Goal: Task Accomplishment & Management: Manage account settings

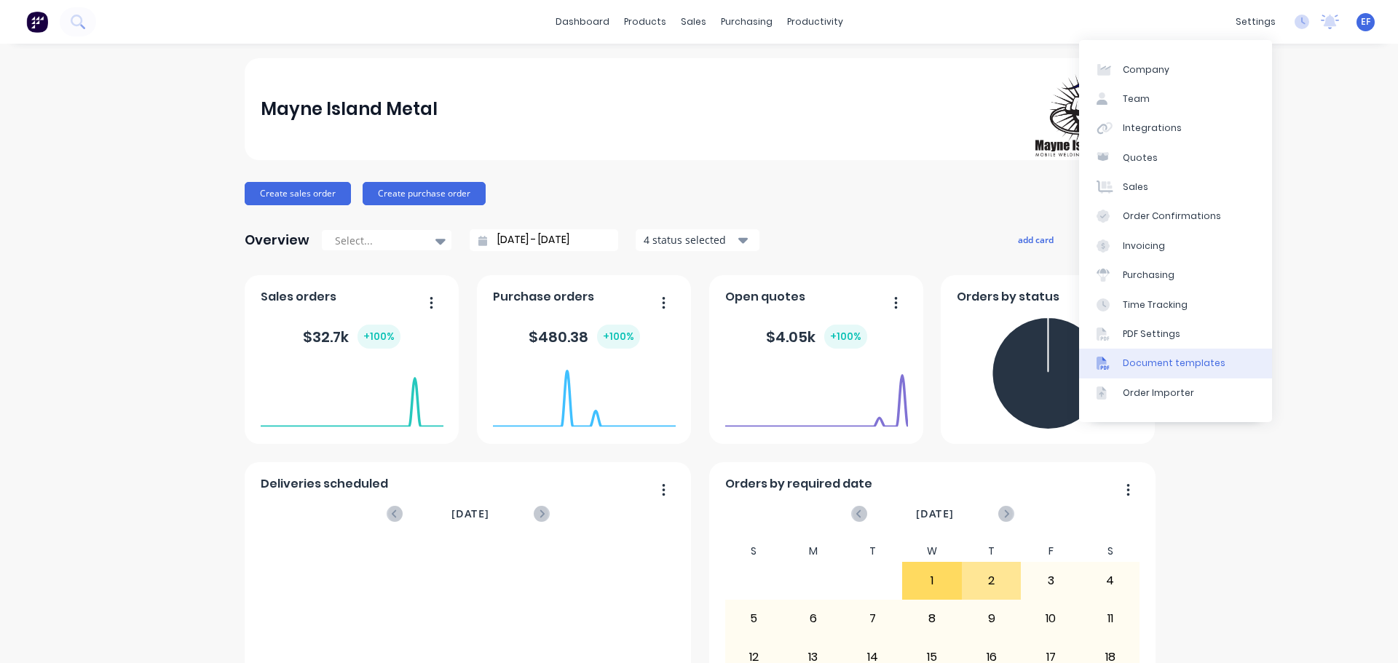
click at [1149, 360] on div "Document templates" at bounding box center [1173, 363] width 103 height 13
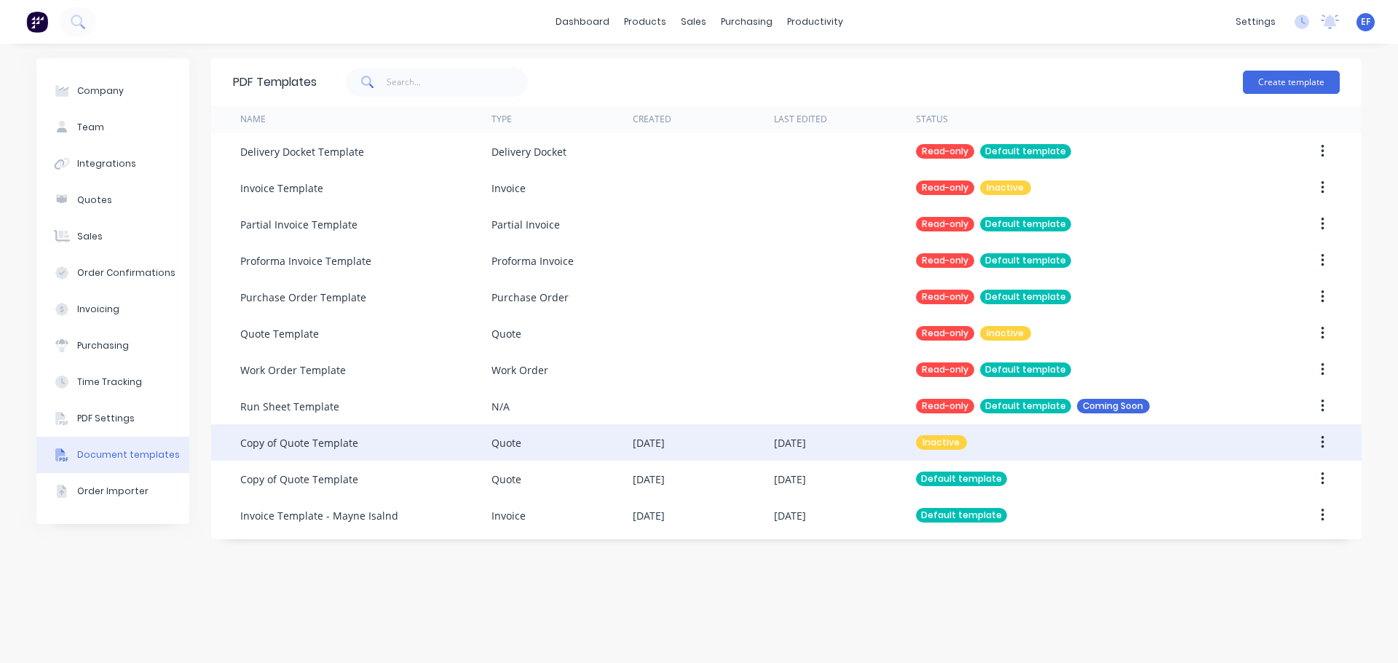
click at [897, 442] on div "[DATE]" at bounding box center [844, 442] width 141 height 36
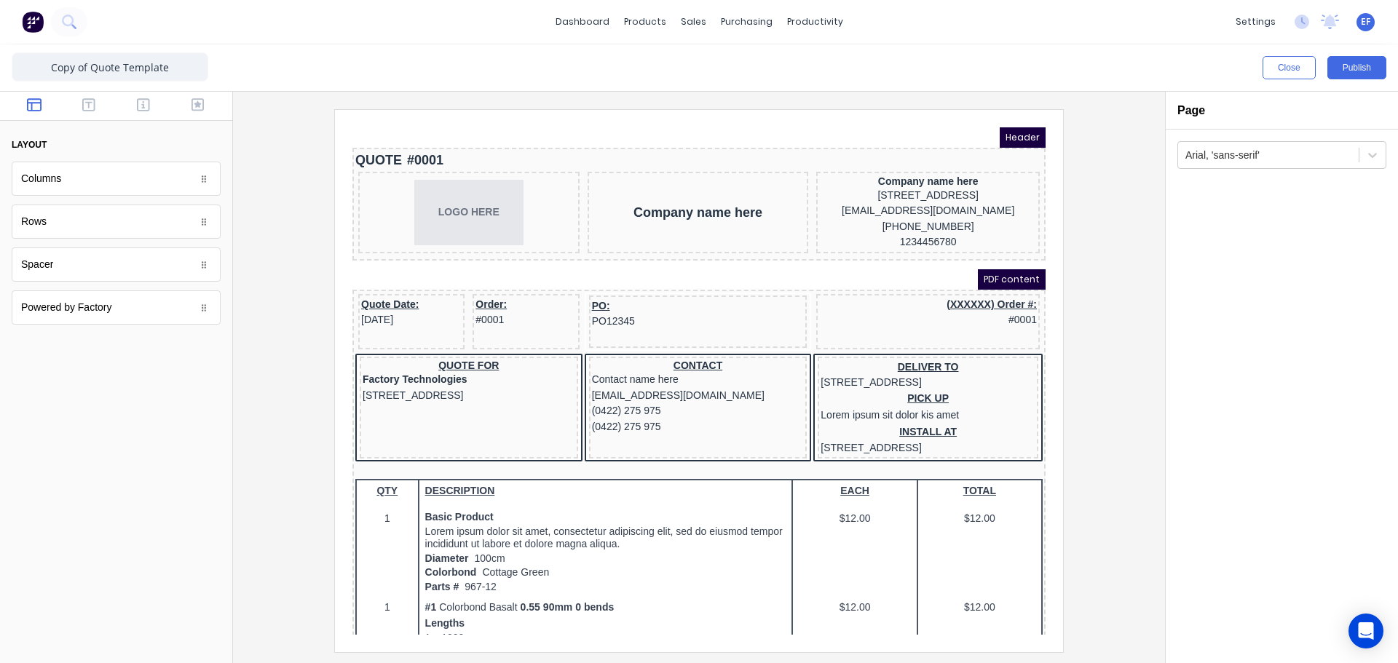
click at [628, 120] on iframe at bounding box center [699, 381] width 728 height 542
drag, startPoint x: 94, startPoint y: 66, endPoint x: 25, endPoint y: 72, distance: 68.7
click at [25, 72] on input "Copy of Quote Template" at bounding box center [110, 66] width 197 height 29
click at [162, 68] on input "Quote Template" at bounding box center [110, 66] width 197 height 29
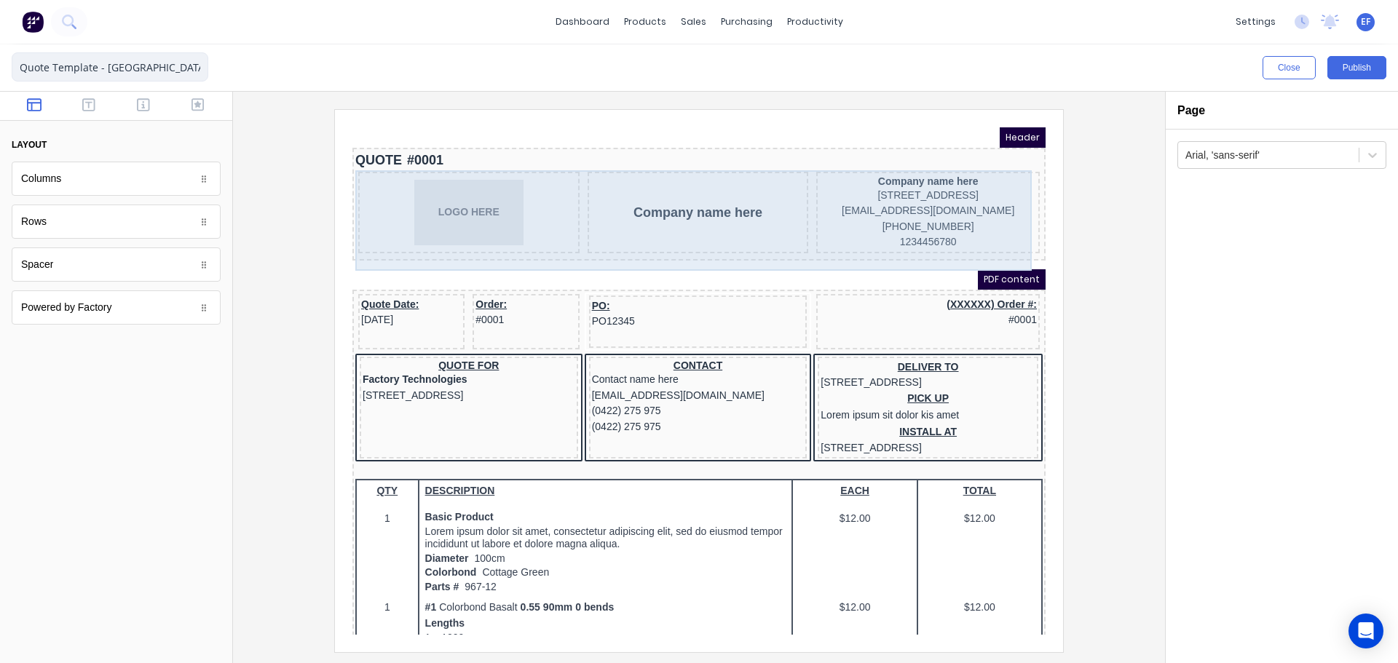
type input "Quote Template - [GEOGRAPHIC_DATA]"
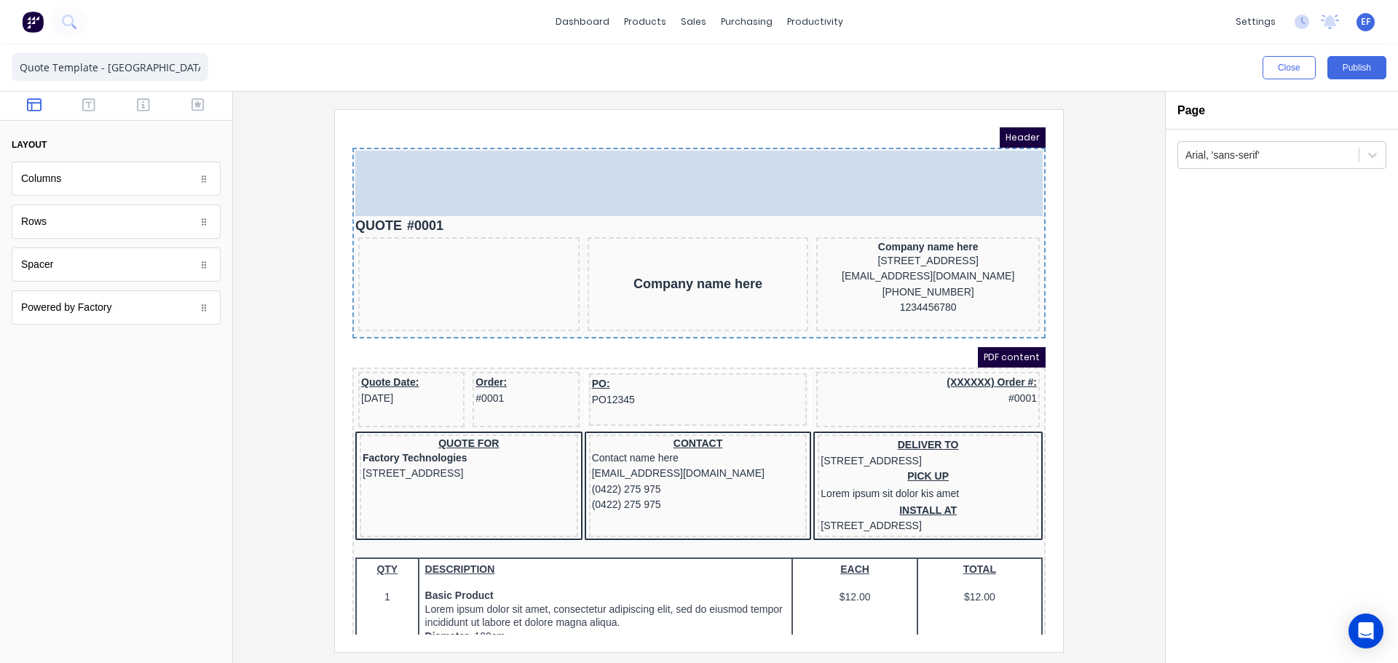
drag, startPoint x: 418, startPoint y: 207, endPoint x: 381, endPoint y: 141, distance: 75.9
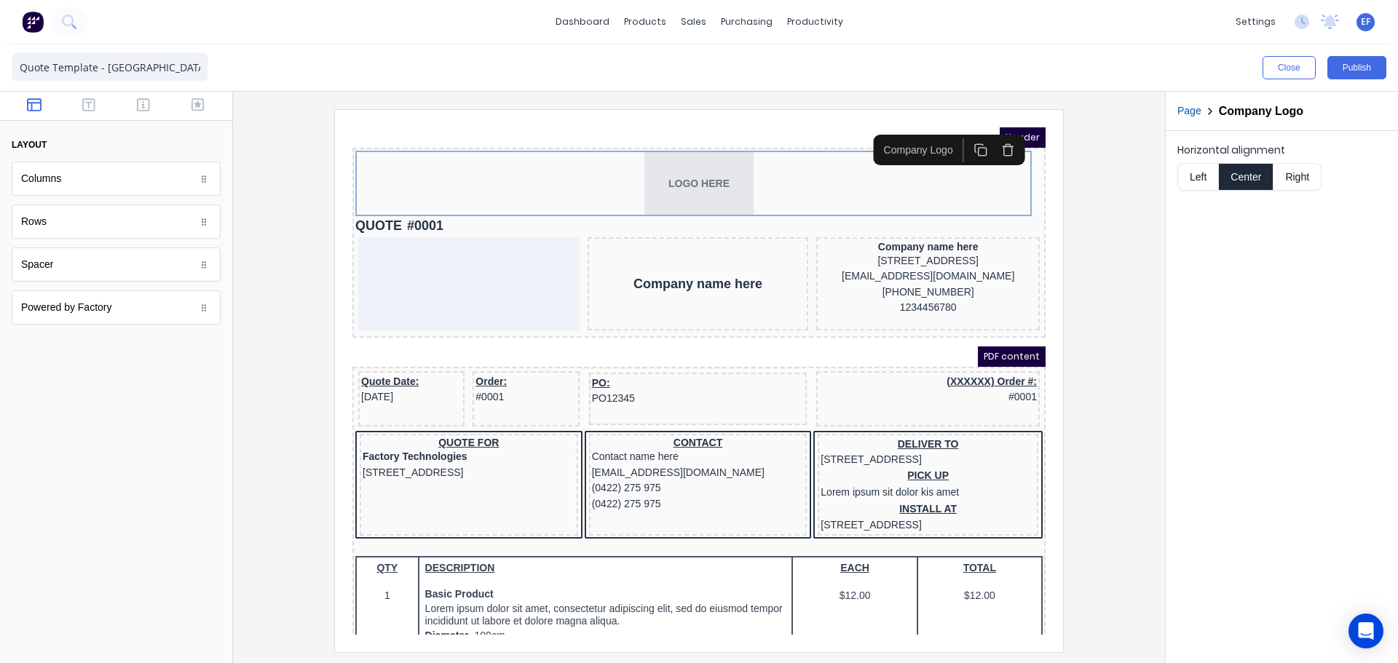
click at [1184, 174] on button "Left" at bounding box center [1197, 177] width 41 height 28
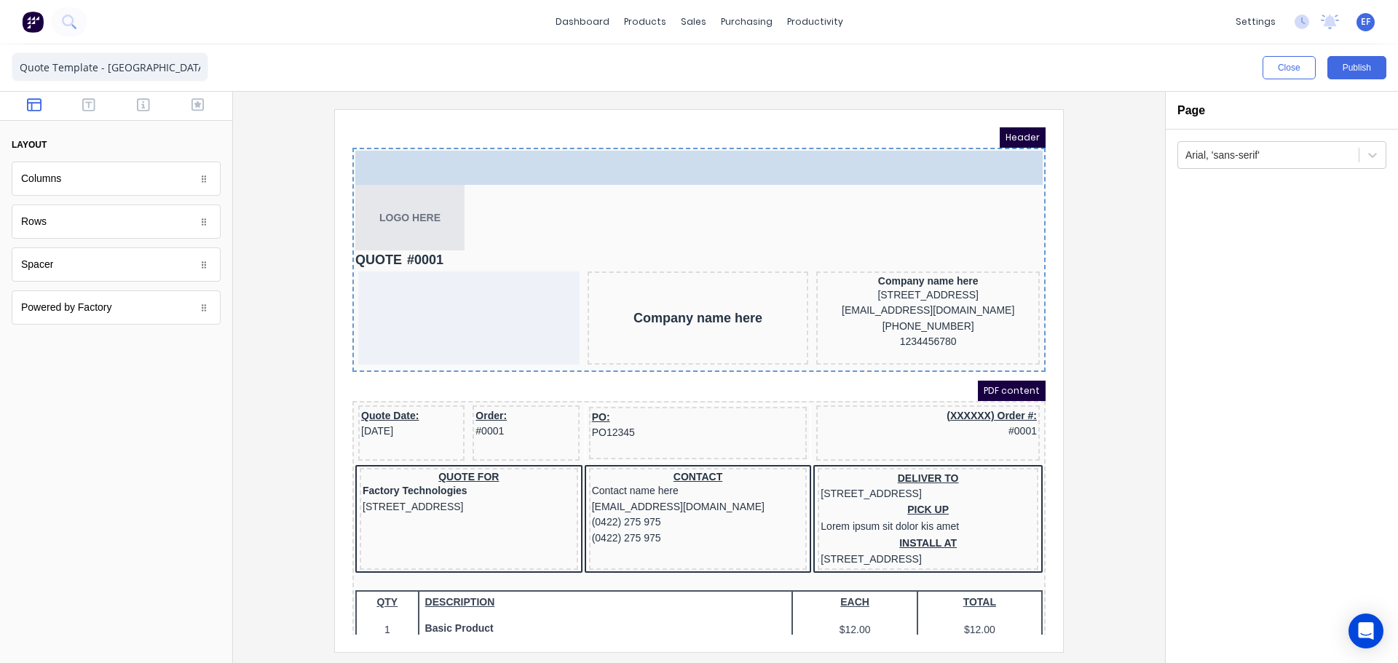
drag, startPoint x: 71, startPoint y: 190, endPoint x: 533, endPoint y: 165, distance: 462.2
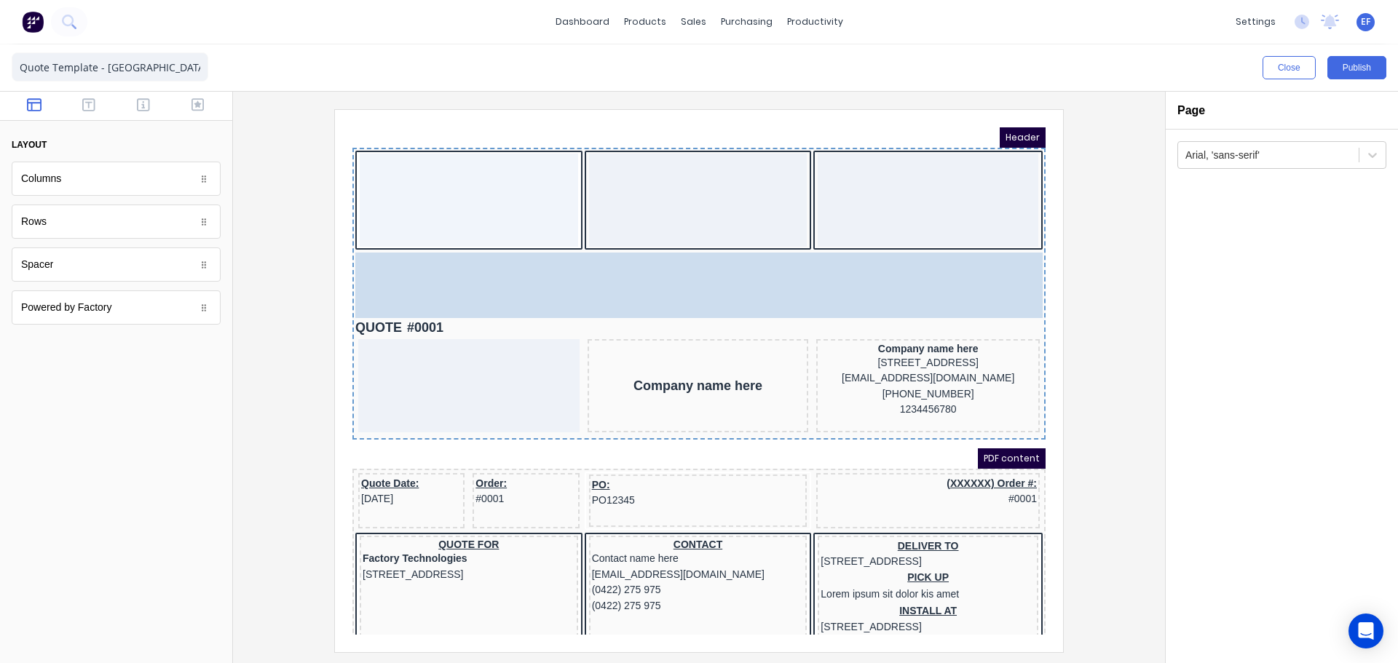
drag, startPoint x: 369, startPoint y: 267, endPoint x: 412, endPoint y: 261, distance: 43.4
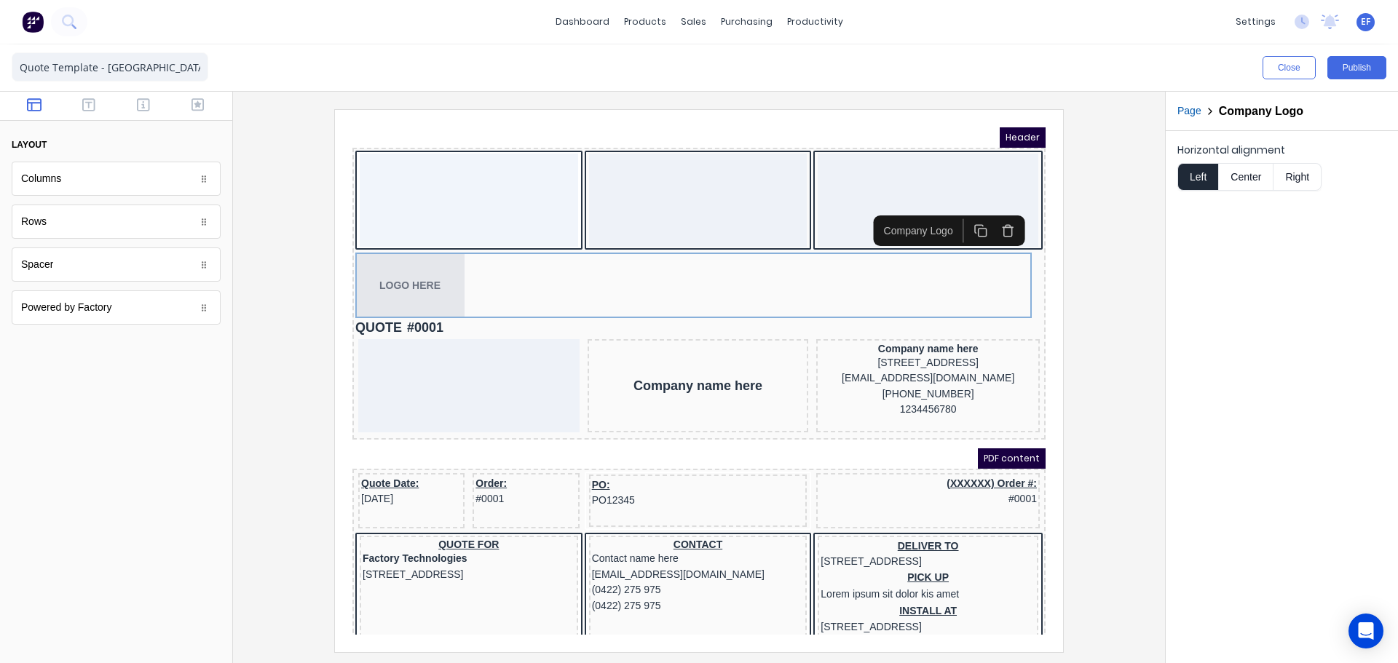
click at [993, 218] on icon "button" at bounding box center [990, 213] width 14 height 14
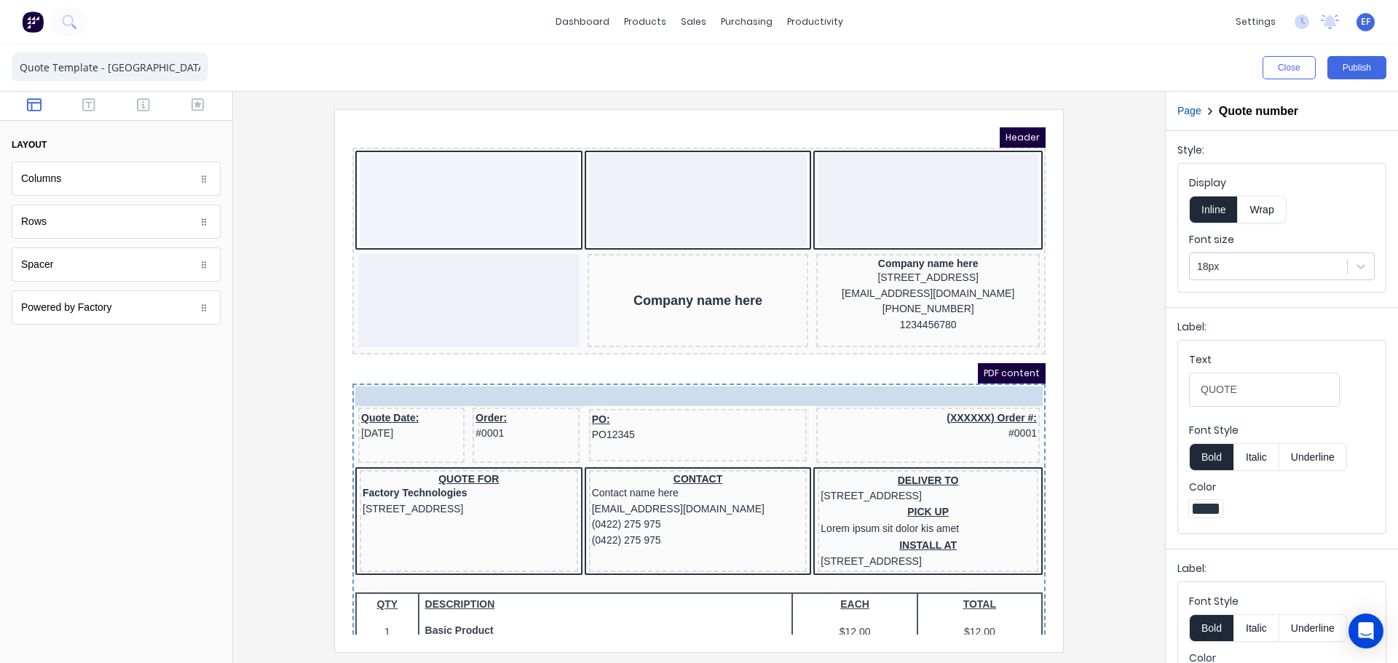
drag, startPoint x: 394, startPoint y: 242, endPoint x: 385, endPoint y: 378, distance: 135.7
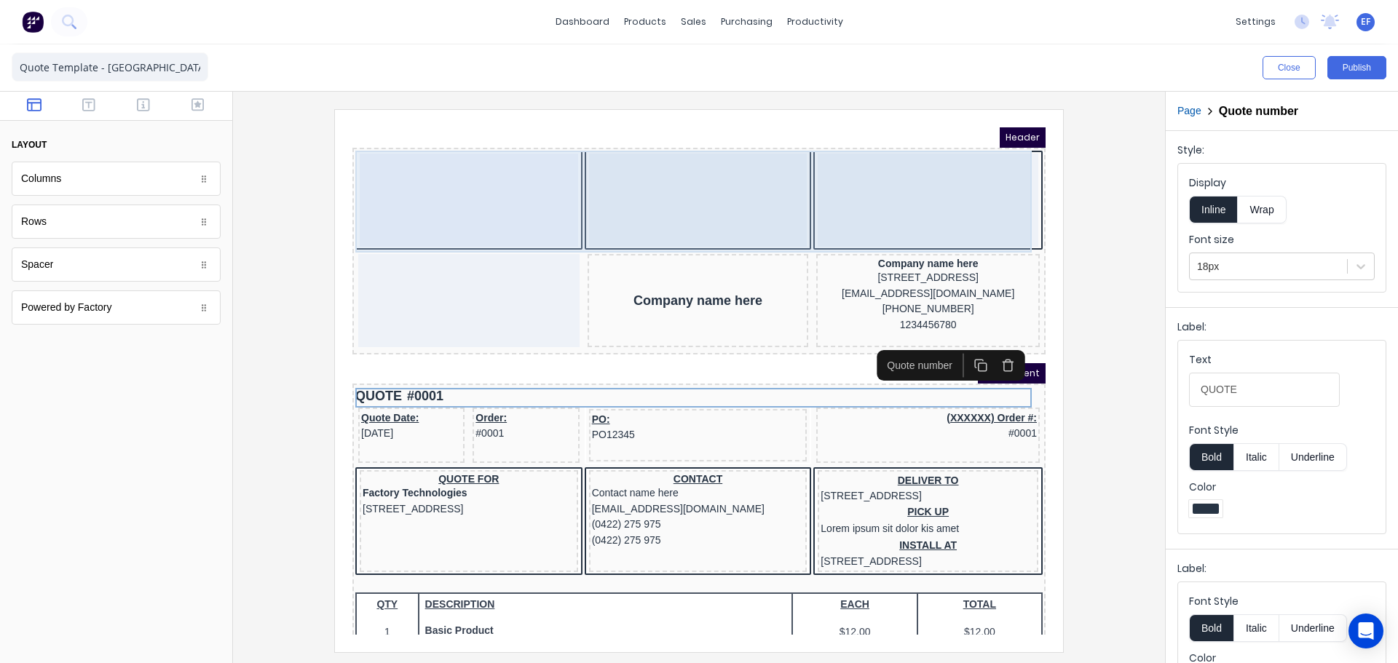
click at [574, 181] on div at bounding box center [680, 182] width 218 height 93
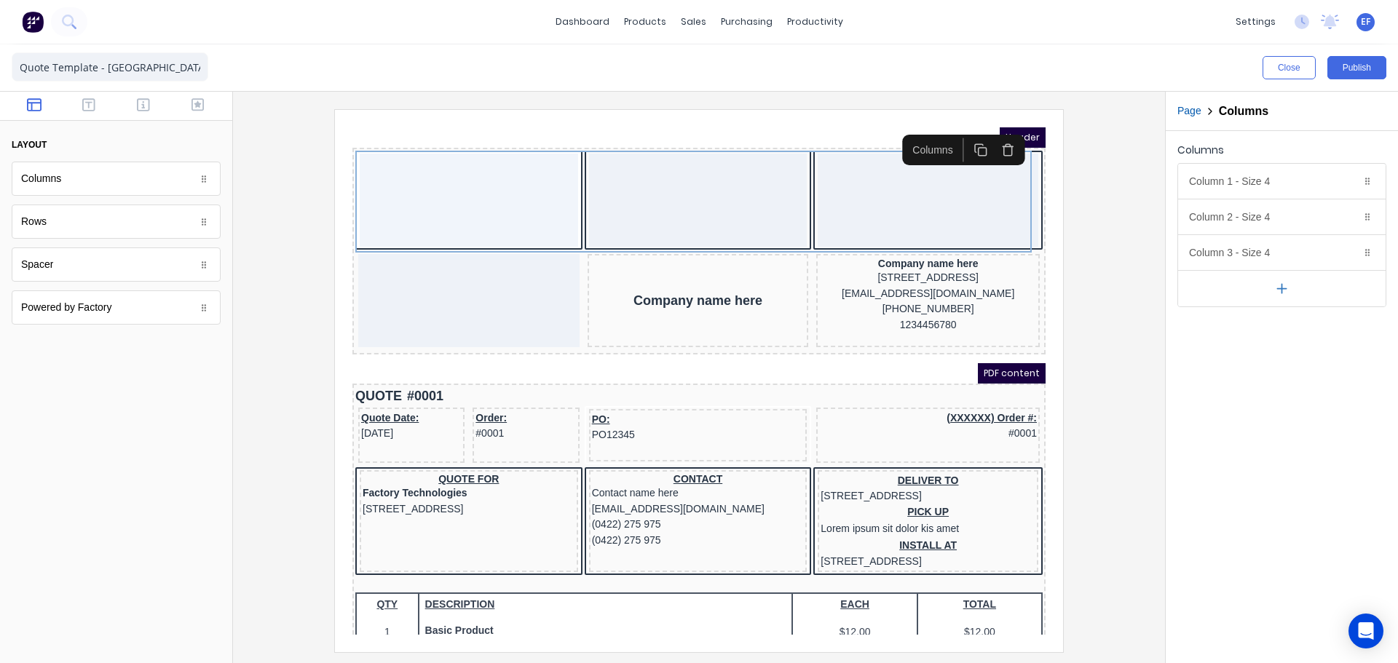
click at [988, 133] on icon "button" at bounding box center [990, 132] width 14 height 14
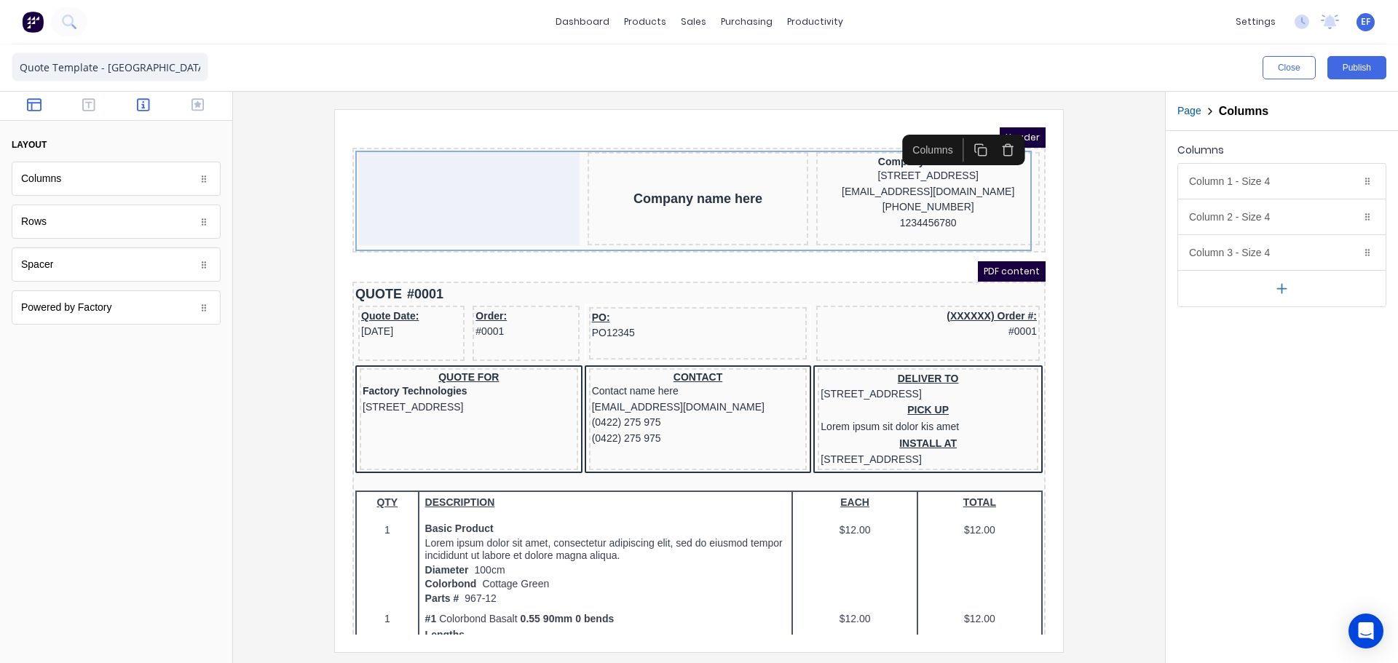
click at [146, 106] on icon "button" at bounding box center [143, 105] width 13 height 15
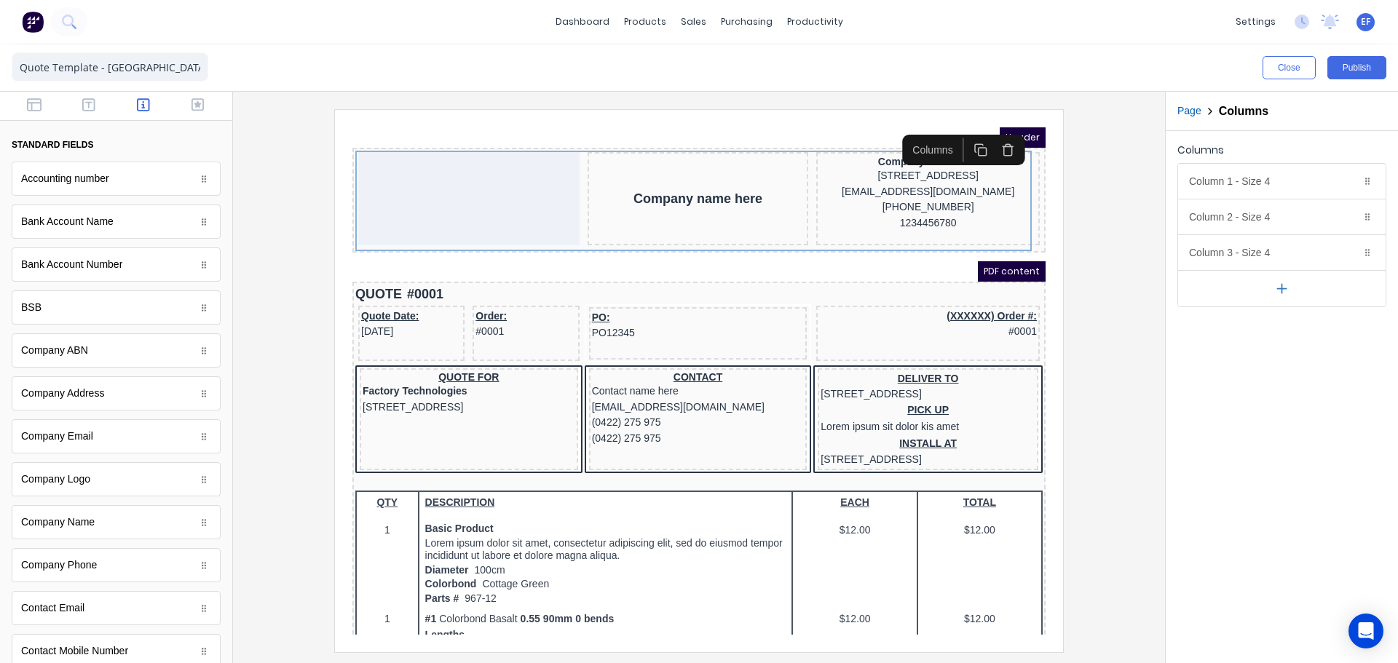
scroll to position [73, 0]
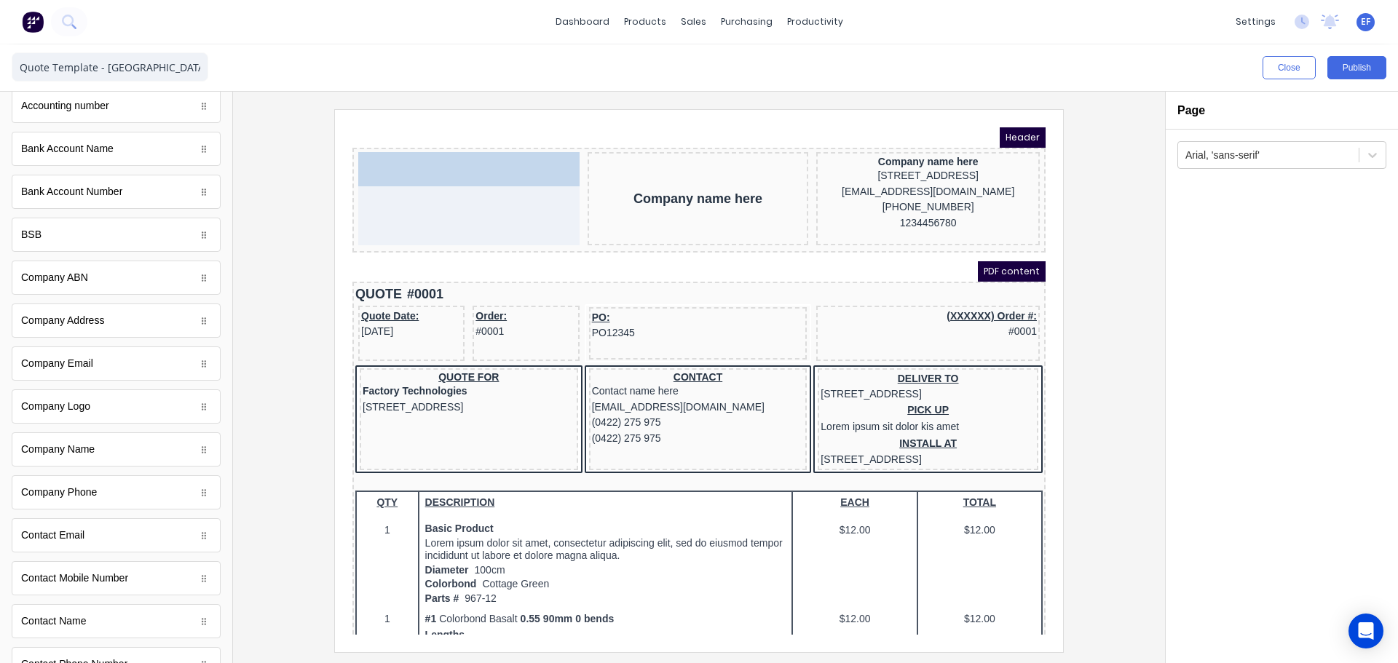
drag, startPoint x: 55, startPoint y: 413, endPoint x: 434, endPoint y: 215, distance: 427.8
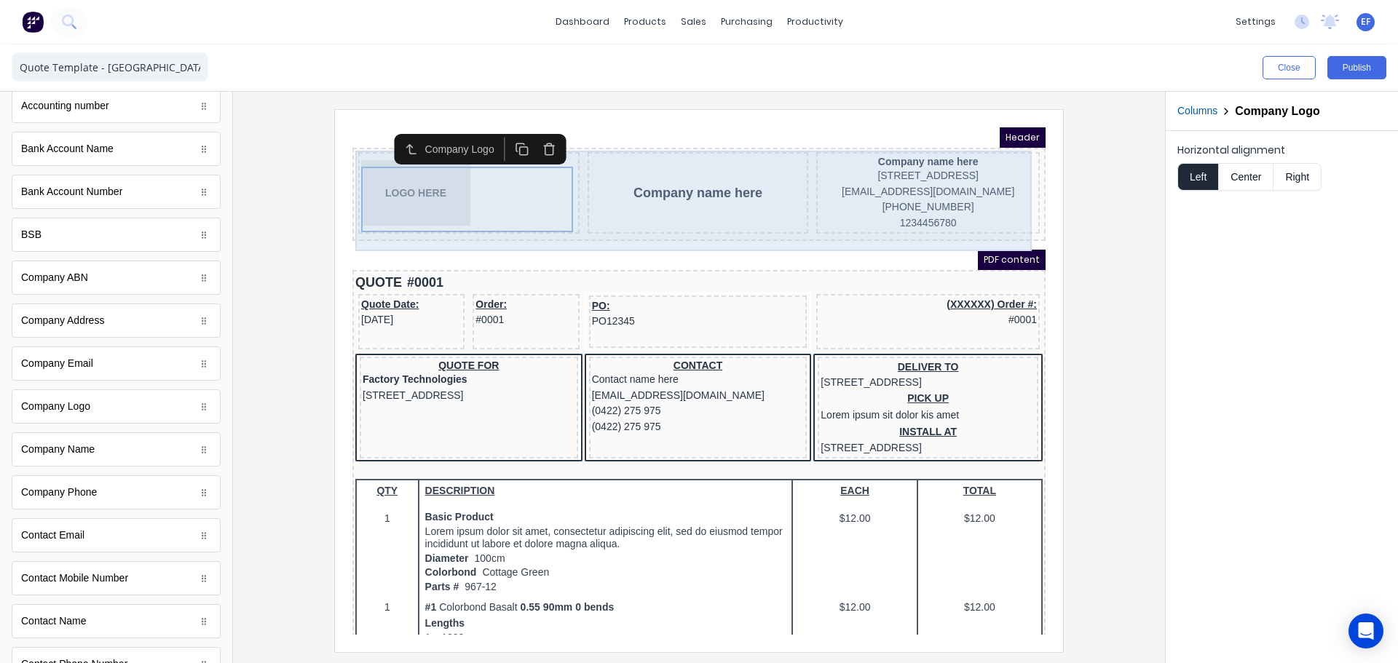
click at [677, 194] on div "Company name here" at bounding box center [680, 176] width 221 height 82
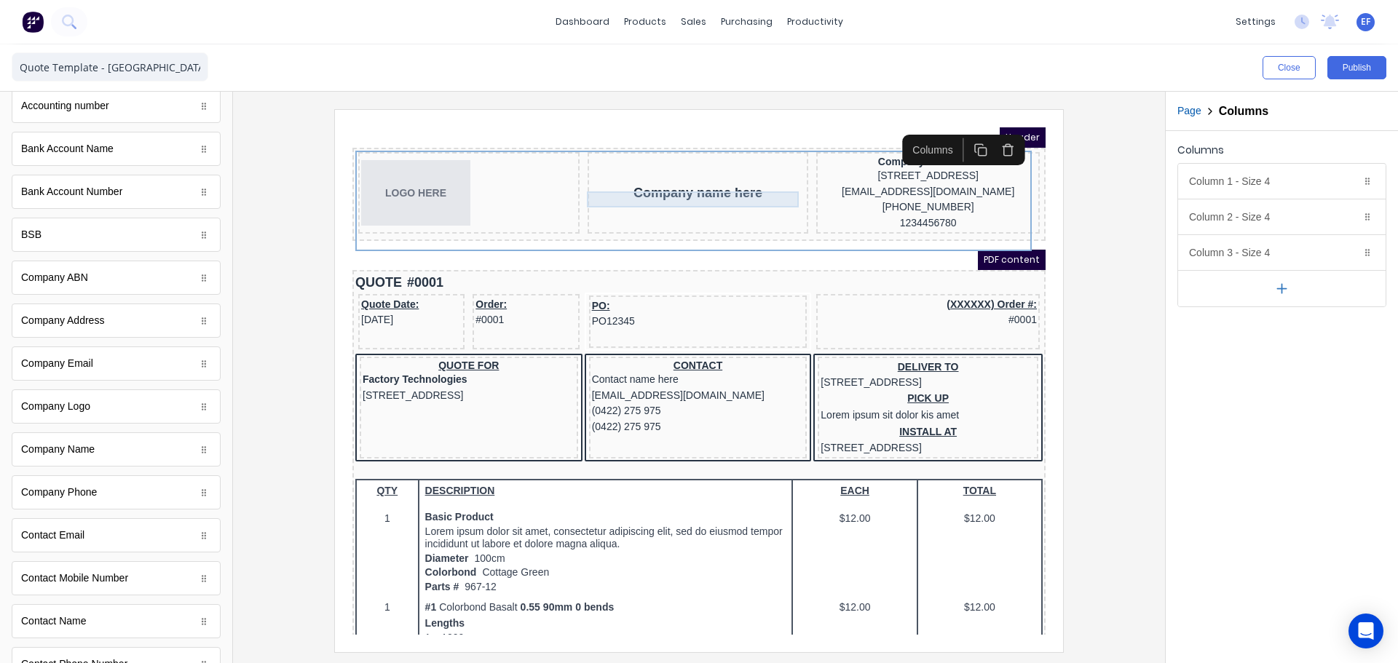
click at [710, 178] on div "Company name here" at bounding box center [680, 175] width 215 height 16
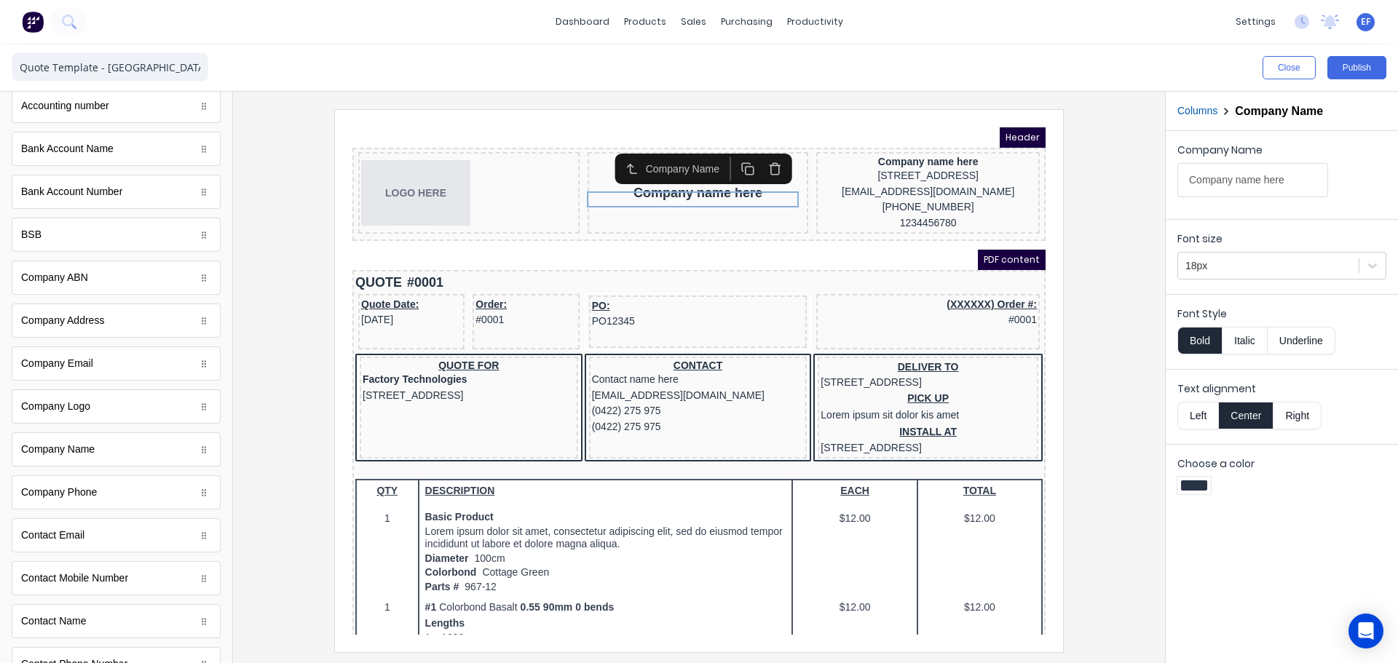
click at [765, 152] on button "button" at bounding box center [756, 152] width 27 height 24
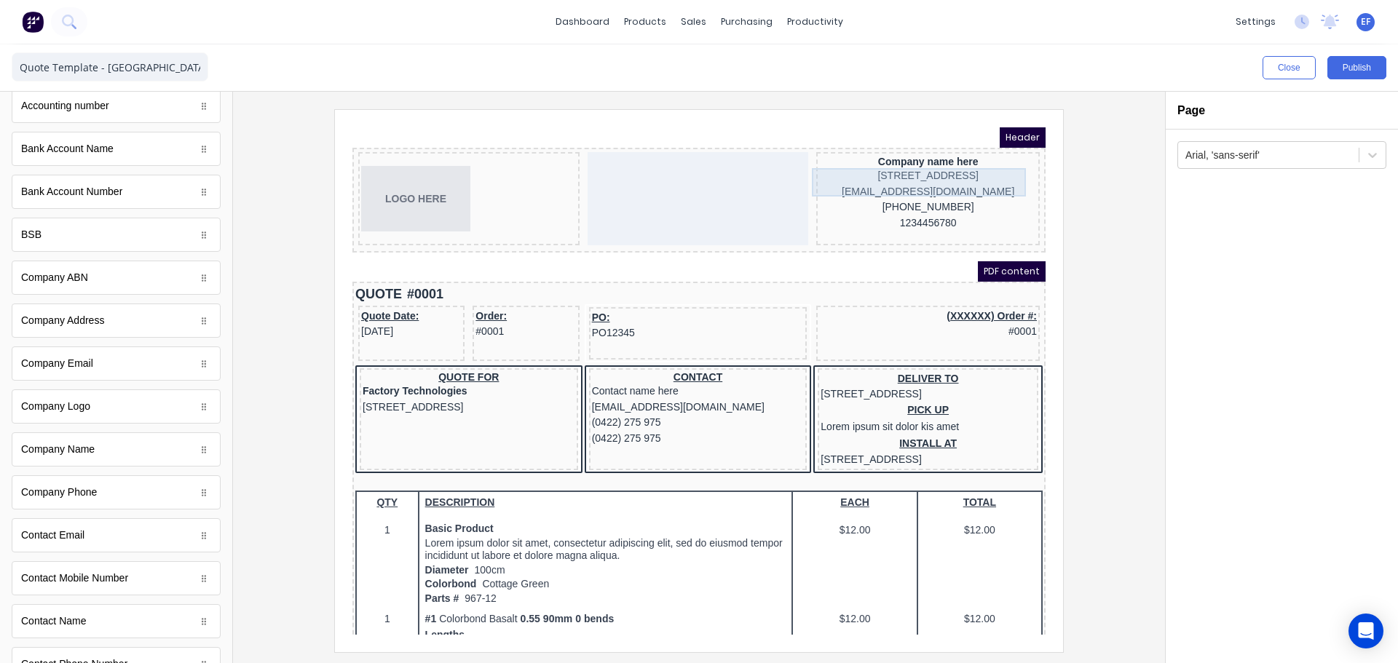
click at [837, 164] on div "[STREET_ADDRESS]" at bounding box center [910, 159] width 218 height 16
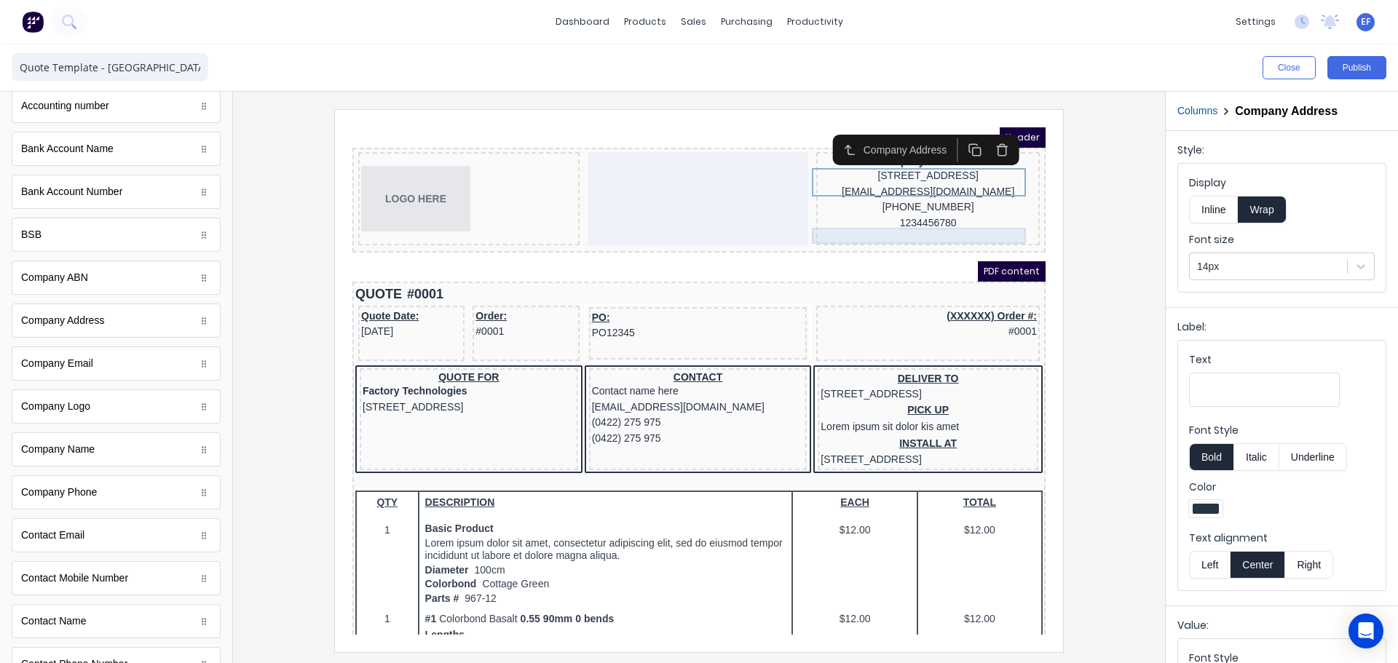
click at [871, 214] on div "1234456780" at bounding box center [910, 206] width 218 height 16
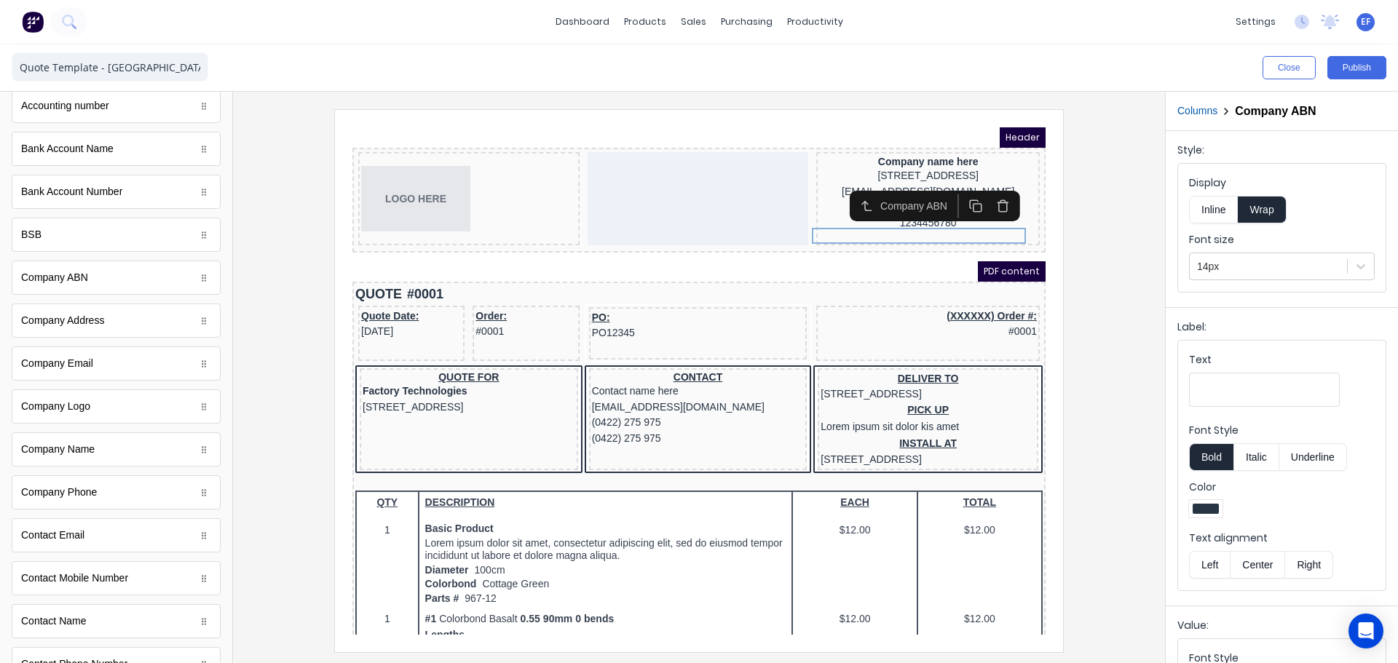
click at [985, 189] on icon "button" at bounding box center [985, 188] width 14 height 14
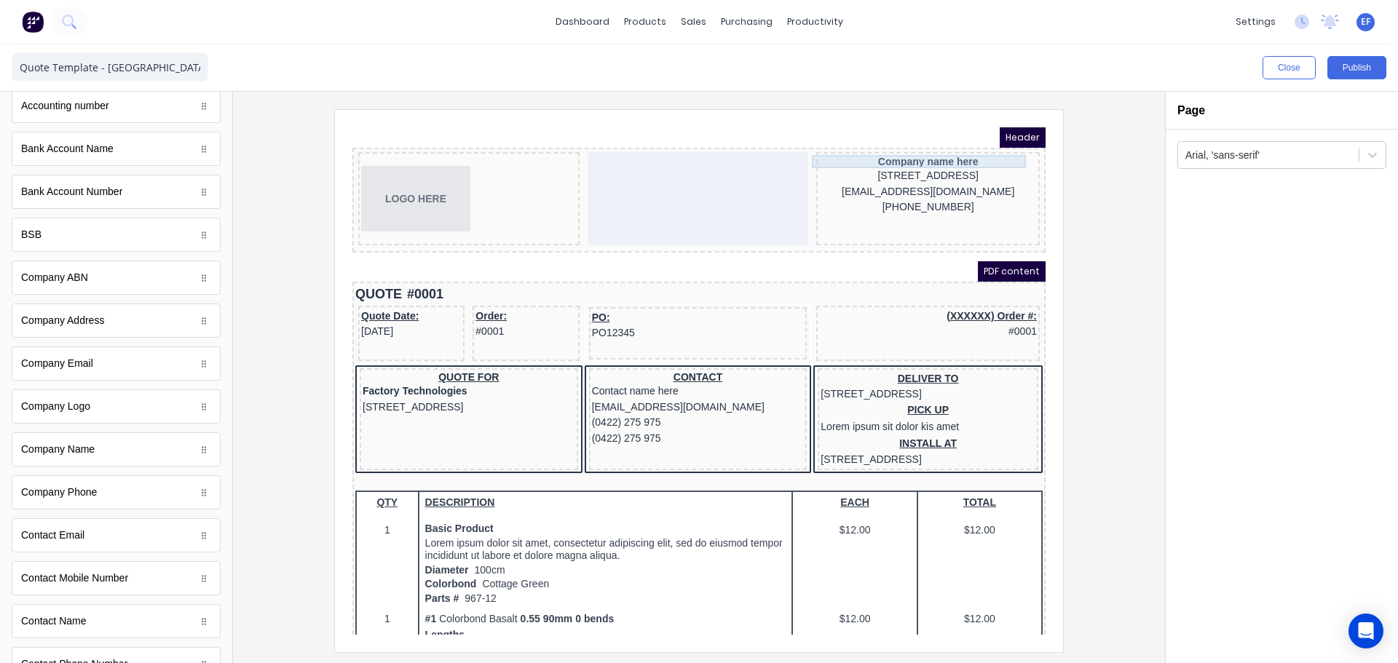
click at [967, 148] on div "Company name here" at bounding box center [910, 144] width 218 height 13
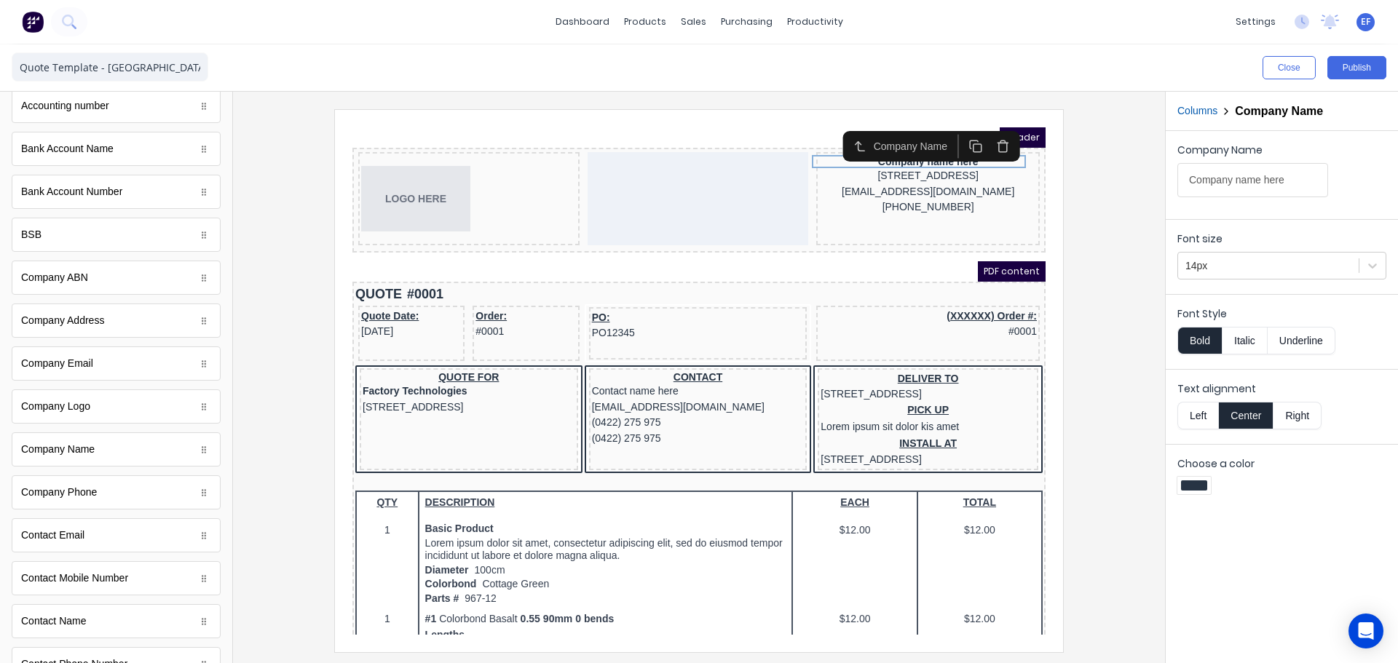
click at [982, 130] on icon "button" at bounding box center [985, 129] width 14 height 14
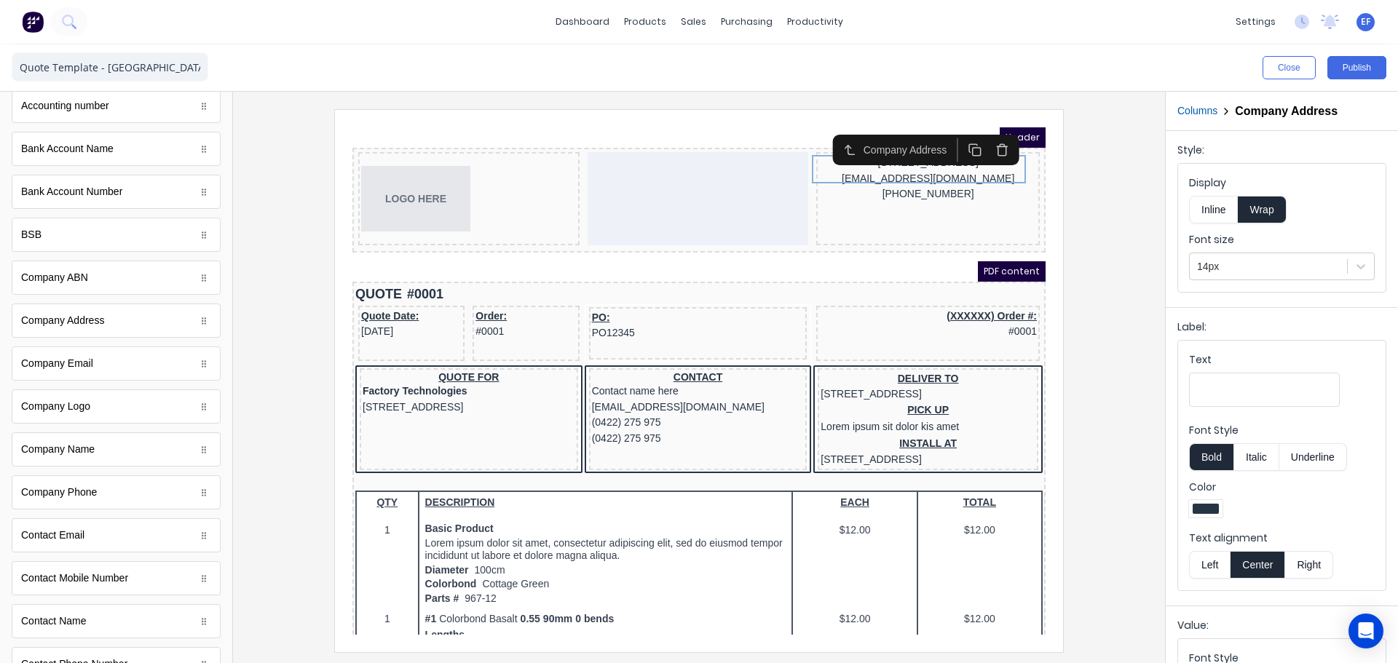
click at [982, 130] on icon "button" at bounding box center [985, 132] width 14 height 14
click at [982, 130] on icon "button" at bounding box center [985, 131] width 14 height 14
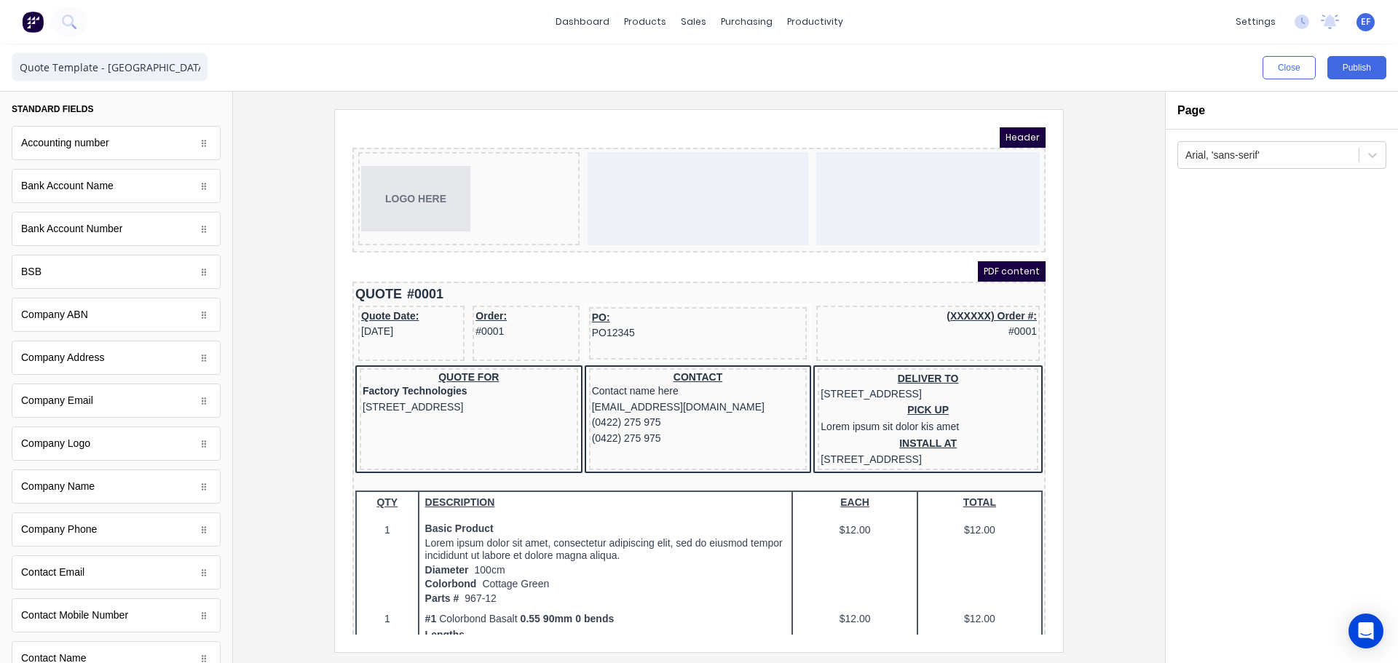
scroll to position [0, 0]
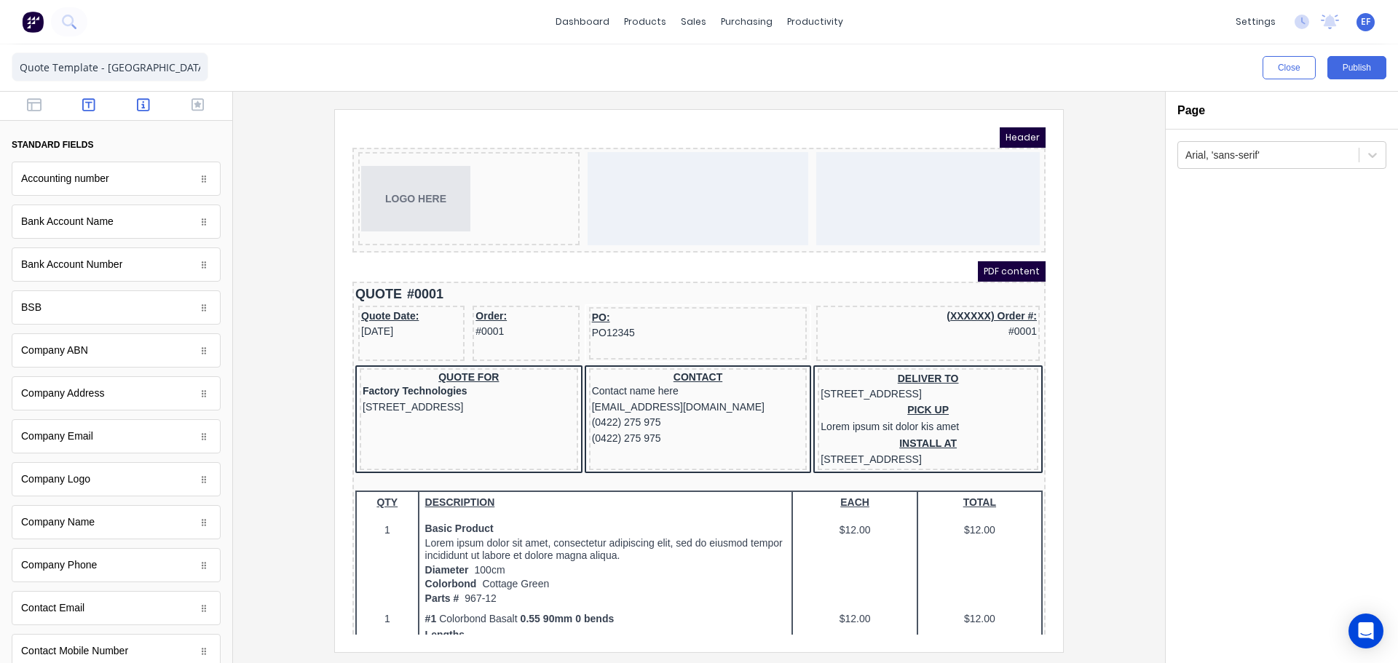
click at [90, 108] on icon "button" at bounding box center [88, 105] width 13 height 15
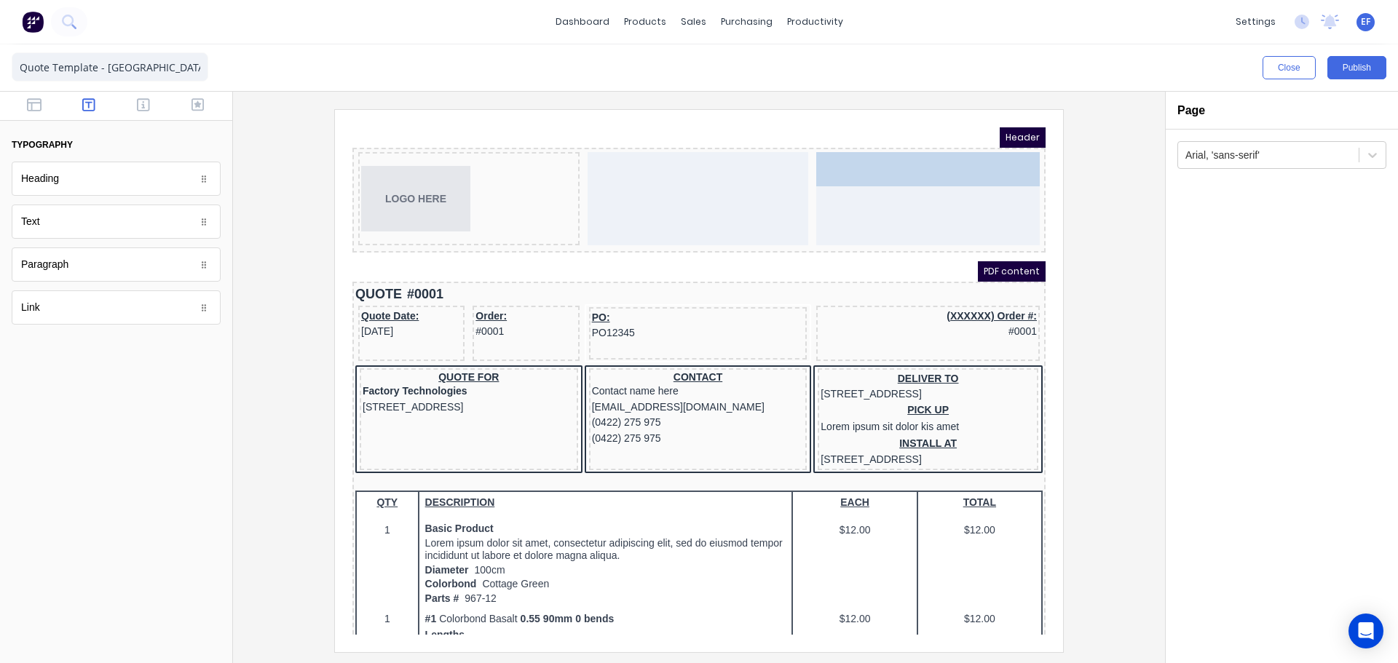
drag, startPoint x: 66, startPoint y: 225, endPoint x: 972, endPoint y: 162, distance: 908.4
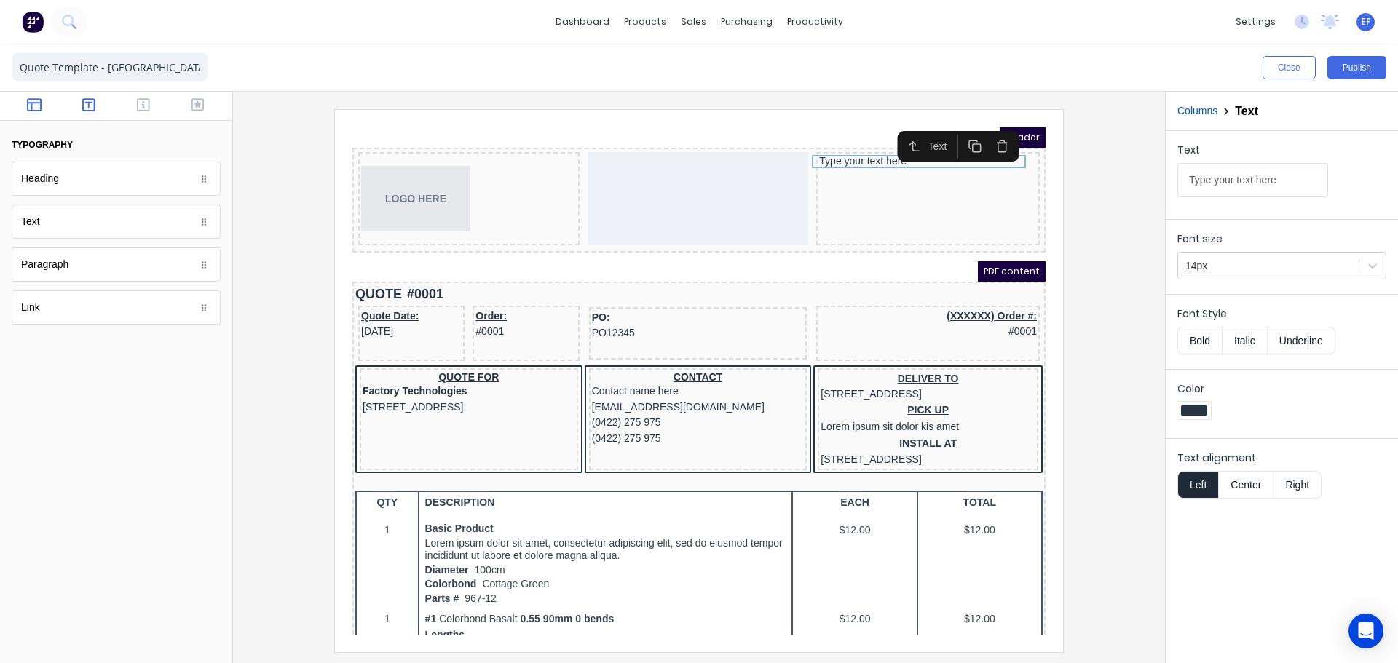
click at [31, 108] on icon "button" at bounding box center [34, 105] width 15 height 15
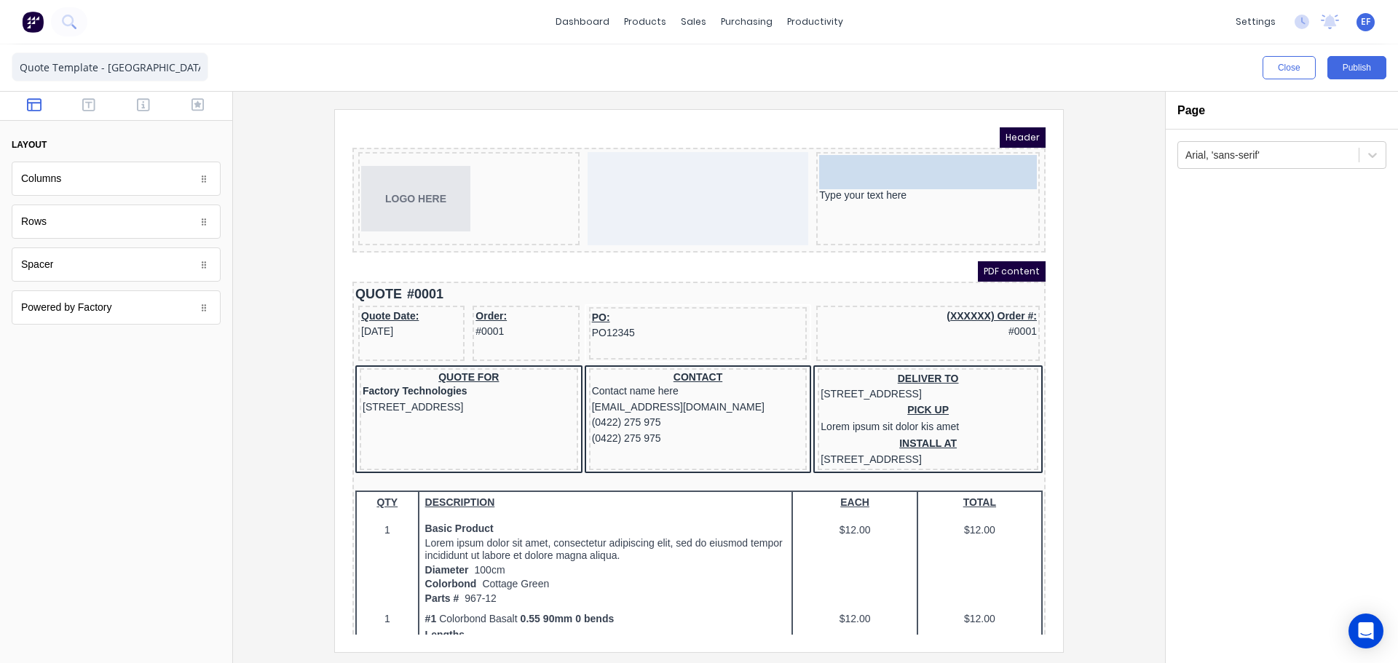
drag, startPoint x: 37, startPoint y: 277, endPoint x: 865, endPoint y: 162, distance: 835.7
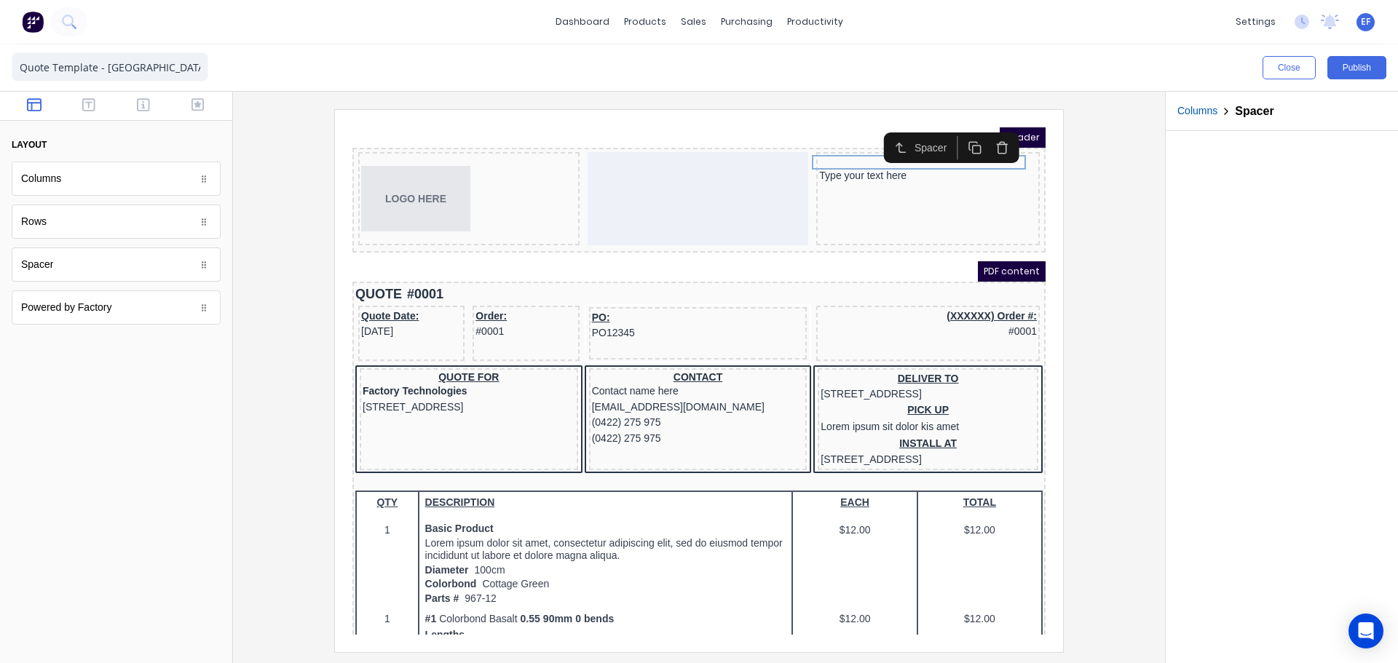
click at [959, 132] on icon "button" at bounding box center [958, 130] width 14 height 14
click at [831, 172] on div "Type your text here" at bounding box center [910, 173] width 218 height 13
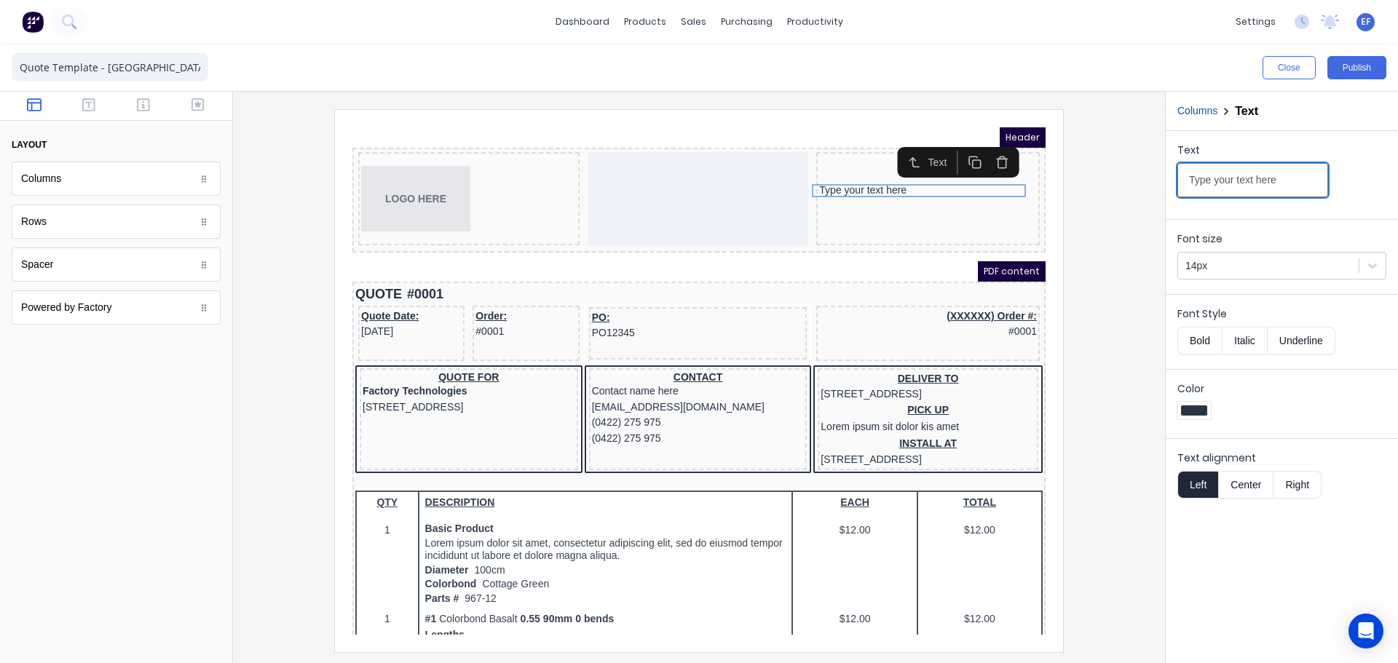
click at [1311, 183] on input "Type your text here" at bounding box center [1252, 180] width 151 height 34
drag, startPoint x: 1112, startPoint y: 182, endPoint x: 1096, endPoint y: 182, distance: 16.0
click at [1096, 182] on div "Close Publish Components layout Columns Columns Rows Rows Spacer Spacer Powered…" at bounding box center [699, 353] width 1398 height 619
type input "Forging a Fusion of Form and Function Through Metallic Mediums"
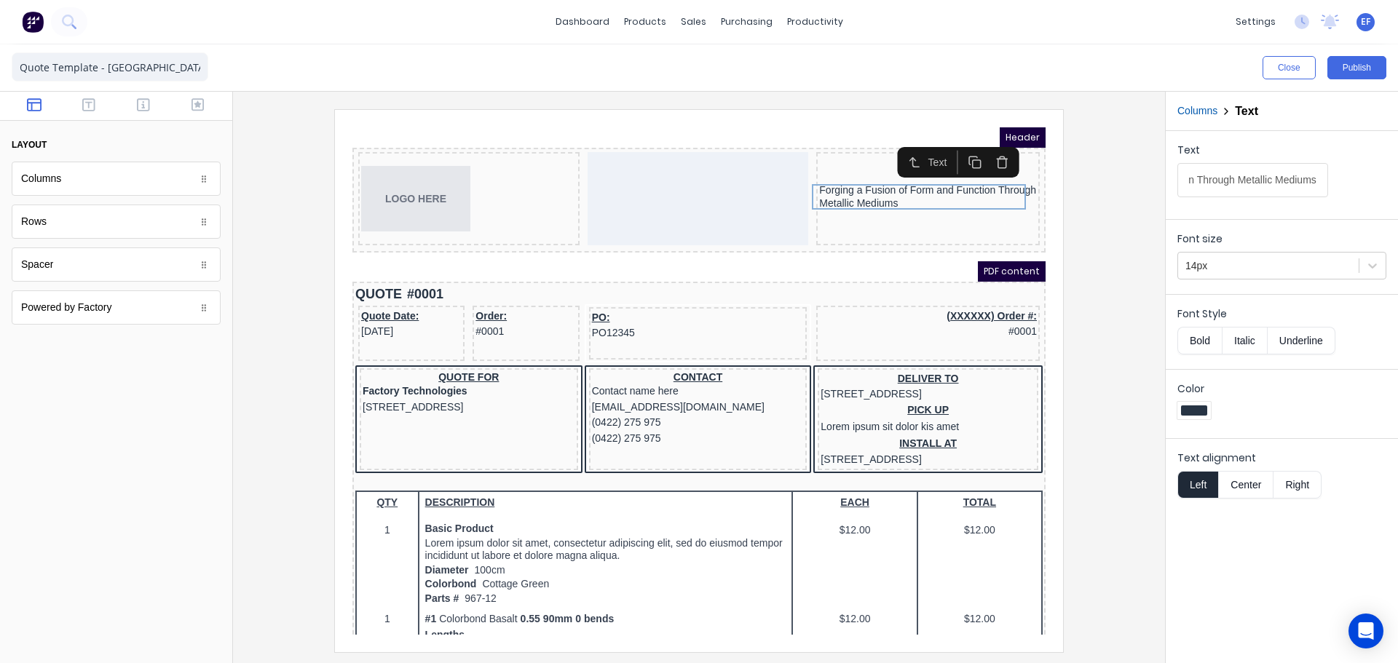
scroll to position [0, 0]
click at [1057, 217] on iframe at bounding box center [699, 381] width 728 height 542
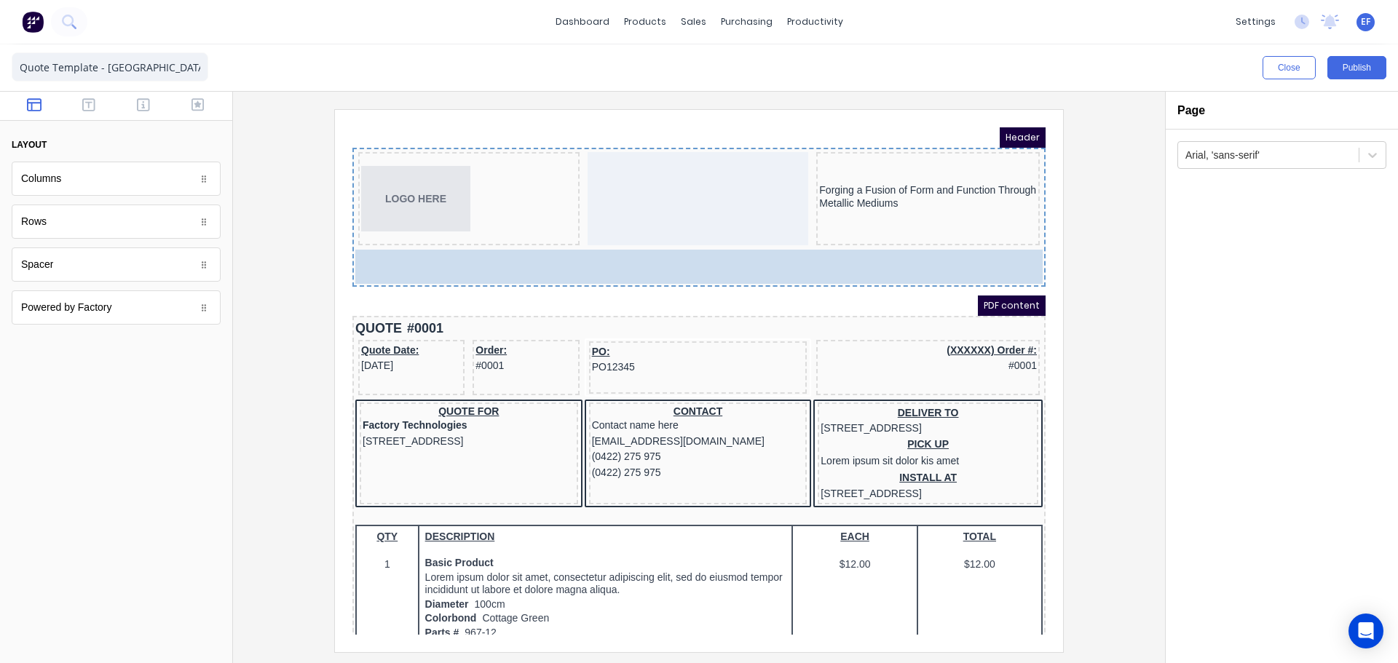
drag, startPoint x: 57, startPoint y: 181, endPoint x: 215, endPoint y: 108, distance: 174.3
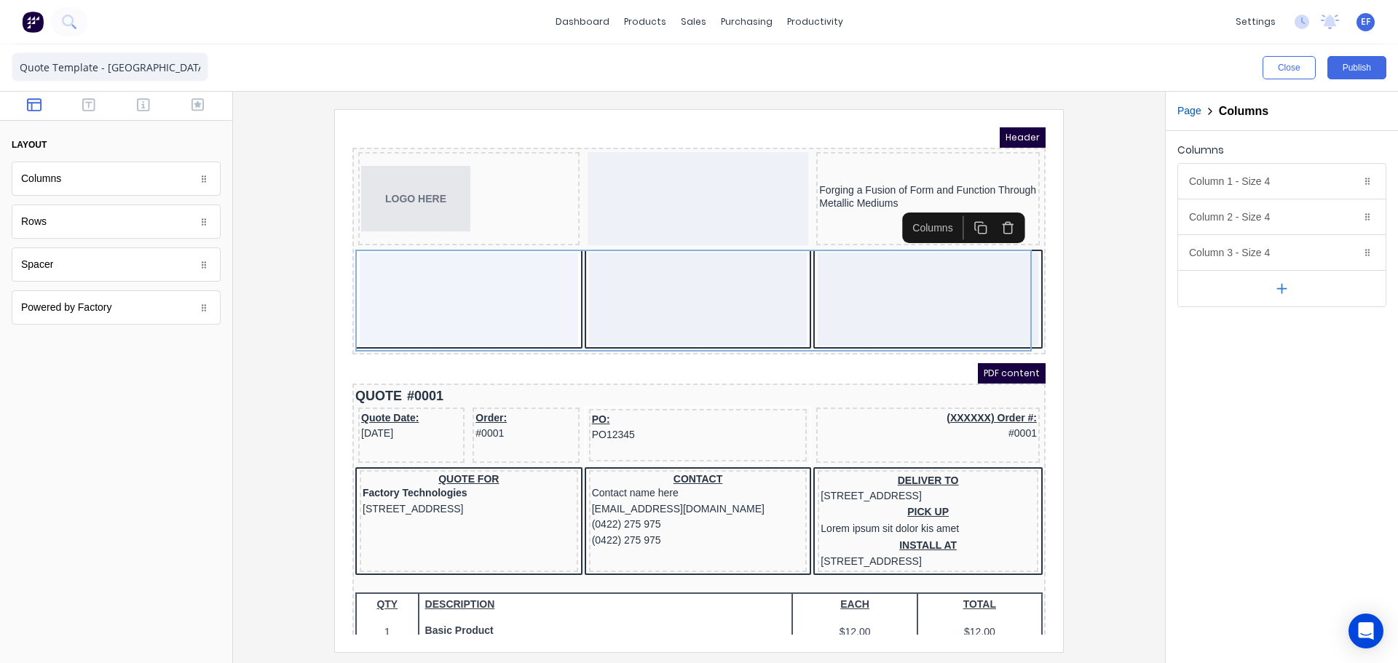
click at [1291, 291] on button "button" at bounding box center [1281, 288] width 207 height 36
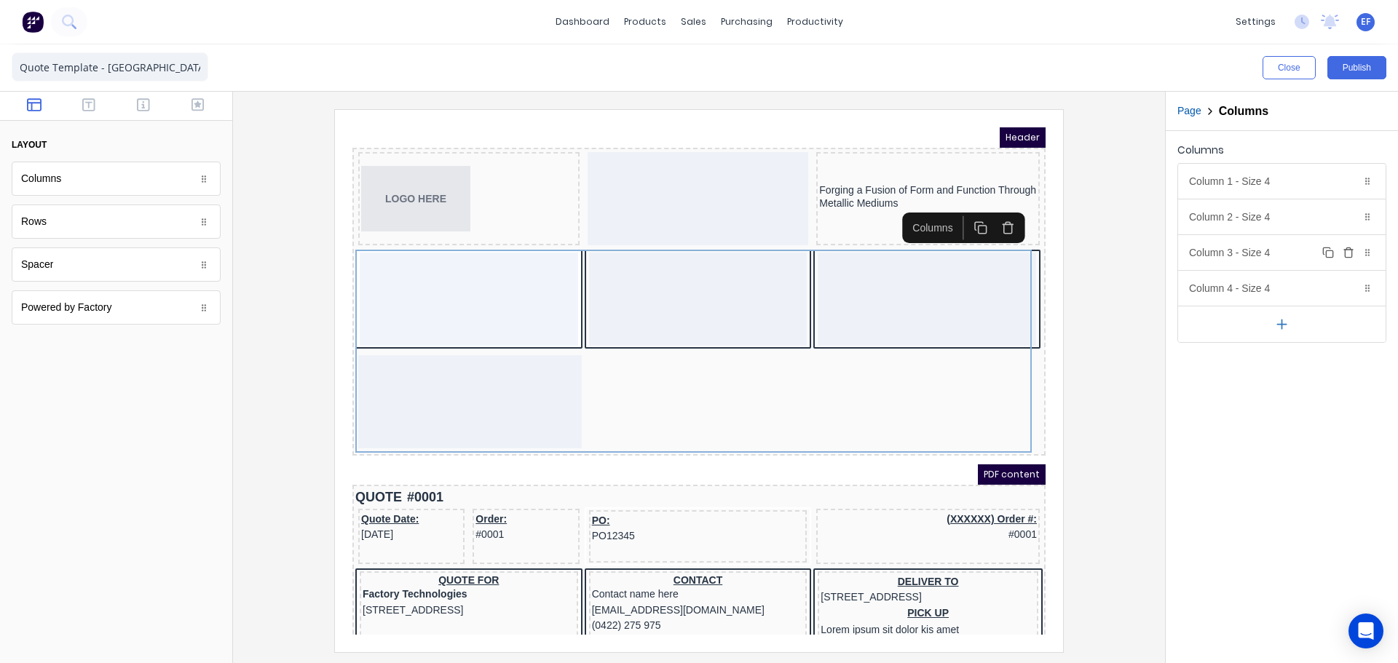
click at [1347, 250] on icon "button" at bounding box center [1348, 253] width 12 height 12
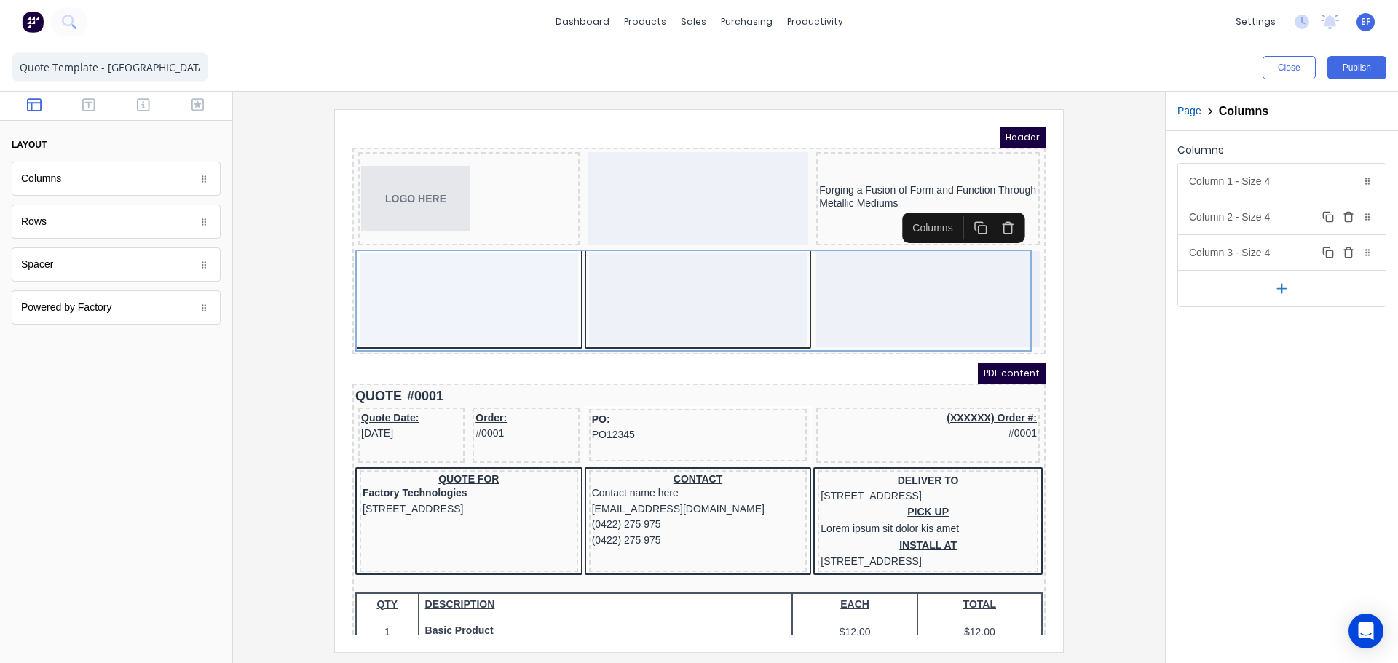
drag, startPoint x: 1353, startPoint y: 215, endPoint x: 1353, endPoint y: 207, distance: 8.0
click at [1353, 214] on icon "button" at bounding box center [1348, 217] width 12 height 12
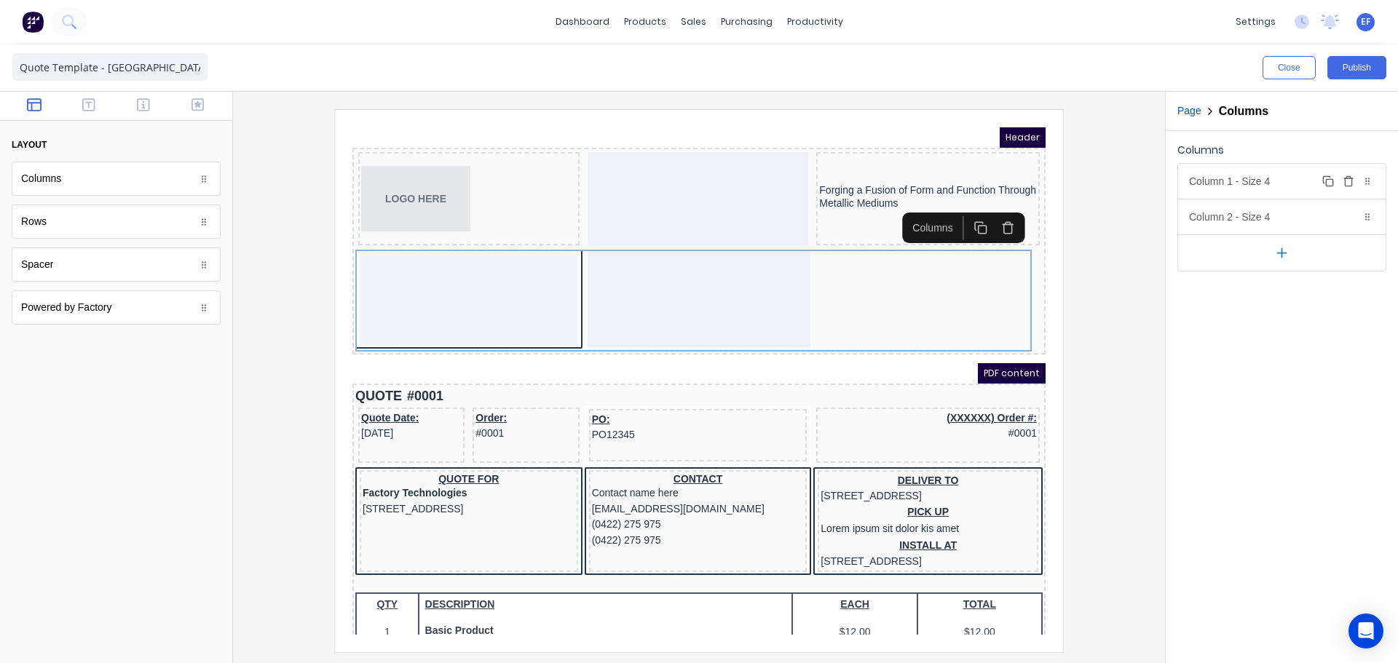
click at [1353, 181] on icon "button" at bounding box center [1348, 181] width 12 height 12
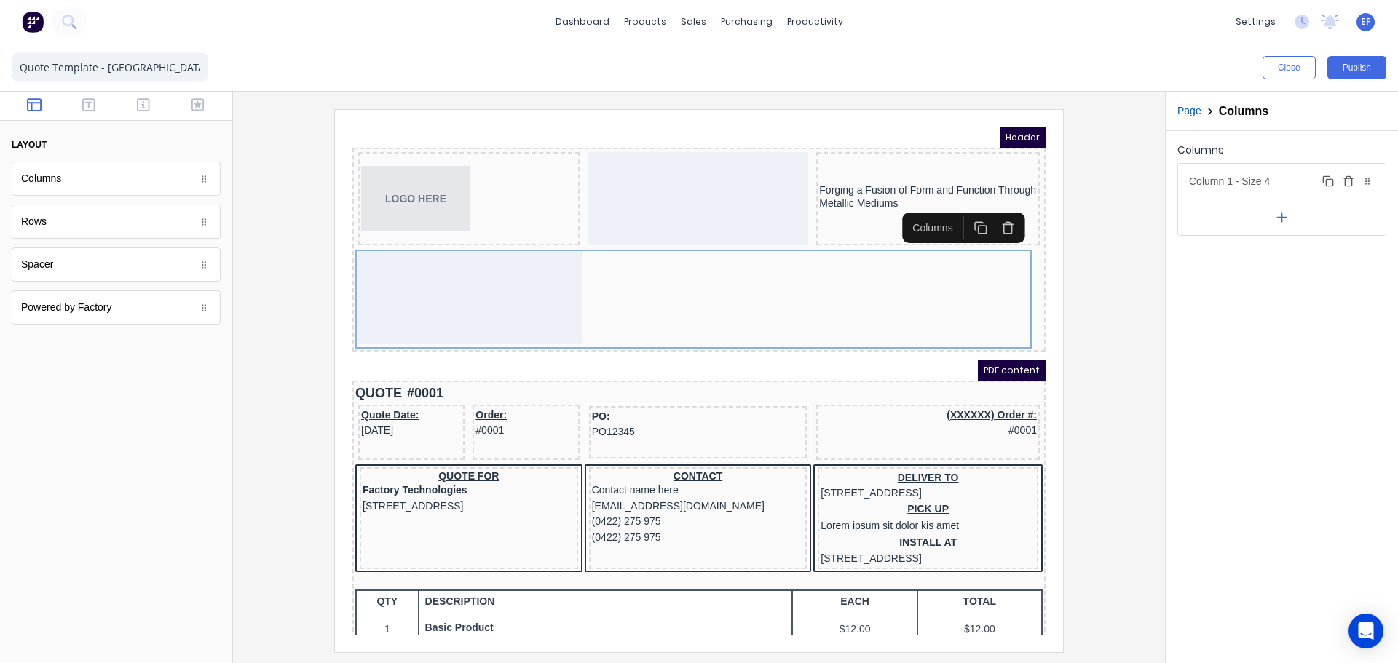
click at [1271, 185] on div "Column 1 - Size 4 Duplicate Delete" at bounding box center [1281, 181] width 207 height 35
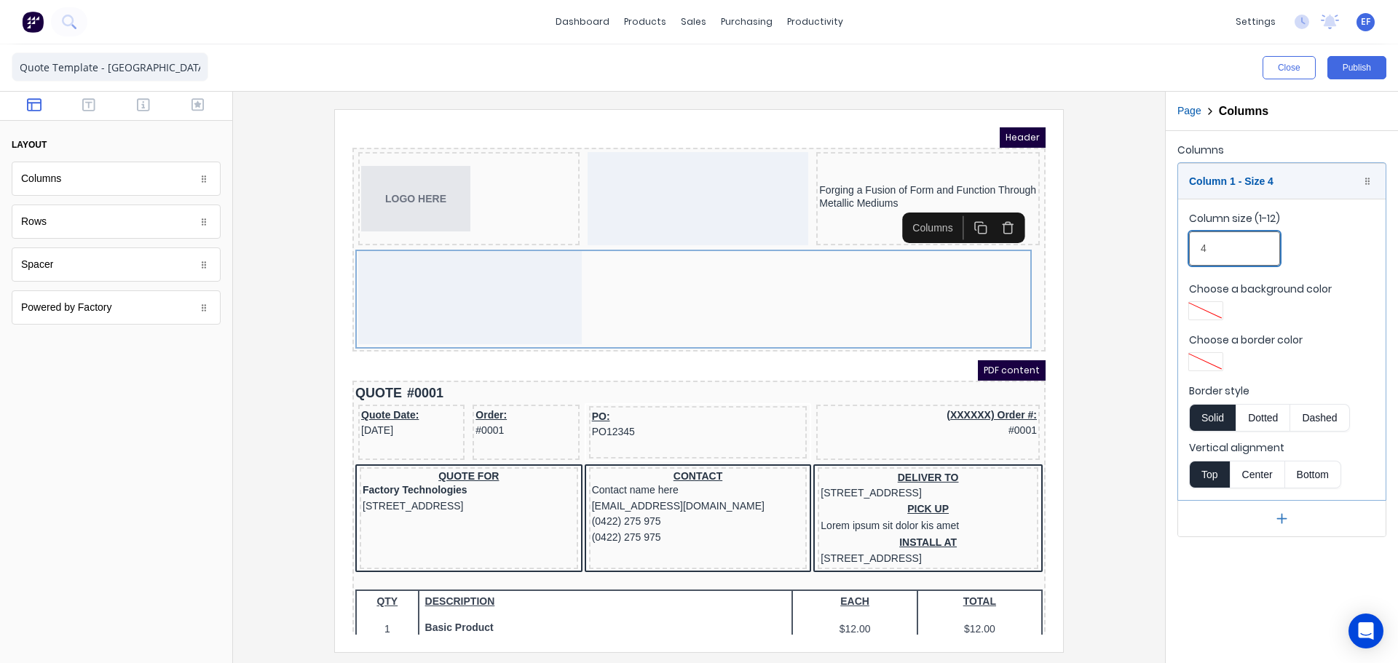
drag, startPoint x: 1196, startPoint y: 247, endPoint x: 1175, endPoint y: 245, distance: 21.2
click at [1175, 245] on div "Columns Column 1 - Size 4 Duplicate Delete Column size (1-12) 4 Choose a backgr…" at bounding box center [1281, 338] width 232 height 415
type input "6"
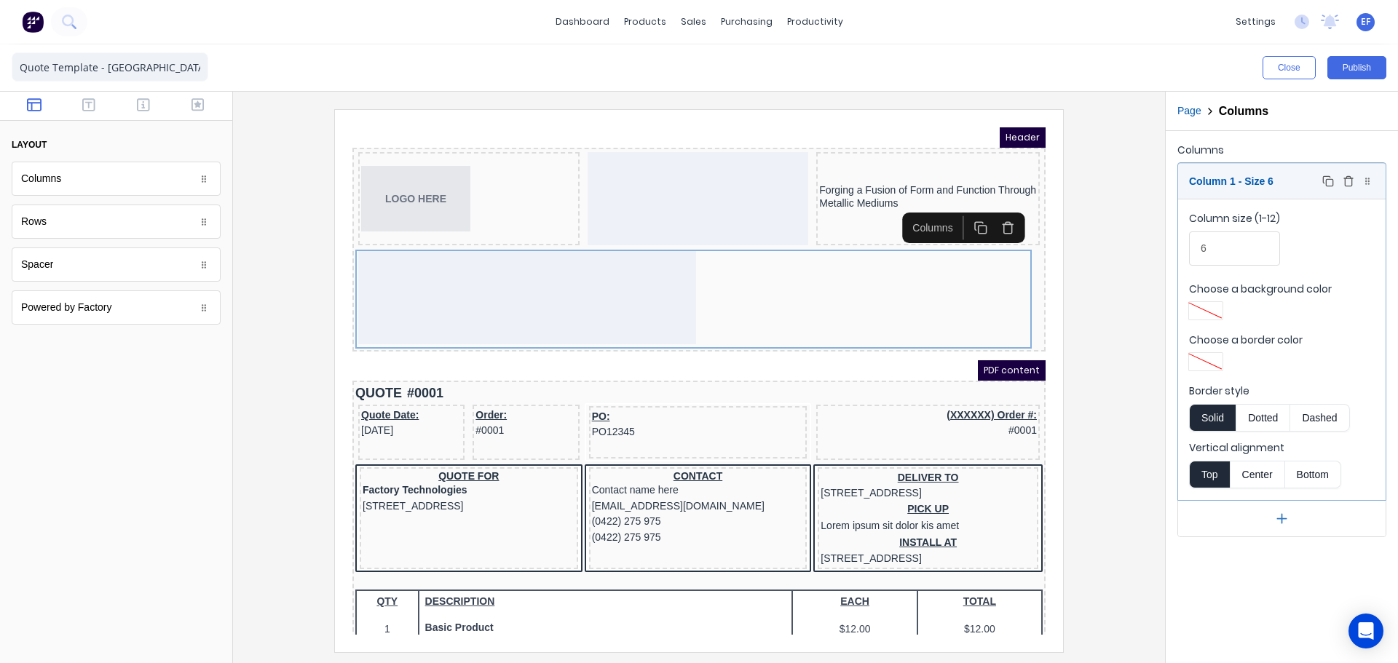
click at [1237, 183] on div "Column 1 - Size 6 Duplicate Delete" at bounding box center [1281, 181] width 207 height 35
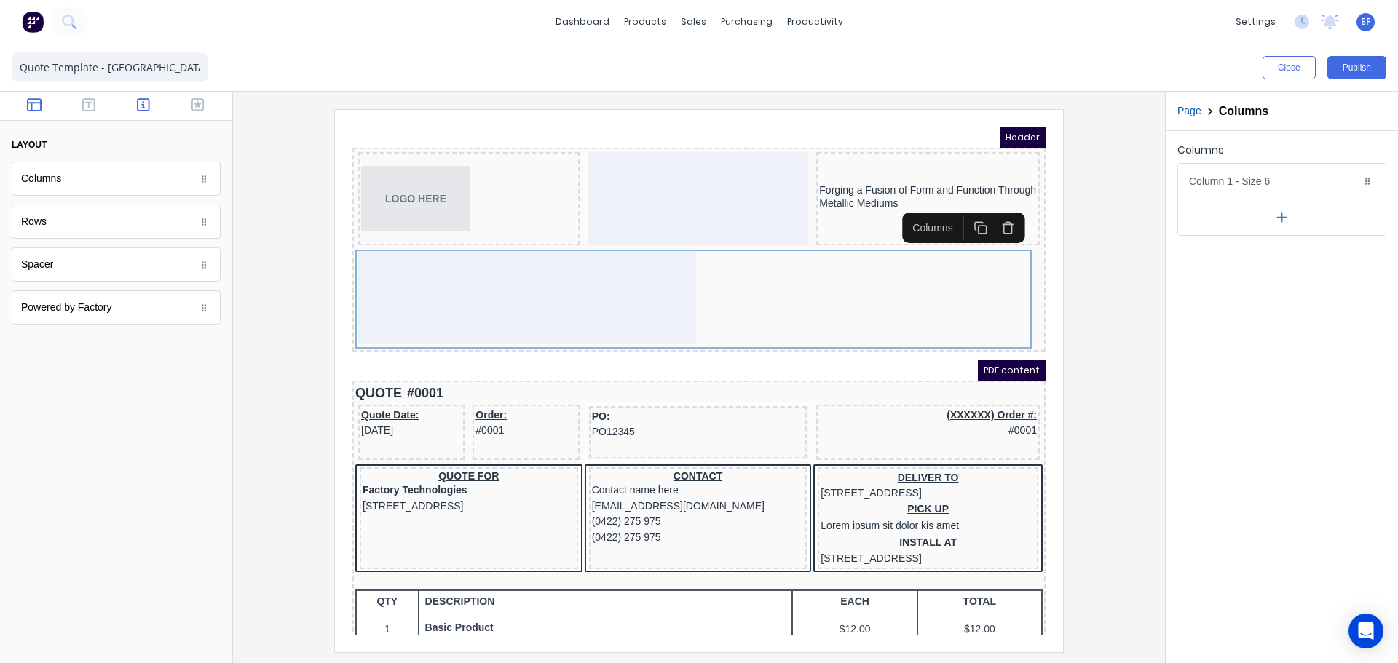
click at [150, 104] on button "button" at bounding box center [144, 106] width 46 height 17
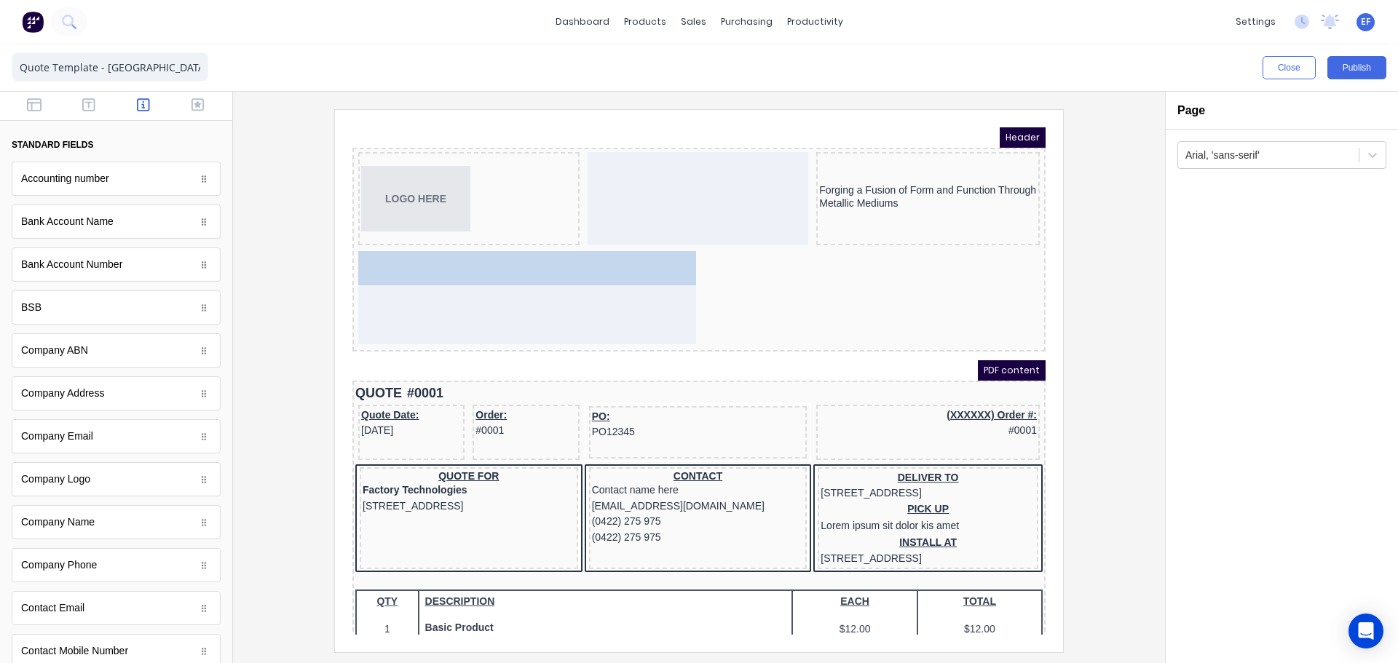
drag, startPoint x: 66, startPoint y: 534, endPoint x: 143, endPoint y: 162, distance: 379.2
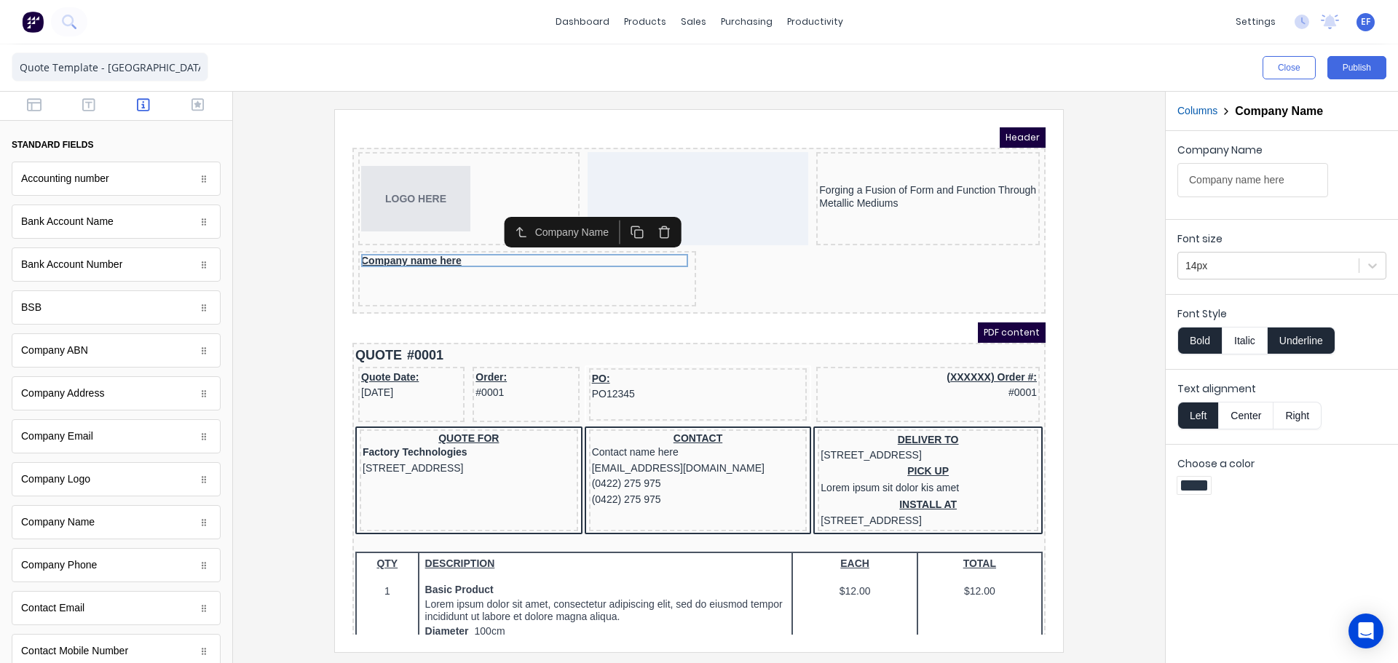
click at [1303, 352] on button "Underline" at bounding box center [1301, 341] width 68 height 28
drag, startPoint x: 1260, startPoint y: 348, endPoint x: 1250, endPoint y: 347, distance: 10.2
click at [1258, 348] on button "Italic" at bounding box center [1244, 341] width 46 height 28
drag, startPoint x: 1247, startPoint y: 341, endPoint x: 1200, endPoint y: 339, distance: 46.6
click at [1246, 341] on button "Italic" at bounding box center [1244, 341] width 46 height 28
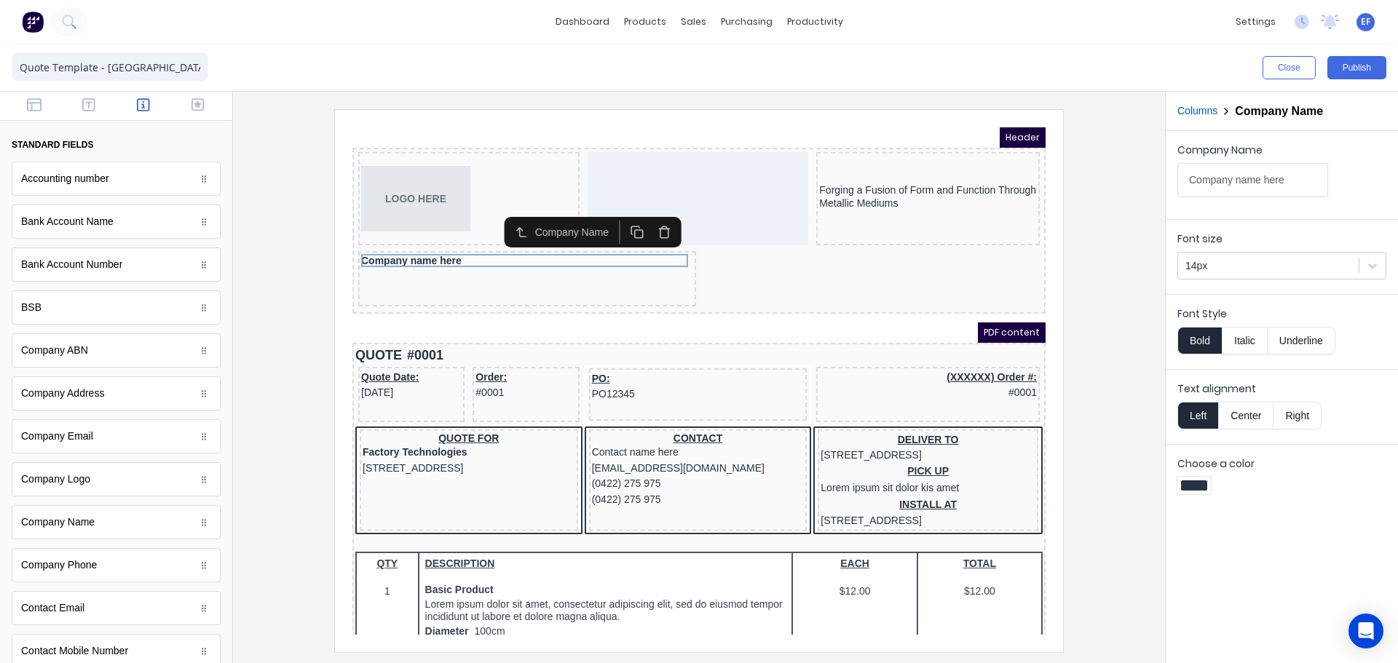
click at [1181, 339] on button "Bold" at bounding box center [1199, 341] width 44 height 28
click at [860, 176] on div "Forging a Fusion of Form and Function Through Metallic Mediums" at bounding box center [910, 179] width 218 height 25
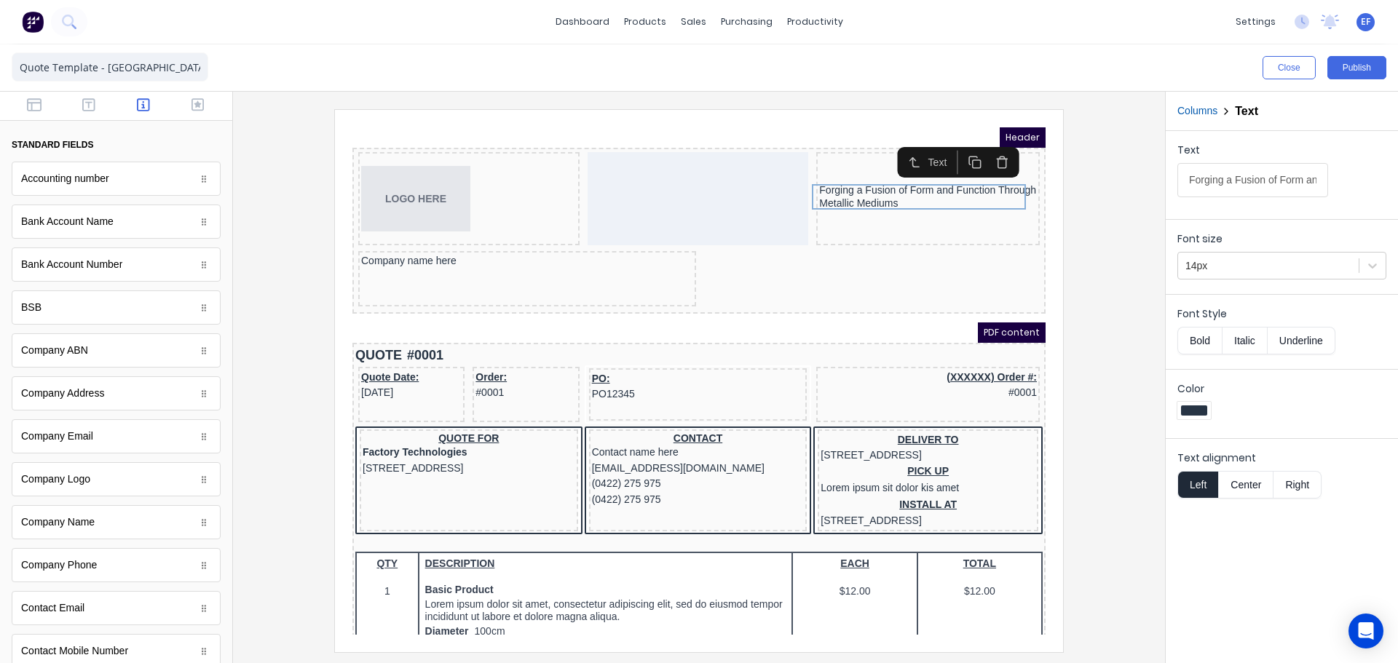
click at [1291, 483] on button "Right" at bounding box center [1297, 485] width 48 height 28
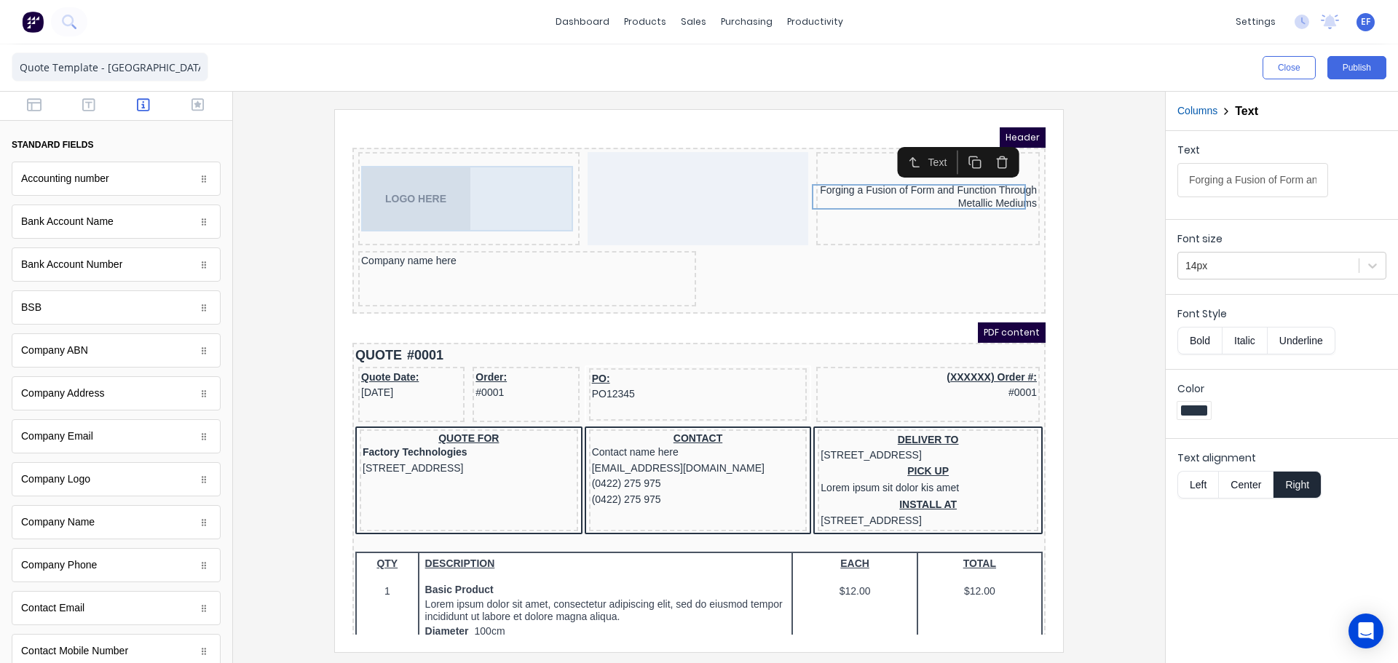
click at [392, 149] on div "LOGO HERE" at bounding box center [451, 181] width 215 height 66
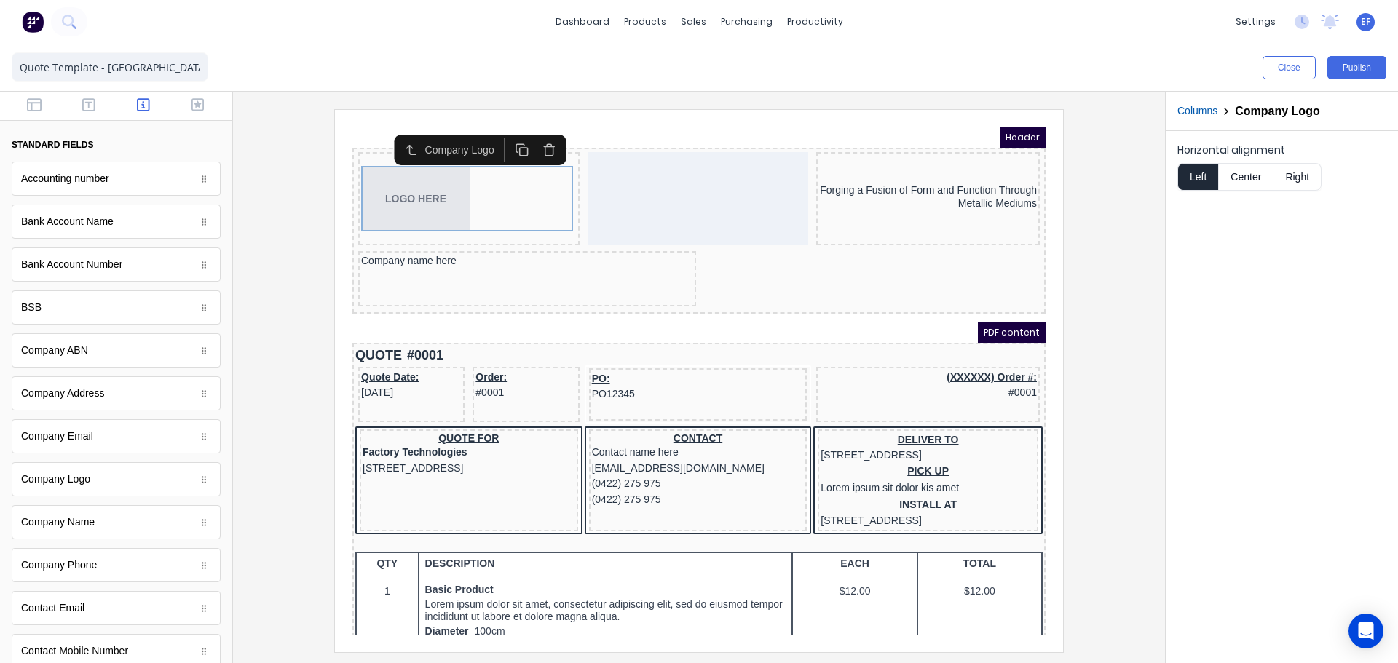
click at [1213, 114] on button "Columns" at bounding box center [1197, 110] width 40 height 15
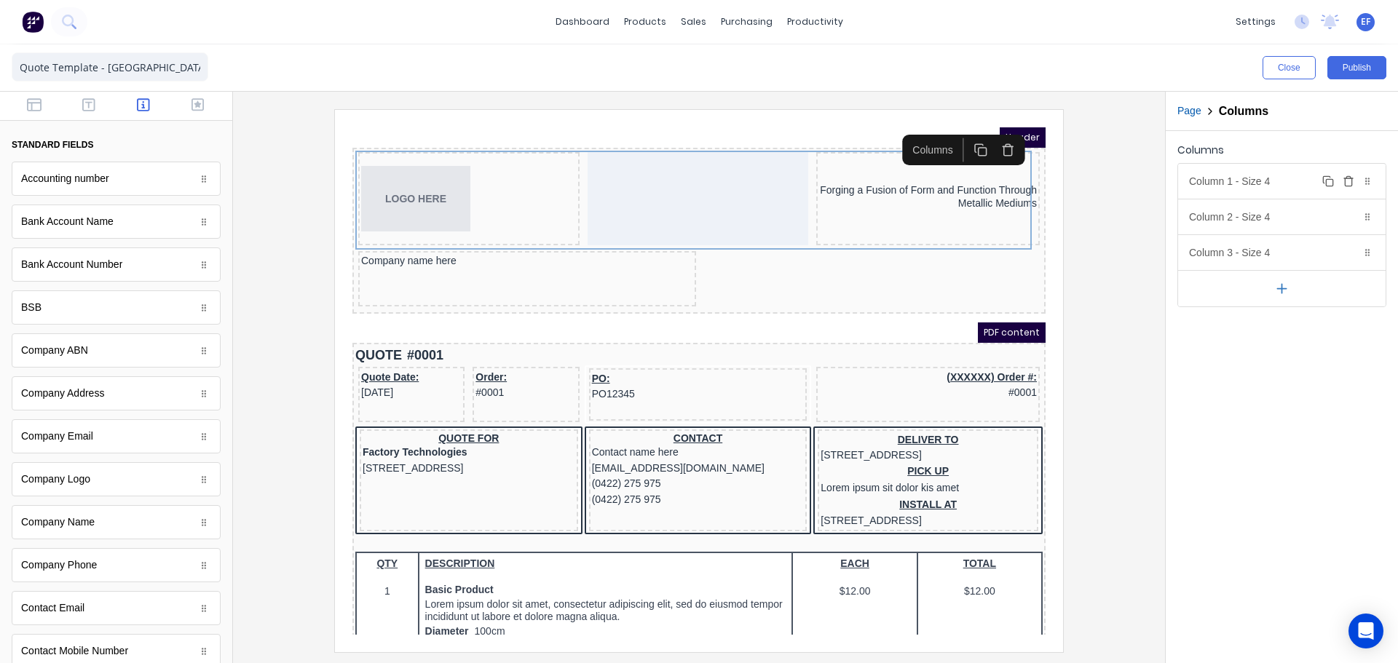
click at [1230, 194] on div "Column 1 - Size 4 Duplicate Delete" at bounding box center [1281, 181] width 207 height 35
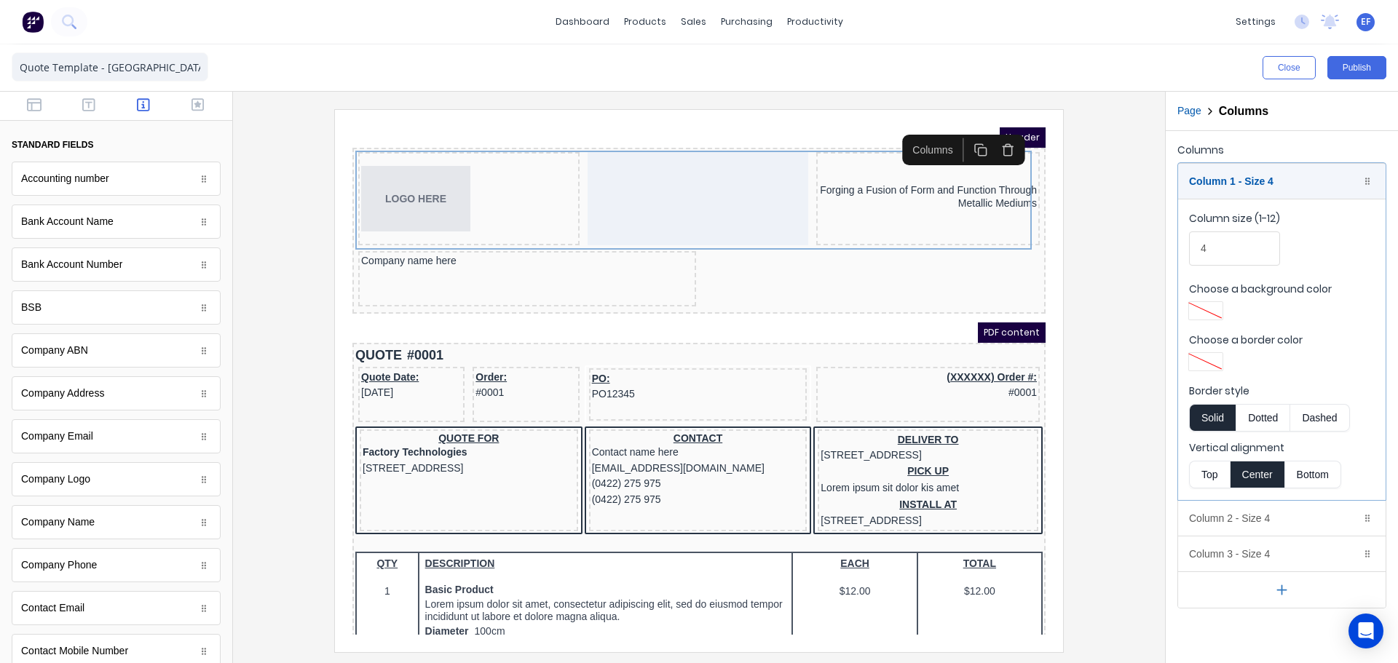
click at [1198, 480] on button "Top" at bounding box center [1209, 475] width 41 height 28
click at [1230, 184] on div "Column 1 - Size 4 Duplicate Delete" at bounding box center [1281, 181] width 207 height 35
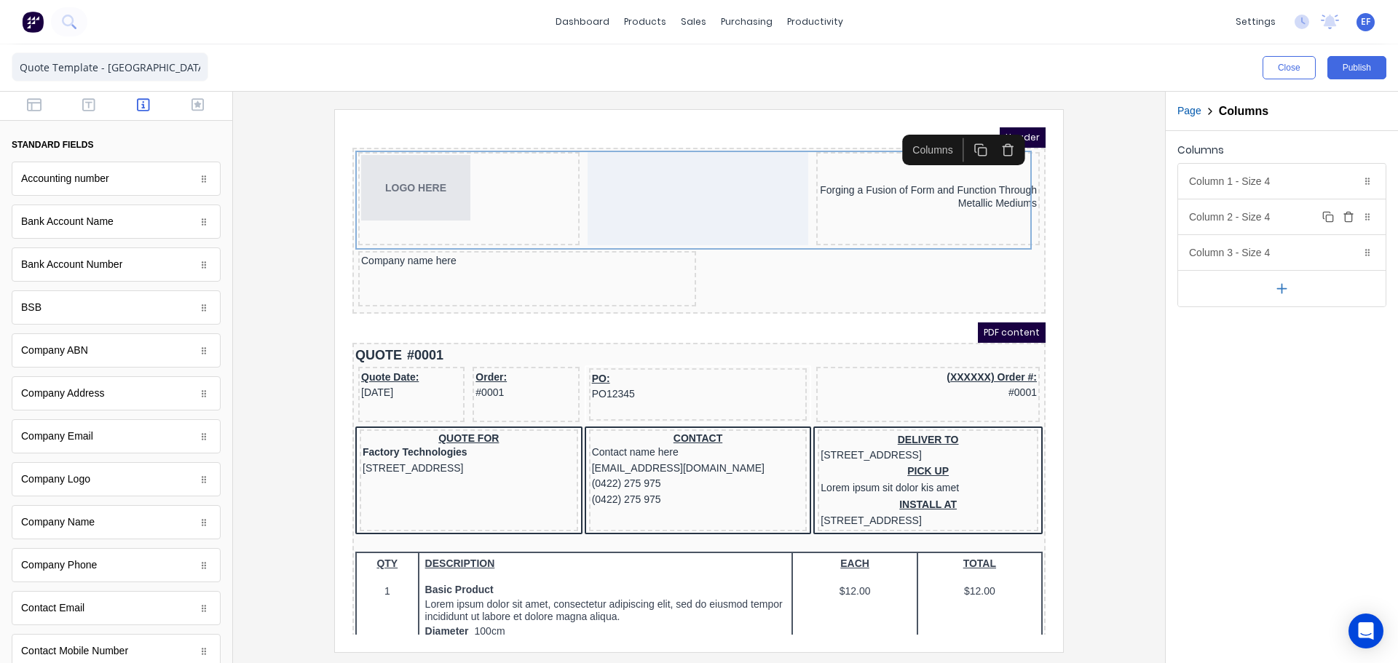
click at [1224, 226] on div "Column 2 - Size 4 Duplicate Delete" at bounding box center [1281, 216] width 207 height 35
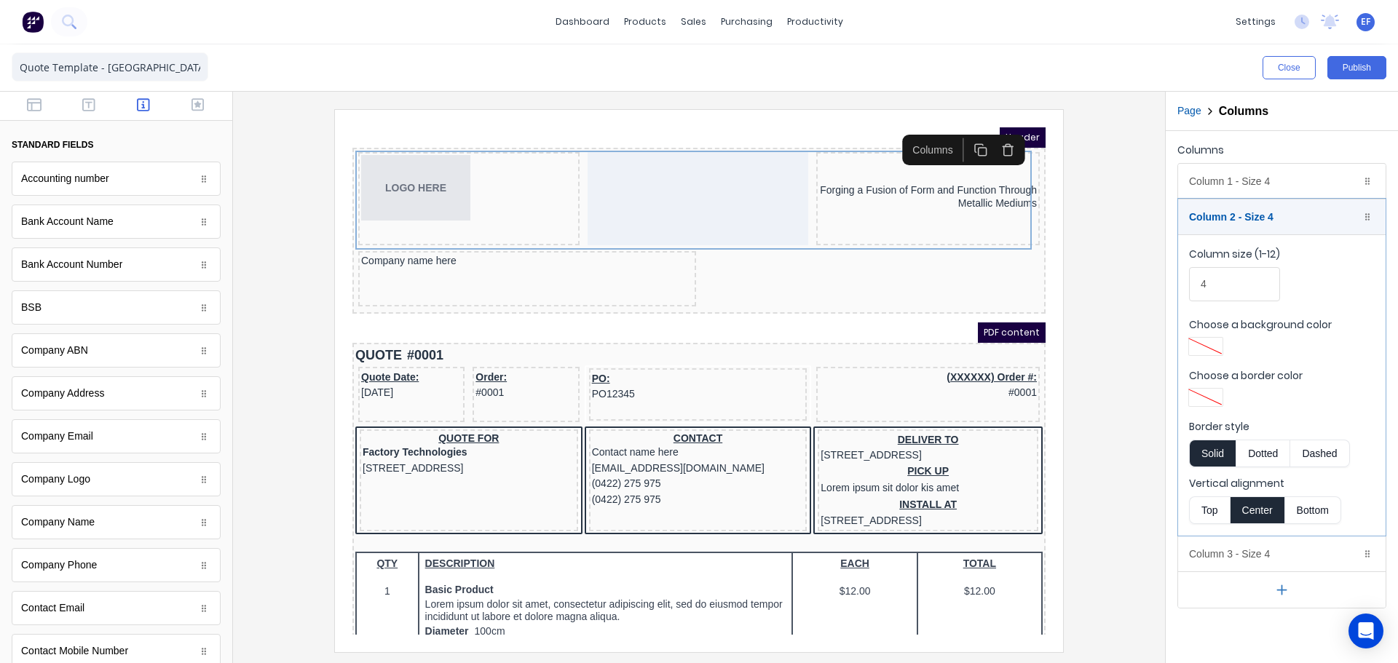
click at [1221, 511] on button "Top" at bounding box center [1209, 510] width 41 height 28
click at [1240, 182] on div "Column 1 - Size 4 Duplicate Delete" at bounding box center [1281, 181] width 207 height 35
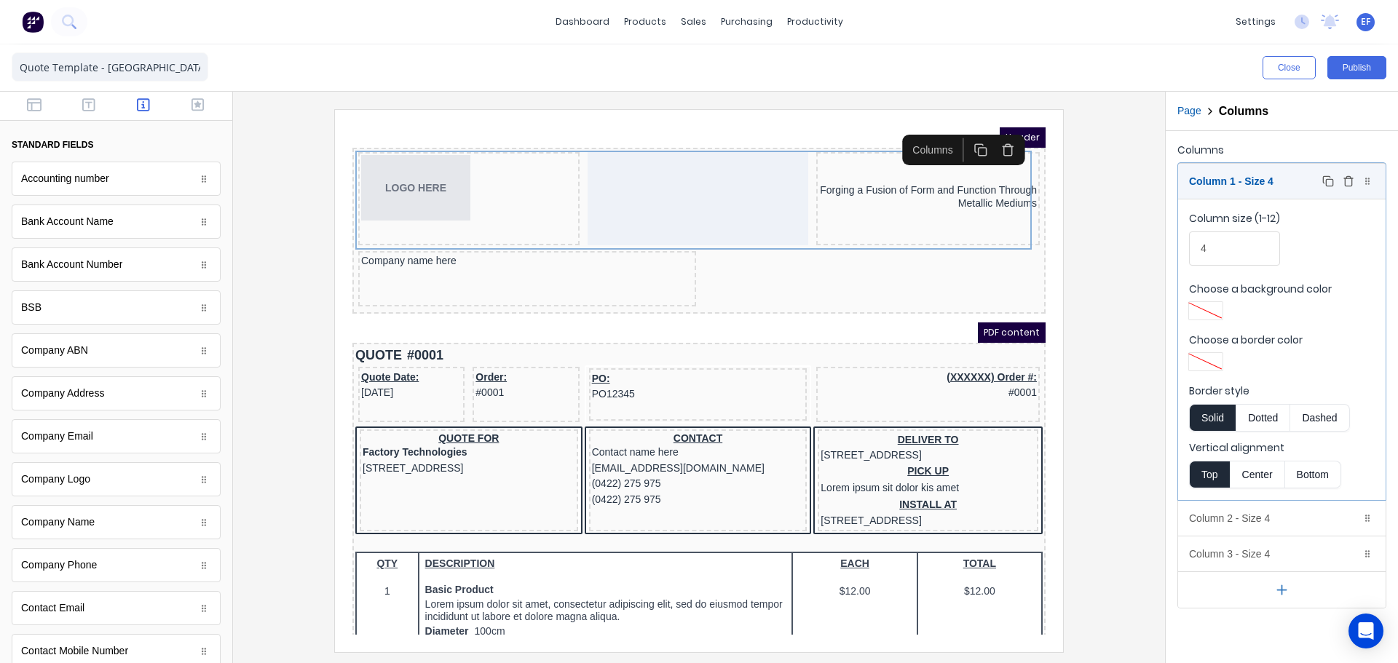
click at [1240, 182] on div "Column 1 - Size 4 Duplicate Delete" at bounding box center [1281, 181] width 207 height 35
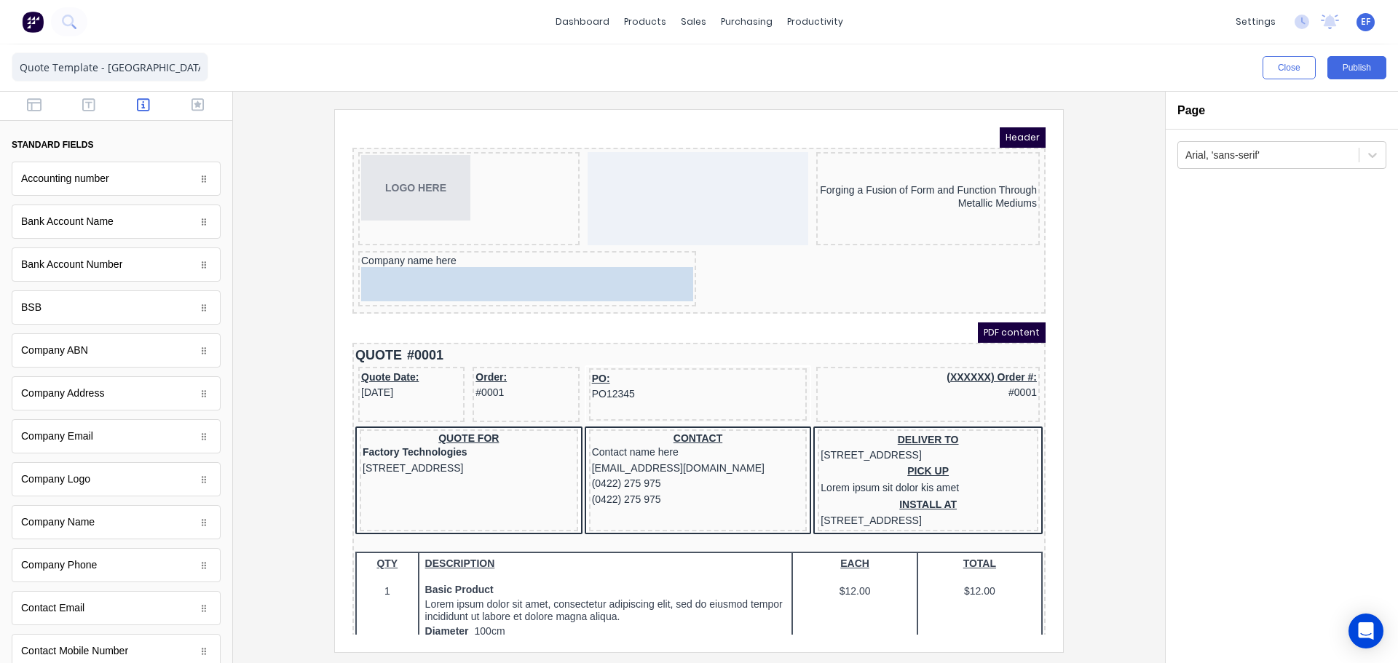
drag, startPoint x: 77, startPoint y: 397, endPoint x: 471, endPoint y: 268, distance: 414.6
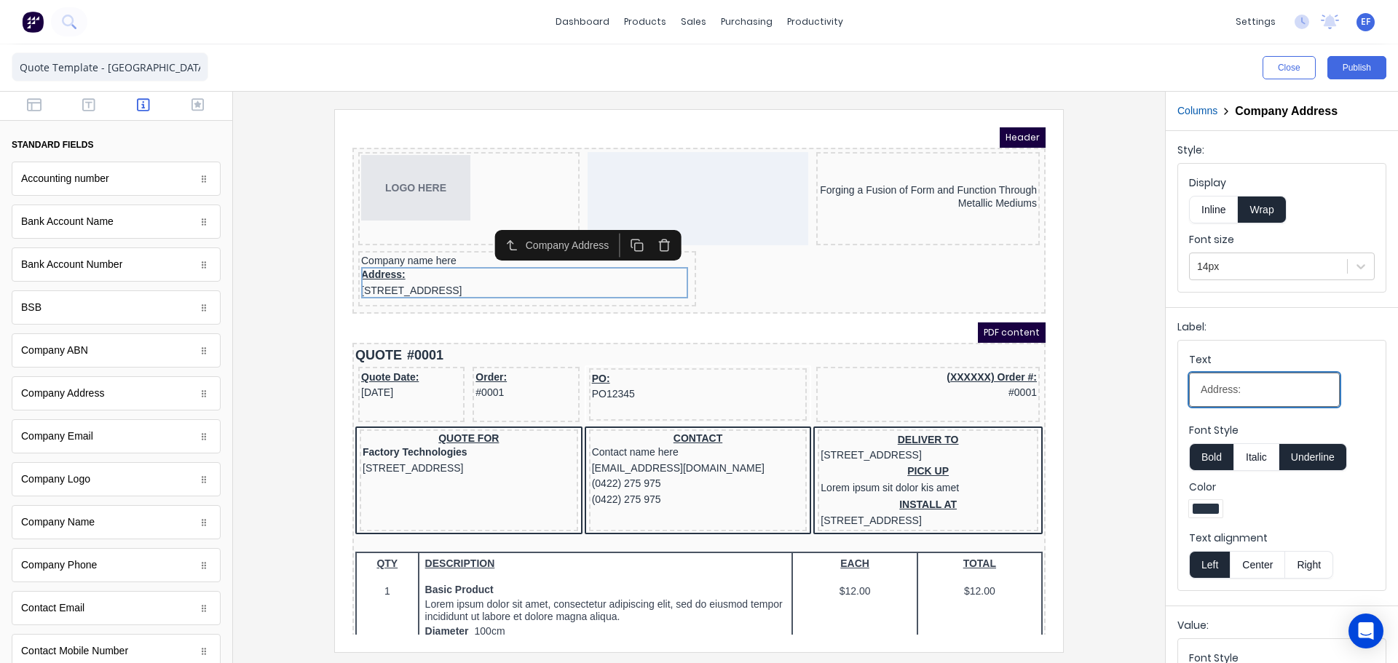
drag, startPoint x: 1280, startPoint y: 389, endPoint x: 1114, endPoint y: 397, distance: 166.2
click at [1117, 396] on div "Close Publish Components standard fields Accounting number Accounting number Ba…" at bounding box center [699, 353] width 1398 height 619
click at [1106, 299] on div at bounding box center [699, 380] width 908 height 542
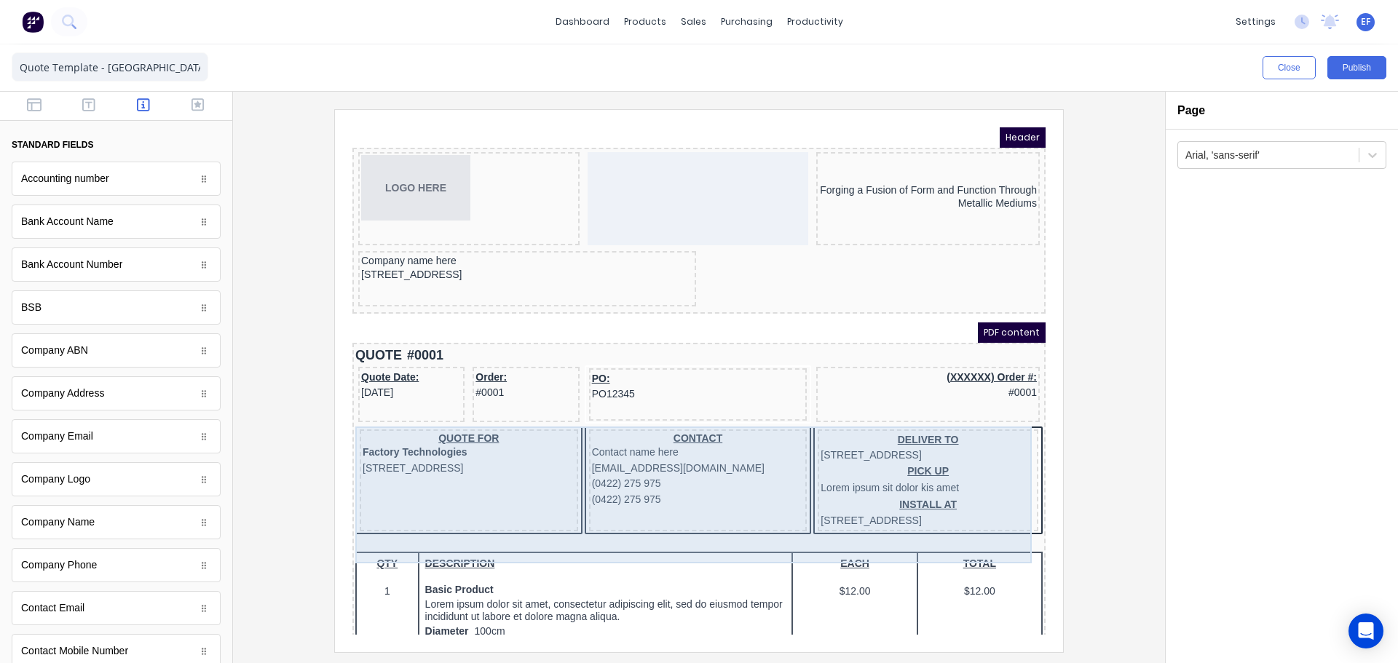
click at [800, 460] on div "DELIVER TO 234 Beach Road Gold Coast, Queensland, Australia PICK UP Lorem ipsum…" at bounding box center [910, 463] width 221 height 103
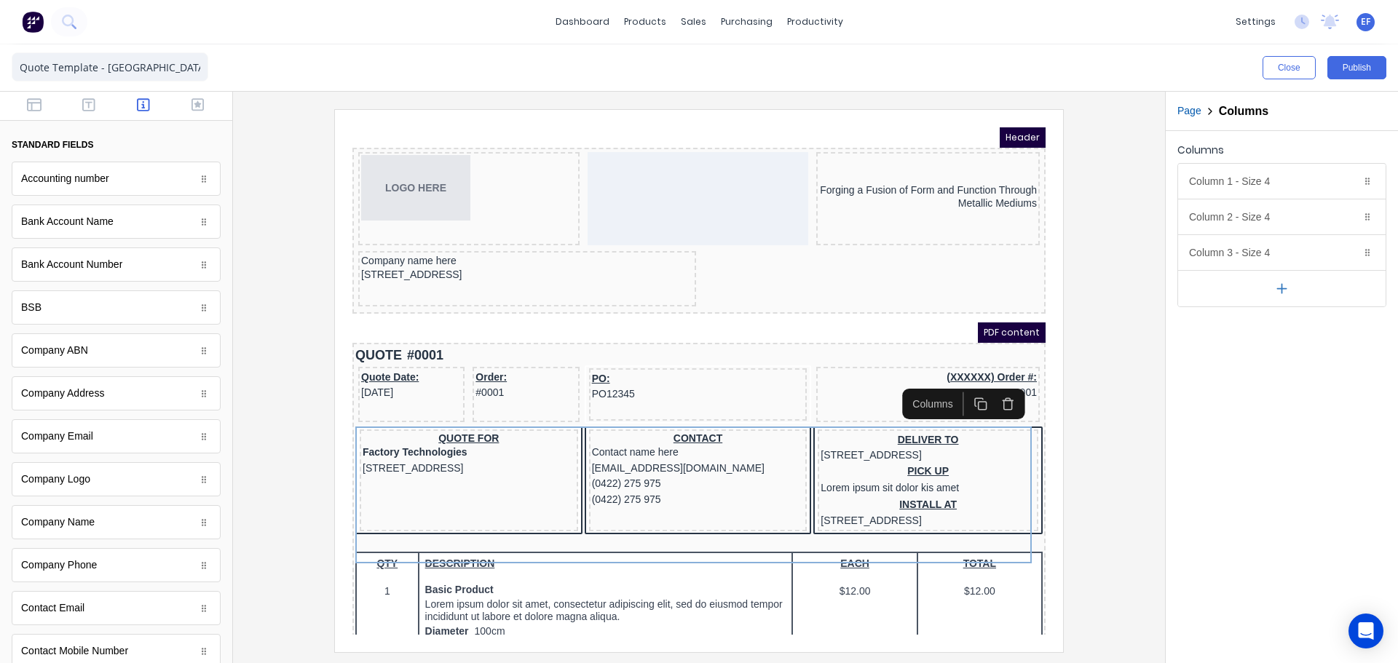
click at [984, 388] on icon "button" at bounding box center [990, 387] width 14 height 14
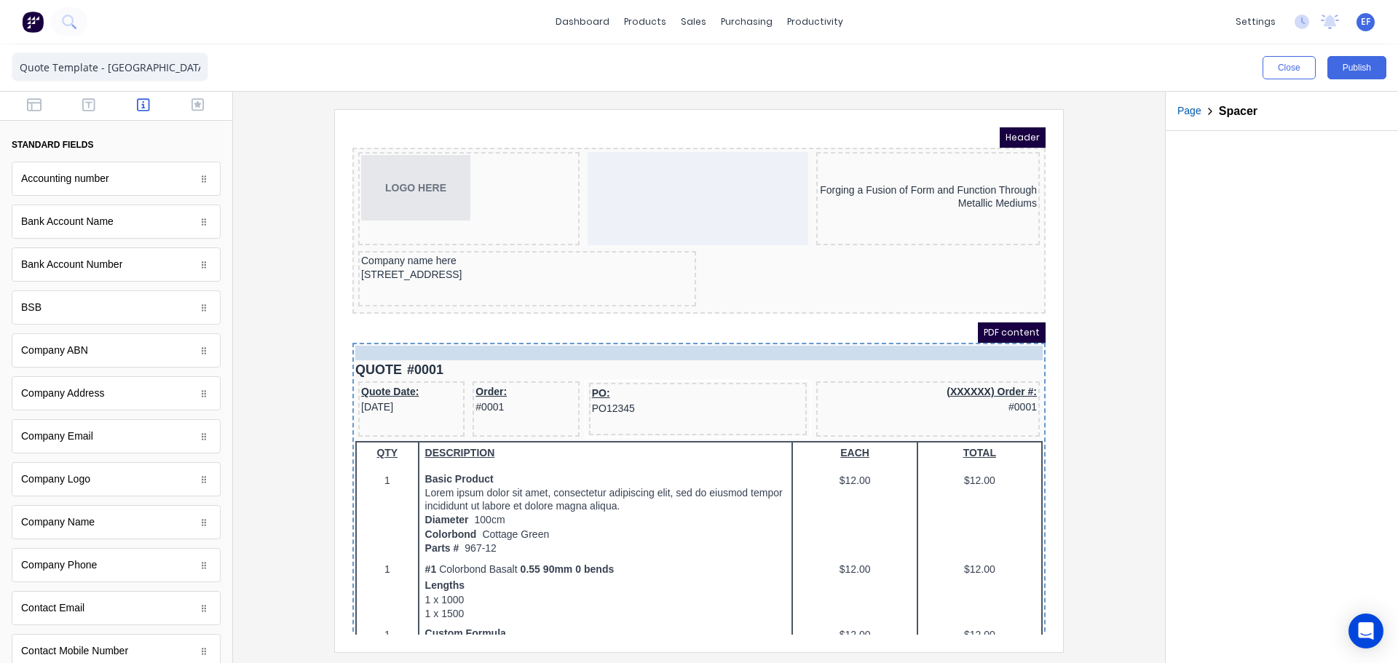
drag, startPoint x: 515, startPoint y: 413, endPoint x: 529, endPoint y: 333, distance: 82.0
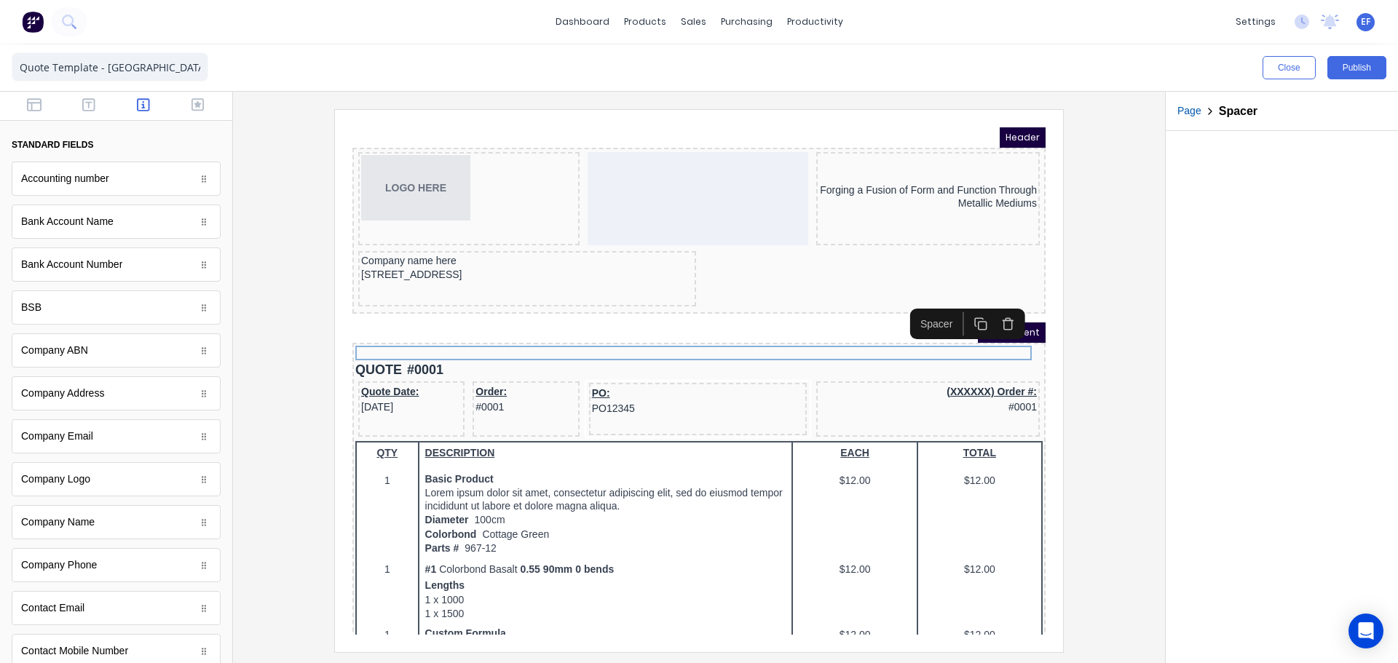
click at [967, 304] on rect "button" at bounding box center [965, 308] width 8 height 8
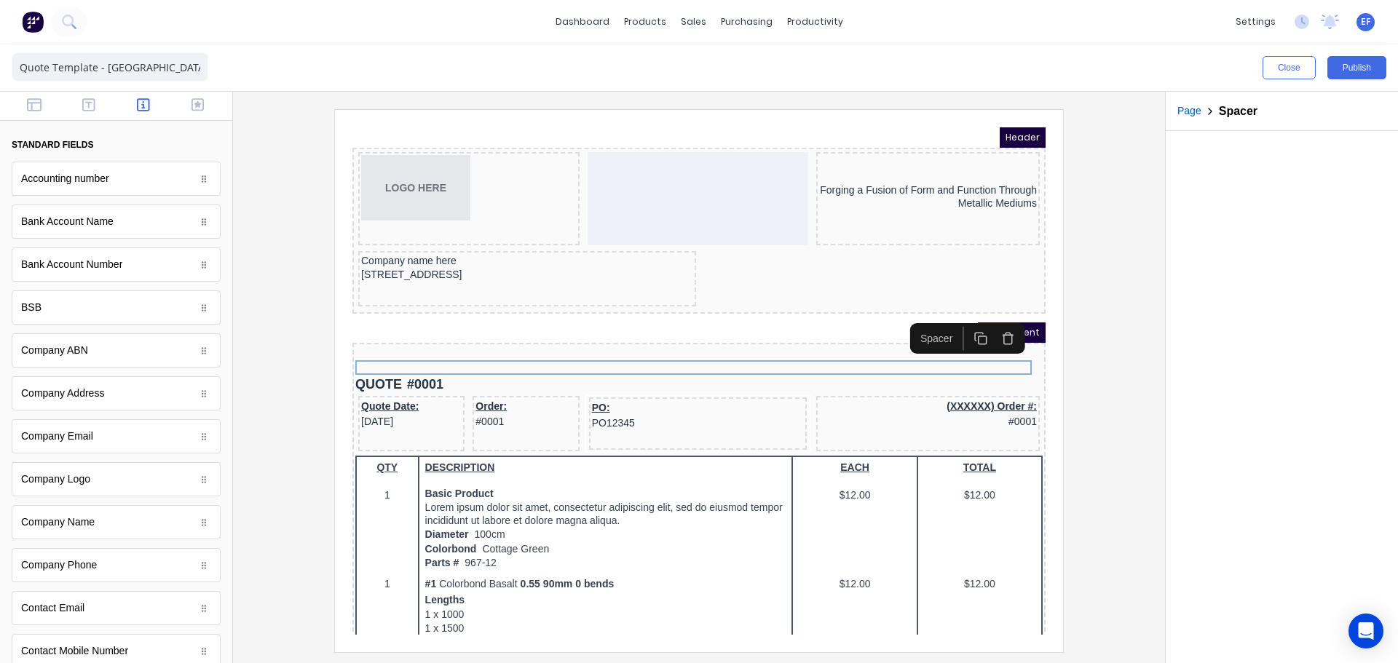
drag, startPoint x: 960, startPoint y: 320, endPoint x: 854, endPoint y: 341, distance: 108.2
click at [959, 320] on icon "button" at bounding box center [964, 321] width 14 height 14
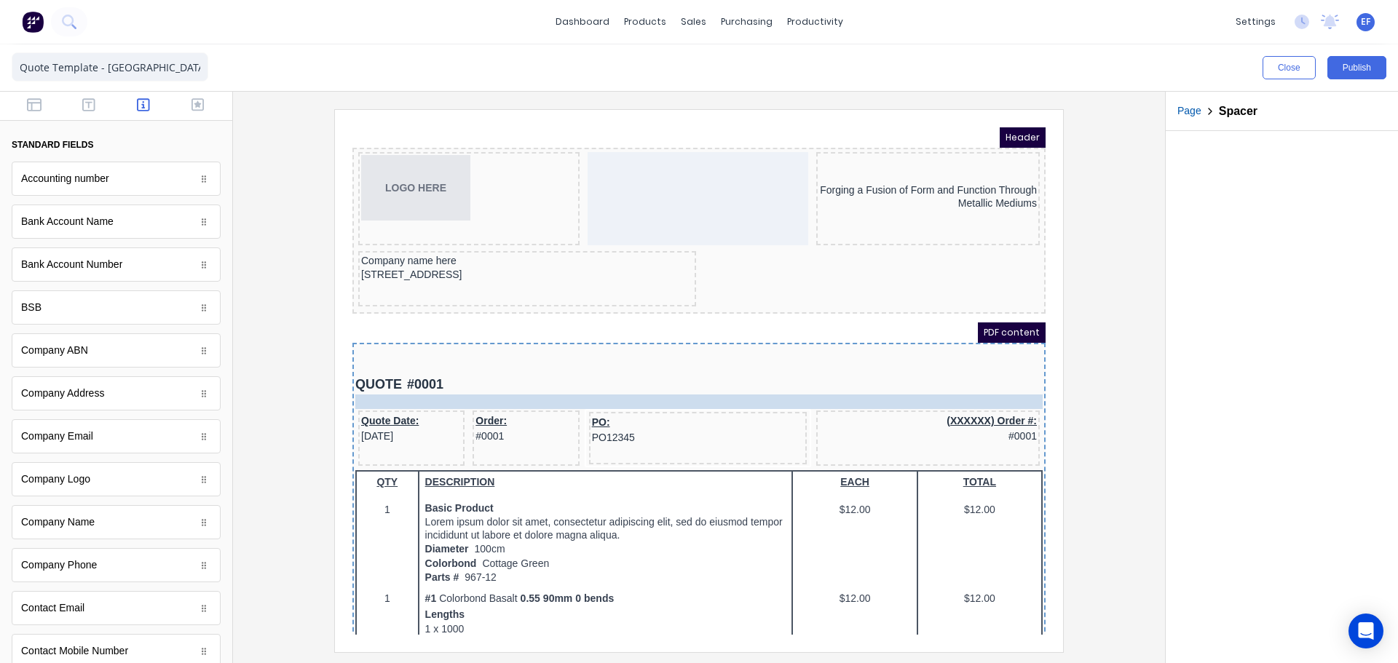
drag, startPoint x: 561, startPoint y: 360, endPoint x: 556, endPoint y: 387, distance: 27.3
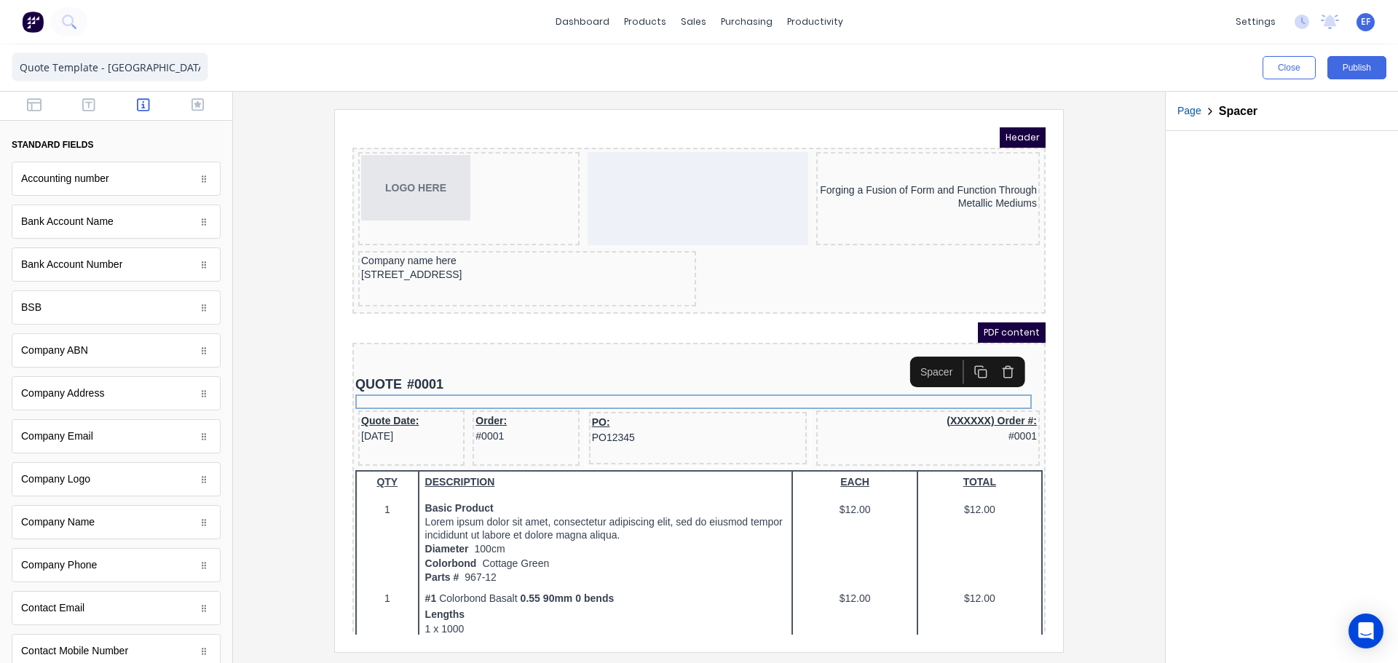
click at [954, 349] on button "button" at bounding box center [962, 355] width 27 height 24
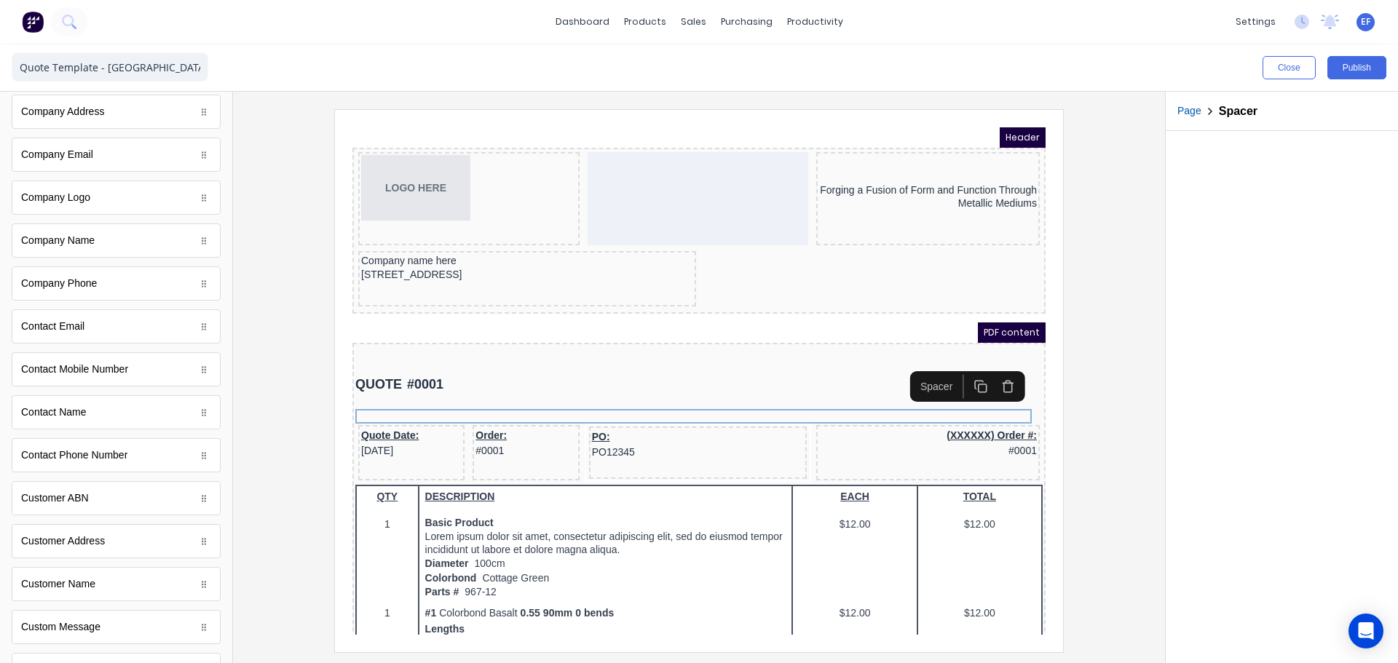
scroll to position [364, 0]
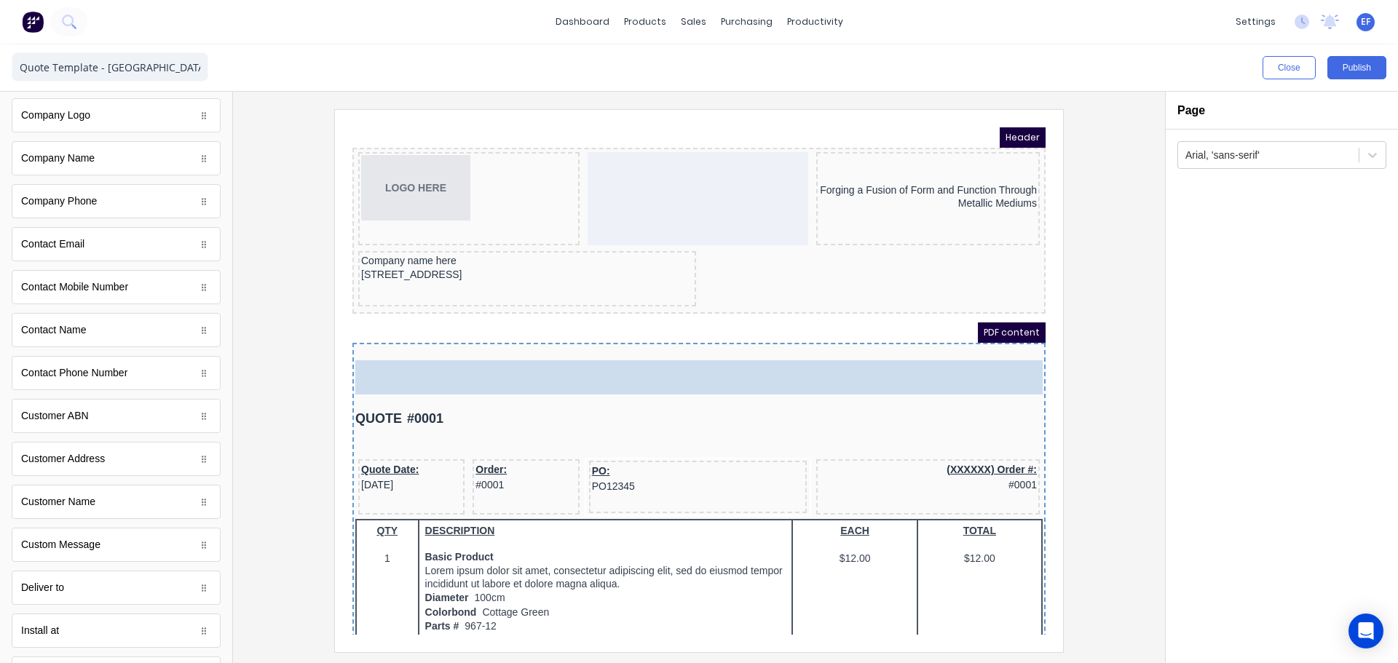
drag, startPoint x: 87, startPoint y: 504, endPoint x: 612, endPoint y: 368, distance: 542.4
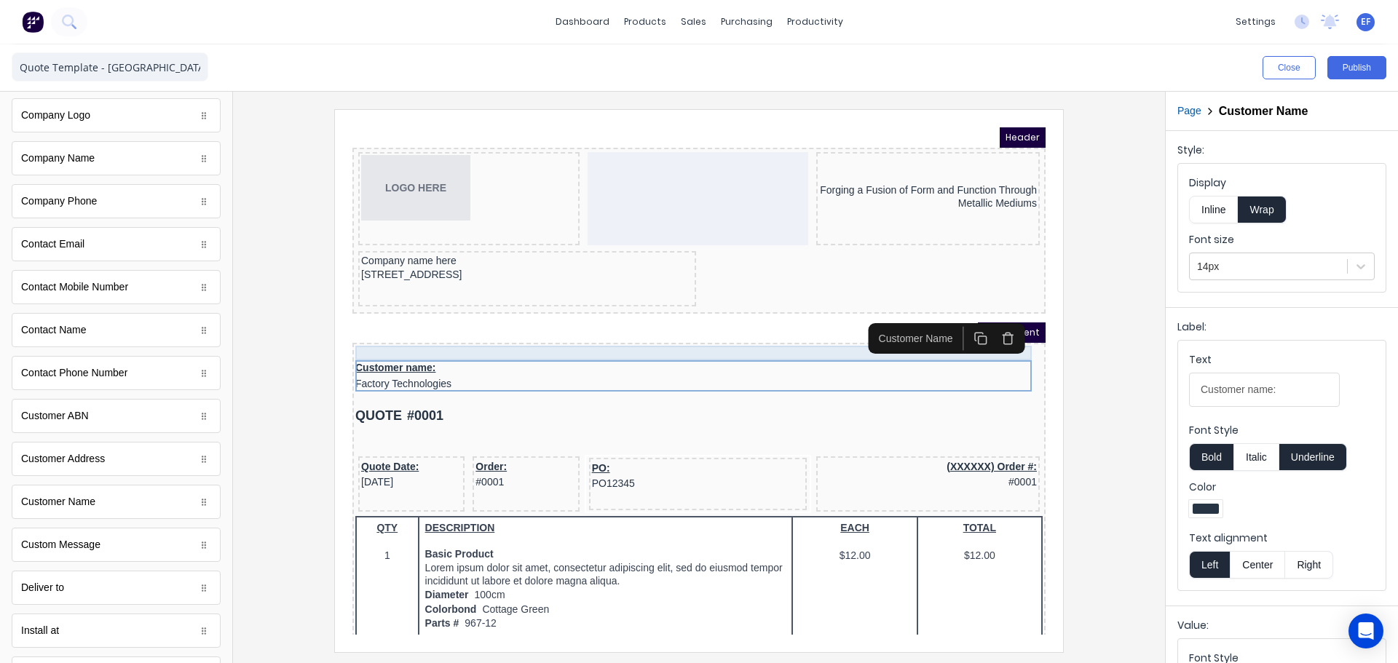
click at [543, 337] on div at bounding box center [681, 335] width 687 height 15
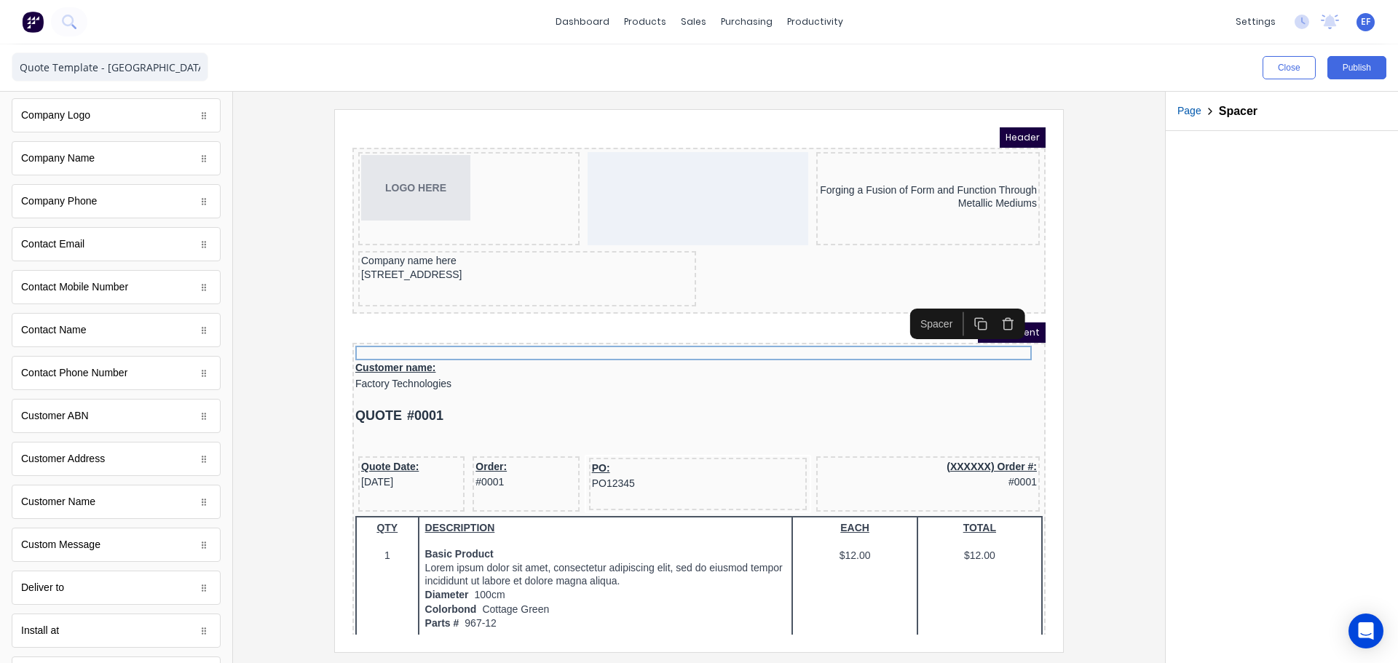
click at [966, 309] on icon "button" at bounding box center [964, 306] width 14 height 14
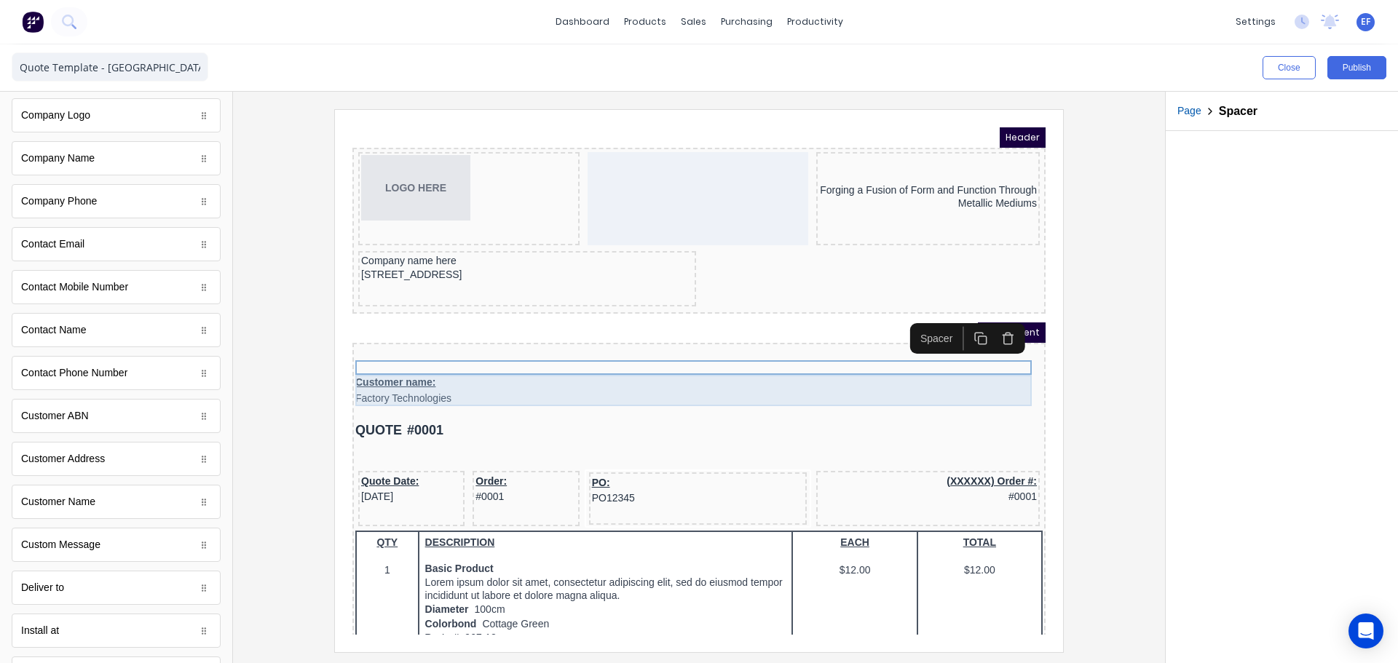
click at [430, 375] on div "Customer name: Factory Technologies" at bounding box center [681, 372] width 687 height 31
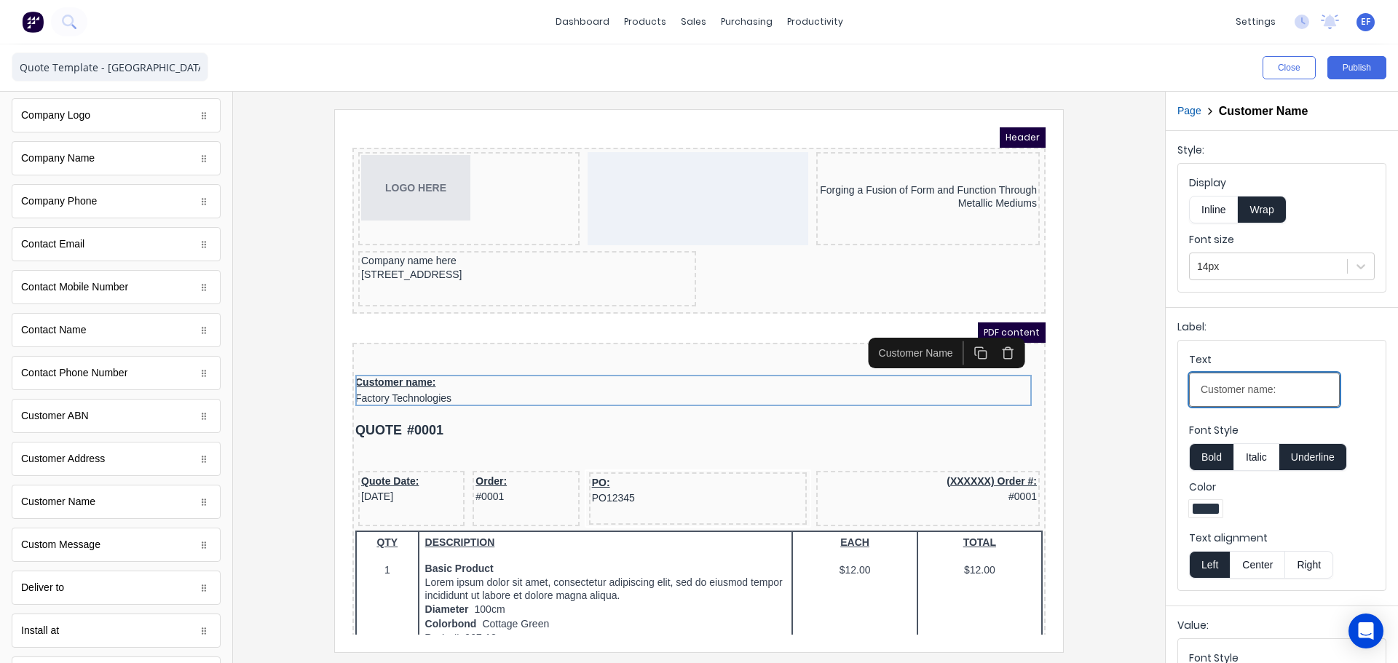
drag, startPoint x: 1285, startPoint y: 392, endPoint x: 1051, endPoint y: 397, distance: 233.7
click at [1053, 397] on div "Close Publish Components standard fields Accounting number Accounting number Ba…" at bounding box center [699, 353] width 1398 height 619
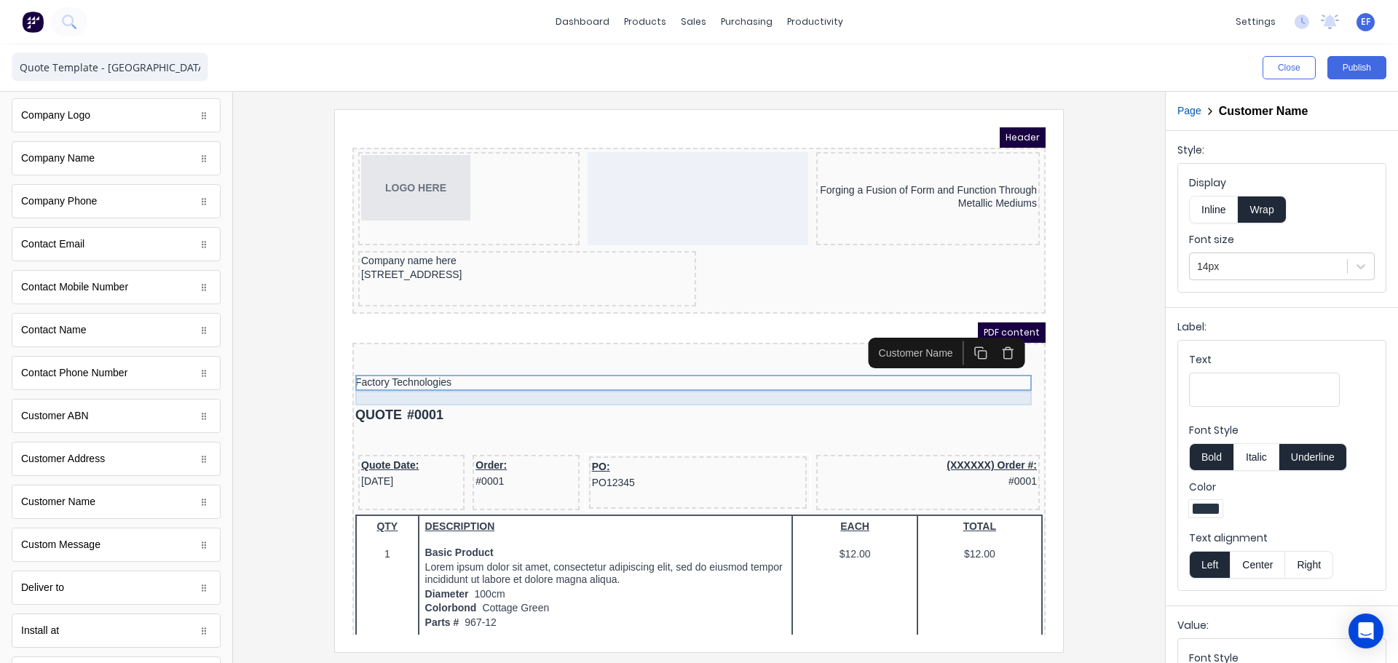
click at [539, 381] on div at bounding box center [681, 380] width 687 height 15
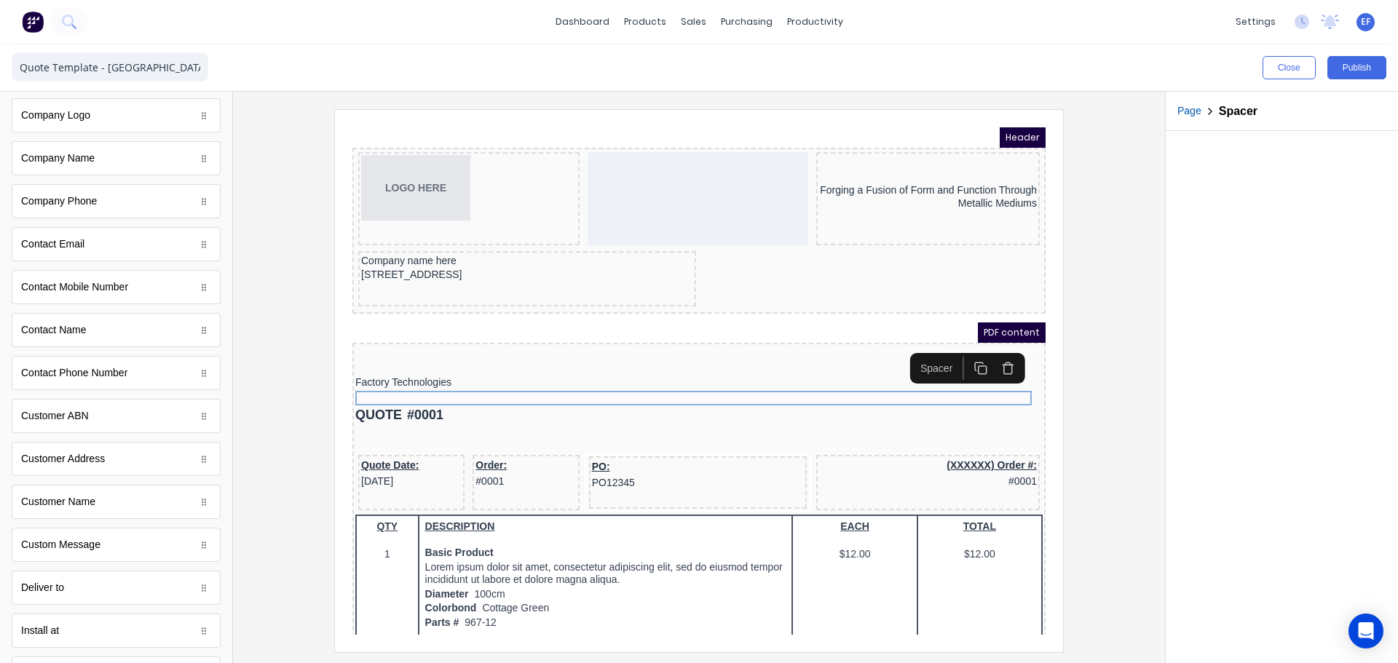
click at [961, 351] on rect "button" at bounding box center [965, 353] width 8 height 8
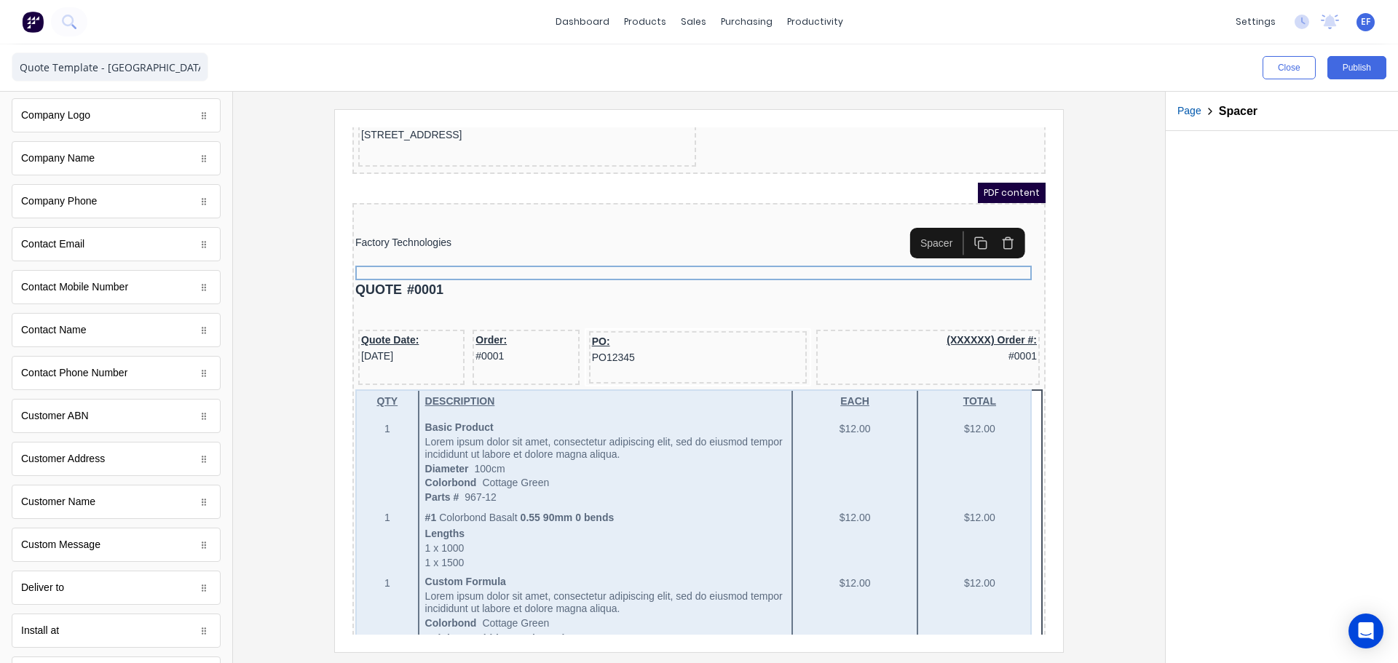
scroll to position [146, 0]
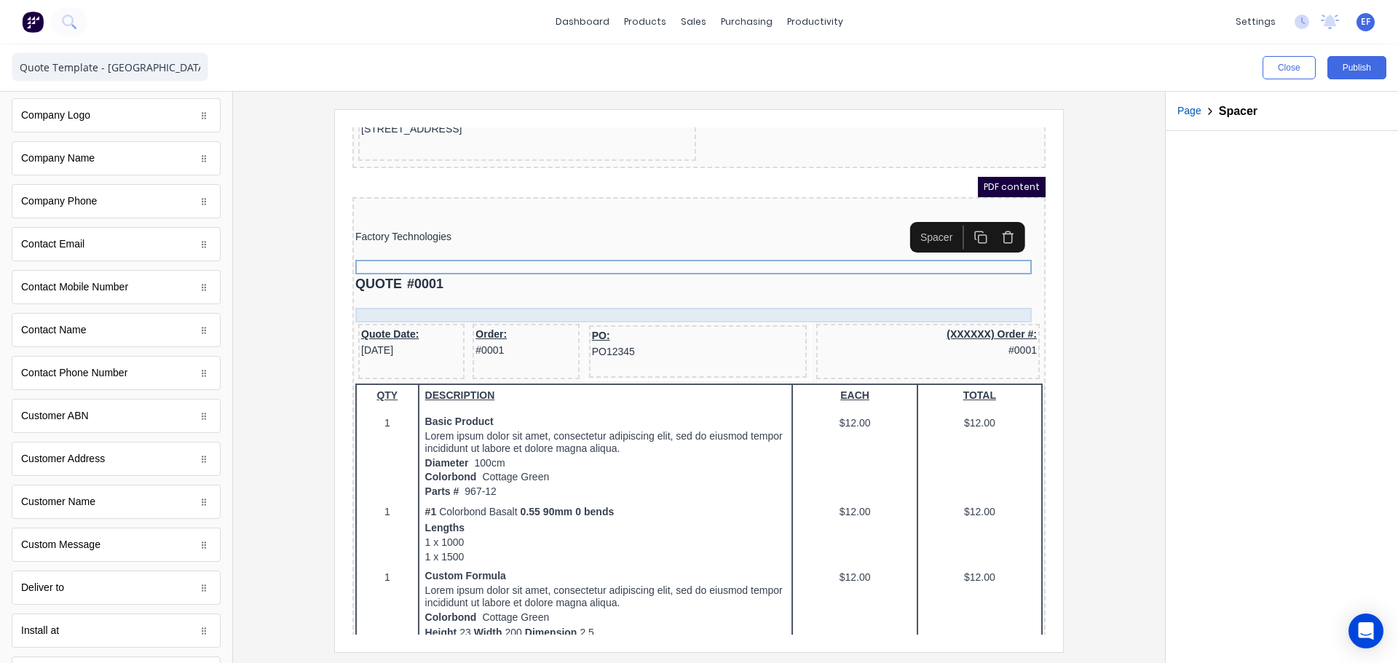
click at [625, 296] on div at bounding box center [681, 297] width 687 height 15
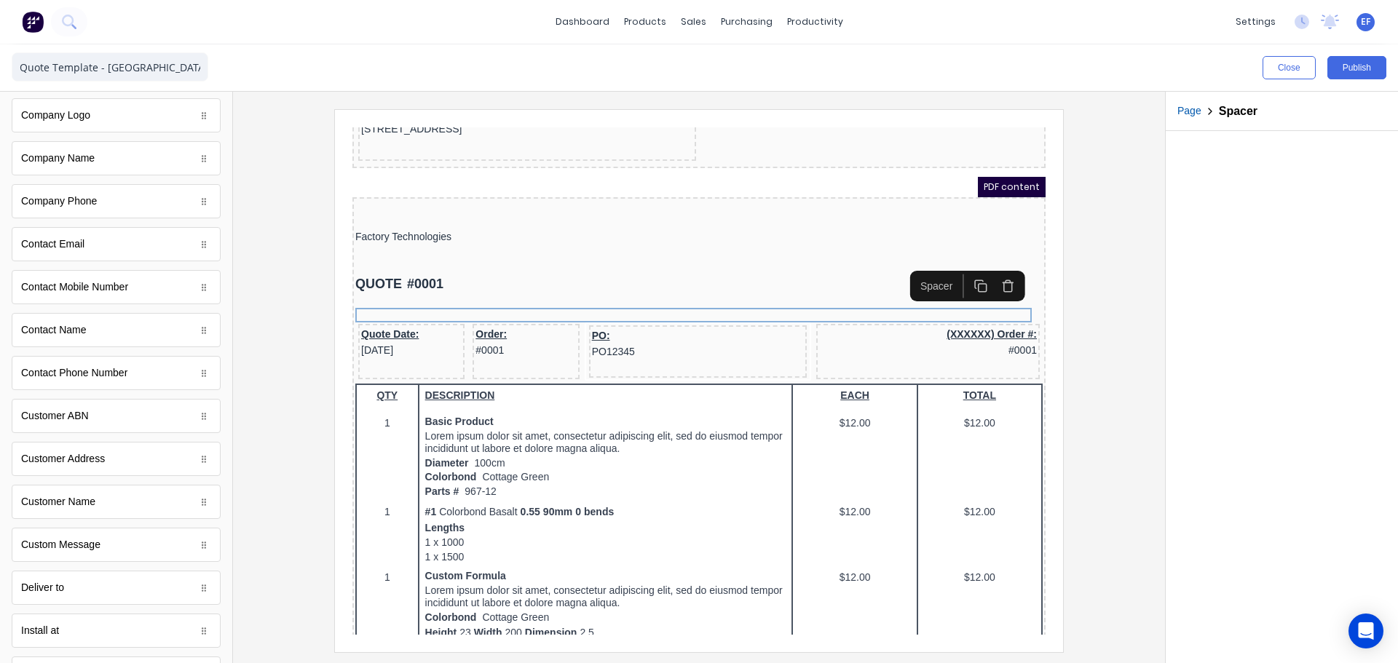
click at [987, 264] on icon "button" at bounding box center [990, 268] width 14 height 14
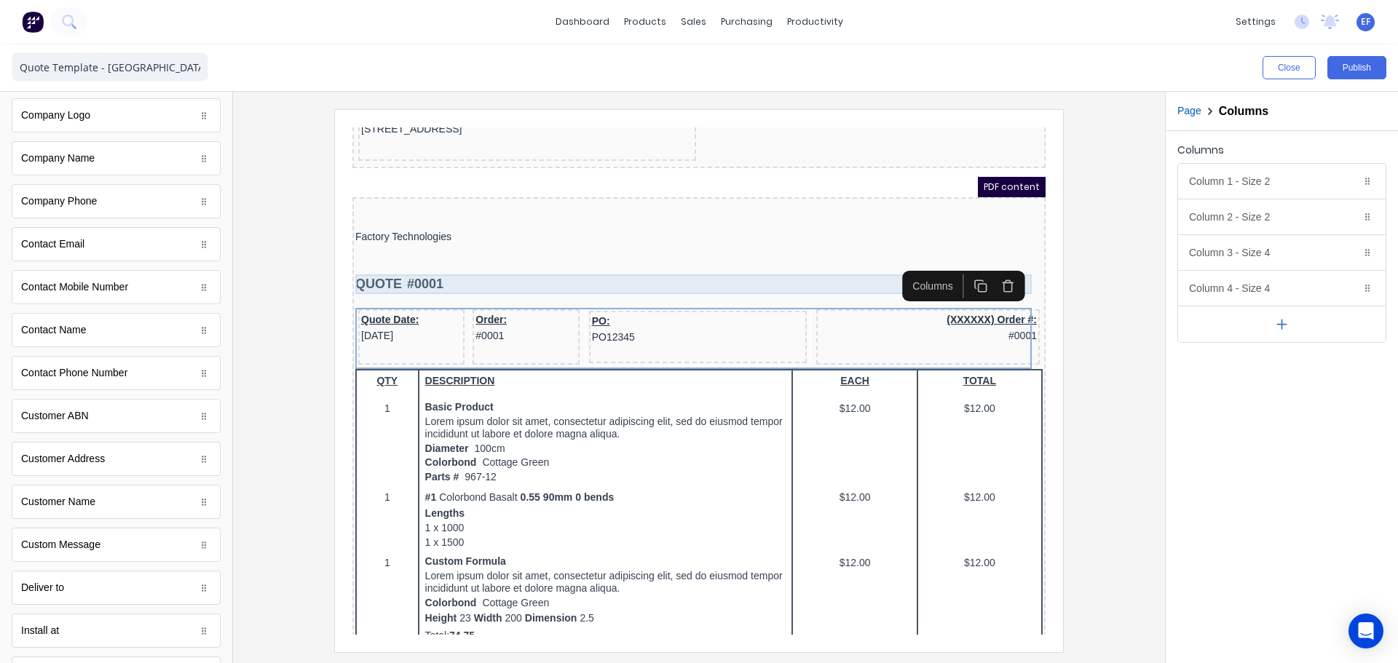
click at [403, 269] on div "QUOTE #0001" at bounding box center [681, 267] width 687 height 20
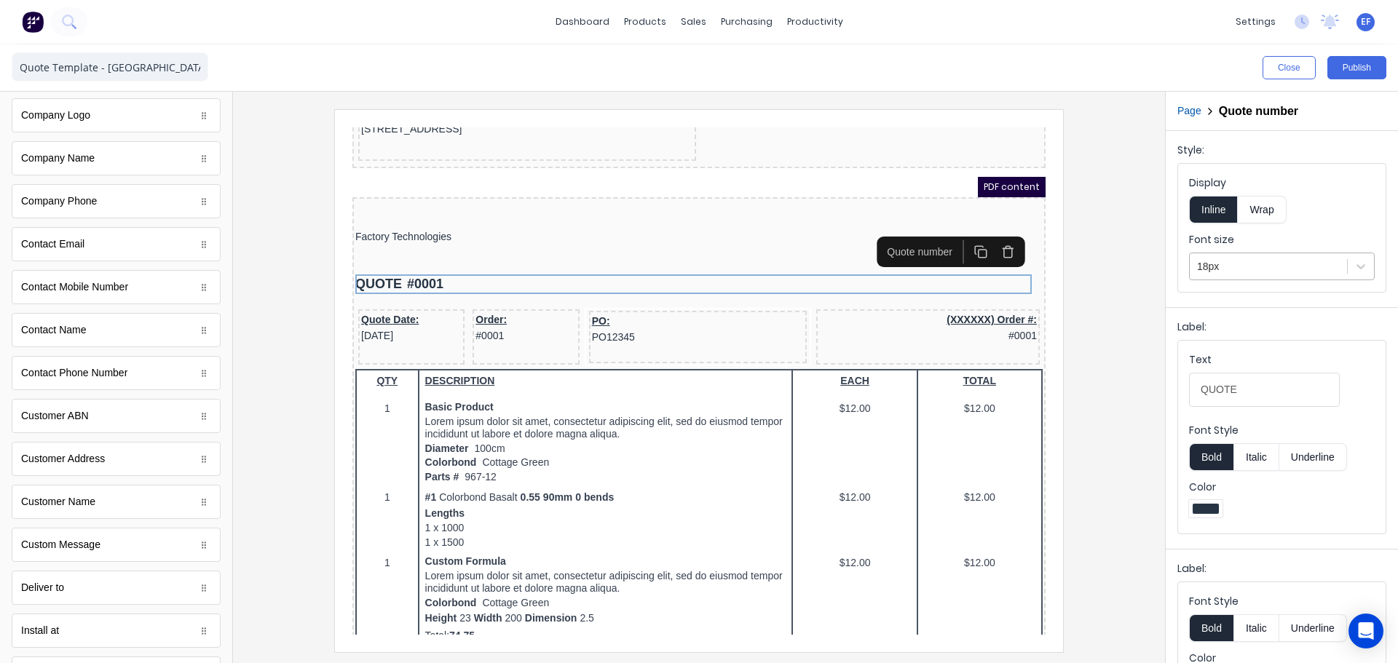
click at [1286, 270] on div at bounding box center [1268, 267] width 143 height 18
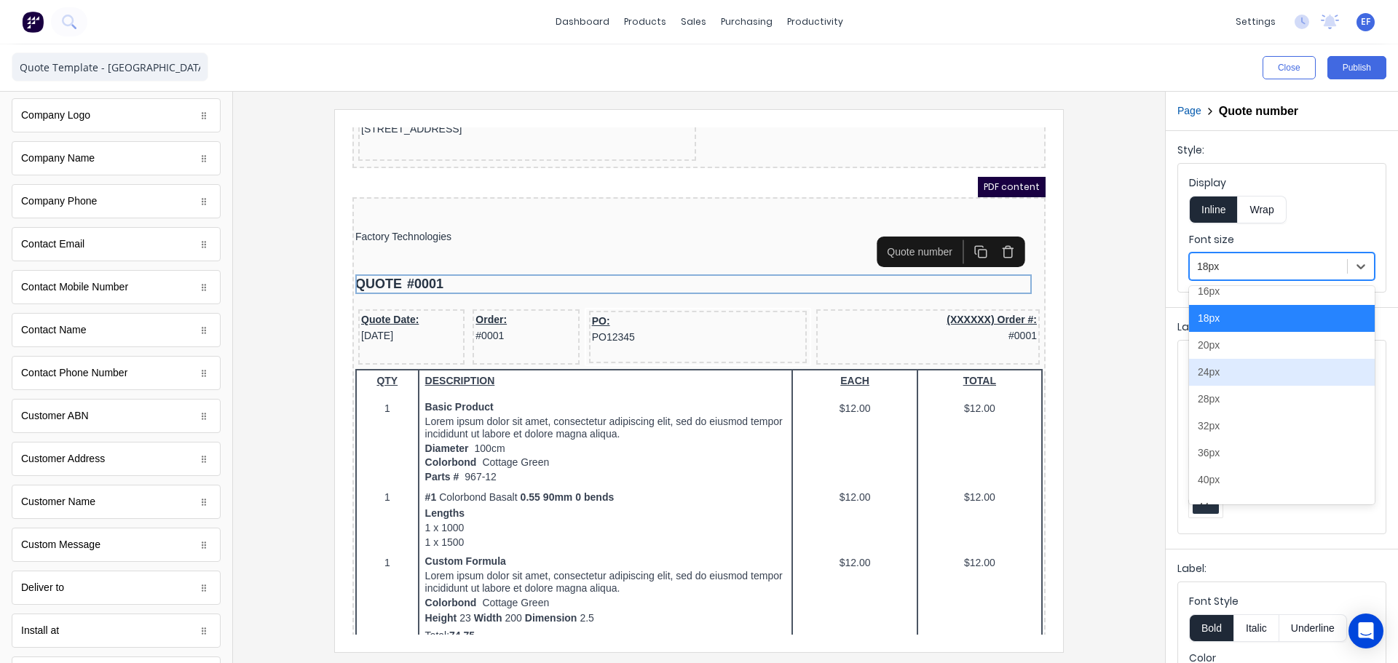
click at [1224, 377] on div "24px" at bounding box center [1282, 372] width 186 height 27
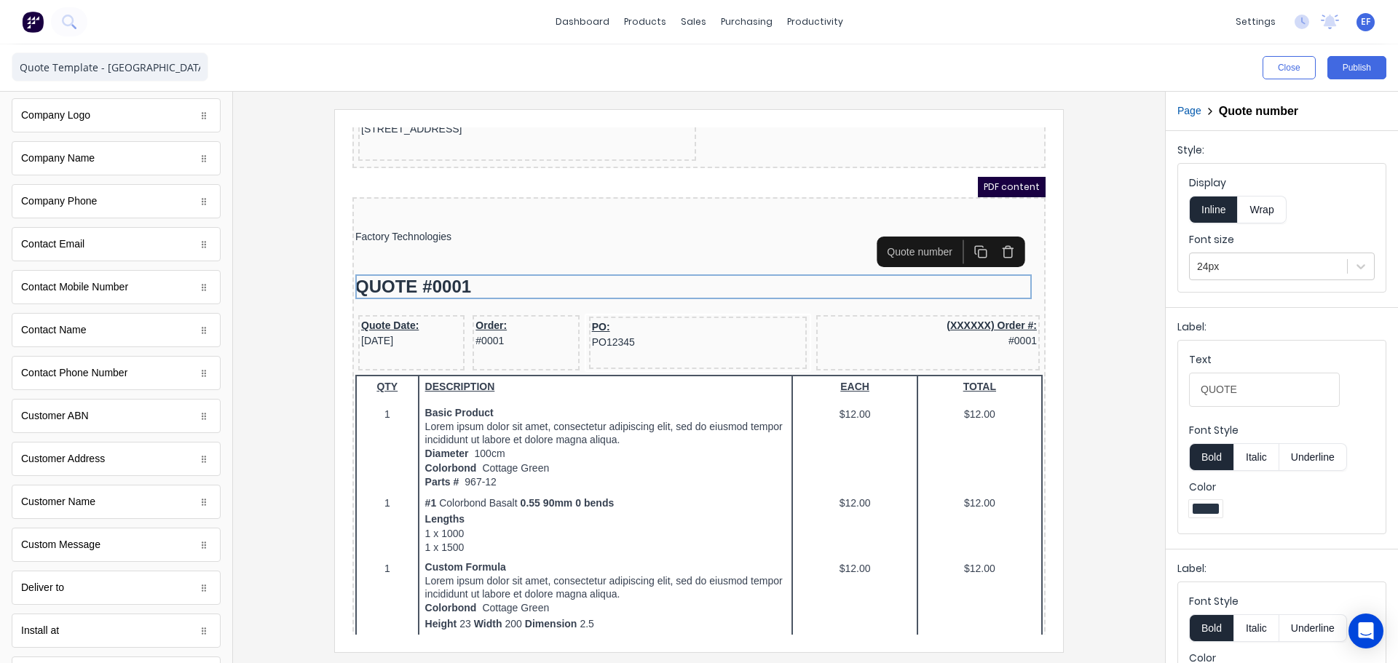
click at [1197, 457] on button "Bold" at bounding box center [1211, 457] width 44 height 28
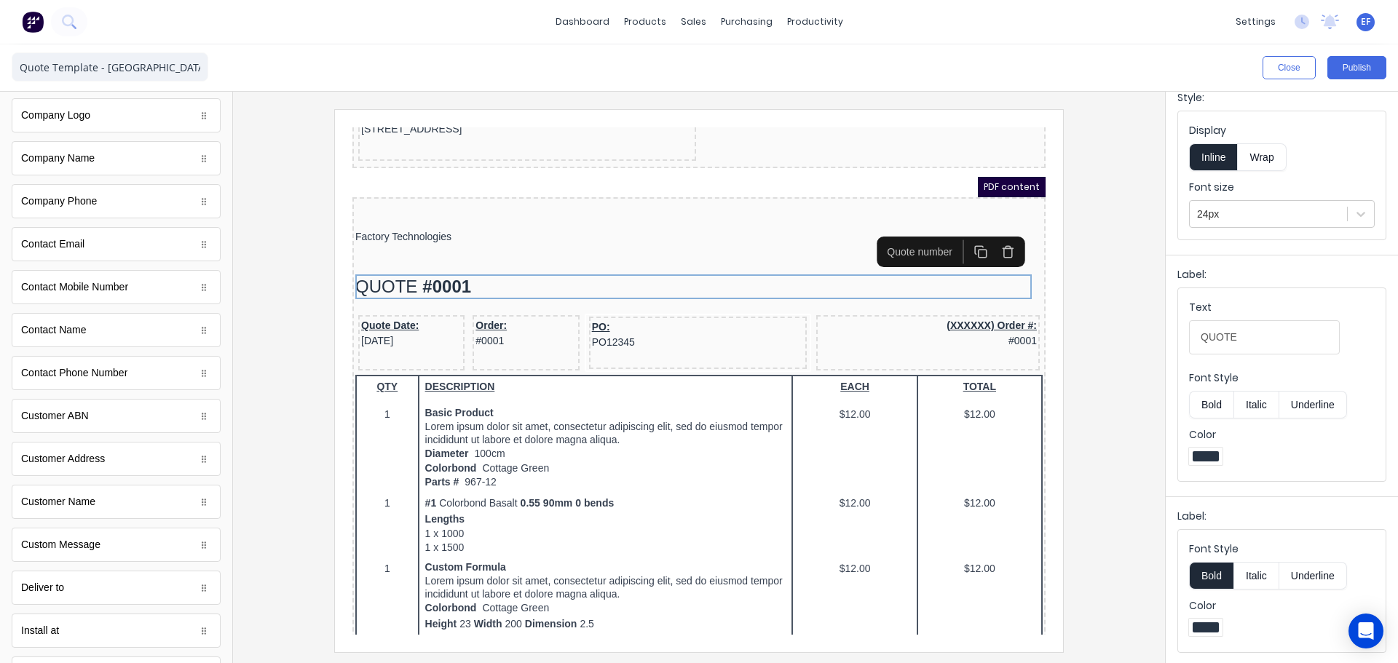
click at [1215, 575] on button "Bold" at bounding box center [1211, 576] width 44 height 28
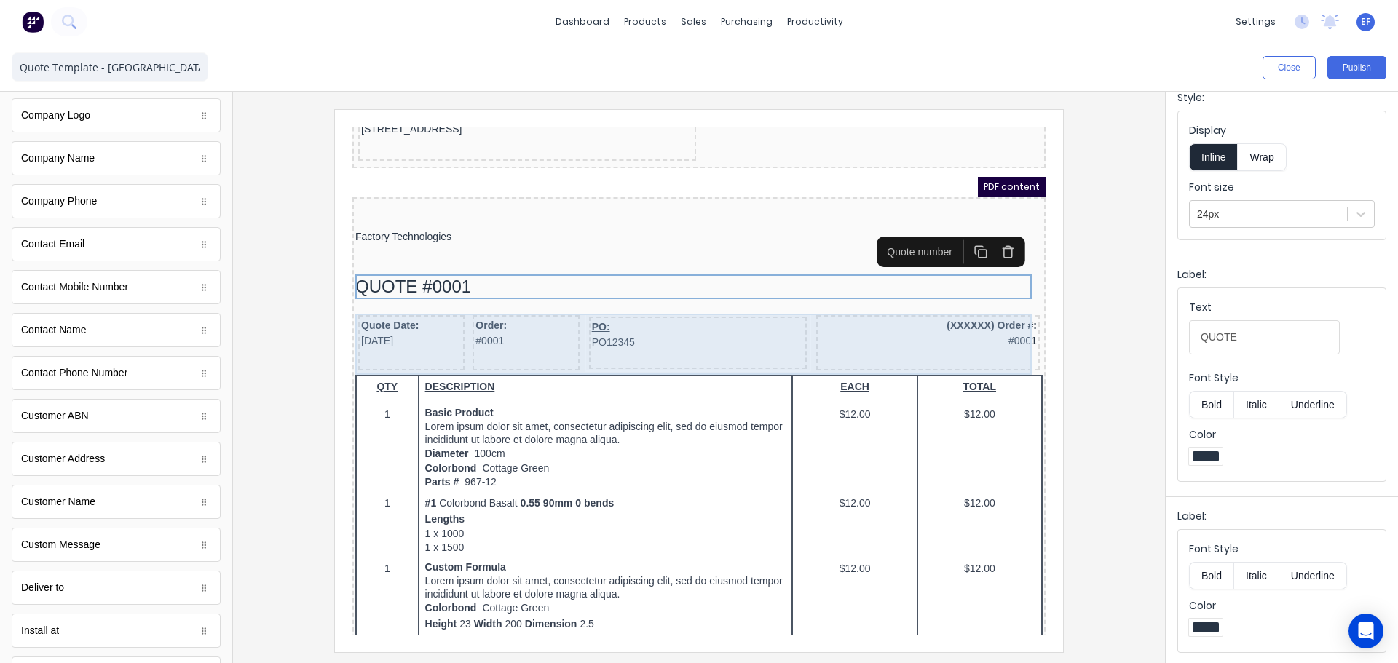
click at [486, 355] on div "Quote Date: 29/10/2024 Order: #0001 PO: PO12345 (XXXXXX) Order #: #0001" at bounding box center [681, 326] width 687 height 61
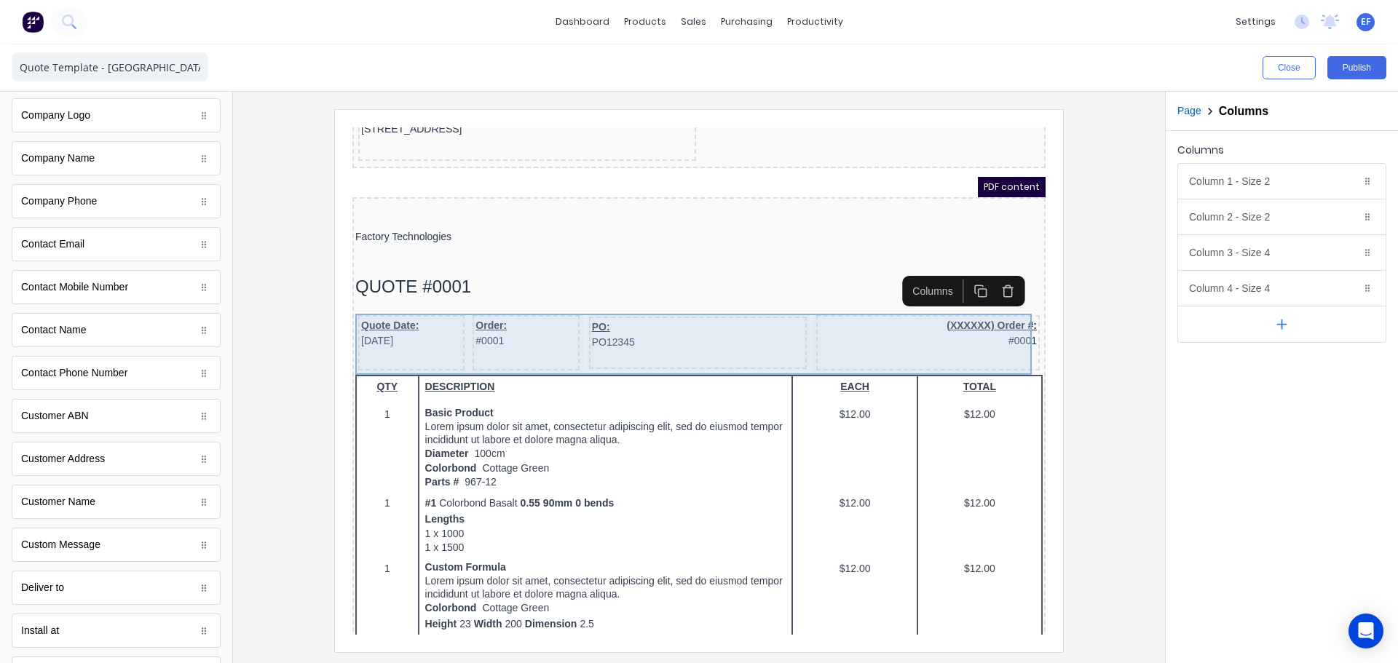
scroll to position [0, 0]
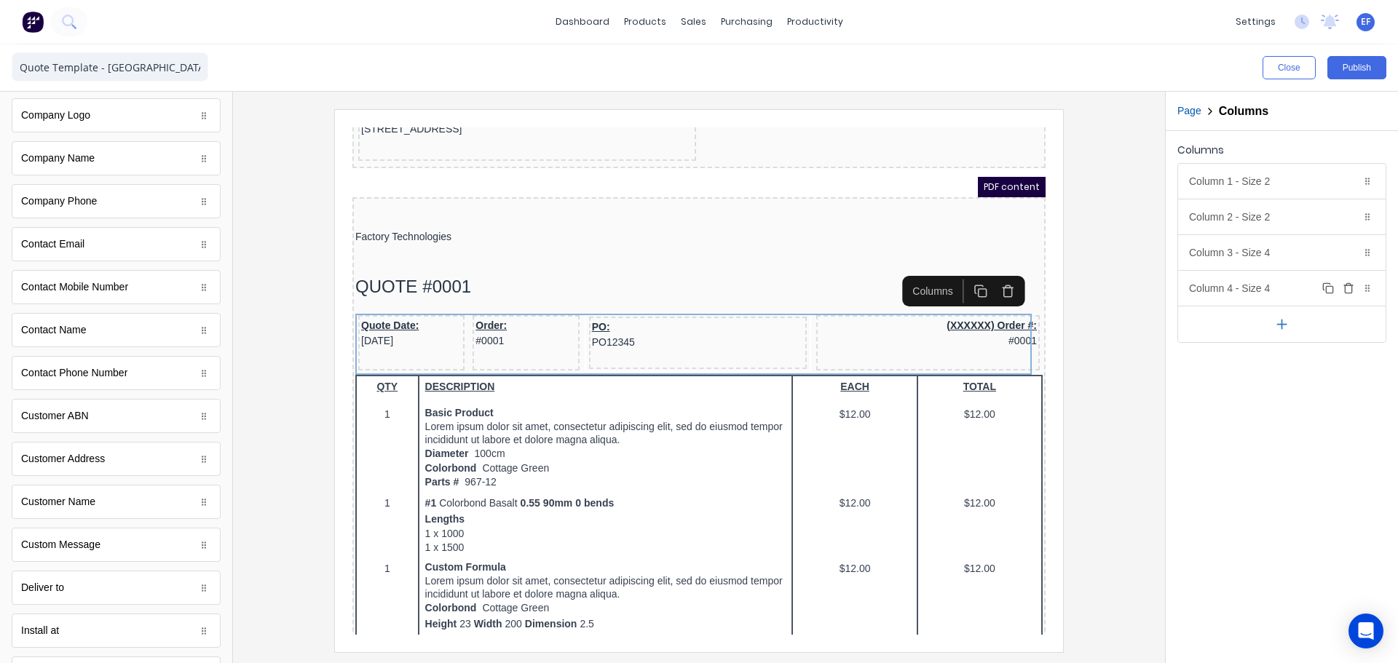
click at [1346, 289] on icon "button" at bounding box center [1348, 288] width 12 height 12
click at [1274, 181] on div "Column 1 - Size 2 Duplicate Delete" at bounding box center [1281, 181] width 207 height 35
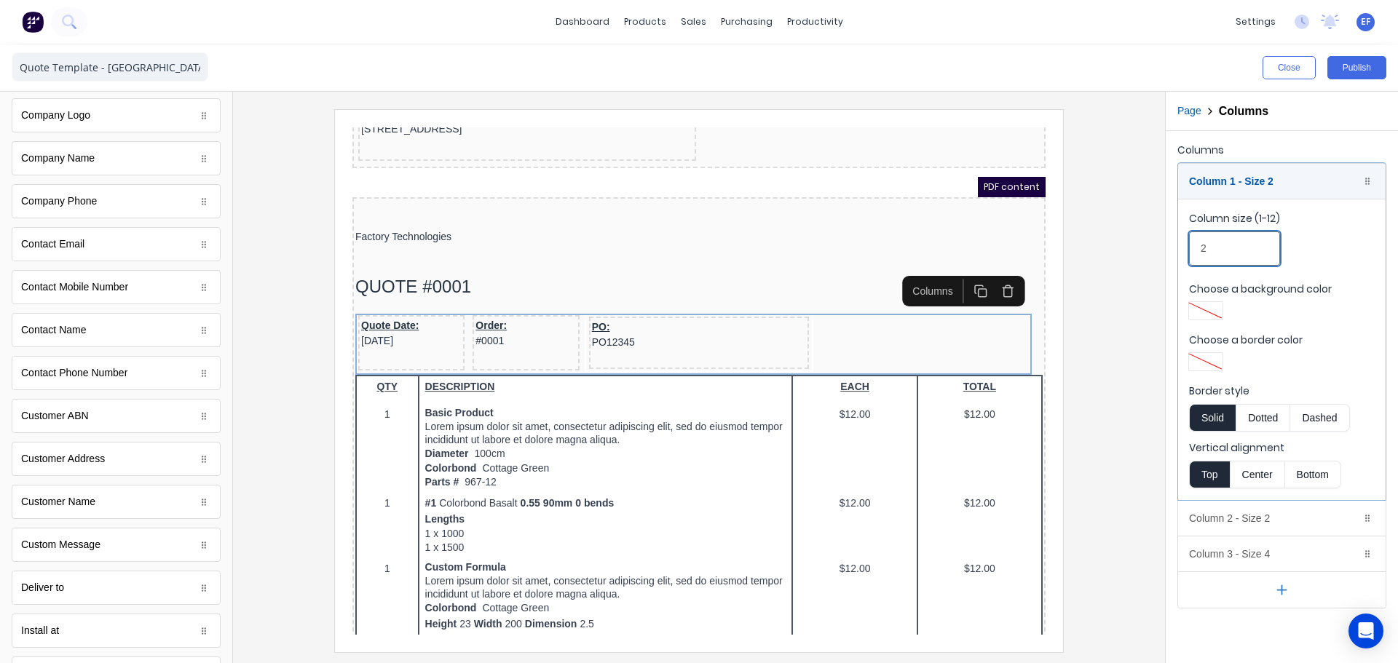
drag, startPoint x: 1221, startPoint y: 252, endPoint x: 1178, endPoint y: 254, distance: 43.7
click at [1178, 254] on fieldset "Column size (1-12) 2 Choose a background color Choose a border color Border sty…" at bounding box center [1281, 349] width 207 height 301
type input "4"
click at [1258, 180] on div "Column 1 - Size 4 Duplicate Delete" at bounding box center [1281, 181] width 207 height 35
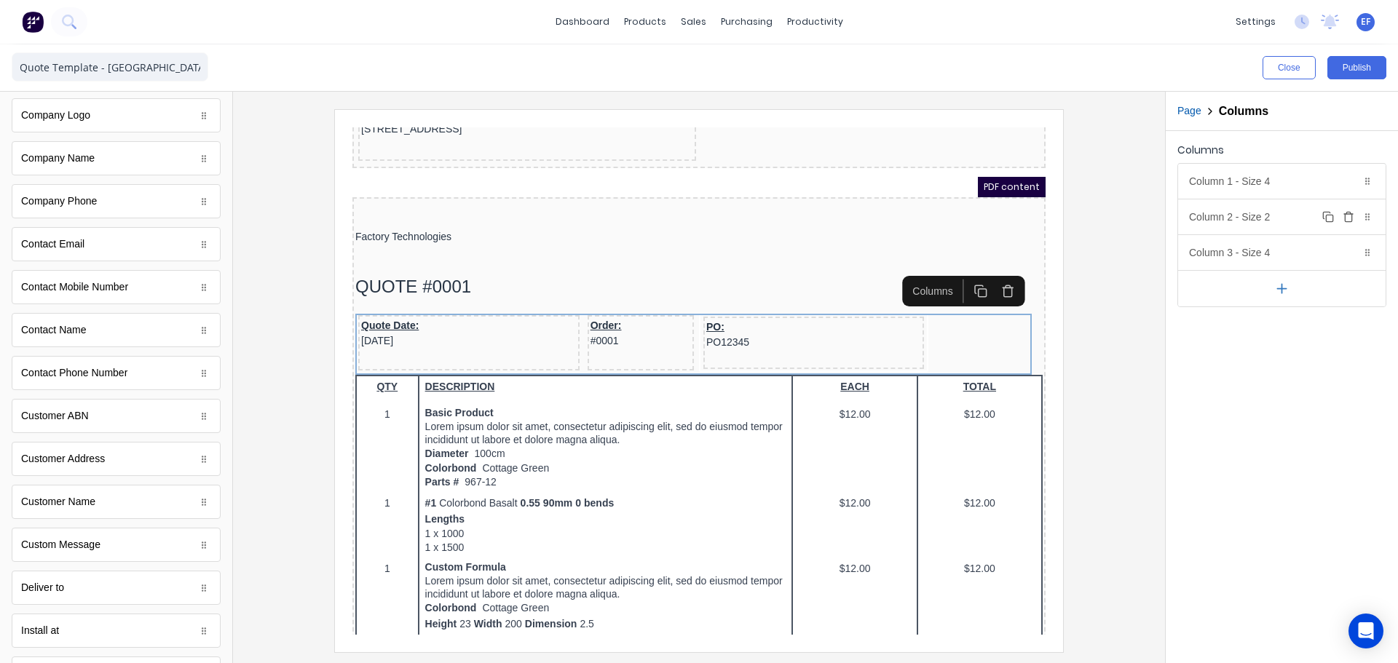
drag, startPoint x: 1229, startPoint y: 213, endPoint x: 1230, endPoint y: 247, distance: 33.5
click at [1229, 214] on div "Column 2 - Size 2 Duplicate Delete" at bounding box center [1281, 216] width 207 height 35
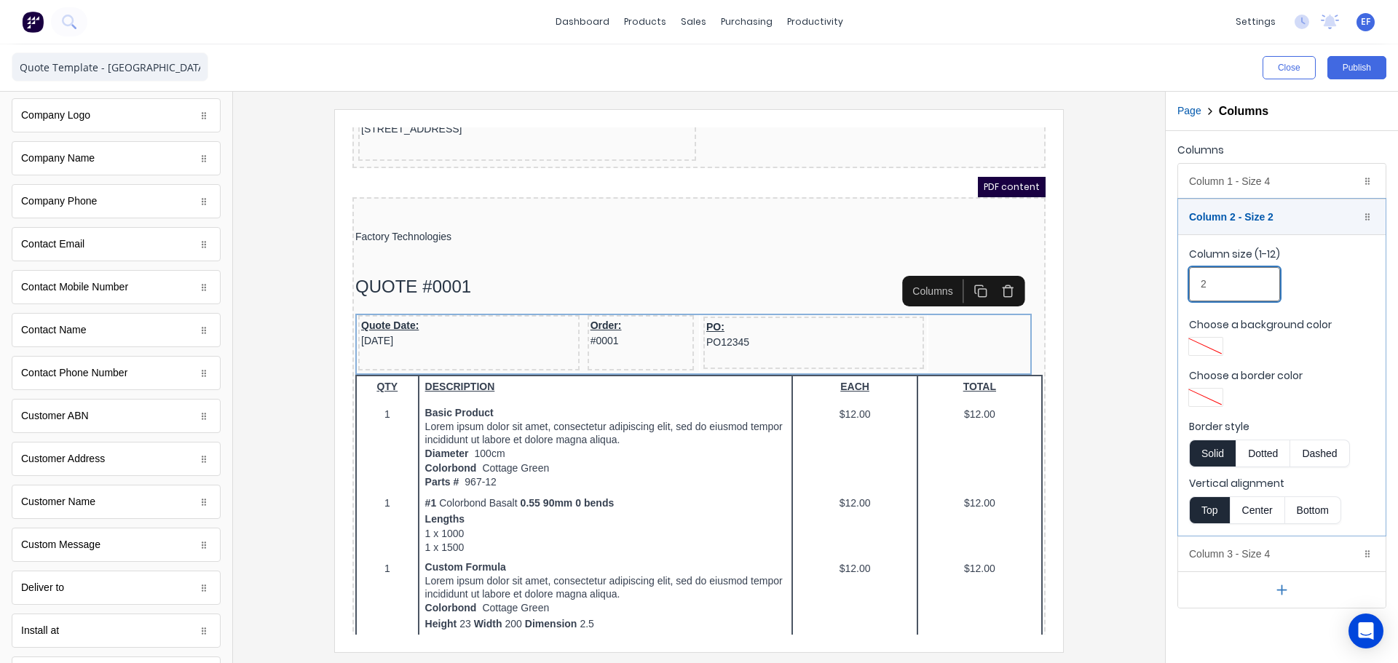
drag, startPoint x: 1207, startPoint y: 286, endPoint x: 1175, endPoint y: 280, distance: 32.6
click at [1162, 287] on div "Close Publish Components standard fields Accounting number Accounting number Ba…" at bounding box center [699, 353] width 1398 height 619
type input "4"
click at [1256, 218] on div "Column 2 - Size 4 Duplicate Delete" at bounding box center [1281, 216] width 207 height 35
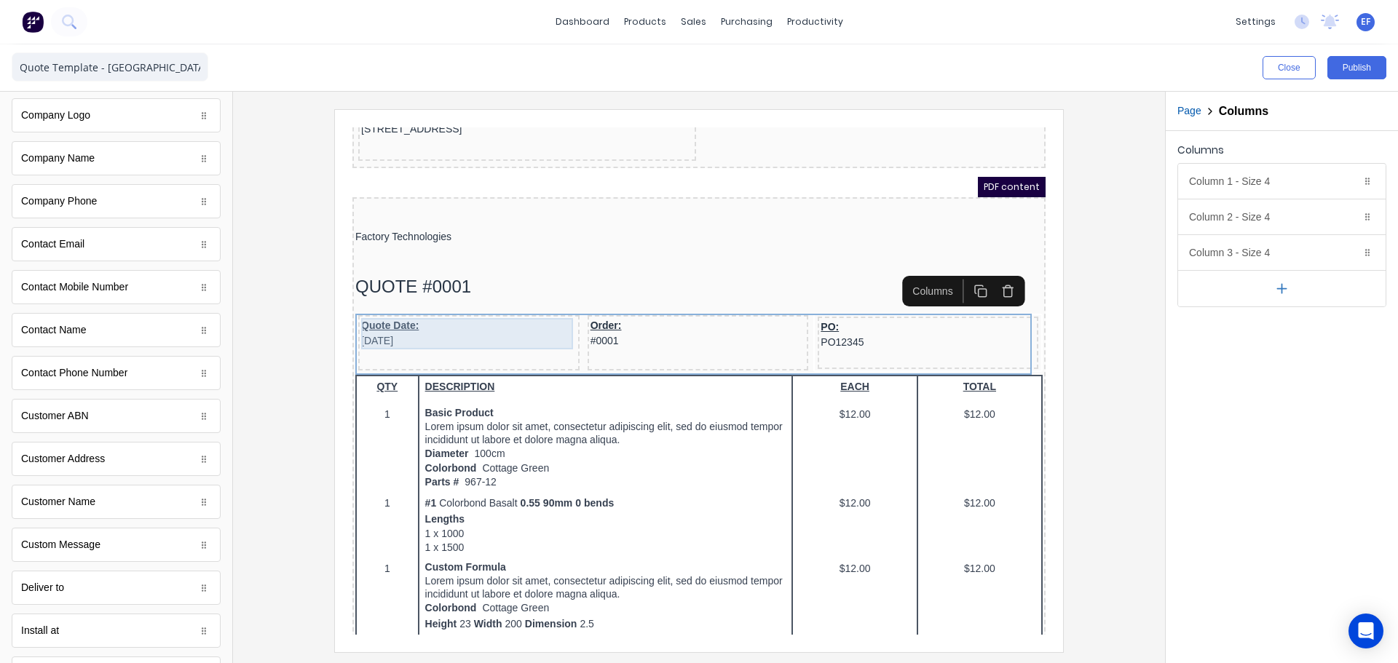
click at [414, 313] on div "Quote Date: 29/10/2024" at bounding box center [451, 316] width 215 height 31
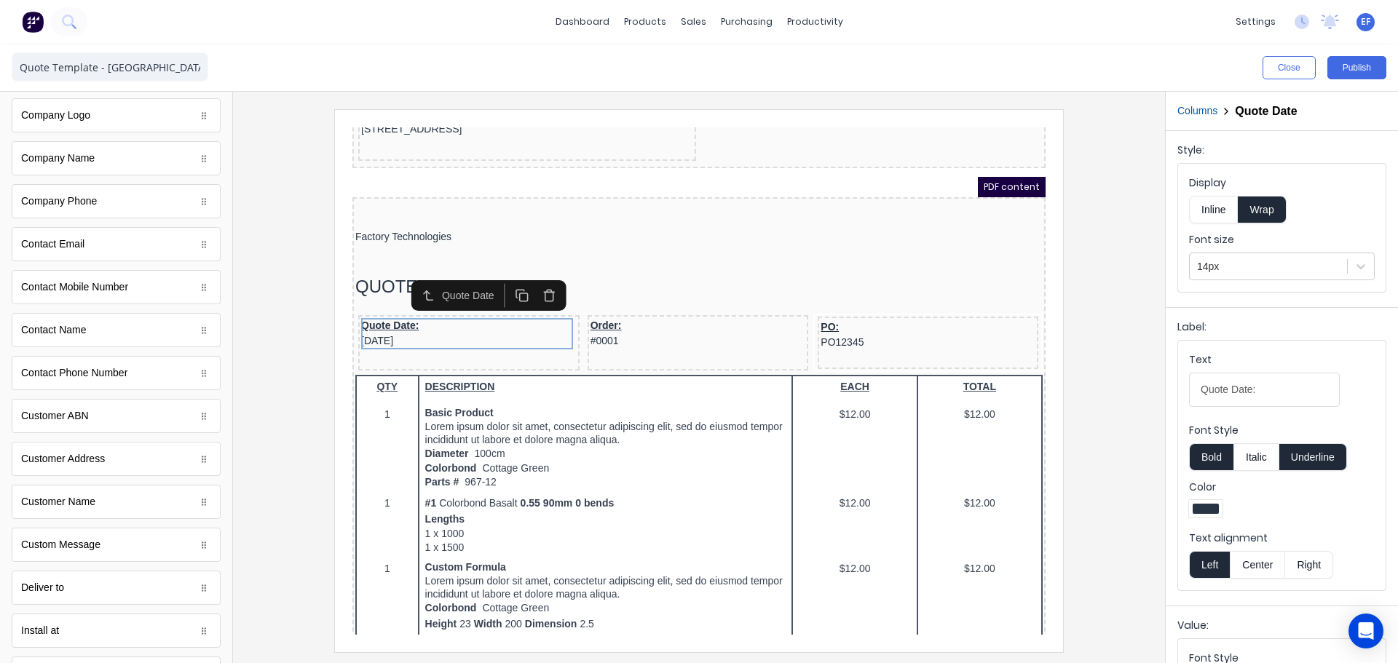
drag, startPoint x: 1314, startPoint y: 459, endPoint x: 1302, endPoint y: 459, distance: 12.4
click at [1315, 459] on button "Underline" at bounding box center [1313, 457] width 68 height 28
click at [627, 320] on div "Order: #0001" at bounding box center [680, 316] width 215 height 31
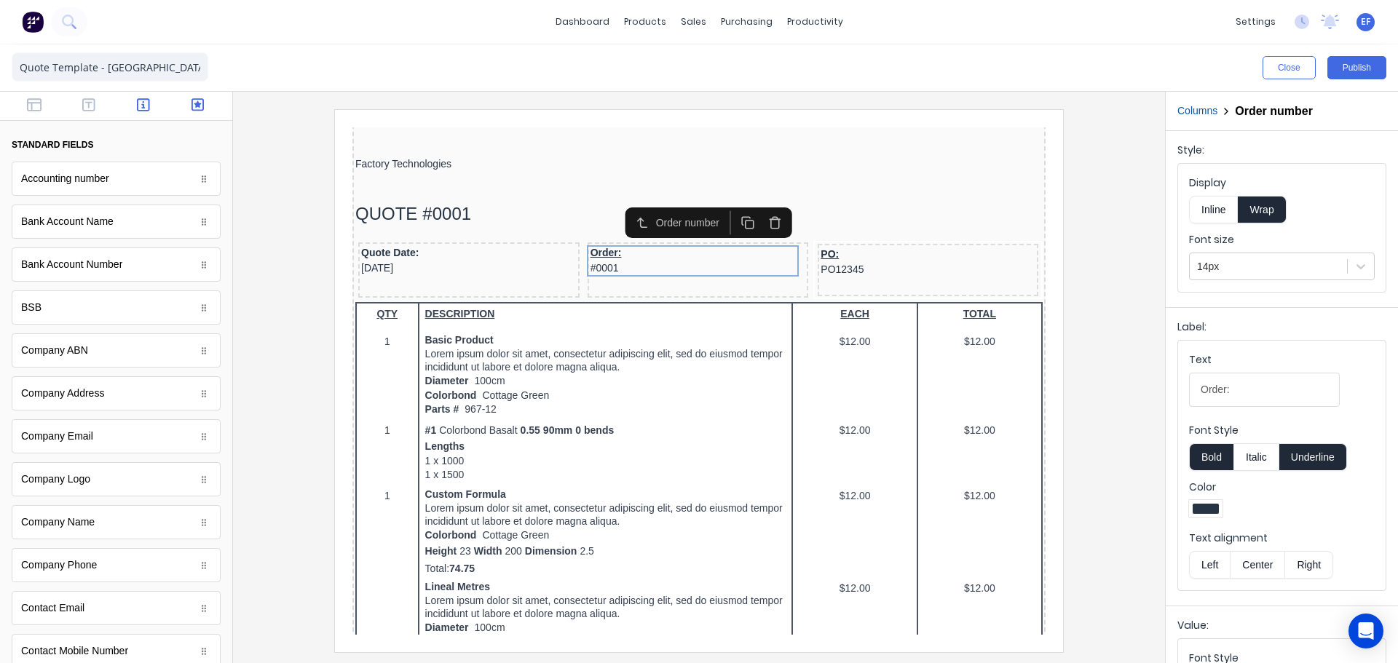
click at [191, 106] on icon "button" at bounding box center [197, 105] width 13 height 15
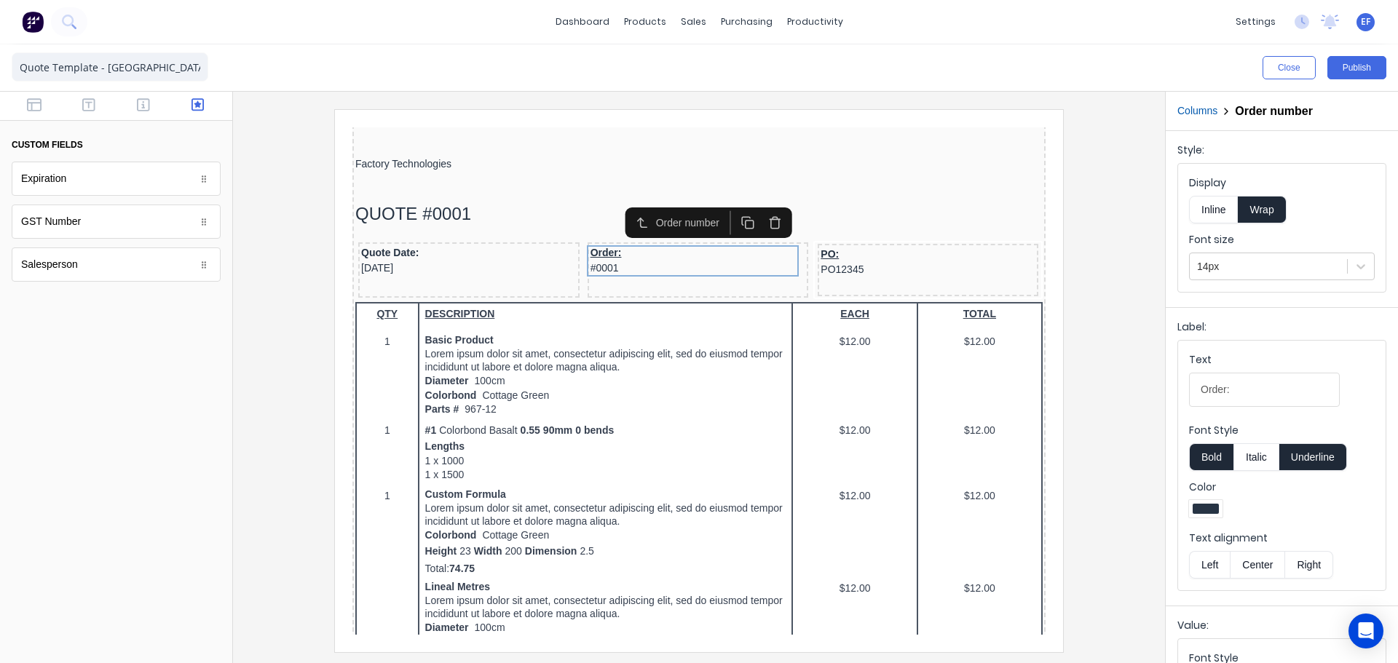
click at [753, 210] on icon "button" at bounding box center [757, 206] width 8 height 9
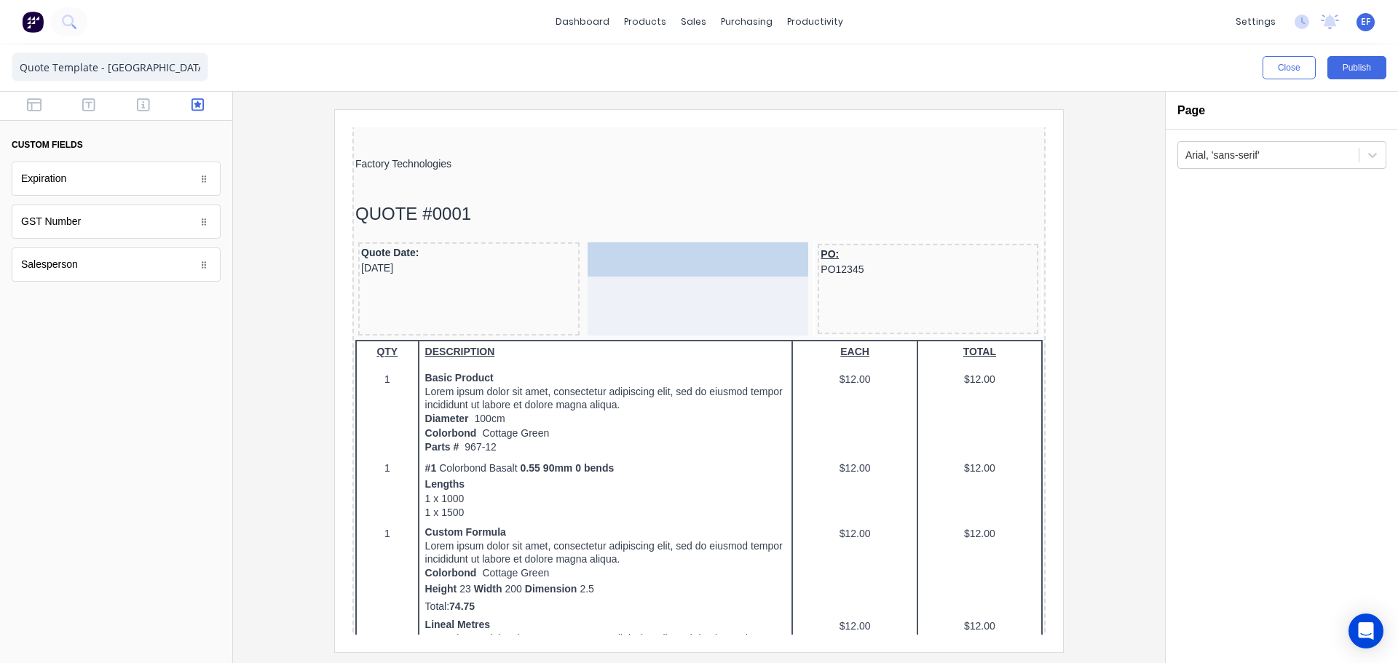
drag, startPoint x: 75, startPoint y: 182, endPoint x: 749, endPoint y: 274, distance: 680.4
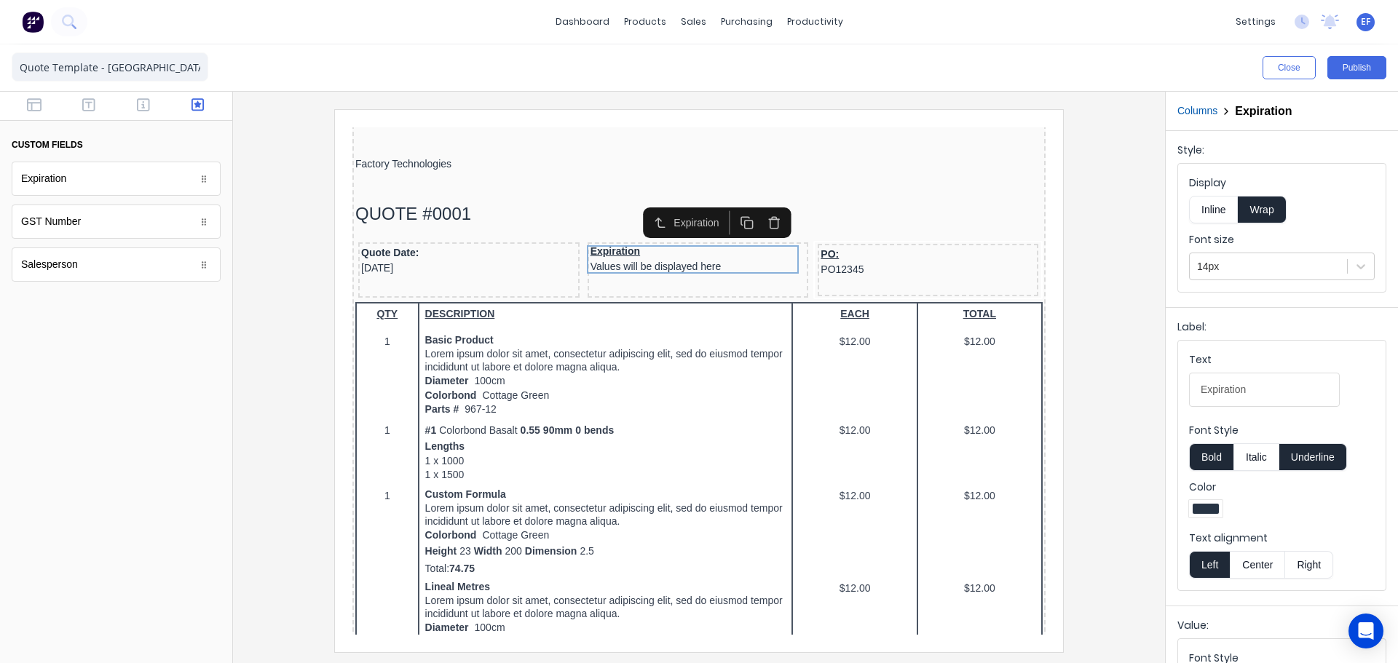
click at [1329, 459] on button "Underline" at bounding box center [1313, 457] width 68 height 28
click at [652, 250] on div "Expiration Values will be displayed here" at bounding box center [680, 242] width 215 height 28
click at [839, 241] on div "PO: PO12345" at bounding box center [910, 244] width 215 height 31
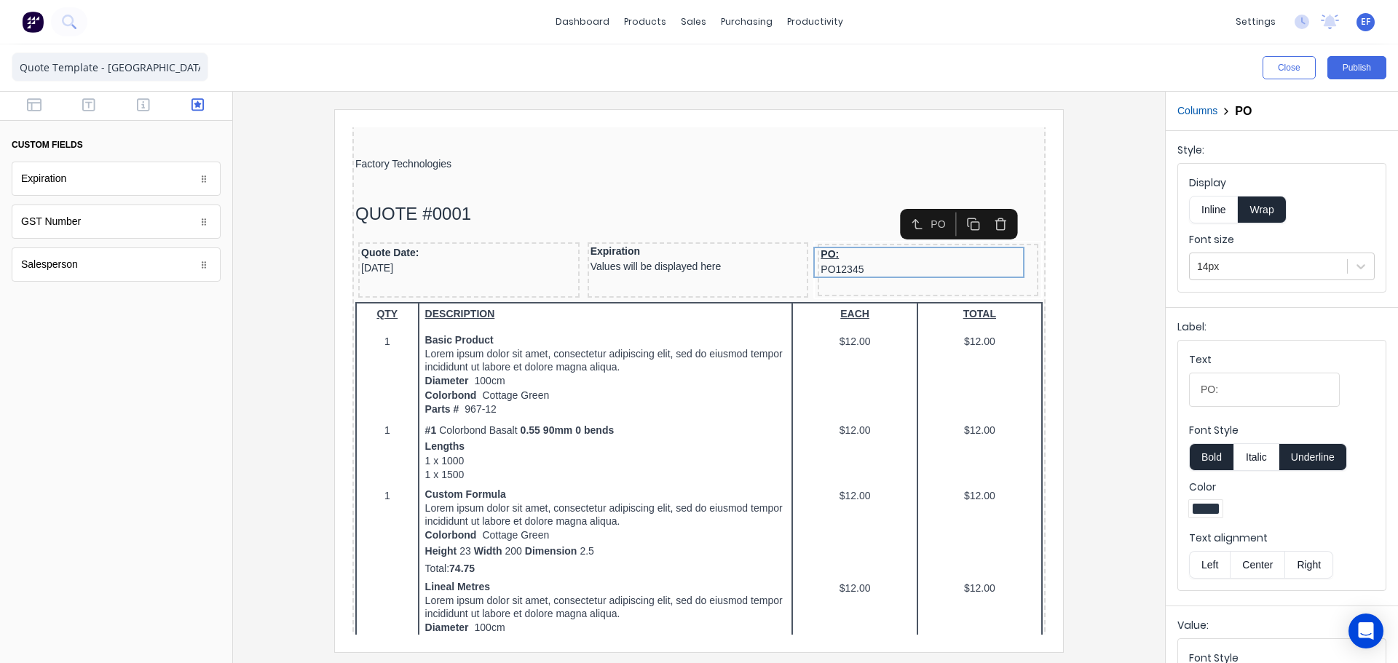
click at [981, 209] on icon "button" at bounding box center [983, 207] width 14 height 14
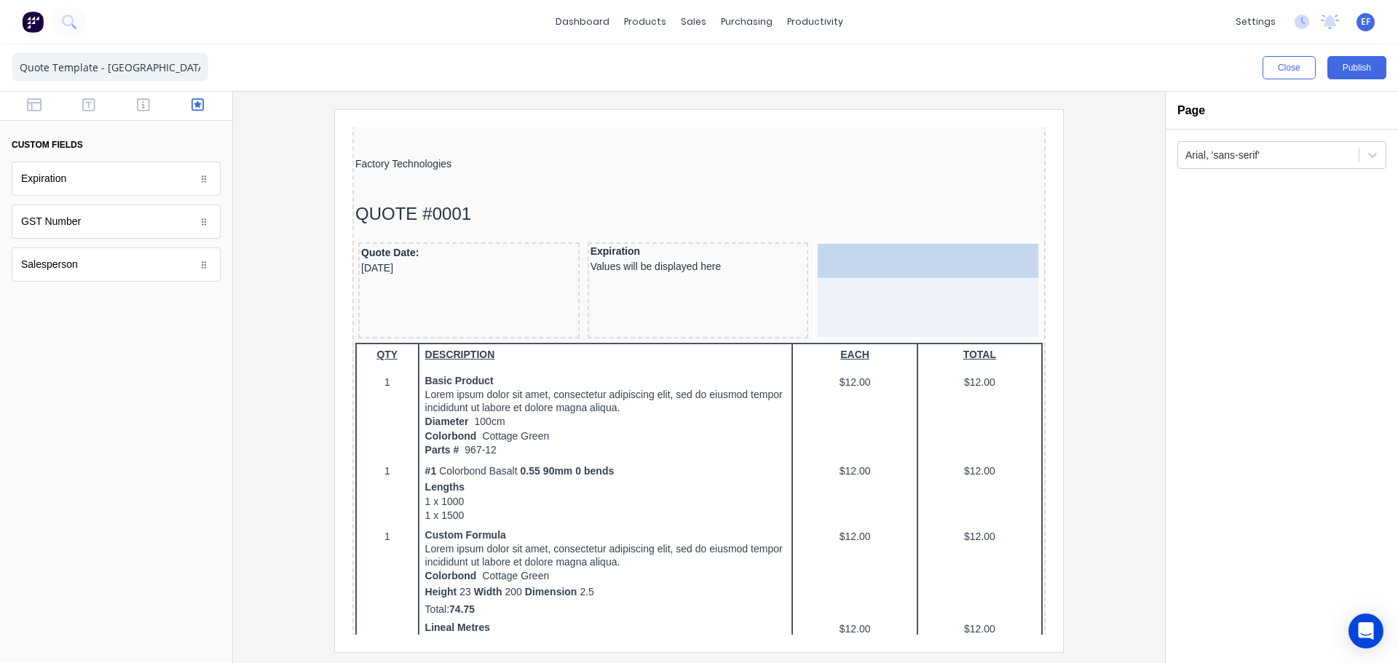
drag, startPoint x: 48, startPoint y: 271, endPoint x: 597, endPoint y: 147, distance: 562.6
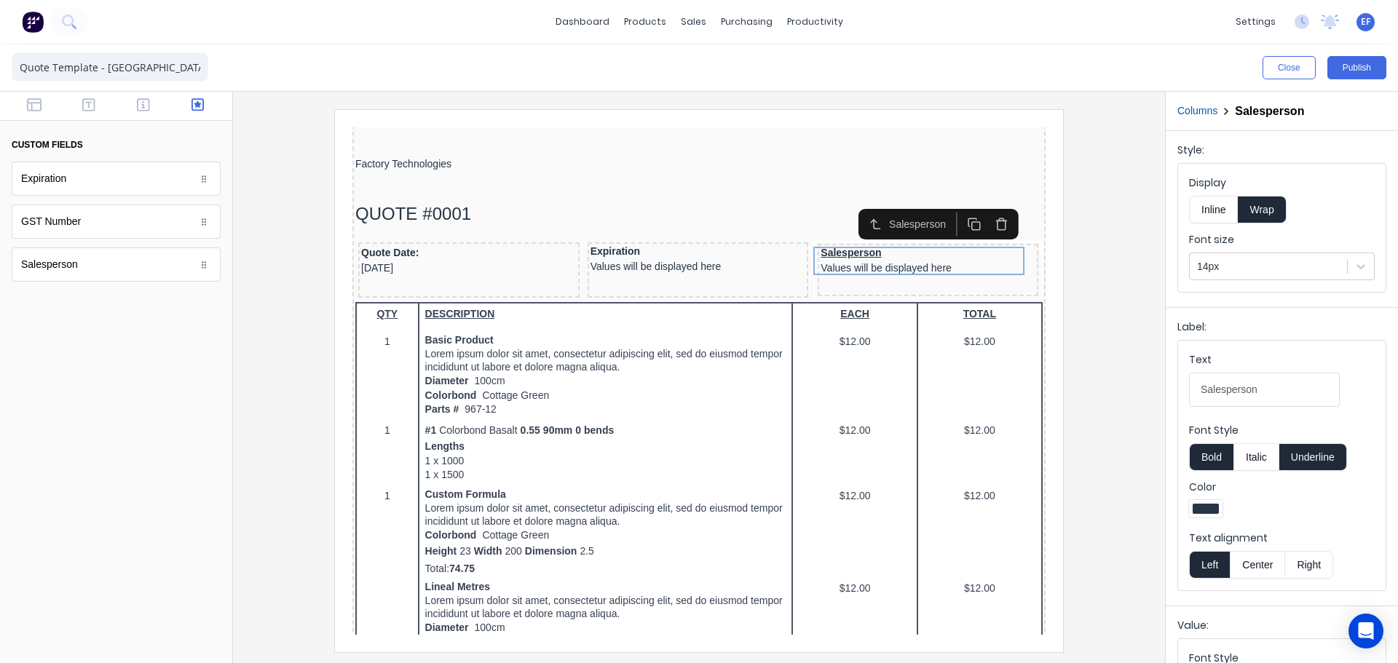
click at [1322, 455] on button "Underline" at bounding box center [1313, 457] width 68 height 28
click at [640, 243] on div "Expiration Values will be displayed here" at bounding box center [680, 242] width 215 height 28
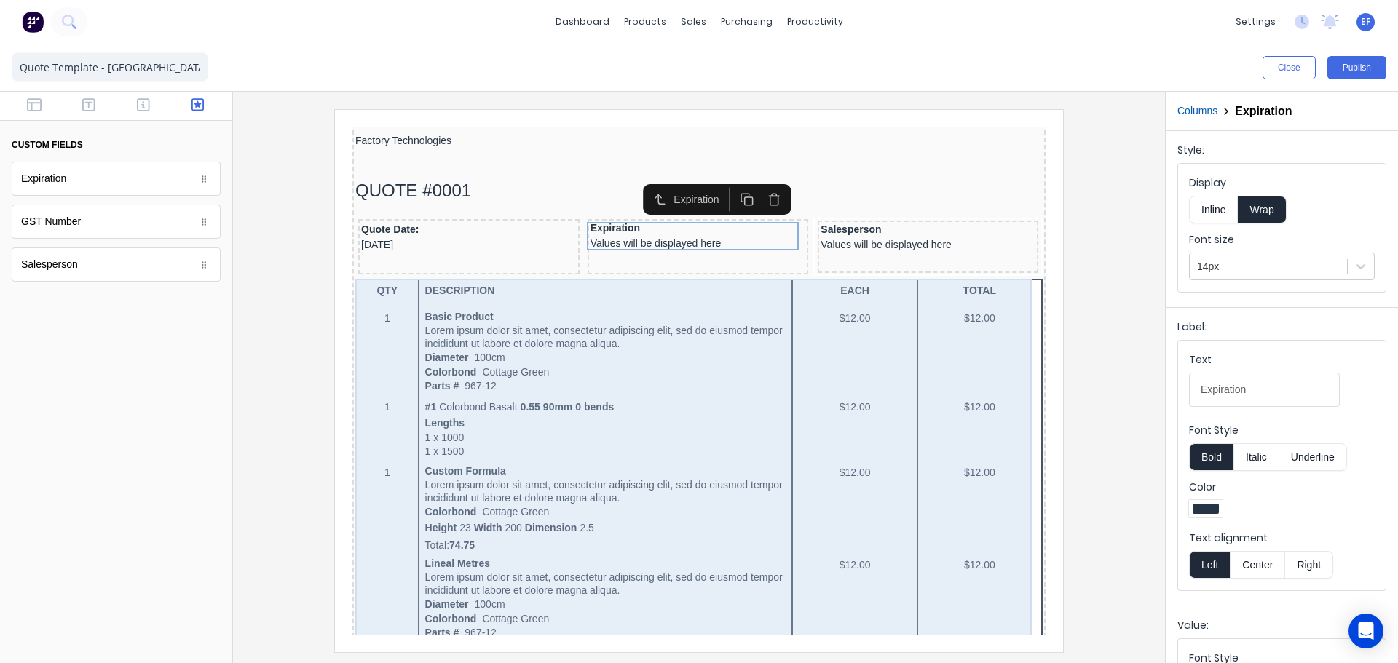
scroll to position [218, 0]
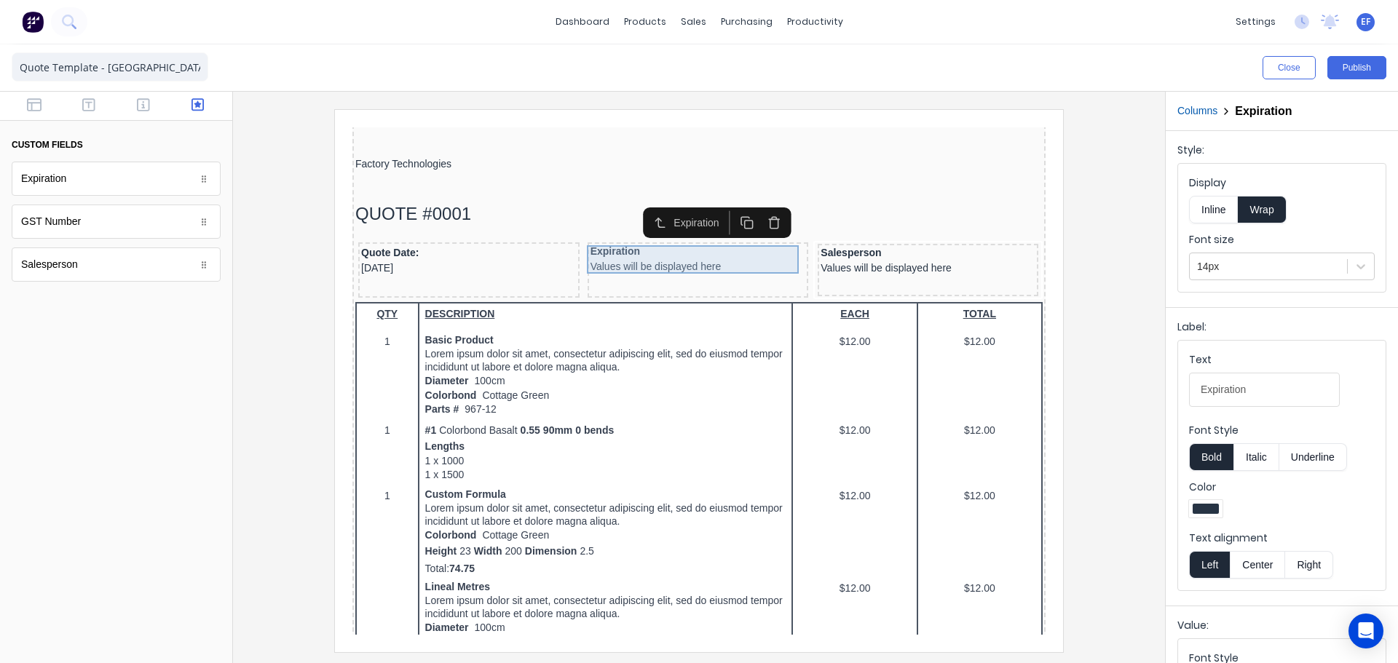
click at [676, 247] on div "Expiration Values will be displayed here" at bounding box center [680, 242] width 215 height 28
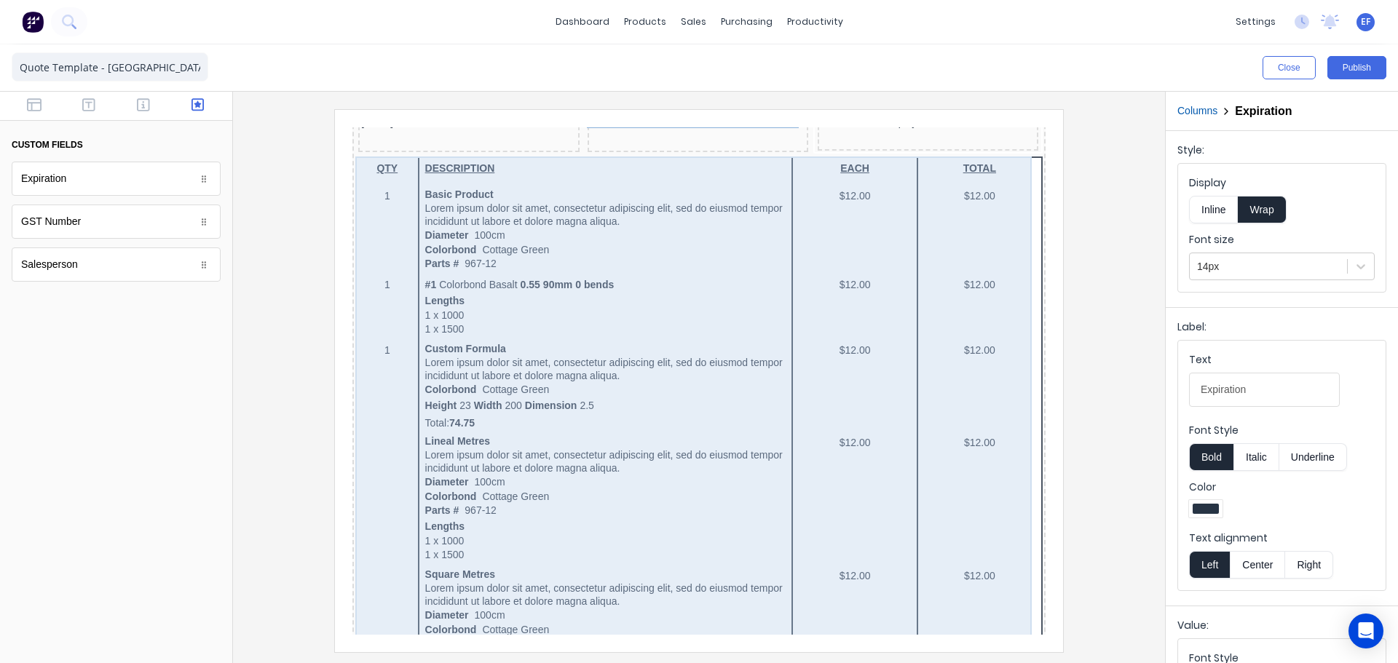
scroll to position [801, 0]
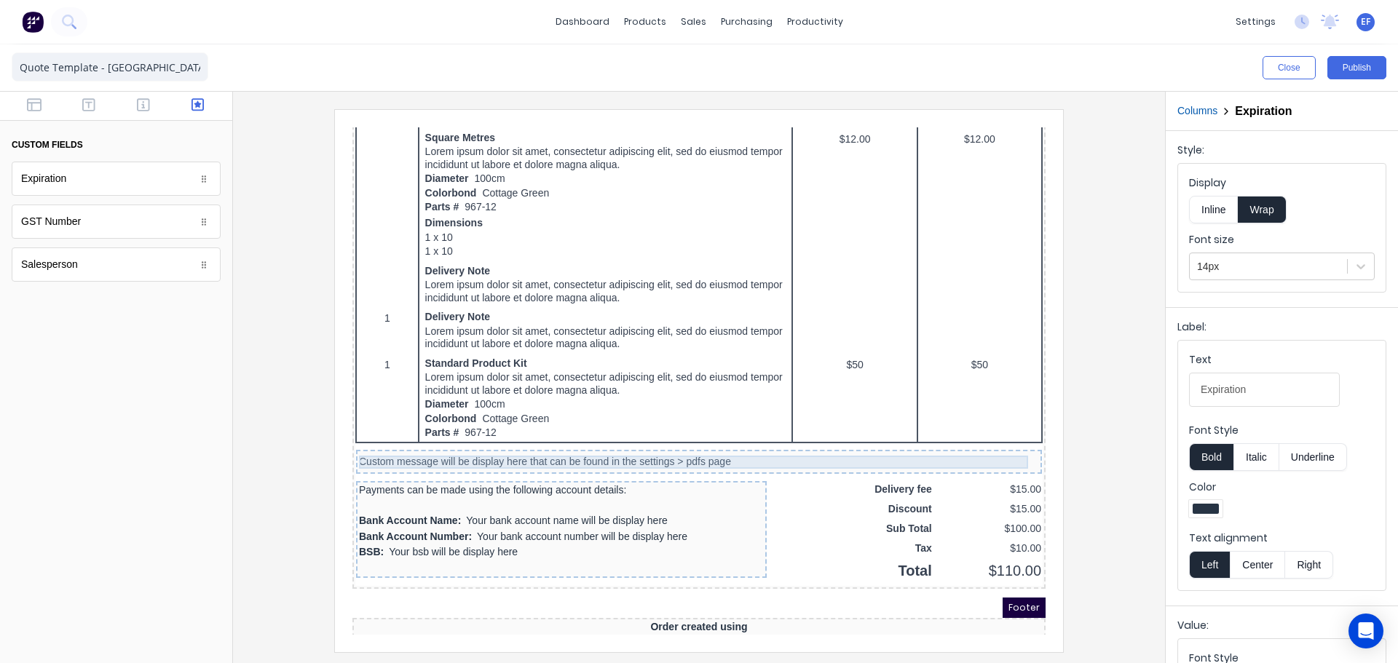
click at [615, 439] on div "Custom message will be display here that can be found in the settings > pdfs pa…" at bounding box center [681, 444] width 680 height 13
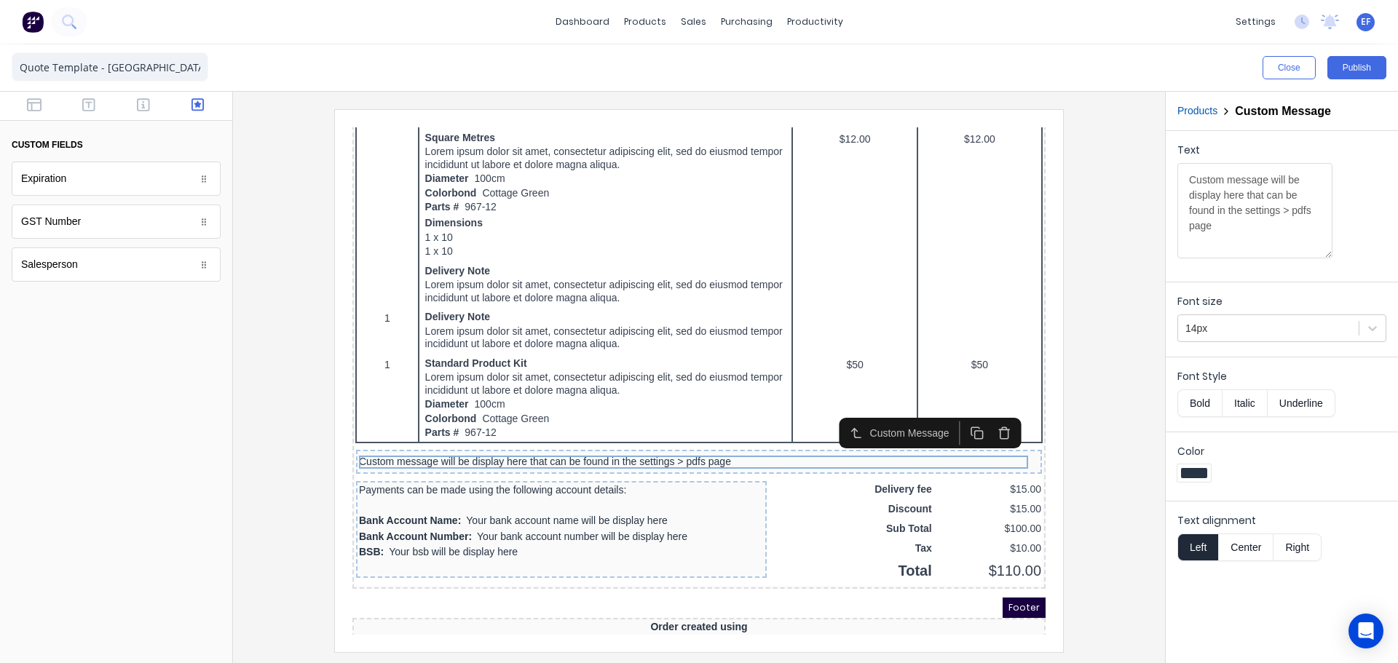
click at [986, 424] on button "button" at bounding box center [986, 416] width 27 height 24
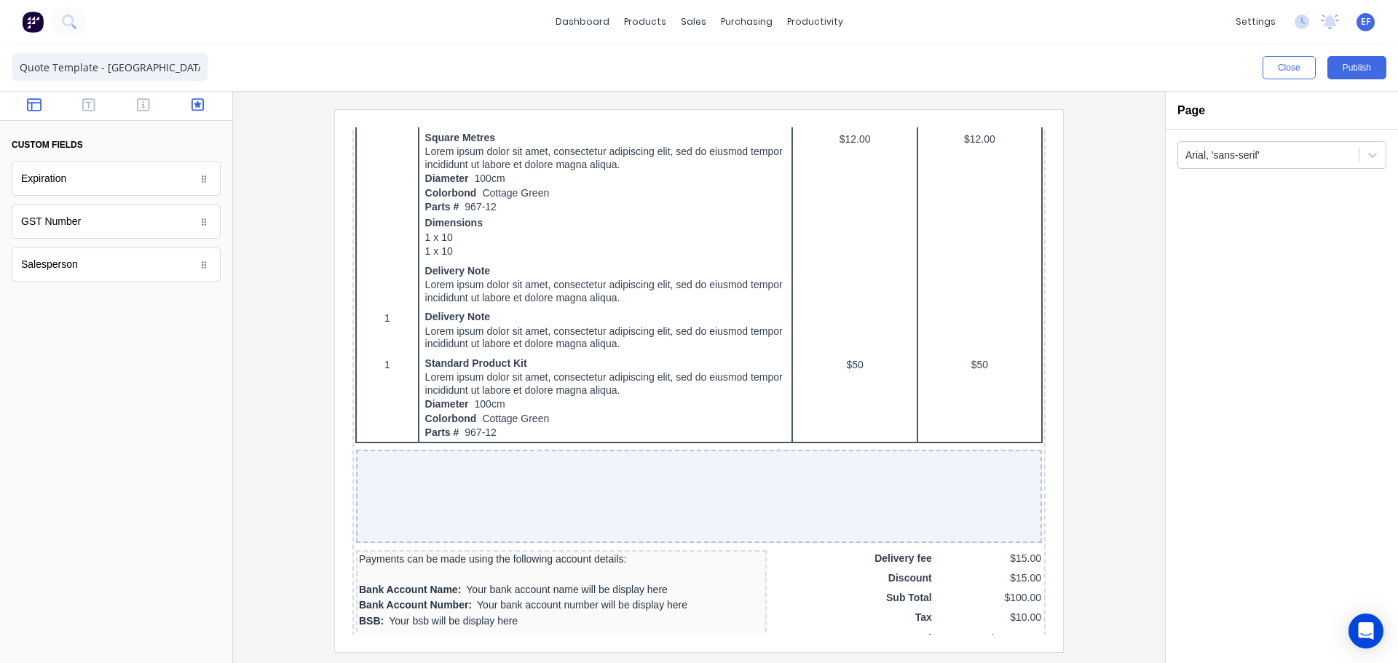
click at [27, 106] on icon "button" at bounding box center [34, 105] width 15 height 15
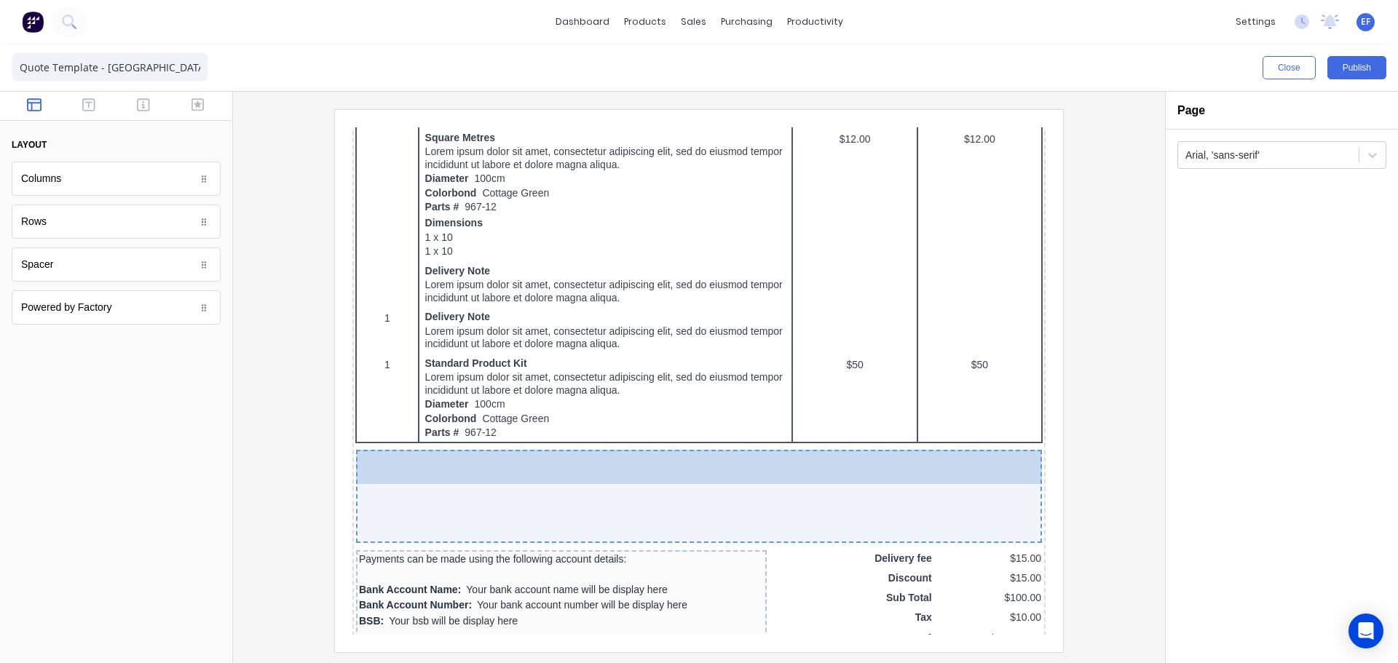
drag, startPoint x: 38, startPoint y: 266, endPoint x: 601, endPoint y: 487, distance: 604.4
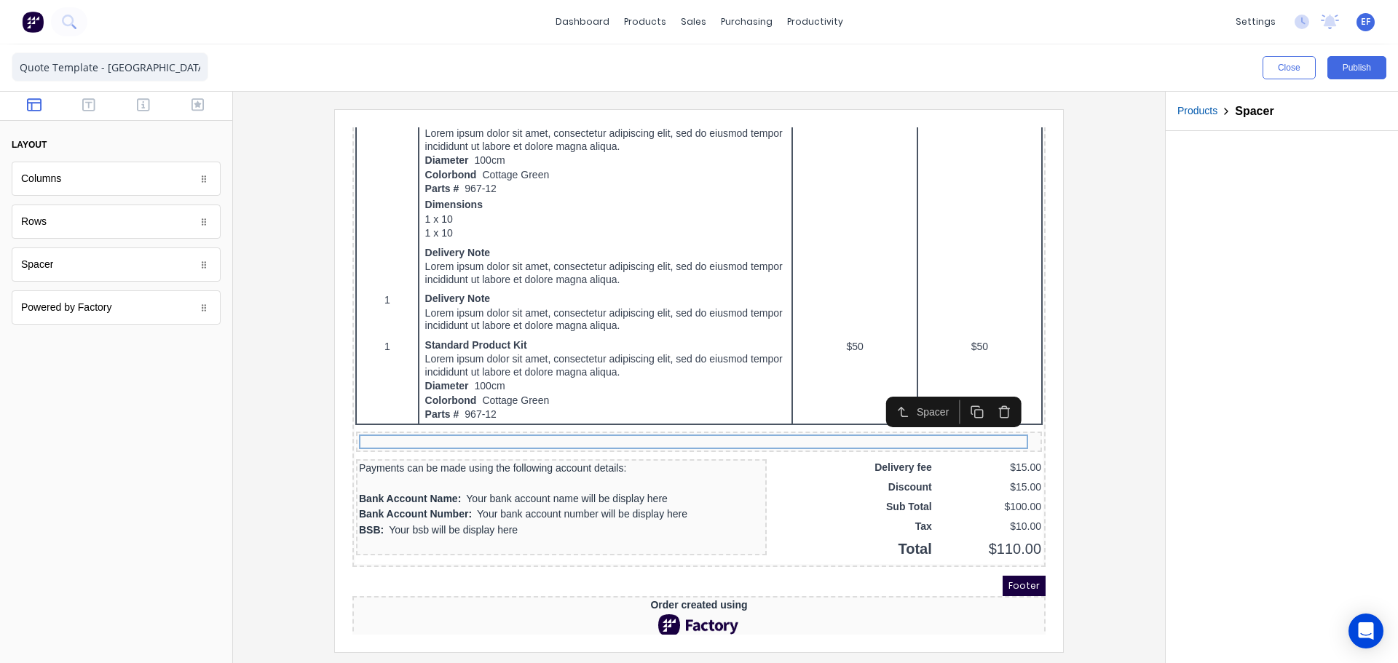
scroll to position [829, 0]
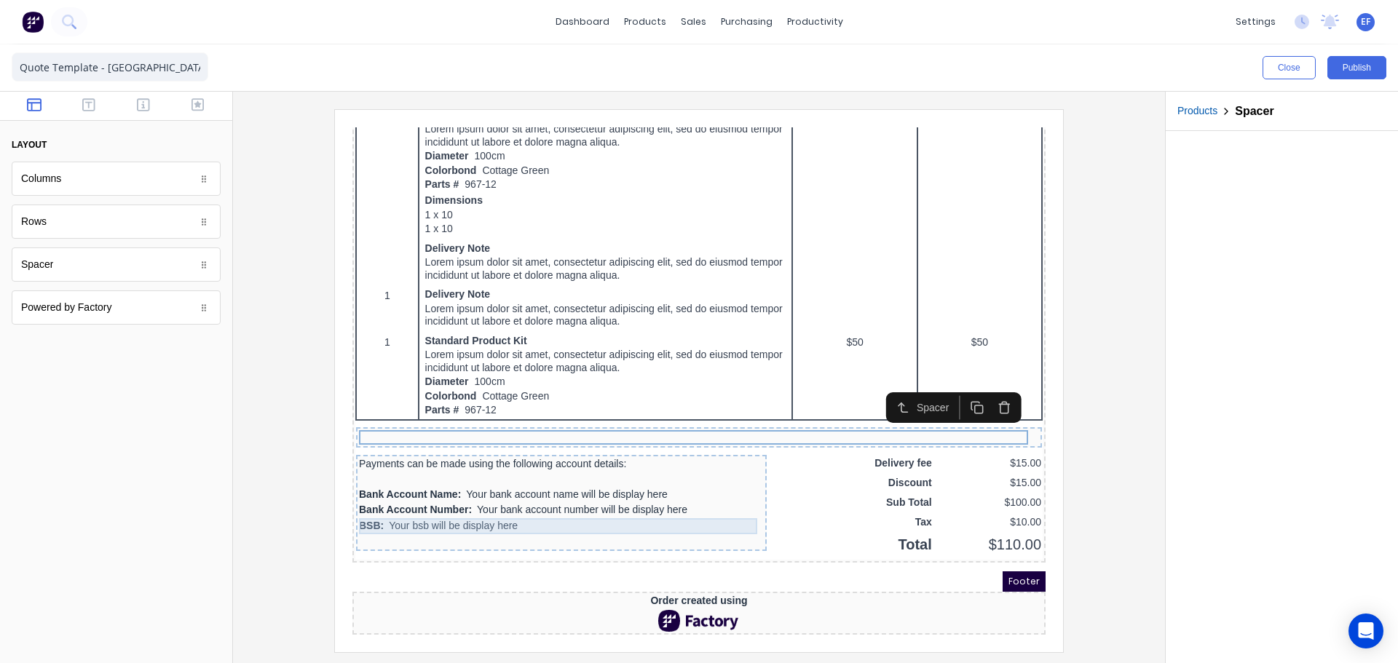
click at [456, 504] on div "BSB: Your bsb will be display here" at bounding box center [543, 509] width 405 height 16
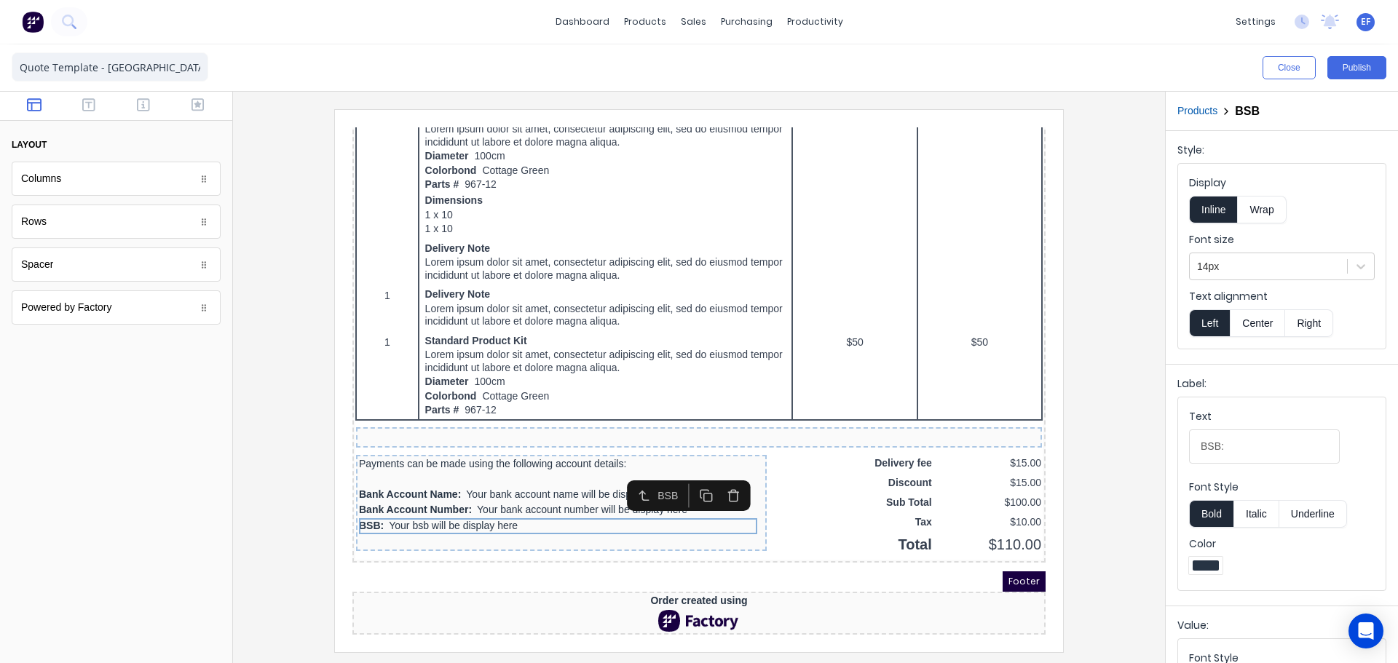
click at [711, 472] on icon "button" at bounding box center [716, 479] width 14 height 14
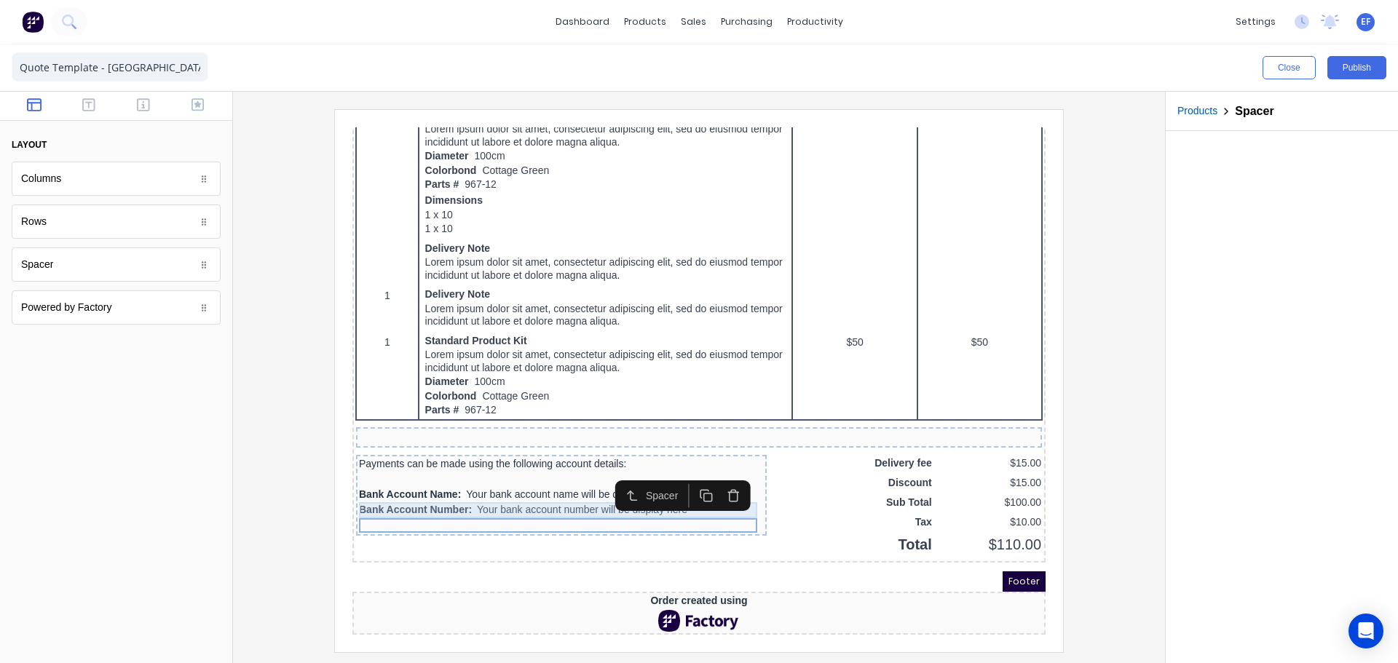
click at [499, 485] on div "Bank Account Number: Your bank account number will be display here" at bounding box center [543, 493] width 405 height 16
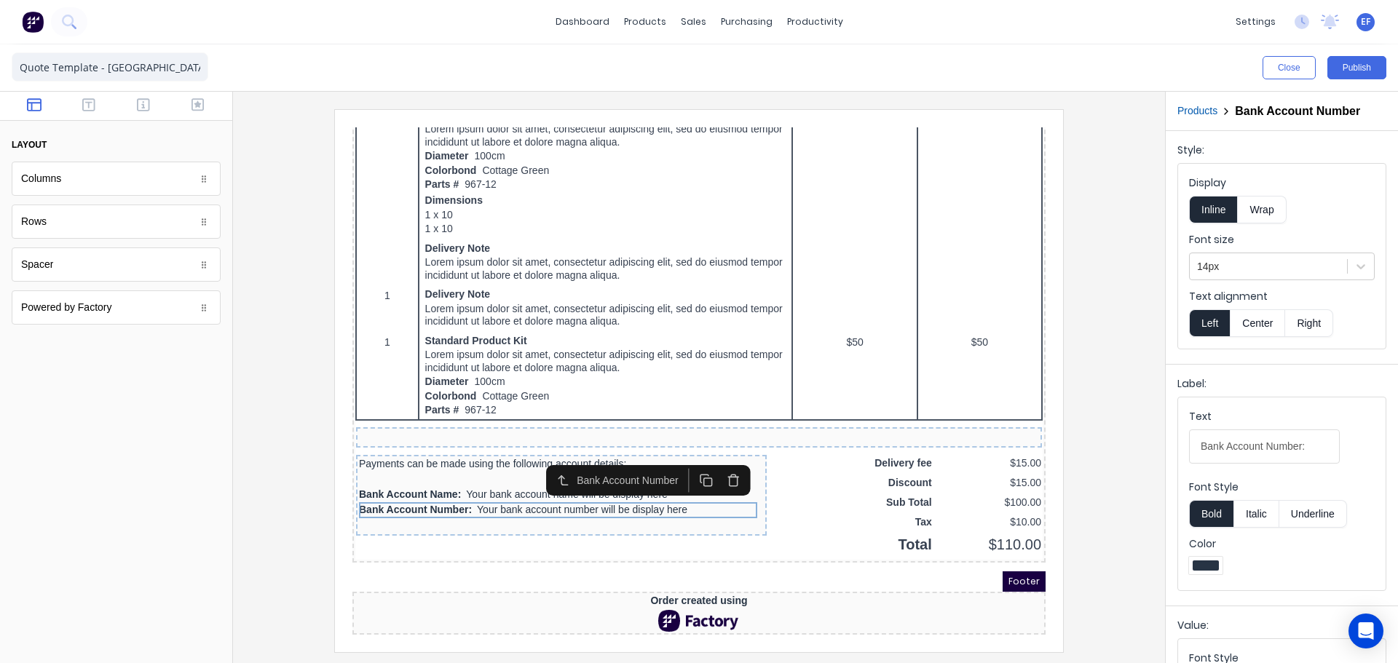
click at [512, 470] on div "Bank Account Name: Your bank account name will be display here" at bounding box center [543, 478] width 405 height 16
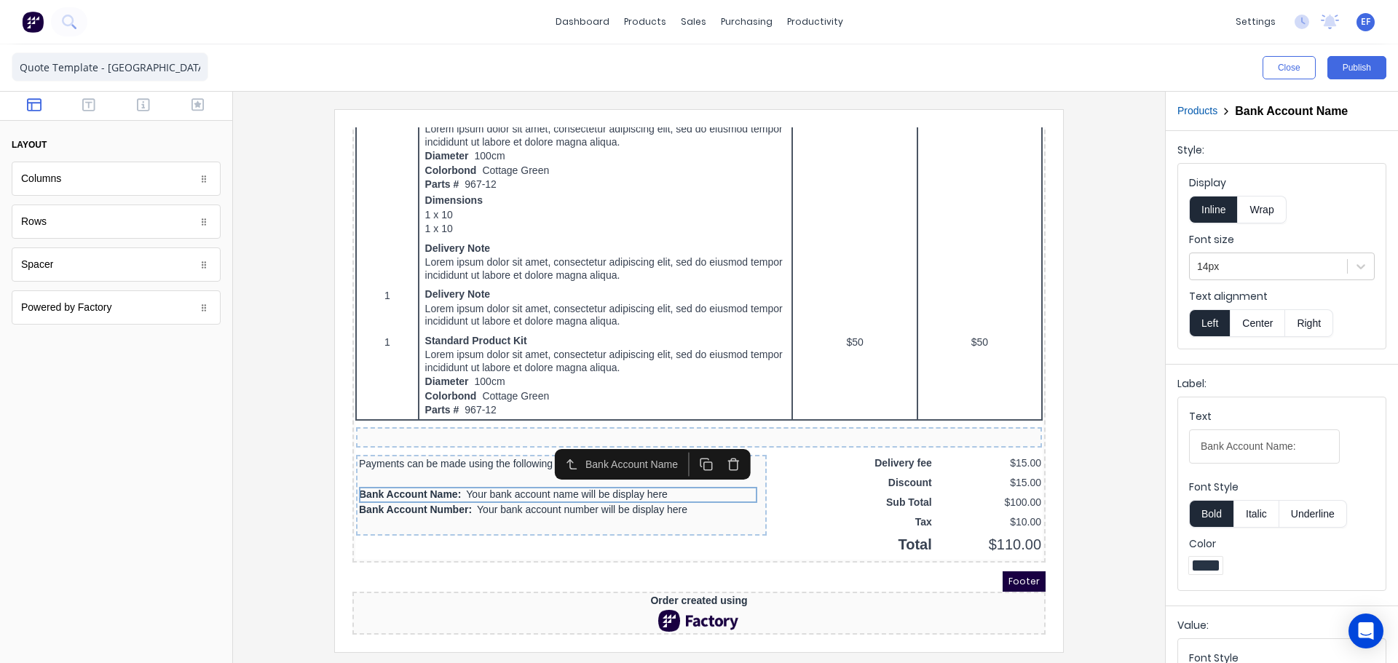
click at [718, 440] on icon "button" at bounding box center [716, 447] width 14 height 14
click at [718, 441] on icon "button" at bounding box center [716, 447] width 14 height 14
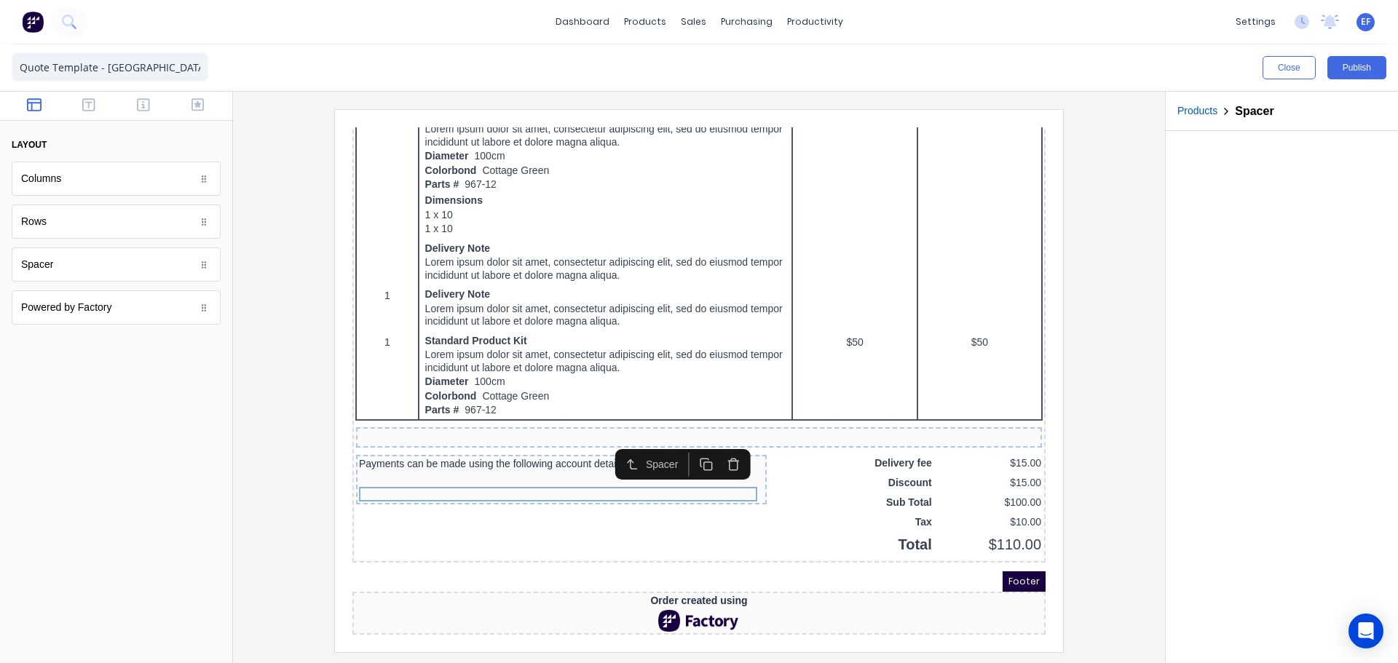
click at [718, 441] on icon "button" at bounding box center [716, 447] width 14 height 14
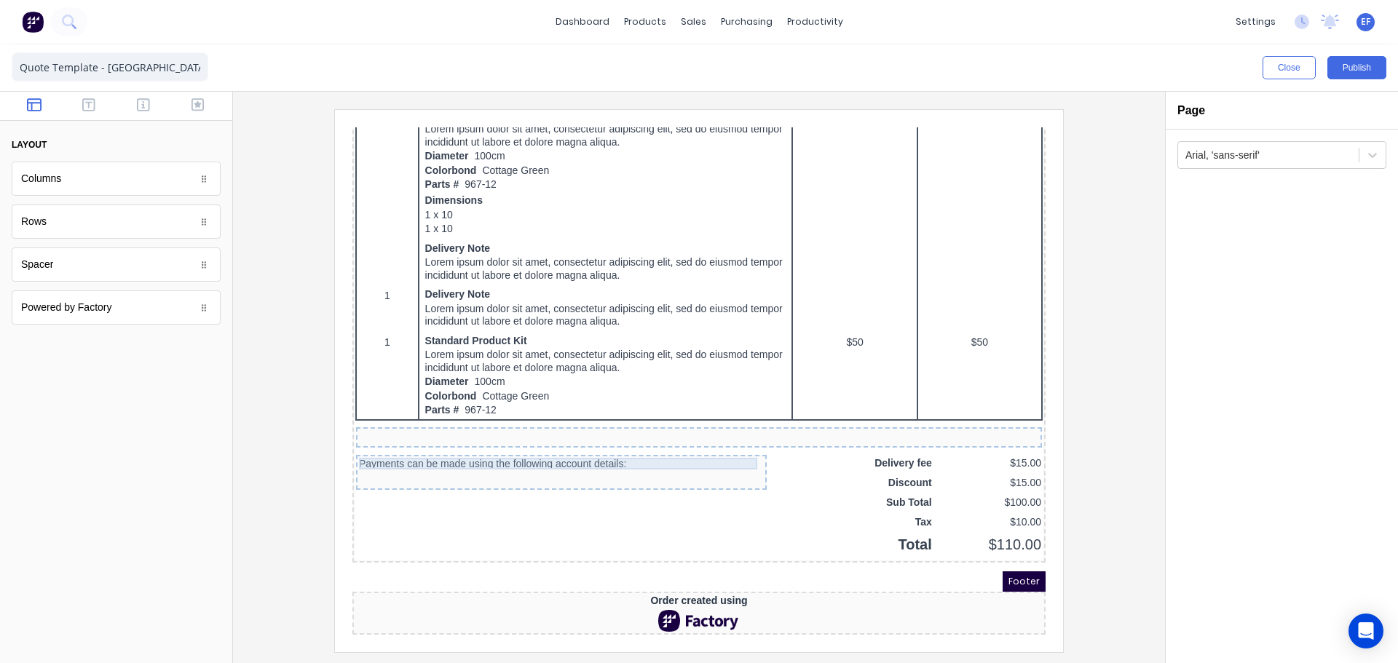
click at [557, 444] on div "Payments can be made using the following account details:" at bounding box center [543, 446] width 405 height 12
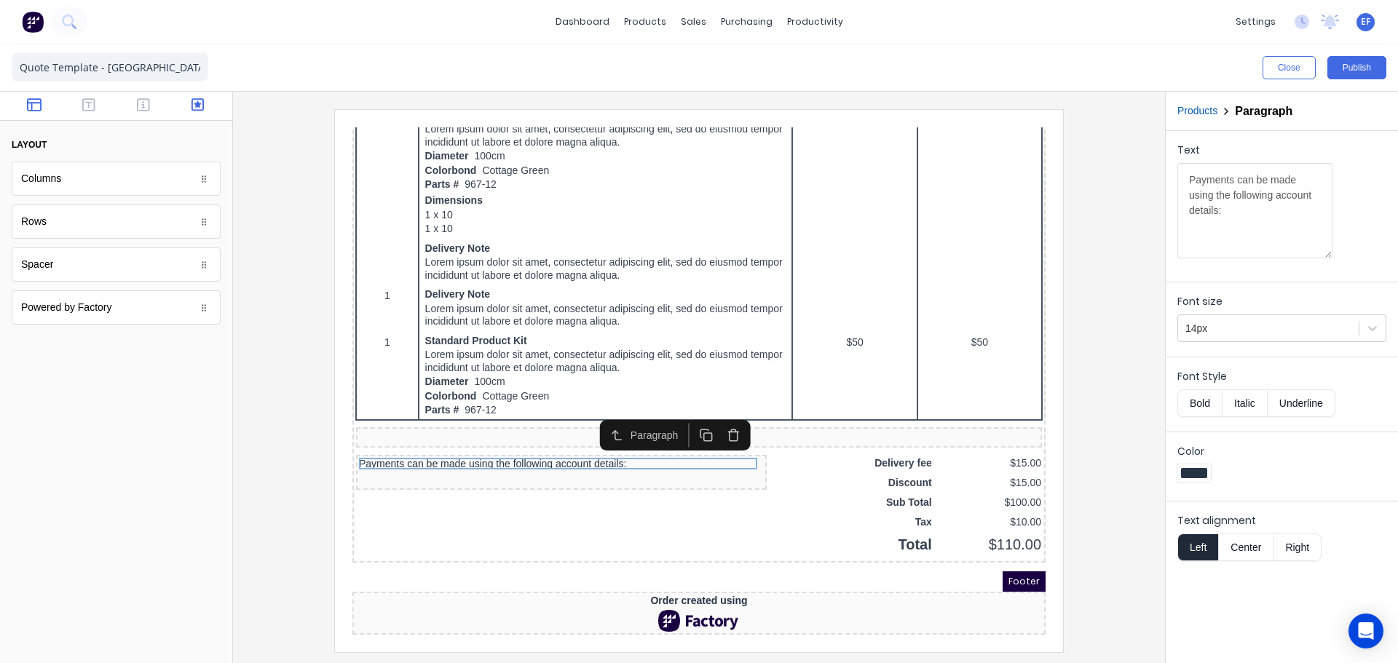
click at [195, 108] on icon "button" at bounding box center [197, 105] width 13 height 15
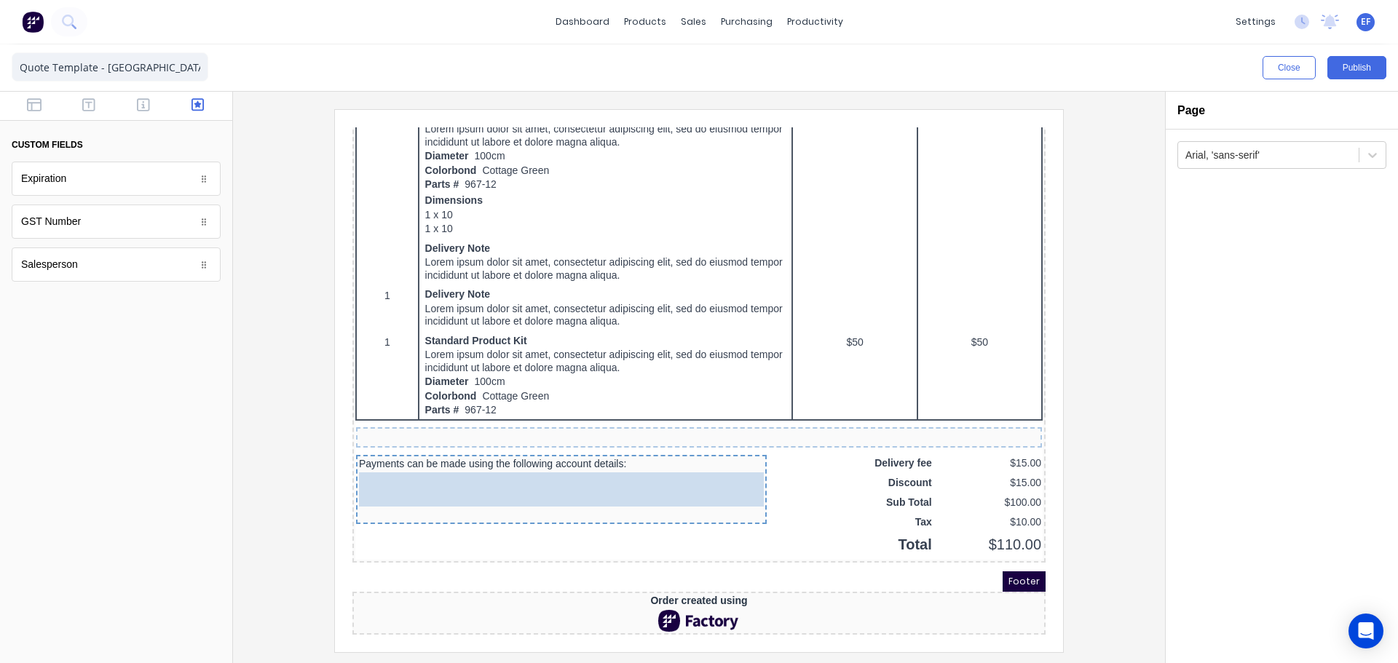
drag, startPoint x: 69, startPoint y: 221, endPoint x: 164, endPoint y: 336, distance: 148.9
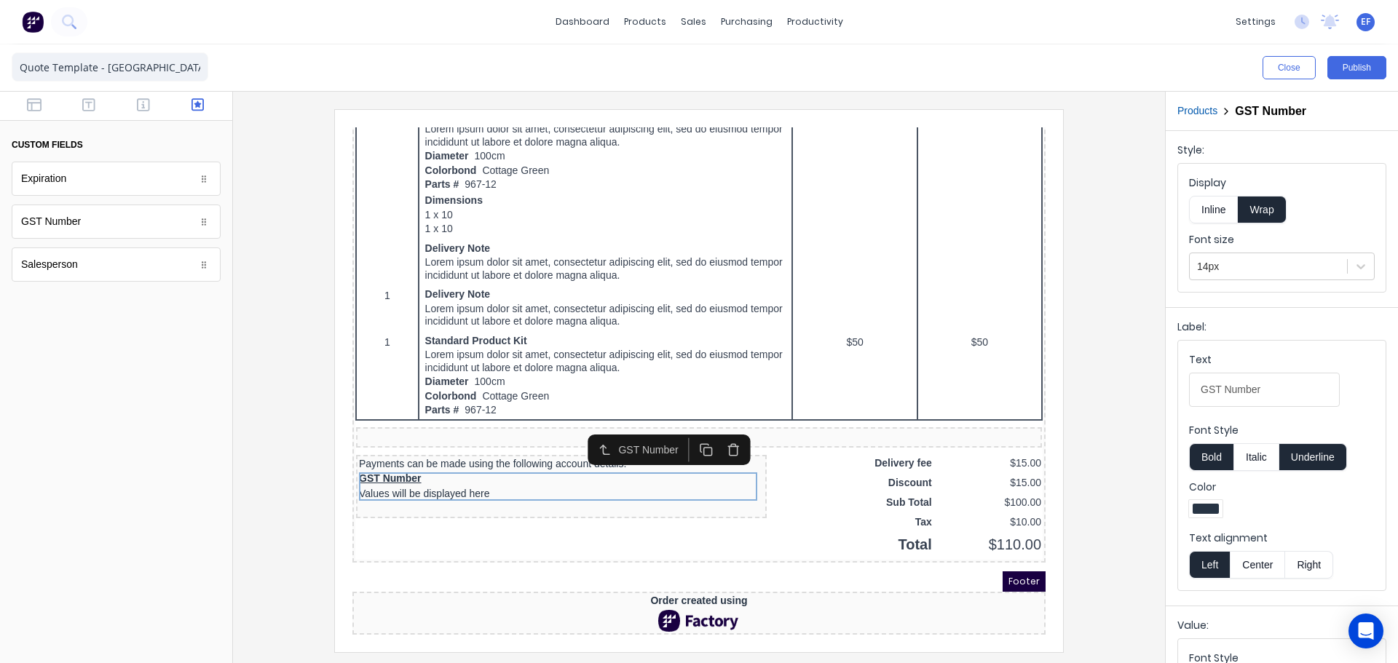
click at [1222, 218] on button "Inline" at bounding box center [1213, 210] width 49 height 28
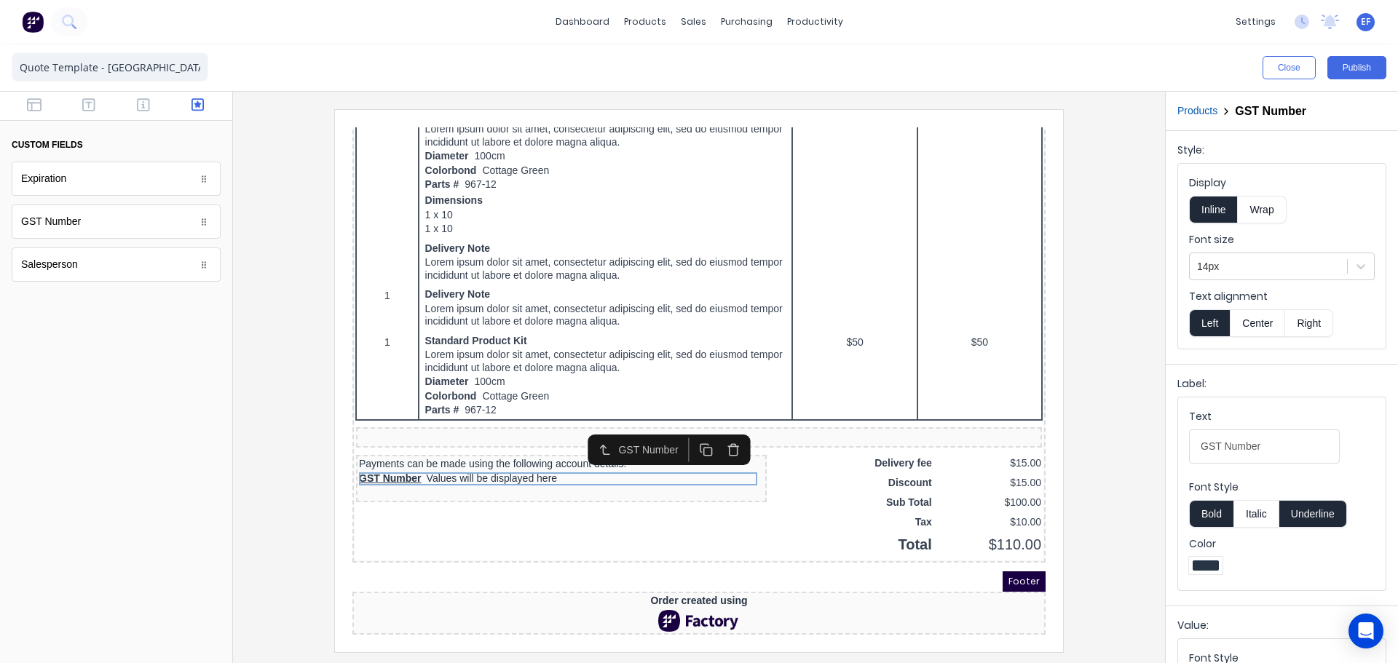
drag, startPoint x: 1210, startPoint y: 515, endPoint x: 1256, endPoint y: 534, distance: 50.3
click at [1210, 515] on button "Bold" at bounding box center [1211, 514] width 44 height 28
click at [1310, 522] on button "Underline" at bounding box center [1313, 514] width 68 height 28
click at [365, 445] on div "Payments can be made using the following account details:" at bounding box center [543, 446] width 405 height 12
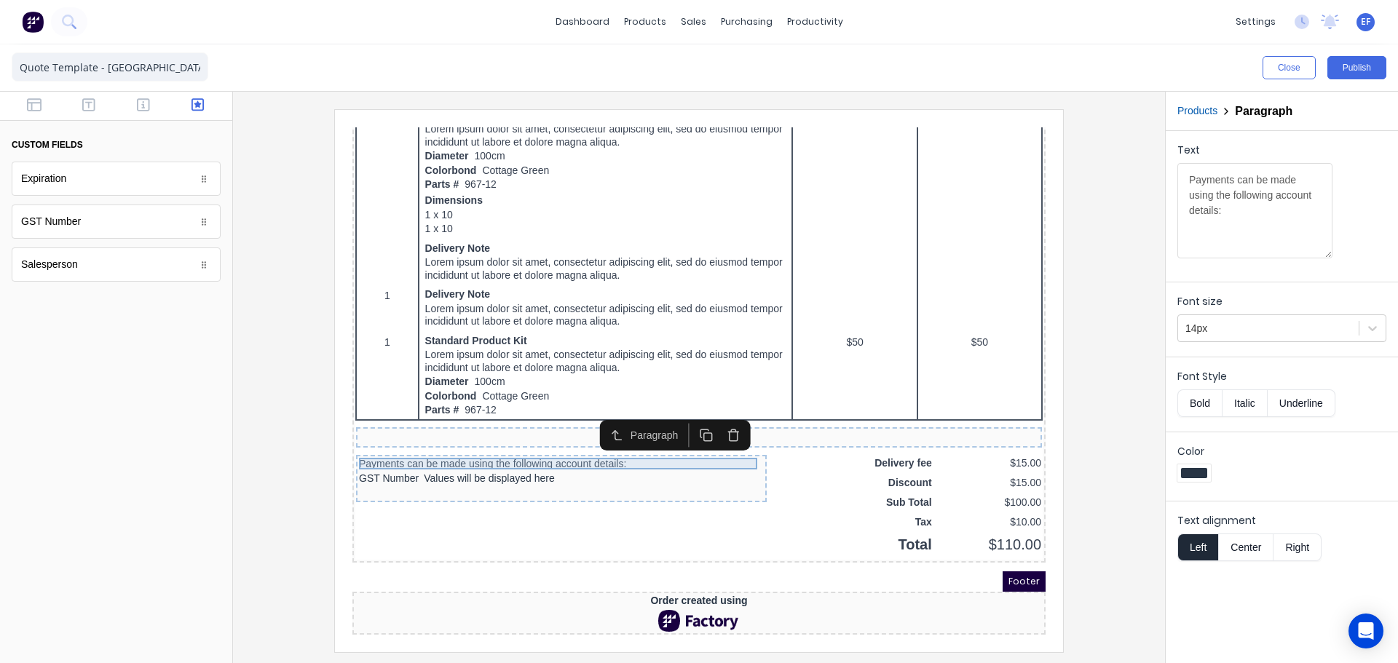
click at [617, 444] on div "Payments can be made using the following account details:" at bounding box center [543, 446] width 405 height 12
drag, startPoint x: 1269, startPoint y: 211, endPoint x: 1155, endPoint y: 170, distance: 121.6
click at [1155, 170] on div "Close Publish Components custom fields Expiration Expiration GST Number GST Num…" at bounding box center [699, 353] width 1398 height 619
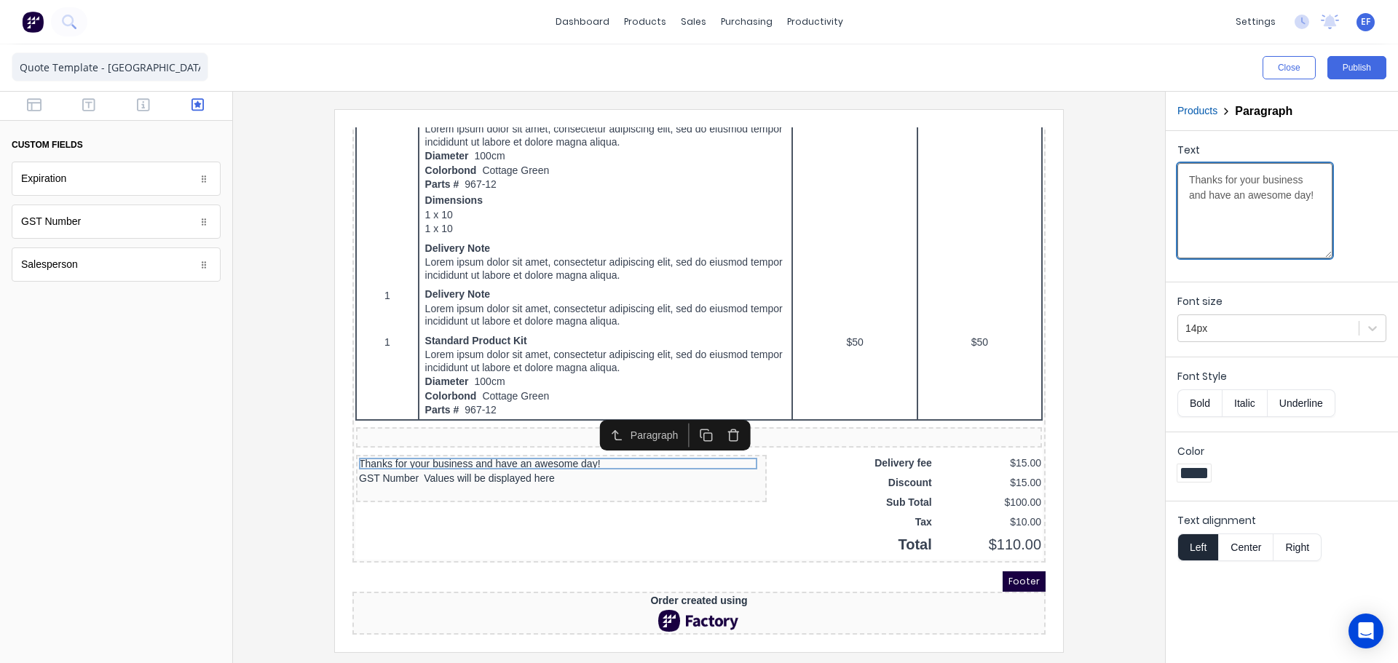
type textarea "Thanks for your business and have an awesome day!"
click at [1117, 435] on div at bounding box center [699, 380] width 908 height 542
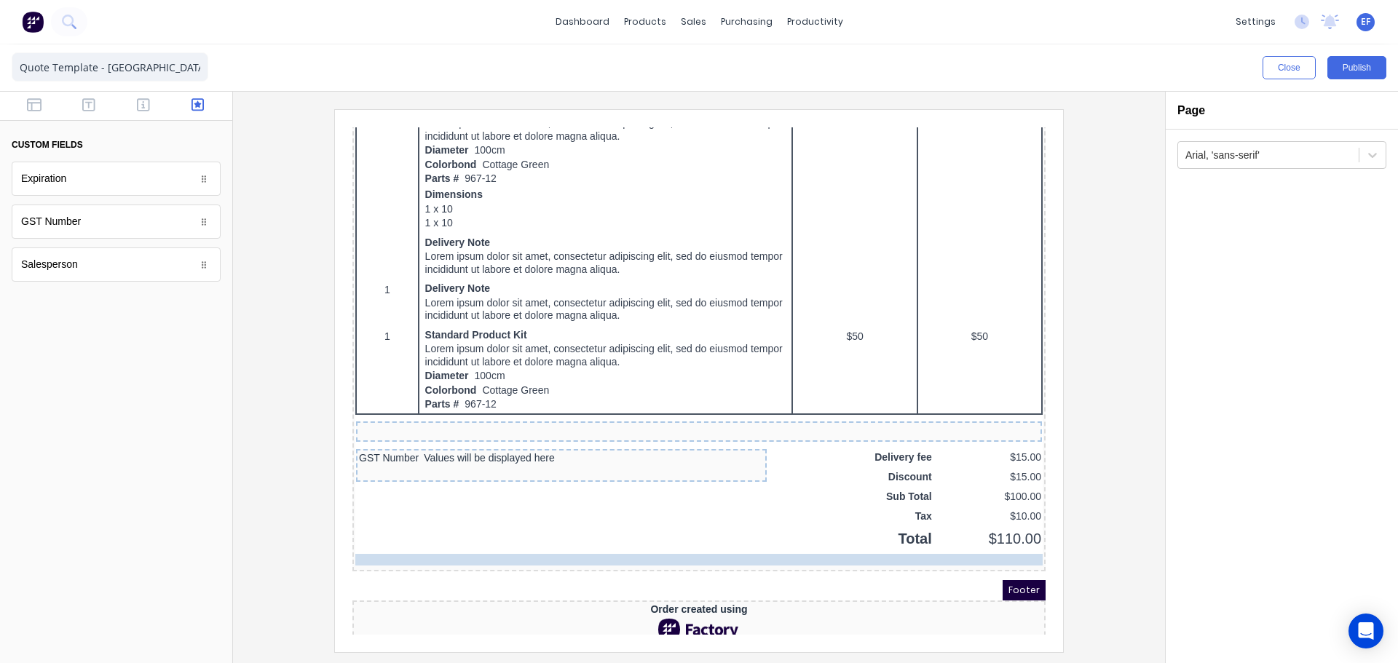
drag, startPoint x: 507, startPoint y: 438, endPoint x: 574, endPoint y: 528, distance: 112.2
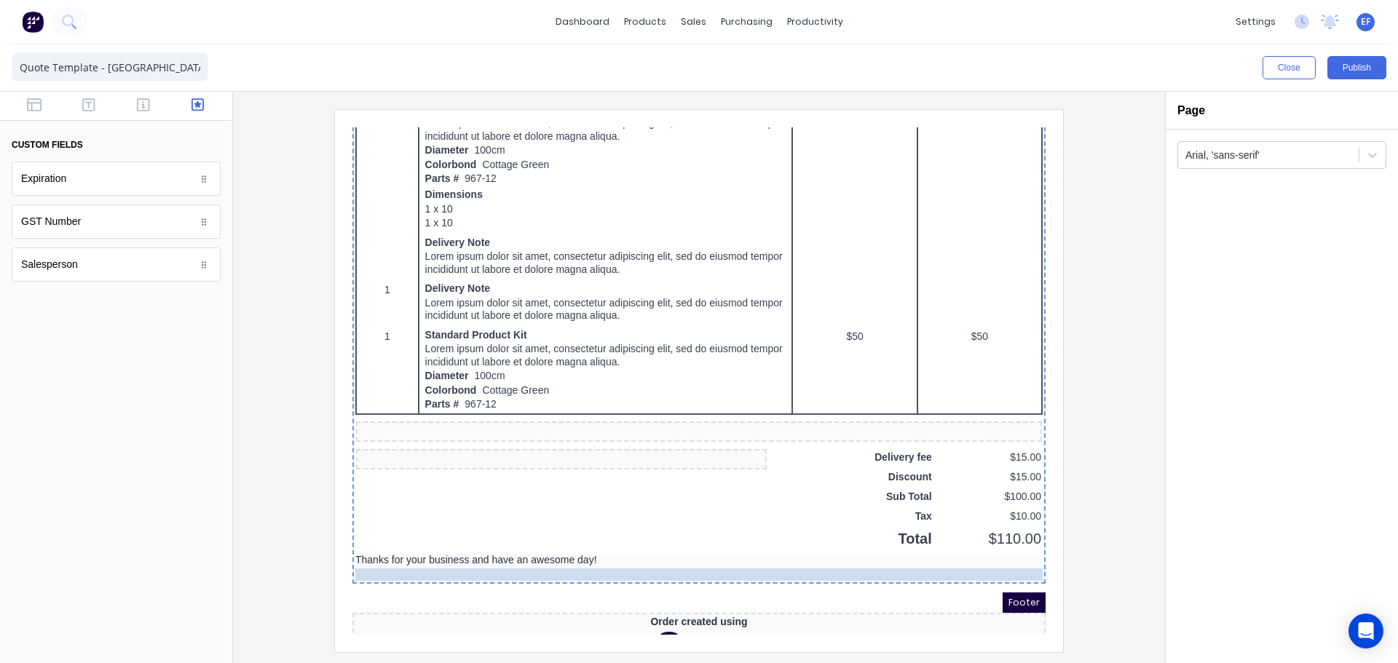
drag, startPoint x: 490, startPoint y: 445, endPoint x: 517, endPoint y: 561, distance: 118.8
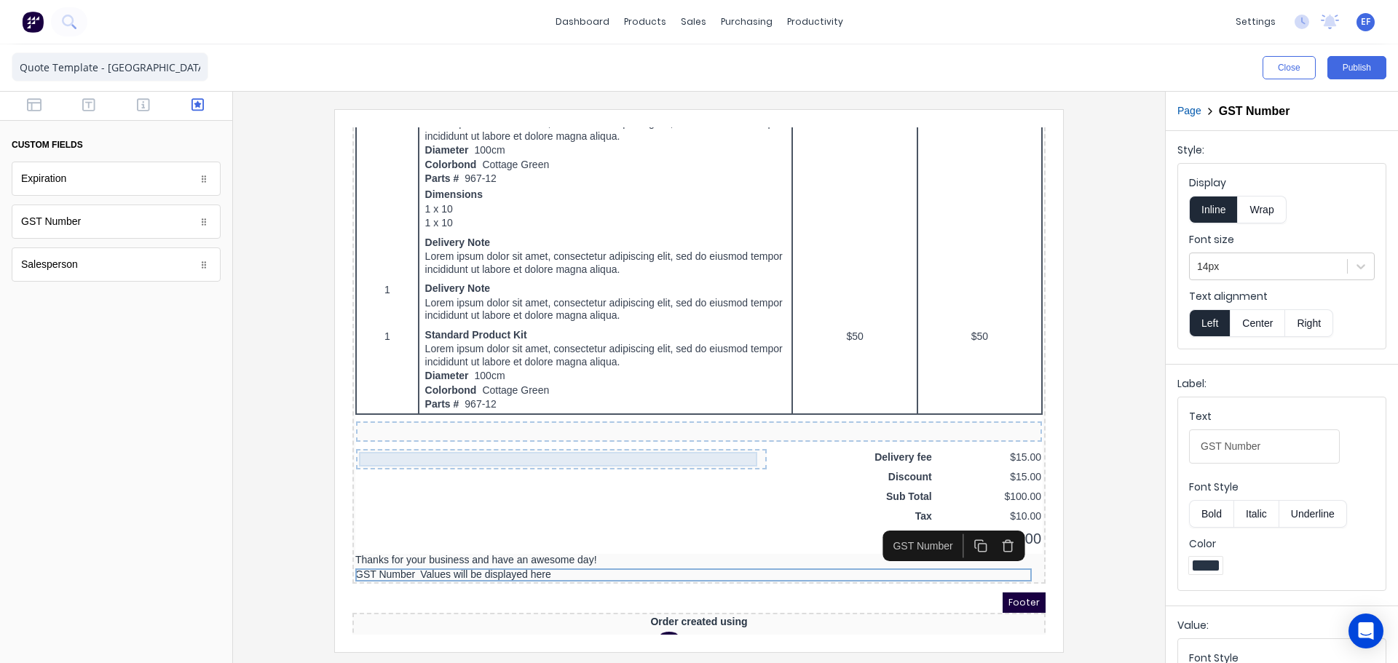
click at [427, 440] on div at bounding box center [543, 442] width 405 height 15
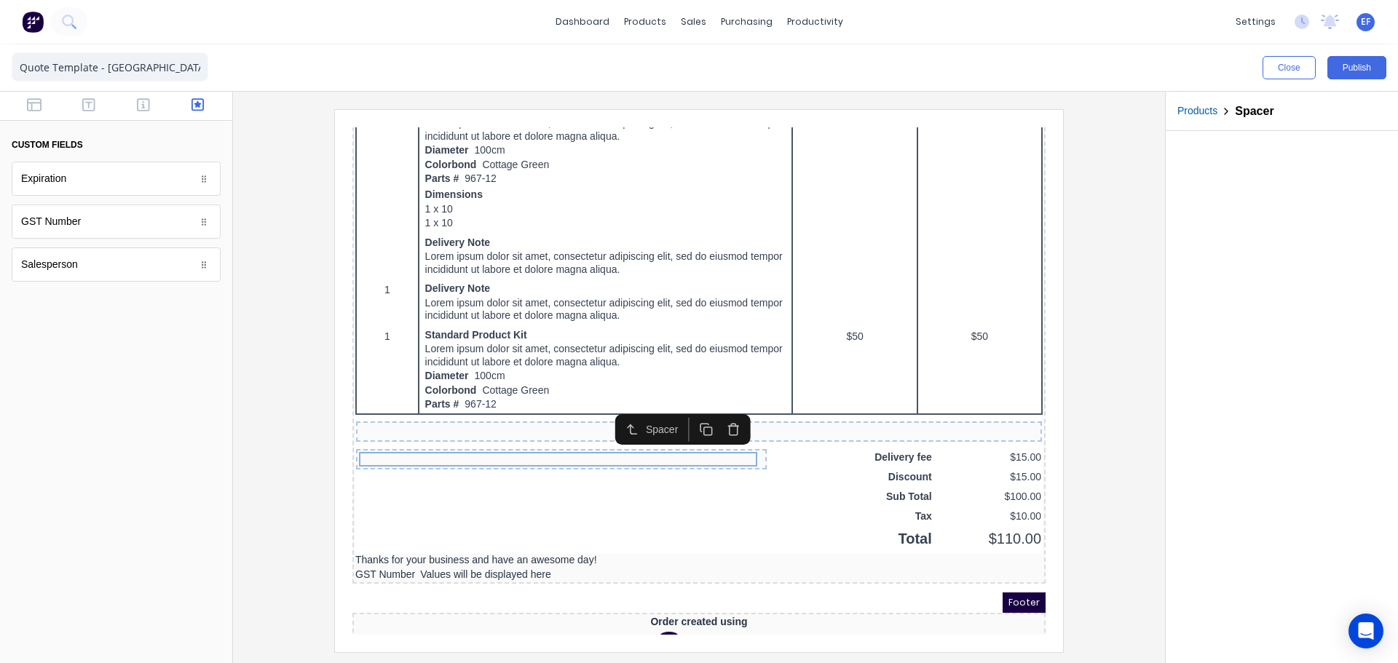
click at [685, 408] on icon "button" at bounding box center [689, 412] width 14 height 14
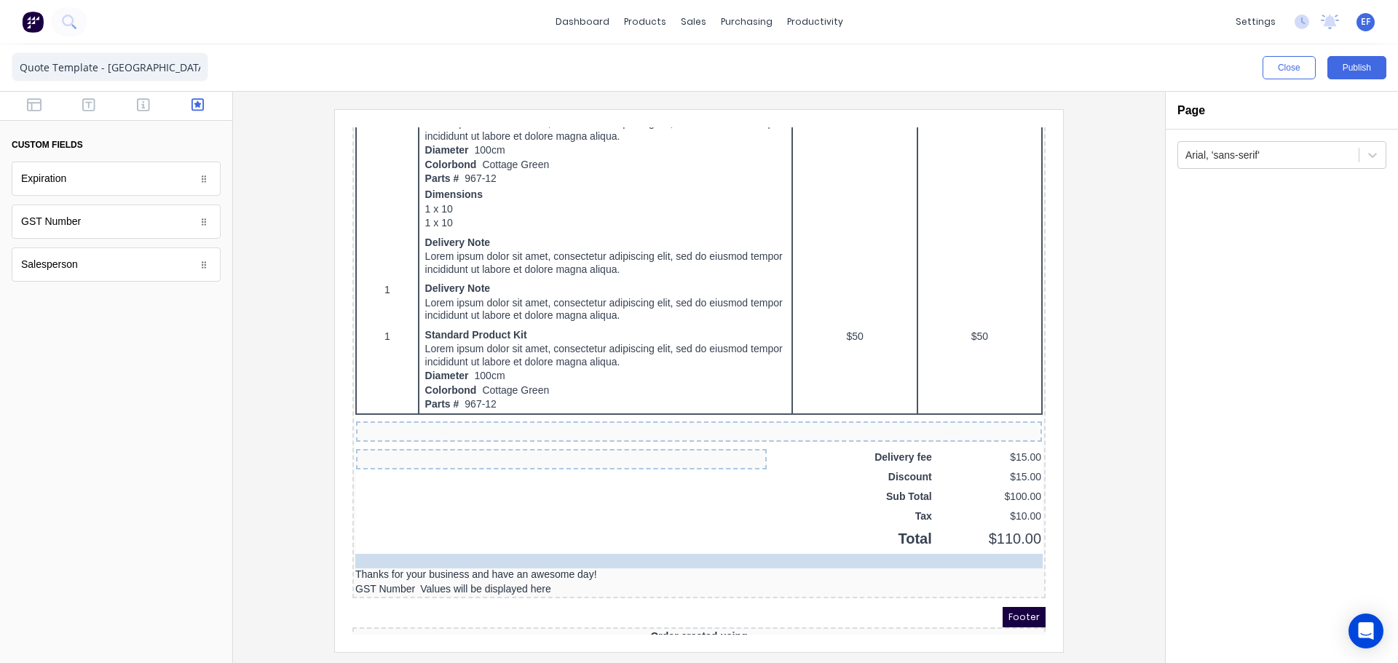
drag, startPoint x: 561, startPoint y: 448, endPoint x: 561, endPoint y: 526, distance: 77.9
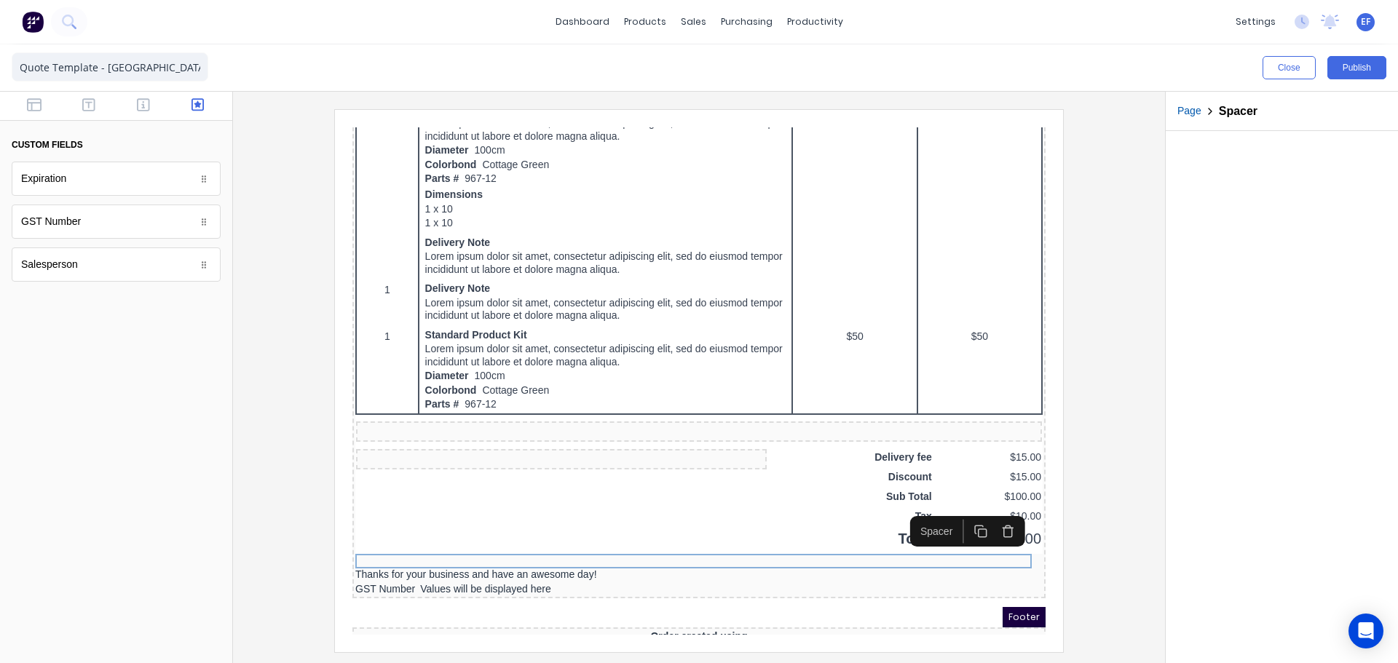
click at [1133, 470] on div at bounding box center [699, 380] width 908 height 542
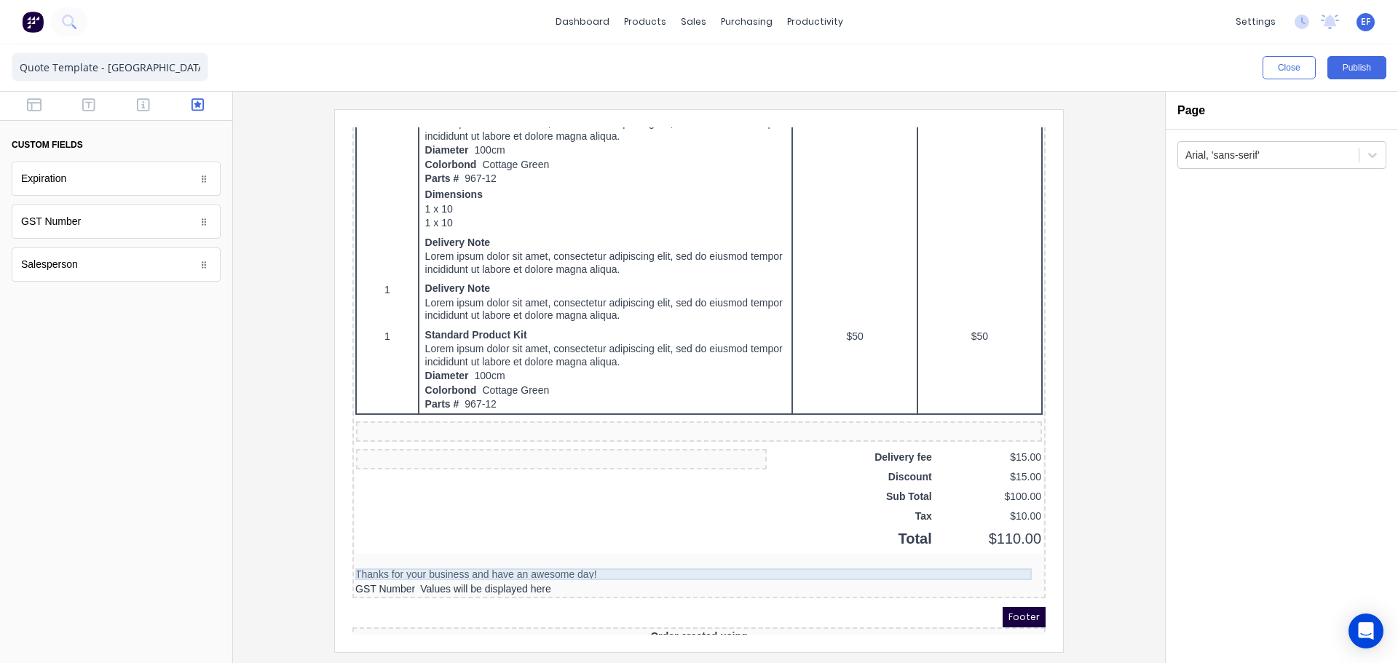
scroll to position [871, 0]
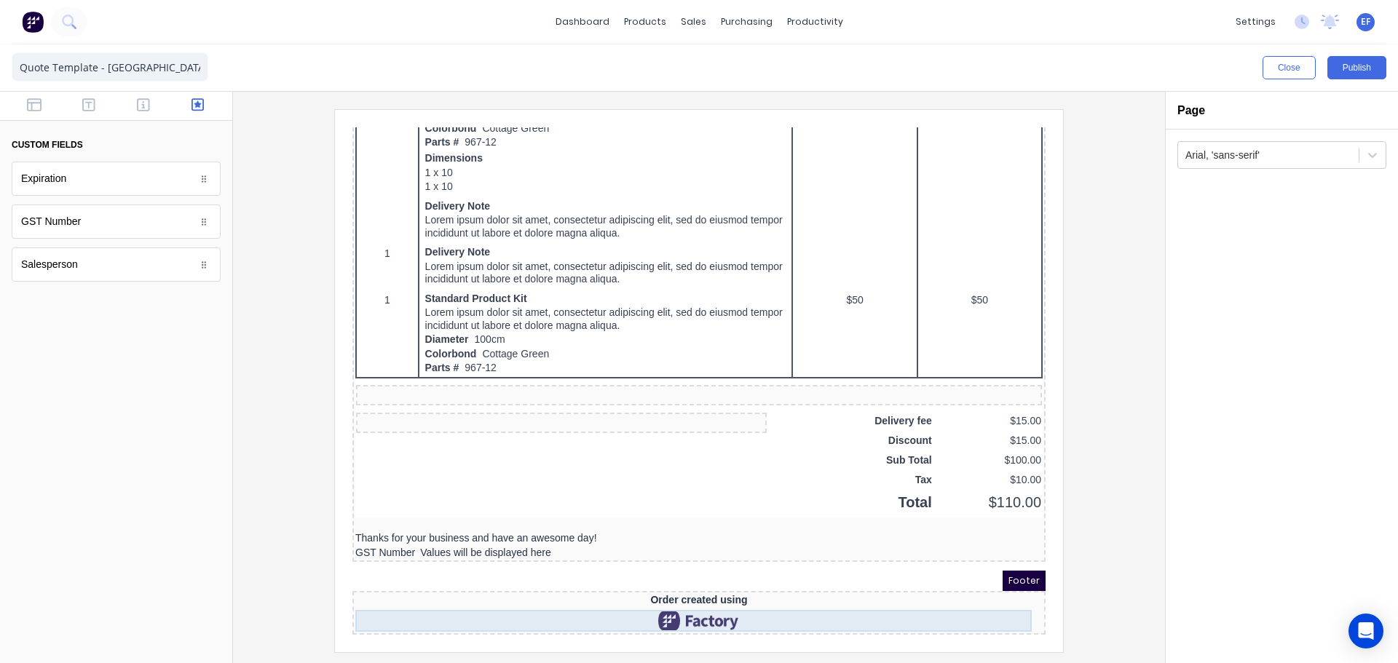
click at [695, 593] on div at bounding box center [681, 604] width 687 height 22
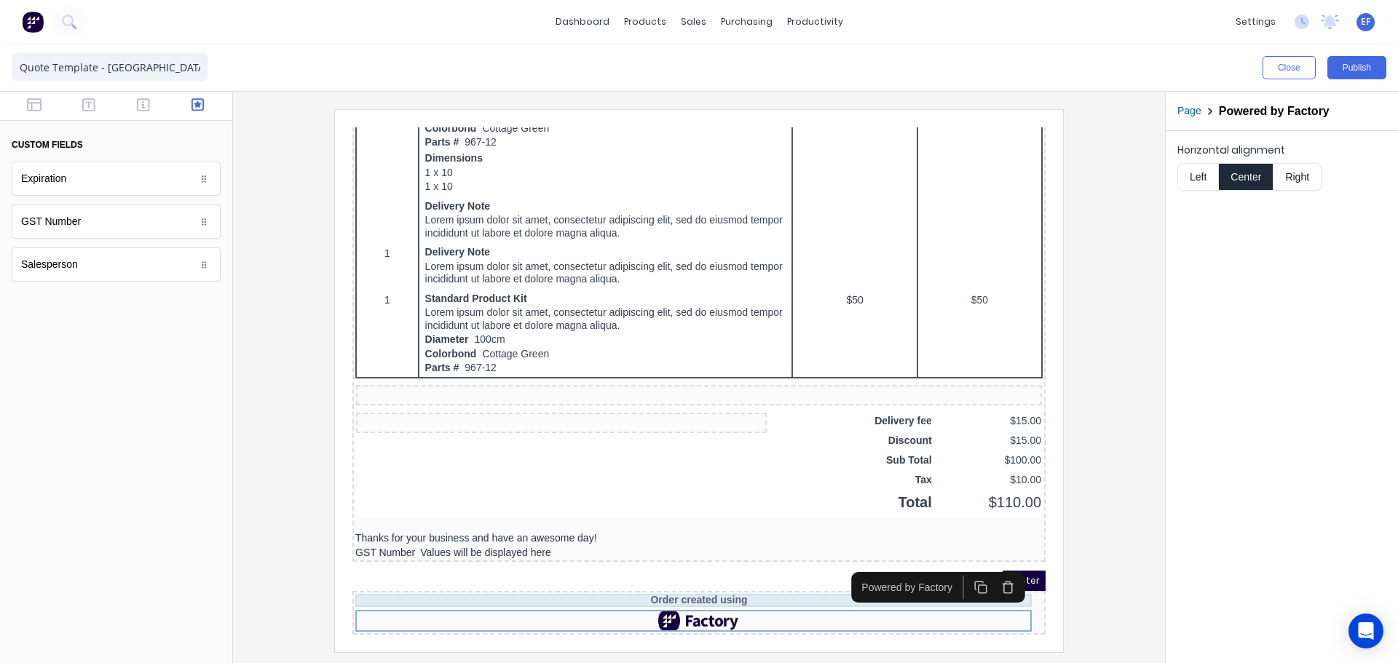
click at [696, 577] on div "Order created using" at bounding box center [681, 583] width 687 height 13
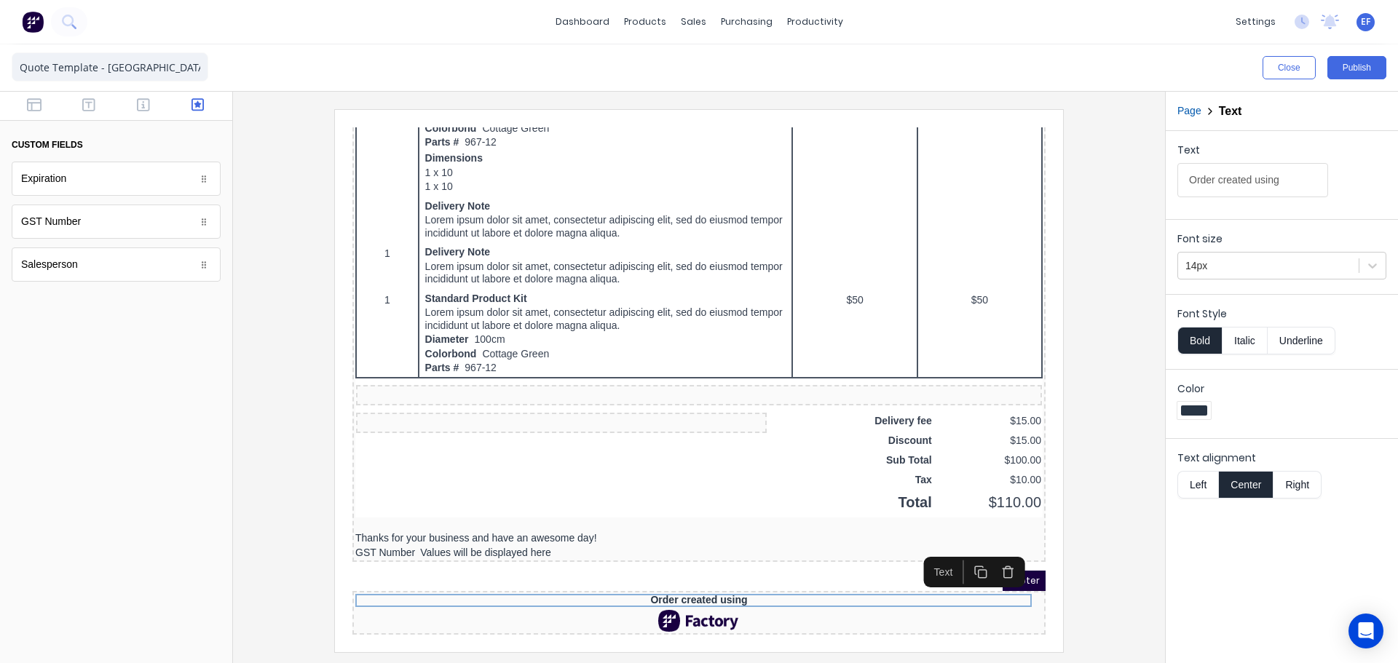
click at [997, 550] on button "button" at bounding box center [990, 554] width 27 height 24
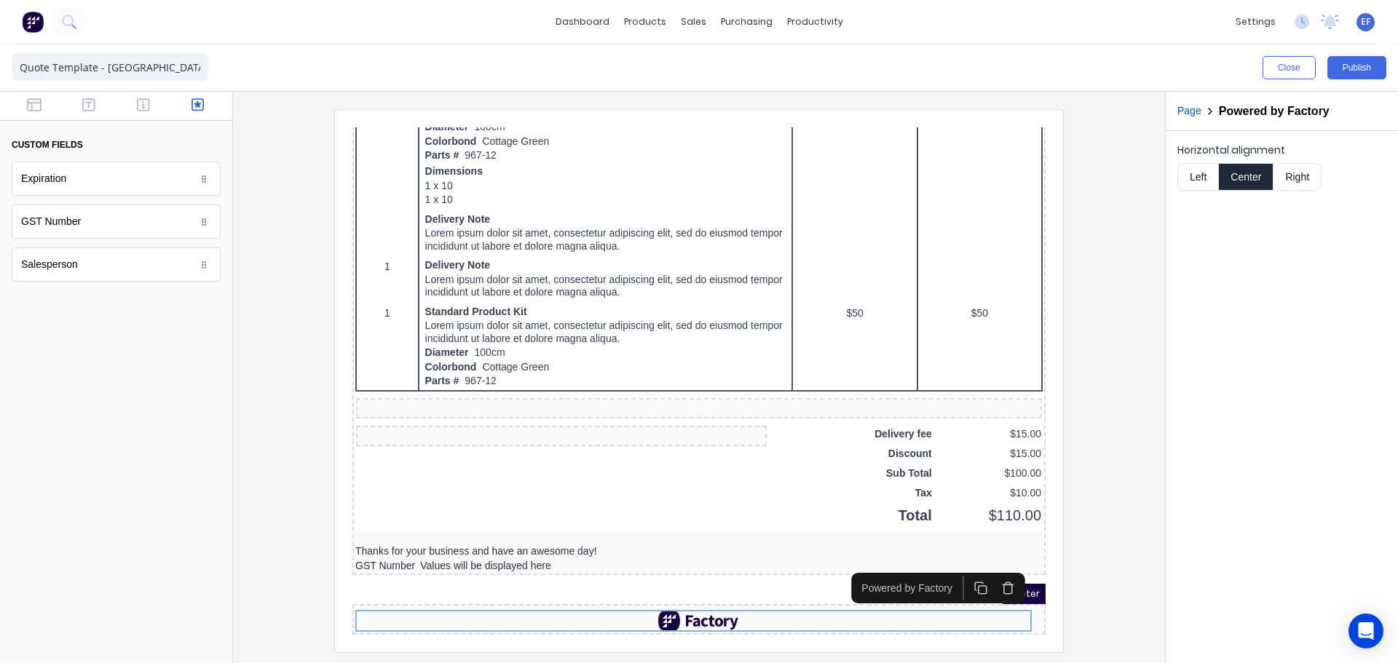
scroll to position [858, 0]
click at [995, 549] on div "Factory Technologies QUOTE #0001 Quote Date: 29/10/2024 Expiration Values will …" at bounding box center [681, 15] width 693 height 1085
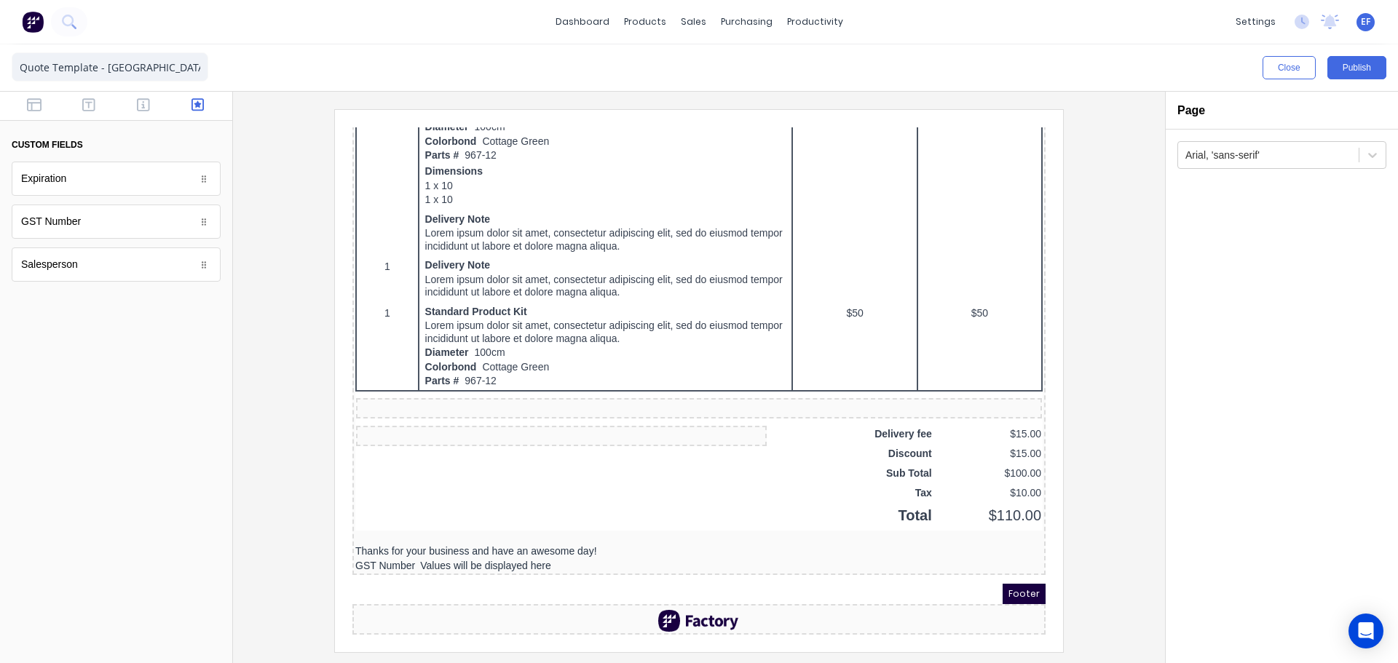
click at [709, 598] on div at bounding box center [681, 604] width 687 height 22
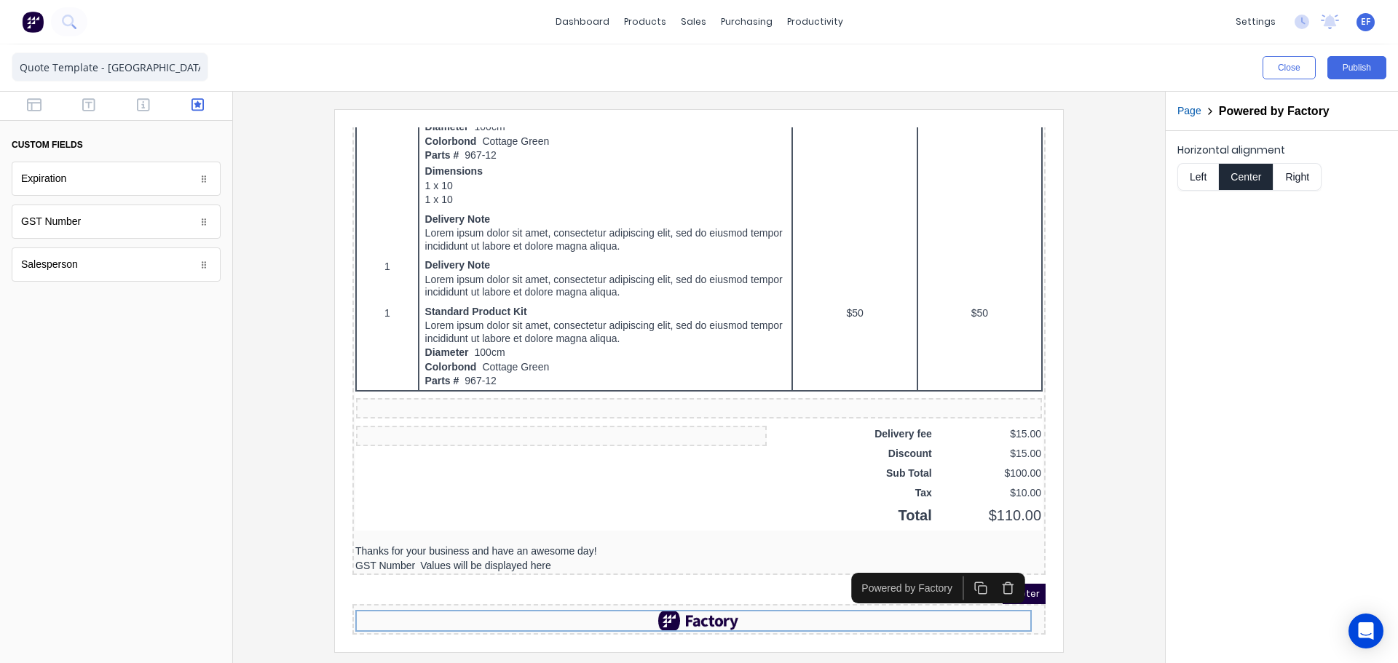
click at [989, 564] on icon "button" at bounding box center [990, 570] width 14 height 14
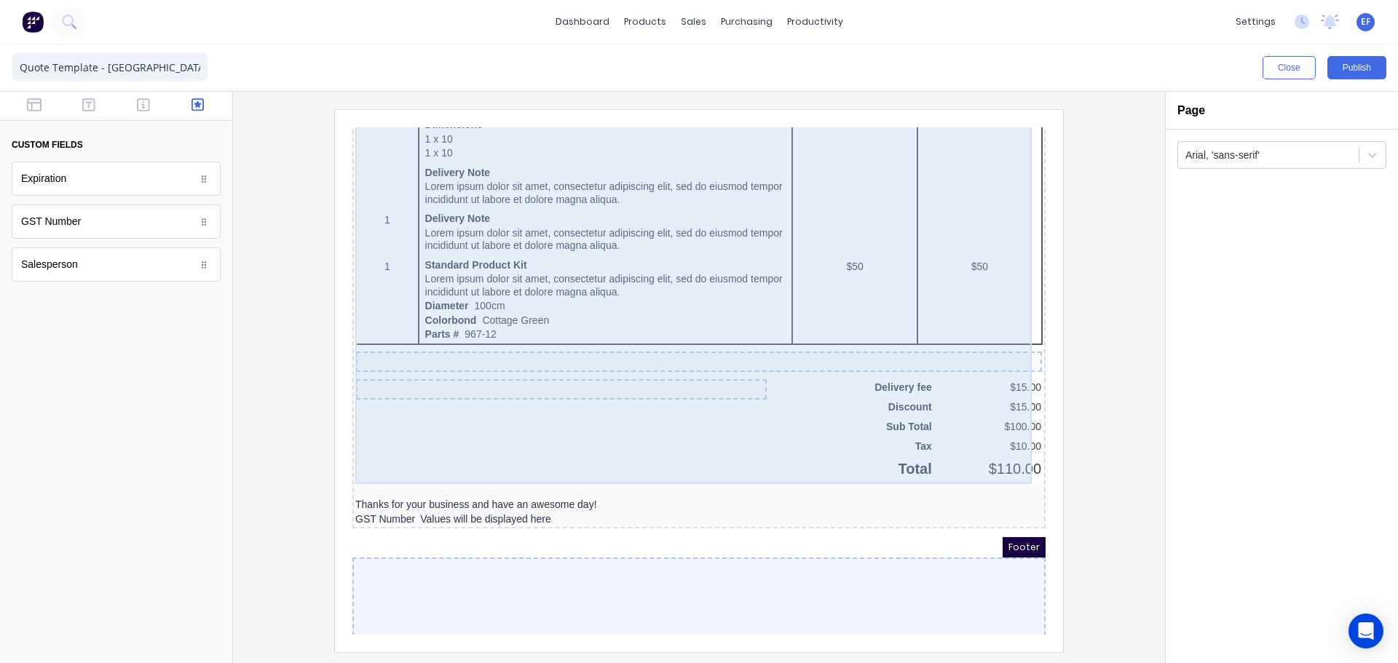
scroll to position [921, 0]
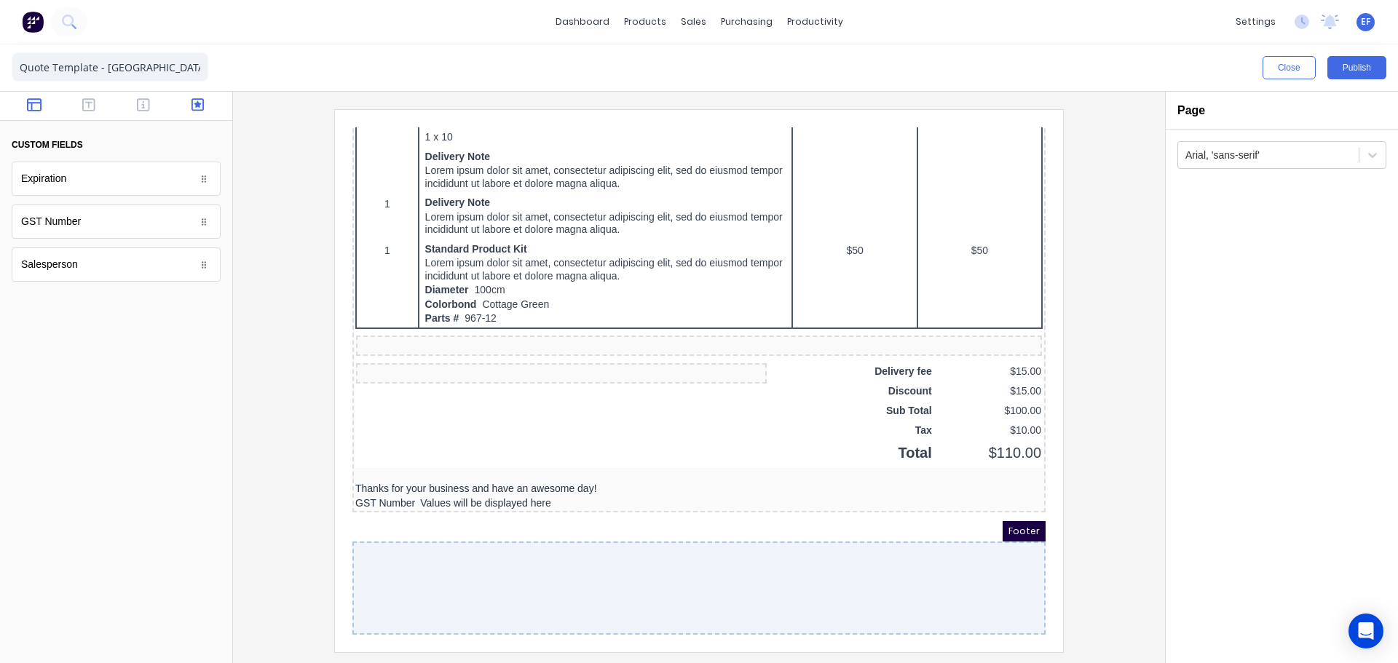
click at [32, 112] on icon "button" at bounding box center [34, 105] width 15 height 15
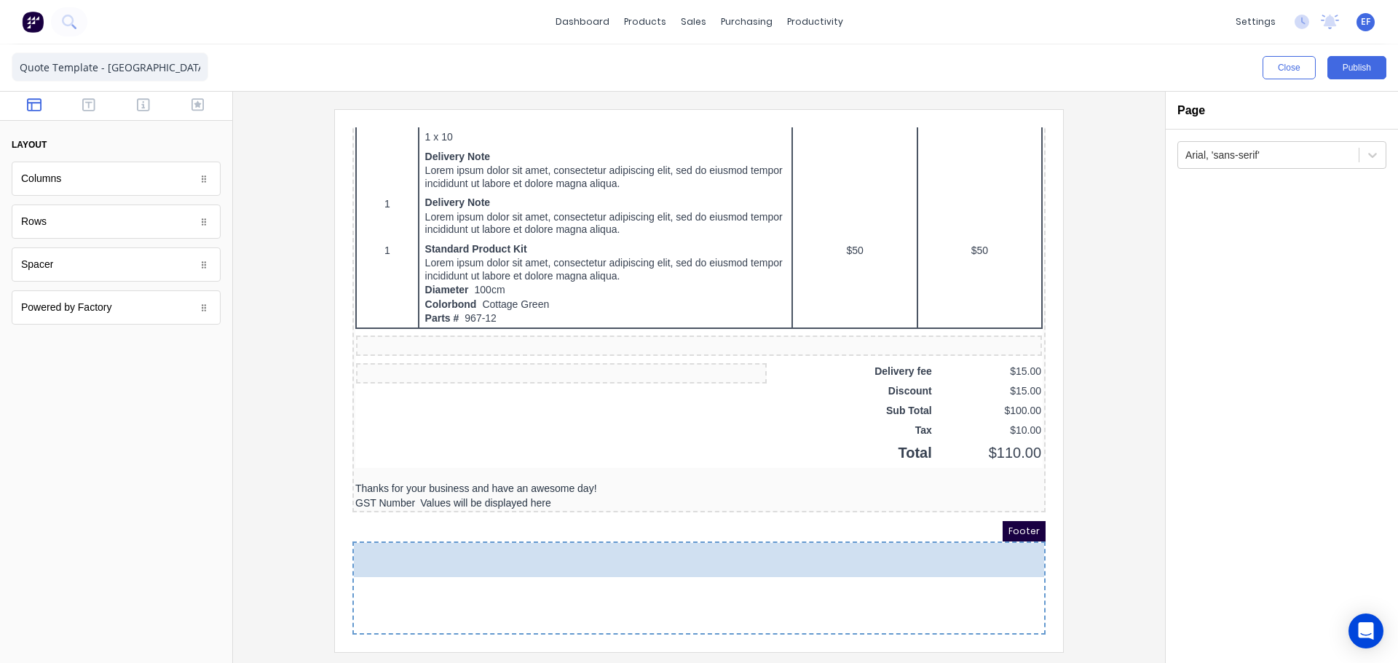
drag, startPoint x: 40, startPoint y: 181, endPoint x: 490, endPoint y: 594, distance: 610.5
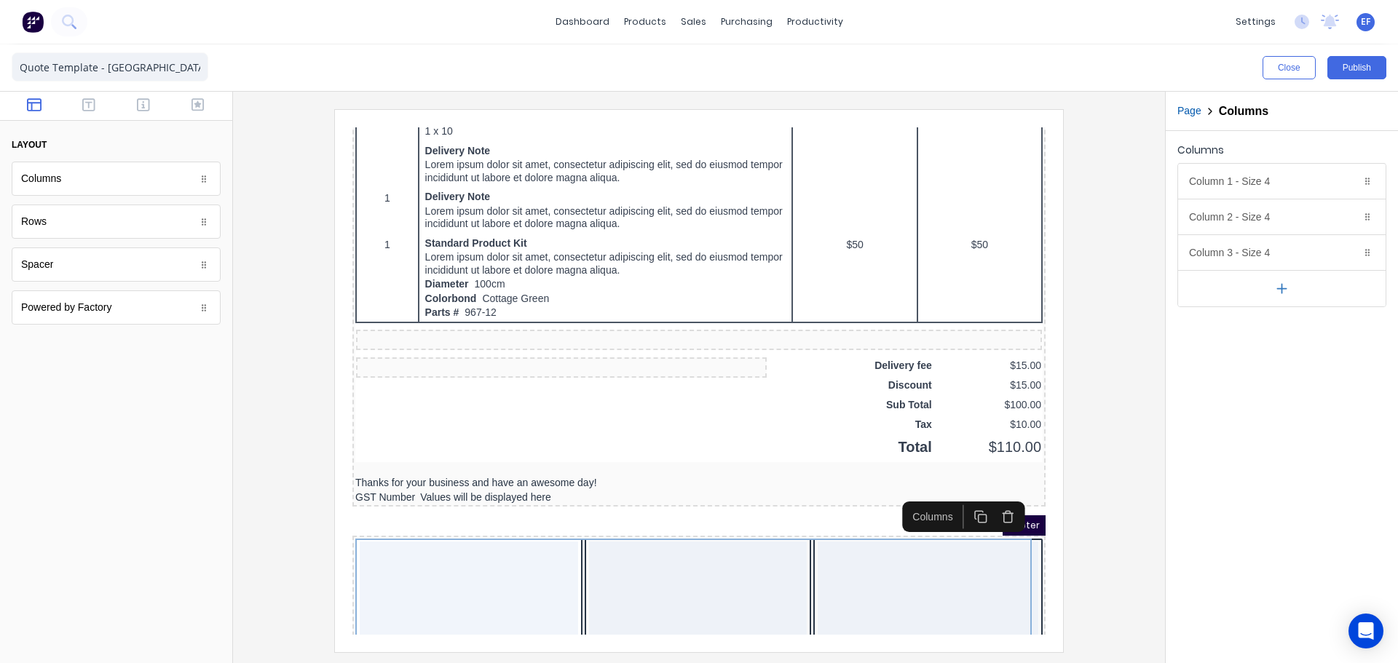
click at [1286, 285] on icon "button" at bounding box center [1281, 288] width 15 height 15
click at [1292, 317] on button "button" at bounding box center [1281, 324] width 207 height 36
click at [1271, 374] on button "button" at bounding box center [1281, 359] width 207 height 36
click at [1351, 248] on icon "button" at bounding box center [1348, 253] width 12 height 12
click at [1349, 218] on icon "button" at bounding box center [1348, 217] width 12 height 12
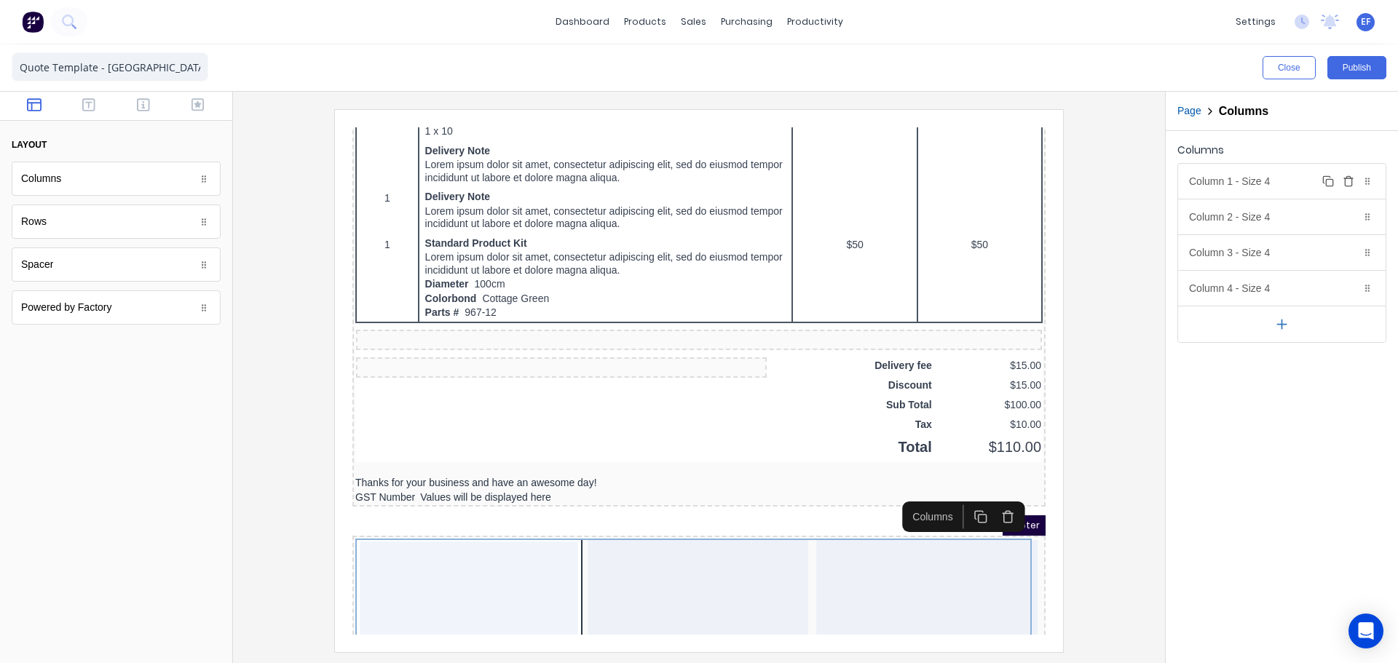
click at [1343, 182] on icon "button" at bounding box center [1348, 181] width 12 height 12
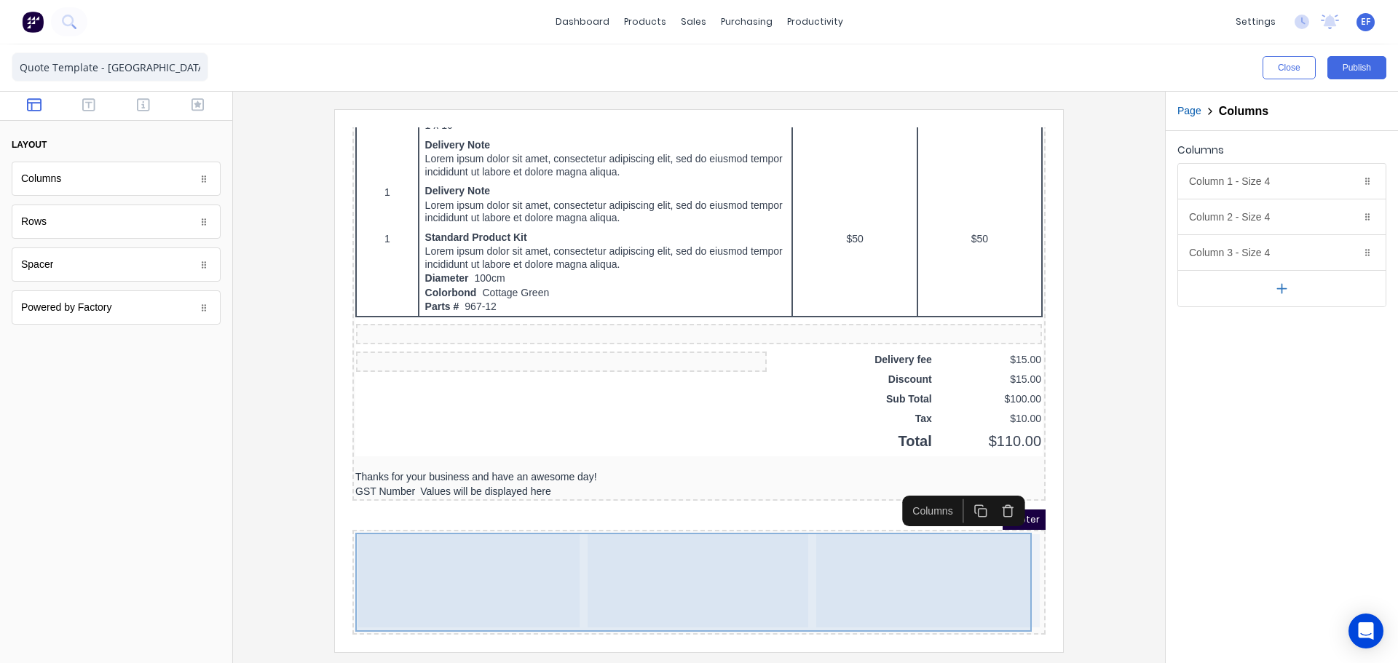
scroll to position [932, 0]
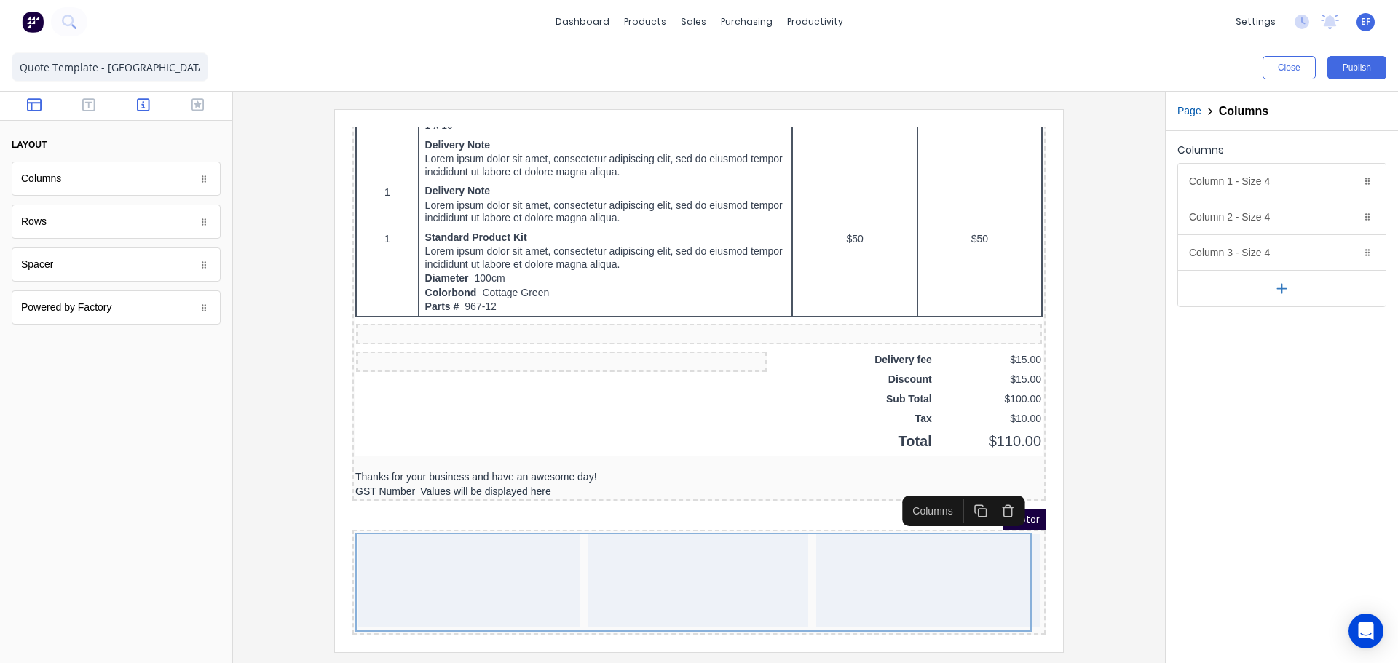
click at [141, 111] on icon "button" at bounding box center [143, 104] width 13 height 13
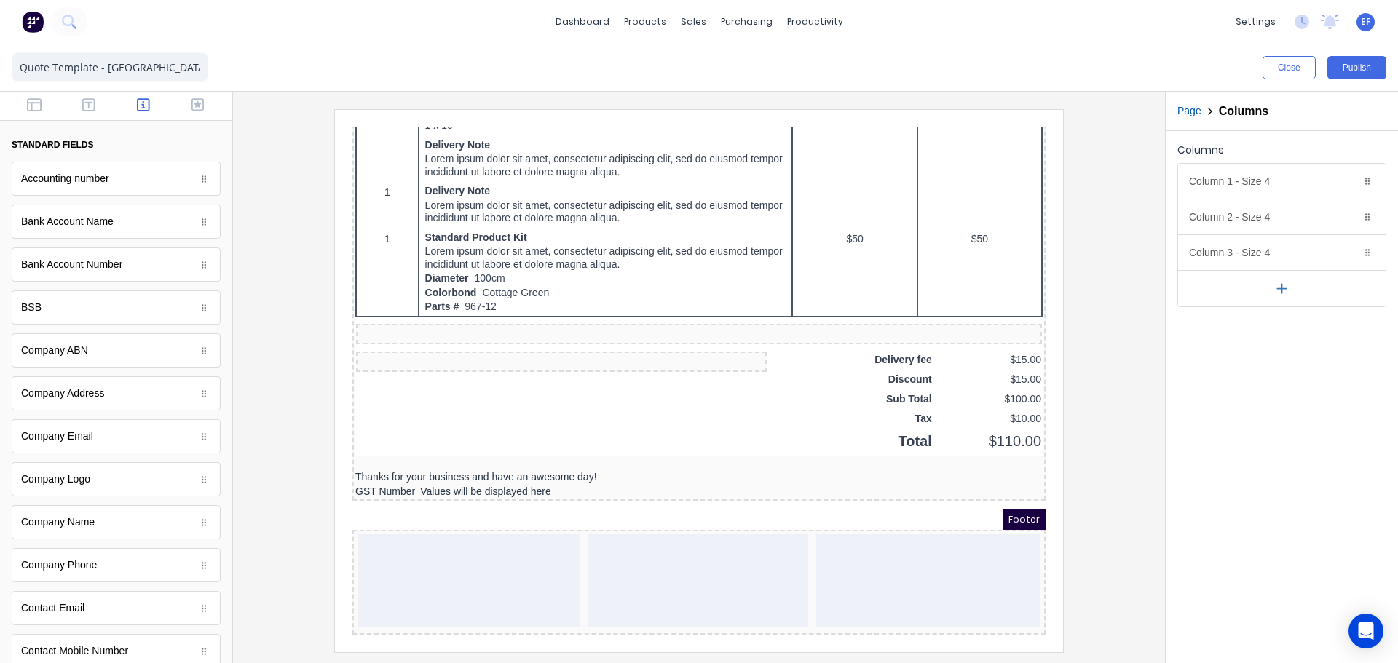
scroll to position [15, 0]
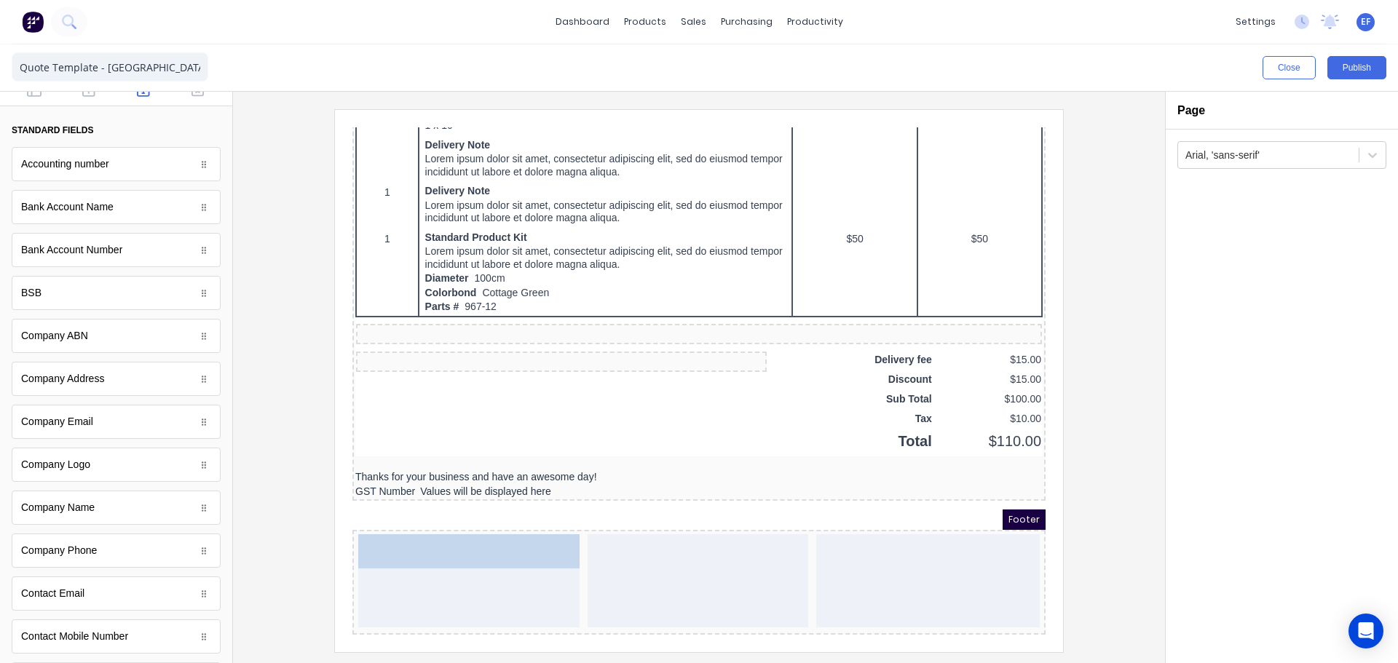
drag, startPoint x: 61, startPoint y: 573, endPoint x: 495, endPoint y: 597, distance: 434.5
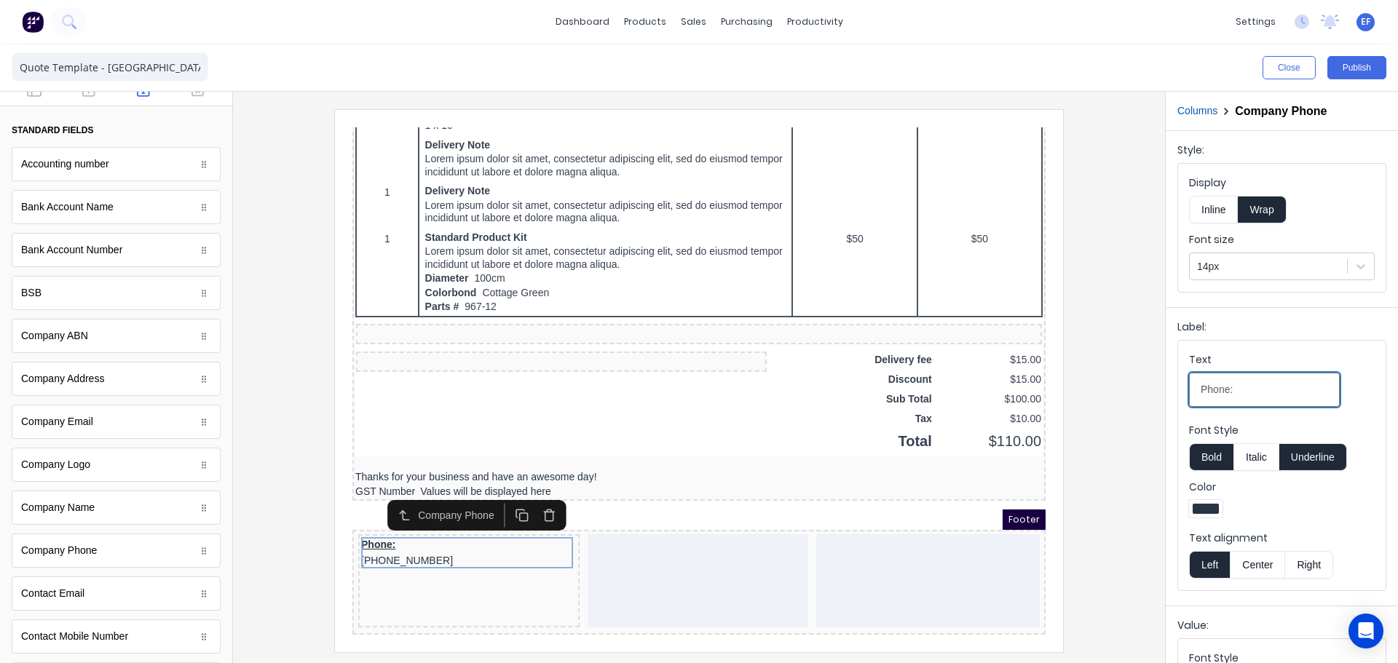
drag, startPoint x: 1260, startPoint y: 400, endPoint x: 1183, endPoint y: 392, distance: 77.6
click at [1183, 392] on fieldset "Text Phone: Font Style Bold Italic Underline Color Text alignment Left Center R…" at bounding box center [1281, 466] width 207 height 250
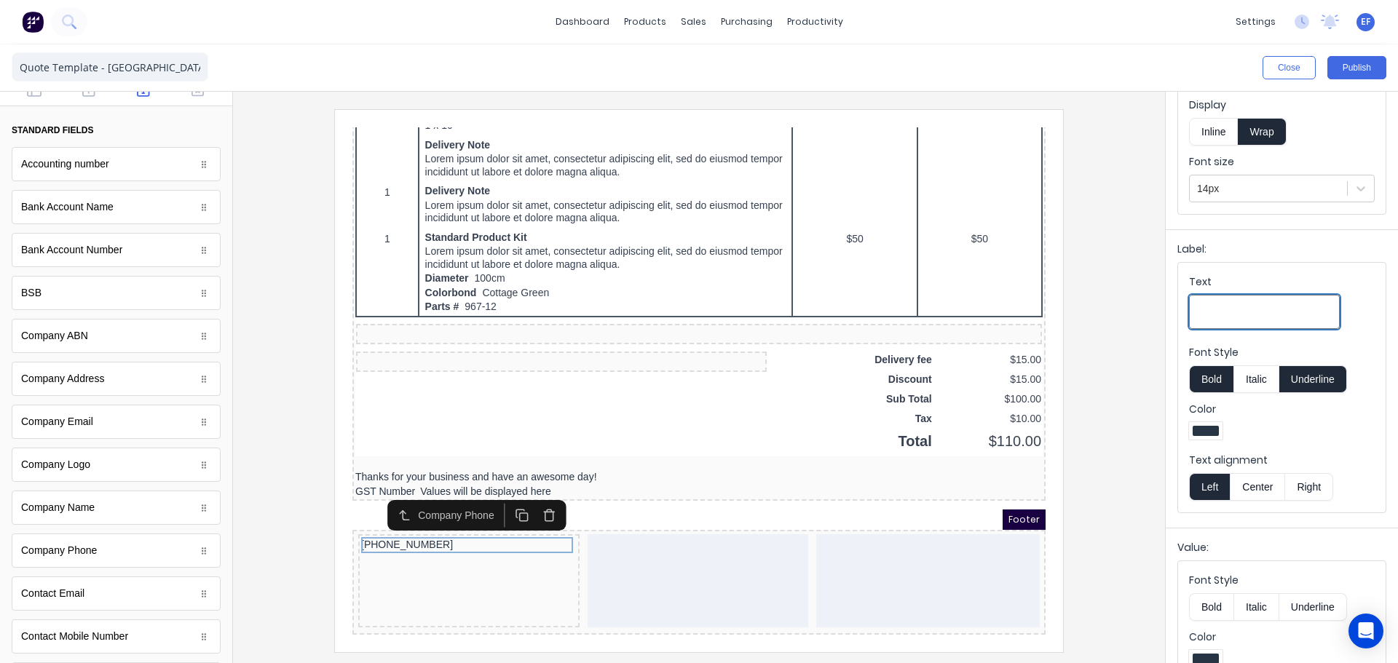
scroll to position [166, 0]
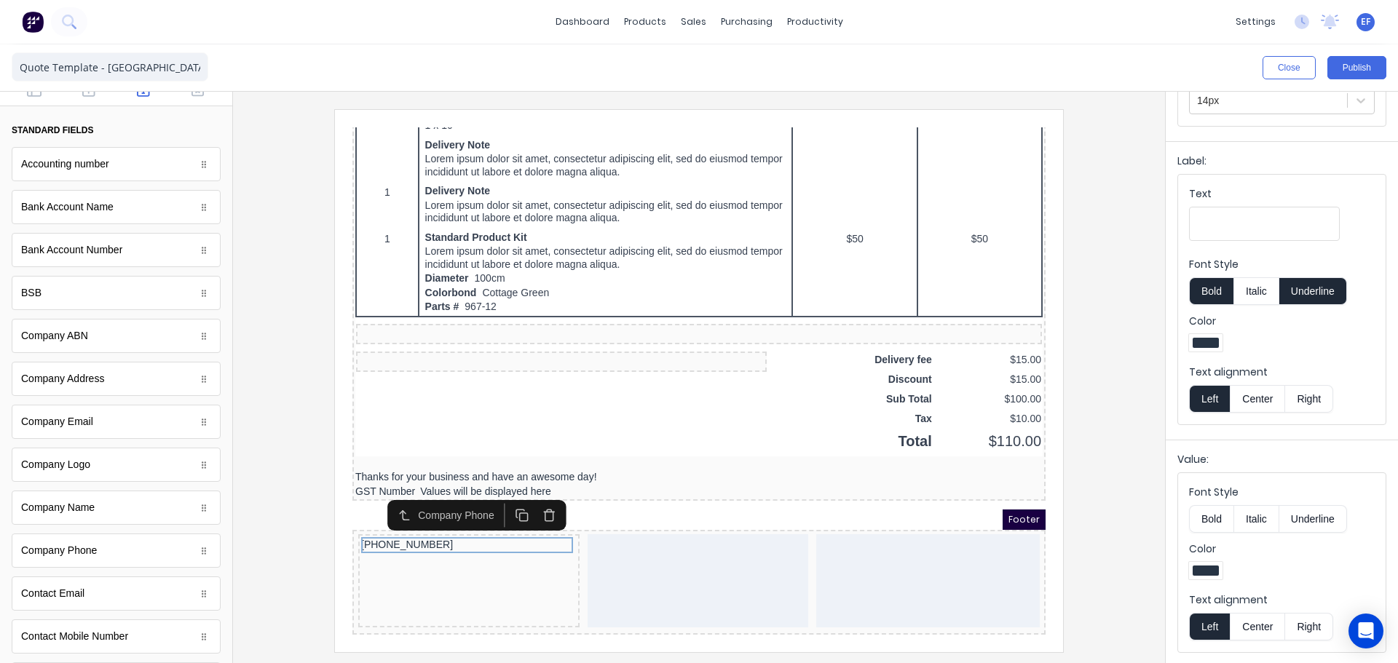
click at [1314, 627] on button "Right" at bounding box center [1309, 627] width 48 height 28
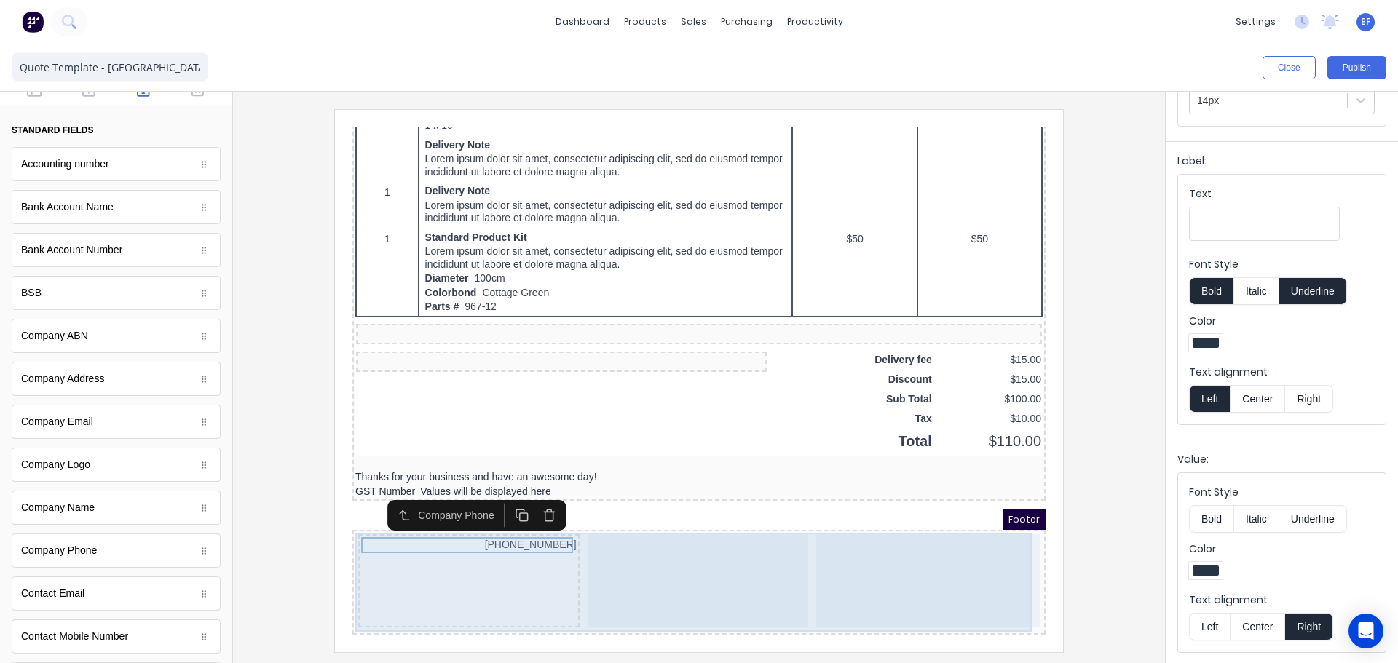
click at [728, 527] on div at bounding box center [680, 563] width 221 height 93
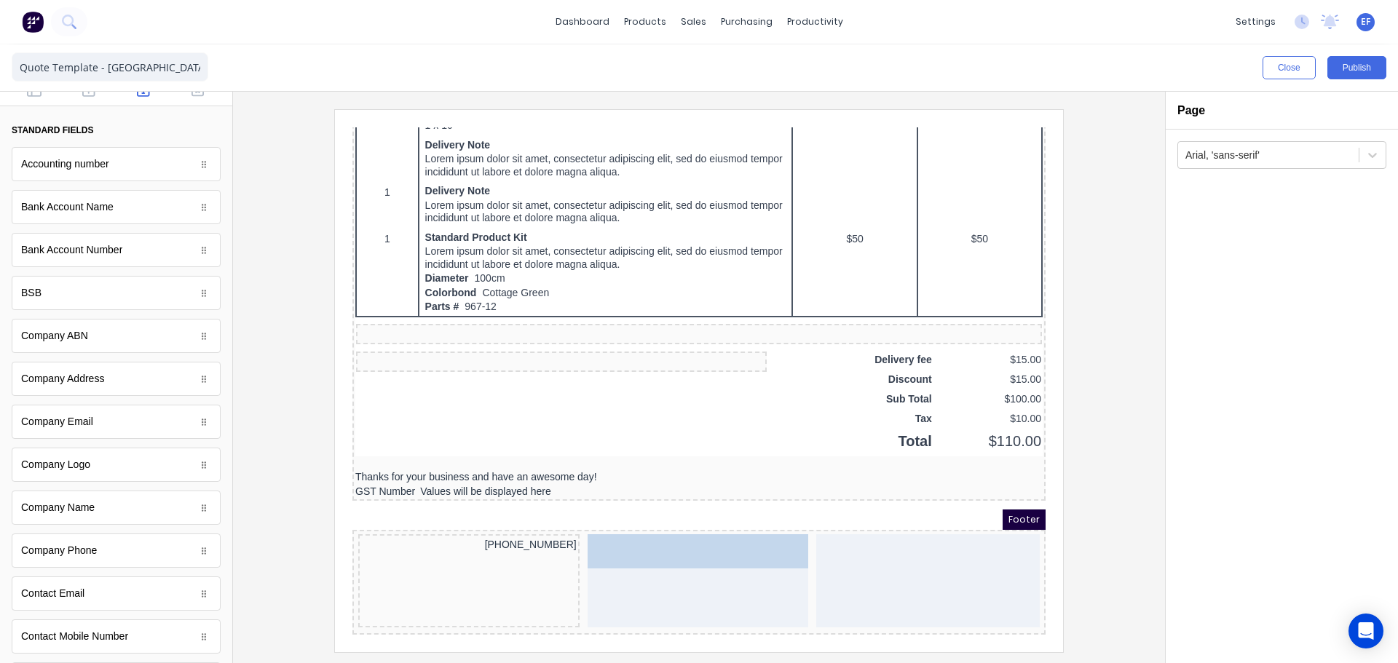
drag, startPoint x: 90, startPoint y: 427, endPoint x: 661, endPoint y: 580, distance: 590.8
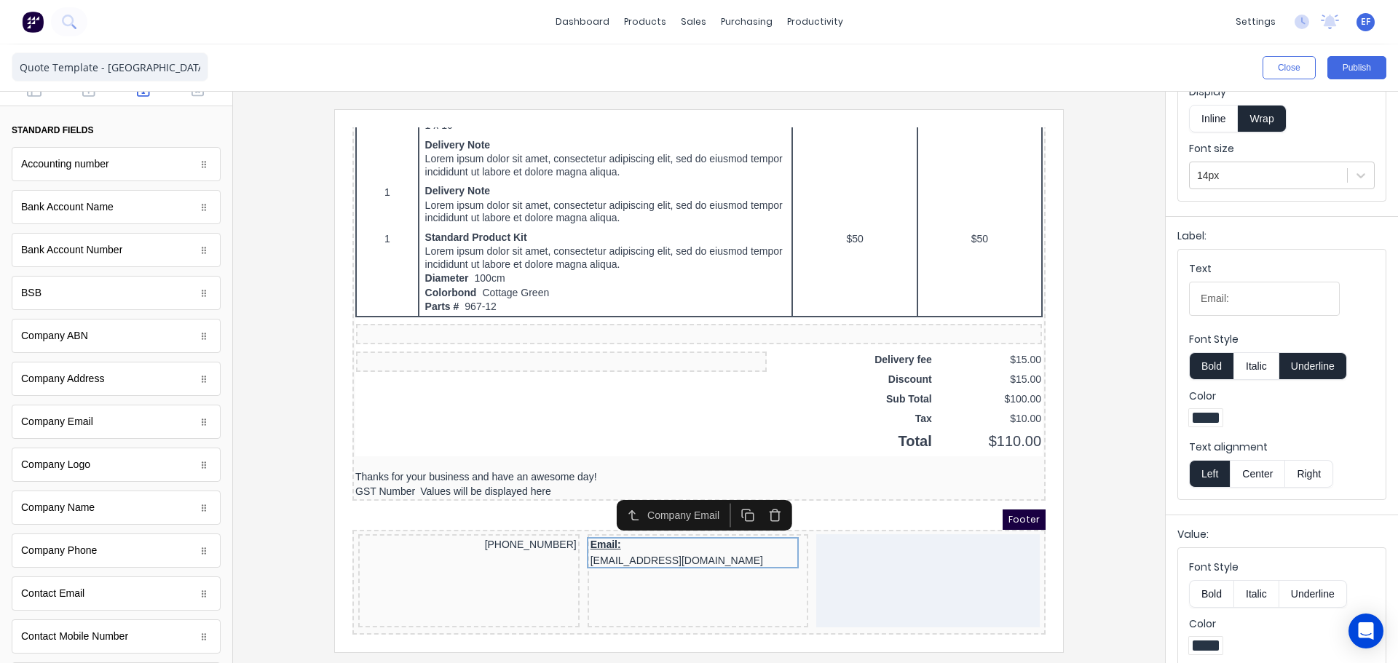
scroll to position [166, 0]
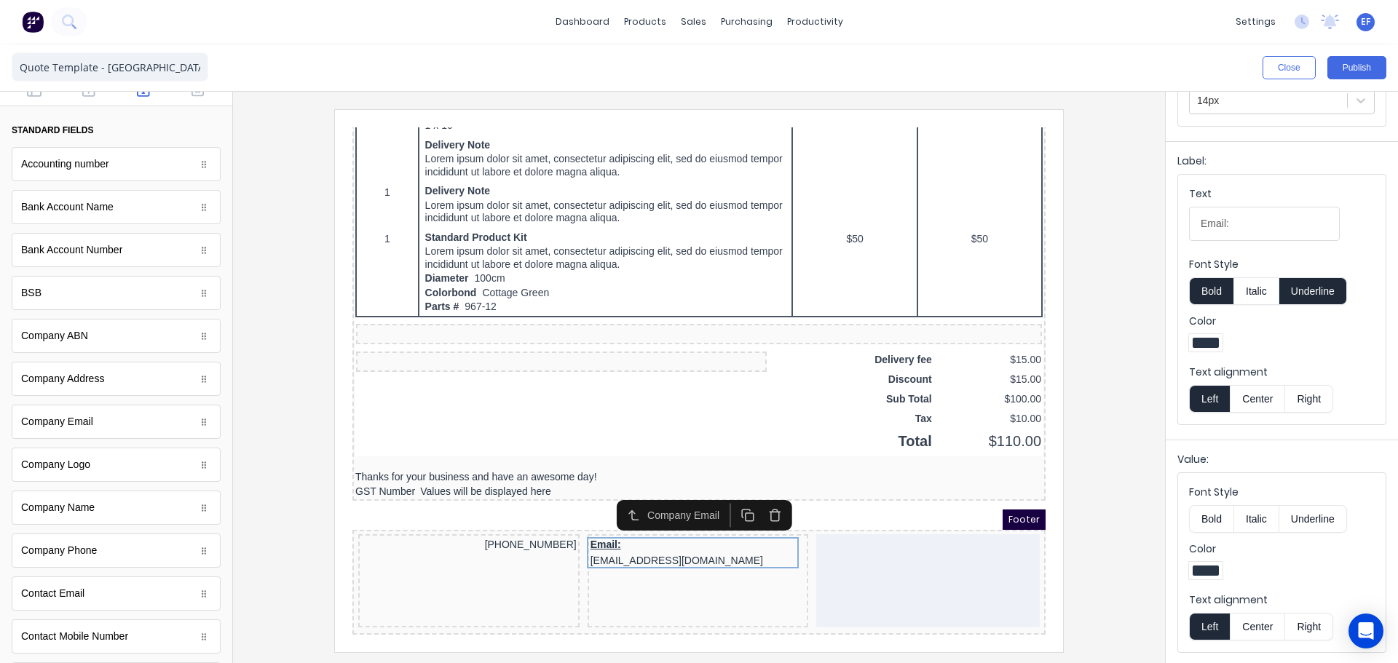
click at [1245, 625] on button "Center" at bounding box center [1256, 627] width 55 height 28
drag, startPoint x: 1189, startPoint y: 222, endPoint x: 1141, endPoint y: 214, distance: 48.7
click at [1141, 214] on div "Close Publish Components standard fields Accounting number Accounting number Ba…" at bounding box center [699, 353] width 1398 height 619
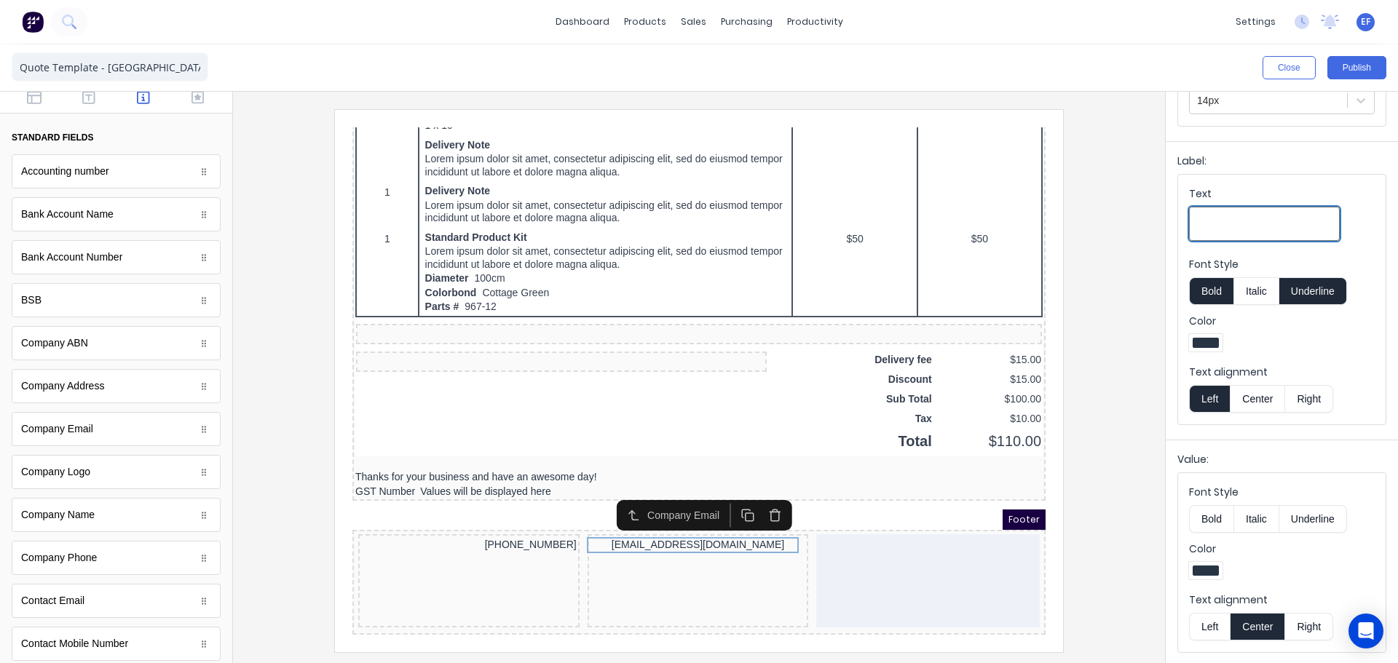
scroll to position [0, 0]
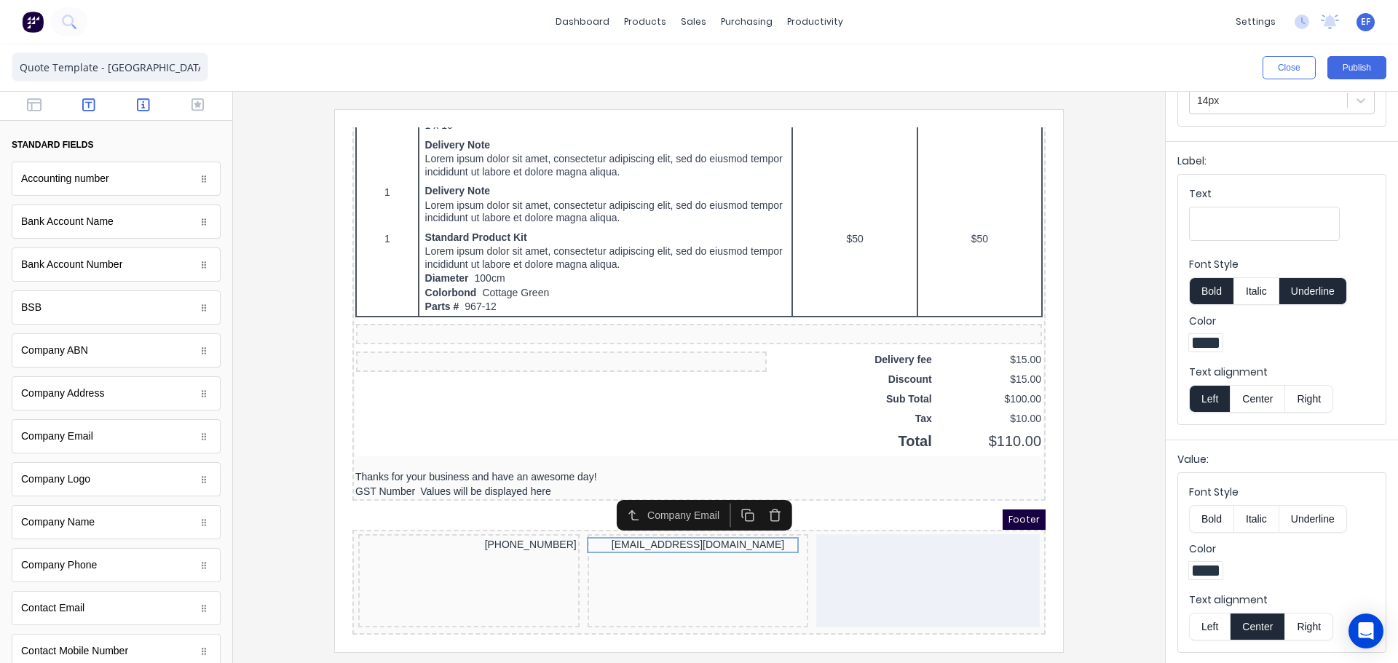
click at [82, 103] on icon "button" at bounding box center [88, 105] width 13 height 15
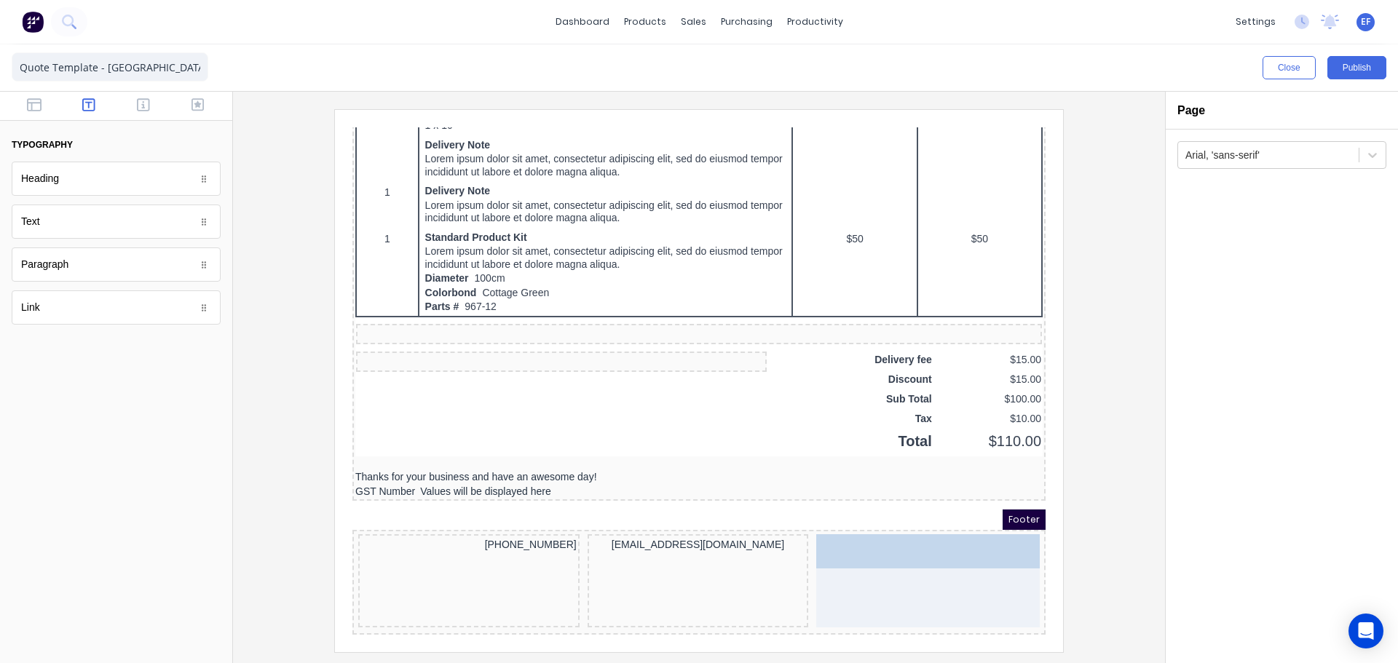
drag, startPoint x: 47, startPoint y: 314, endPoint x: 929, endPoint y: 587, distance: 922.6
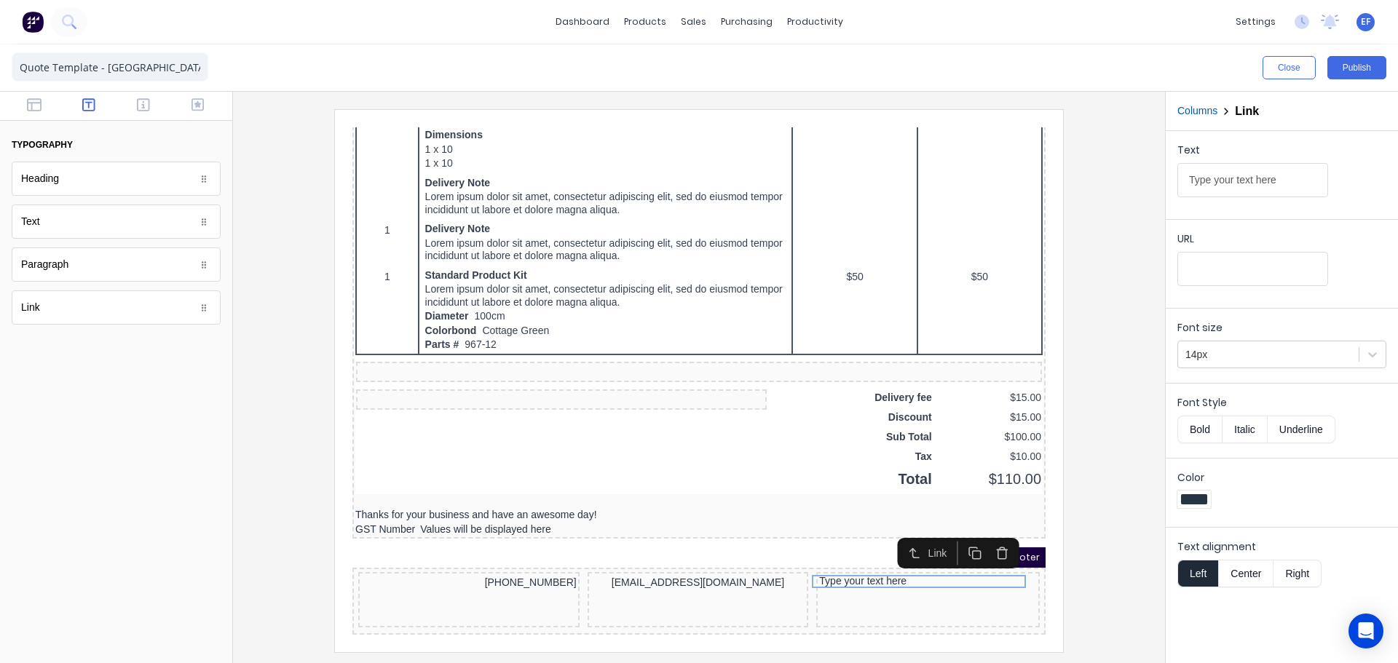
scroll to position [895, 0]
click at [1245, 182] on input "Type your text here" at bounding box center [1252, 180] width 151 height 34
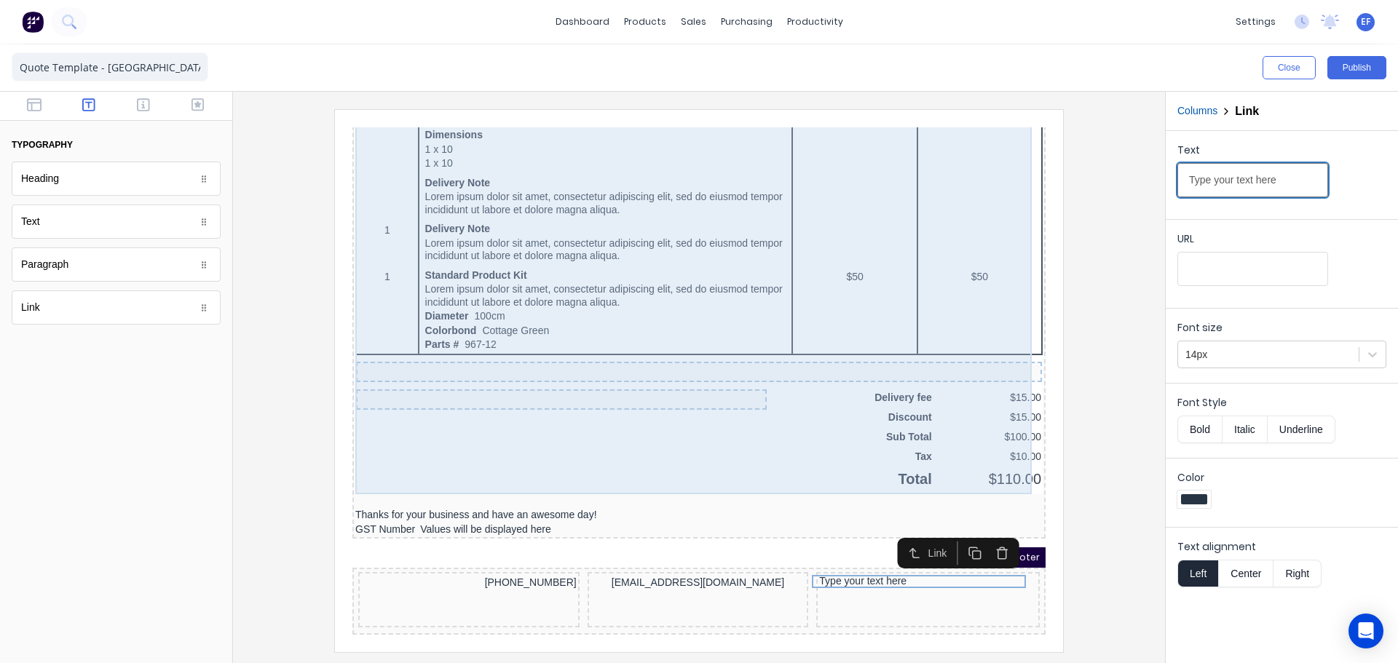
drag, startPoint x: 1484, startPoint y: 299, endPoint x: 966, endPoint y: 163, distance: 535.9
paste input "[URL][DOMAIN_NAME]"
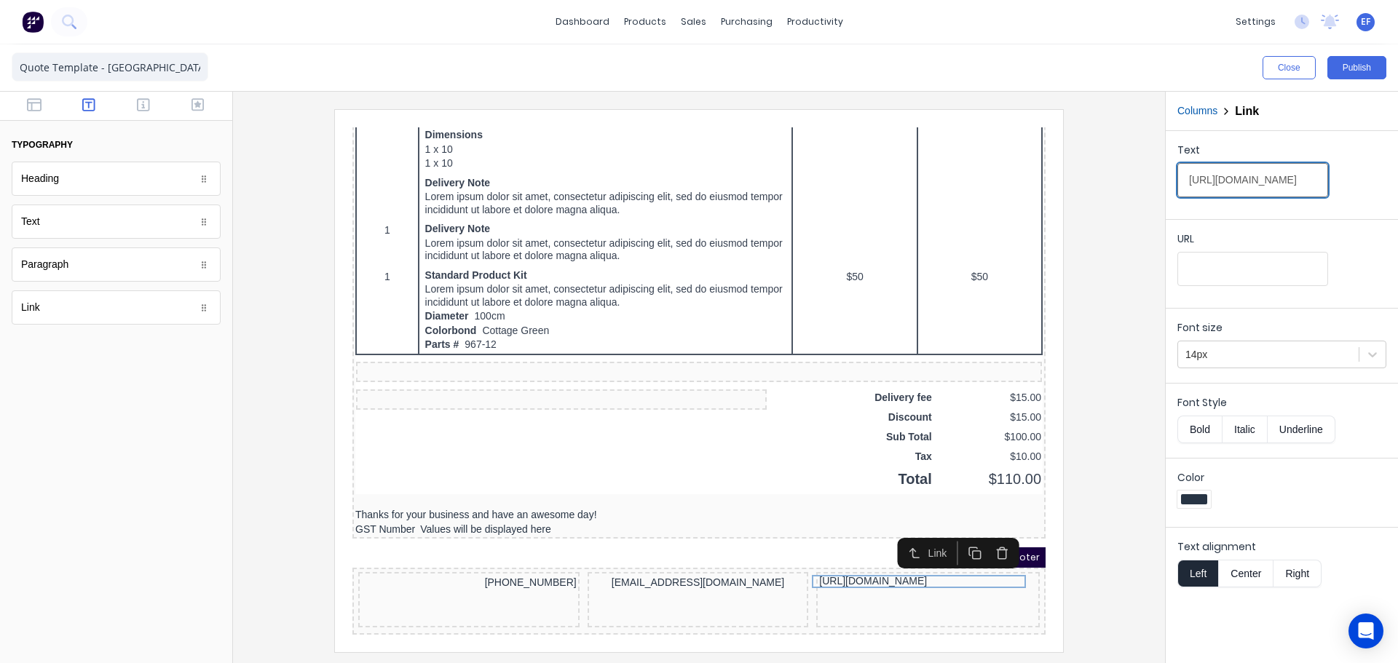
type input "http://mayneislandmetal.ca"
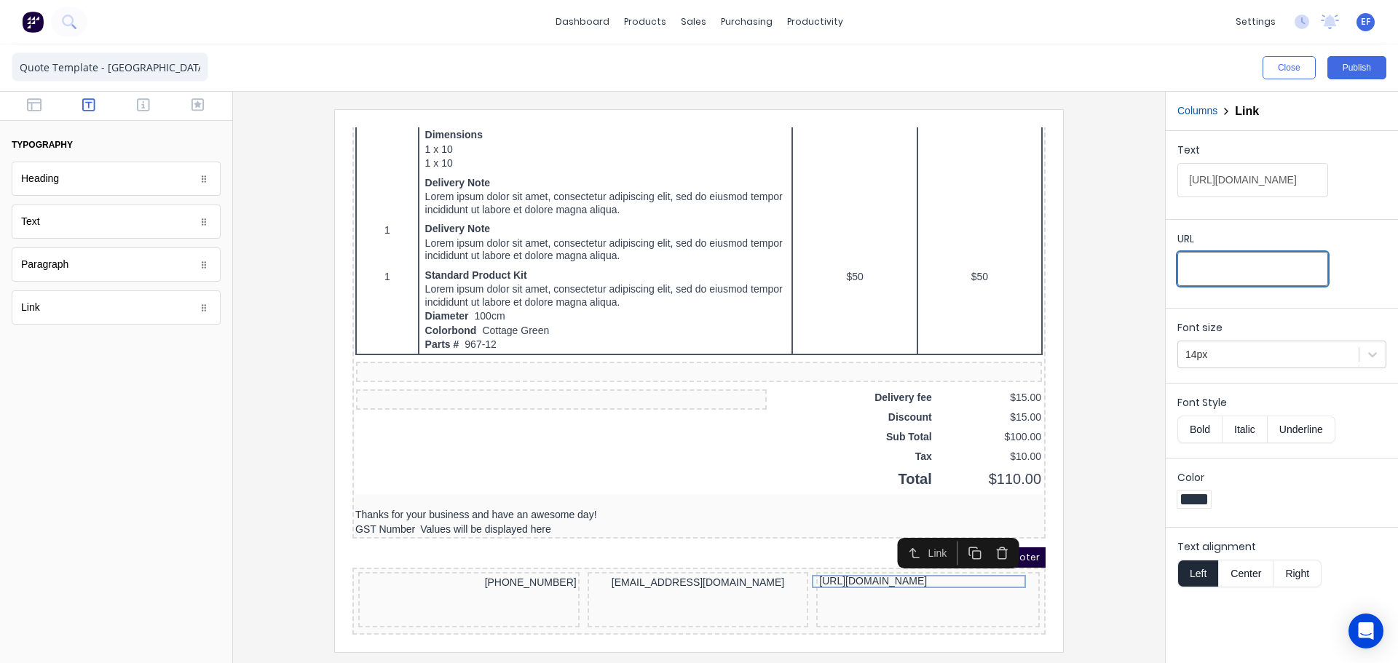
click at [1288, 267] on input "URL" at bounding box center [1252, 269] width 151 height 34
paste input "https://www.mayneislandmetal.ca/"
type input "https://www.mayneislandmetal.ca/"
click at [1105, 400] on div at bounding box center [699, 380] width 908 height 542
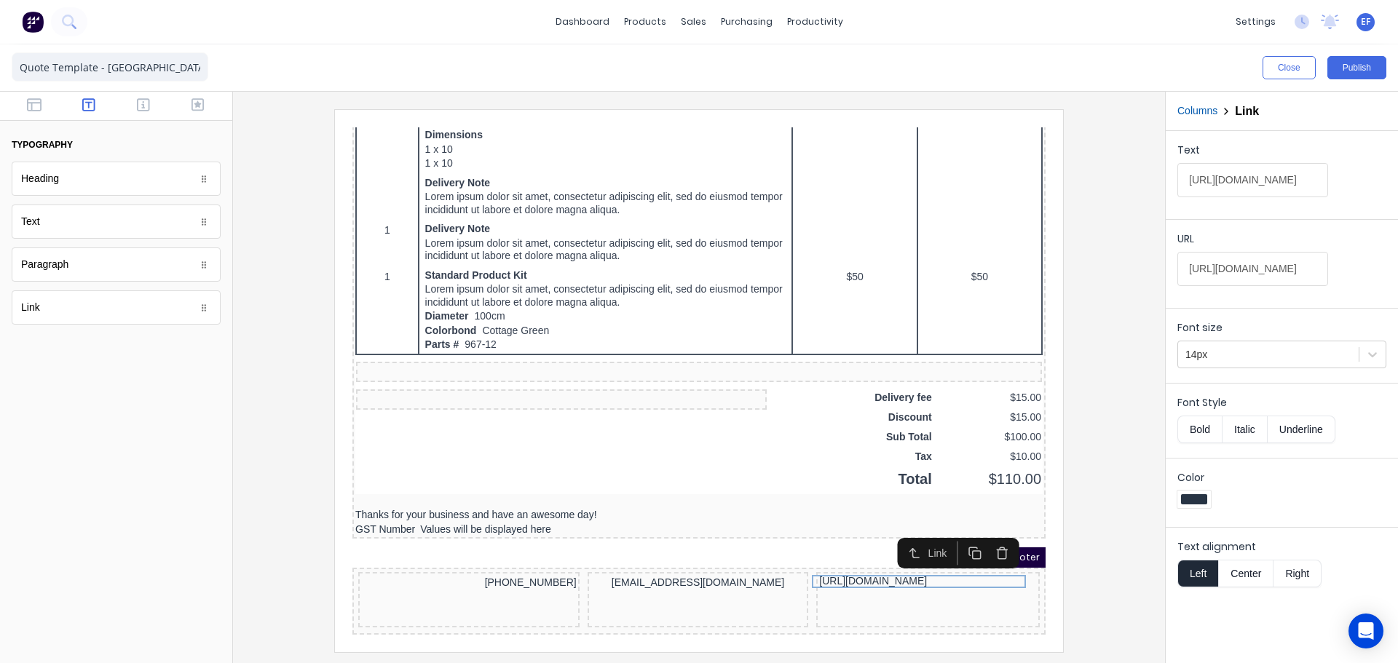
scroll to position [0, 0]
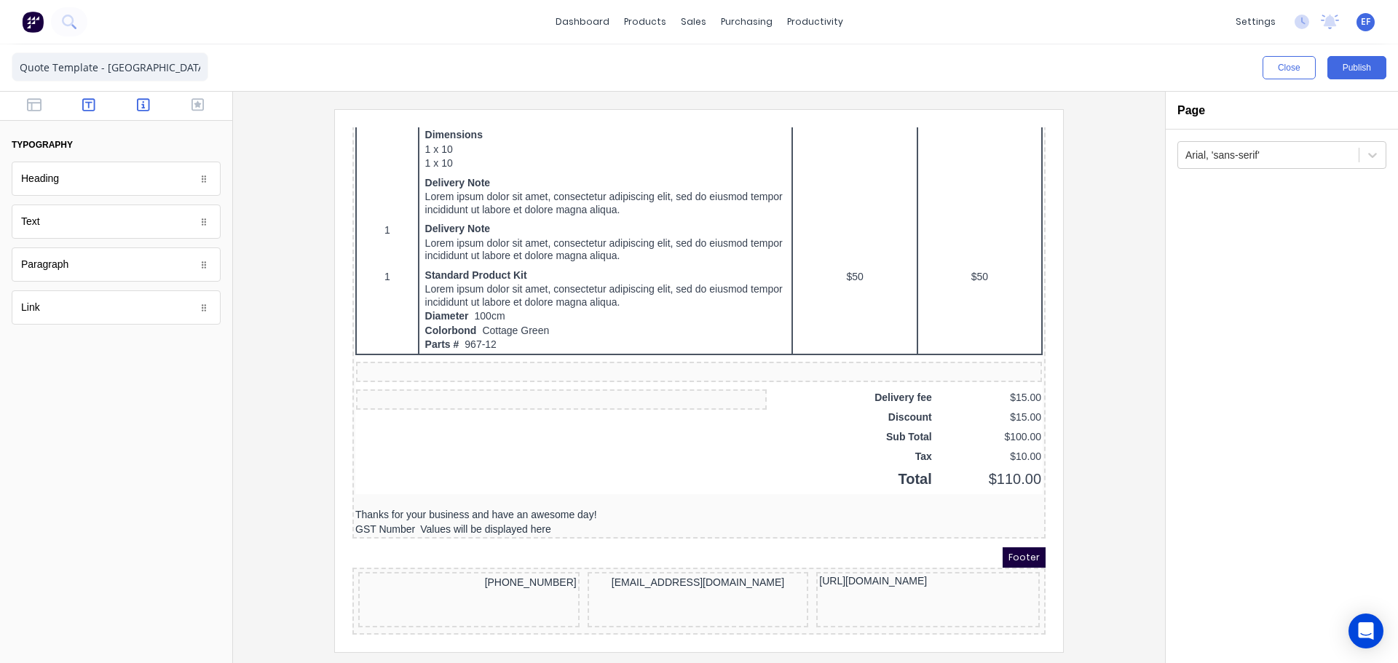
click at [153, 105] on button "button" at bounding box center [144, 106] width 46 height 17
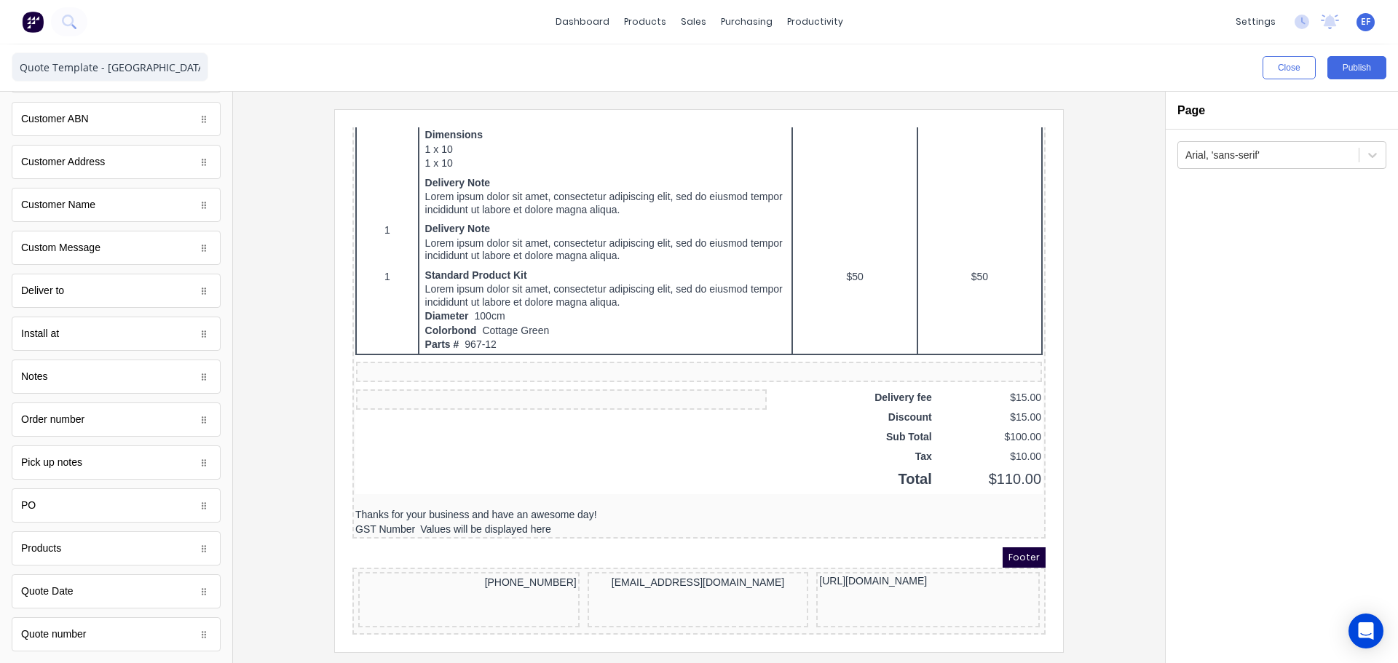
scroll to position [693, 0]
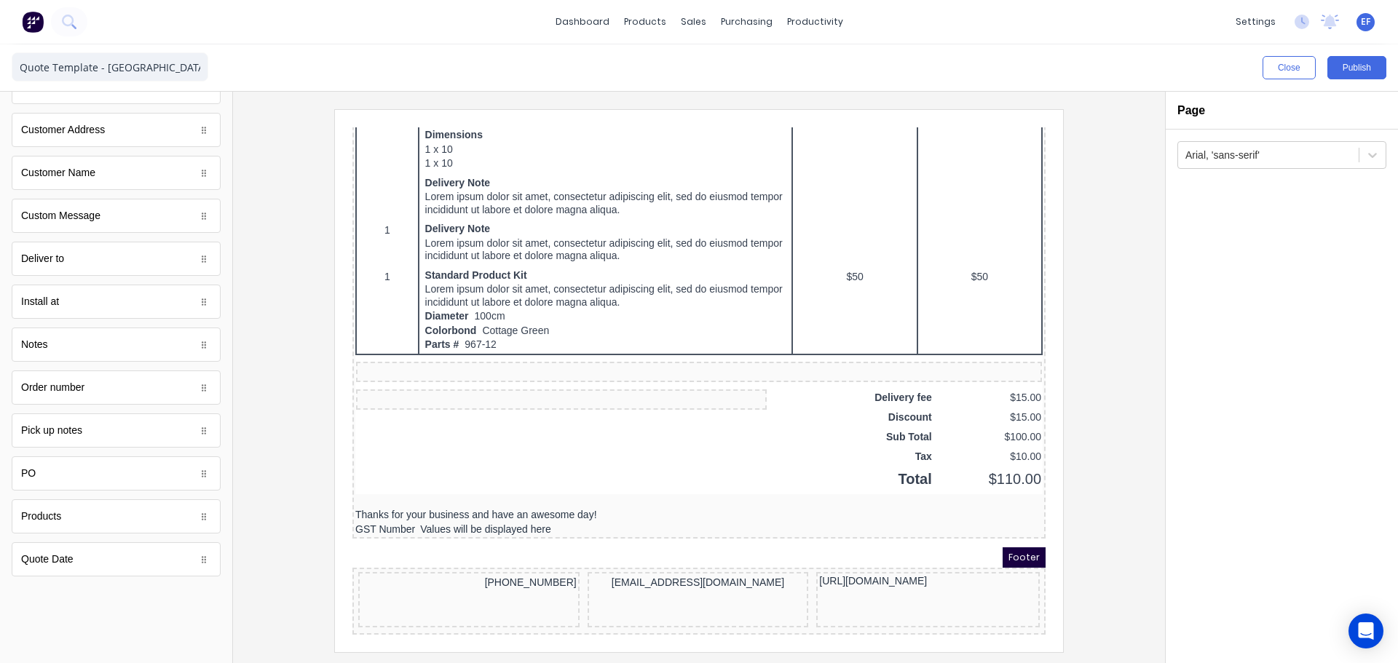
click at [76, 615] on body "dashboard products sales purchasing productivity dashboard products Product Cat…" at bounding box center [699, 331] width 1398 height 663
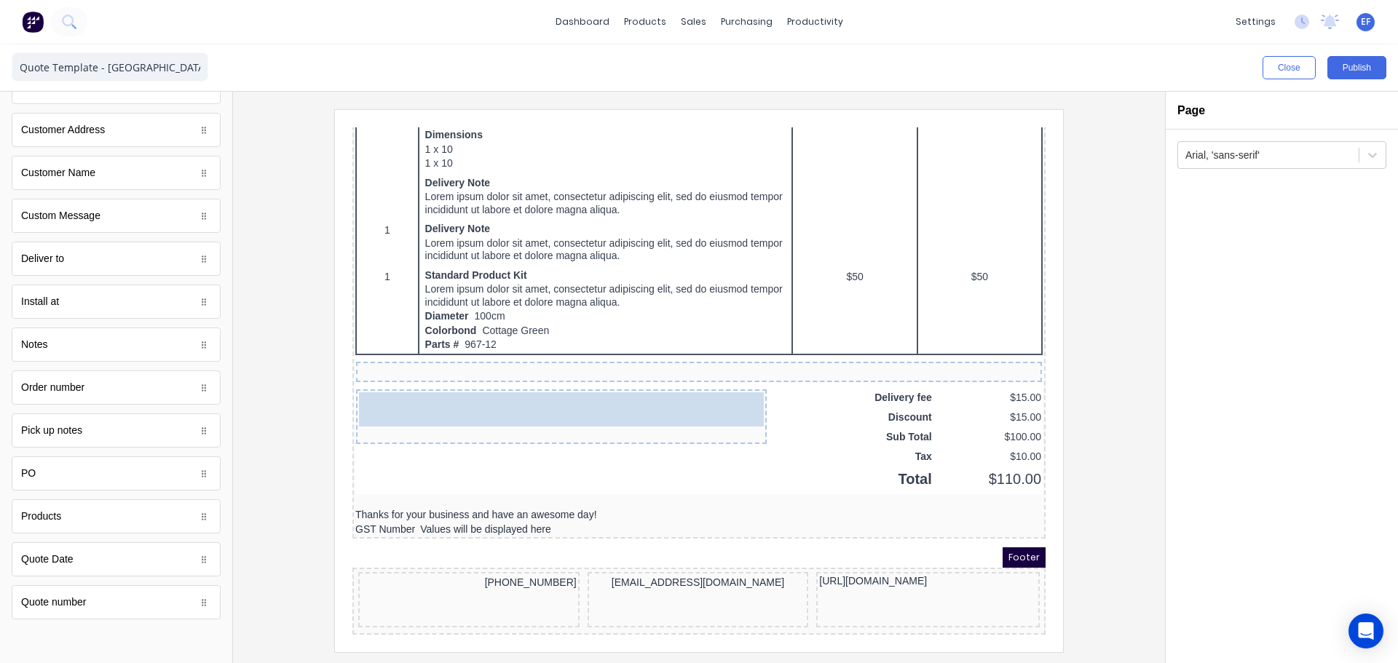
scroll to position [895, 0]
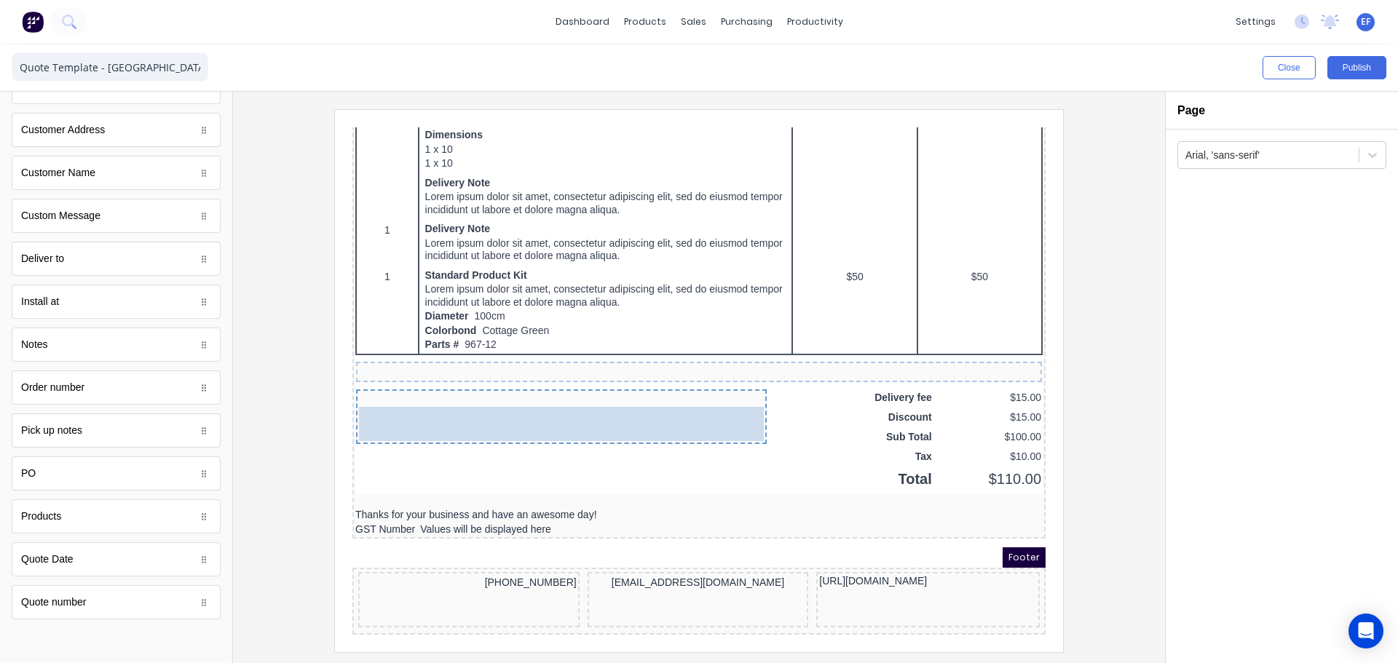
drag, startPoint x: 66, startPoint y: 598, endPoint x: 445, endPoint y: 424, distance: 416.6
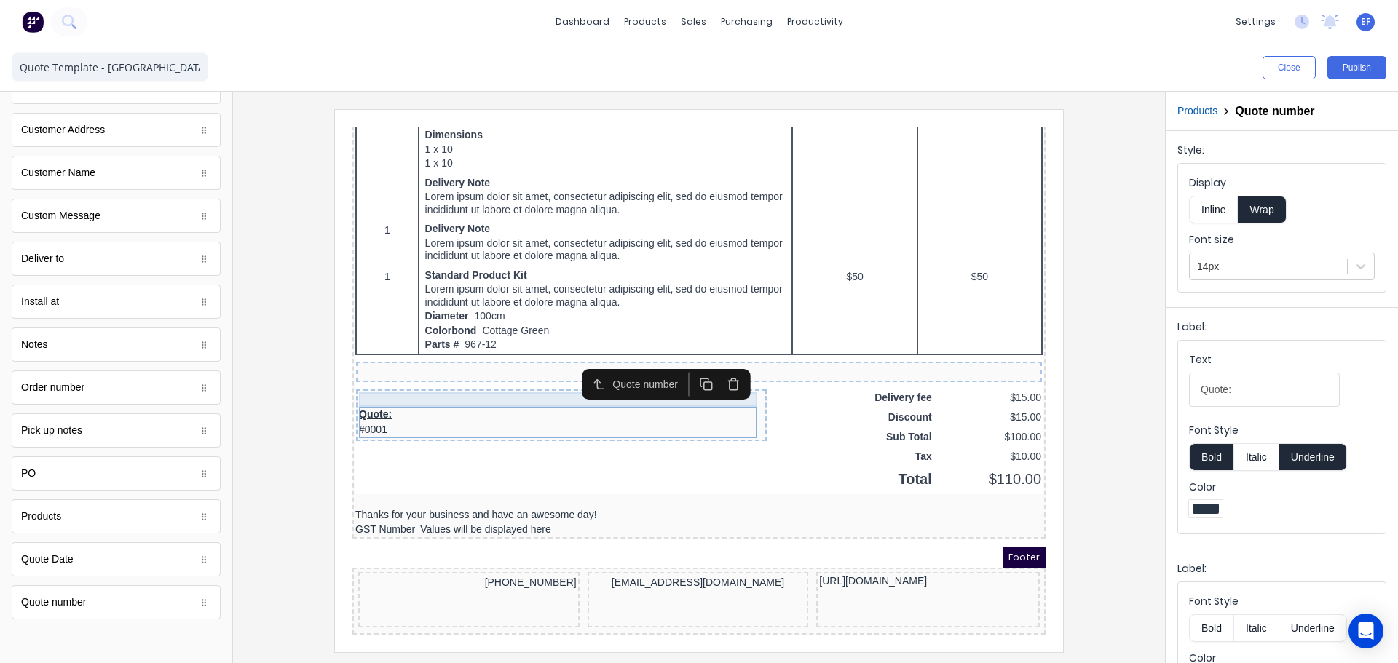
click at [417, 375] on div at bounding box center [543, 382] width 405 height 15
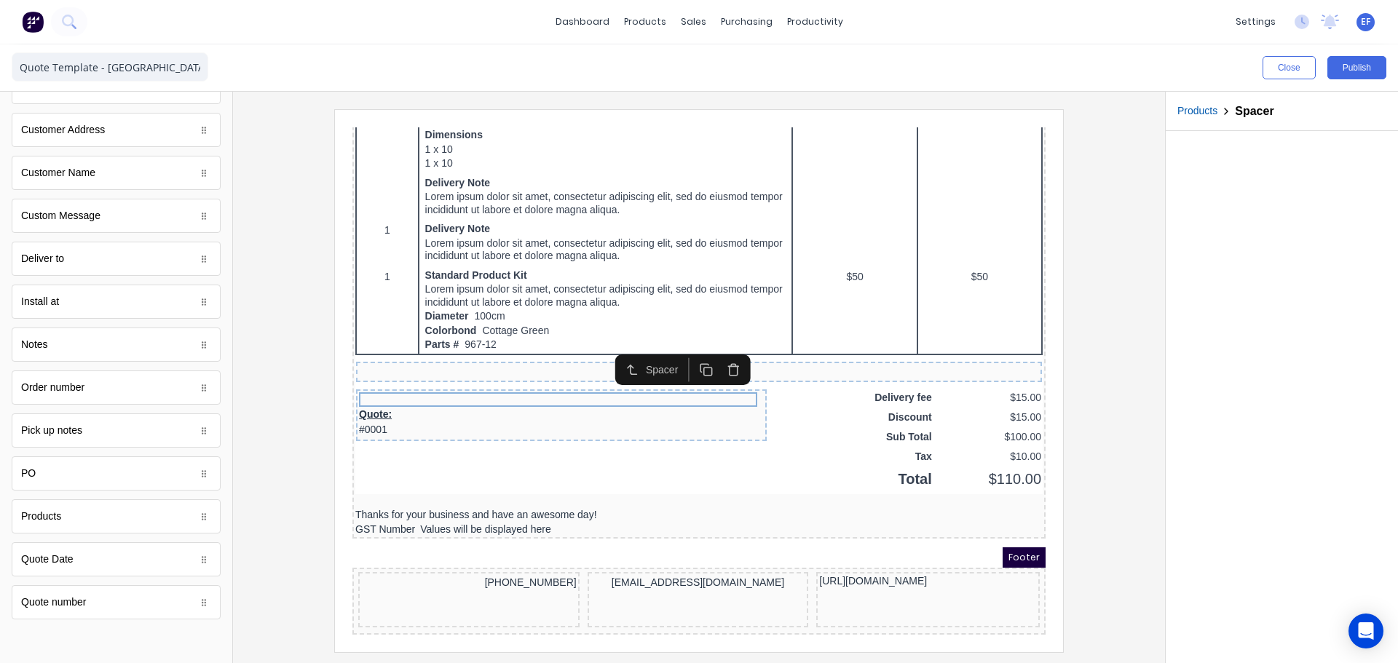
click at [694, 349] on icon "button" at bounding box center [689, 353] width 14 height 14
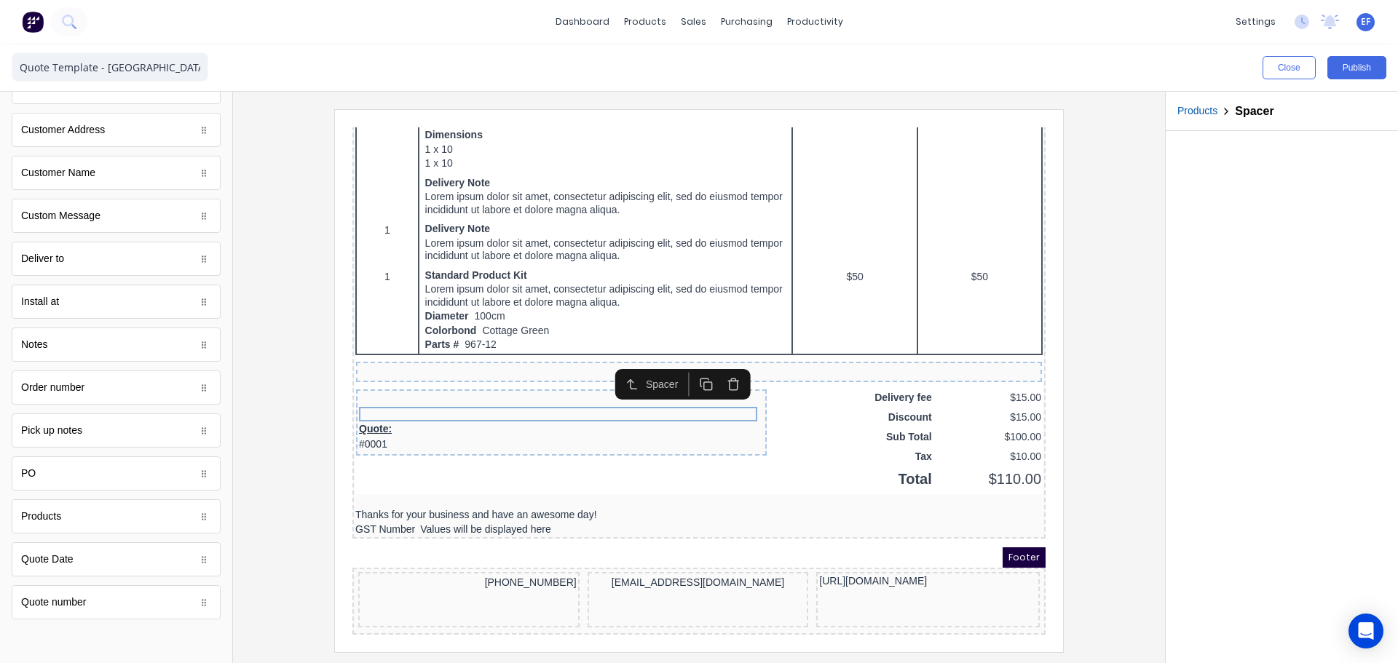
click at [694, 355] on button "button" at bounding box center [688, 367] width 27 height 24
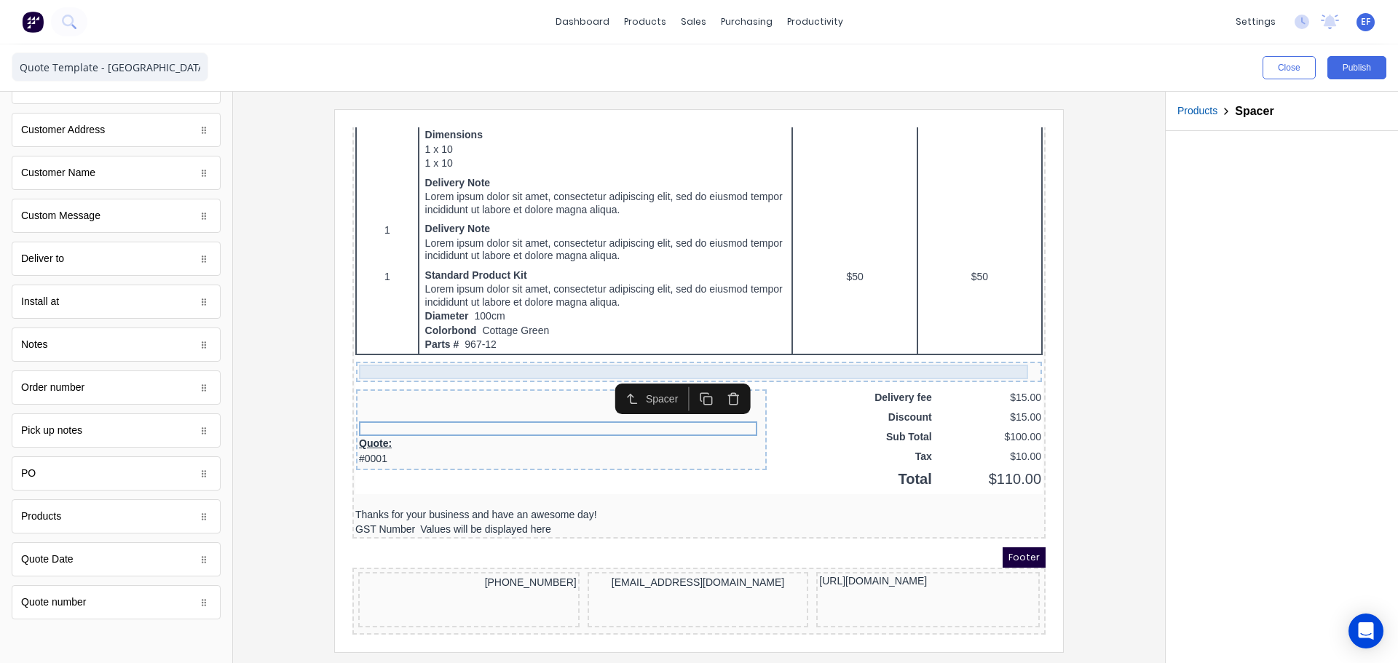
click at [694, 349] on div at bounding box center [681, 354] width 680 height 15
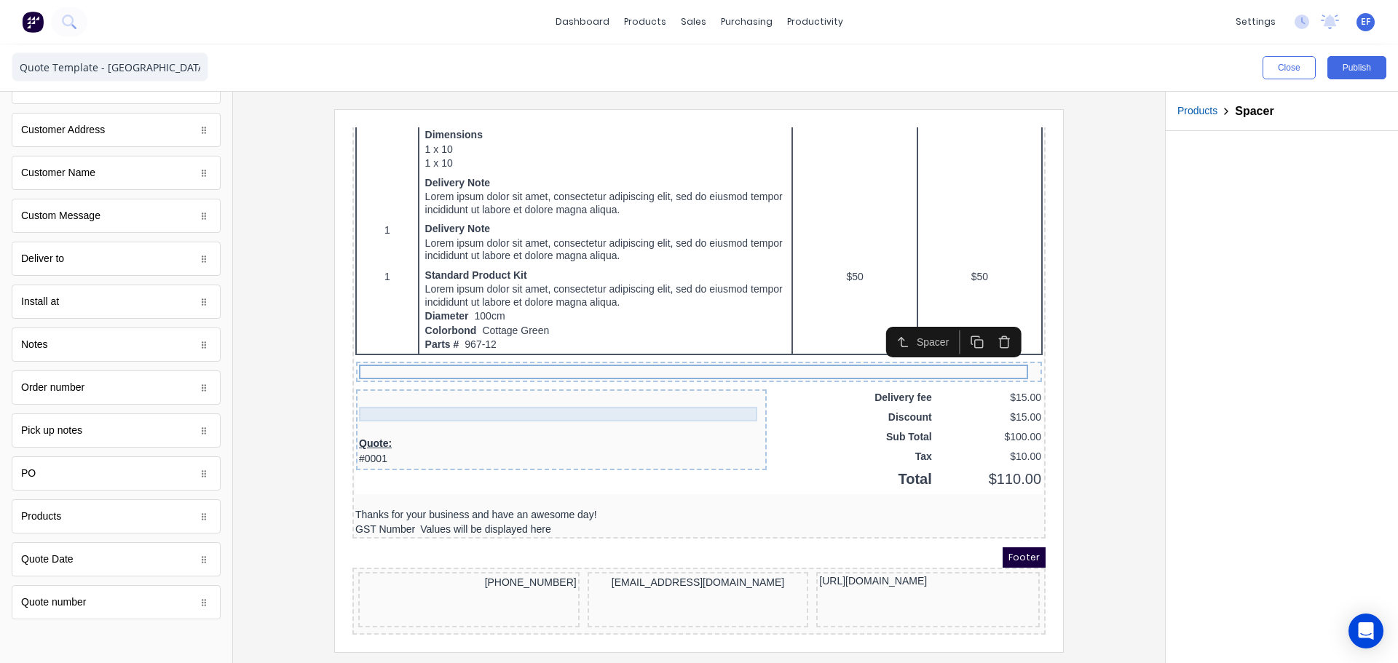
click at [675, 389] on div at bounding box center [543, 396] width 405 height 15
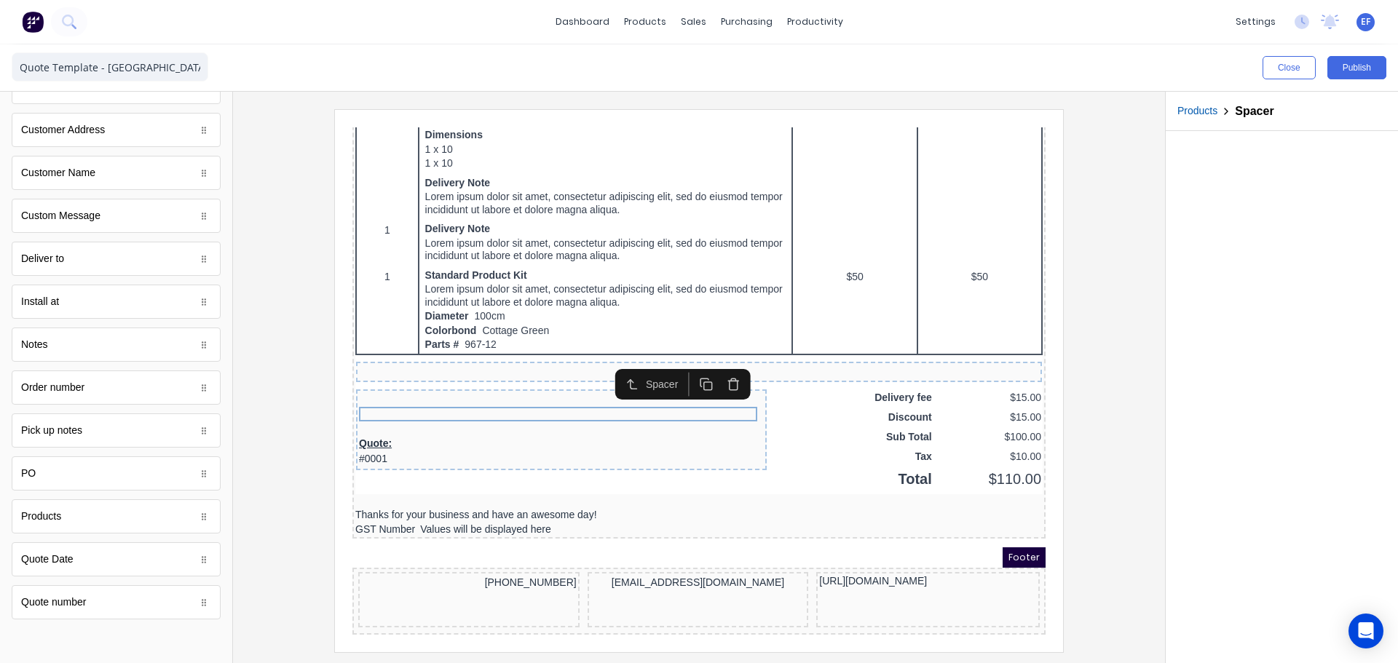
click at [684, 365] on icon "button" at bounding box center [689, 367] width 14 height 14
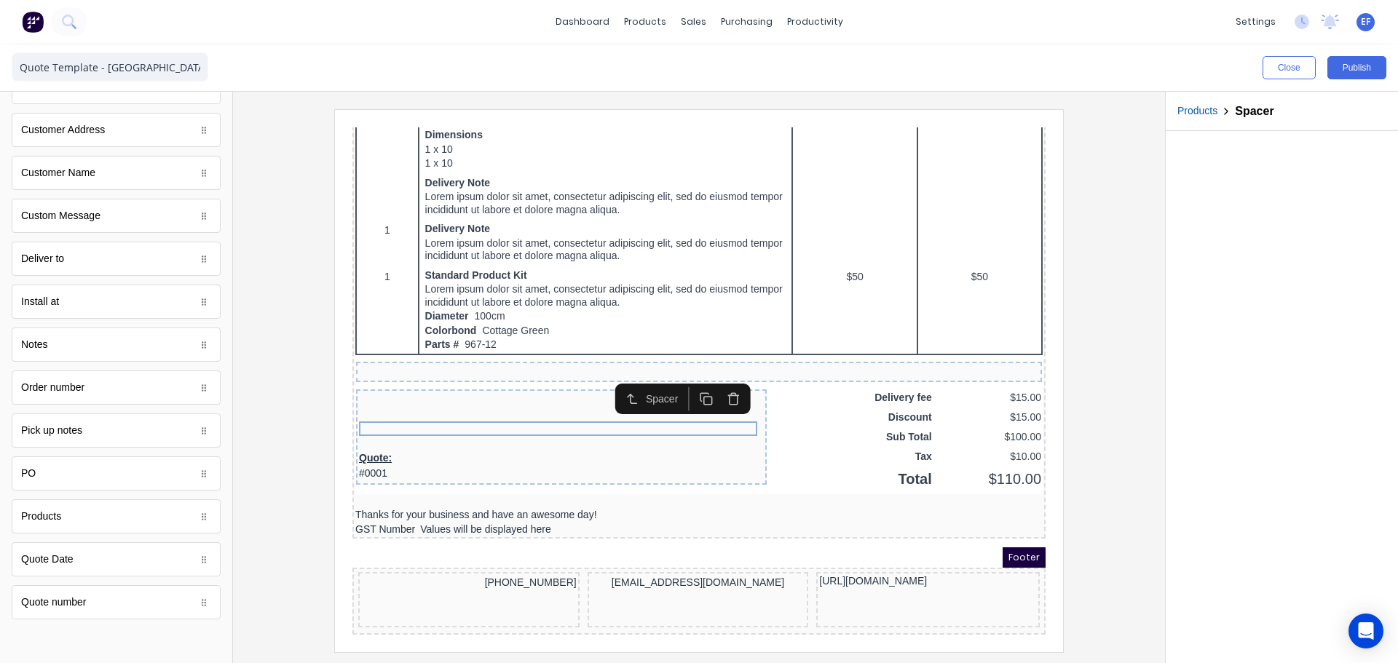
click at [684, 370] on button "button" at bounding box center [688, 382] width 27 height 24
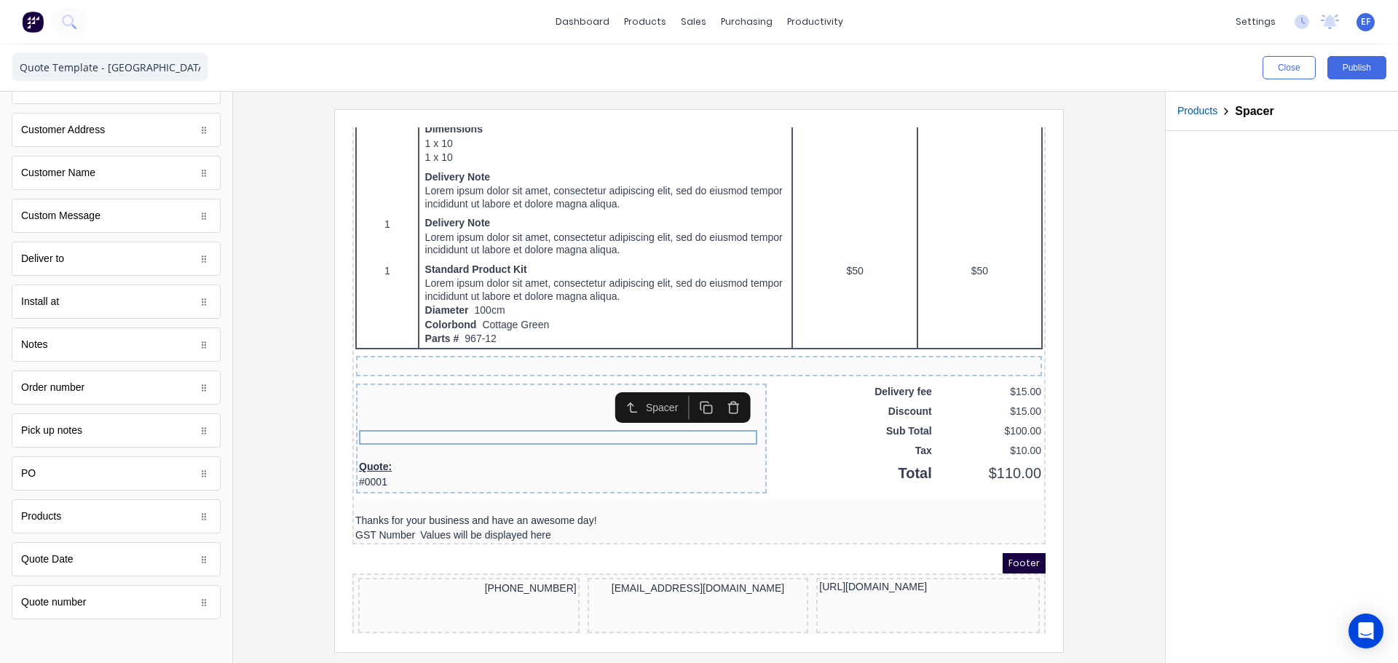
click at [713, 389] on icon "button" at bounding box center [716, 391] width 14 height 14
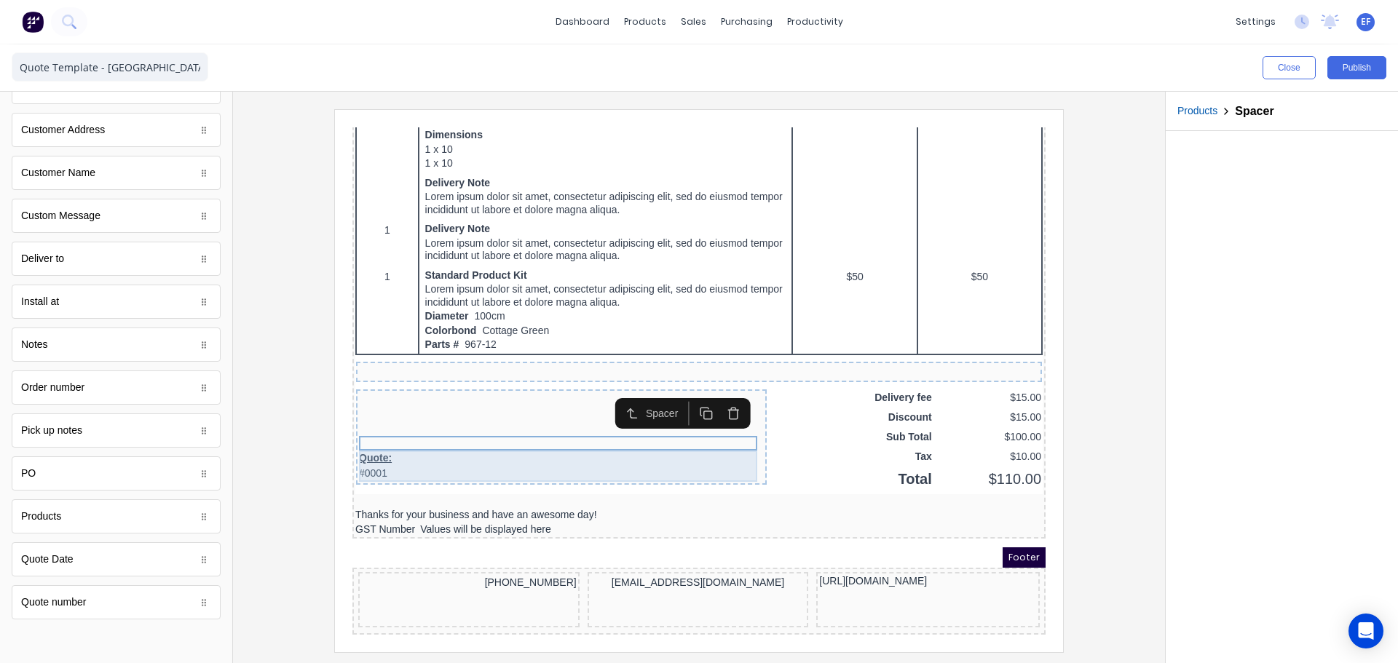
click at [417, 446] on div "Quote: #0001" at bounding box center [543, 448] width 405 height 31
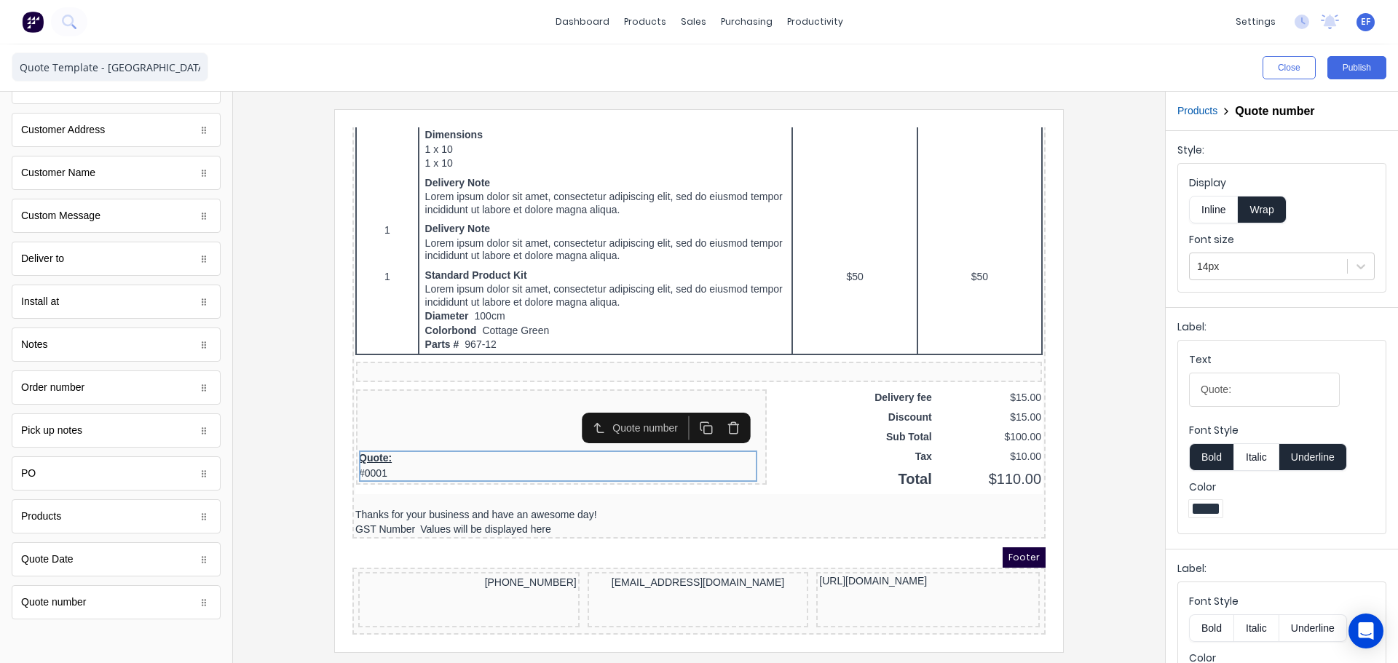
click at [1221, 207] on button "Inline" at bounding box center [1213, 210] width 49 height 28
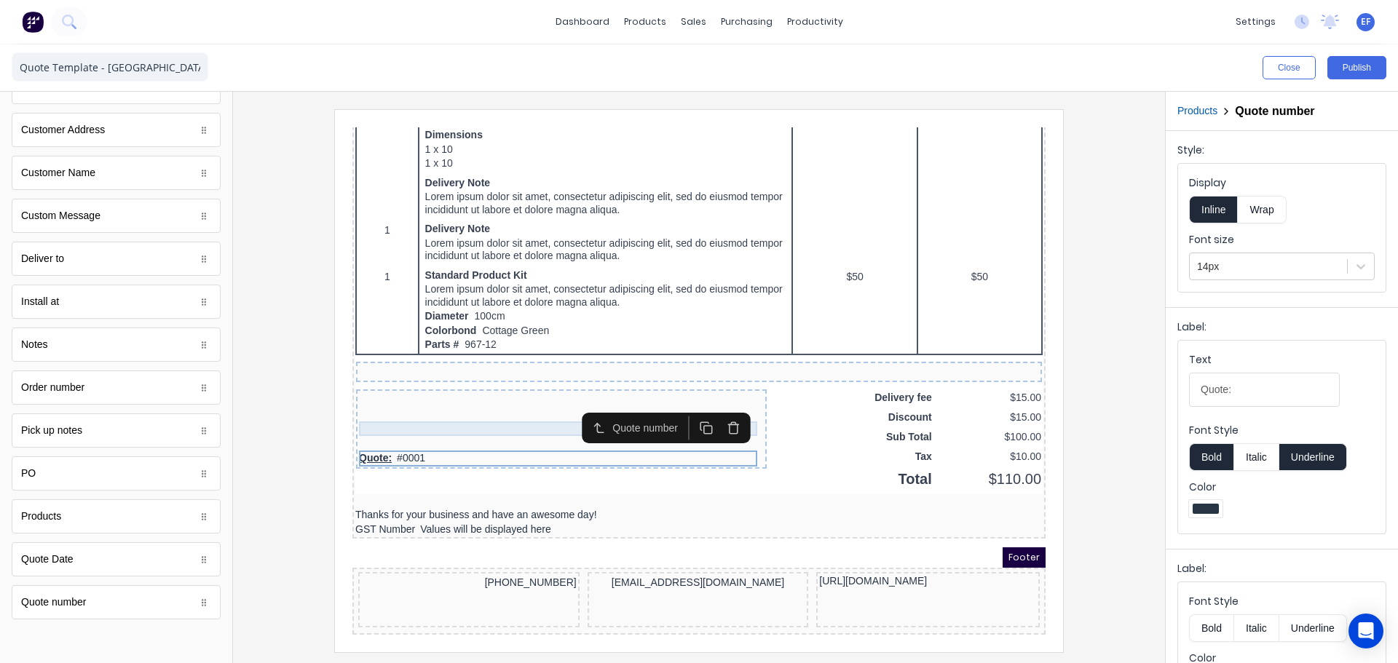
click at [517, 404] on div at bounding box center [543, 411] width 405 height 15
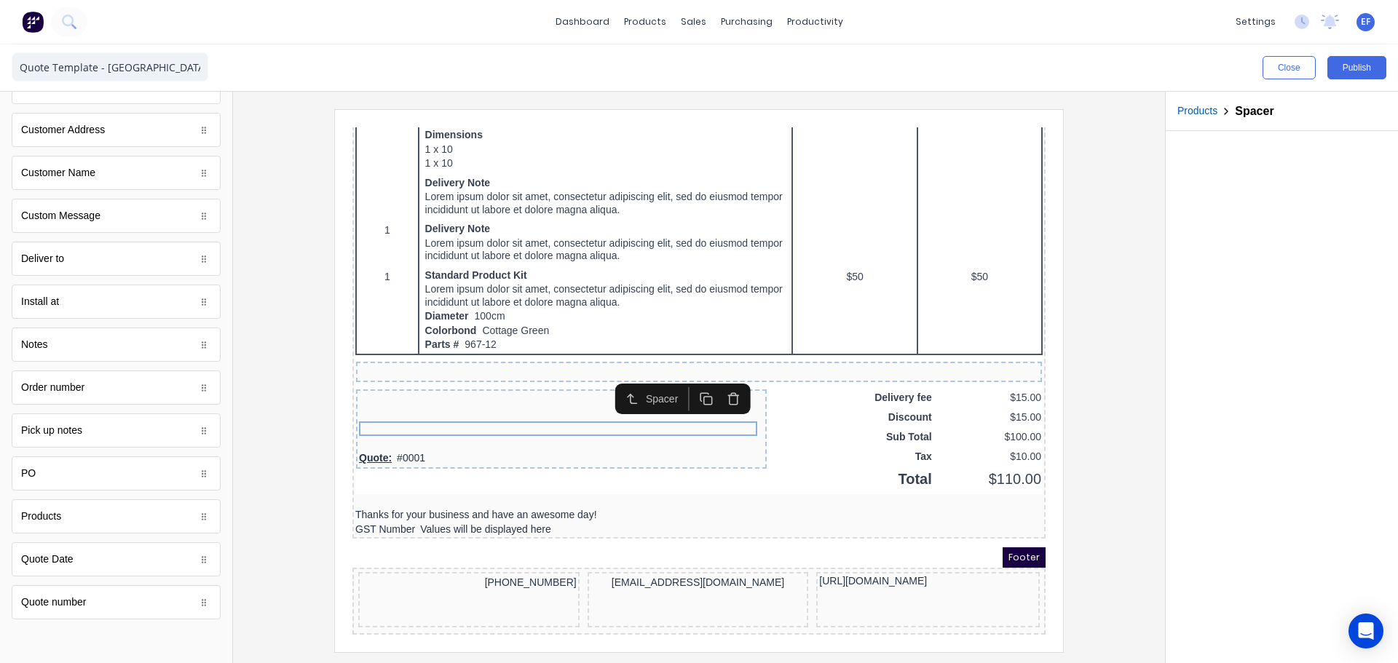
click at [684, 376] on icon "button" at bounding box center [687, 380] width 8 height 8
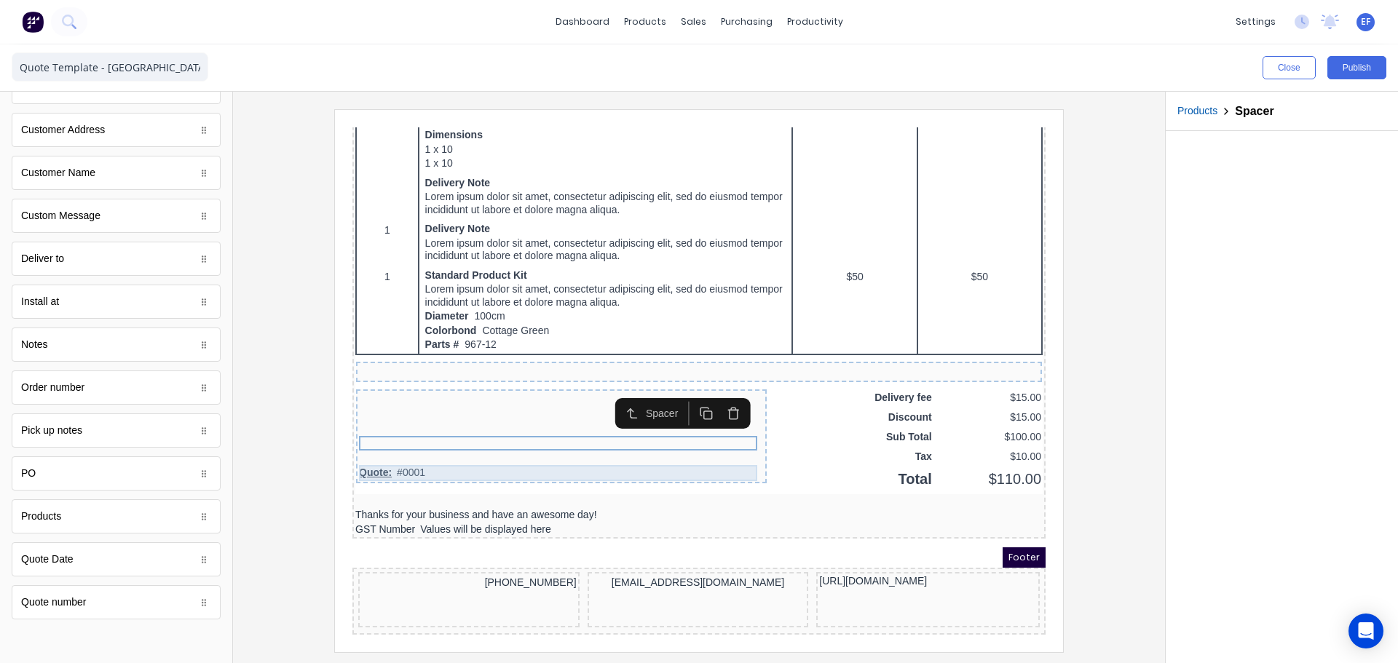
click at [394, 448] on div "Quote: #0001" at bounding box center [543, 456] width 405 height 16
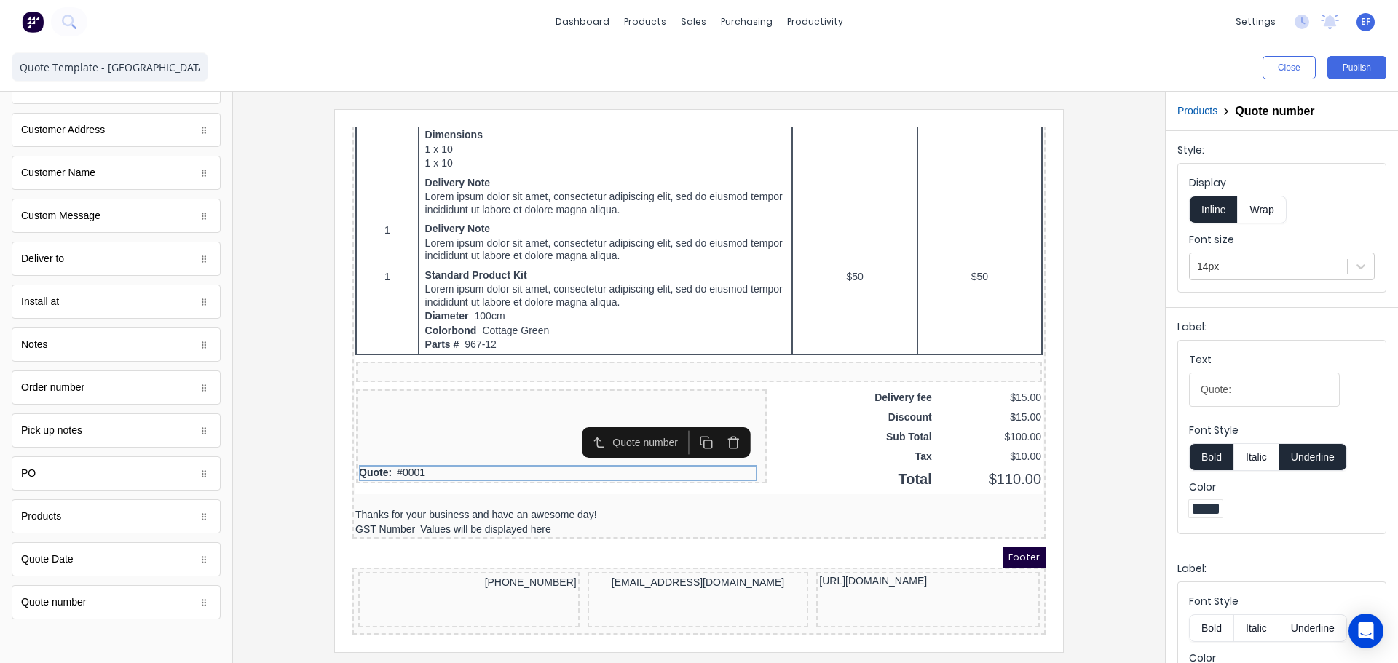
click at [1312, 448] on button "Underline" at bounding box center [1313, 457] width 68 height 28
drag, startPoint x: 1254, startPoint y: 390, endPoint x: 1046, endPoint y: 384, distance: 208.3
click at [1048, 384] on div "Close Publish Components standard fields Accounting number Accounting number Ba…" at bounding box center [699, 353] width 1398 height 619
paste input "Payment Communication:"
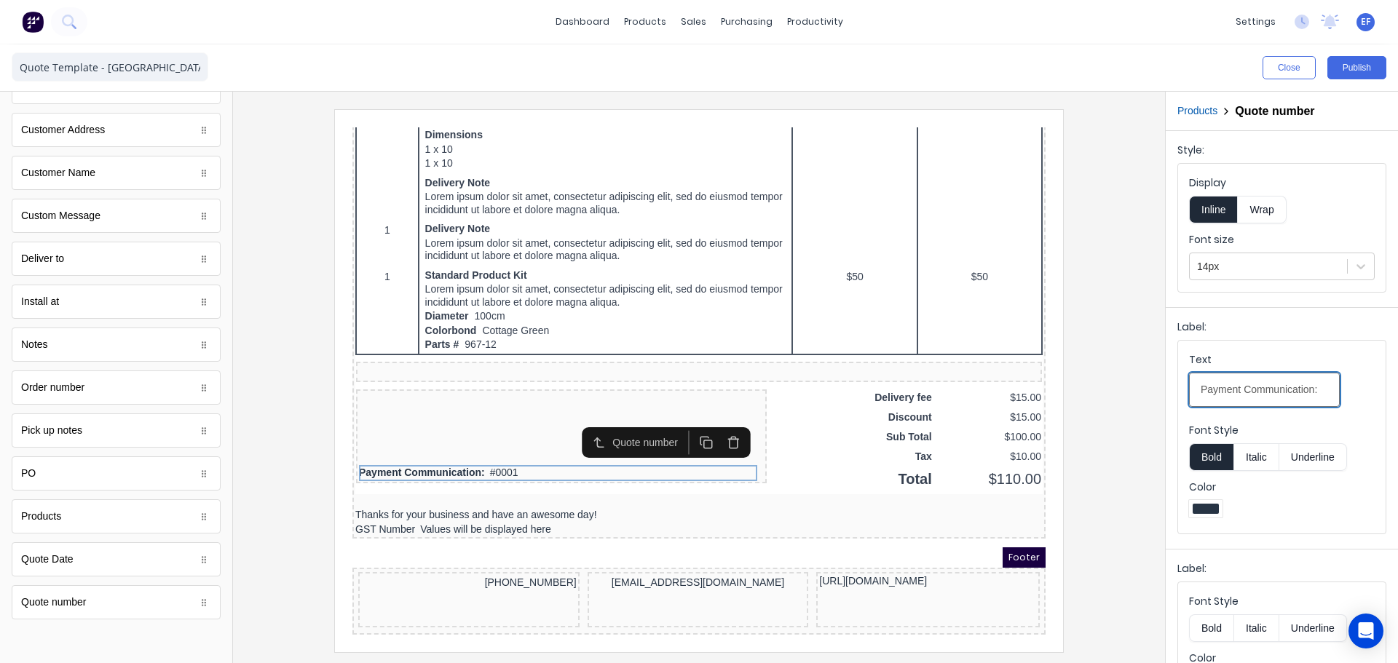
type input "Payment Communication:"
click at [1204, 451] on button "Bold" at bounding box center [1211, 457] width 44 height 28
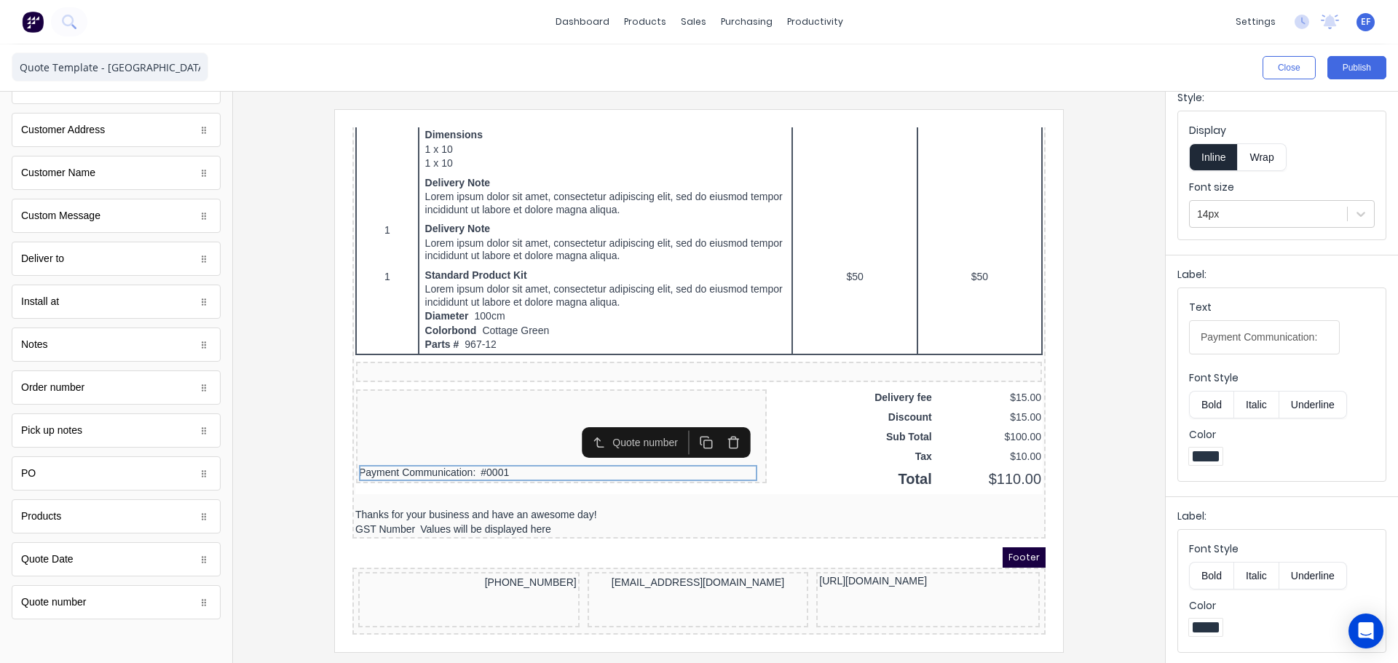
click at [1215, 571] on button "Bold" at bounding box center [1211, 576] width 44 height 28
click at [716, 425] on icon "button" at bounding box center [716, 425] width 8 height 9
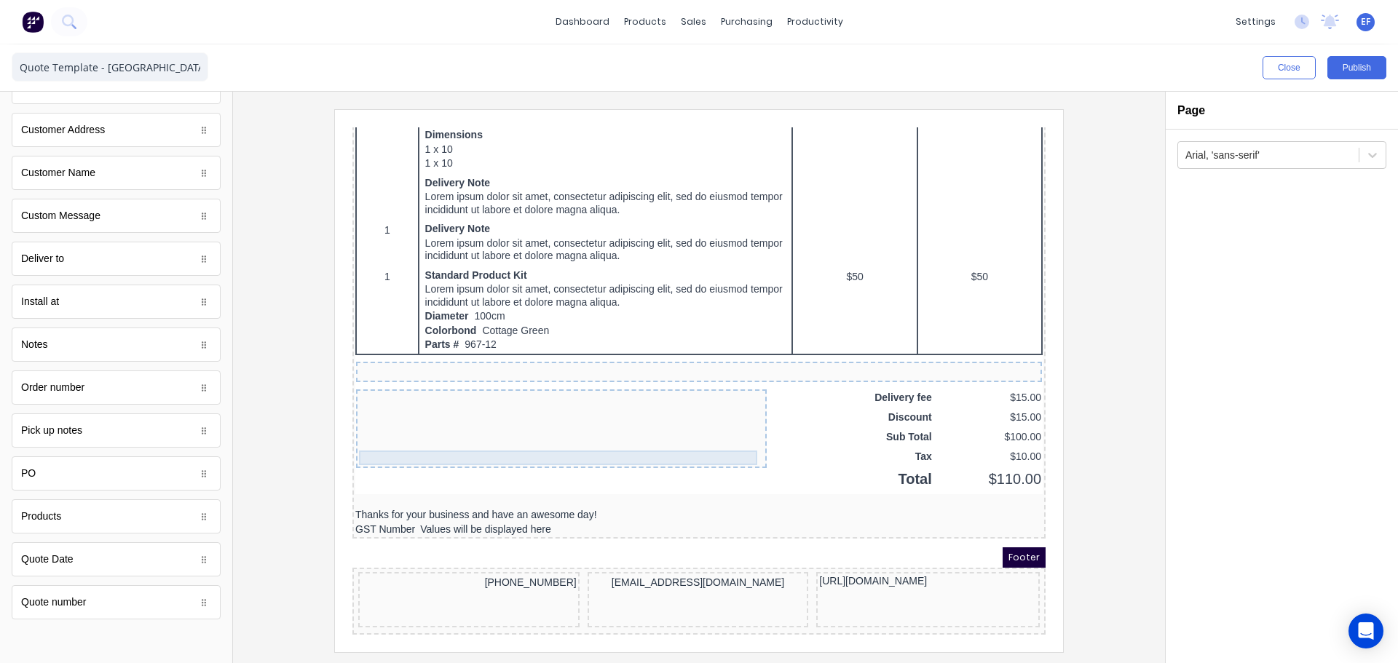
click at [622, 433] on div at bounding box center [543, 440] width 405 height 15
click at [716, 404] on icon "button" at bounding box center [716, 411] width 14 height 14
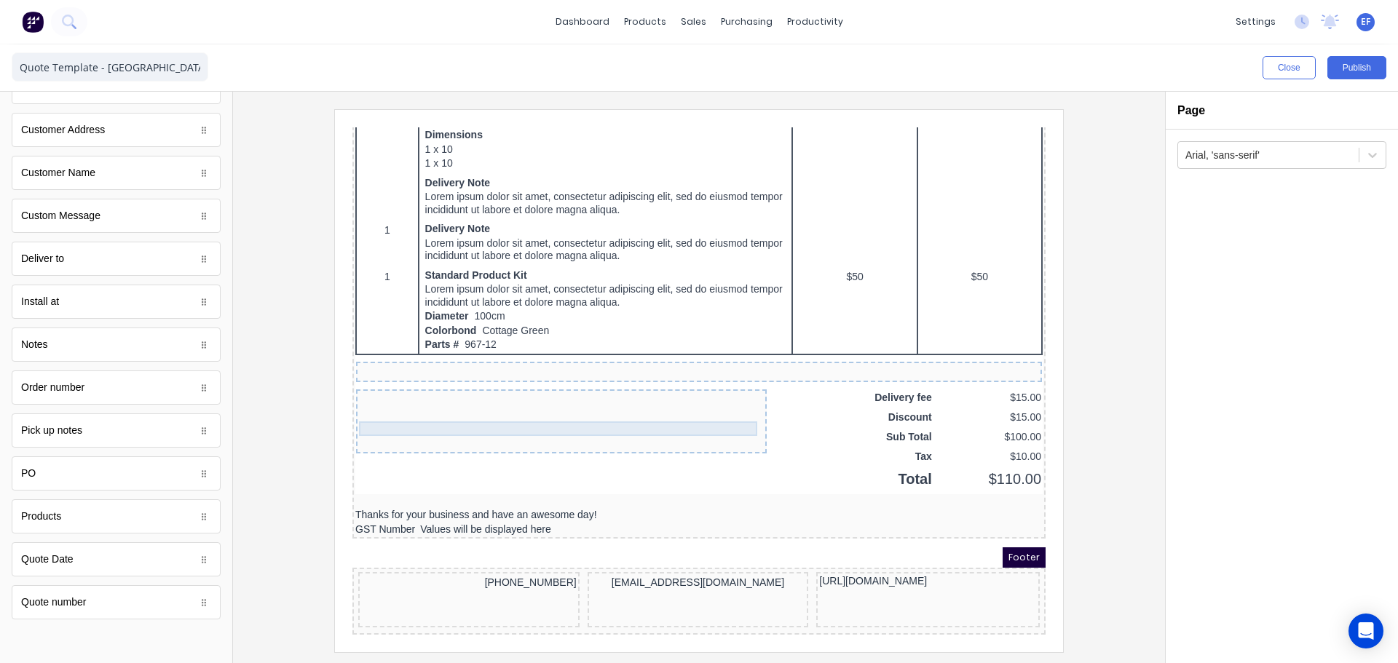
click at [716, 404] on div at bounding box center [543, 411] width 405 height 15
click at [719, 378] on icon "button" at bounding box center [716, 382] width 14 height 14
click at [717, 375] on icon "button" at bounding box center [716, 382] width 14 height 14
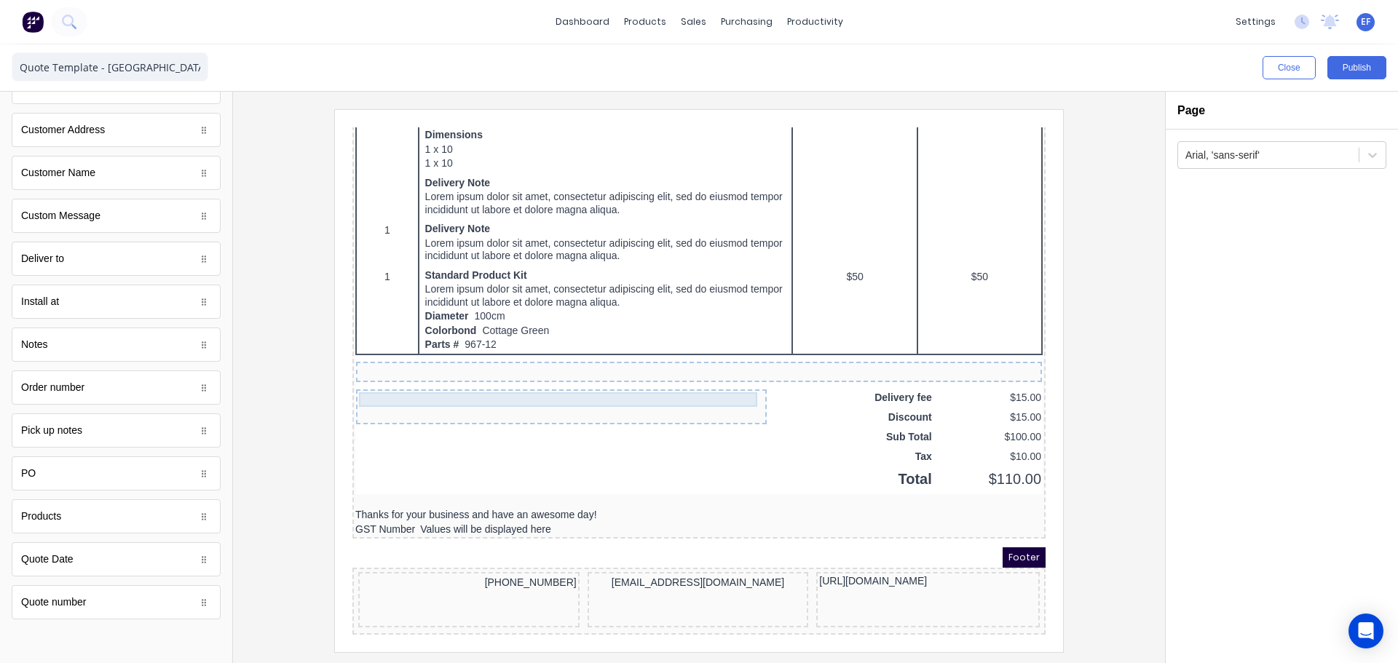
click at [716, 375] on div at bounding box center [543, 382] width 405 height 15
click at [718, 347] on icon "button" at bounding box center [716, 353] width 14 height 14
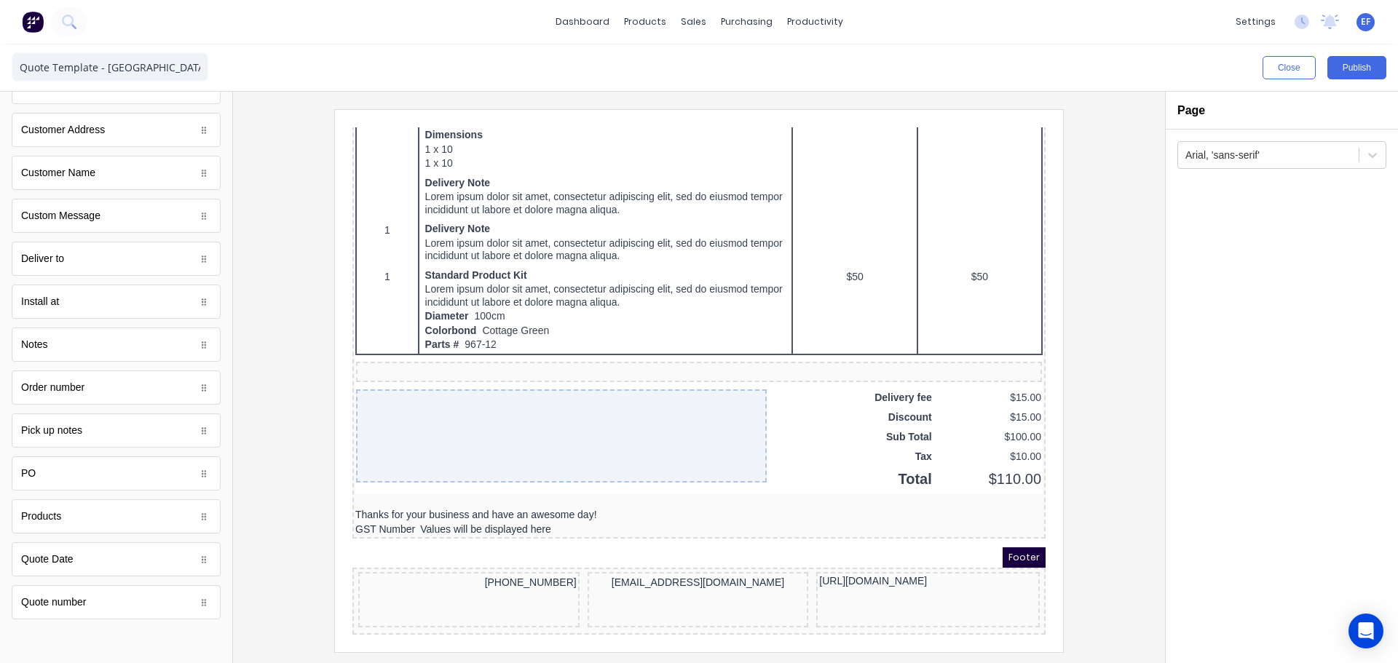
click at [1110, 399] on div at bounding box center [699, 380] width 908 height 542
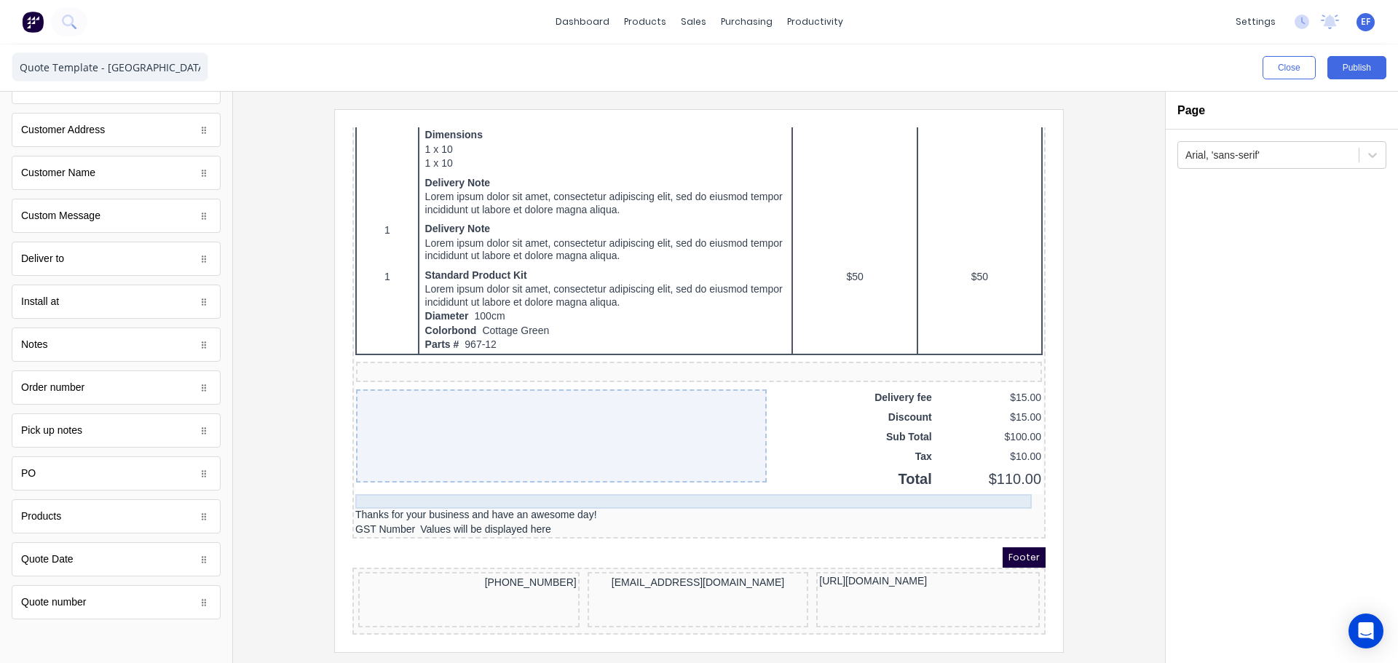
click at [491, 481] on div at bounding box center [681, 484] width 687 height 15
click at [1122, 469] on div at bounding box center [699, 380] width 908 height 542
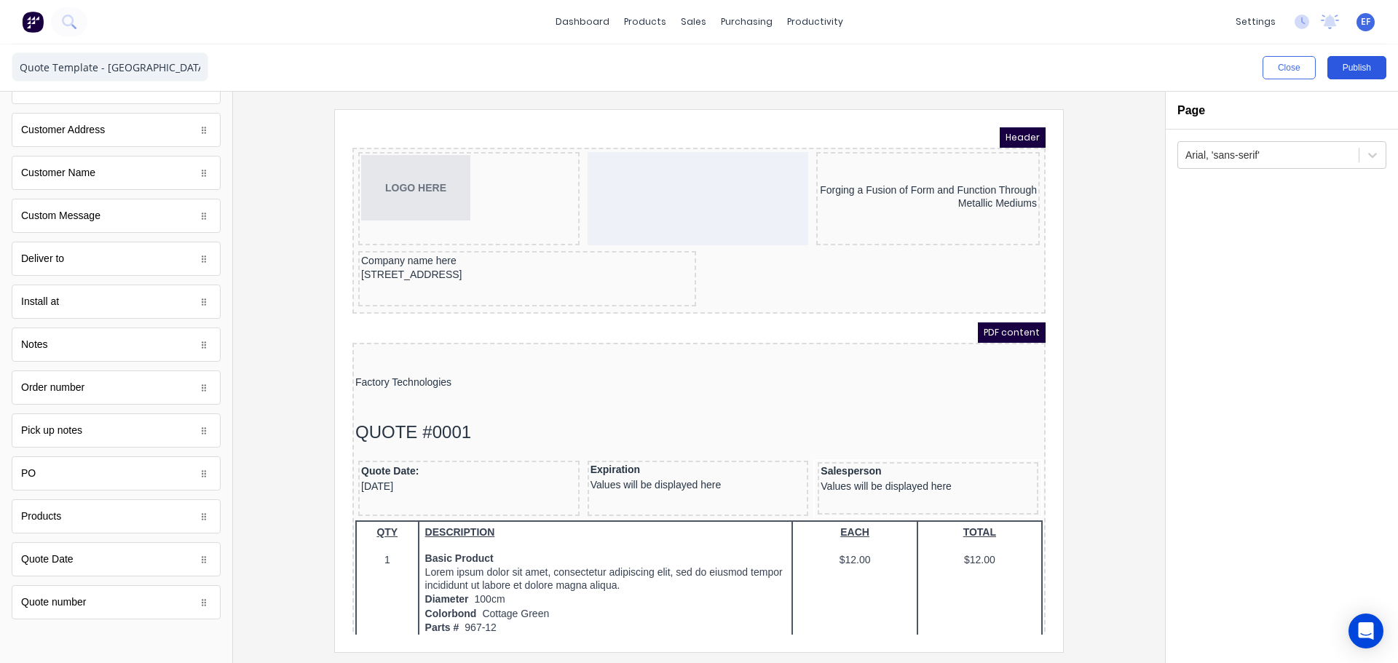
click at [1348, 64] on button "Publish" at bounding box center [1356, 67] width 59 height 23
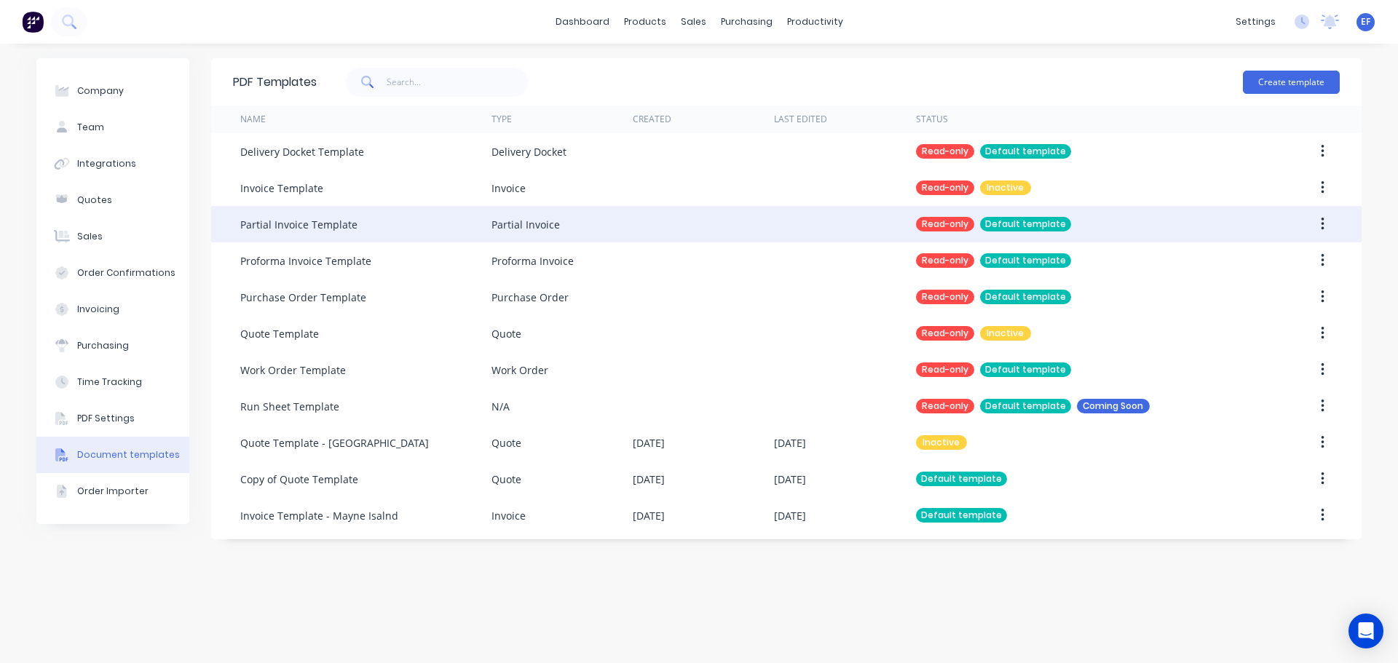
click at [1316, 227] on button "button" at bounding box center [1322, 224] width 34 height 26
click at [1270, 261] on div "Duplicate" at bounding box center [1270, 262] width 112 height 21
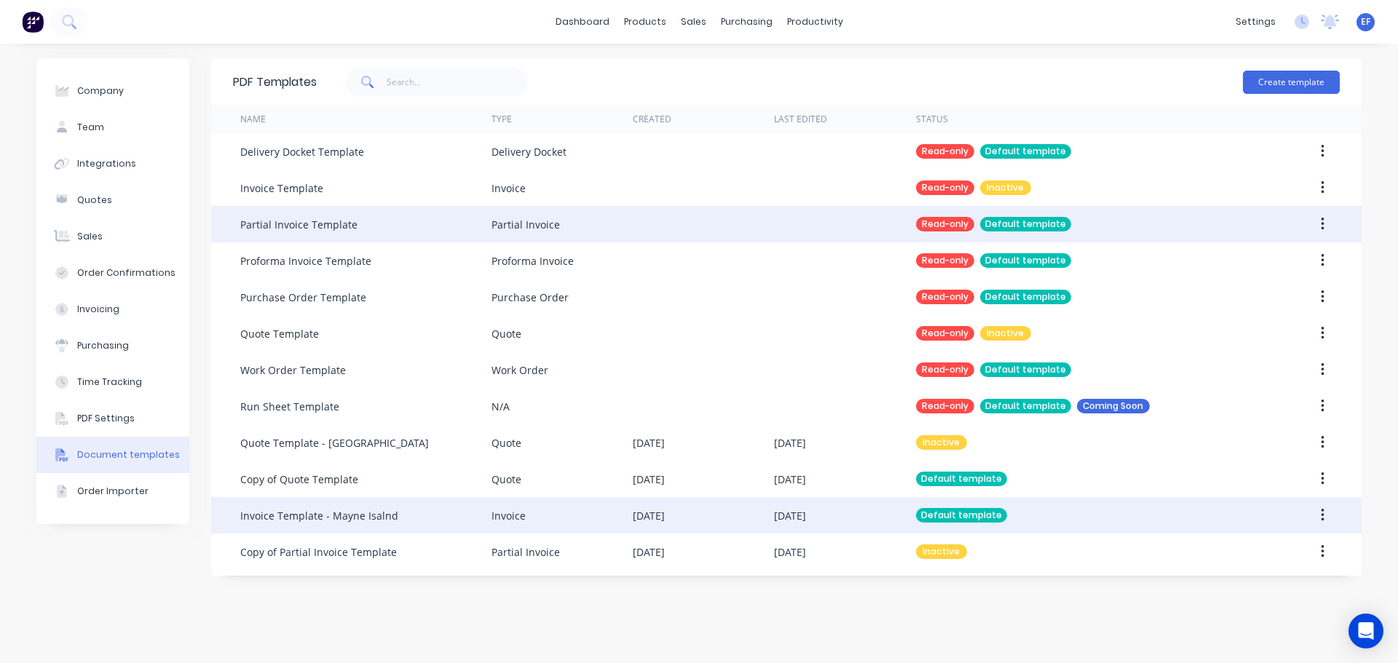
click at [337, 508] on div "Invoice Template - Mayne Isalnd" at bounding box center [319, 515] width 158 height 15
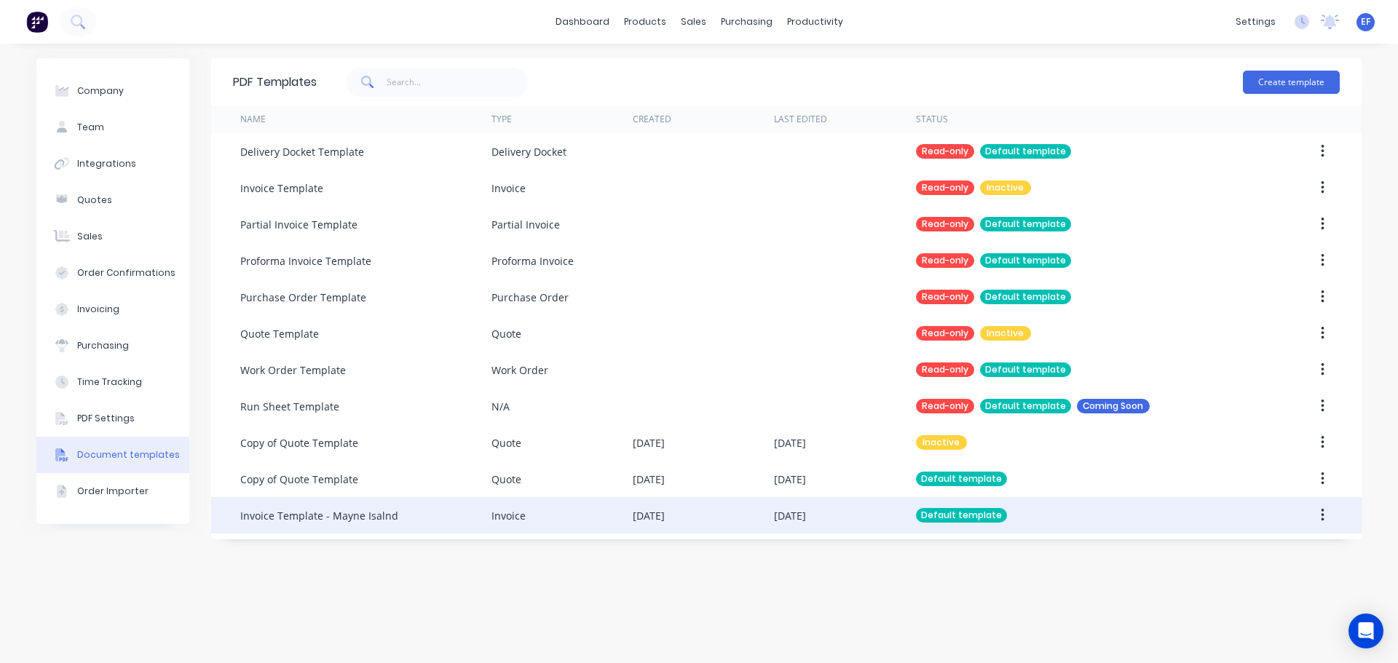
click at [300, 516] on div "Invoice Template - Mayne Isalnd" at bounding box center [319, 515] width 158 height 15
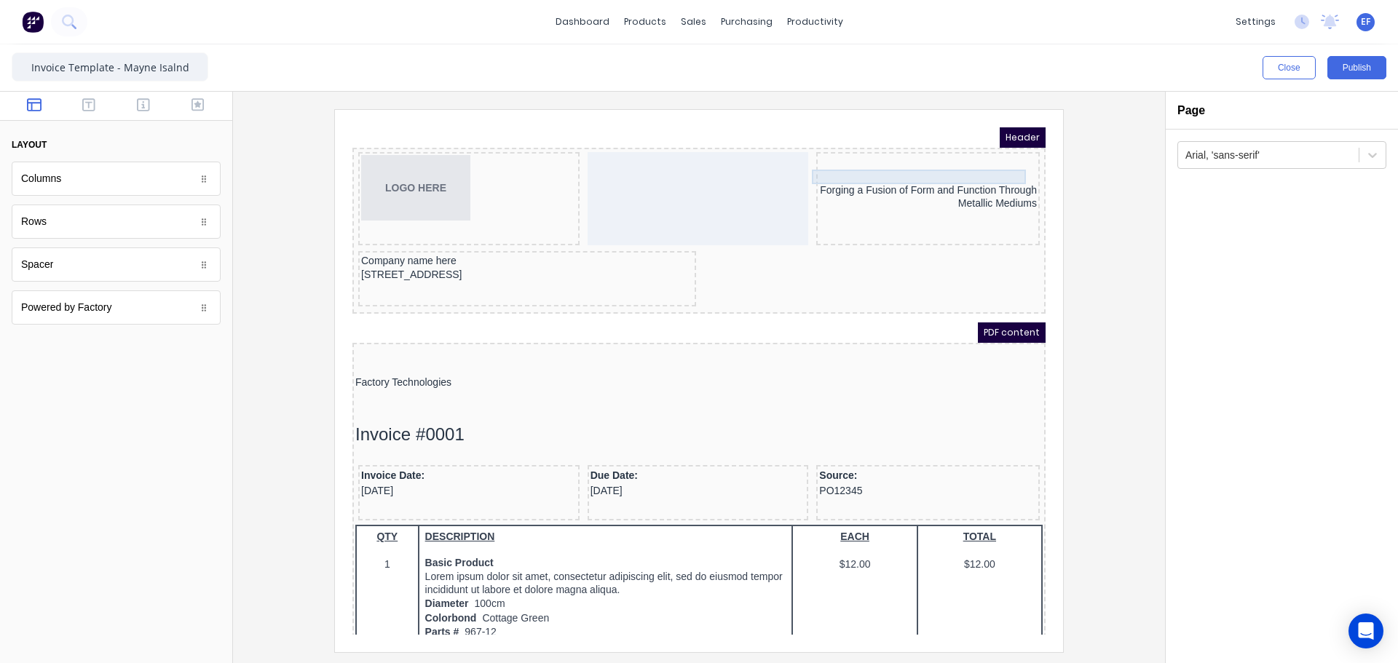
click at [916, 166] on div at bounding box center [910, 159] width 218 height 15
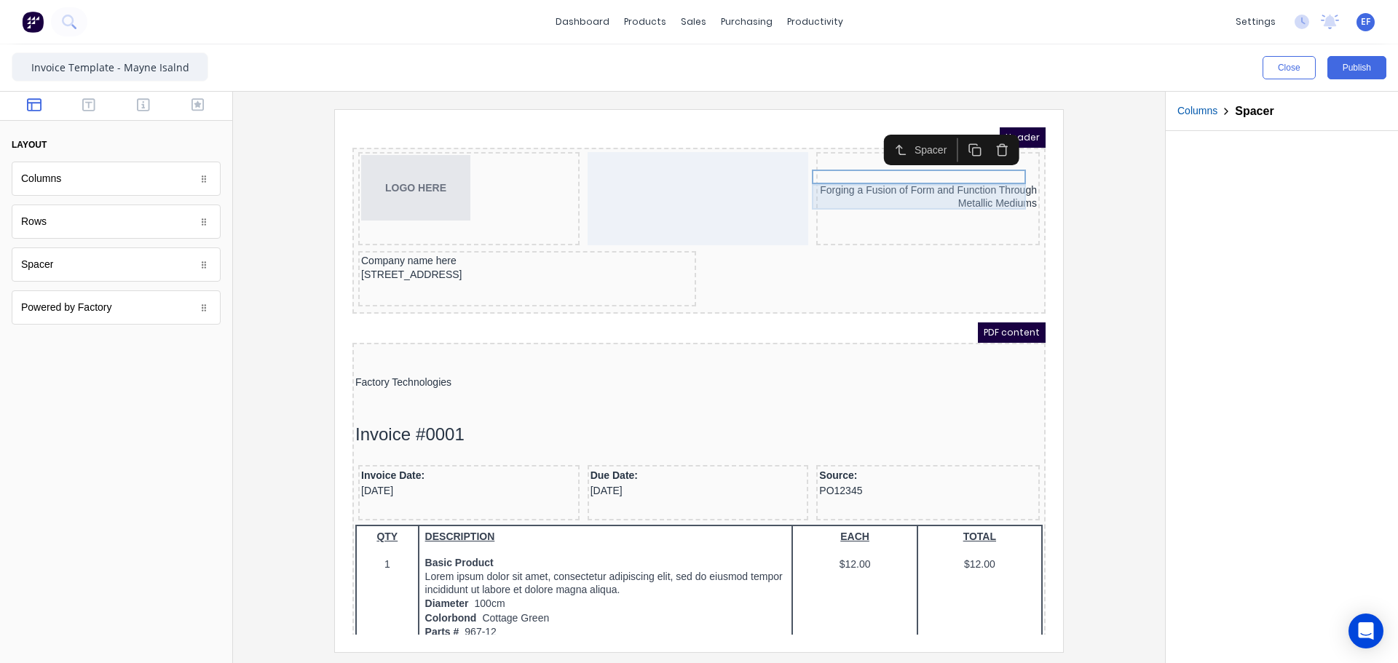
click at [909, 180] on div "Forging a Fusion of Form and Function Through Metallic Mediums" at bounding box center [910, 179] width 218 height 25
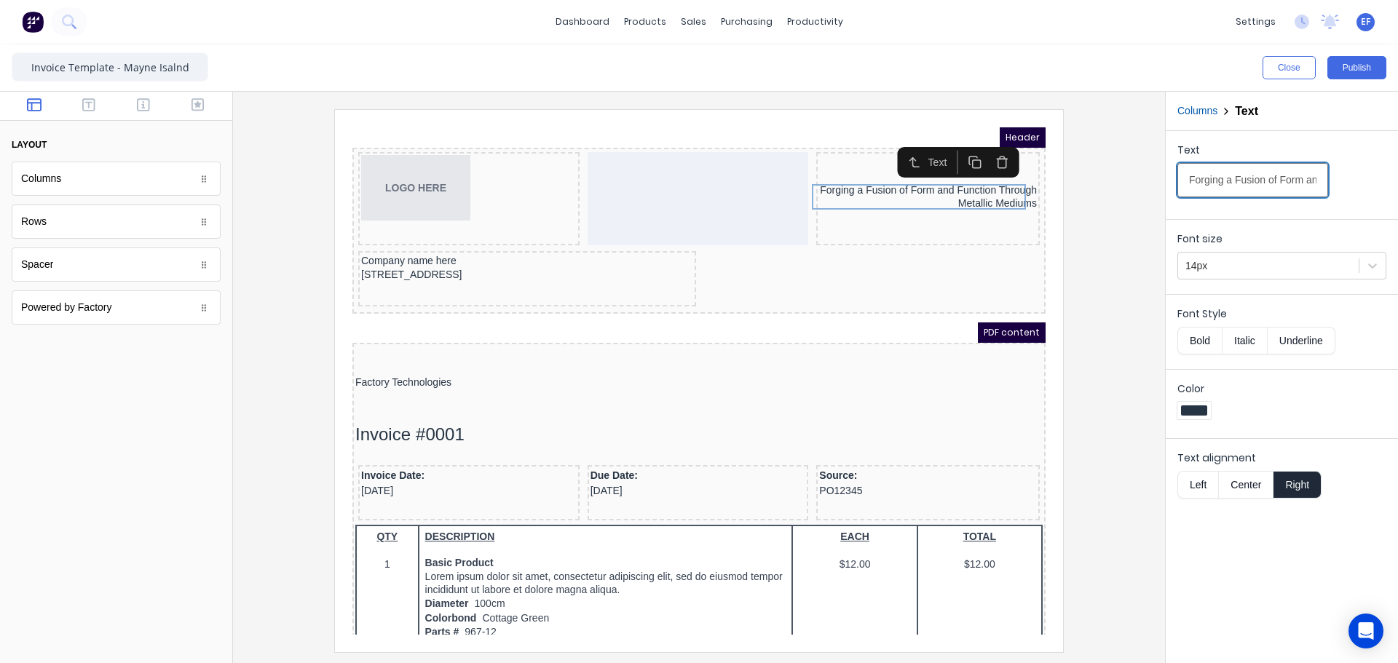
scroll to position [0, 182]
drag, startPoint x: 1187, startPoint y: 183, endPoint x: 1380, endPoint y: 181, distance: 193.6
click at [1380, 181] on div "Text Forging a Fusion of Form and Function Through Metallic Mediums" at bounding box center [1281, 174] width 209 height 62
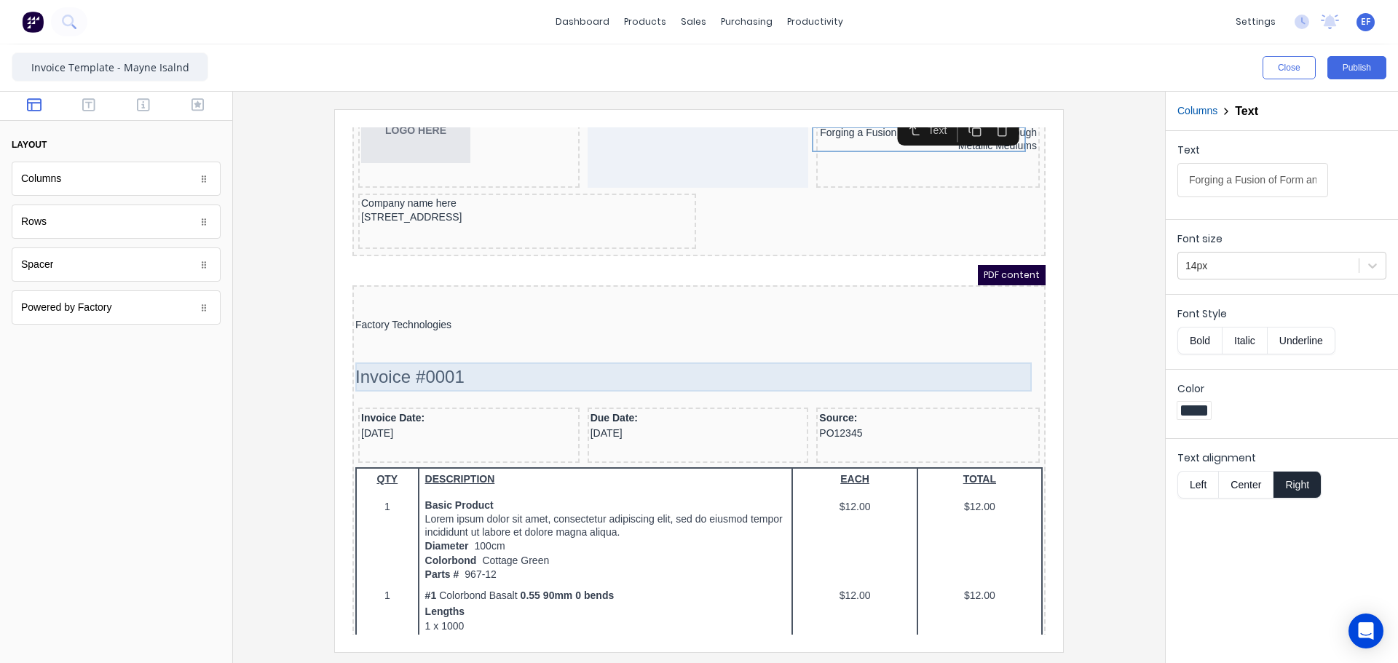
scroll to position [73, 0]
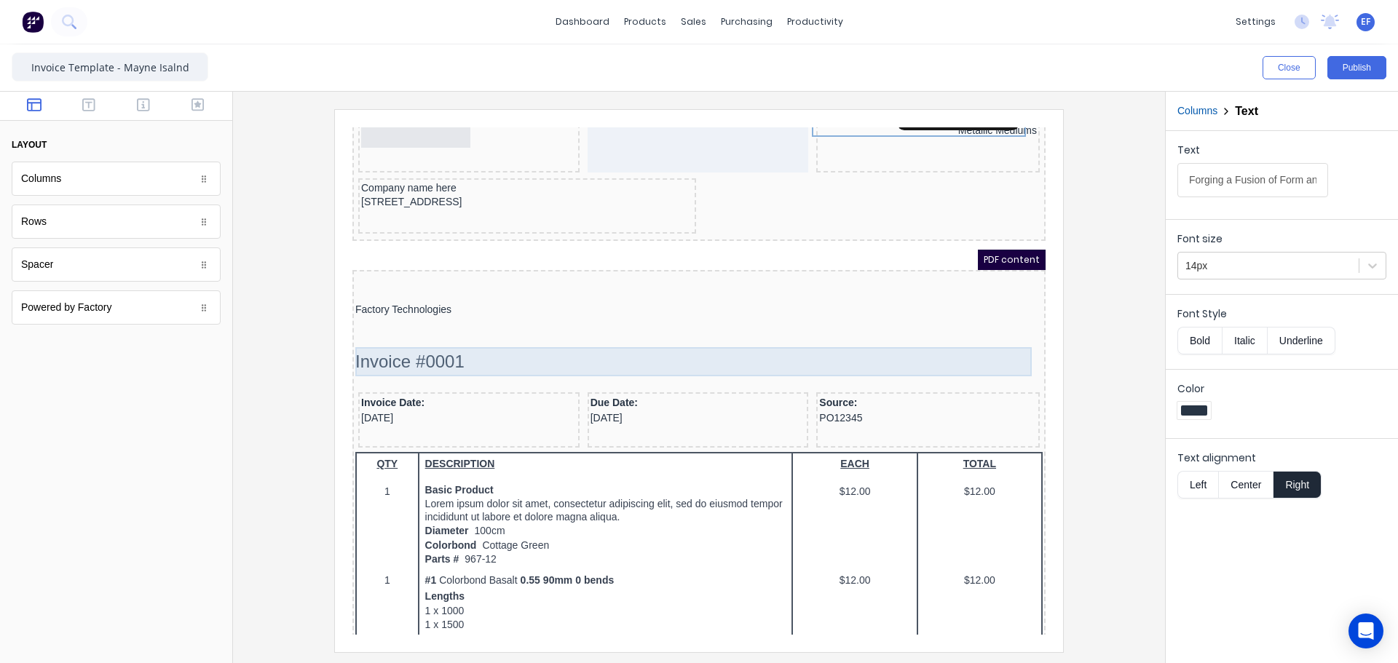
click at [461, 348] on div "Invoice #0001" at bounding box center [681, 344] width 687 height 29
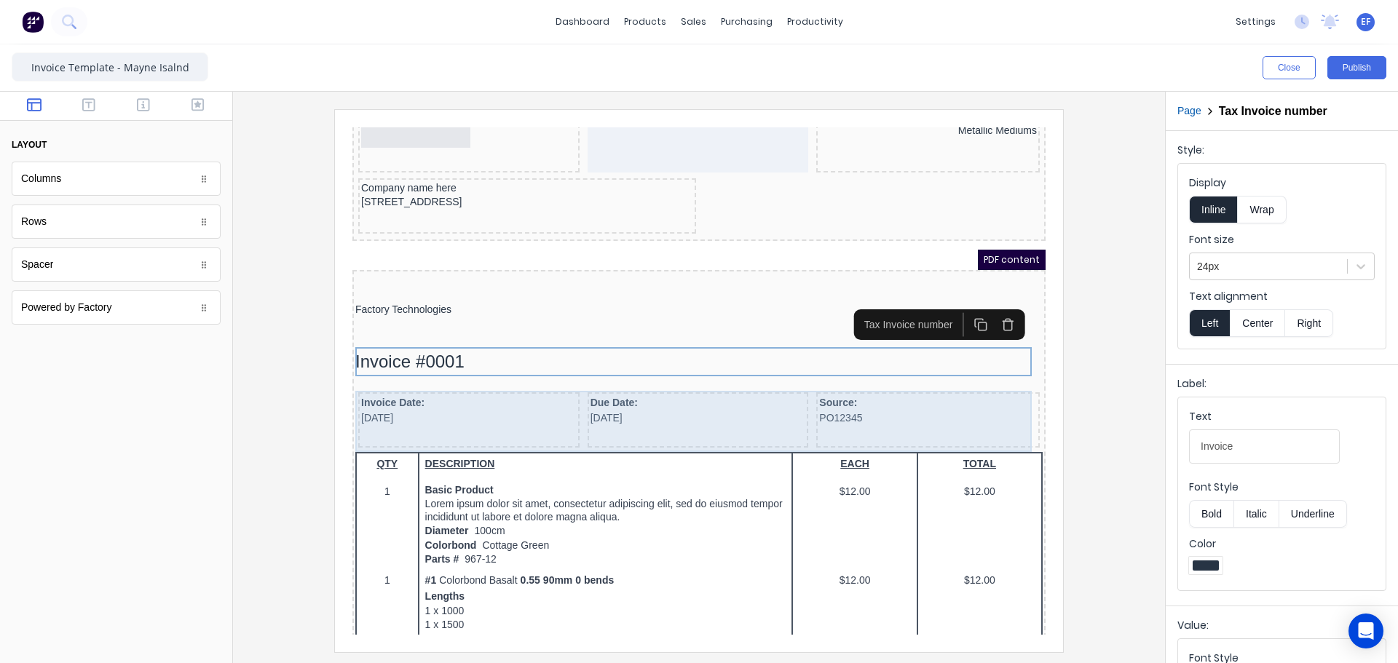
click at [861, 427] on div "Source: PO12345" at bounding box center [910, 402] width 223 height 55
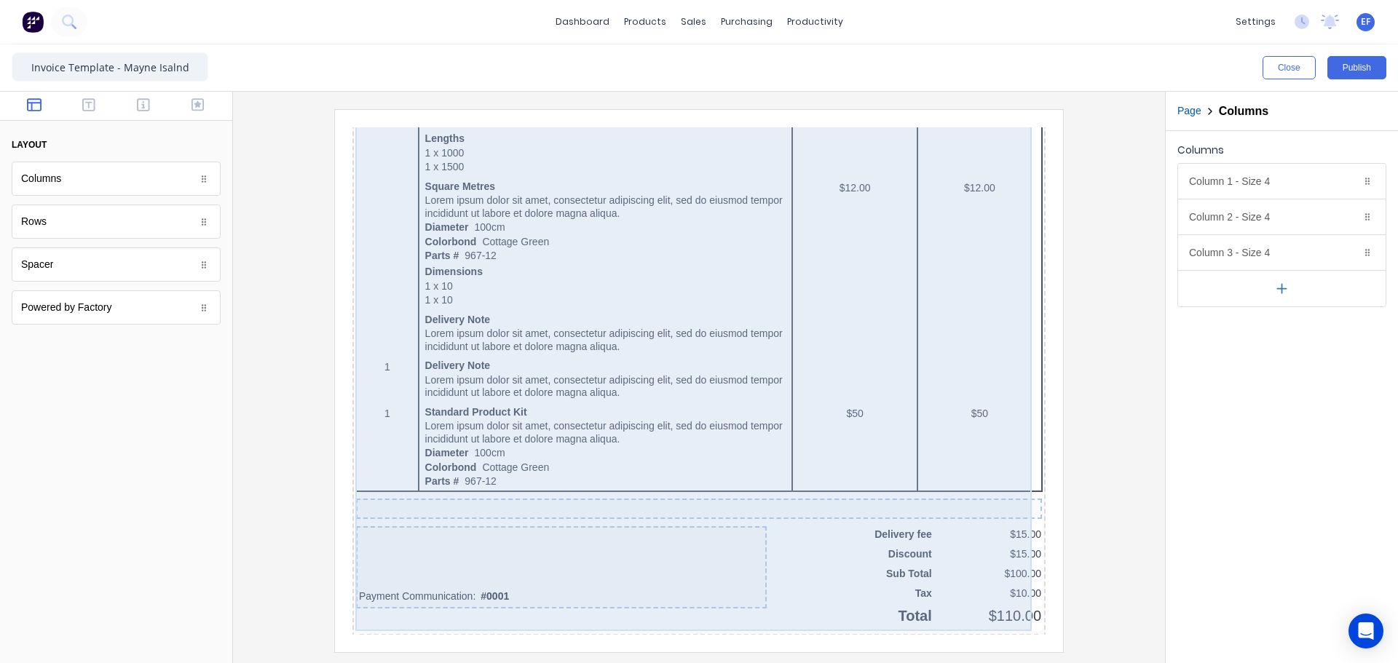
scroll to position [933, 0]
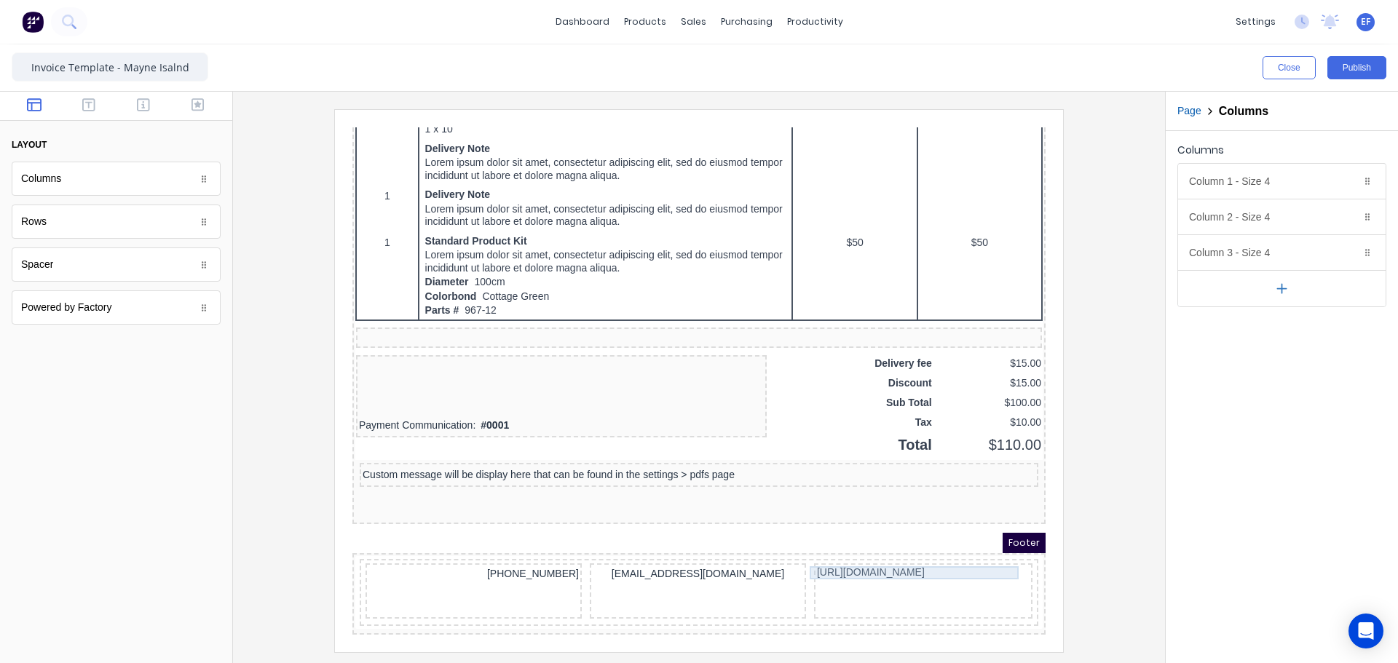
click at [825, 552] on div "http://mayneislandmetal.ca" at bounding box center [905, 555] width 213 height 13
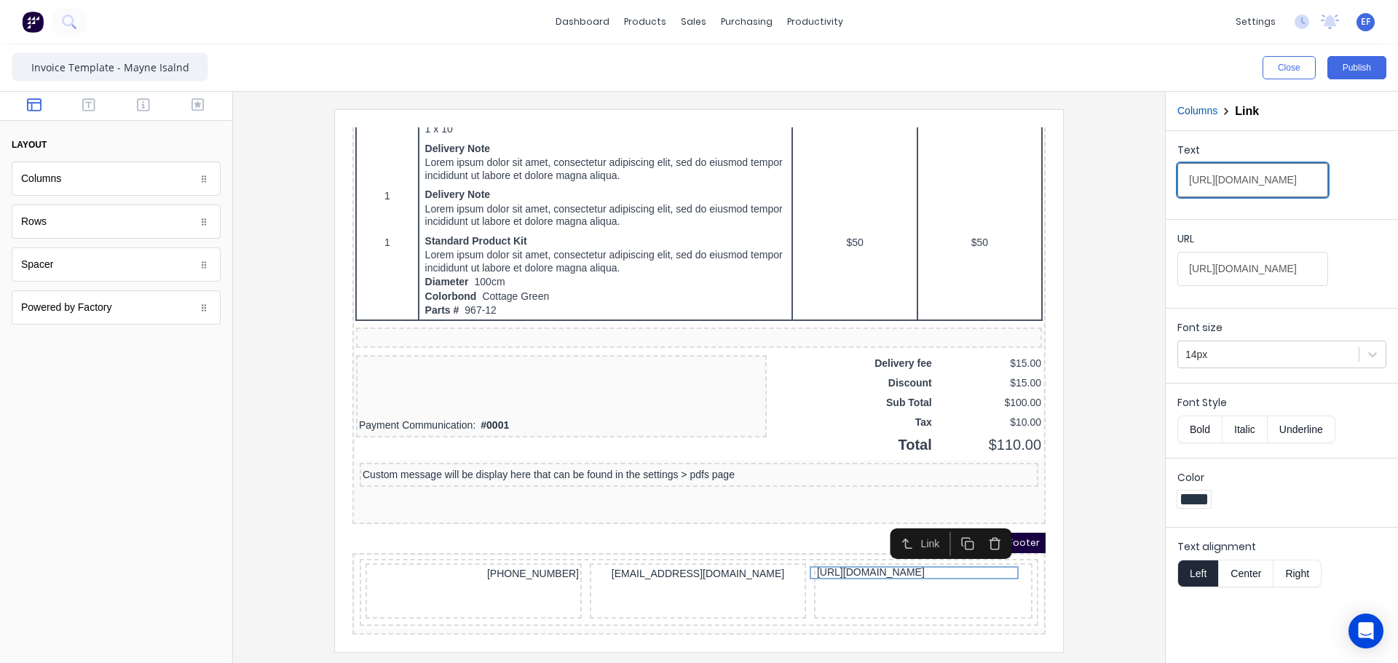
click at [1243, 182] on input "http://mayneislandmetal.ca" at bounding box center [1252, 180] width 151 height 34
click at [1209, 186] on input "http://mayneislandmetal.ca" at bounding box center [1252, 180] width 151 height 34
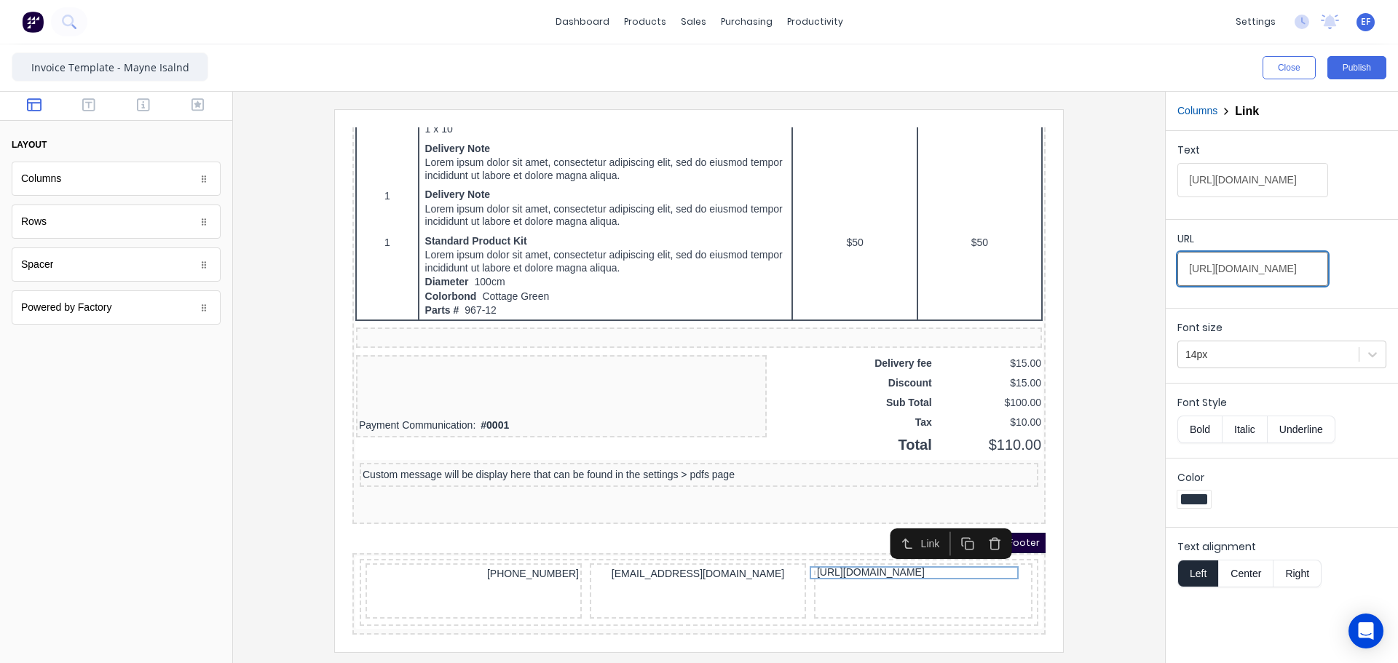
click at [1281, 261] on input "https://www.mayneislandmetal.ca/" at bounding box center [1252, 269] width 151 height 34
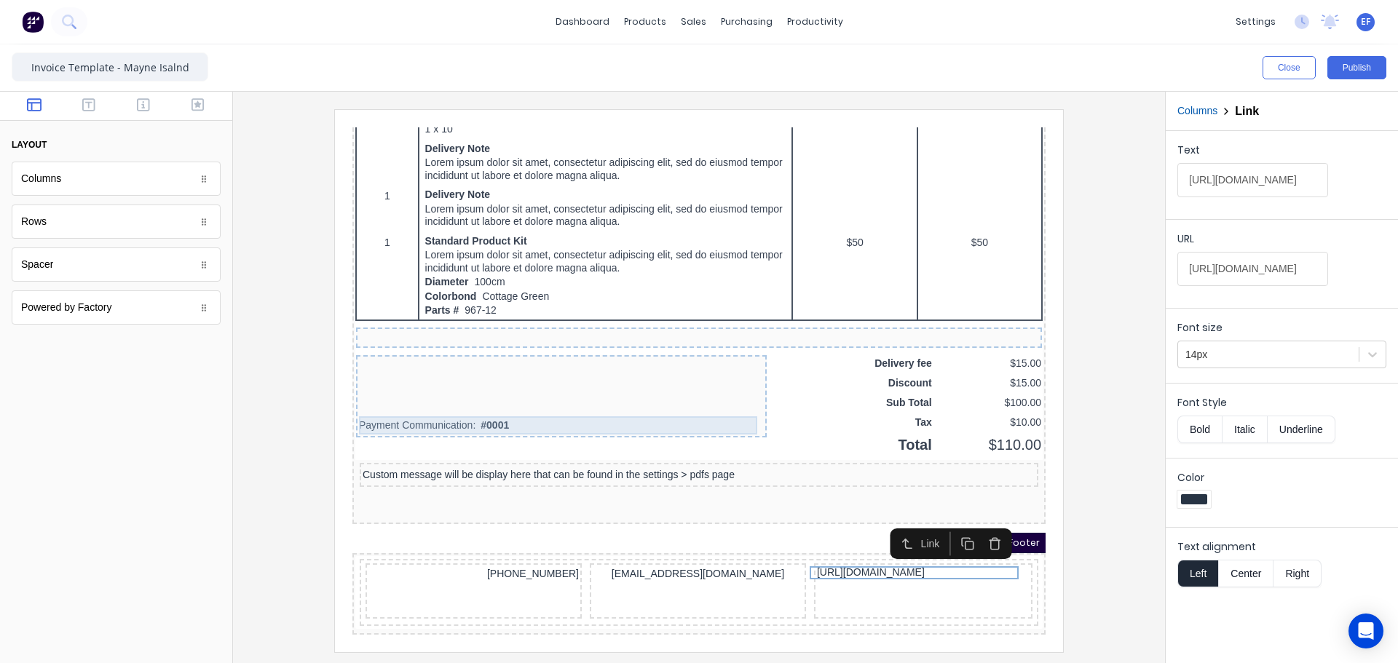
click at [416, 405] on div "Payment Communication: #0001" at bounding box center [543, 408] width 405 height 18
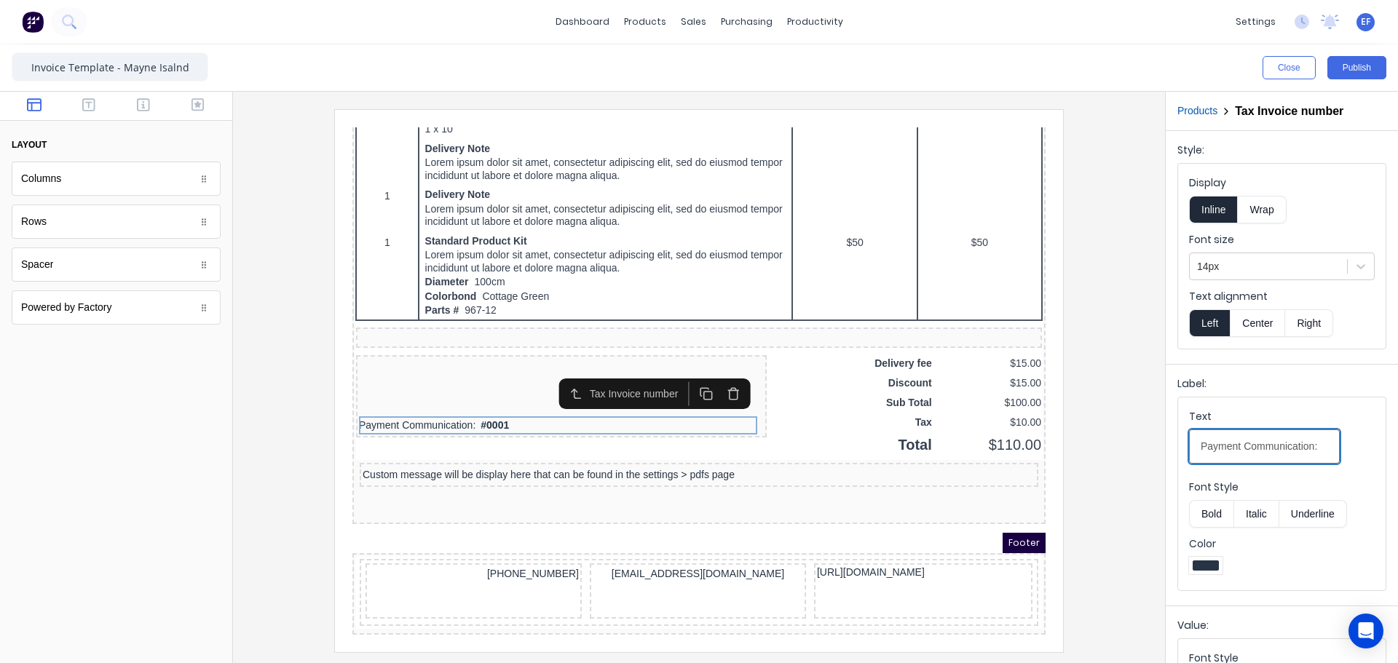
drag, startPoint x: 1191, startPoint y: 449, endPoint x: 1368, endPoint y: 447, distance: 176.9
click at [1368, 447] on fieldset "Text Payment Communication: Font Style Bold Italic Underline Color" at bounding box center [1281, 493] width 207 height 193
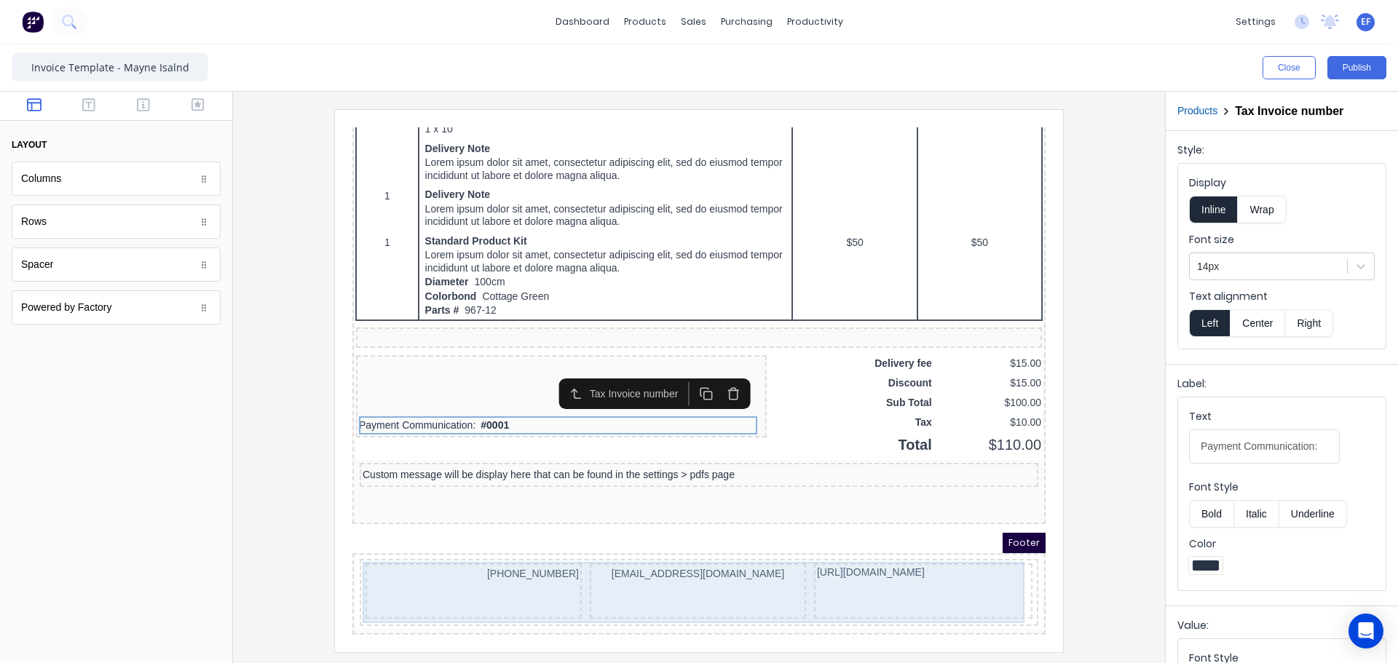
click at [502, 571] on div "[PHONE_NUMBER]" at bounding box center [456, 573] width 216 height 55
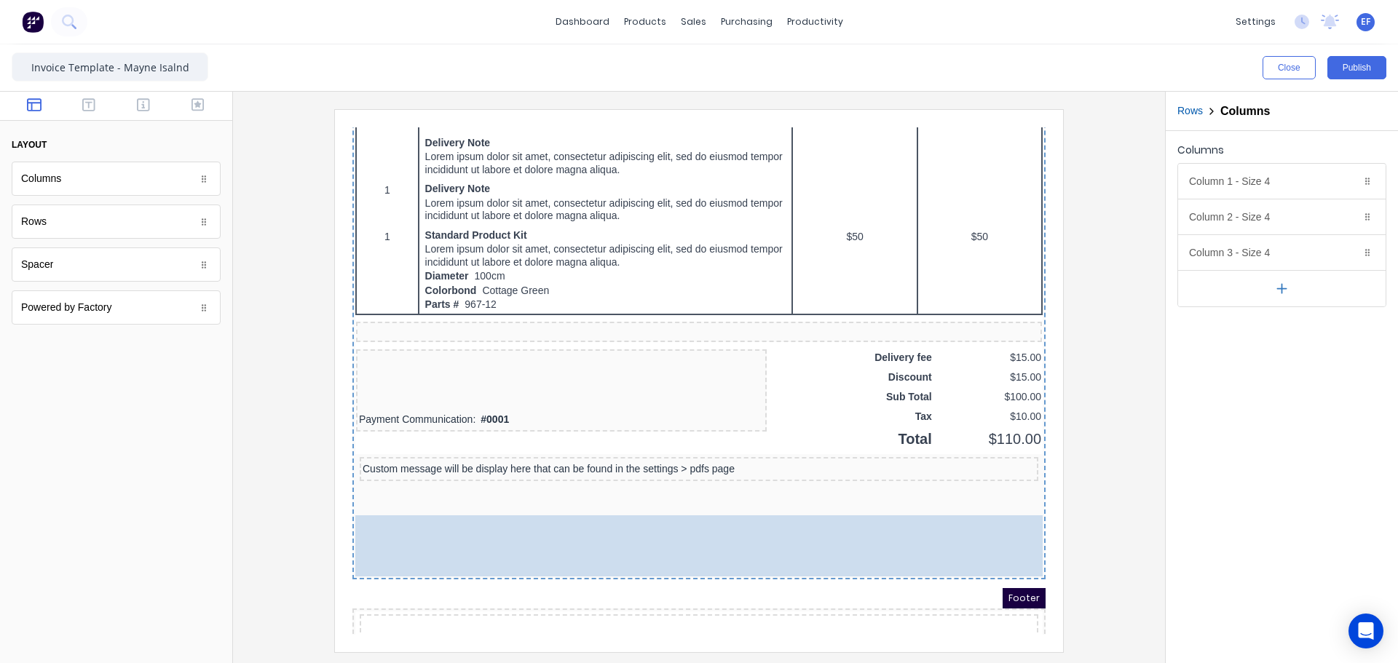
drag, startPoint x: 543, startPoint y: 581, endPoint x: 557, endPoint y: 512, distance: 70.5
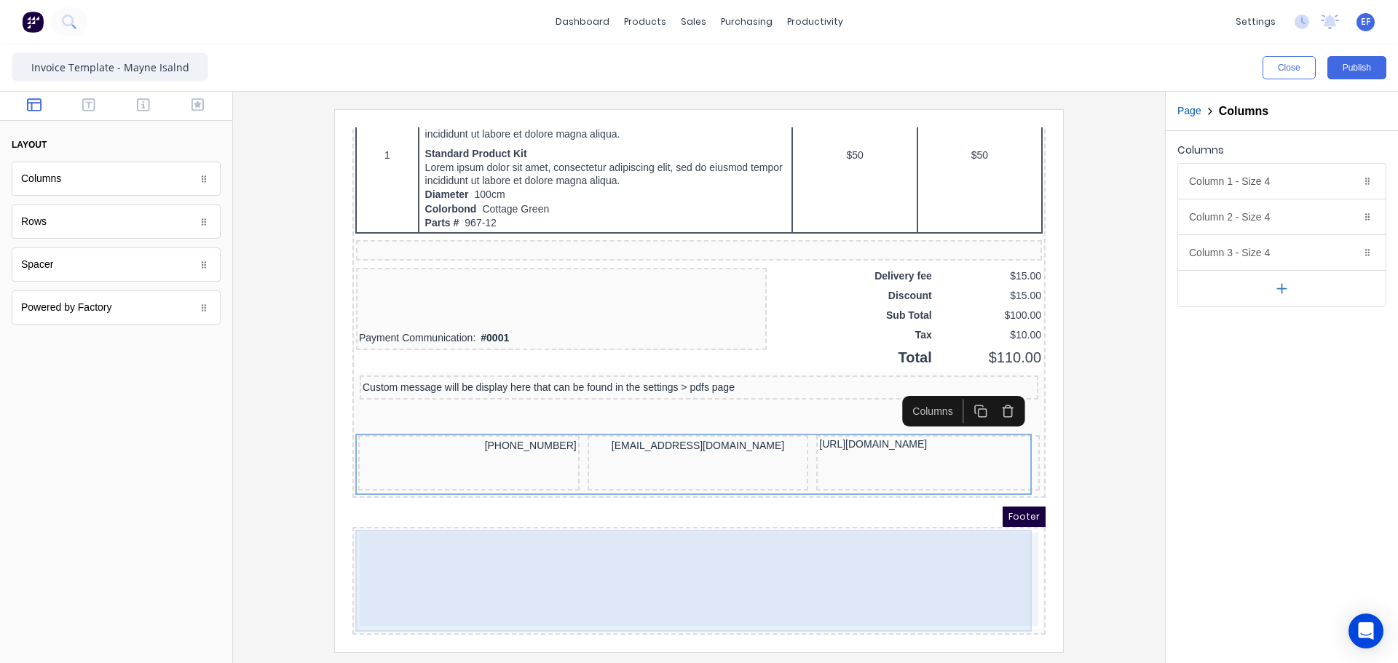
scroll to position [1021, 0]
click at [647, 535] on div at bounding box center [681, 561] width 678 height 93
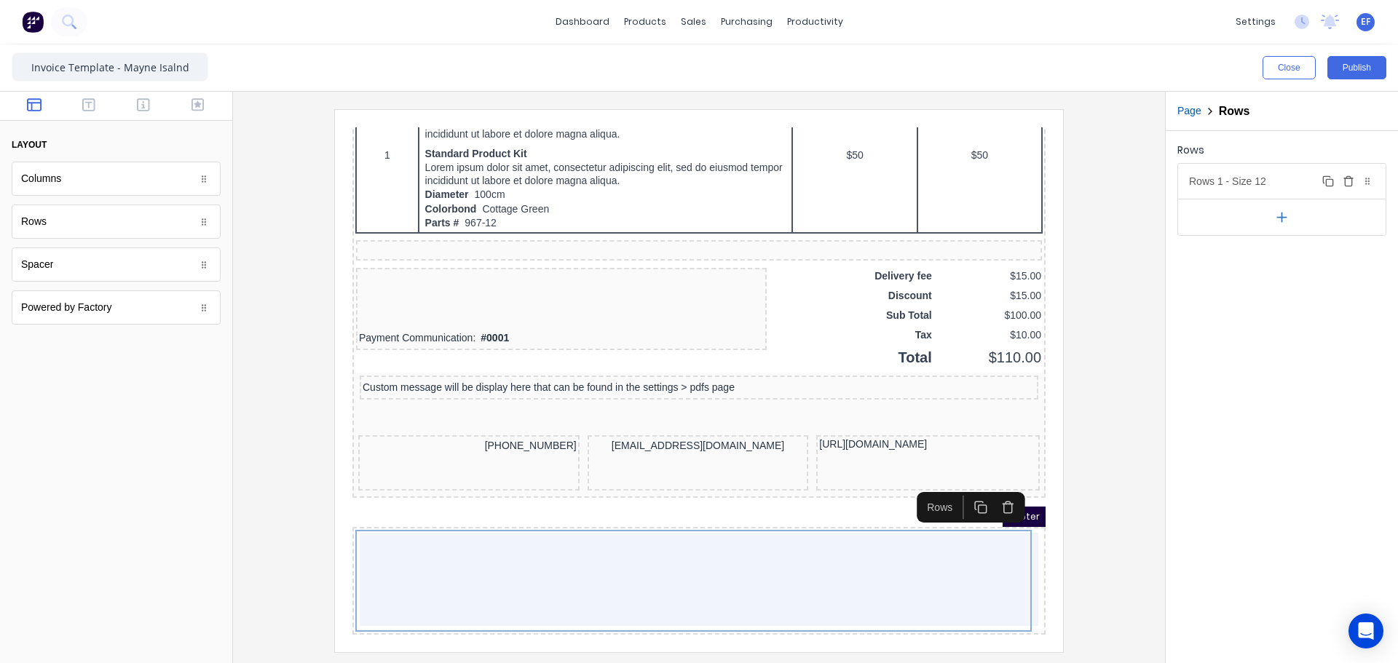
click at [1346, 181] on icon "button" at bounding box center [1348, 181] width 12 height 12
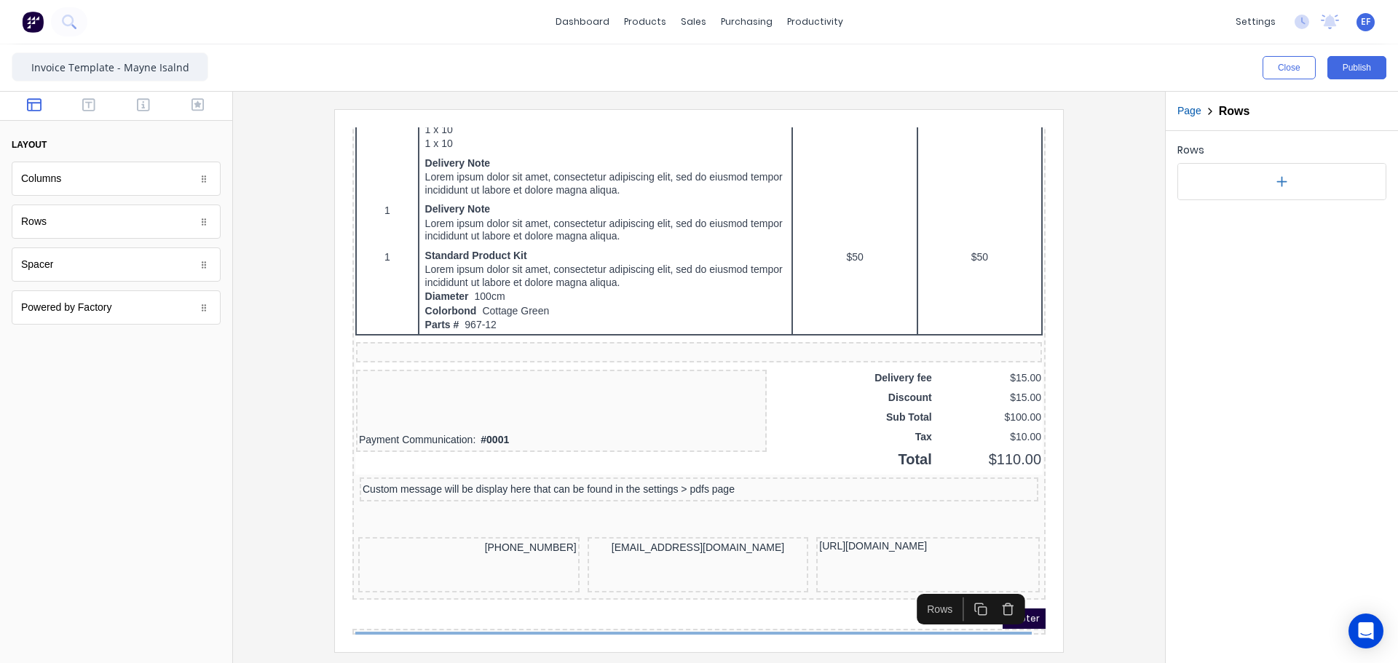
scroll to position [919, 0]
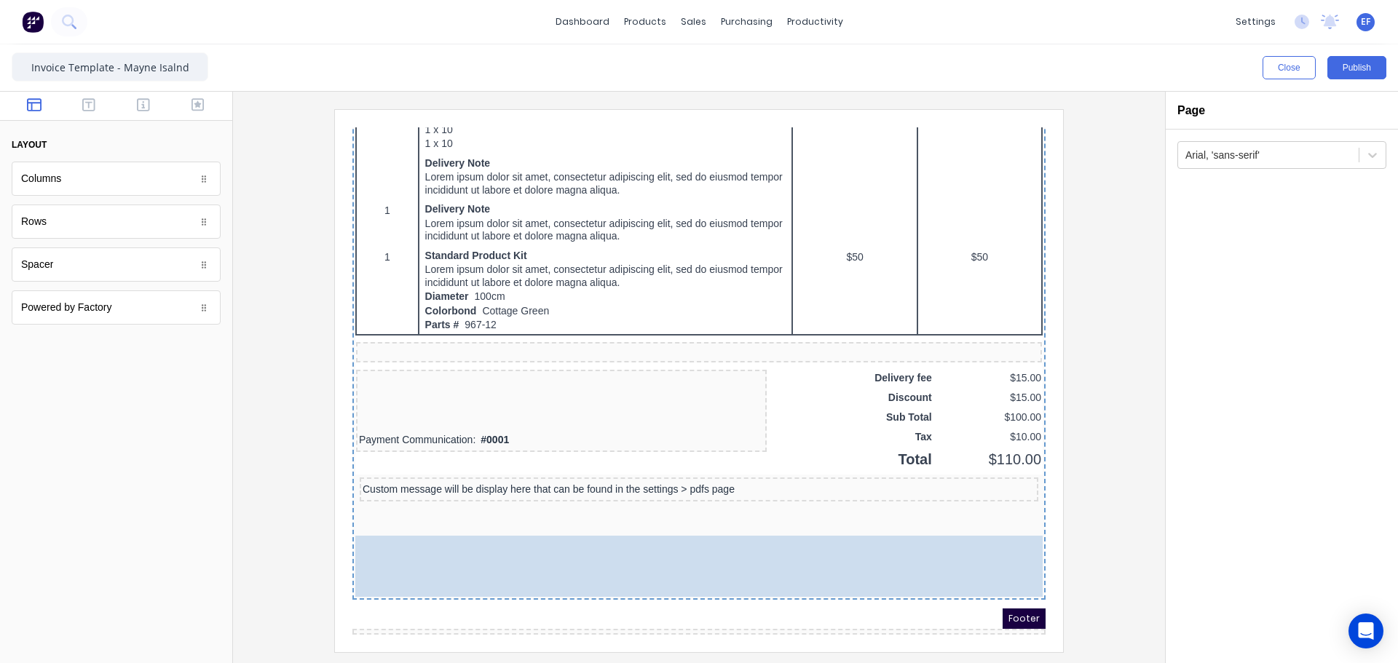
drag, startPoint x: 568, startPoint y: 536, endPoint x: 566, endPoint y: 654, distance: 118.7
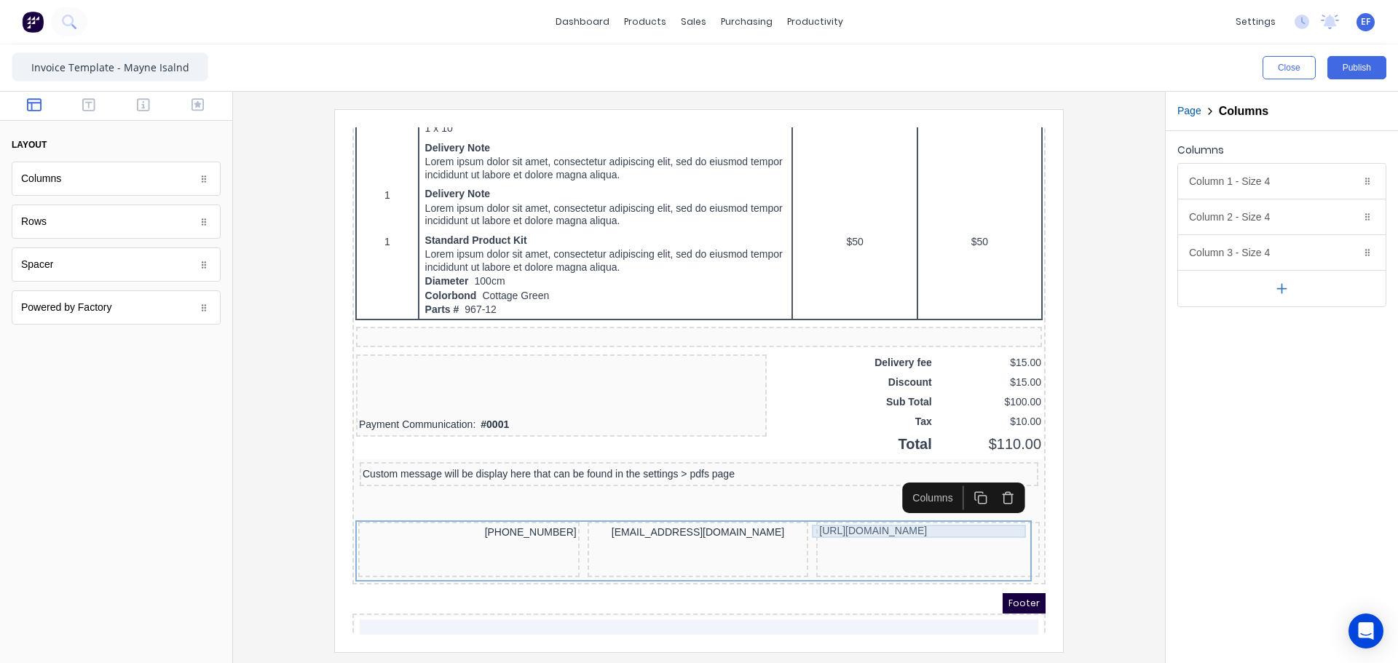
scroll to position [1021, 0]
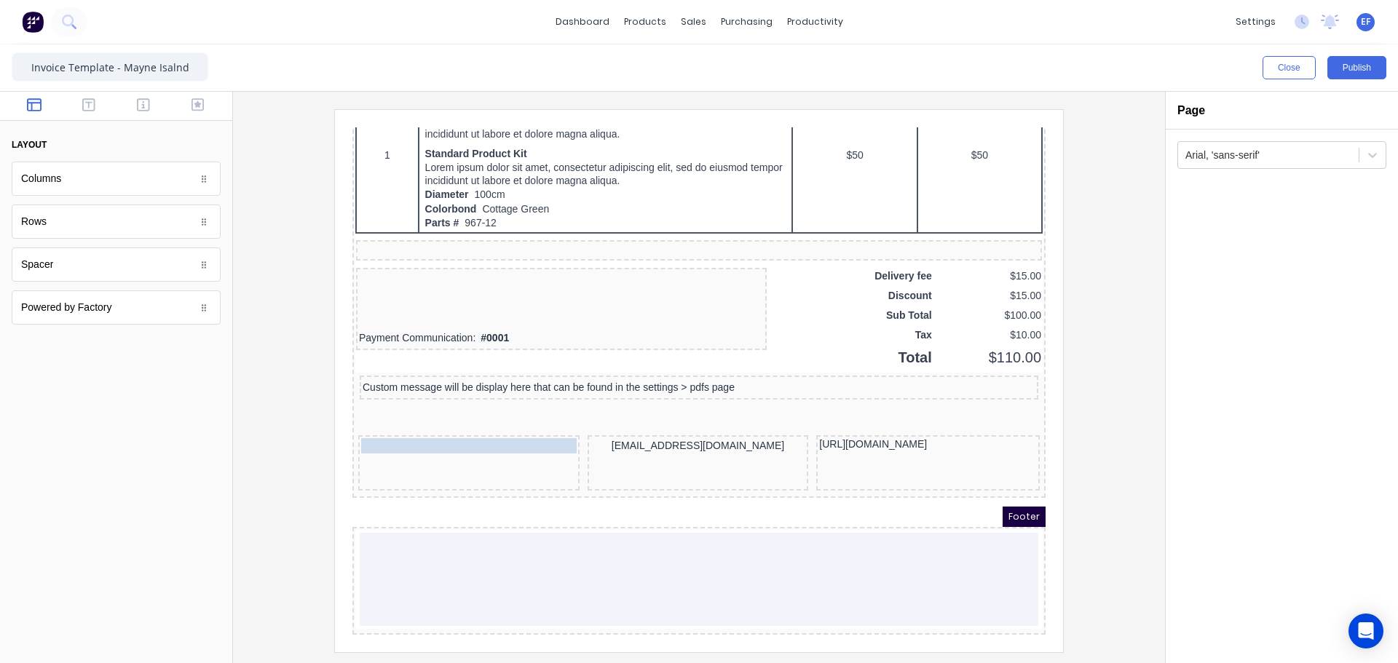
drag, startPoint x: 462, startPoint y: 427, endPoint x: 472, endPoint y: 429, distance: 10.3
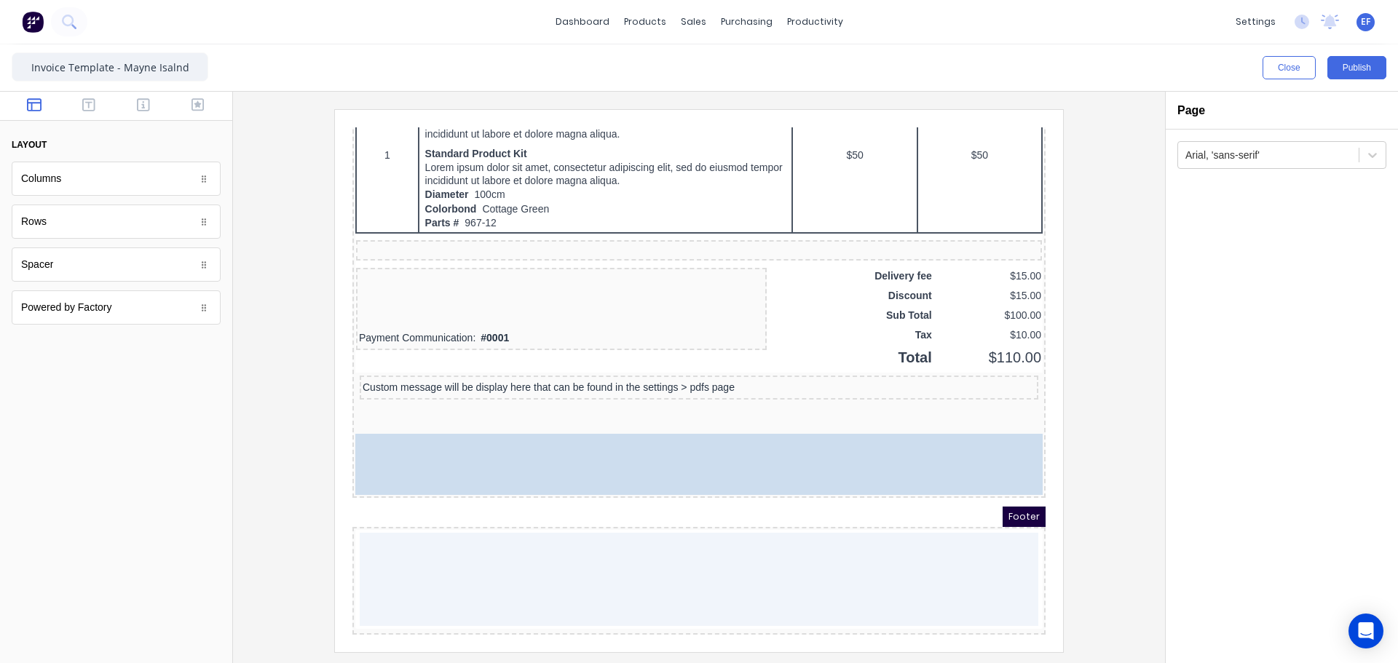
scroll to position [959, 0]
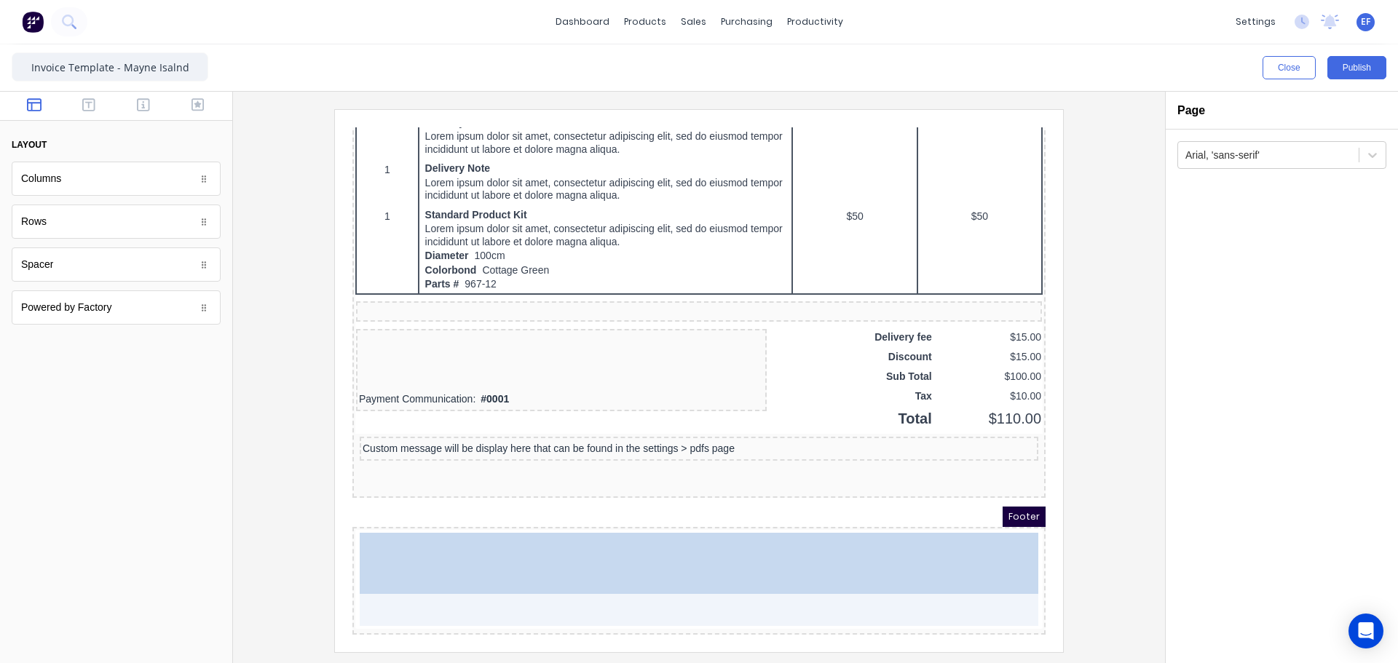
drag, startPoint x: 557, startPoint y: 416, endPoint x: 381, endPoint y: 532, distance: 210.2
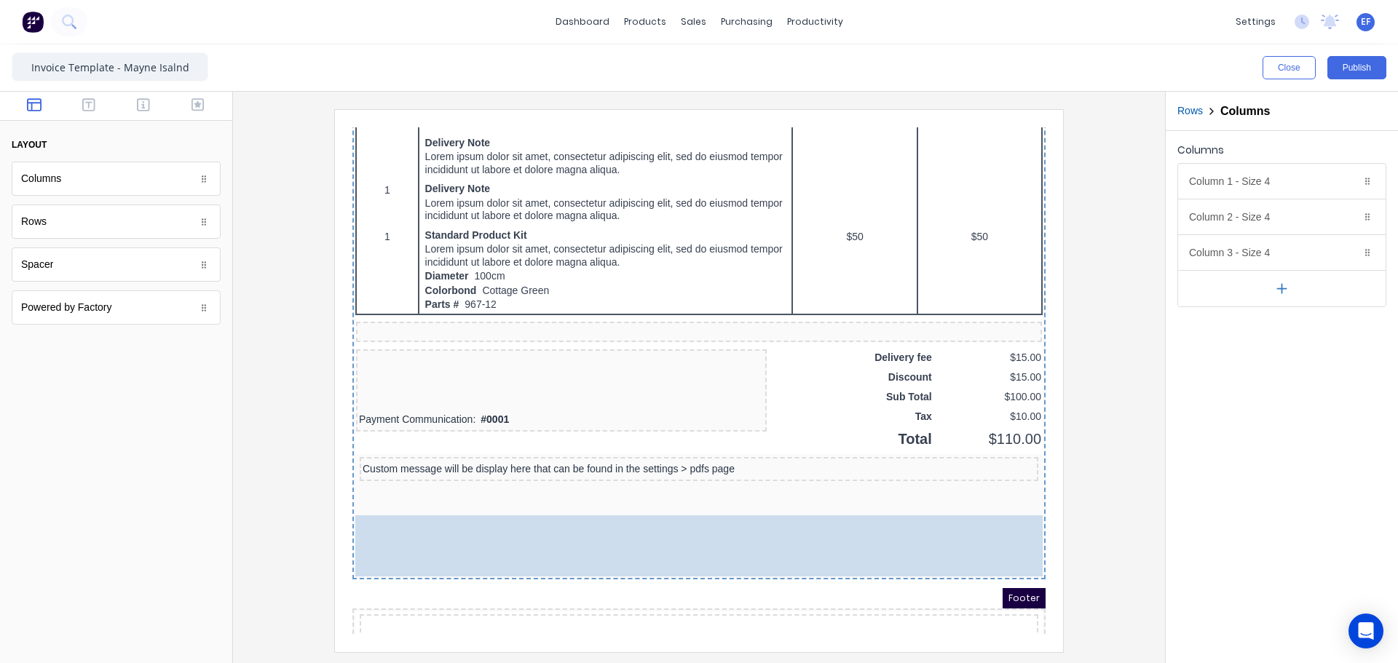
drag, startPoint x: 386, startPoint y: 574, endPoint x: 393, endPoint y: 502, distance: 72.4
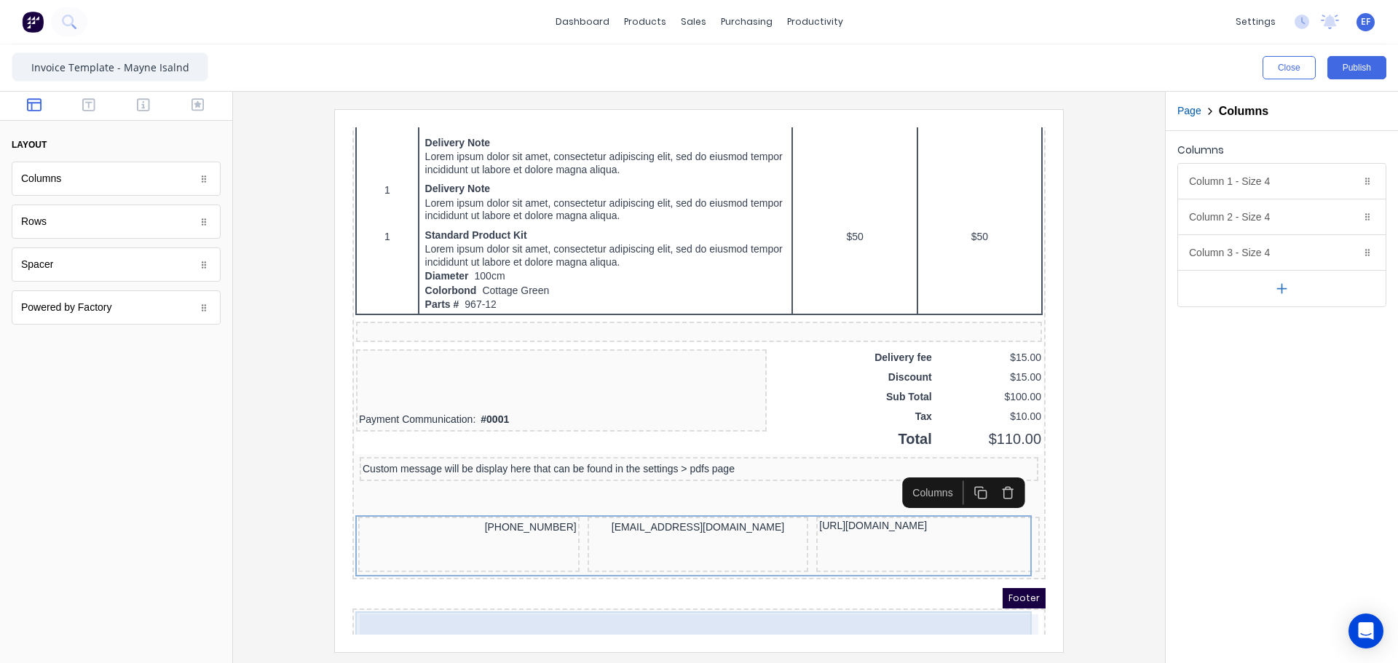
click at [364, 601] on div at bounding box center [681, 643] width 678 height 93
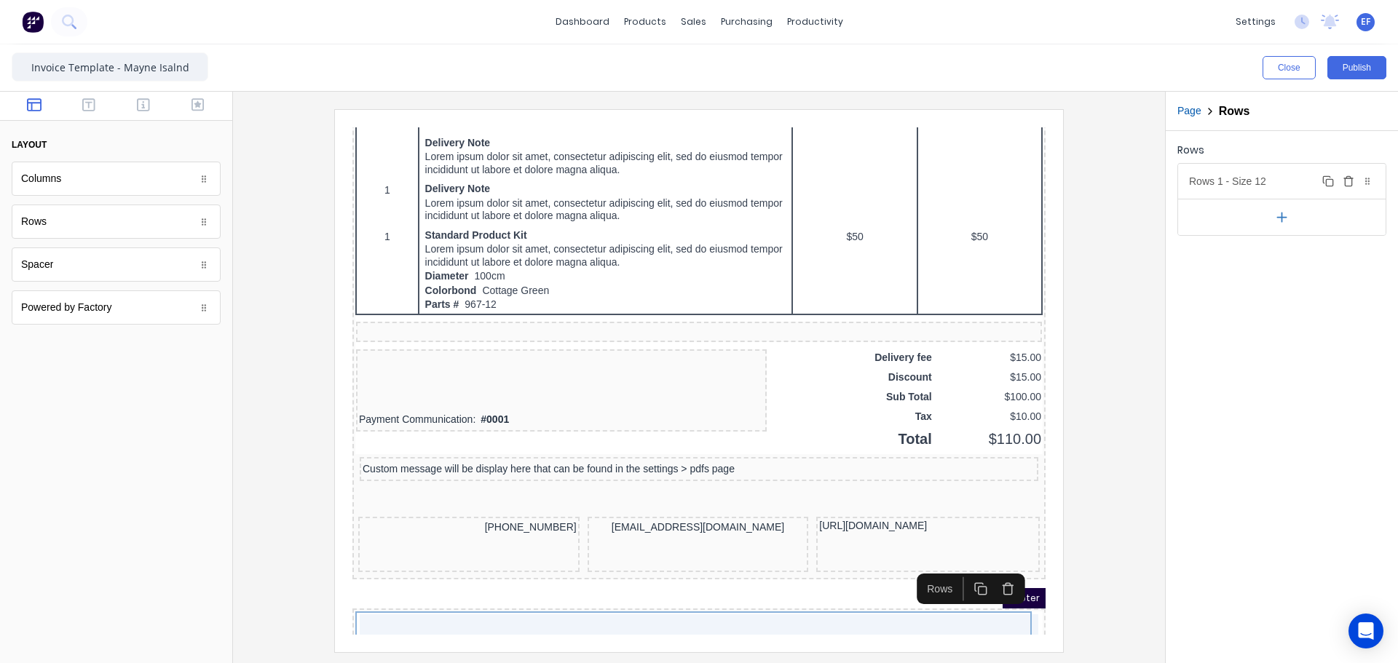
click at [1347, 182] on icon "button" at bounding box center [1348, 181] width 12 height 12
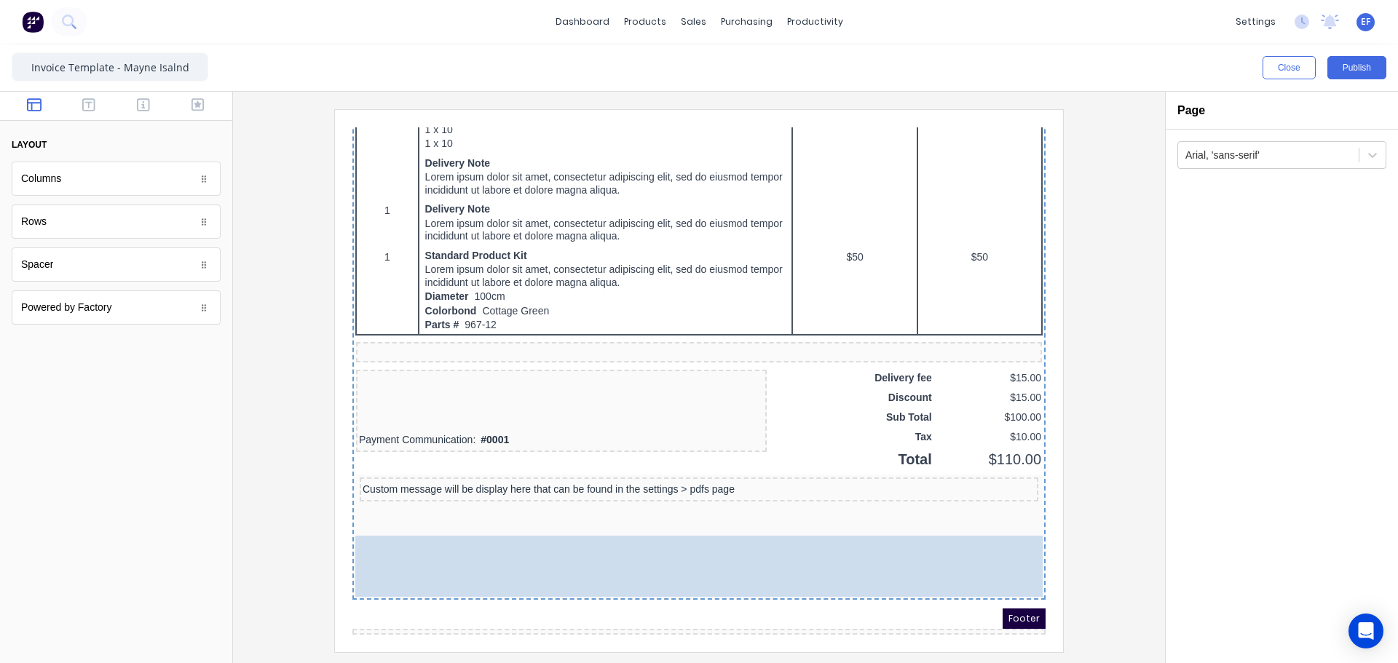
drag, startPoint x: 451, startPoint y: 547, endPoint x: 433, endPoint y: 553, distance: 18.4
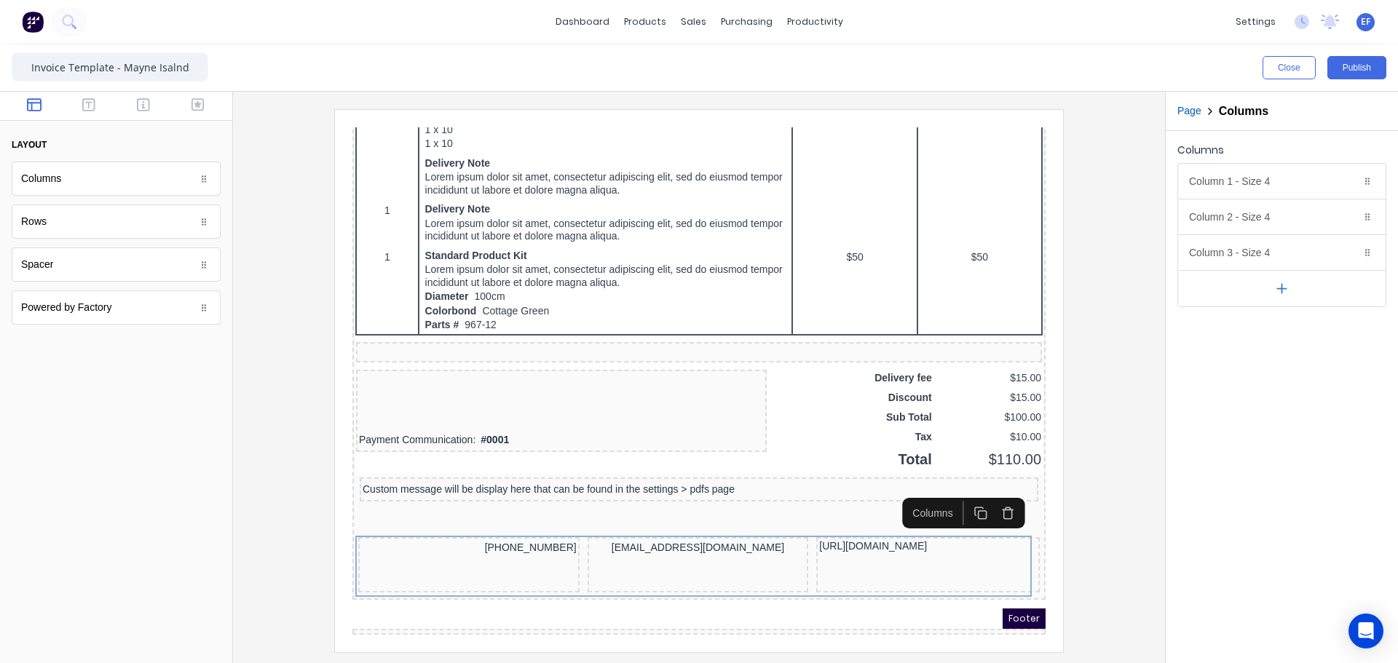
click at [640, 611] on div at bounding box center [681, 614] width 693 height 6
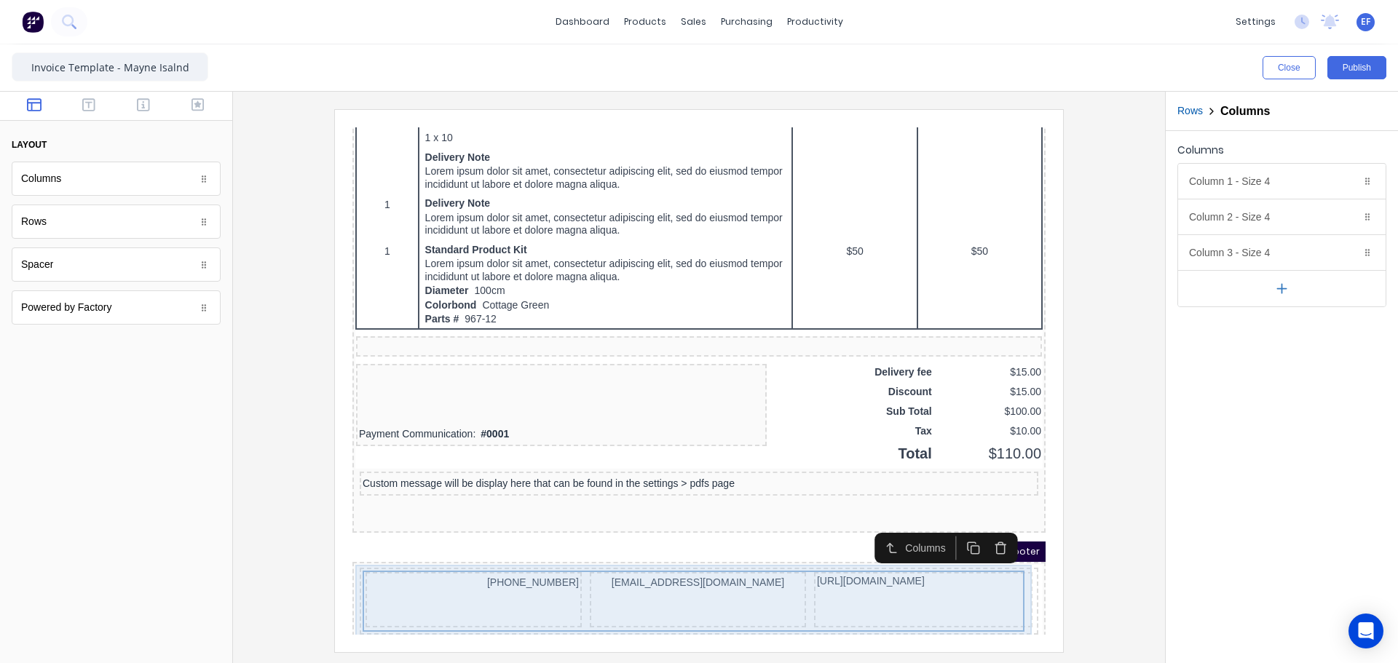
click at [354, 547] on div "(042) 2222 3333 xxxxxxx@xxxxx.com http://mayneislandmetal.ca" at bounding box center [681, 585] width 687 height 76
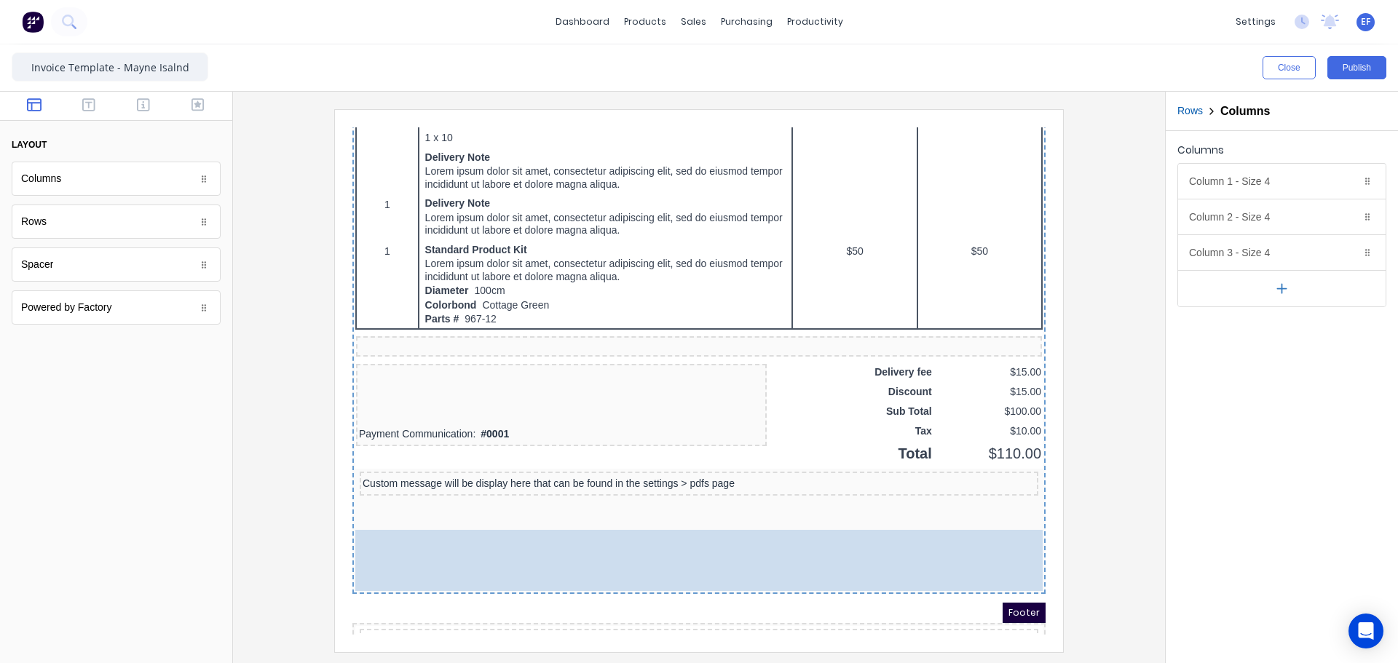
drag, startPoint x: 472, startPoint y: 582, endPoint x: 523, endPoint y: 528, distance: 73.6
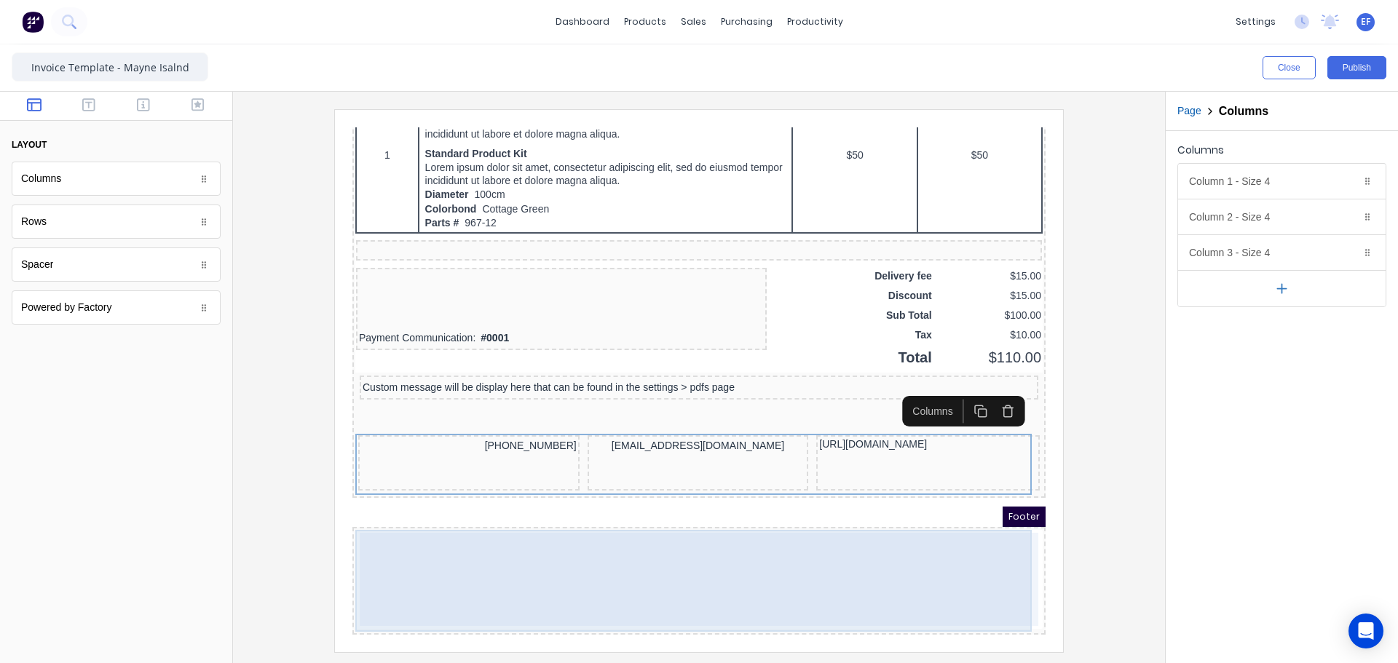
scroll to position [1021, 0]
click at [922, 520] on div at bounding box center [681, 561] width 678 height 93
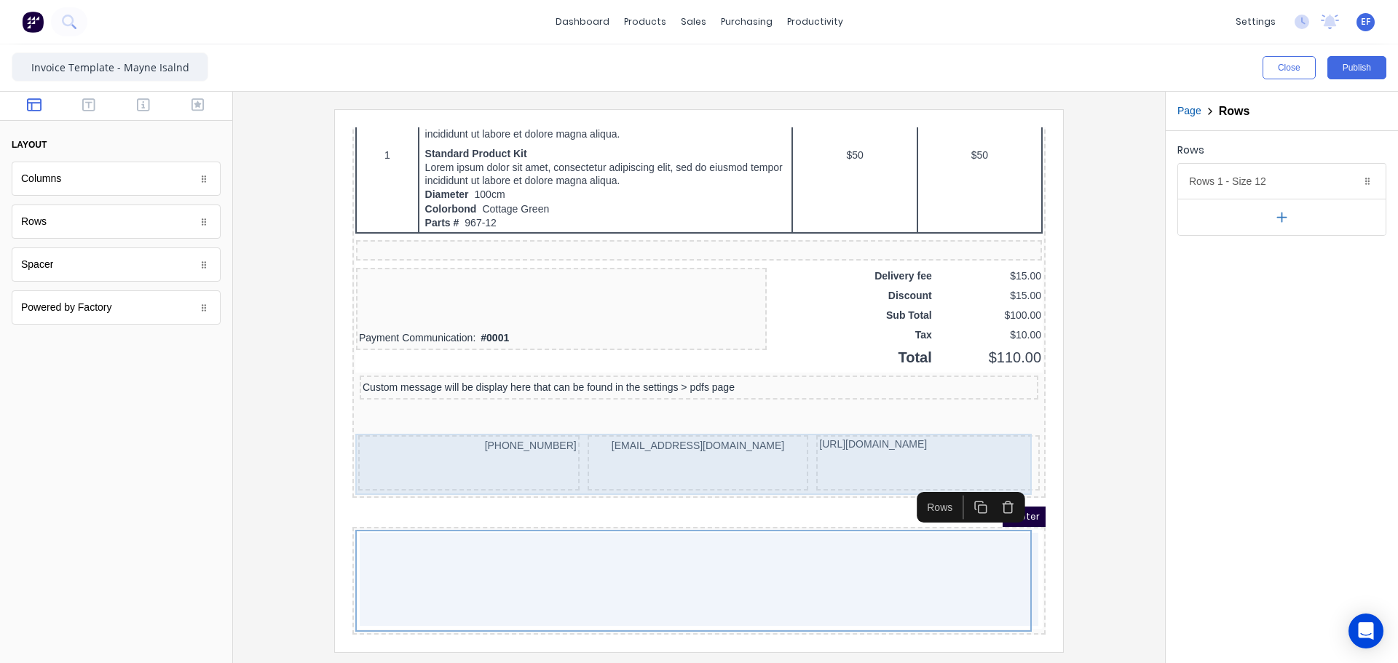
click at [572, 418] on div "[EMAIL_ADDRESS][DOMAIN_NAME]" at bounding box center [680, 445] width 221 height 55
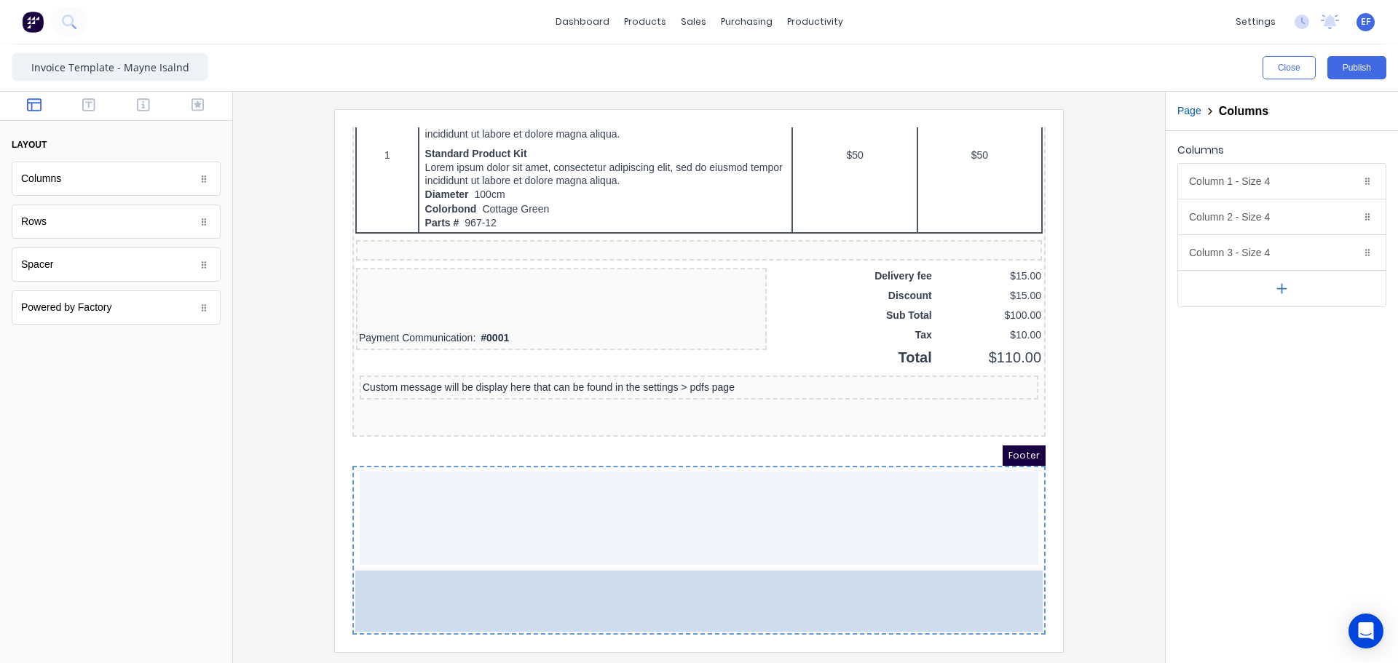
drag, startPoint x: 562, startPoint y: 413, endPoint x: 351, endPoint y: 601, distance: 283.0
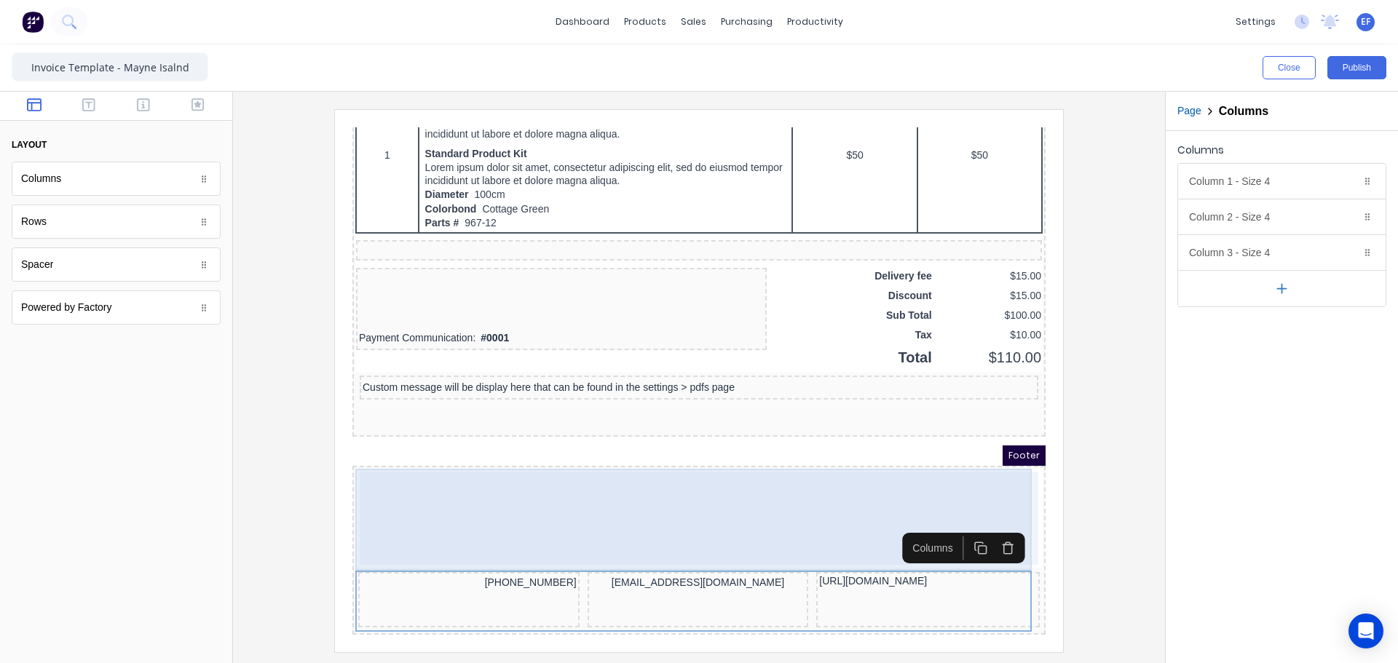
click at [664, 512] on div at bounding box center [681, 500] width 678 height 93
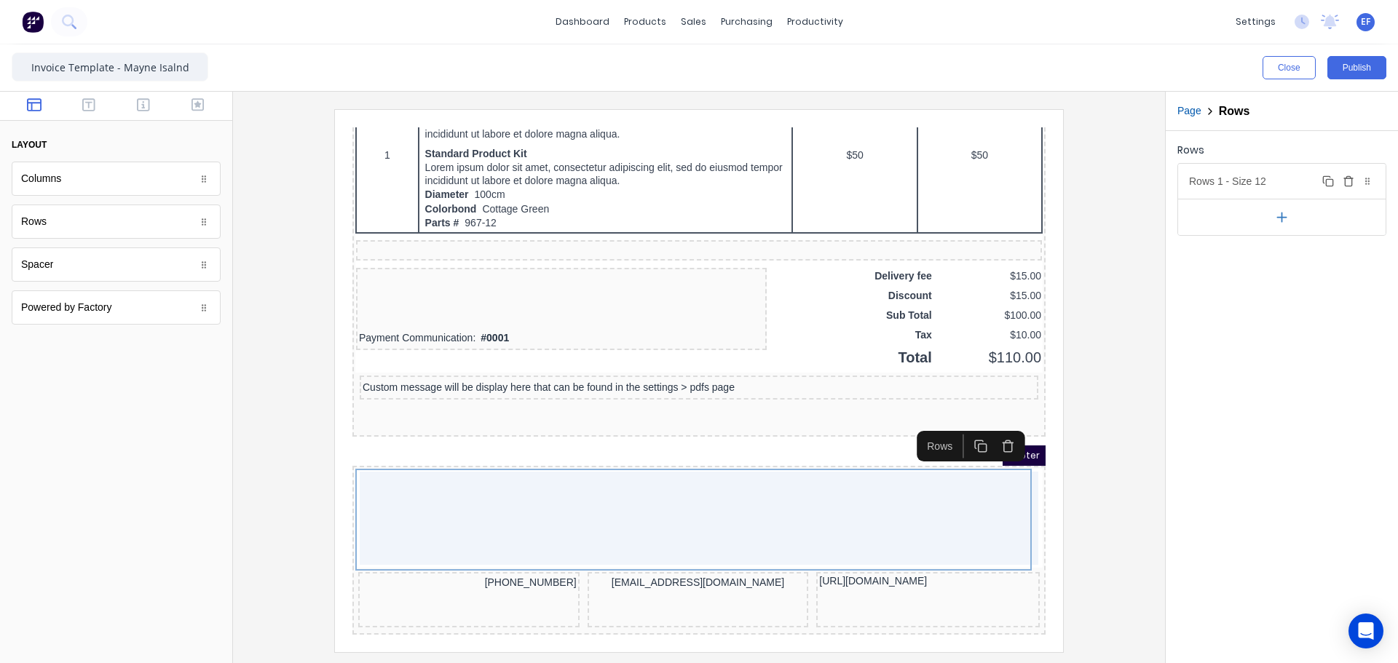
click at [1348, 183] on icon "button" at bounding box center [1348, 181] width 12 height 12
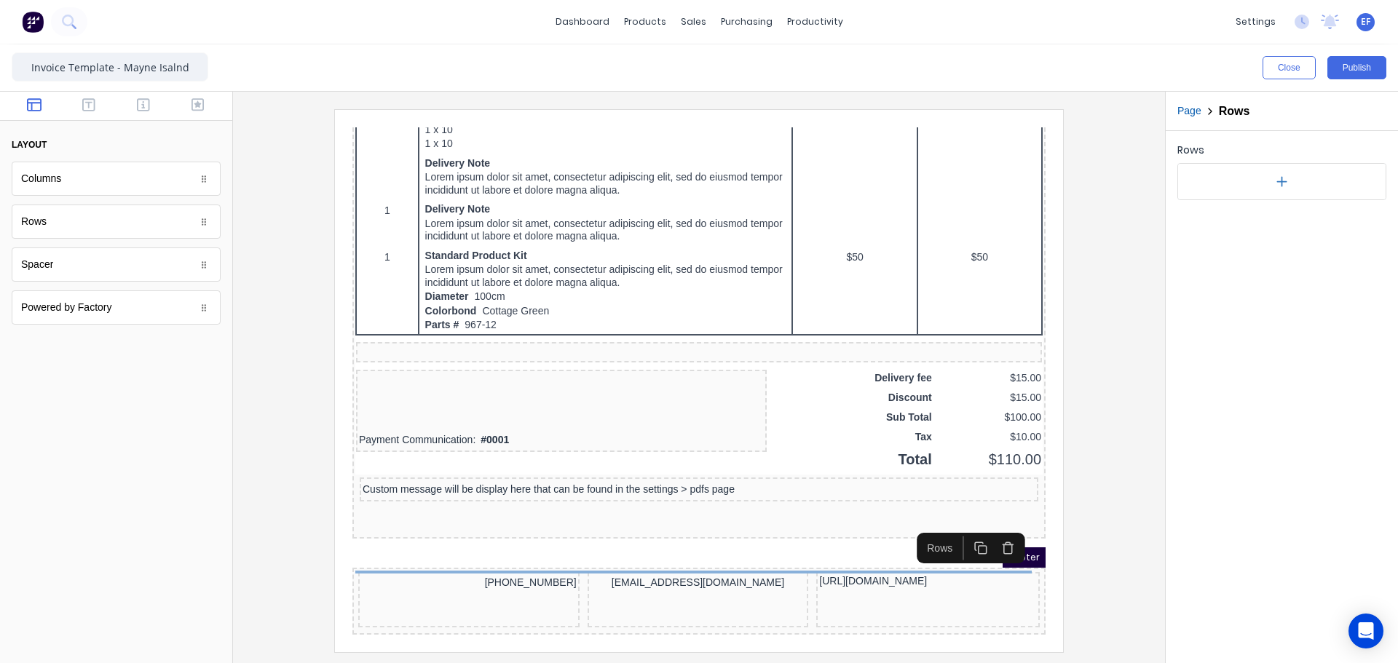
scroll to position [919, 0]
click at [1110, 530] on div at bounding box center [699, 380] width 908 height 542
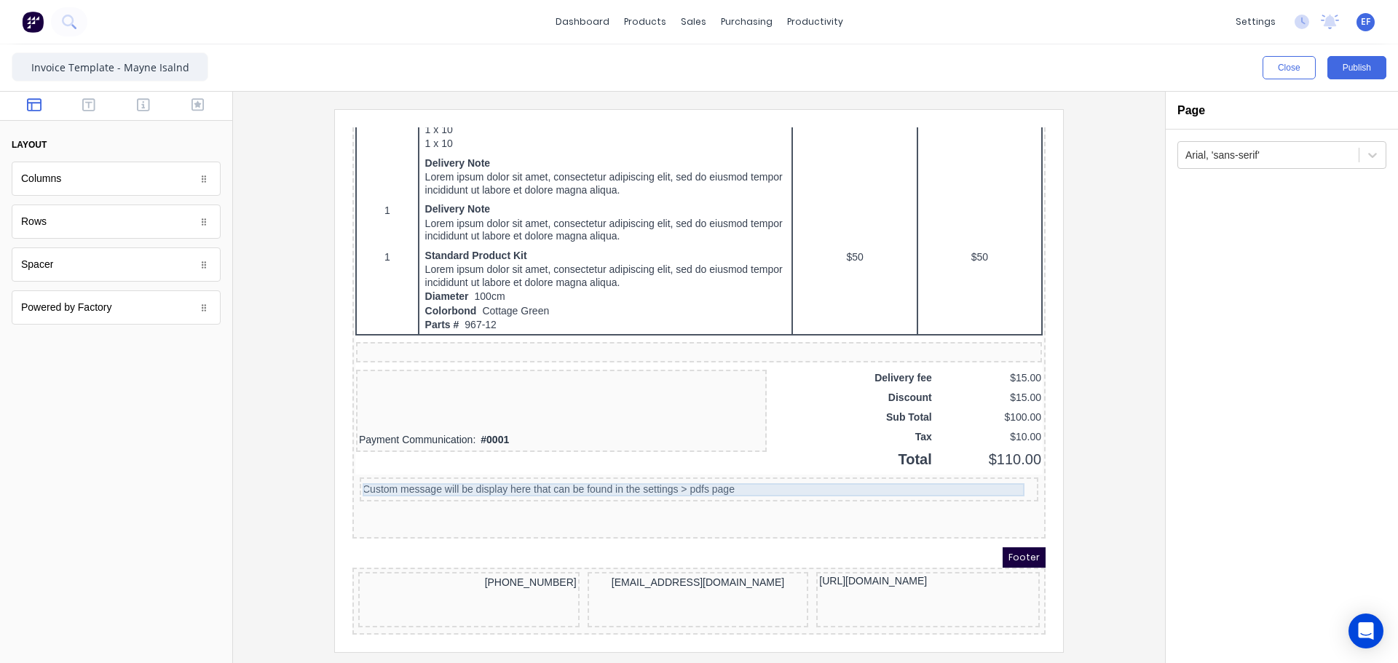
click at [716, 466] on div "Custom message will be display here that can be found in the settings > pdfs pa…" at bounding box center [681, 472] width 673 height 13
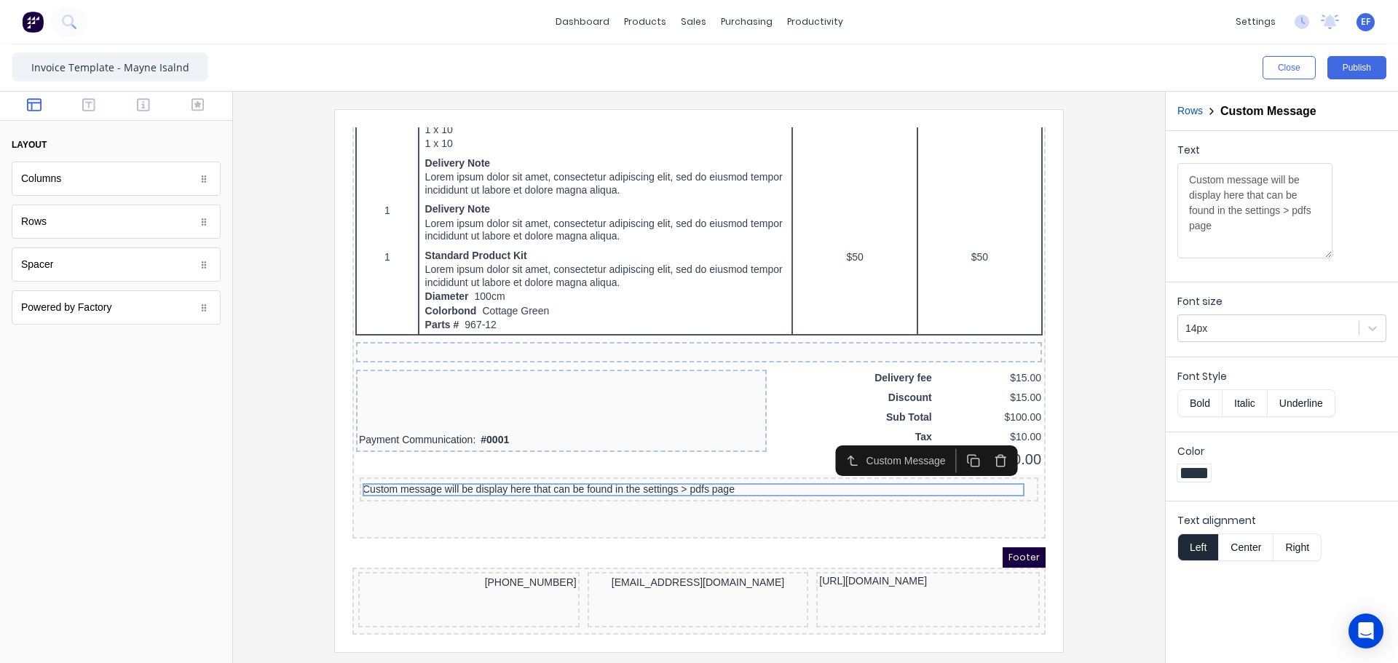
click at [983, 439] on icon "button" at bounding box center [983, 444] width 14 height 14
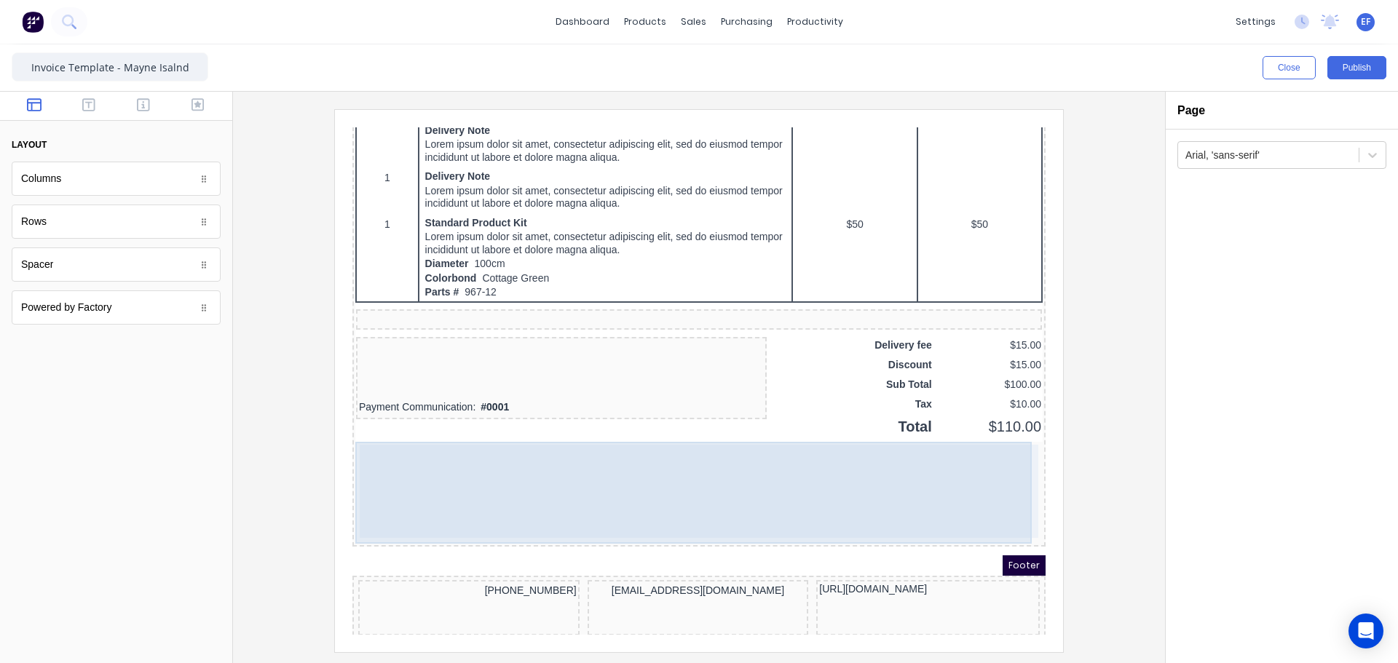
scroll to position [959, 0]
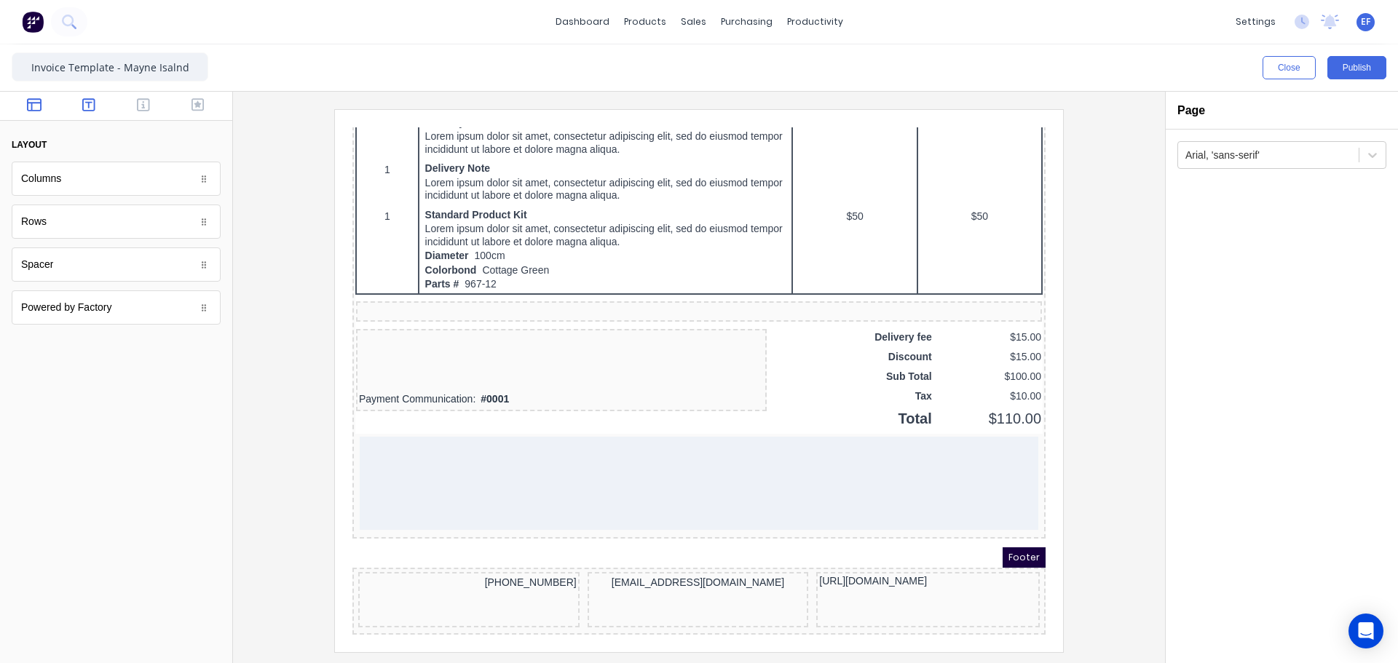
click at [80, 103] on button "button" at bounding box center [89, 106] width 46 height 17
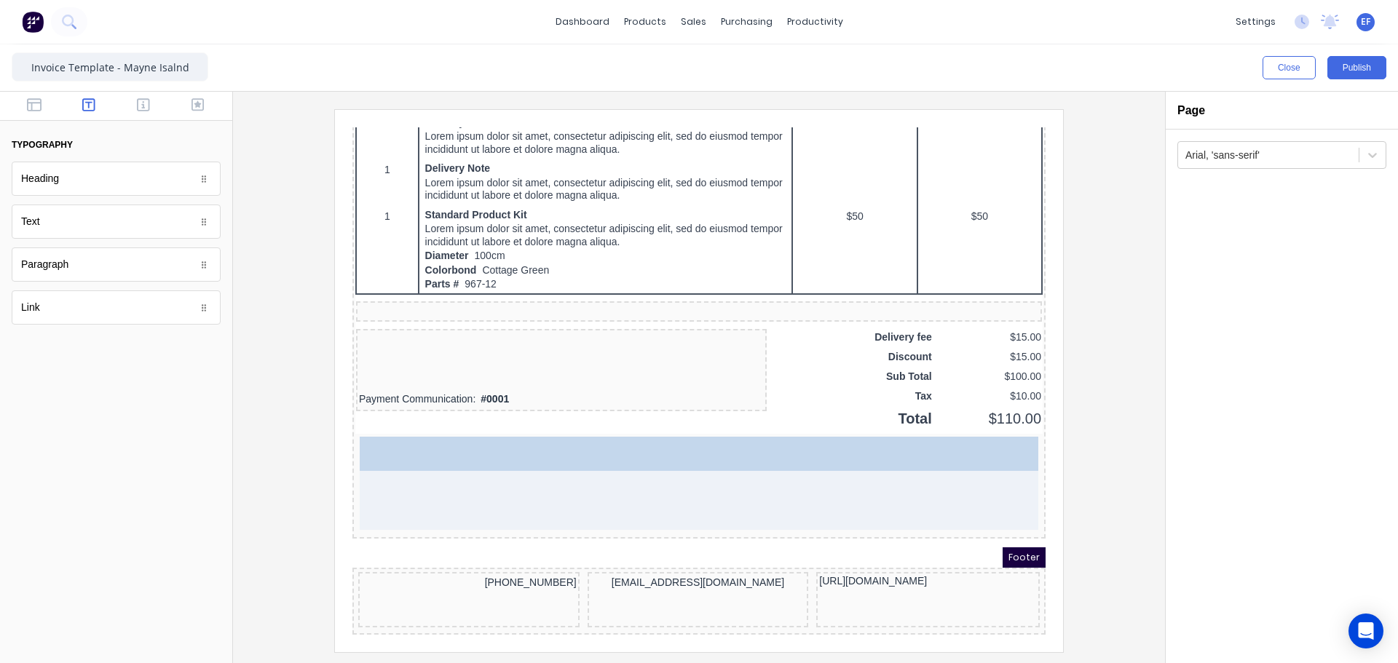
drag, startPoint x: 29, startPoint y: 230, endPoint x: 547, endPoint y: 509, distance: 587.9
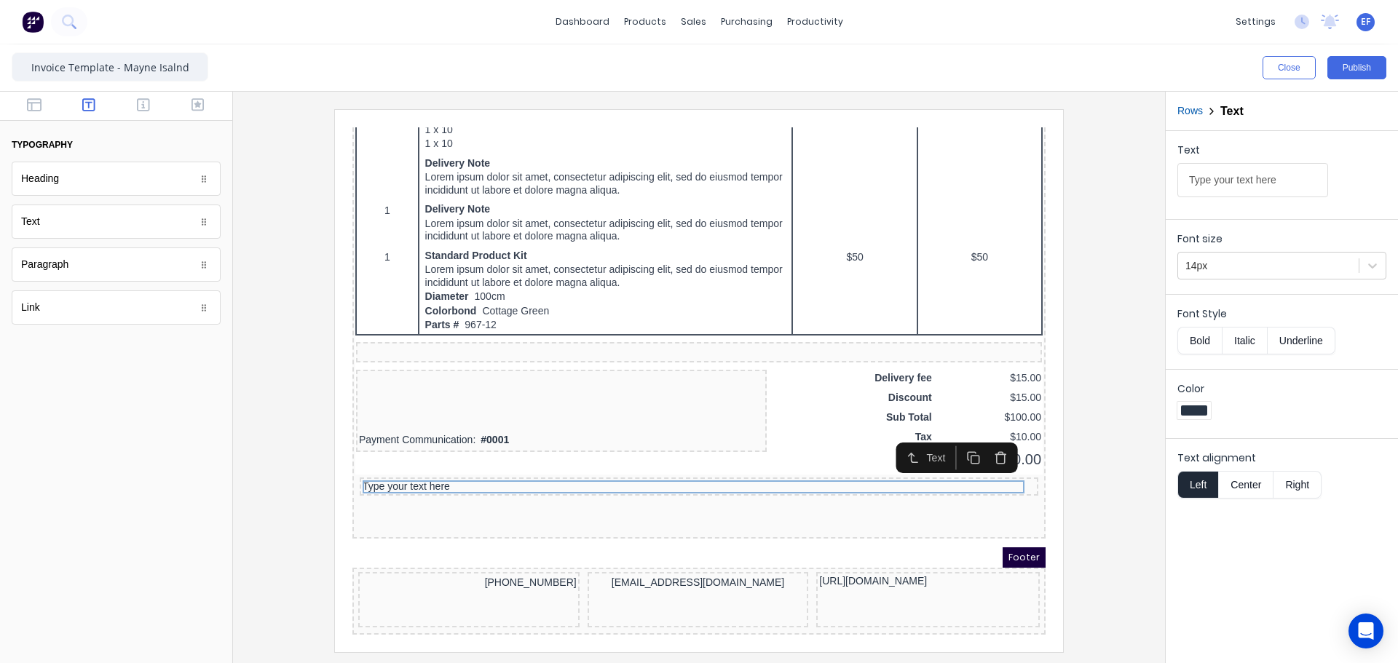
scroll to position [919, 0]
click at [381, 399] on div at bounding box center [543, 406] width 405 height 15
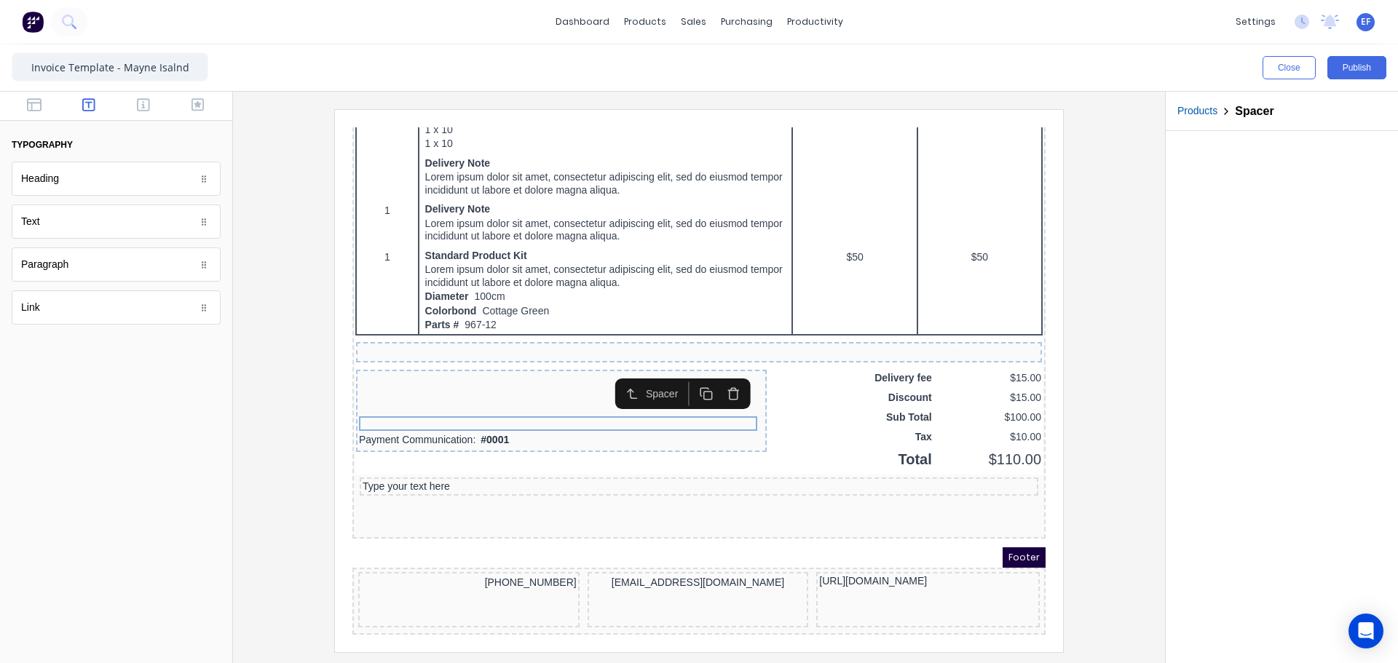
click at [693, 370] on icon "button" at bounding box center [689, 377] width 14 height 14
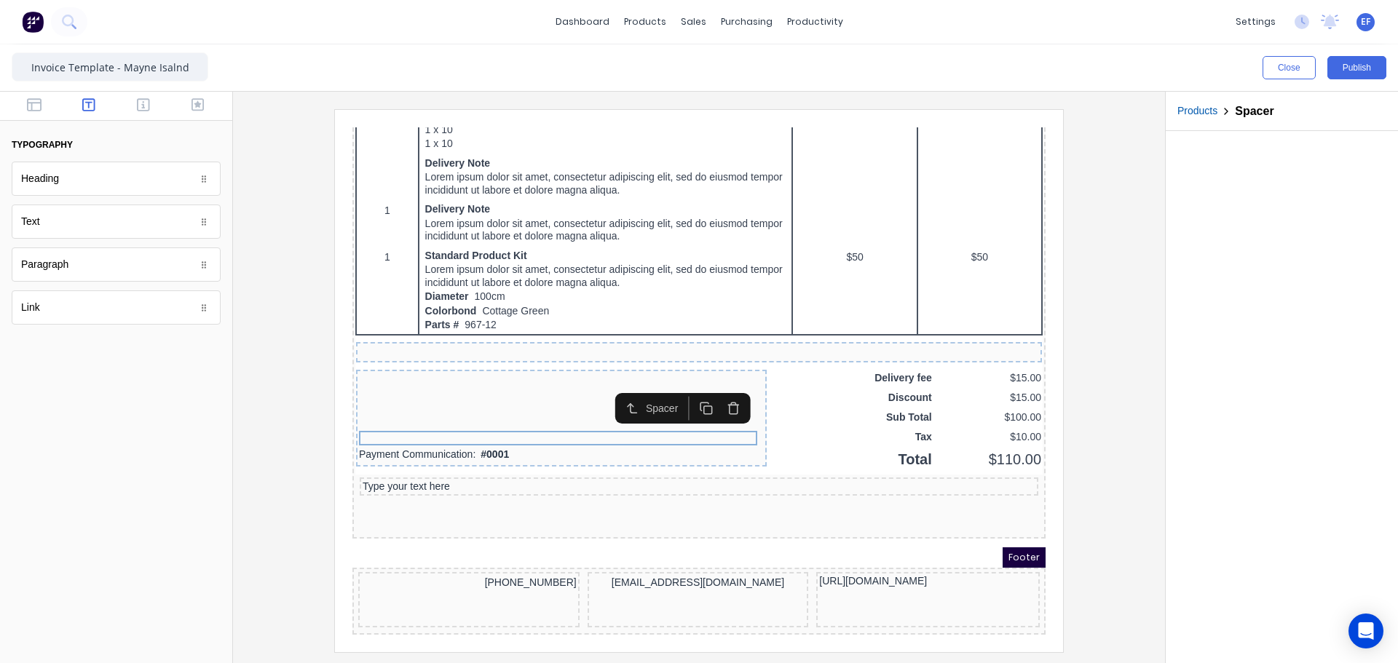
click at [689, 387] on icon "button" at bounding box center [689, 391] width 14 height 14
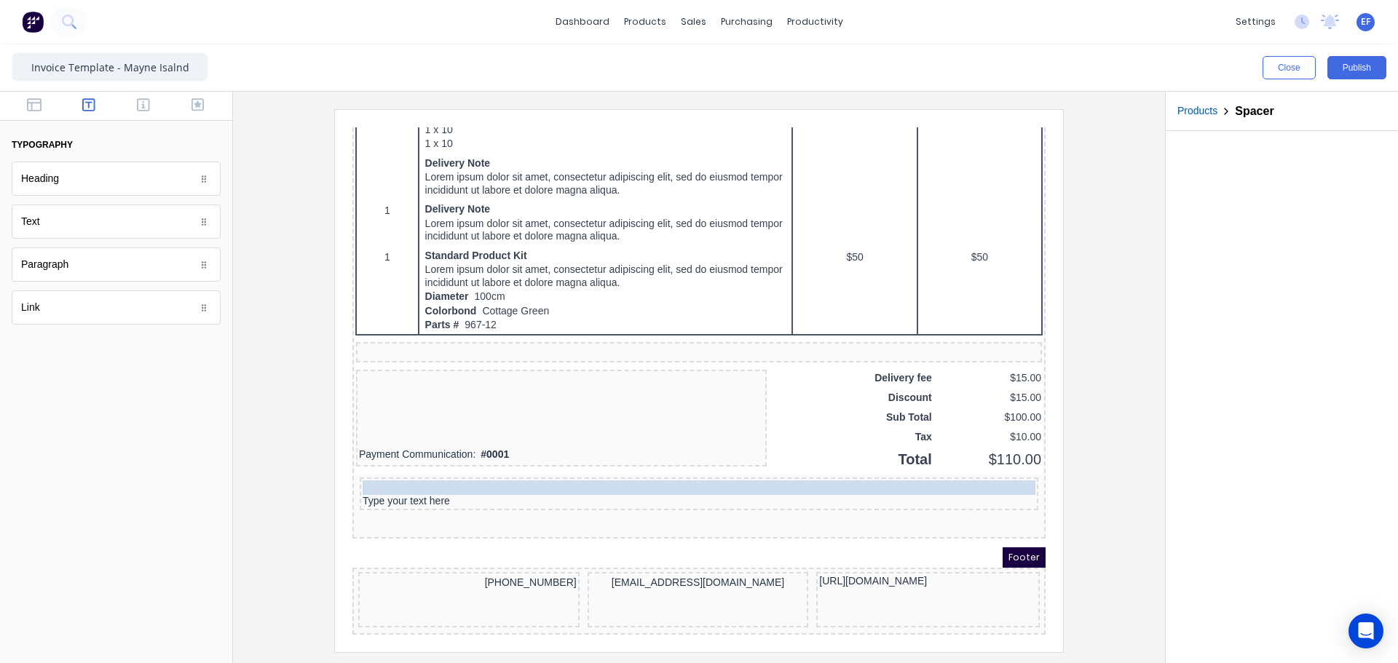
drag, startPoint x: 507, startPoint y: 425, endPoint x: 521, endPoint y: 456, distance: 34.5
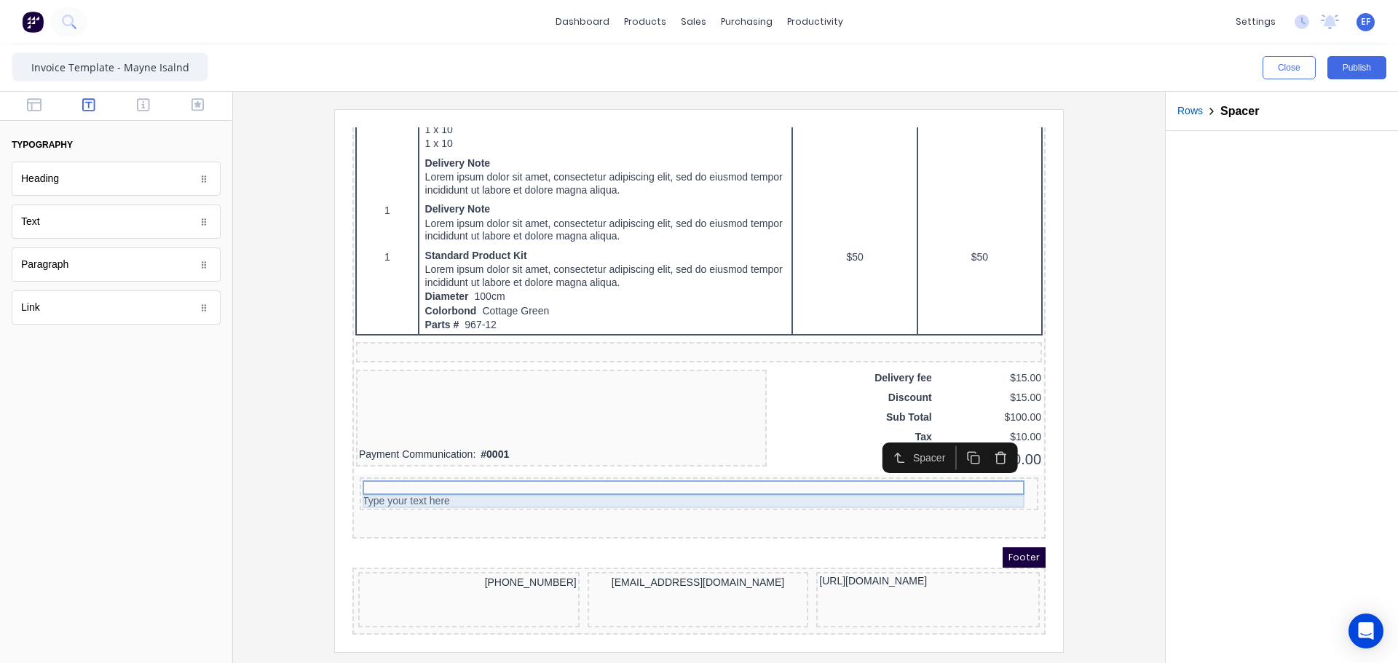
click at [365, 478] on div "Type your text here" at bounding box center [681, 484] width 673 height 13
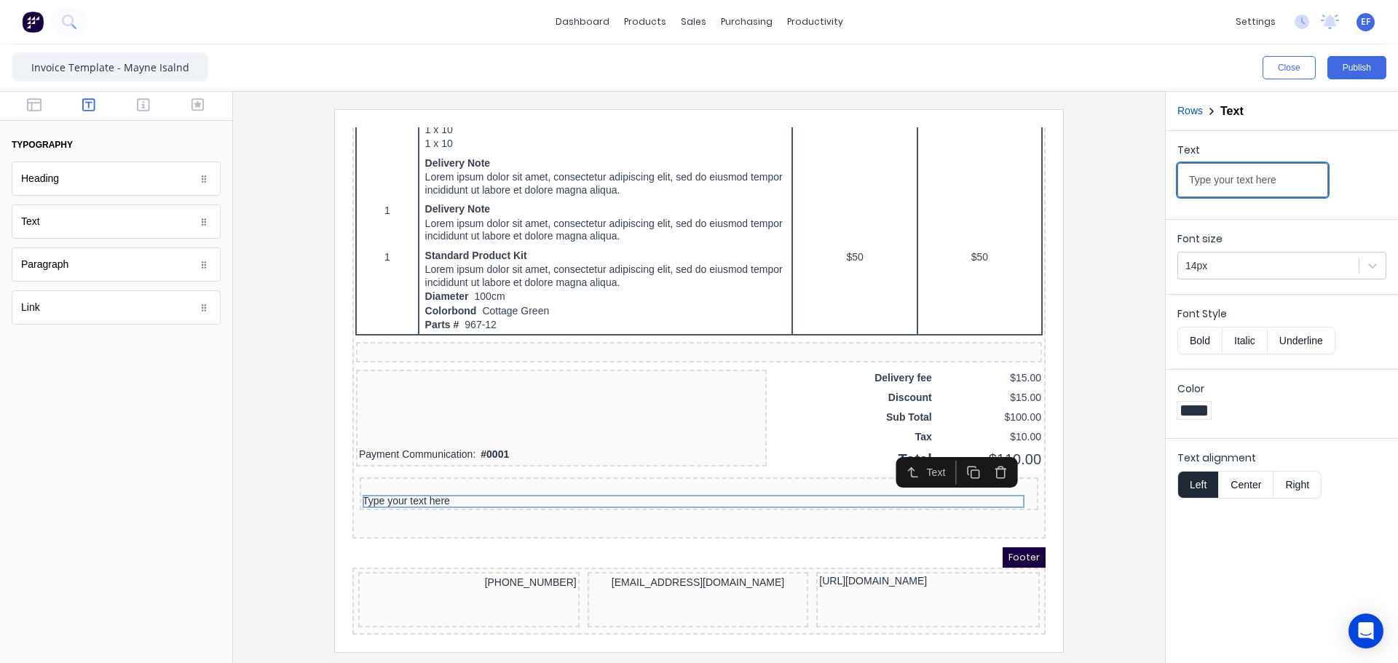
drag, startPoint x: 1293, startPoint y: 186, endPoint x: 1146, endPoint y: 181, distance: 147.1
click at [1146, 181] on div "Close Publish Components typography Heading Heading Text Text Paragraph Paragra…" at bounding box center [699, 353] width 1398 height 619
paste input "hanks for your business and have an awesome day!"
type input "Thanks for your business and have an awesome day!"
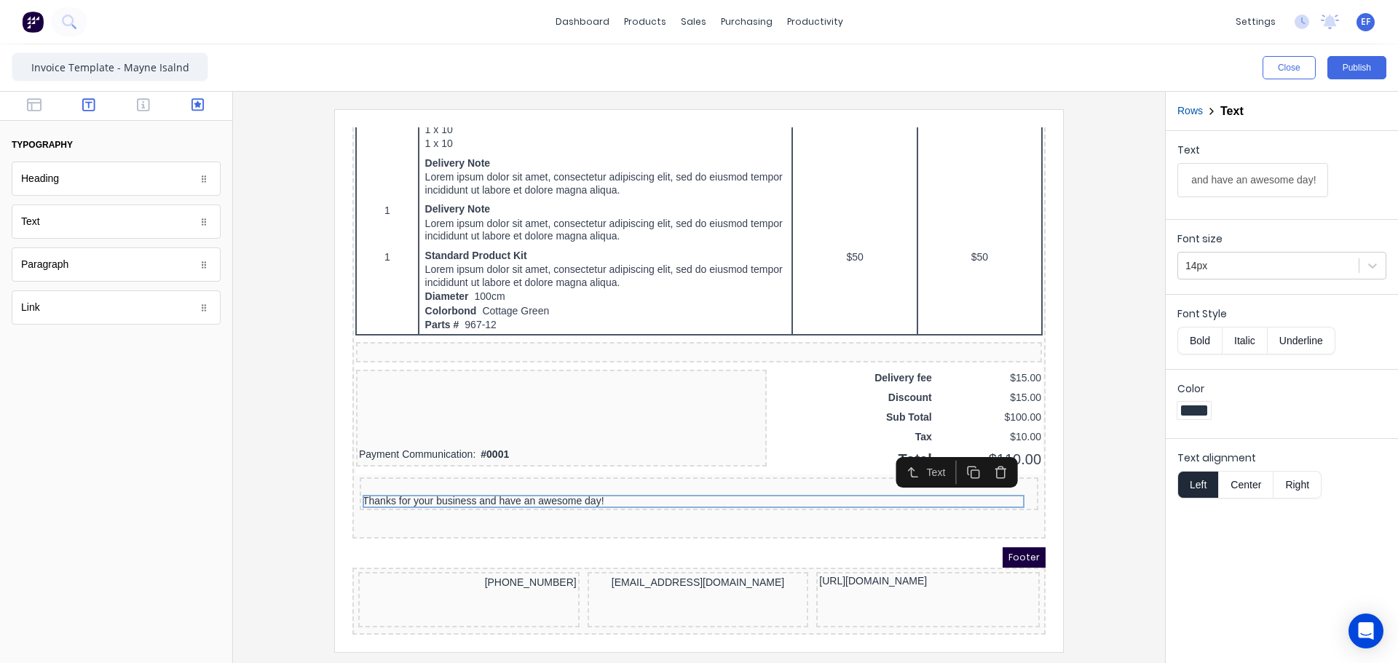
scroll to position [0, 0]
click at [185, 100] on button "button" at bounding box center [198, 106] width 46 height 17
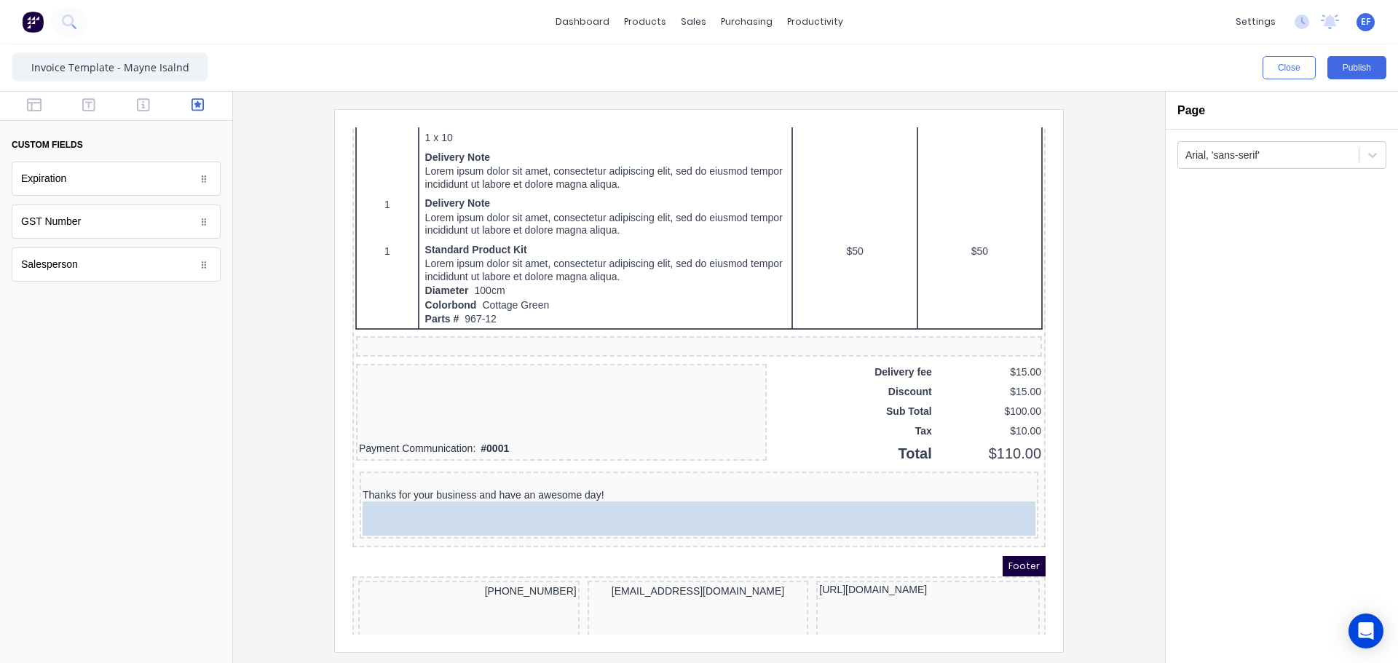
drag, startPoint x: 51, startPoint y: 231, endPoint x: 499, endPoint y: 516, distance: 530.9
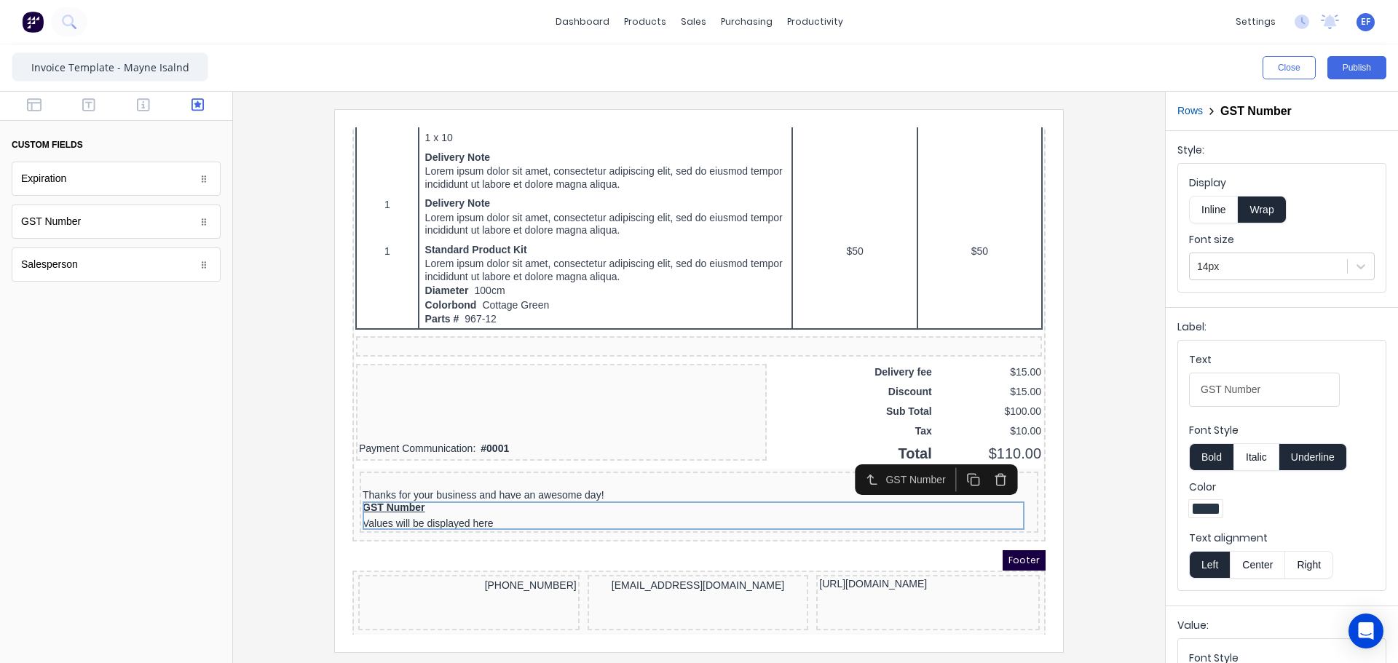
click at [1201, 207] on button "Inline" at bounding box center [1213, 210] width 49 height 28
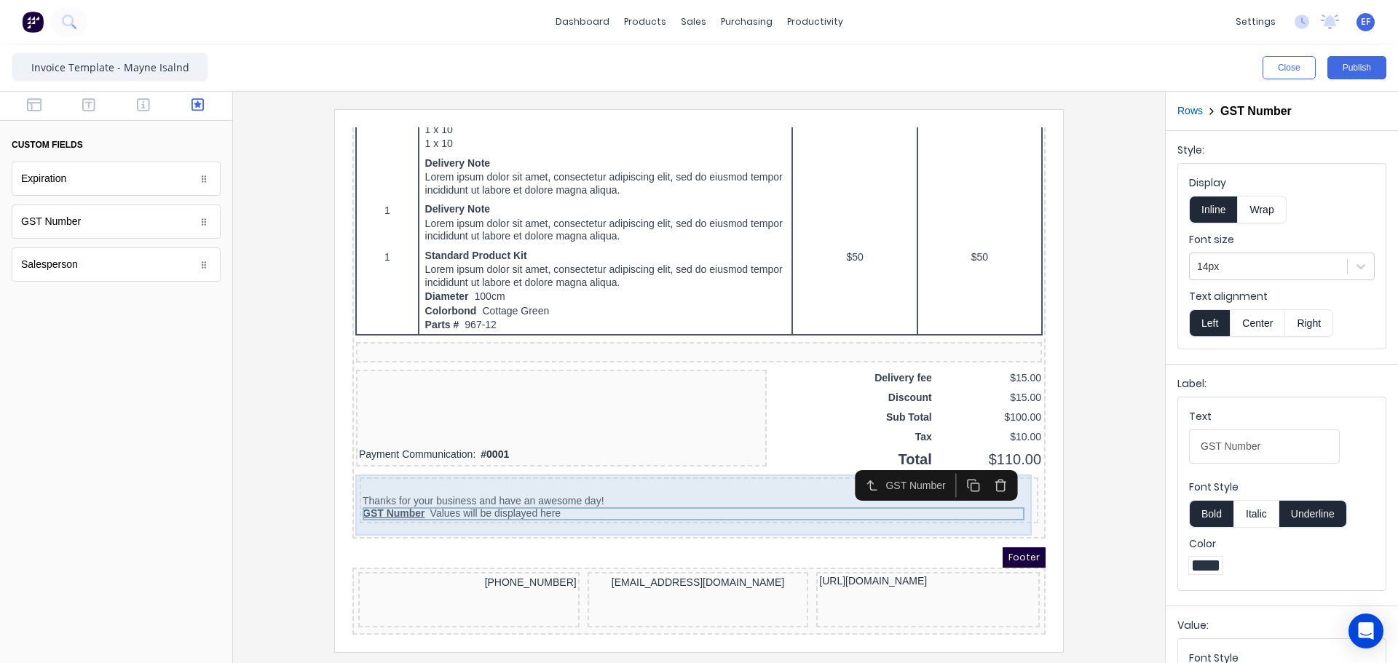
click at [684, 460] on div "Thanks for your business and have an awesome day! GST Number Values will be dis…" at bounding box center [681, 483] width 678 height 46
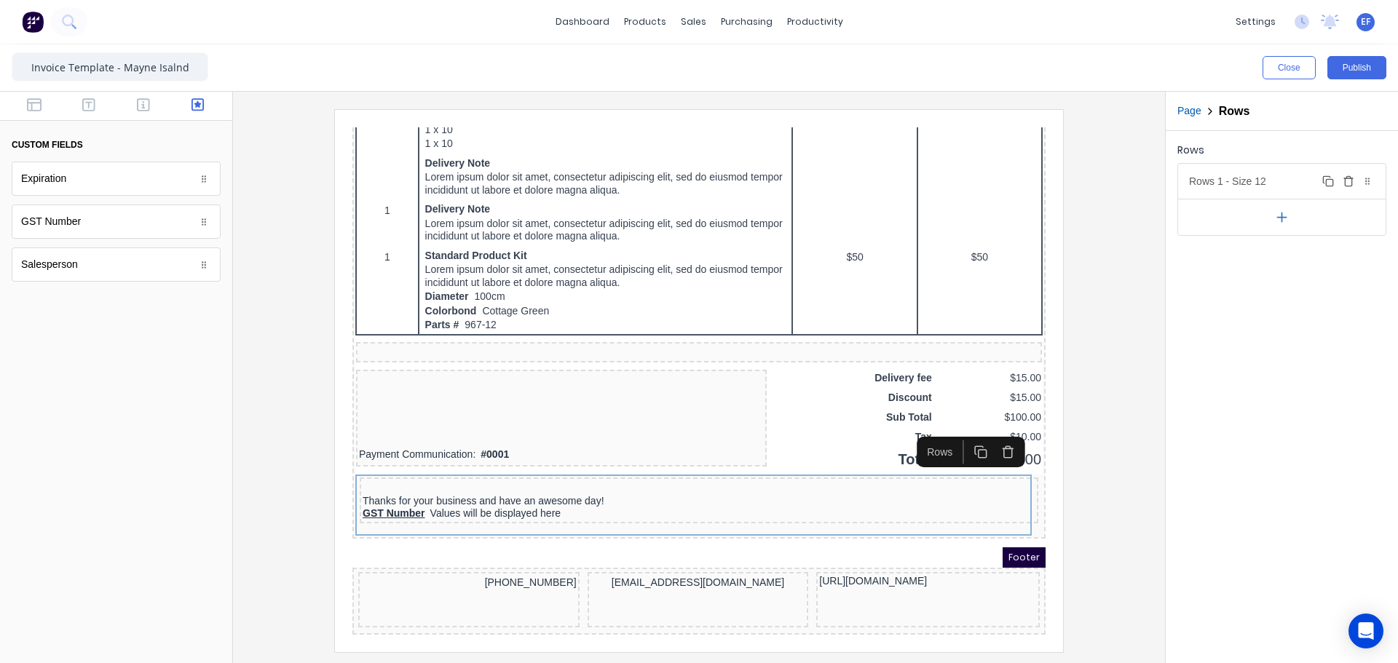
click at [1348, 181] on icon "button" at bounding box center [1348, 181] width 12 height 12
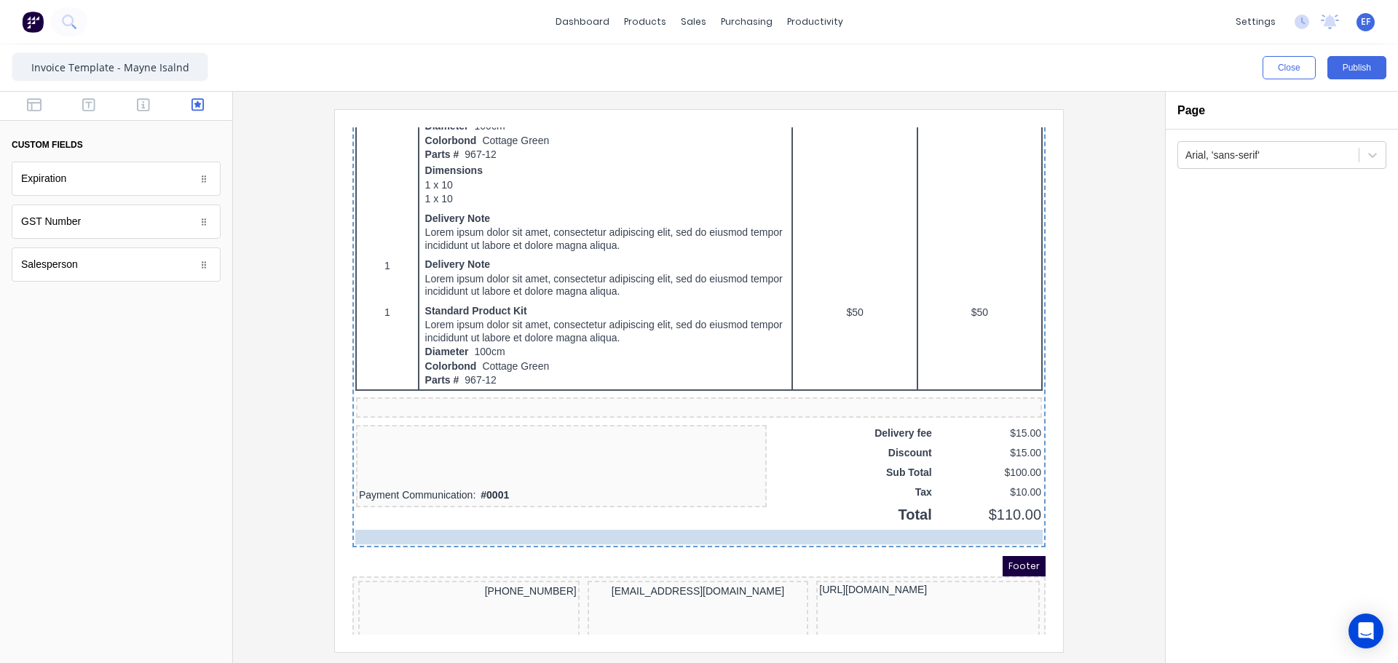
drag, startPoint x: 372, startPoint y: 467, endPoint x: 379, endPoint y: 536, distance: 70.3
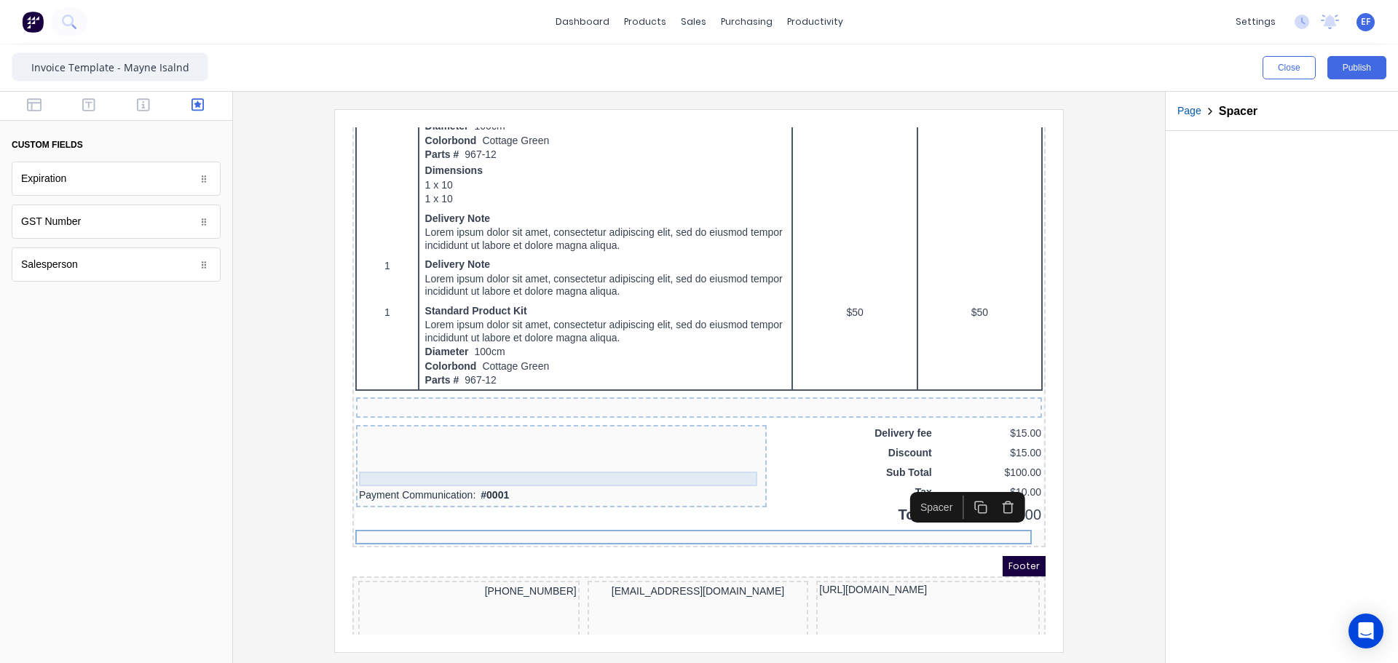
click at [689, 460] on div at bounding box center [543, 461] width 405 height 15
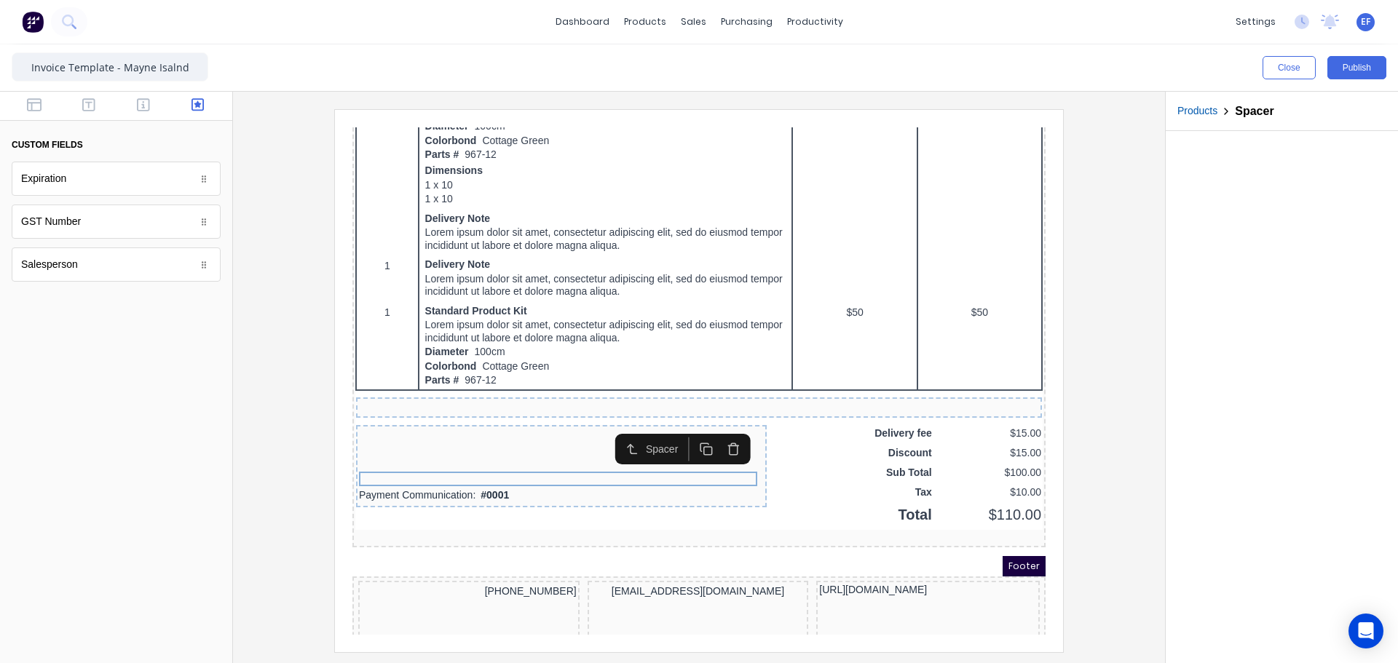
click at [691, 431] on icon "button" at bounding box center [689, 432] width 14 height 14
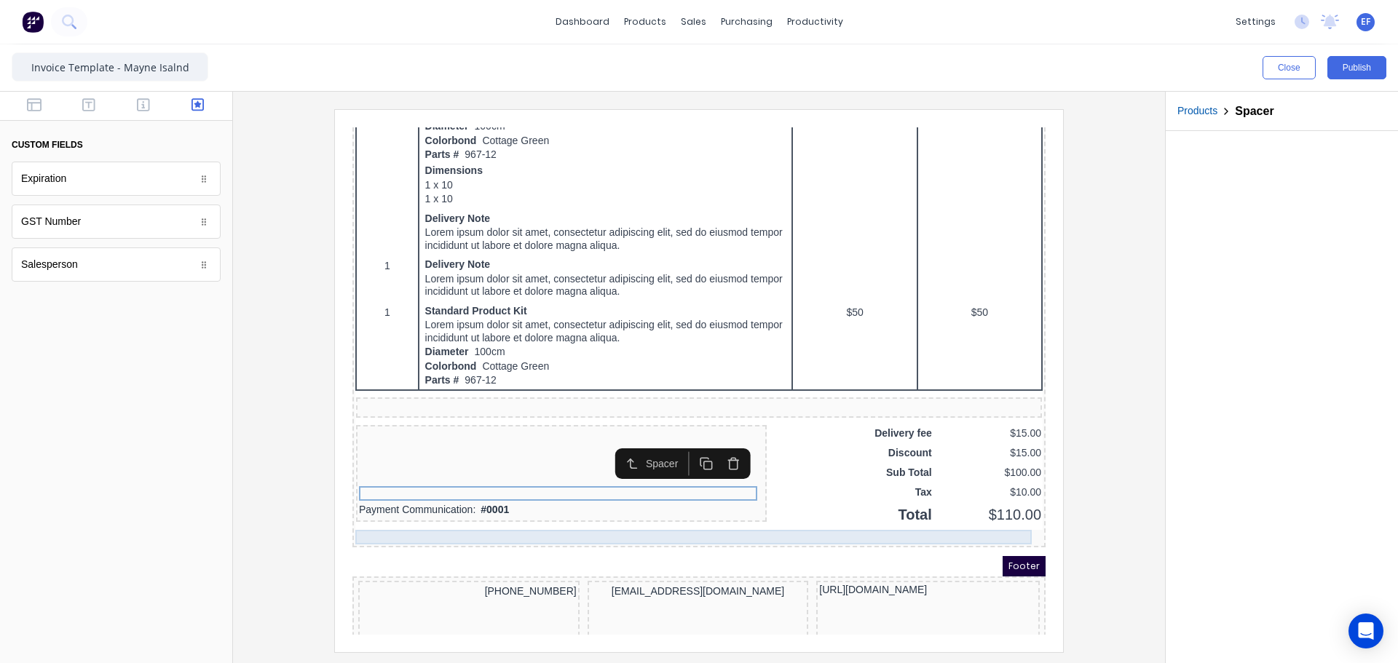
click at [578, 517] on div at bounding box center [681, 519] width 687 height 15
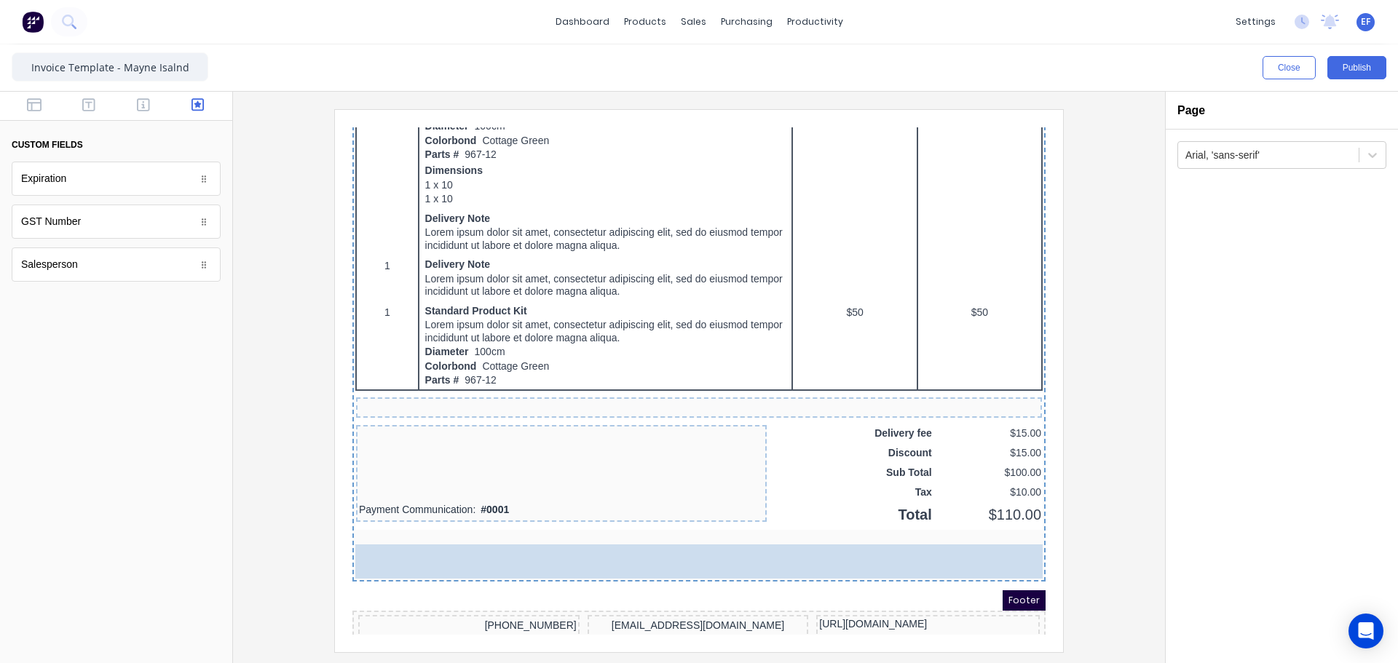
drag, startPoint x: 45, startPoint y: 225, endPoint x: 587, endPoint y: 556, distance: 635.5
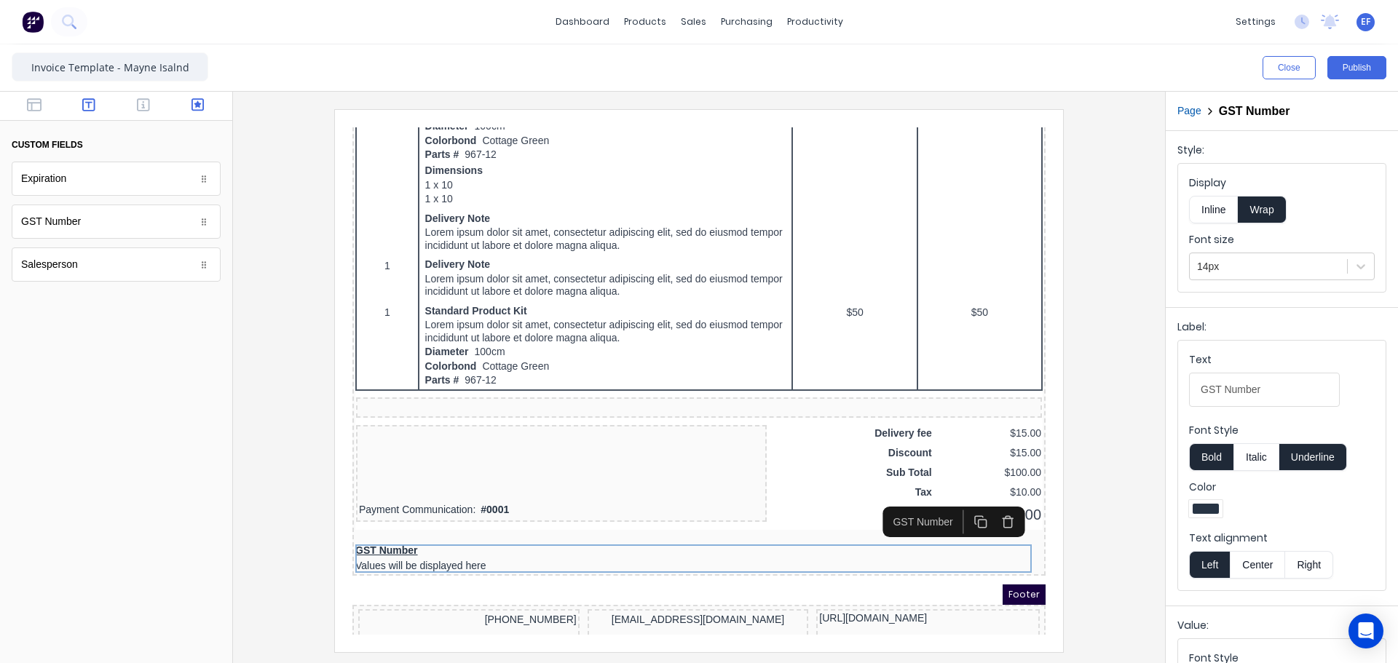
click at [92, 100] on icon "button" at bounding box center [88, 105] width 13 height 15
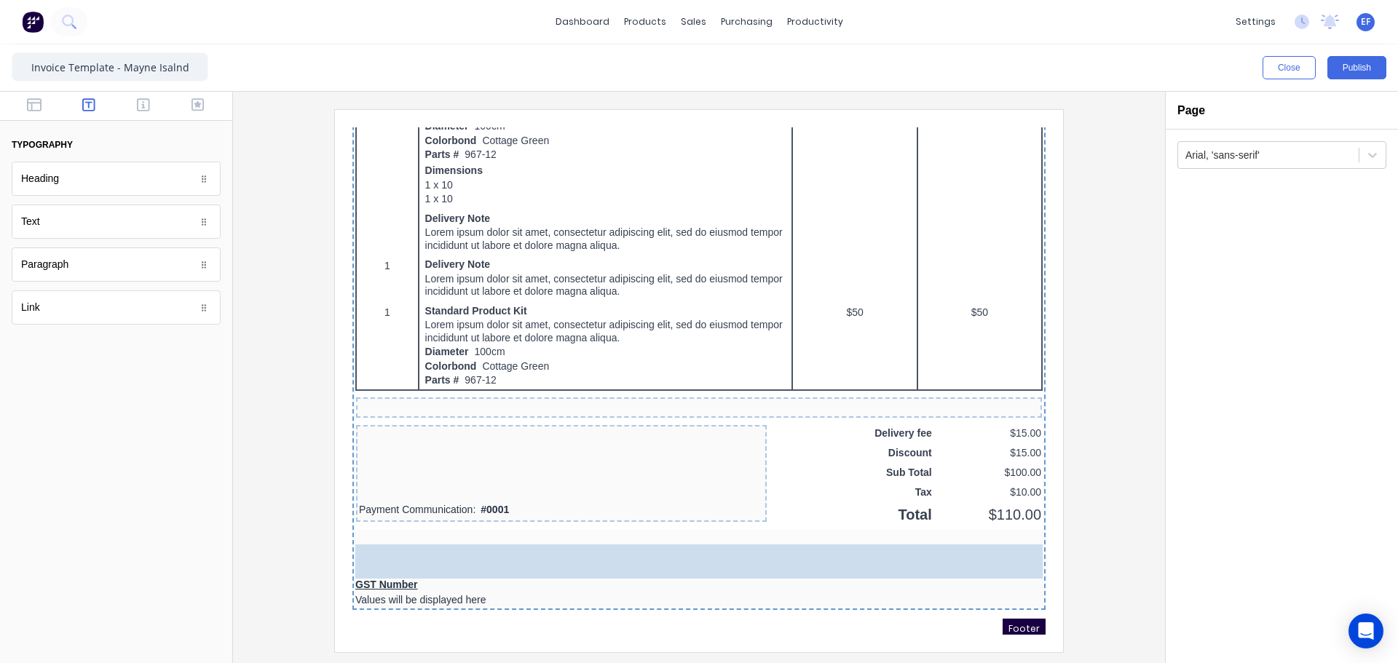
drag, startPoint x: 49, startPoint y: 217, endPoint x: 166, endPoint y: 400, distance: 217.7
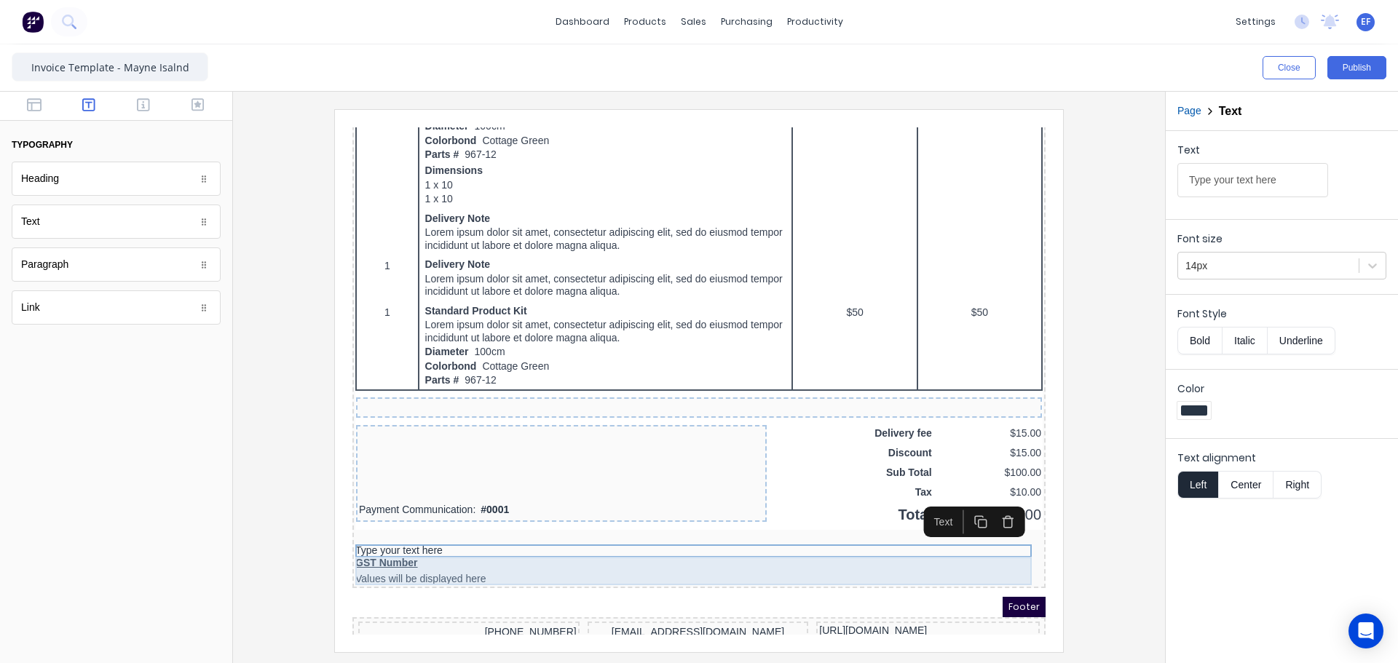
click at [406, 550] on div "GST Number Values will be displayed here" at bounding box center [681, 553] width 687 height 28
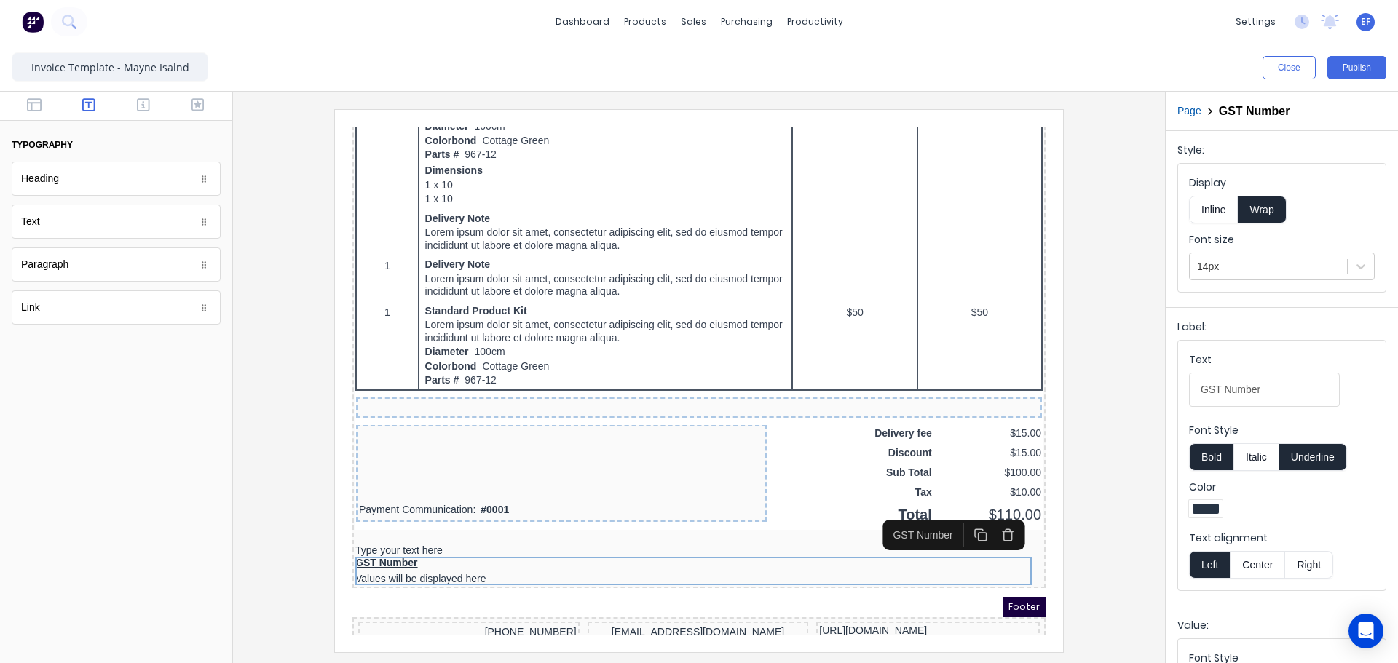
click at [1212, 214] on button "Inline" at bounding box center [1213, 210] width 49 height 28
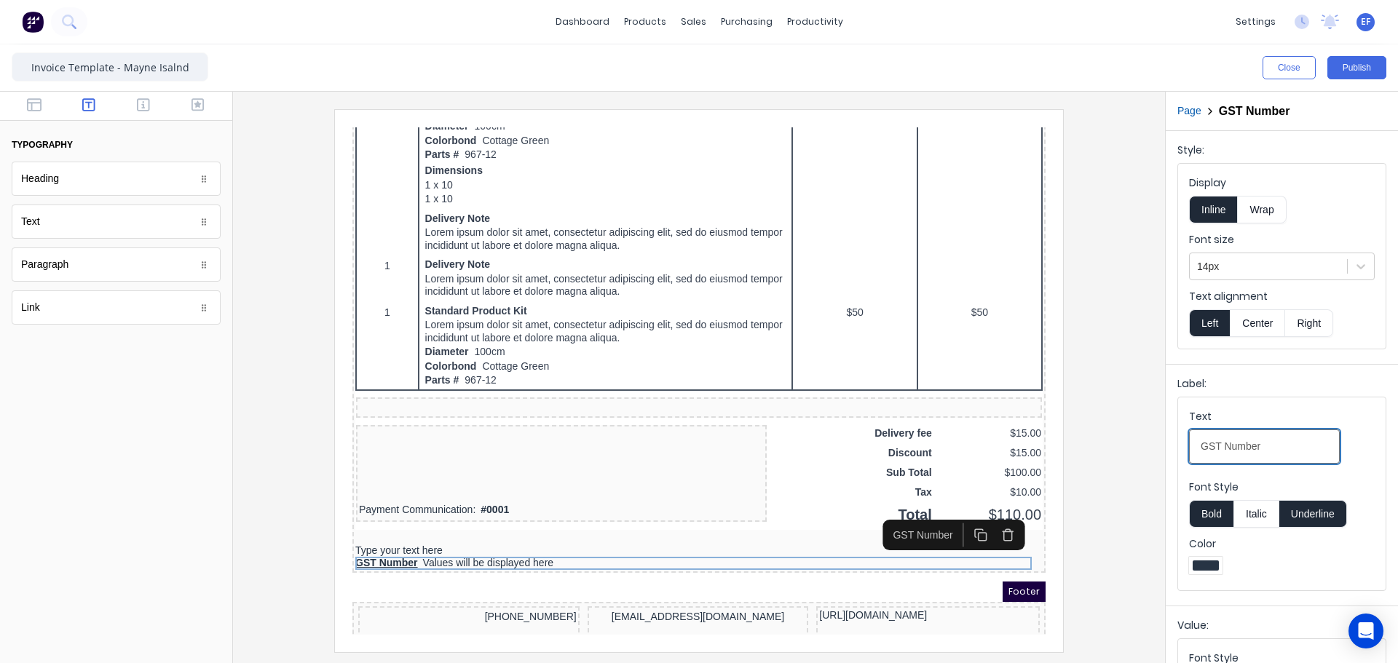
drag, startPoint x: 1296, startPoint y: 450, endPoint x: 1079, endPoint y: 460, distance: 217.9
click at [1079, 460] on div "Close Publish Components typography Heading Heading Text Text Paragraph Paragra…" at bounding box center [699, 353] width 1398 height 619
paste Number-textqsmsyk4hzl3nkew3lljsj602yucjl0zm738fl8cdytbbsxrbew9qt82evq1b-8d7195fc-98b2-49d9-b411-61430229df80_object_label_text "#:"
type Number-textqsmsyk4hzl3nkew3lljsj602yucjl0zm738fl8cdytbbsxrbew9qt82evq1b-8d7195fc-98b2-49d9-b411-61430229df80_object_label_text "GST #:"
click at [1304, 517] on button "Underline" at bounding box center [1313, 514] width 68 height 28
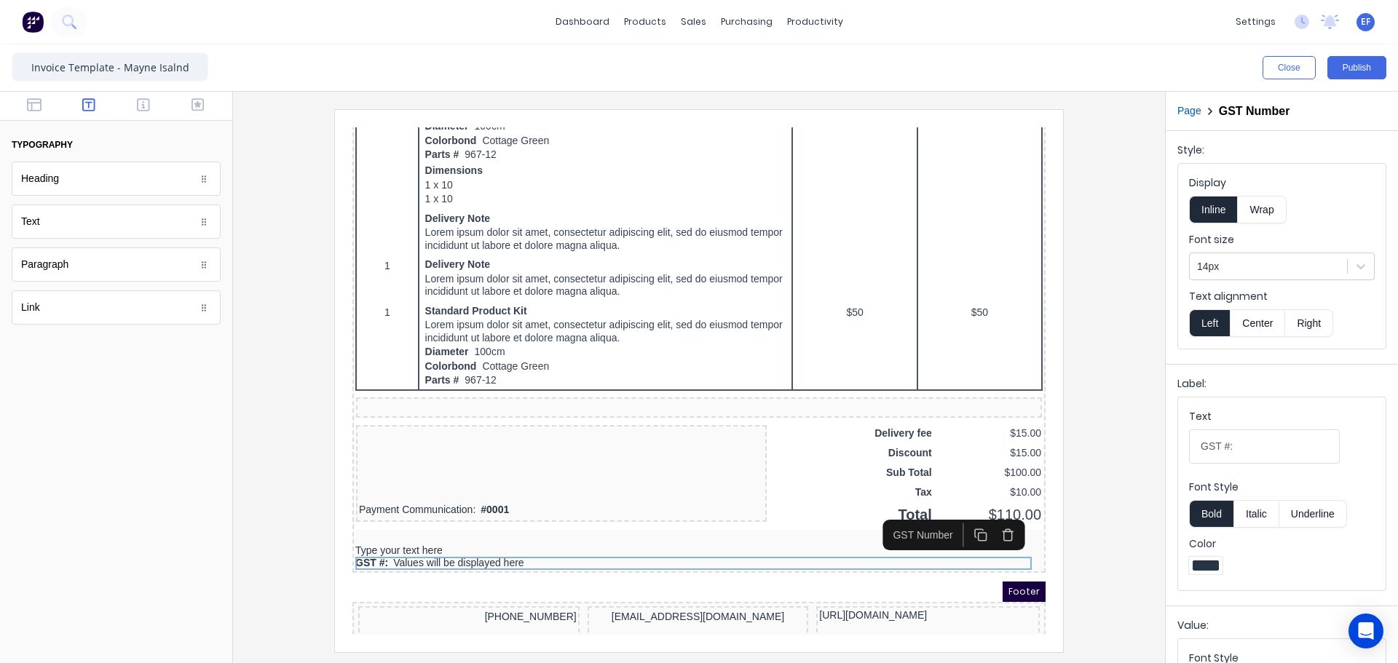
click at [1202, 518] on button "Bold" at bounding box center [1211, 514] width 44 height 28
click at [421, 528] on div "Type your text here" at bounding box center [681, 533] width 687 height 13
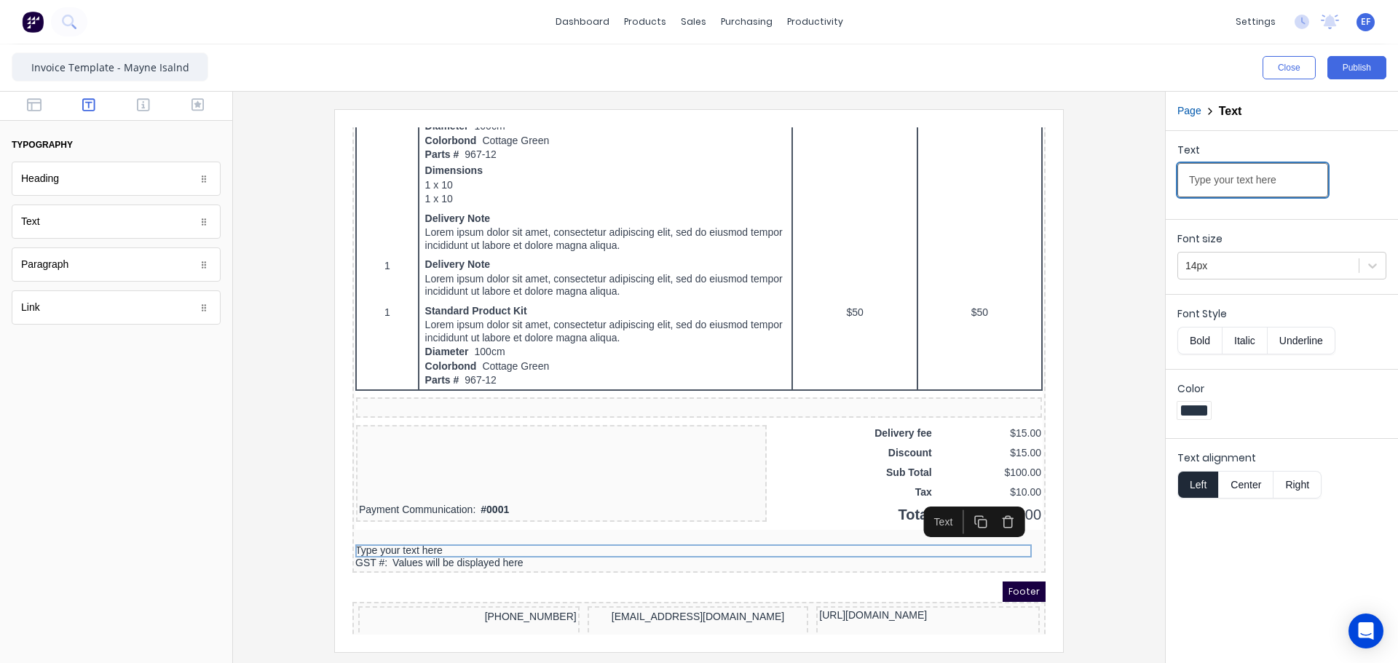
drag, startPoint x: 1288, startPoint y: 189, endPoint x: 1093, endPoint y: 176, distance: 195.5
click at [1093, 176] on div "Close Publish Components typography Heading Heading Text Text Paragraph Paragra…" at bounding box center [699, 353] width 1398 height 619
type input "Thanks for your business and have an awesome day!"
click at [1115, 461] on div at bounding box center [699, 380] width 908 height 542
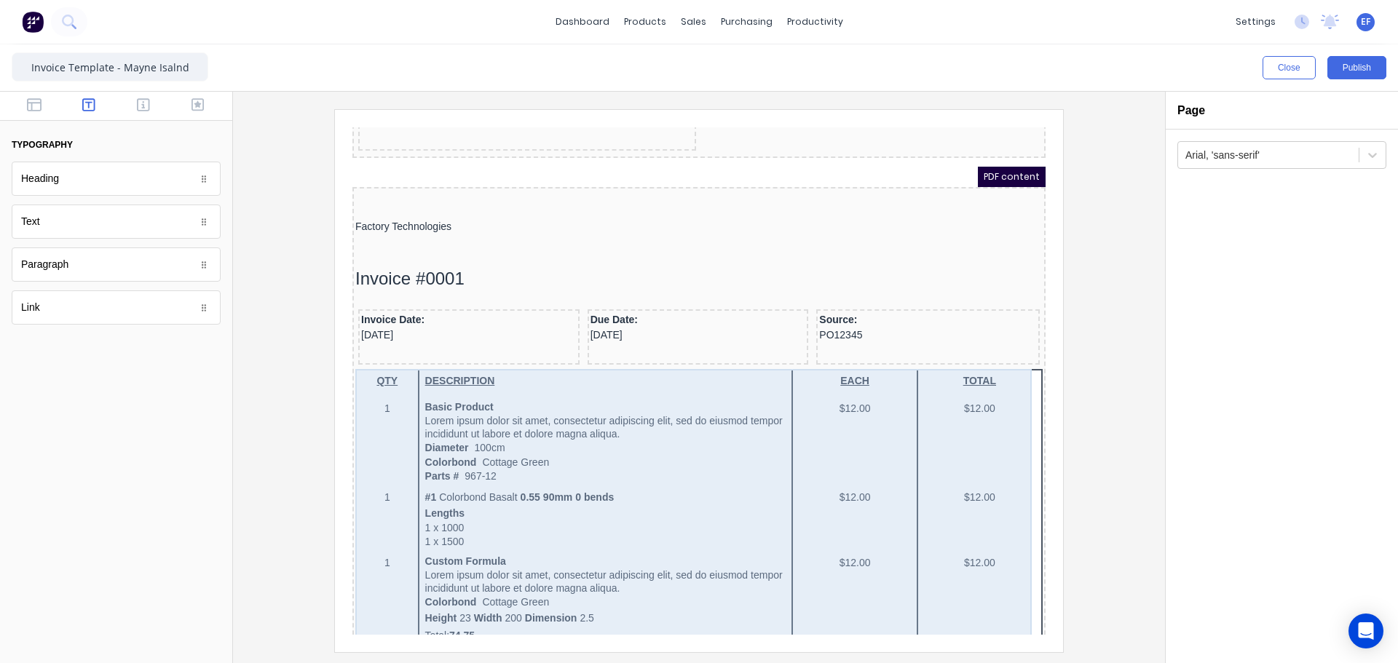
scroll to position [0, 0]
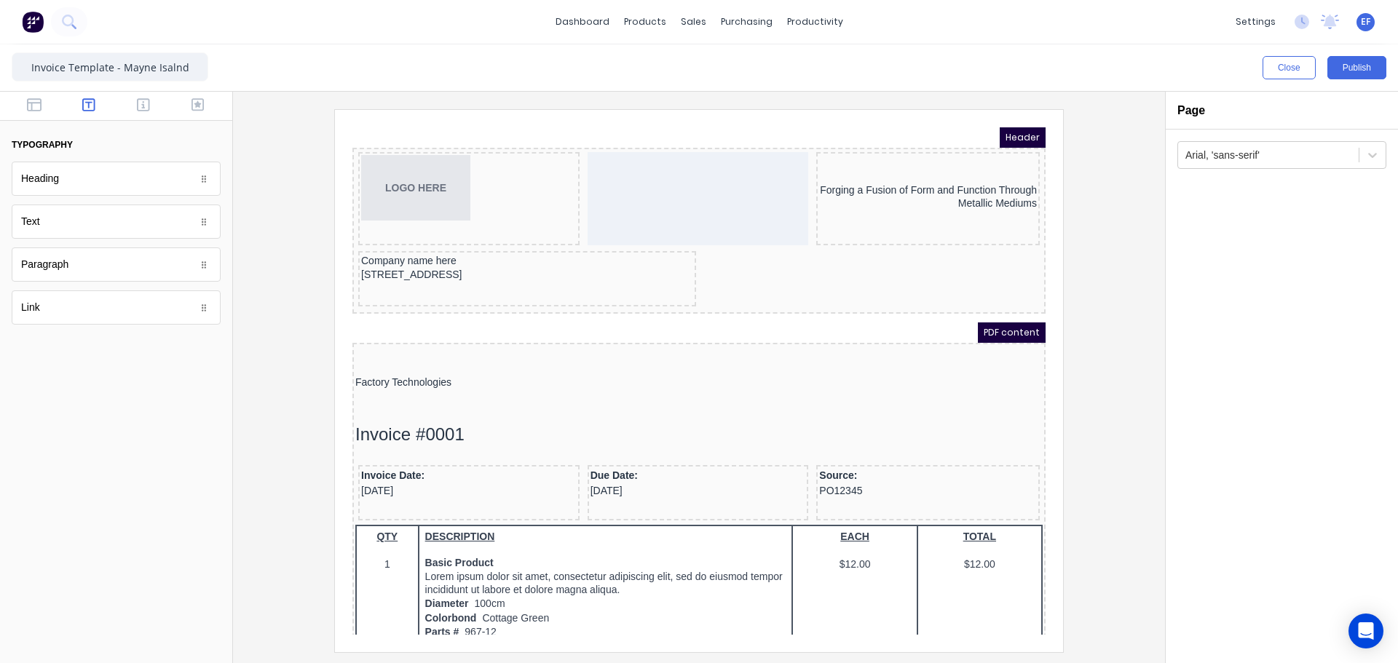
click at [88, 234] on div "Text" at bounding box center [116, 222] width 209 height 34
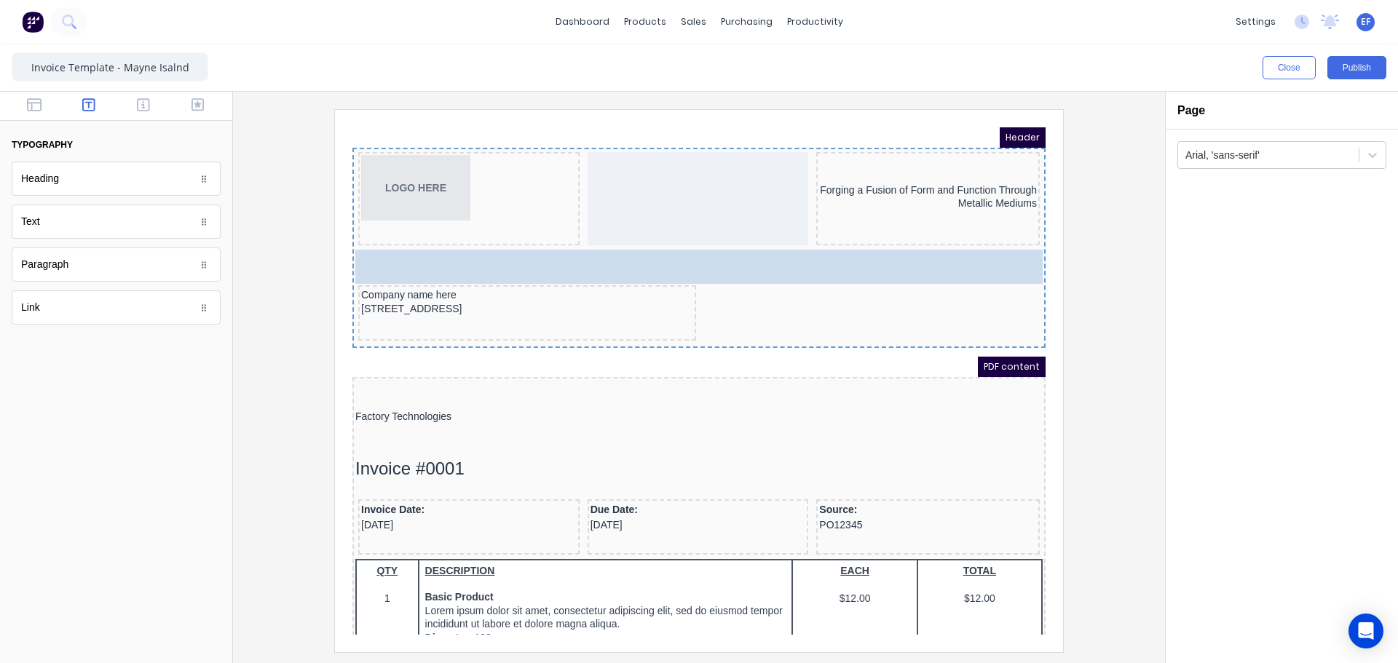
drag, startPoint x: 98, startPoint y: 236, endPoint x: 423, endPoint y: 254, distance: 325.2
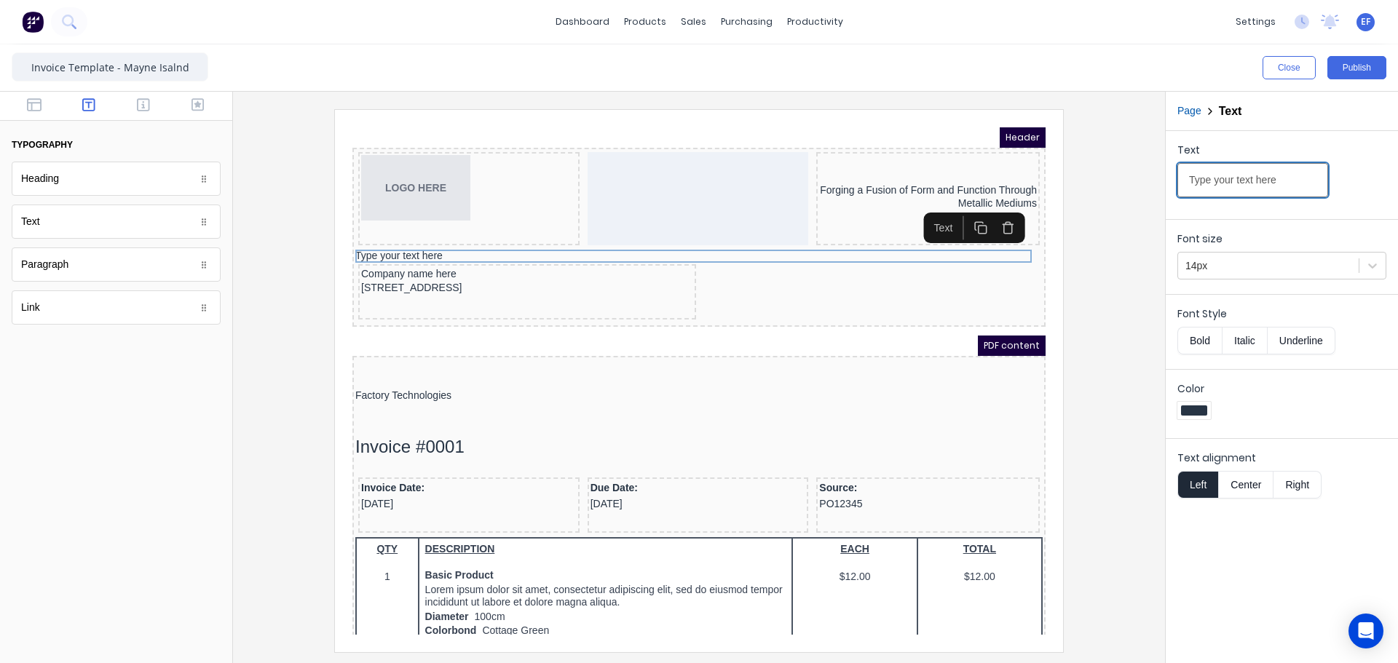
drag, startPoint x: 1308, startPoint y: 180, endPoint x: 1096, endPoint y: 181, distance: 212.6
click at [1096, 181] on div "Close Publish Components typography Heading Heading Text Text Paragraph Paragra…" at bounding box center [699, 353] width 1398 height 619
paste input "_______________________________________________________________________________…"
type input "_______________________________________________________________________________…"
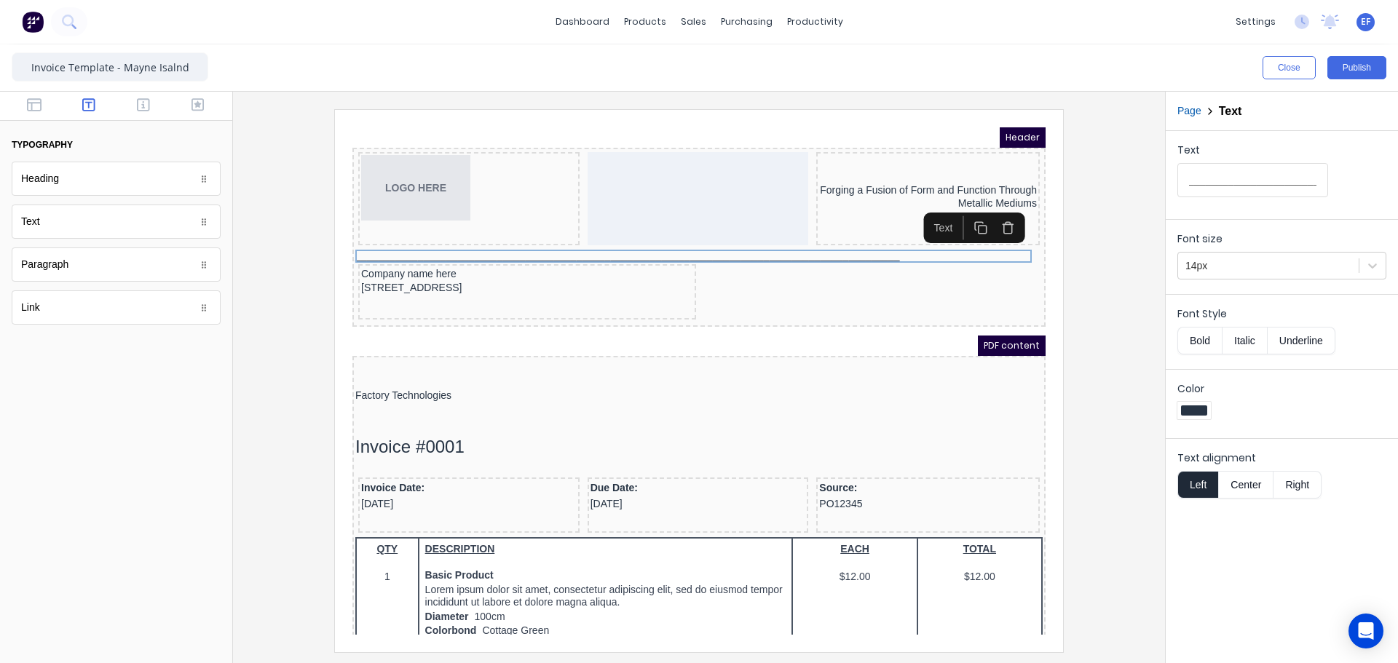
scroll to position [0, 0]
click at [1248, 483] on button "Center" at bounding box center [1245, 485] width 55 height 28
click at [1108, 278] on div at bounding box center [699, 380] width 908 height 542
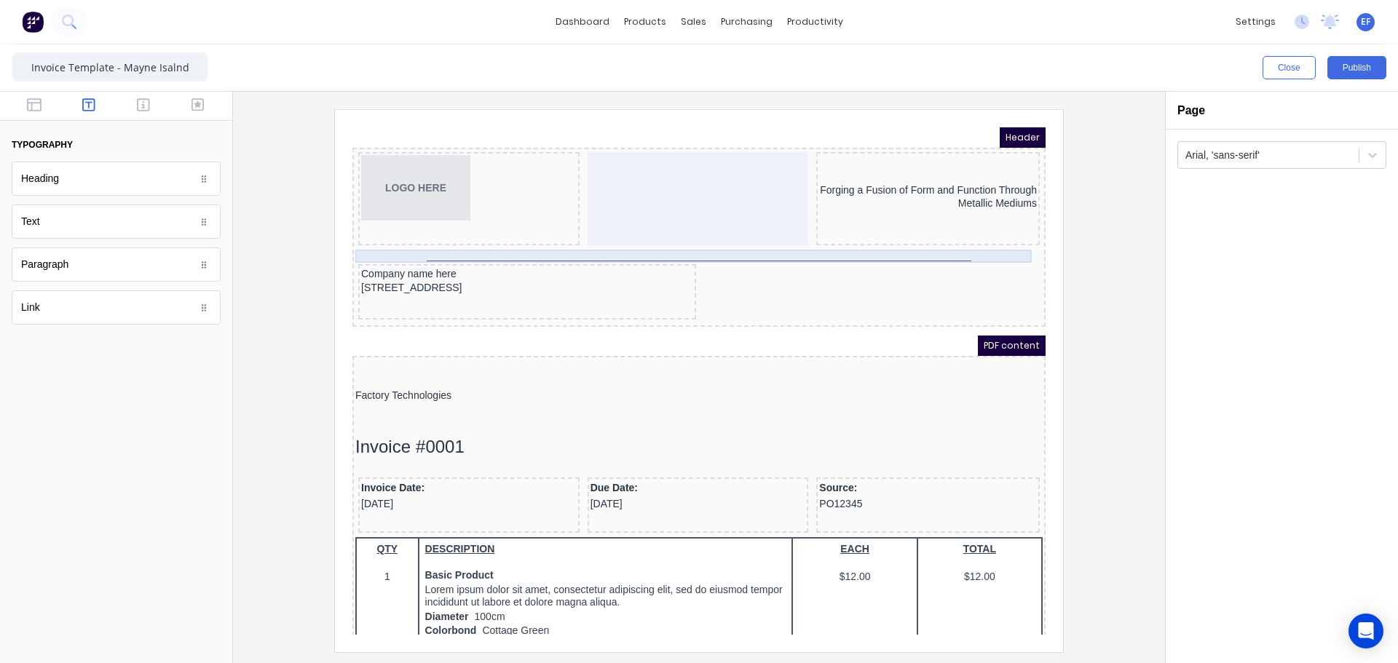
click at [916, 242] on div "_______________________________________________________________________________…" at bounding box center [681, 238] width 687 height 13
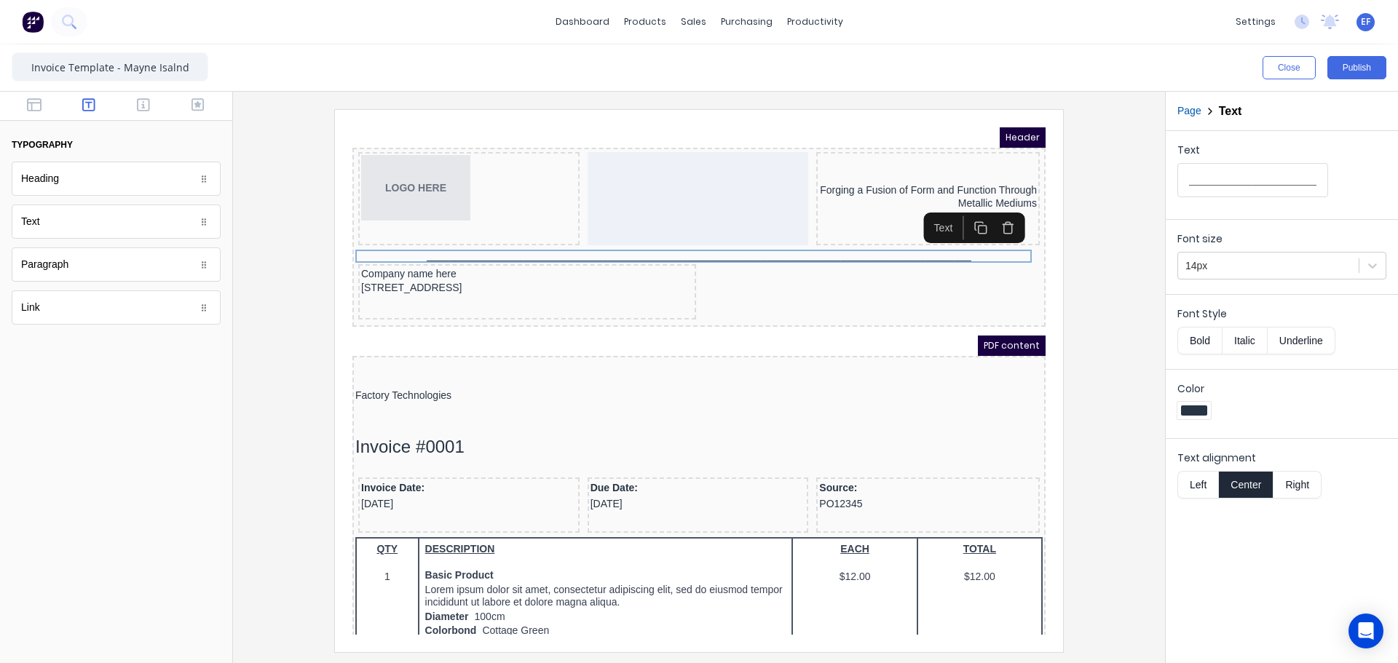
click at [961, 209] on rect "button" at bounding box center [965, 212] width 8 height 8
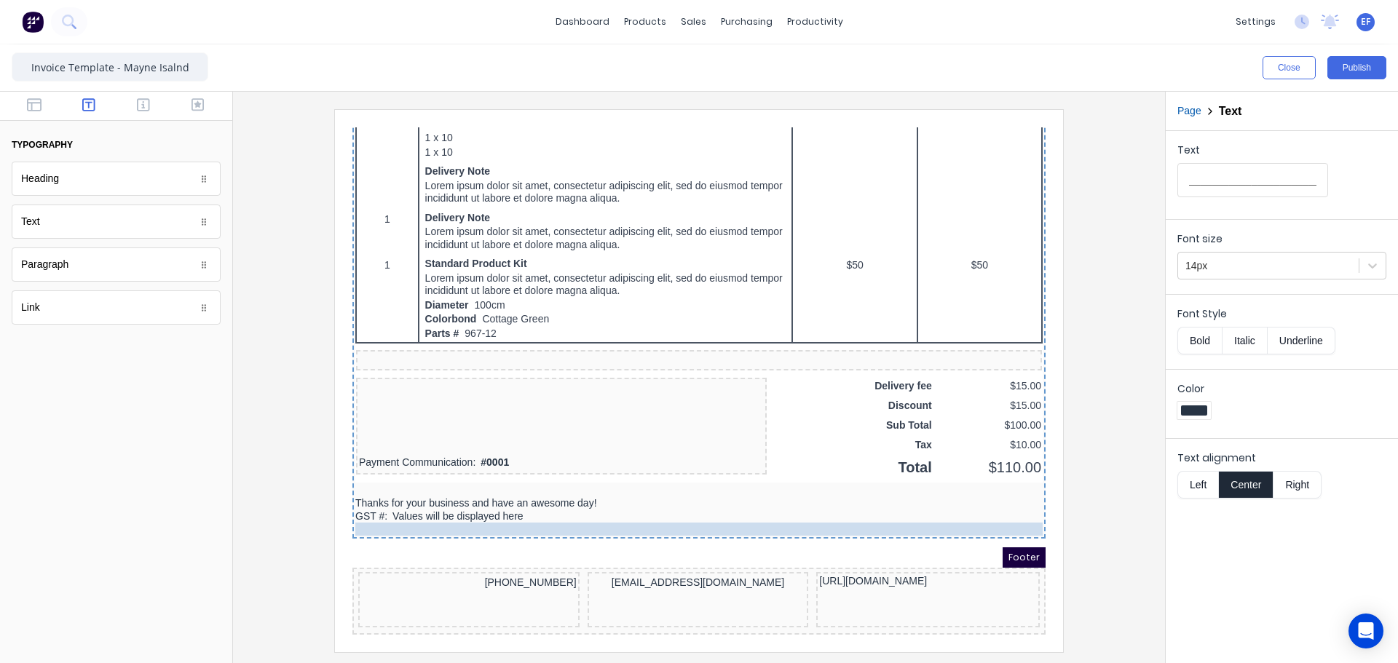
scroll to position [910, 0]
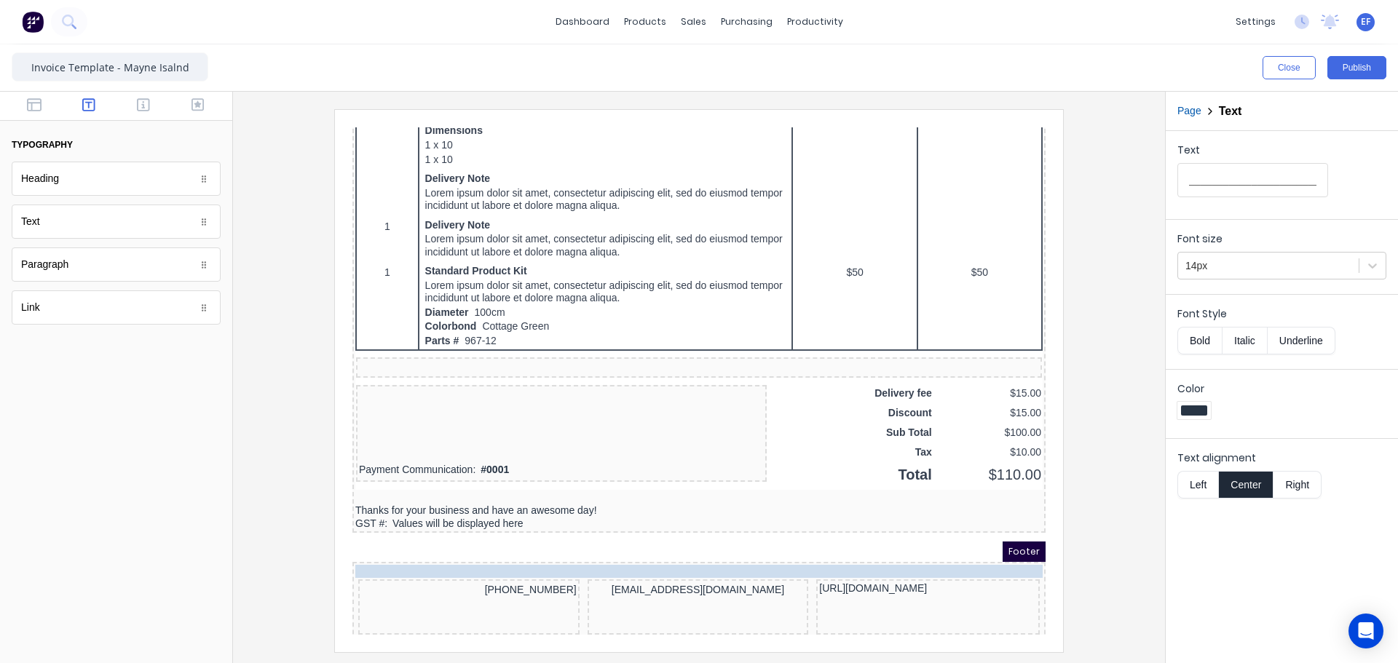
drag, startPoint x: 881, startPoint y: 247, endPoint x: 789, endPoint y: 568, distance: 333.2
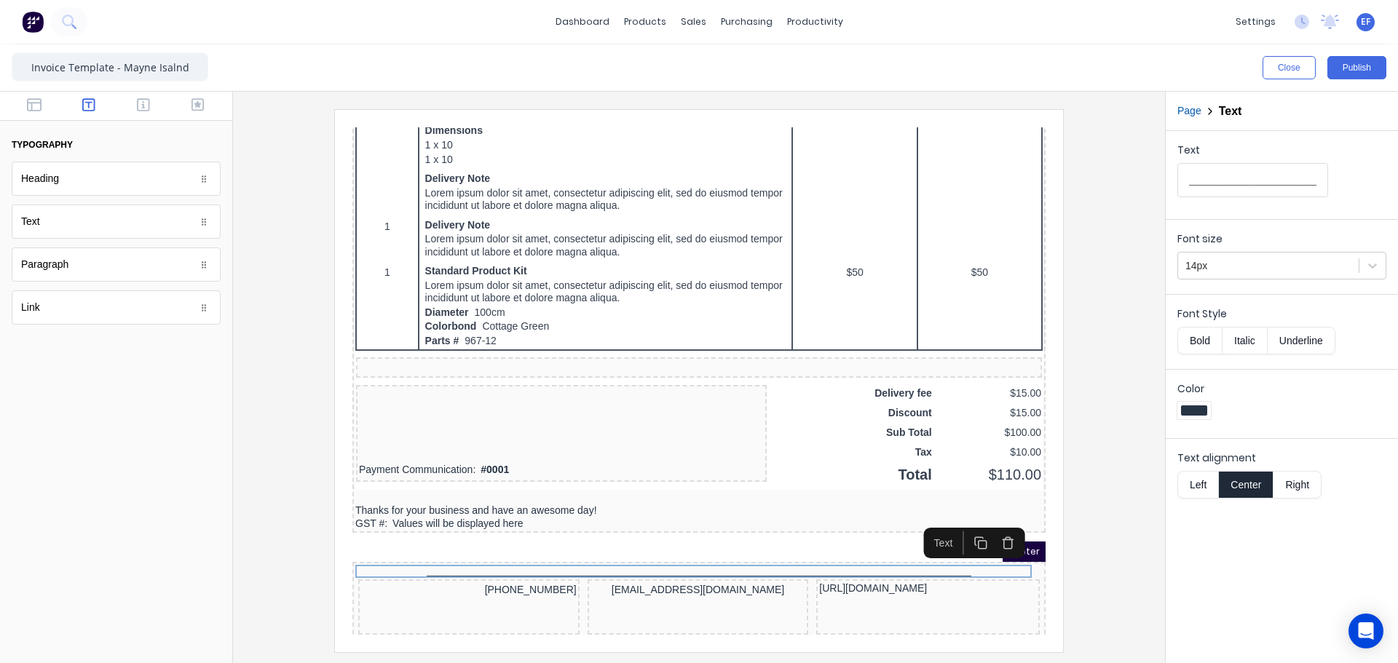
click at [1098, 540] on div at bounding box center [699, 380] width 908 height 542
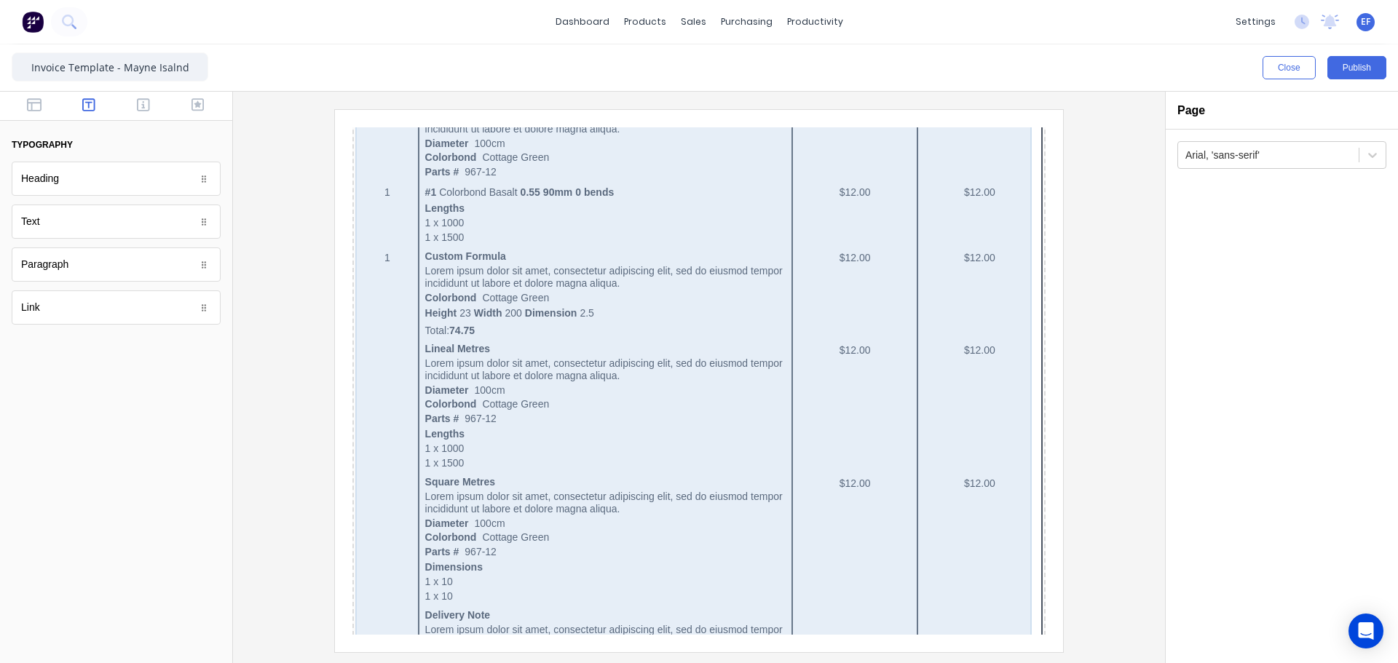
scroll to position [0, 0]
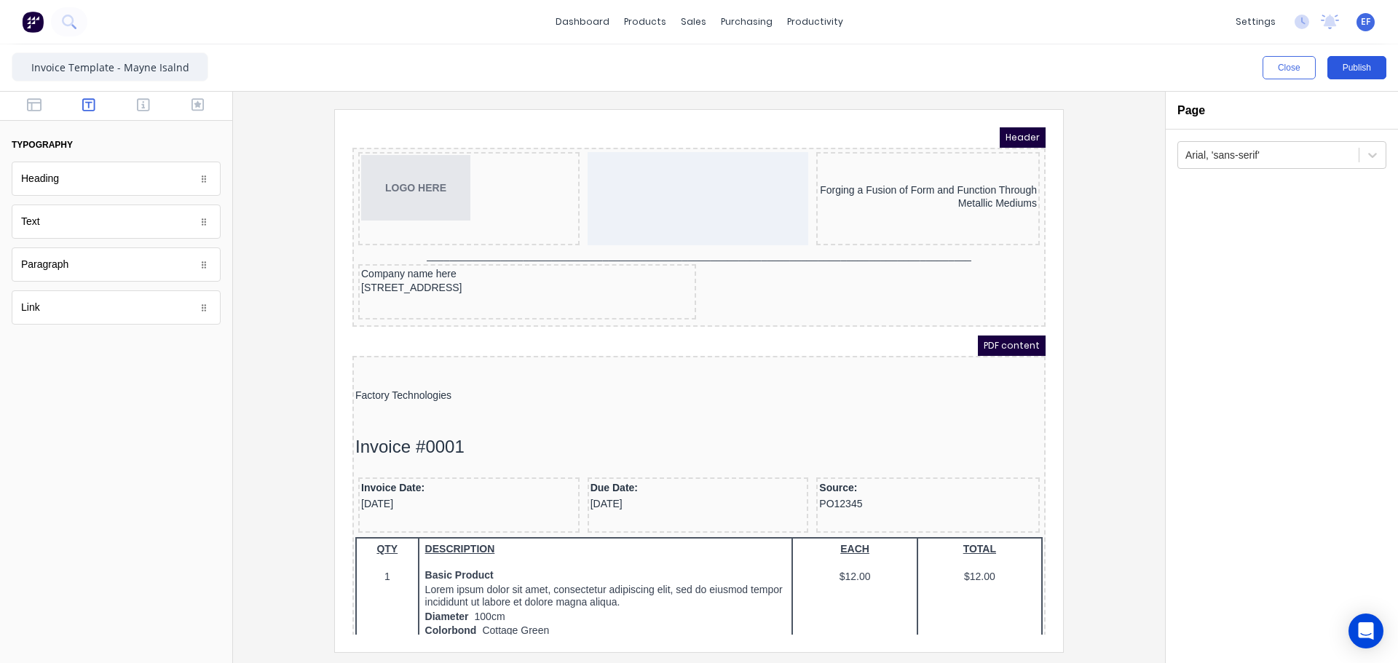
click at [1363, 71] on button "Publish" at bounding box center [1356, 67] width 59 height 23
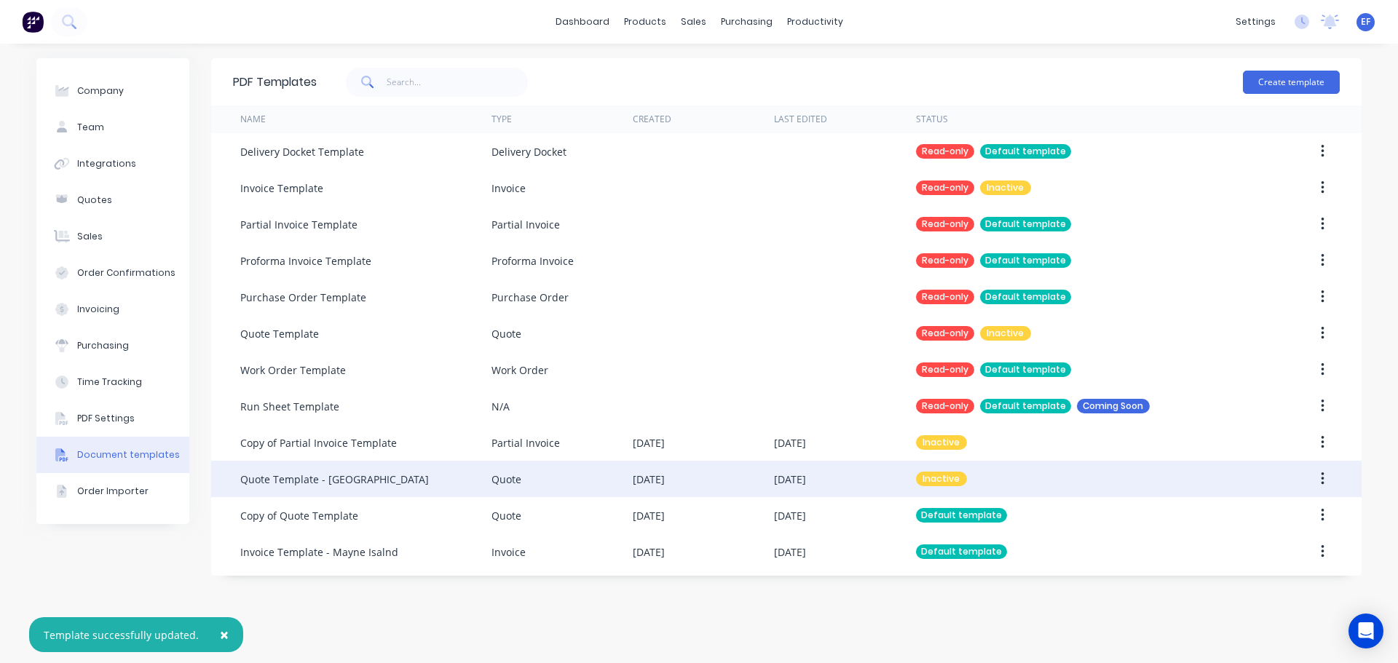
click at [984, 483] on div "Inactive" at bounding box center [1081, 479] width 330 height 36
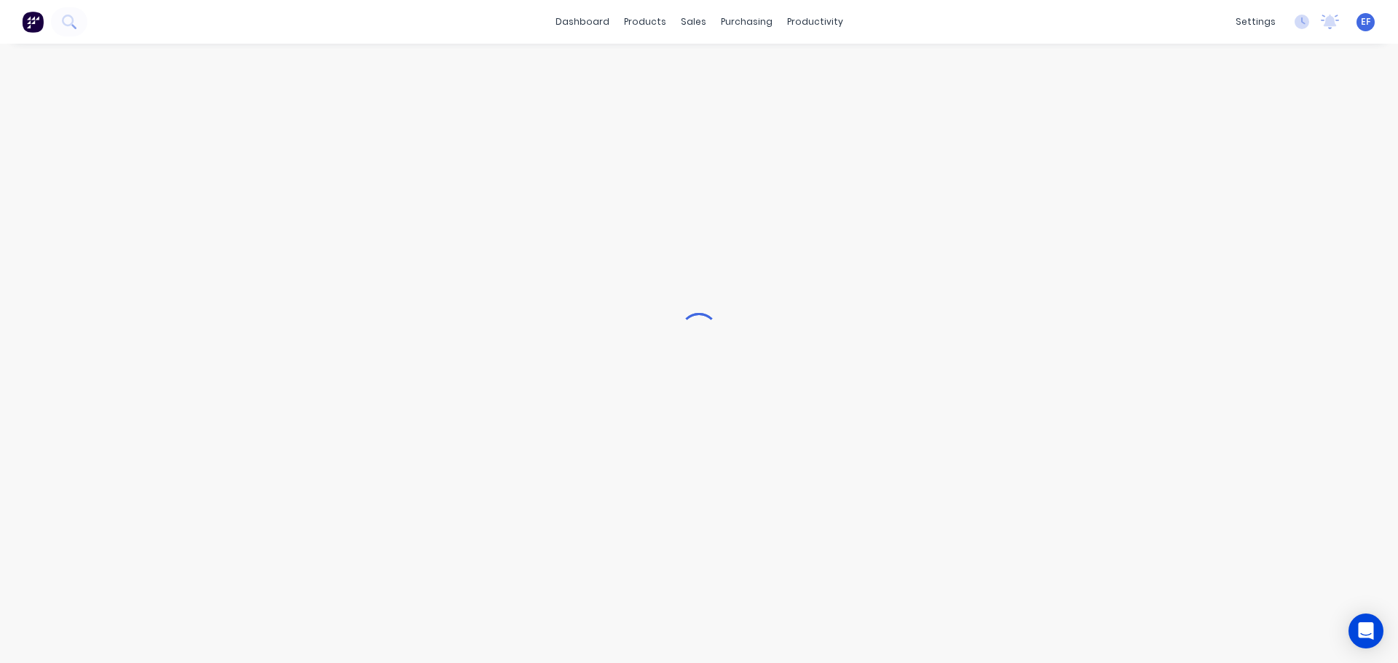
click at [678, 29] on div at bounding box center [699, 331] width 1398 height 663
click at [692, 21] on div "sales" at bounding box center [693, 22] width 40 height 22
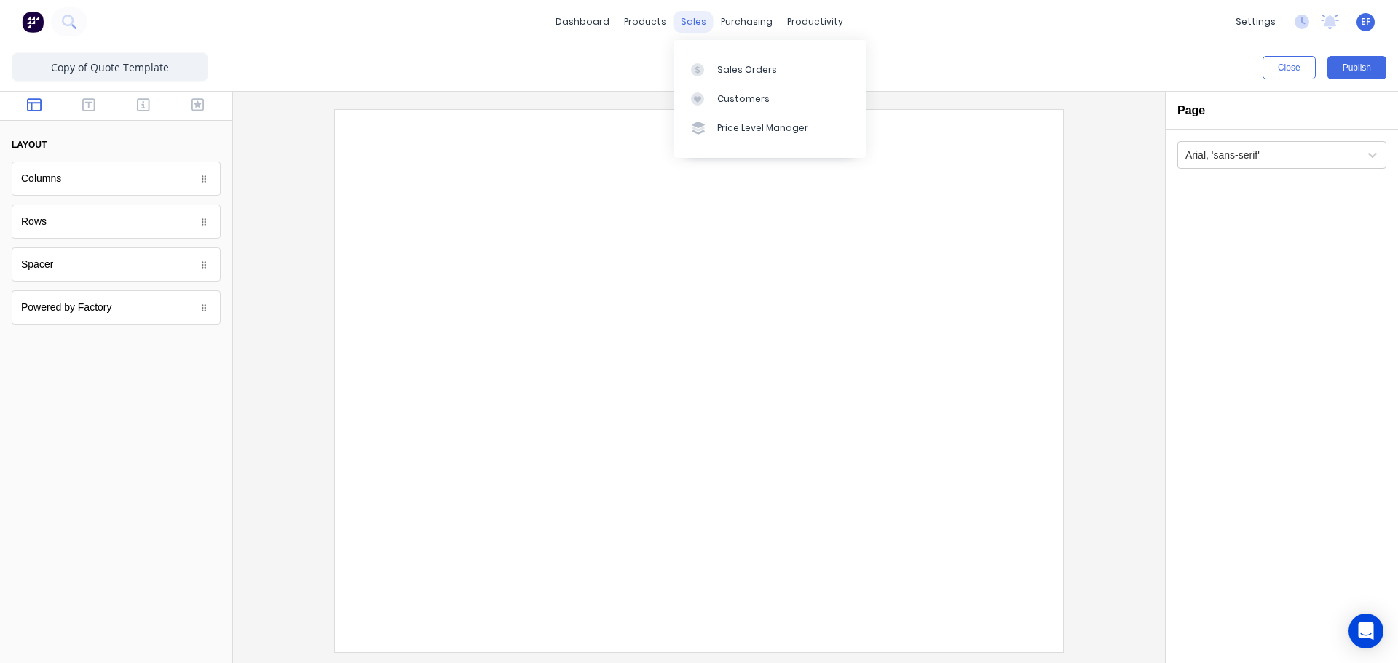
click at [717, 69] on div "Sales Orders" at bounding box center [747, 69] width 60 height 13
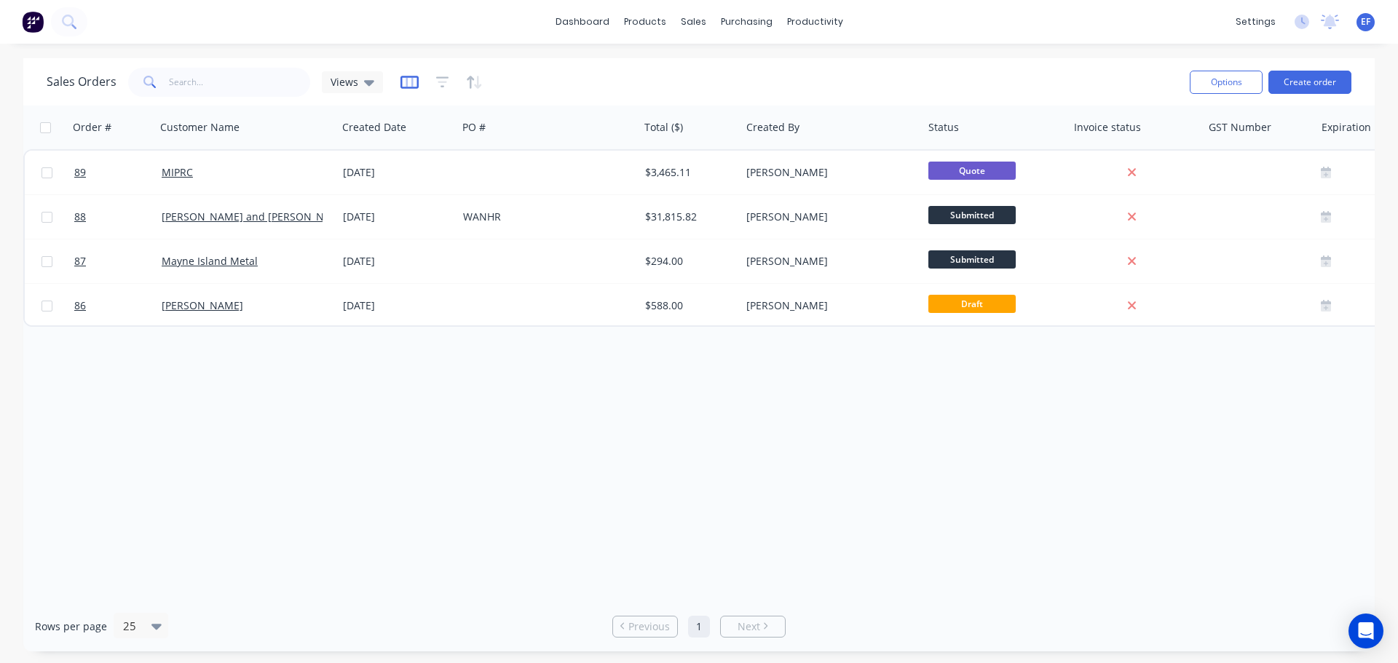
click at [408, 84] on icon "button" at bounding box center [409, 82] width 18 height 15
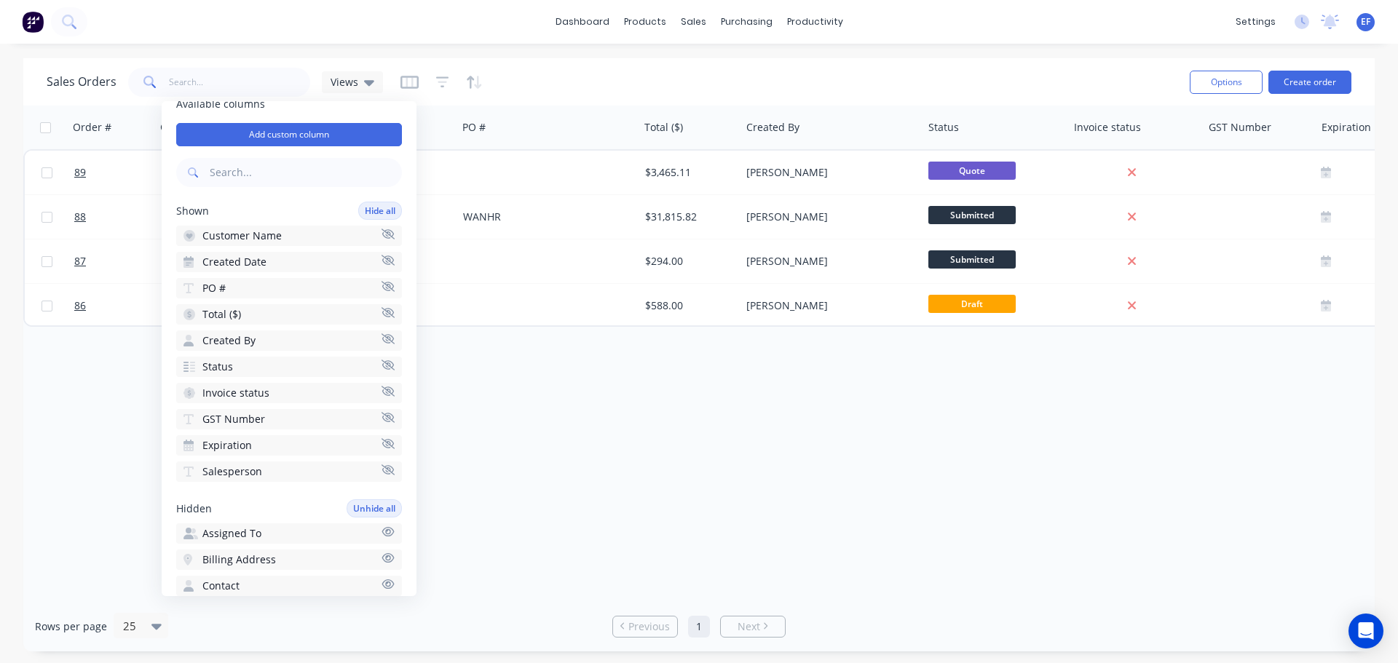
scroll to position [73, 0]
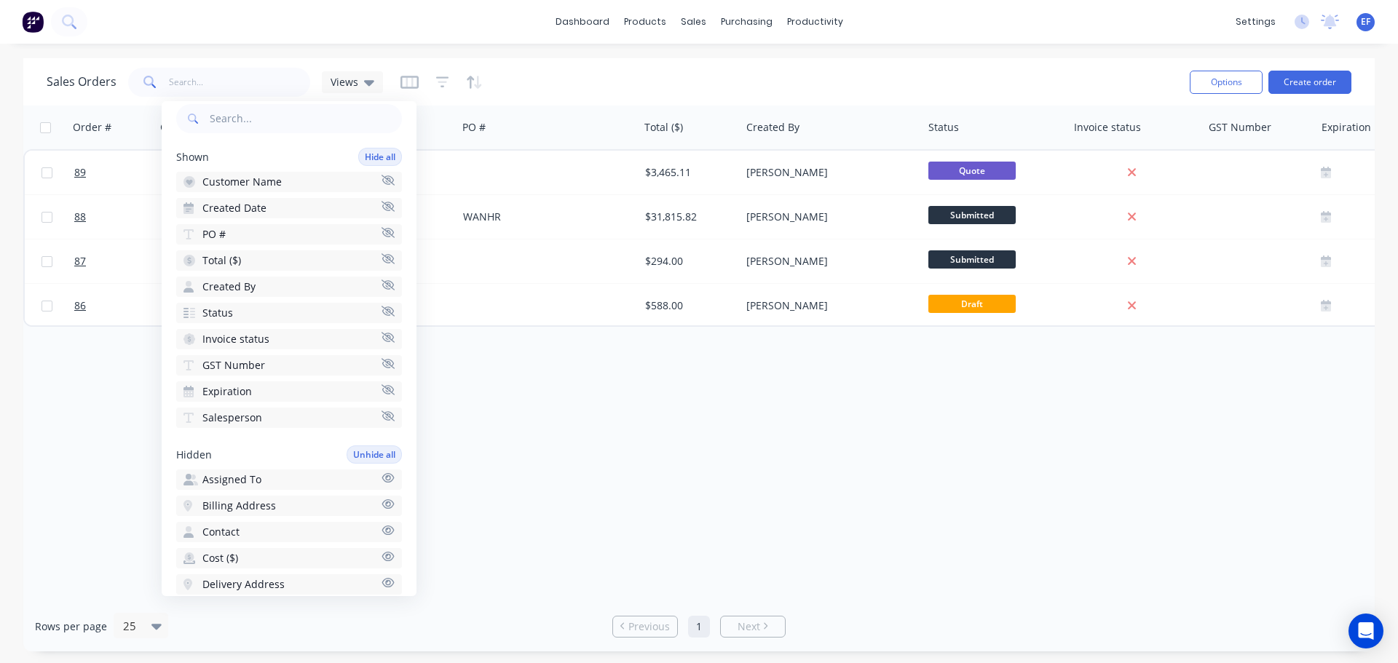
click at [381, 387] on icon "button" at bounding box center [387, 389] width 13 height 11
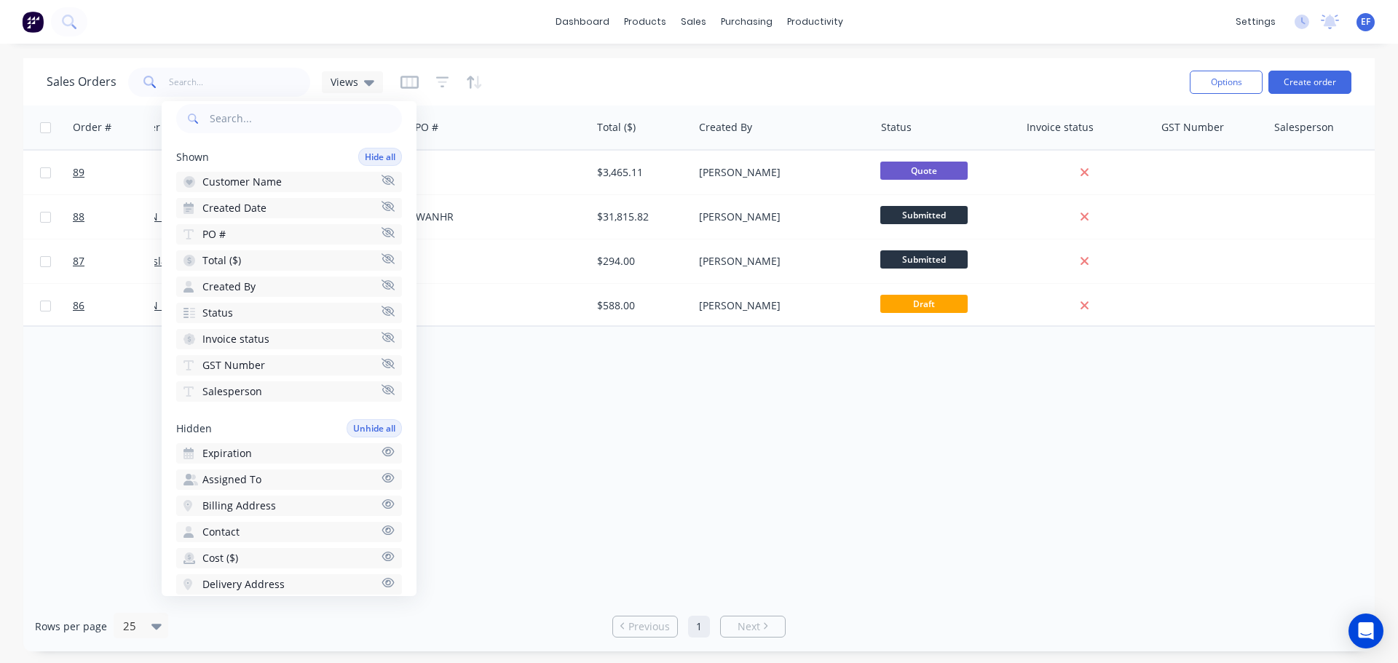
scroll to position [0, 65]
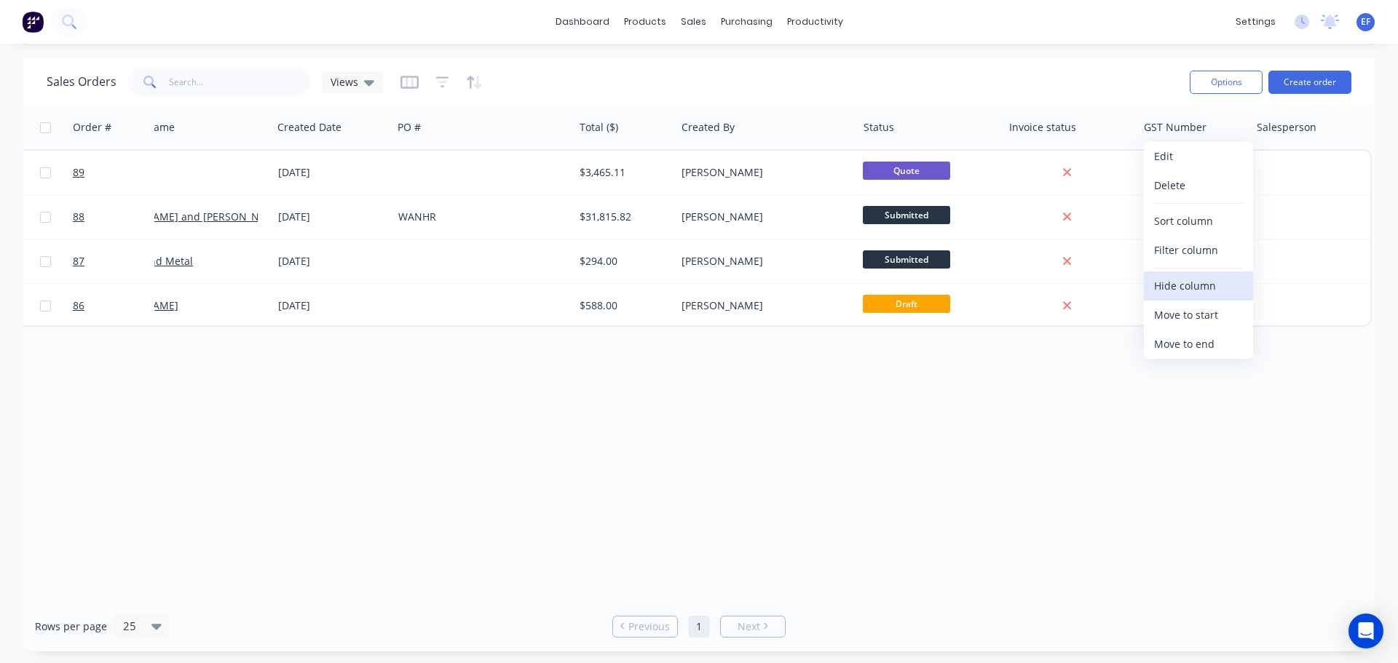
click at [1184, 289] on button "Hide column" at bounding box center [1198, 286] width 109 height 29
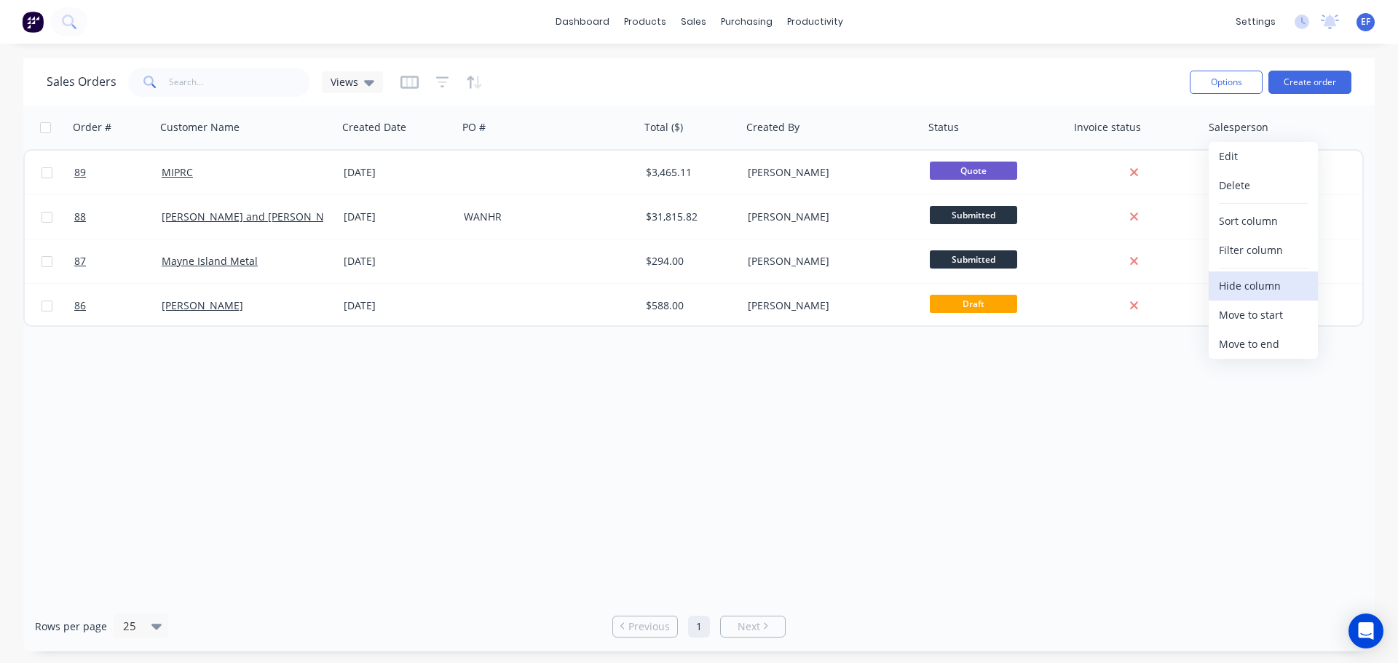
click at [1218, 295] on button "Hide column" at bounding box center [1262, 286] width 109 height 29
click at [407, 84] on icon "button" at bounding box center [409, 82] width 18 height 15
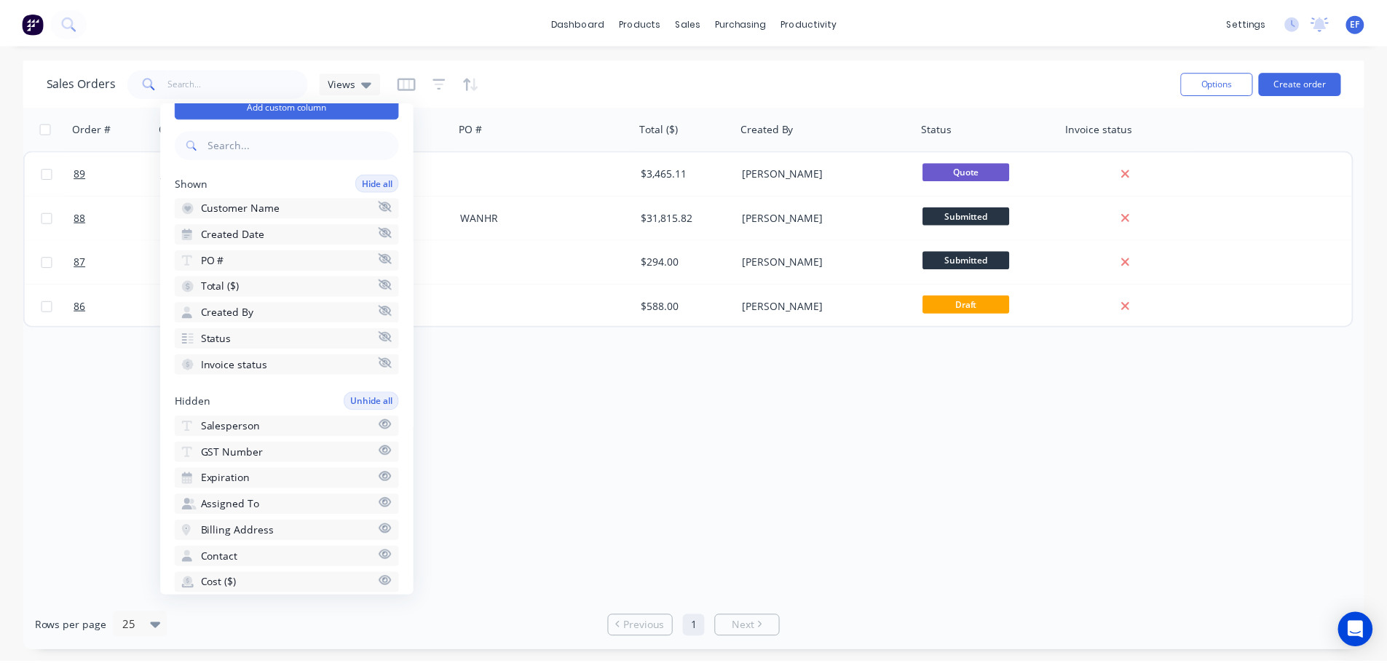
scroll to position [73, 0]
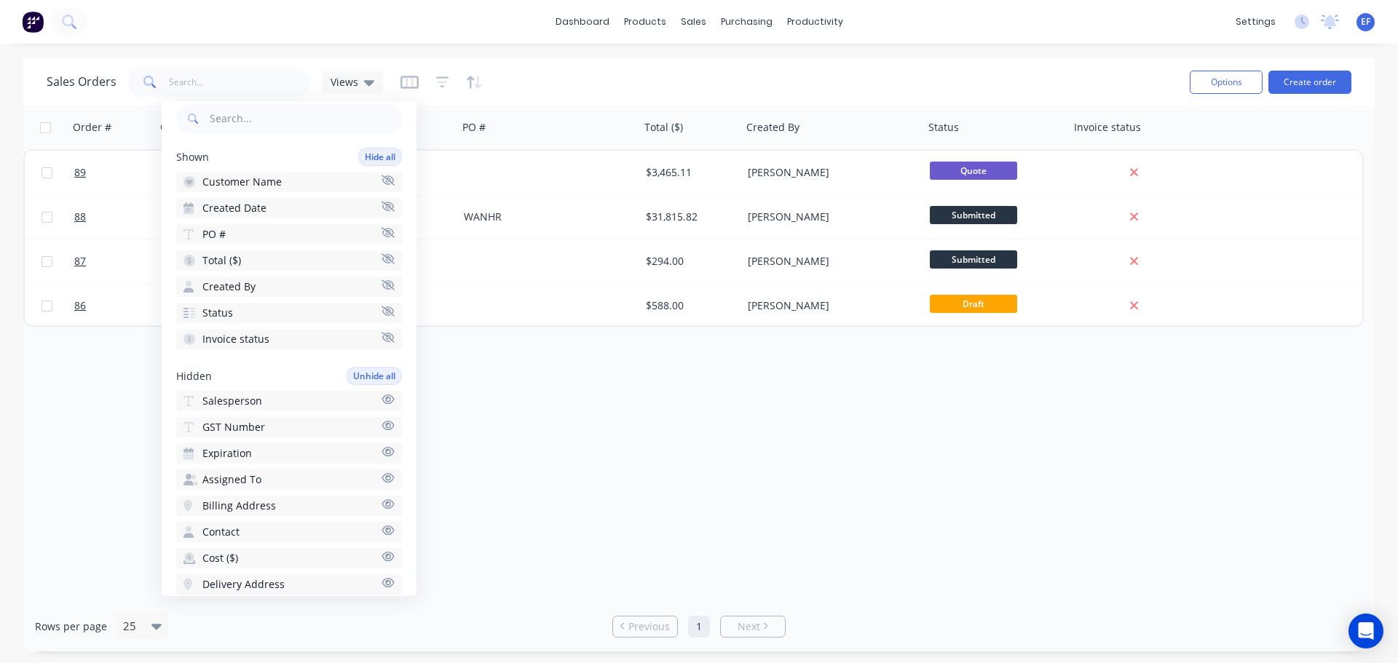
drag, startPoint x: 255, startPoint y: 454, endPoint x: 234, endPoint y: 457, distance: 20.7
click at [234, 457] on span "Expiration" at bounding box center [226, 453] width 49 height 15
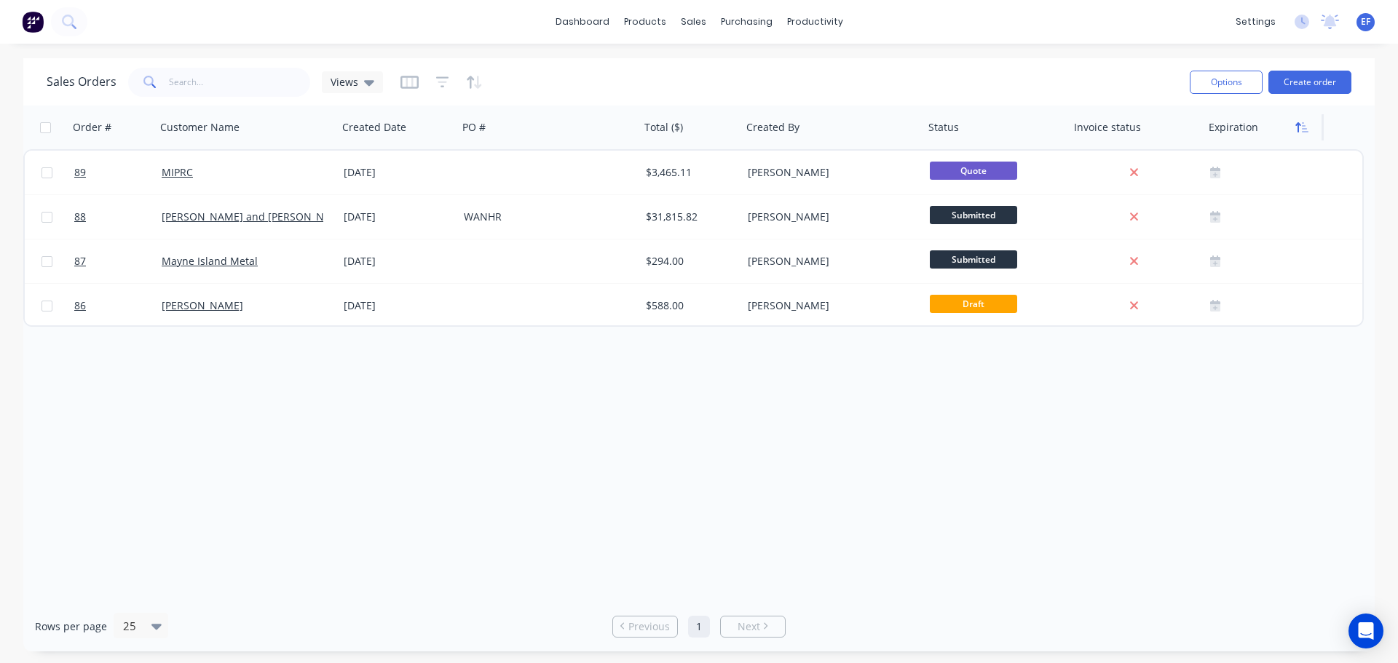
click at [1310, 133] on button "button" at bounding box center [1302, 127] width 22 height 22
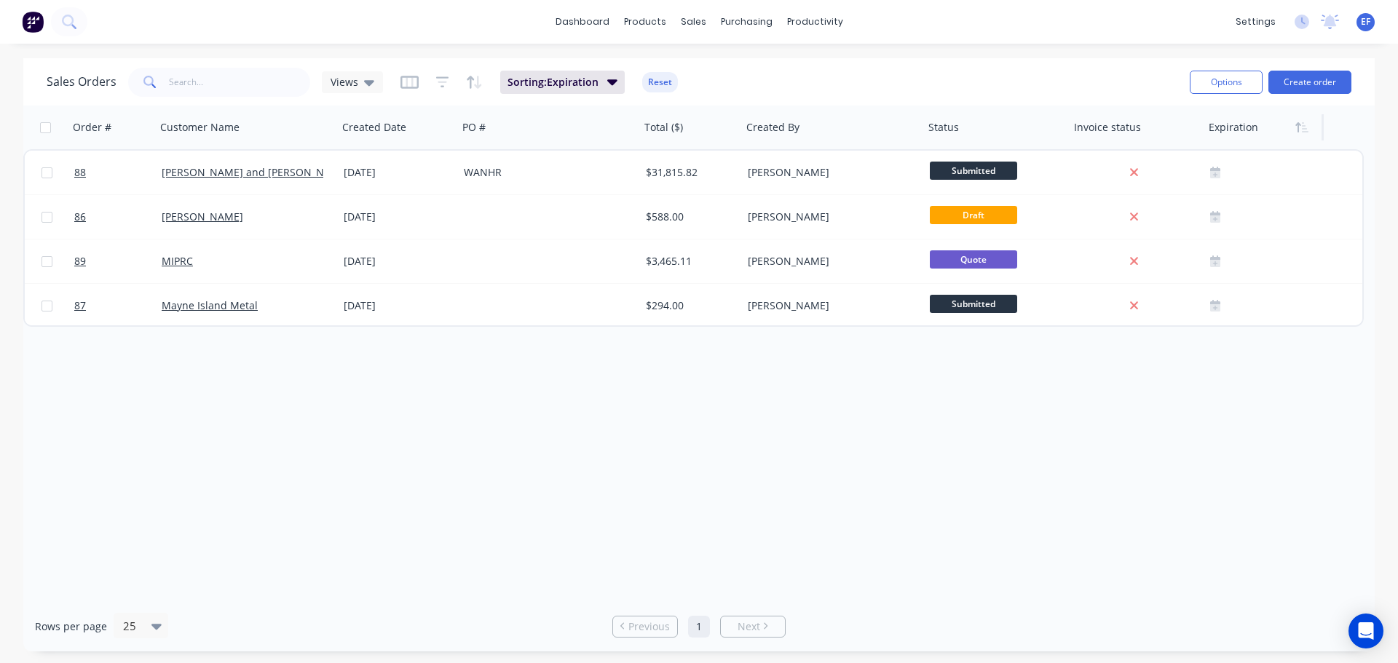
click at [1242, 131] on div at bounding box center [1260, 127] width 104 height 29
click at [1246, 151] on button "Edit" at bounding box center [1262, 156] width 109 height 29
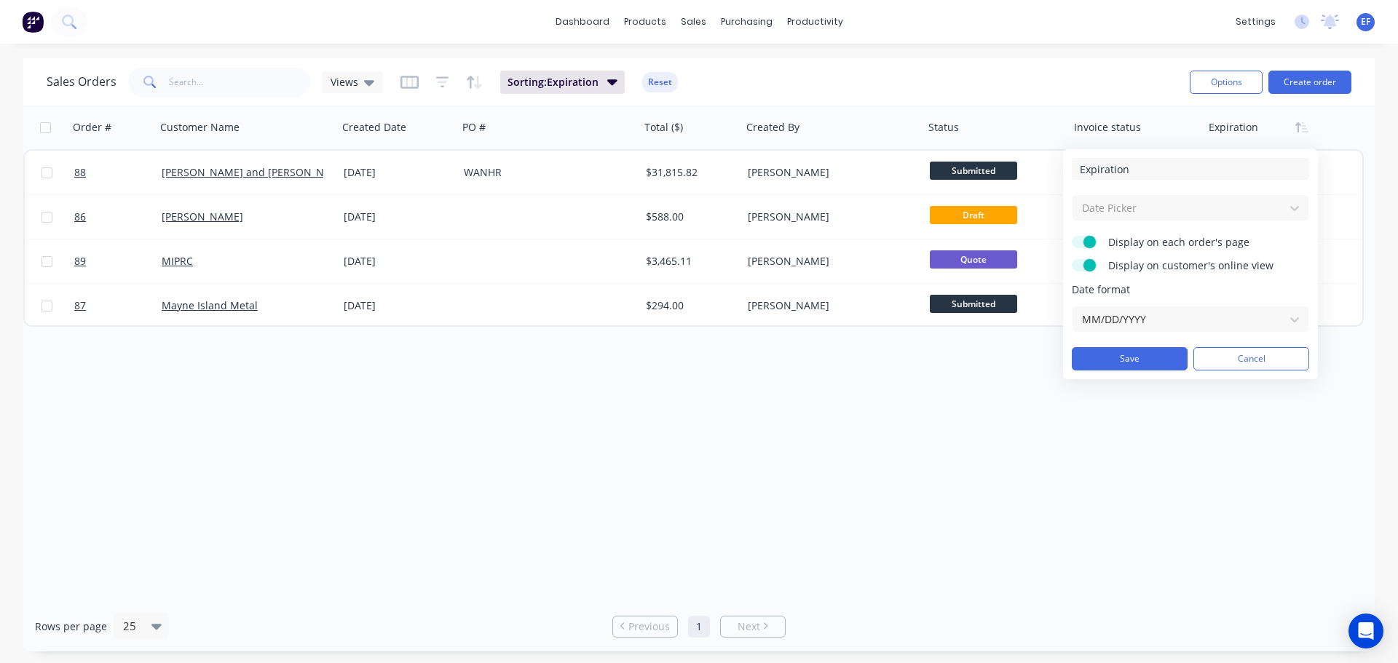
click at [1133, 206] on div "Date Picker" at bounding box center [1190, 207] width 237 height 27
click at [1293, 207] on div "Date Picker" at bounding box center [1190, 207] width 237 height 27
click at [1216, 358] on button "Cancel" at bounding box center [1251, 358] width 116 height 23
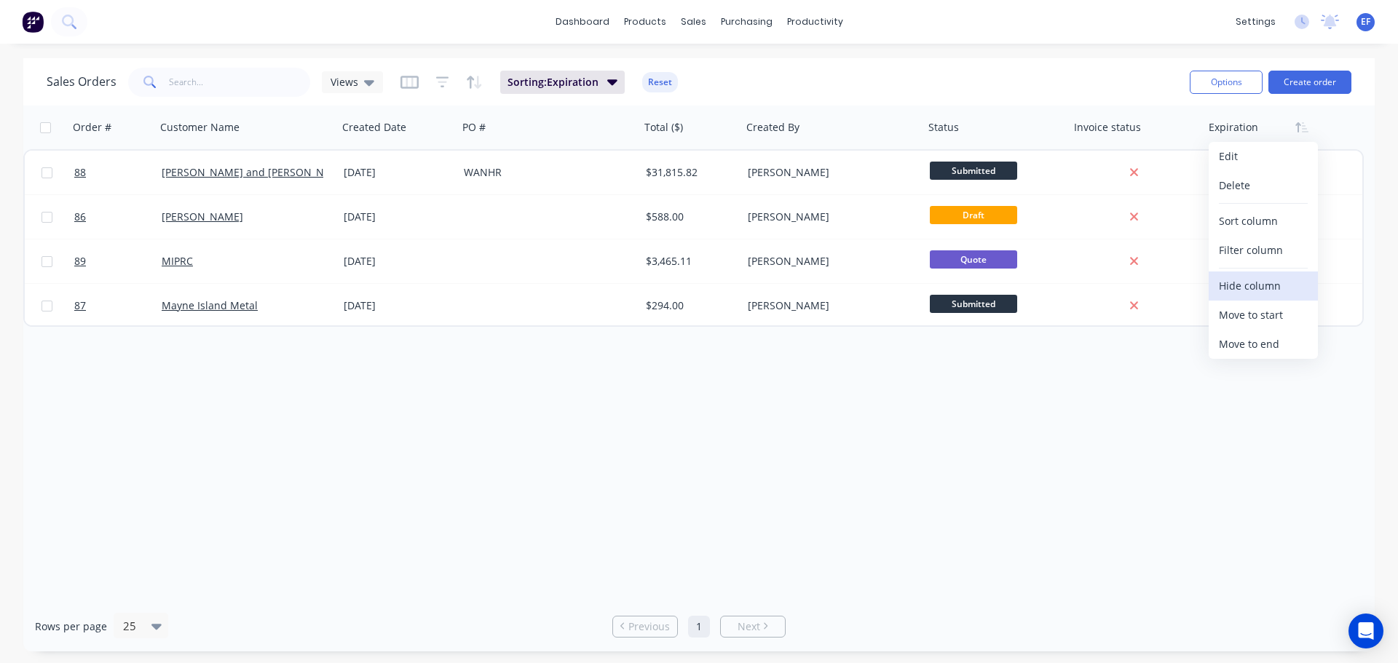
click at [1248, 280] on button "Hide column" at bounding box center [1262, 286] width 109 height 29
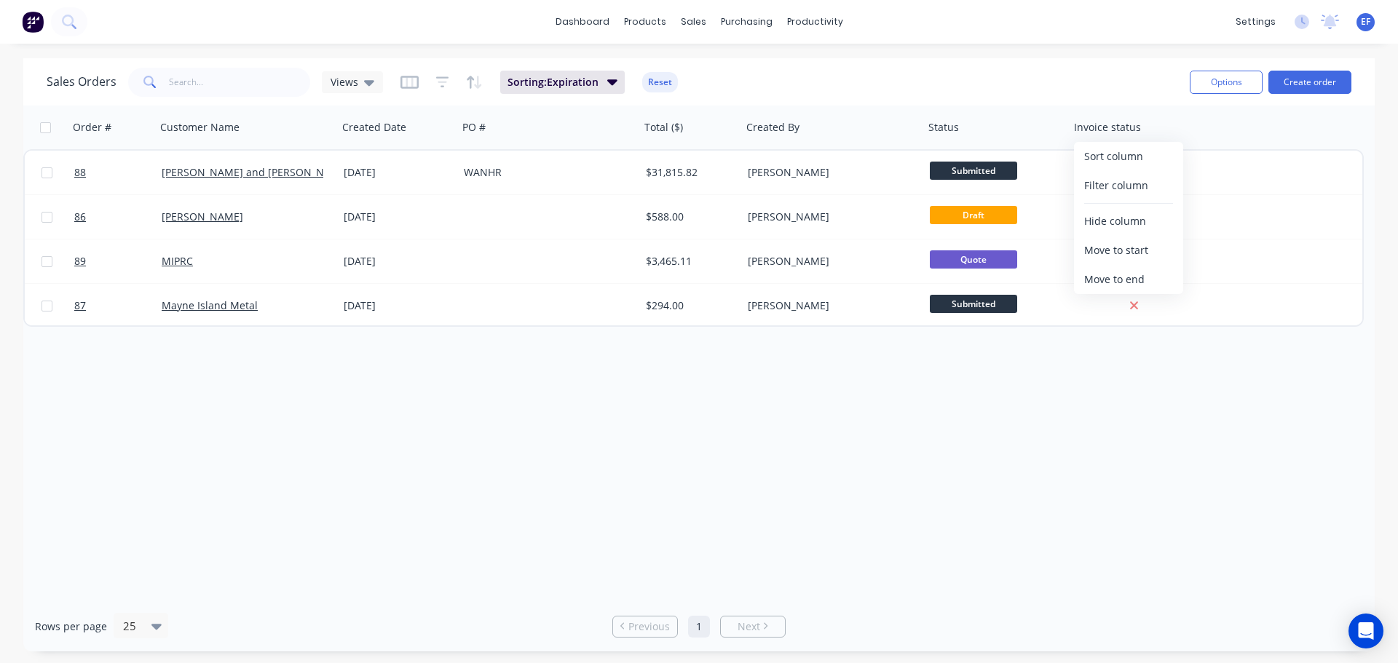
click at [661, 528] on div "Order # Customer Name Created Date PO # Total ($) Created By Status Invoice sta…" at bounding box center [698, 354] width 1351 height 496
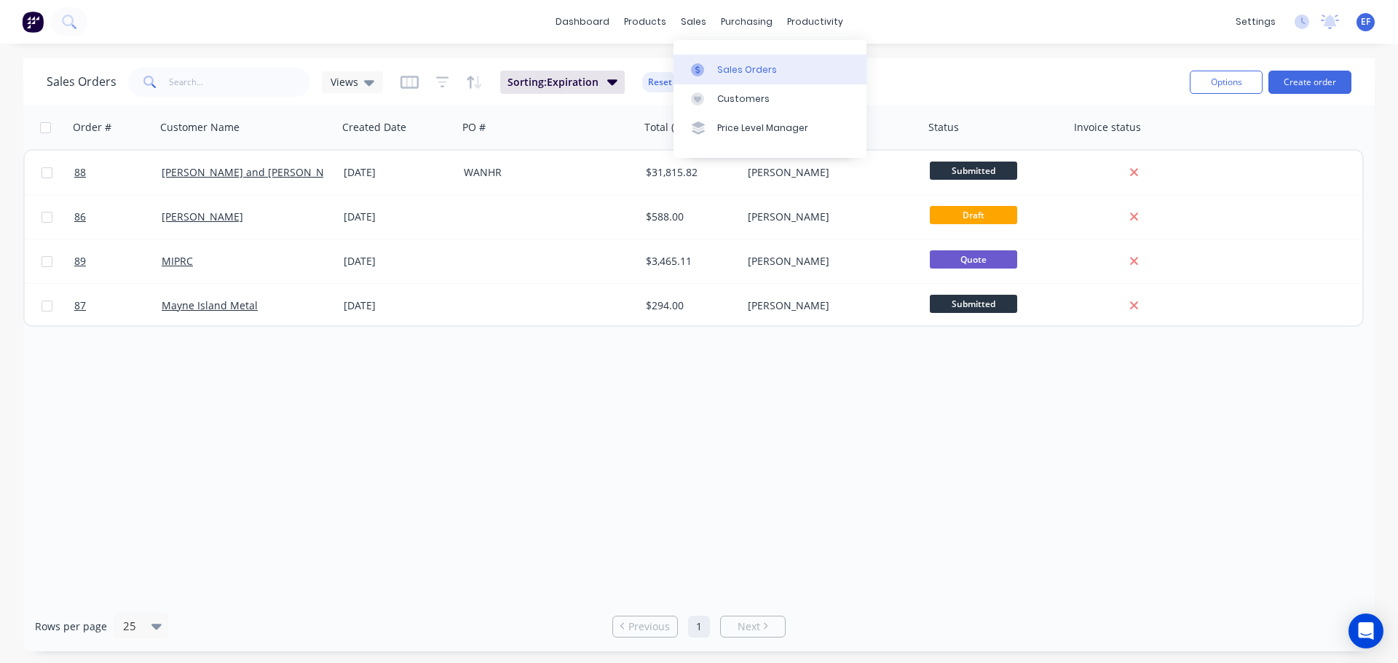
click at [702, 73] on icon at bounding box center [697, 69] width 13 height 13
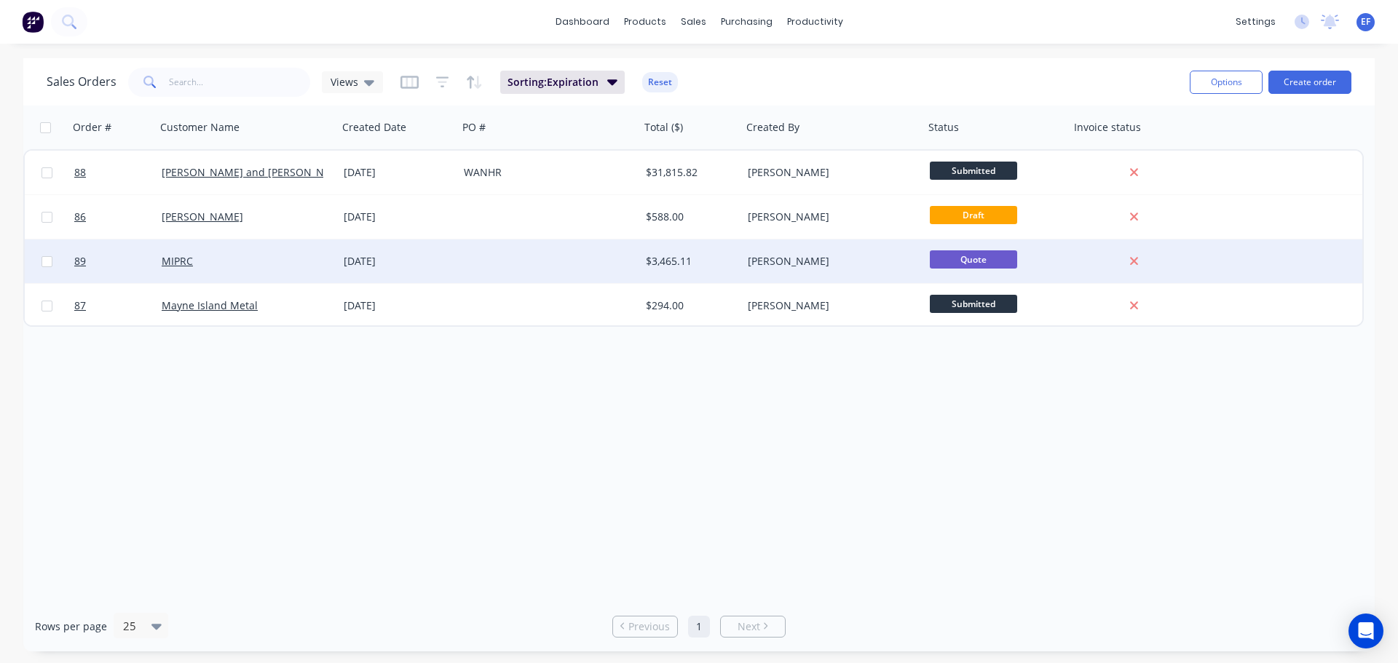
click at [901, 258] on div "[PERSON_NAME]" at bounding box center [829, 261] width 162 height 15
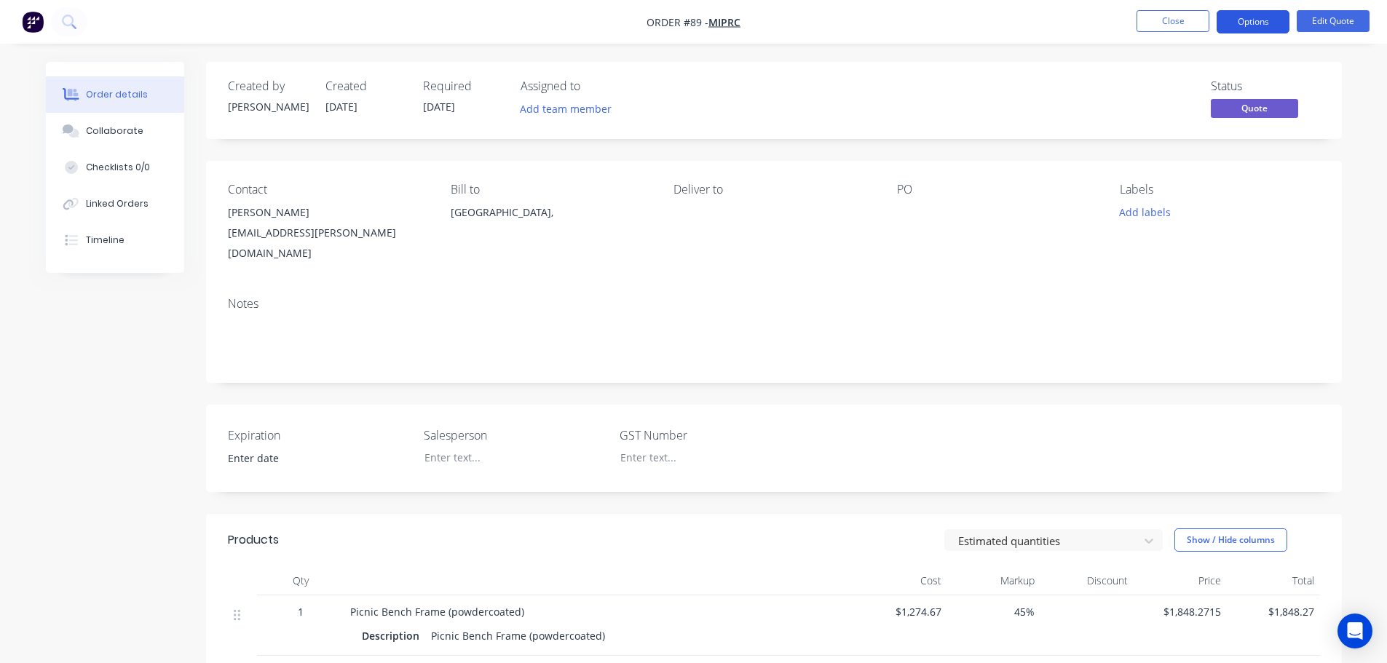
click at [1259, 25] on button "Options" at bounding box center [1252, 21] width 73 height 23
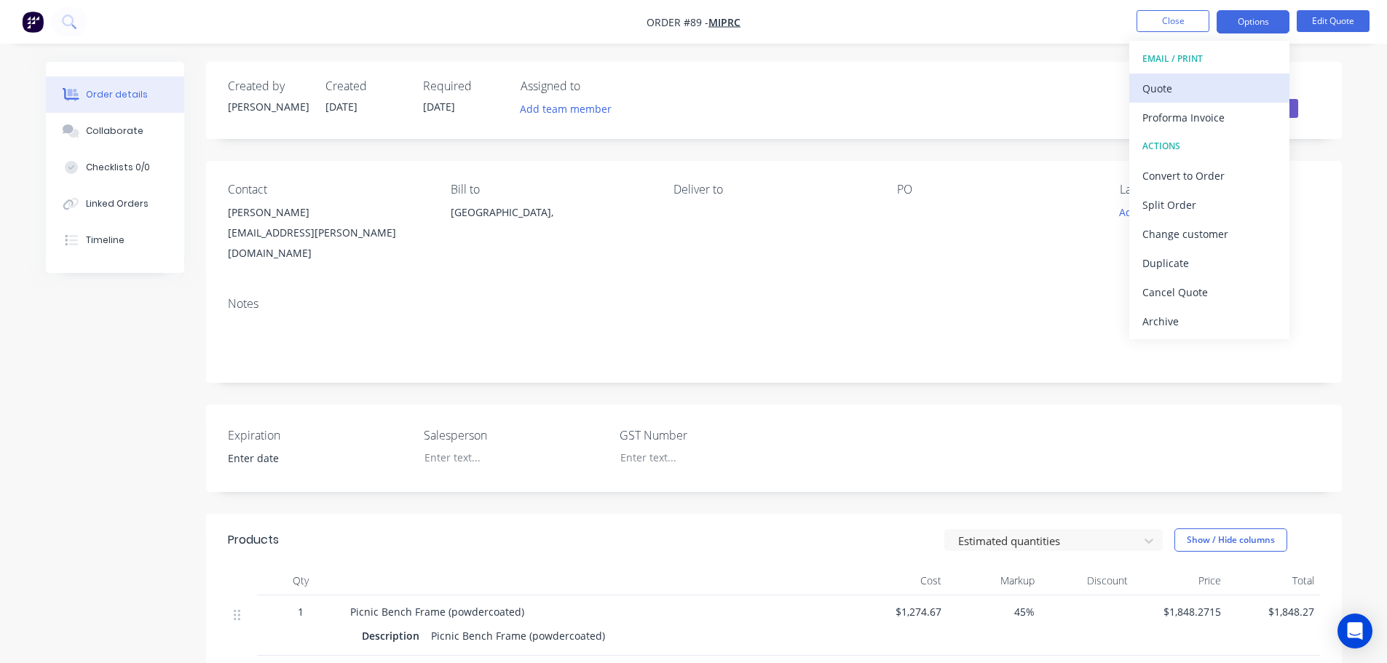
click at [1219, 83] on div "Quote" at bounding box center [1209, 88] width 134 height 21
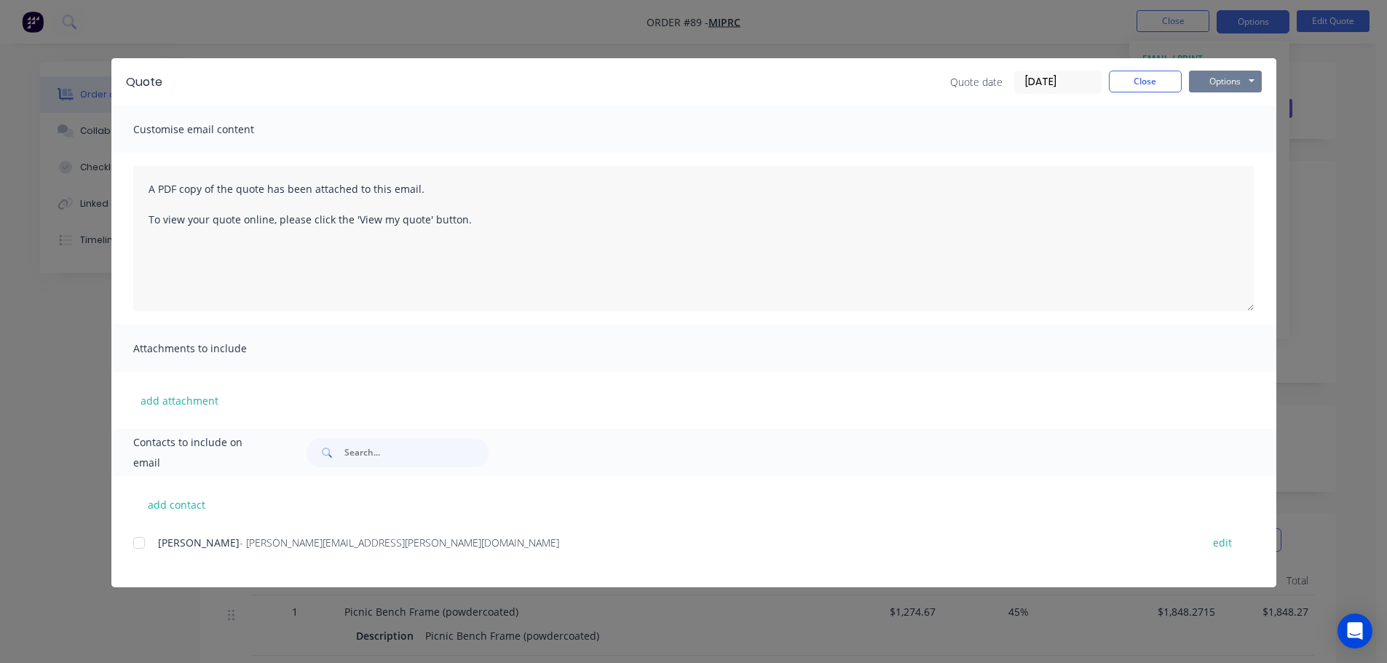
click at [1216, 77] on button "Options" at bounding box center [1225, 82] width 73 height 22
click at [1226, 102] on button "Preview" at bounding box center [1235, 107] width 93 height 24
drag, startPoint x: 1225, startPoint y: 71, endPoint x: 1213, endPoint y: 88, distance: 20.8
click at [1224, 74] on button "Options" at bounding box center [1225, 82] width 73 height 22
click at [1216, 106] on button "Preview" at bounding box center [1235, 107] width 93 height 24
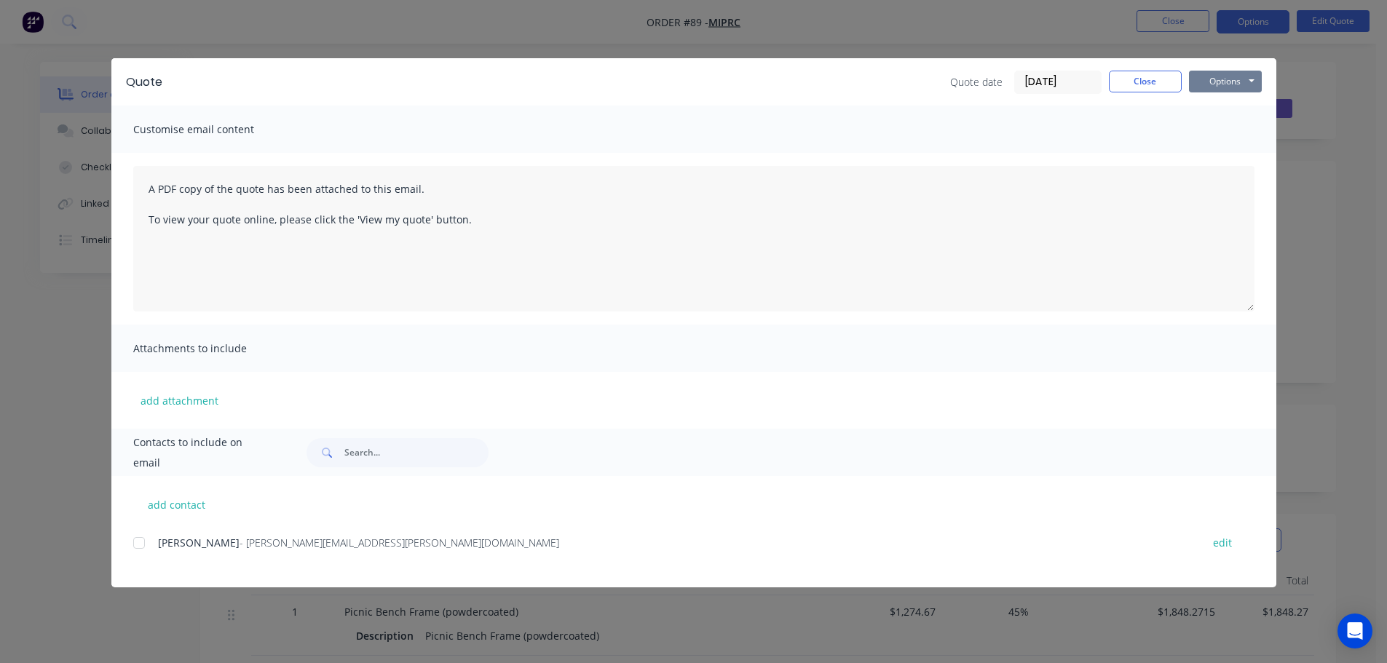
click at [1233, 76] on button "Options" at bounding box center [1225, 82] width 73 height 22
click at [1217, 113] on button "Preview" at bounding box center [1235, 107] width 93 height 24
click at [1239, 79] on button "Options" at bounding box center [1225, 82] width 73 height 22
click at [1227, 106] on button "Preview" at bounding box center [1235, 107] width 93 height 24
click at [1216, 81] on button "Options" at bounding box center [1225, 82] width 73 height 22
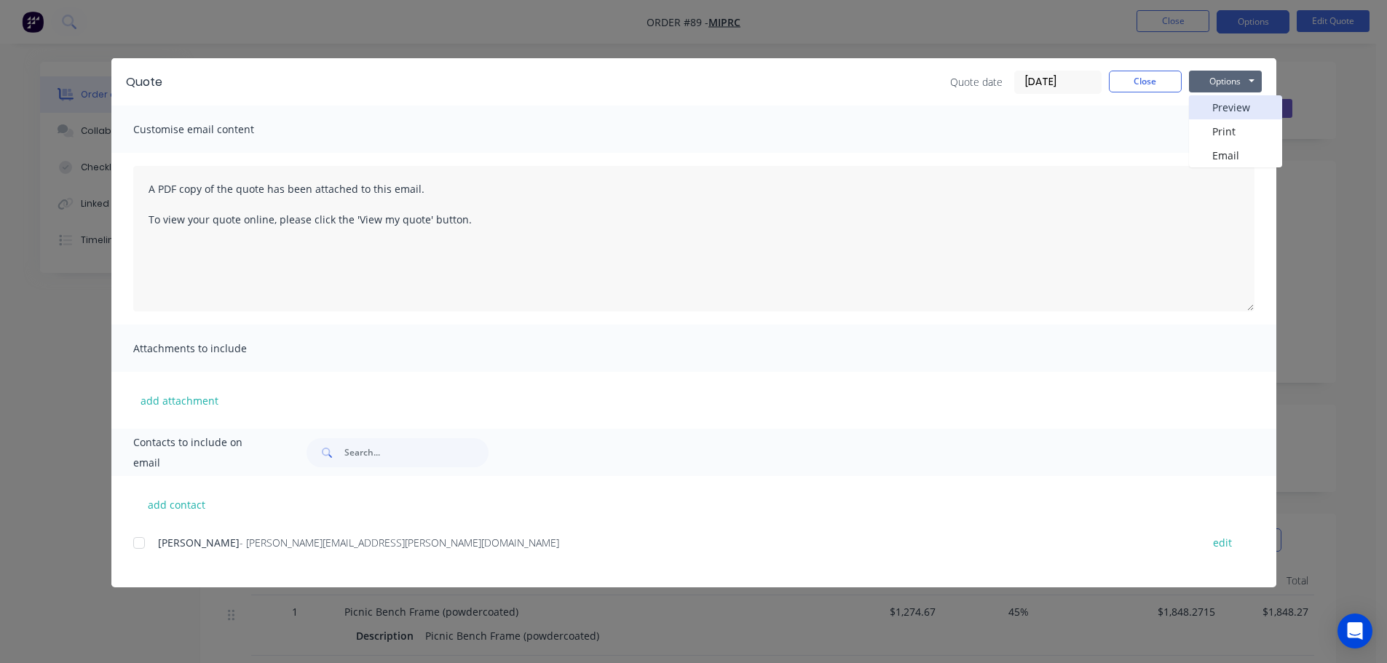
click at [1218, 99] on button "Preview" at bounding box center [1235, 107] width 93 height 24
click at [1138, 82] on button "Close" at bounding box center [1145, 82] width 73 height 22
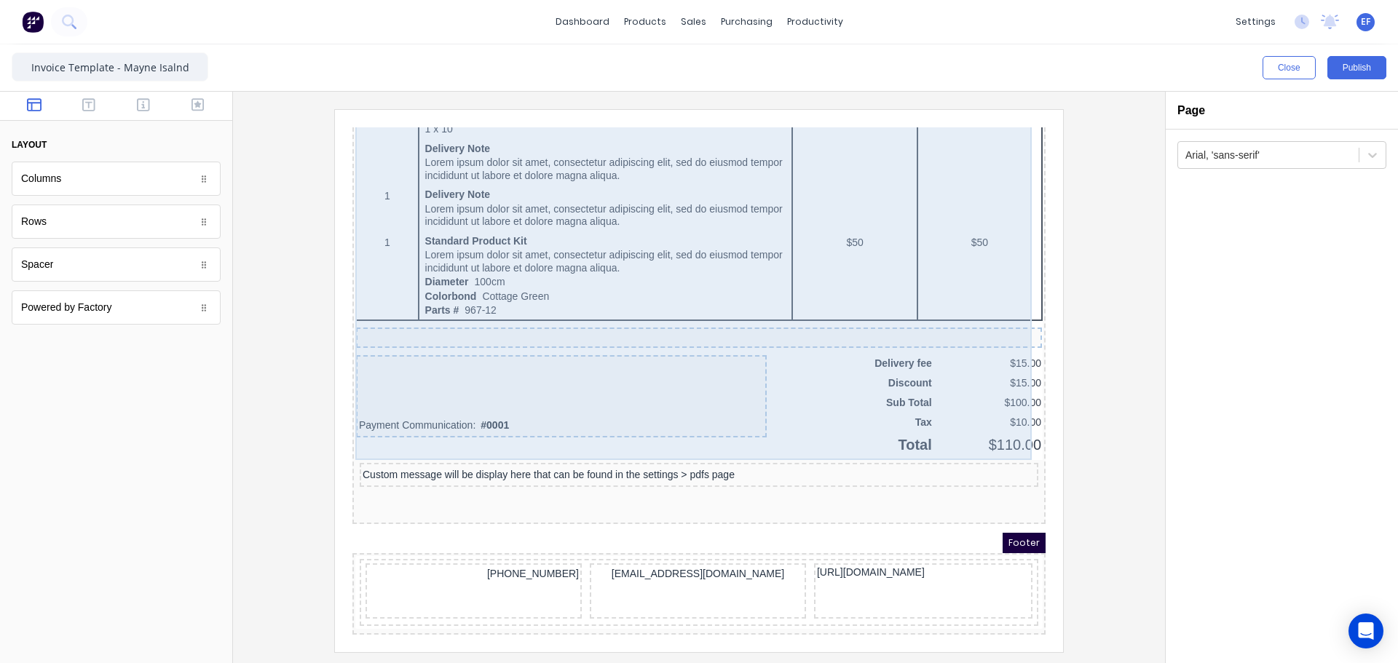
scroll to position [933, 0]
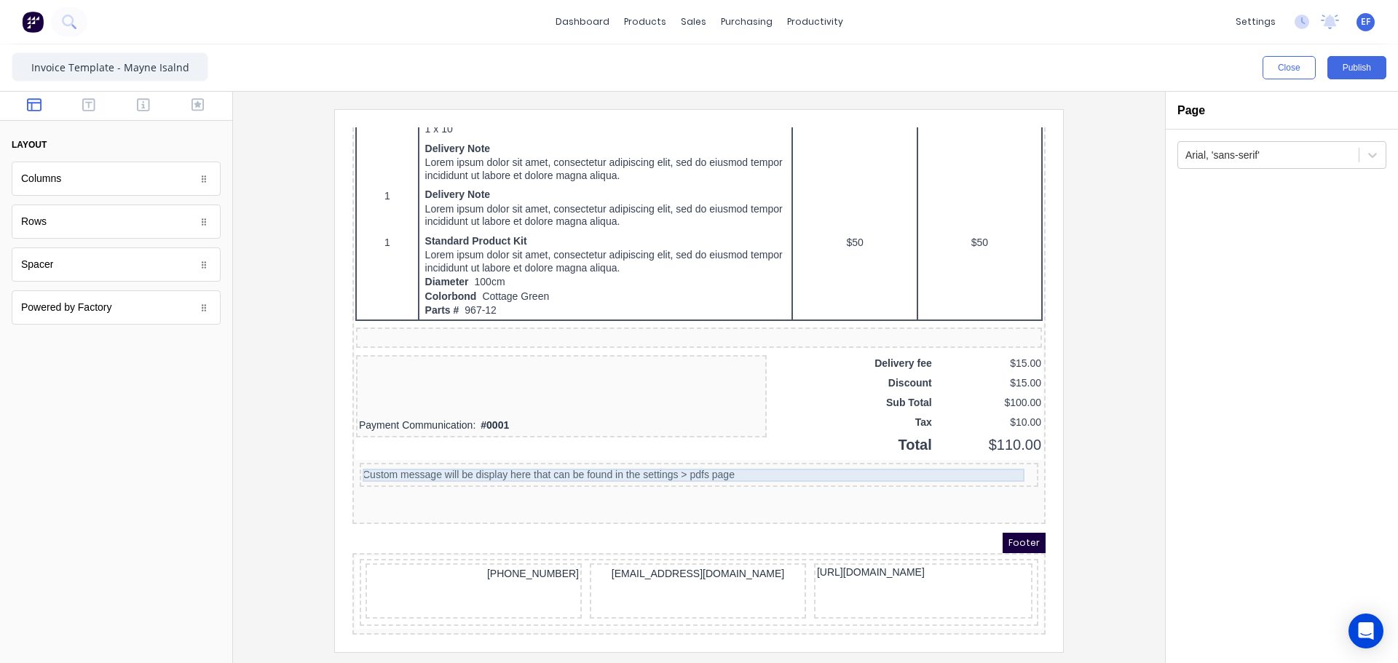
click at [534, 451] on div "Custom message will be display here that can be found in the settings > pdfs pa…" at bounding box center [681, 457] width 673 height 13
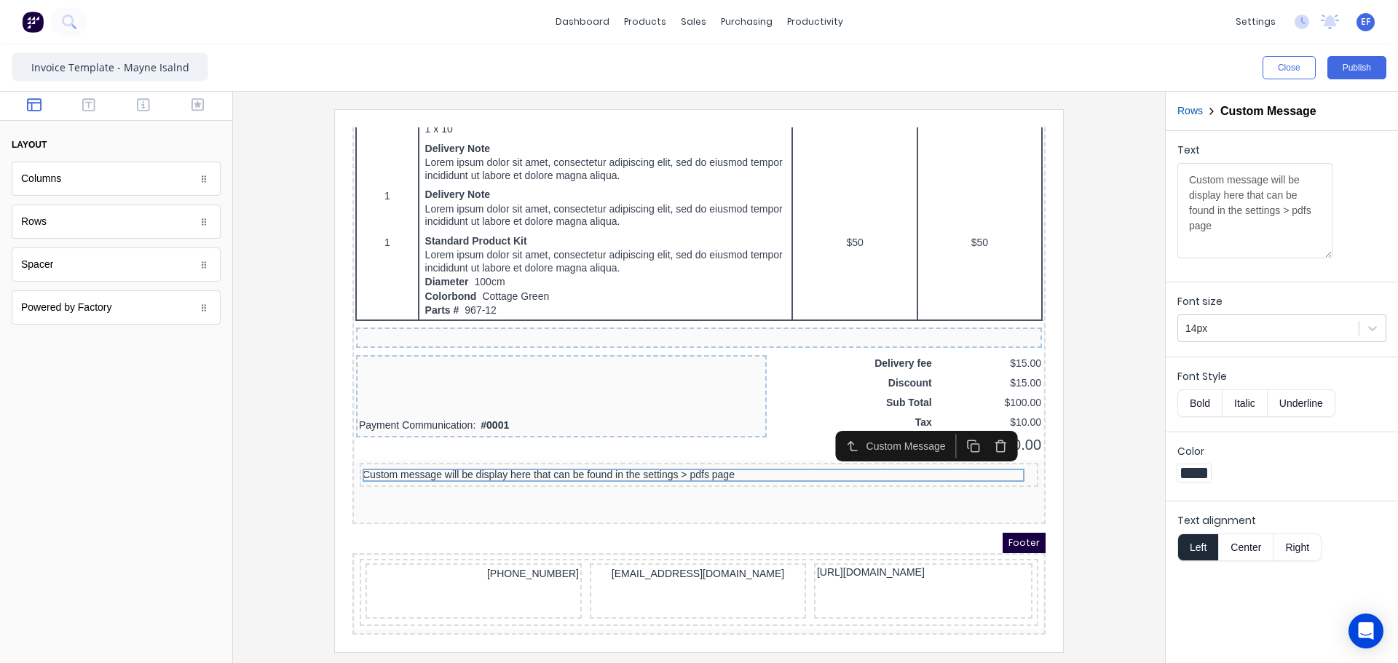
click at [981, 423] on icon "button" at bounding box center [983, 429] width 14 height 14
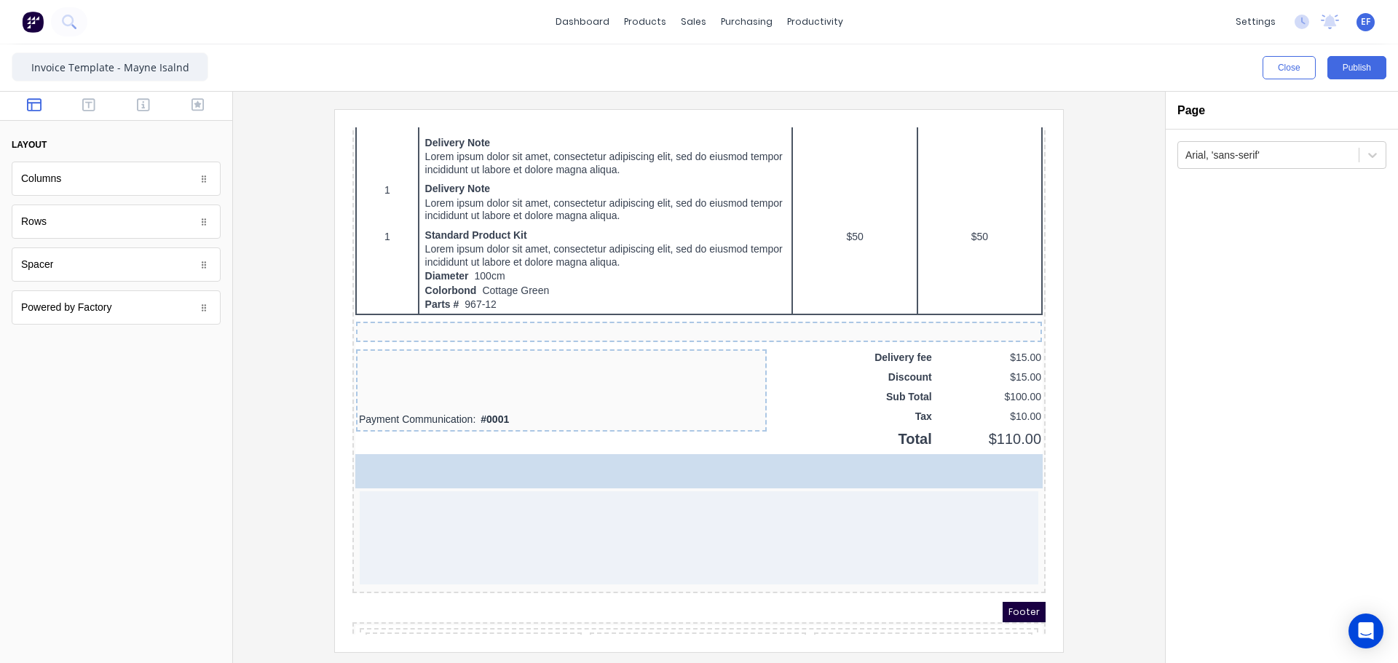
drag, startPoint x: 54, startPoint y: 266, endPoint x: 306, endPoint y: 348, distance: 264.7
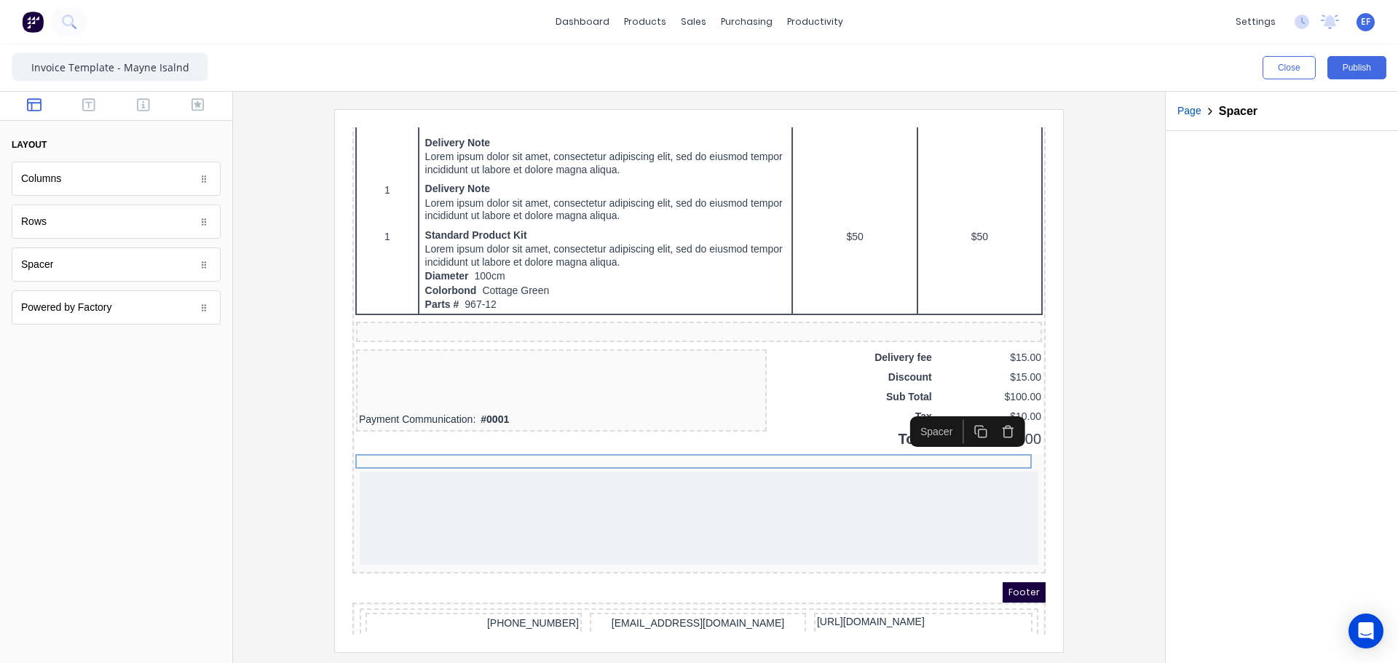
click at [620, 506] on div at bounding box center [681, 500] width 678 height 93
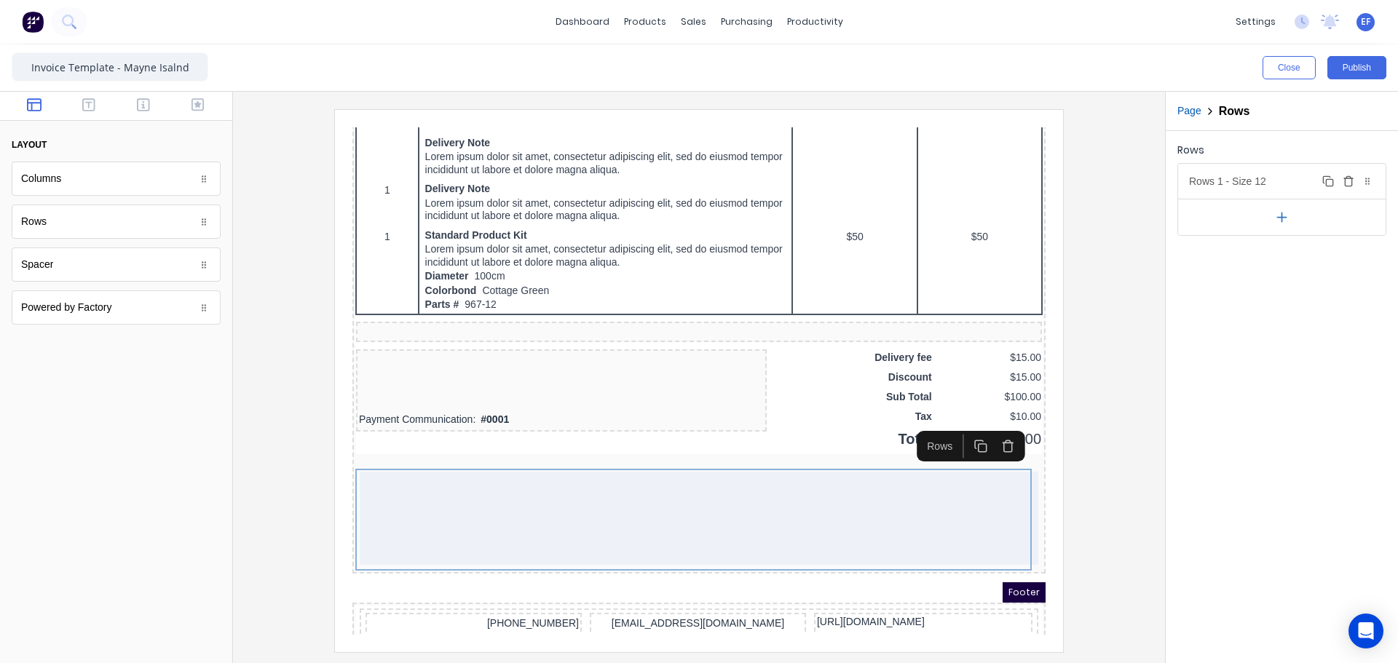
click at [1347, 180] on icon "button" at bounding box center [1348, 181] width 12 height 12
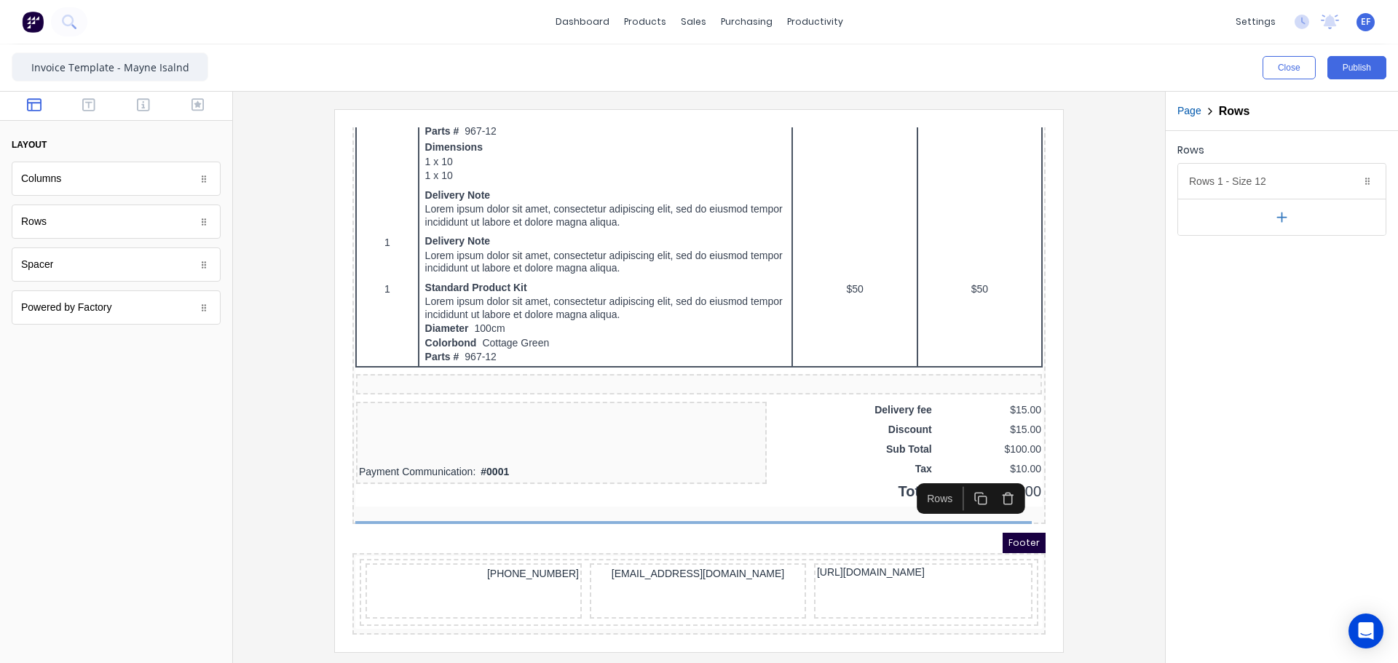
scroll to position [887, 0]
click at [84, 98] on icon "button" at bounding box center [88, 105] width 13 height 15
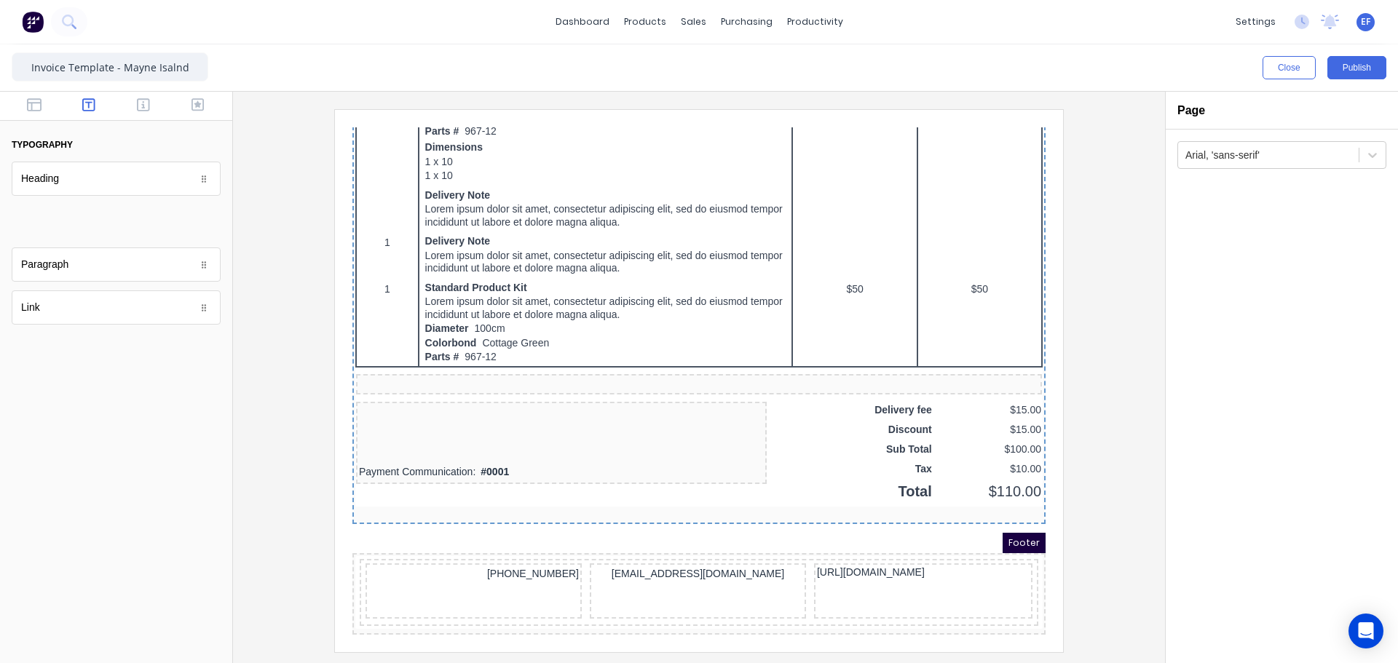
scroll to position [921, 0]
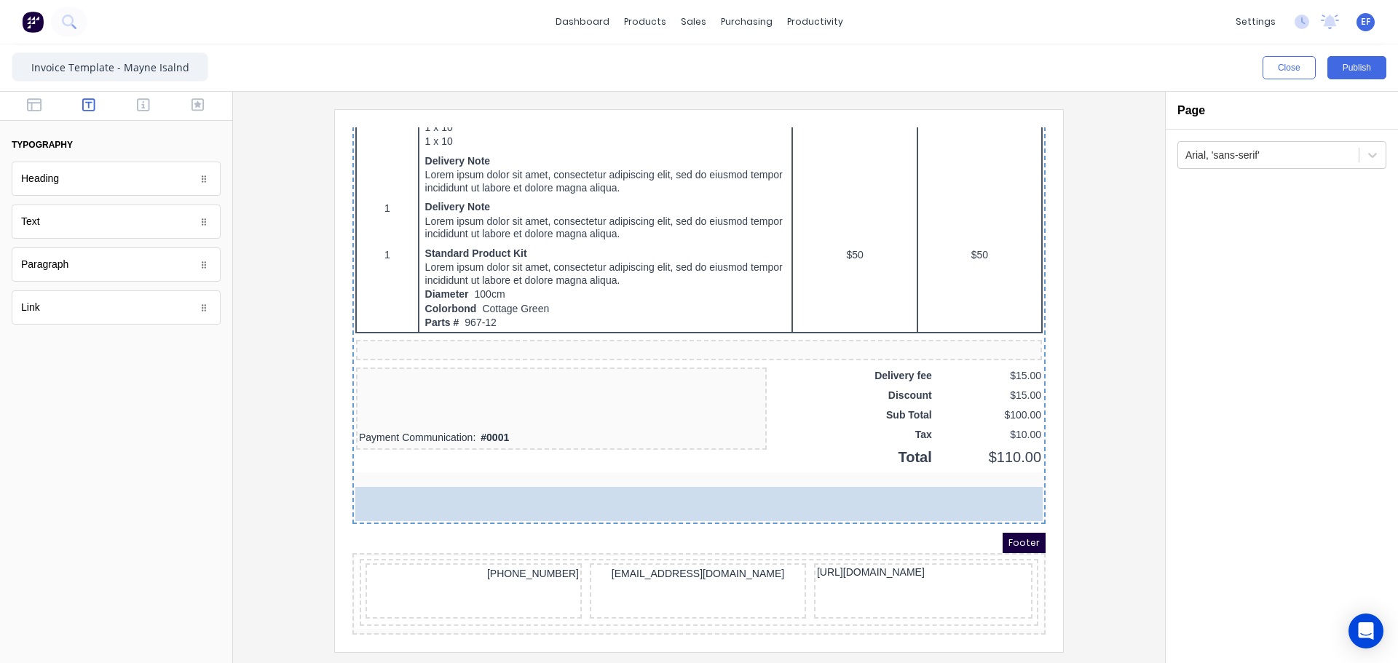
drag, startPoint x: 28, startPoint y: 228, endPoint x: 475, endPoint y: 495, distance: 520.1
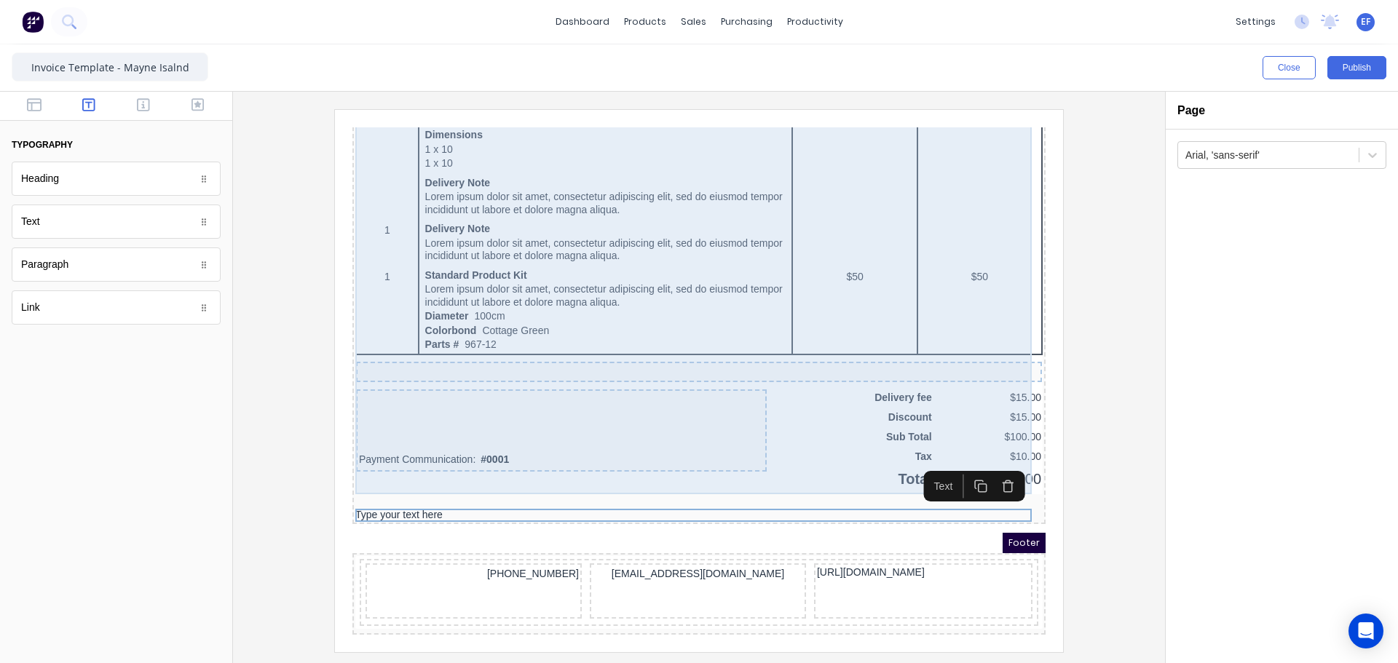
scroll to position [899, 0]
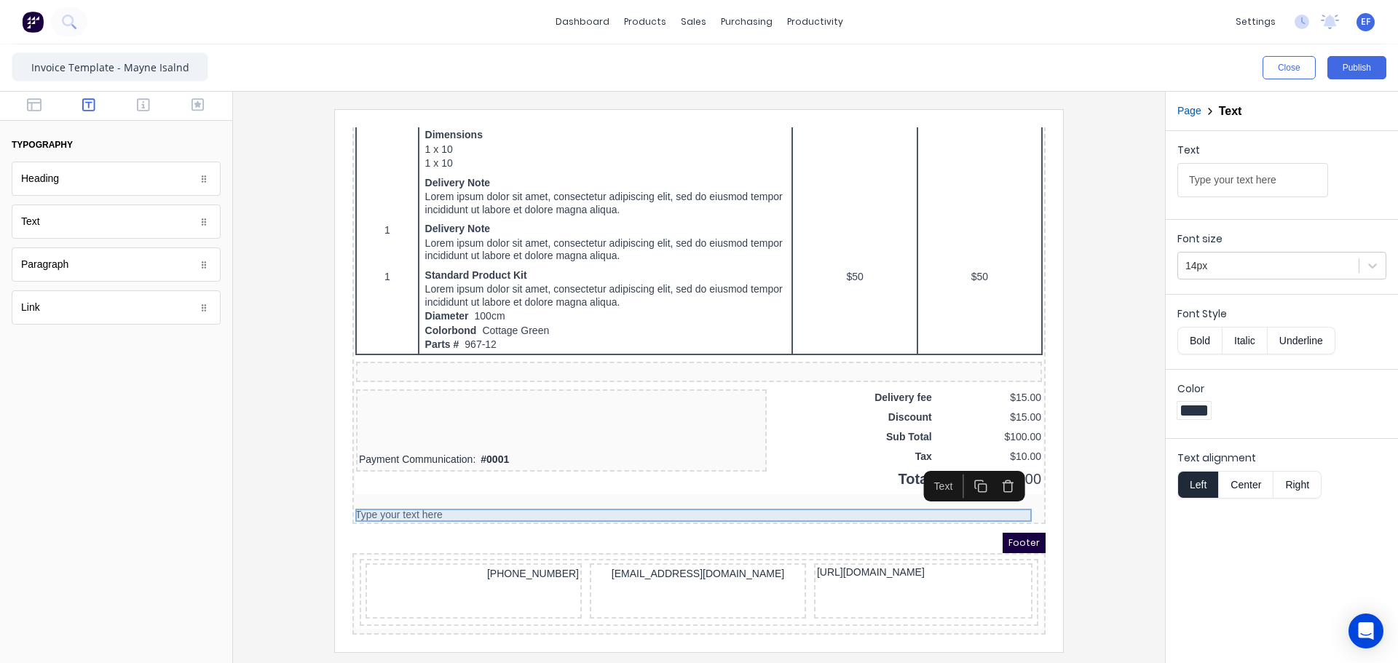
click at [705, 491] on div "Type your text here" at bounding box center [681, 497] width 687 height 13
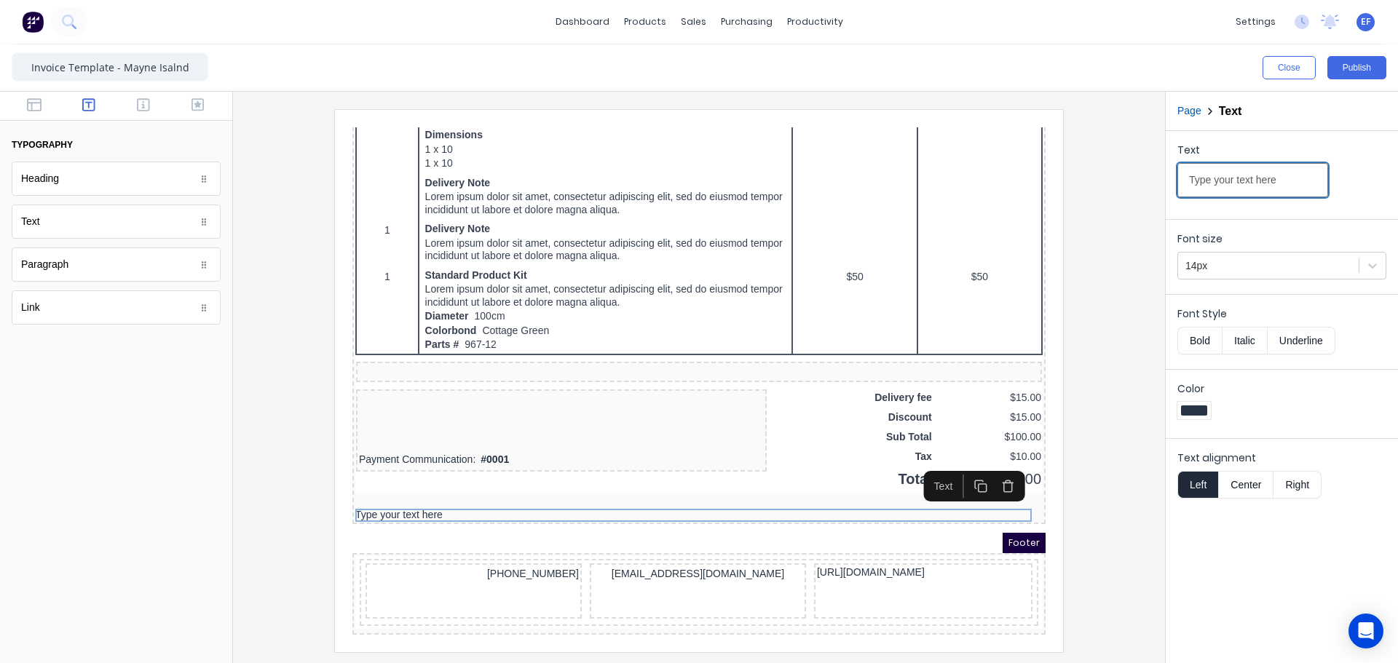
drag, startPoint x: 1280, startPoint y: 180, endPoint x: 1122, endPoint y: 180, distance: 158.0
click at [1122, 180] on div "Close Publish Components typography Heading Heading Text Text Paragraph Paragra…" at bounding box center [699, 353] width 1398 height 619
type input "Thanks for your business and have an awesome day!"
click at [140, 102] on icon "button" at bounding box center [143, 105] width 13 height 15
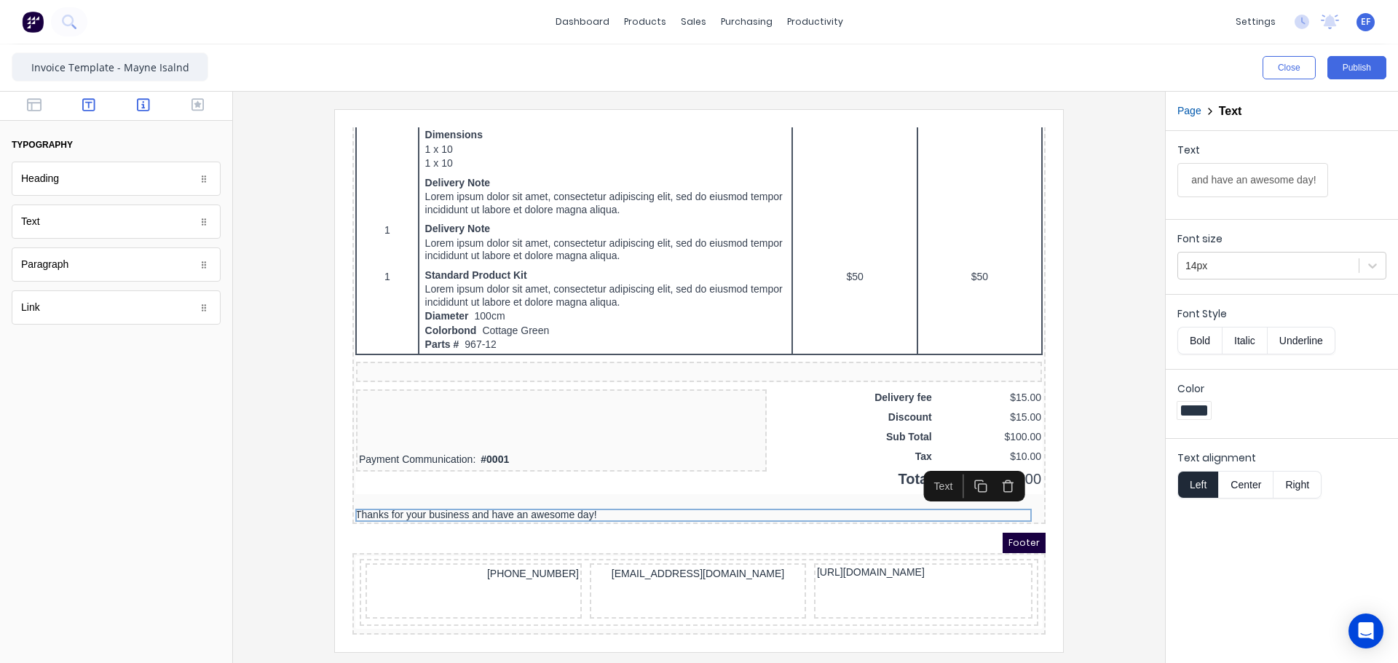
scroll to position [0, 0]
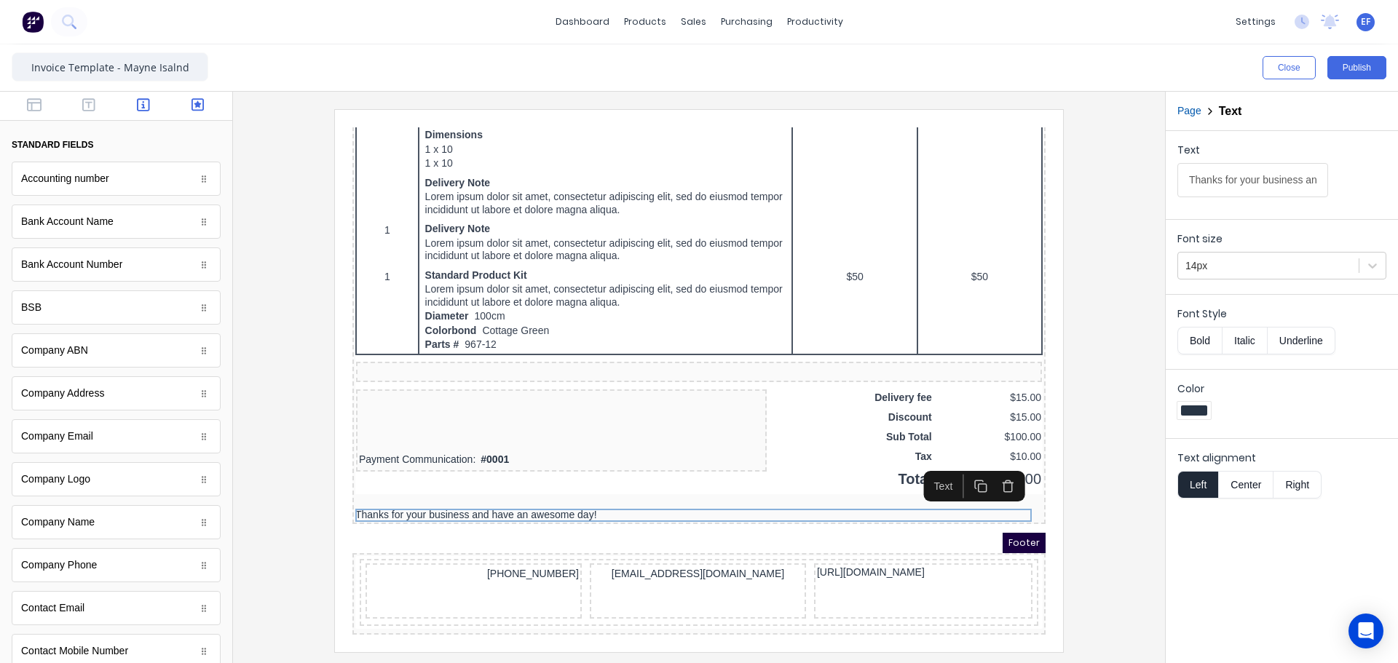
click at [191, 106] on icon "button" at bounding box center [197, 105] width 13 height 15
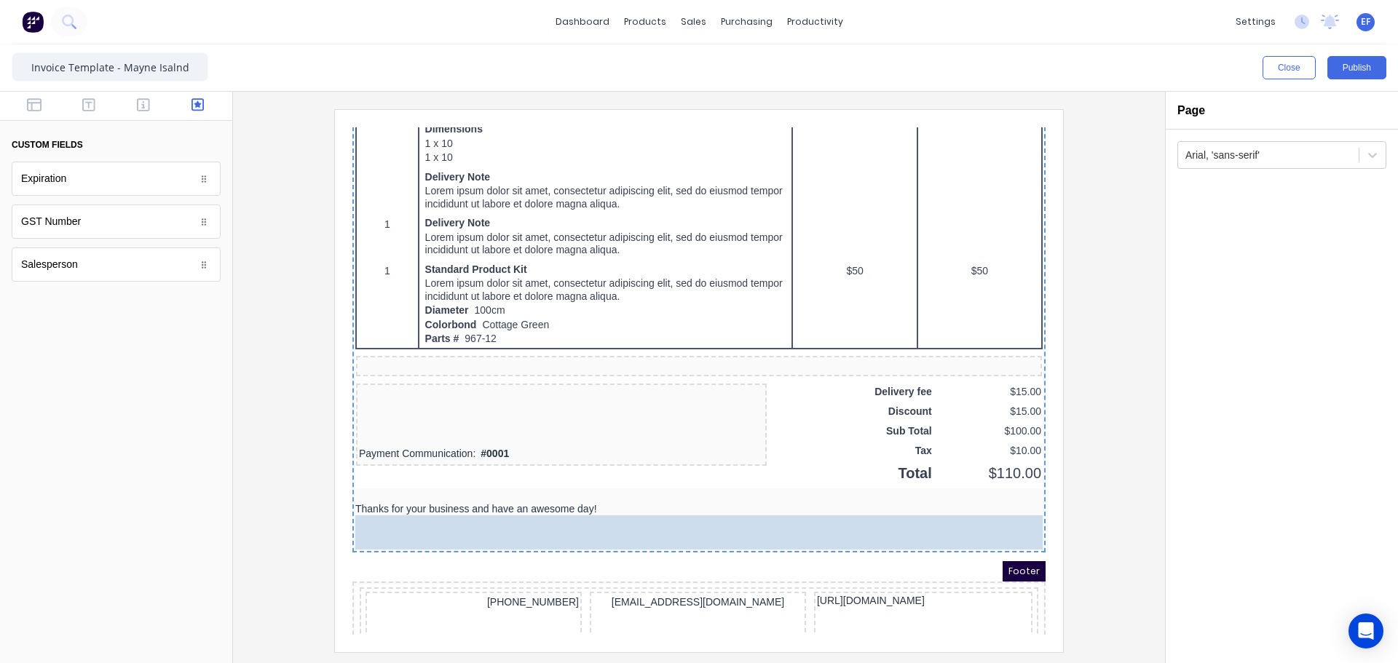
drag, startPoint x: 73, startPoint y: 229, endPoint x: 491, endPoint y: 512, distance: 504.8
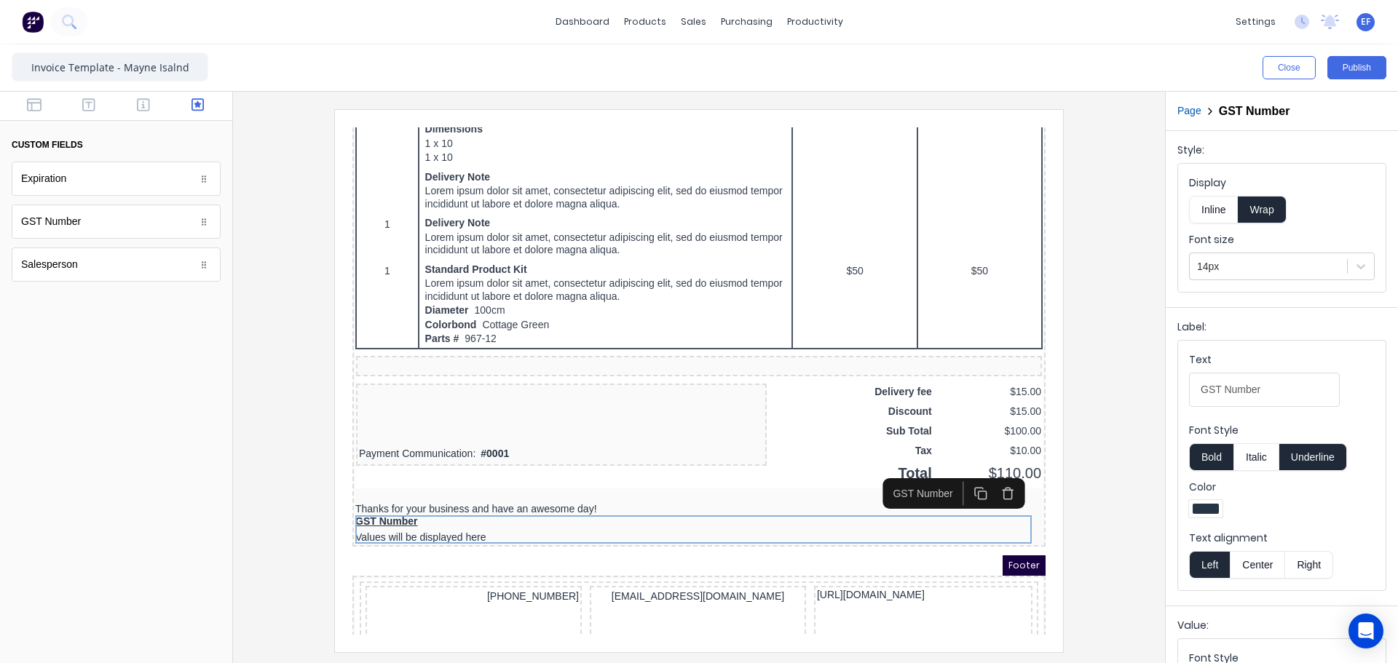
click at [1317, 453] on button "Underline" at bounding box center [1313, 457] width 68 height 28
click at [1202, 453] on button "Bold" at bounding box center [1211, 457] width 44 height 28
drag, startPoint x: 1221, startPoint y: 395, endPoint x: 1183, endPoint y: 393, distance: 38.6
click at [1183, 393] on fieldset "Text GST Number Font Style Bold Italic Underline Color Text alignment Left Cent…" at bounding box center [1281, 466] width 207 height 250
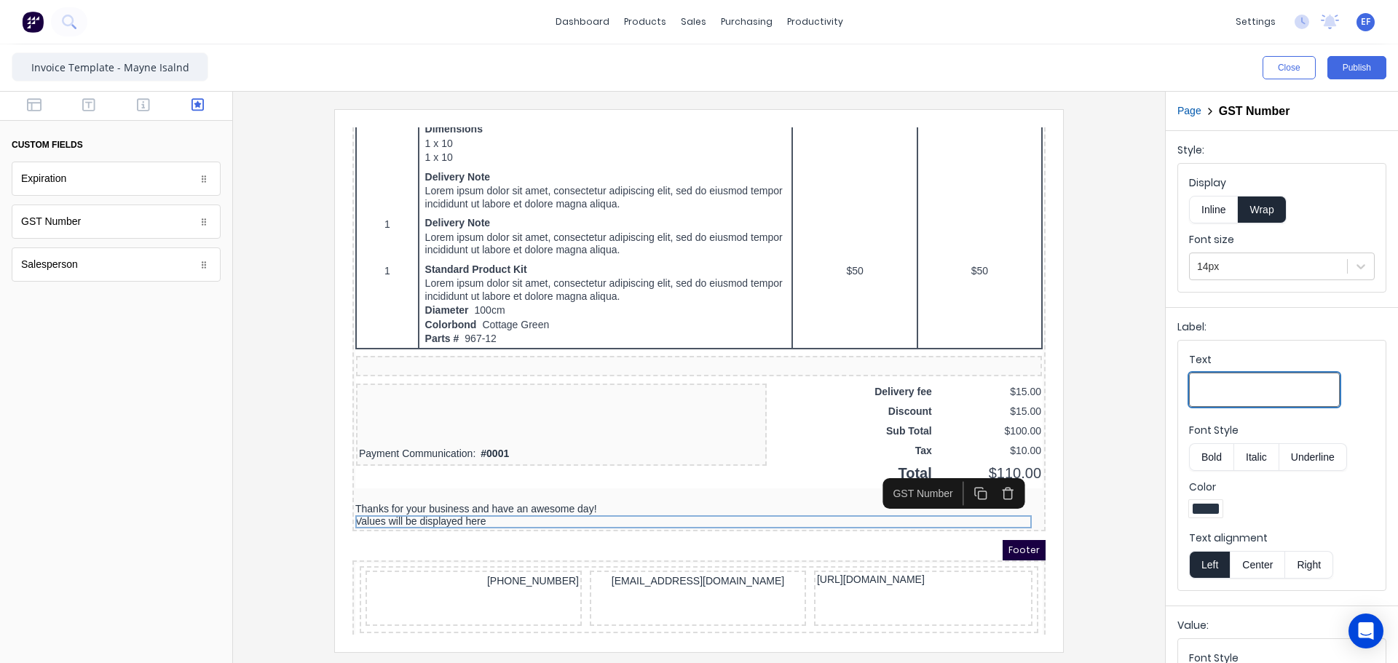
click at [1267, 384] on Number-textqsmsyk4hzl3nkew3lljsj602yucjl0zm738fl8cdytbbsxrbew9qt82evq1b-6ada0b97-19b6-445e-adb1-bb23329a1a54_object_label_text "Text" at bounding box center [1264, 390] width 151 height 34
paste Number-textqsmsyk4hzl3nkew3lljsj602yucjl0zm738fl8cdytbbsxrbew9qt82evq1b-6ada0b97-19b6-445e-adb1-bb23329a1a54_object_label_text "GST #:"
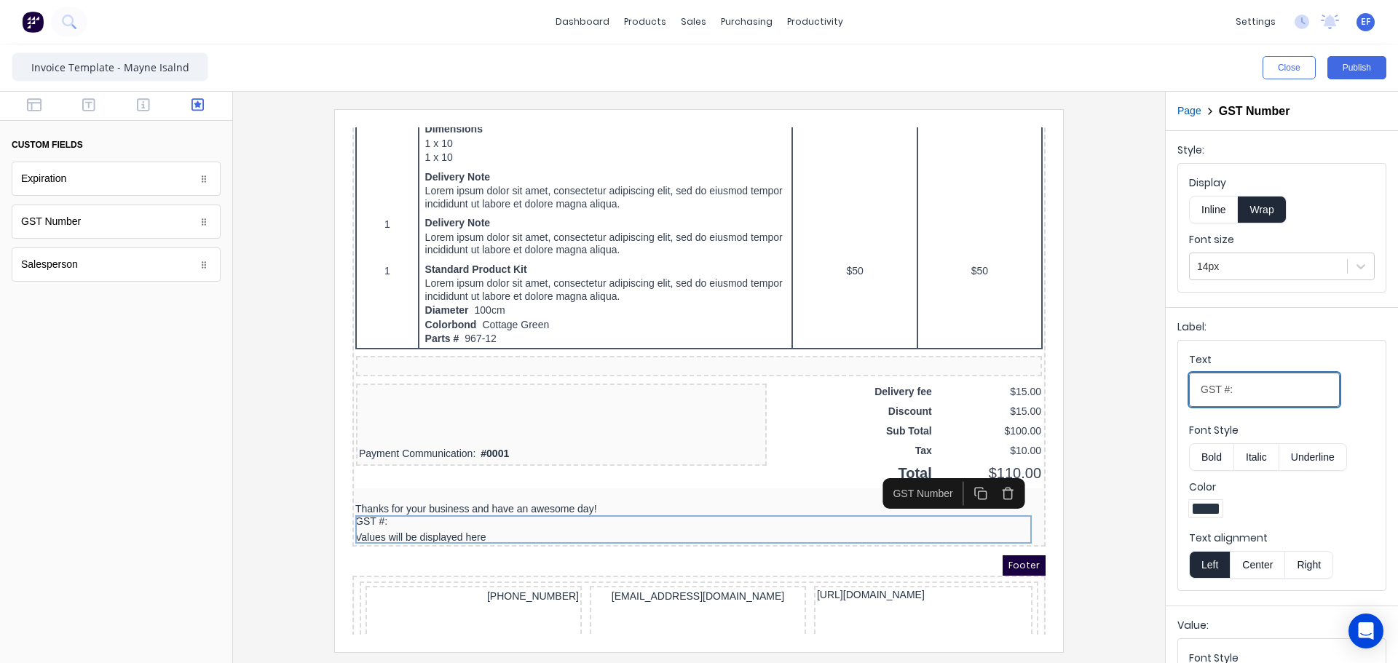
type Number-textqsmsyk4hzl3nkew3lljsj602yucjl0zm738fl8cdytbbsxrbew9qt82evq1b-6ada0b97-19b6-445e-adb1-bb23329a1a54_object_label_text "GST #:"
click at [1213, 210] on button "Inline" at bounding box center [1213, 210] width 49 height 28
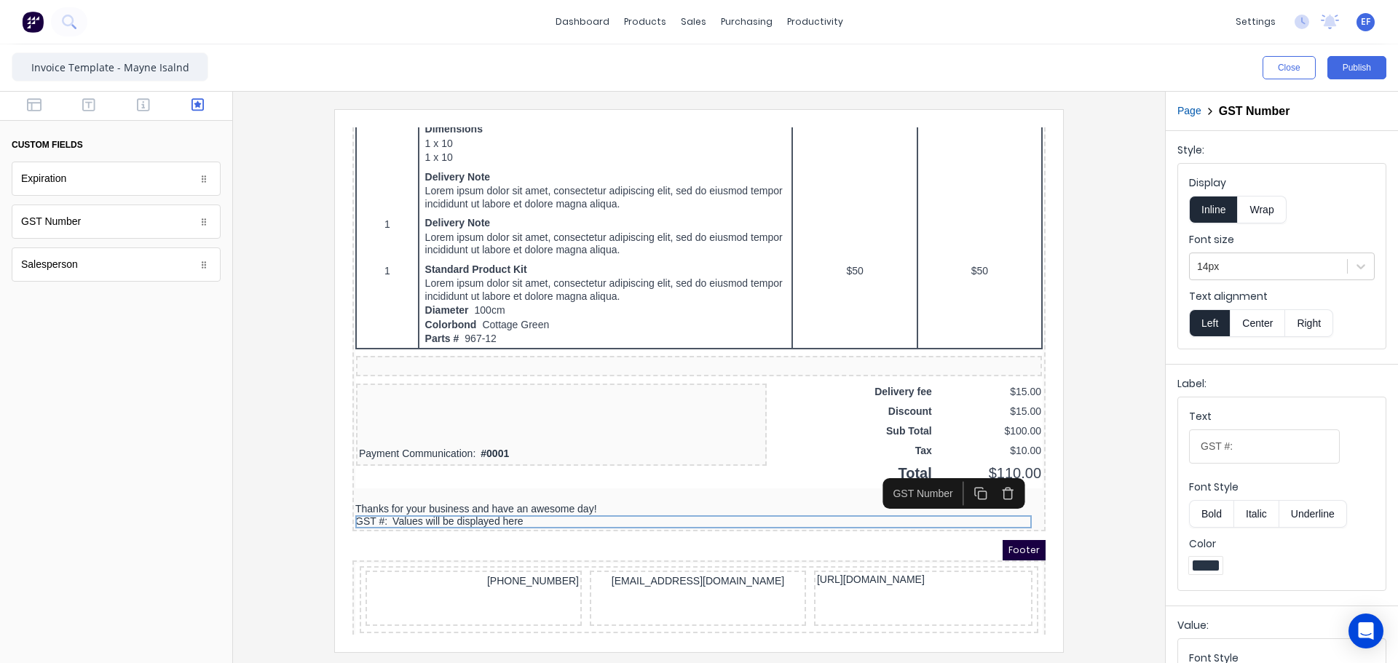
click at [1058, 545] on iframe at bounding box center [699, 381] width 728 height 542
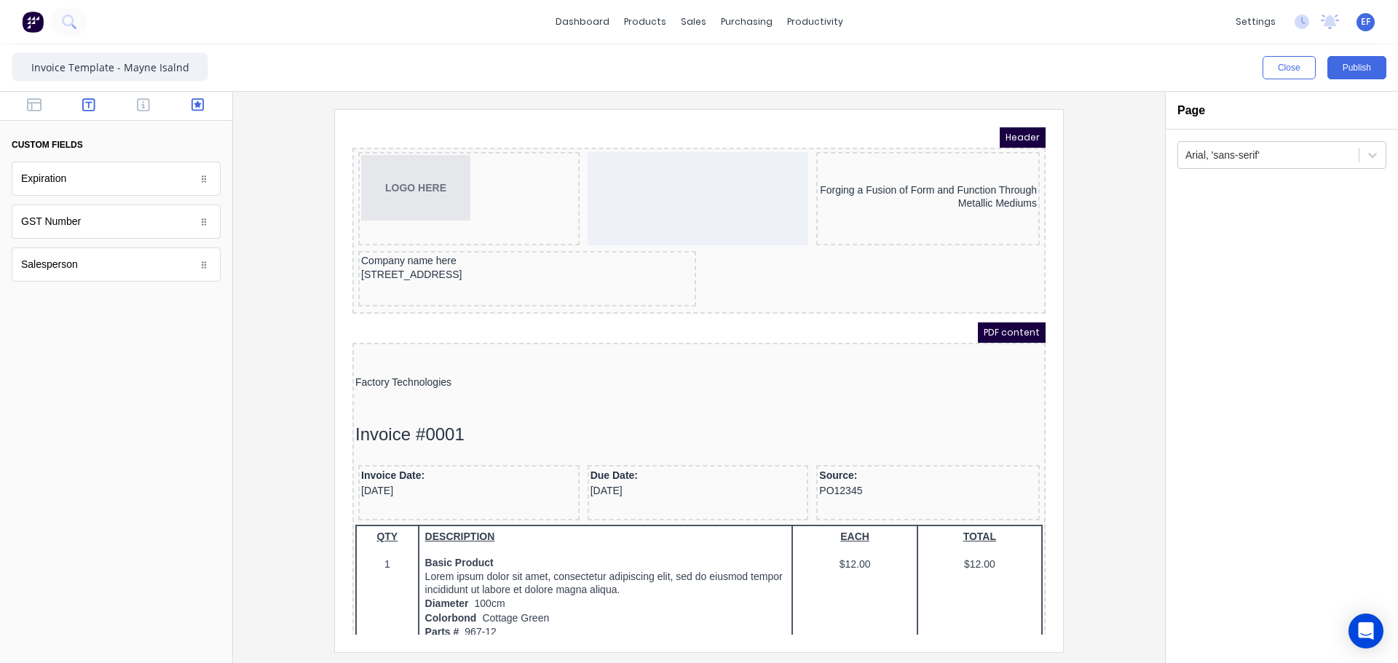
click at [80, 106] on button "button" at bounding box center [89, 106] width 46 height 17
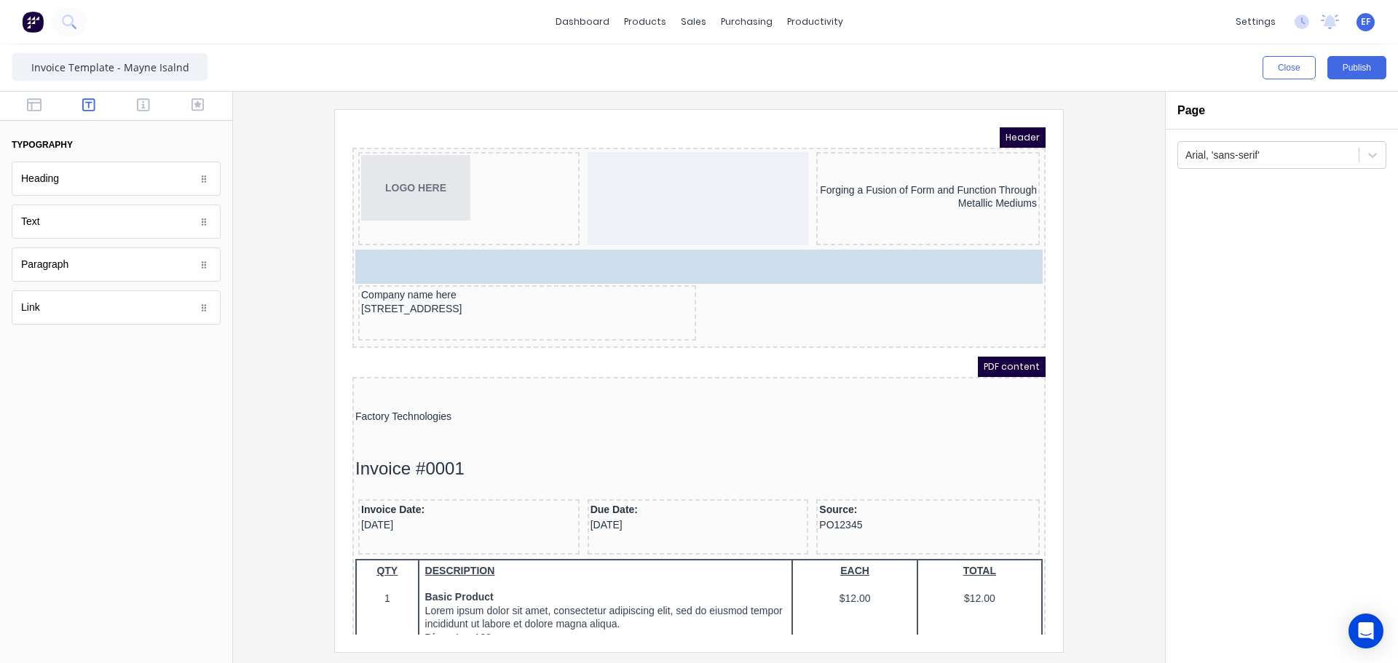
drag, startPoint x: 58, startPoint y: 229, endPoint x: 338, endPoint y: 101, distance: 307.9
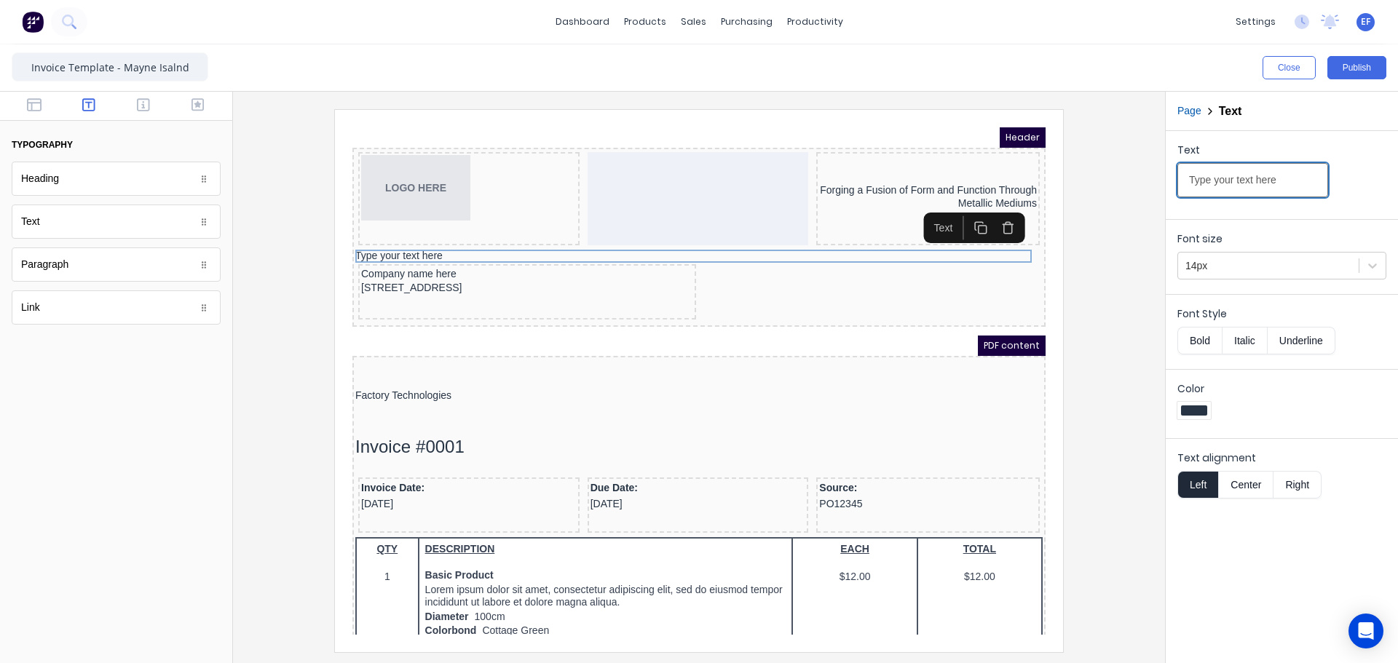
drag, startPoint x: 1289, startPoint y: 178, endPoint x: 1089, endPoint y: 179, distance: 200.2
click at [1089, 179] on div "Close Publish Components typography Heading Heading Text Text Paragraph Paragra…" at bounding box center [699, 353] width 1398 height 619
type input "_______________________________________________________________________________…"
click at [1247, 494] on button "Center" at bounding box center [1245, 485] width 55 height 28
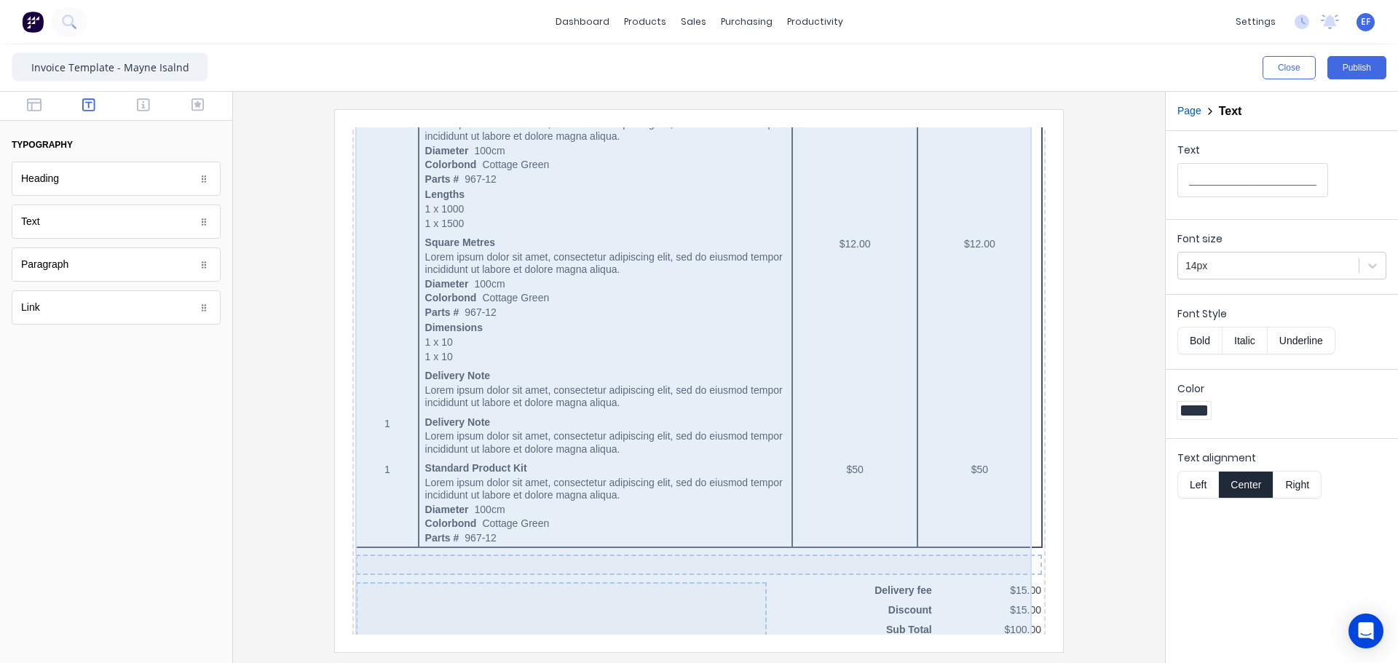
scroll to position [924, 0]
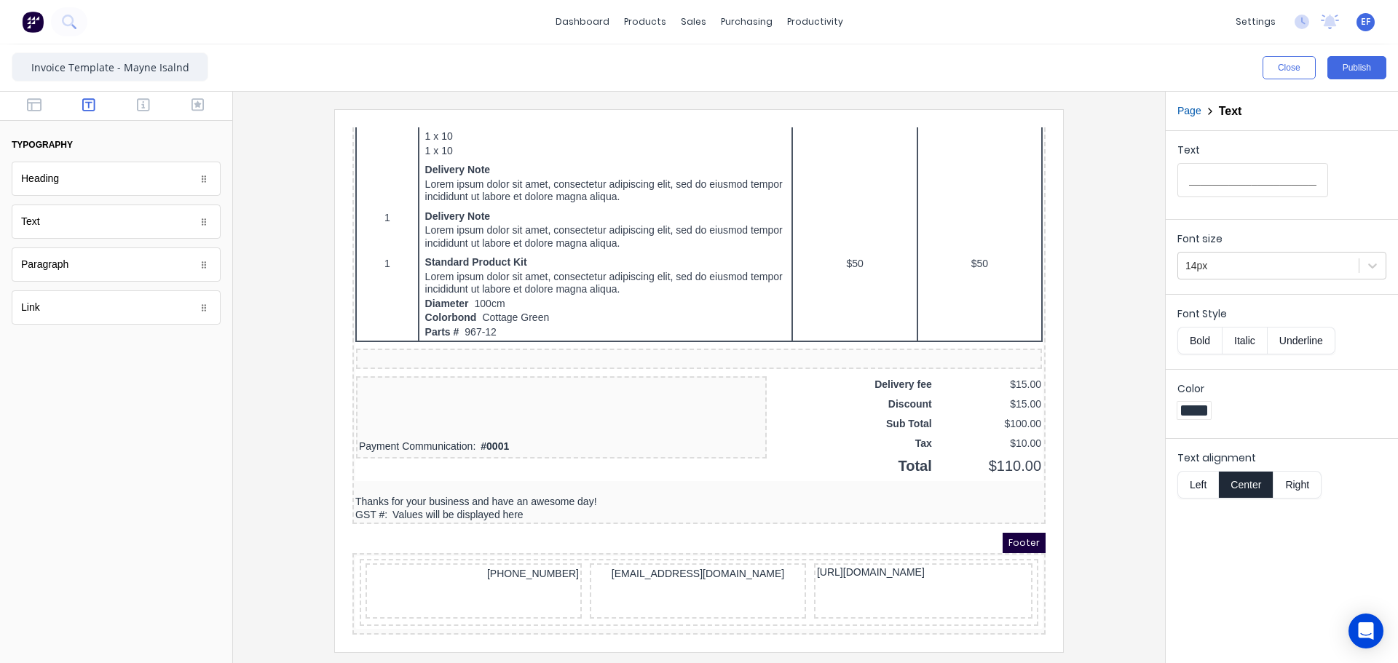
click at [62, 227] on div "Text" at bounding box center [116, 222] width 209 height 34
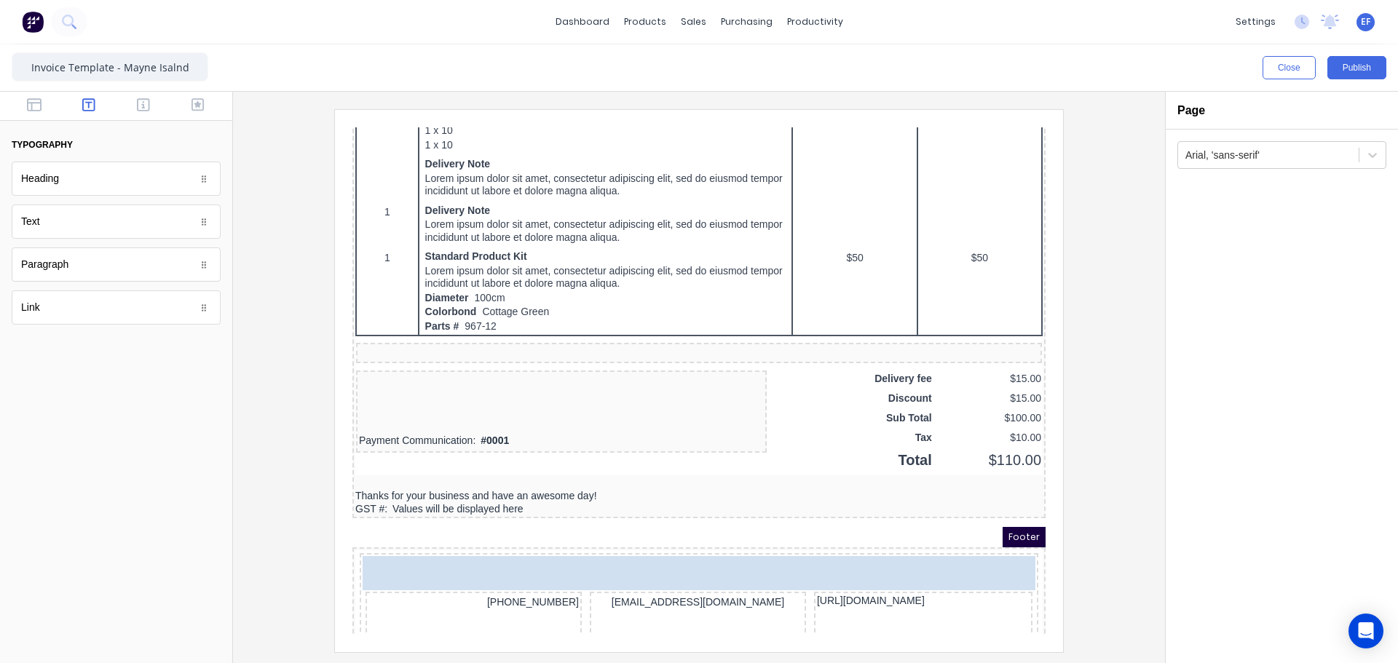
drag, startPoint x: 63, startPoint y: 225, endPoint x: 33, endPoint y: 435, distance: 212.6
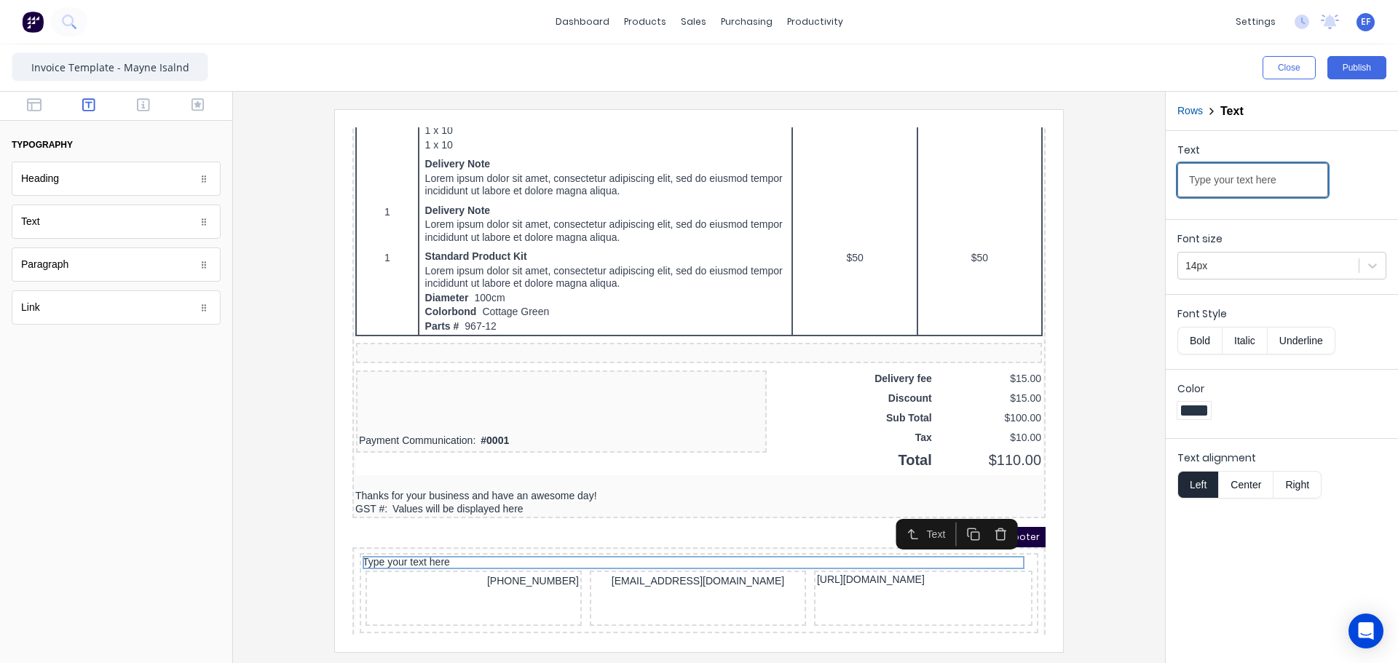
drag, startPoint x: 1285, startPoint y: 186, endPoint x: 1133, endPoint y: 190, distance: 152.2
click at [1133, 190] on div "Close Publish Components typography Heading Heading Text Text Paragraph Paragra…" at bounding box center [699, 353] width 1398 height 619
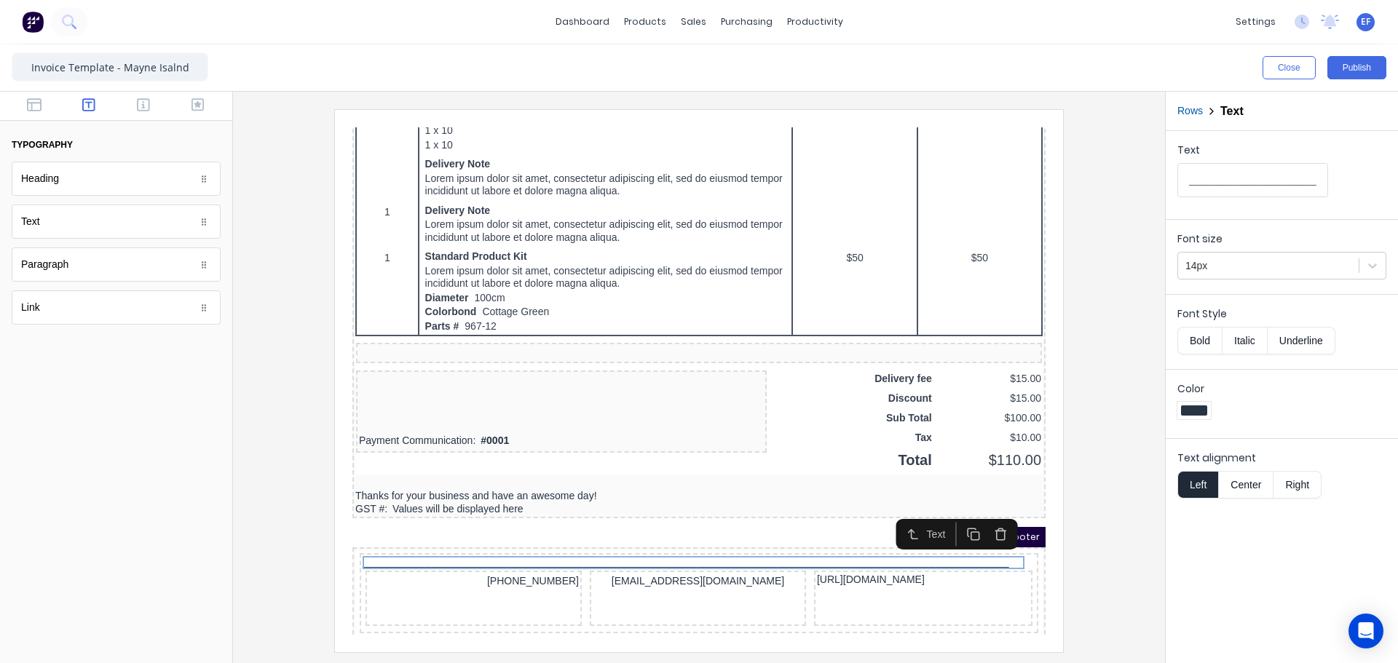
click at [1252, 481] on button "Center" at bounding box center [1245, 485] width 55 height 28
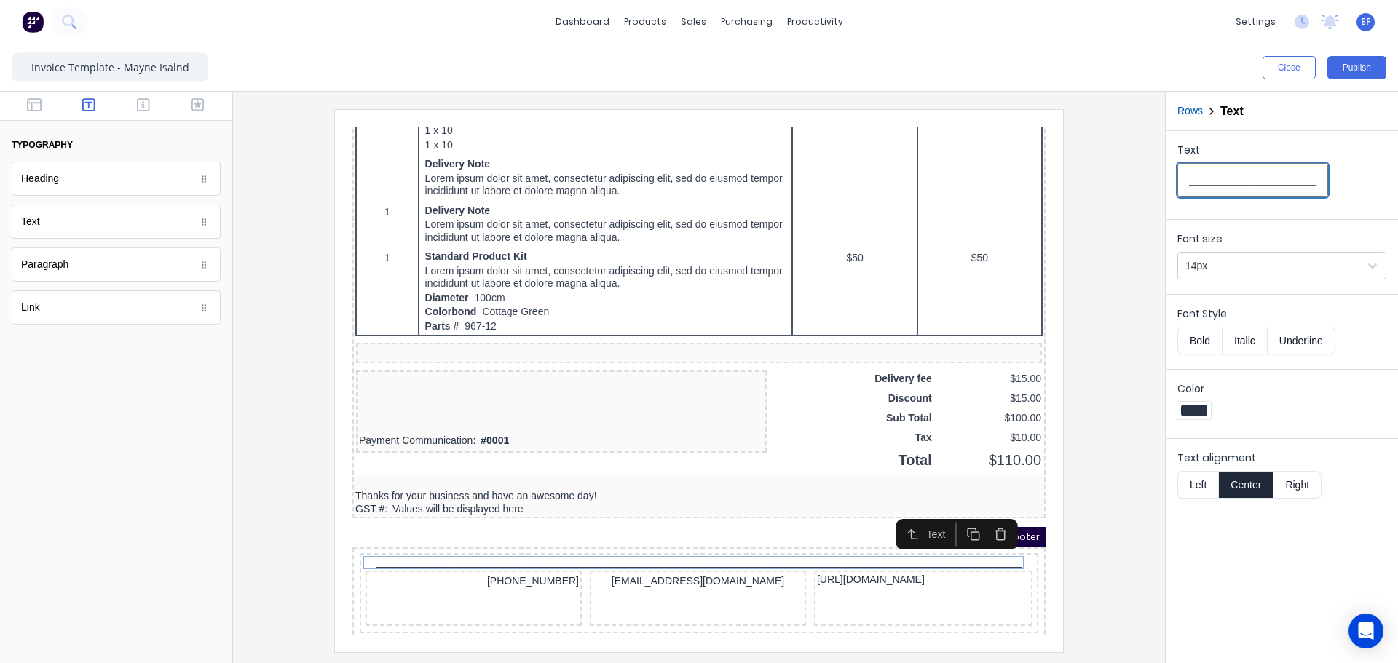
click at [1261, 185] on input "_______________________________________________________________________________…" at bounding box center [1252, 180] width 151 height 34
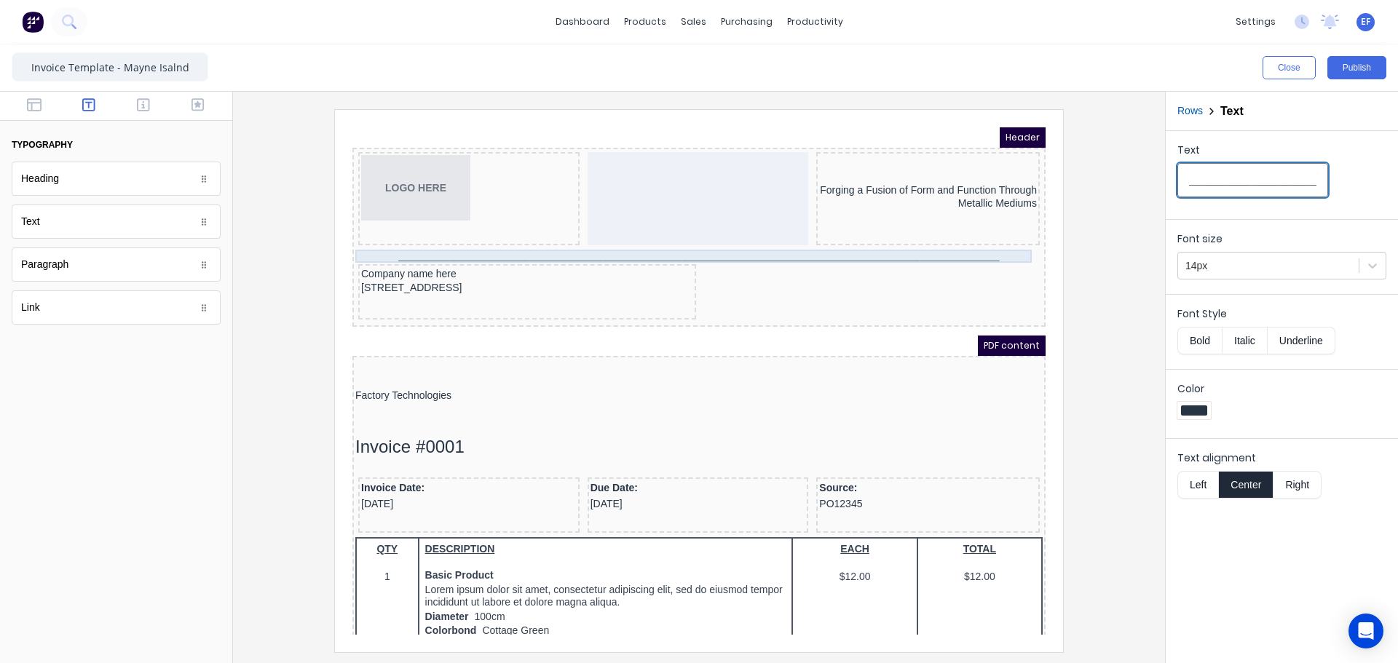
type input "_______________________________________________________________________________…"
click at [802, 241] on div "_______________________________________________________________________________…" at bounding box center [681, 238] width 687 height 13
click at [1216, 189] on input "_______________________________________________________________________________…" at bounding box center [1252, 180] width 151 height 34
type input "_______________________________________________________________________________…"
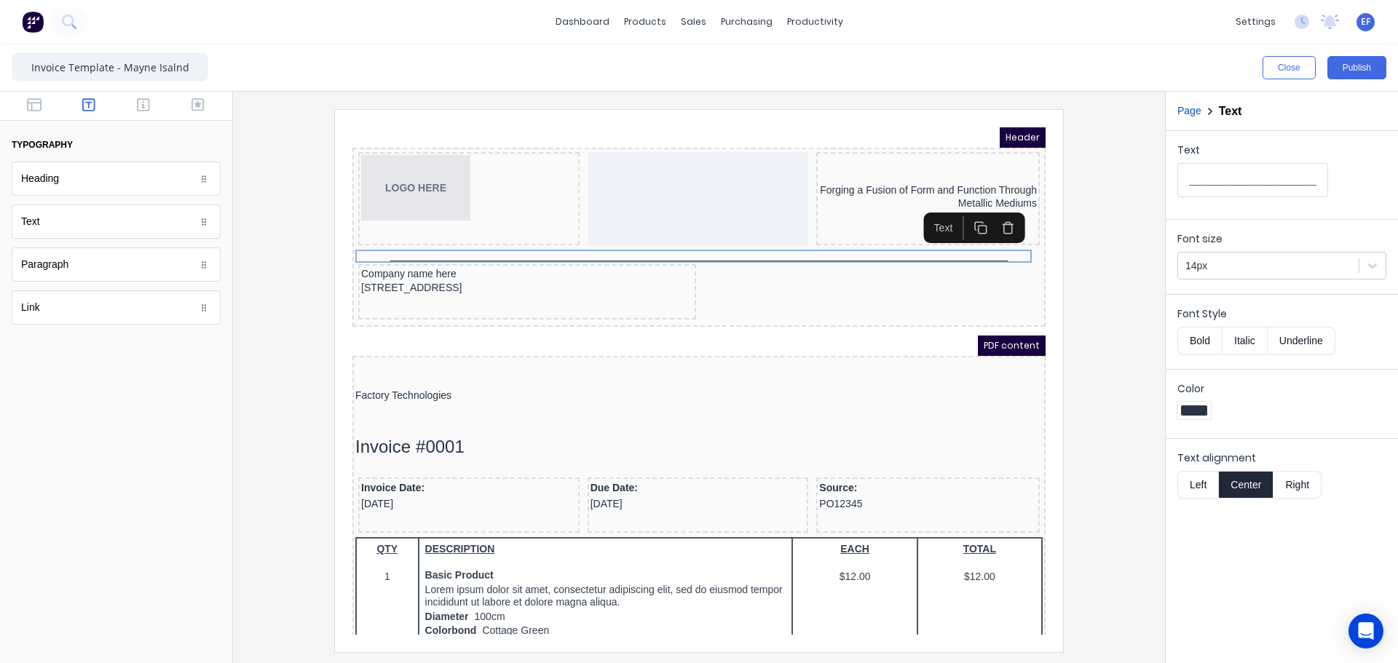
click at [1144, 383] on div at bounding box center [699, 380] width 908 height 542
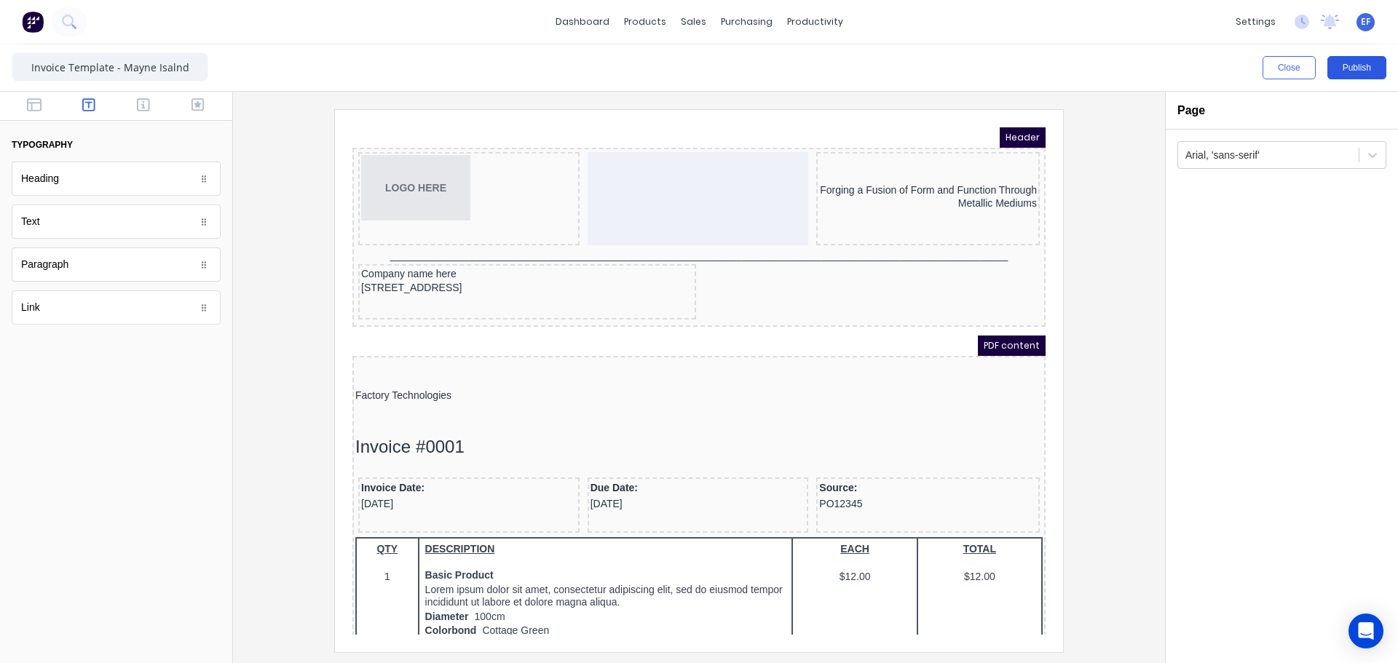
click at [1360, 66] on button "Publish" at bounding box center [1356, 67] width 59 height 23
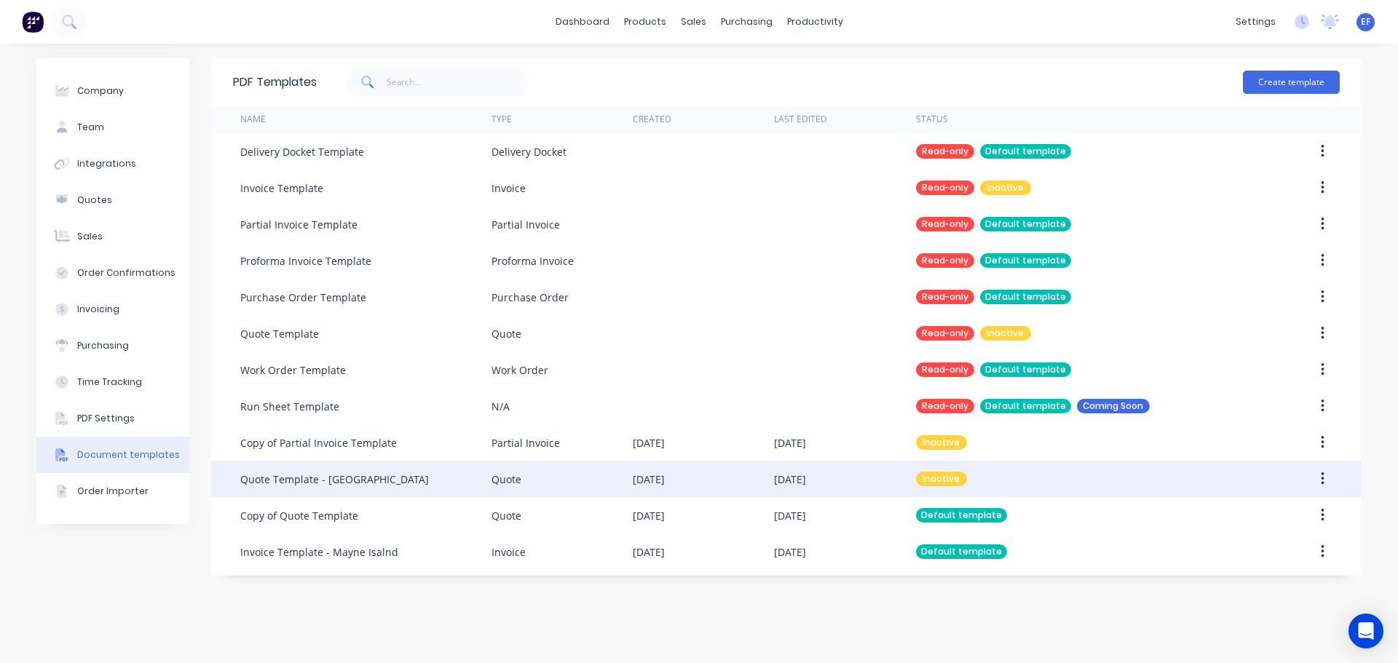
click at [1326, 480] on button "button" at bounding box center [1322, 479] width 34 height 26
click at [1271, 555] on div "Make default" at bounding box center [1270, 546] width 112 height 21
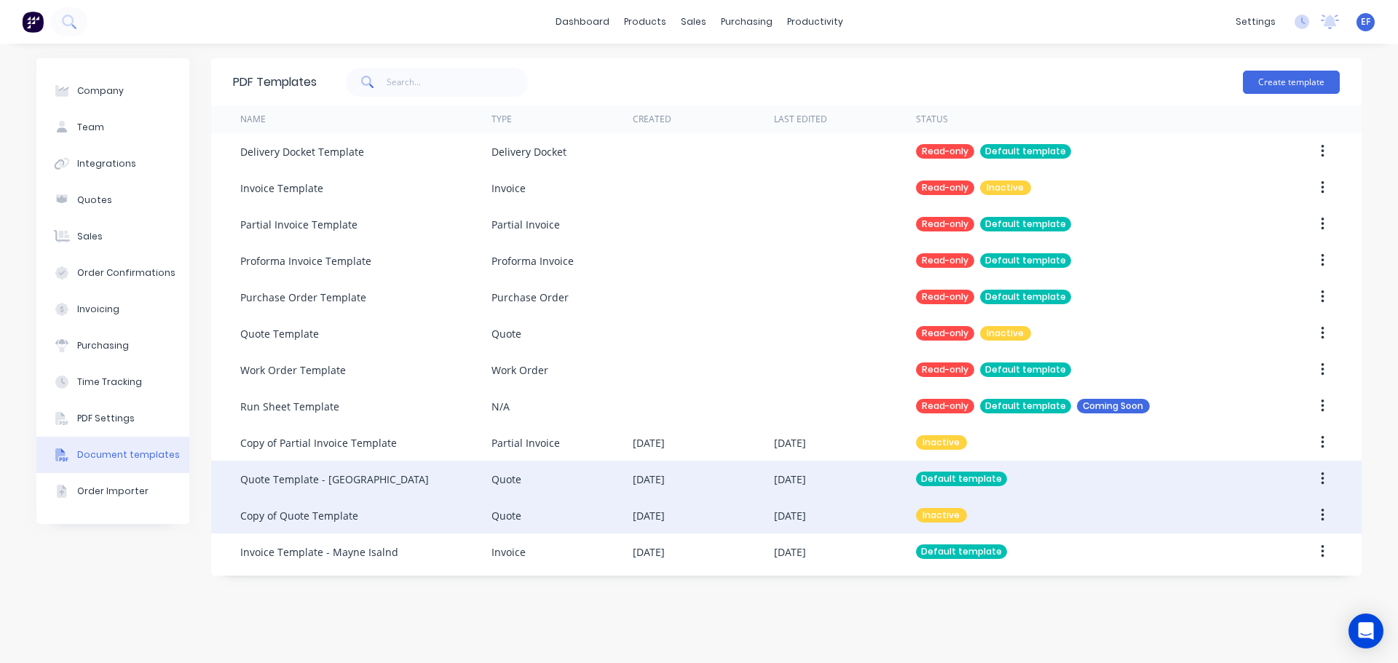
click at [1320, 511] on icon "button" at bounding box center [1322, 515] width 4 height 16
click at [1246, 580] on div "Make default" at bounding box center [1270, 582] width 112 height 21
click at [563, 472] on div "Quote" at bounding box center [561, 479] width 141 height 36
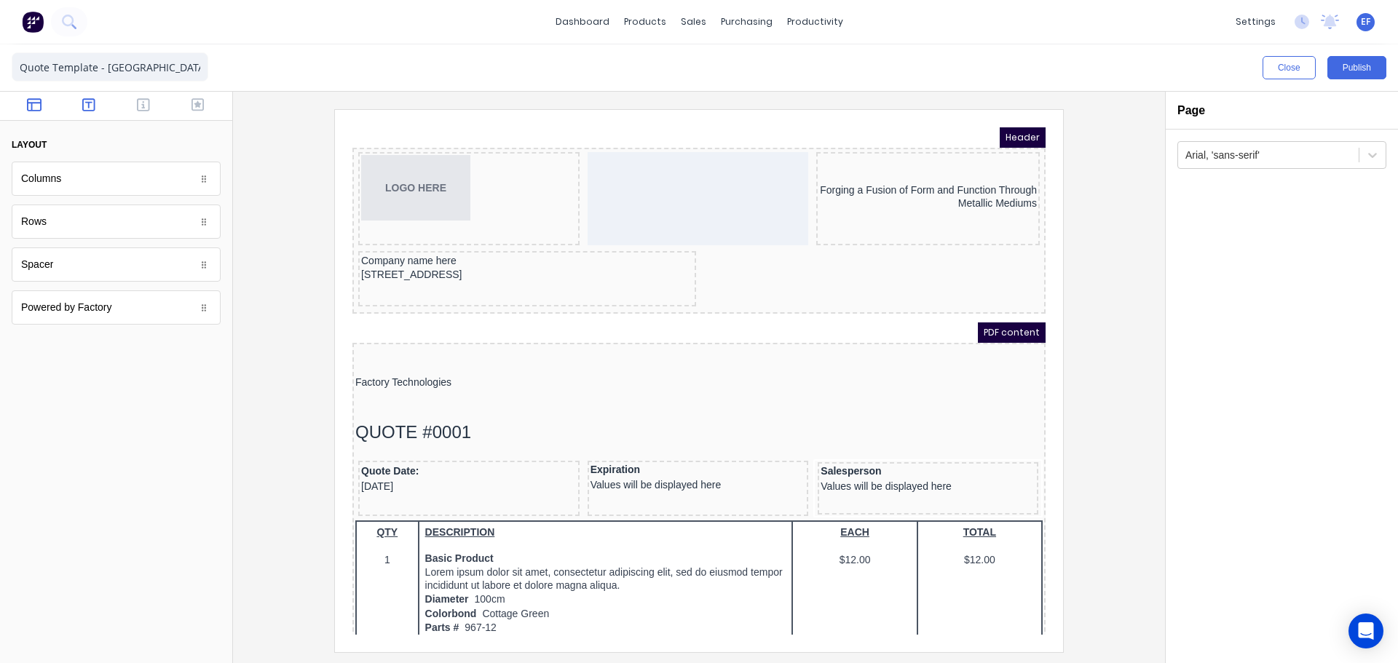
click at [92, 103] on icon "button" at bounding box center [88, 105] width 13 height 15
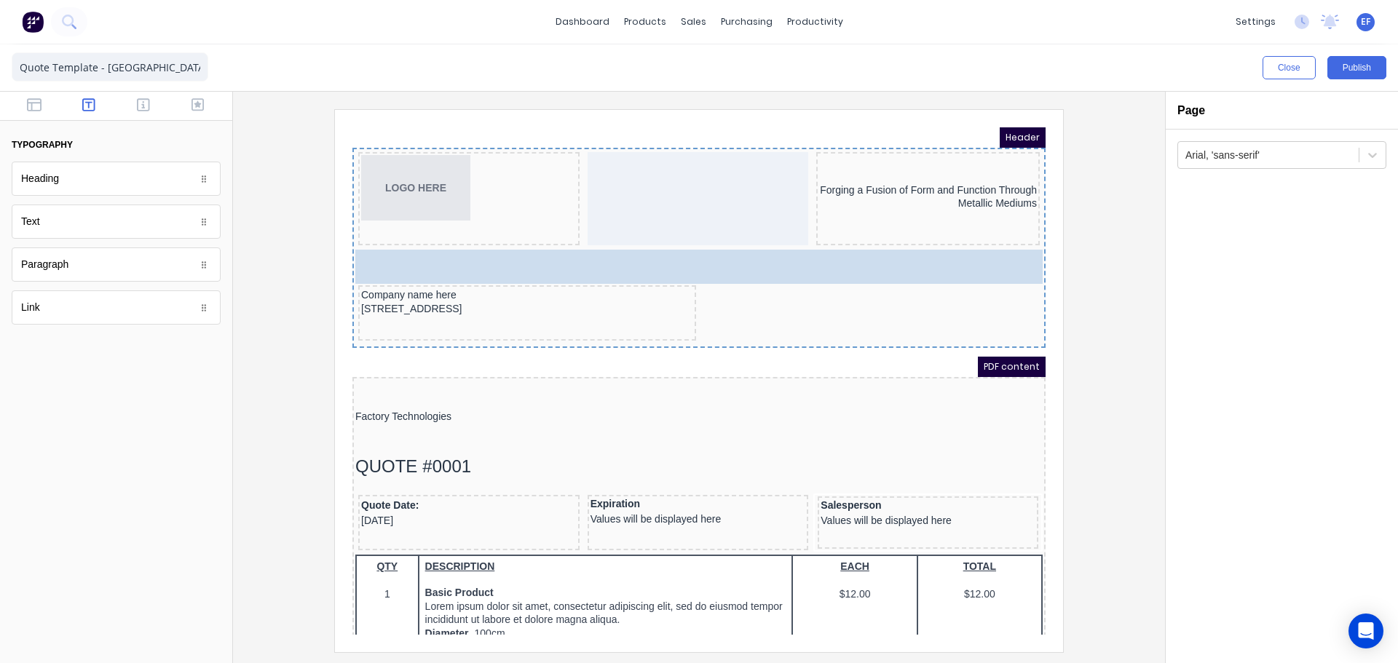
drag, startPoint x: 25, startPoint y: 229, endPoint x: 515, endPoint y: 244, distance: 489.4
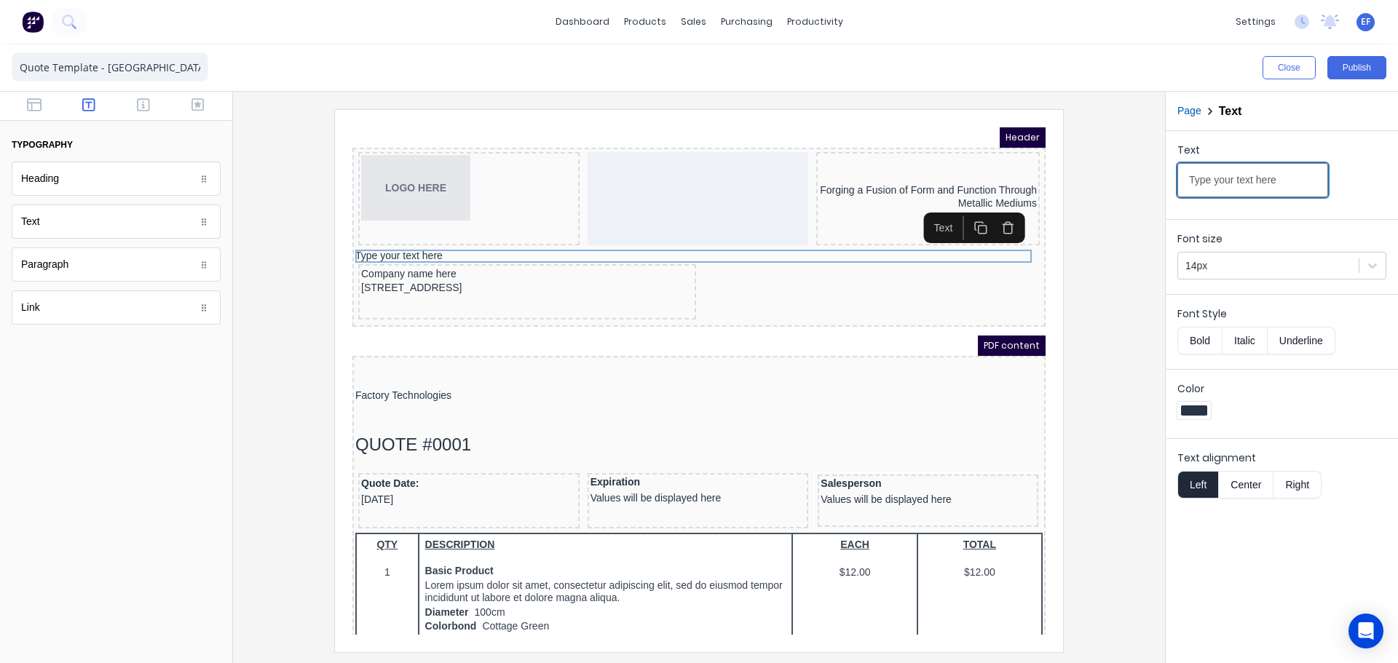
drag, startPoint x: 1283, startPoint y: 178, endPoint x: 1259, endPoint y: 293, distance: 118.1
click at [1280, 191] on input "Type your text here" at bounding box center [1252, 180] width 151 height 34
click at [1257, 486] on button "Center" at bounding box center [1245, 485] width 55 height 28
drag, startPoint x: 1280, startPoint y: 179, endPoint x: 1078, endPoint y: 157, distance: 203.6
click at [1080, 157] on div "Close Publish Components typography Heading Heading Text Text Paragraph Paragra…" at bounding box center [699, 353] width 1398 height 619
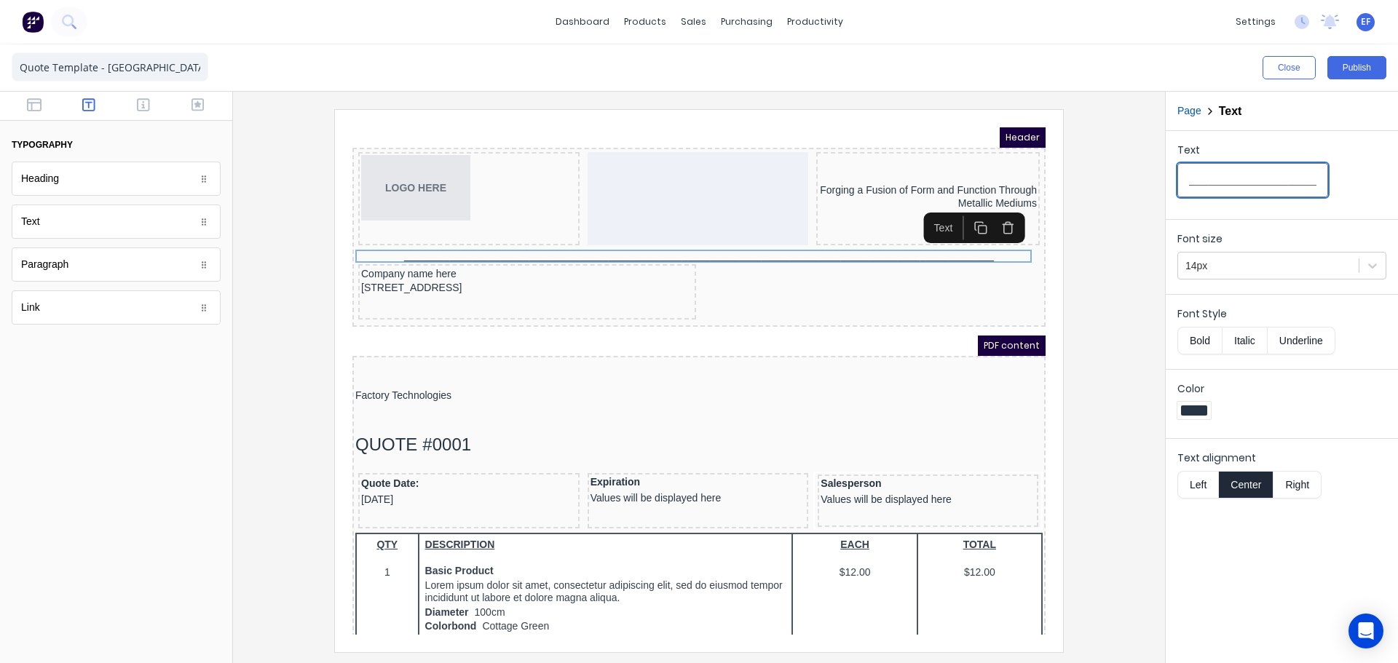
scroll to position [0, 336]
type input "_______________________________________________________________________________…"
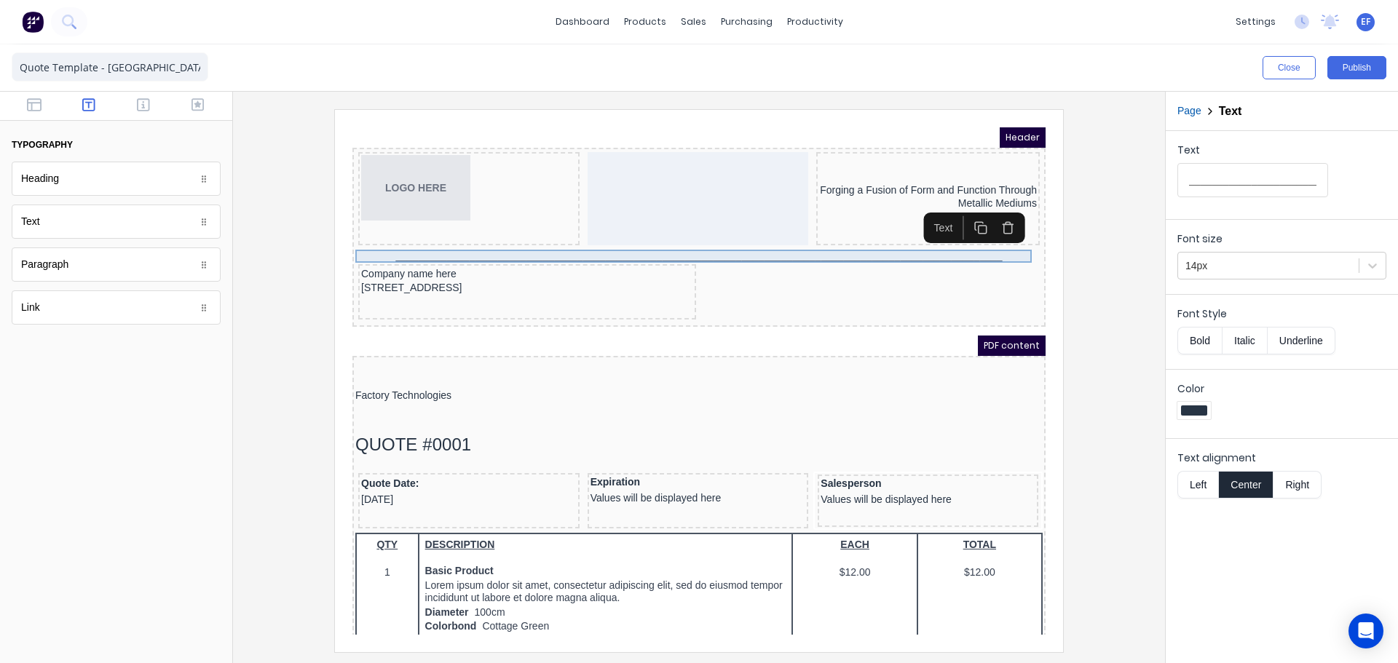
drag, startPoint x: 1413, startPoint y: 266, endPoint x: 965, endPoint y: 237, distance: 448.6
click at [965, 237] on div "_______________________________________________________________________________…" at bounding box center [681, 238] width 687 height 13
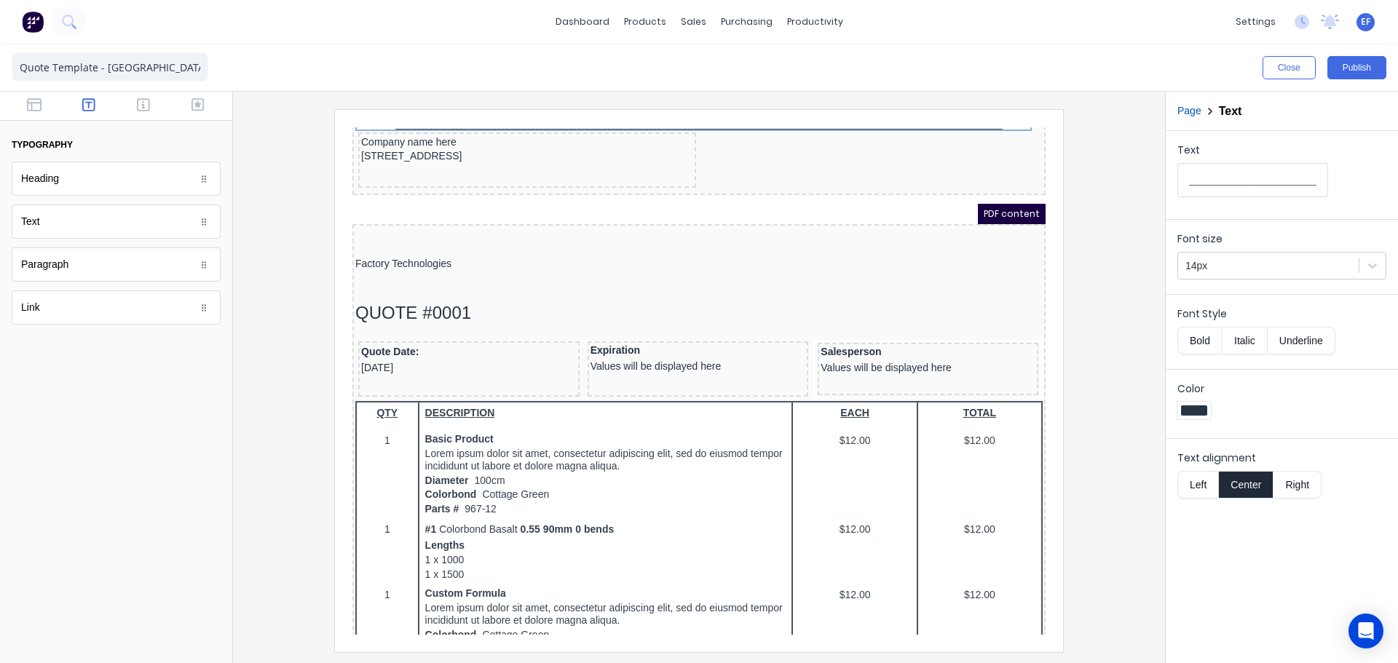
scroll to position [146, 0]
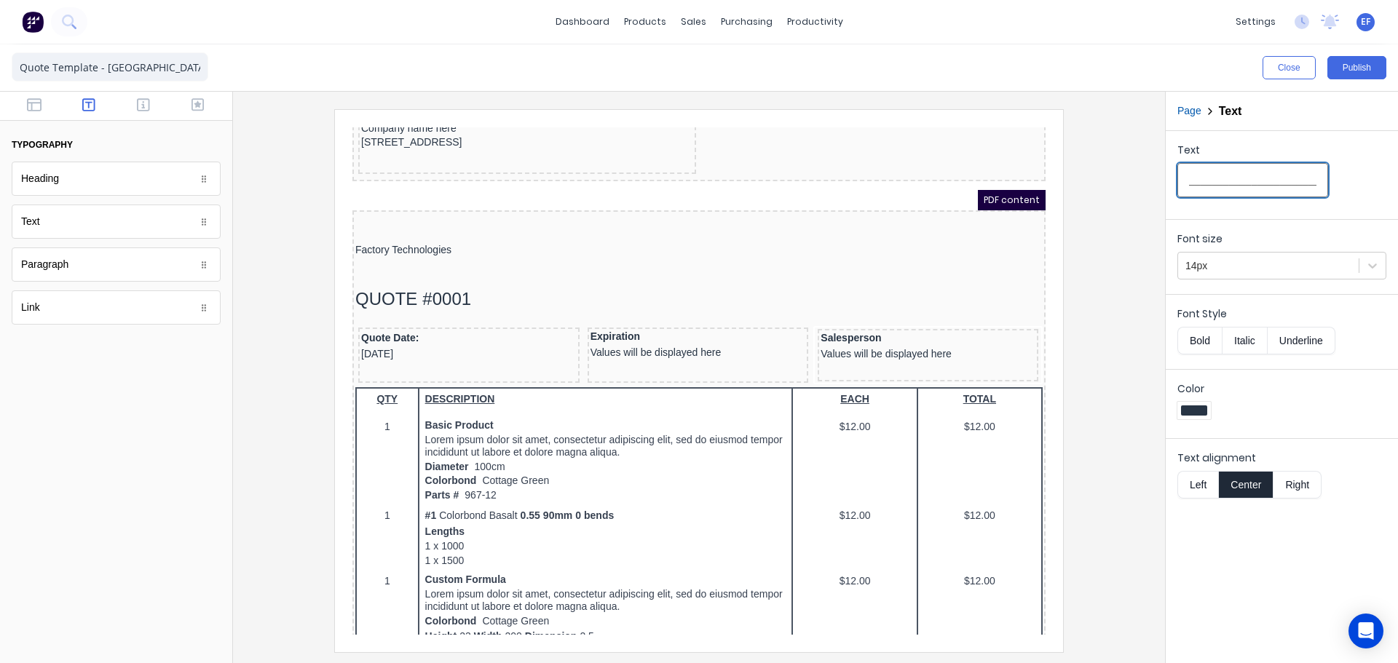
click at [1255, 186] on input "_______________________________________________________________________________…" at bounding box center [1252, 180] width 151 height 34
click at [1216, 185] on input "_______________________________________________________________________________…" at bounding box center [1252, 180] width 151 height 34
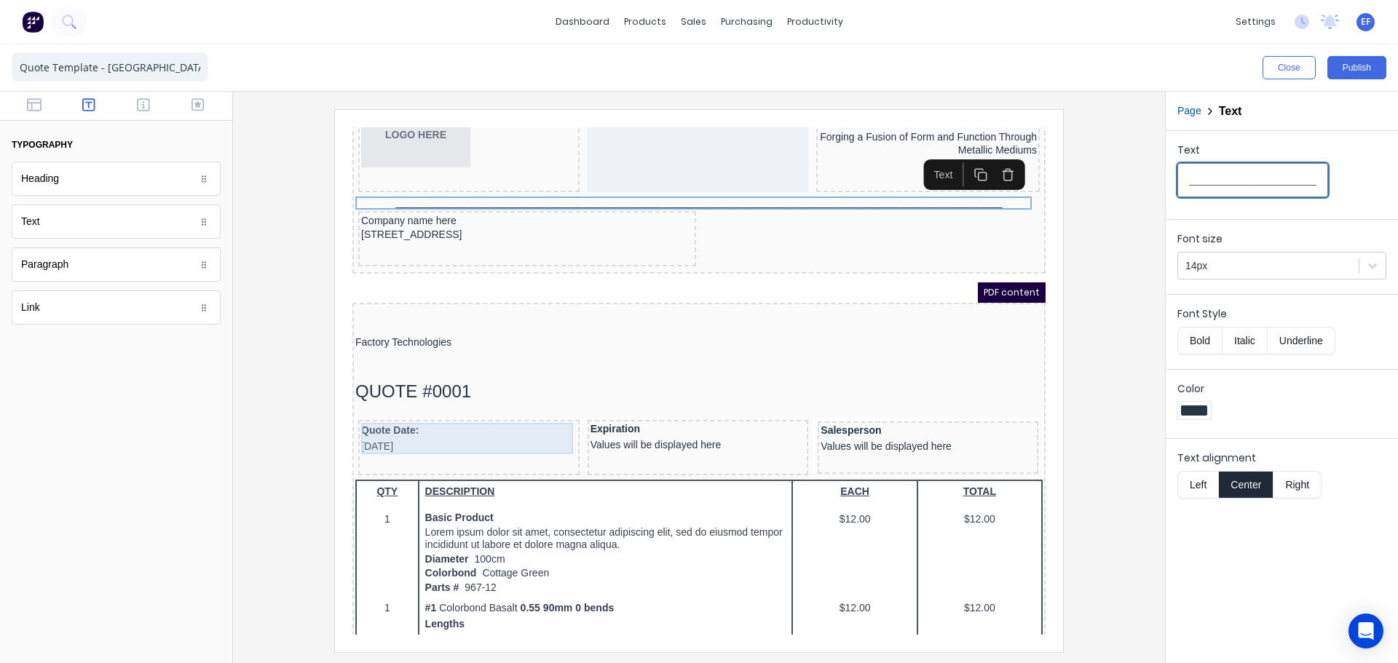
scroll to position [0, 0]
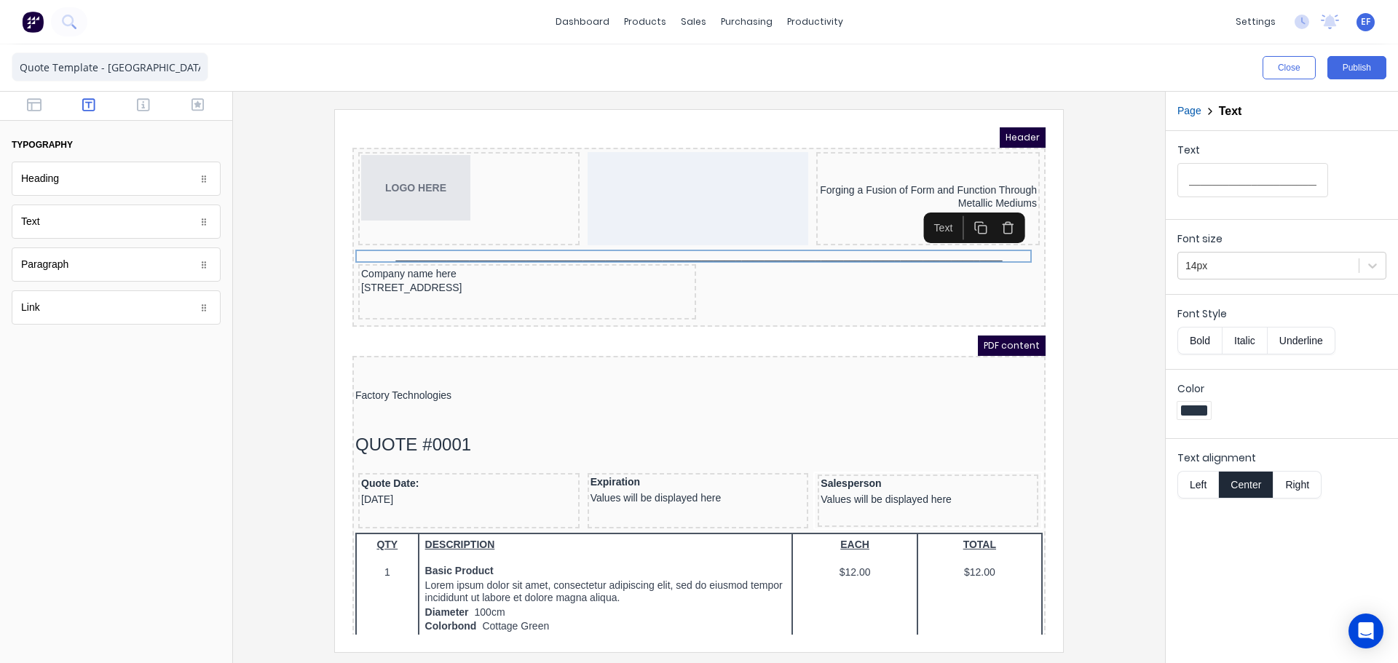
click at [967, 210] on icon "button" at bounding box center [964, 210] width 14 height 14
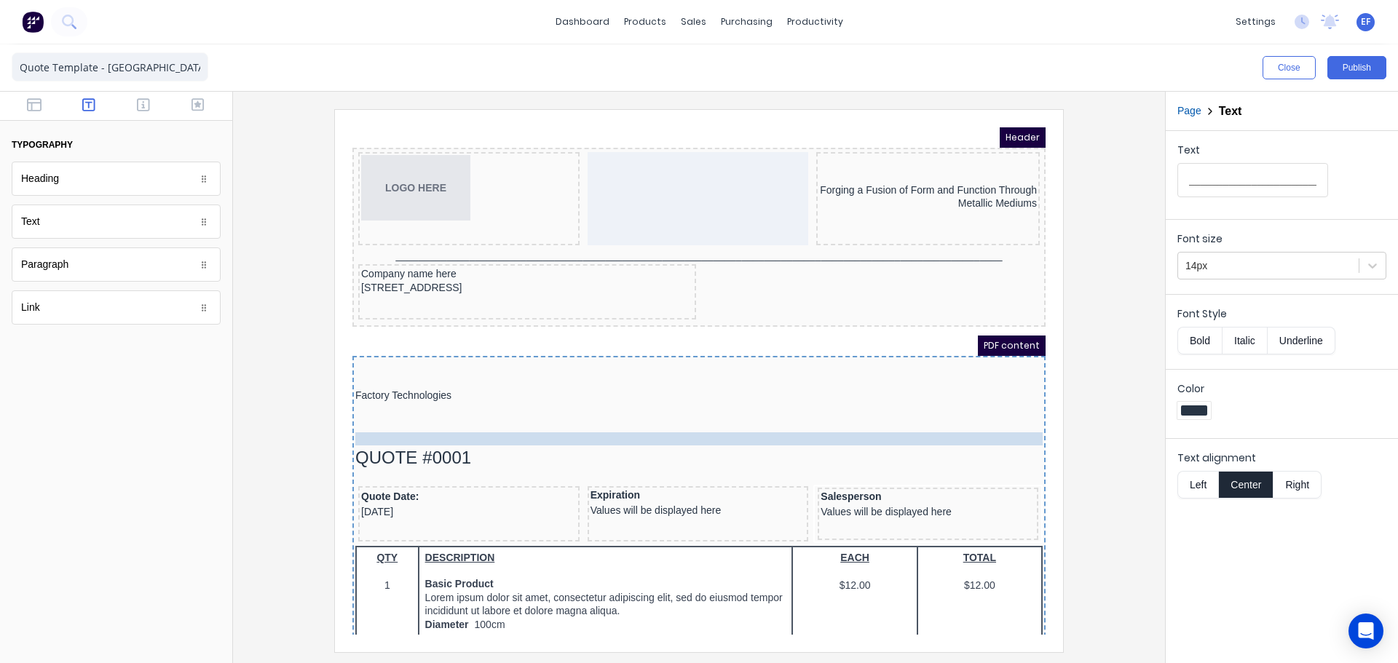
drag, startPoint x: 820, startPoint y: 281, endPoint x: 731, endPoint y: 419, distance: 163.8
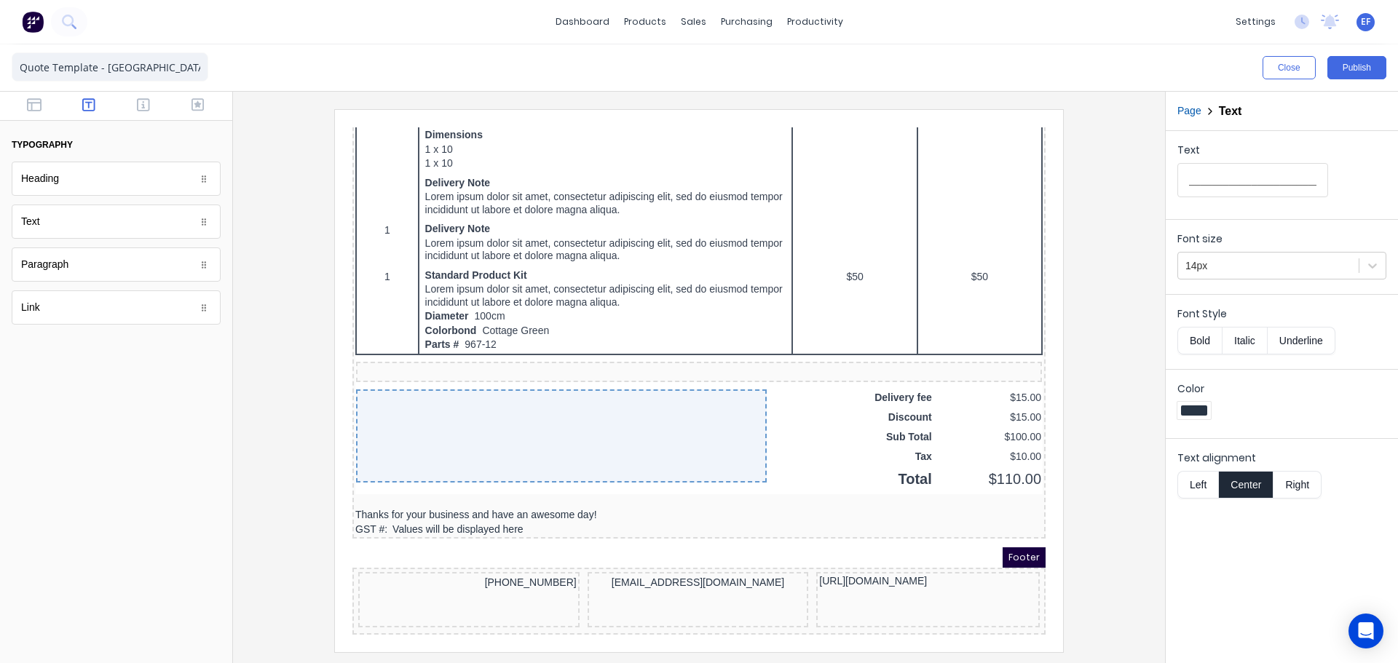
scroll to position [907, 0]
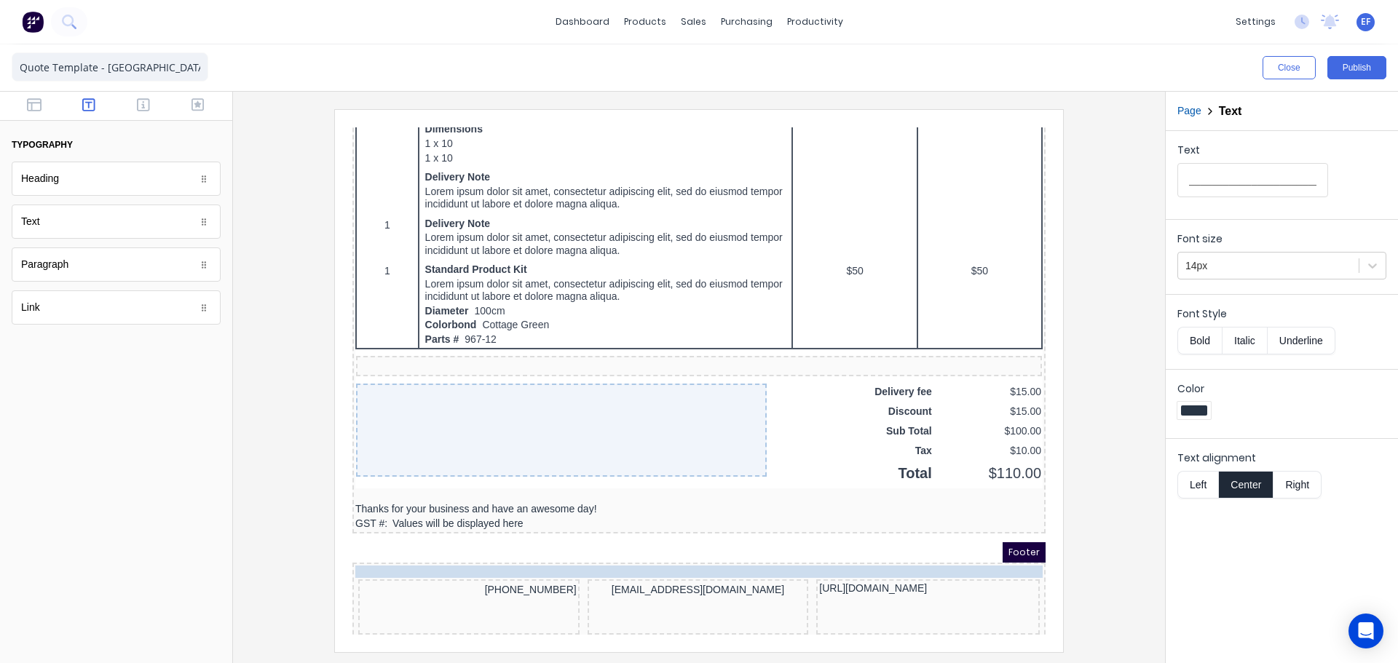
drag, startPoint x: 504, startPoint y: 204, endPoint x: 475, endPoint y: 565, distance: 362.2
click at [1106, 567] on div at bounding box center [699, 380] width 908 height 542
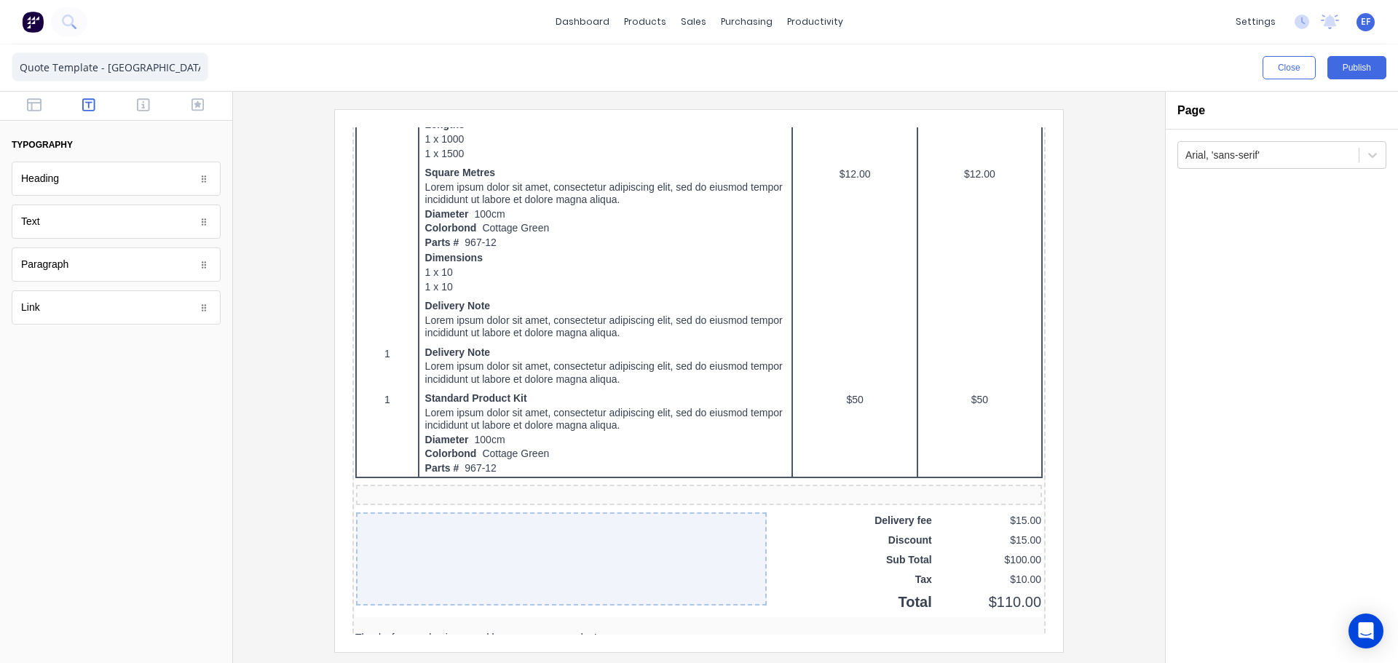
scroll to position [920, 0]
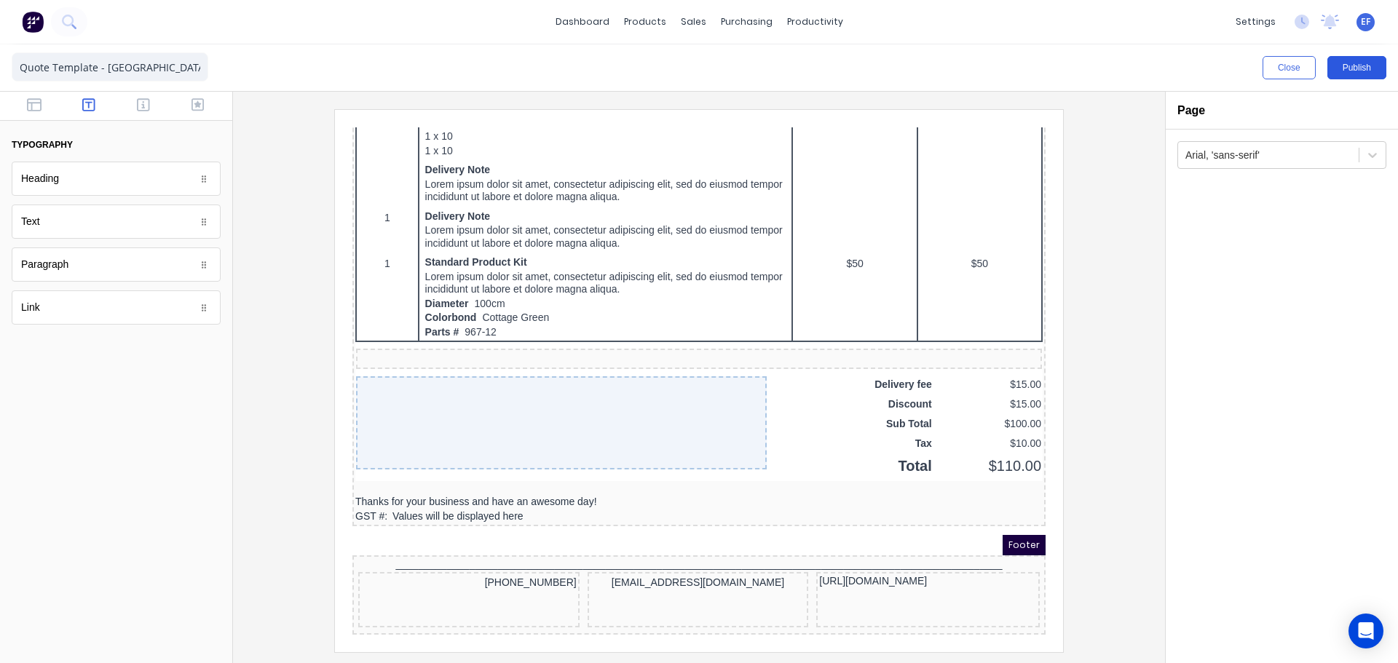
click at [1353, 68] on button "Publish" at bounding box center [1356, 67] width 59 height 23
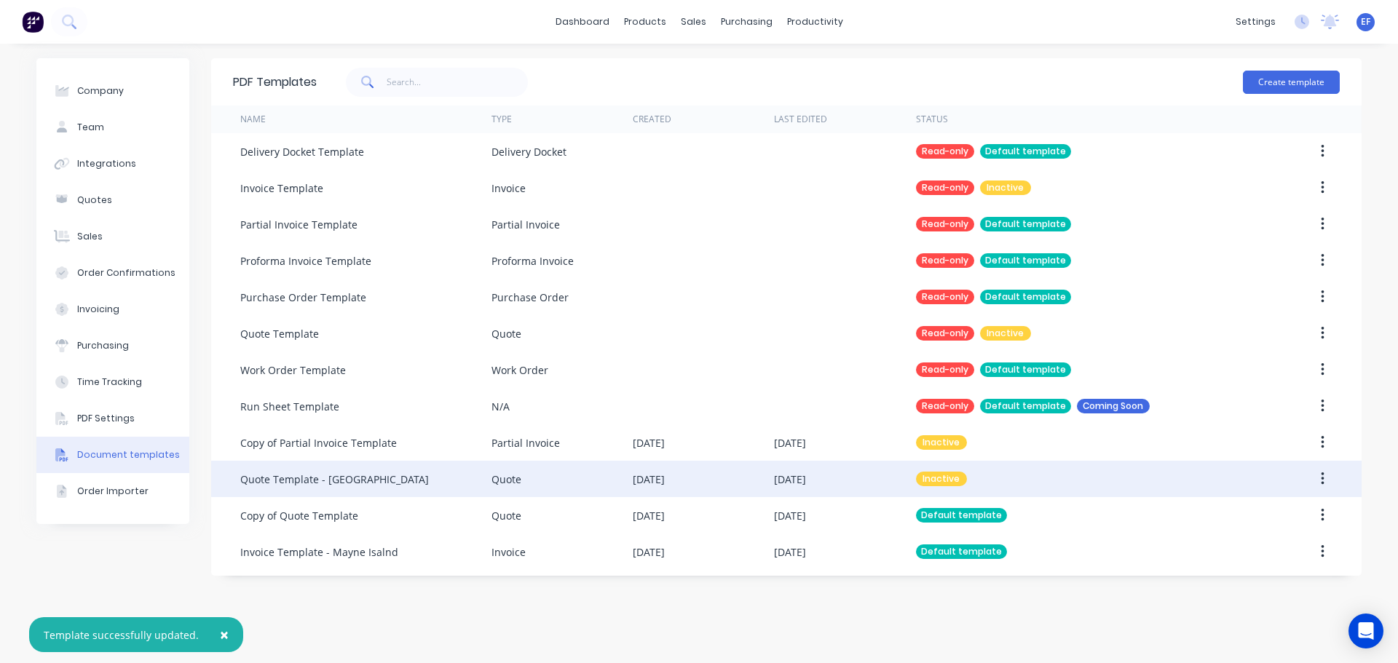
click at [1315, 475] on button "button" at bounding box center [1322, 479] width 34 height 26
click at [1246, 552] on div "Make default" at bounding box center [1270, 546] width 112 height 21
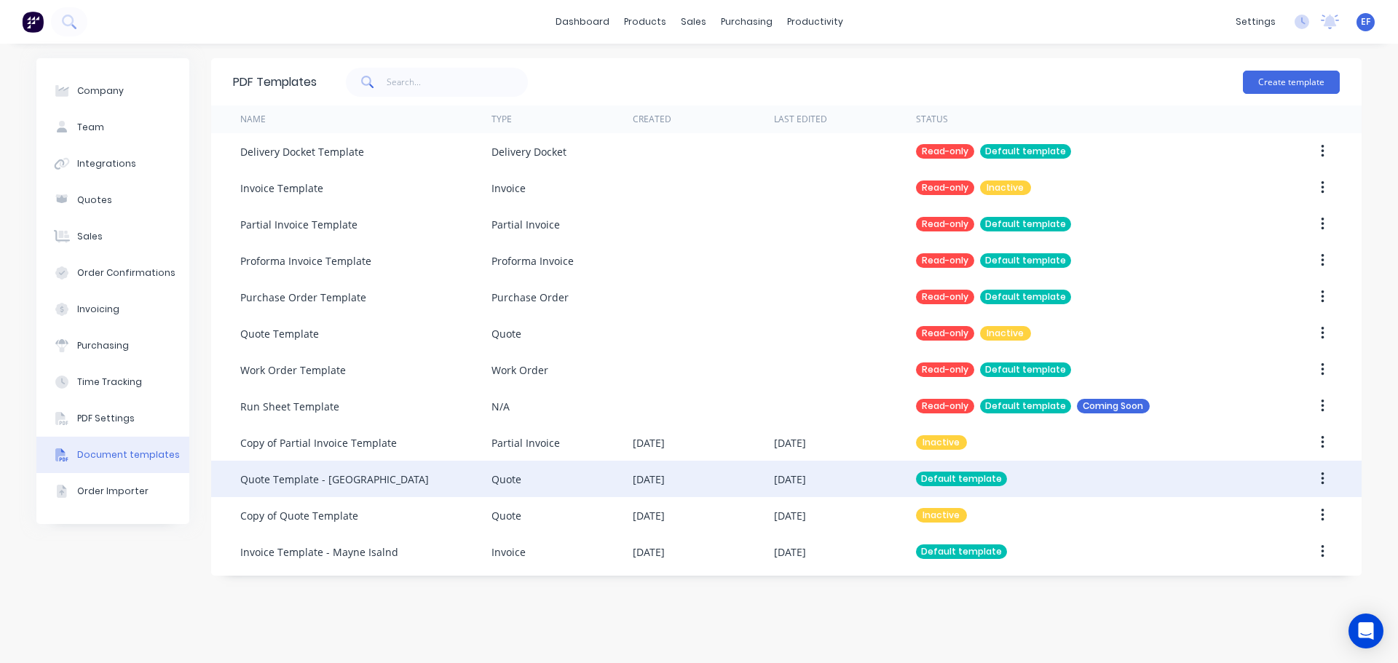
click at [486, 484] on div "Quote Template - [GEOGRAPHIC_DATA]" at bounding box center [365, 479] width 251 height 36
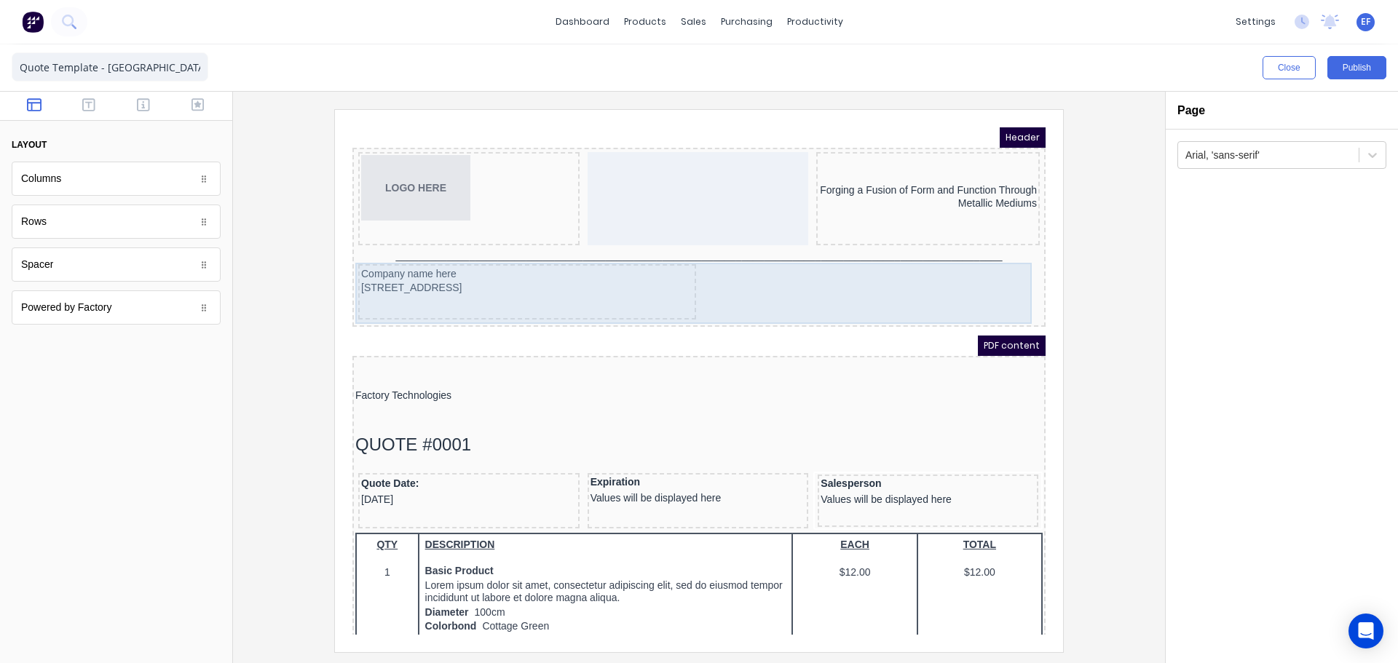
click at [729, 245] on div "Company name here [STREET_ADDRESS]" at bounding box center [681, 275] width 687 height 61
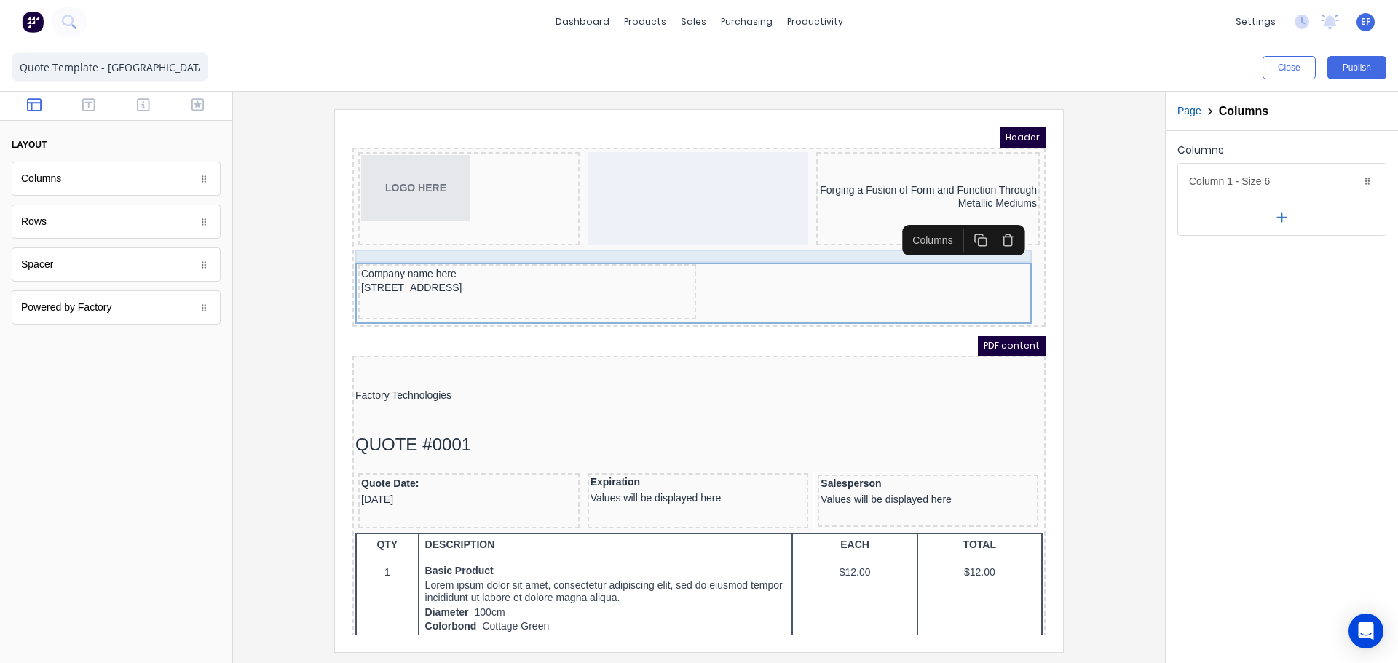
click at [738, 235] on div "_______________________________________________________________________________…" at bounding box center [681, 238] width 687 height 13
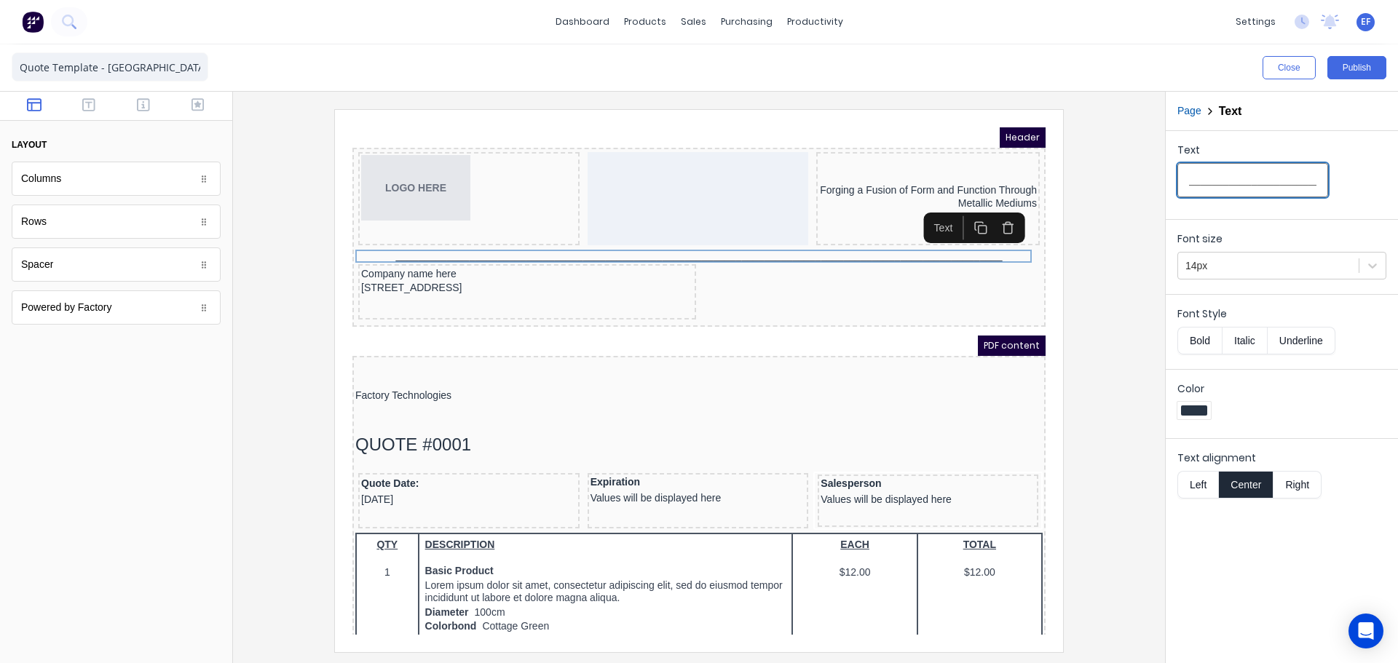
click at [1258, 177] on input "_______________________________________________________________________________…" at bounding box center [1252, 180] width 151 height 34
type input "_______________________________________________________________________________…"
click at [1105, 373] on div at bounding box center [699, 380] width 908 height 542
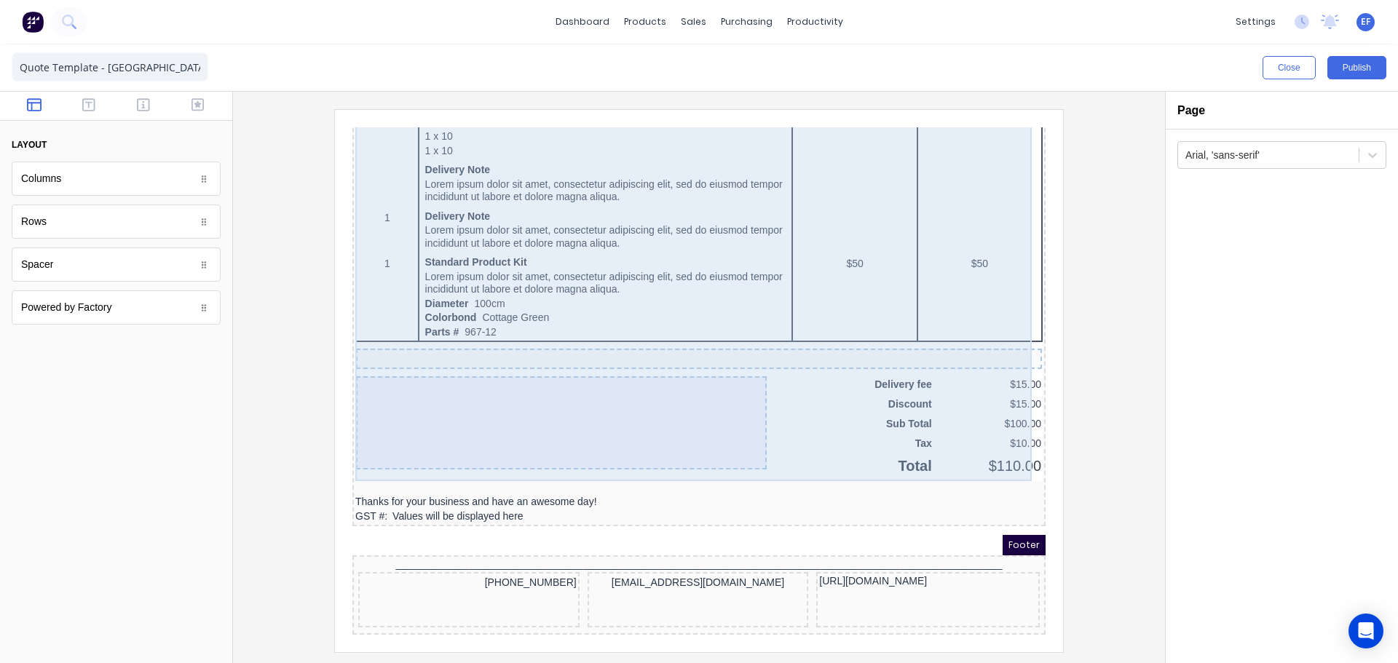
scroll to position [920, 0]
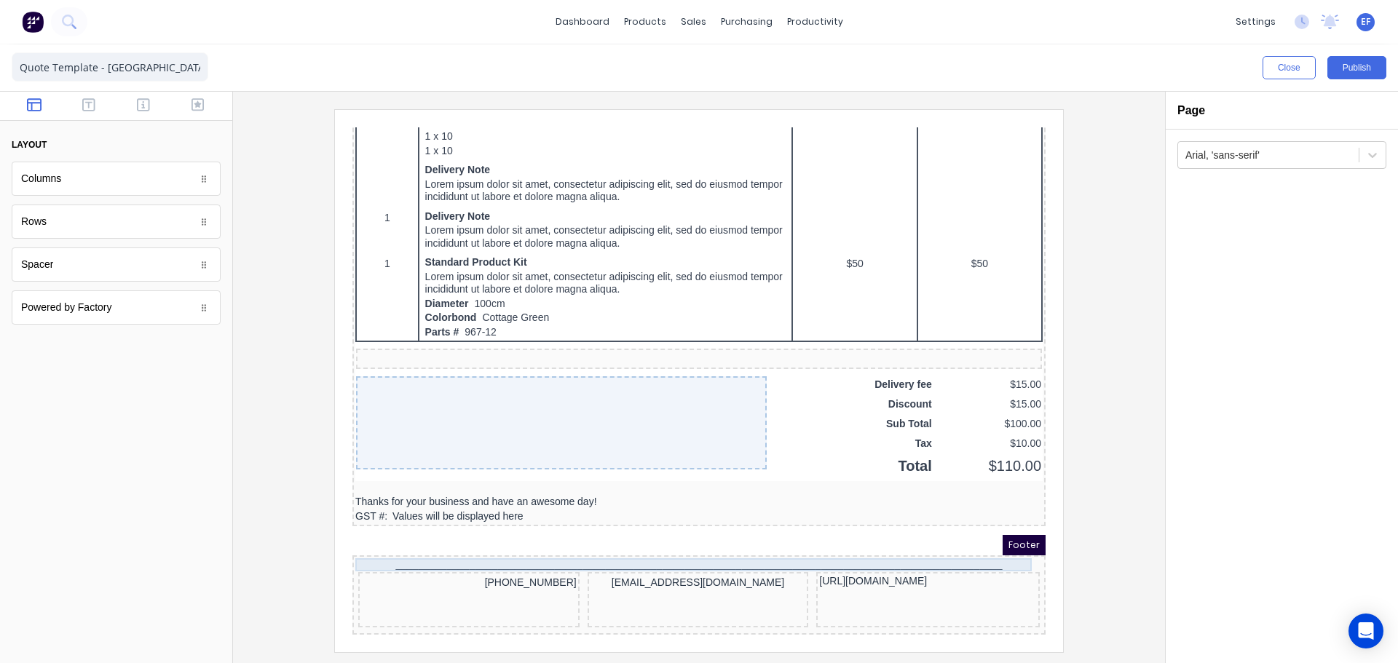
click at [799, 541] on div "_______________________________________________________________________________…" at bounding box center [681, 547] width 687 height 13
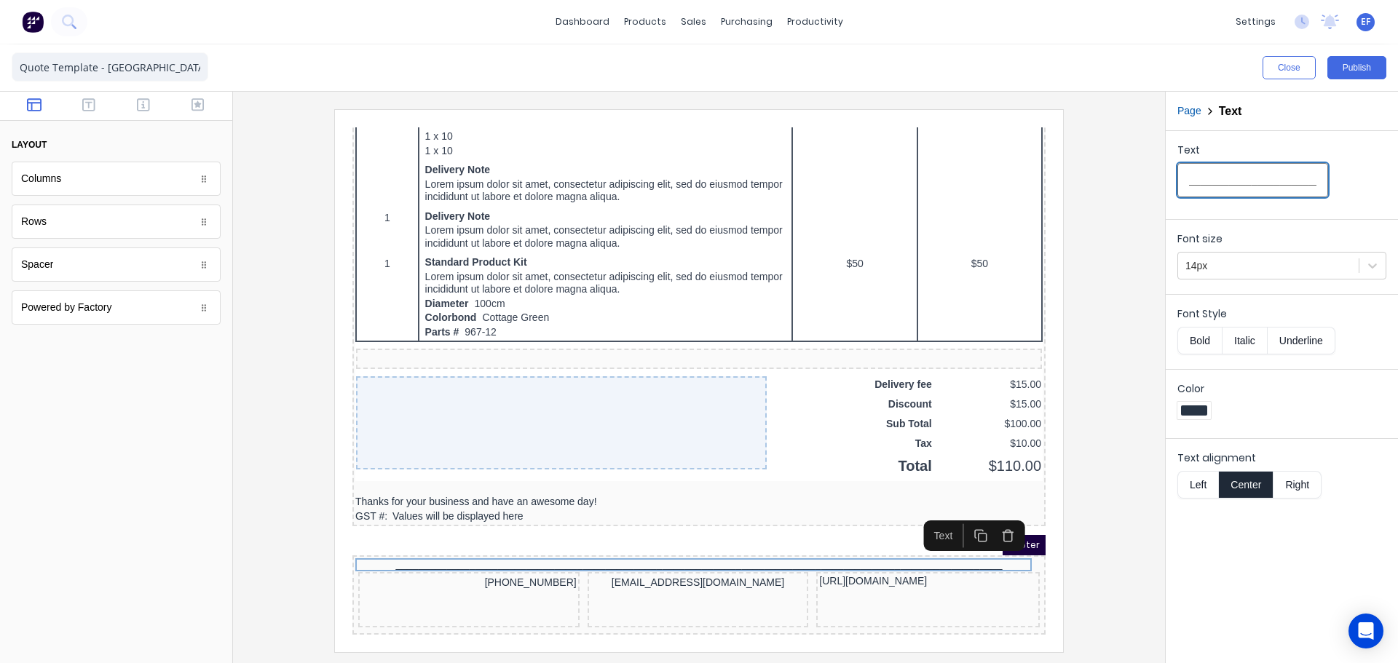
click at [1235, 192] on input "_______________________________________________________________________________…" at bounding box center [1252, 180] width 151 height 34
click at [1238, 182] on input "_______________________________________________________________________________…" at bounding box center [1252, 180] width 151 height 34
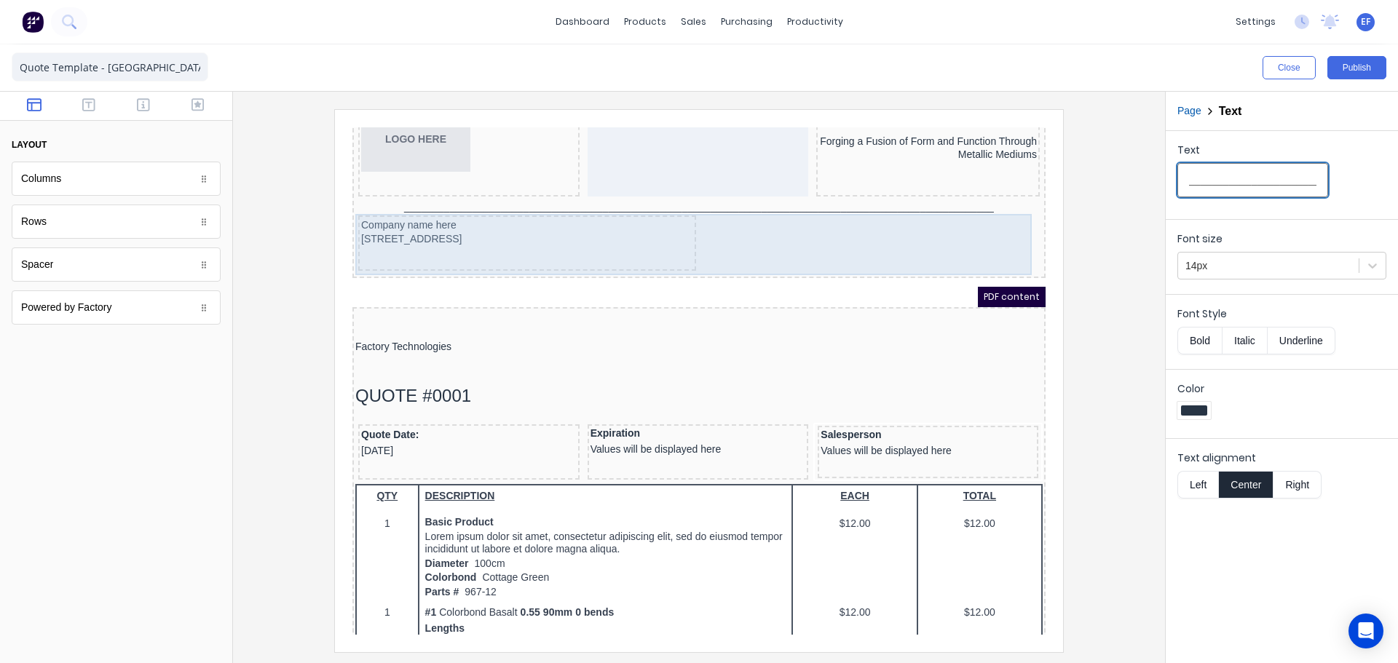
scroll to position [47, 0]
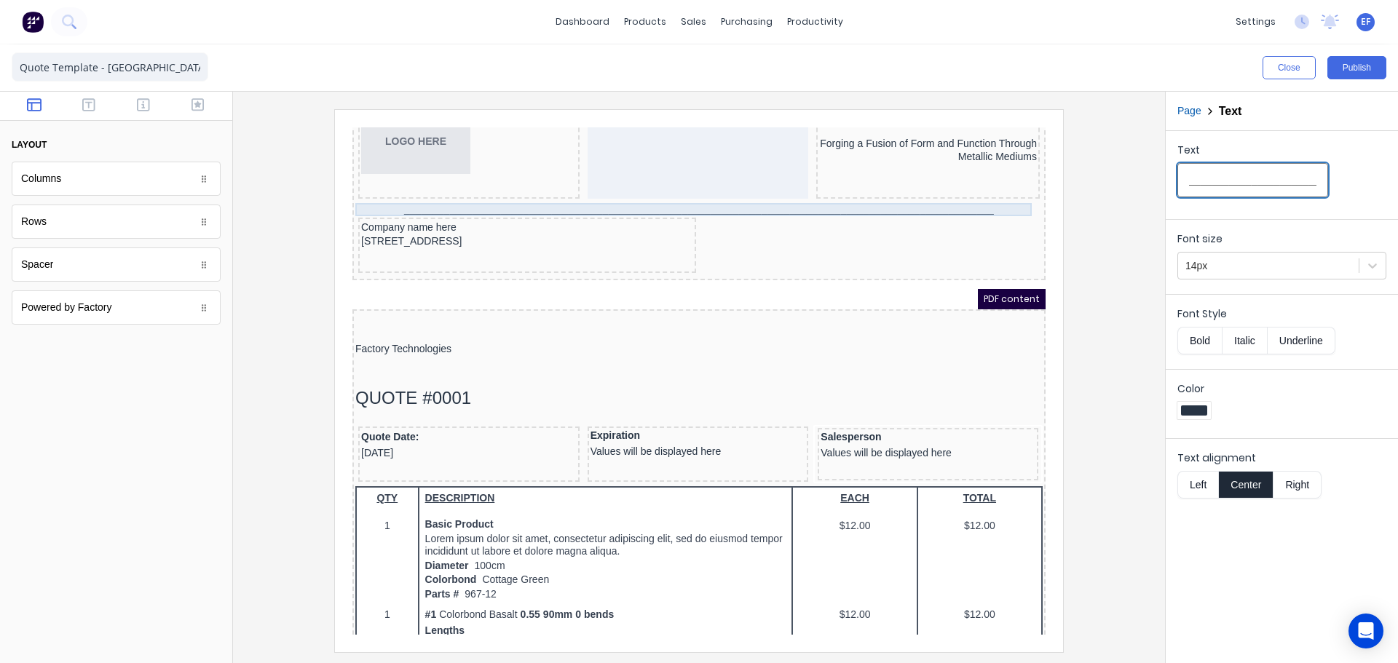
type input "_______________________________________________________________________________…"
click at [665, 194] on div "_______________________________________________________________________________…" at bounding box center [681, 192] width 687 height 13
click at [1240, 178] on input "_______________________________________________________________________________…" at bounding box center [1252, 180] width 151 height 34
paste input "text"
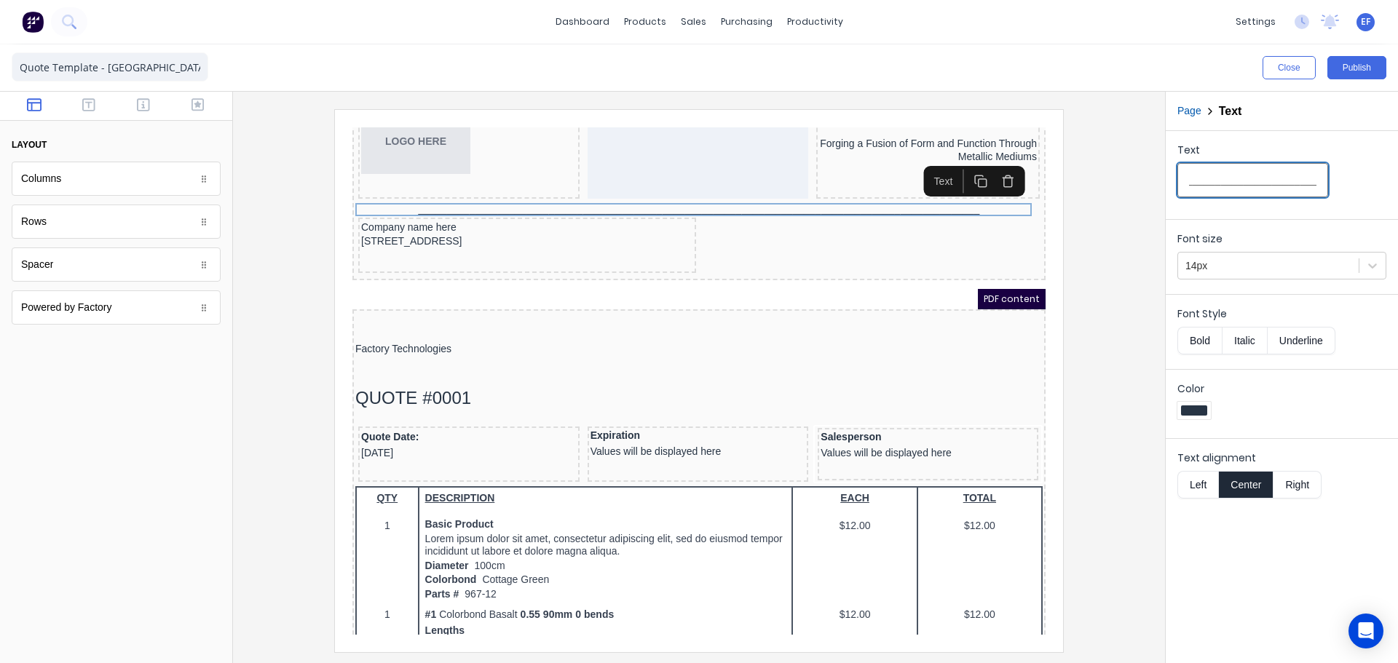
type input "_______________________________________________________________________________…"
drag, startPoint x: 1122, startPoint y: 293, endPoint x: 1108, endPoint y: 281, distance: 18.6
click at [1122, 294] on div at bounding box center [699, 380] width 908 height 542
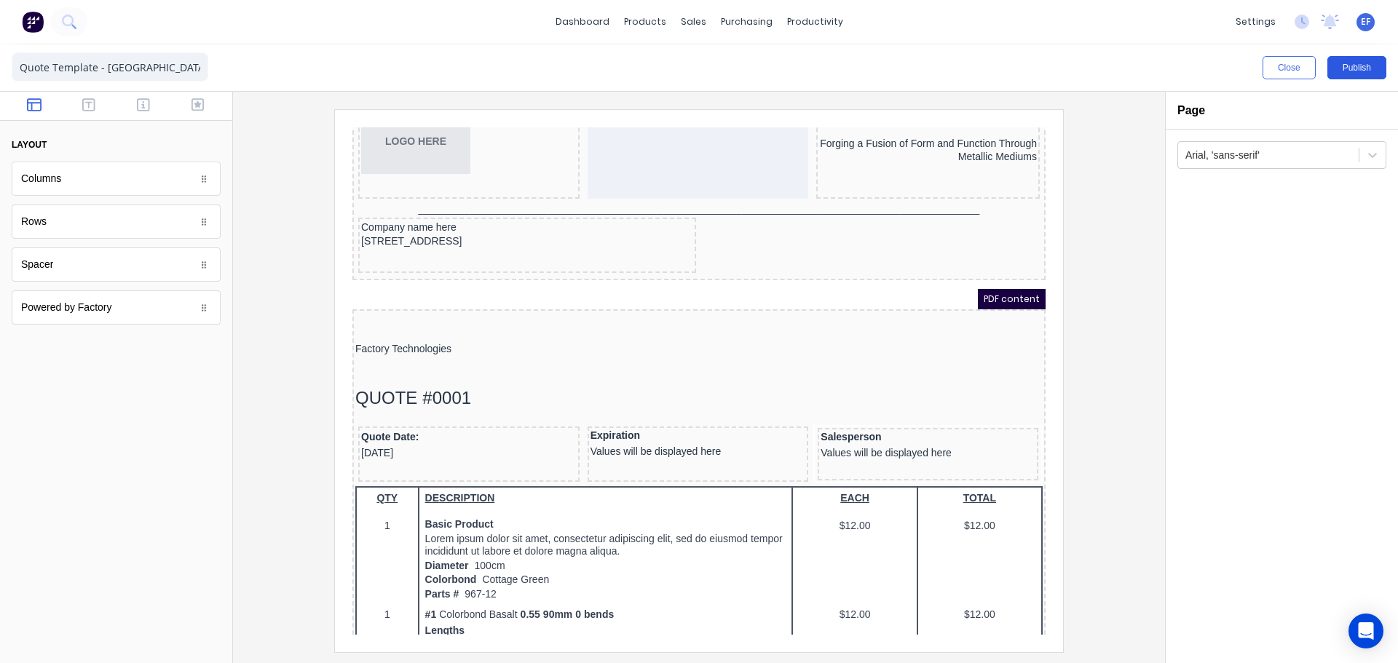
click at [1347, 68] on button "Publish" at bounding box center [1356, 67] width 59 height 23
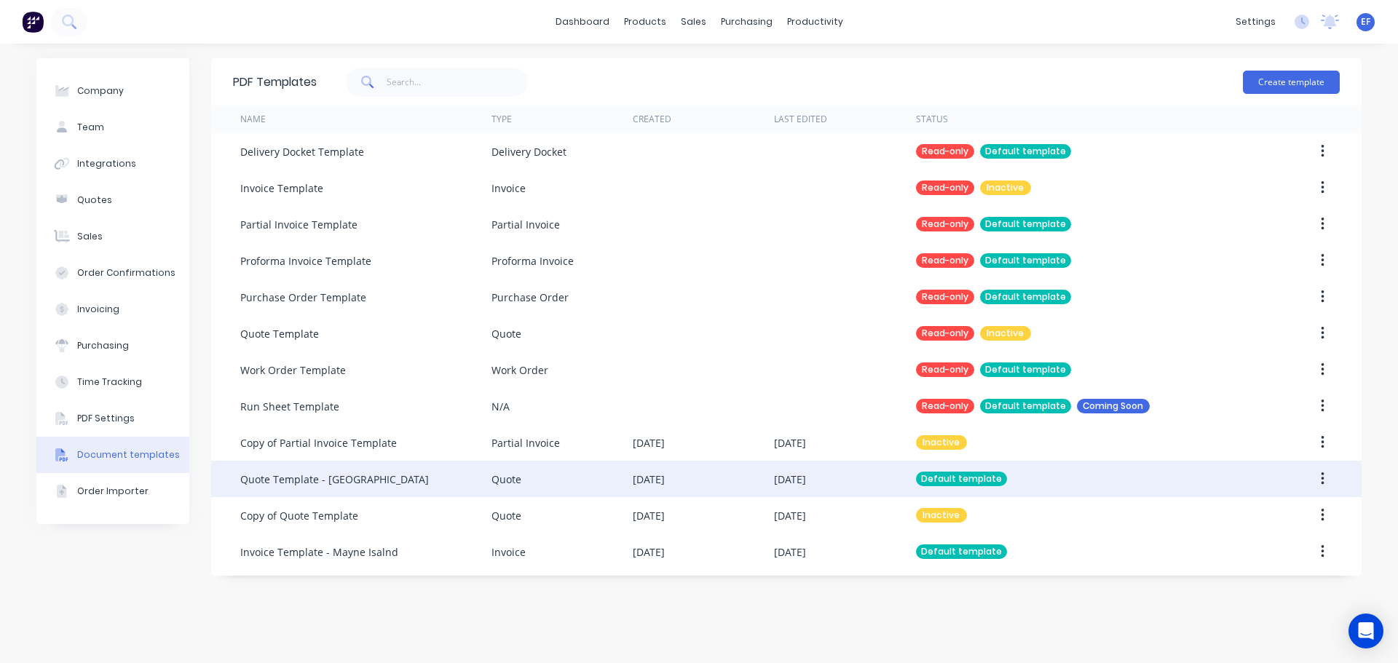
click at [697, 484] on div "[DATE]" at bounding box center [703, 479] width 141 height 36
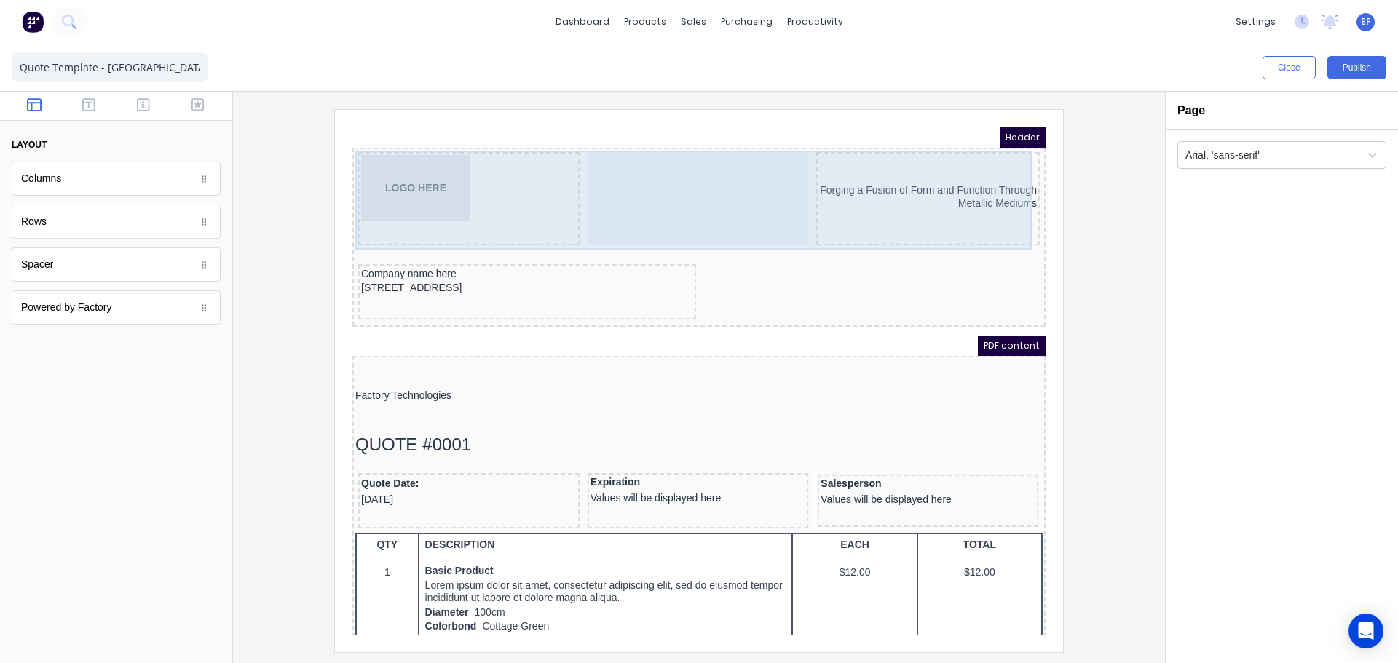
click at [684, 231] on div "LOGO HERE Forging a Fusion of Form and Function Through Metallic Mediums" at bounding box center [681, 182] width 687 height 99
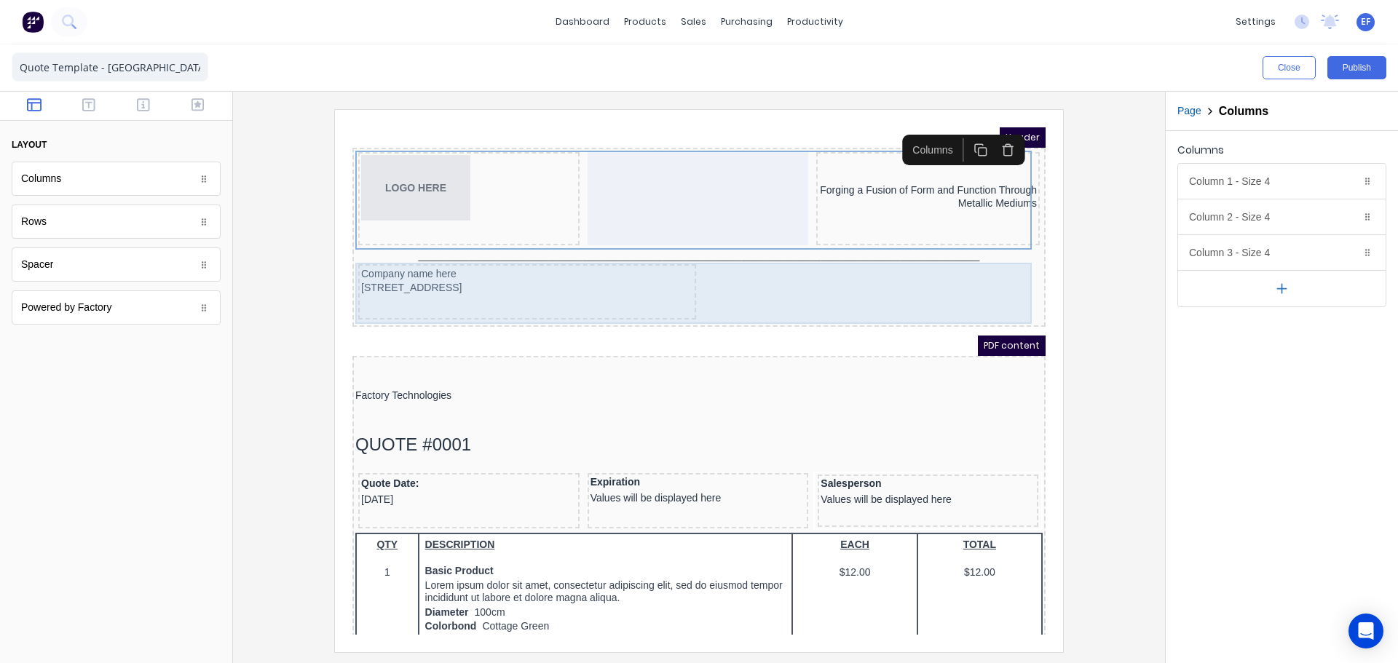
click at [684, 245] on div "Company name here 234 Beach Road Gold Coast, Queensland, Australia, 4217" at bounding box center [681, 275] width 687 height 61
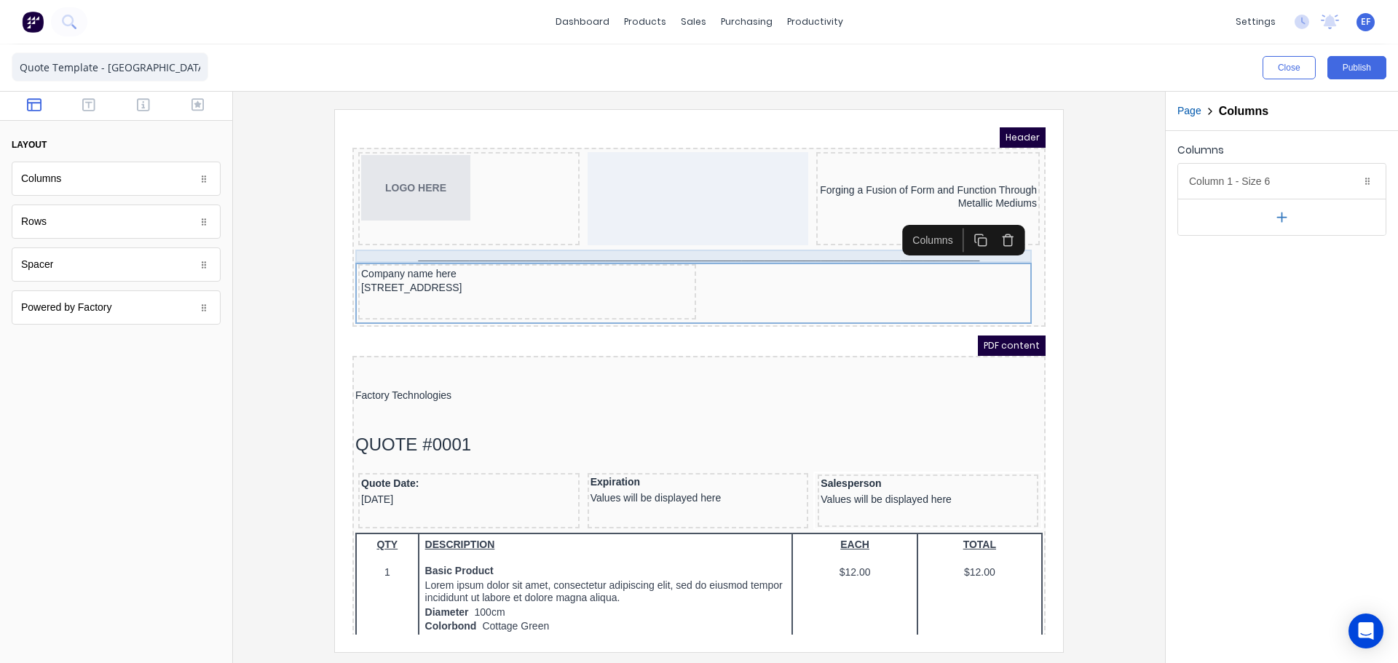
click at [698, 237] on div "_______________________________________________________________________________…" at bounding box center [681, 238] width 687 height 13
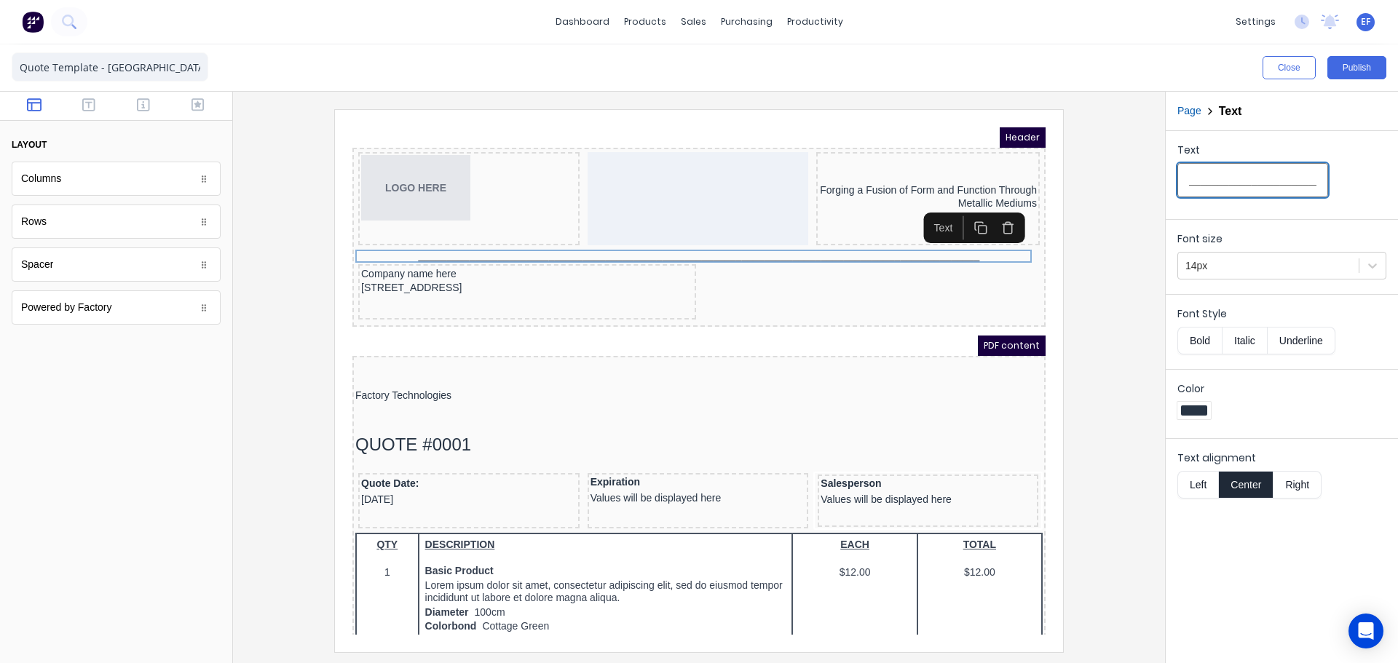
click at [1257, 178] on input "_______________________________________________________________________________…" at bounding box center [1252, 180] width 151 height 34
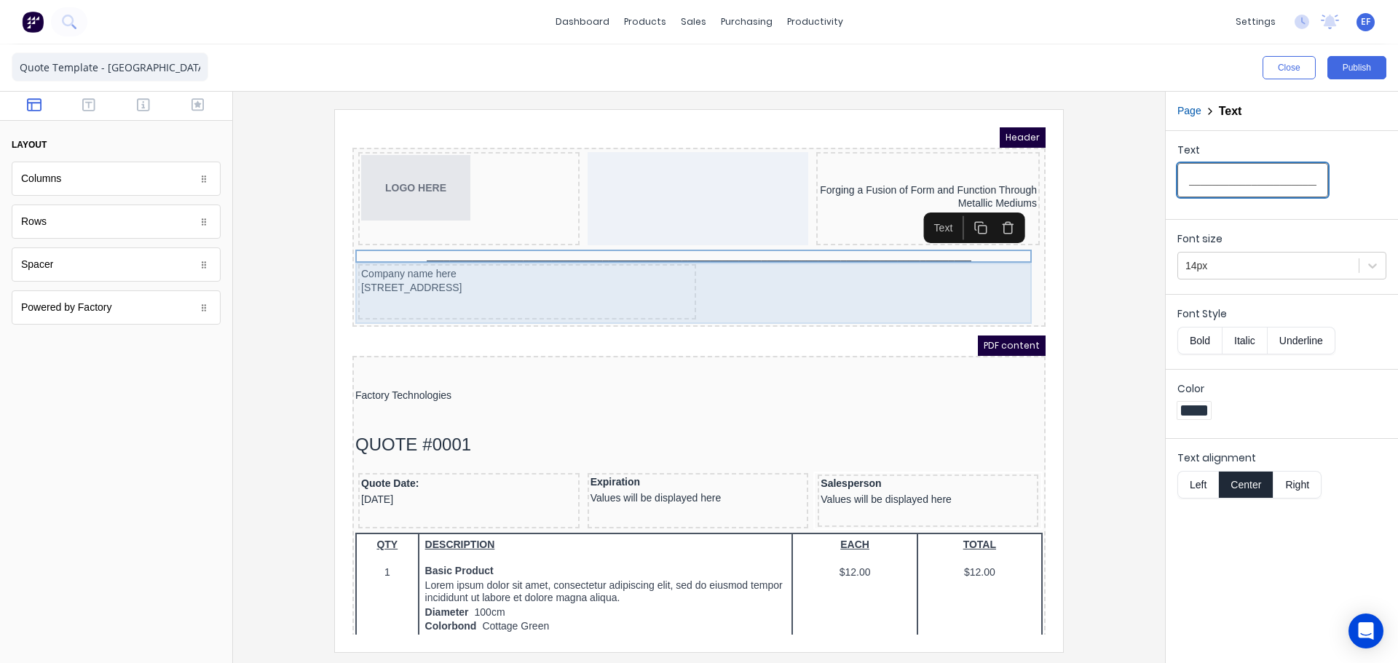
type input "_______________________________________________________________________________…"
drag, startPoint x: 869, startPoint y: 279, endPoint x: 864, endPoint y: 250, distance: 29.6
click at [869, 277] on div "Company name here 234 Beach Road Gold Coast, Queensland, Australia, 4217" at bounding box center [681, 275] width 687 height 61
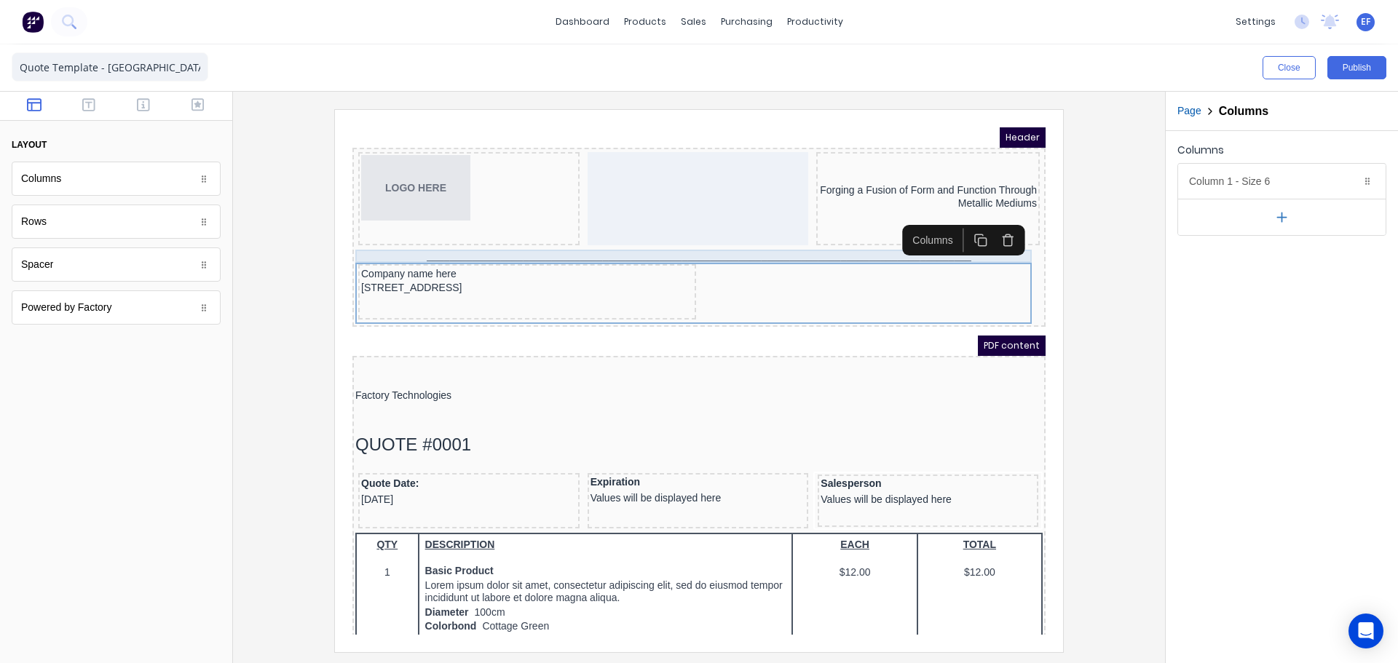
click at [869, 237] on div "_______________________________________________________________________________…" at bounding box center [681, 238] width 687 height 13
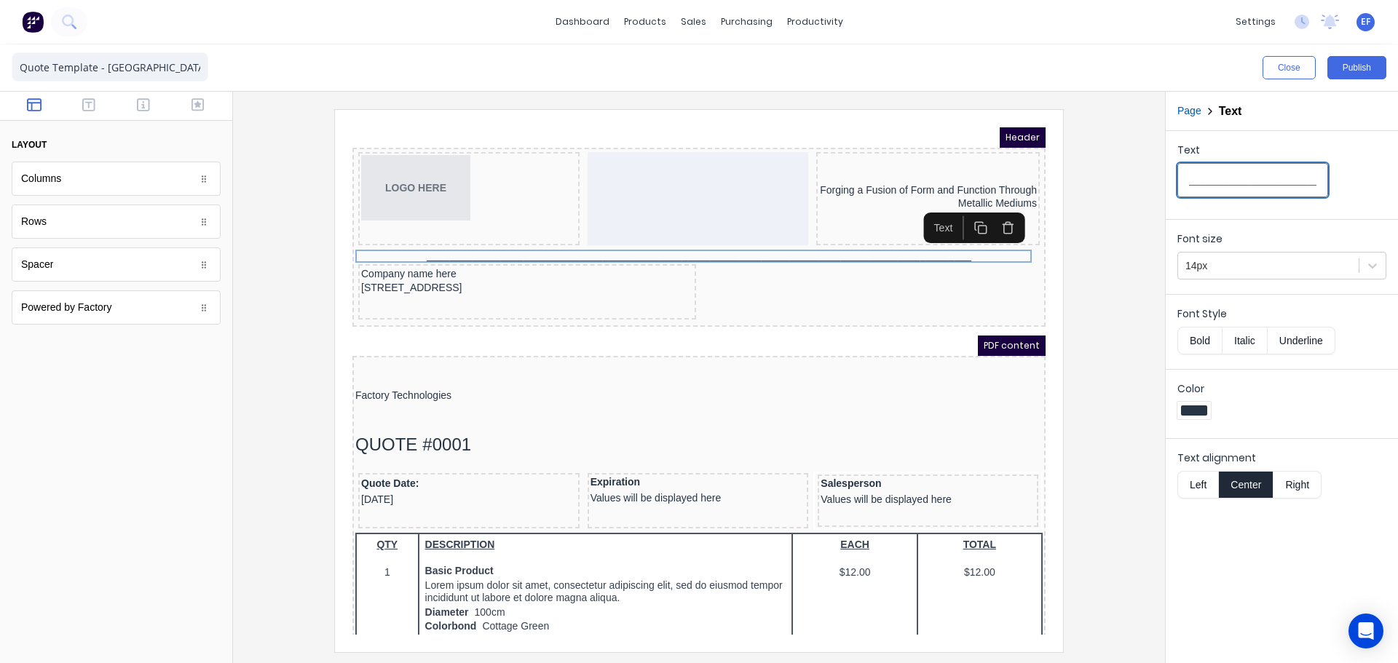
click at [1195, 186] on input "_______________________________________________________________________________…" at bounding box center [1252, 180] width 151 height 34
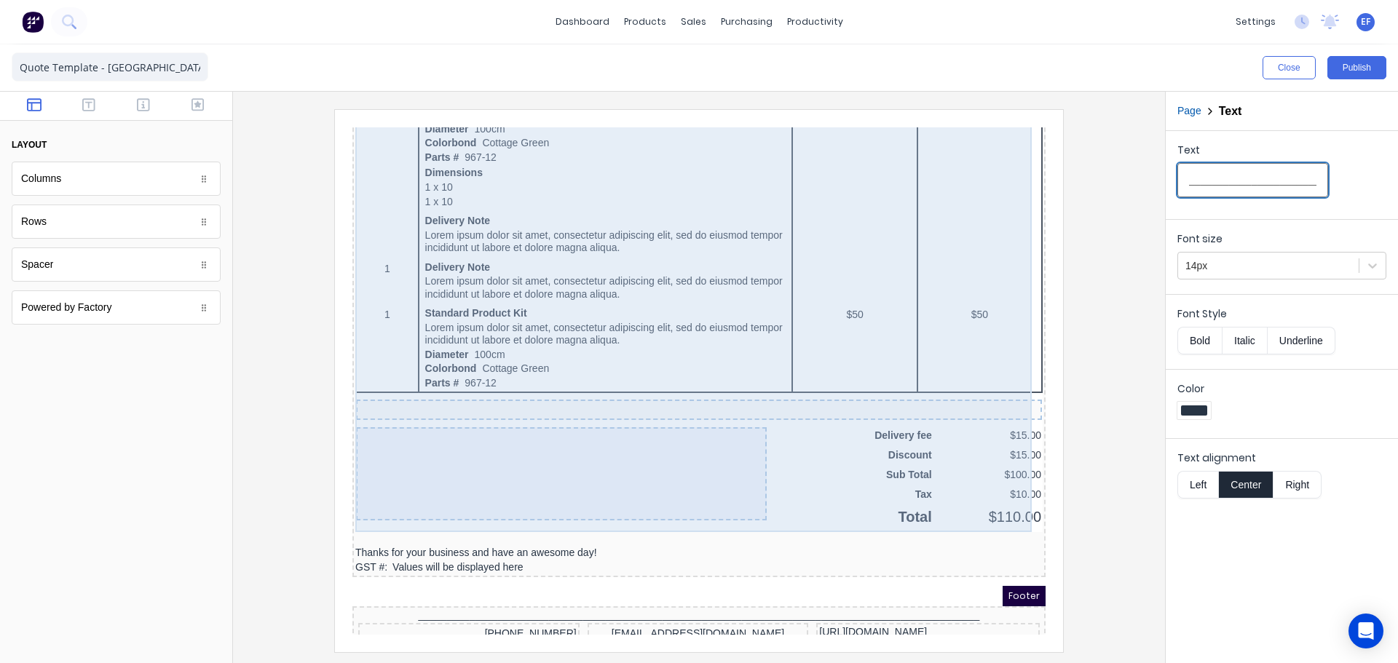
scroll to position [874, 0]
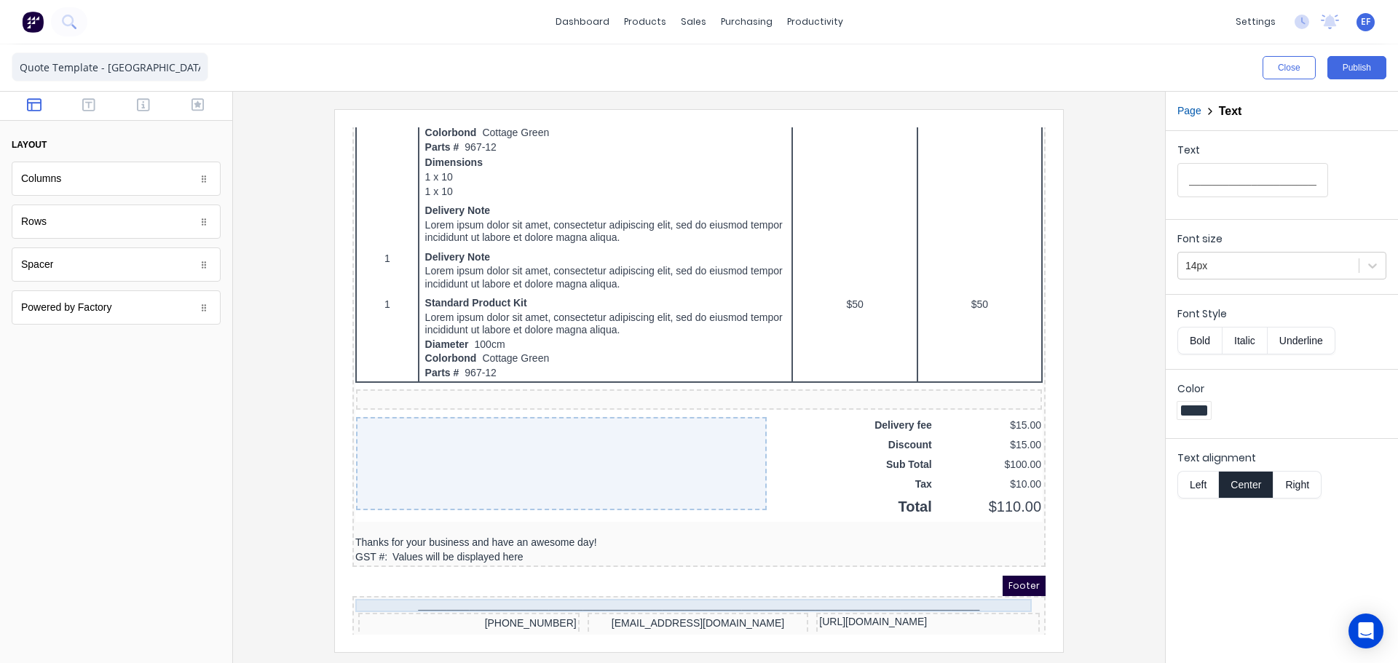
click at [674, 589] on div "_______________________________________________________________________________…" at bounding box center [681, 588] width 687 height 13
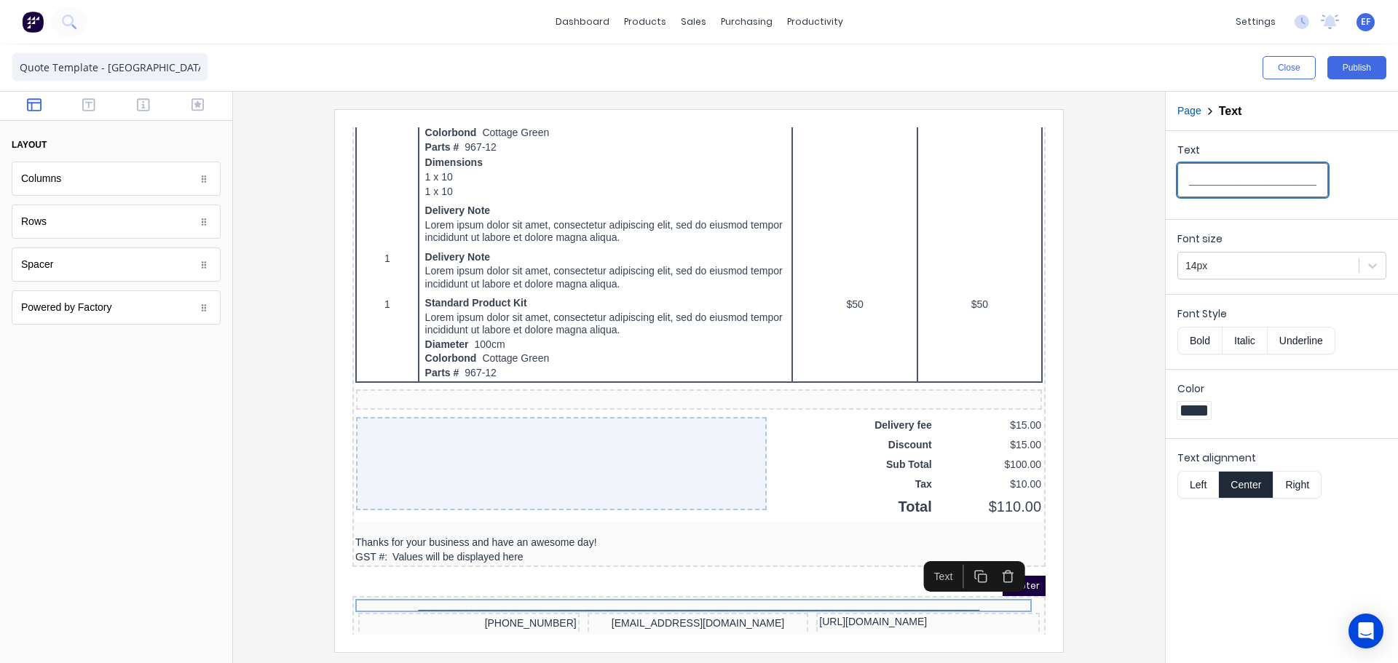
click at [1285, 179] on input "_______________________________________________________________________________…" at bounding box center [1252, 180] width 151 height 34
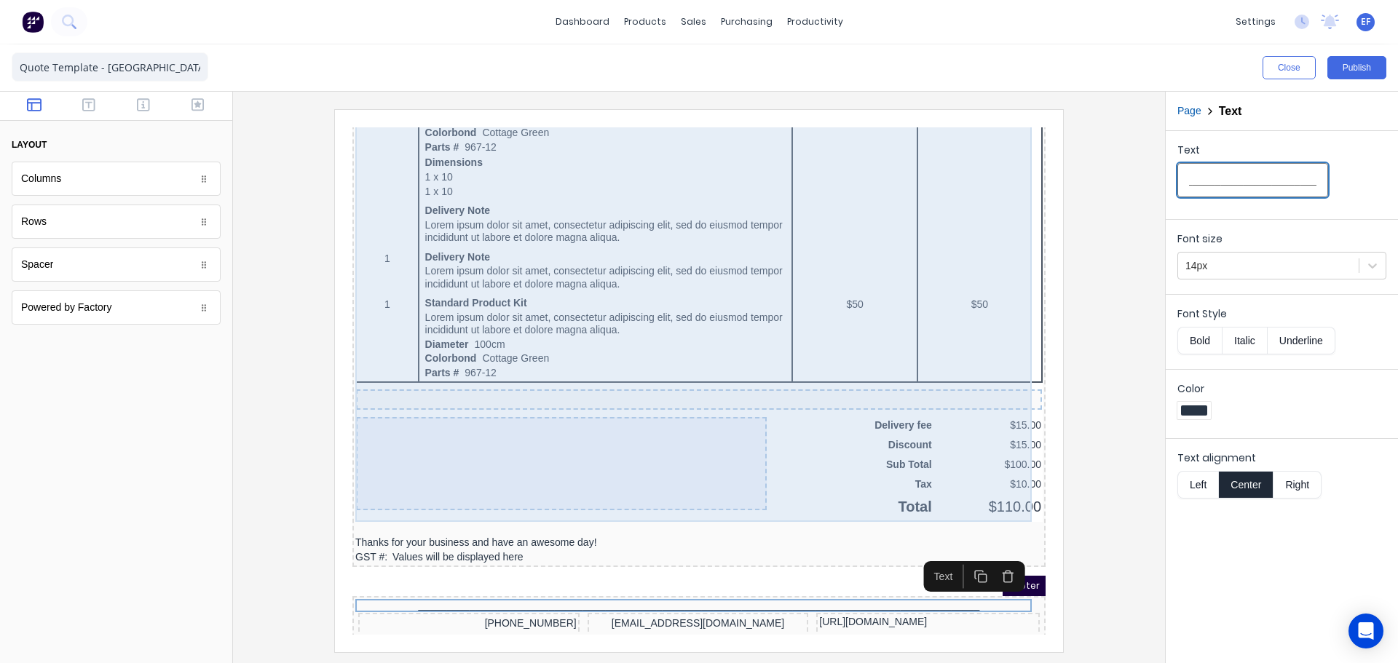
scroll to position [920, 0]
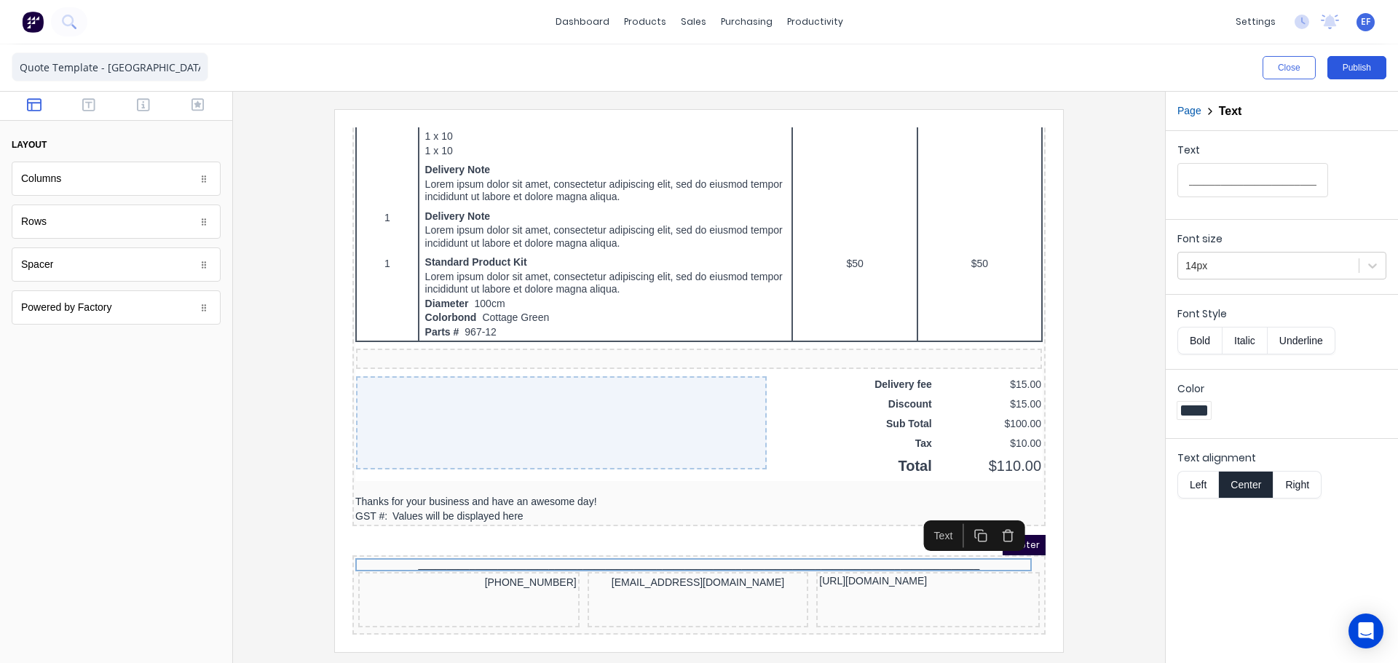
click at [1373, 68] on button "Publish" at bounding box center [1356, 67] width 59 height 23
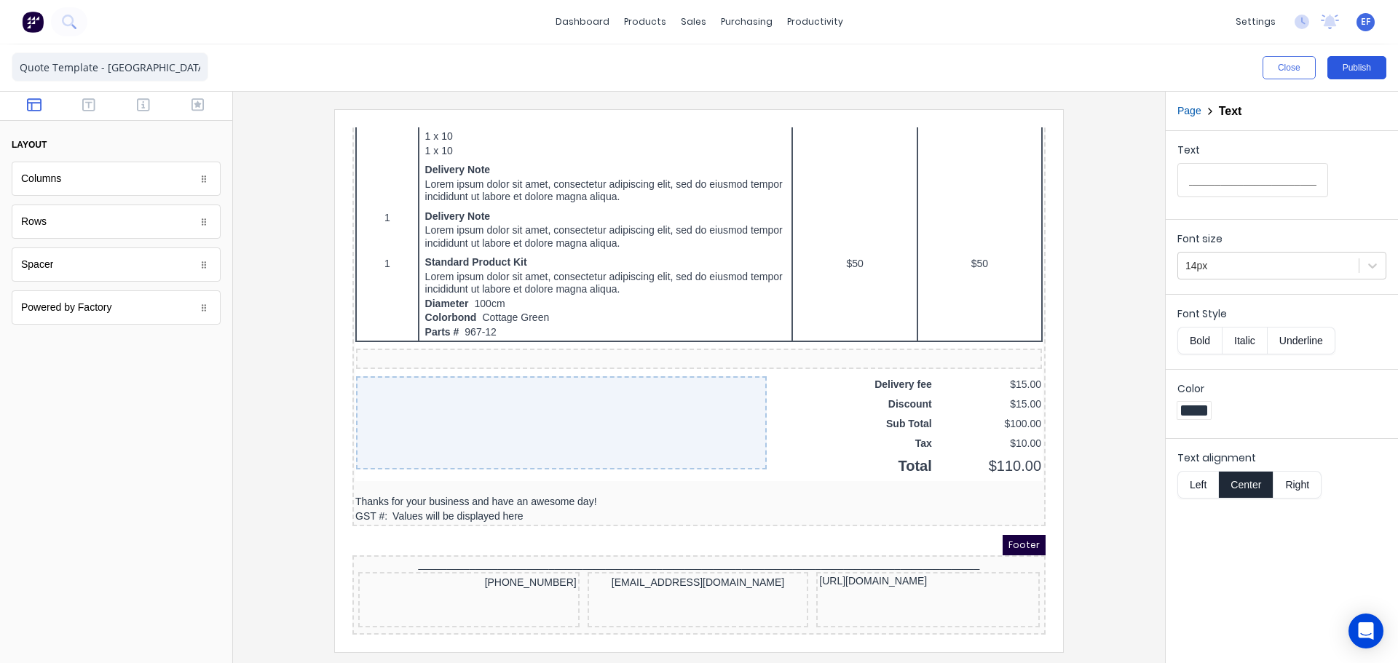
scroll to position [0, 0]
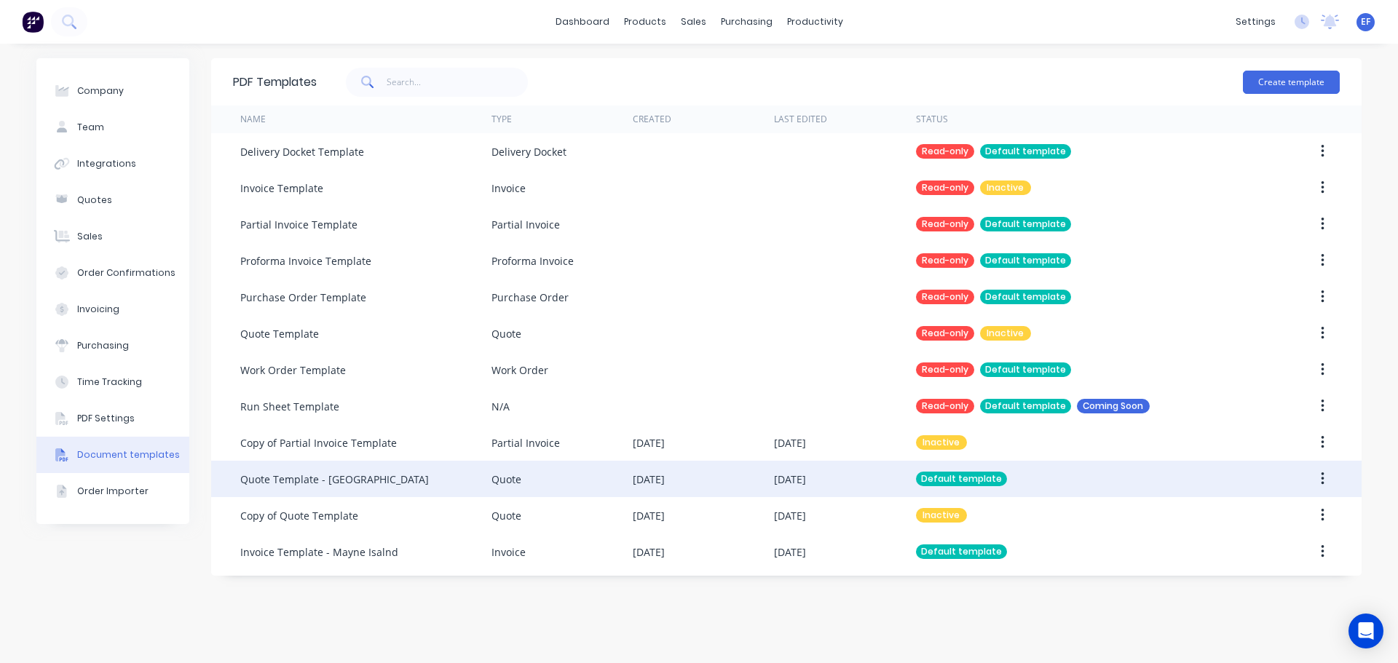
click at [560, 469] on div "Quote" at bounding box center [561, 479] width 141 height 36
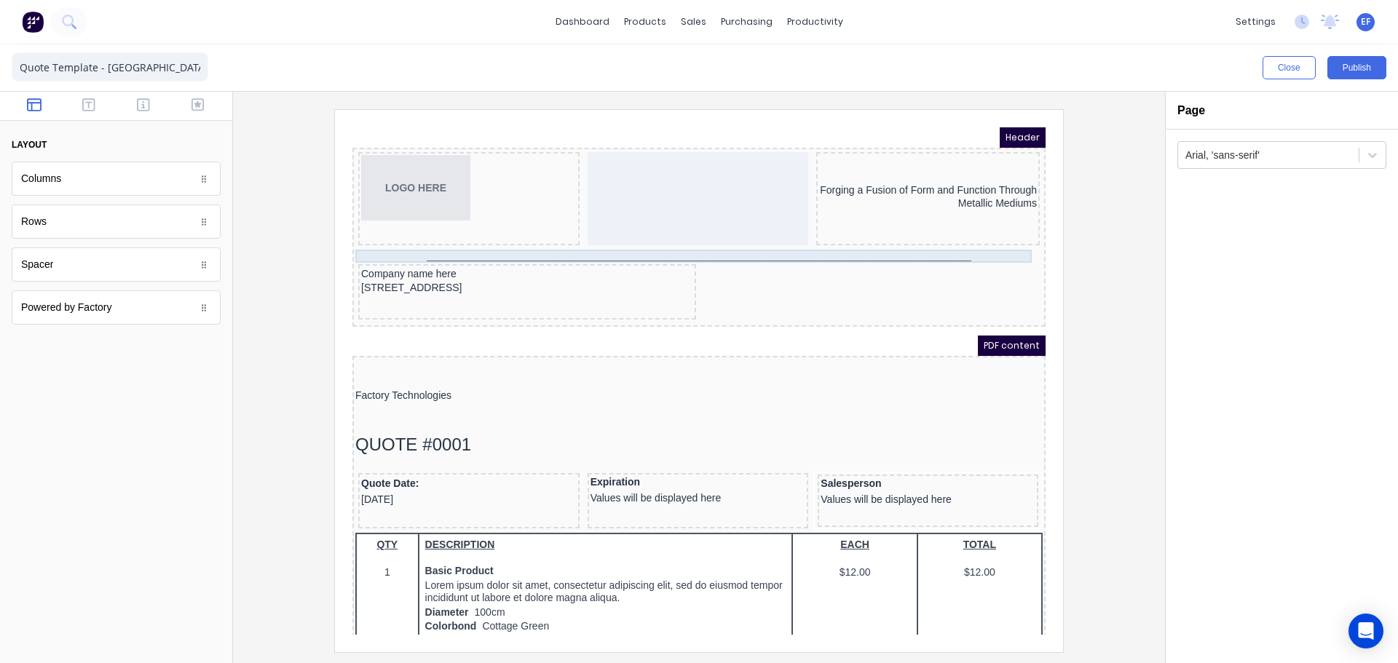
click at [595, 242] on div "_______________________________________________________________________________…" at bounding box center [681, 238] width 687 height 13
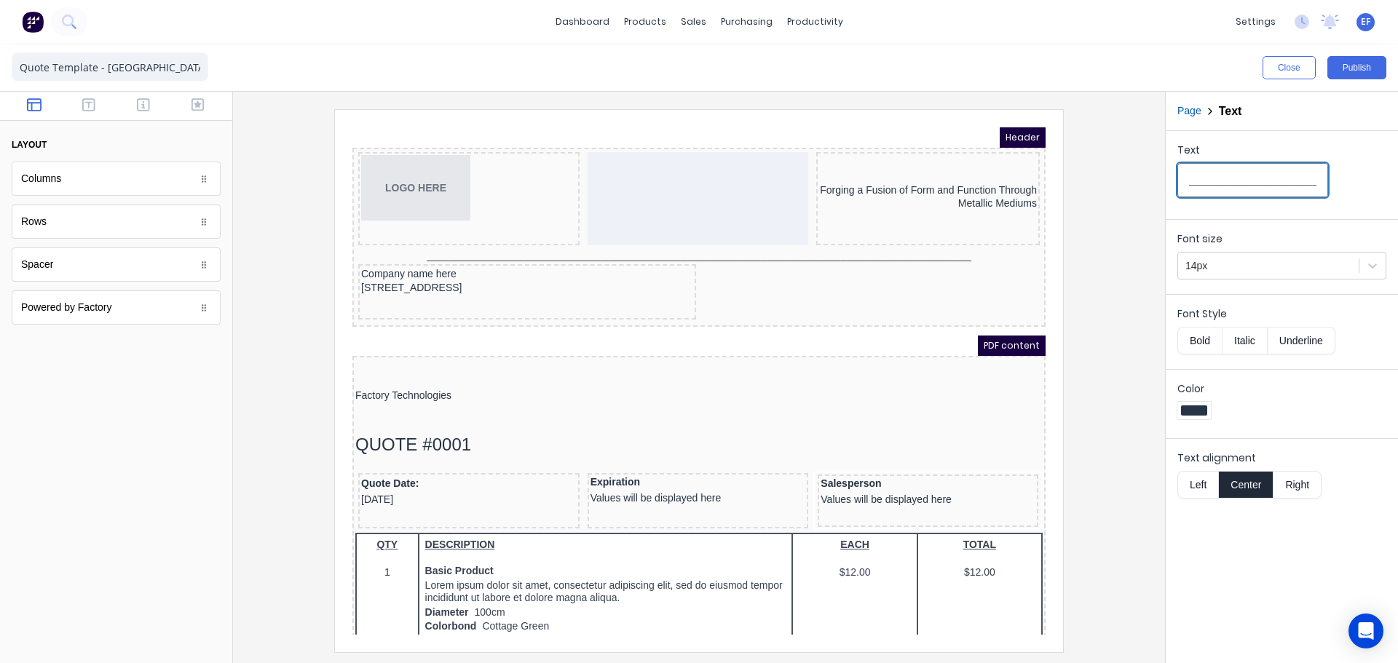
click at [1228, 188] on input "_______________________________________________________________________________…" at bounding box center [1252, 180] width 151 height 34
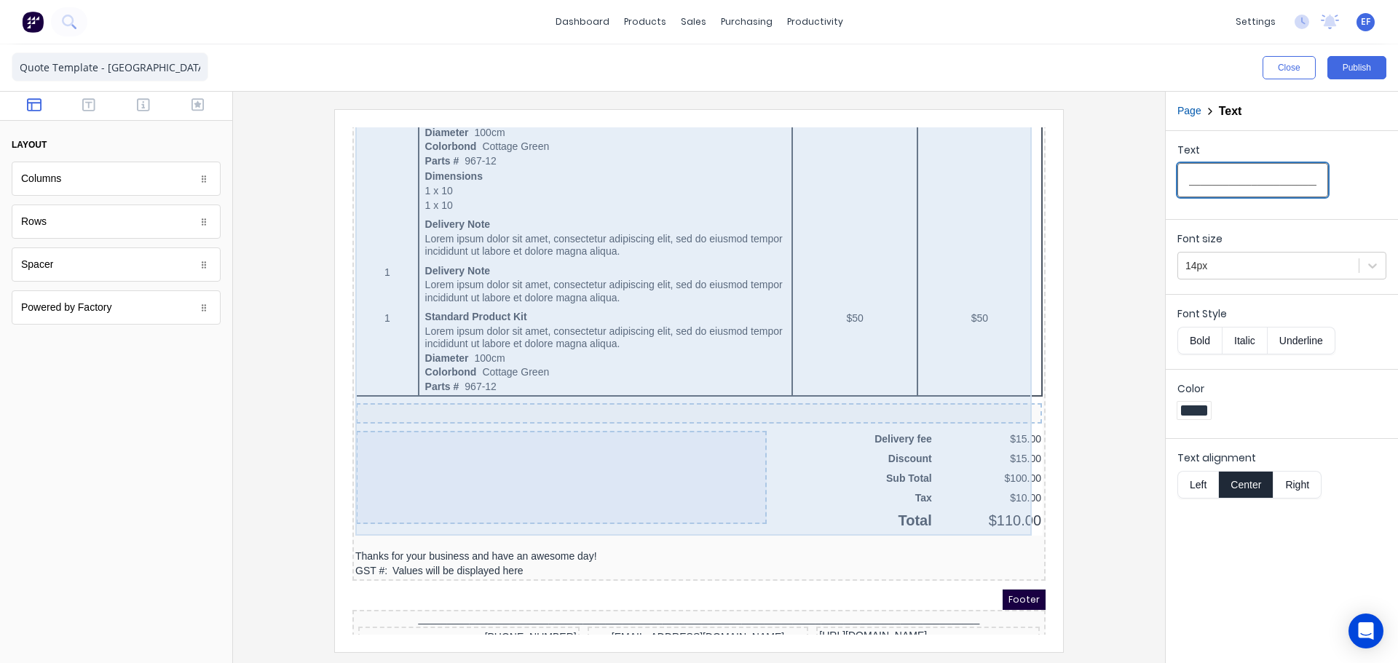
scroll to position [920, 0]
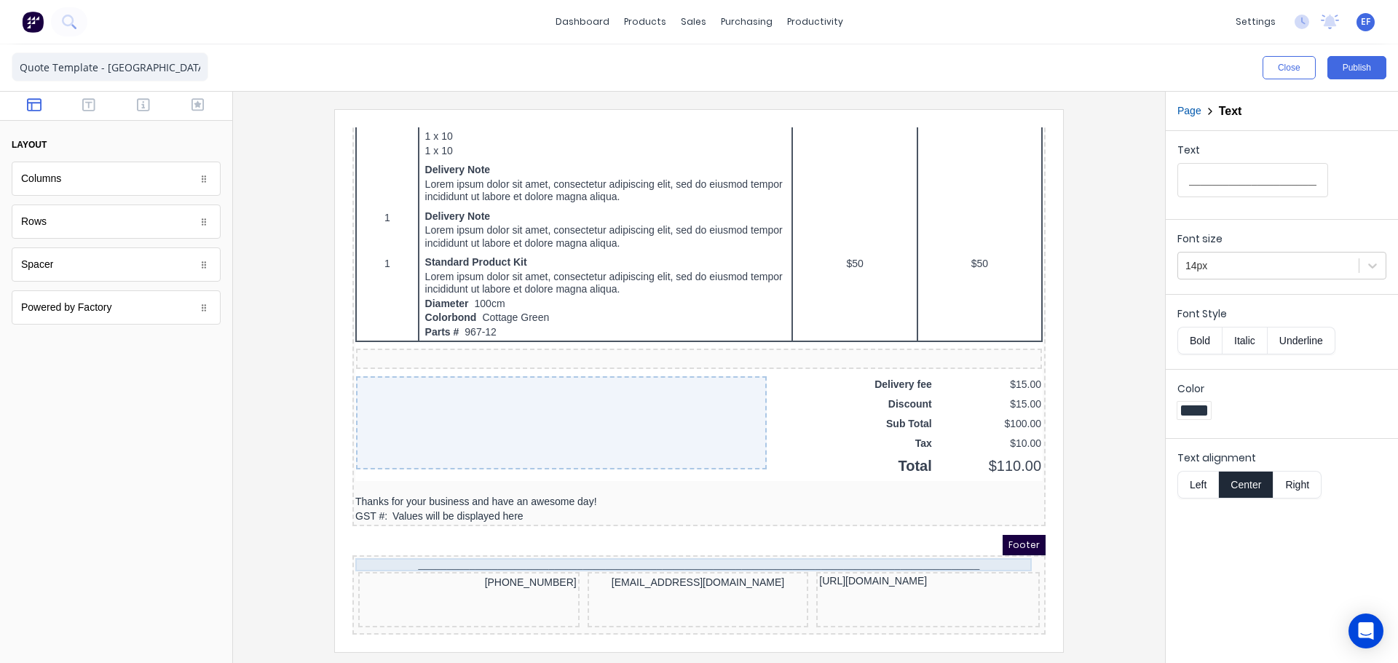
click at [714, 545] on div "_______________________________________________________________________________…" at bounding box center [681, 547] width 687 height 13
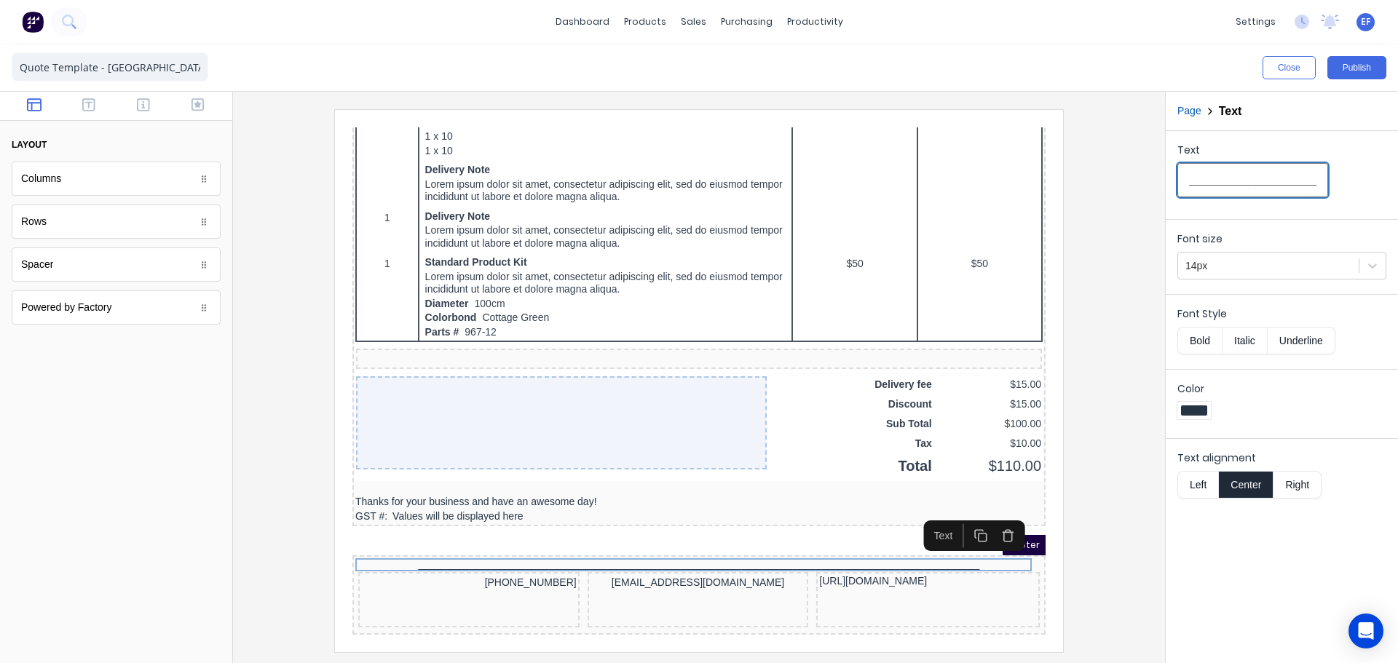
click at [1217, 184] on input "_______________________________________________________________________________…" at bounding box center [1252, 180] width 151 height 34
paste input "text"
type input "_______________________________________________________________________________…"
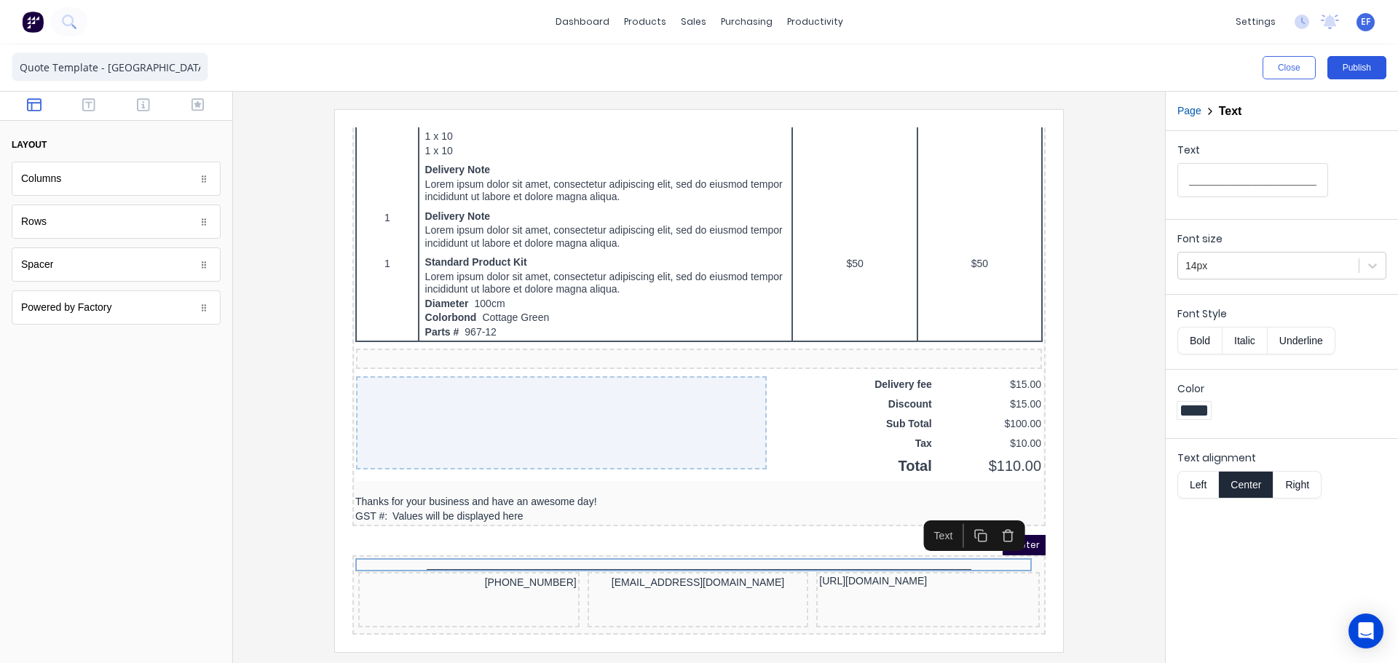
click at [1355, 63] on button "Publish" at bounding box center [1356, 67] width 59 height 23
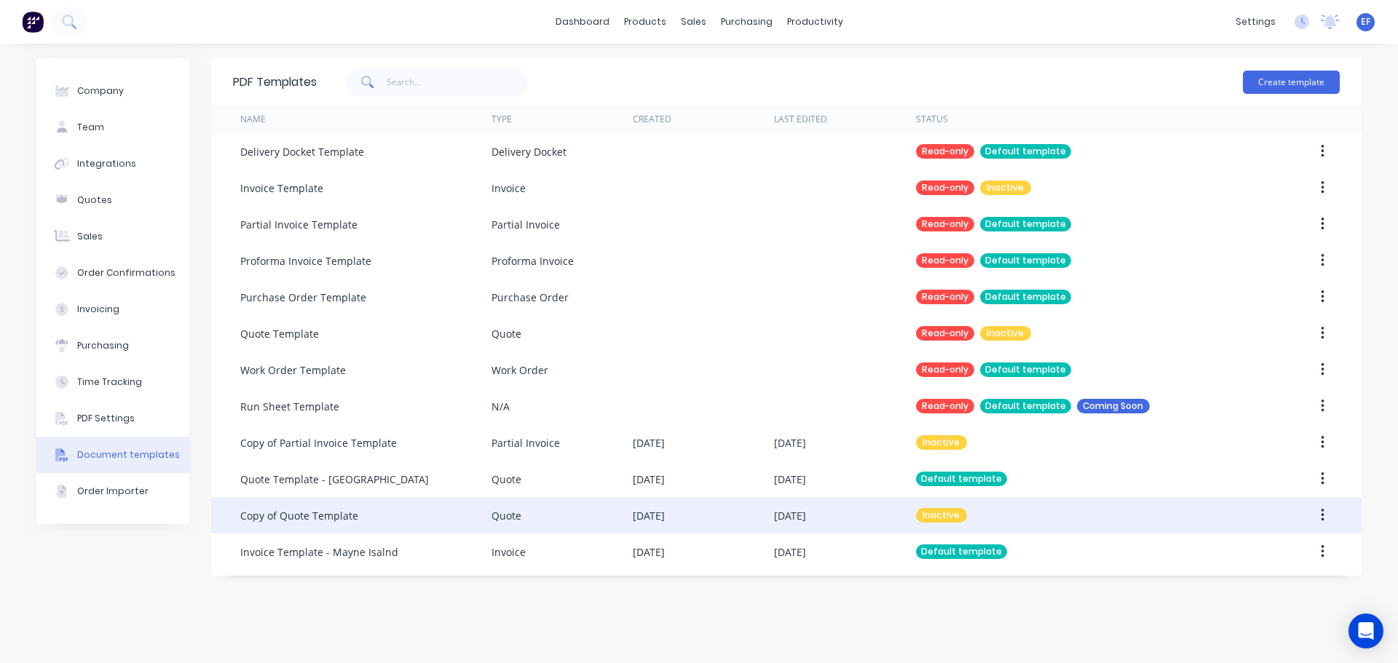
click at [1314, 514] on button "button" at bounding box center [1322, 515] width 34 height 26
click at [1233, 583] on div "Make default" at bounding box center [1270, 582] width 112 height 21
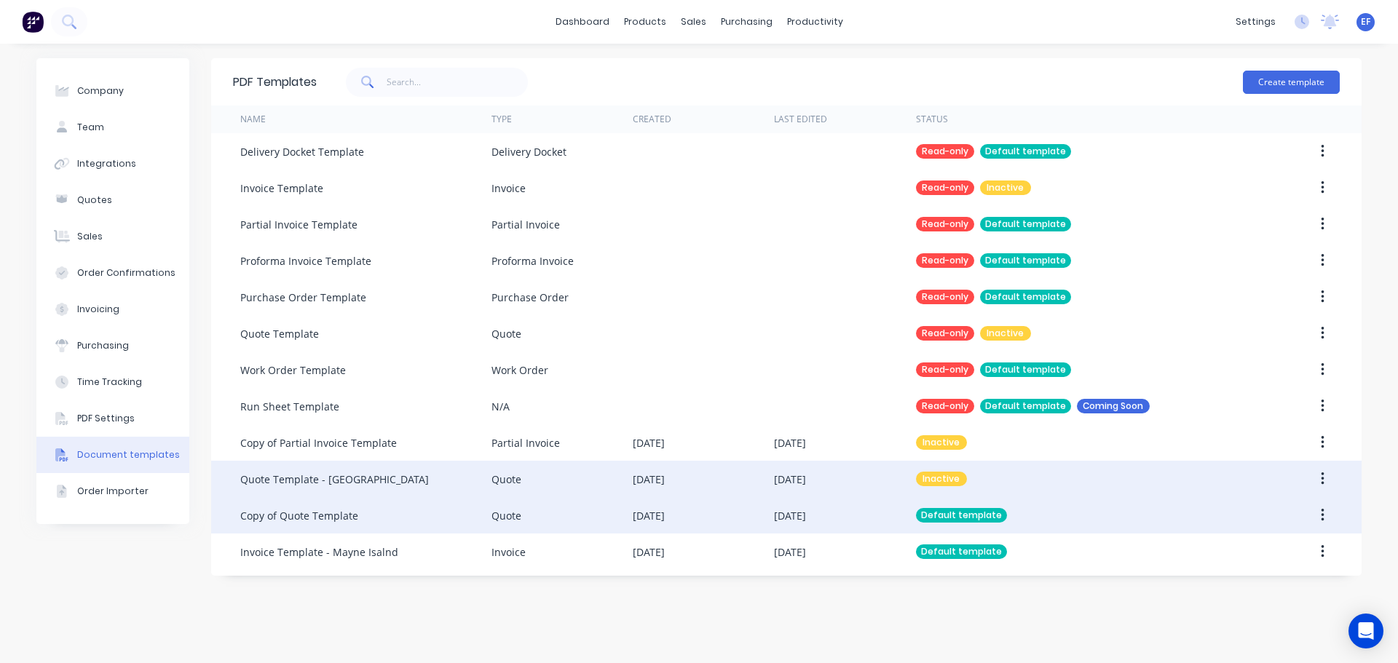
click at [694, 475] on div "[DATE]" at bounding box center [703, 479] width 141 height 36
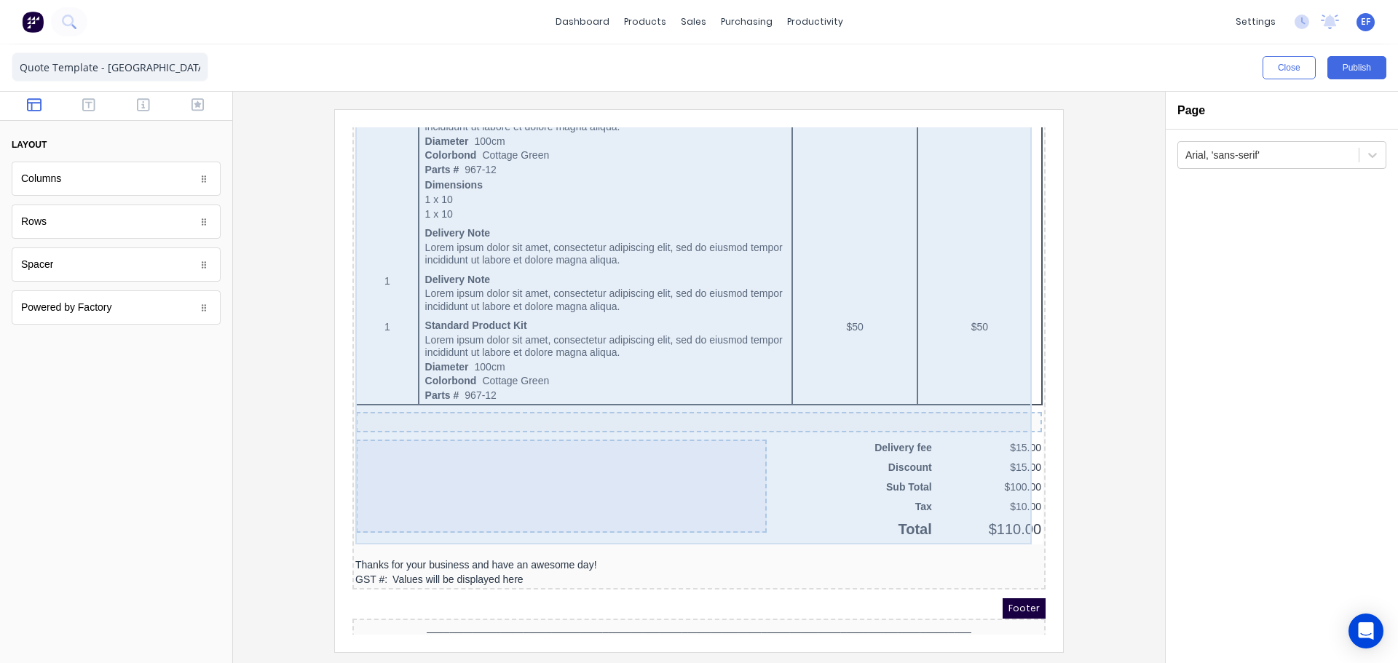
scroll to position [920, 0]
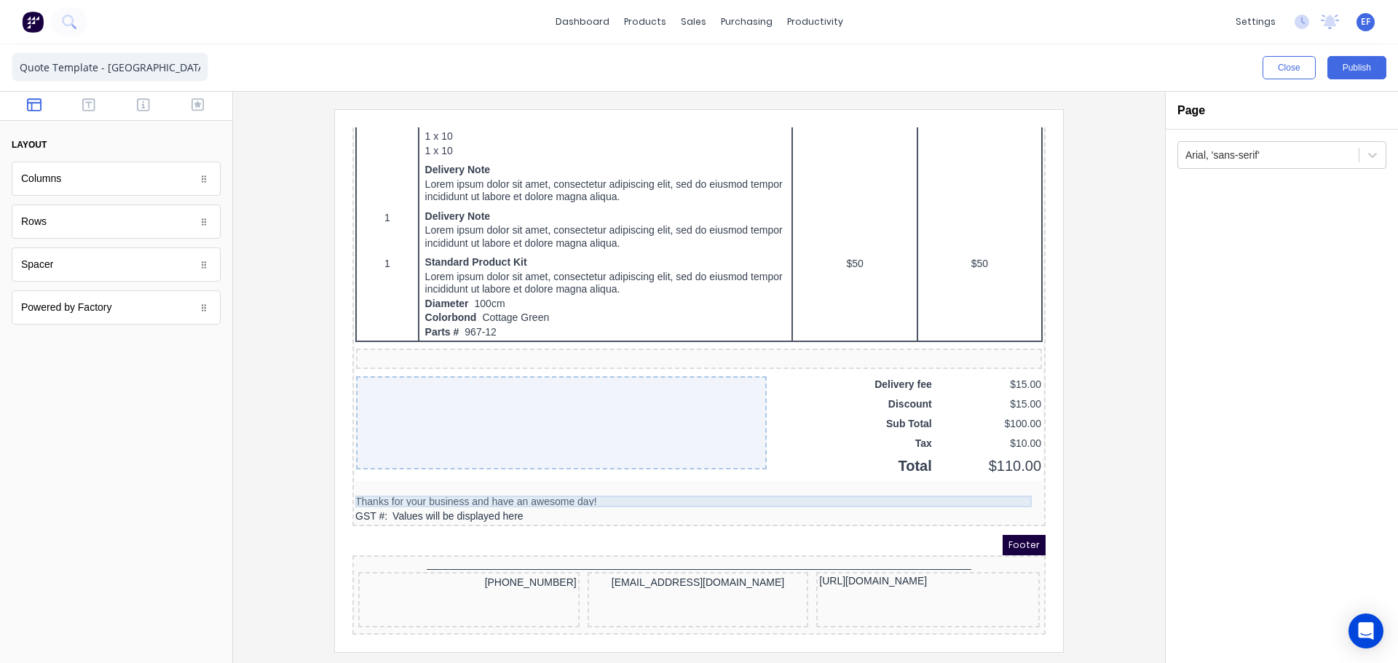
drag, startPoint x: 375, startPoint y: 481, endPoint x: 390, endPoint y: 479, distance: 15.4
click at [375, 481] on div "Thanks for your business and have an awesome day!" at bounding box center [681, 484] width 687 height 12
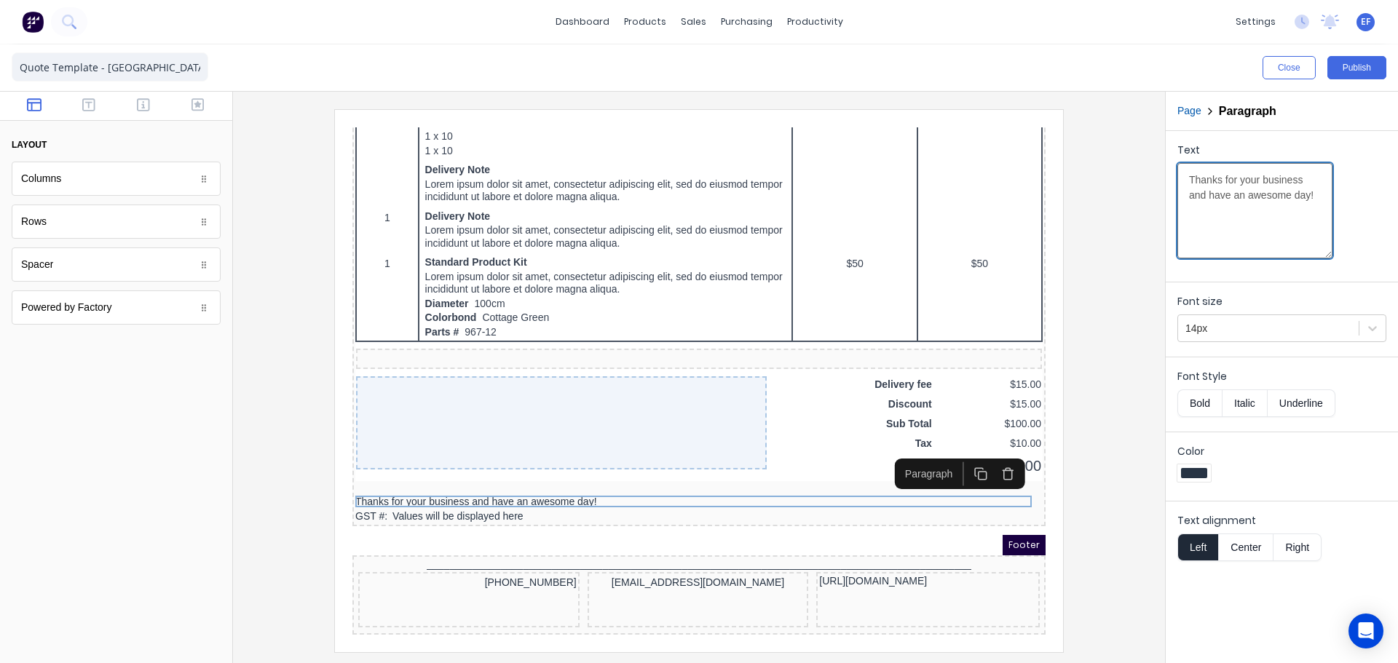
drag, startPoint x: 1267, startPoint y: 221, endPoint x: 1154, endPoint y: 168, distance: 124.7
click at [1154, 168] on div "Close Publish Components layout Columns Columns Rows Rows Spacer Spacer Powered…" at bounding box center [699, 353] width 1398 height 619
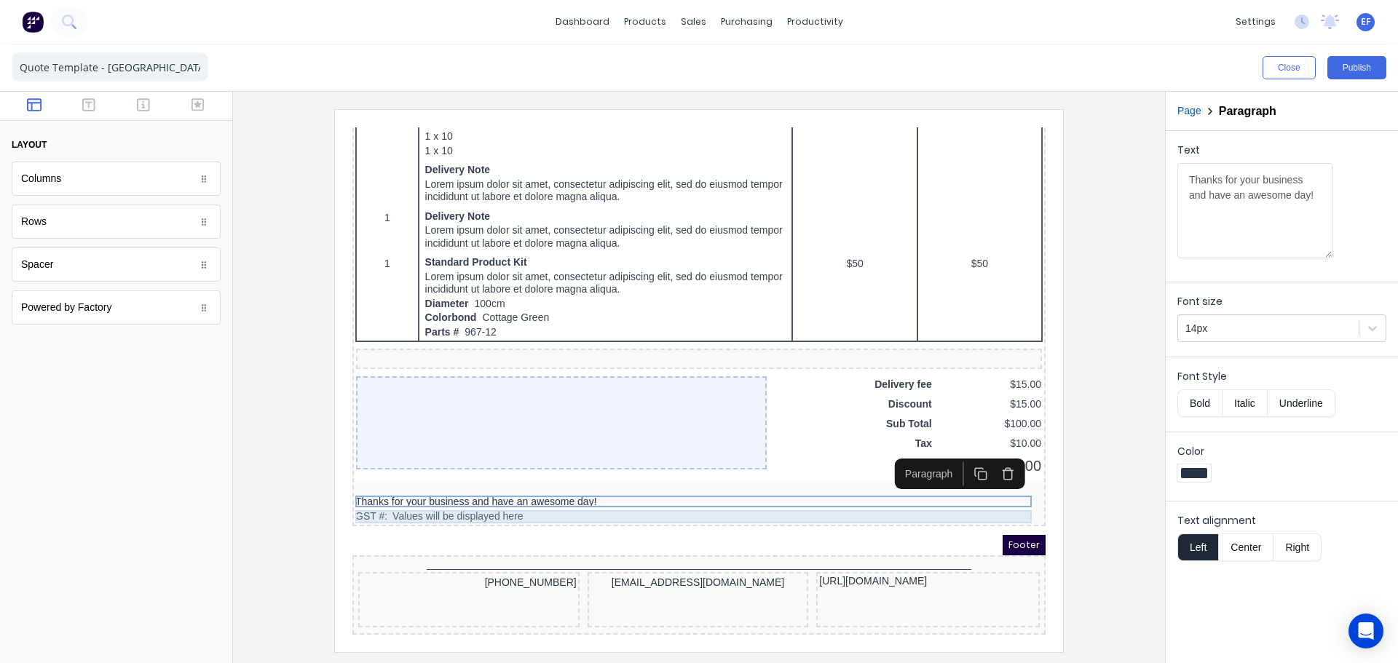
drag, startPoint x: 466, startPoint y: 499, endPoint x: 478, endPoint y: 497, distance: 11.7
click at [466, 499] on div "GST #: Values will be displayed here" at bounding box center [681, 499] width 687 height 13
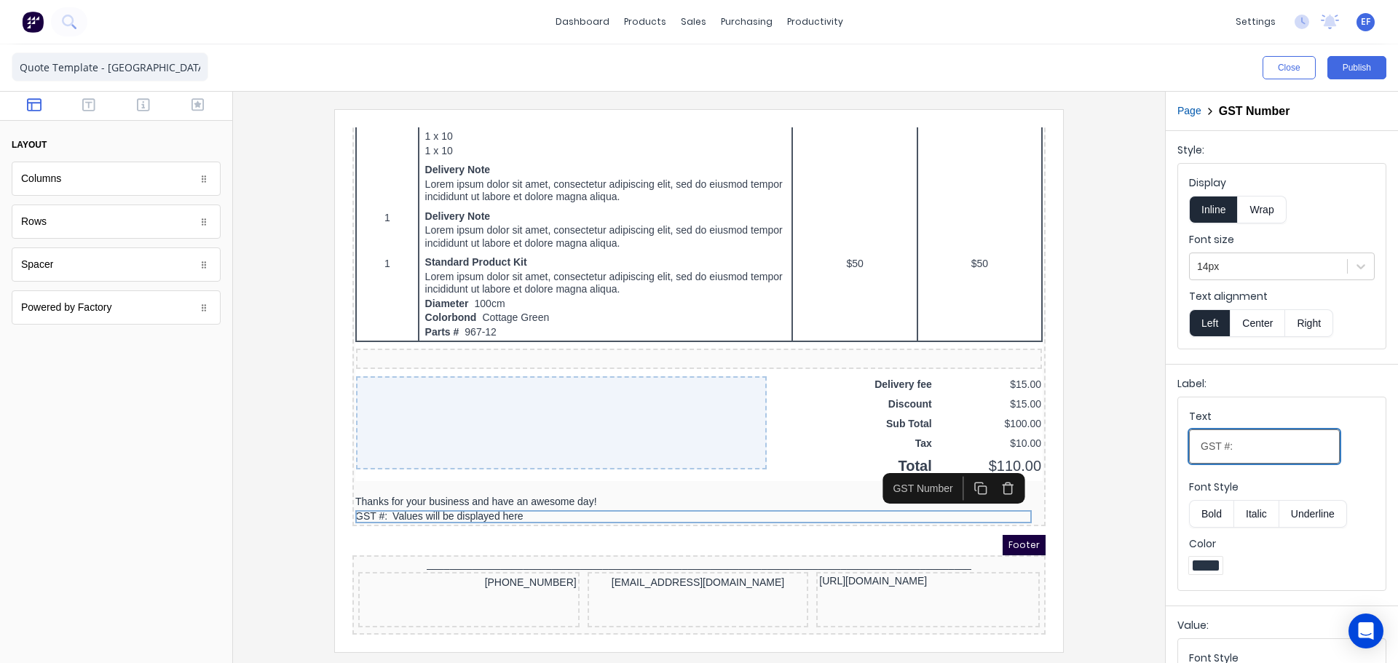
drag, startPoint x: 1246, startPoint y: 441, endPoint x: 1159, endPoint y: 448, distance: 86.9
click at [1159, 448] on div "Close Publish Components layout Columns Columns Rows Rows Spacer Spacer Powered…" at bounding box center [699, 353] width 1398 height 619
click at [411, 478] on div "Thanks for your business and have an awesome day!" at bounding box center [681, 484] width 687 height 12
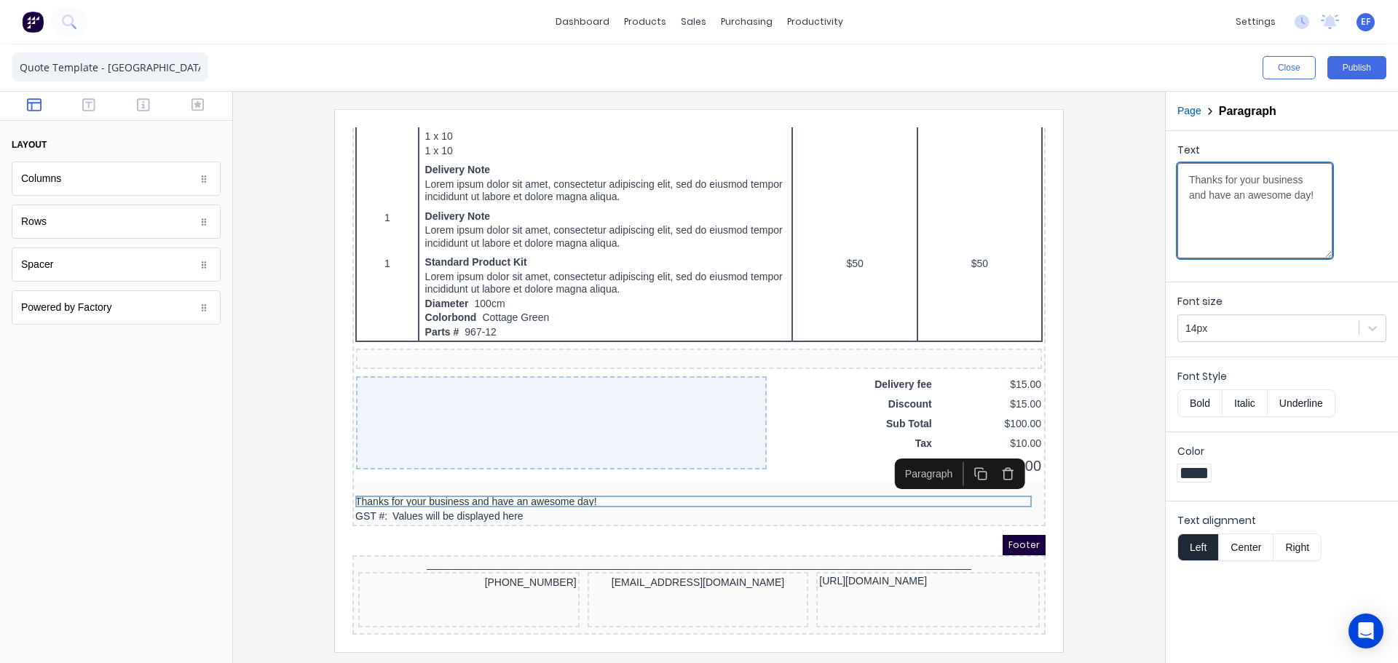
drag, startPoint x: 1281, startPoint y: 210, endPoint x: 1122, endPoint y: 156, distance: 167.8
click at [1122, 156] on div "Close Publish Components layout Columns Columns Rows Rows Spacer Spacer Powered…" at bounding box center [699, 353] width 1398 height 619
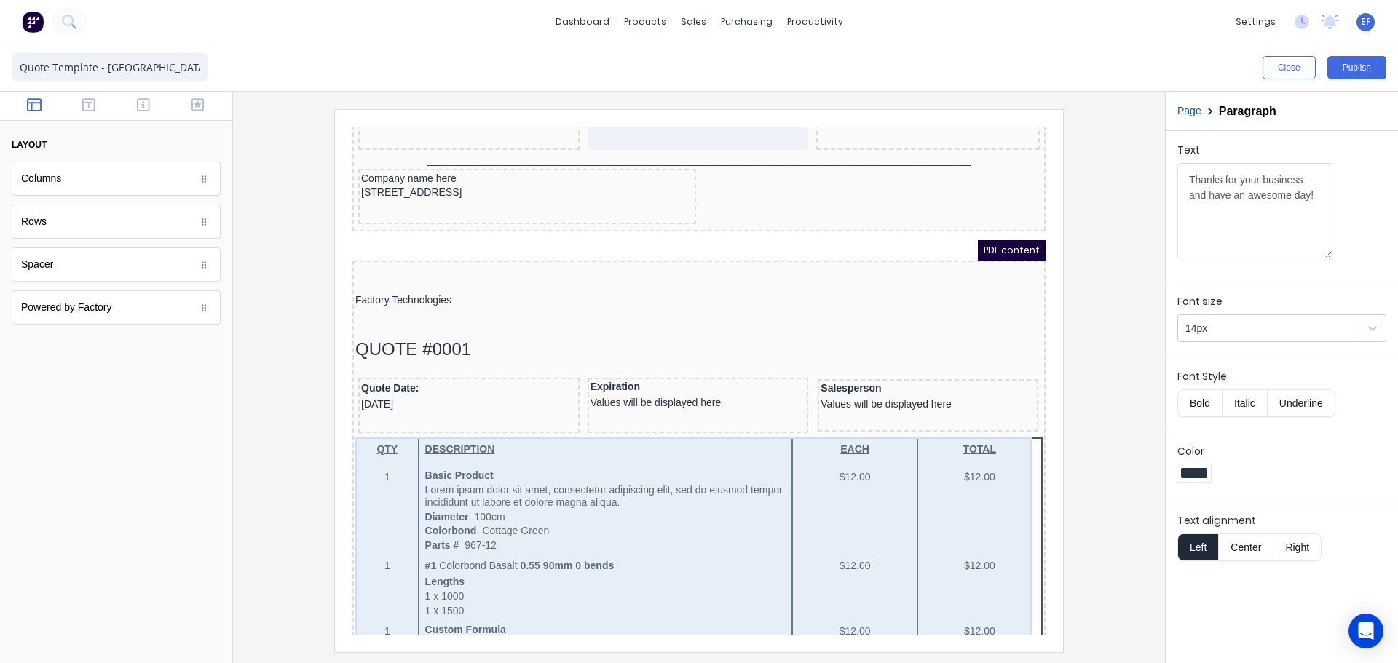
scroll to position [0, 0]
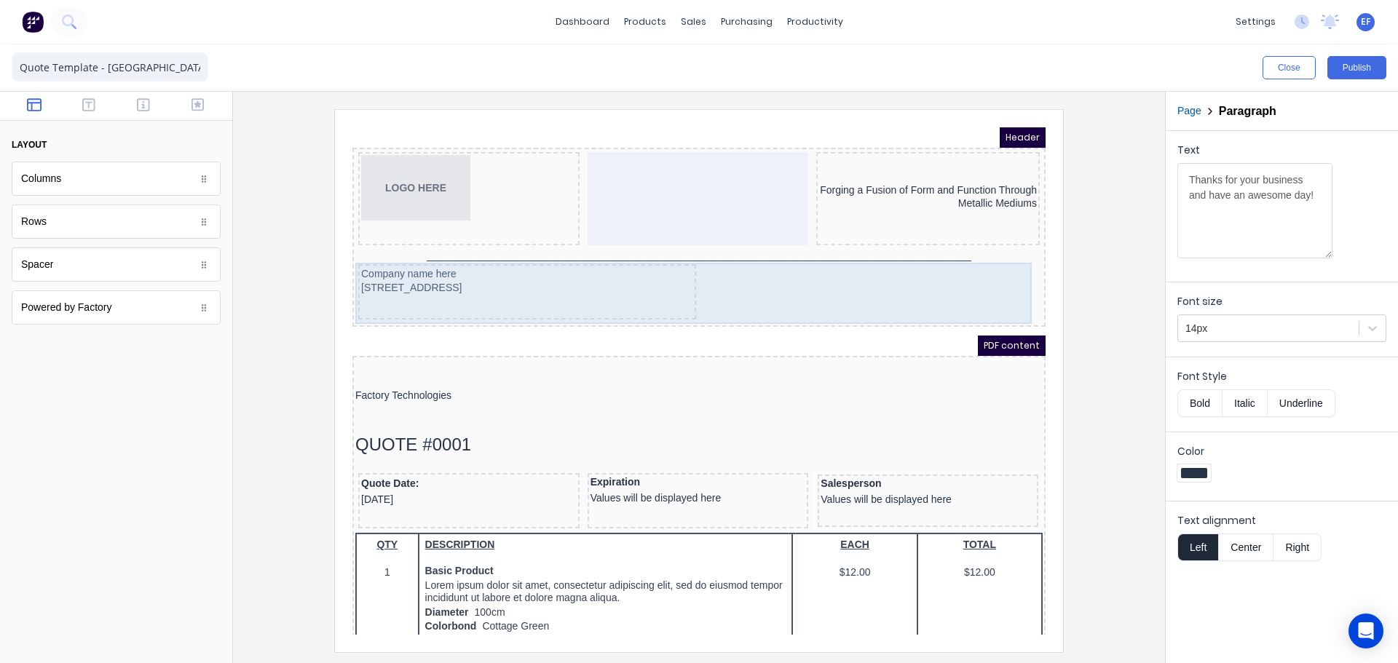
click at [518, 240] on div "_______________________________________________________________________________…" at bounding box center [681, 238] width 687 height 13
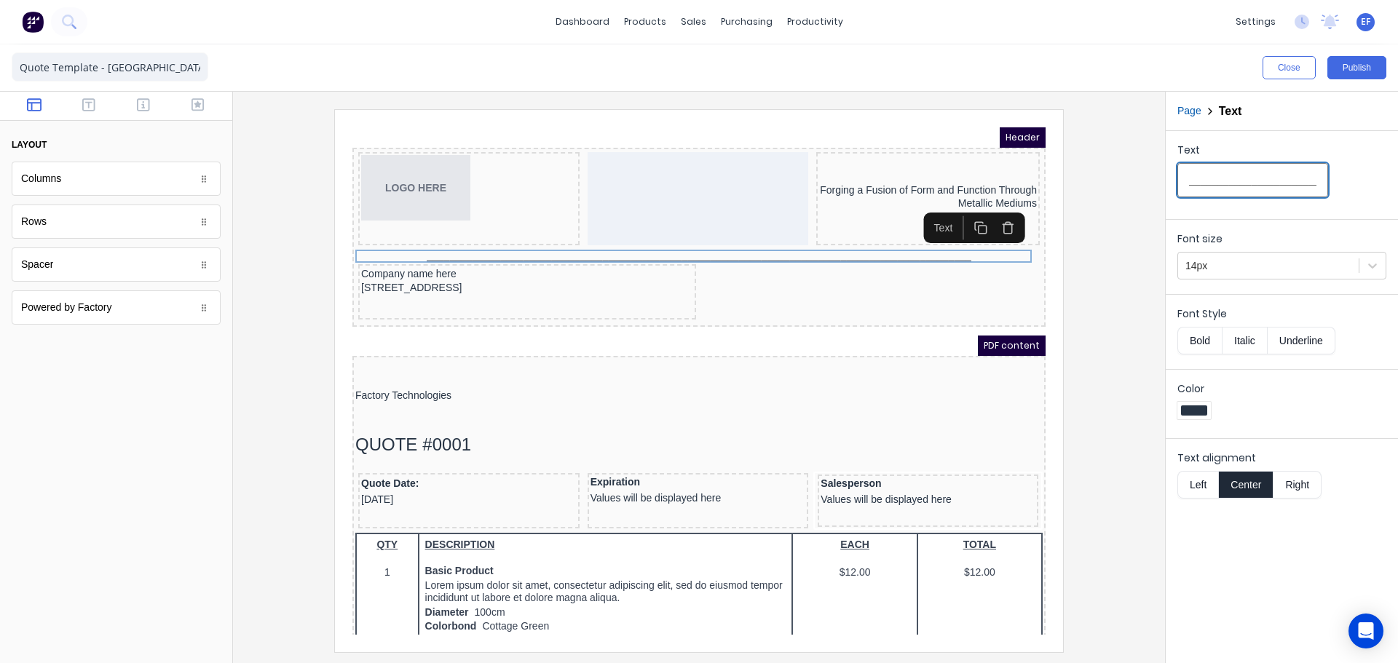
click at [1200, 186] on input "_______________________________________________________________________________…" at bounding box center [1252, 180] width 151 height 34
click at [1350, 67] on button "Publish" at bounding box center [1356, 67] width 59 height 23
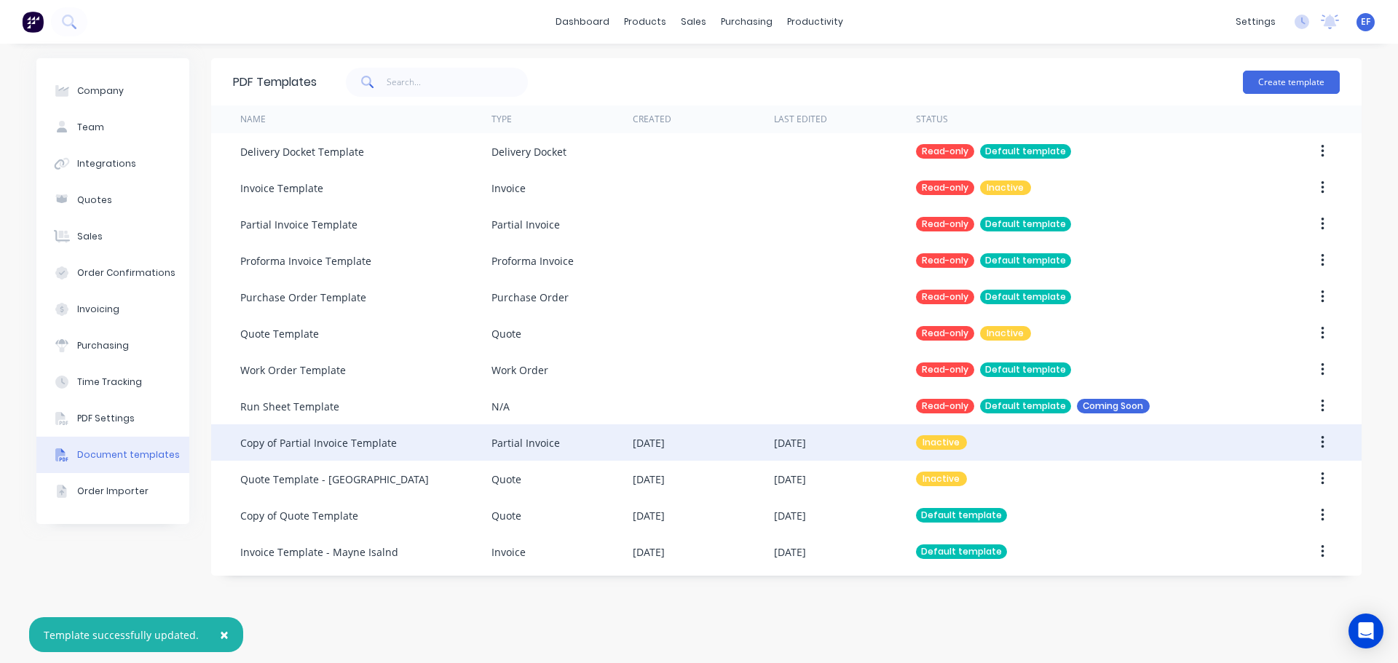
click at [614, 433] on div "Partial Invoice" at bounding box center [561, 442] width 141 height 36
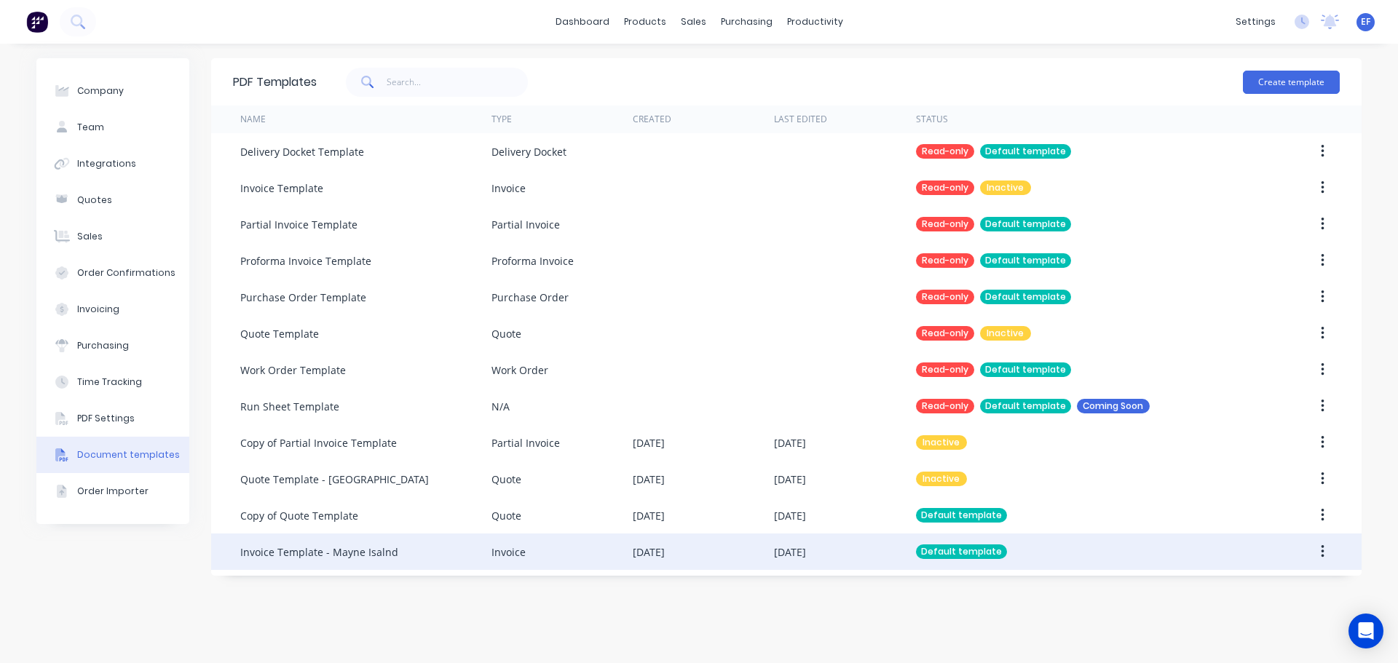
click at [322, 541] on div "Invoice Template - Mayne Isalnd" at bounding box center [365, 552] width 251 height 36
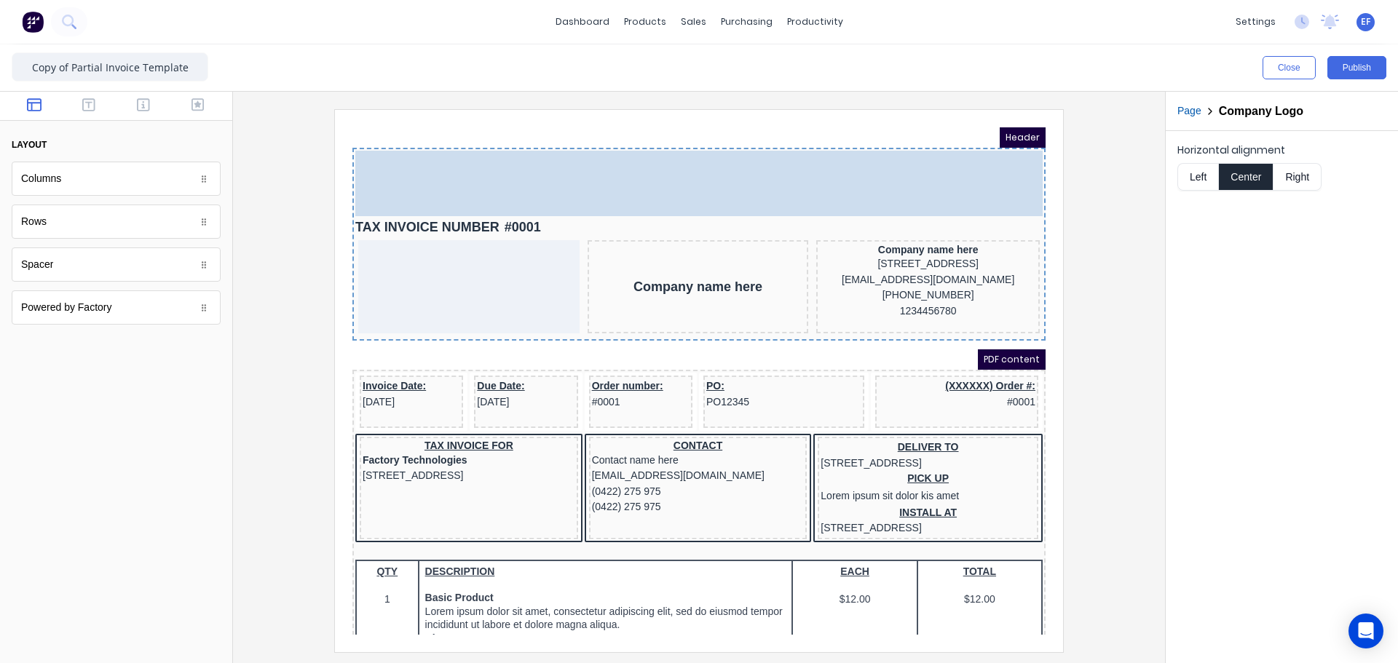
drag, startPoint x: 665, startPoint y: 325, endPoint x: 536, endPoint y: 141, distance: 224.8
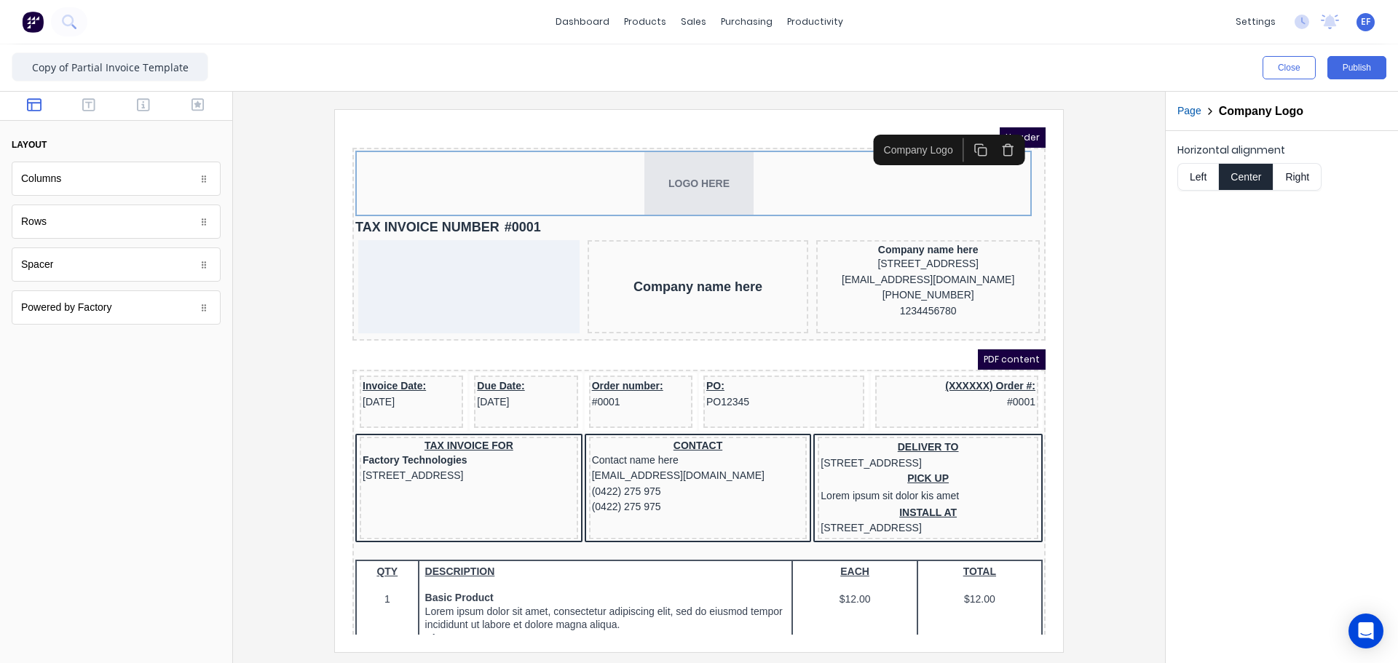
click at [1189, 167] on button "Left" at bounding box center [1197, 177] width 41 height 28
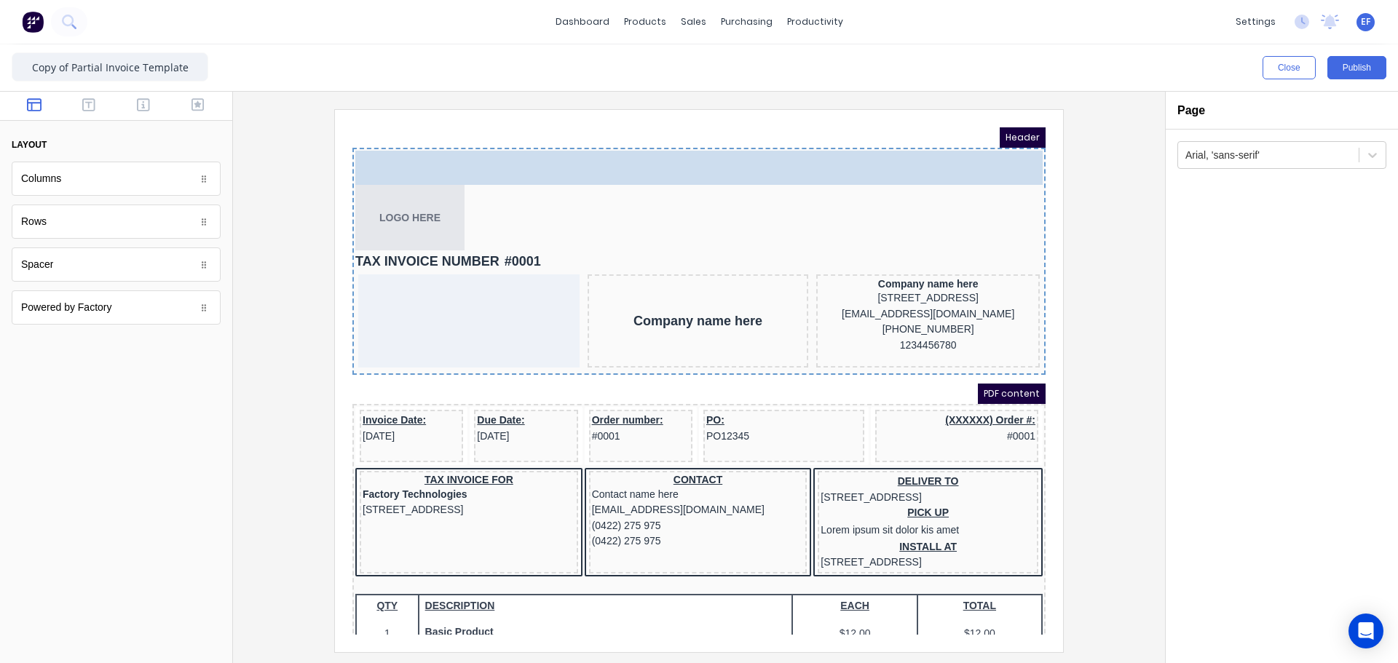
drag, startPoint x: 61, startPoint y: 183, endPoint x: 208, endPoint y: 36, distance: 207.4
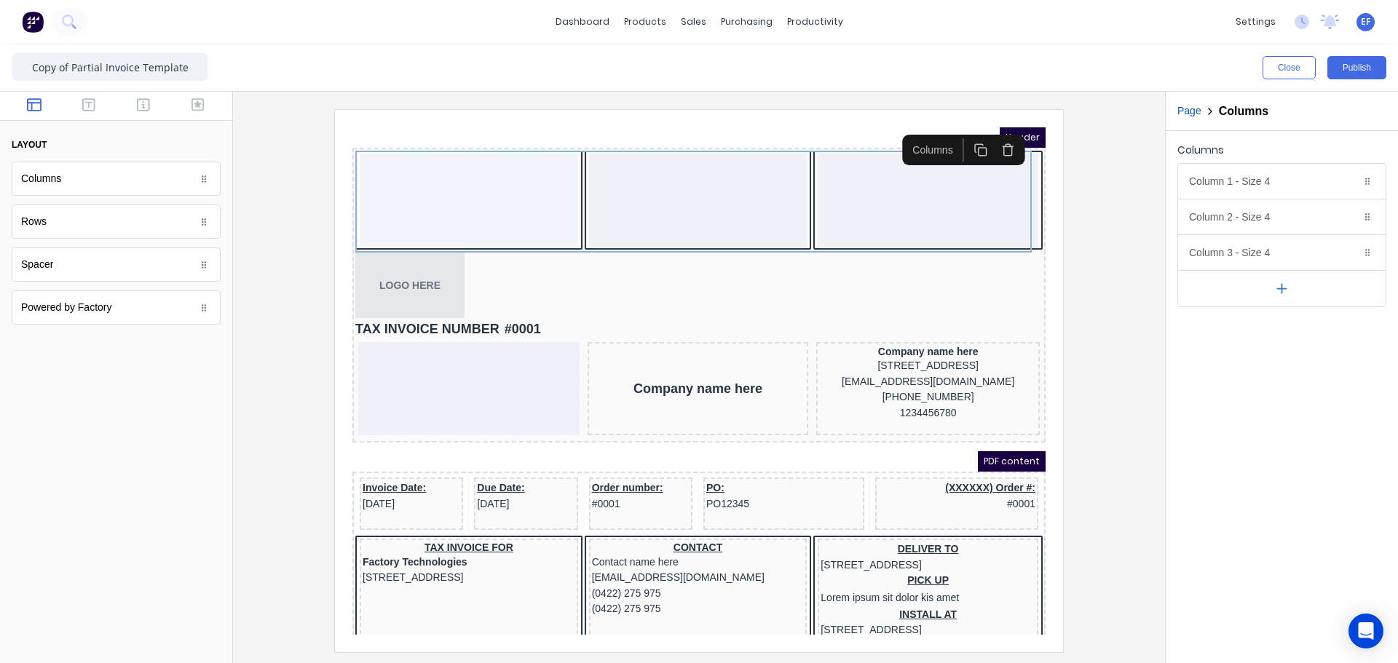
click at [1276, 288] on icon "button" at bounding box center [1281, 288] width 15 height 15
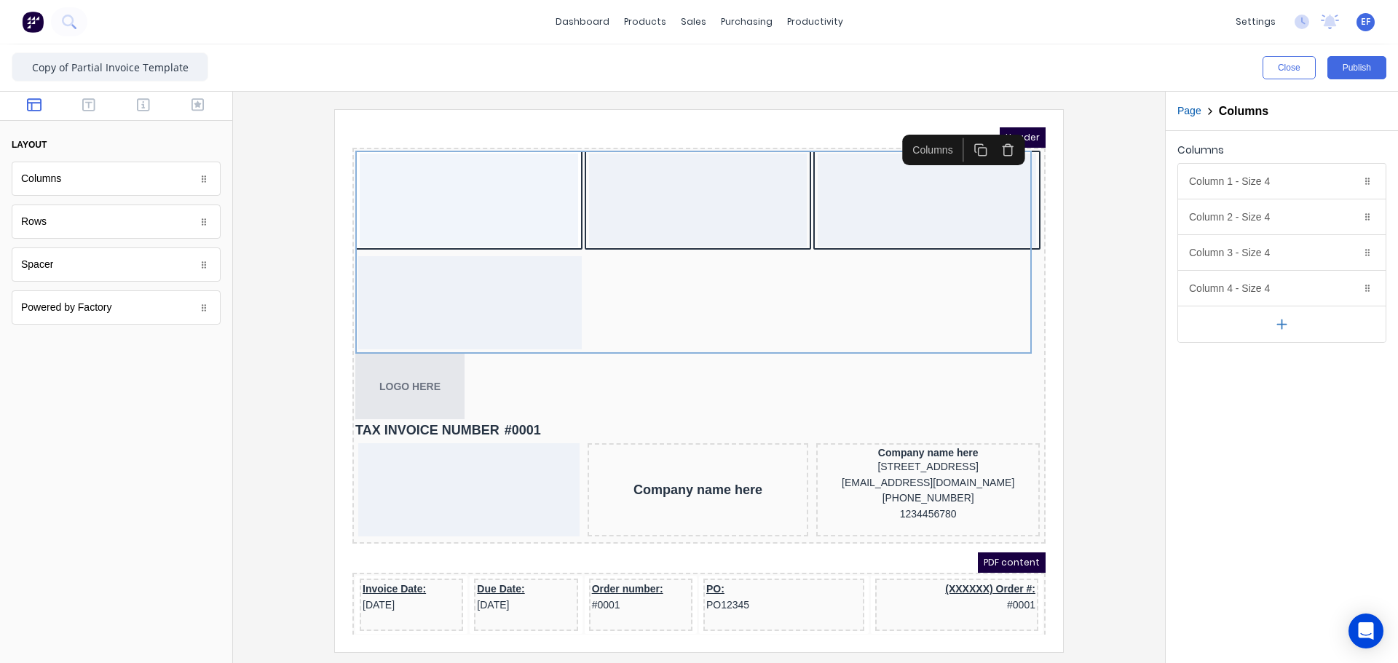
click at [1278, 328] on icon "button" at bounding box center [1281, 324] width 15 height 15
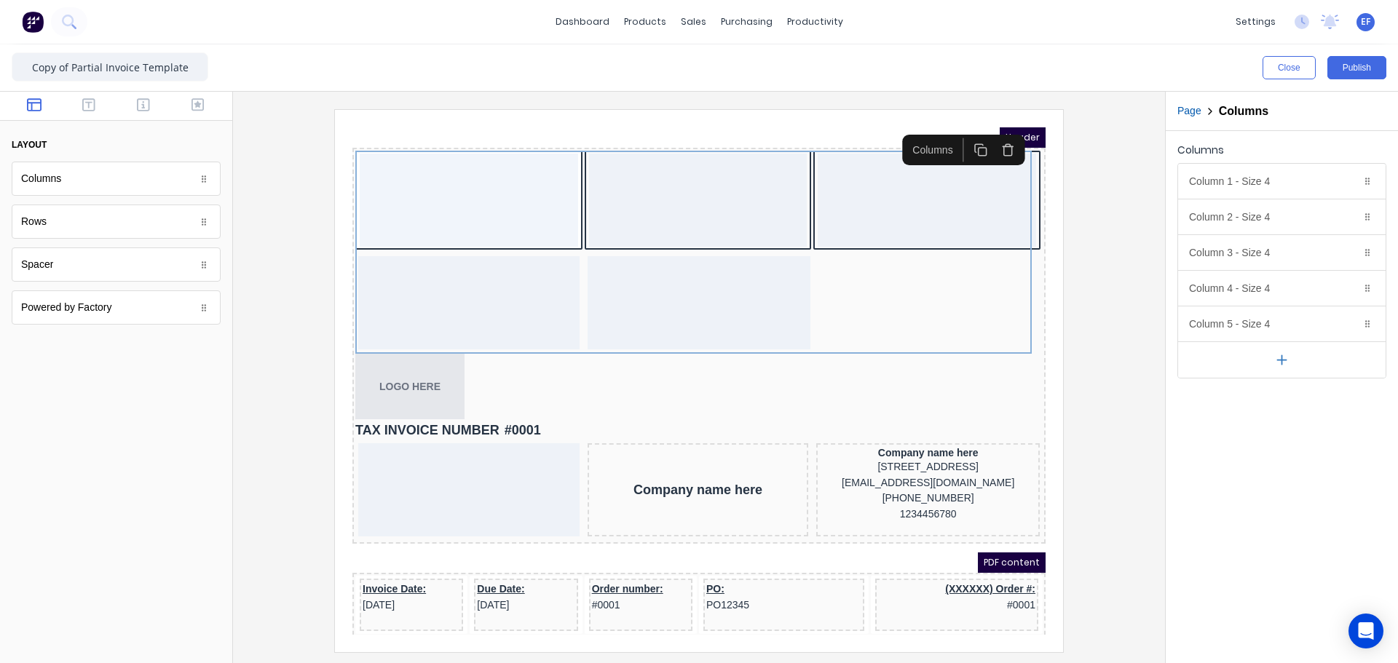
click at [1283, 371] on button "button" at bounding box center [1281, 359] width 207 height 36
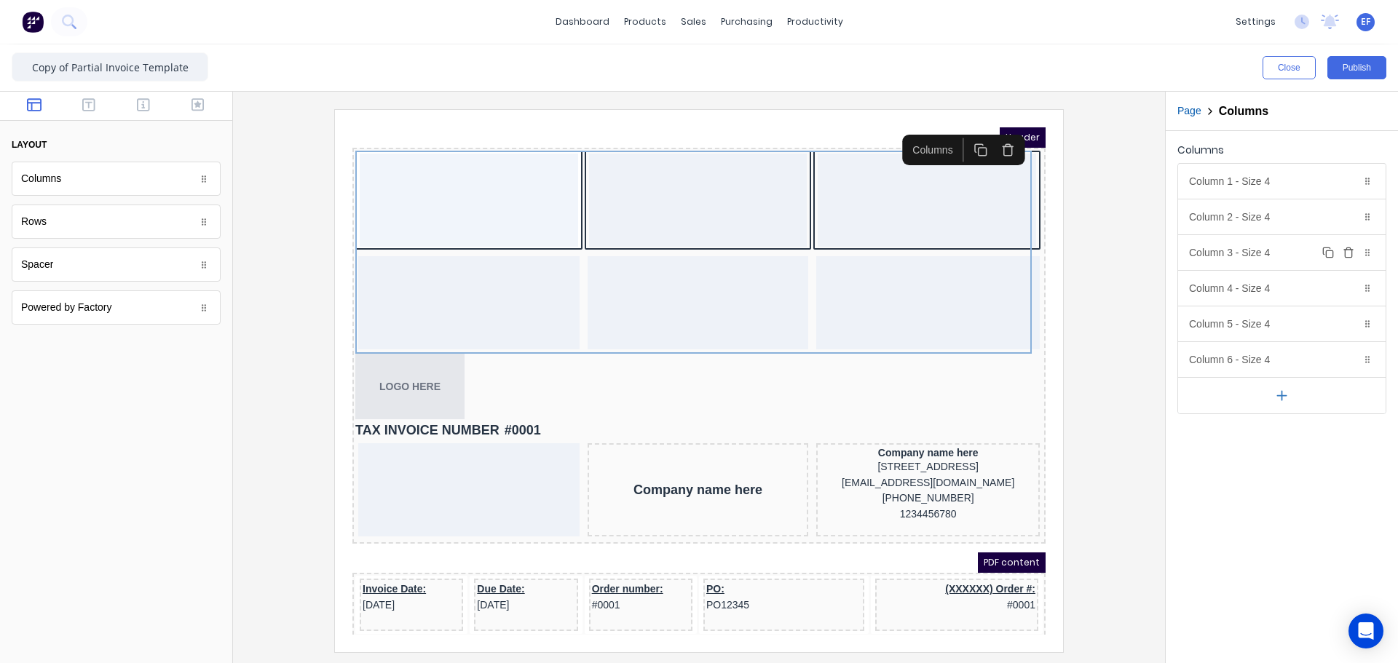
click at [1342, 250] on button "Delete" at bounding box center [1347, 252] width 17 height 17
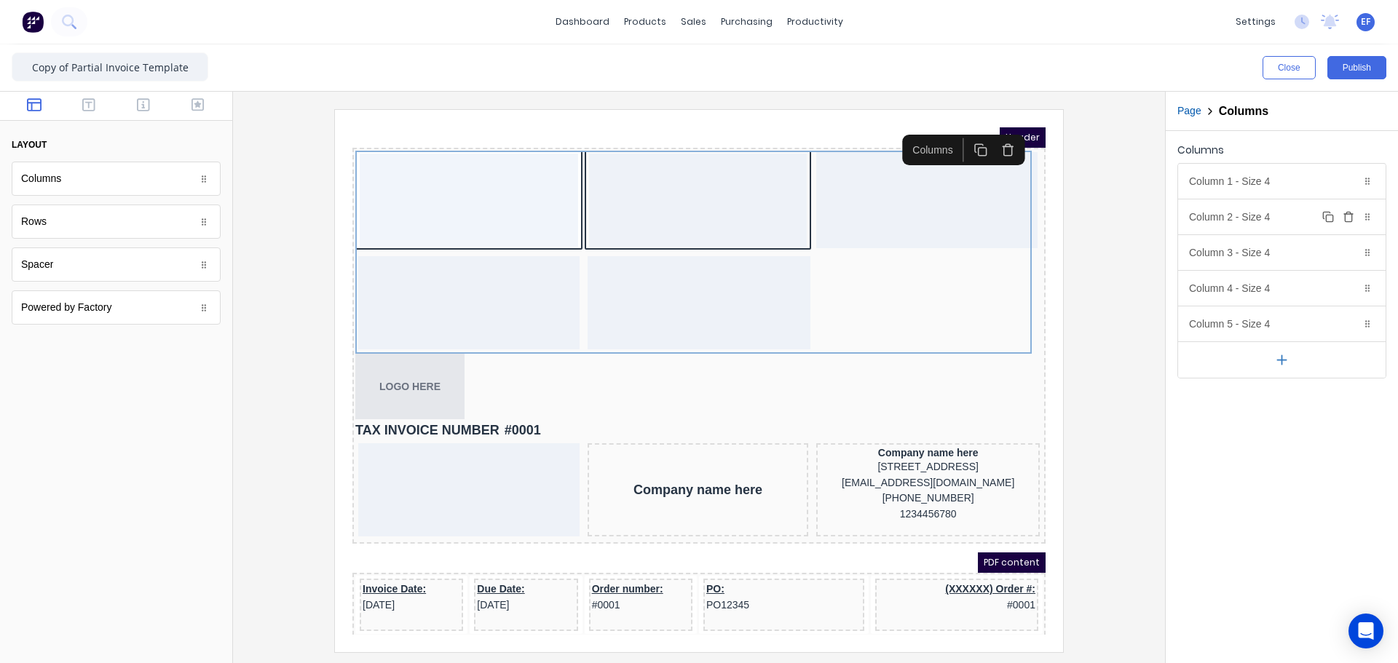
click at [1344, 213] on icon "button" at bounding box center [1348, 217] width 12 height 12
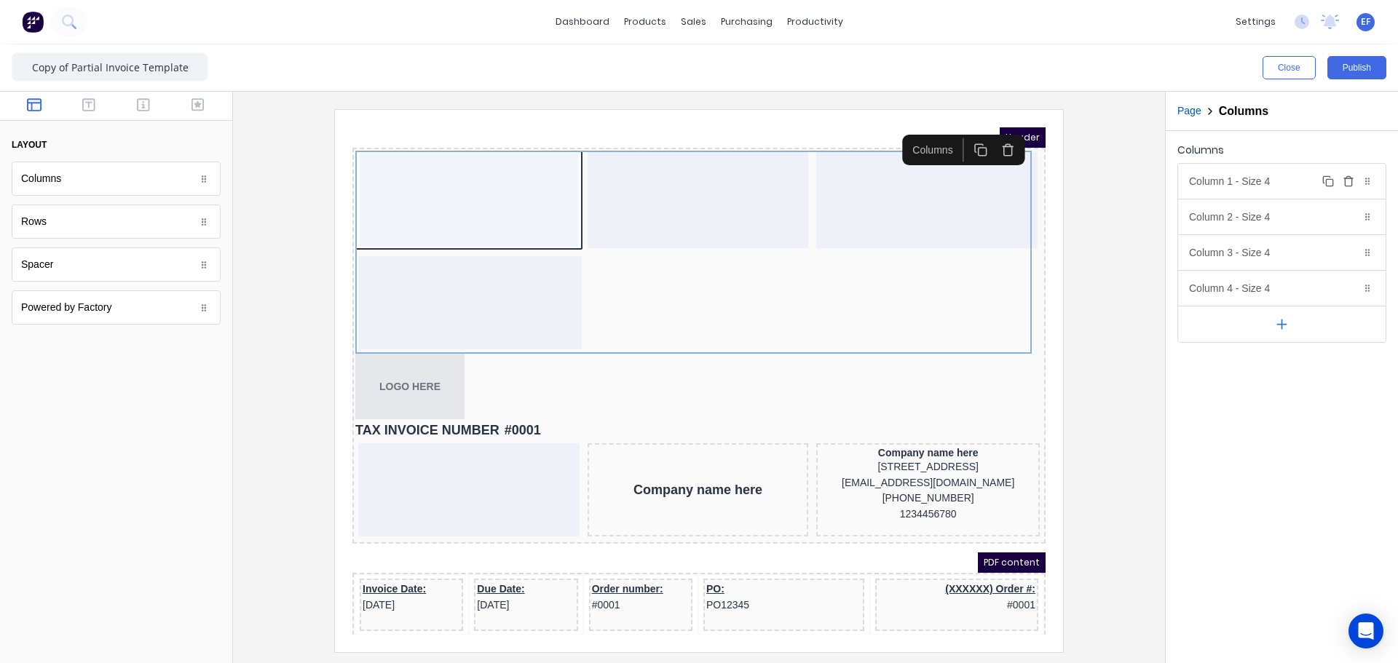
click at [1342, 181] on button "Delete" at bounding box center [1347, 181] width 17 height 17
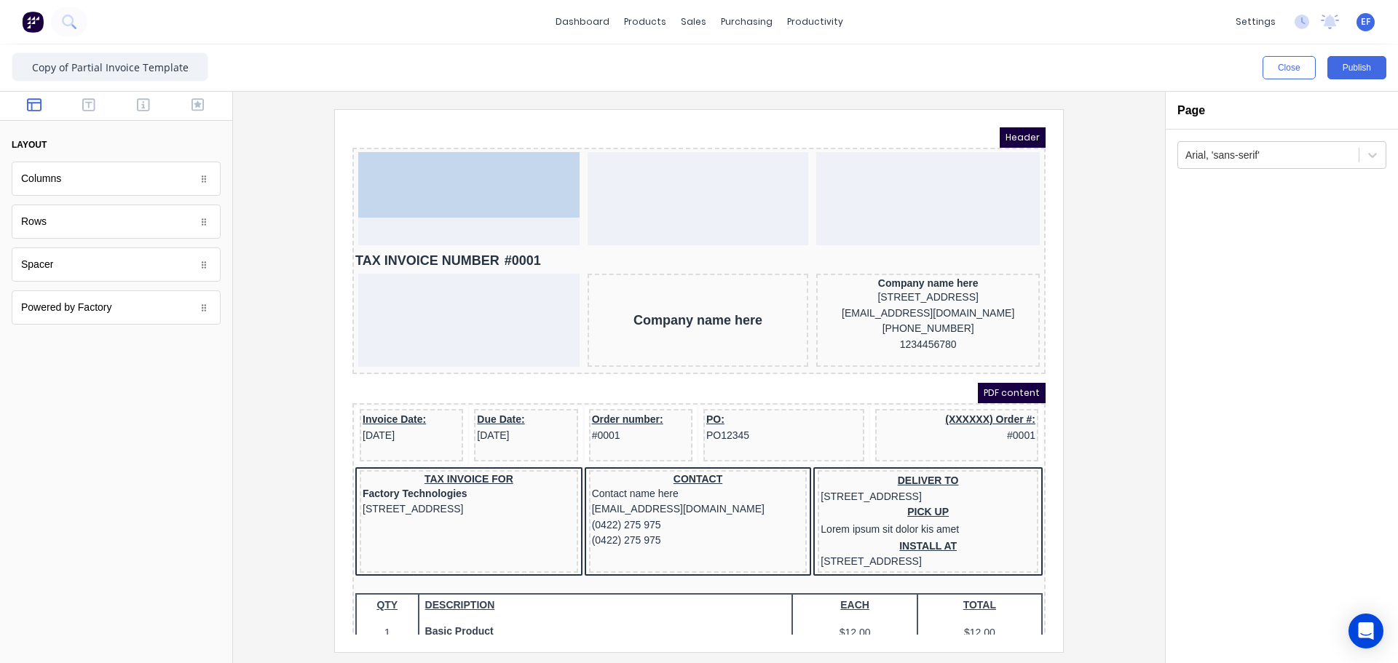
drag, startPoint x: 414, startPoint y: 252, endPoint x: 436, endPoint y: 166, distance: 88.6
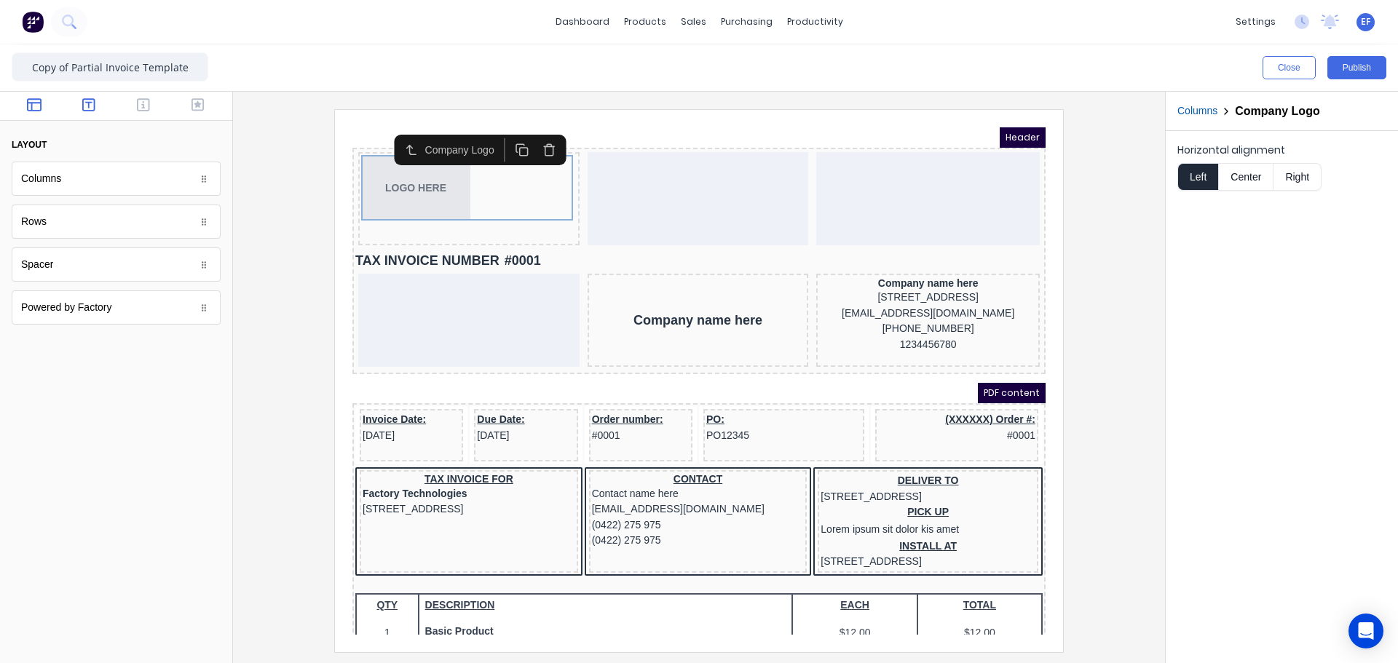
click at [106, 98] on button "button" at bounding box center [89, 106] width 46 height 17
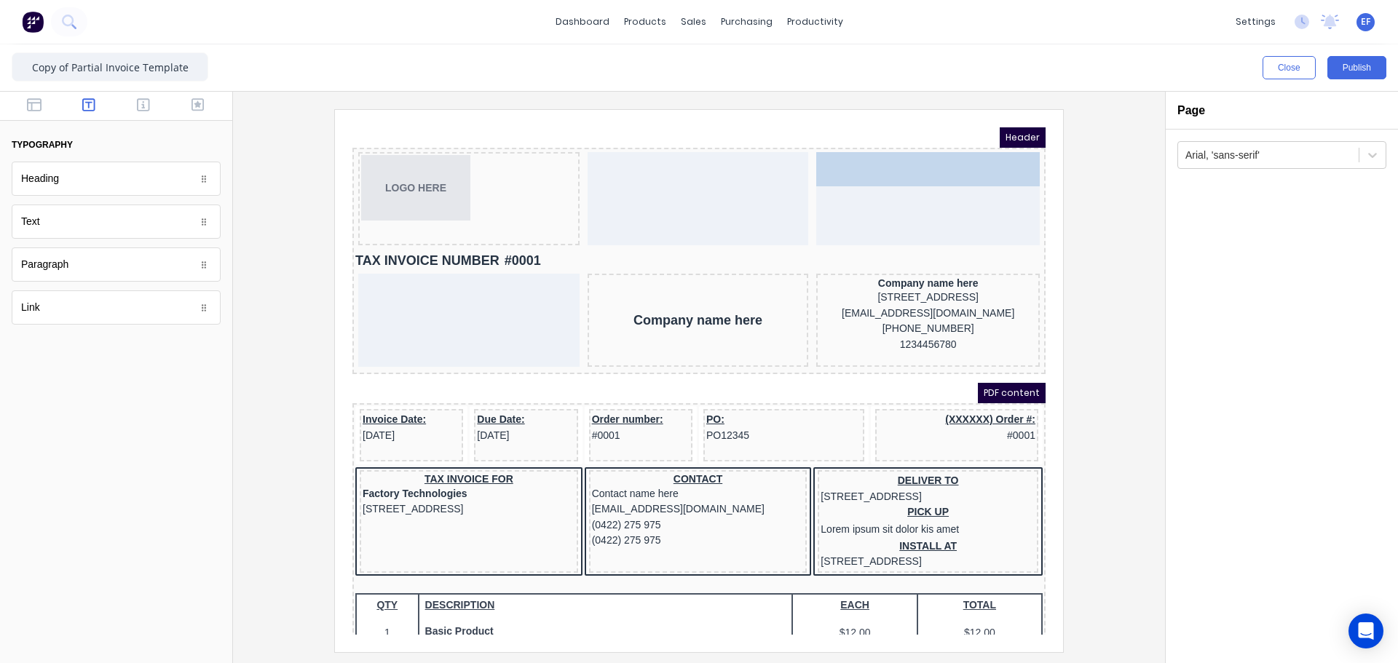
drag, startPoint x: 49, startPoint y: 232, endPoint x: 873, endPoint y: 184, distance: 825.4
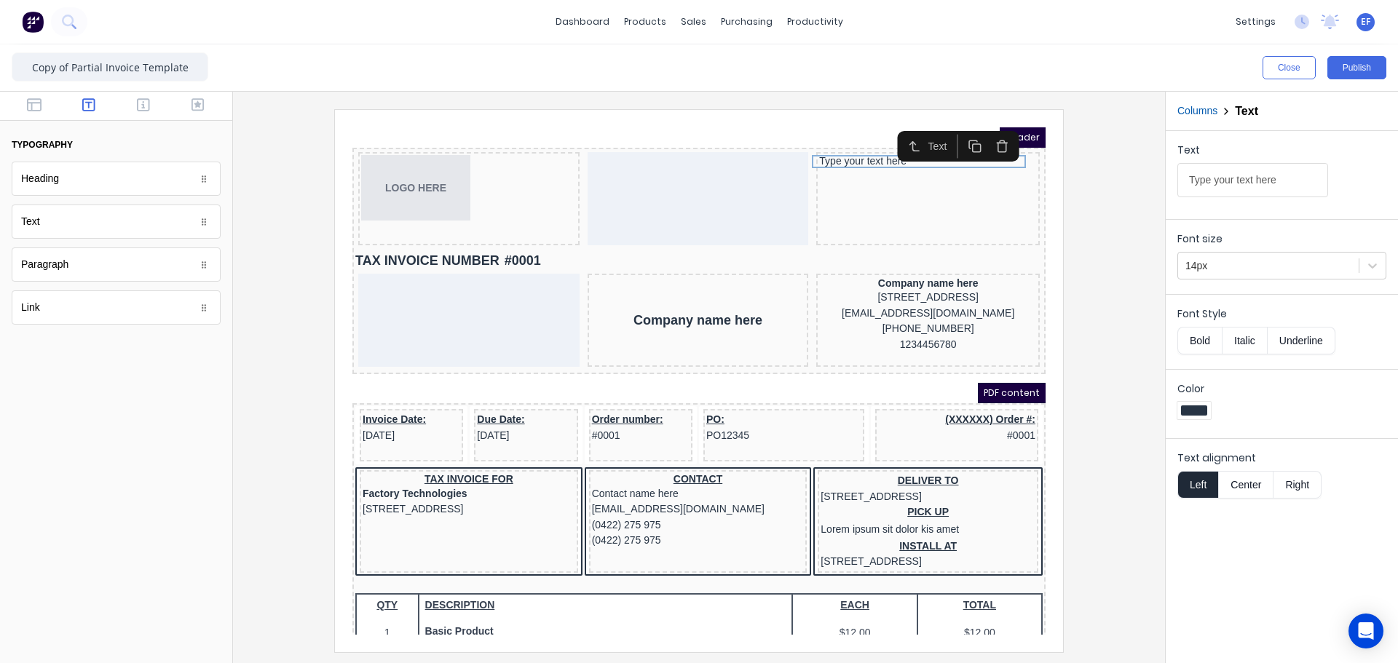
click at [1292, 480] on button "Right" at bounding box center [1297, 485] width 48 height 28
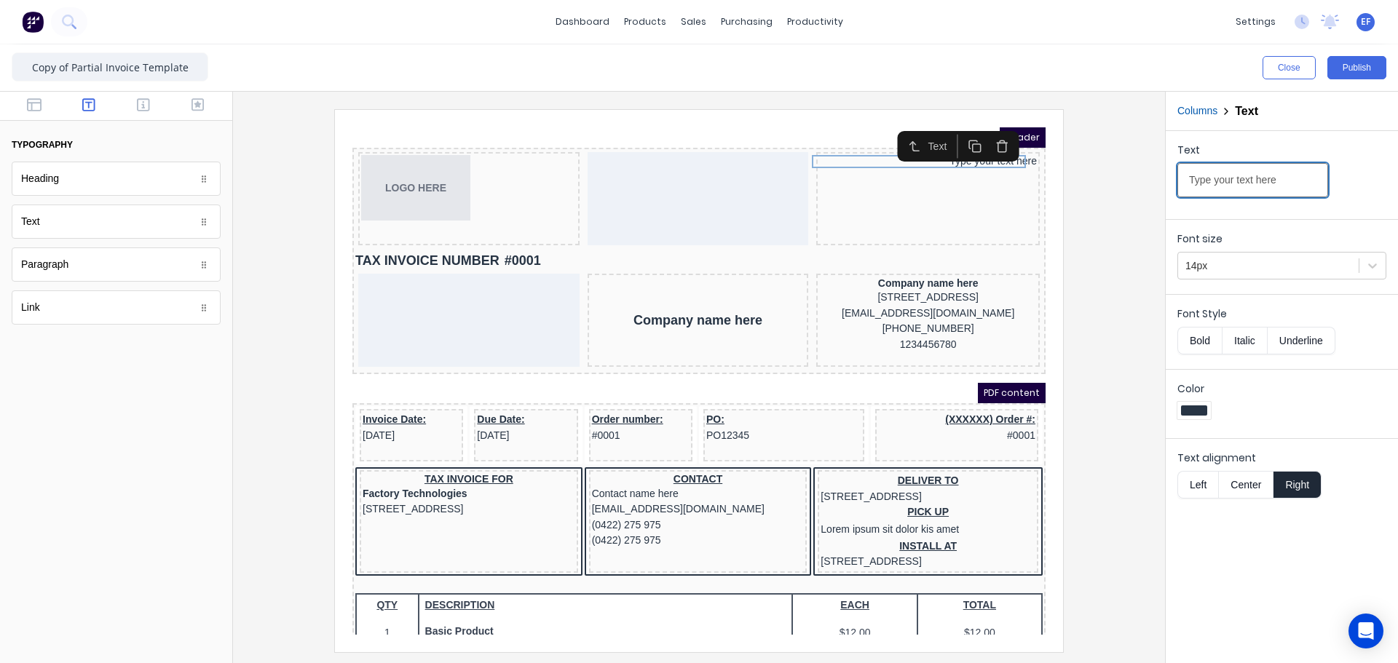
drag, startPoint x: 1297, startPoint y: 173, endPoint x: 1079, endPoint y: 186, distance: 218.8
click at [1079, 186] on div "Close Publish Components typography Heading Heading Text Text Paragraph Paragra…" at bounding box center [699, 353] width 1398 height 619
paste input "Forging a Fusion of Form and Function Through Metallic Mediums"
type input "Forging a Fusion of Form and Function Through Metallic Mediums"
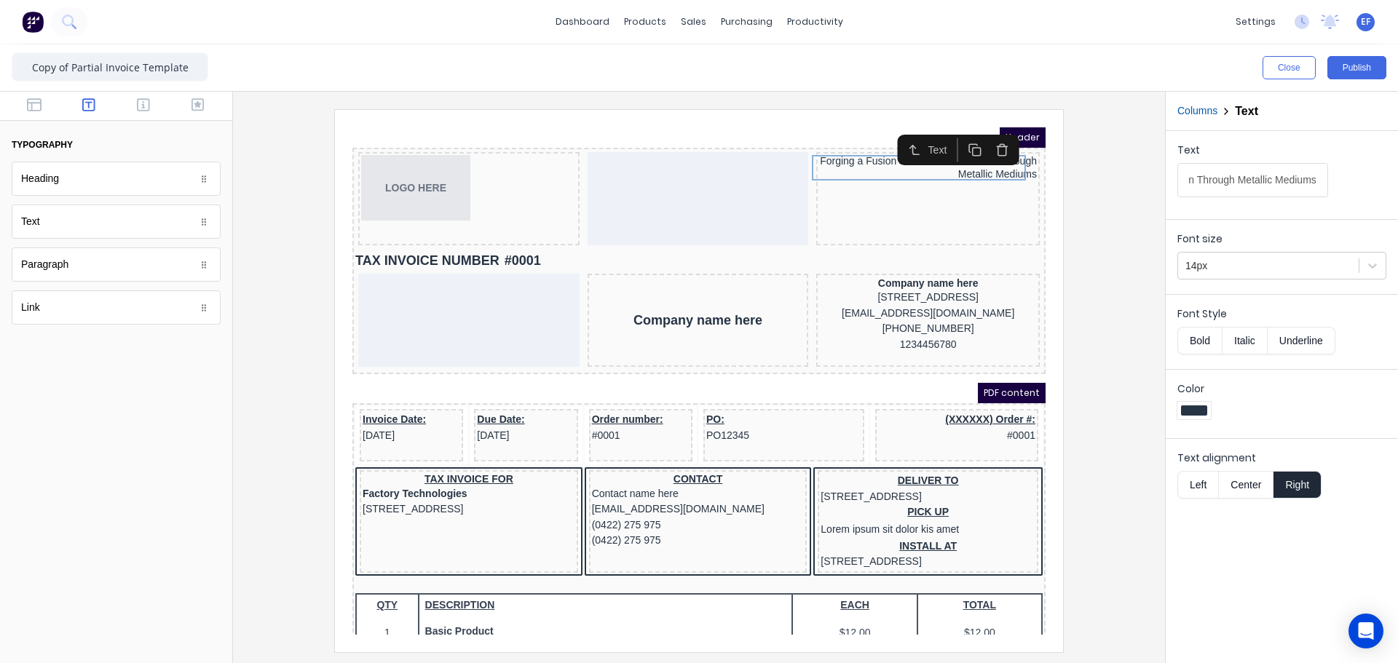
click at [1102, 207] on div at bounding box center [699, 380] width 908 height 542
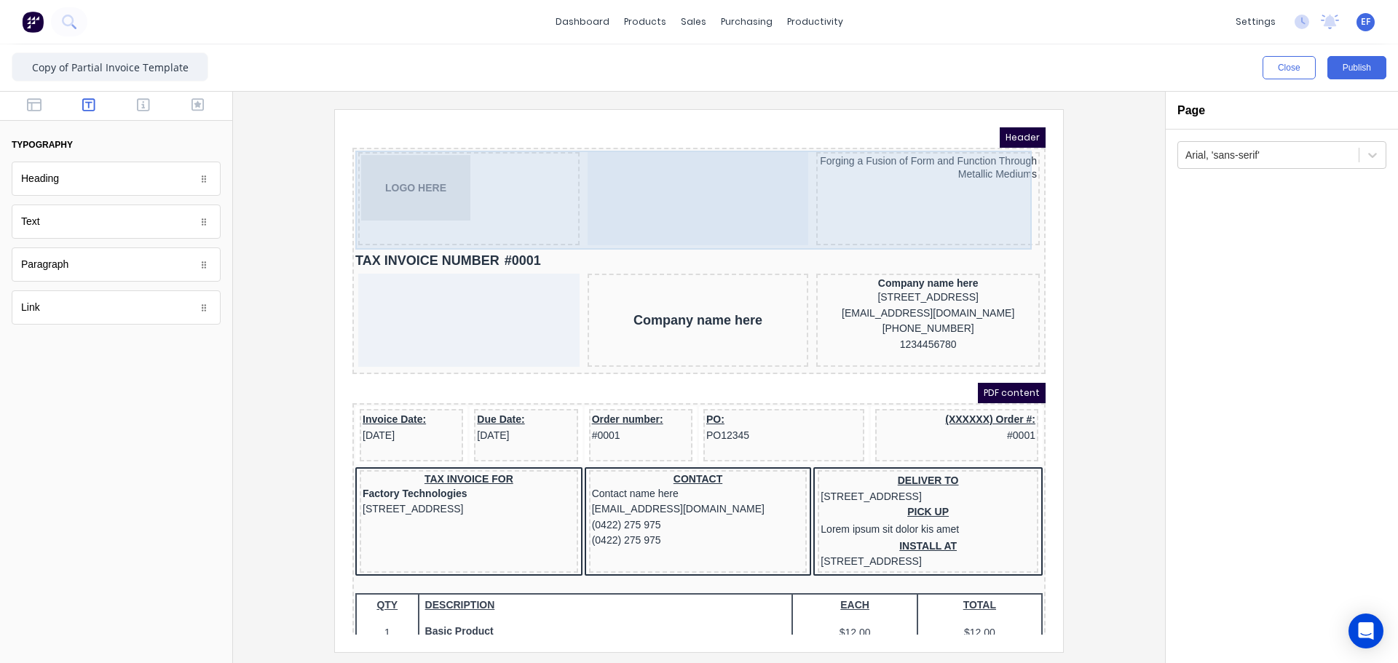
click at [916, 165] on div "Forging a Fusion of Form and Function Through Metallic Mediums" at bounding box center [910, 181] width 223 height 93
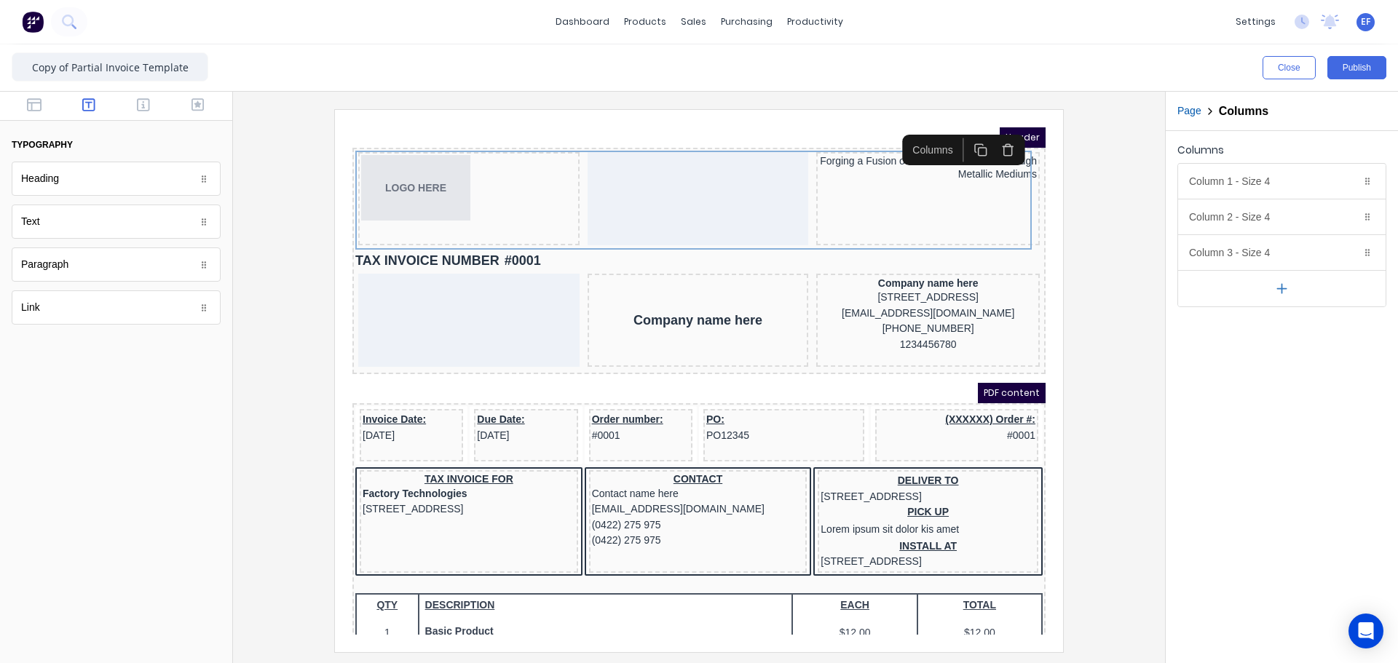
click at [931, 147] on div "Columns" at bounding box center [945, 131] width 123 height 31
click at [925, 154] on div "Forging a Fusion of Form and Function Through Metallic Mediums" at bounding box center [910, 150] width 218 height 25
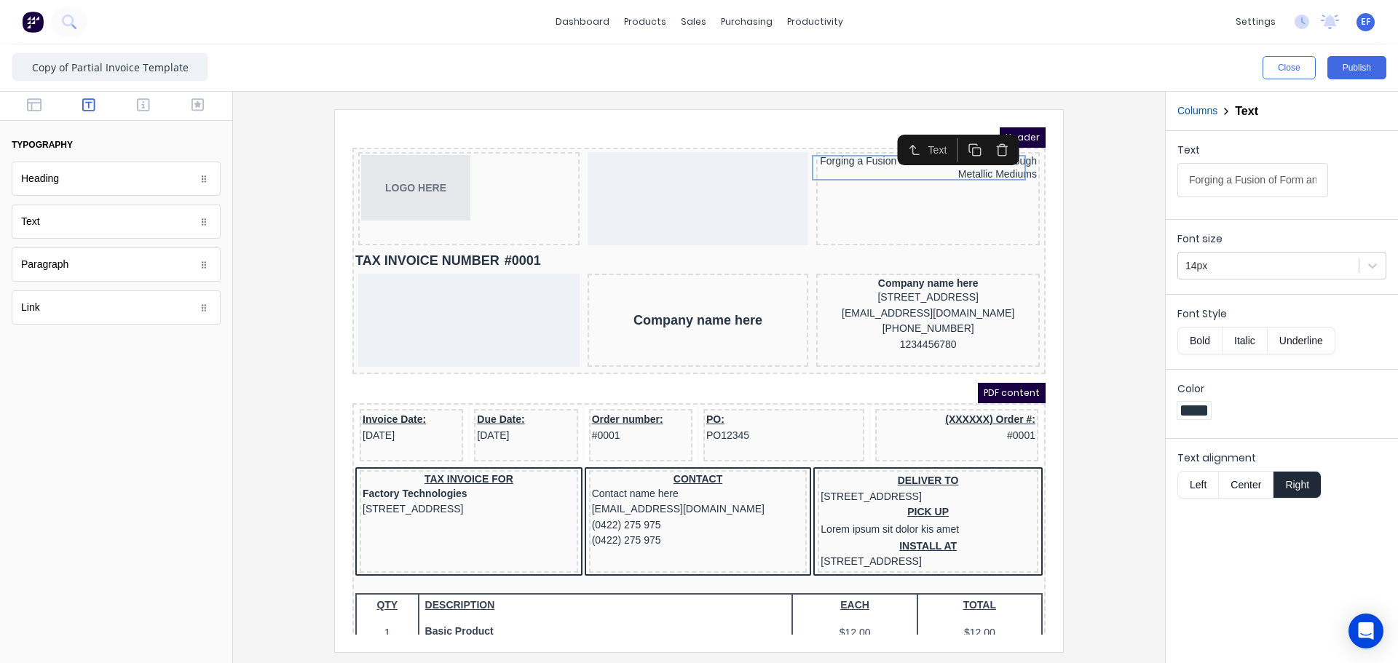
click at [1250, 486] on button "Center" at bounding box center [1245, 485] width 55 height 28
click at [1303, 488] on button "Right" at bounding box center [1297, 485] width 48 height 28
click at [1192, 115] on button "Columns" at bounding box center [1197, 110] width 40 height 15
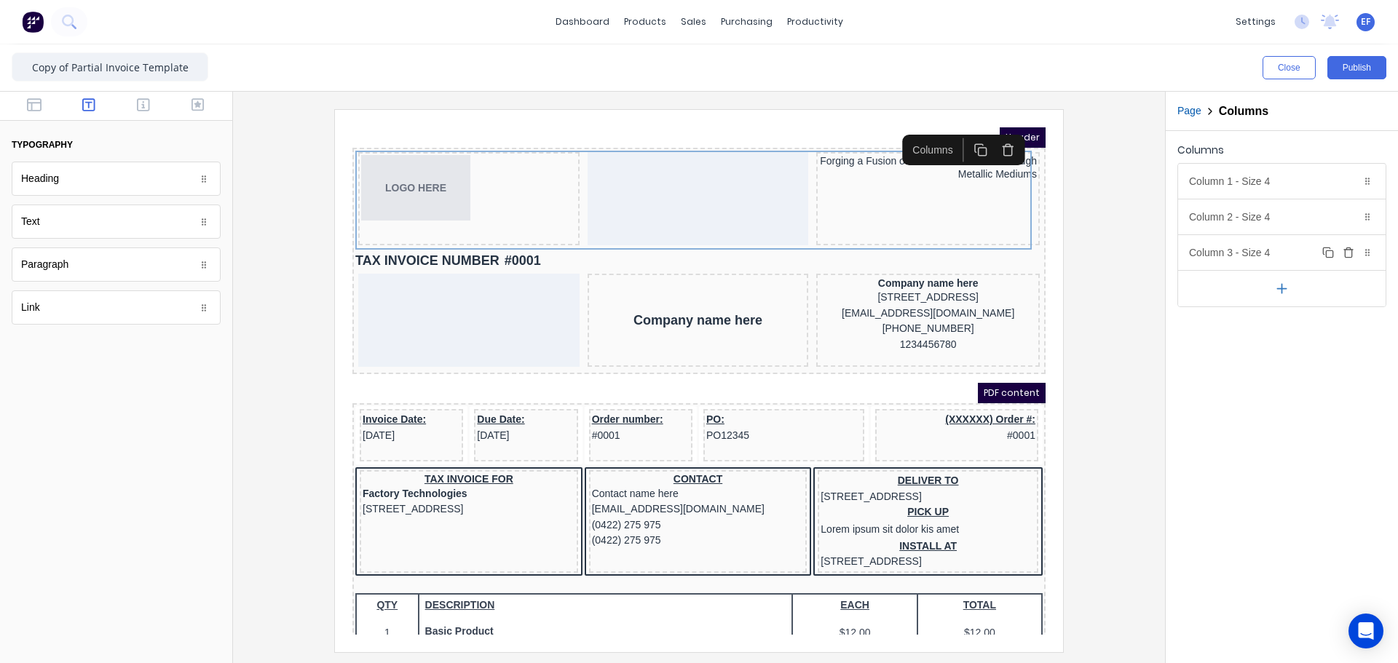
click at [1216, 259] on div "Column 3 - Size 4 Duplicate Delete" at bounding box center [1281, 252] width 207 height 35
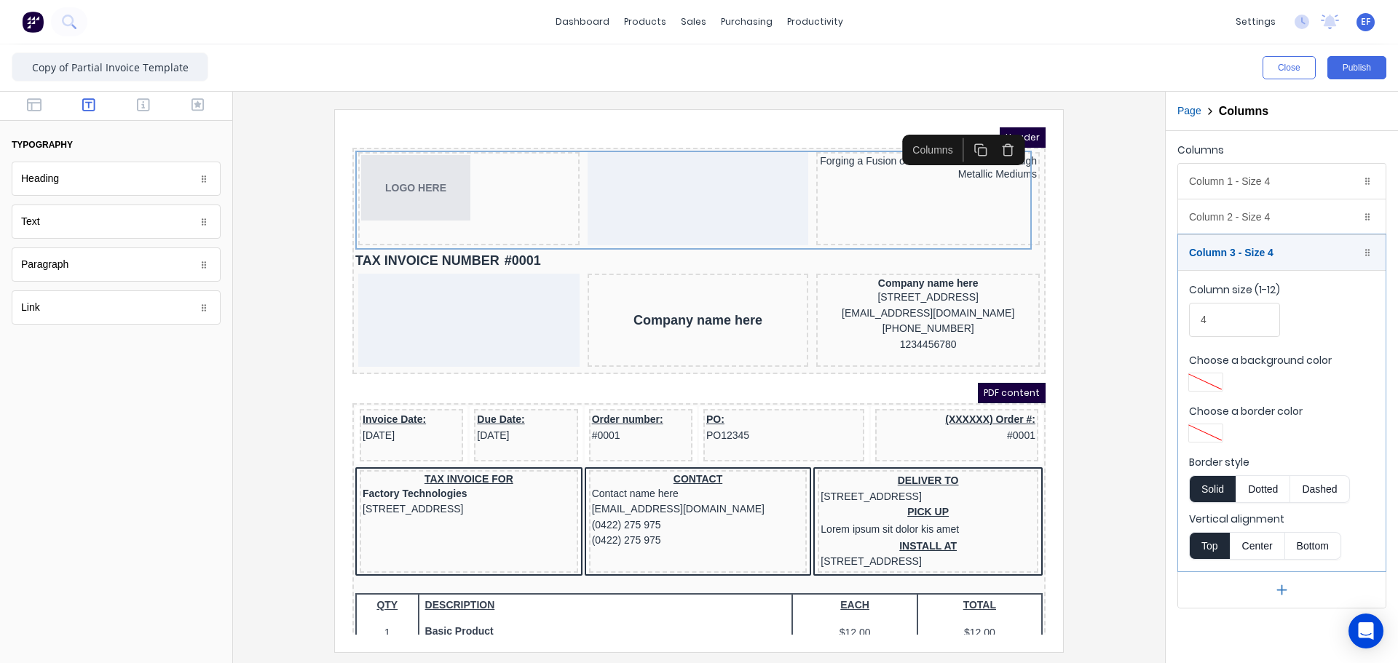
click at [1259, 548] on button "Center" at bounding box center [1256, 546] width 55 height 28
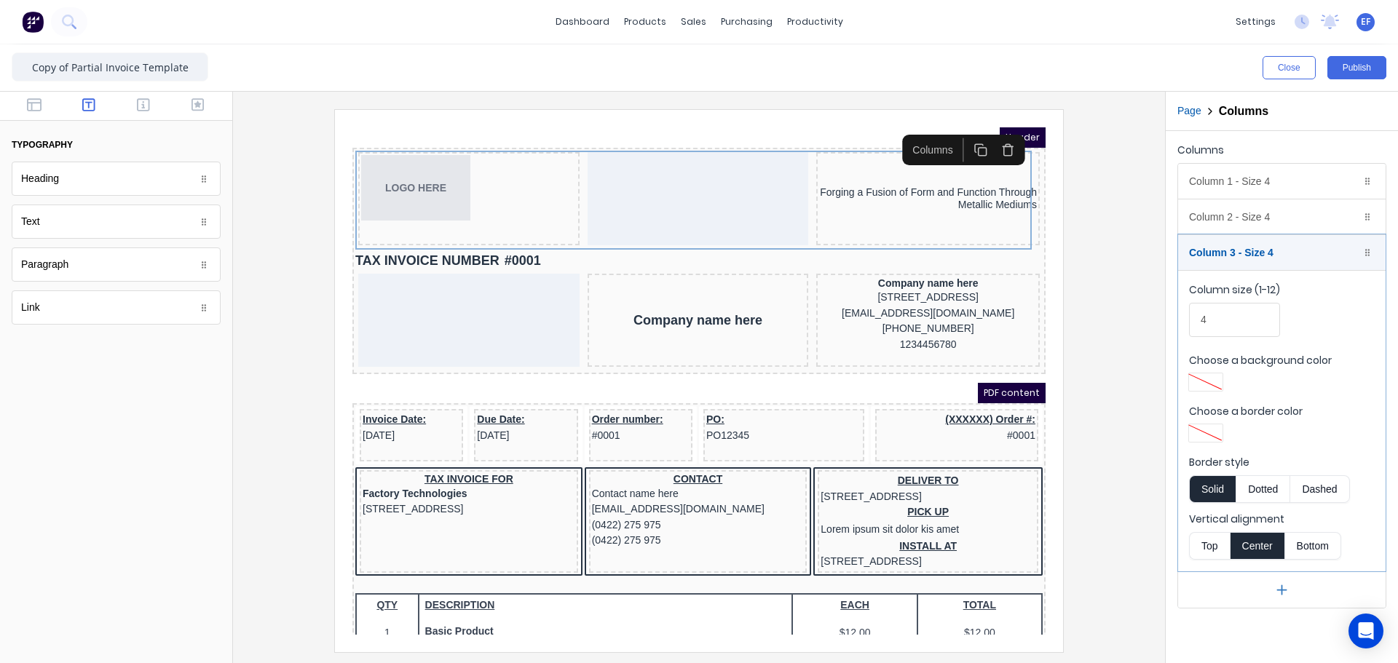
click at [24, 215] on div "Text" at bounding box center [30, 221] width 19 height 15
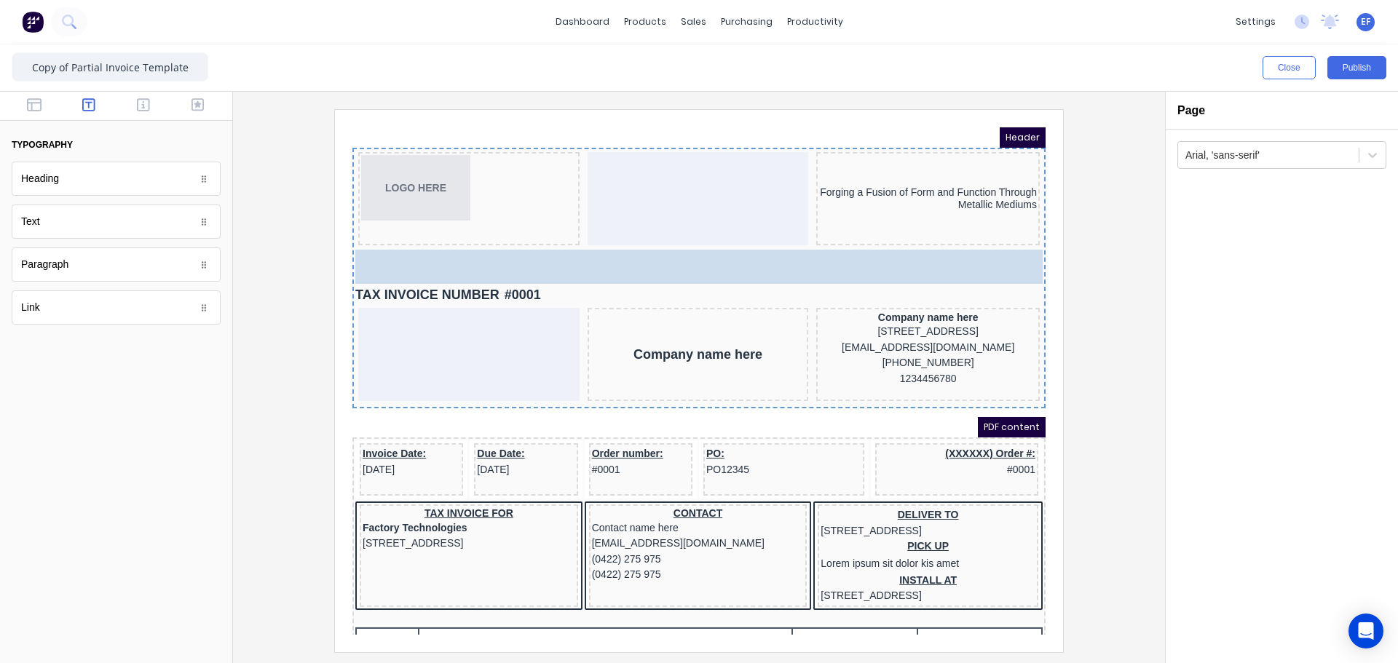
drag, startPoint x: 74, startPoint y: 221, endPoint x: 300, endPoint y: 108, distance: 252.9
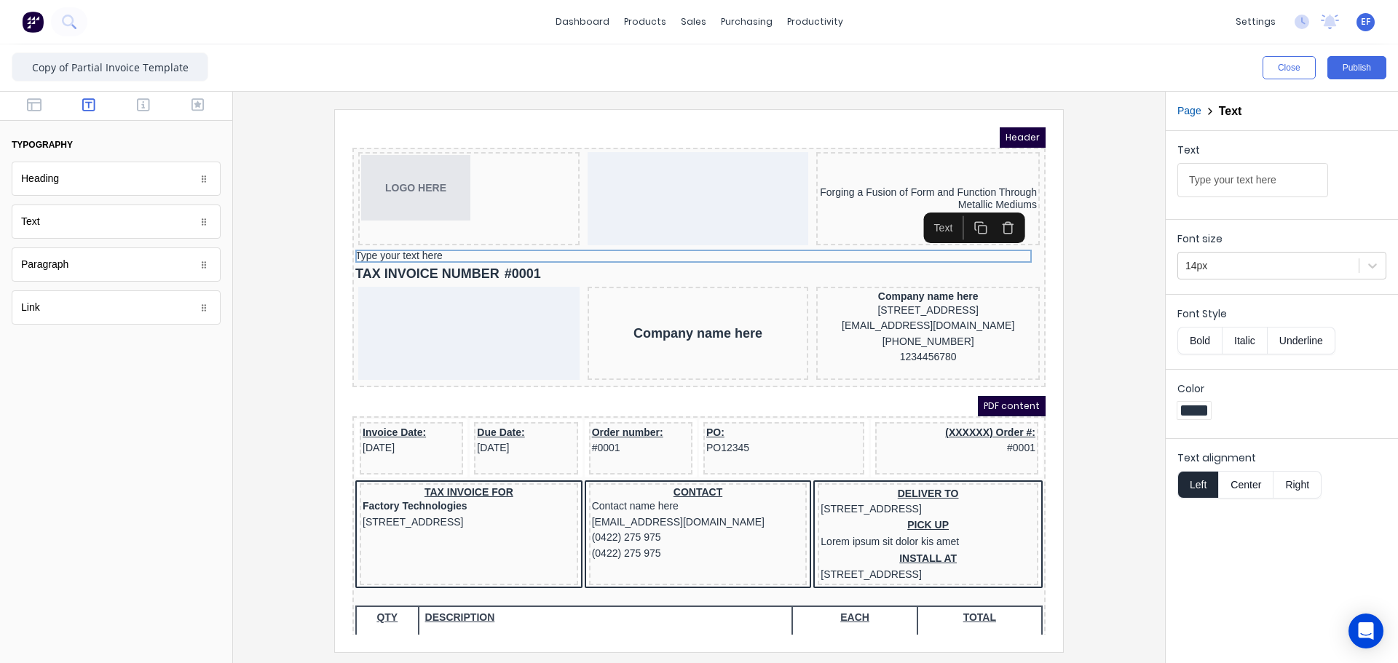
click at [1241, 479] on button "Center" at bounding box center [1245, 485] width 55 height 28
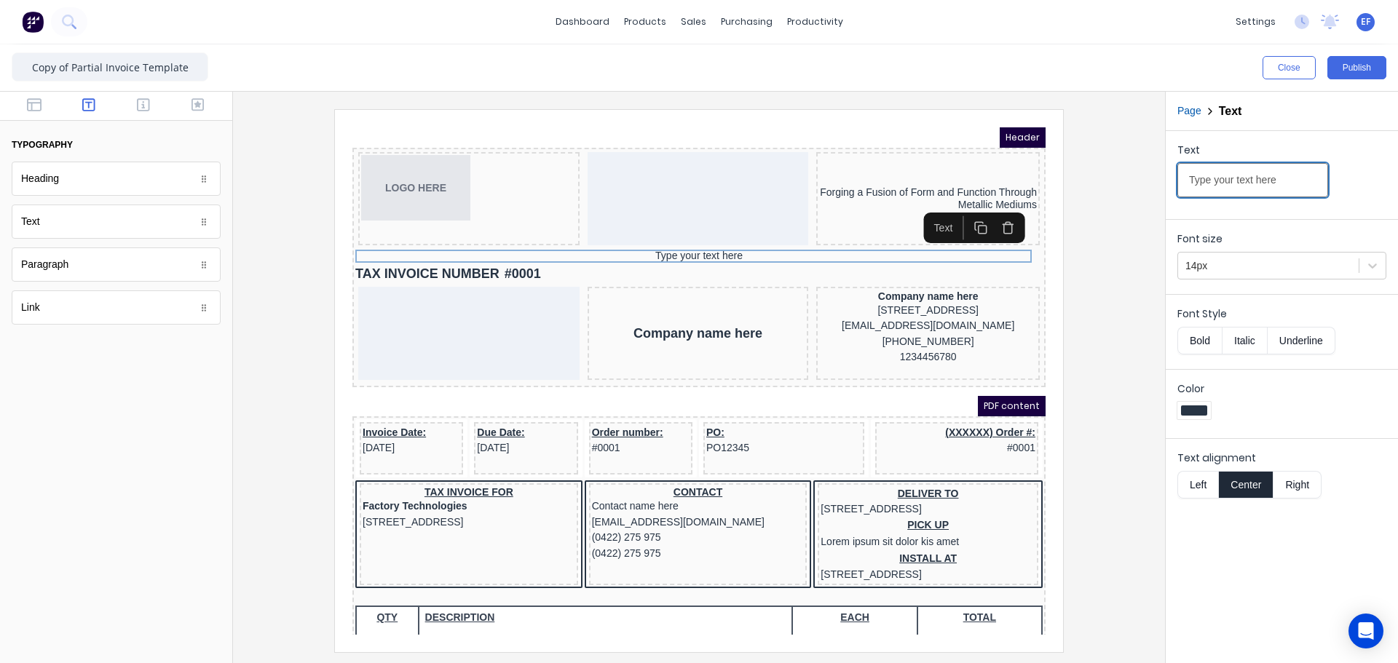
click at [1282, 179] on input "Type your text here" at bounding box center [1252, 180] width 151 height 34
drag, startPoint x: 1265, startPoint y: 178, endPoint x: 1070, endPoint y: 181, distance: 195.1
click at [1070, 181] on div "Close Publish Components typography Heading Heading Text Text Paragraph Paragra…" at bounding box center [699, 353] width 1398 height 619
paste input "_______________________________________________________________________________…"
type input "_______________________________________________________________________________…"
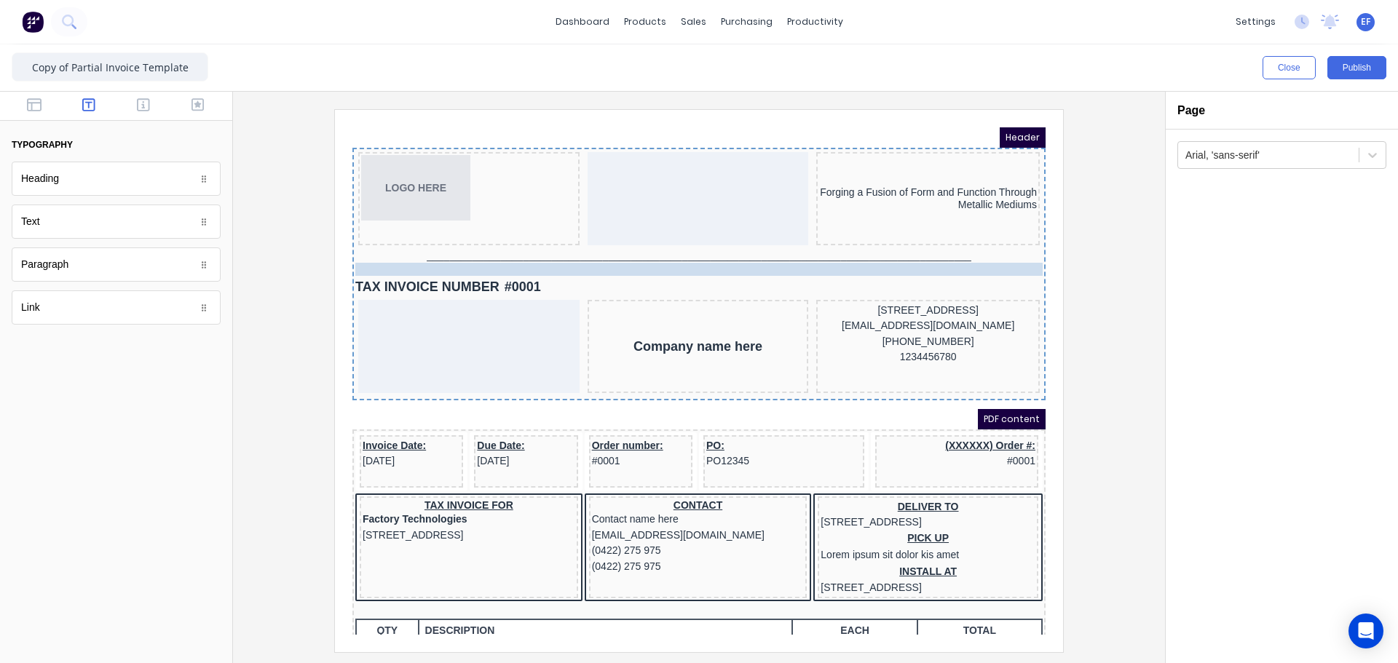
drag, startPoint x: 757, startPoint y: 273, endPoint x: 508, endPoint y: 260, distance: 249.3
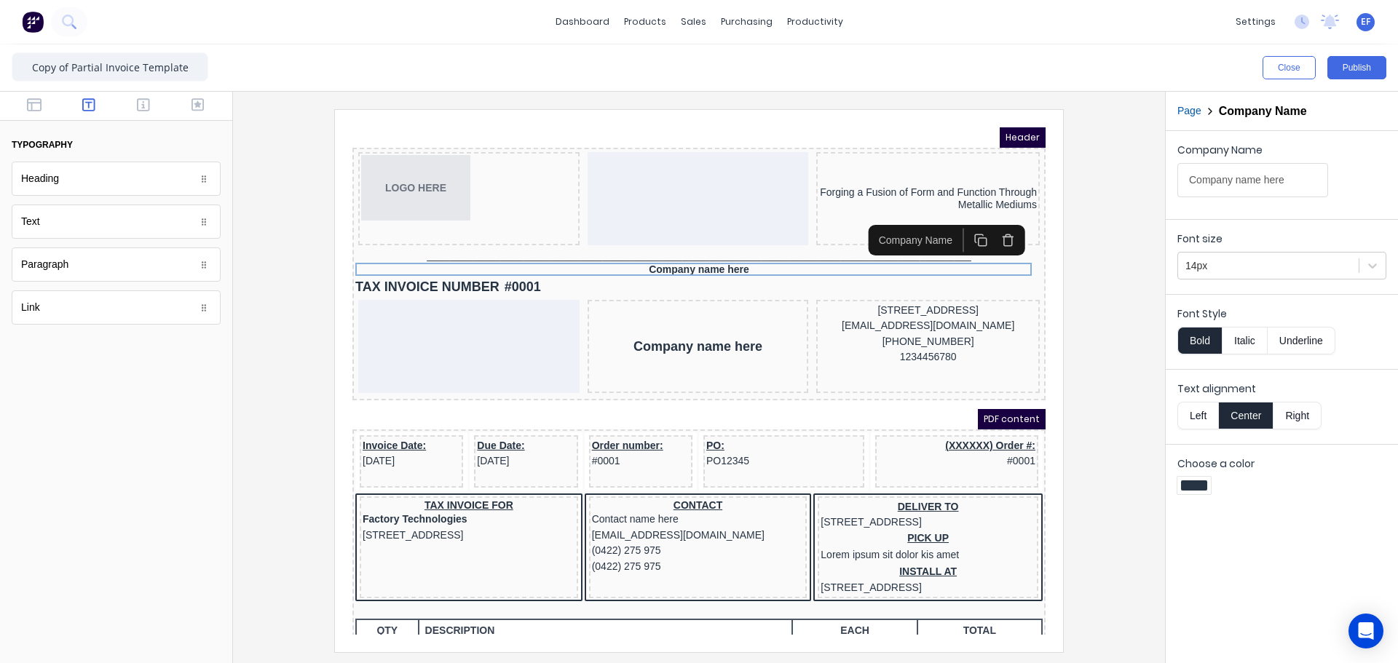
click at [1200, 416] on button "Left" at bounding box center [1197, 416] width 41 height 28
click at [29, 99] on icon "button" at bounding box center [34, 104] width 15 height 13
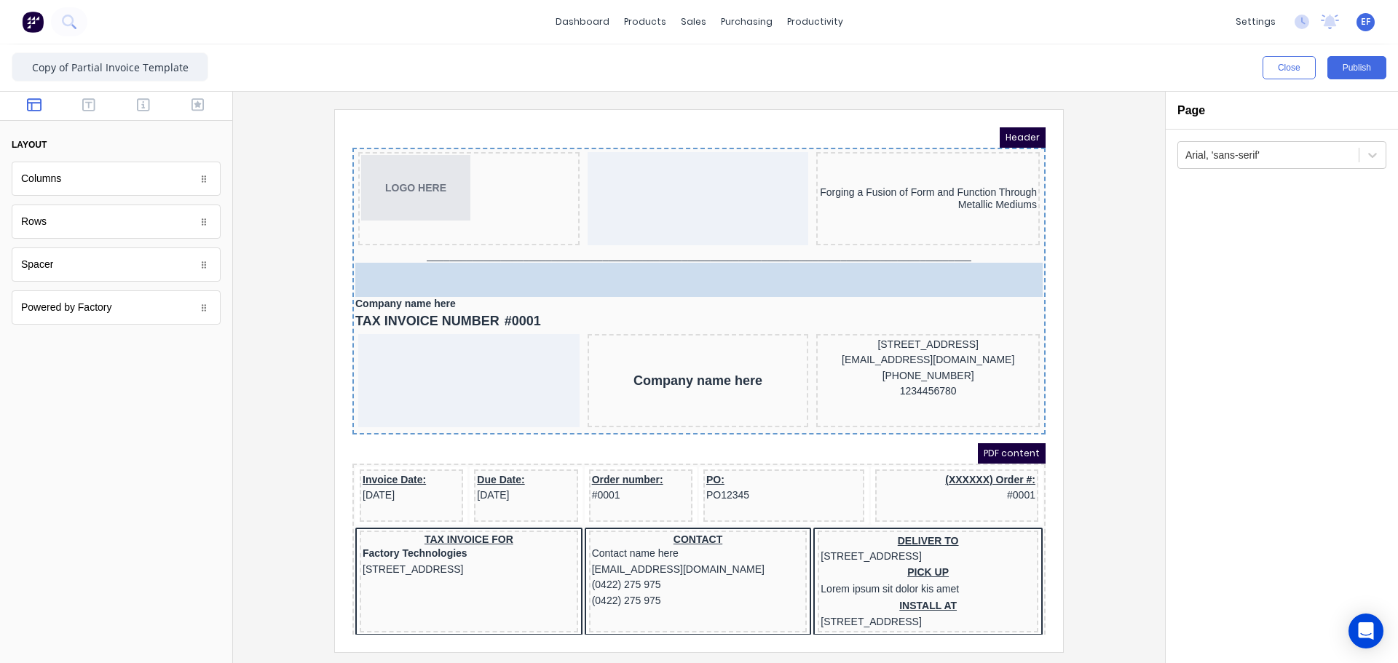
drag, startPoint x: 36, startPoint y: 175, endPoint x: 512, endPoint y: 258, distance: 483.3
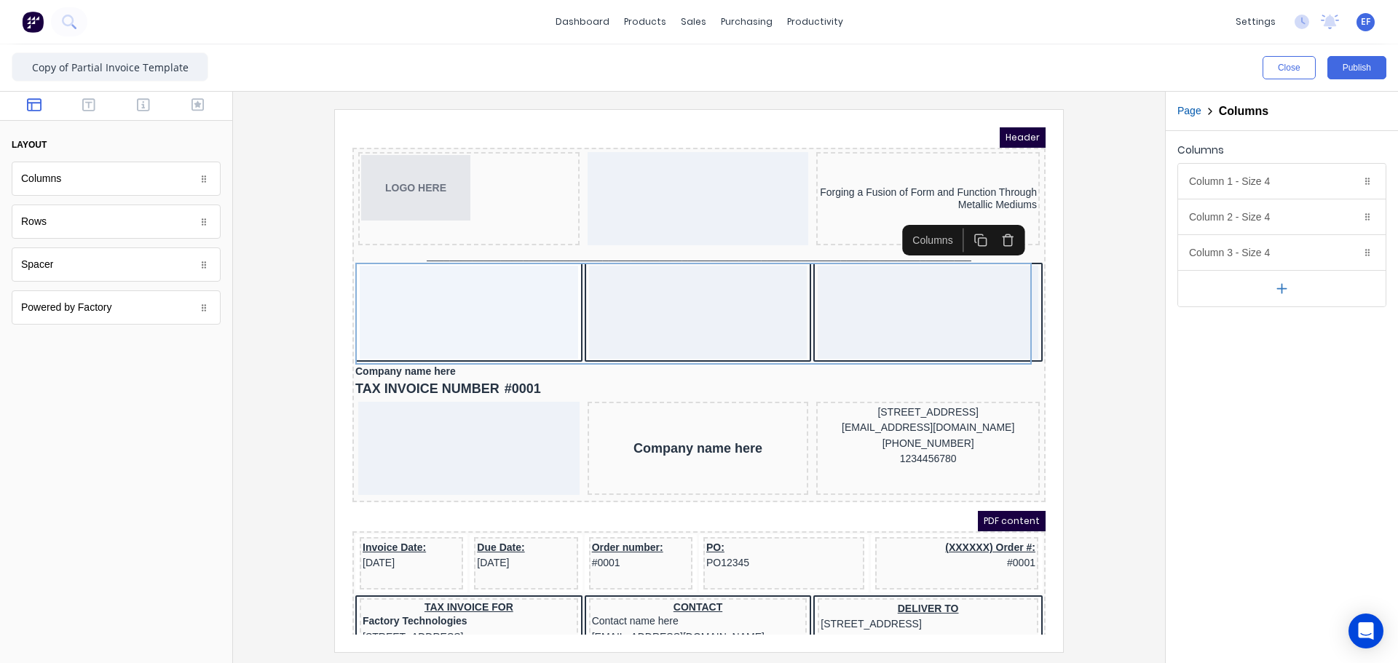
click at [1276, 289] on icon "button" at bounding box center [1281, 288] width 15 height 15
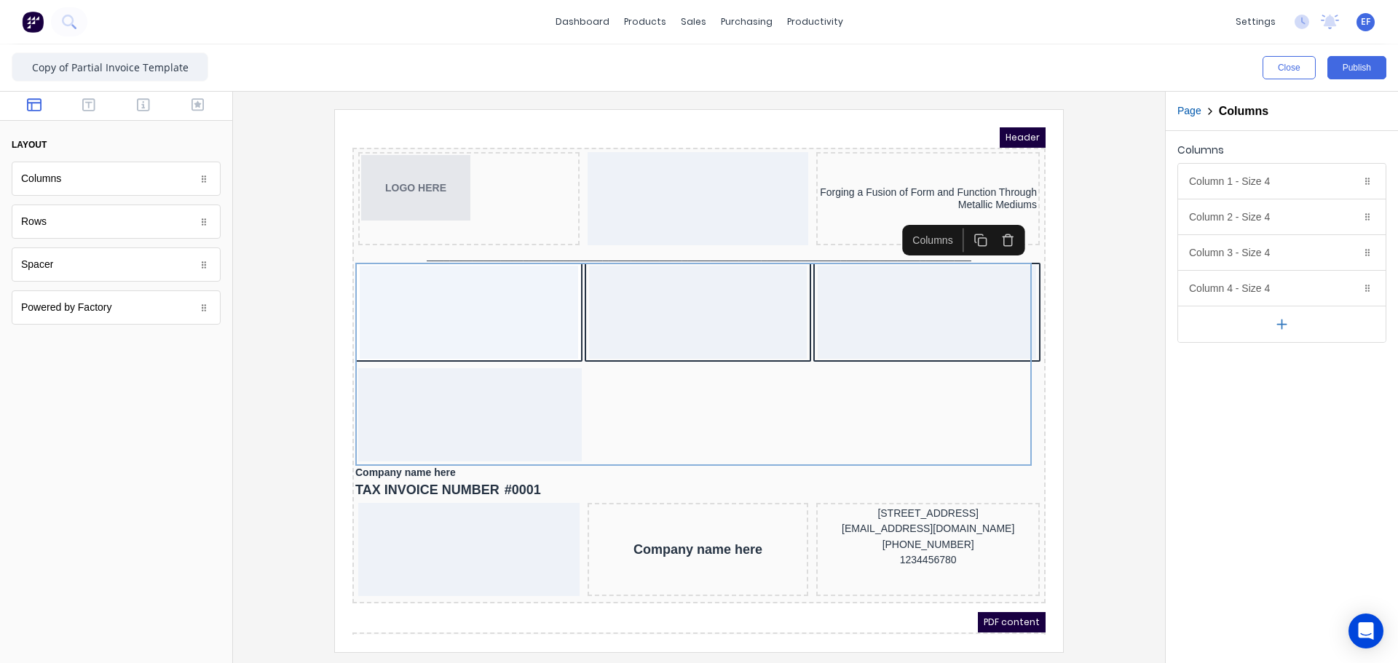
click at [1280, 322] on icon "button" at bounding box center [1281, 324] width 15 height 15
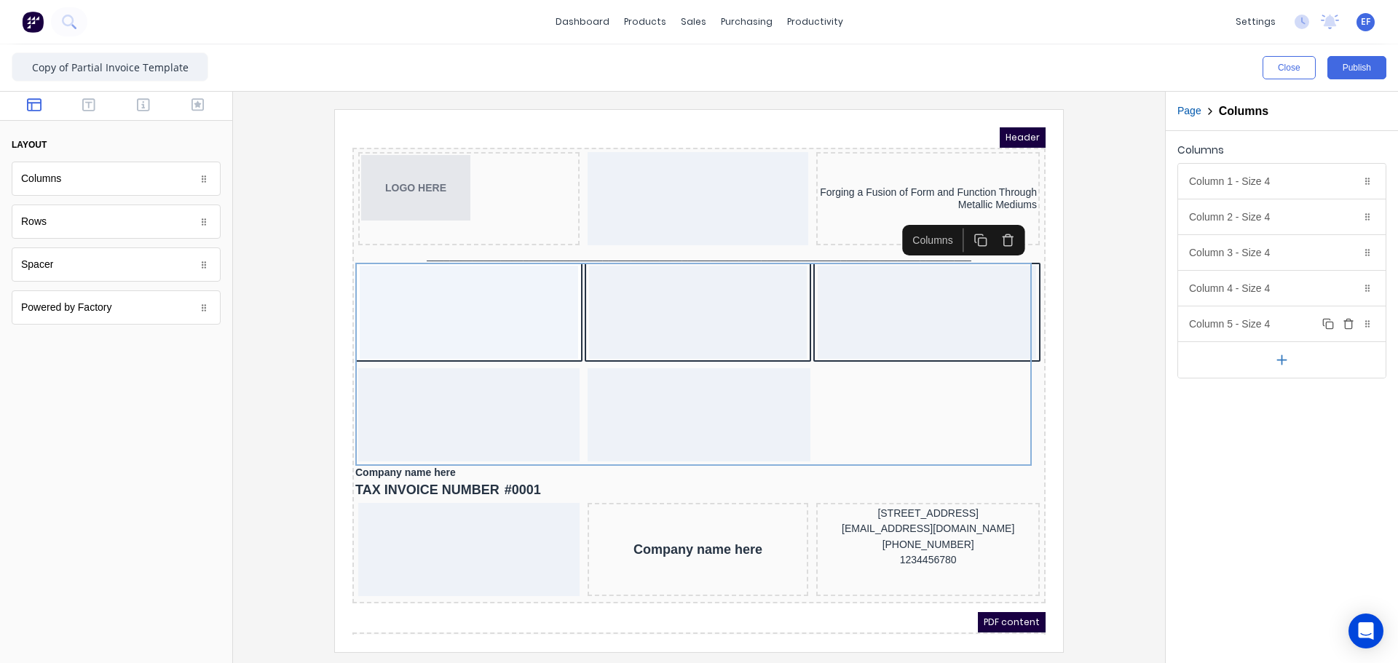
click at [1348, 320] on icon "button" at bounding box center [1348, 320] width 4 height 2
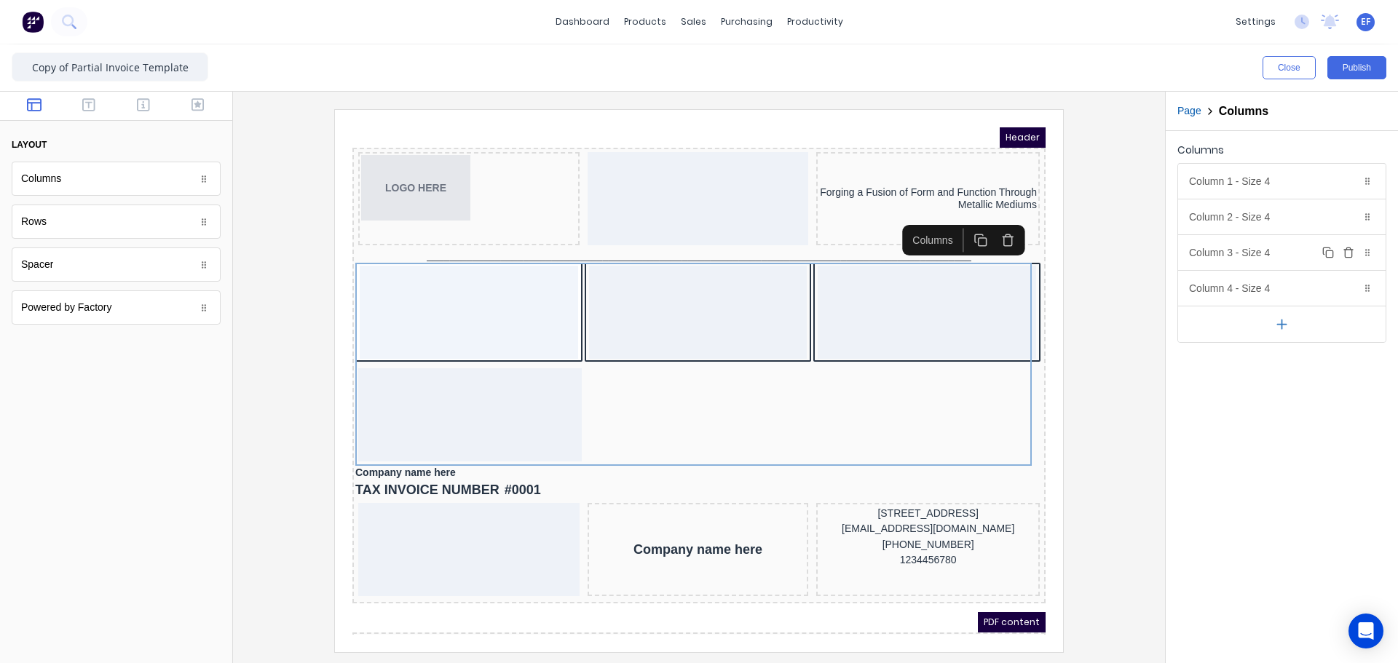
click at [1349, 247] on icon "button" at bounding box center [1348, 248] width 4 height 2
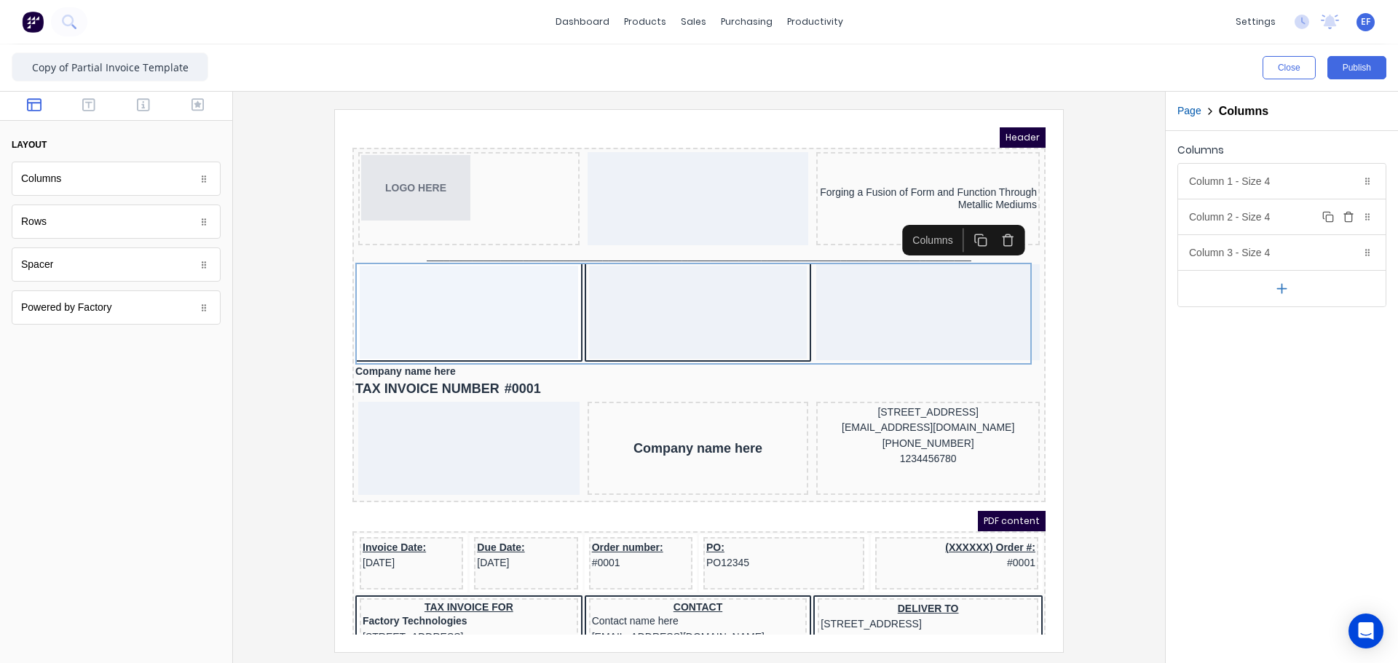
click at [1349, 215] on icon "button" at bounding box center [1348, 217] width 12 height 12
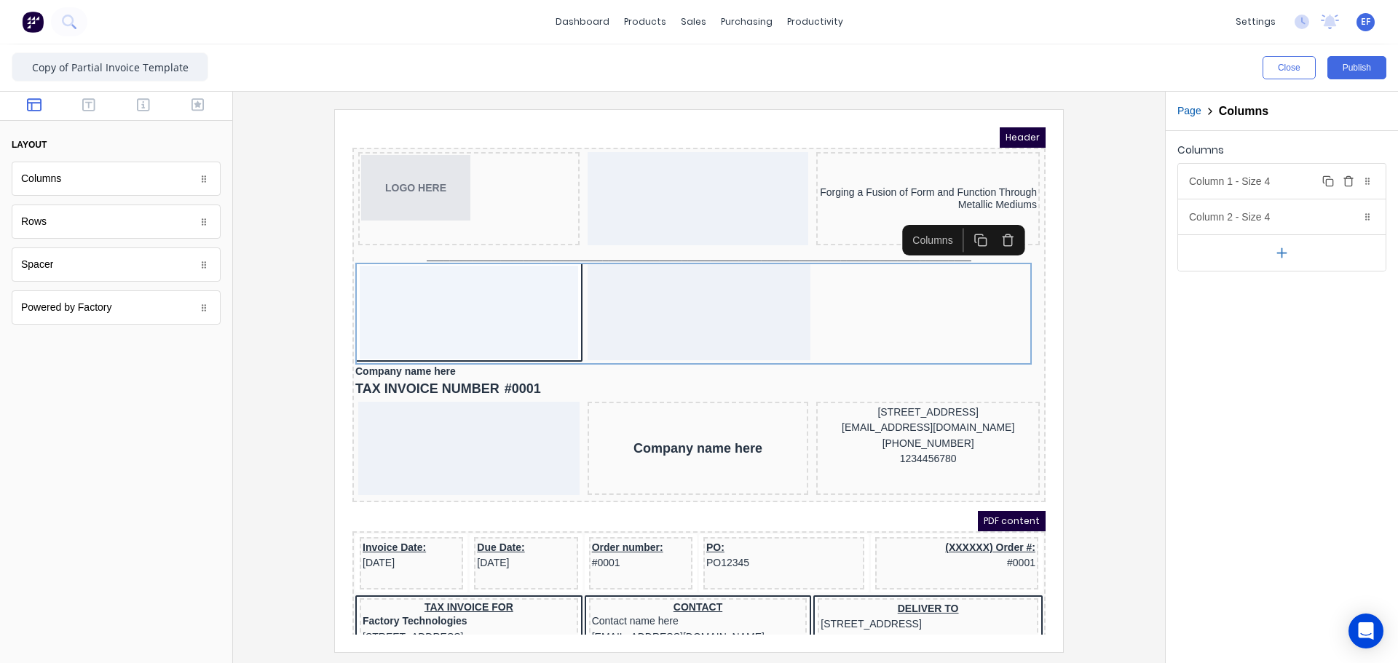
click at [1349, 180] on icon "button" at bounding box center [1348, 181] width 12 height 12
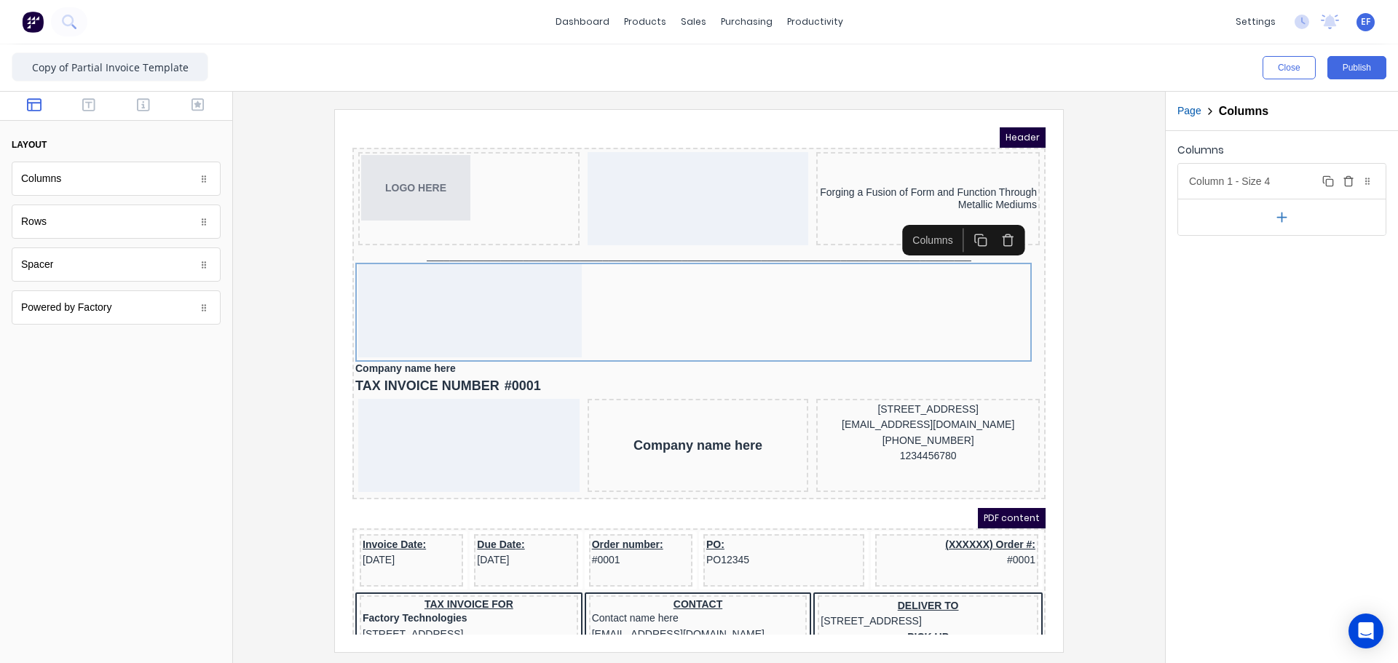
click at [1267, 189] on div "Column 1 - Size 4 Duplicate Delete" at bounding box center [1281, 181] width 207 height 35
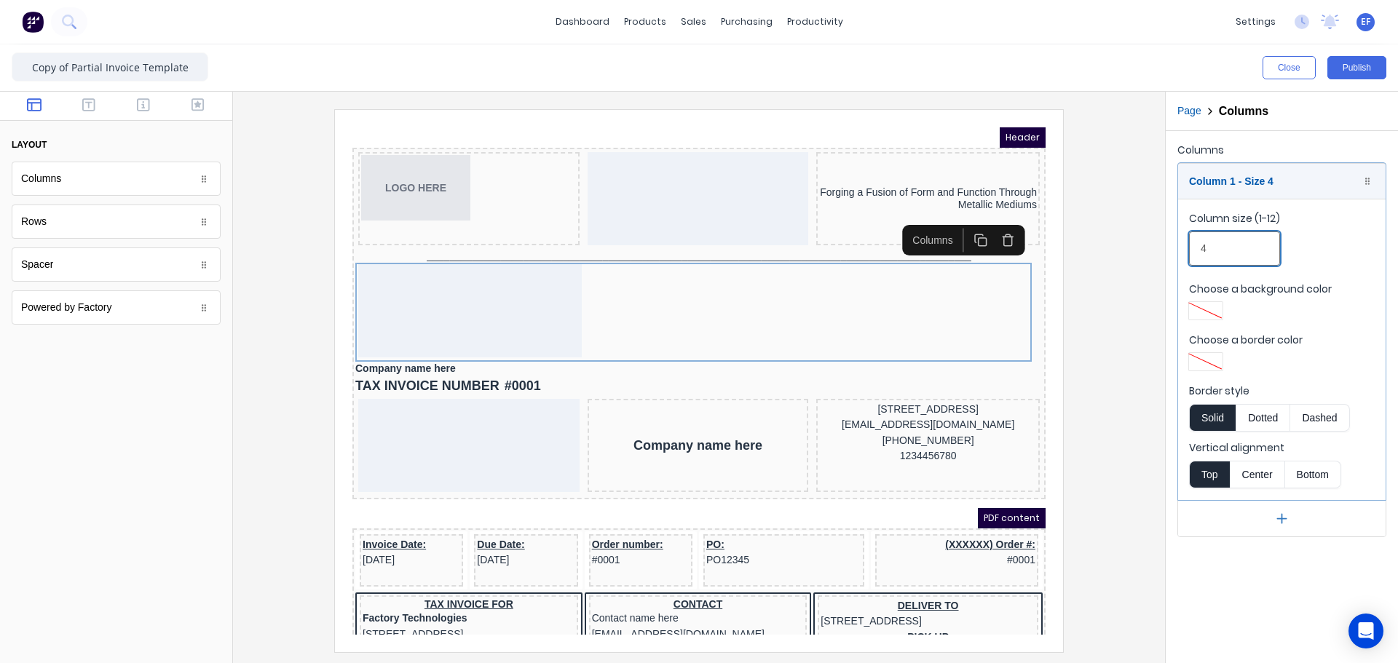
drag, startPoint x: 1221, startPoint y: 256, endPoint x: 1143, endPoint y: 258, distance: 77.9
click at [1147, 258] on div "Close Publish Components layout Columns Columns Rows Rows Spacer Spacer Powered…" at bounding box center [699, 353] width 1398 height 619
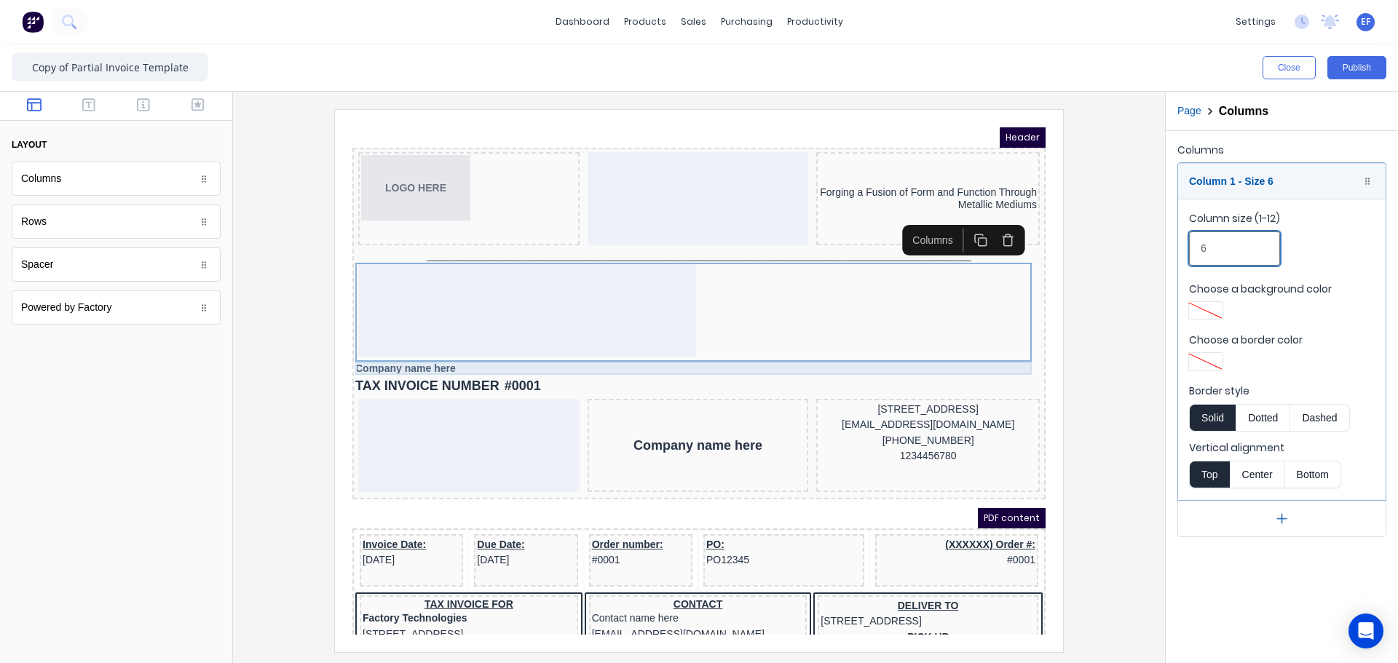
type input "6"
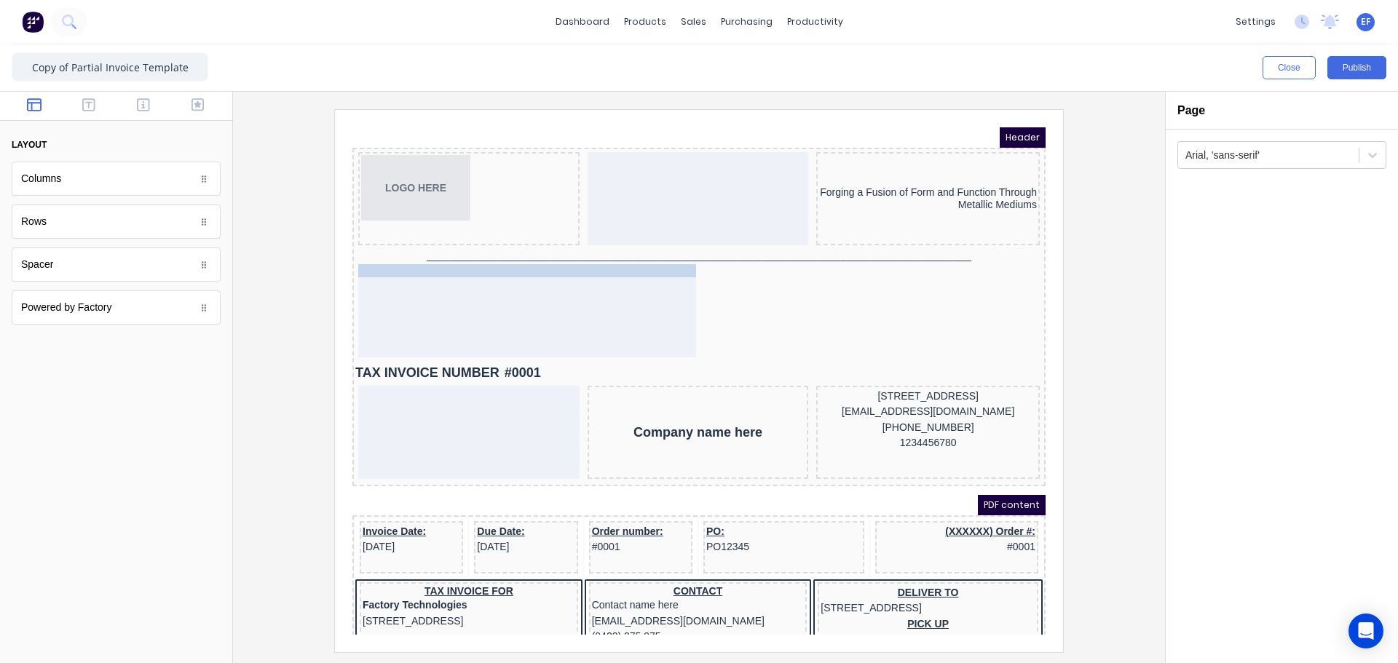
drag, startPoint x: 400, startPoint y: 353, endPoint x: 406, endPoint y: 282, distance: 71.6
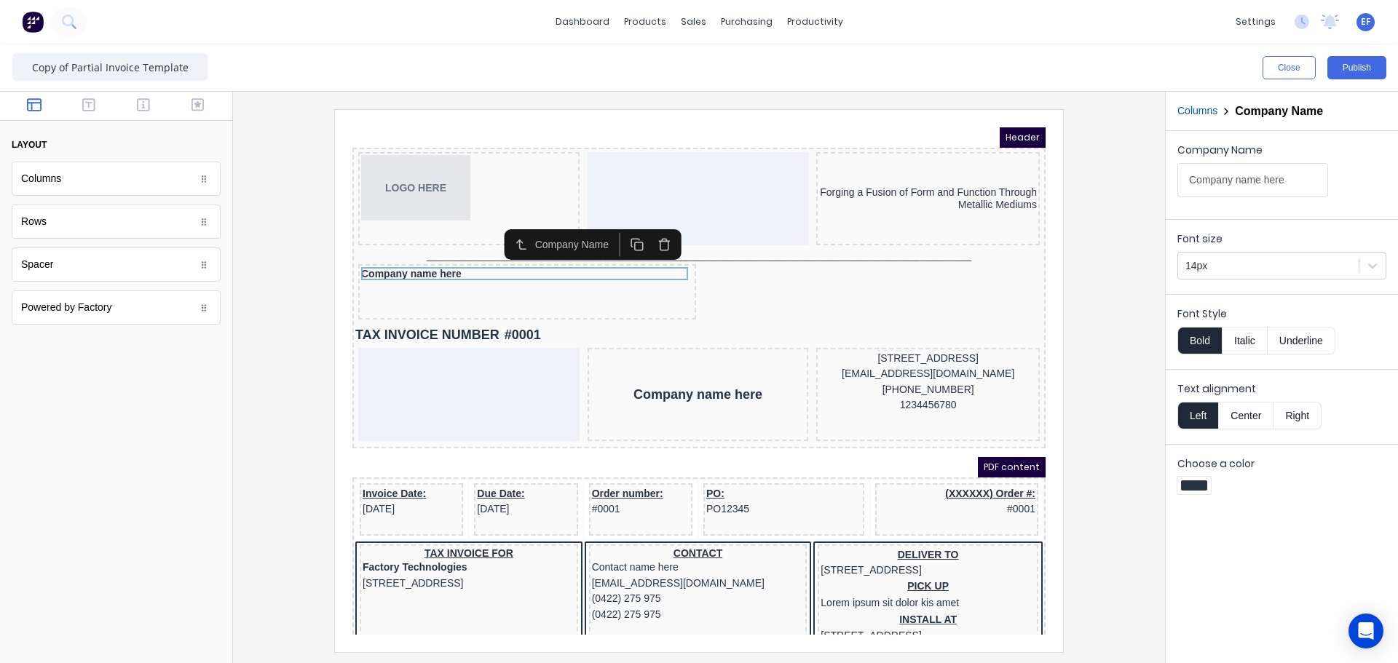
click at [1210, 338] on button "Bold" at bounding box center [1199, 341] width 44 height 28
click at [1241, 348] on button "Italic" at bounding box center [1244, 341] width 46 height 28
click at [1251, 344] on button "Italic" at bounding box center [1244, 341] width 46 height 28
click at [134, 103] on button "button" at bounding box center [144, 106] width 46 height 17
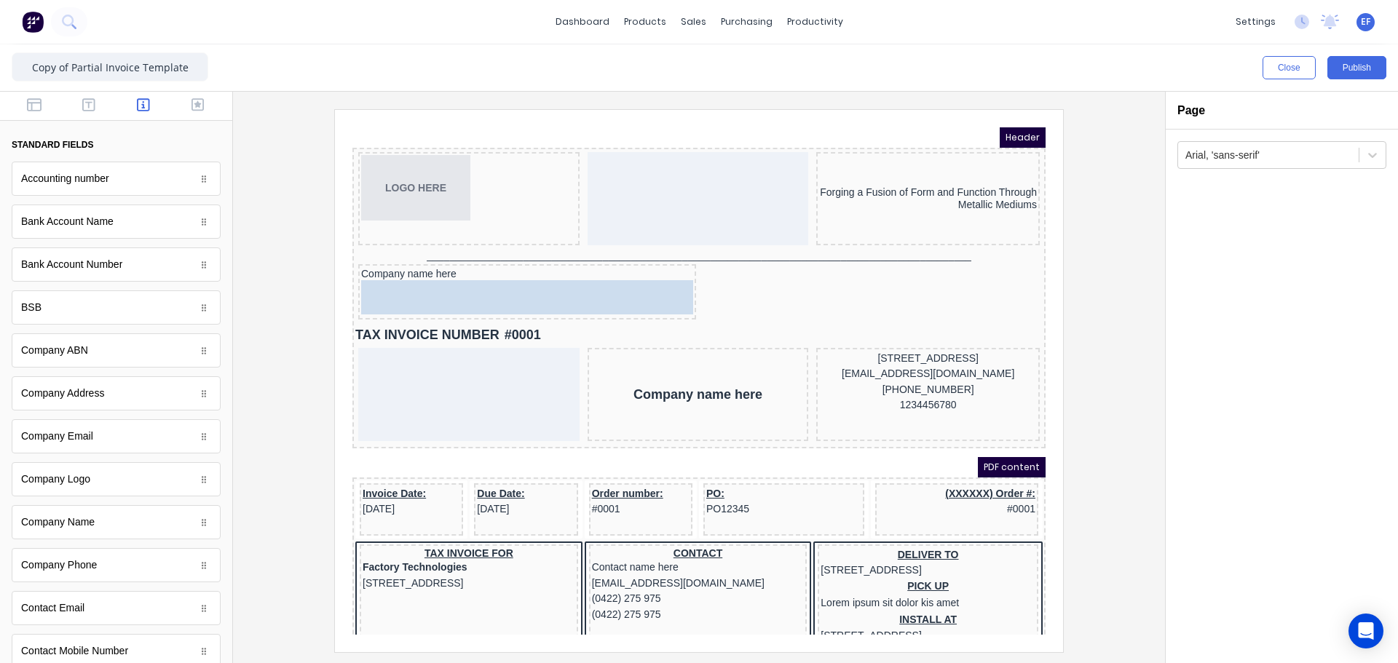
drag, startPoint x: 83, startPoint y: 404, endPoint x: 474, endPoint y: 297, distance: 405.3
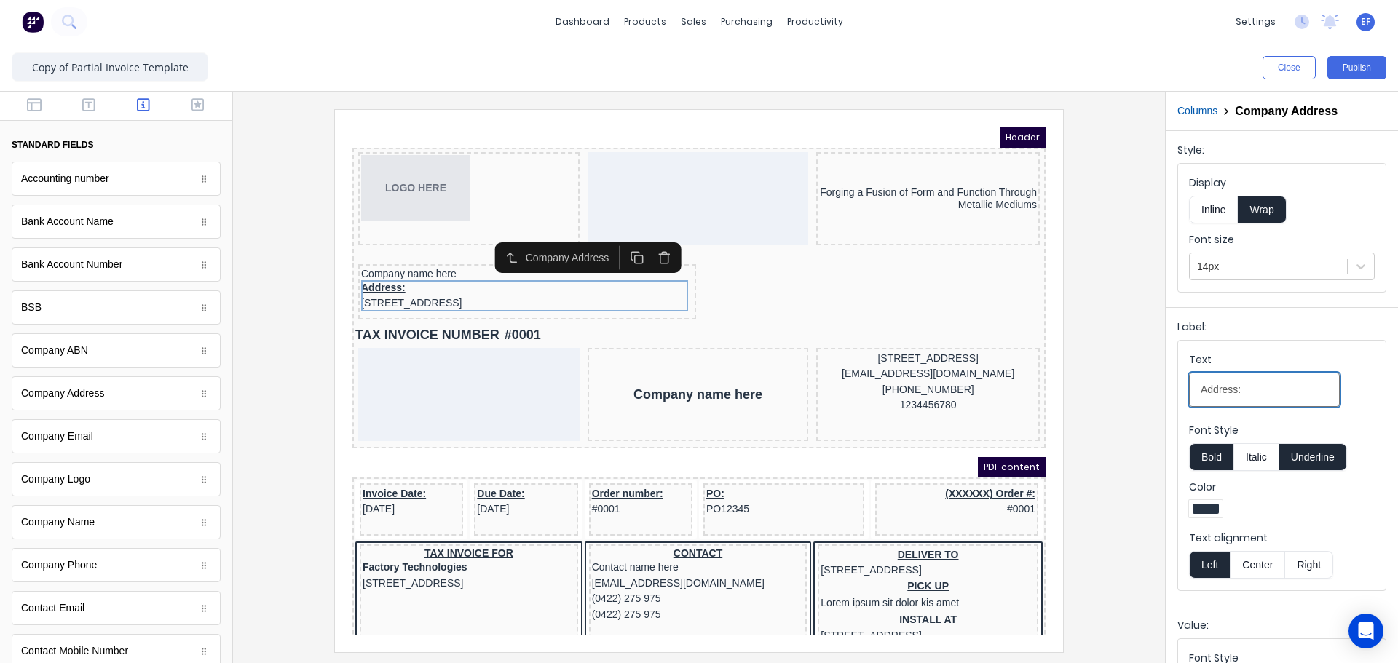
drag, startPoint x: 1255, startPoint y: 389, endPoint x: 1149, endPoint y: 394, distance: 105.6
click at [1151, 394] on div "Close Publish Components standard fields Accounting number Accounting number Ba…" at bounding box center [699, 353] width 1398 height 619
click at [1130, 336] on div at bounding box center [699, 380] width 908 height 542
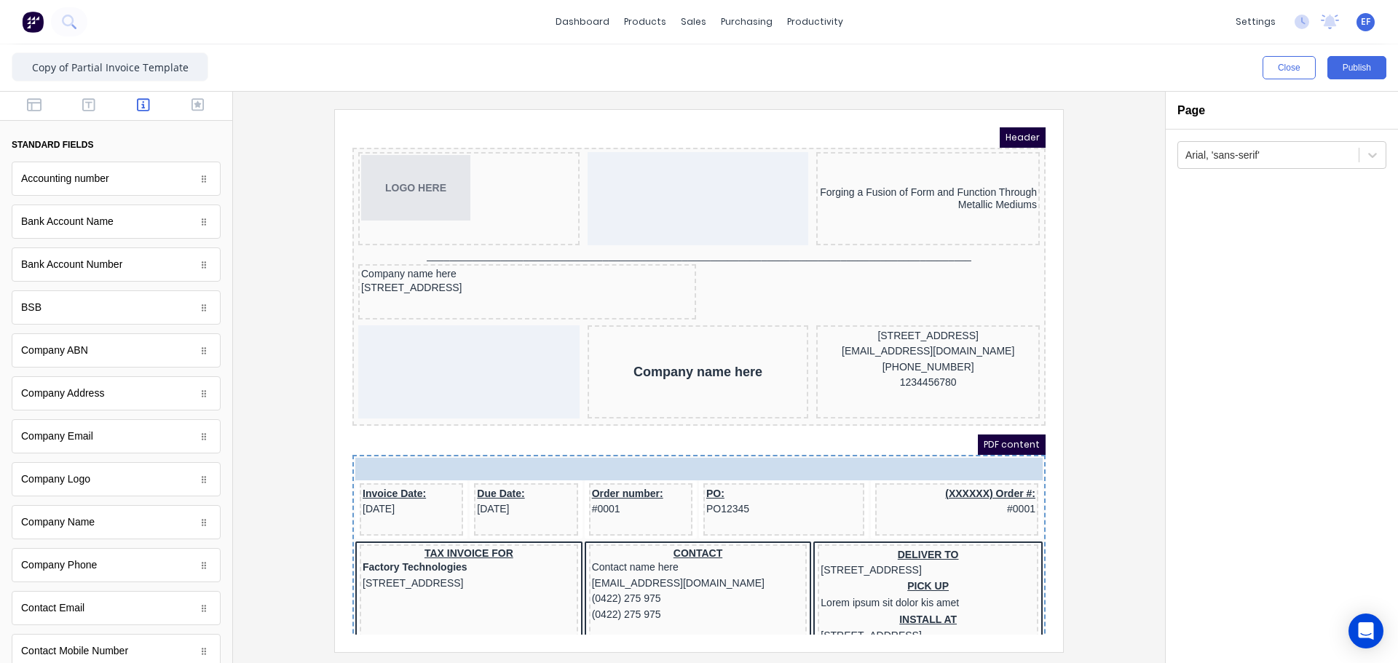
drag, startPoint x: 513, startPoint y: 318, endPoint x: 394, endPoint y: 445, distance: 174.6
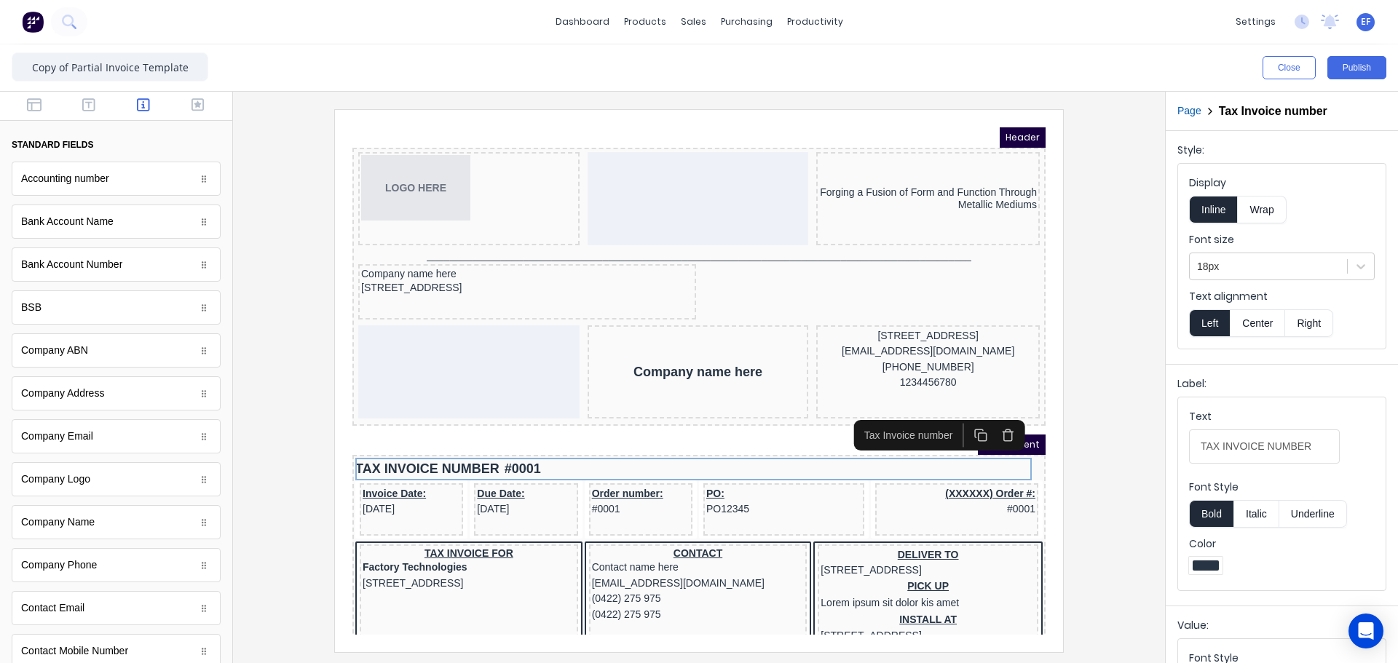
click at [1211, 517] on button "Bold" at bounding box center [1211, 514] width 44 height 28
click at [1211, 516] on button "Bold" at bounding box center [1211, 514] width 44 height 28
click at [1241, 508] on button "Italic" at bounding box center [1256, 514] width 46 height 28
click at [1244, 510] on button "Italic" at bounding box center [1256, 514] width 46 height 28
drag, startPoint x: 1307, startPoint y: 451, endPoint x: 1161, endPoint y: 453, distance: 145.6
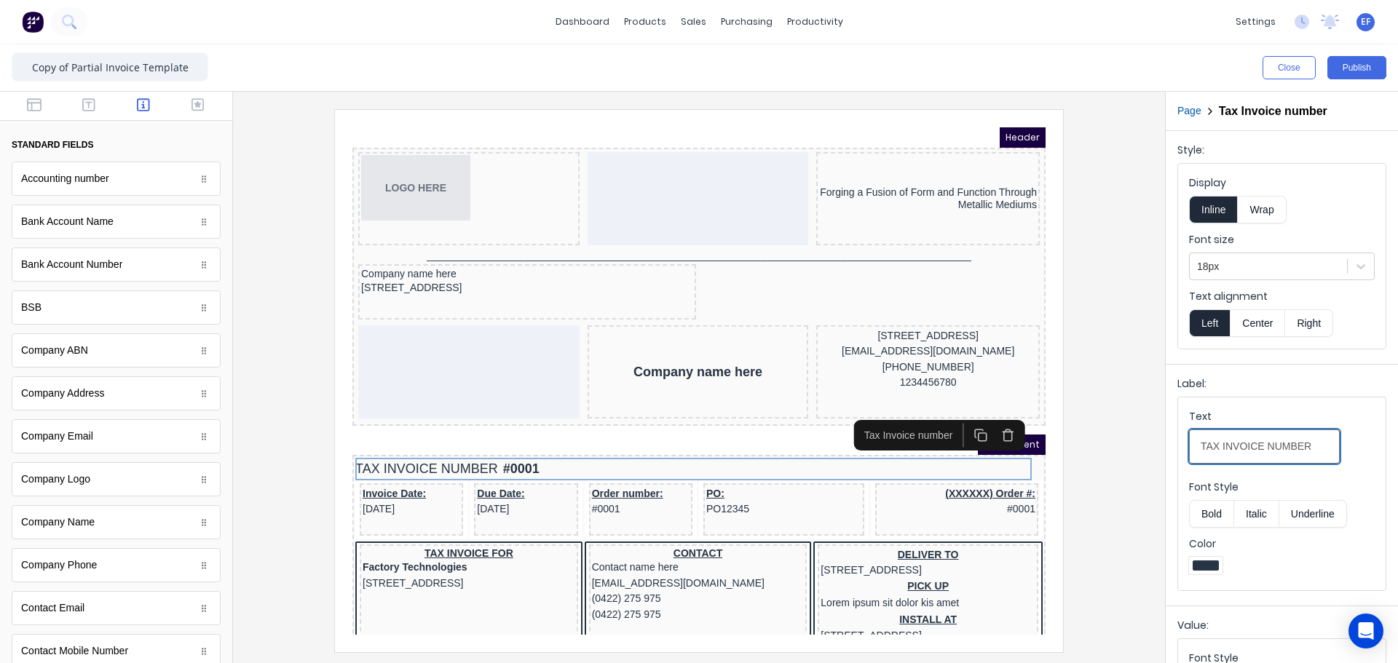
click at [1161, 453] on div "Close Publish Components standard fields Accounting number Accounting number Ba…" at bounding box center [699, 353] width 1398 height 619
paste input "Invoice"
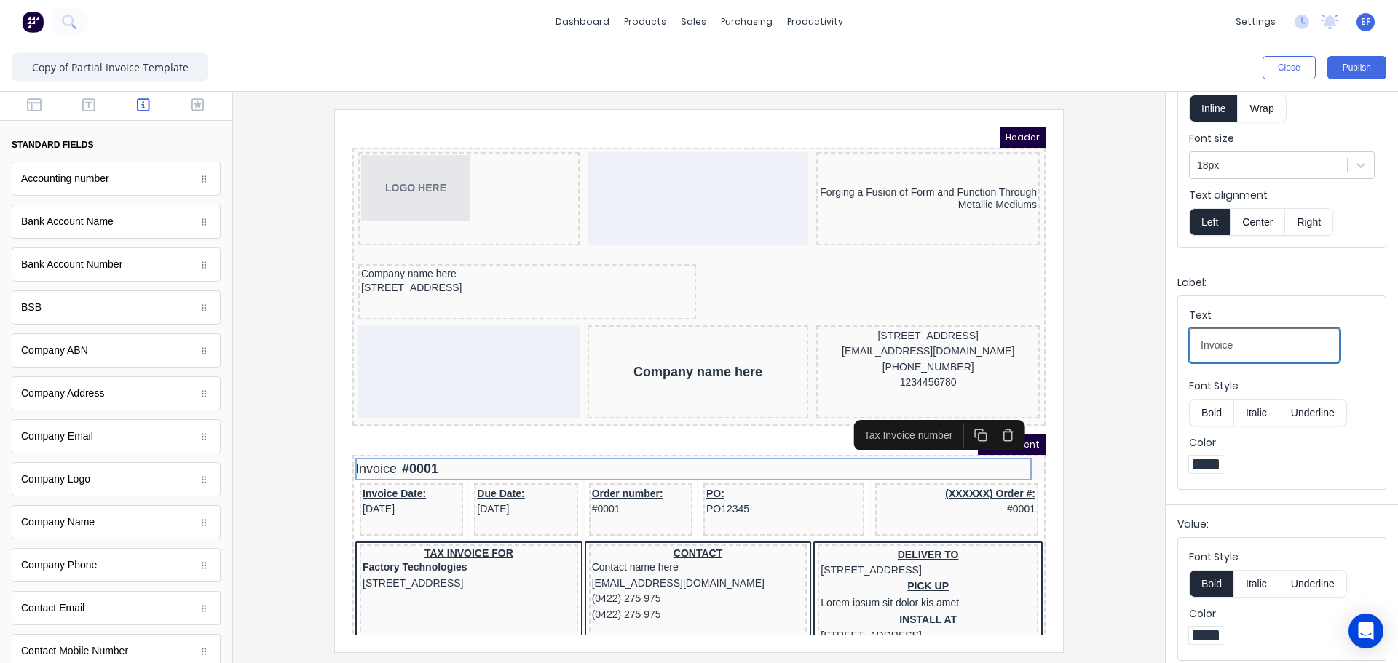
scroll to position [109, 0]
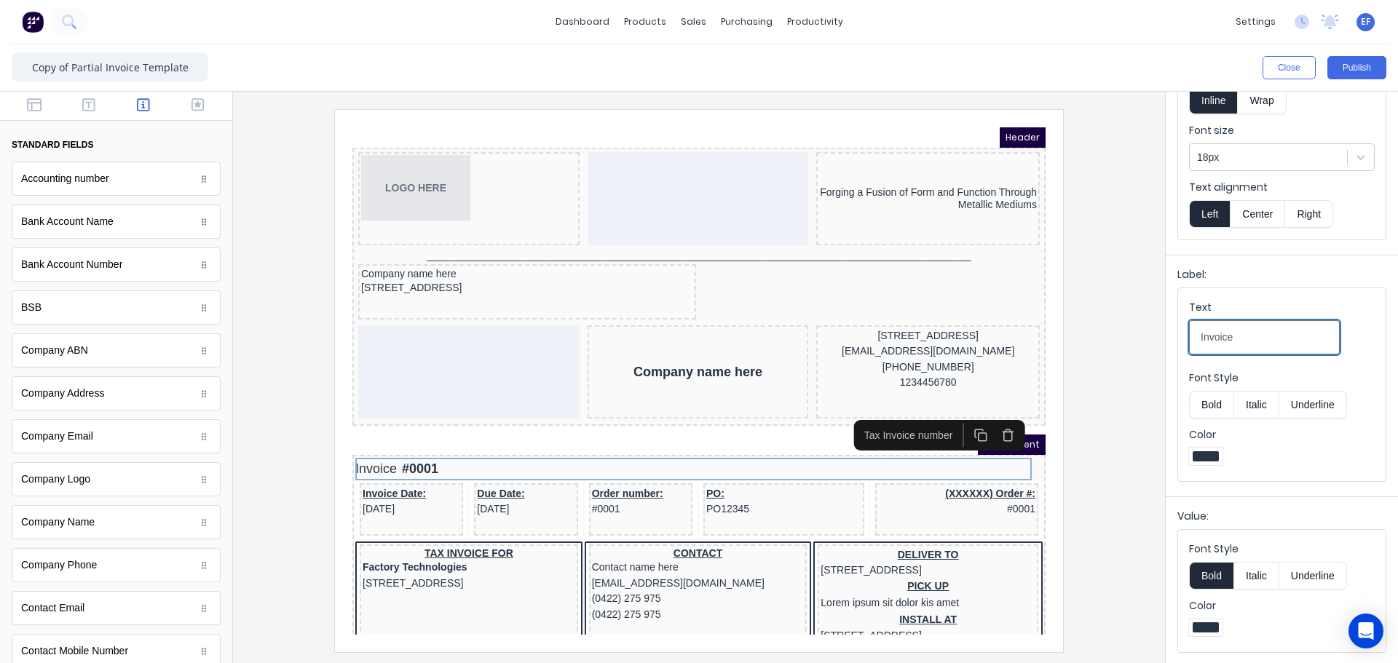
type input "Invoice"
click at [1200, 569] on button "Bold" at bounding box center [1211, 576] width 44 height 28
click at [1235, 151] on div at bounding box center [1268, 157] width 143 height 18
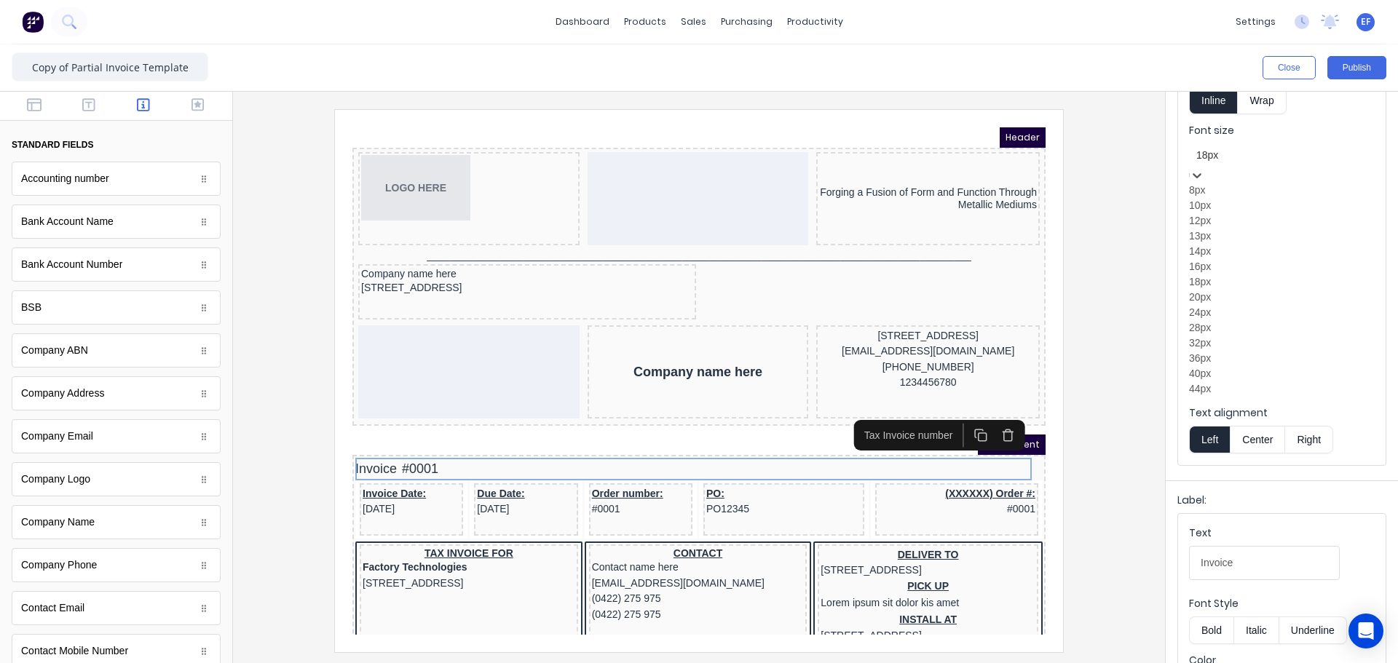
scroll to position [73, 0]
click at [1214, 320] on div "24px" at bounding box center [1282, 312] width 186 height 15
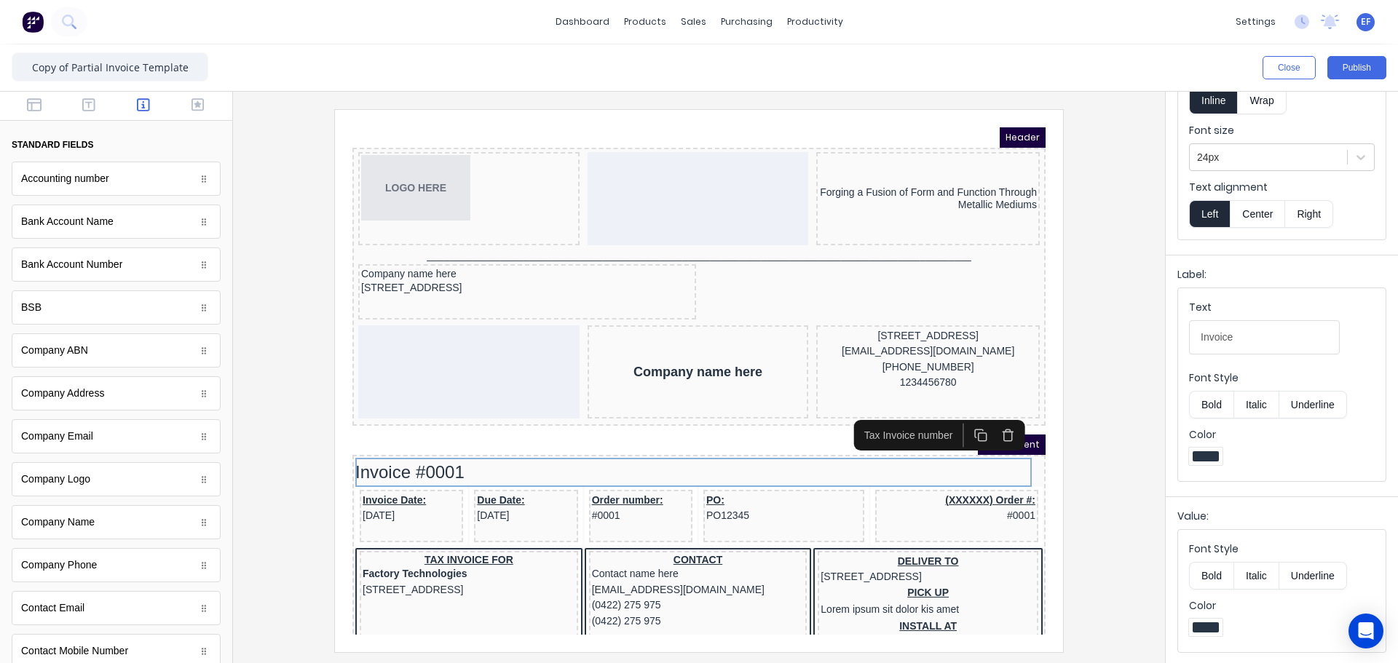
click at [1117, 469] on div at bounding box center [699, 380] width 908 height 542
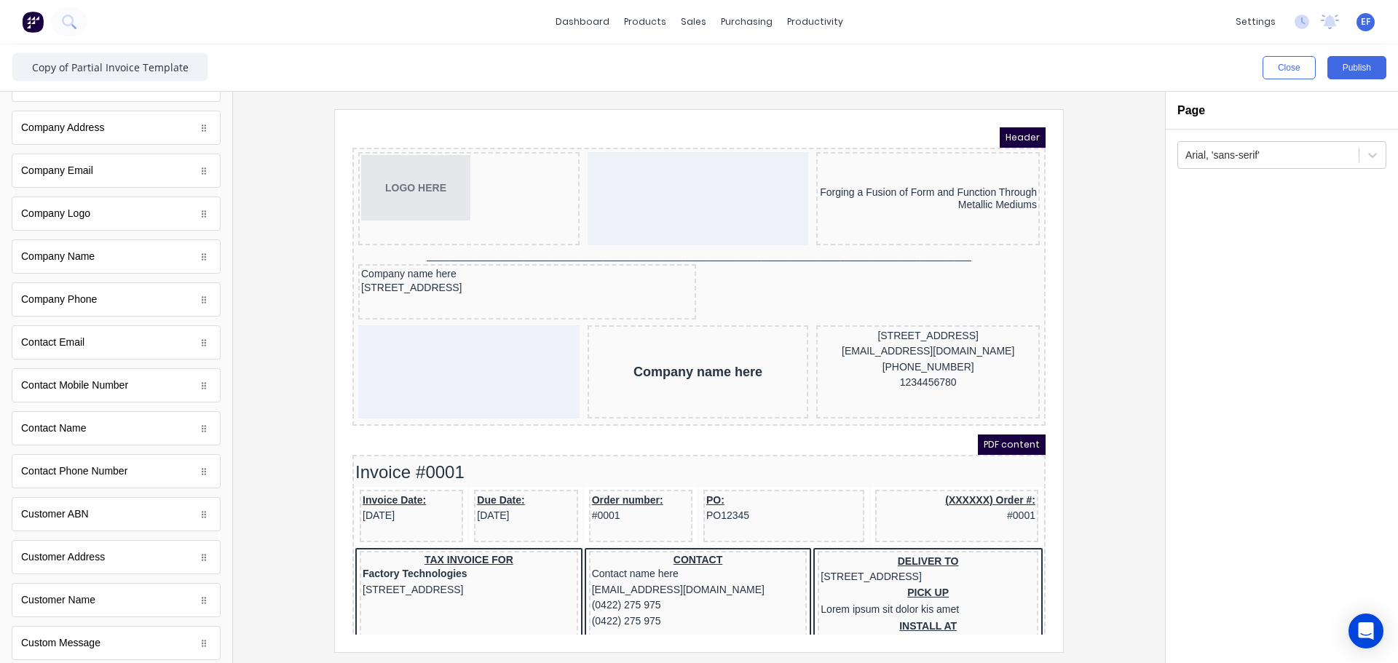
scroll to position [291, 0]
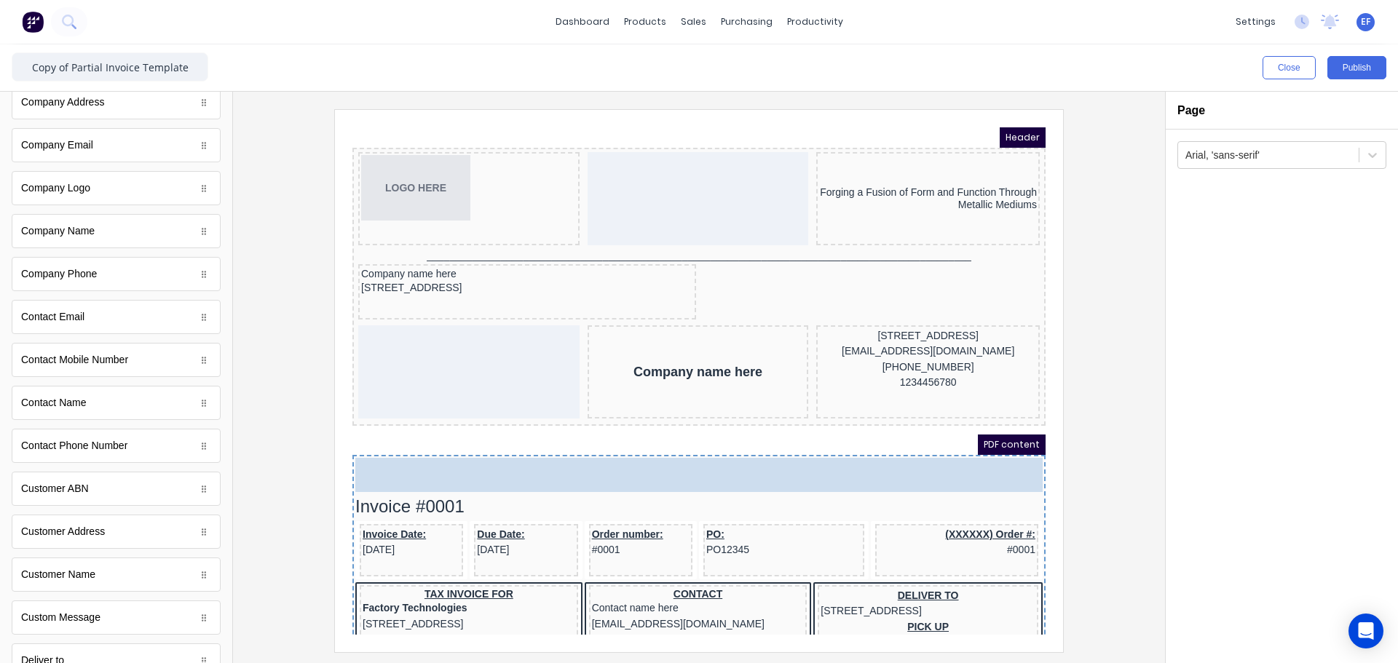
drag, startPoint x: 57, startPoint y: 579, endPoint x: 417, endPoint y: 462, distance: 378.7
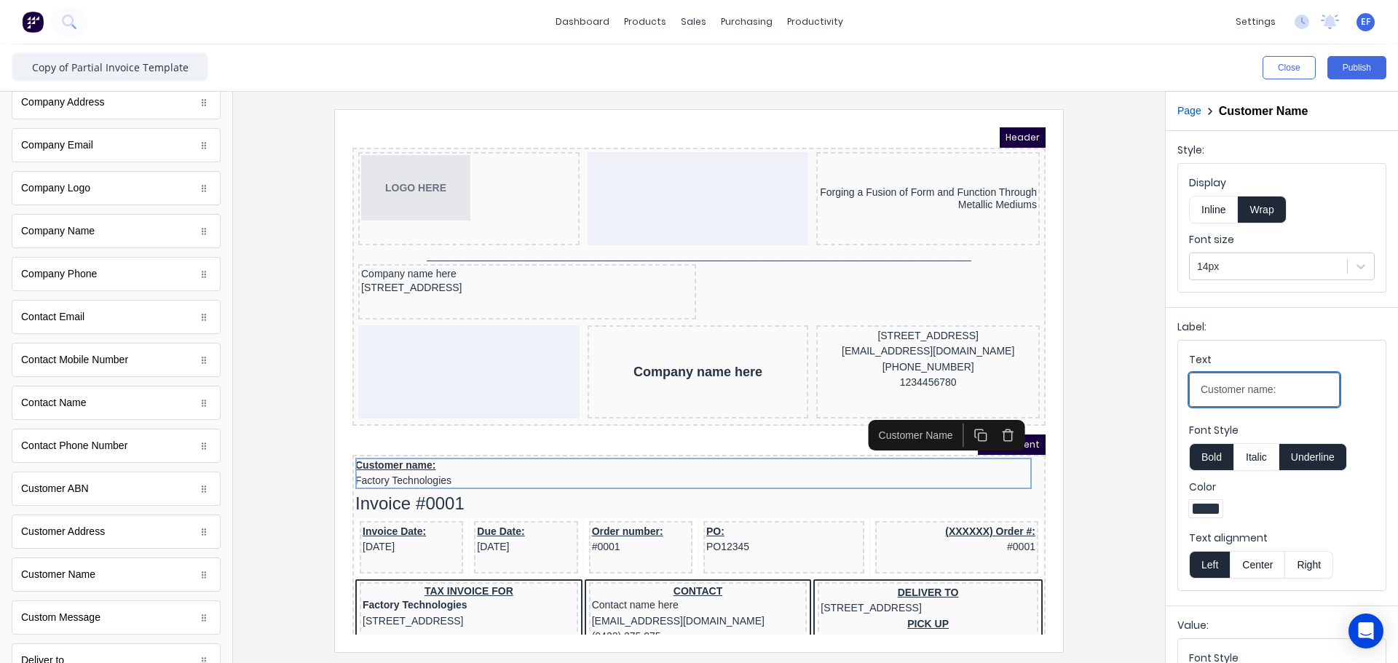
drag, startPoint x: 1283, startPoint y: 390, endPoint x: 1165, endPoint y: 387, distance: 117.2
click at [1165, 387] on div "Label: Text Customer name: Font Style Bold Italic Underline Color Text alignmen…" at bounding box center [1281, 453] width 232 height 293
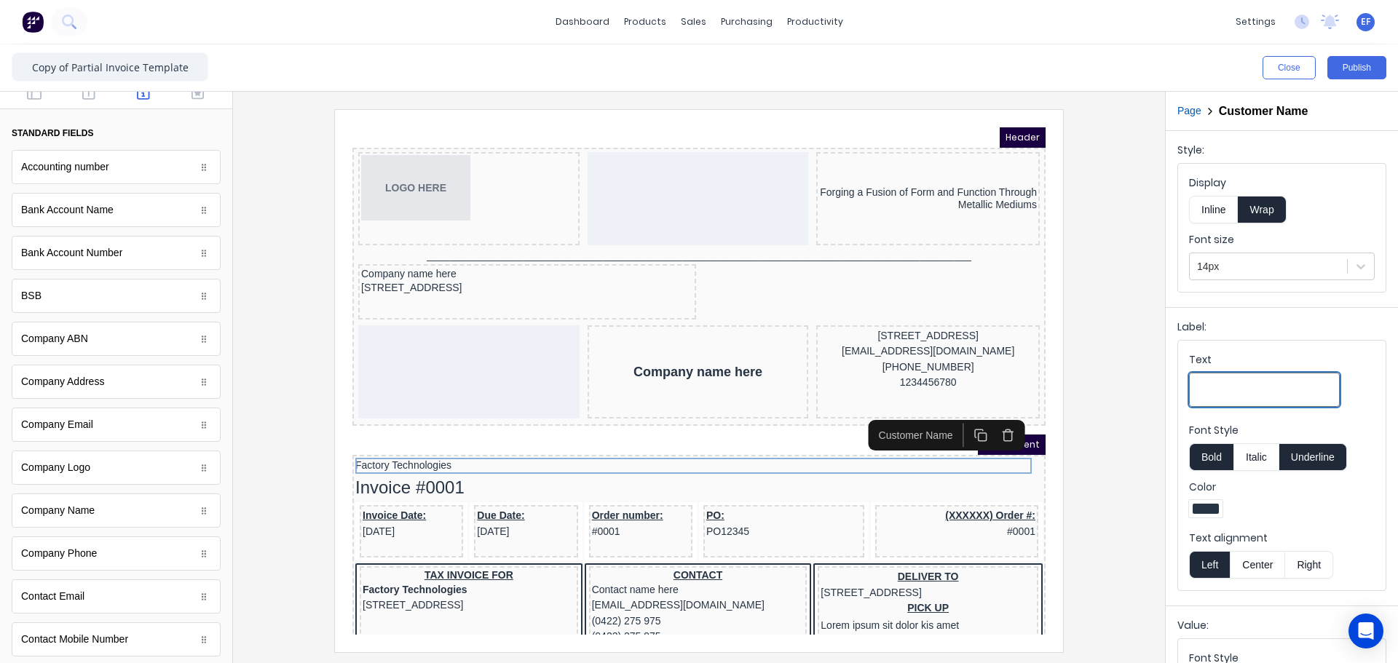
scroll to position [0, 0]
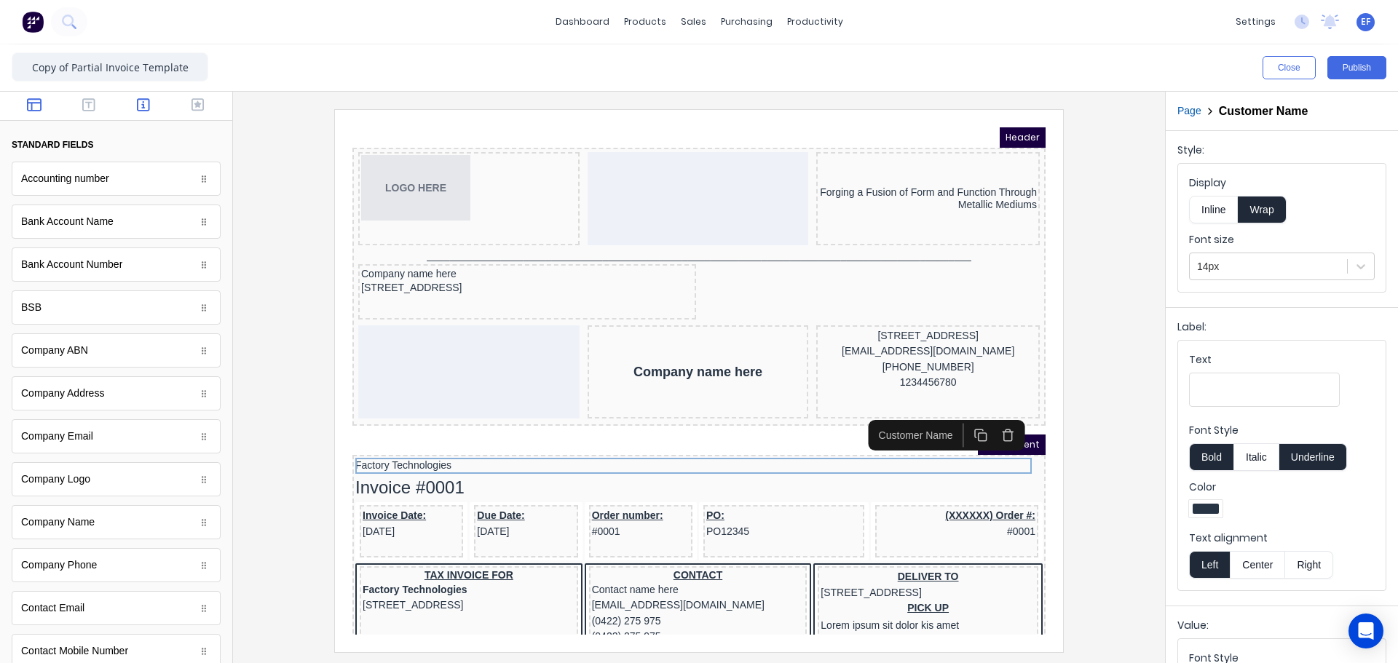
click at [34, 108] on icon "button" at bounding box center [34, 105] width 15 height 15
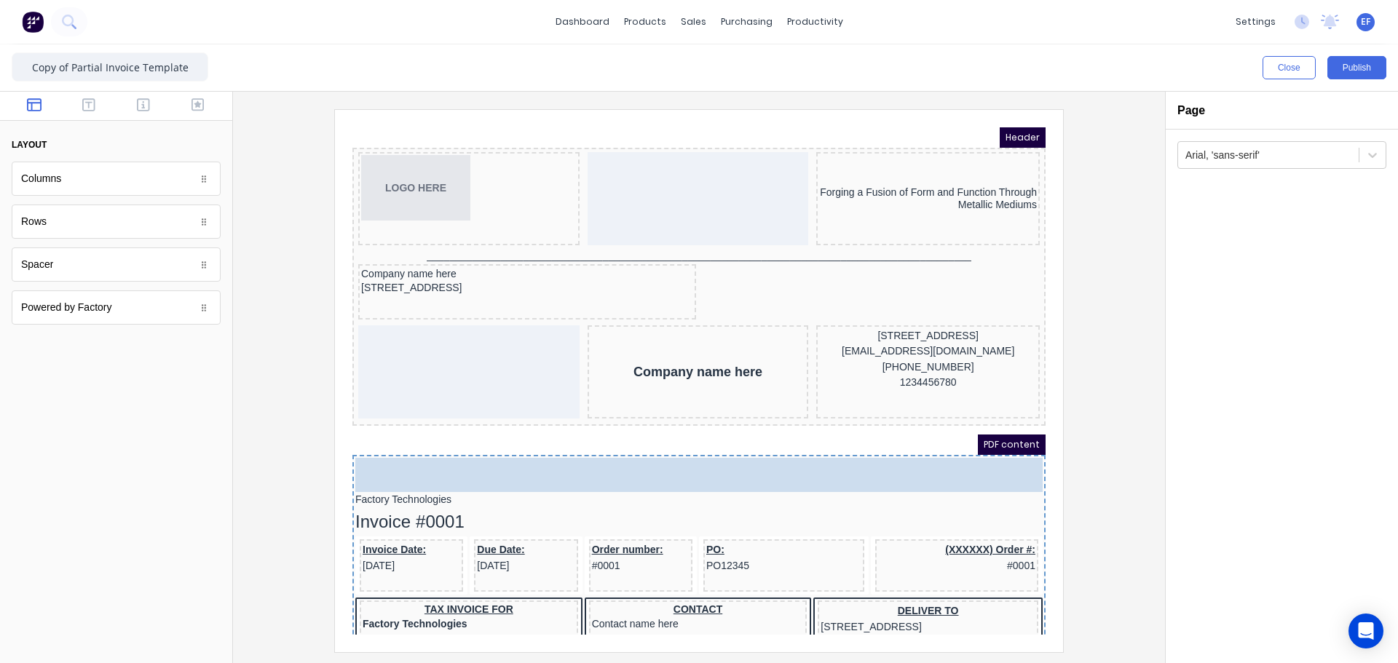
drag, startPoint x: 55, startPoint y: 270, endPoint x: 525, endPoint y: 464, distance: 508.2
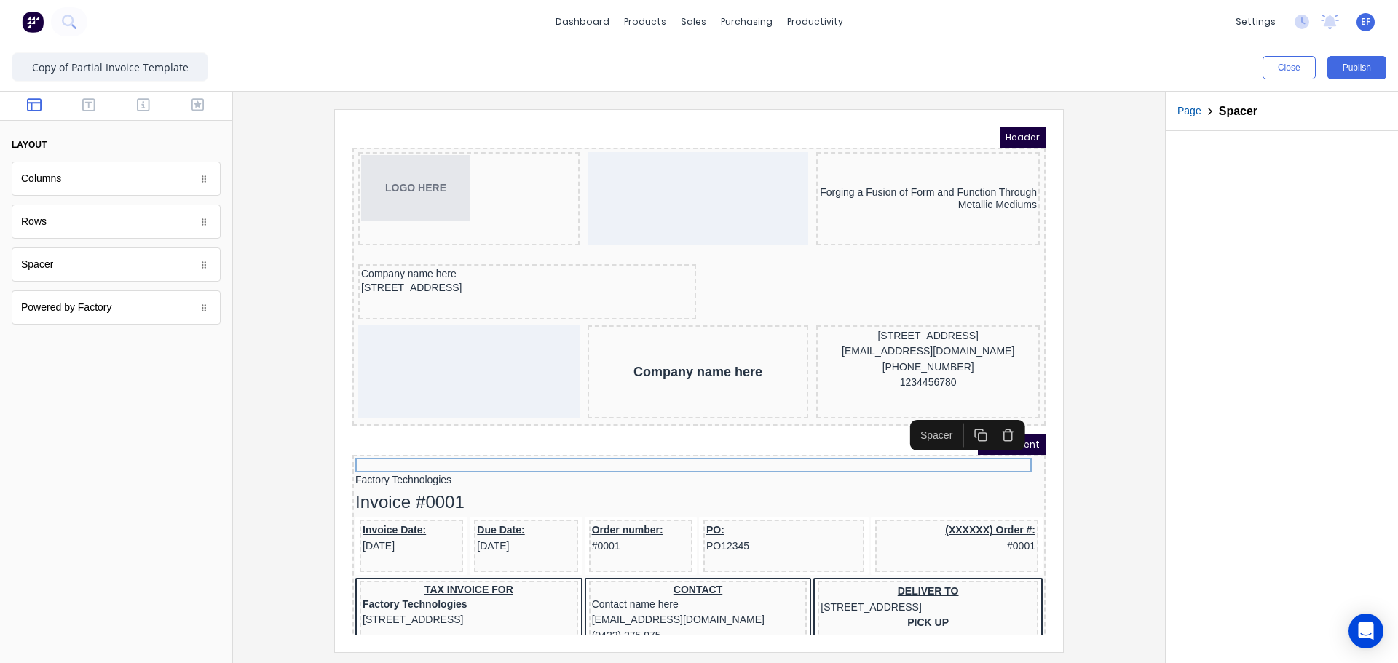
drag, startPoint x: 963, startPoint y: 419, endPoint x: 742, endPoint y: 440, distance: 221.6
click at [962, 419] on icon "button" at bounding box center [964, 418] width 14 height 14
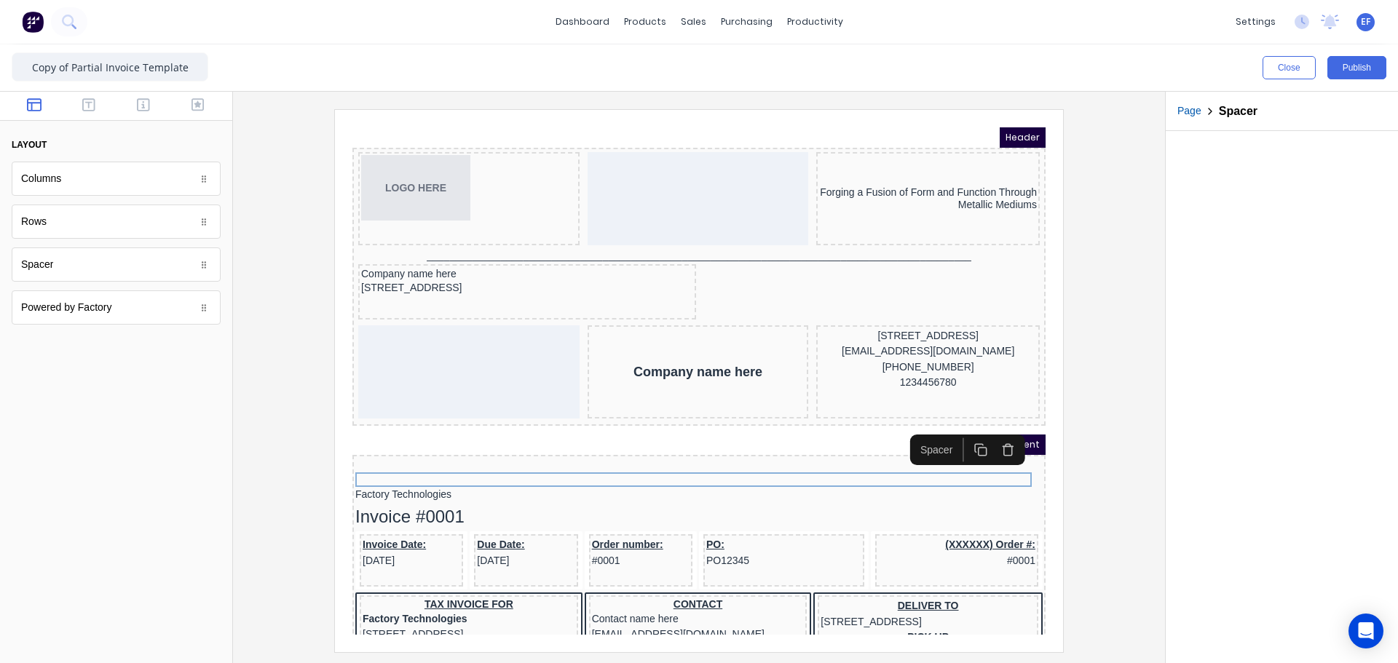
click at [967, 436] on icon "button" at bounding box center [964, 433] width 14 height 14
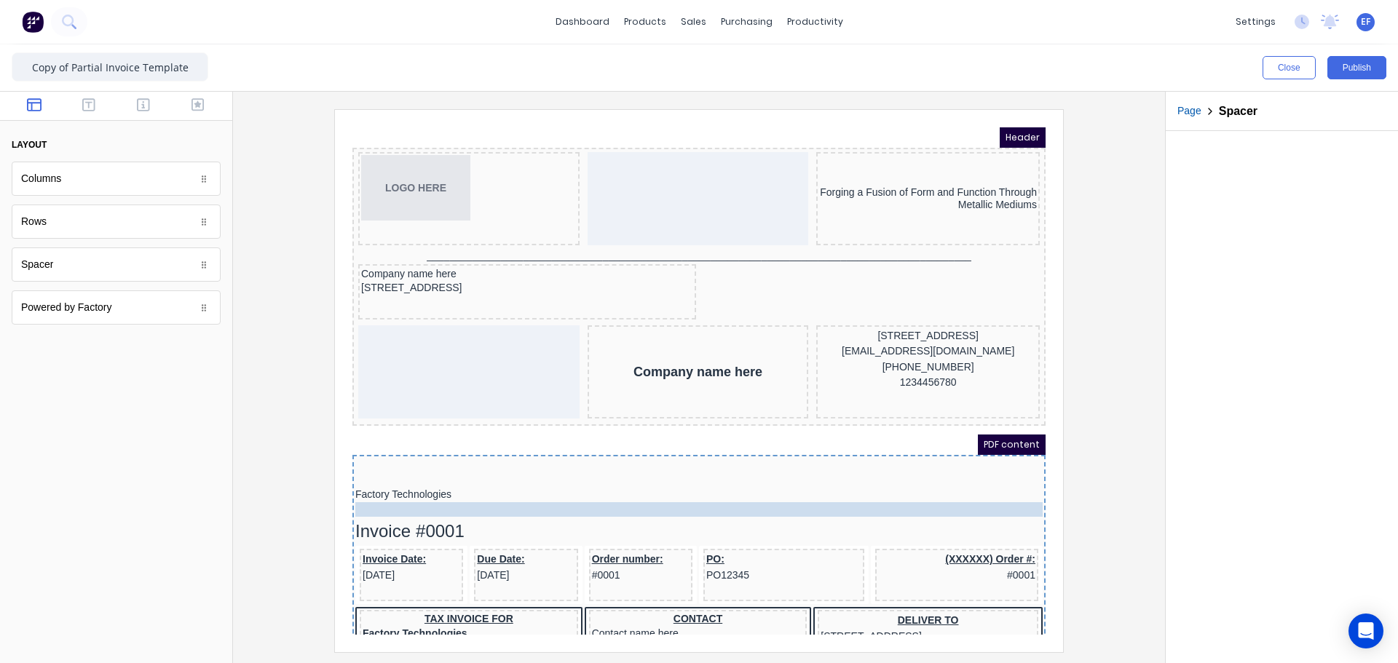
drag, startPoint x: 518, startPoint y: 475, endPoint x: 517, endPoint y: 495, distance: 20.4
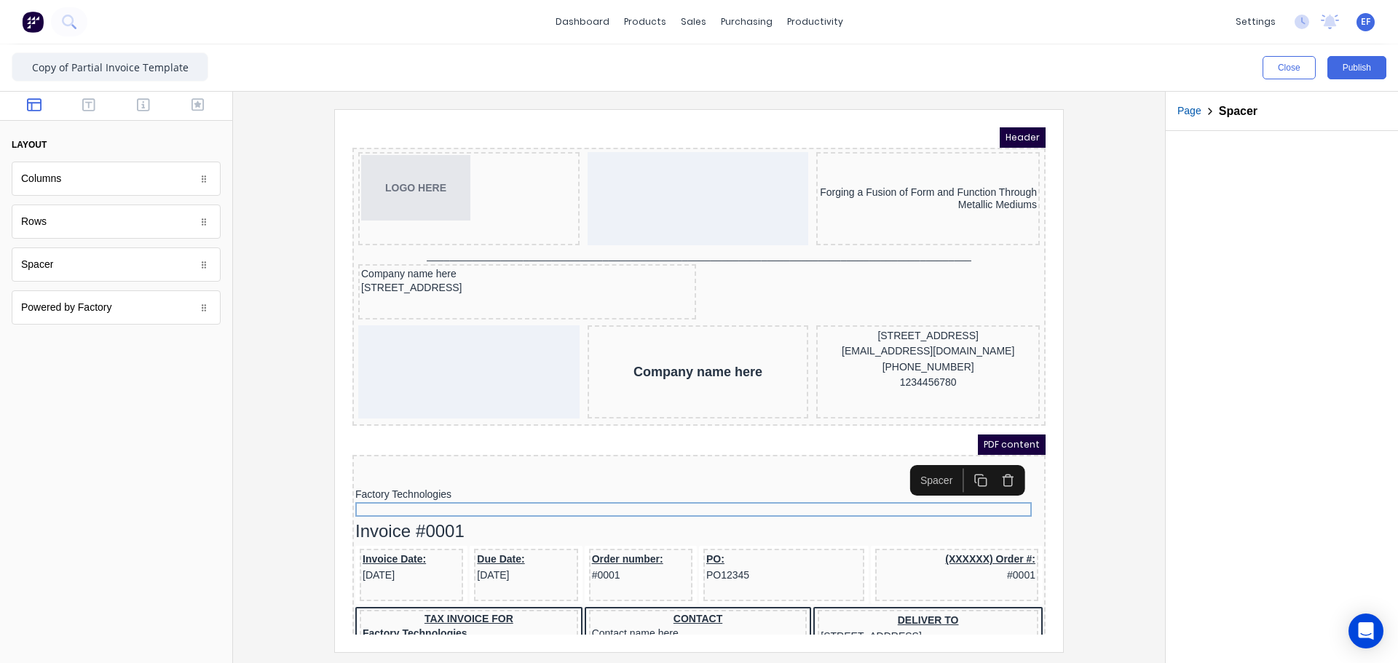
click at [964, 463] on icon "button" at bounding box center [964, 463] width 14 height 14
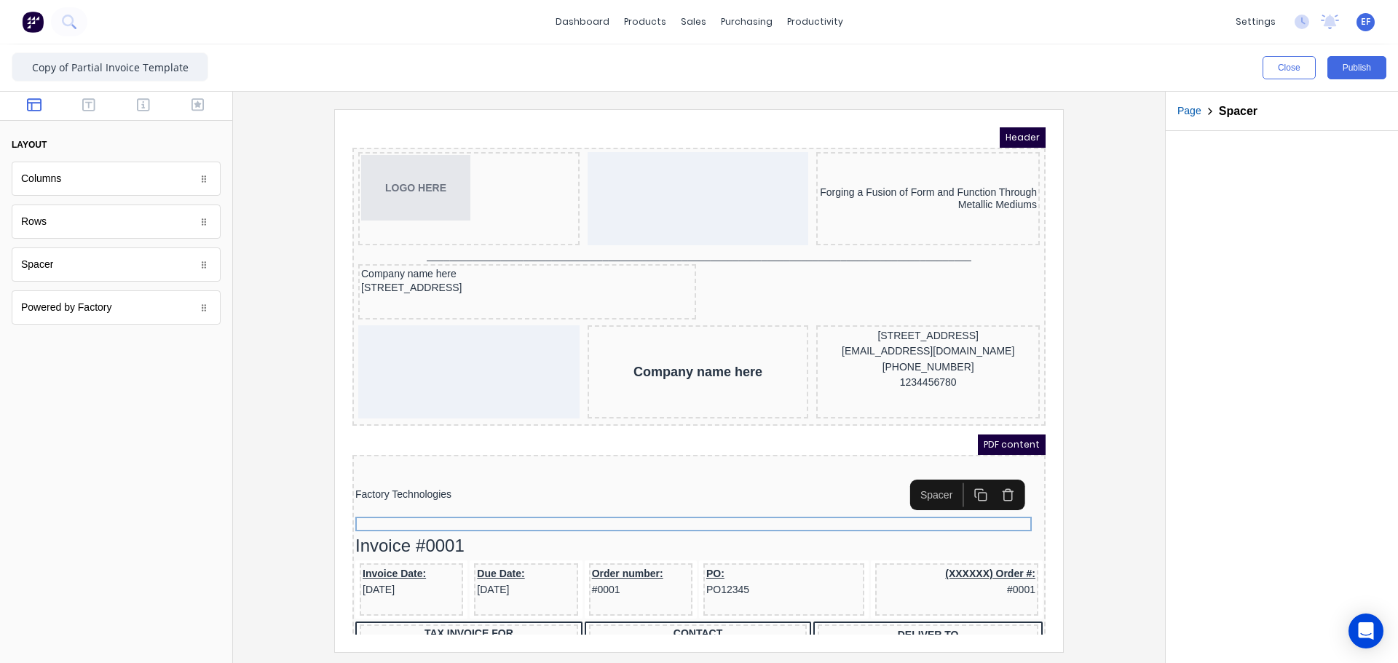
click at [964, 463] on div "Spacer" at bounding box center [949, 477] width 115 height 31
click at [967, 475] on rect "button" at bounding box center [965, 479] width 8 height 8
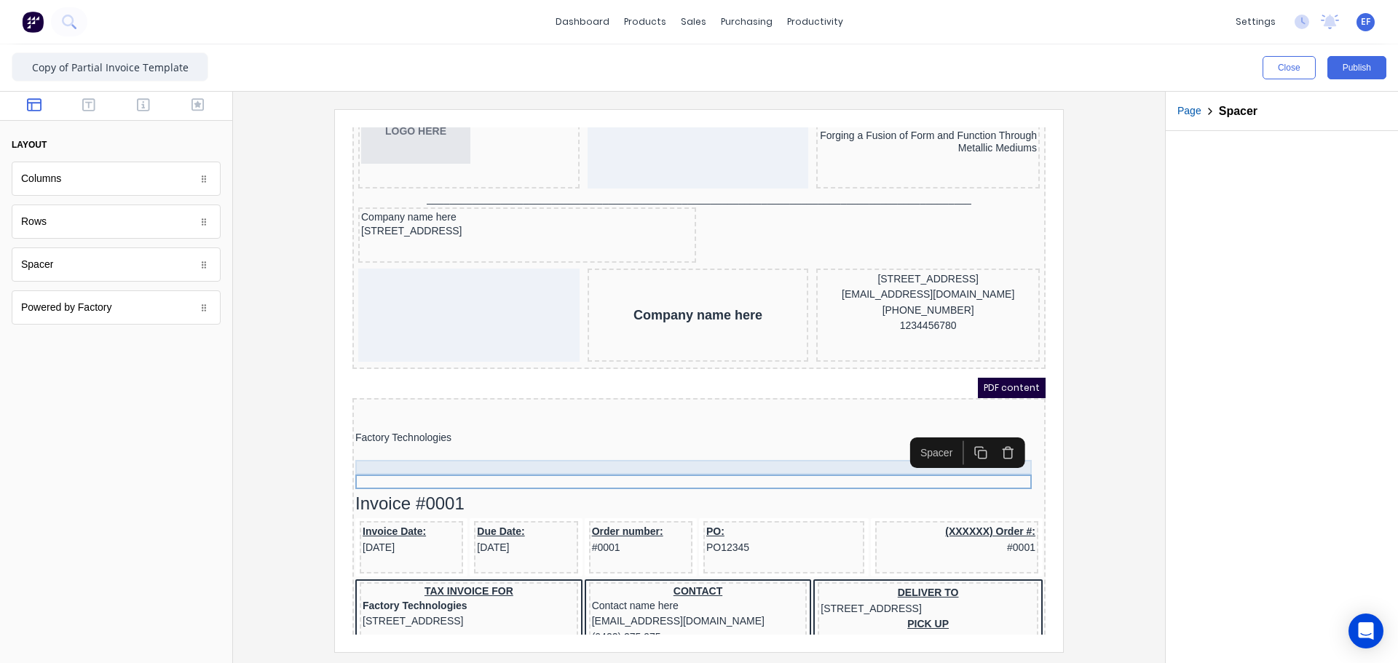
scroll to position [73, 0]
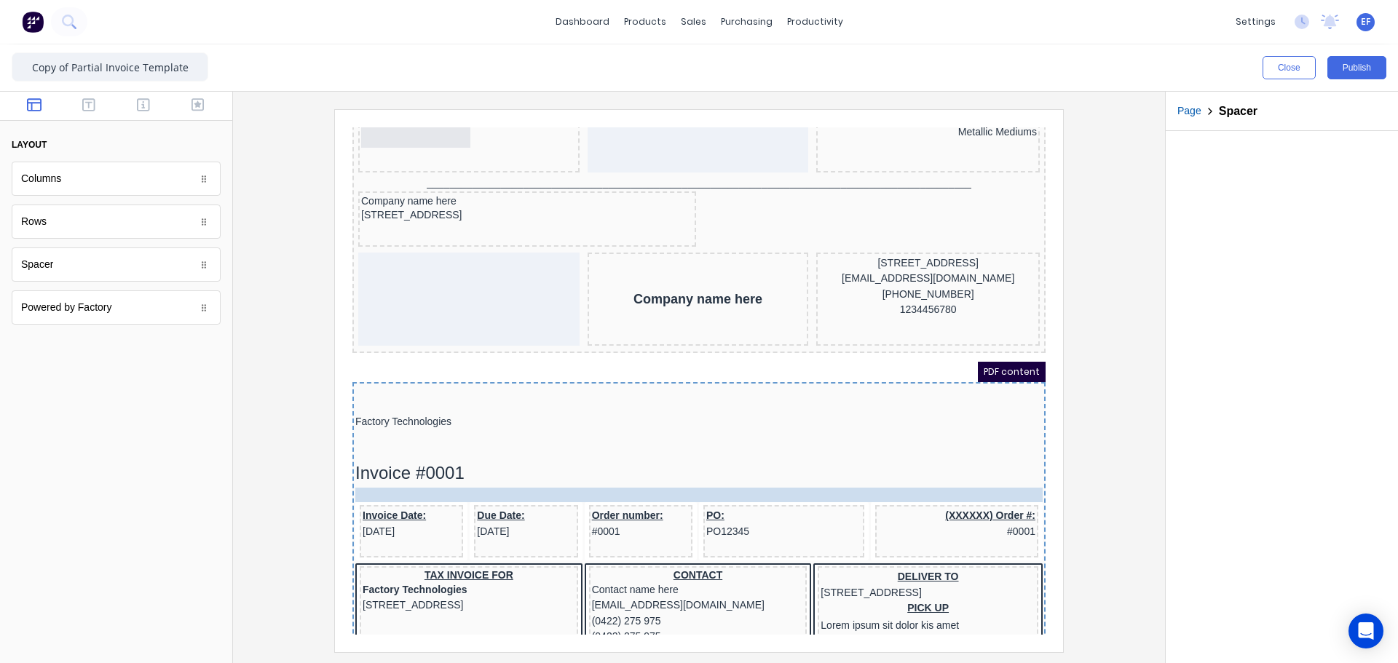
drag, startPoint x: 496, startPoint y: 451, endPoint x: 490, endPoint y: 483, distance: 32.7
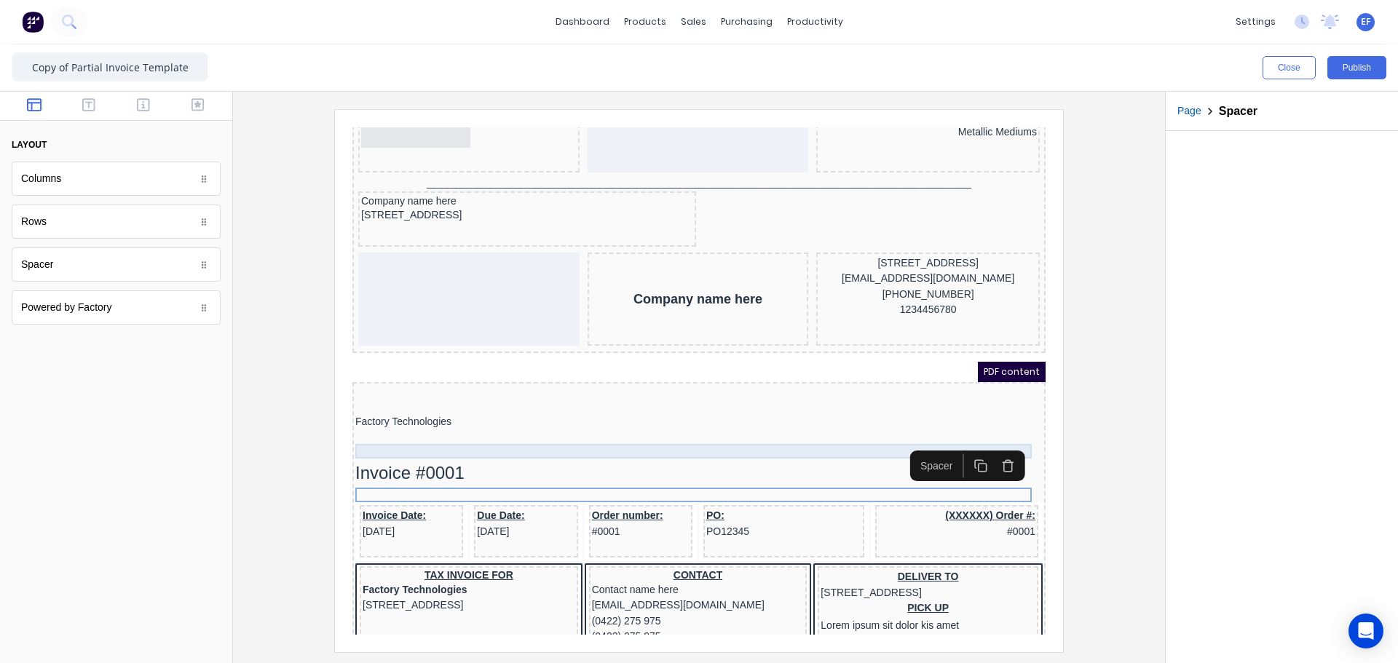
click at [405, 435] on div at bounding box center [681, 434] width 687 height 15
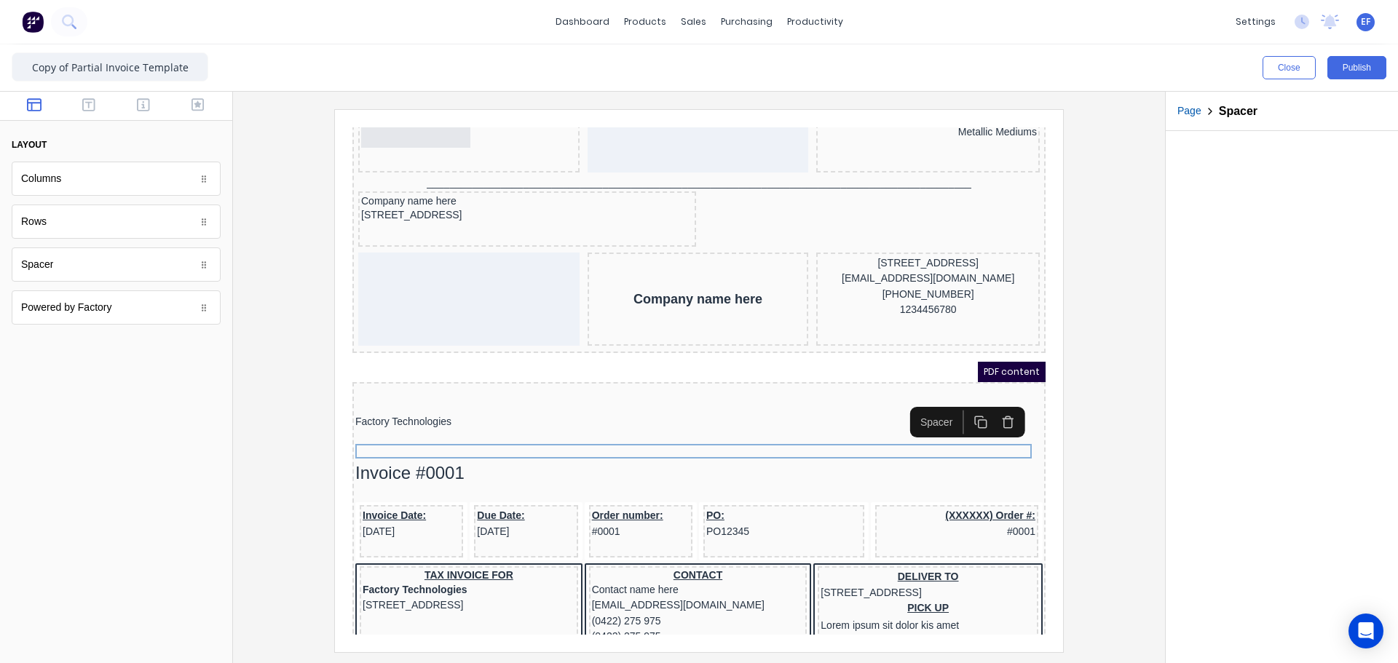
click at [1082, 478] on div at bounding box center [699, 380] width 908 height 542
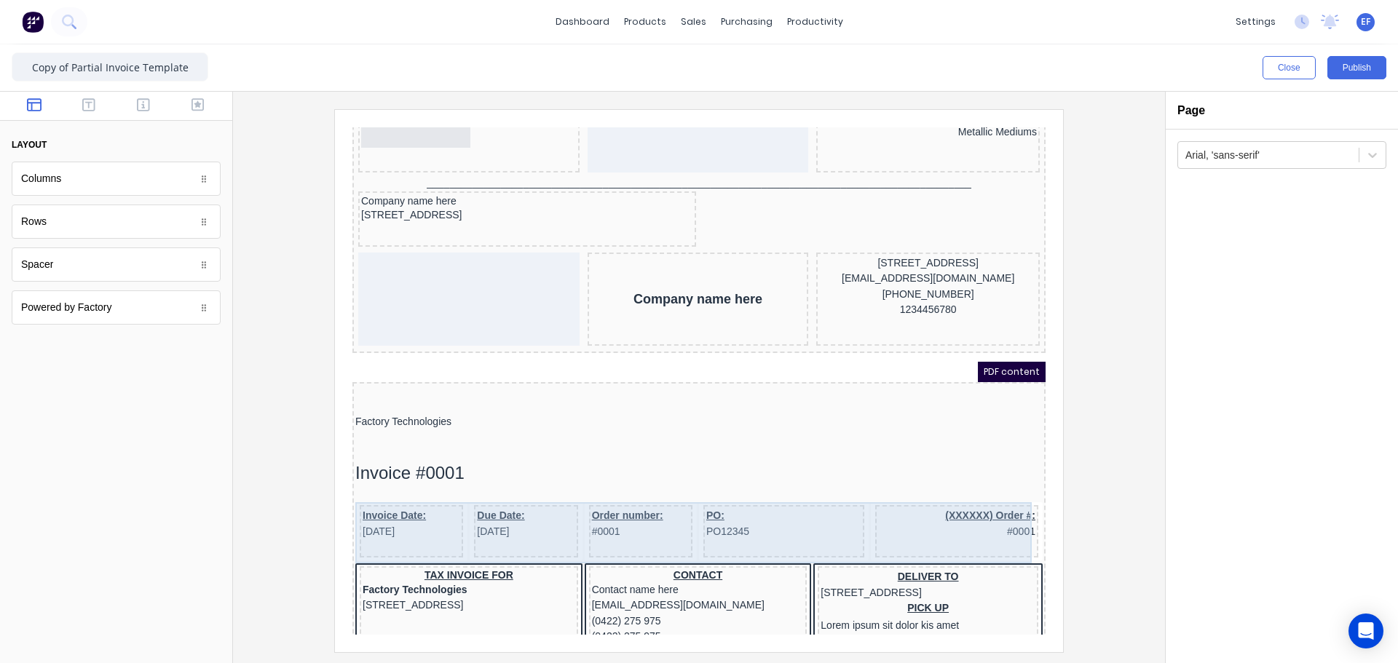
click at [456, 528] on div "Due Date: 29/10/2024" at bounding box center [507, 514] width 103 height 52
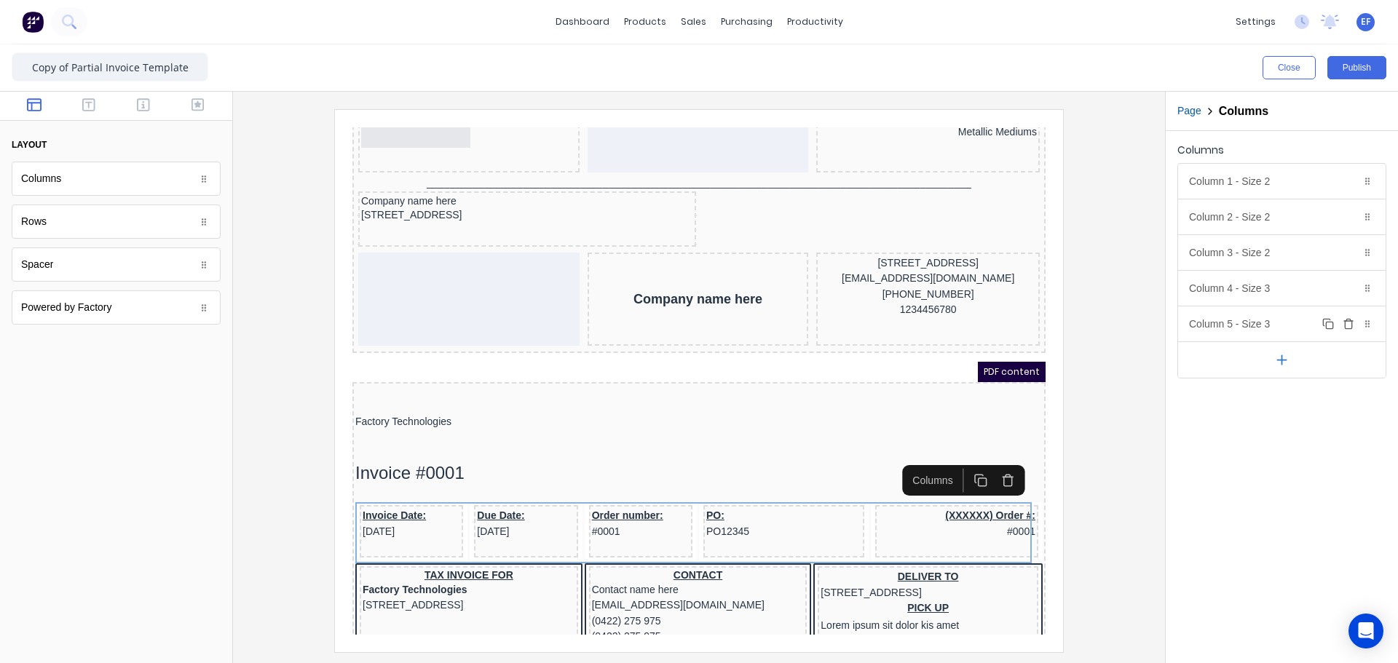
click at [1351, 324] on icon "button" at bounding box center [1348, 325] width 7 height 8
click at [1347, 253] on icon "button" at bounding box center [1348, 253] width 12 height 12
click at [1309, 184] on div "Column 1 - Size 2 Duplicate Delete" at bounding box center [1281, 181] width 207 height 35
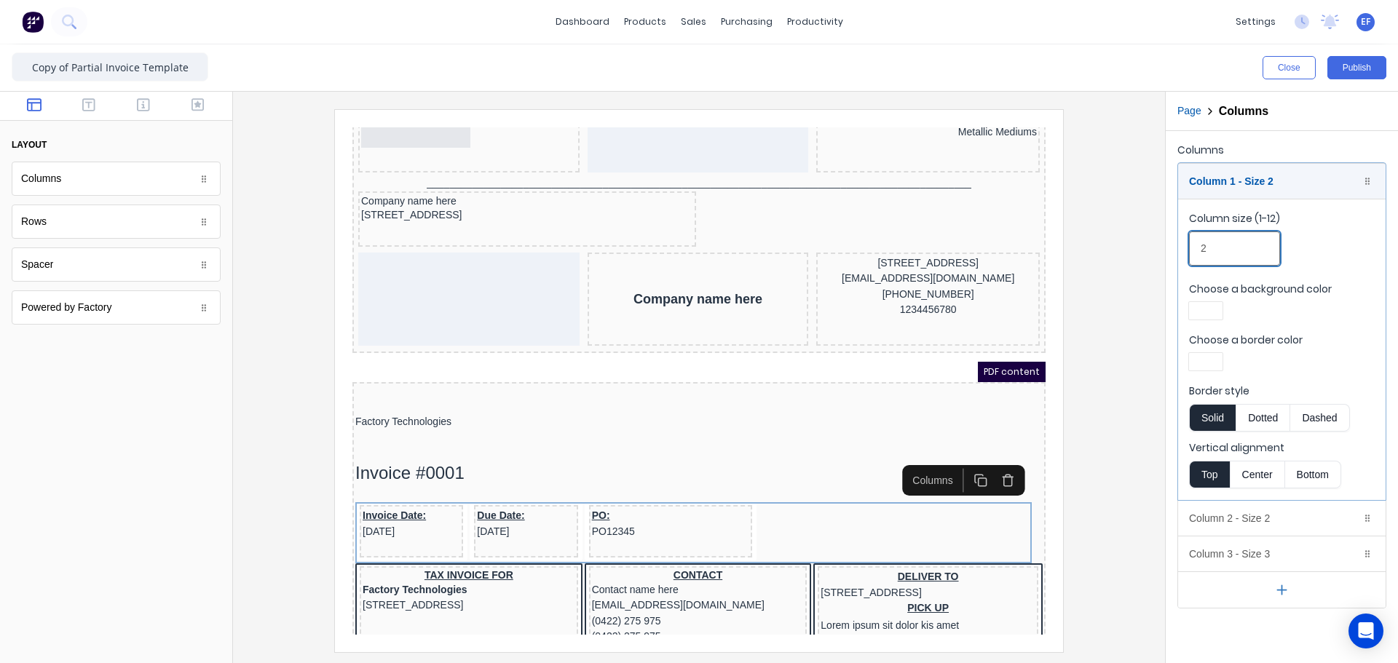
click at [1176, 254] on div "Columns Column 1 - Size 2 Duplicate Delete Column size (1-12) 2 Choose a backgr…" at bounding box center [1281, 374] width 232 height 486
type input "4"
click at [1240, 183] on div "Column 1 - Size 4 Duplicate Delete" at bounding box center [1281, 181] width 207 height 35
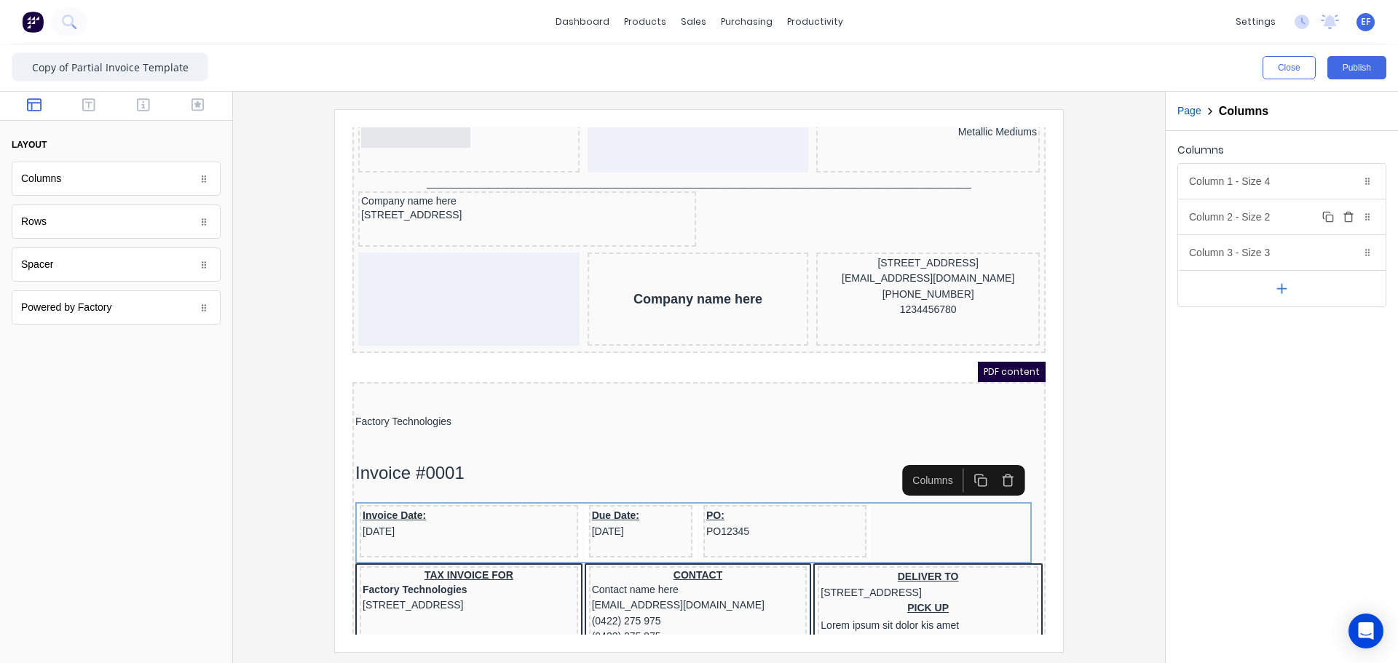
click at [1243, 225] on div "Column 2 - Size 2 Duplicate Delete" at bounding box center [1281, 216] width 207 height 35
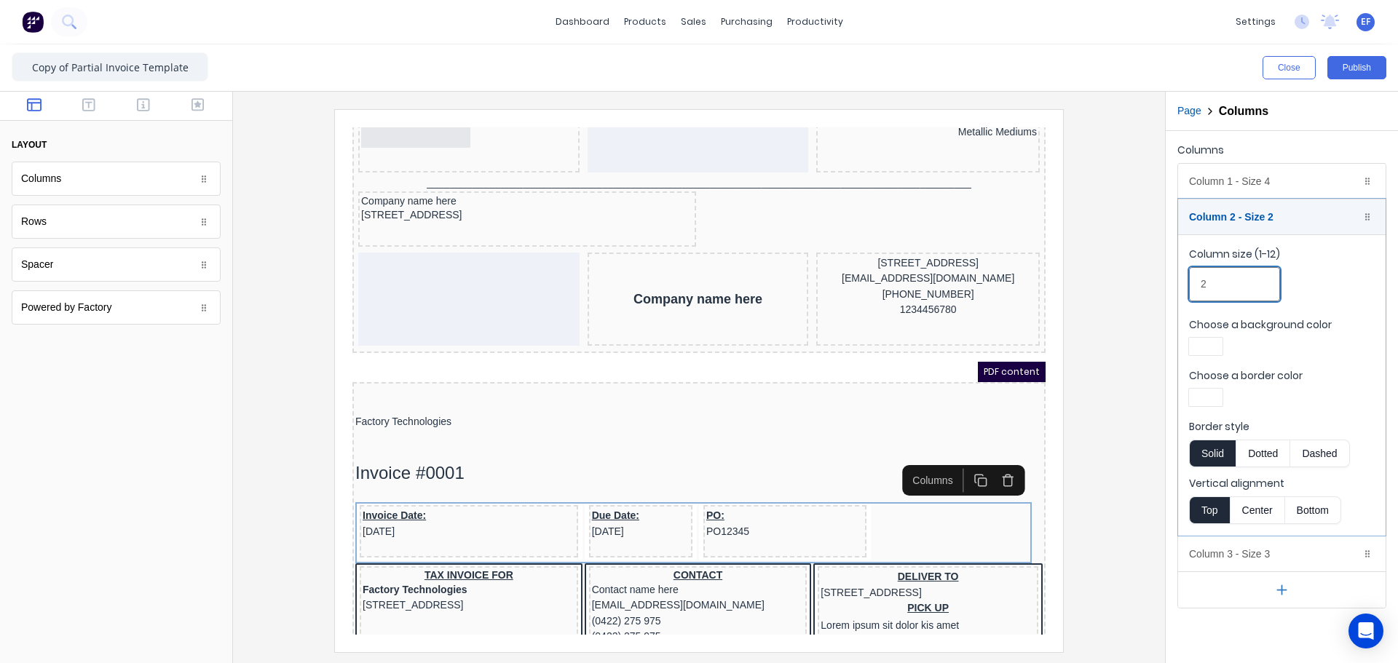
drag, startPoint x: 1226, startPoint y: 275, endPoint x: 1157, endPoint y: 277, distance: 68.4
click at [1157, 277] on div "Close Publish Components layout Columns Columns Rows Rows Spacer Spacer Powered…" at bounding box center [699, 353] width 1398 height 619
type input "4"
click at [1263, 221] on div "Column 2 - Size 4 Duplicate Delete" at bounding box center [1281, 216] width 207 height 35
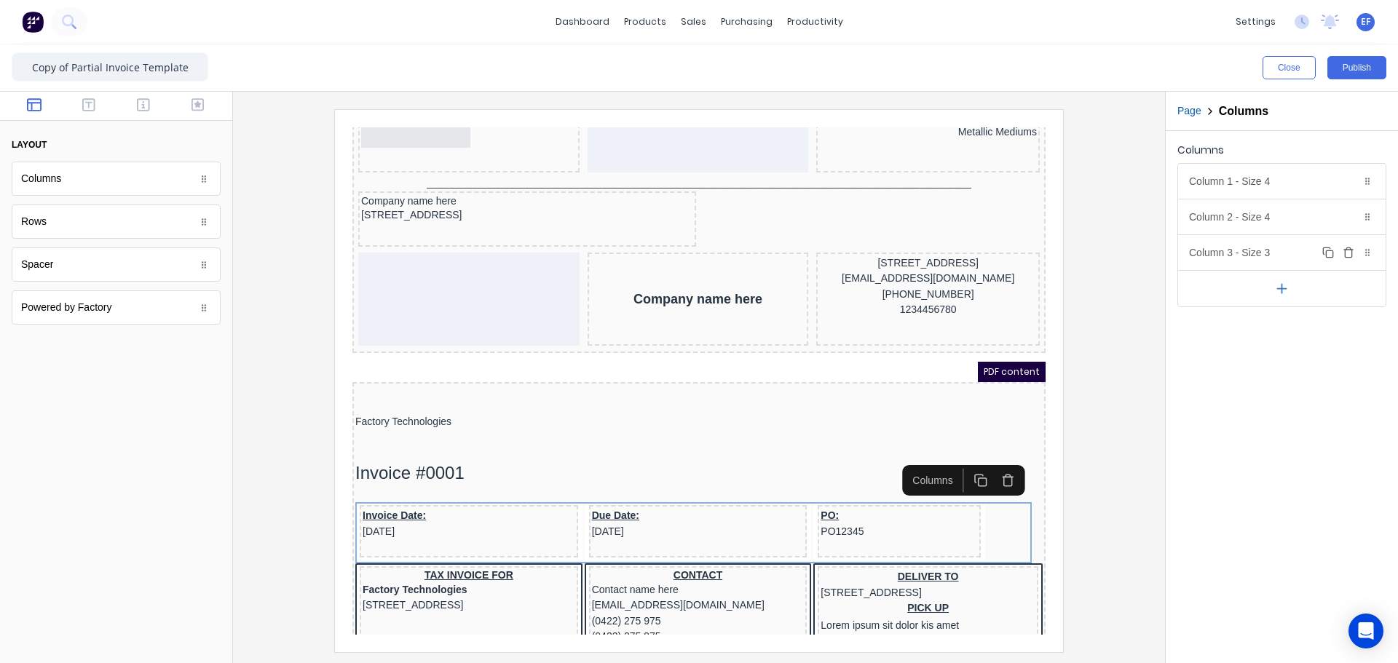
click at [1230, 269] on div "Column 3 - Size 3 Duplicate Delete" at bounding box center [1281, 252] width 207 height 35
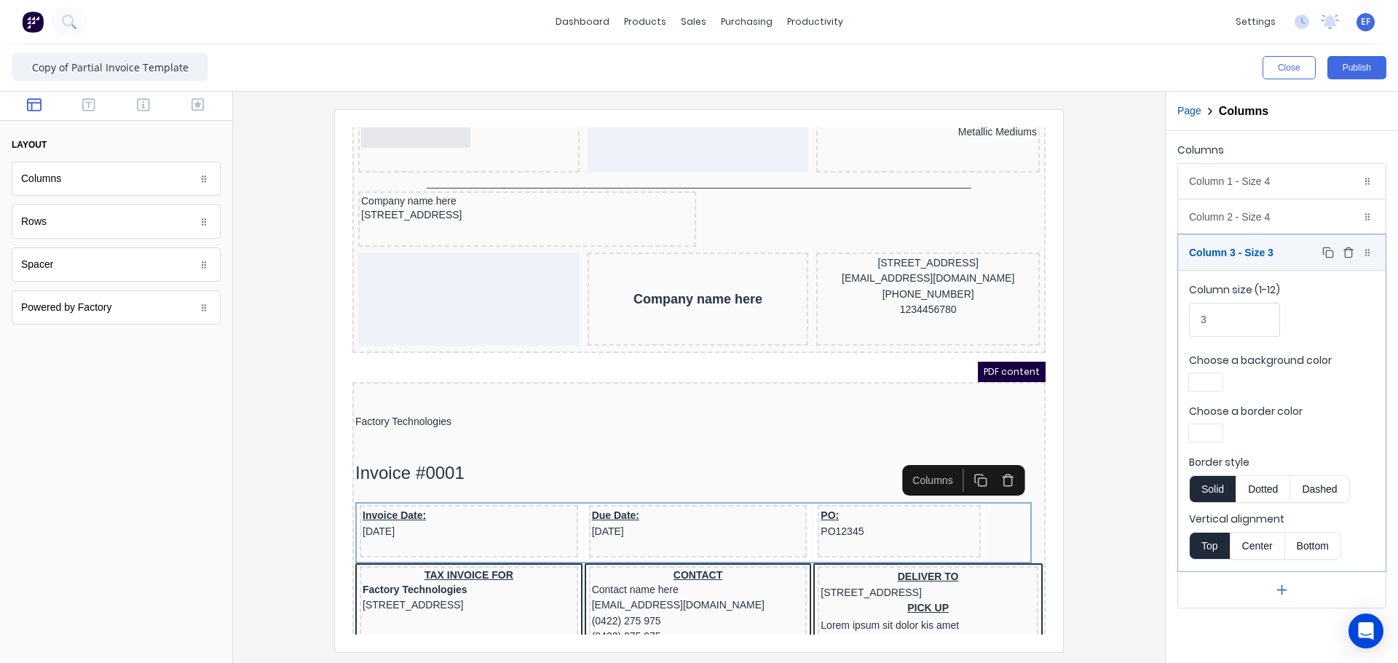
click at [1232, 266] on div "Column 3 - Size 3 Duplicate Delete" at bounding box center [1281, 252] width 207 height 35
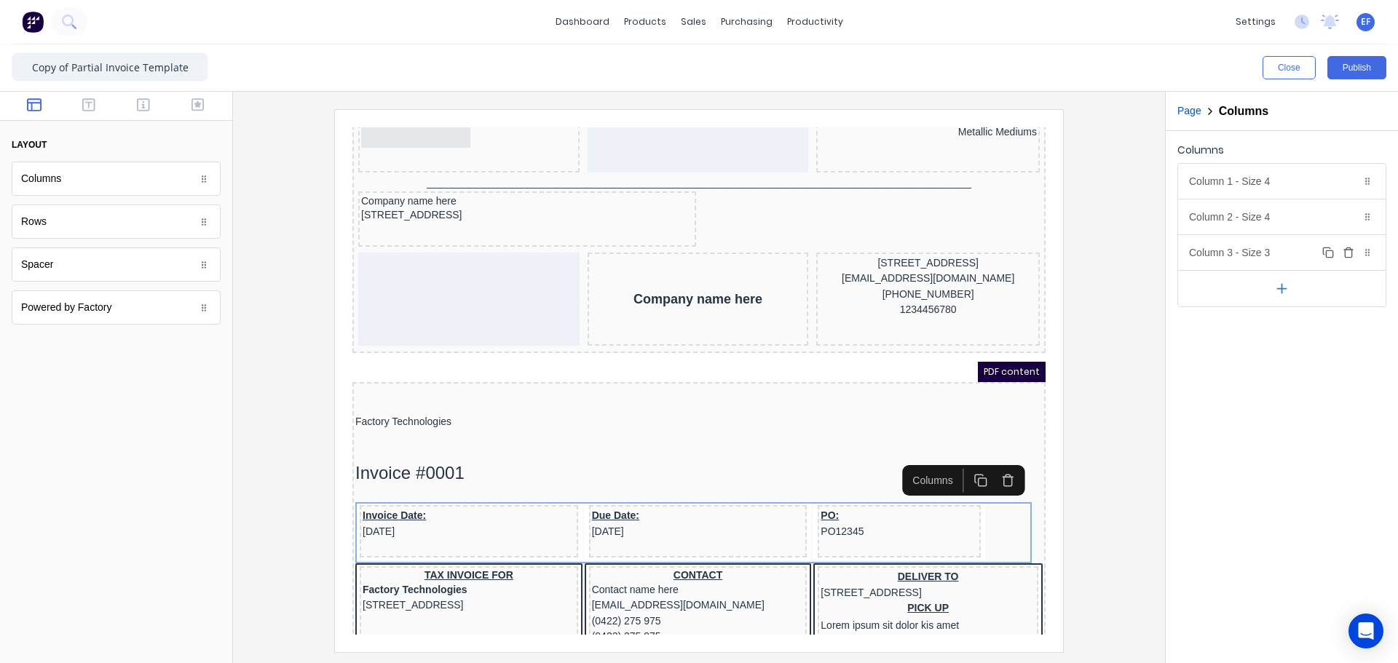
click at [1244, 247] on div "Column 3 - Size 3 Duplicate Delete" at bounding box center [1281, 252] width 207 height 35
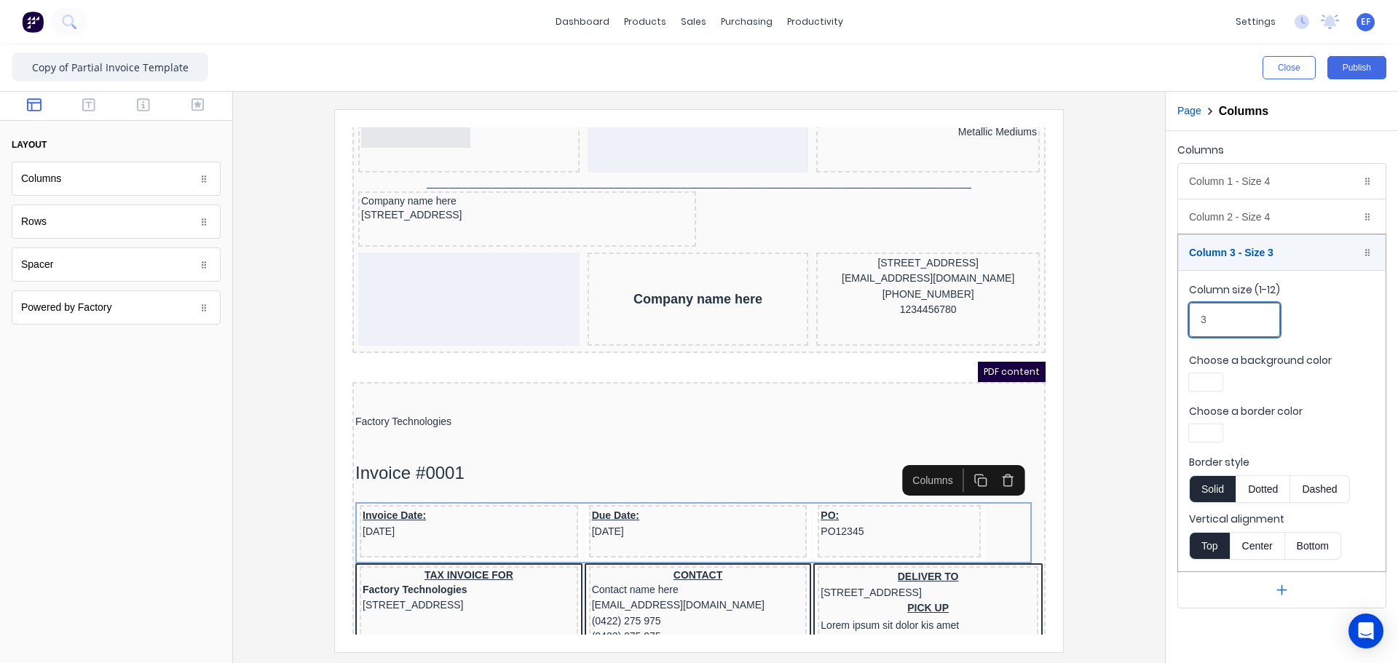
drag, startPoint x: 1219, startPoint y: 326, endPoint x: 1192, endPoint y: 324, distance: 27.7
click at [1196, 325] on input "3" at bounding box center [1234, 320] width 91 height 34
type input "4"
click at [1128, 445] on div at bounding box center [699, 380] width 908 height 542
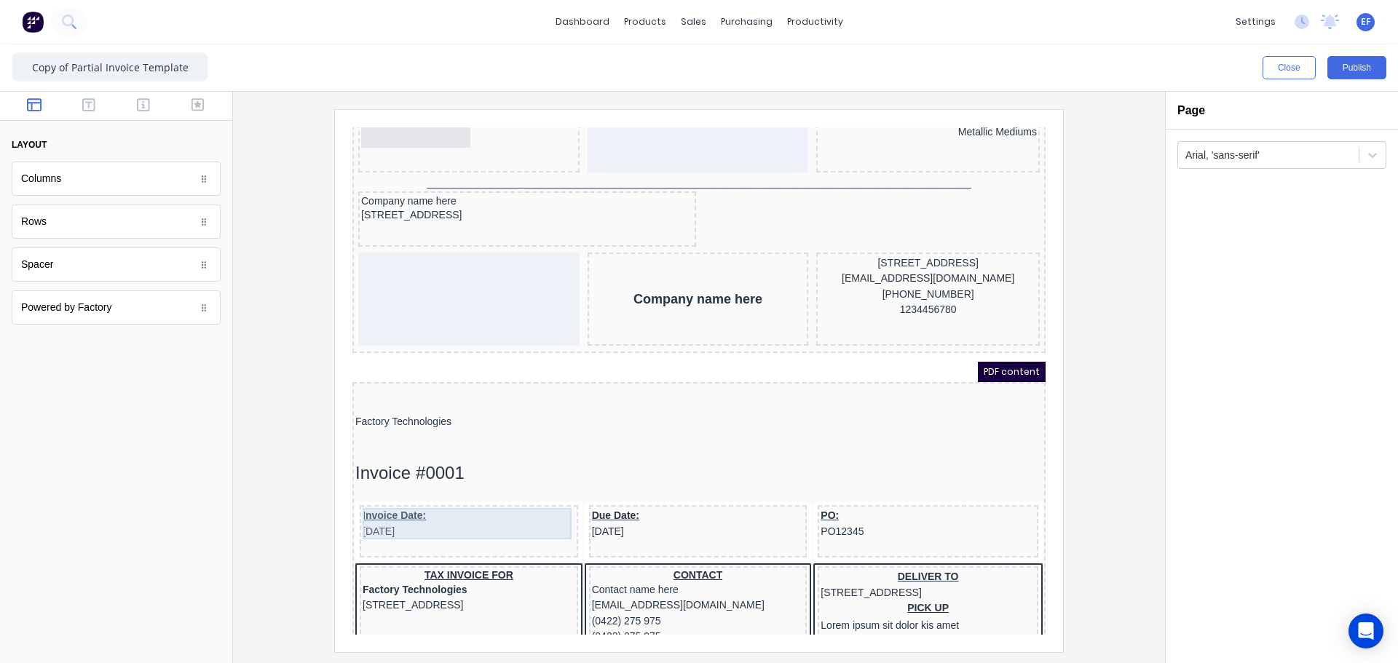
click at [476, 515] on div "Invoice Date: 29/10/2024" at bounding box center [451, 506] width 213 height 31
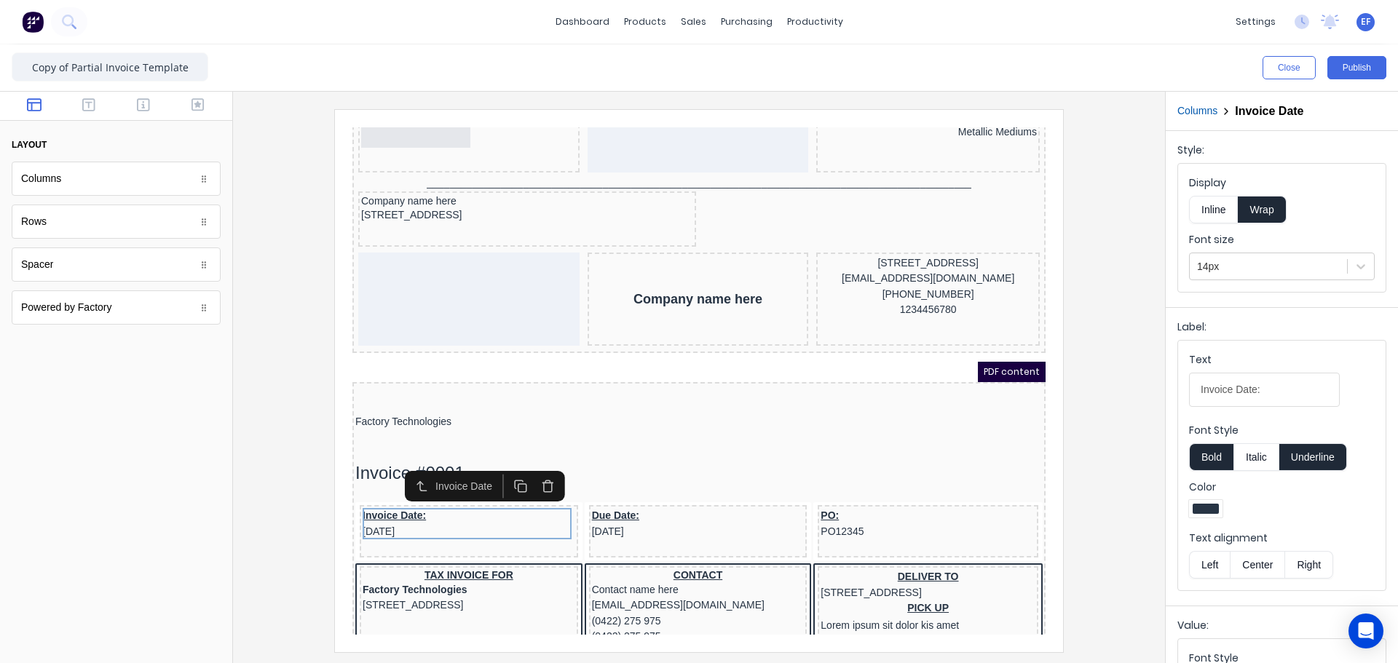
click at [1311, 456] on button "Underline" at bounding box center [1313, 457] width 68 height 28
click at [688, 508] on div "Due Date: 29/10/2024" at bounding box center [680, 506] width 213 height 31
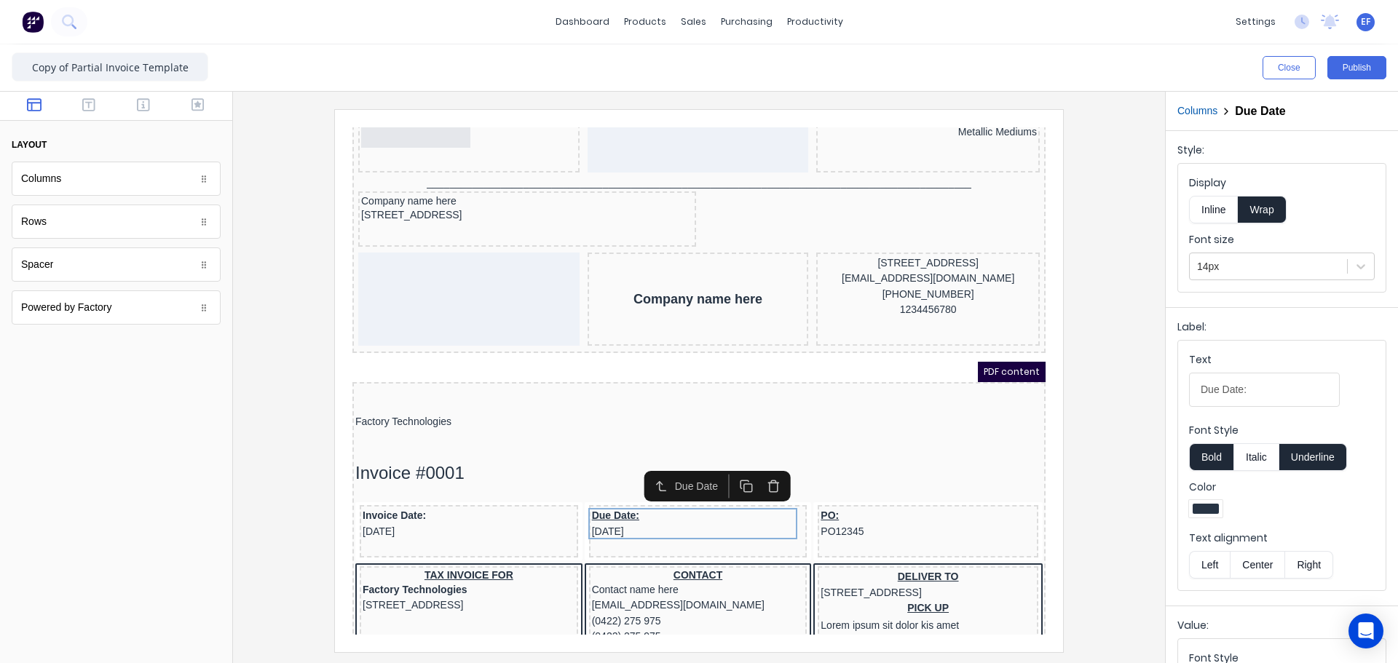
click at [1318, 460] on button "Underline" at bounding box center [1313, 457] width 68 height 28
click at [863, 512] on div "PO: PO12345" at bounding box center [910, 506] width 215 height 31
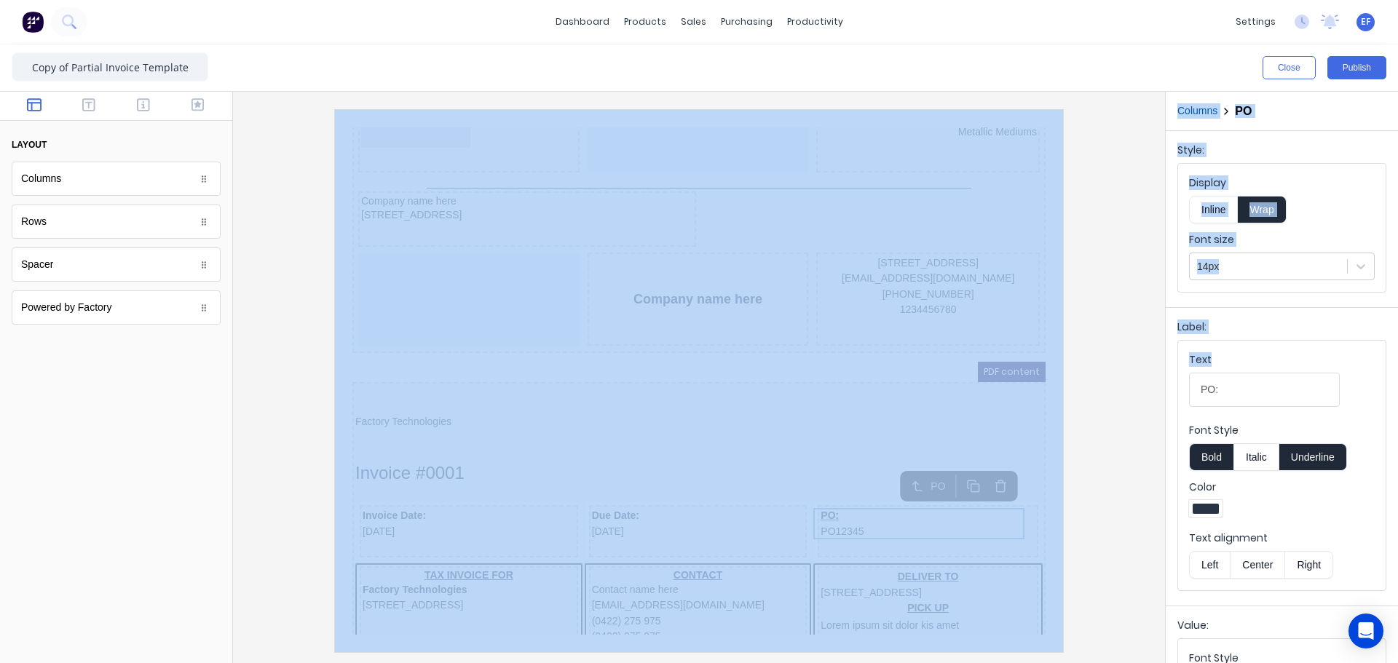
drag, startPoint x: 1243, startPoint y: 372, endPoint x: 1130, endPoint y: 376, distance: 113.6
click at [1130, 376] on div "Close Publish Components layout Columns Columns Rows Rows Spacer Spacer Powered…" at bounding box center [699, 353] width 1398 height 619
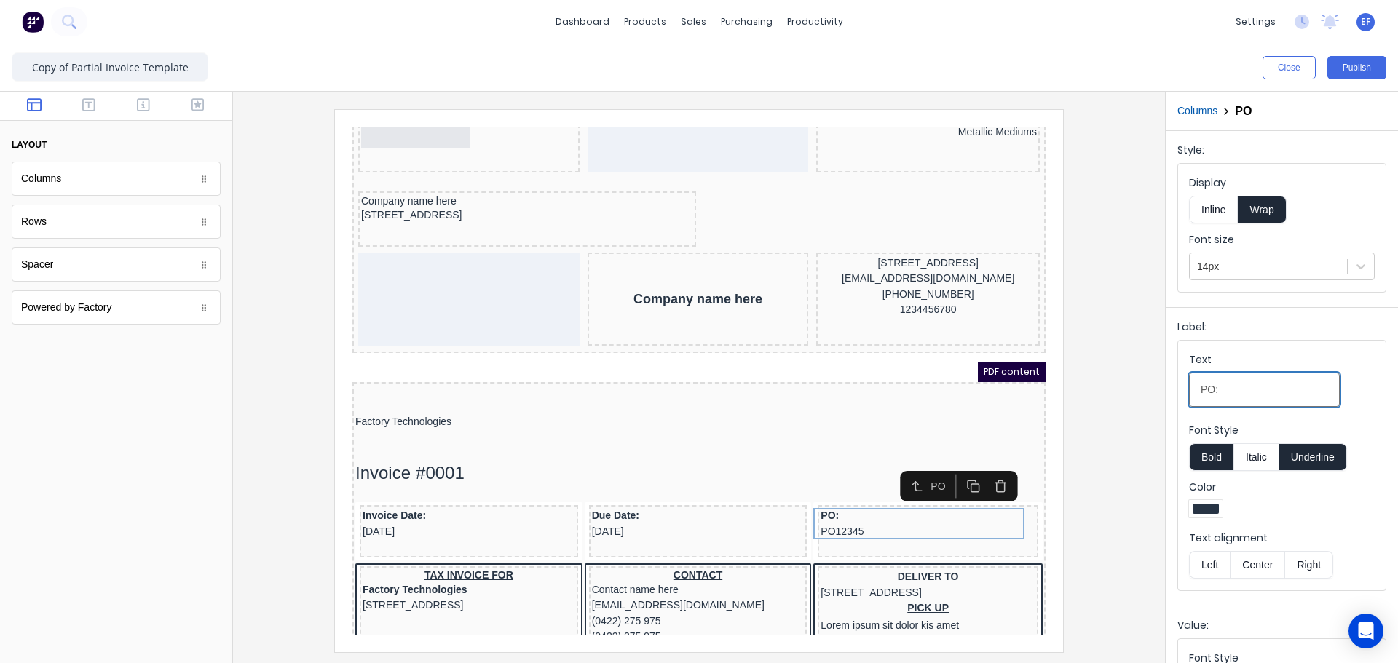
click at [1221, 381] on input "PO:" at bounding box center [1264, 390] width 151 height 34
drag, startPoint x: 1229, startPoint y: 389, endPoint x: 1106, endPoint y: 391, distance: 123.0
click at [1109, 391] on div "Close Publish Components layout Columns Columns Rows Rows Spacer Spacer Powered…" at bounding box center [699, 353] width 1398 height 619
paste input "Source:"
type input "Source:"
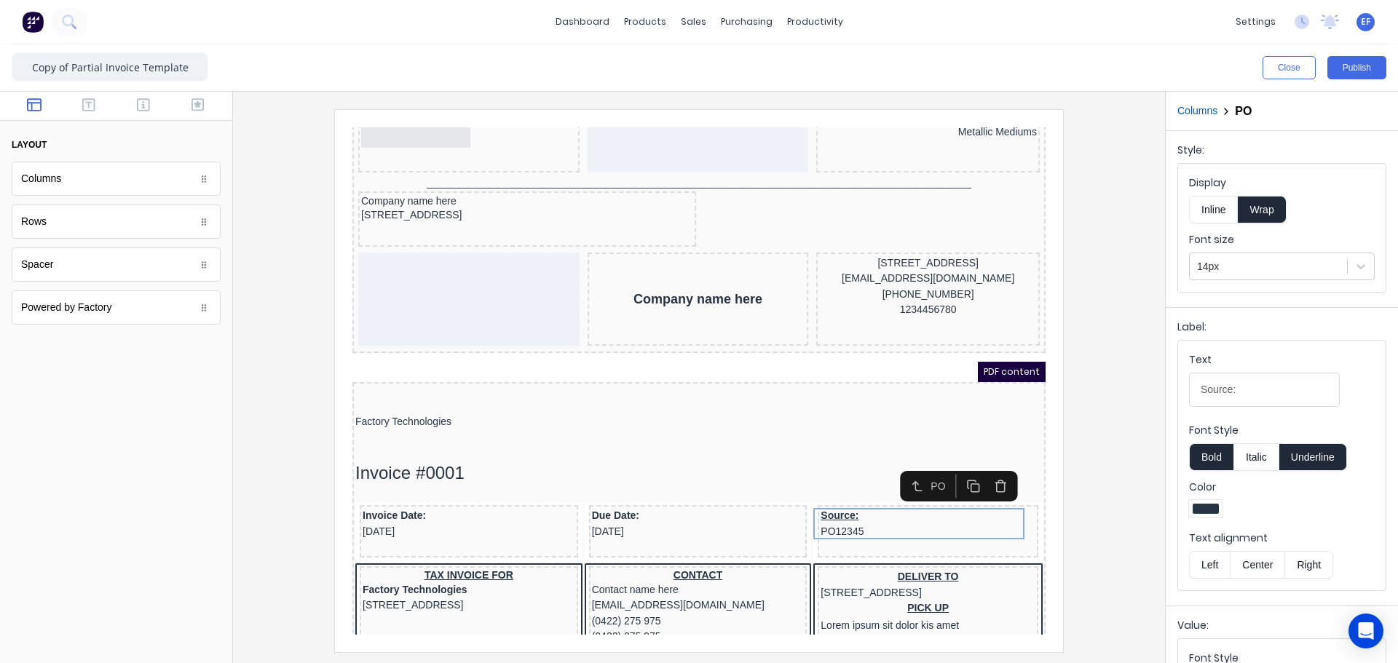
click at [1311, 457] on button "Underline" at bounding box center [1313, 457] width 68 height 28
click at [1161, 489] on div at bounding box center [699, 377] width 932 height 571
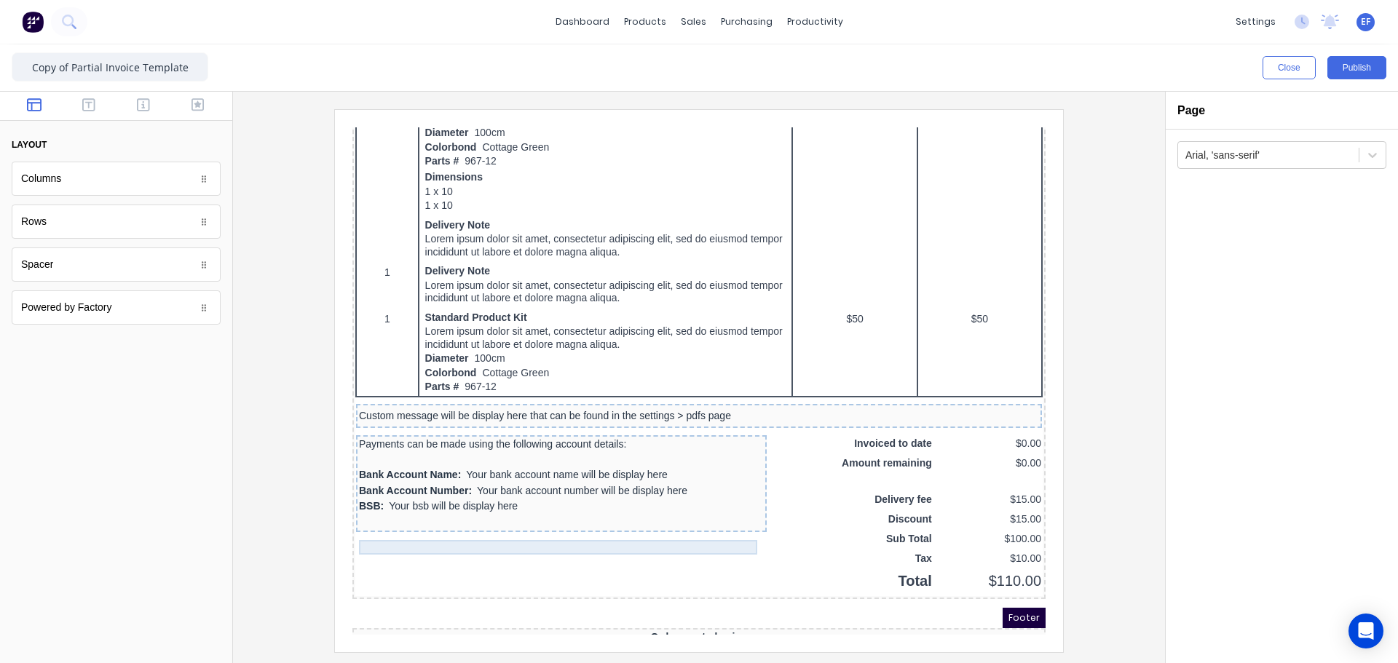
scroll to position [1157, 0]
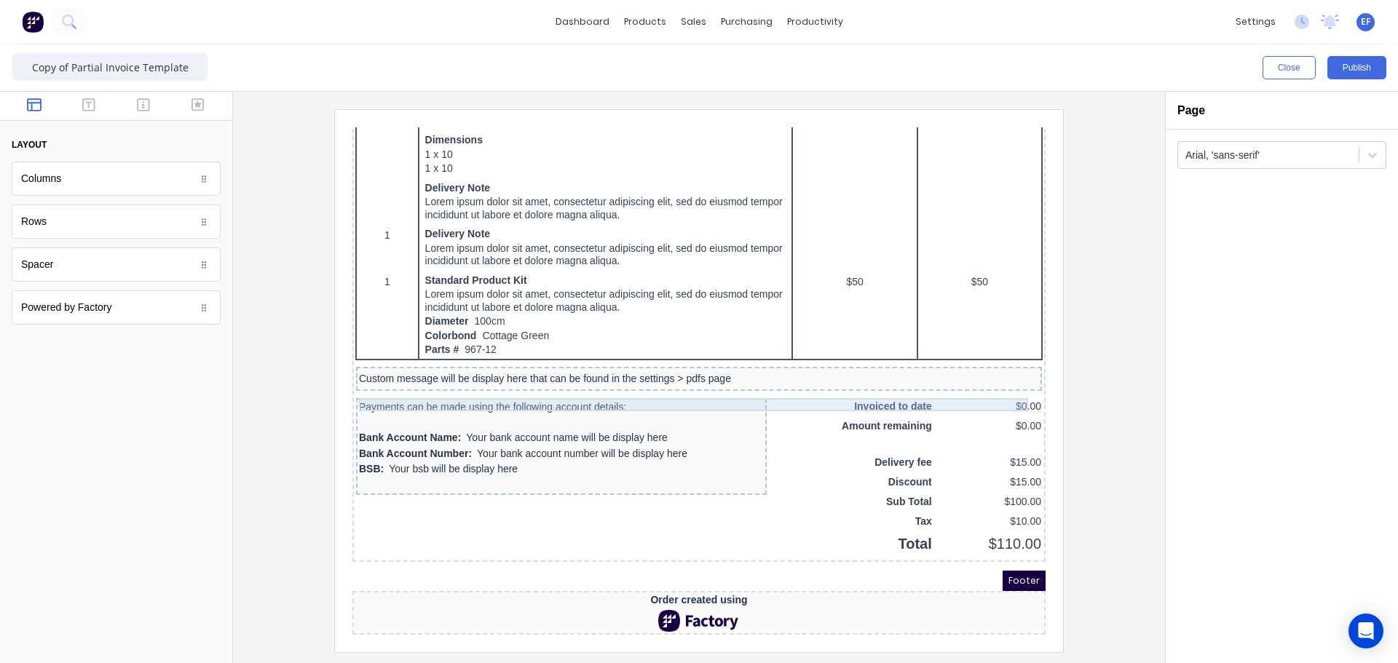
click at [697, 355] on div "Custom message will be display here that can be found in the settings > pdfs pa…" at bounding box center [681, 361] width 680 height 13
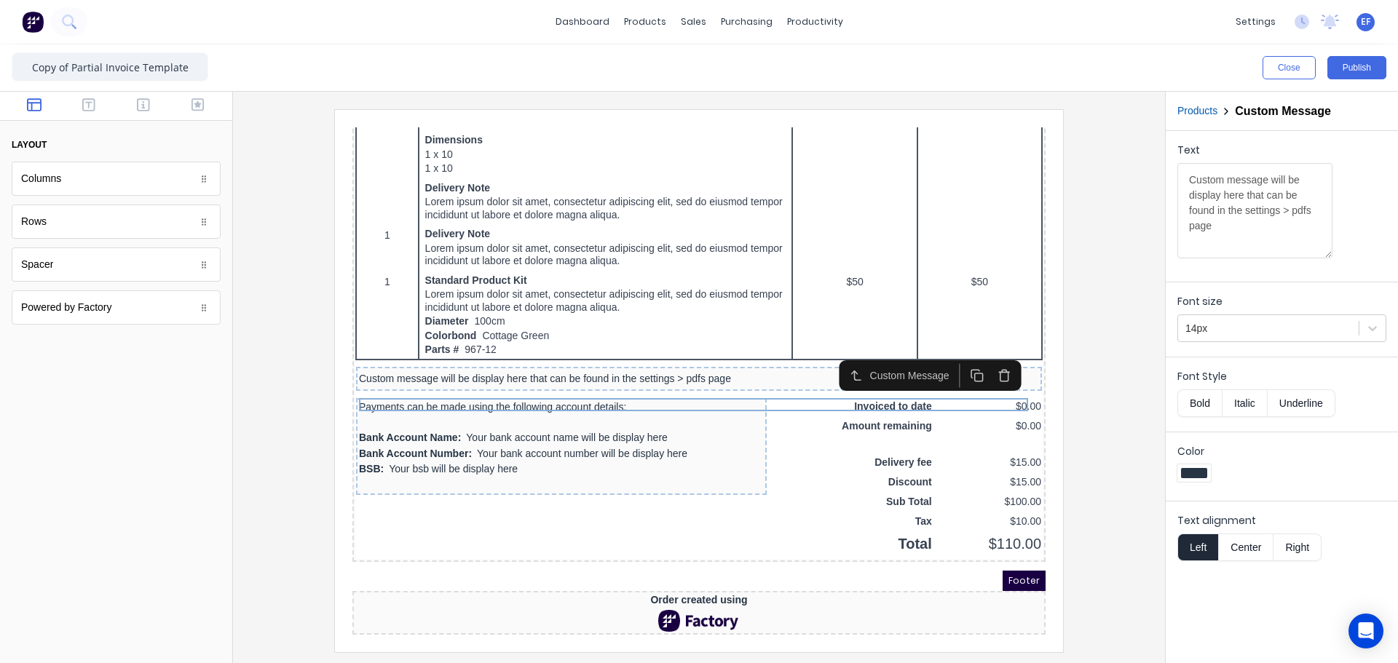
click at [991, 355] on icon "button" at bounding box center [987, 359] width 8 height 9
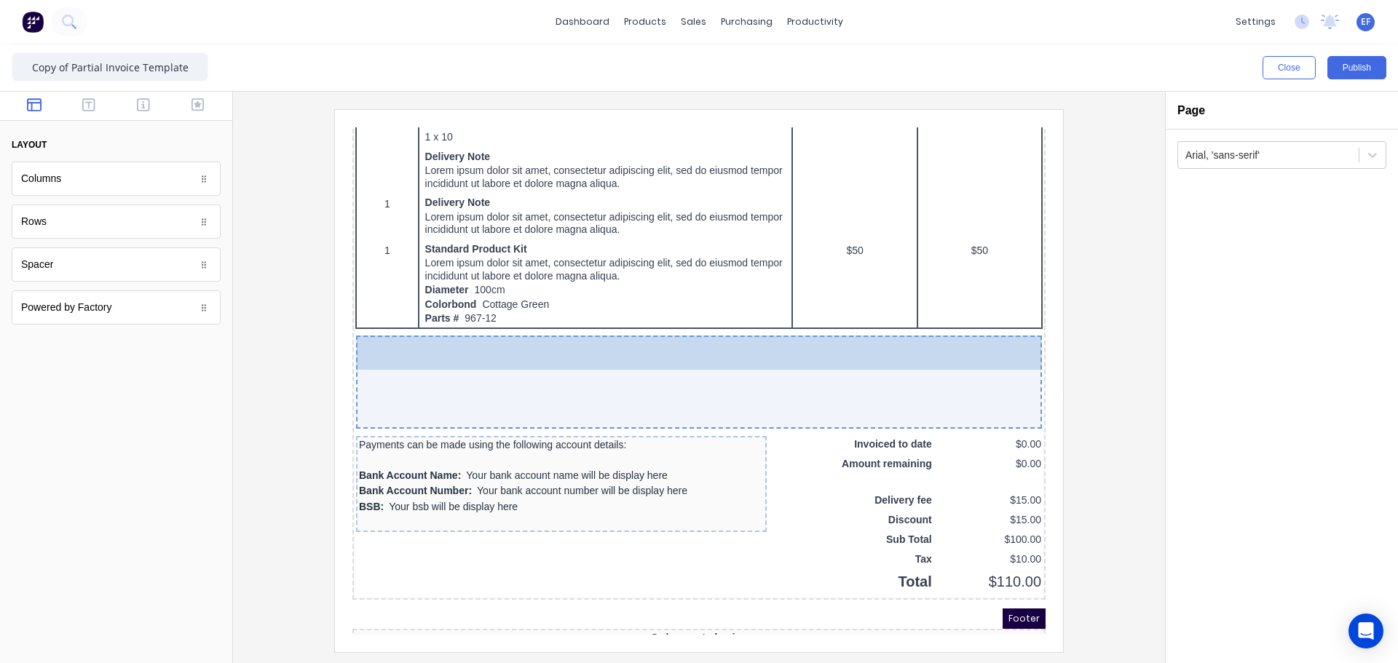
drag, startPoint x: 87, startPoint y: 269, endPoint x: 310, endPoint y: 274, distance: 223.6
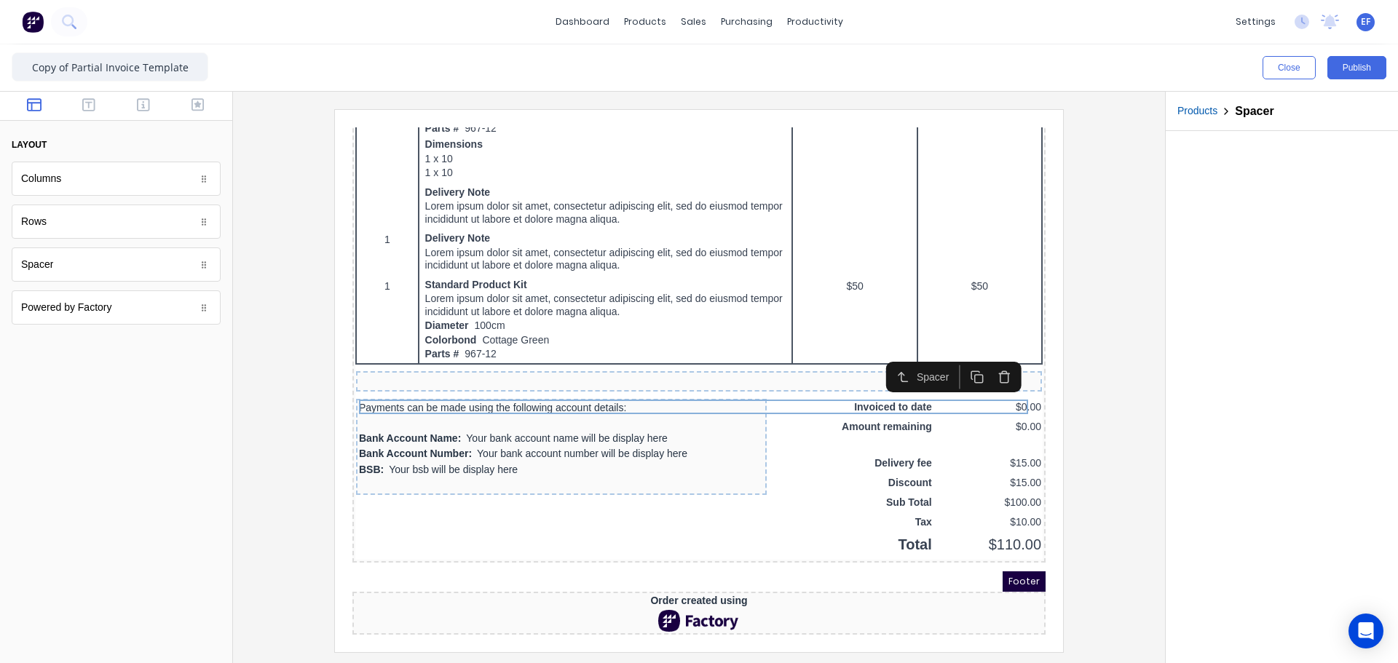
scroll to position [1152, 0]
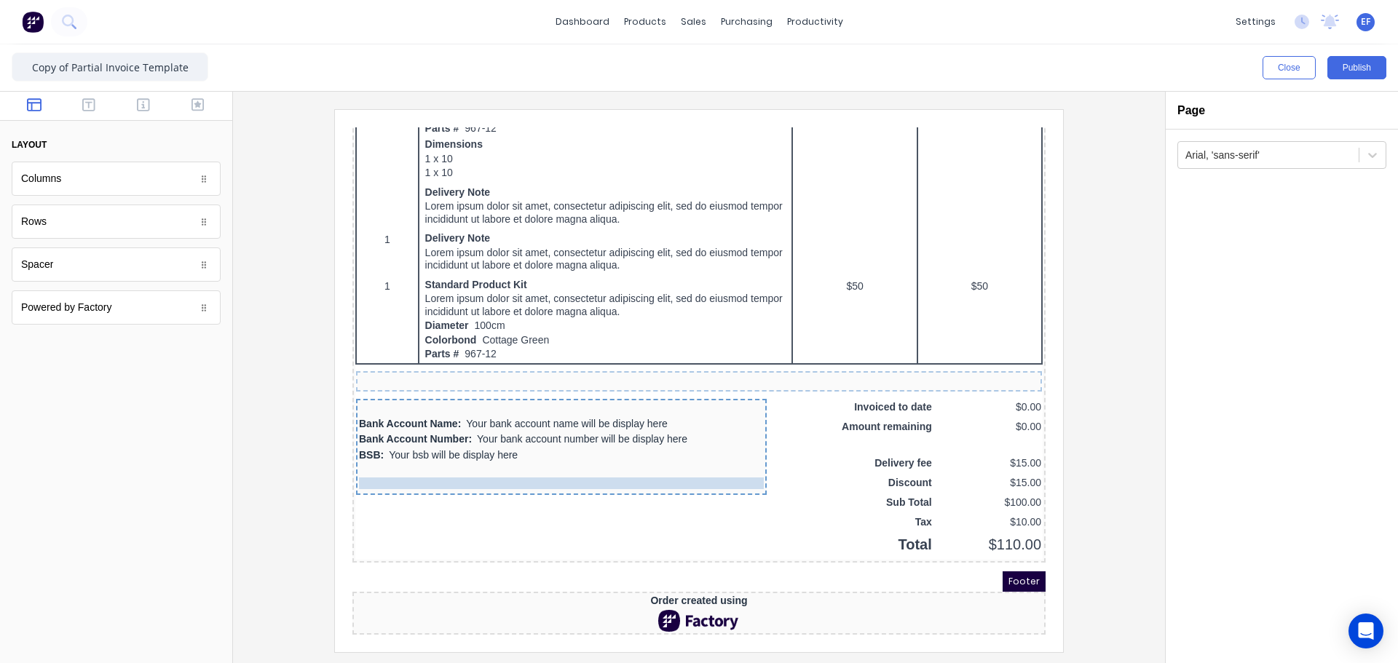
drag, startPoint x: 441, startPoint y: 381, endPoint x: 430, endPoint y: 464, distance: 83.0
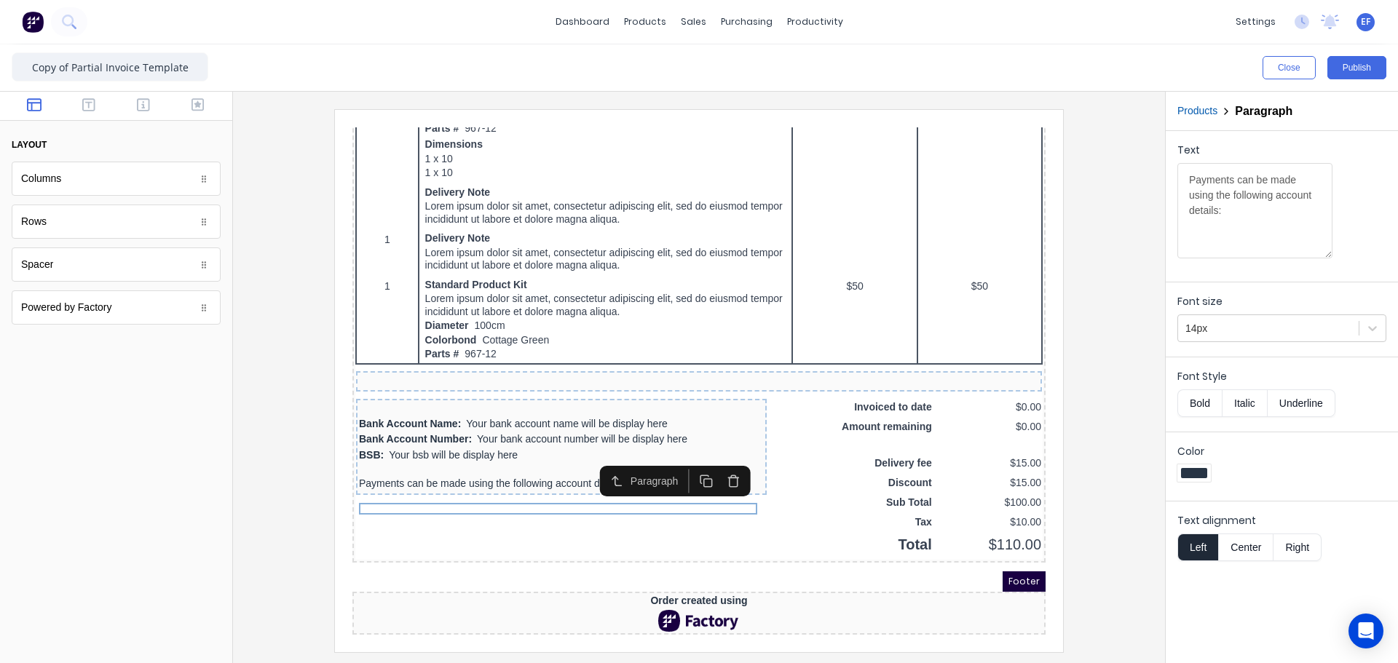
click at [710, 456] on icon "button" at bounding box center [716, 463] width 14 height 14
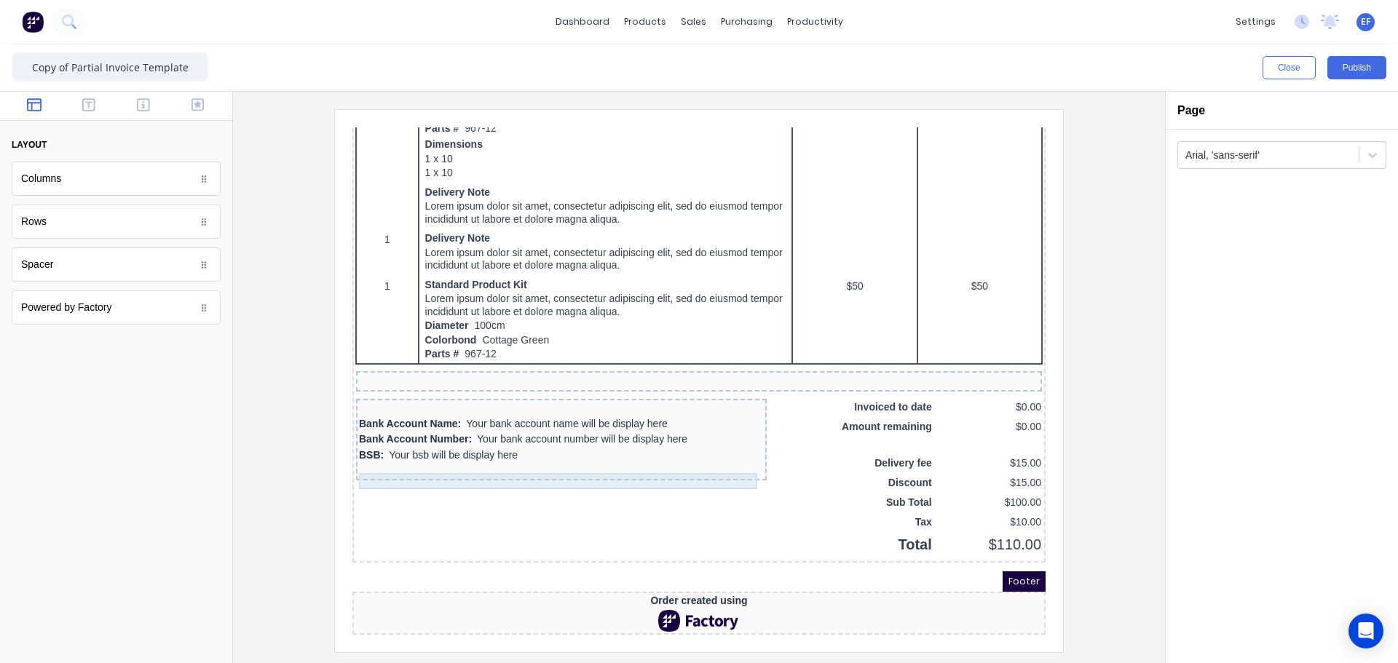
click at [712, 430] on div "BSB: Your bsb will be display here" at bounding box center [543, 438] width 405 height 16
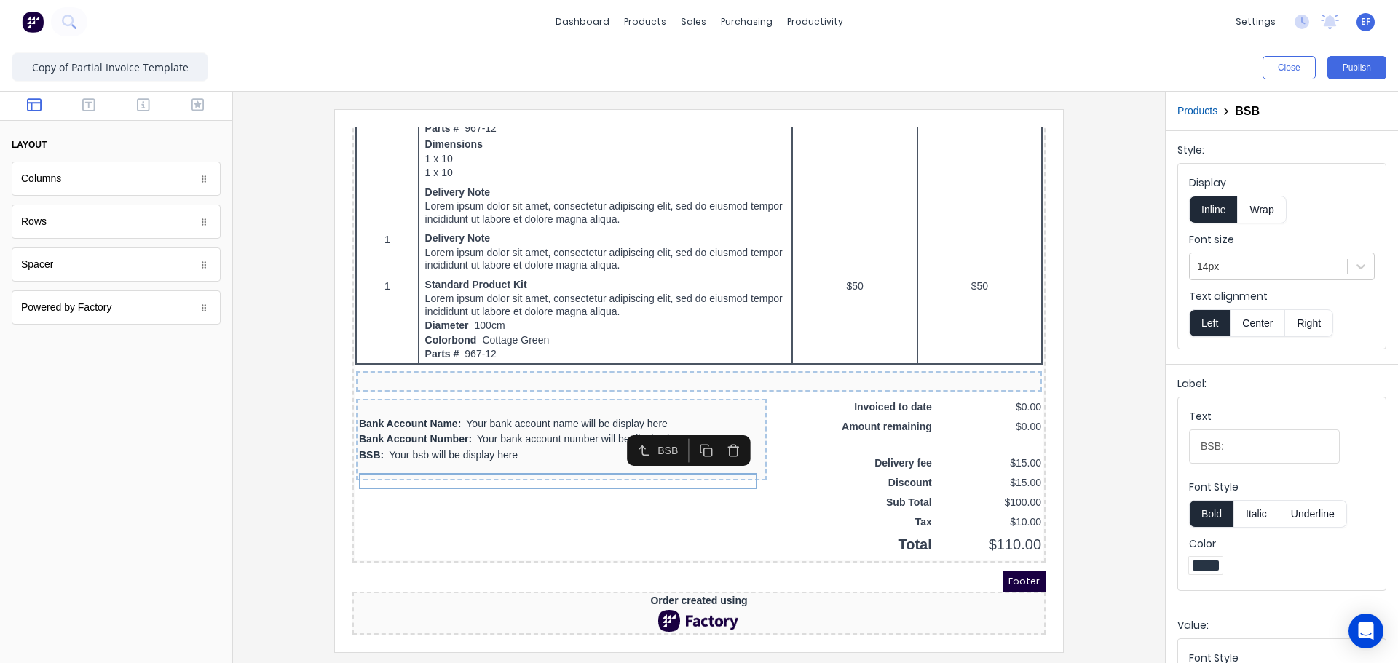
click at [713, 427] on icon "button" at bounding box center [716, 434] width 14 height 14
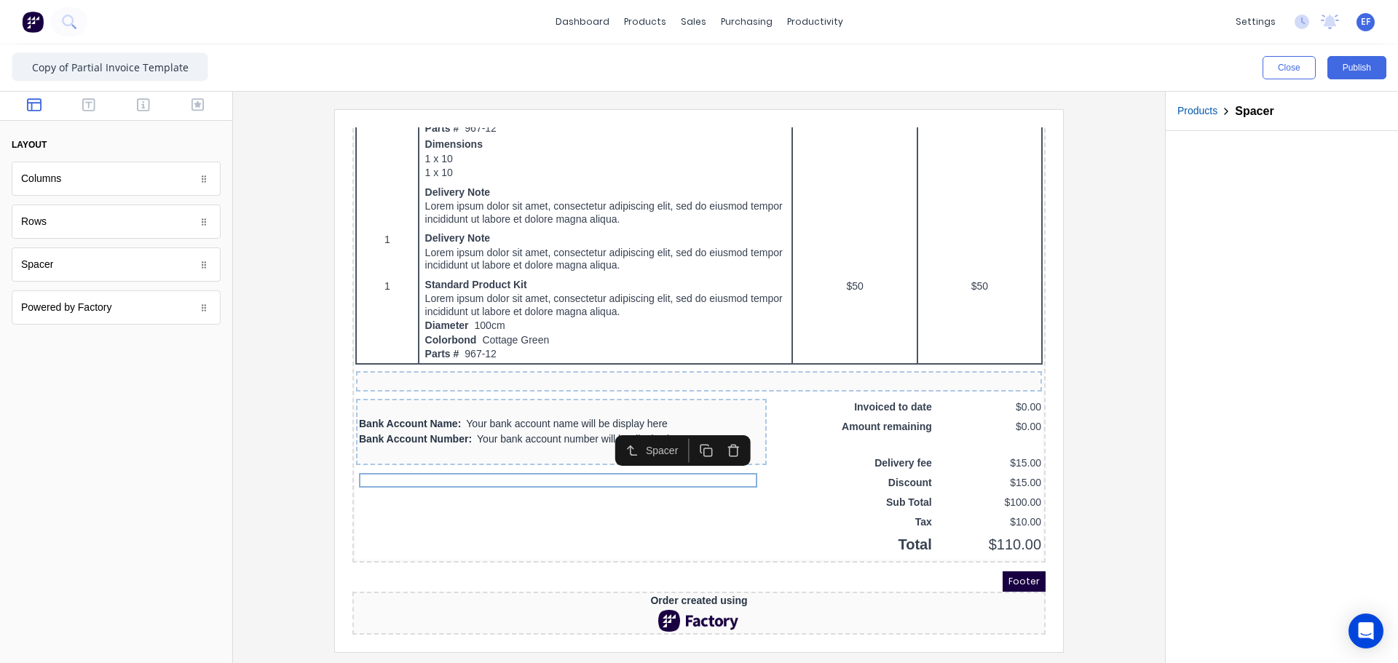
click at [713, 427] on icon "button" at bounding box center [716, 434] width 14 height 14
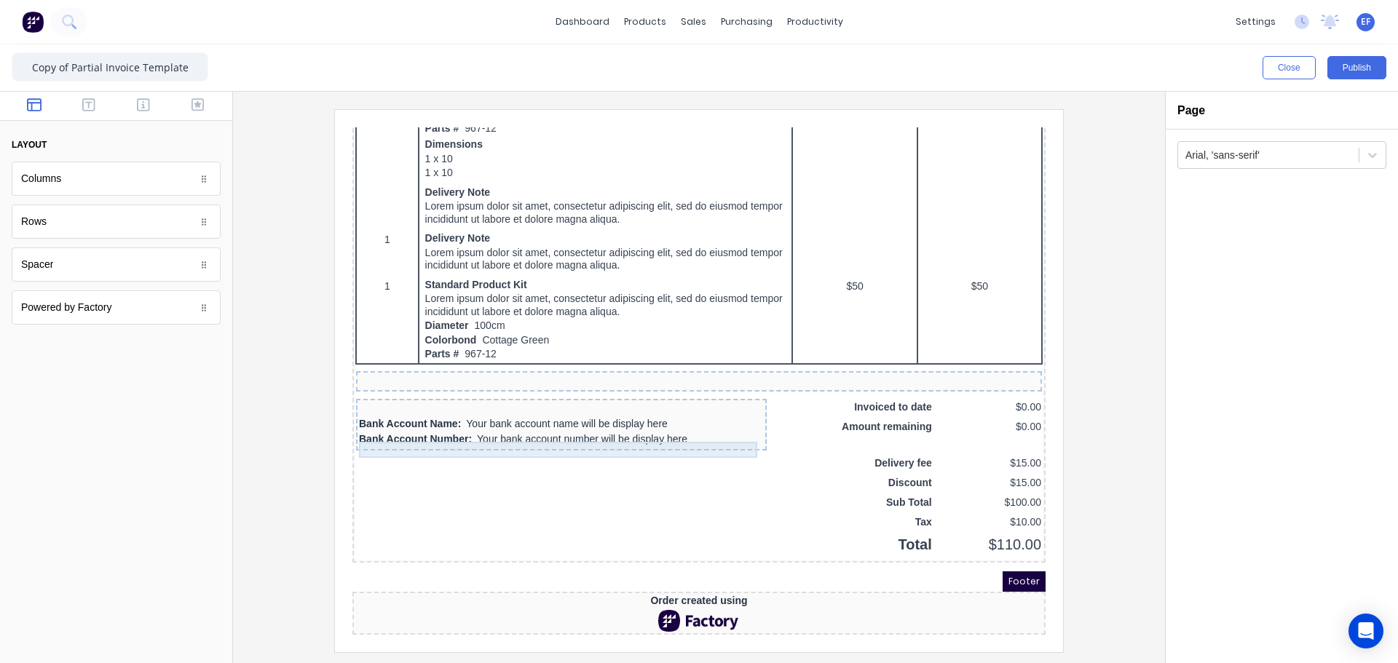
click at [713, 400] on div "Bank Account Name: Your bank account name will be display here" at bounding box center [543, 407] width 405 height 16
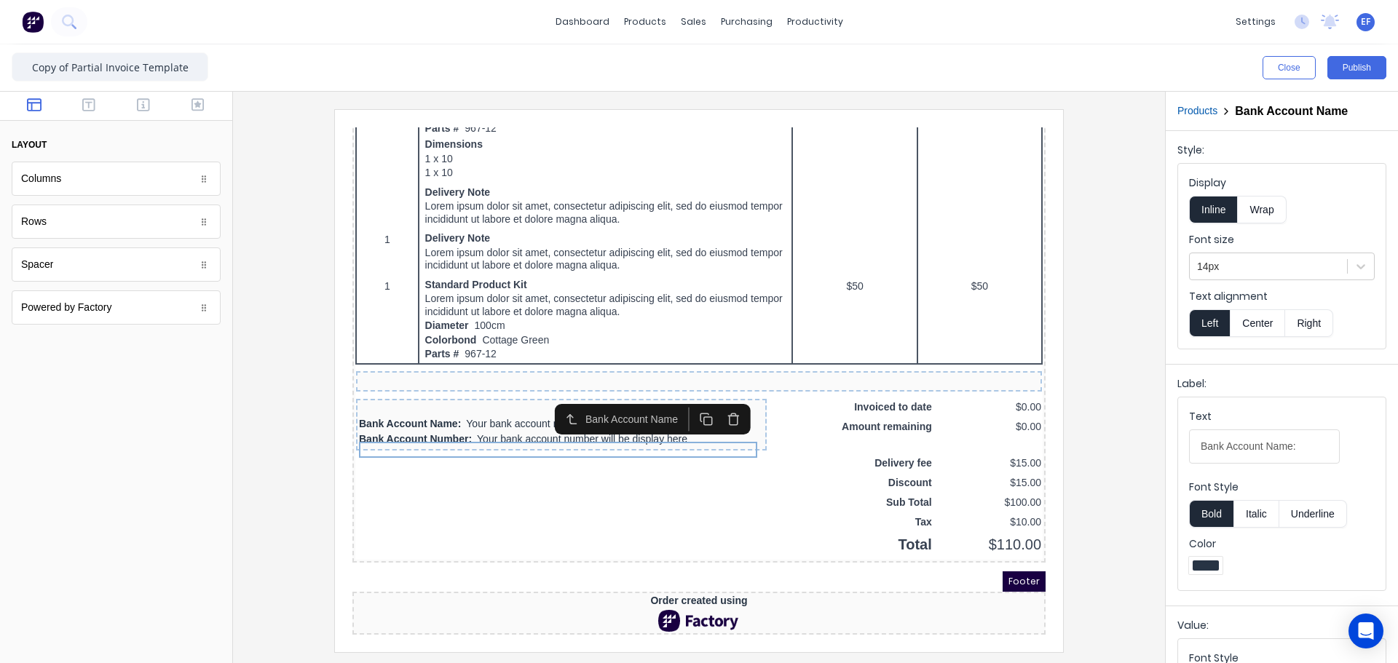
click at [719, 395] on icon "button" at bounding box center [716, 402] width 14 height 14
click at [713, 395] on icon "button" at bounding box center [716, 402] width 14 height 14
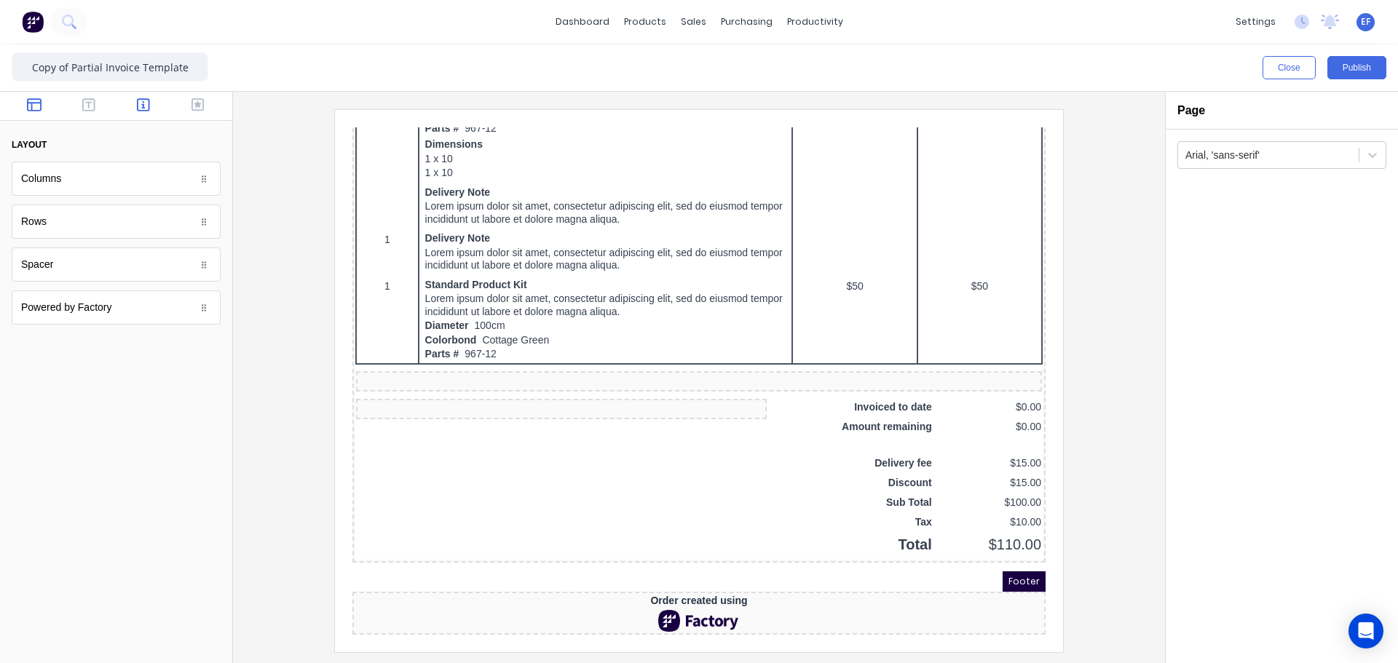
click at [140, 104] on icon "button" at bounding box center [143, 105] width 13 height 15
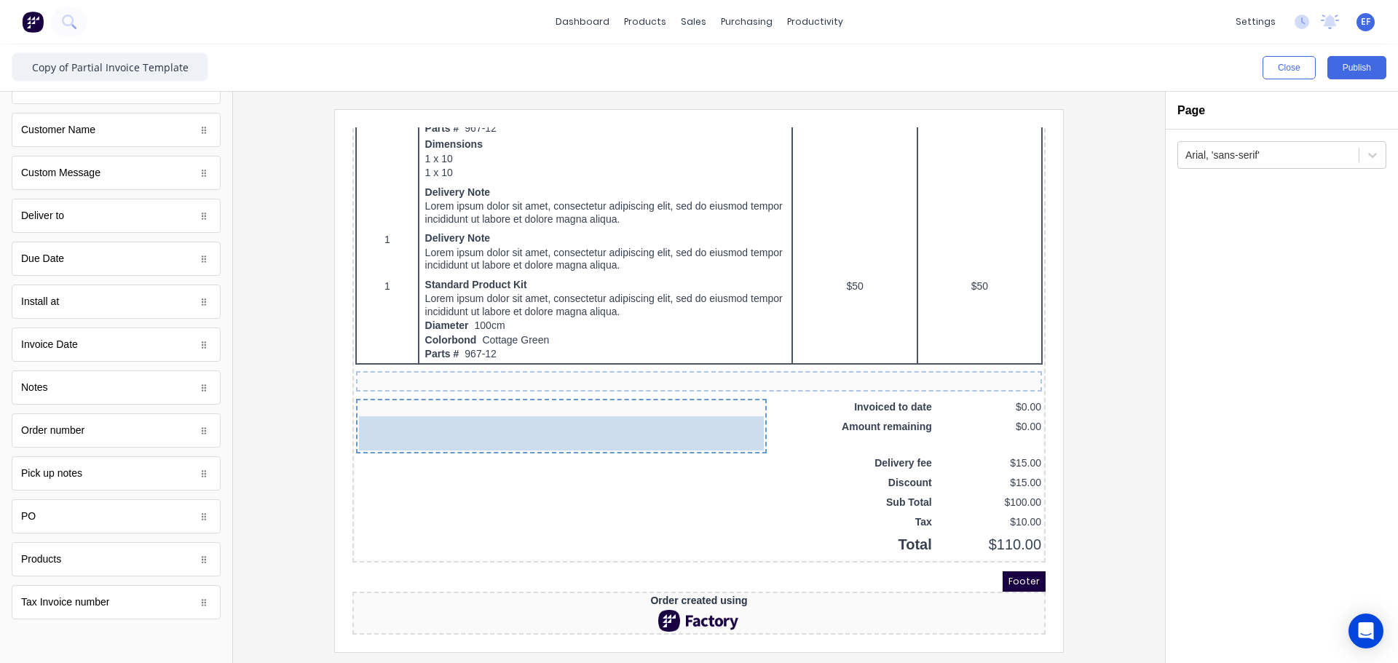
drag, startPoint x: 68, startPoint y: 607, endPoint x: 128, endPoint y: 295, distance: 318.1
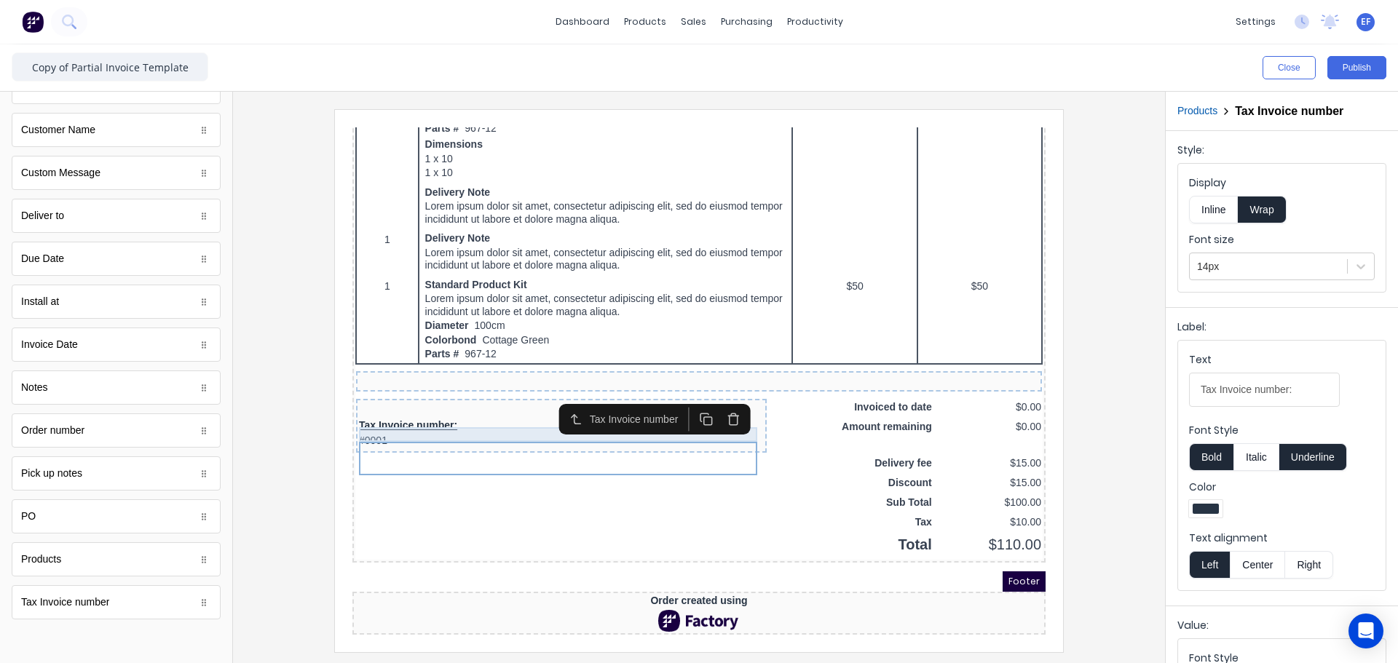
click at [488, 384] on div at bounding box center [543, 391] width 405 height 15
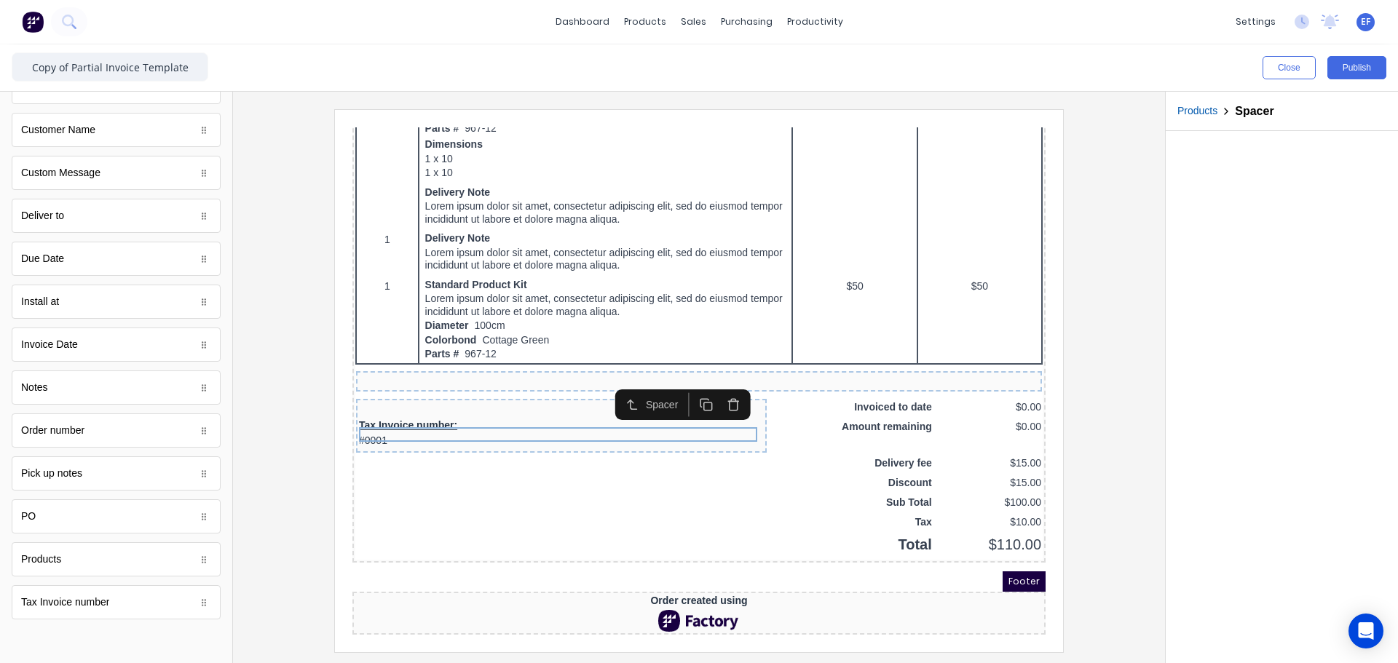
click at [686, 381] on icon "button" at bounding box center [689, 388] width 14 height 14
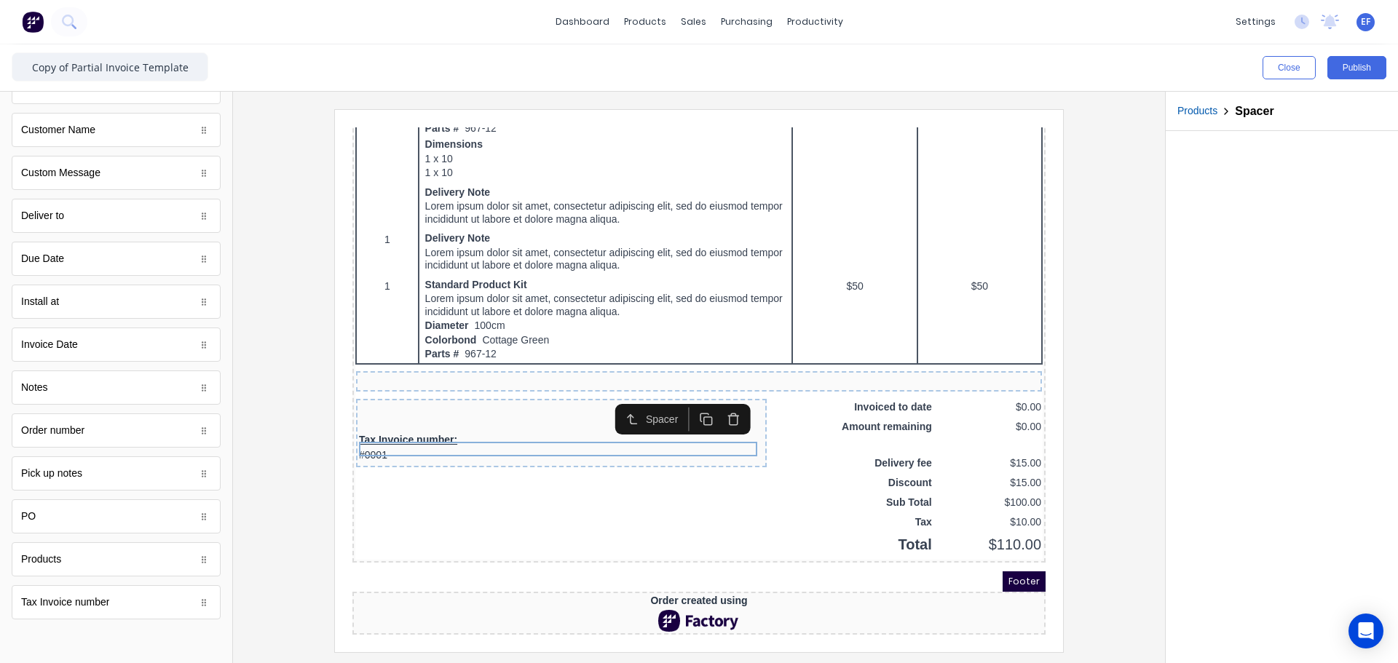
click at [686, 395] on icon "button" at bounding box center [689, 402] width 14 height 14
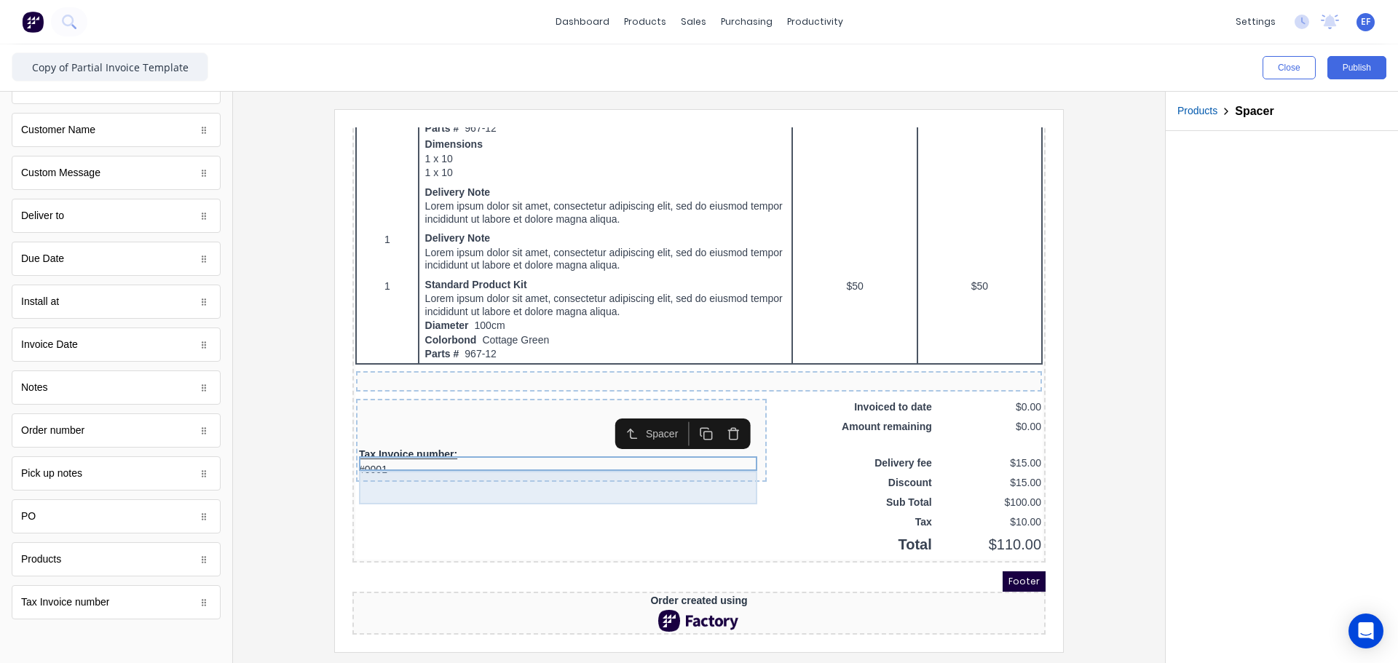
click at [630, 444] on div "Tax Invoice number: #0001" at bounding box center [543, 444] width 405 height 33
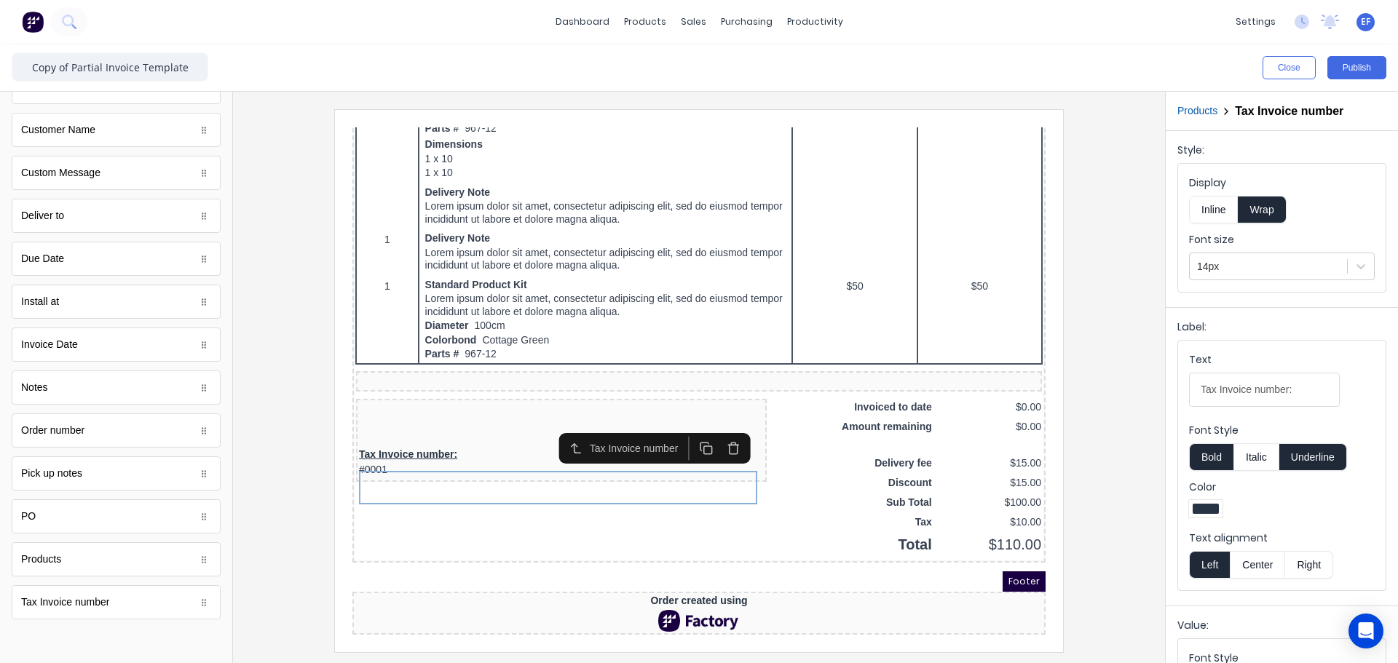
click at [1219, 216] on button "Inline" at bounding box center [1213, 210] width 49 height 28
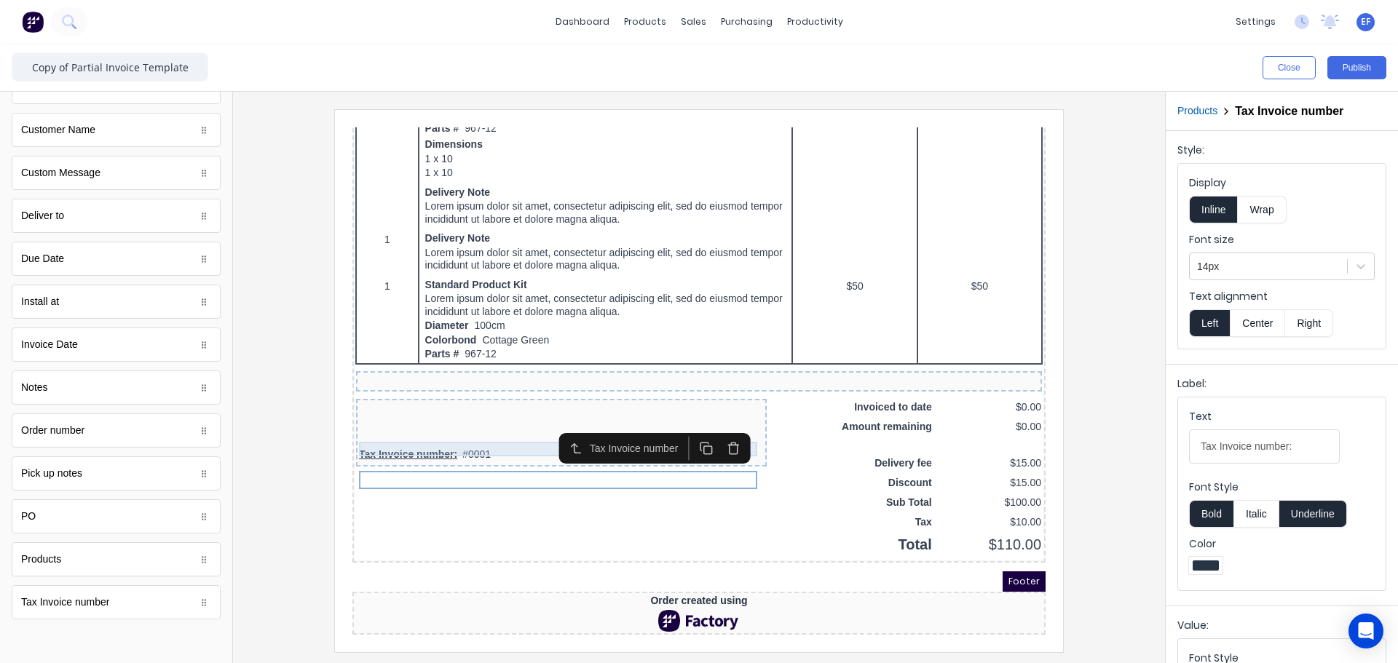
click at [512, 400] on div at bounding box center [543, 406] width 405 height 15
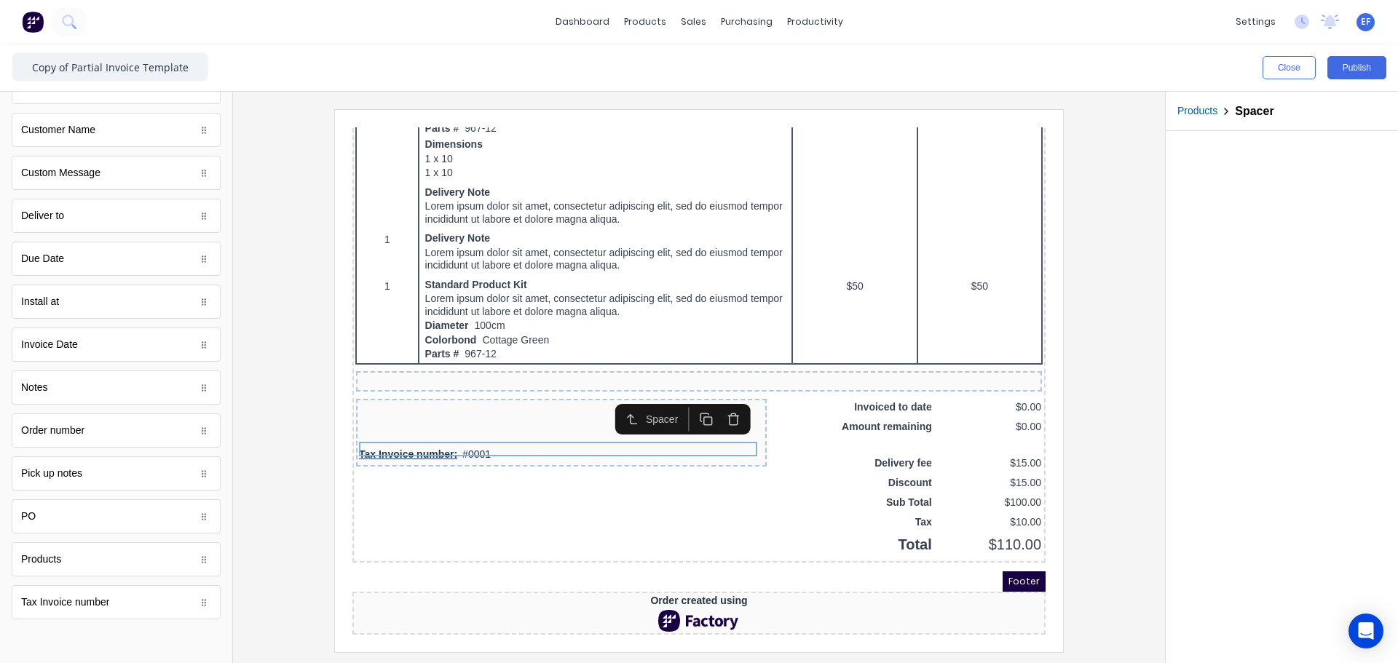
click at [686, 395] on icon "button" at bounding box center [689, 402] width 14 height 14
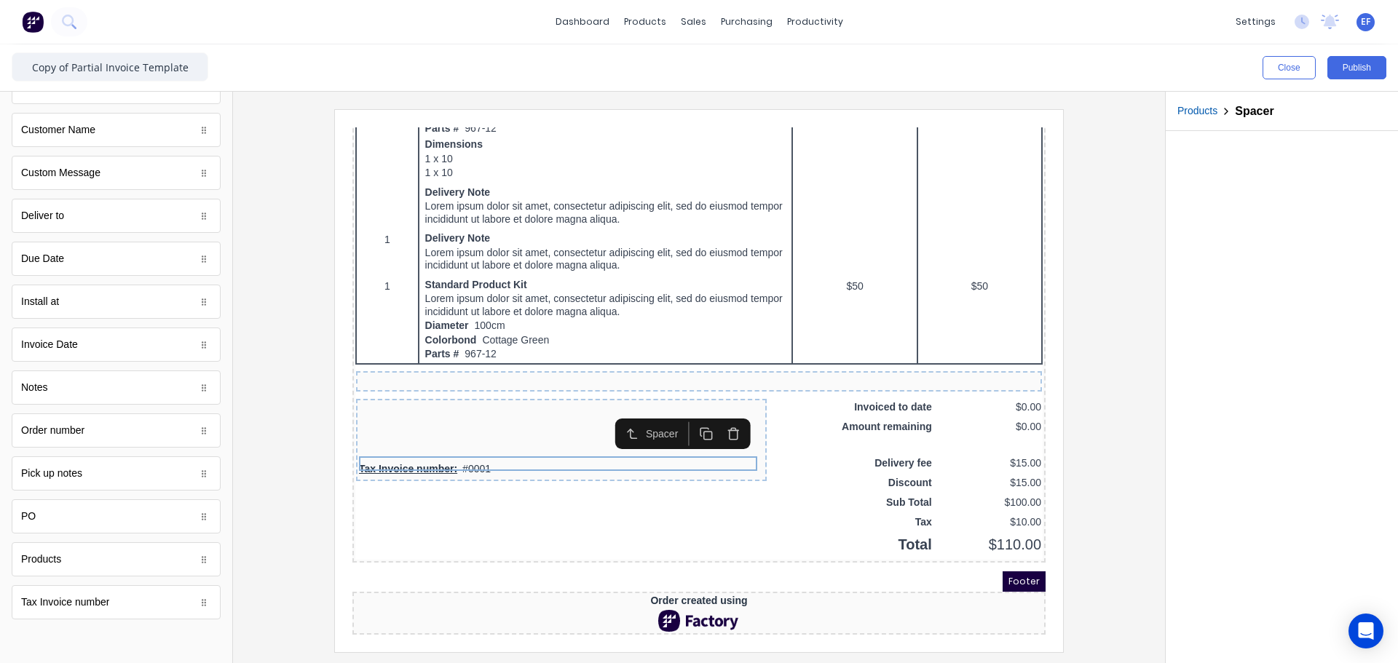
click at [686, 410] on icon "button" at bounding box center [689, 417] width 14 height 14
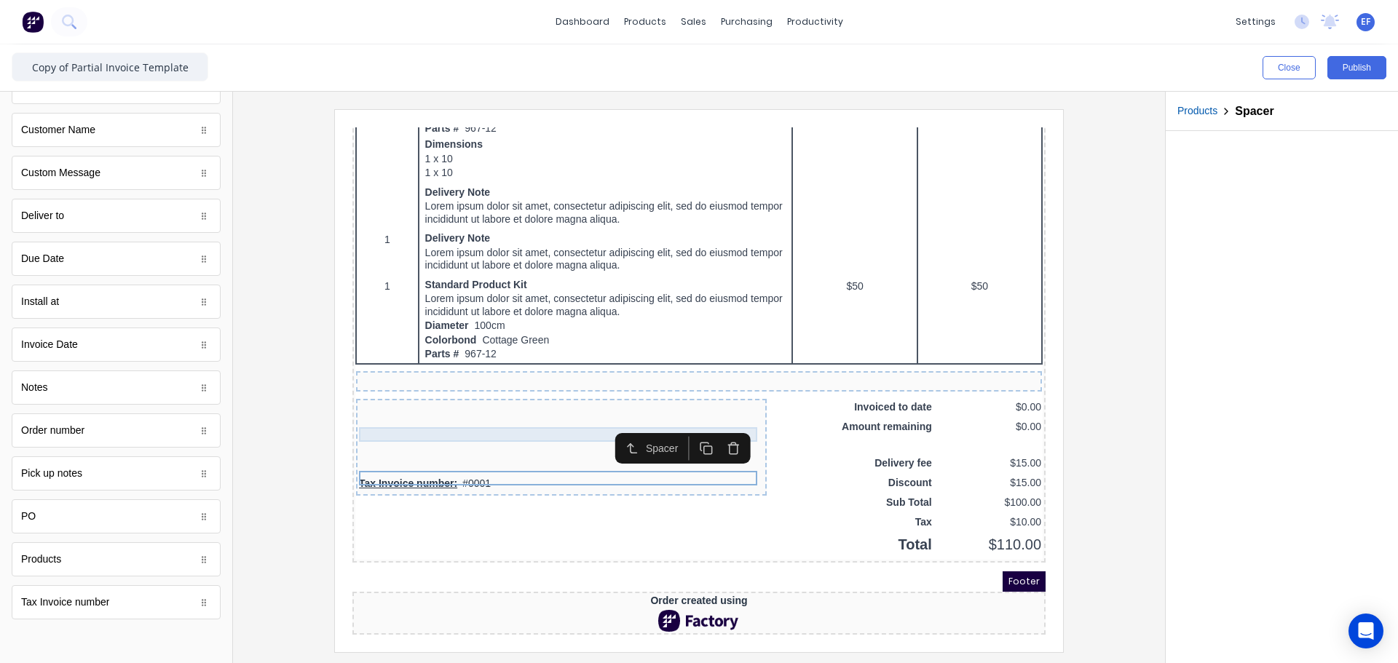
click at [686, 384] on div at bounding box center [543, 391] width 405 height 15
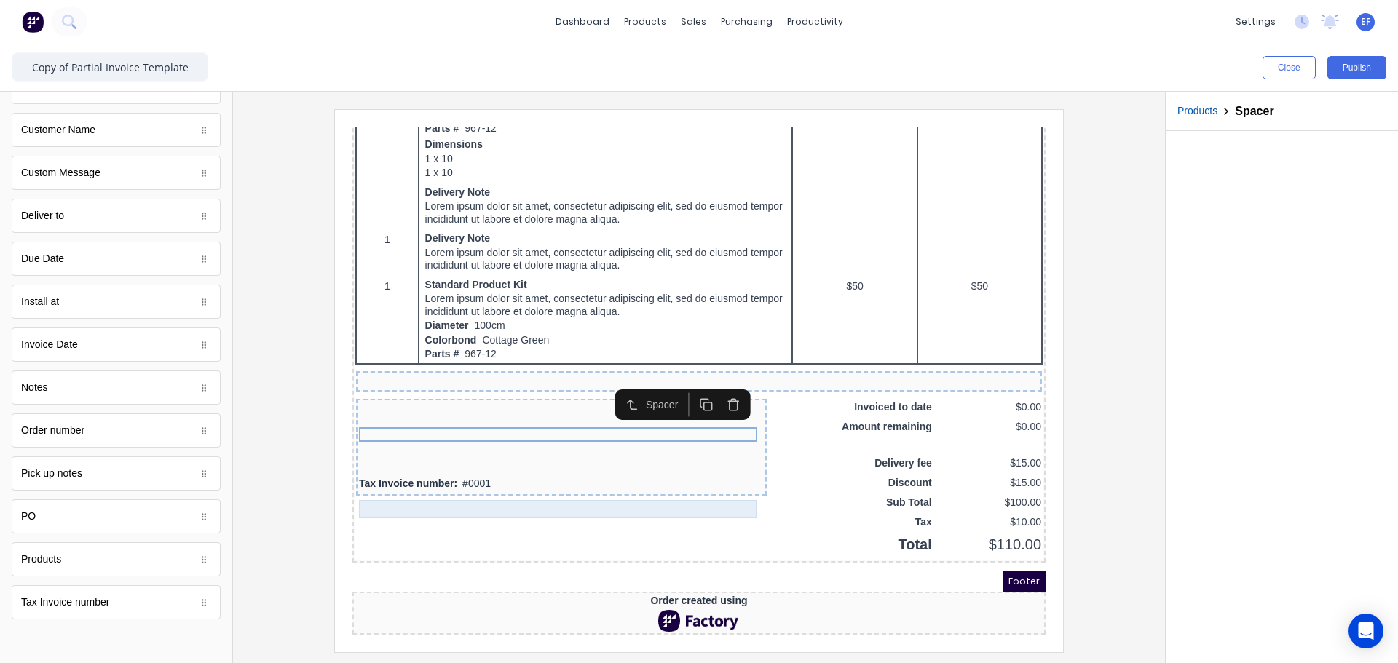
click at [485, 457] on div "Tax Invoice number: #0001" at bounding box center [543, 466] width 405 height 18
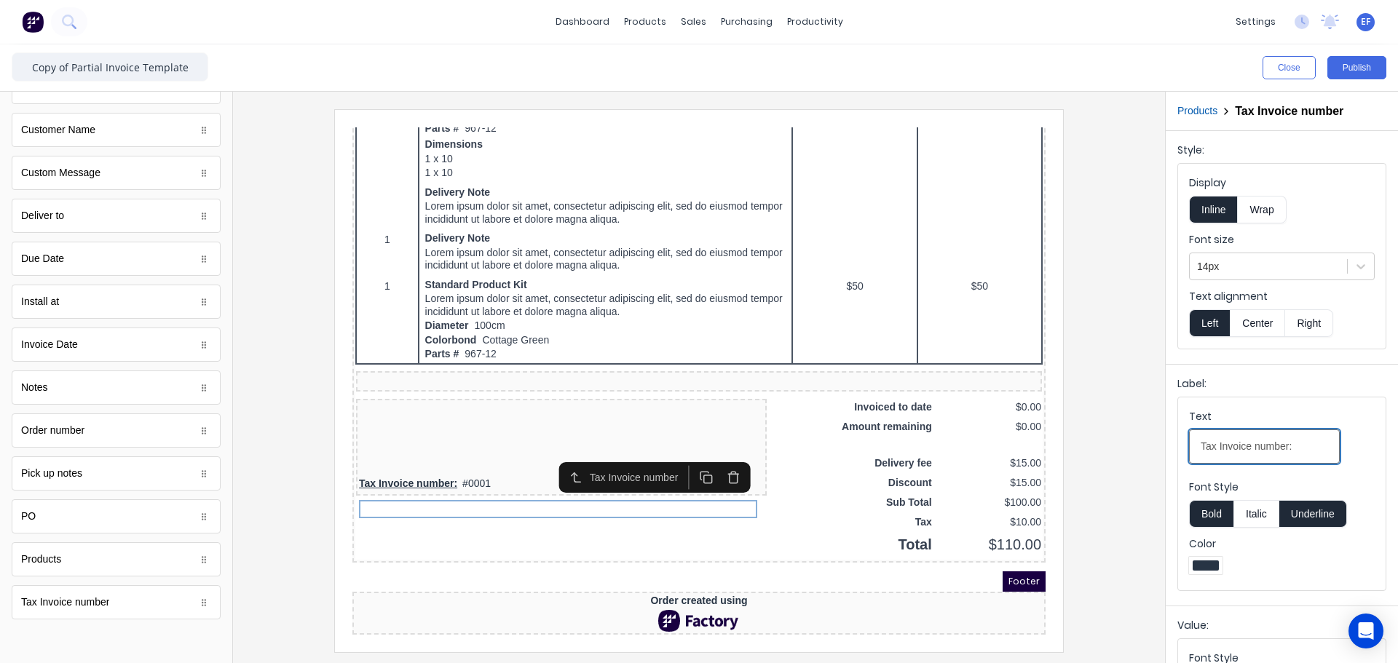
drag, startPoint x: 1276, startPoint y: 452, endPoint x: 1104, endPoint y: 449, distance: 171.8
click at [1110, 450] on div "Close Publish Components standard fields Accounting number Accounting number Ba…" at bounding box center [699, 353] width 1398 height 619
paste input "Payment Communication:"
type input "Payment Communication:"
click at [1307, 512] on button "Underline" at bounding box center [1313, 514] width 68 height 28
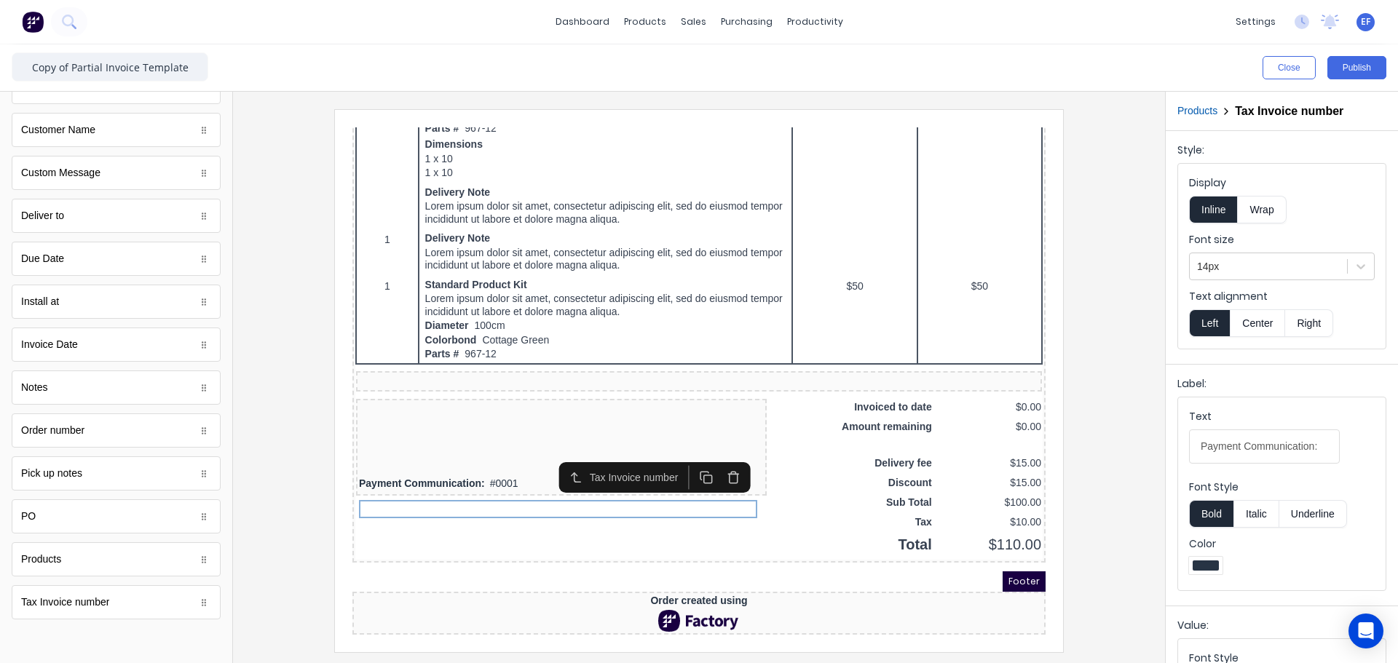
drag, startPoint x: 1191, startPoint y: 513, endPoint x: 1204, endPoint y: 513, distance: 13.1
click at [1192, 513] on button "Bold" at bounding box center [1211, 514] width 44 height 28
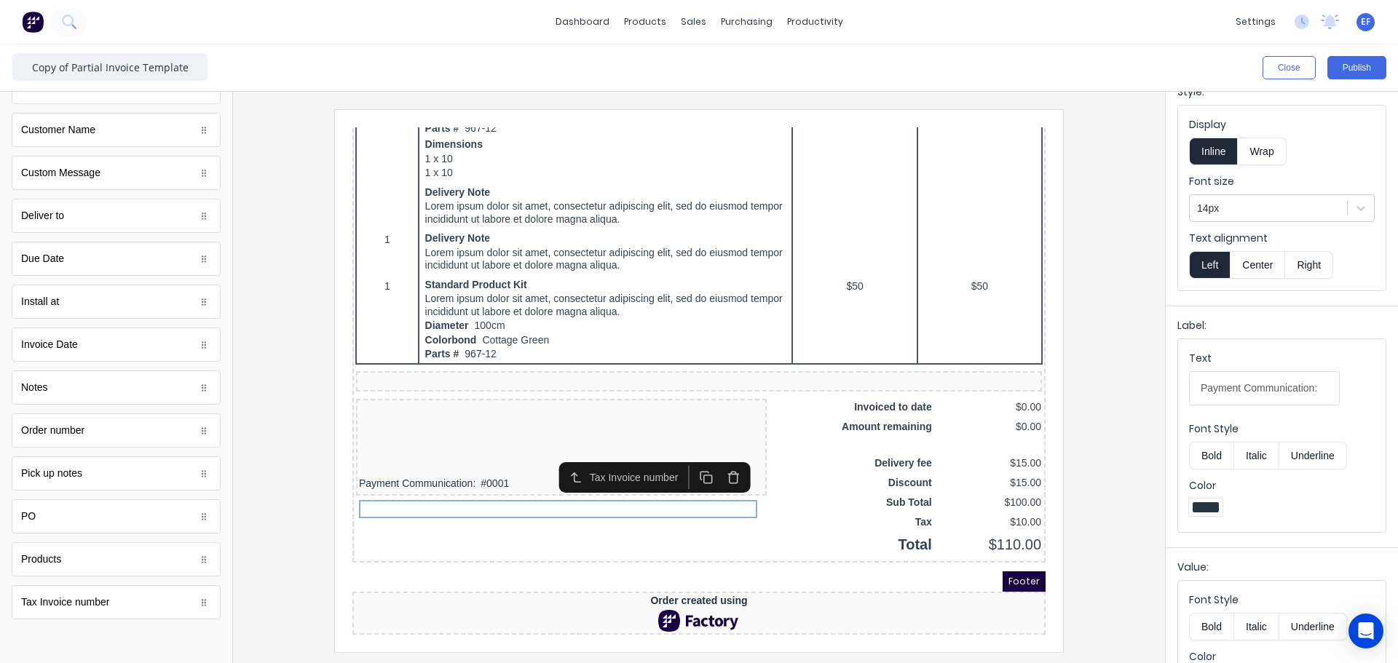
scroll to position [109, 0]
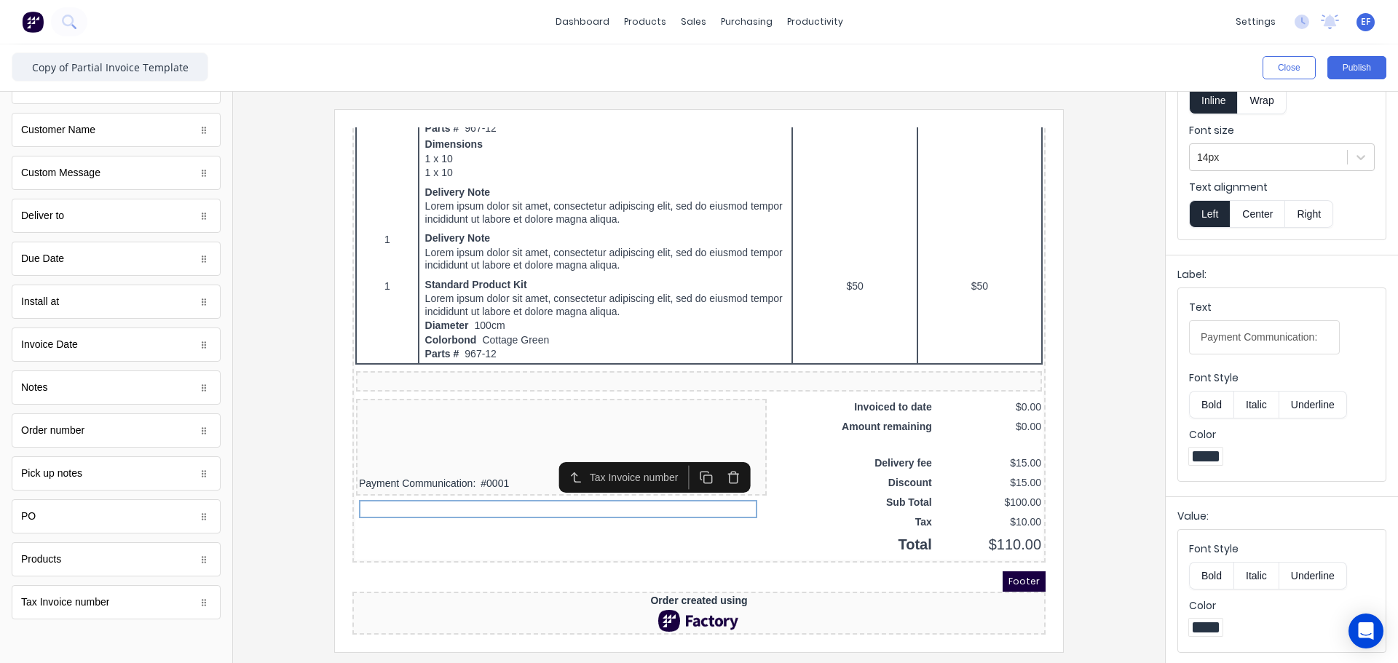
click at [1210, 578] on button "Bold" at bounding box center [1211, 576] width 44 height 28
click at [1111, 508] on div at bounding box center [699, 380] width 908 height 542
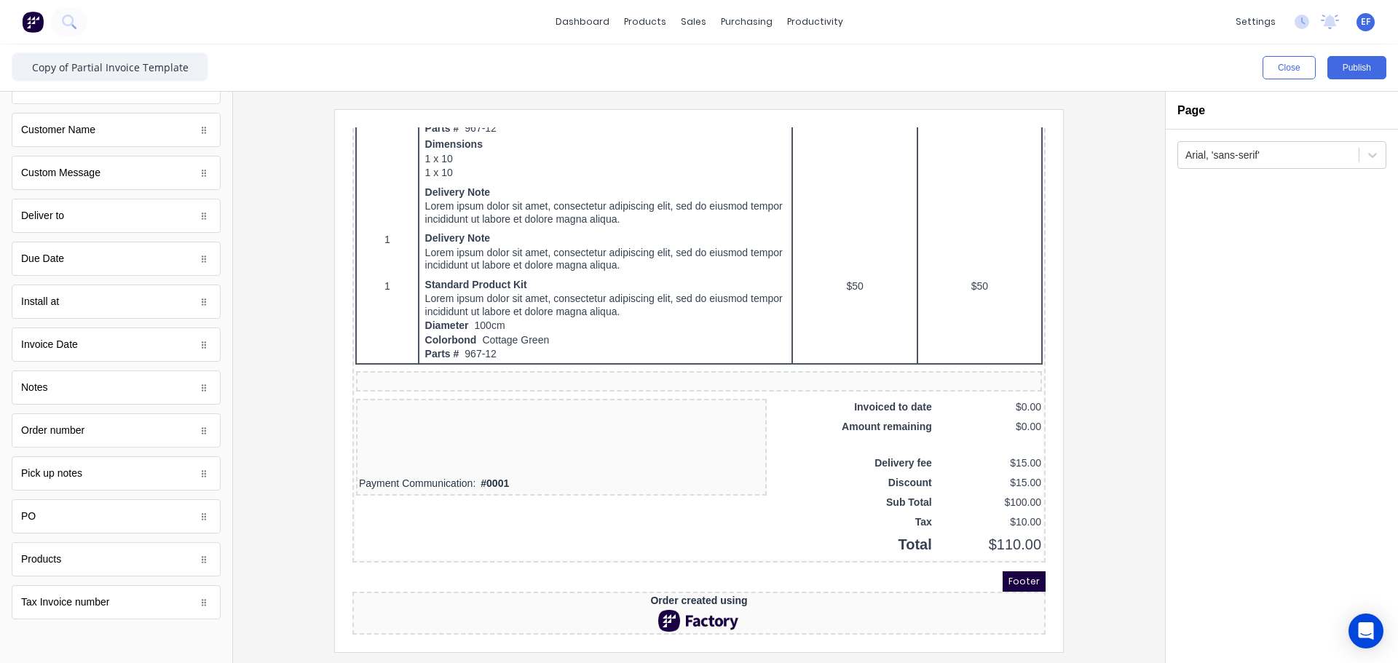
scroll to position [0, 0]
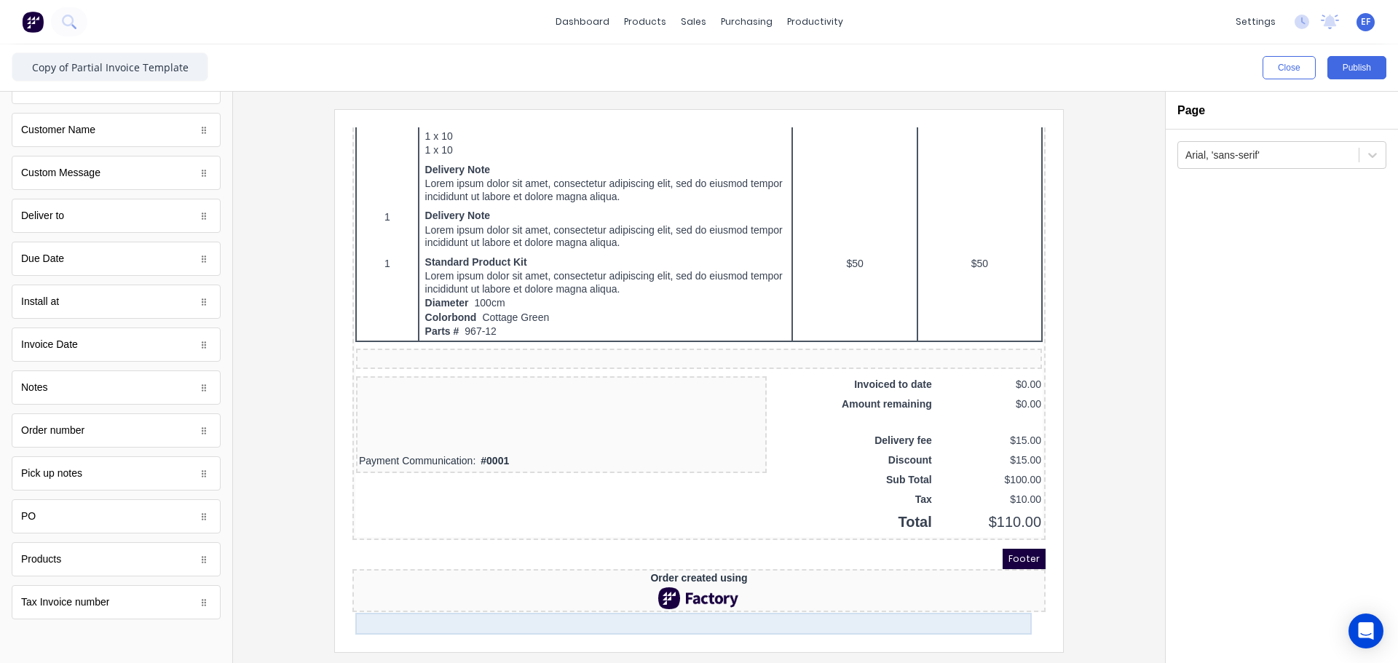
click at [644, 592] on div at bounding box center [681, 581] width 687 height 22
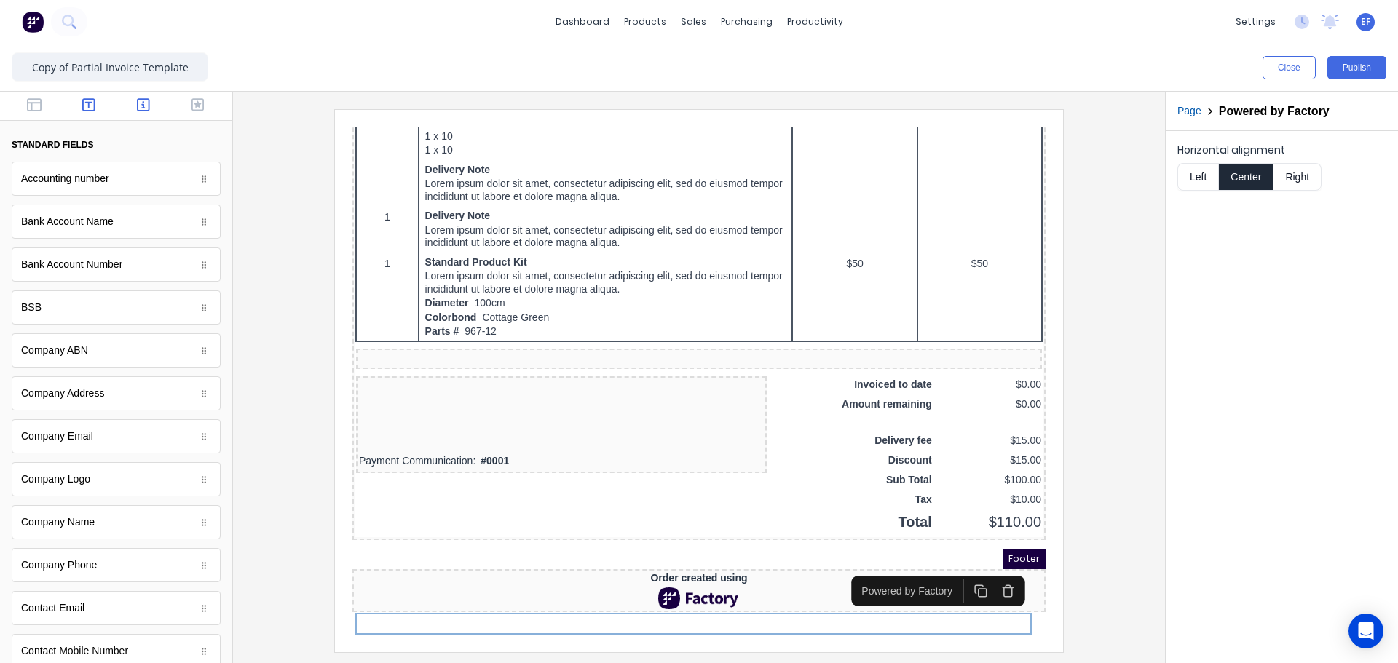
click at [76, 101] on button "button" at bounding box center [89, 106] width 46 height 17
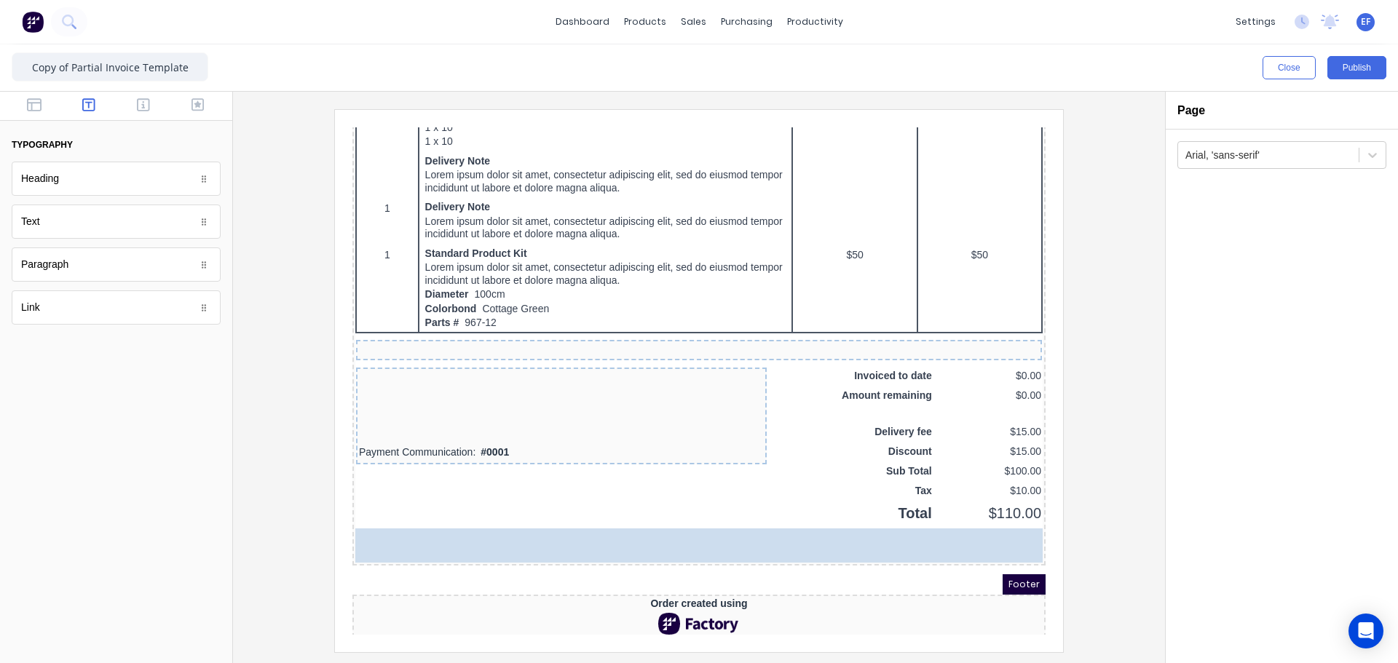
drag, startPoint x: 48, startPoint y: 229, endPoint x: 335, endPoint y: 414, distance: 341.6
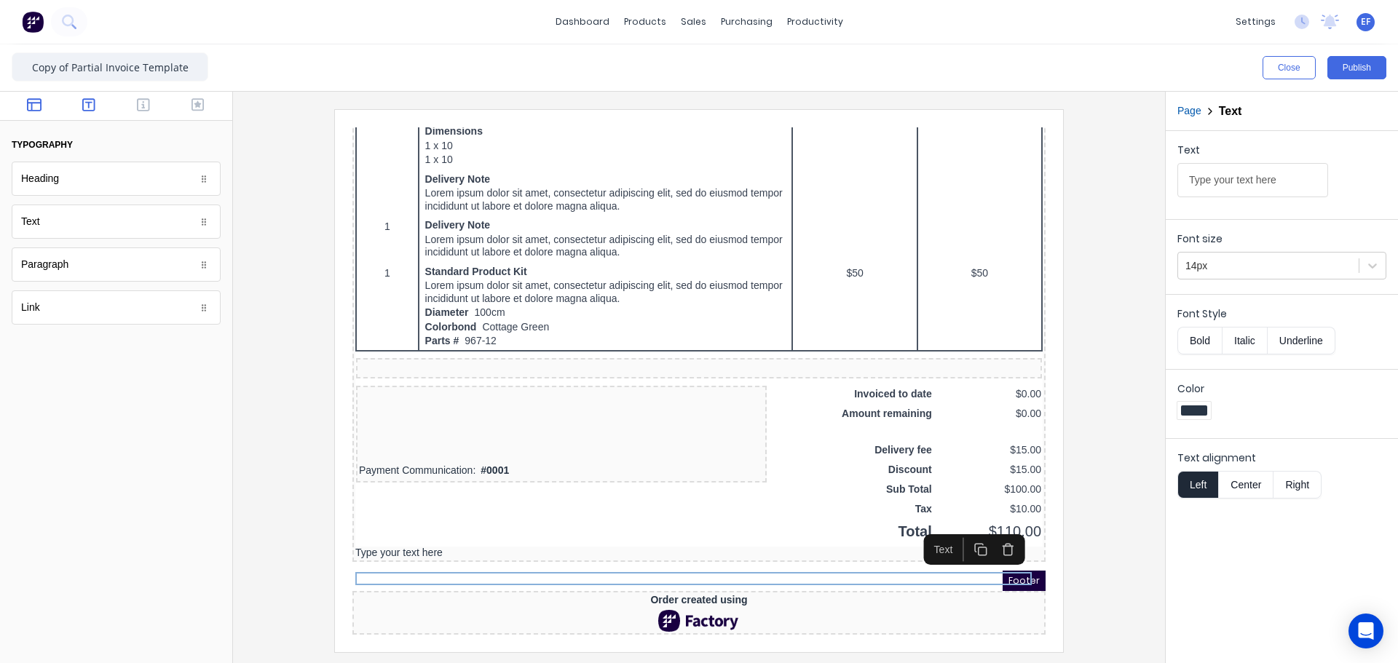
click at [33, 107] on icon "button" at bounding box center [34, 105] width 15 height 15
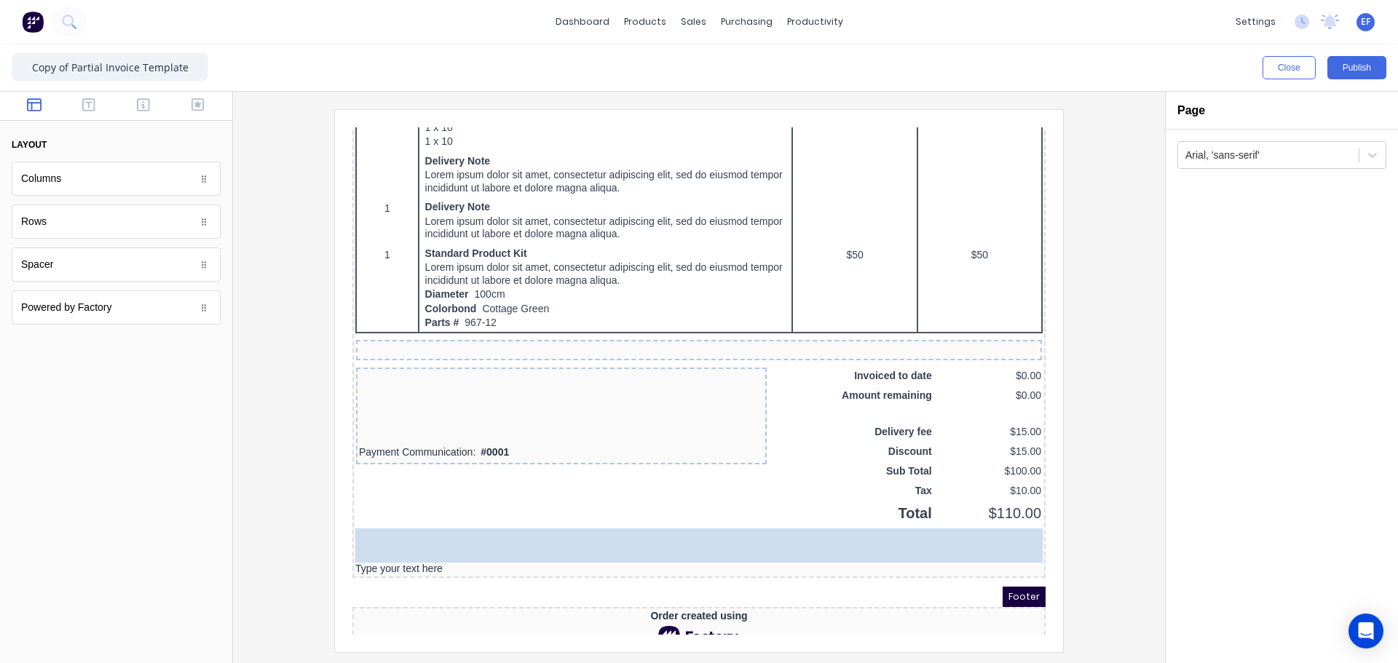
drag, startPoint x: 45, startPoint y: 270, endPoint x: 427, endPoint y: 526, distance: 459.1
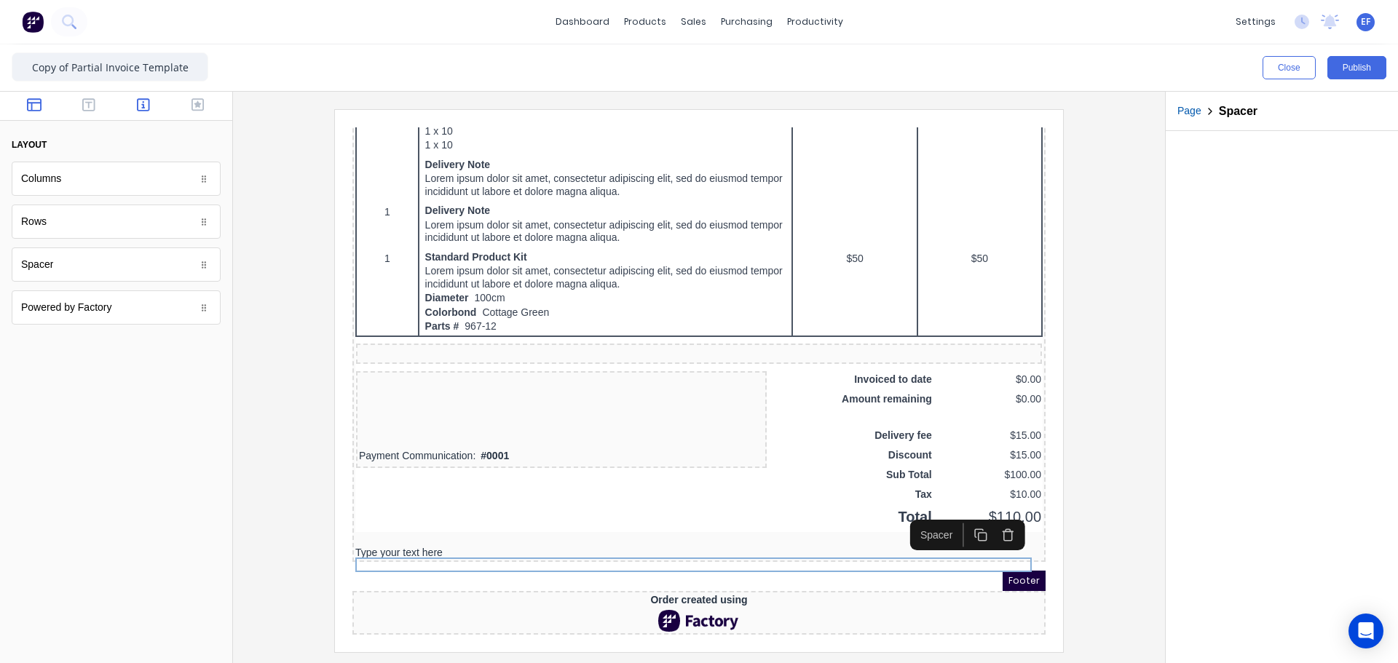
click at [135, 106] on button "button" at bounding box center [144, 106] width 46 height 17
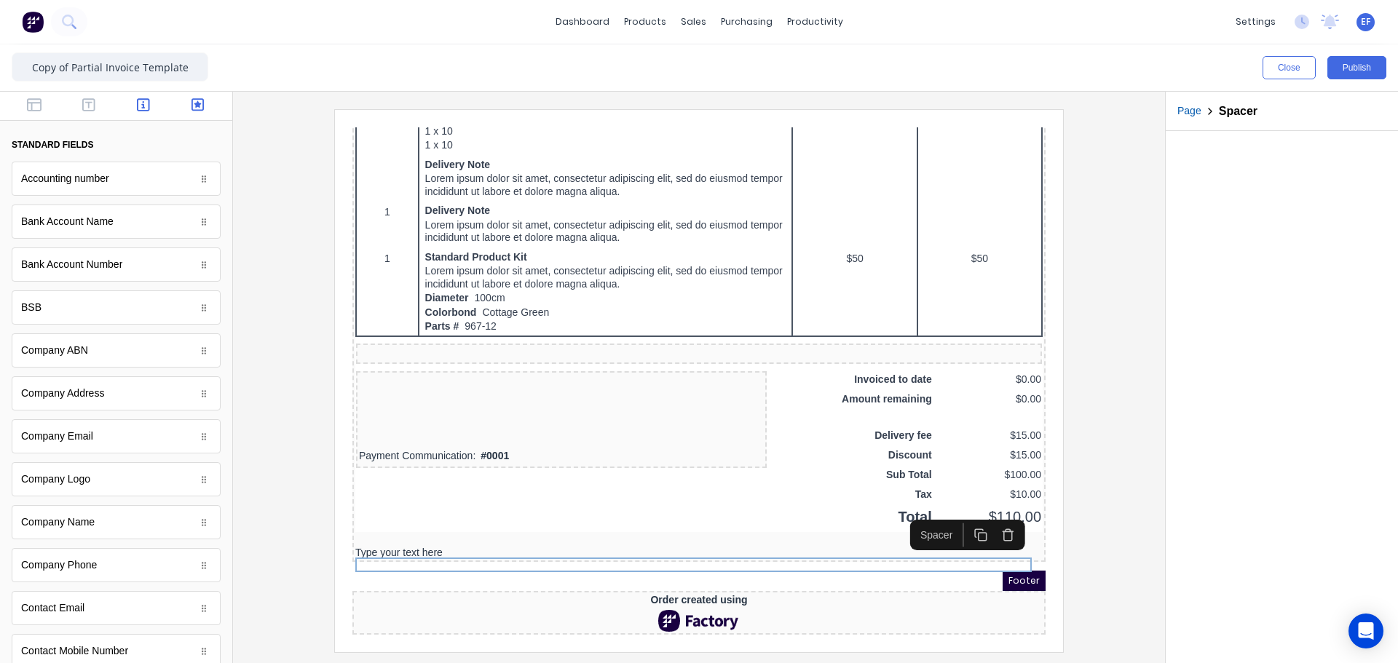
click at [191, 111] on icon "button" at bounding box center [197, 104] width 13 height 13
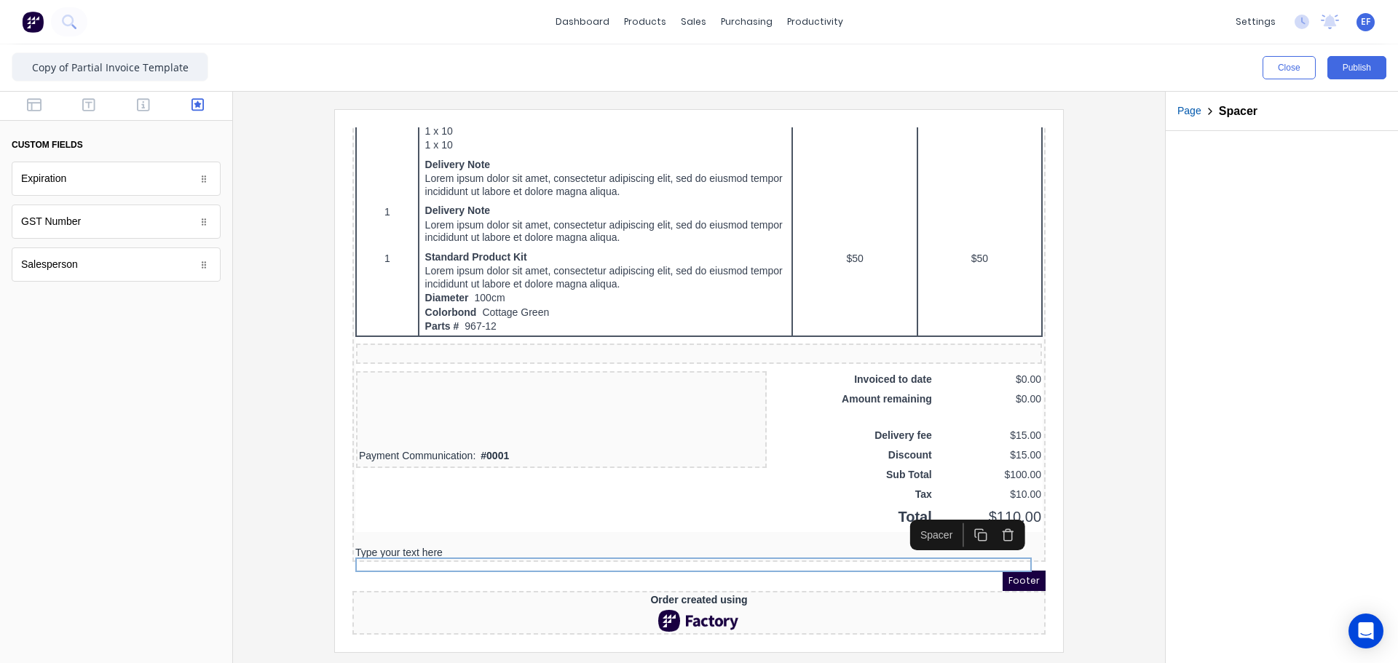
click at [80, 218] on div "GST Number" at bounding box center [116, 222] width 209 height 34
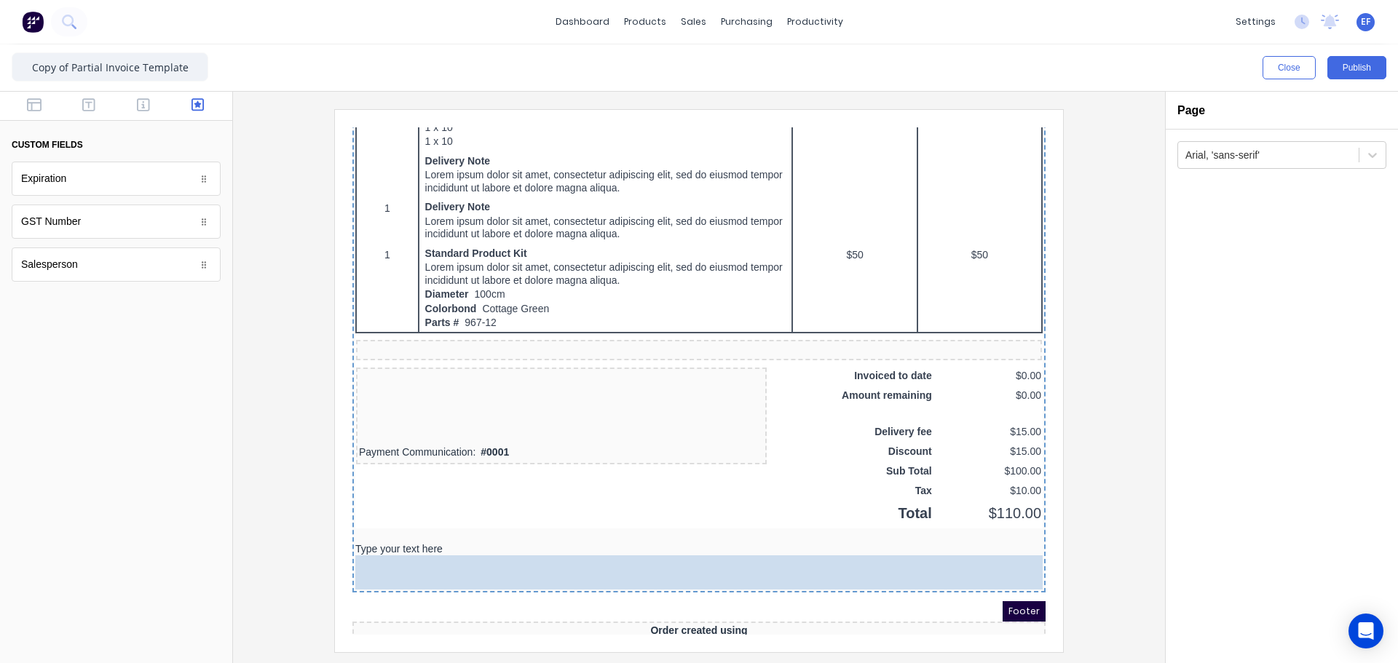
drag, startPoint x: 64, startPoint y: 222, endPoint x: 139, endPoint y: 465, distance: 254.4
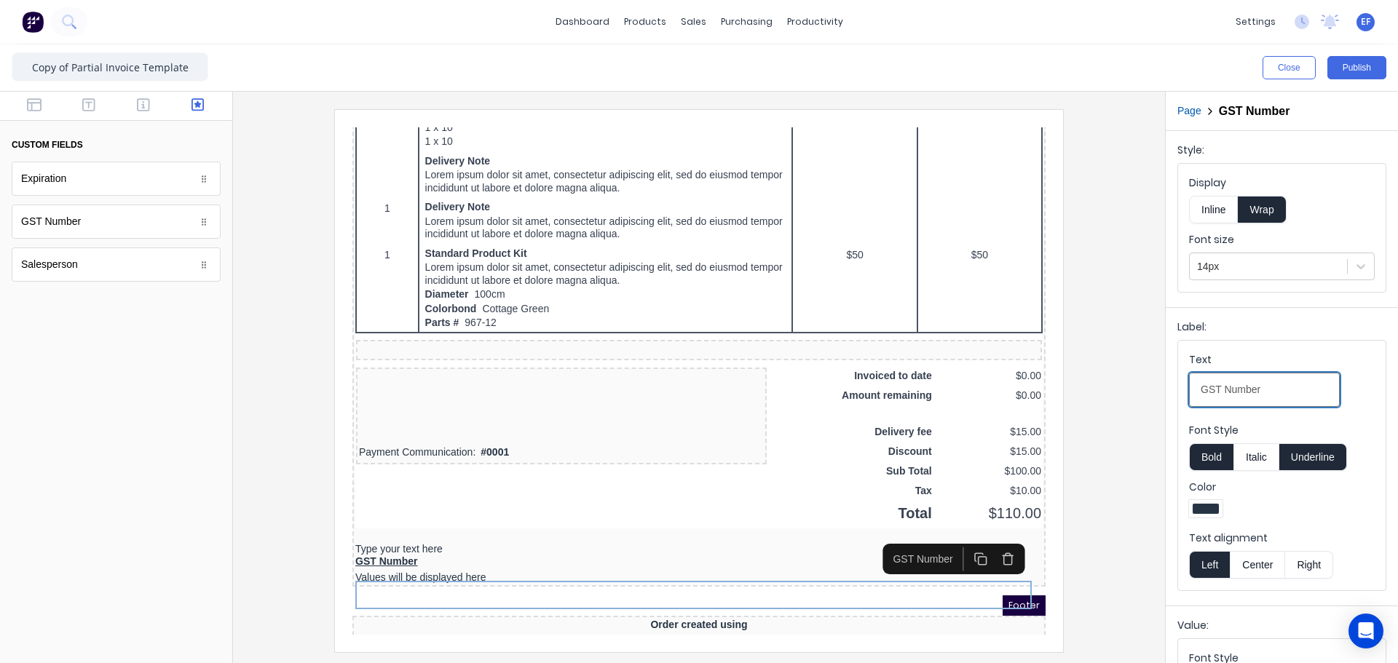
drag, startPoint x: 1292, startPoint y: 395, endPoint x: 1093, endPoint y: 392, distance: 199.5
click at [1094, 392] on div "Close Publish Components custom fields Expiration Expiration GST Number GST Num…" at bounding box center [699, 353] width 1398 height 619
paste Number-textqsmsyk4hzl3nkew3lljsj602yucjl0zm738fl8cdytbbsxrbew9qt82evq1b-416a5eb5-cd9f-4c14-9c1b-03769afe3824_object_label_text "#:"
type Number-textqsmsyk4hzl3nkew3lljsj602yucjl0zm738fl8cdytbbsxrbew9qt82evq1b-416a5eb5-cd9f-4c14-9c1b-03769afe3824_object_label_text "GST #:"
click at [1219, 200] on button "Inline" at bounding box center [1213, 210] width 49 height 28
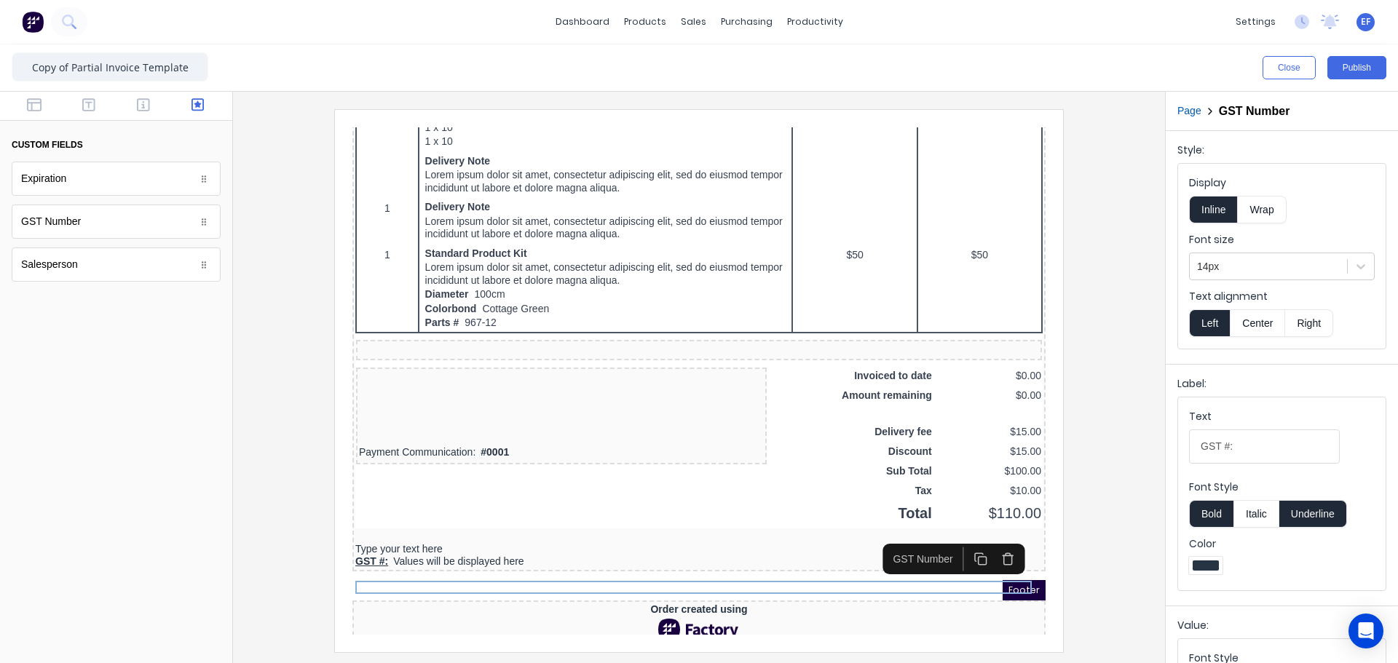
click at [1314, 514] on button "Underline" at bounding box center [1313, 514] width 68 height 28
click at [1196, 512] on button "Bold" at bounding box center [1211, 514] width 44 height 28
click at [499, 539] on div "Type your text here" at bounding box center [681, 532] width 687 height 13
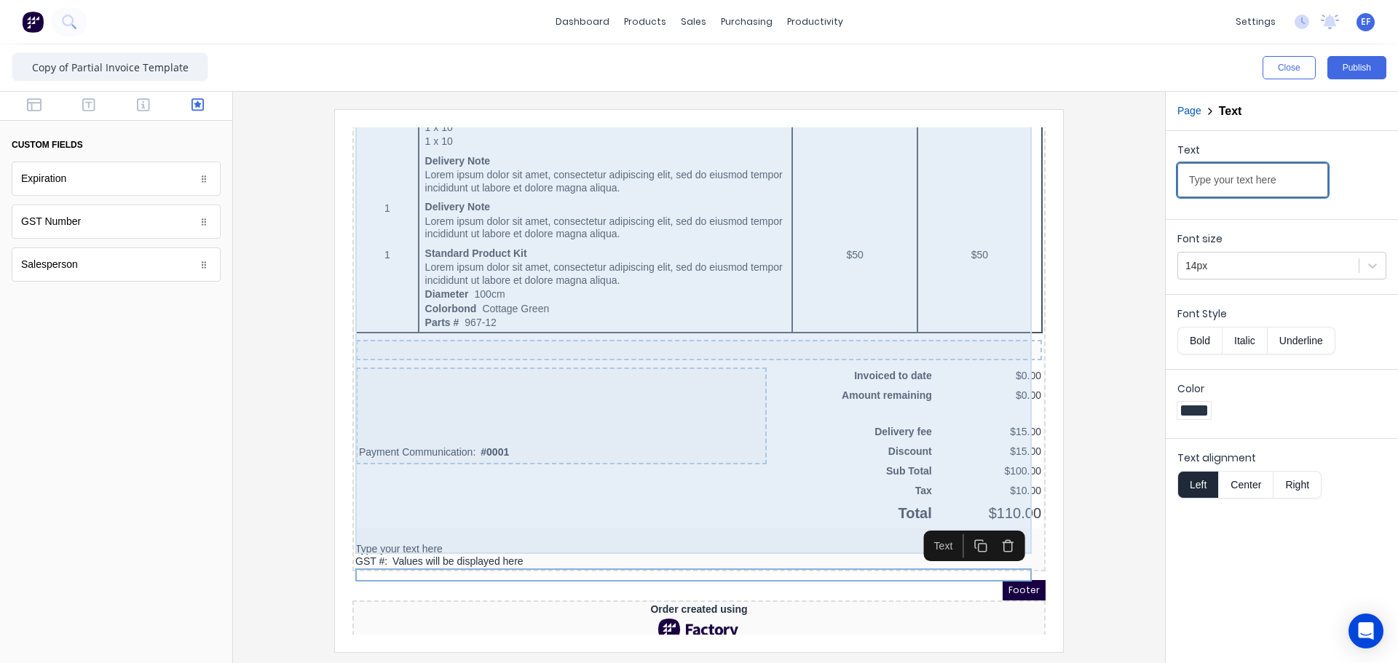
drag, startPoint x: 1602, startPoint y: 292, endPoint x: 986, endPoint y: 160, distance: 629.8
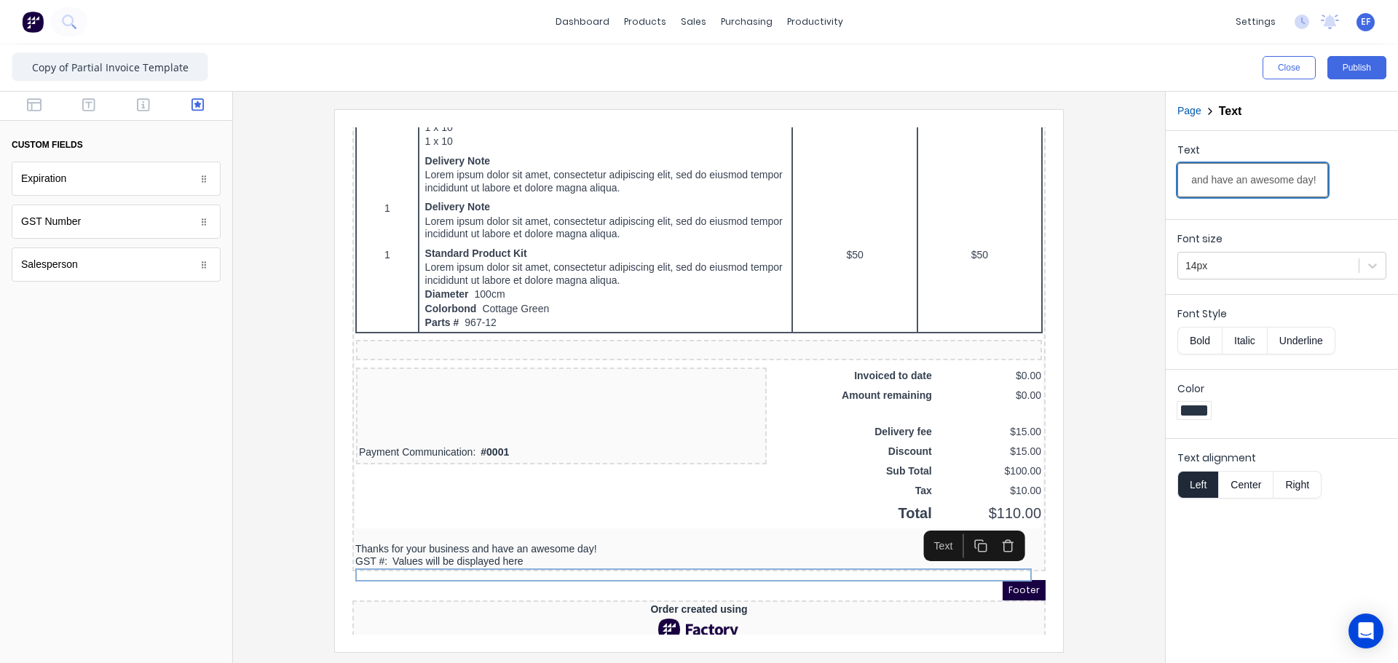
type input "Thanks for your business and have an awesome day!"
click at [1118, 561] on div at bounding box center [699, 380] width 908 height 542
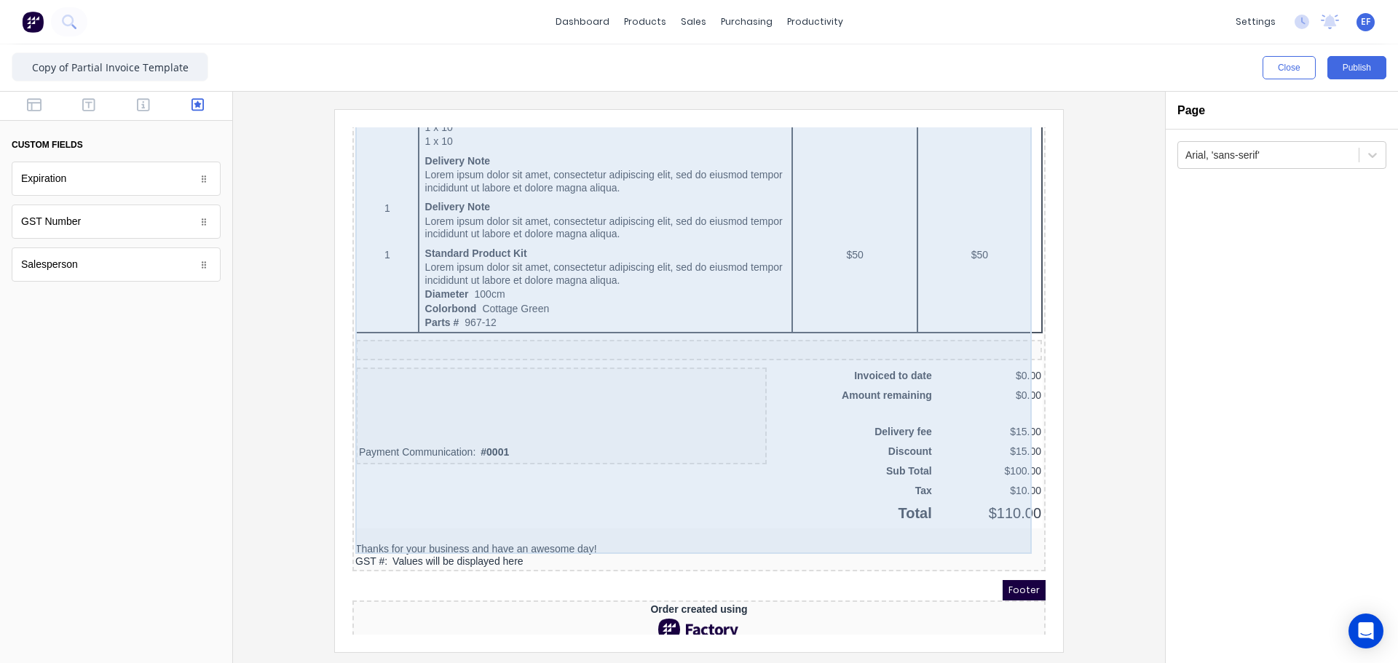
scroll to position [1192, 0]
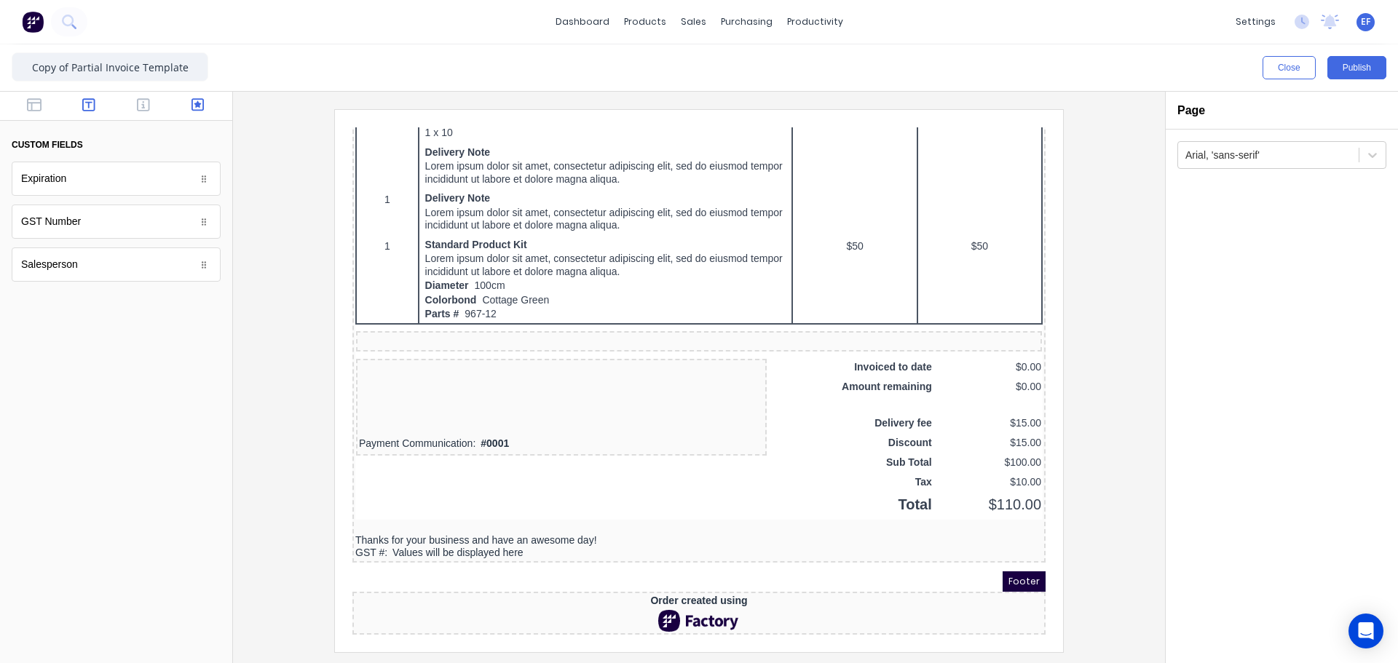
click at [90, 100] on icon "button" at bounding box center [88, 105] width 13 height 15
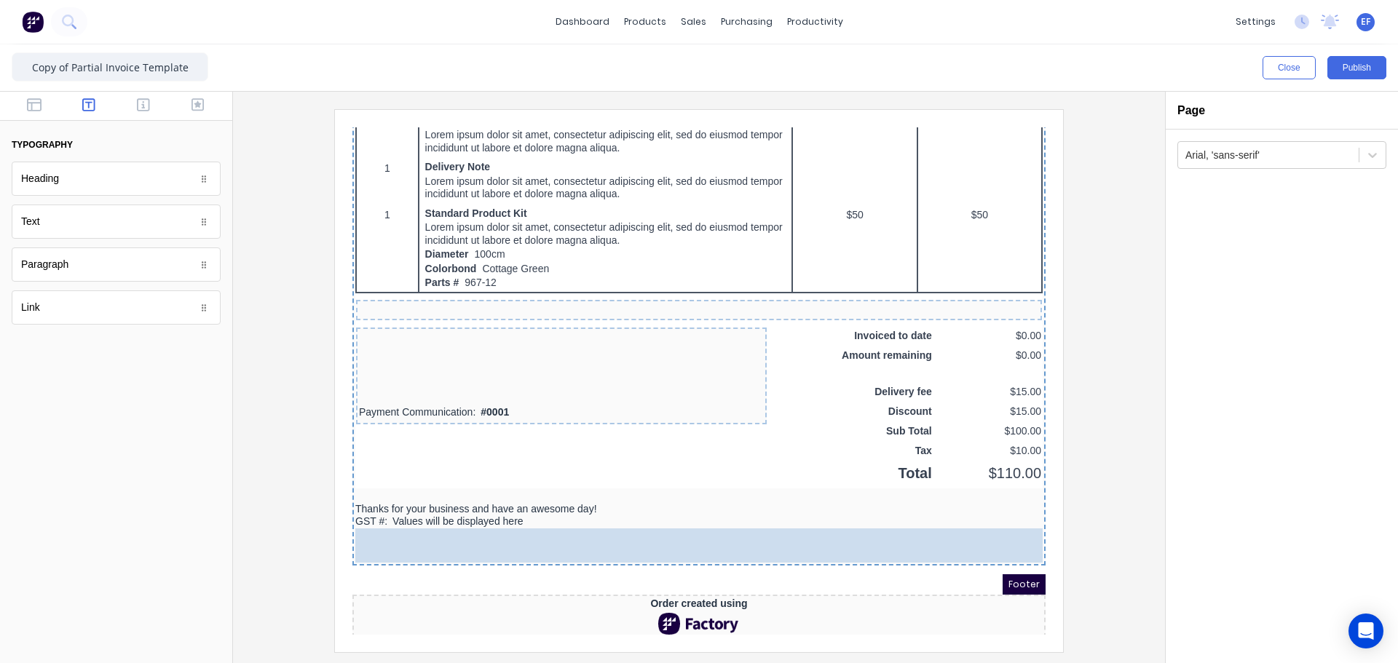
drag, startPoint x: 44, startPoint y: 227, endPoint x: 648, endPoint y: 565, distance: 691.6
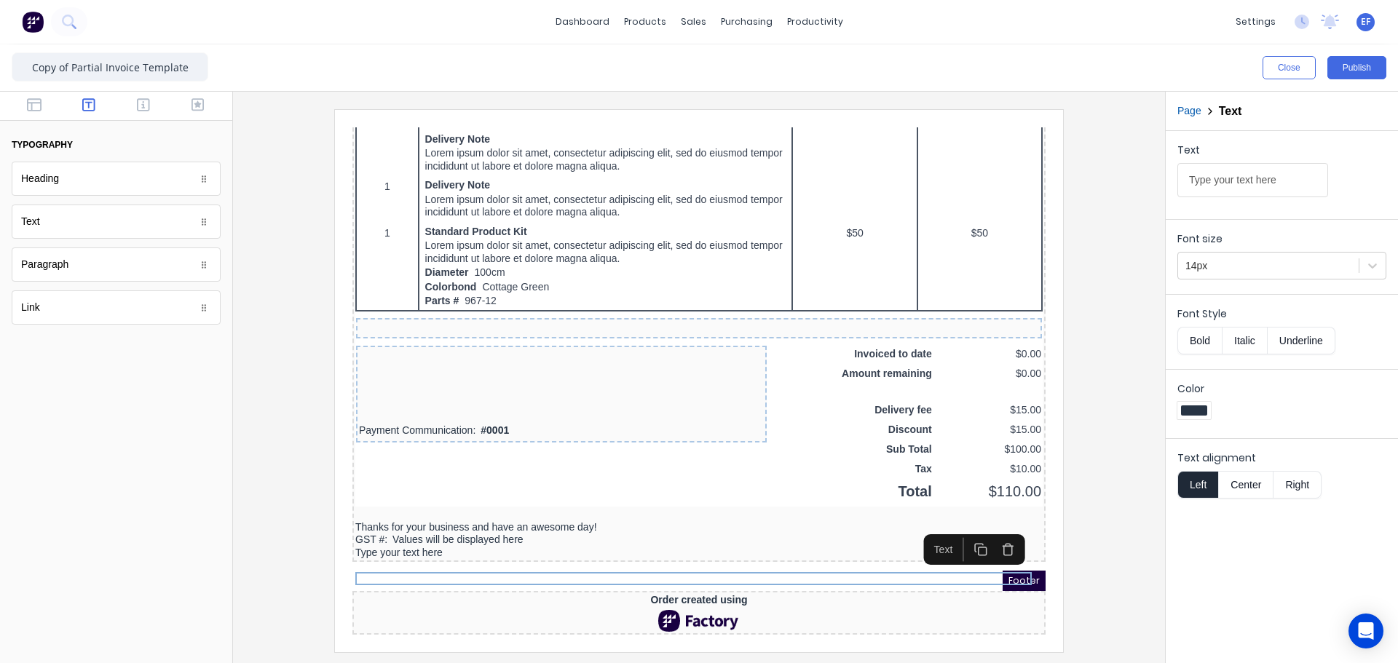
scroll to position [1205, 0]
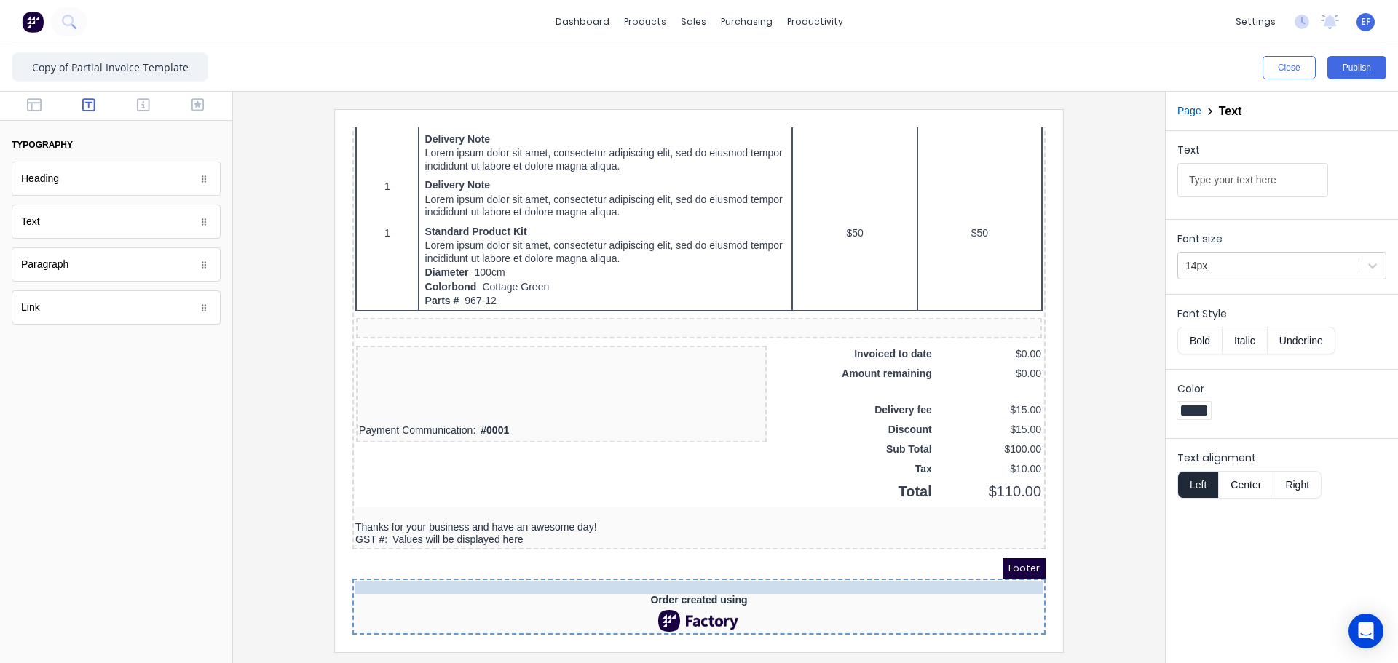
drag, startPoint x: 565, startPoint y: 527, endPoint x: 650, endPoint y: 563, distance: 92.6
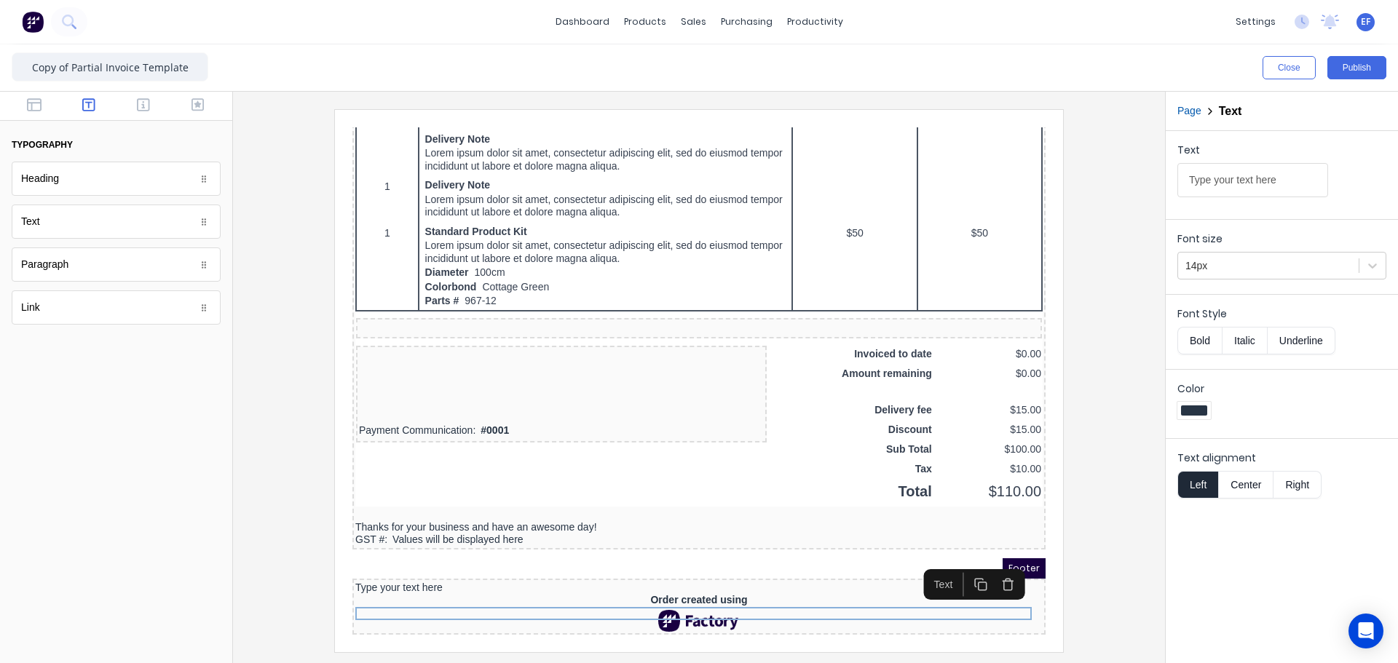
click at [1257, 483] on button "Center" at bounding box center [1245, 485] width 55 height 28
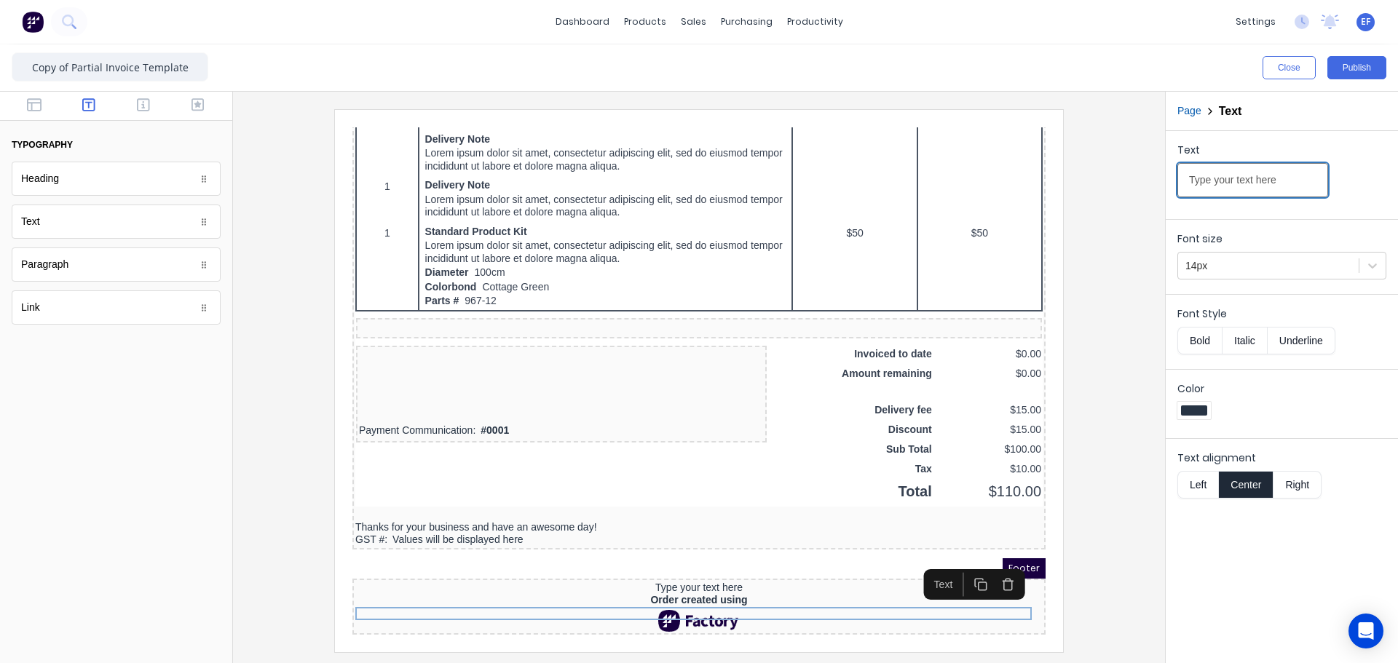
drag, startPoint x: 1256, startPoint y: 193, endPoint x: 1058, endPoint y: 205, distance: 199.1
click at [1058, 205] on div "Close Publish Components typography Heading Heading Text Text Paragraph Paragra…" at bounding box center [699, 353] width 1398 height 619
paste input "_______________________________________________________________________________…"
type input "_______________________________________________________________________________…"
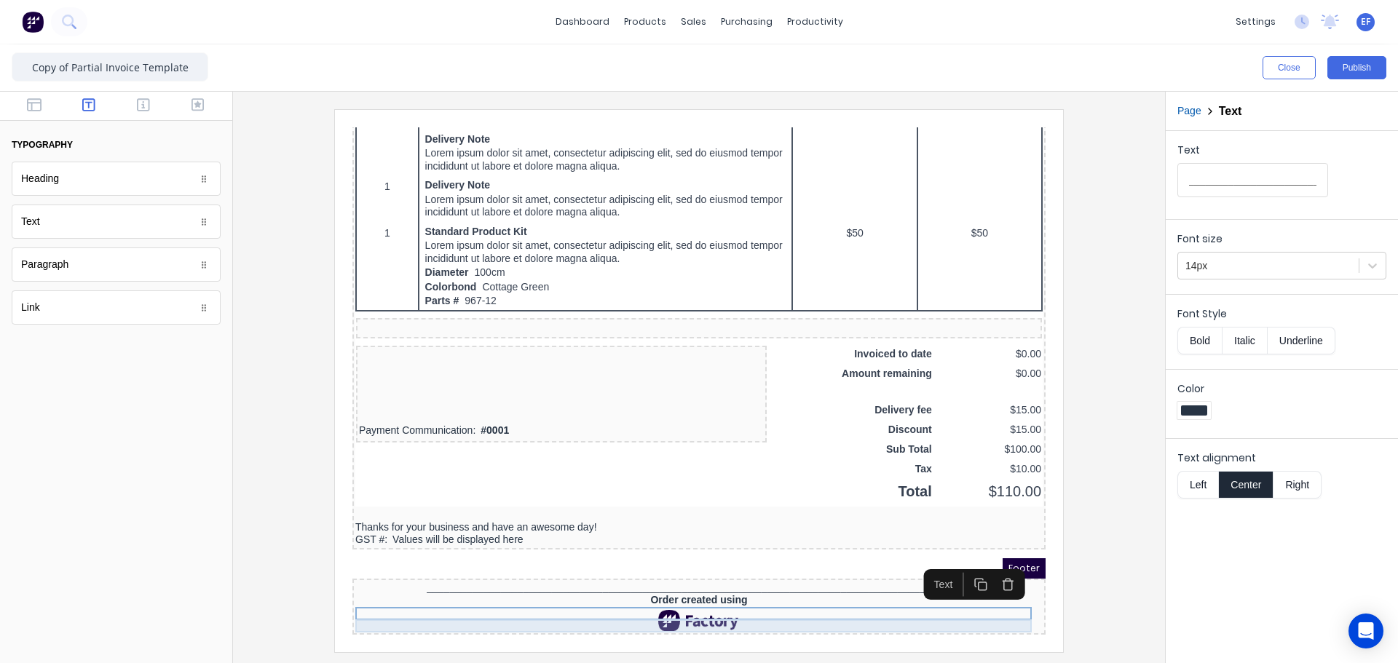
click at [723, 581] on div "Order created using" at bounding box center [681, 583] width 687 height 13
click at [991, 573] on icon "button" at bounding box center [990, 580] width 14 height 14
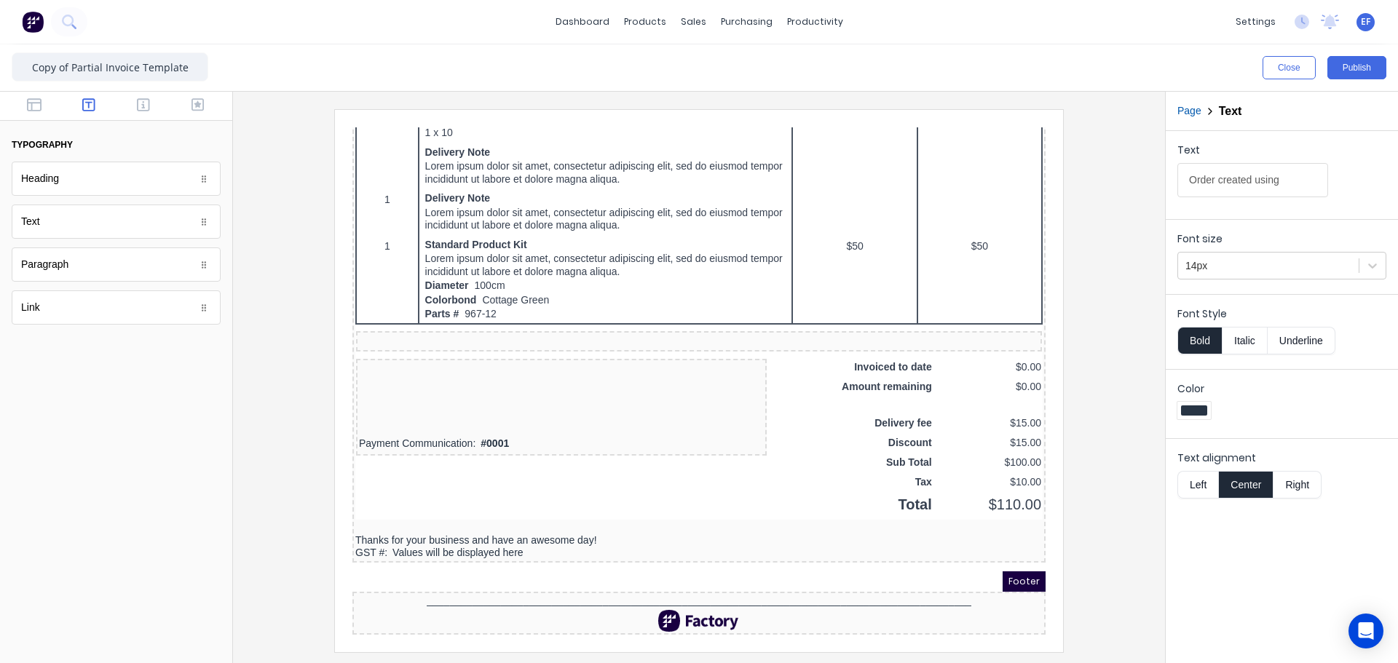
scroll to position [1192, 0]
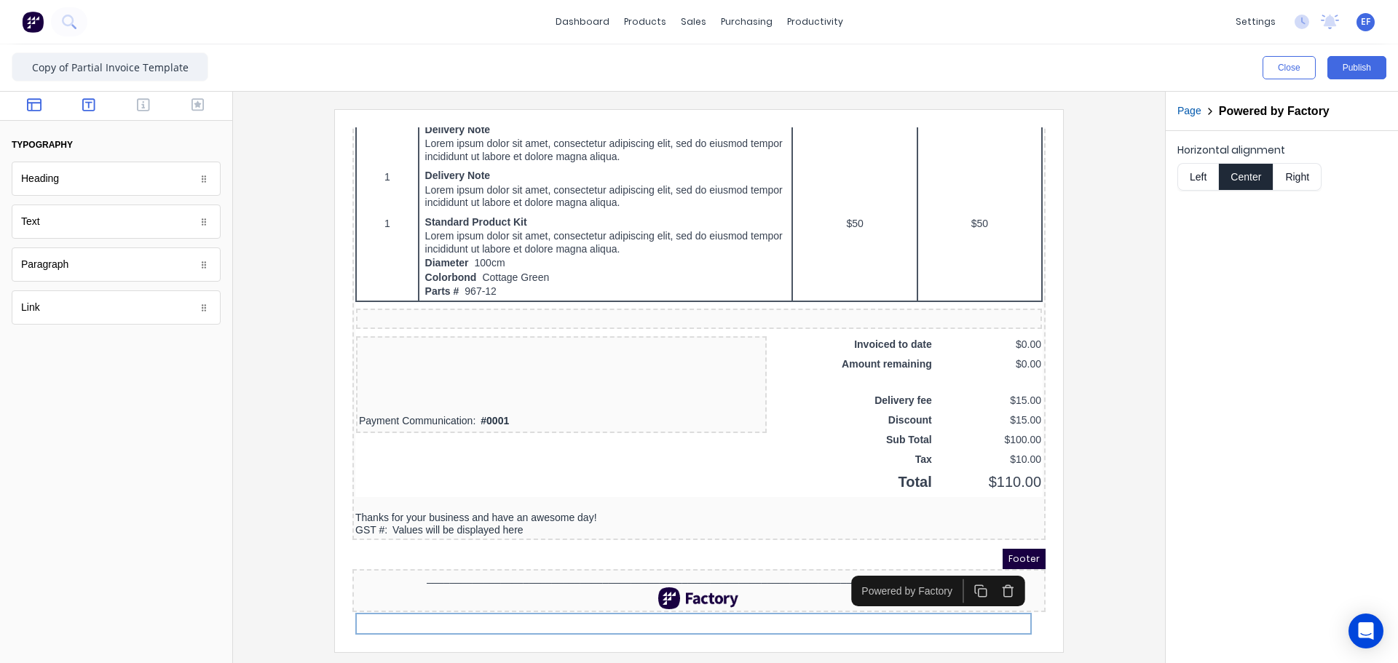
click at [33, 107] on icon "button" at bounding box center [34, 105] width 15 height 15
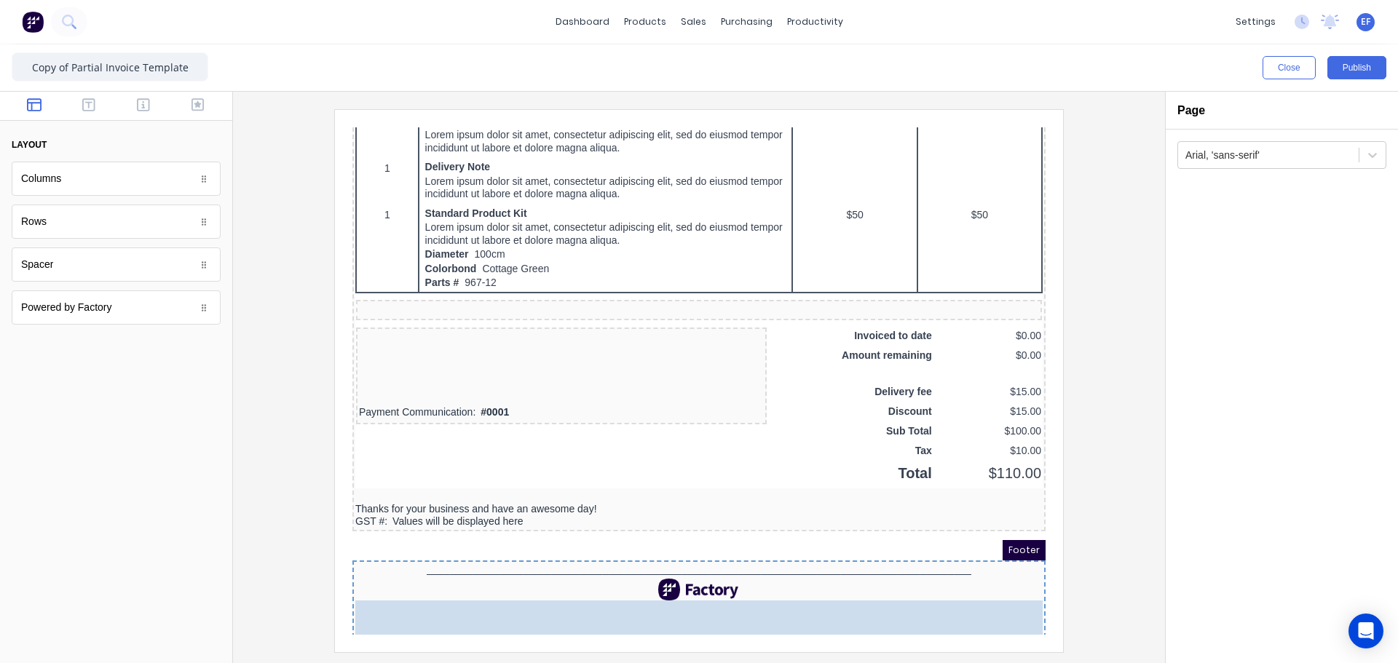
scroll to position [1205, 0]
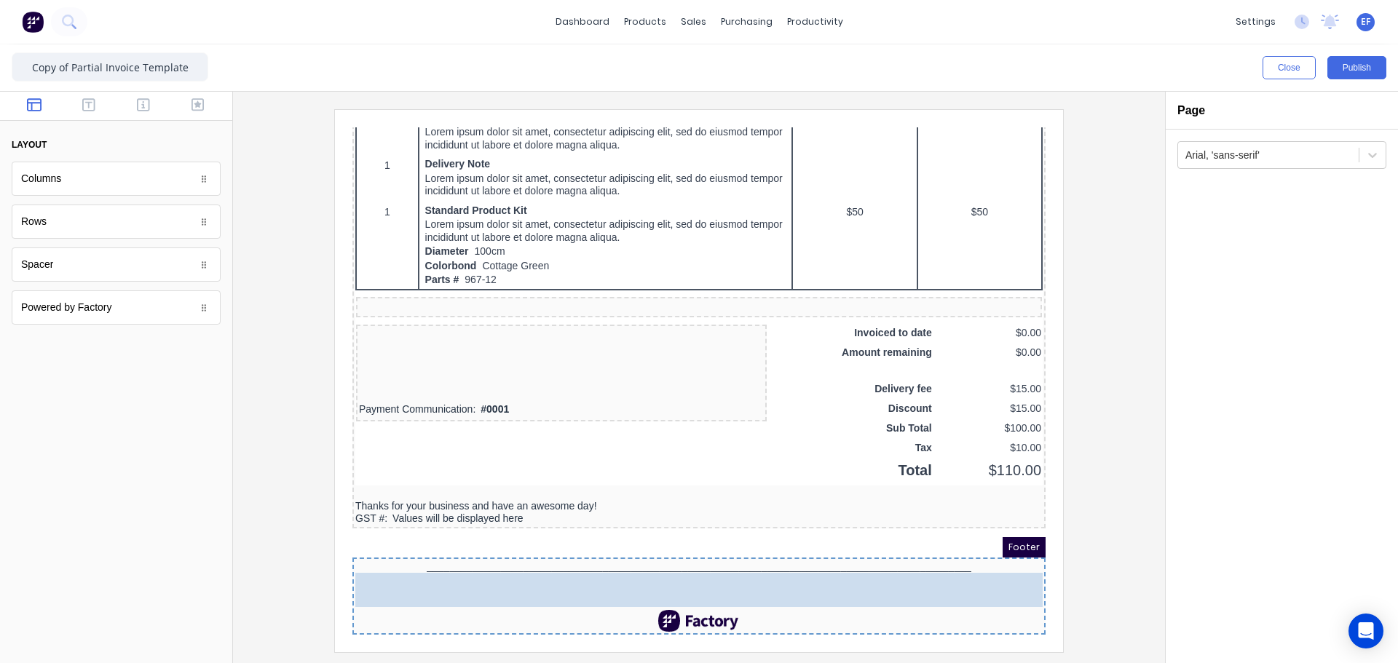
drag, startPoint x: 36, startPoint y: 185, endPoint x: 315, endPoint y: 467, distance: 396.3
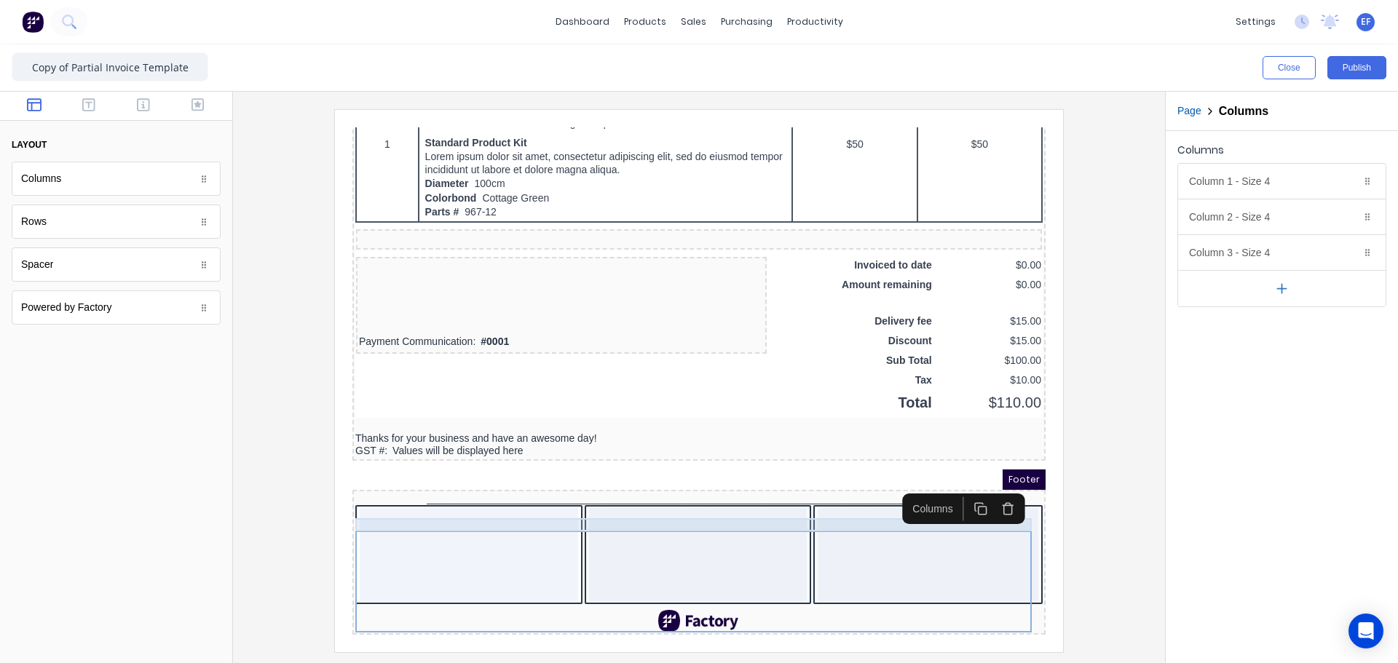
scroll to position [1294, 0]
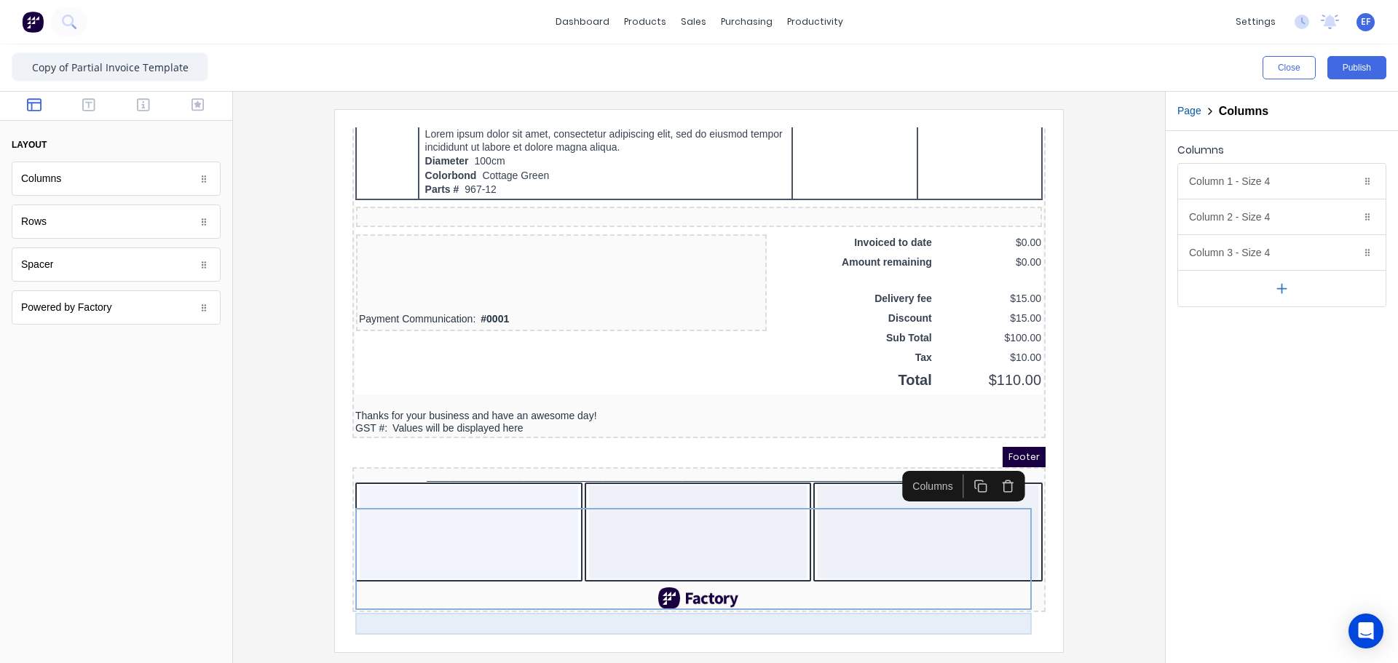
click at [682, 592] on div at bounding box center [681, 581] width 687 height 22
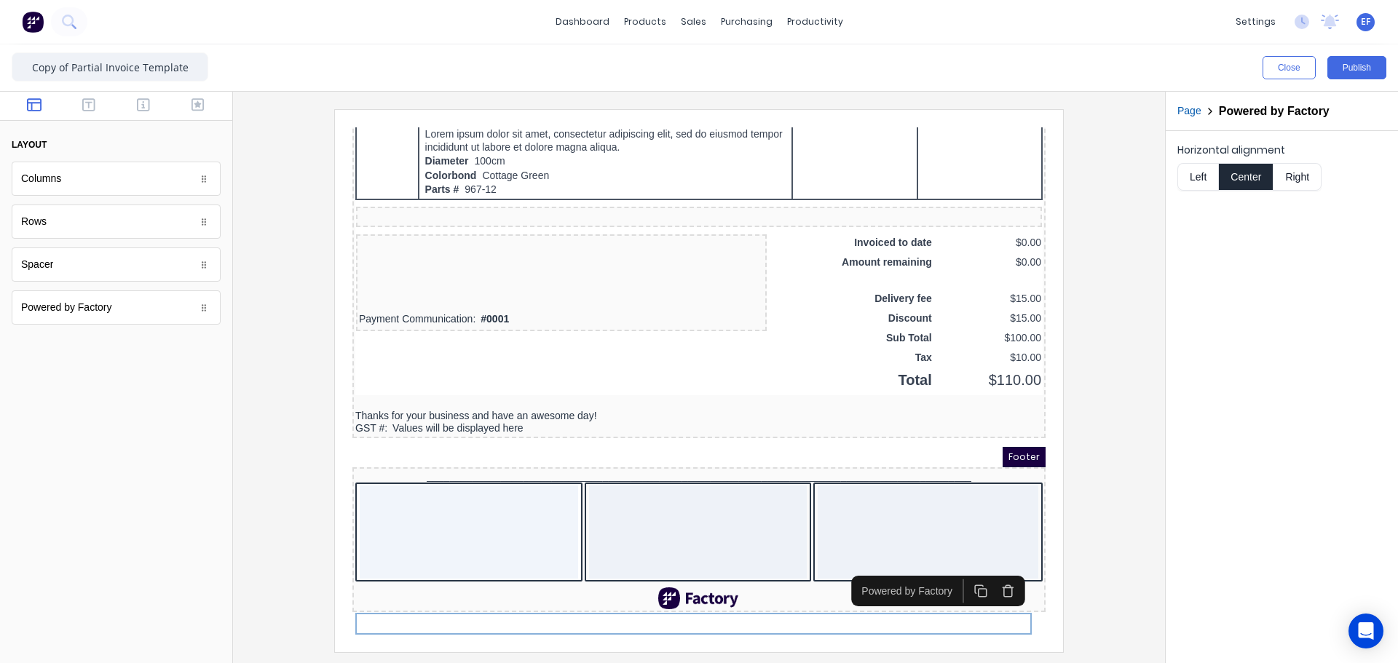
click at [969, 571] on rect "button" at bounding box center [965, 575] width 8 height 8
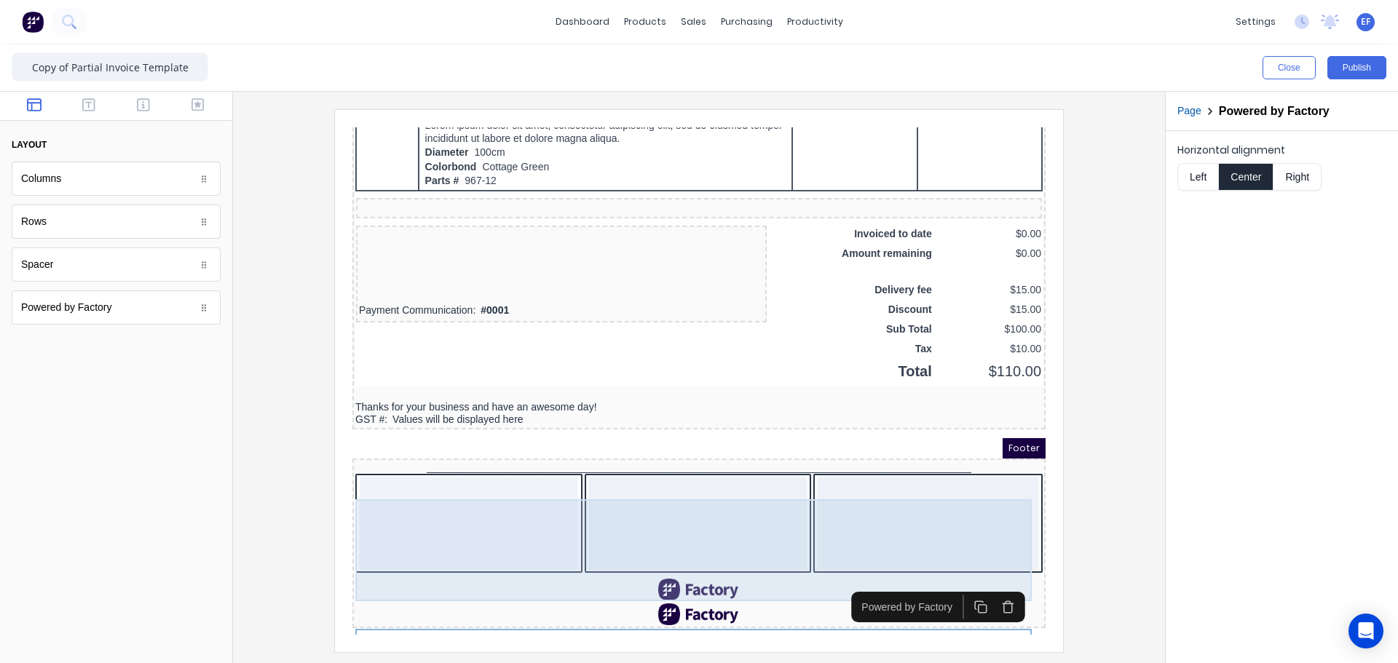
click at [800, 538] on div at bounding box center [910, 505] width 221 height 93
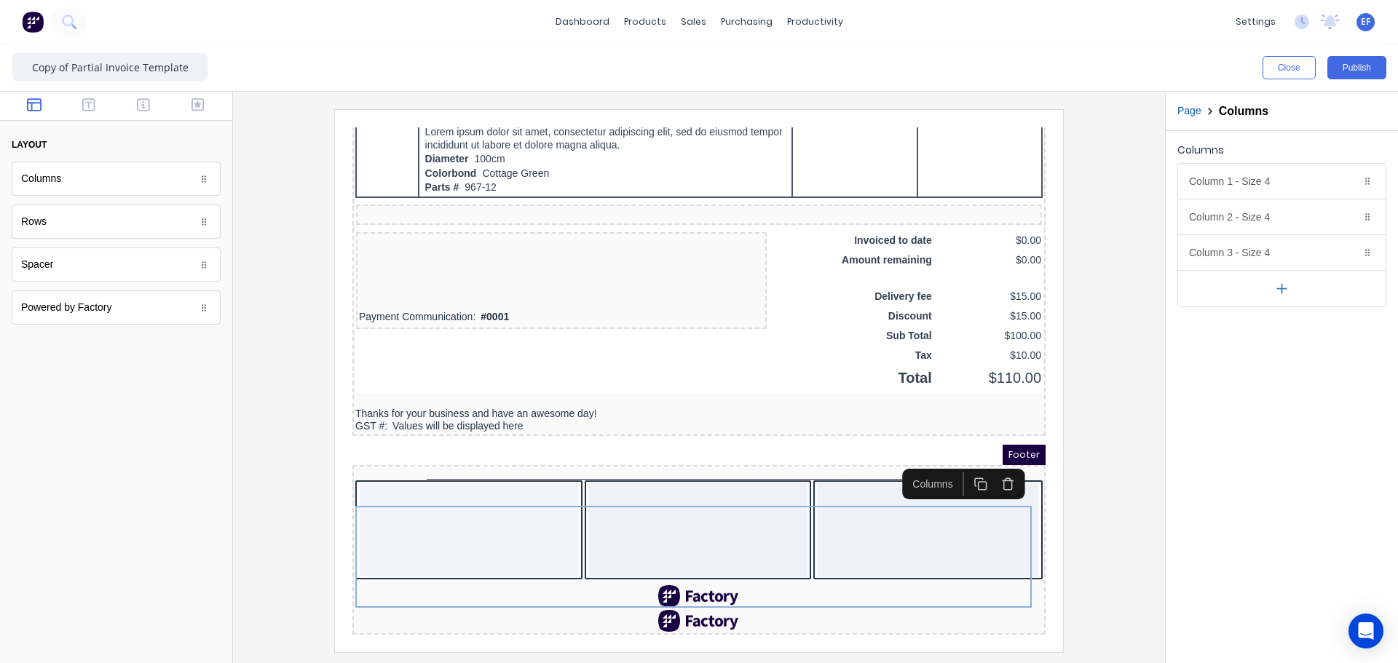
click at [1282, 295] on icon "button" at bounding box center [1281, 288] width 15 height 15
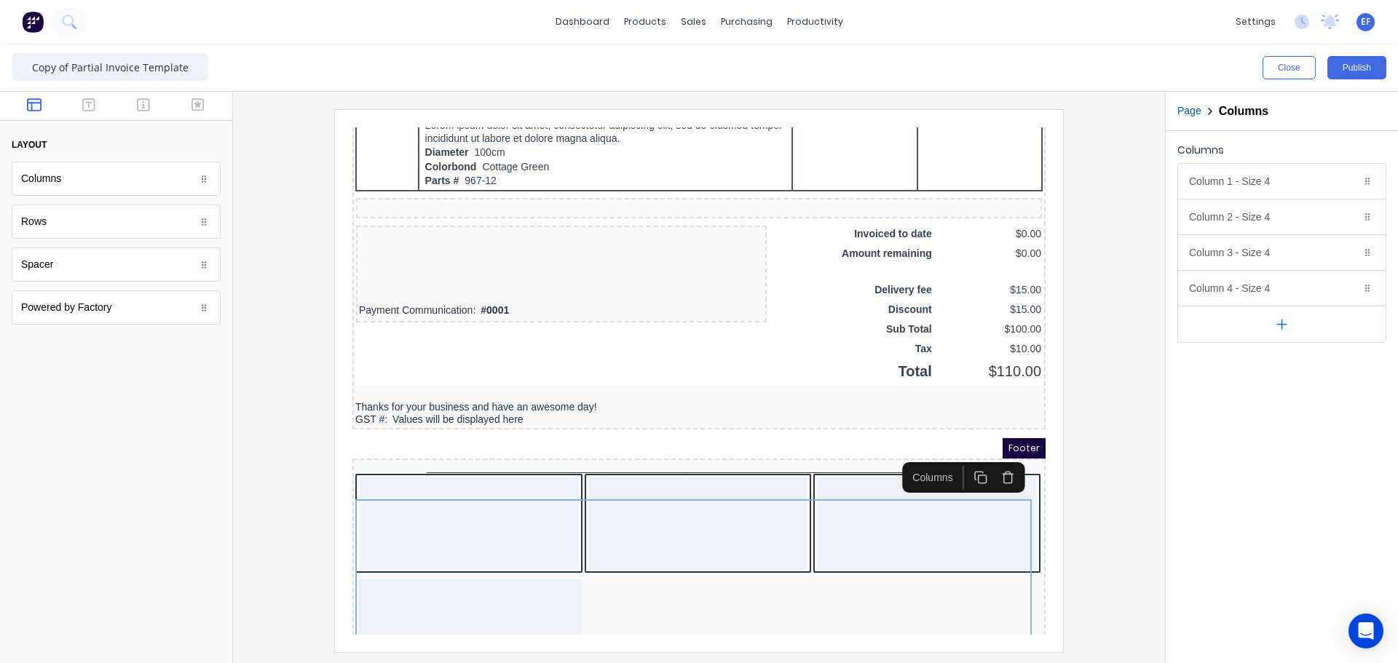
click at [1276, 336] on button "button" at bounding box center [1281, 324] width 207 height 36
click at [1277, 362] on icon "button" at bounding box center [1281, 359] width 15 height 15
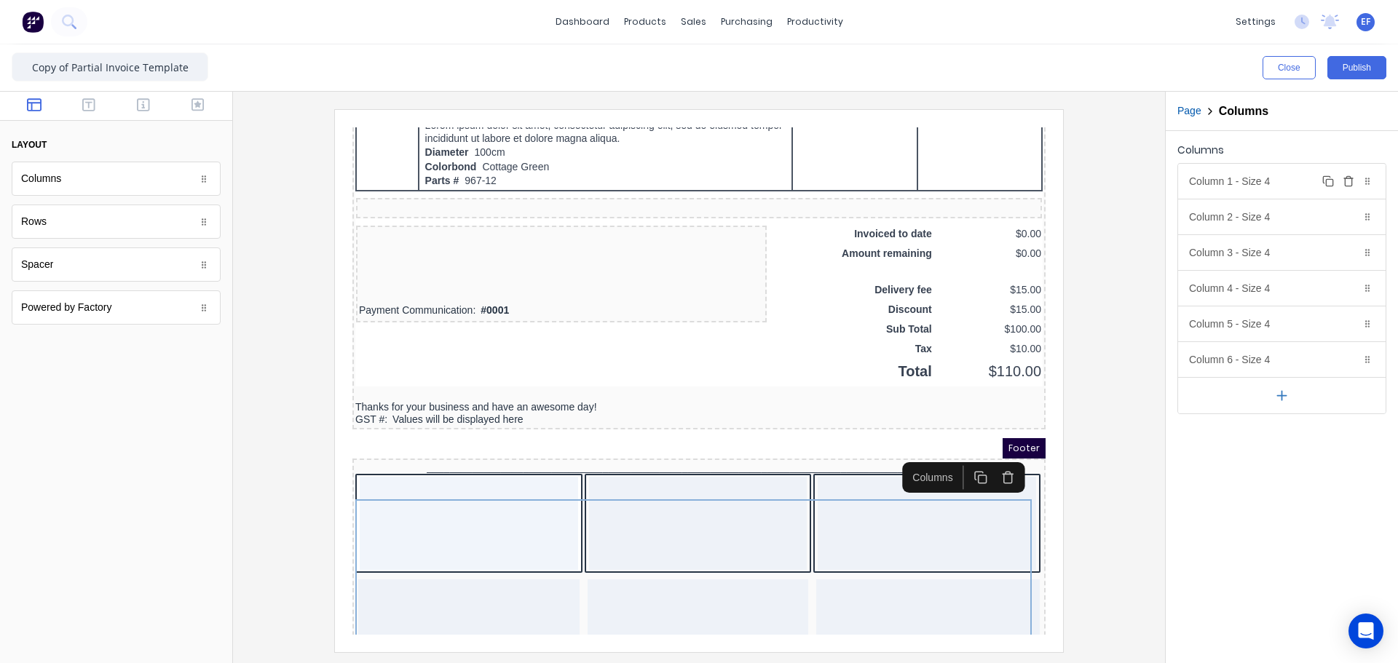
click at [1346, 183] on icon "button" at bounding box center [1348, 181] width 12 height 12
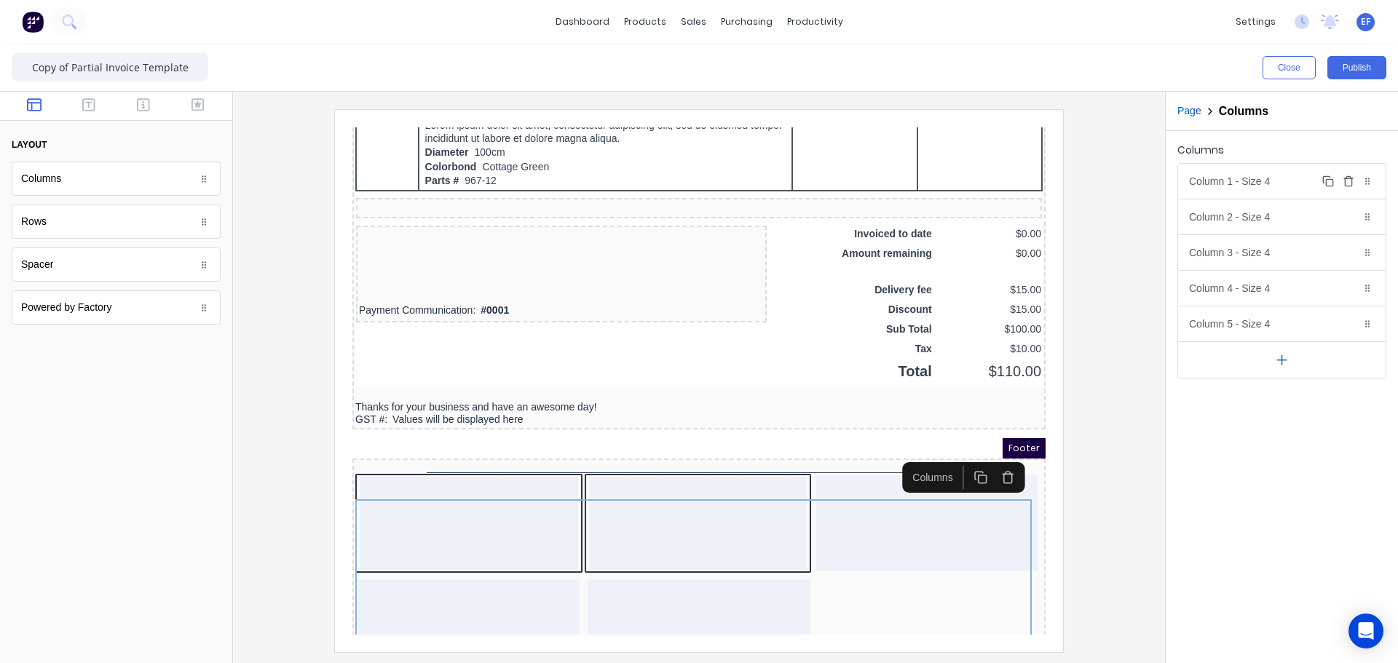
click at [1348, 180] on icon "button" at bounding box center [1348, 181] width 12 height 12
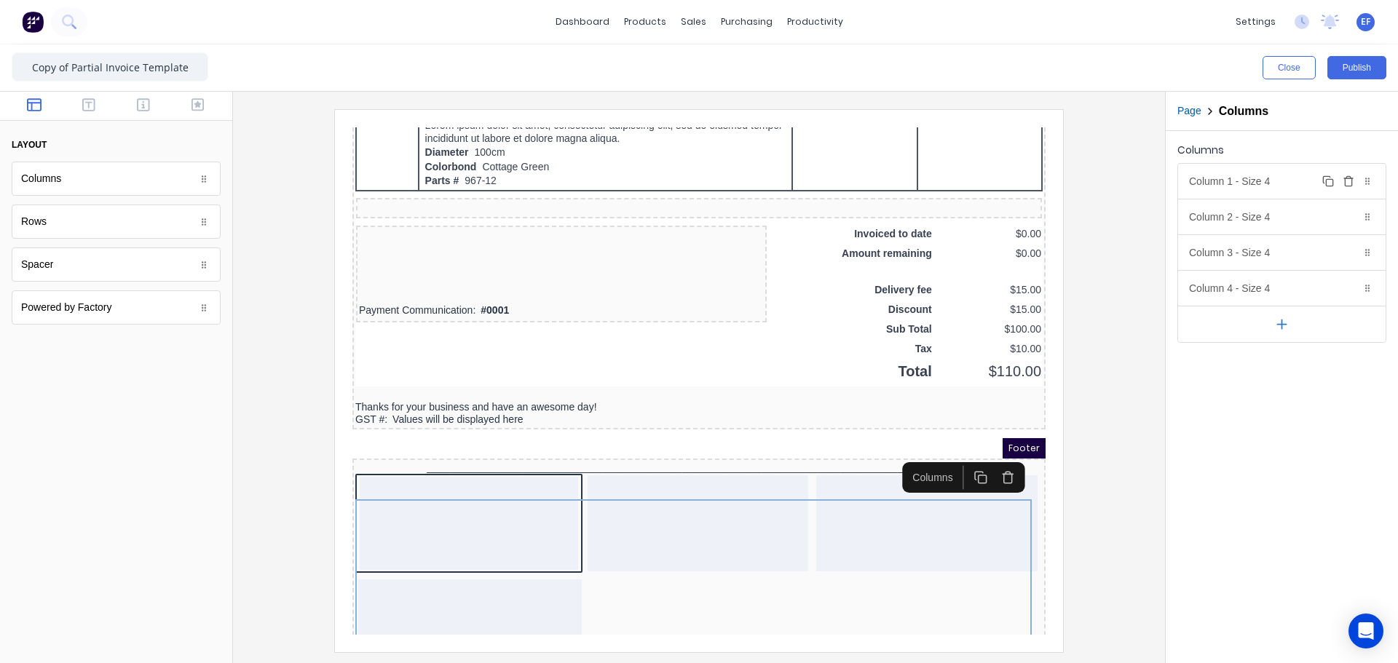
click at [1348, 180] on icon "button" at bounding box center [1348, 181] width 12 height 12
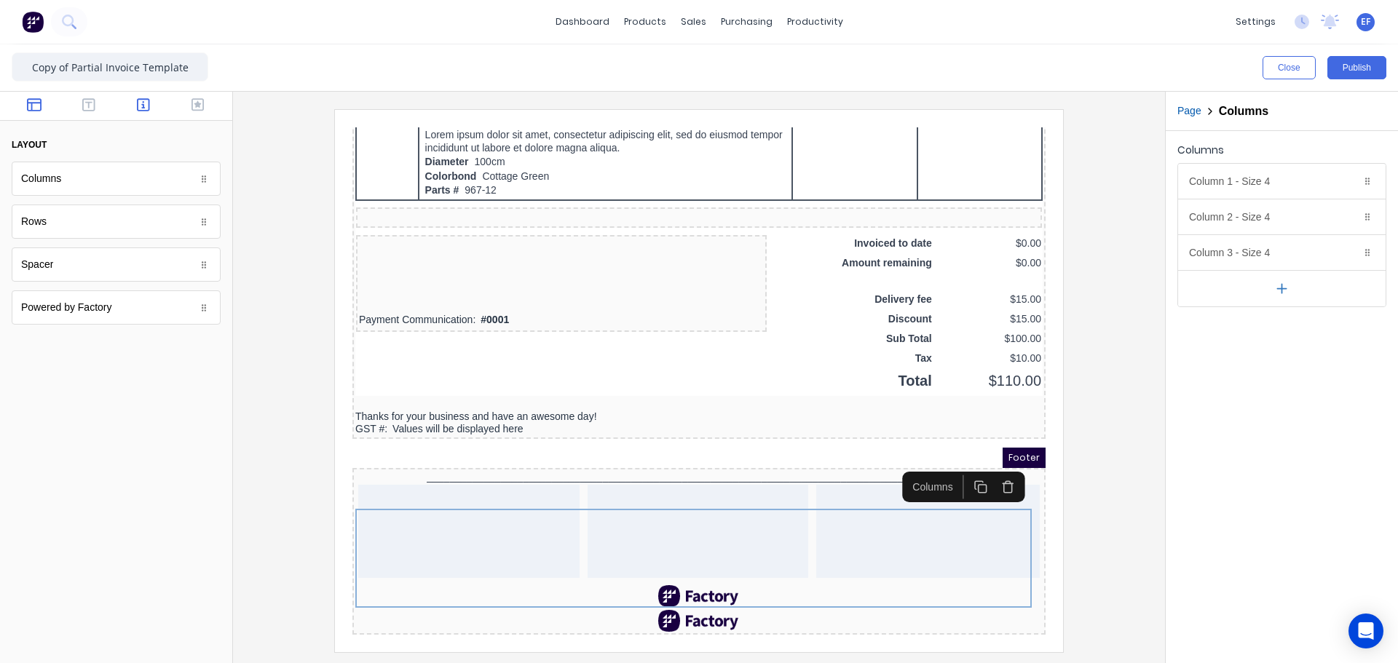
click at [148, 102] on icon "button" at bounding box center [143, 104] width 13 height 13
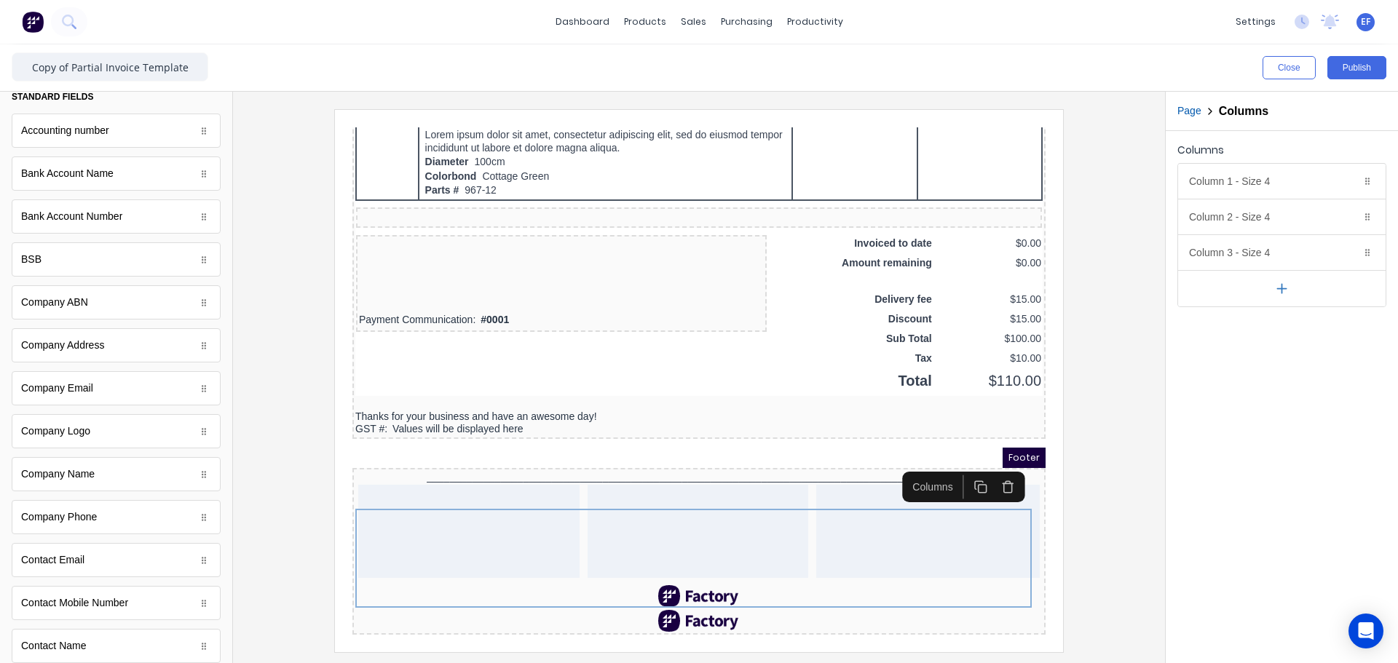
scroll to position [73, 0]
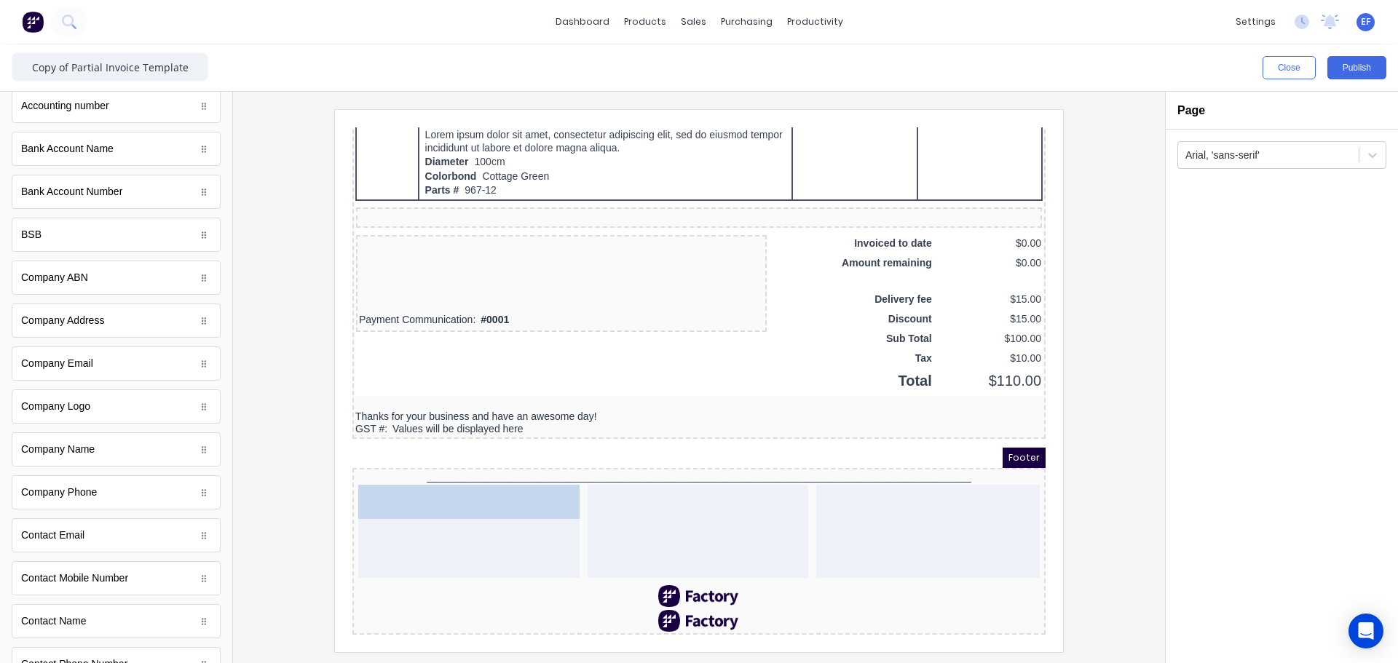
drag, startPoint x: 63, startPoint y: 491, endPoint x: 154, endPoint y: 426, distance: 112.1
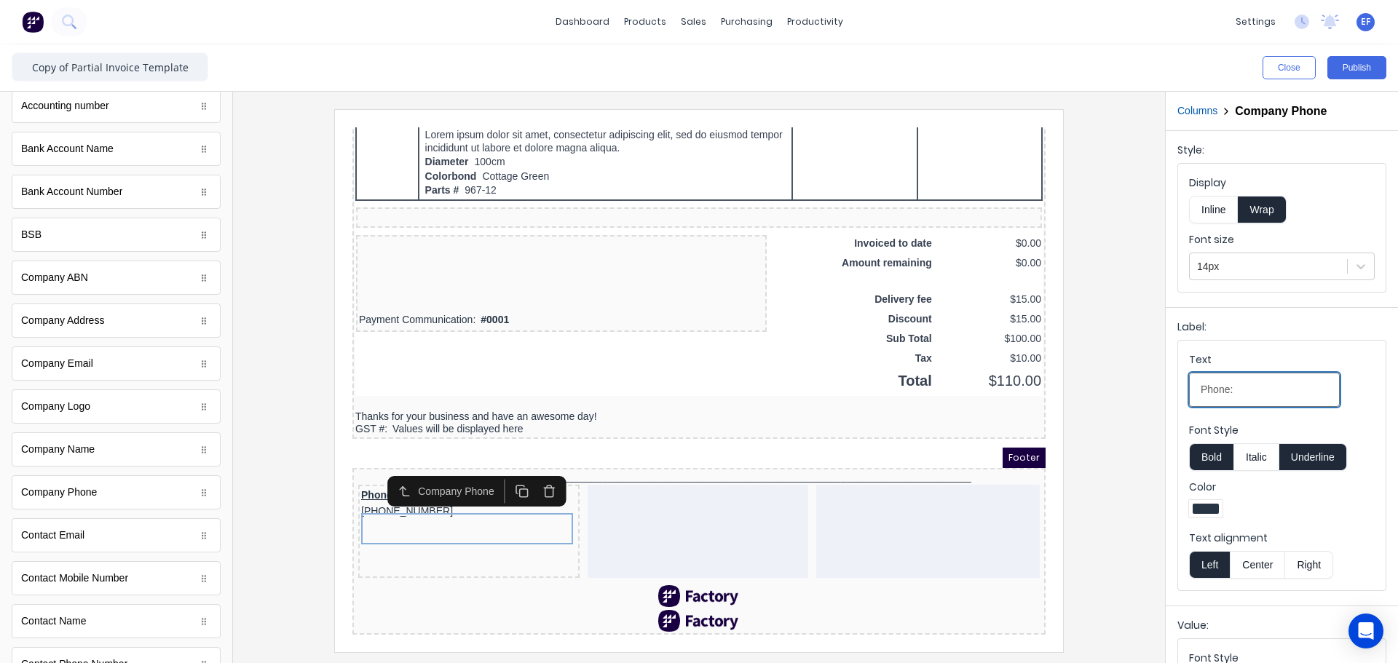
drag, startPoint x: 1259, startPoint y: 392, endPoint x: 1139, endPoint y: 393, distance: 119.4
click at [1139, 393] on div "Close Publish Components standard fields Accounting number Accounting number Ba…" at bounding box center [699, 353] width 1398 height 619
click at [1302, 566] on button "Right" at bounding box center [1309, 565] width 48 height 28
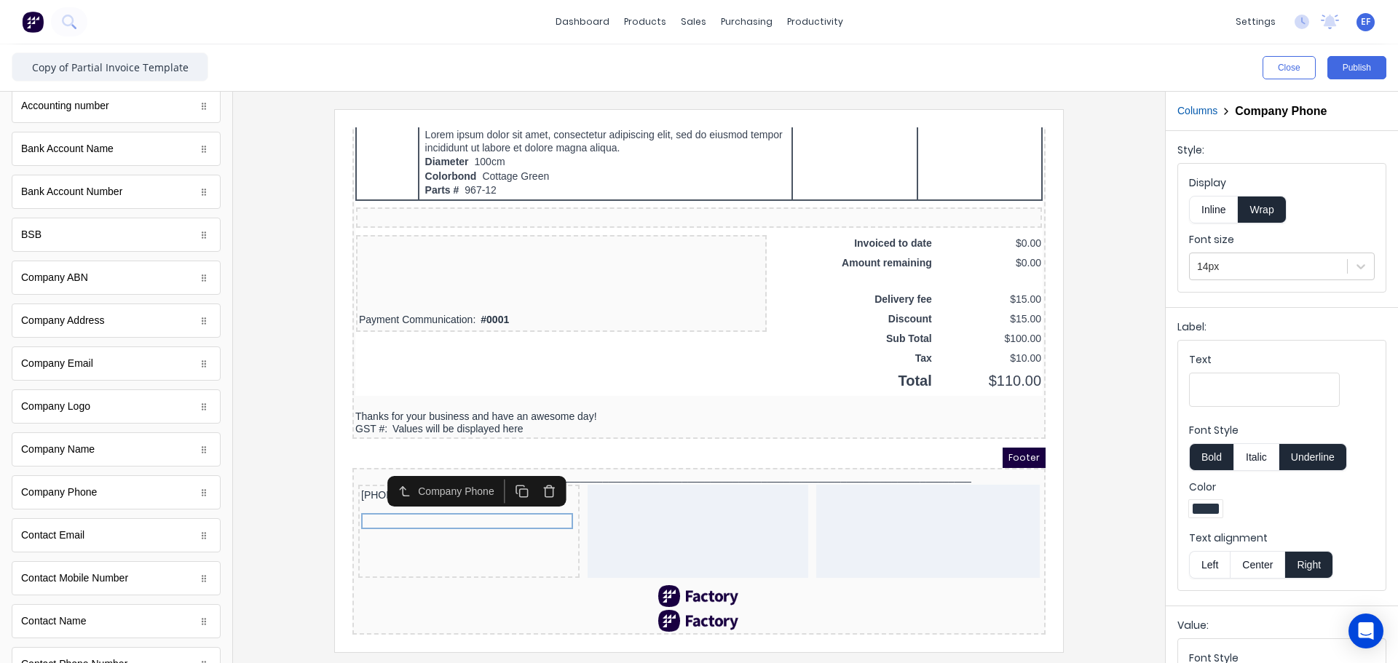
click at [1308, 568] on button "Right" at bounding box center [1309, 565] width 48 height 28
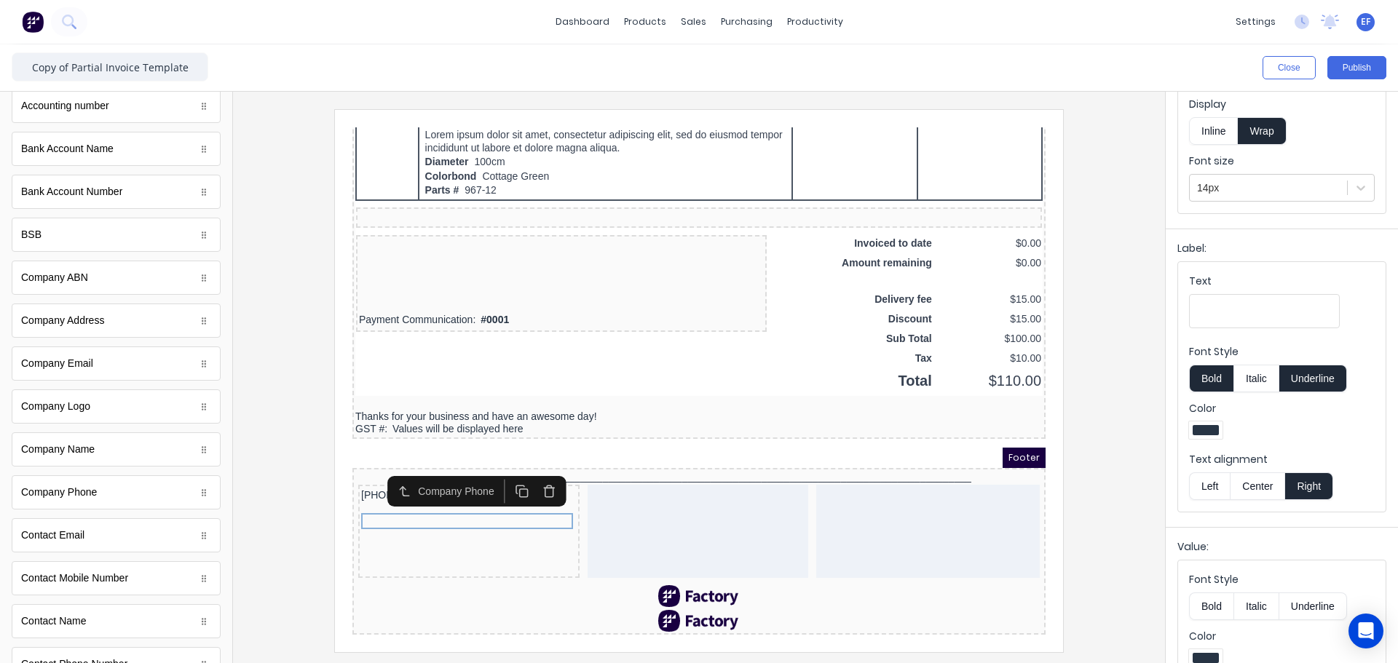
scroll to position [166, 0]
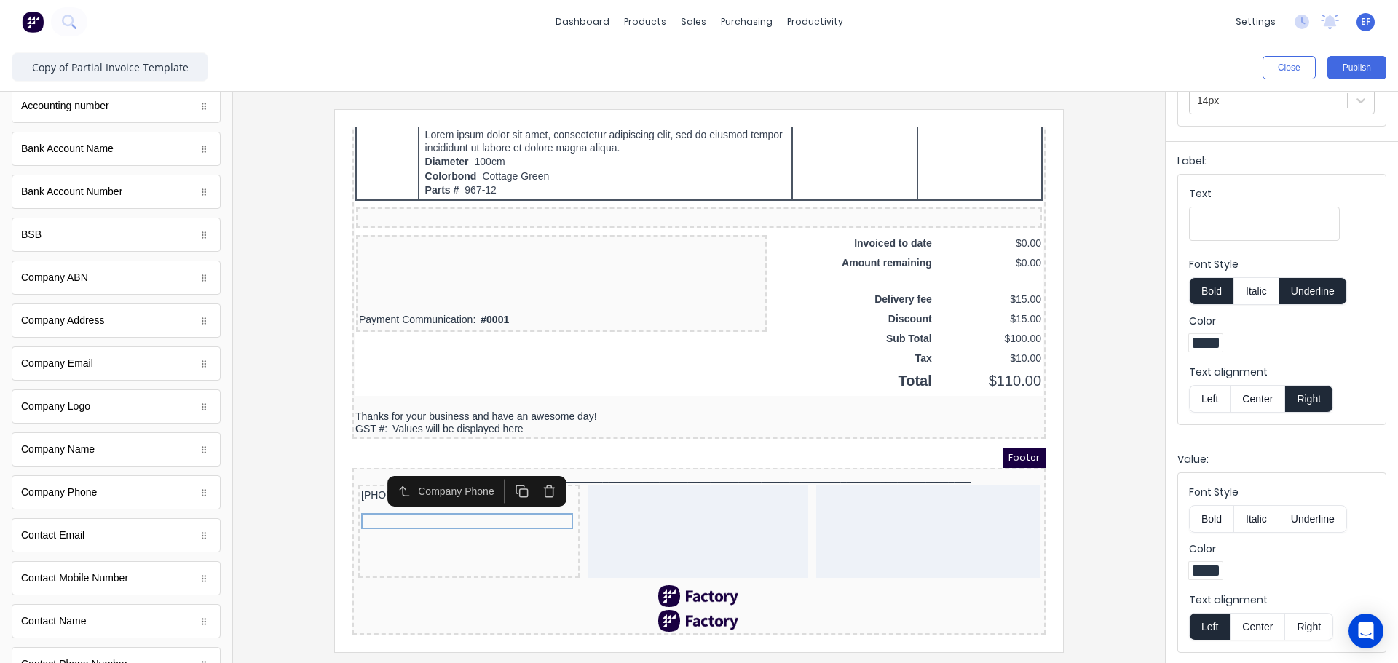
click at [1320, 620] on button "Right" at bounding box center [1309, 627] width 48 height 28
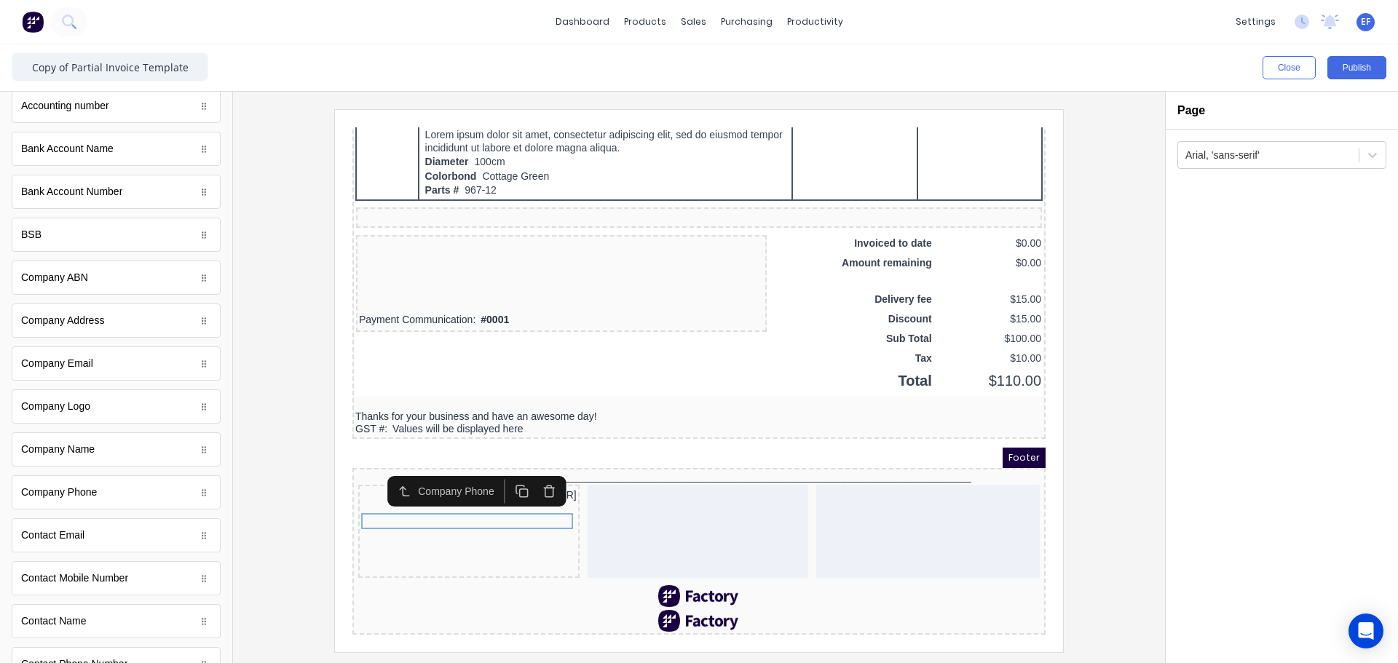
scroll to position [0, 0]
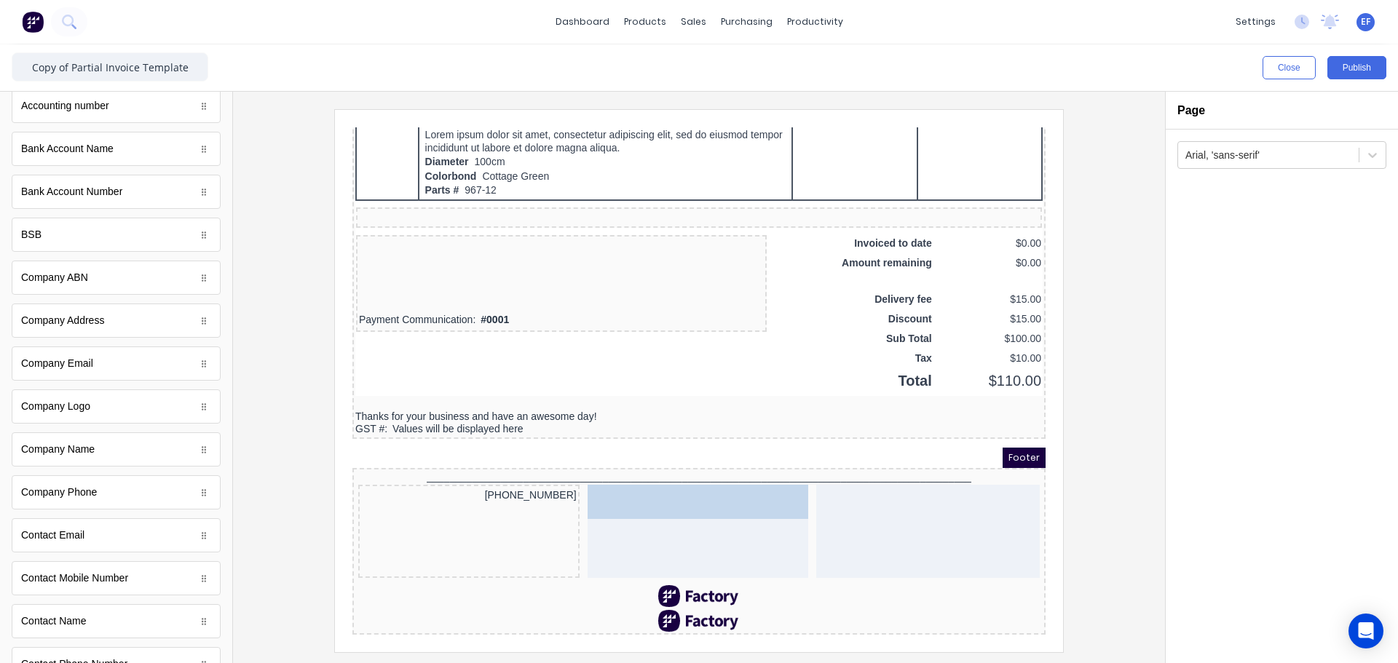
drag, startPoint x: 87, startPoint y: 370, endPoint x: 706, endPoint y: 566, distance: 649.0
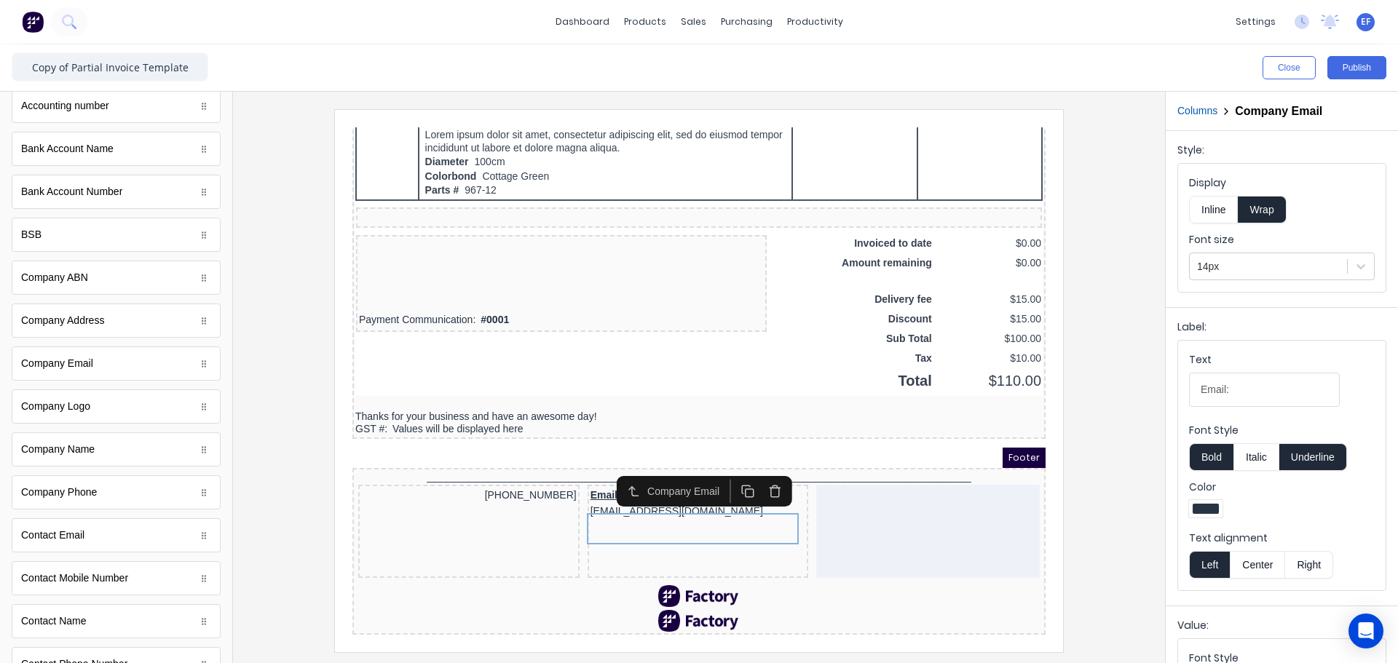
click at [1263, 563] on button "Center" at bounding box center [1256, 565] width 55 height 28
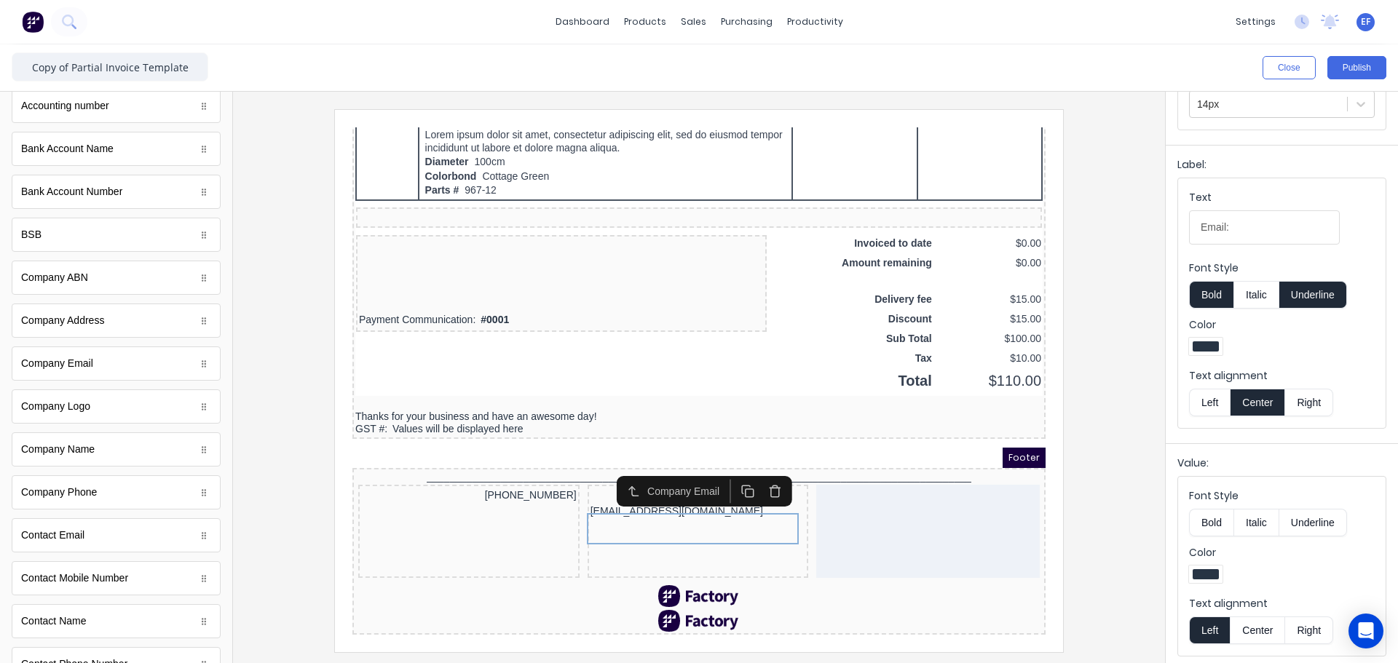
scroll to position [166, 0]
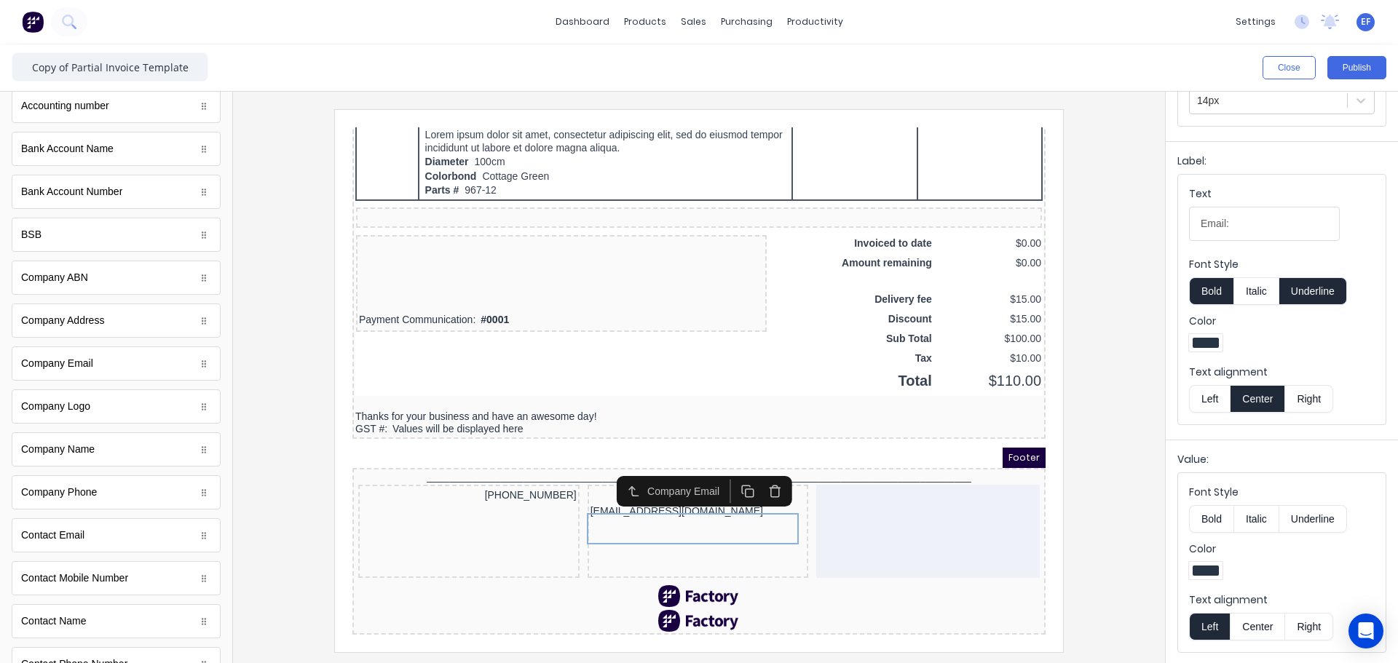
click at [1257, 634] on button "Center" at bounding box center [1256, 627] width 55 height 28
drag, startPoint x: 1252, startPoint y: 239, endPoint x: 1157, endPoint y: 234, distance: 94.8
click at [1157, 234] on div "Close Publish Components standard fields Accounting number Accounting number Ba…" at bounding box center [699, 353] width 1398 height 619
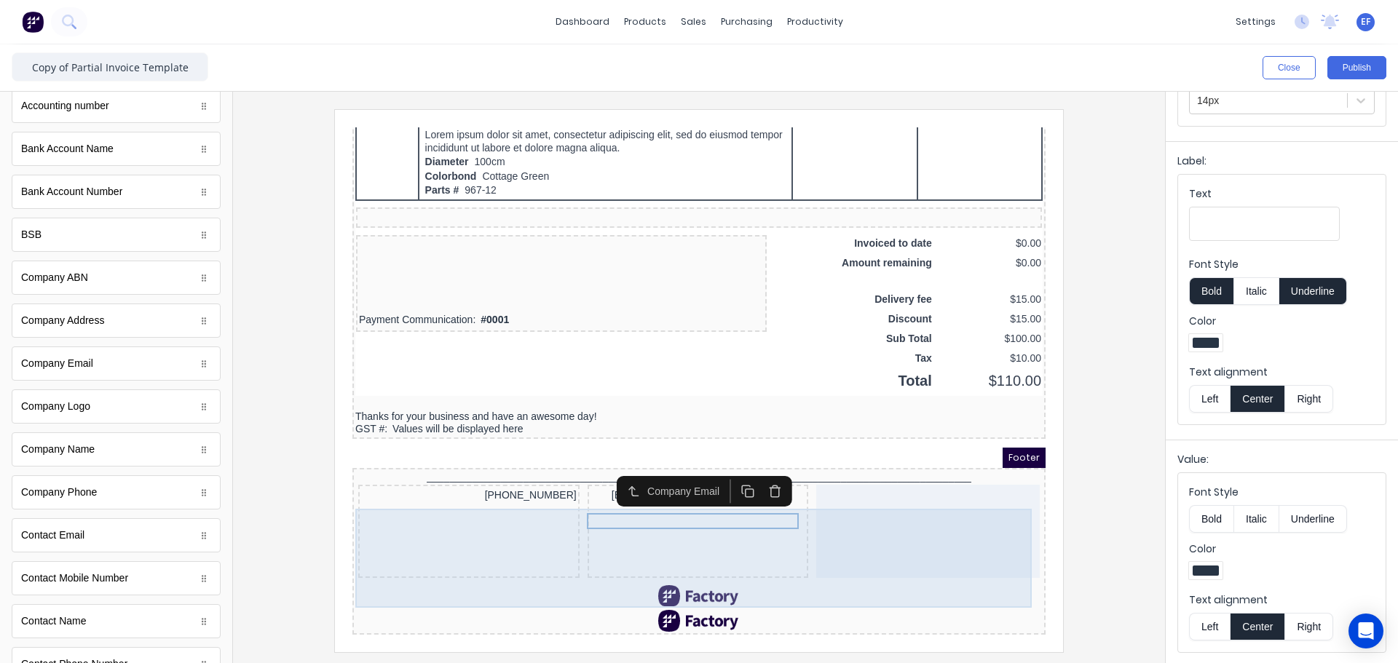
click at [911, 537] on div at bounding box center [910, 513] width 223 height 93
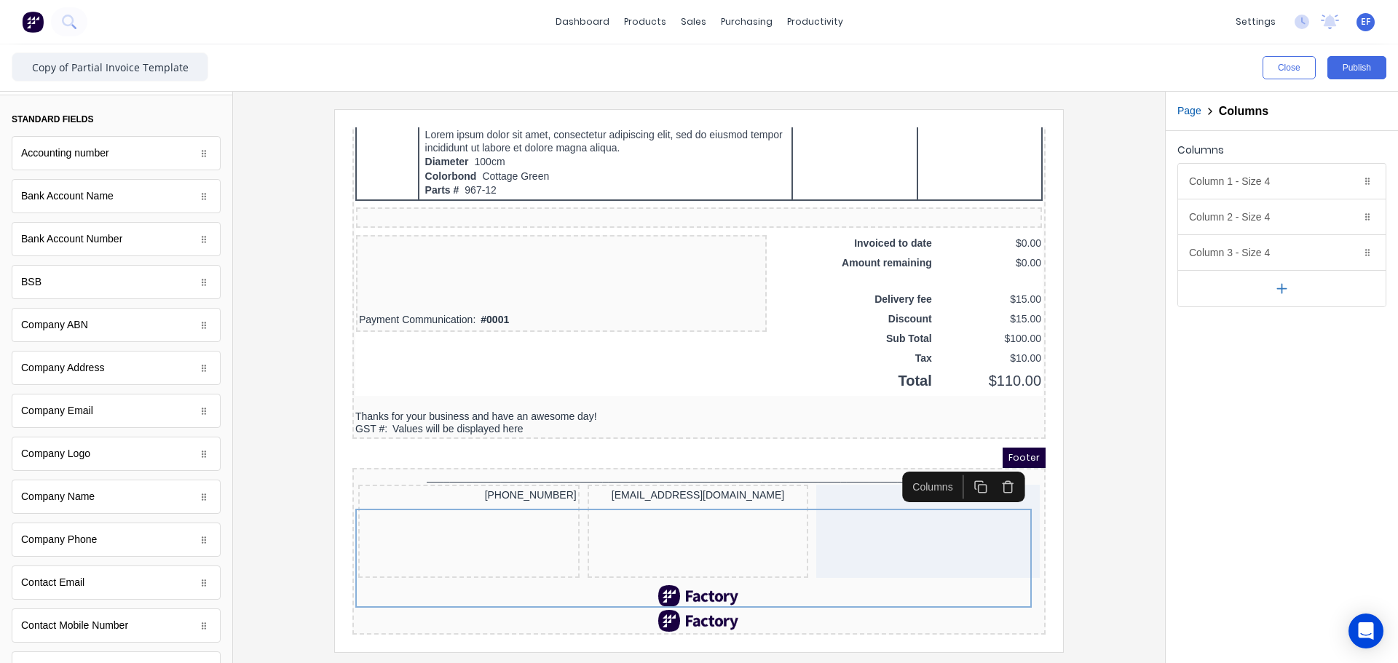
scroll to position [0, 0]
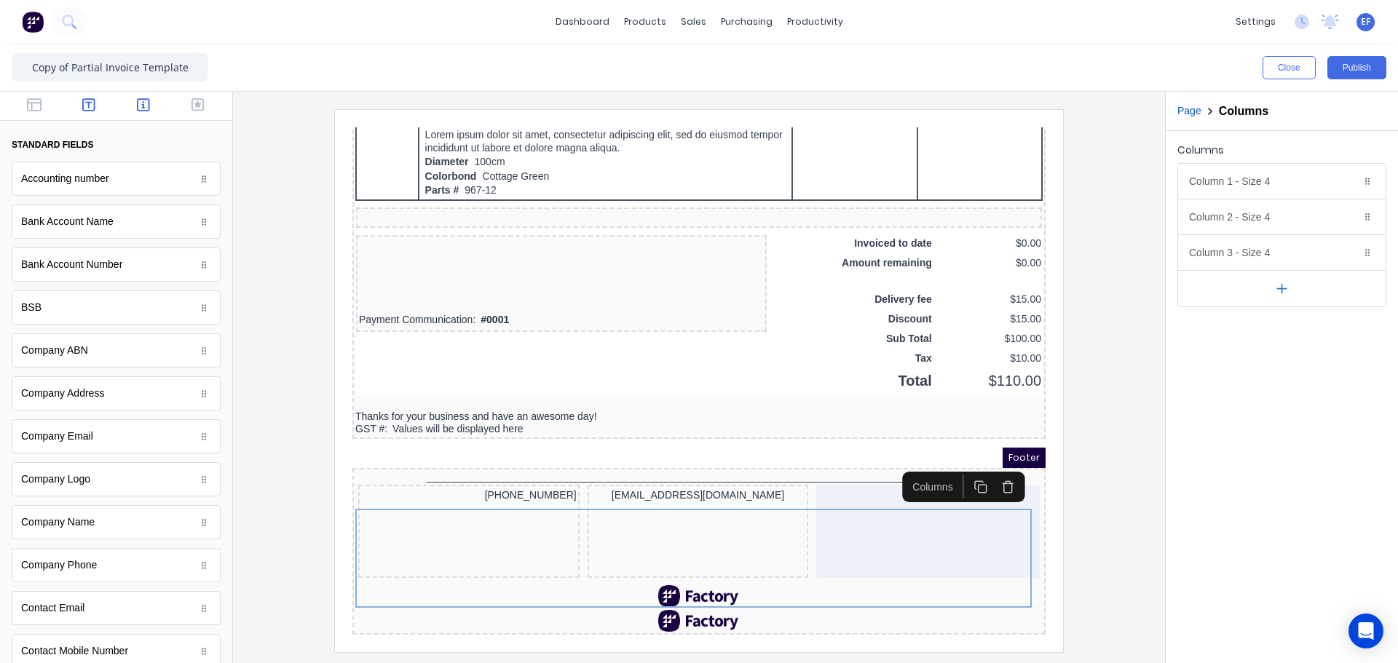
click at [87, 106] on icon "button" at bounding box center [88, 105] width 13 height 15
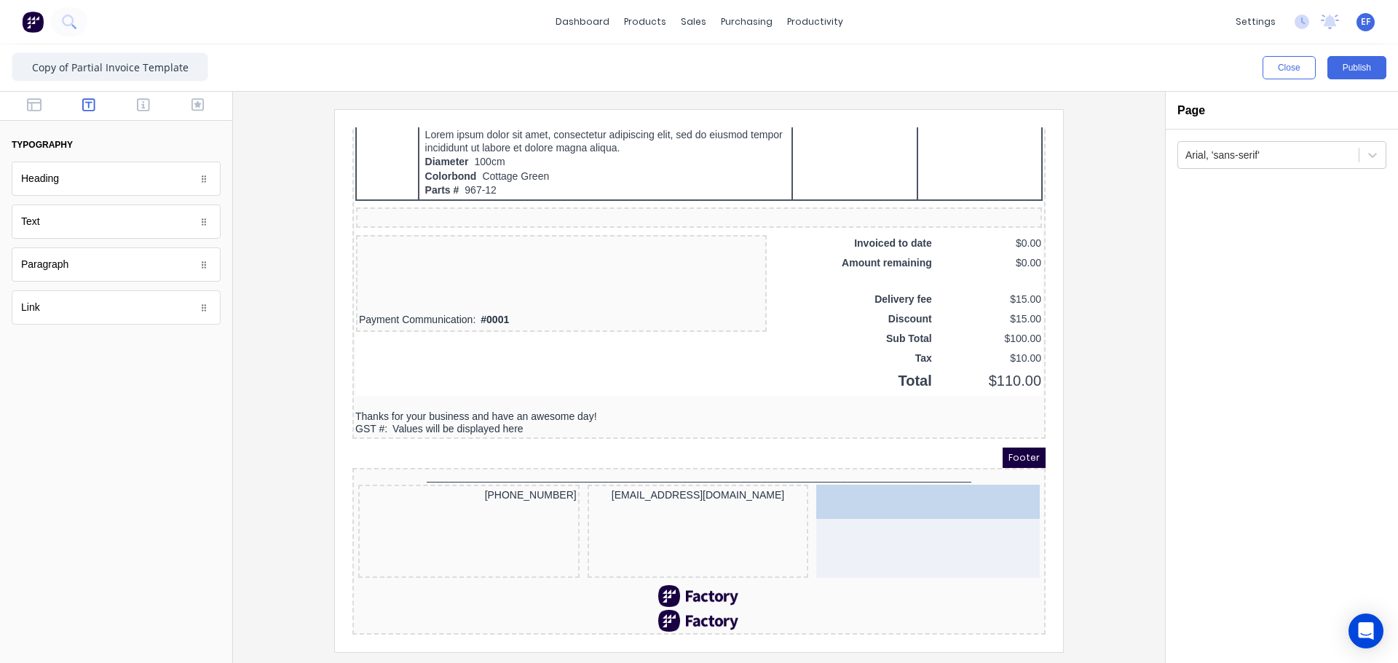
drag, startPoint x: 64, startPoint y: 306, endPoint x: 561, endPoint y: 423, distance: 509.9
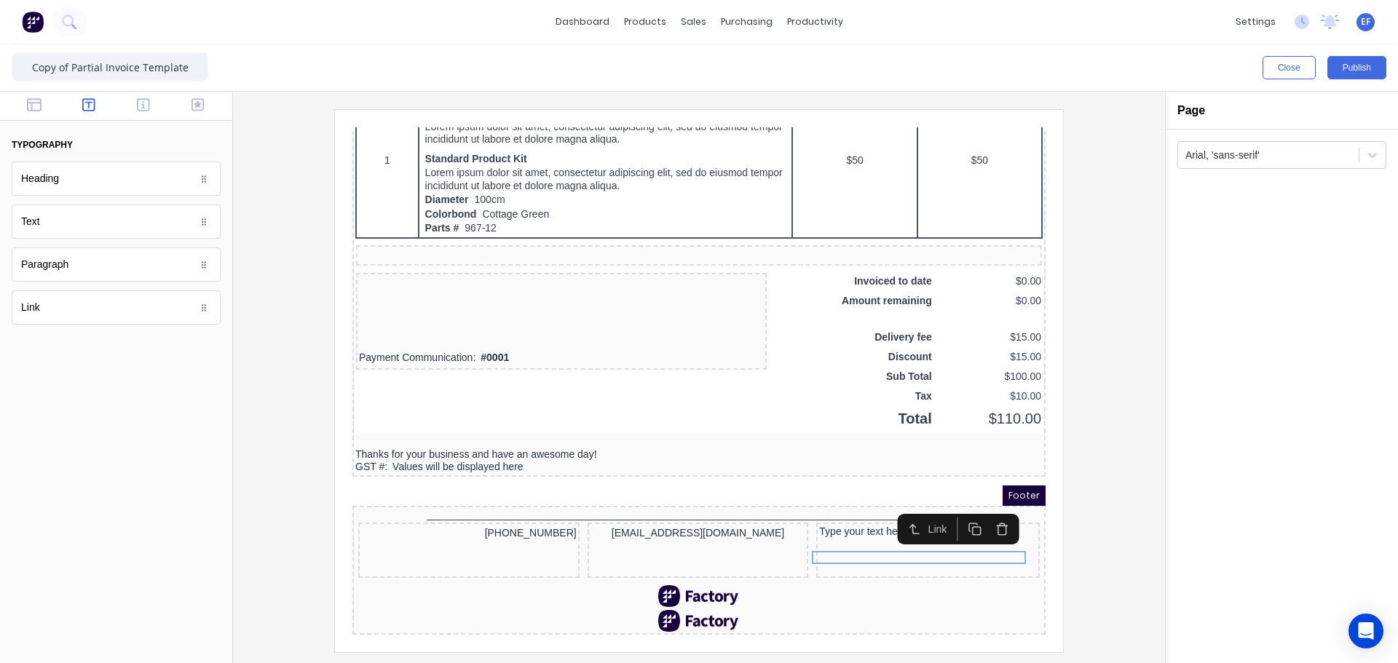
scroll to position [1278, 0]
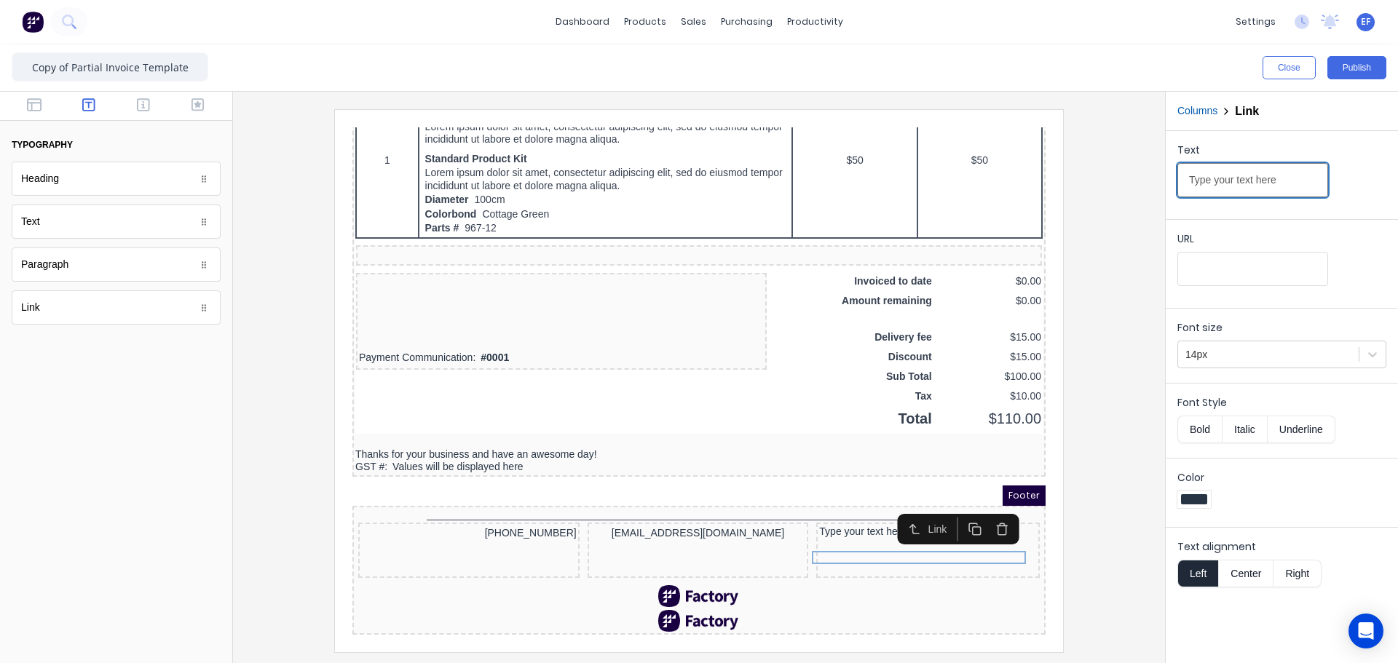
drag, startPoint x: 1310, startPoint y: 179, endPoint x: 1139, endPoint y: 181, distance: 171.1
click at [1140, 181] on div "Close Publish Components typography Heading Heading Text Text Paragraph Paragra…" at bounding box center [699, 353] width 1398 height 619
paste input "http://mayneislandmetal.ca"
type input "http://mayneislandmetal.ca"
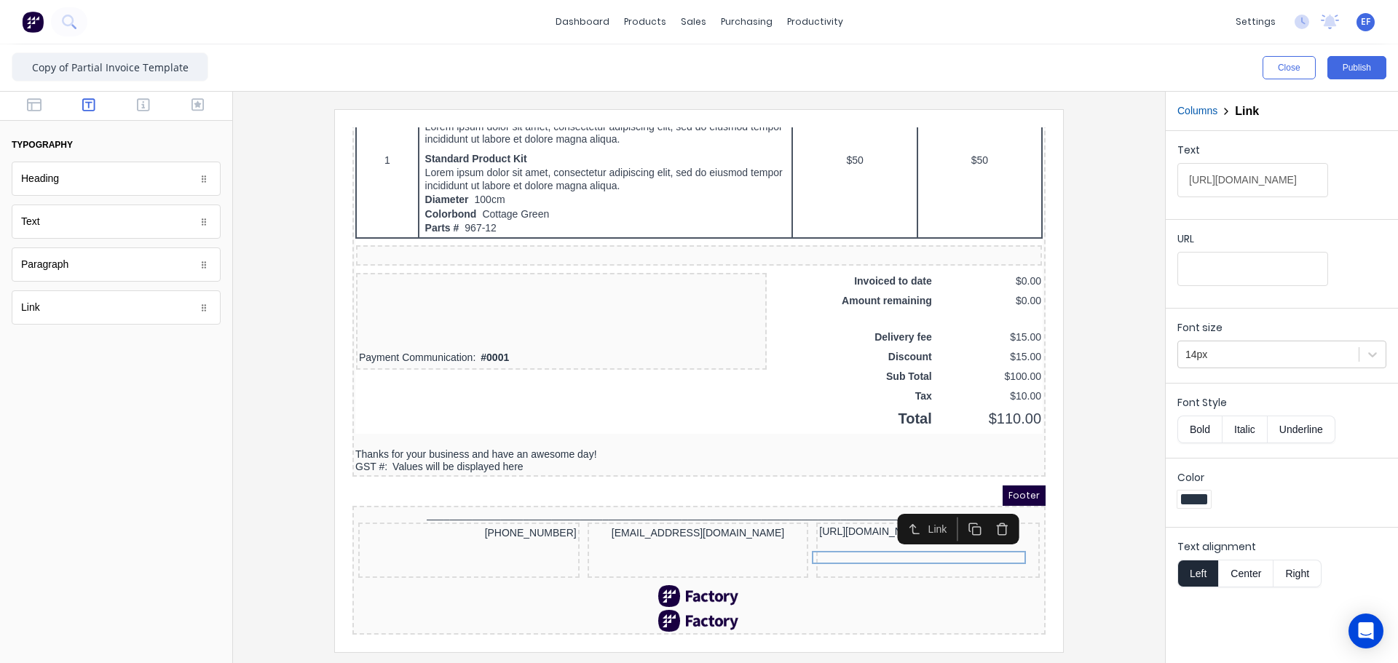
scroll to position [0, 0]
click at [1265, 278] on input "URL" at bounding box center [1252, 269] width 151 height 34
paste input "https://www.mayneislandmetal.ca/"
type input "https://www.mayneislandmetal.ca/"
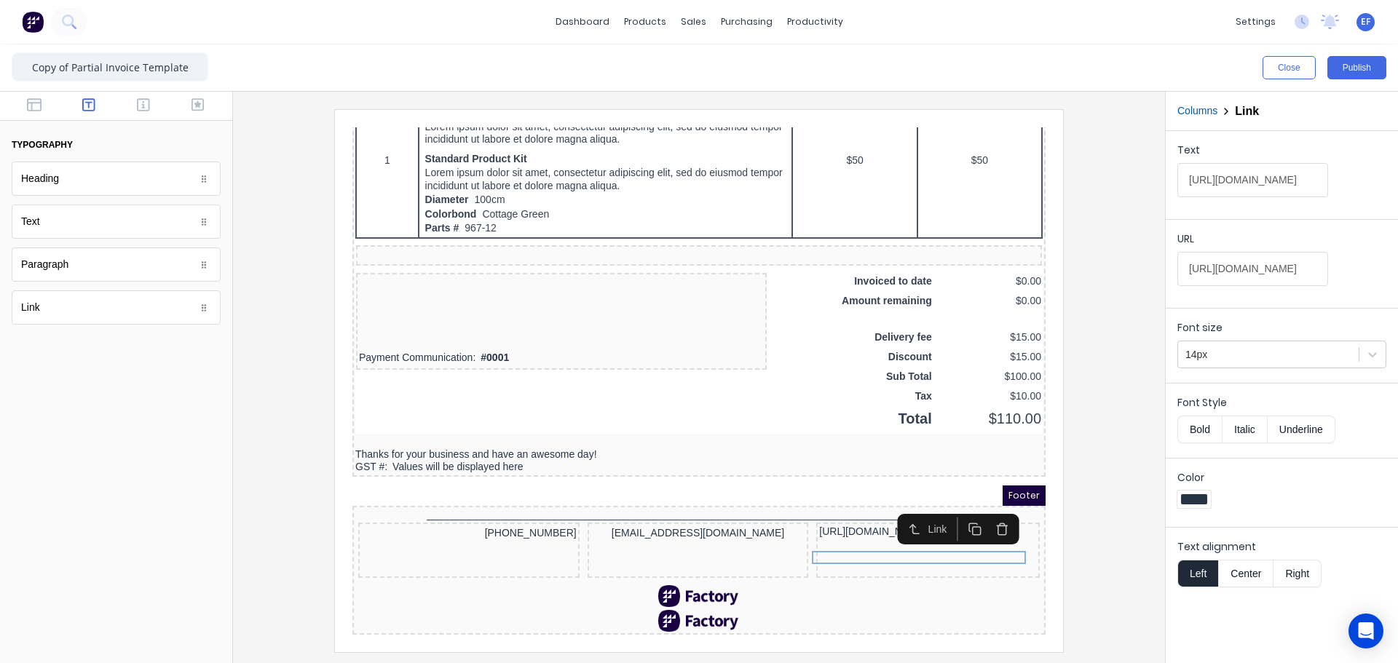
scroll to position [0, 0]
click at [1094, 462] on div at bounding box center [699, 380] width 908 height 542
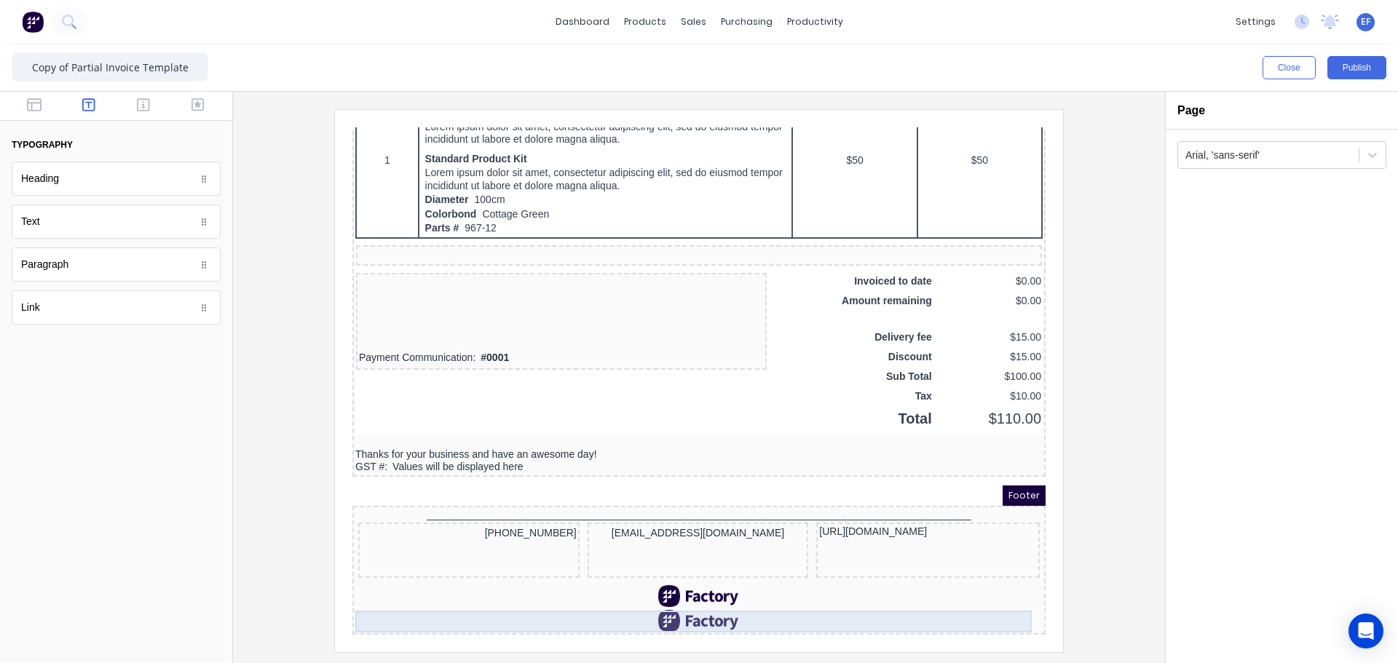
click at [827, 572] on div at bounding box center [681, 579] width 687 height 22
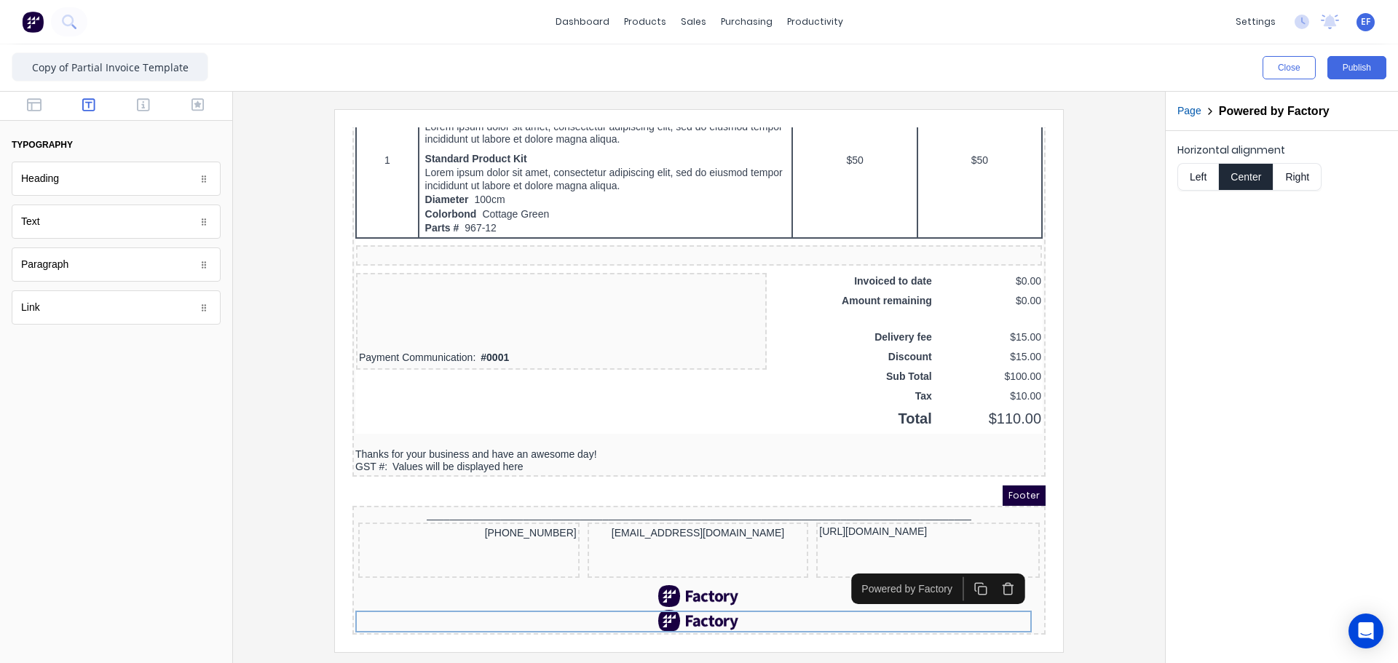
click at [990, 564] on icon "button" at bounding box center [990, 571] width 14 height 14
click at [989, 566] on icon "button" at bounding box center [990, 573] width 14 height 14
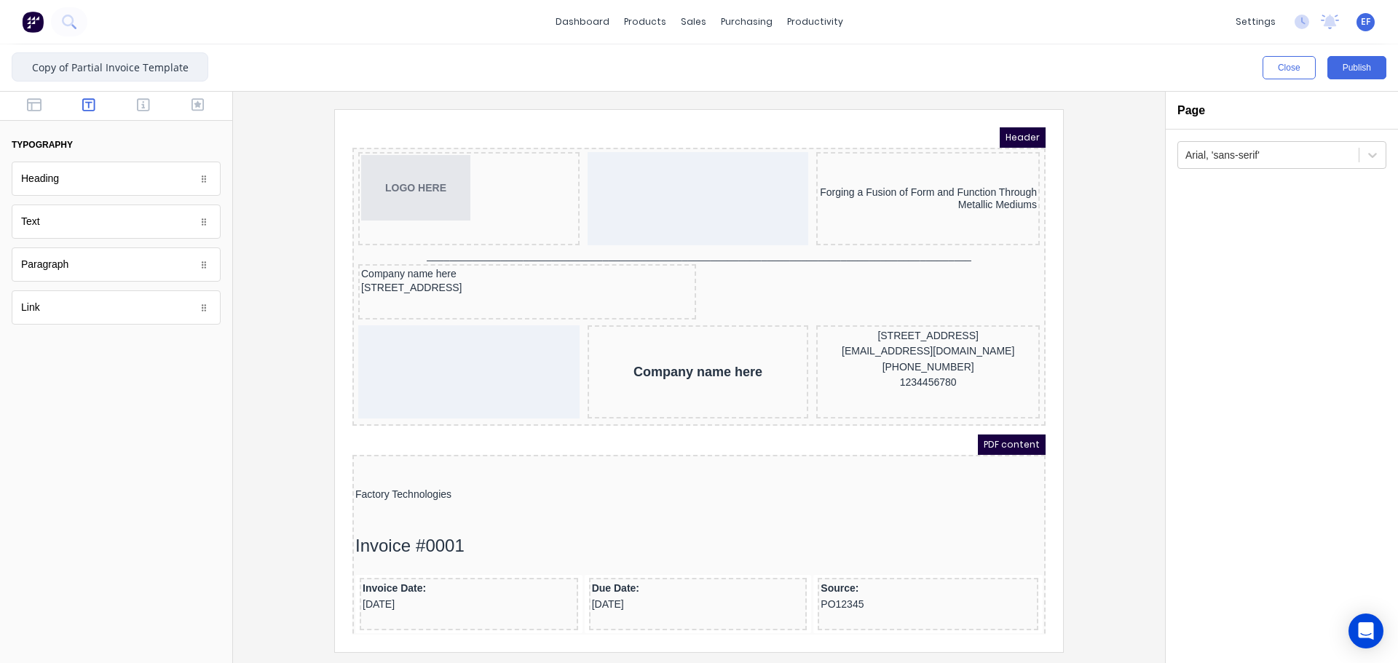
drag, startPoint x: 74, startPoint y: 67, endPoint x: 0, endPoint y: 60, distance: 73.8
click at [0, 60] on div "Copy of Partial Invoice Template Close Publish Components typography Heading He…" at bounding box center [699, 353] width 1398 height 619
click at [184, 67] on input "Partial Invoice Template" at bounding box center [110, 66] width 197 height 29
type input "Partial Invoice Template - [GEOGRAPHIC_DATA]"
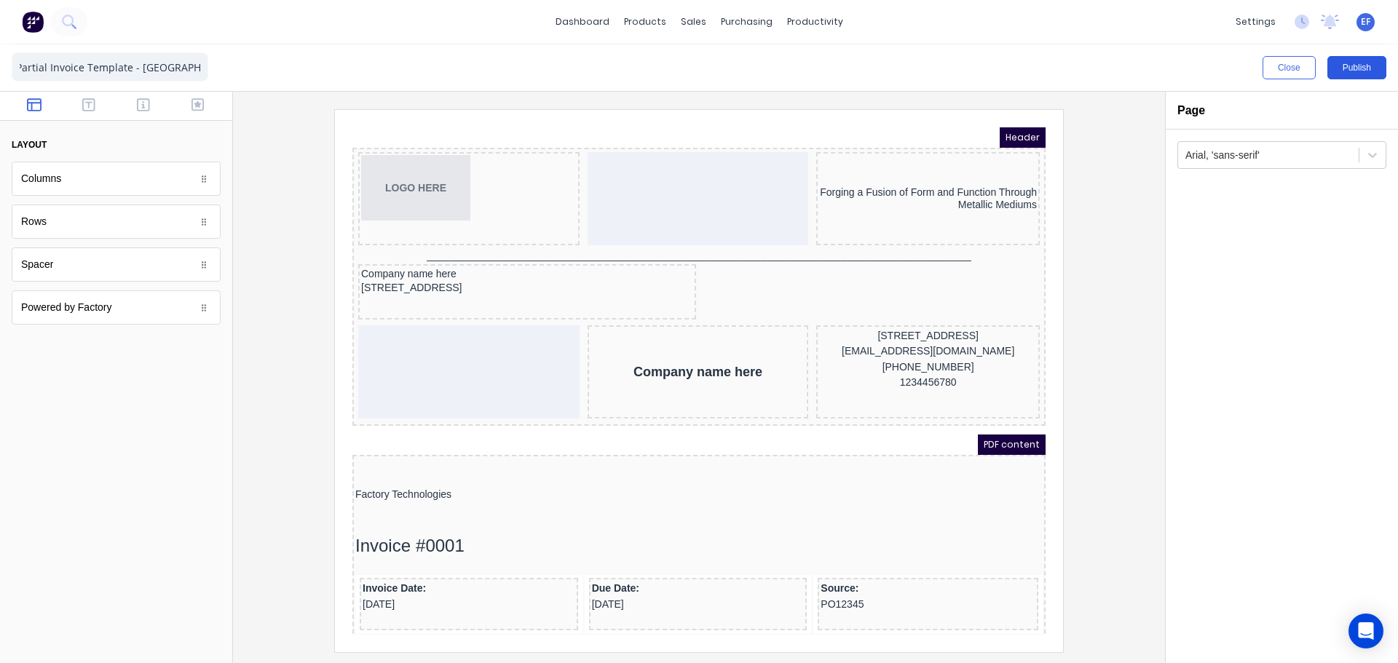
click at [1354, 63] on button "Publish" at bounding box center [1356, 67] width 59 height 23
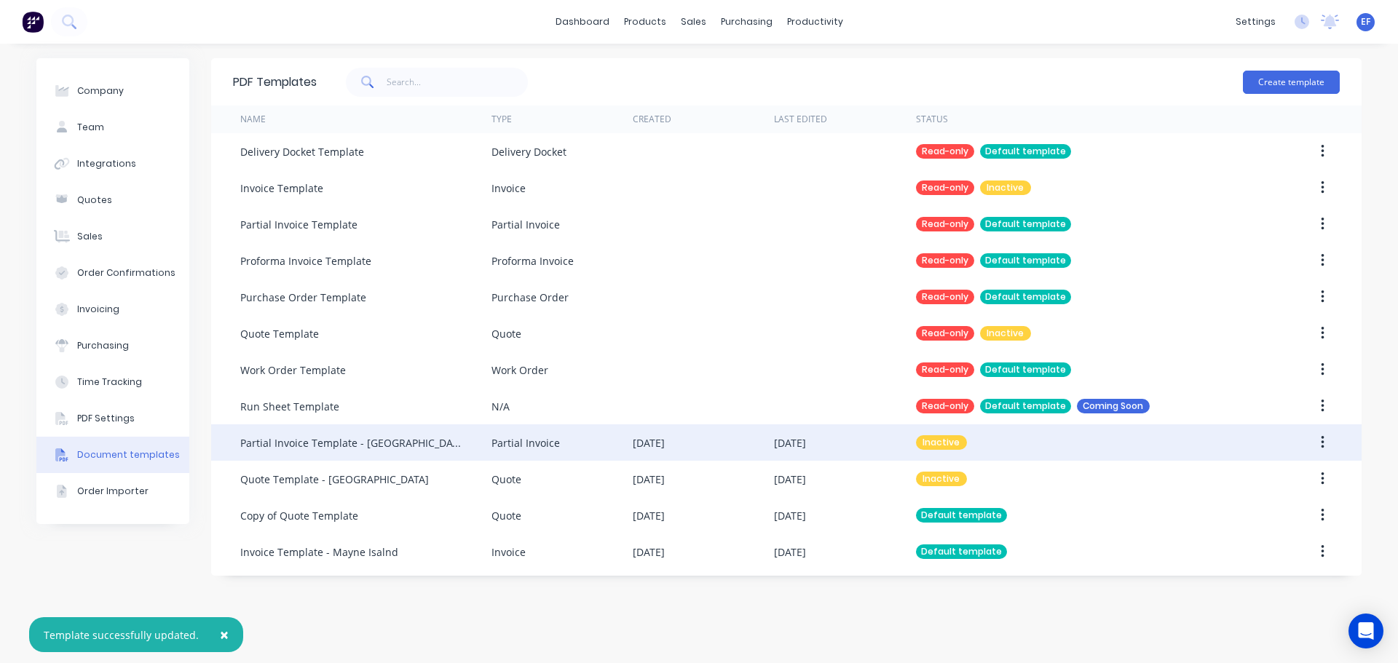
click at [1318, 451] on button "button" at bounding box center [1322, 442] width 34 height 26
click at [1238, 510] on div "Make default" at bounding box center [1270, 509] width 112 height 21
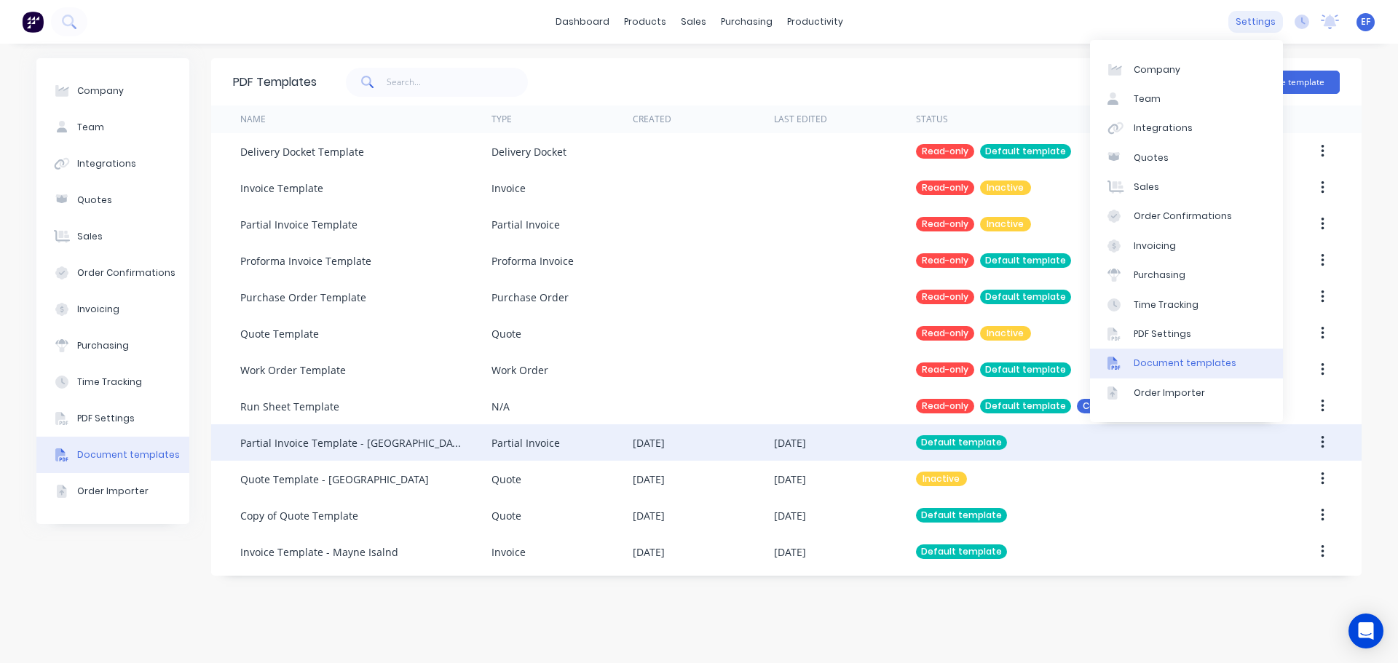
click at [1251, 26] on div "settings" at bounding box center [1255, 22] width 55 height 22
click at [1181, 368] on div "Document templates" at bounding box center [1184, 363] width 103 height 13
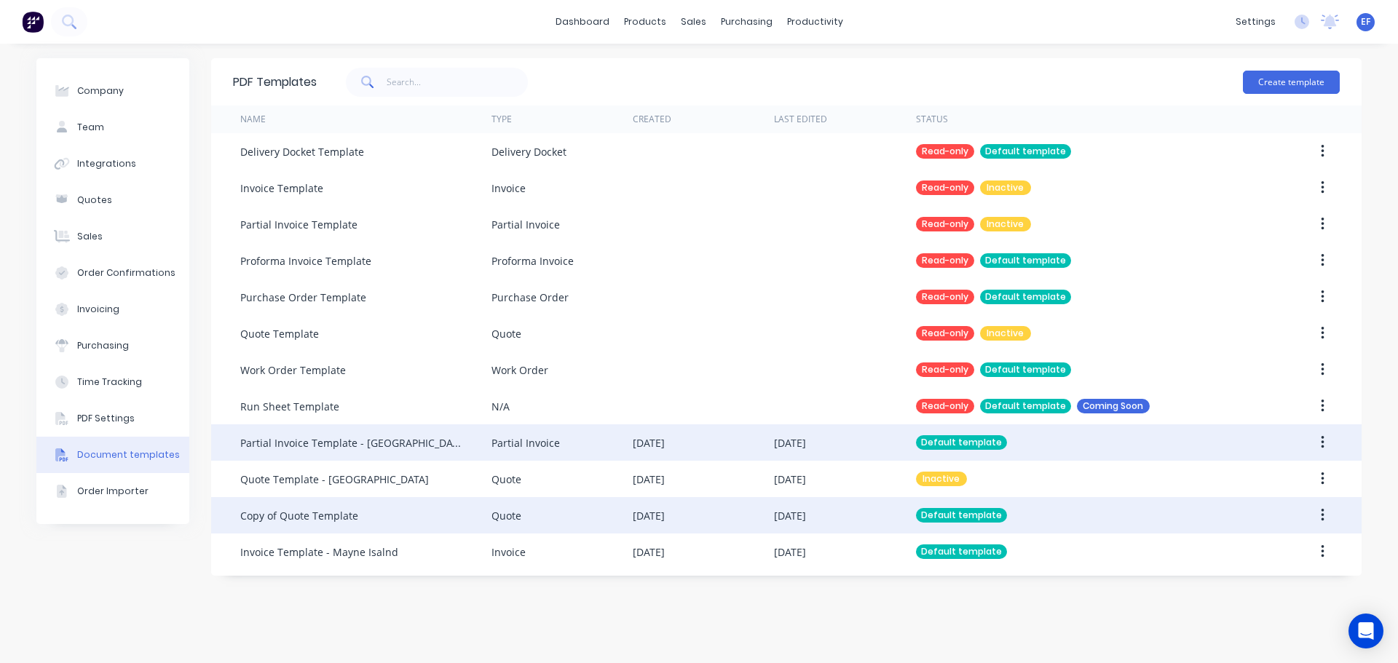
click at [322, 528] on div "Copy of Quote Template" at bounding box center [365, 515] width 251 height 36
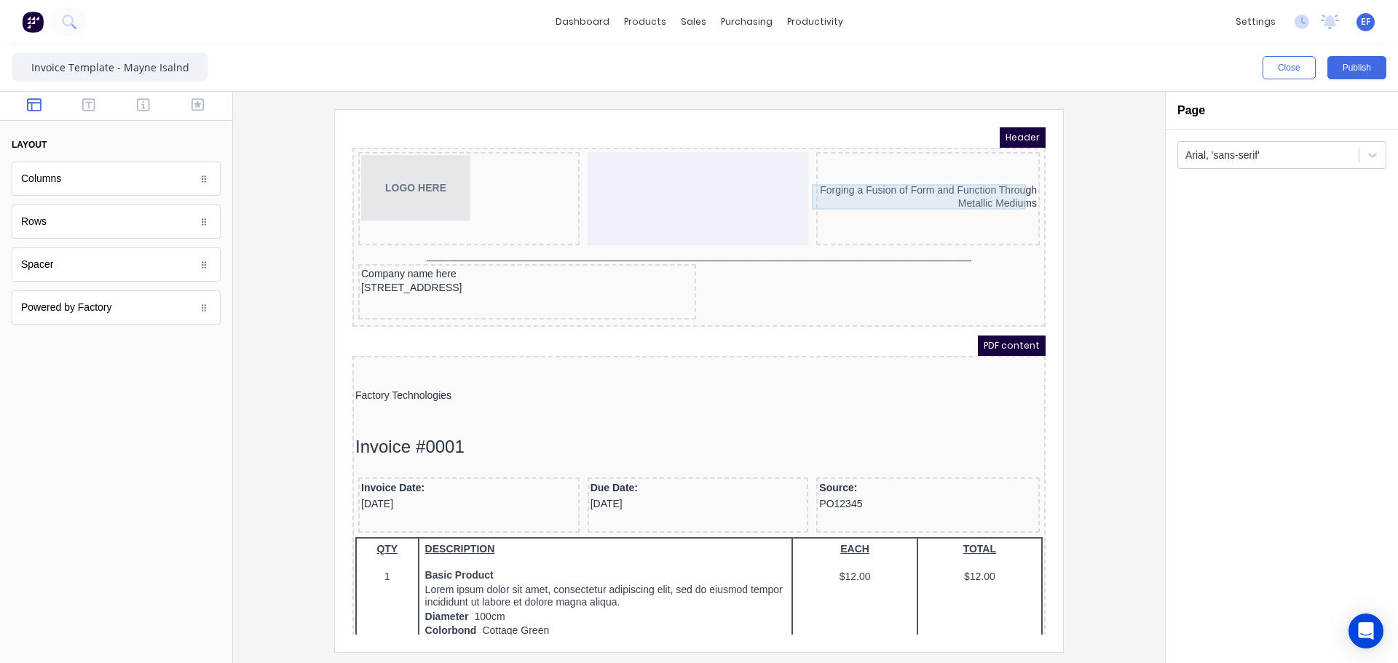
drag, startPoint x: 852, startPoint y: 182, endPoint x: 870, endPoint y: 178, distance: 18.7
click at [852, 182] on div "Forging a Fusion of Form and Function Through Metallic Mediums" at bounding box center [910, 179] width 218 height 25
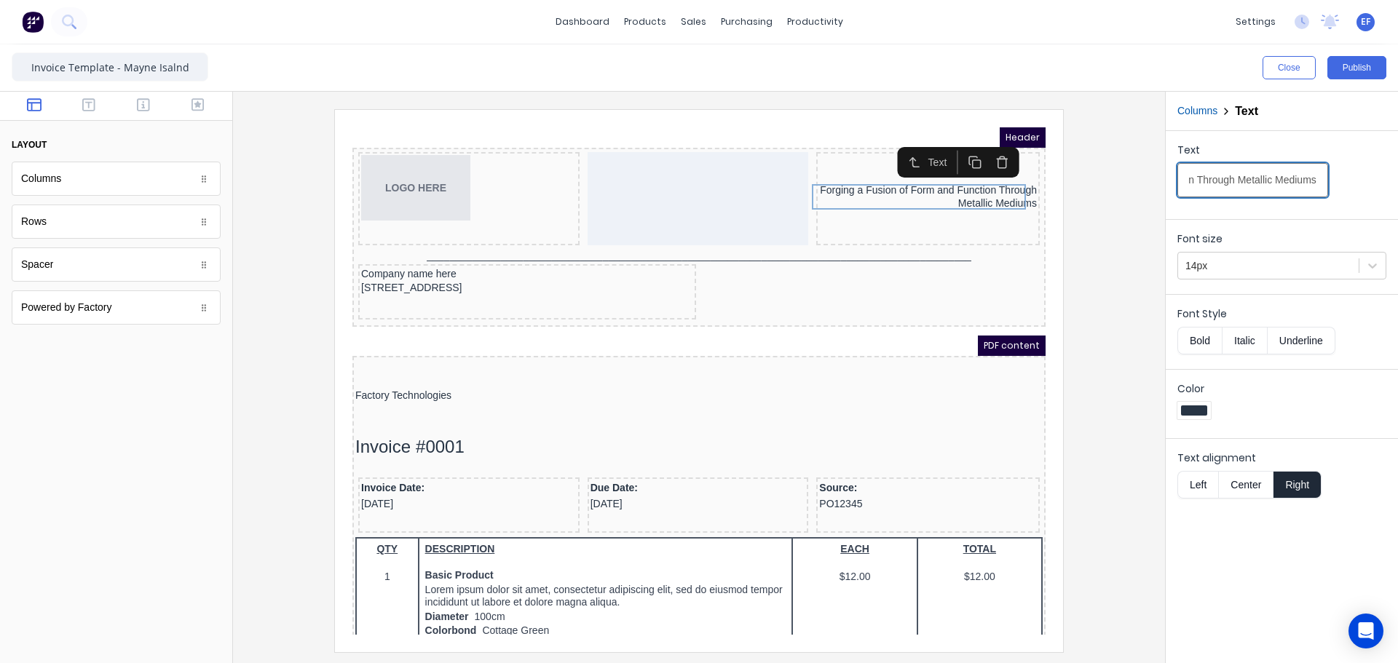
scroll to position [0, 182]
drag, startPoint x: 1187, startPoint y: 182, endPoint x: 1377, endPoint y: 175, distance: 190.1
click at [1377, 175] on div "Text Forging a Fusion of Form and Function Through Metallic Mediums" at bounding box center [1281, 174] width 209 height 62
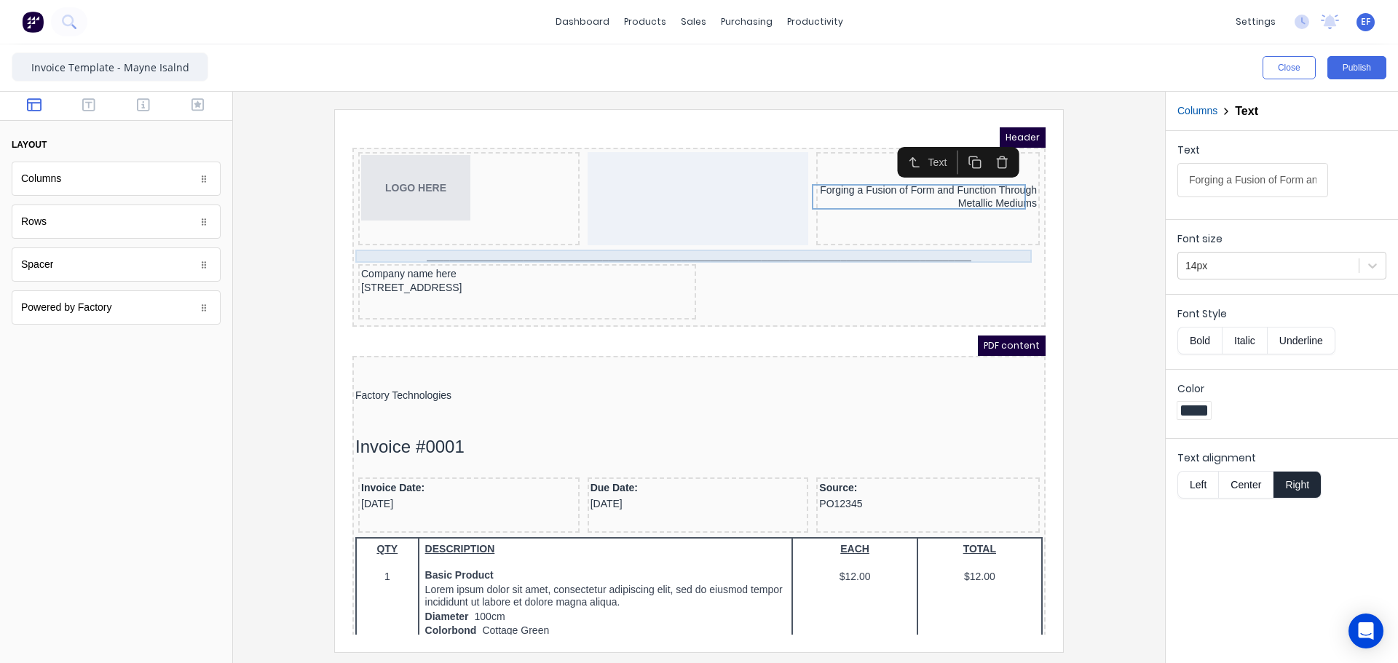
click at [617, 242] on div "_______________________________________________________________________________…" at bounding box center [681, 238] width 687 height 13
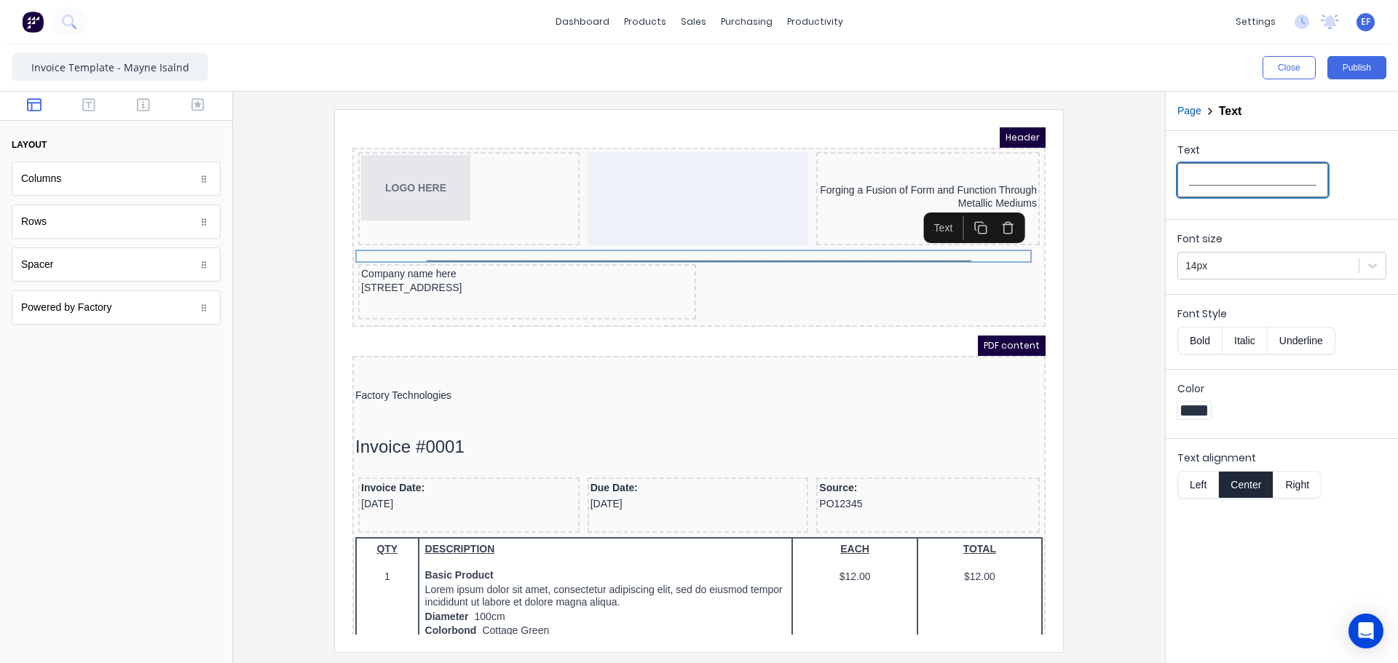
click at [1209, 185] on input "_______________________________________________________________________________…" at bounding box center [1252, 180] width 151 height 34
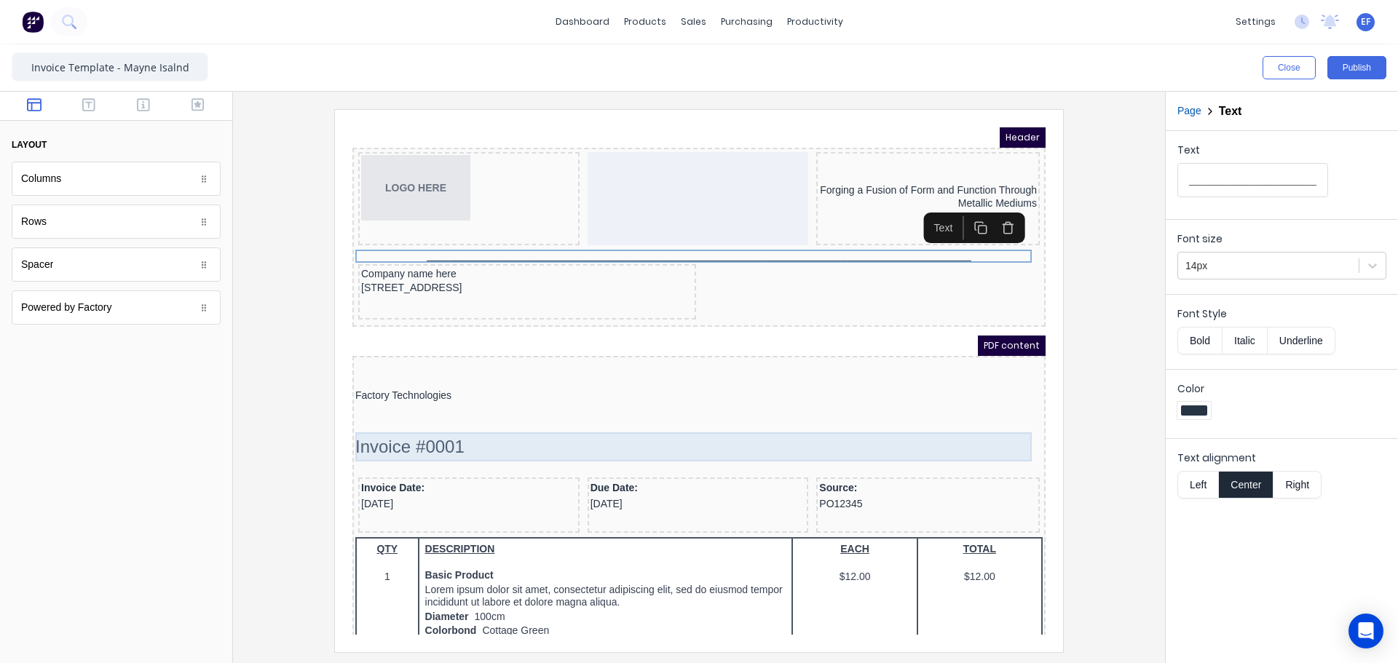
click at [408, 419] on div "Invoice #0001" at bounding box center [681, 429] width 687 height 29
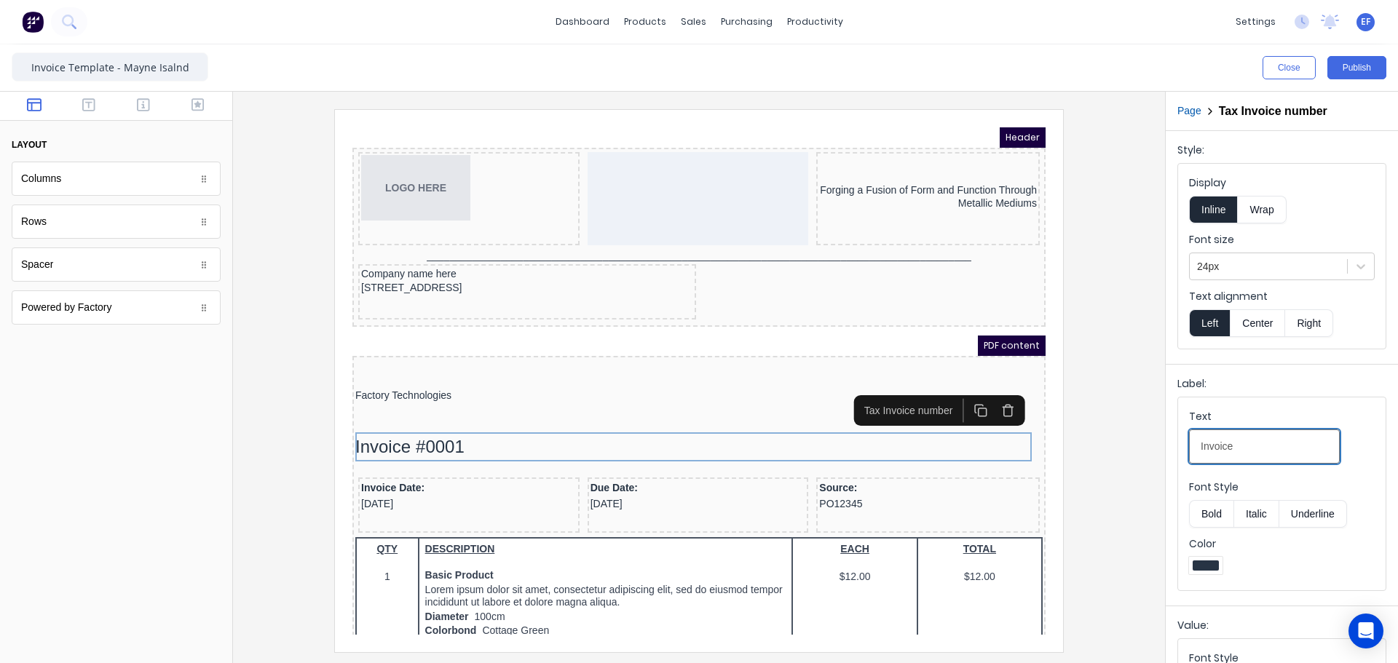
drag, startPoint x: 1259, startPoint y: 451, endPoint x: 1173, endPoint y: 450, distance: 85.9
click at [1173, 450] on div "Label: Text Invoice Font Style Bold Italic Underline Color" at bounding box center [1281, 482] width 232 height 236
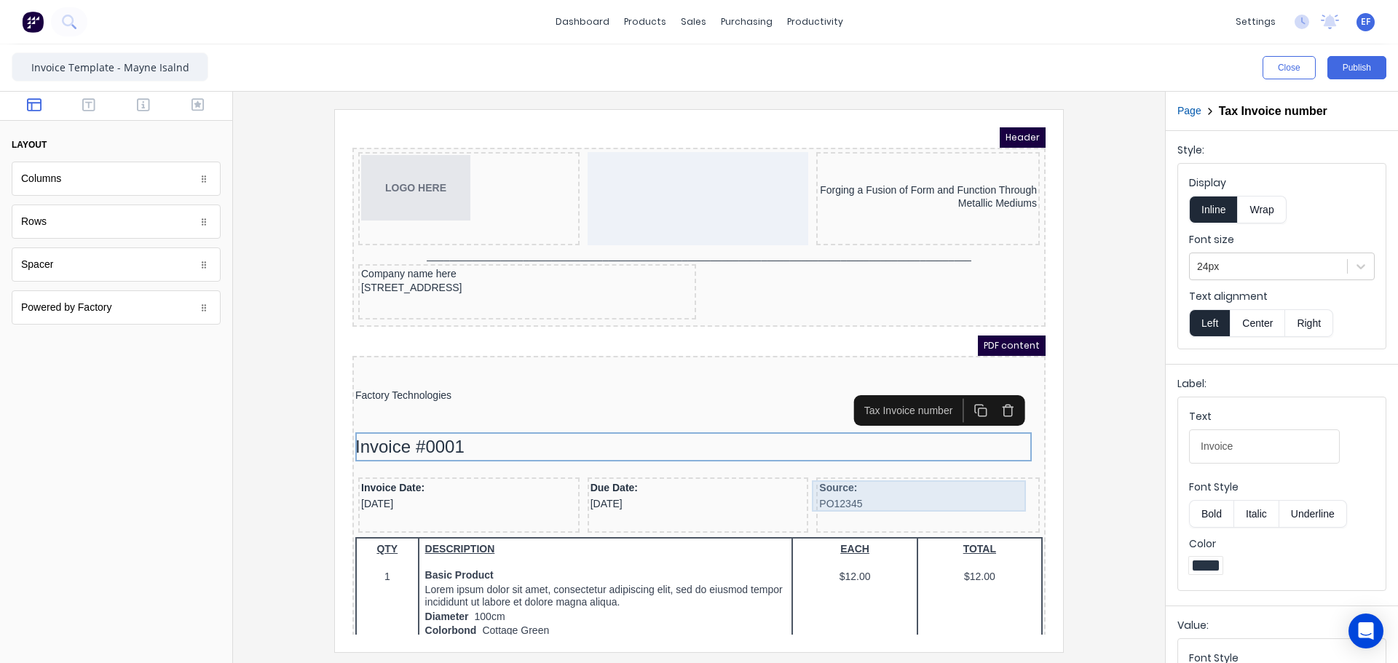
click at [855, 475] on div "Source: PO12345" at bounding box center [910, 478] width 218 height 31
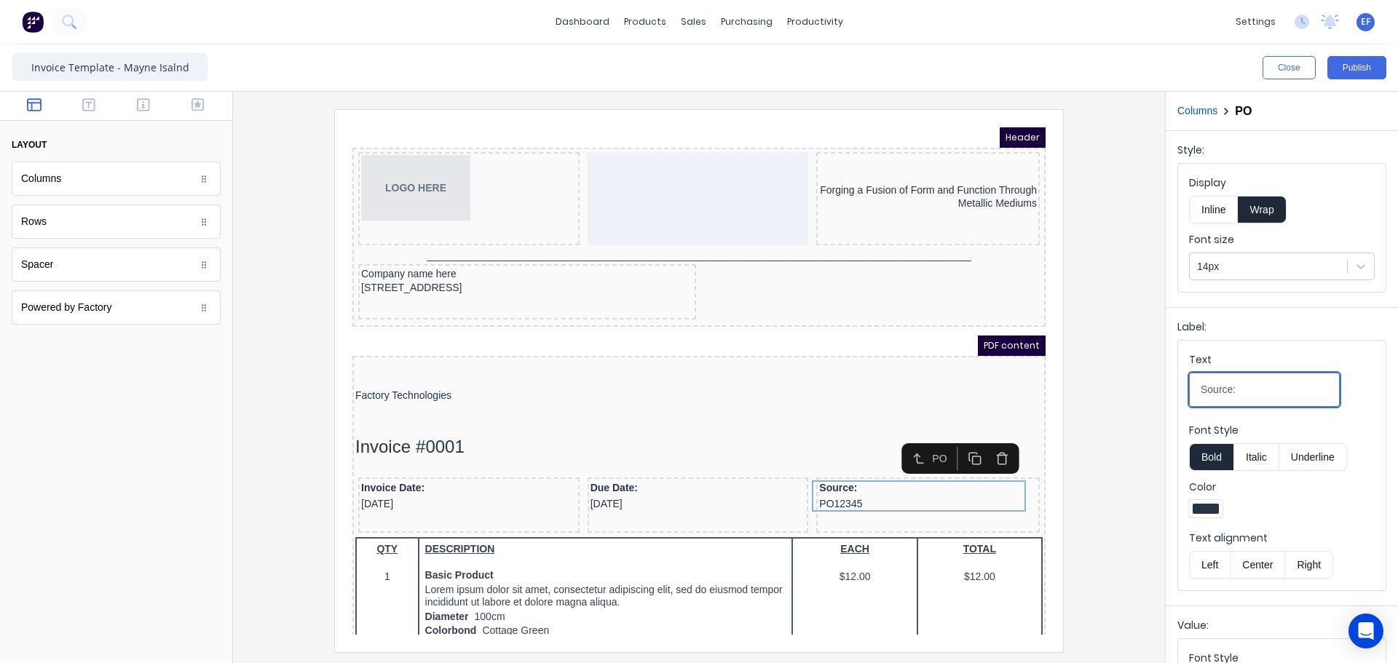
drag, startPoint x: 1268, startPoint y: 395, endPoint x: 1163, endPoint y: 395, distance: 104.8
click at [1163, 395] on div "Close Publish Components layout Columns Columns Rows Rows Spacer Spacer Powered…" at bounding box center [699, 353] width 1398 height 619
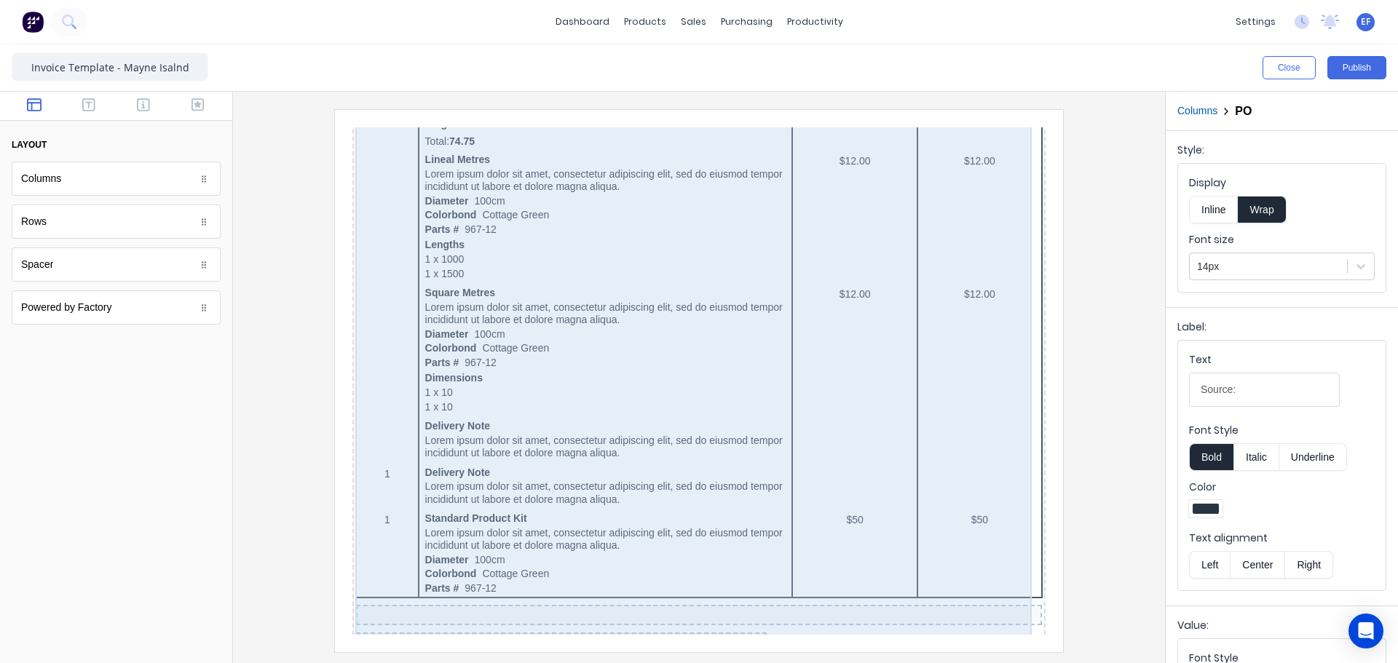
scroll to position [923, 0]
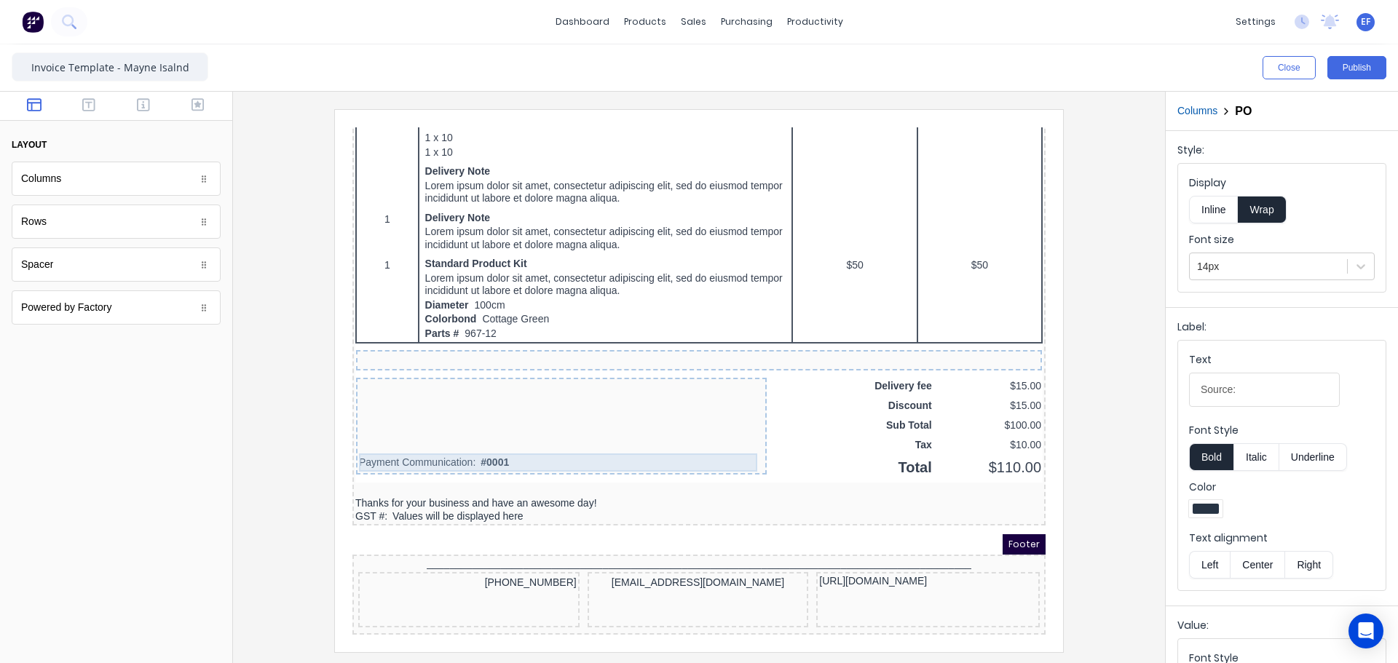
click at [436, 436] on div "Payment Communication: #0001" at bounding box center [543, 445] width 405 height 18
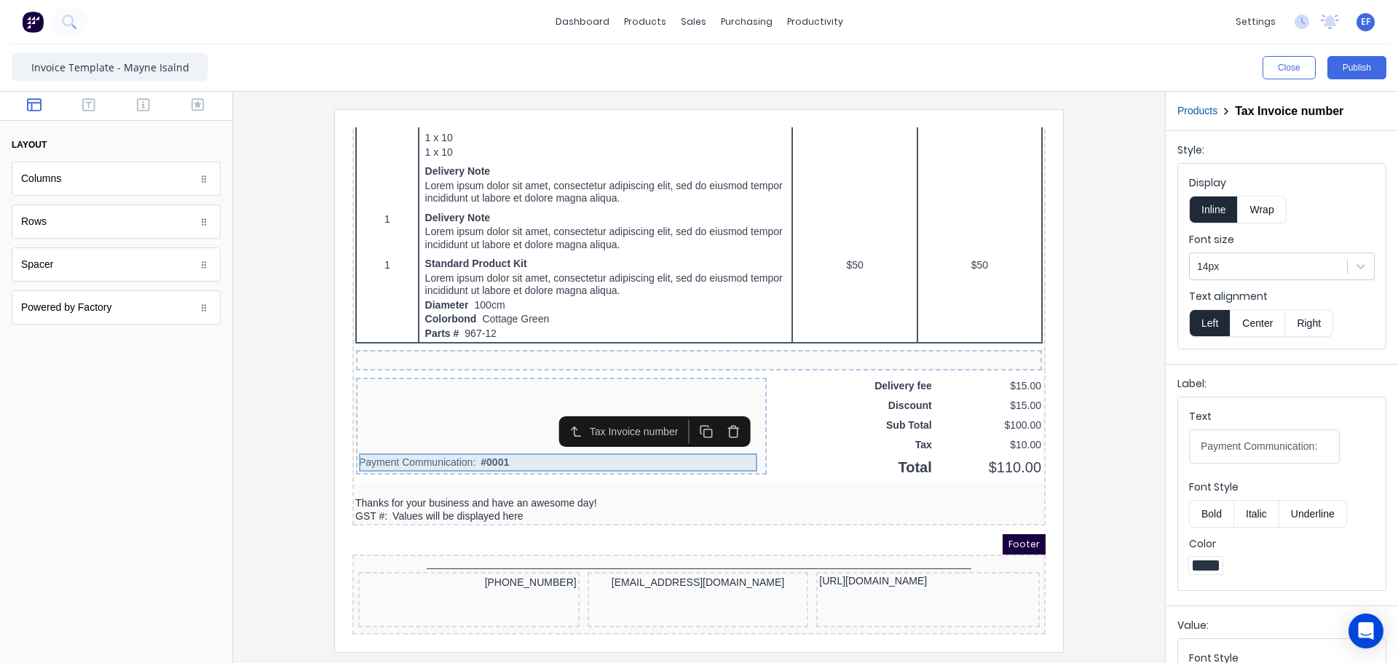
click at [512, 437] on div "Payment Communication: #0001" at bounding box center [543, 445] width 405 height 18
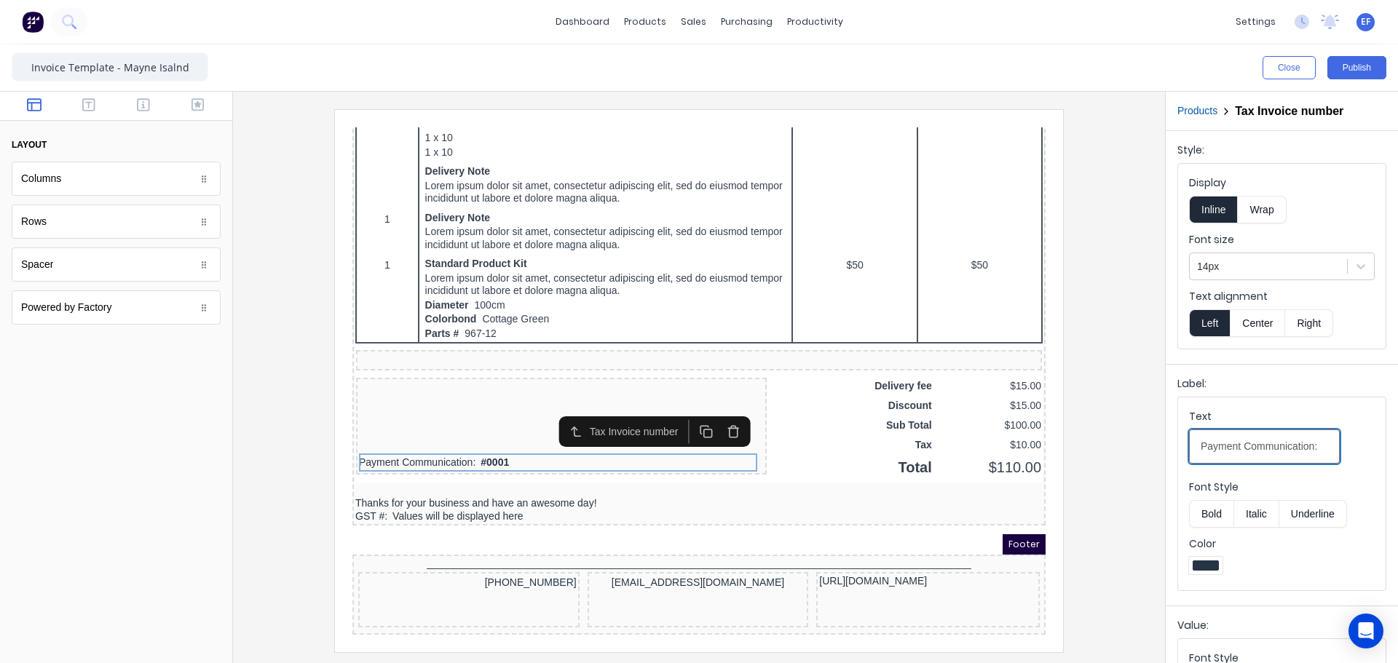
drag, startPoint x: 1197, startPoint y: 450, endPoint x: 1348, endPoint y: 451, distance: 151.4
click at [1348, 451] on div "Text Payment Communication:" at bounding box center [1282, 440] width 186 height 62
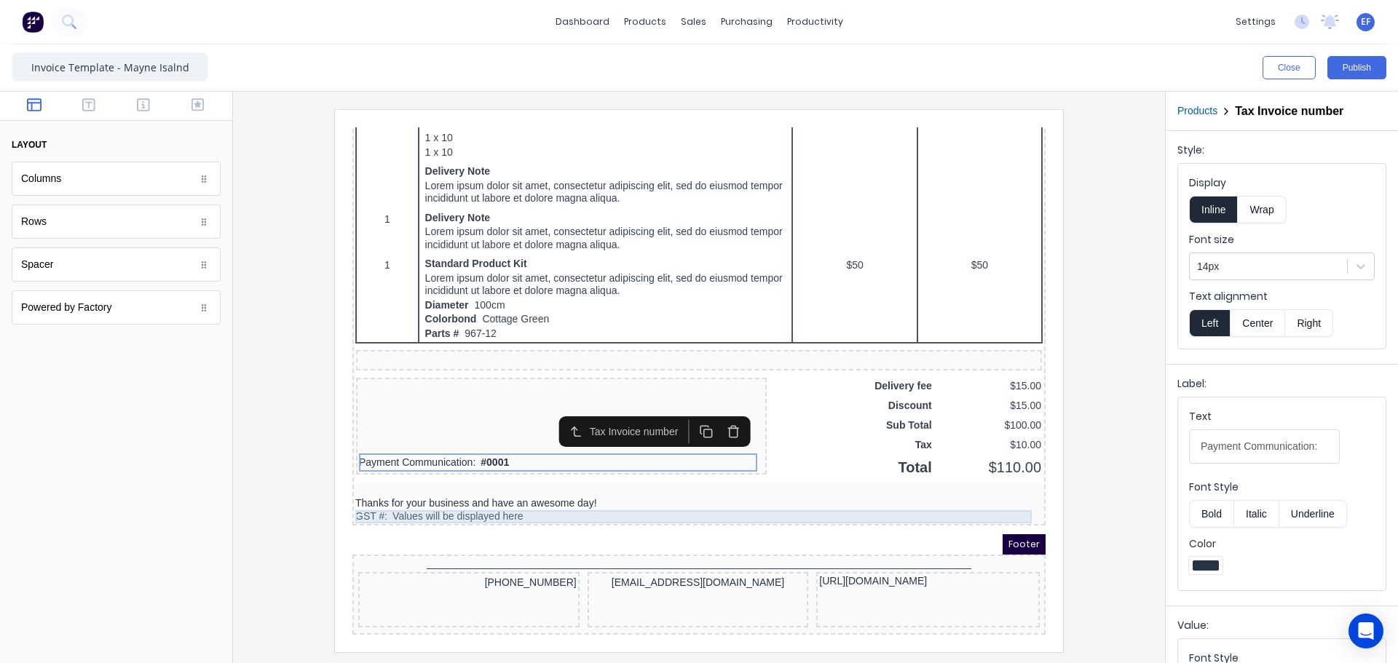
drag, startPoint x: 518, startPoint y: 490, endPoint x: 588, endPoint y: 483, distance: 70.3
click at [517, 493] on div "GST #: Values will be displayed here" at bounding box center [681, 499] width 687 height 13
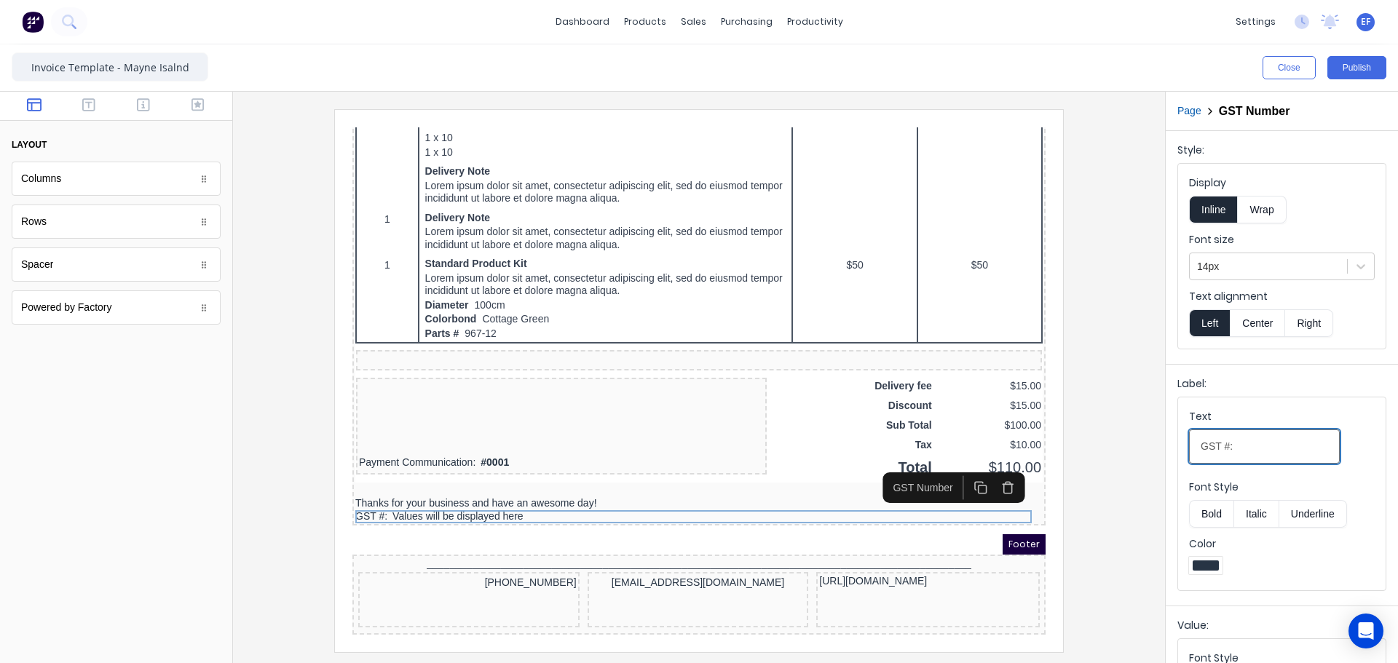
drag, startPoint x: 1249, startPoint y: 444, endPoint x: 1088, endPoint y: 449, distance: 161.0
click at [1098, 449] on div "Close Publish Components layout Columns Columns Rows Rows Spacer Spacer Powered…" at bounding box center [699, 353] width 1398 height 619
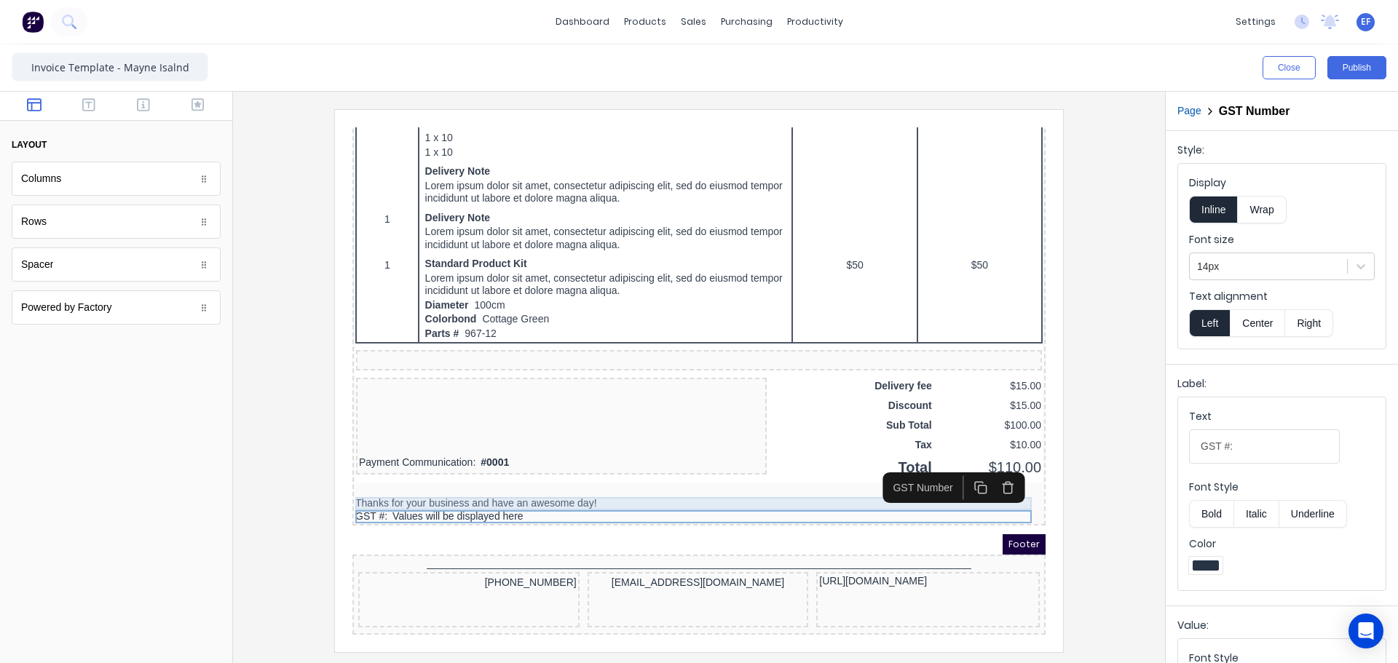
drag, startPoint x: 455, startPoint y: 475, endPoint x: 421, endPoint y: 467, distance: 34.3
click at [455, 480] on div "Thanks for your business and have an awesome day!" at bounding box center [681, 486] width 687 height 13
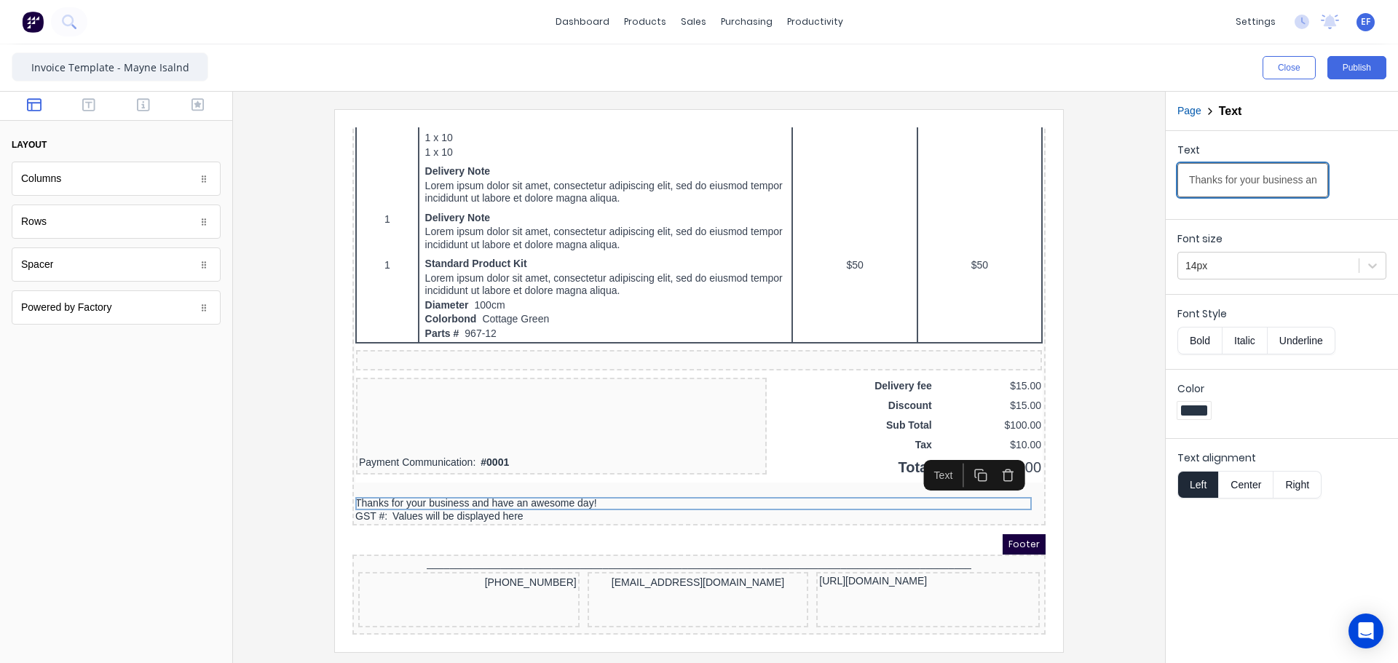
scroll to position [0, 119]
drag, startPoint x: 1196, startPoint y: 178, endPoint x: 1397, endPoint y: 180, distance: 200.9
click at [1397, 180] on div "Text Thanks for your business and have an awesome day!" at bounding box center [1281, 172] width 232 height 82
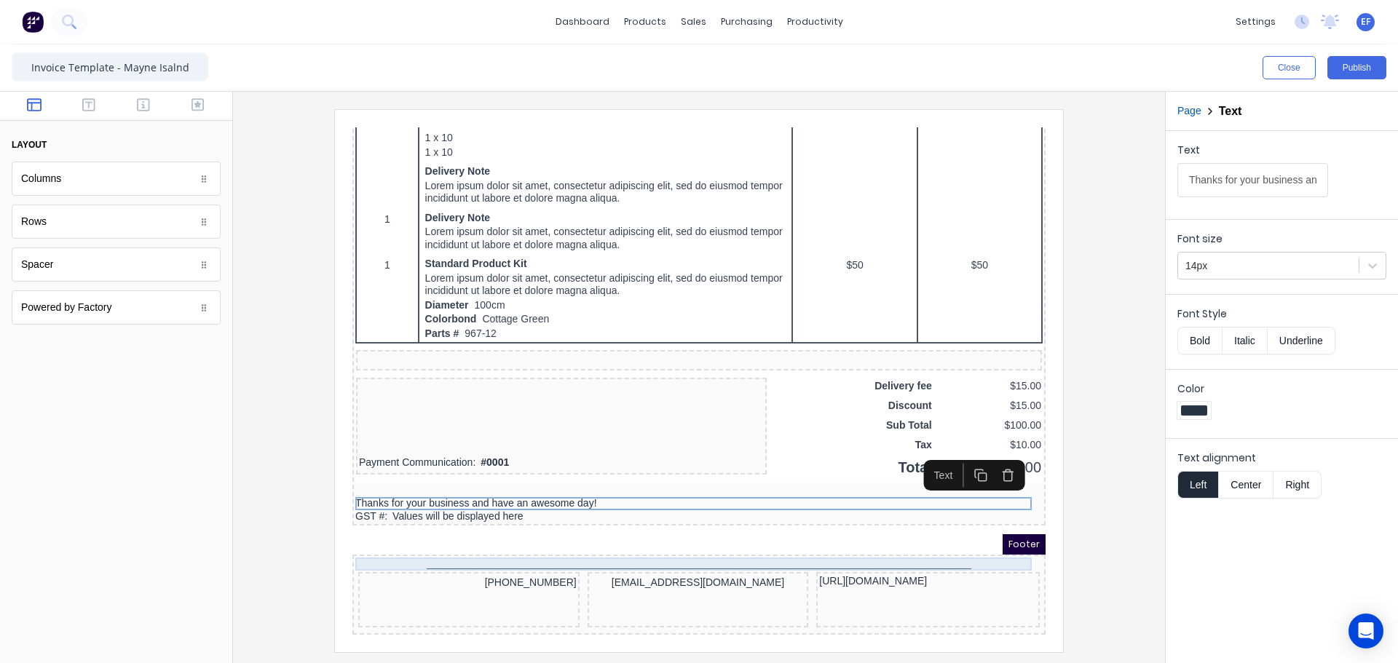
click at [675, 540] on div "_______________________________________________________________________________…" at bounding box center [681, 546] width 687 height 13
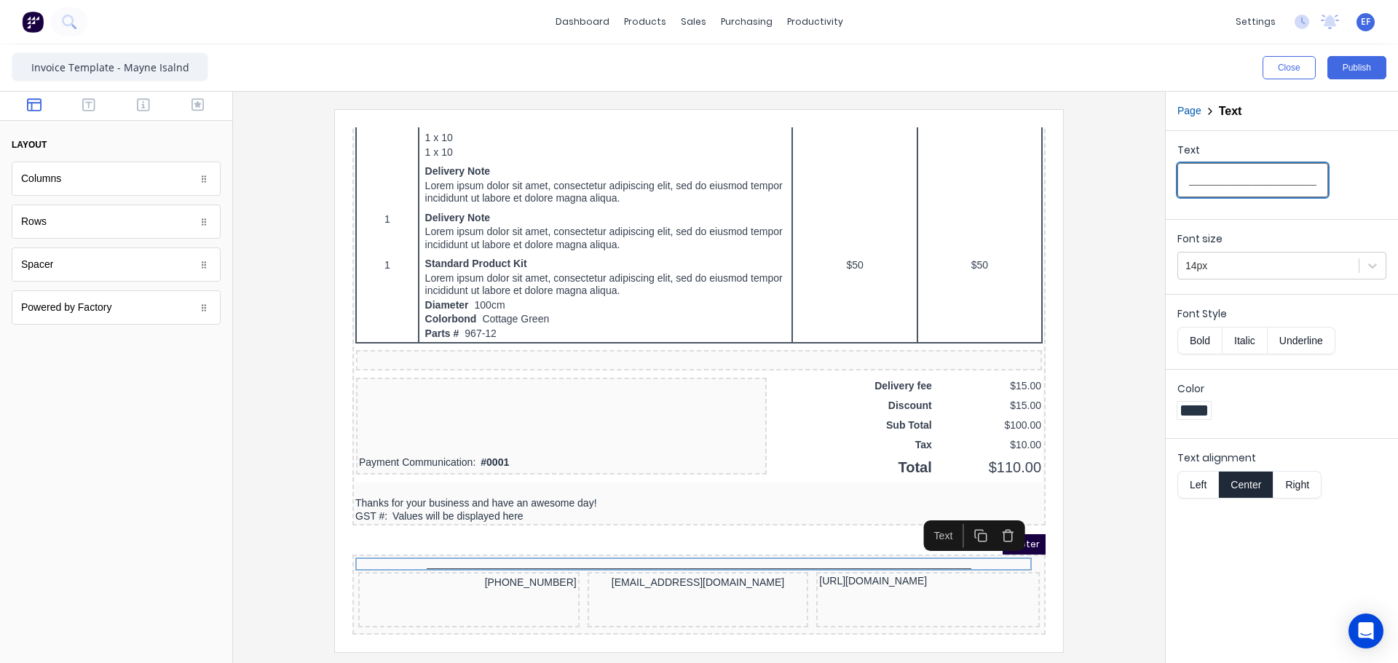
click at [1241, 183] on input "_______________________________________________________________________________…" at bounding box center [1252, 180] width 151 height 34
click at [875, 558] on div "[URL][DOMAIN_NAME]" at bounding box center [910, 564] width 218 height 13
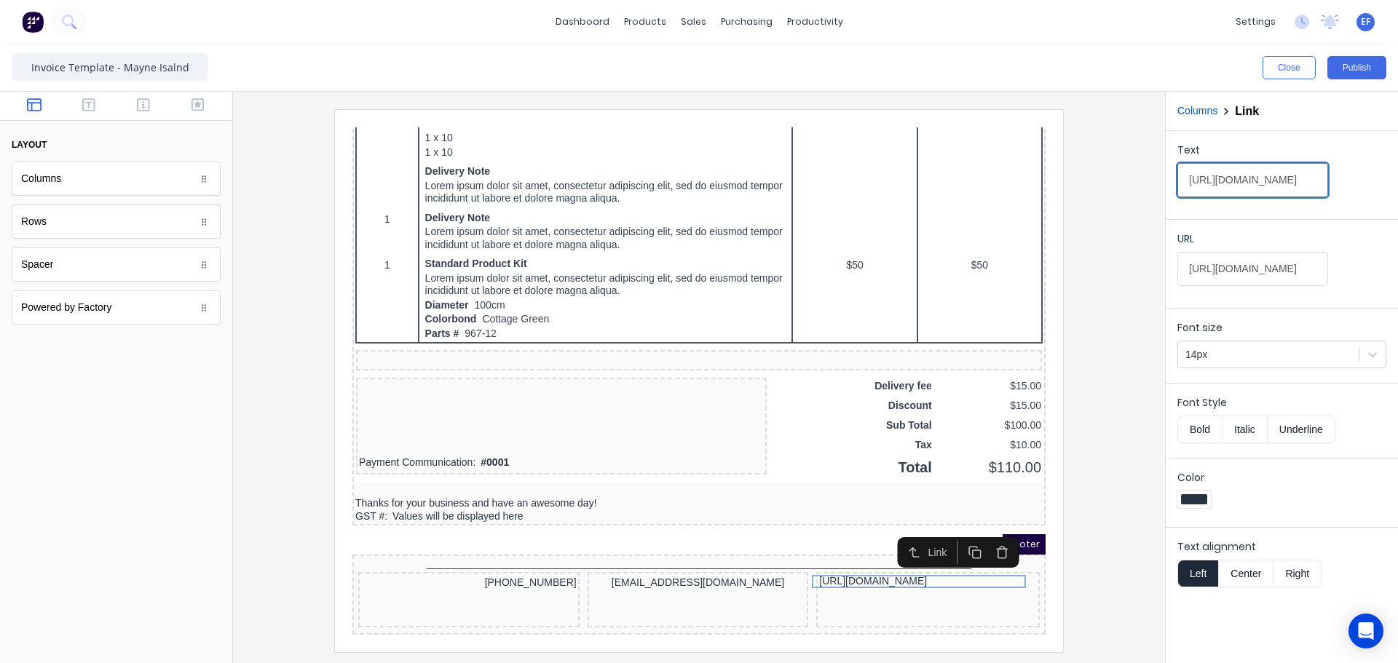
click at [1229, 182] on input "[URL][DOMAIN_NAME]" at bounding box center [1252, 180] width 151 height 34
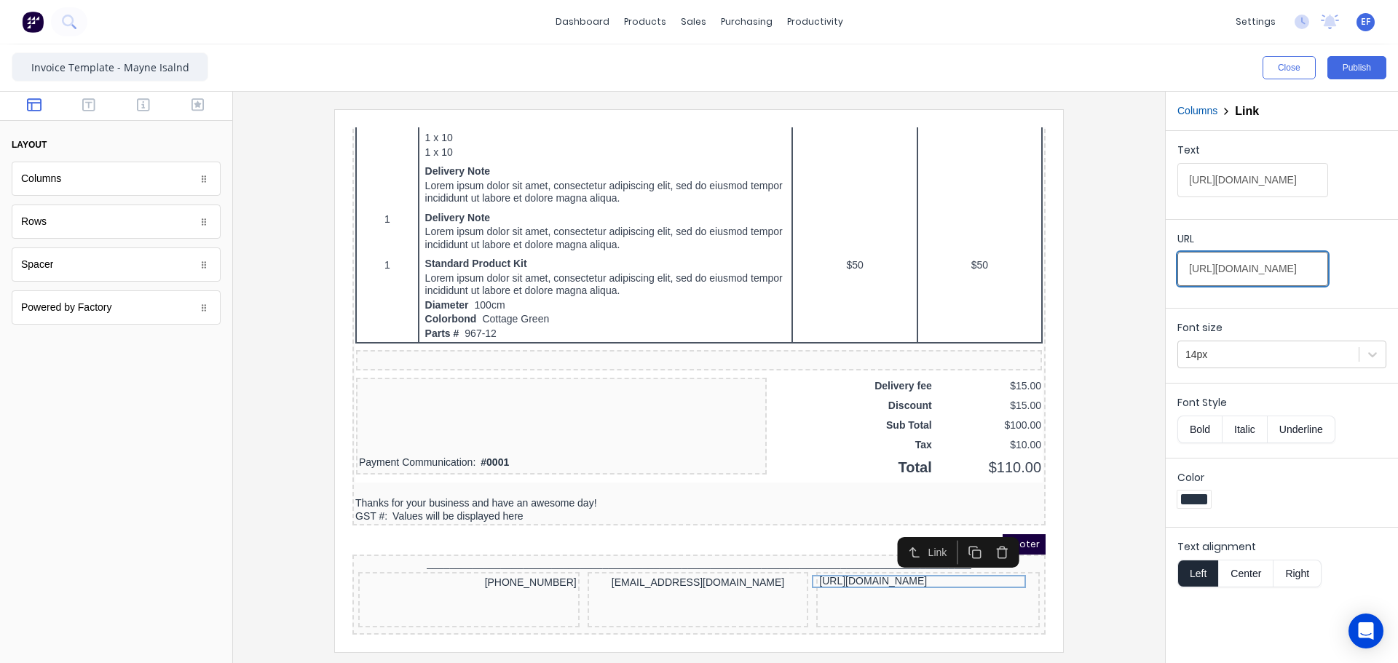
click at [1272, 265] on input "[URL][DOMAIN_NAME]" at bounding box center [1252, 269] width 151 height 34
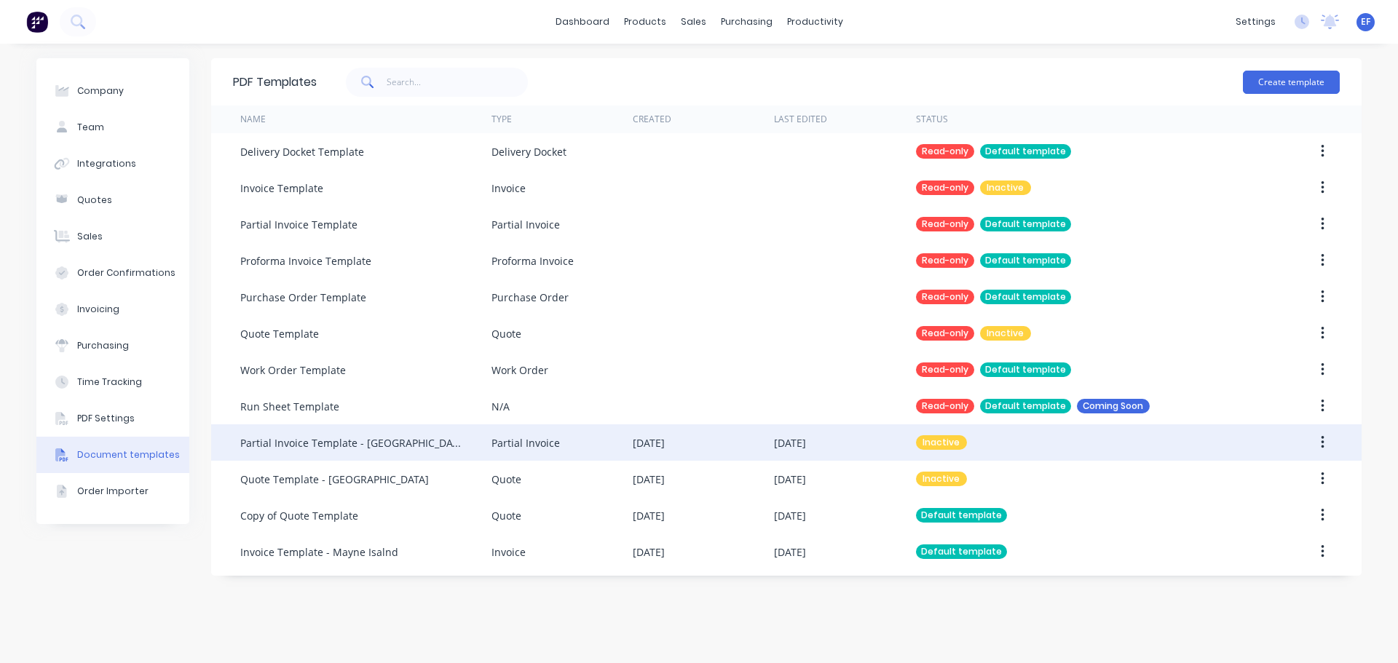
click at [325, 453] on div "Partial Invoice Template - [GEOGRAPHIC_DATA]" at bounding box center [365, 442] width 251 height 36
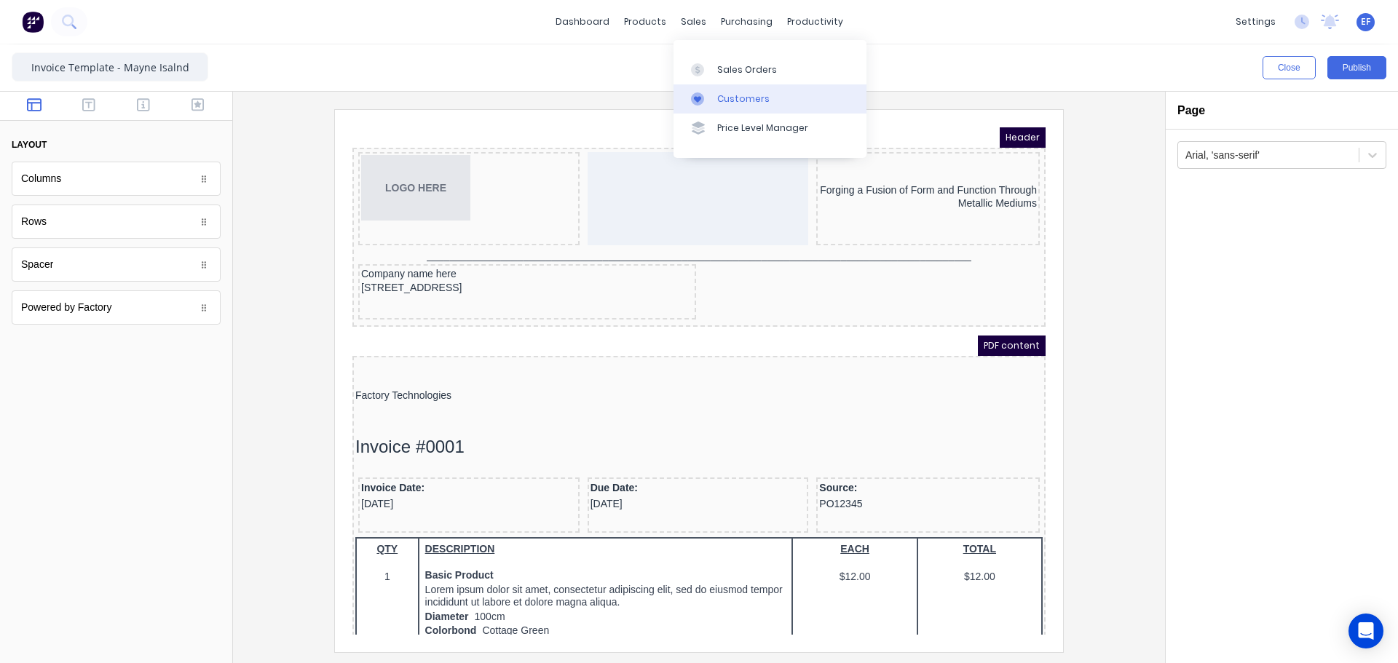
click at [708, 96] on div at bounding box center [702, 98] width 22 height 13
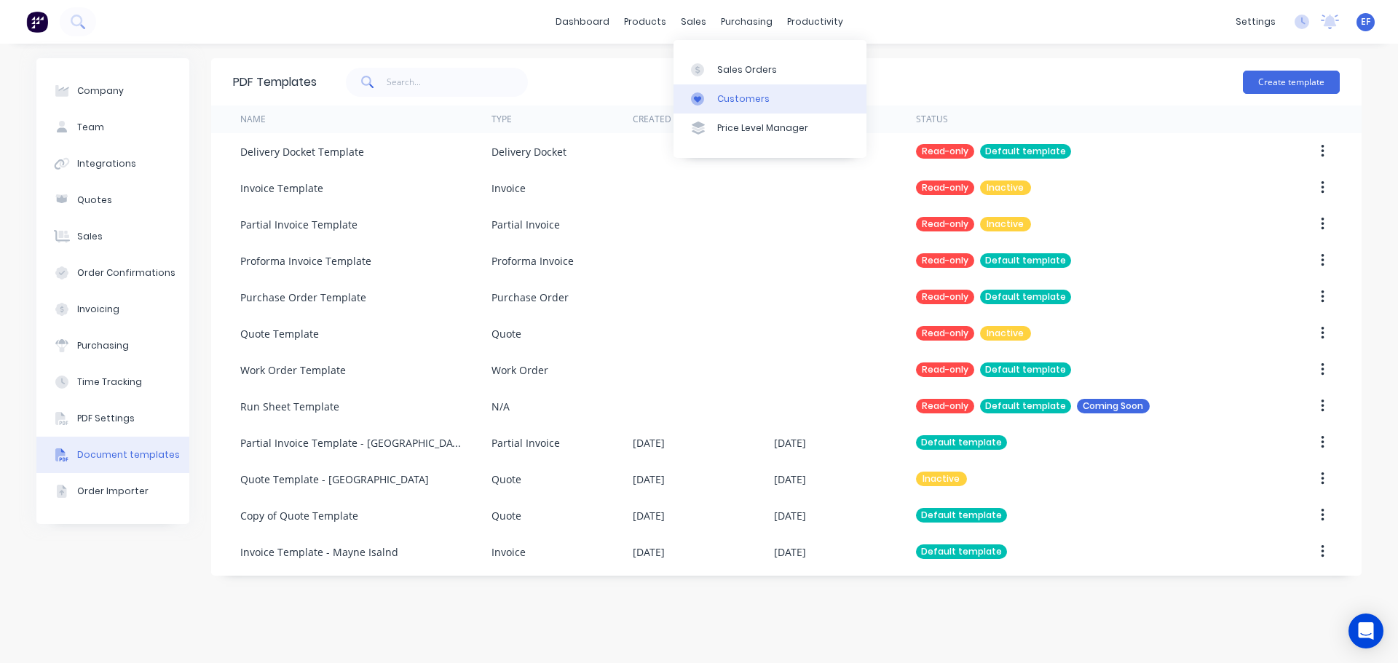
click at [739, 102] on div "Customers" at bounding box center [743, 98] width 52 height 13
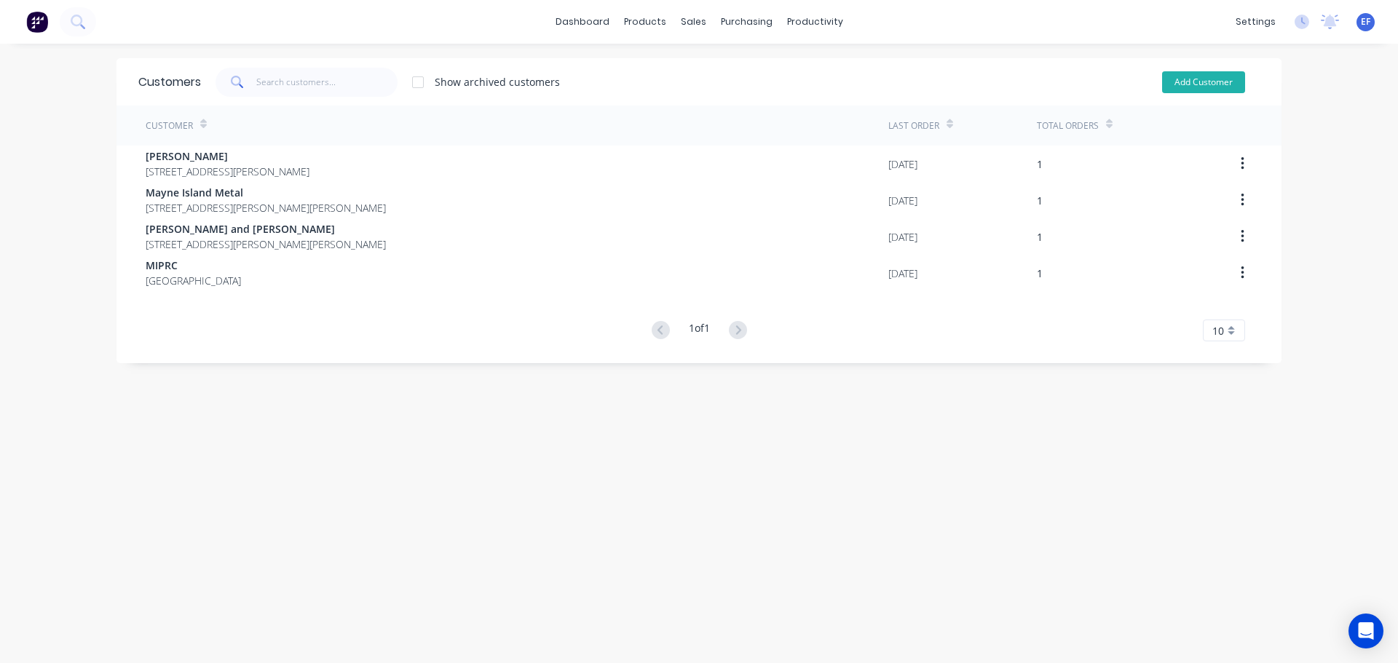
click at [1180, 82] on button "Add Customer" at bounding box center [1203, 82] width 83 height 22
select select "CA"
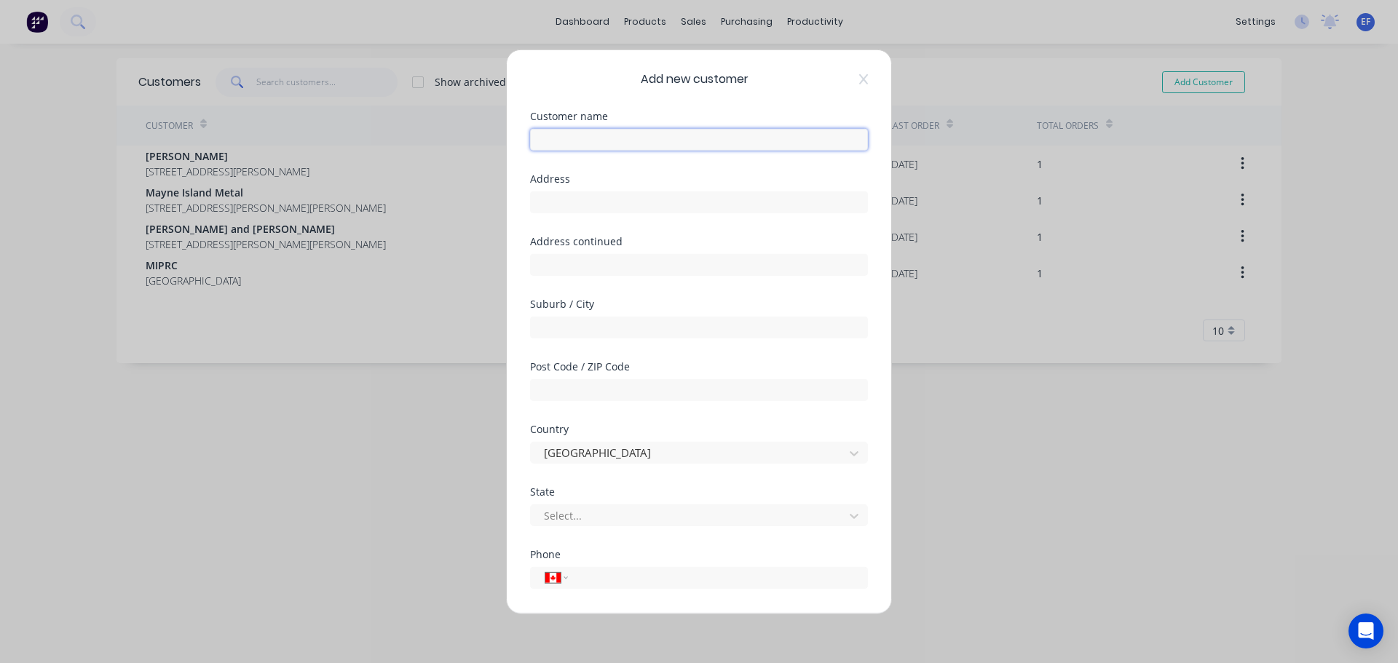
click at [584, 140] on input "text" at bounding box center [699, 139] width 338 height 22
paste input "[PERSON_NAME]"
type input "[PERSON_NAME]"
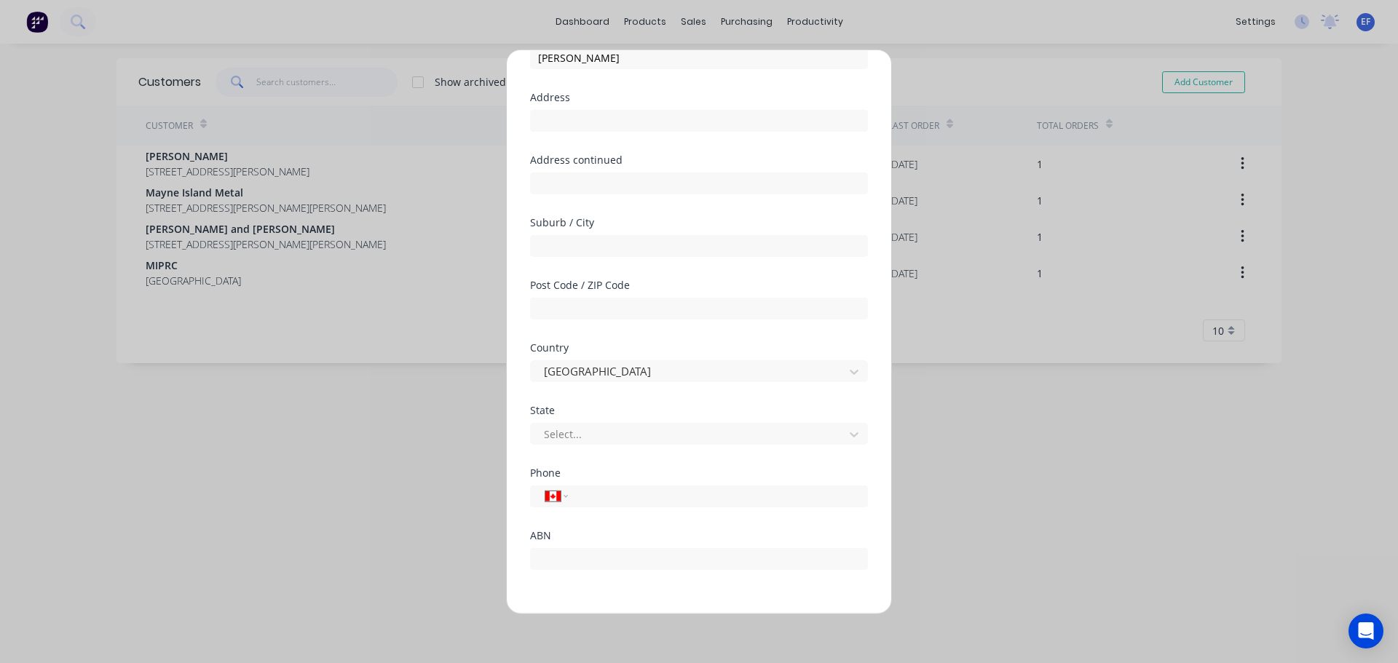
scroll to position [128, 0]
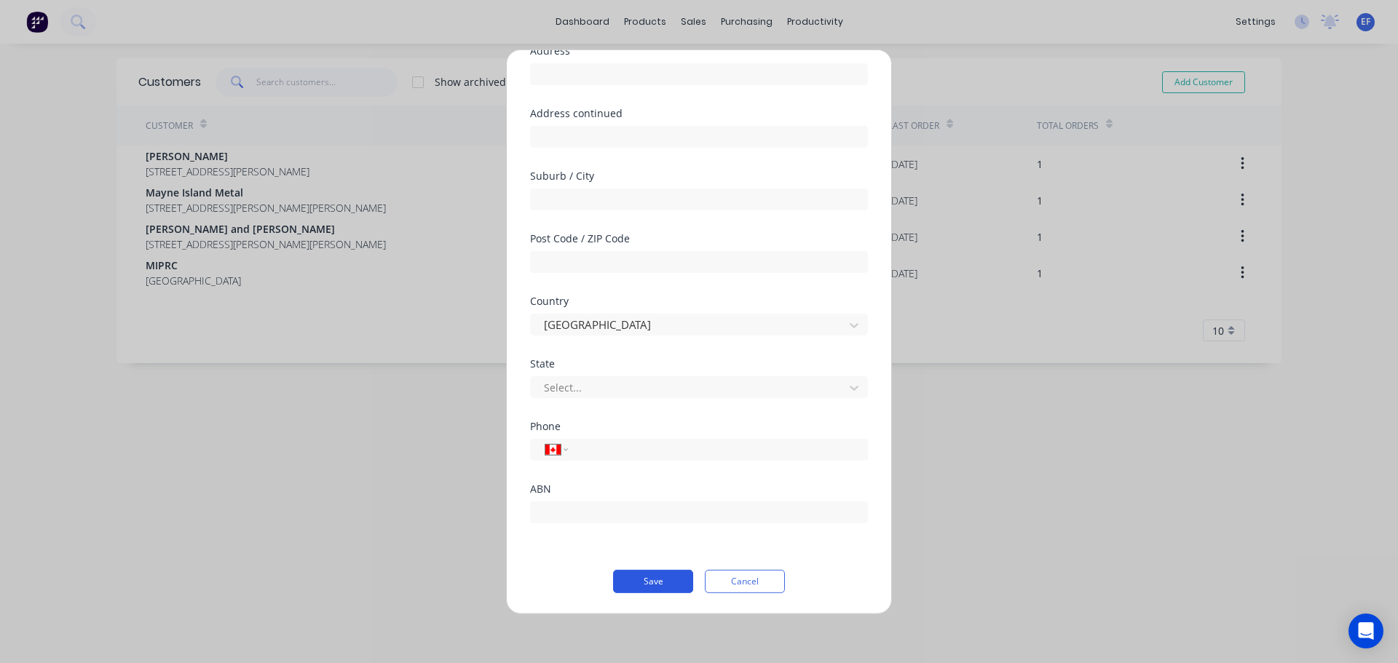
click at [646, 578] on button "Save" at bounding box center [653, 580] width 80 height 23
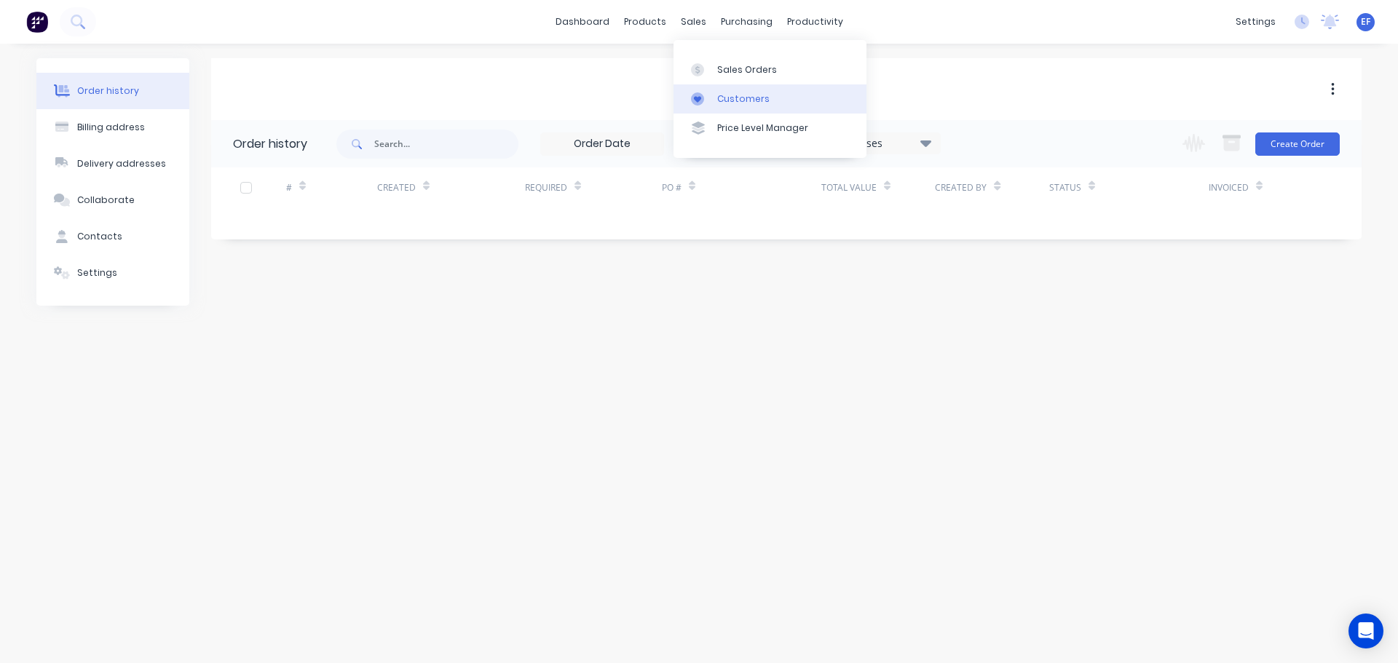
click at [699, 87] on link "Customers" at bounding box center [769, 98] width 193 height 29
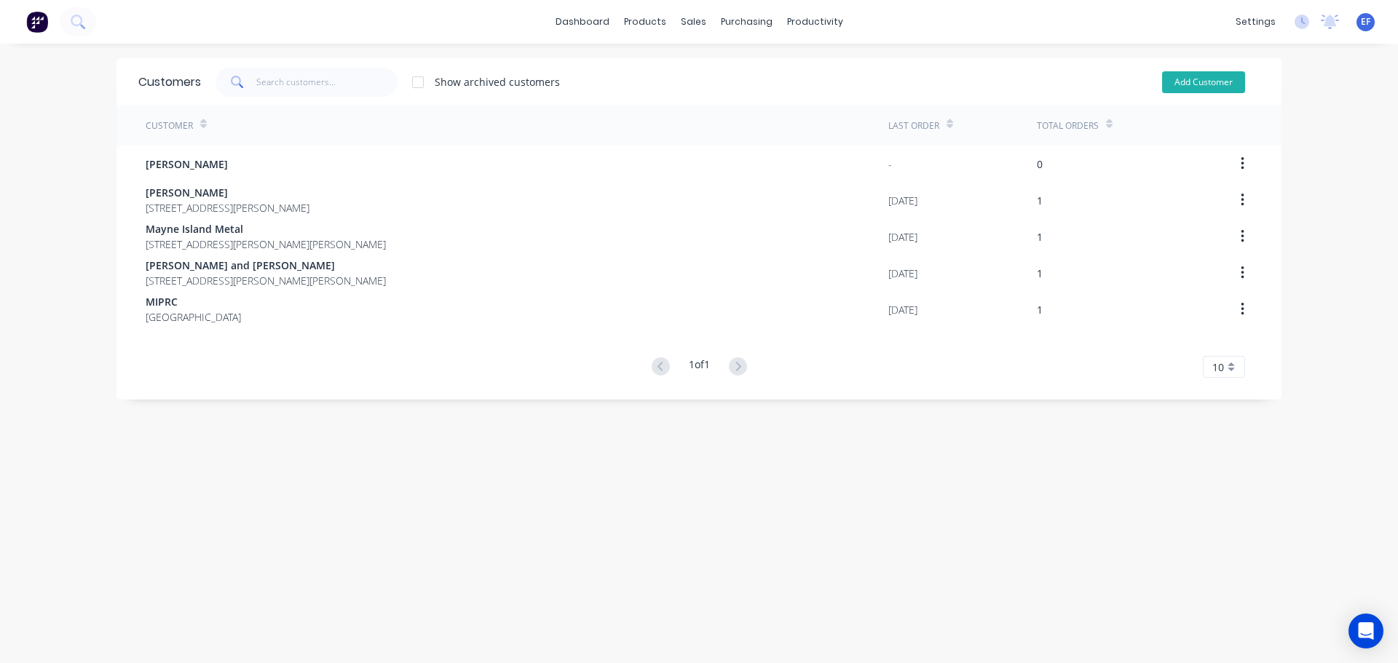
click at [1213, 76] on button "Add Customer" at bounding box center [1203, 82] width 83 height 22
select select "CA"
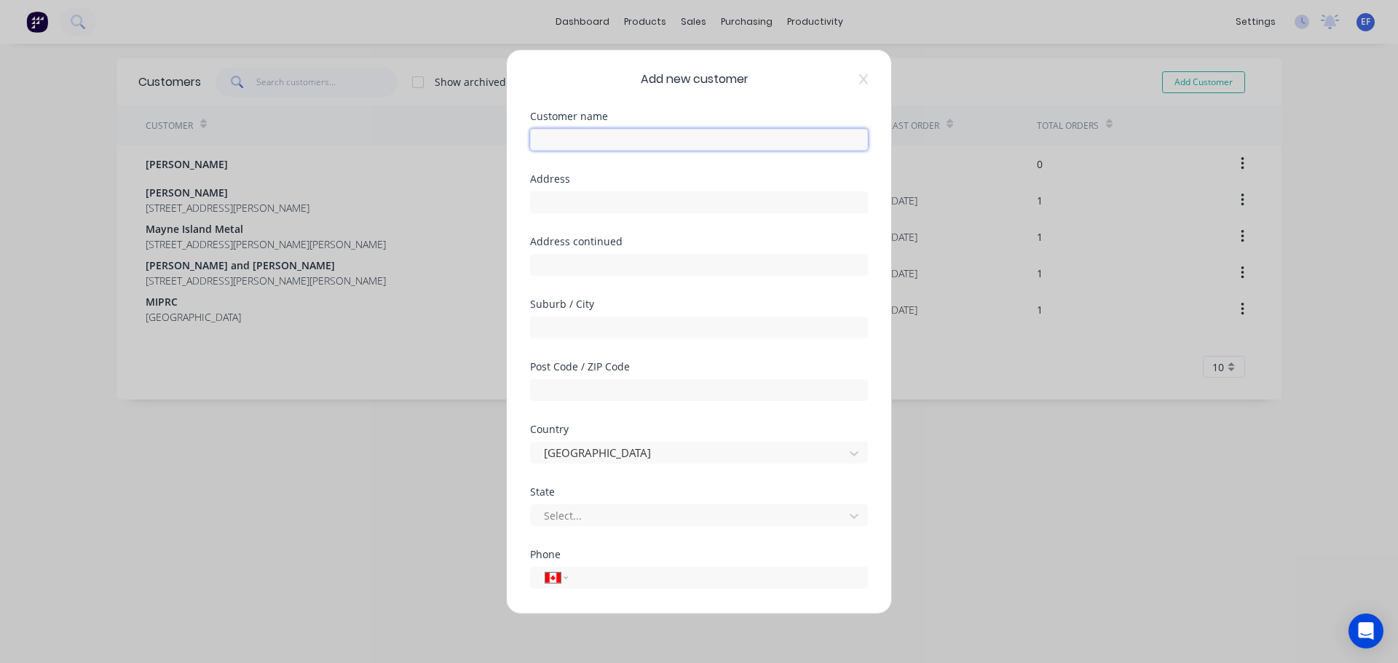
click at [684, 140] on input "text" at bounding box center [699, 139] width 338 height 22
paste input "Big Decks Contracting Ltd., [PERSON_NAME]"
type input "Big Decks Contracting Ltd., [PERSON_NAME]"
click at [605, 587] on div "International [GEOGRAPHIC_DATA] [GEOGRAPHIC_DATA] [GEOGRAPHIC_DATA] [GEOGRAPHIC…" at bounding box center [699, 577] width 338 height 22
click at [605, 583] on input "tel" at bounding box center [715, 577] width 274 height 17
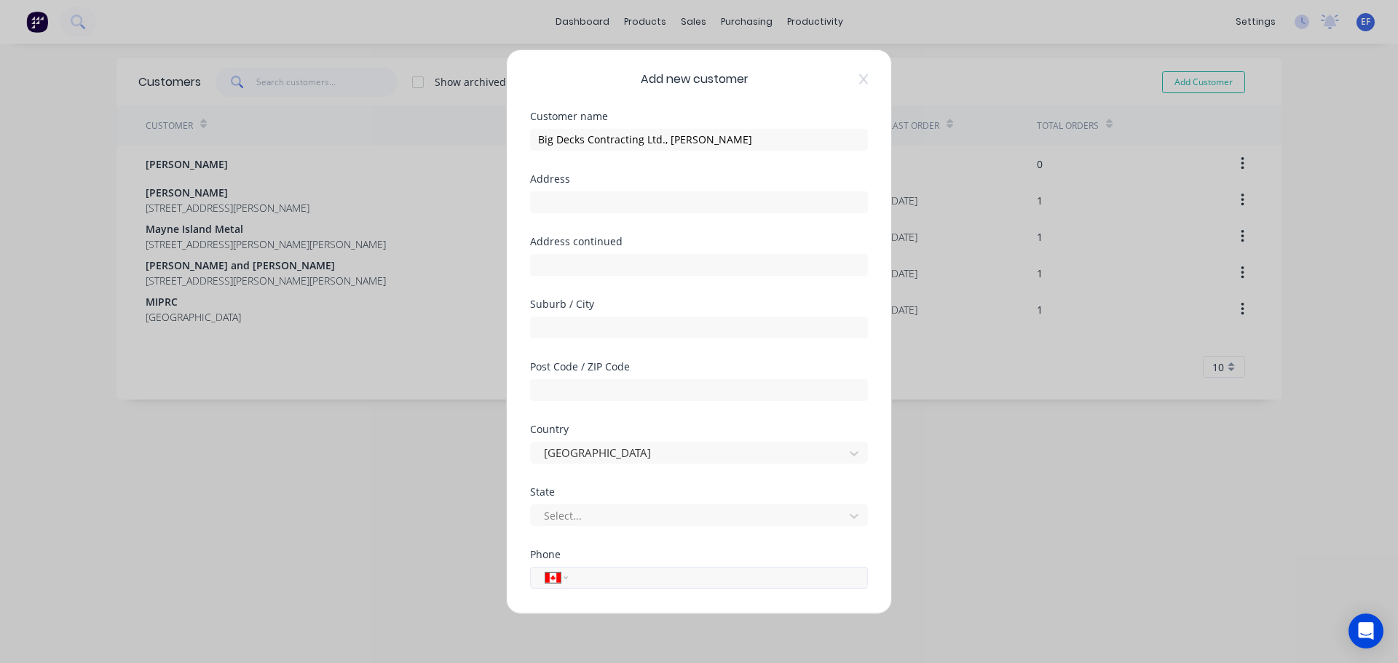
paste input "[PHONE_NUMBER]"
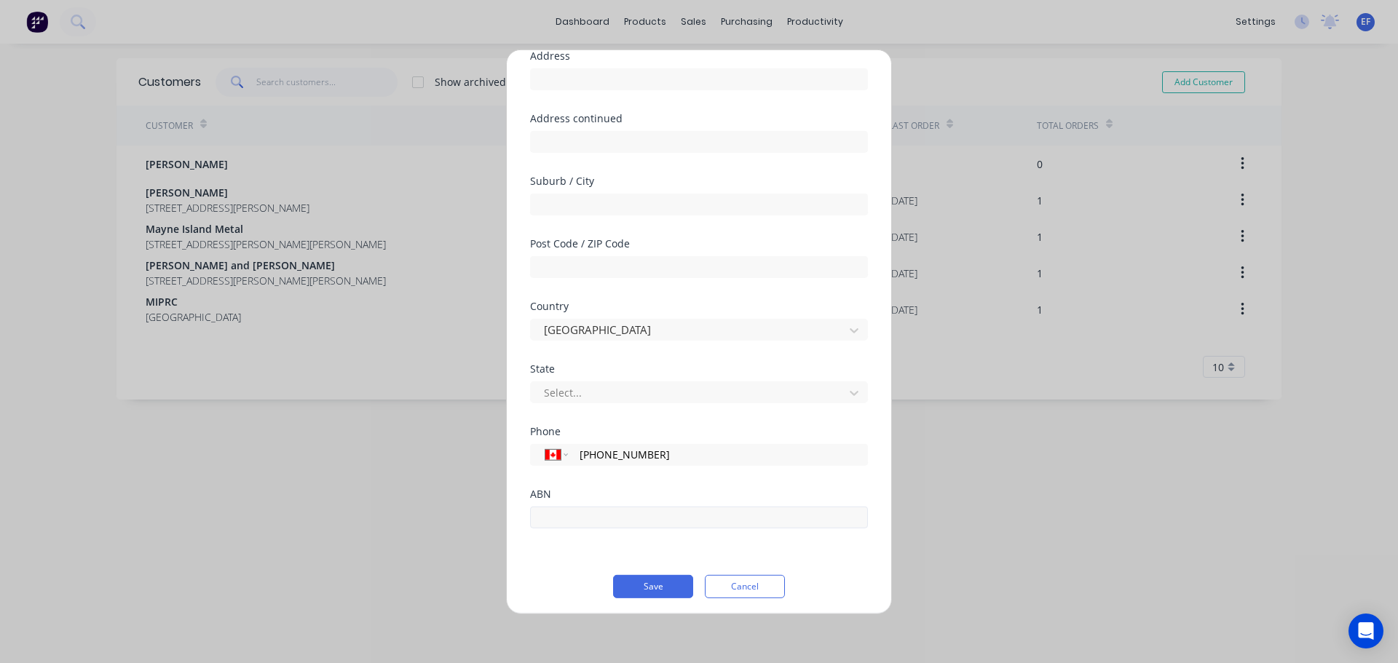
scroll to position [128, 0]
type input "[PHONE_NUMBER]"
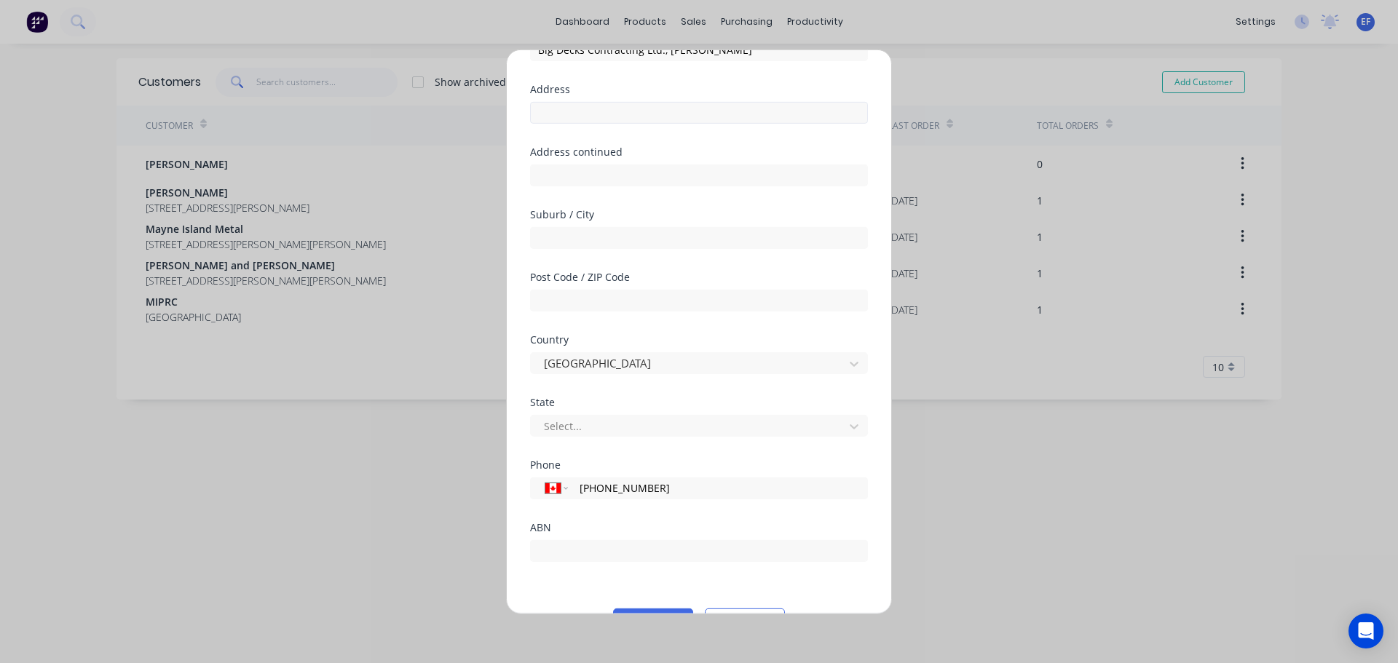
scroll to position [0, 0]
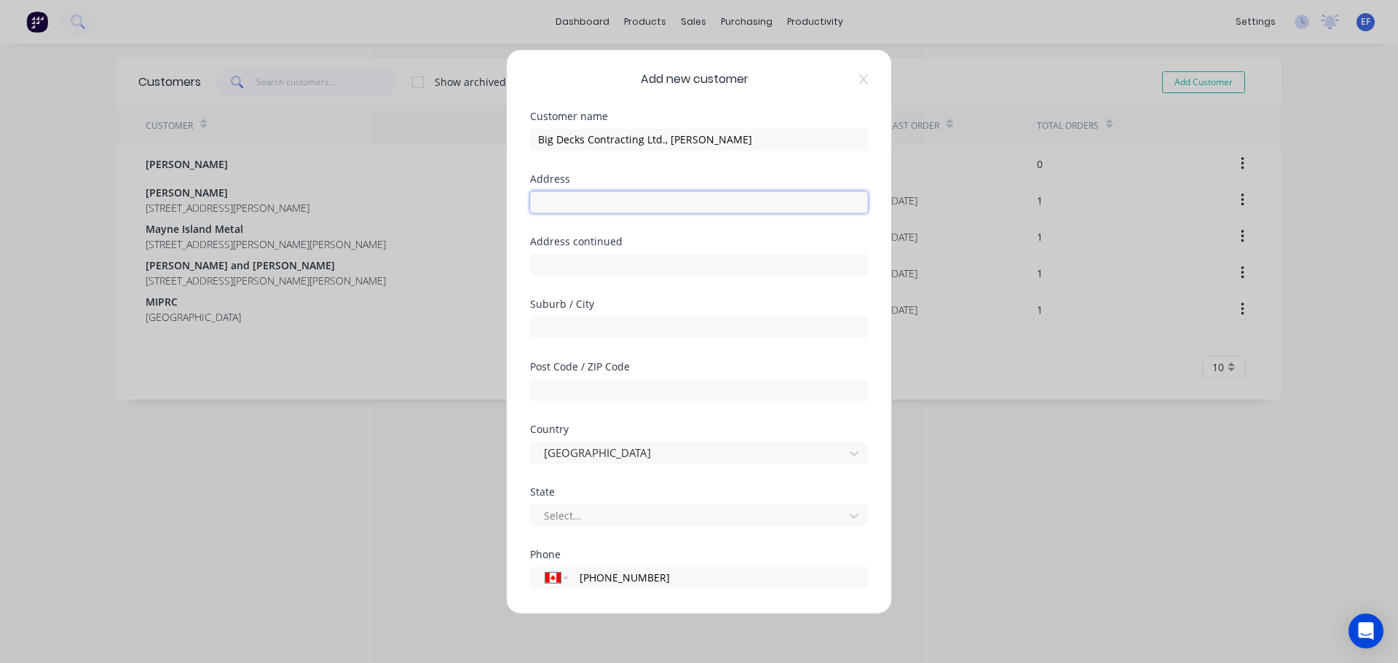
click at [547, 191] on input "text" at bounding box center [699, 202] width 338 height 22
paste input ""Big Decks Contracting Ltd. ""
click at [705, 200] on input ""Big Decks Contracting Ltd. "" at bounding box center [699, 202] width 338 height 22
click at [545, 205] on input ""Big Decks Contracting Ltd." at bounding box center [699, 202] width 338 height 22
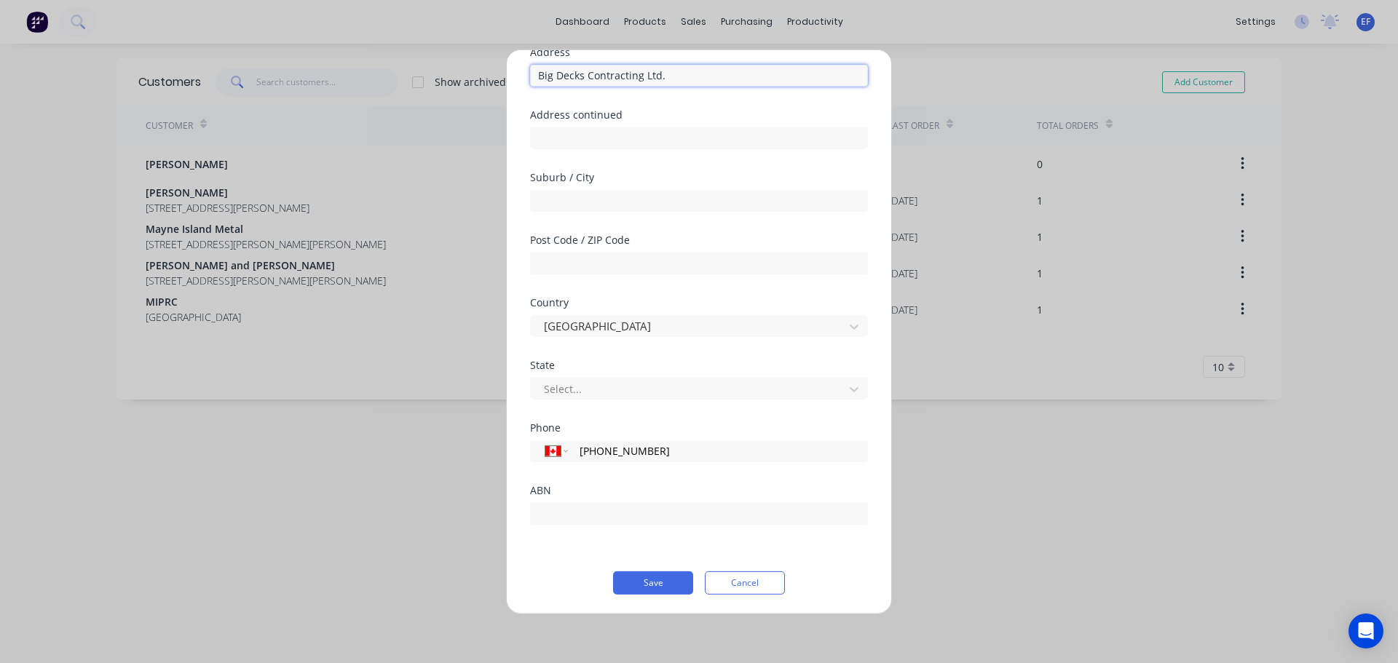
scroll to position [128, 0]
type input "Big Decks Contracting Ltd."
click at [648, 582] on button "Save" at bounding box center [653, 580] width 80 height 23
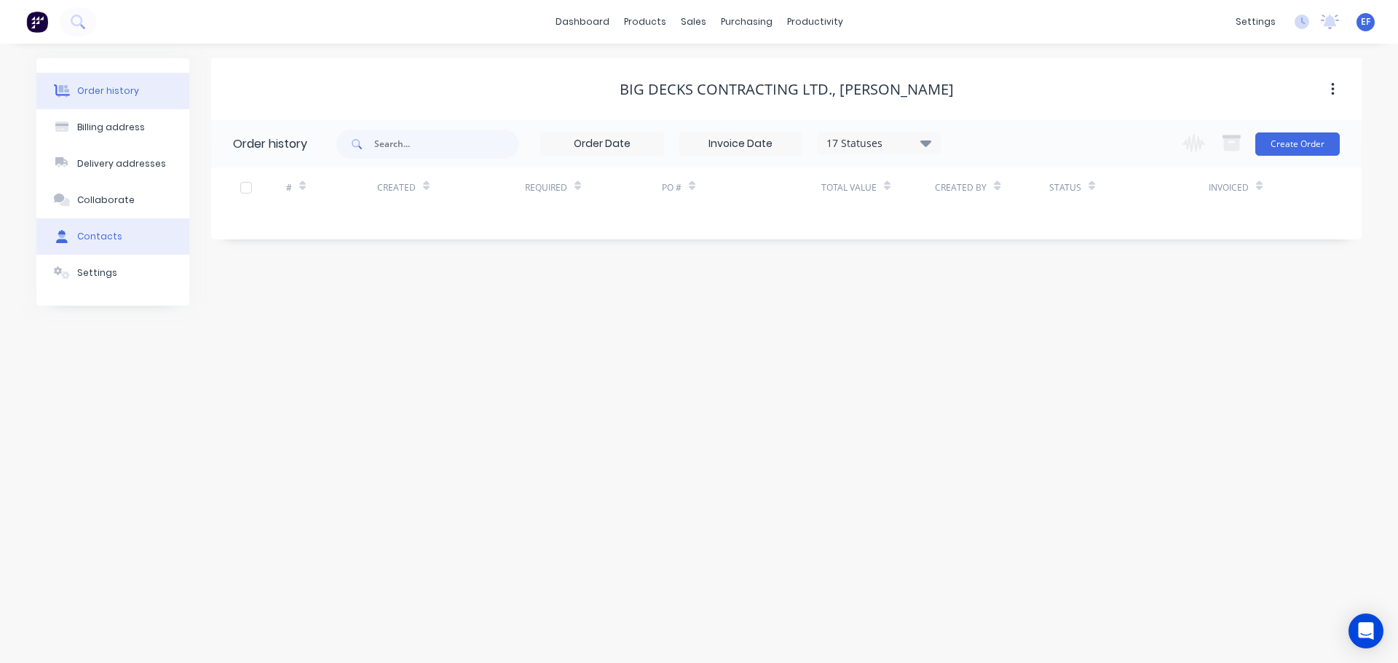
click at [89, 236] on div "Contacts" at bounding box center [99, 236] width 45 height 13
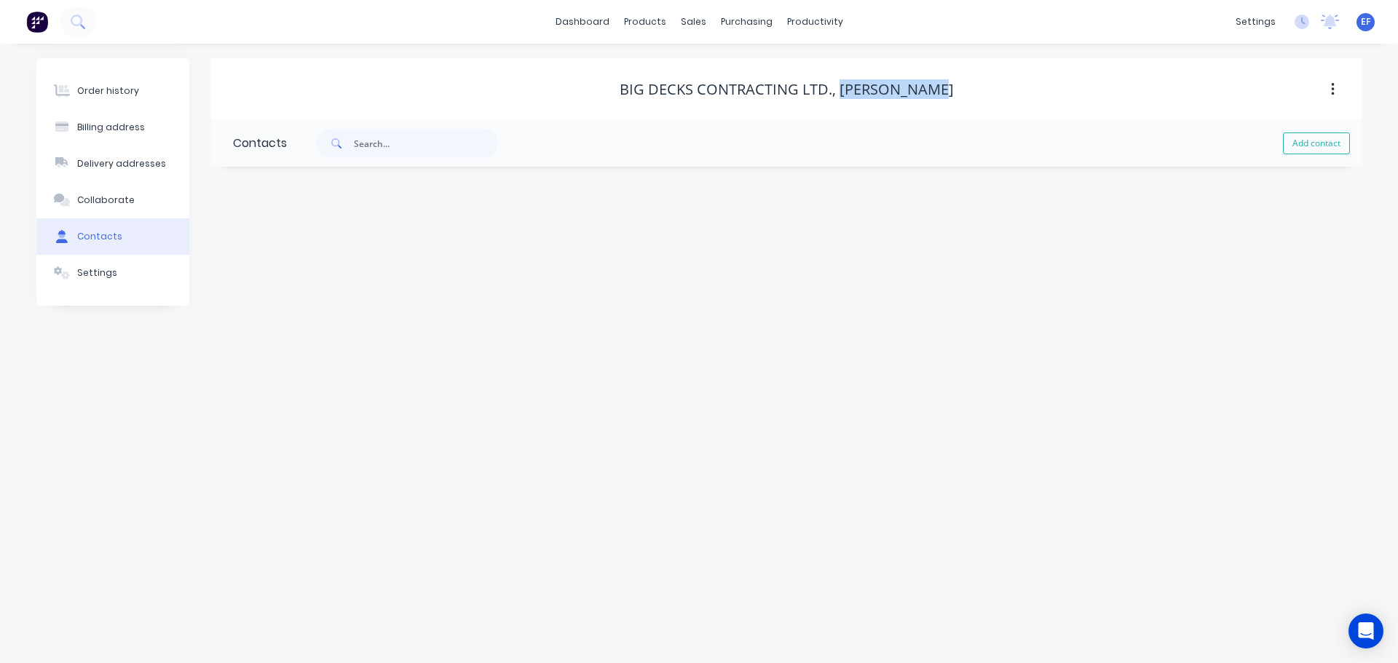
drag, startPoint x: 845, startPoint y: 91, endPoint x: 944, endPoint y: 87, distance: 99.1
click at [944, 87] on div "Big Decks Contracting Ltd., [PERSON_NAME]" at bounding box center [786, 89] width 334 height 17
copy div "[PERSON_NAME]"
click at [108, 239] on div "Contacts" at bounding box center [99, 236] width 45 height 13
click at [1301, 143] on button "Add contact" at bounding box center [1316, 143] width 67 height 22
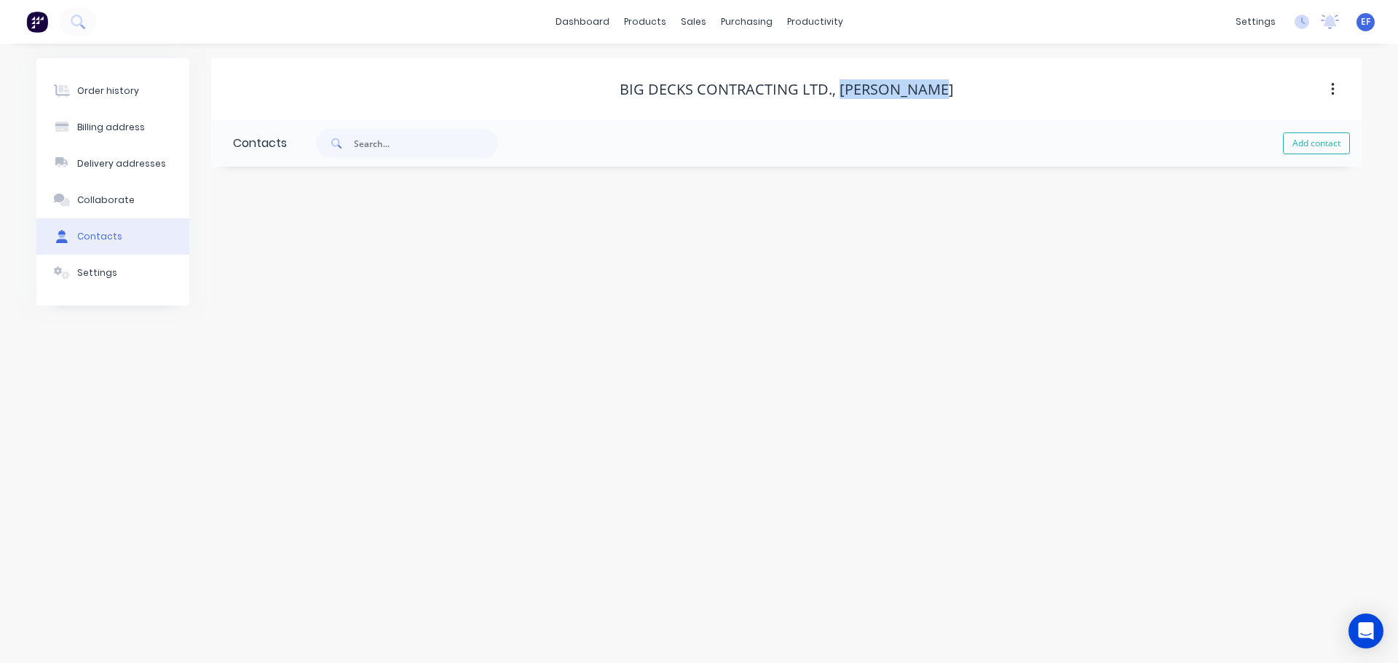
select select "CA"
click at [314, 239] on input "text" at bounding box center [352, 250] width 238 height 22
paste input "[PERSON_NAME]"
type input "[PERSON_NAME]"
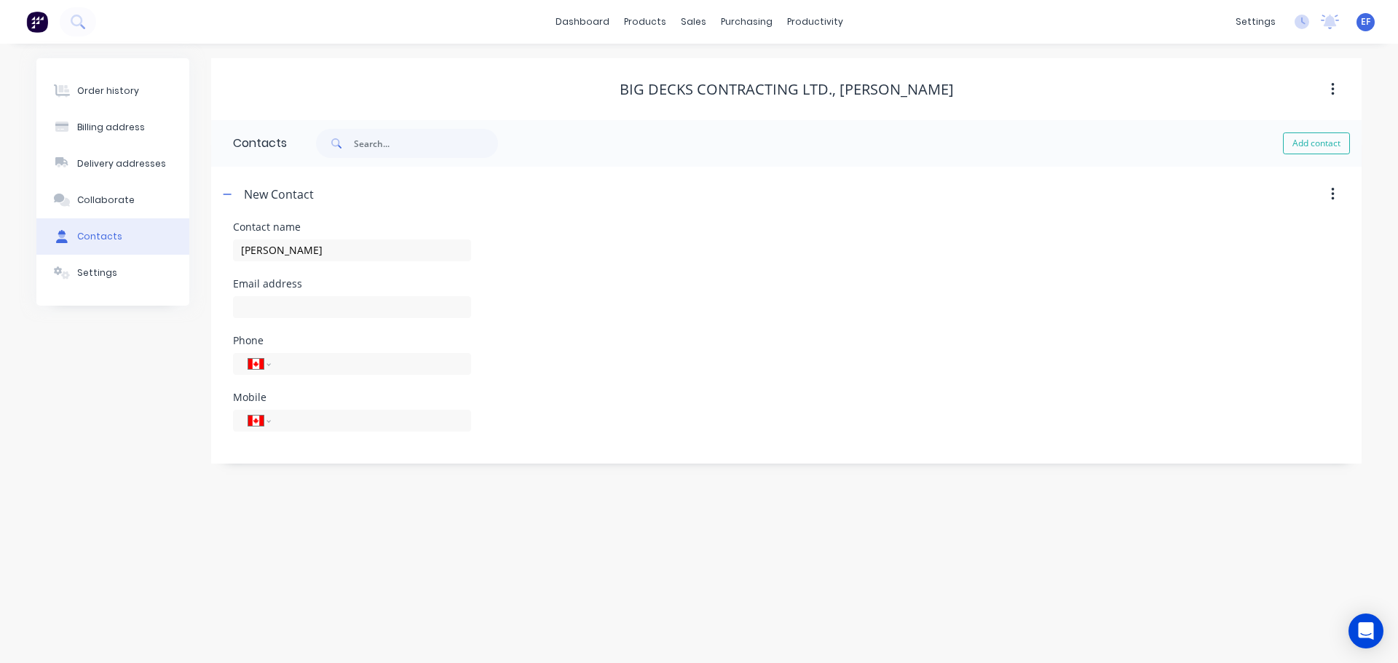
select select "CA"
click at [272, 304] on input "text" at bounding box center [352, 307] width 238 height 22
paste input "[EMAIL_ADDRESS][DOMAIN_NAME]"
type input "[EMAIL_ADDRESS][DOMAIN_NAME]"
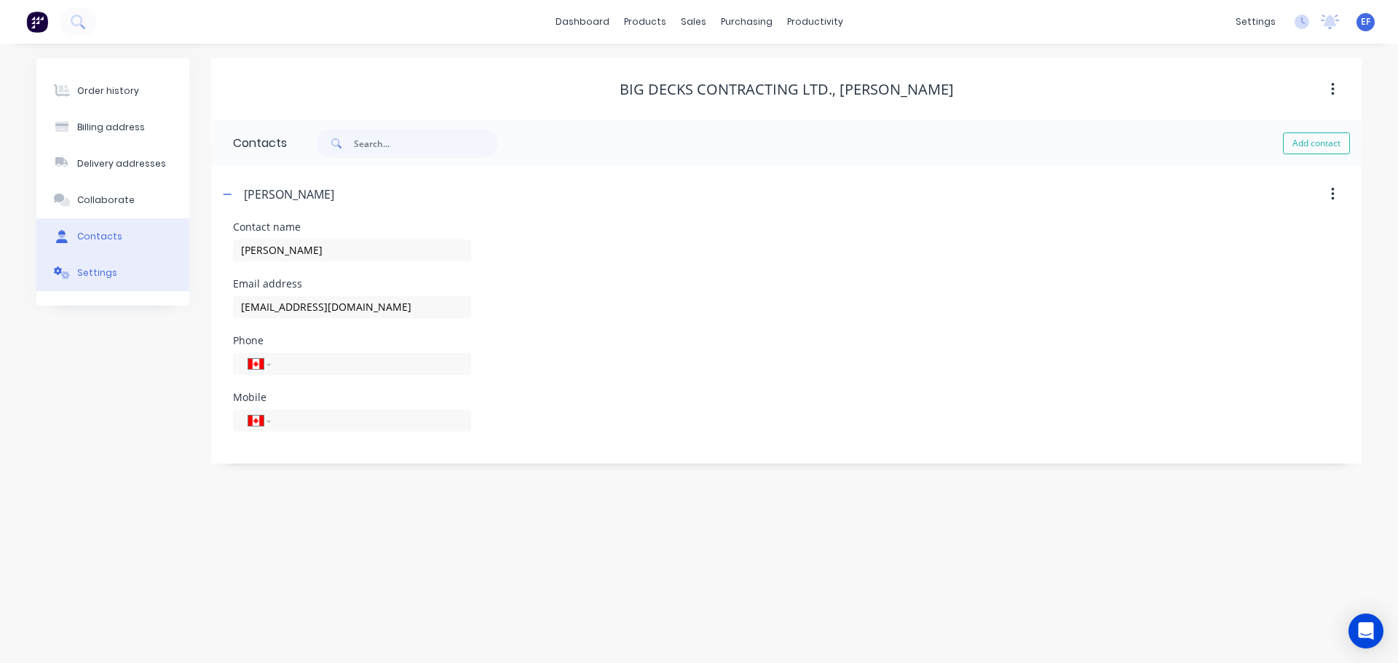
click at [122, 271] on button "Settings" at bounding box center [112, 273] width 153 height 36
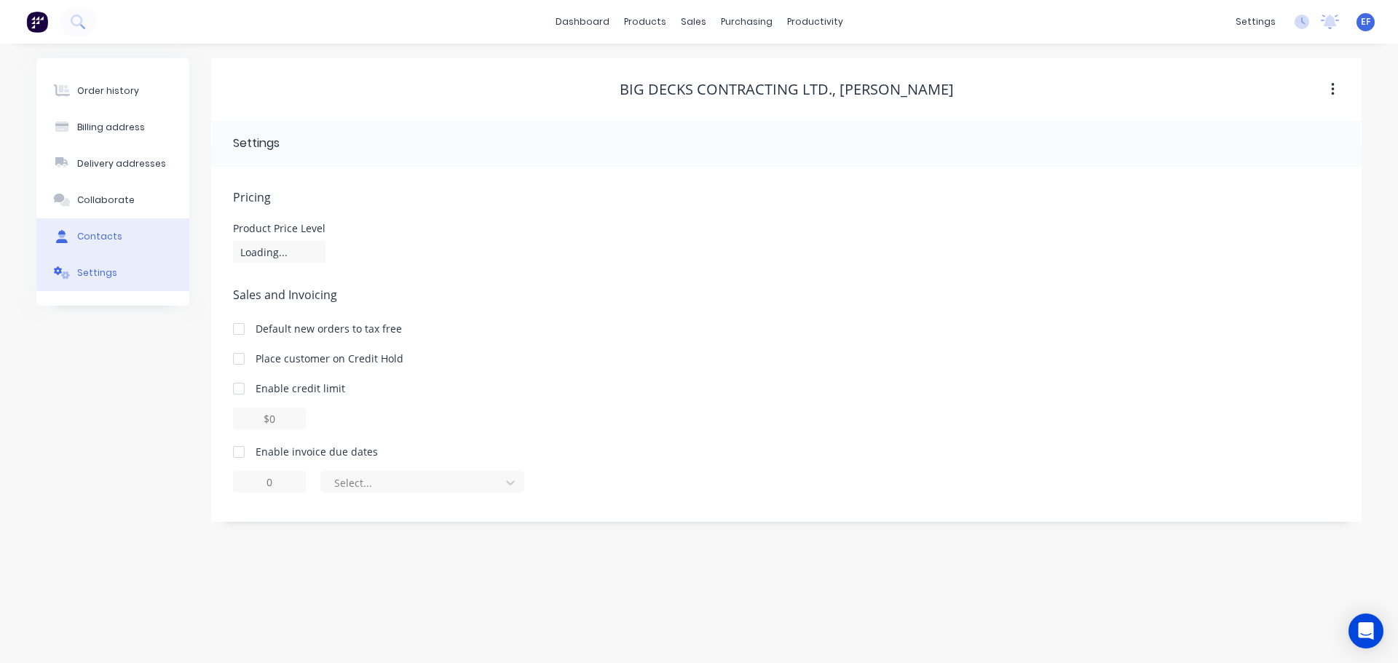
click at [112, 242] on div "Contacts" at bounding box center [99, 236] width 45 height 13
select select "CA"
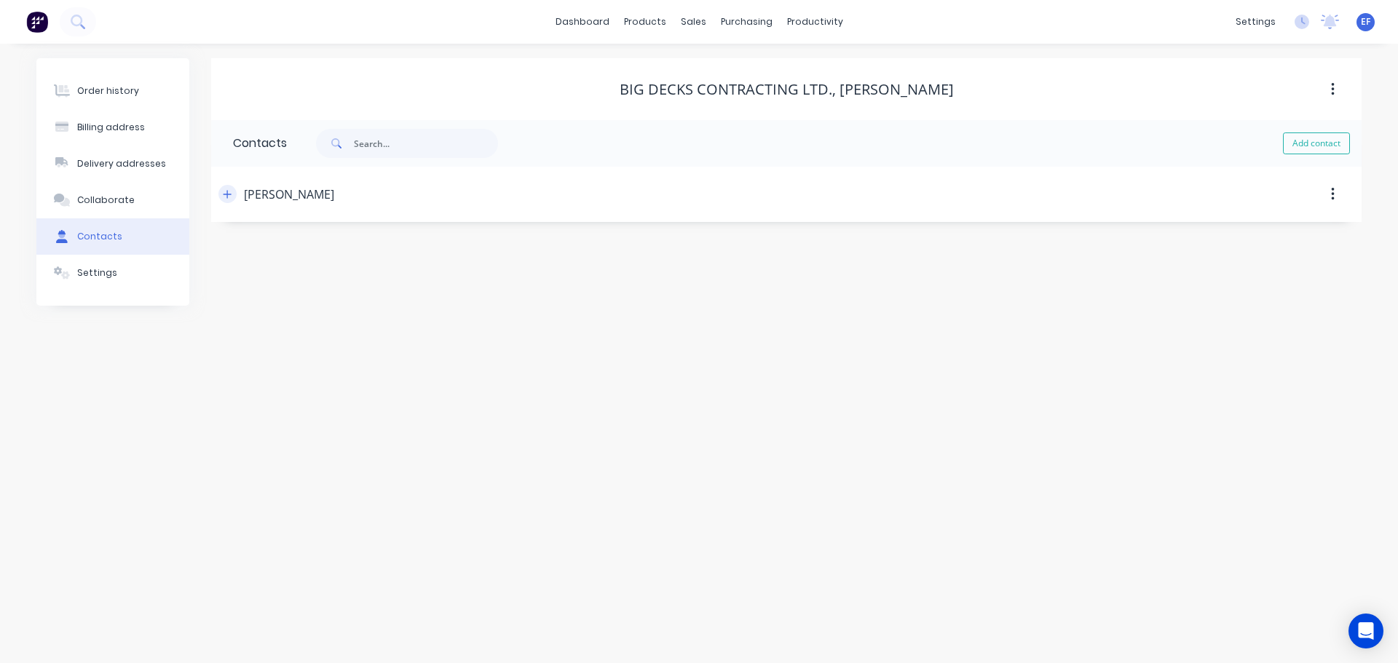
click at [221, 201] on button "button" at bounding box center [227, 194] width 18 height 18
click at [222, 199] on button "button" at bounding box center [227, 194] width 18 height 18
click at [704, 97] on div at bounding box center [702, 98] width 22 height 13
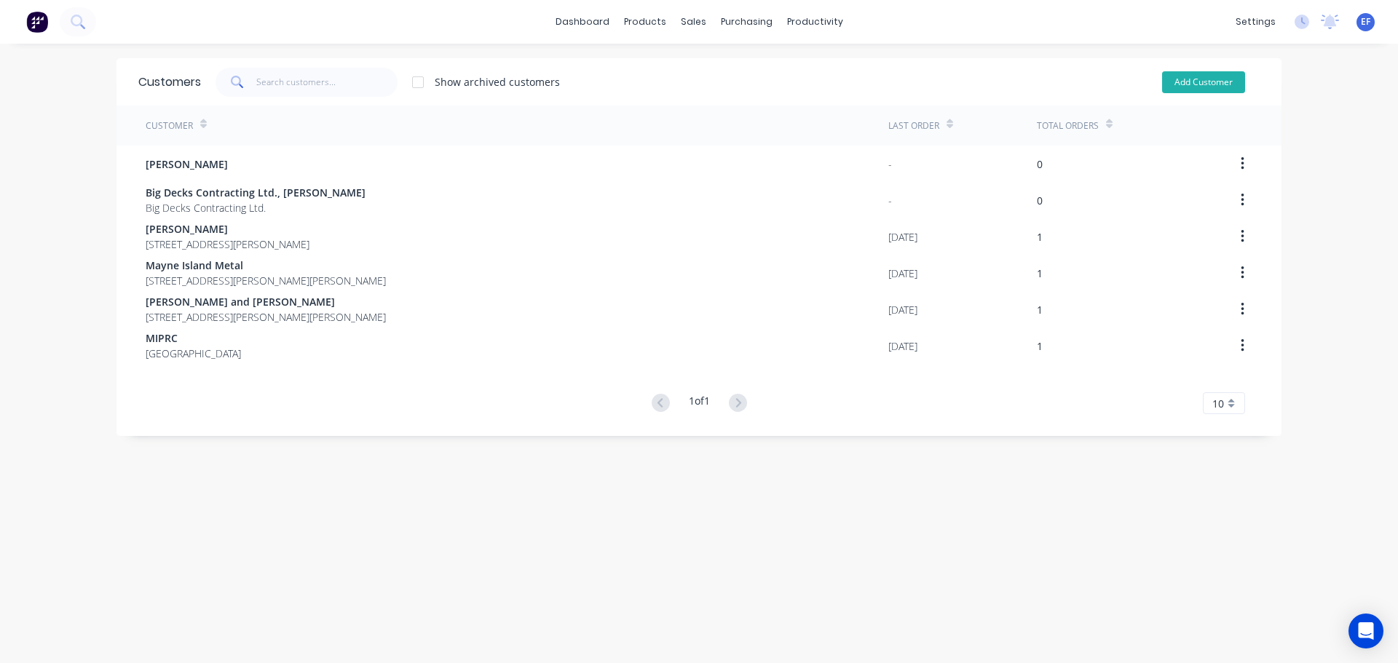
click at [1210, 80] on button "Add Customer" at bounding box center [1203, 82] width 83 height 22
select select "CA"
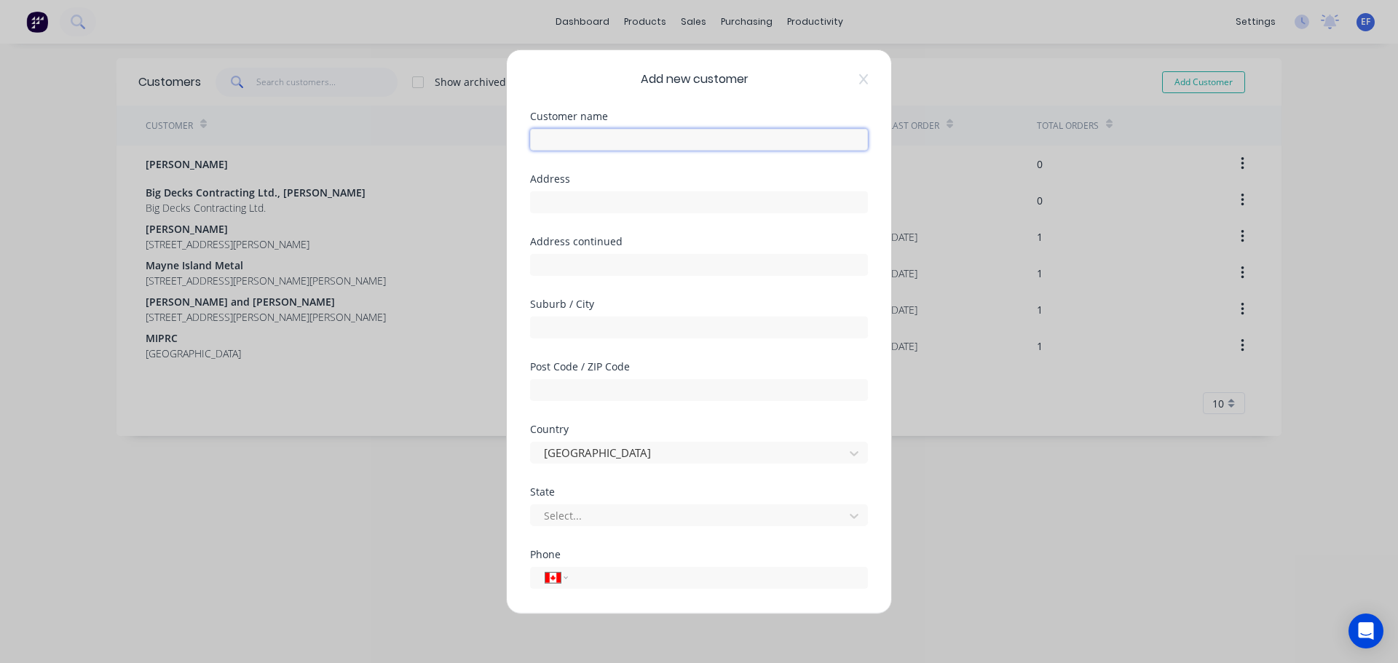
click at [686, 139] on input "text" at bounding box center [699, 139] width 338 height 22
paste input "[PERSON_NAME], [PERSON_NAME]"
type input "[PERSON_NAME], [PERSON_NAME]"
click at [603, 202] on input "text" at bounding box center [699, 202] width 338 height 22
paste input ""[PERSON_NAME] ""
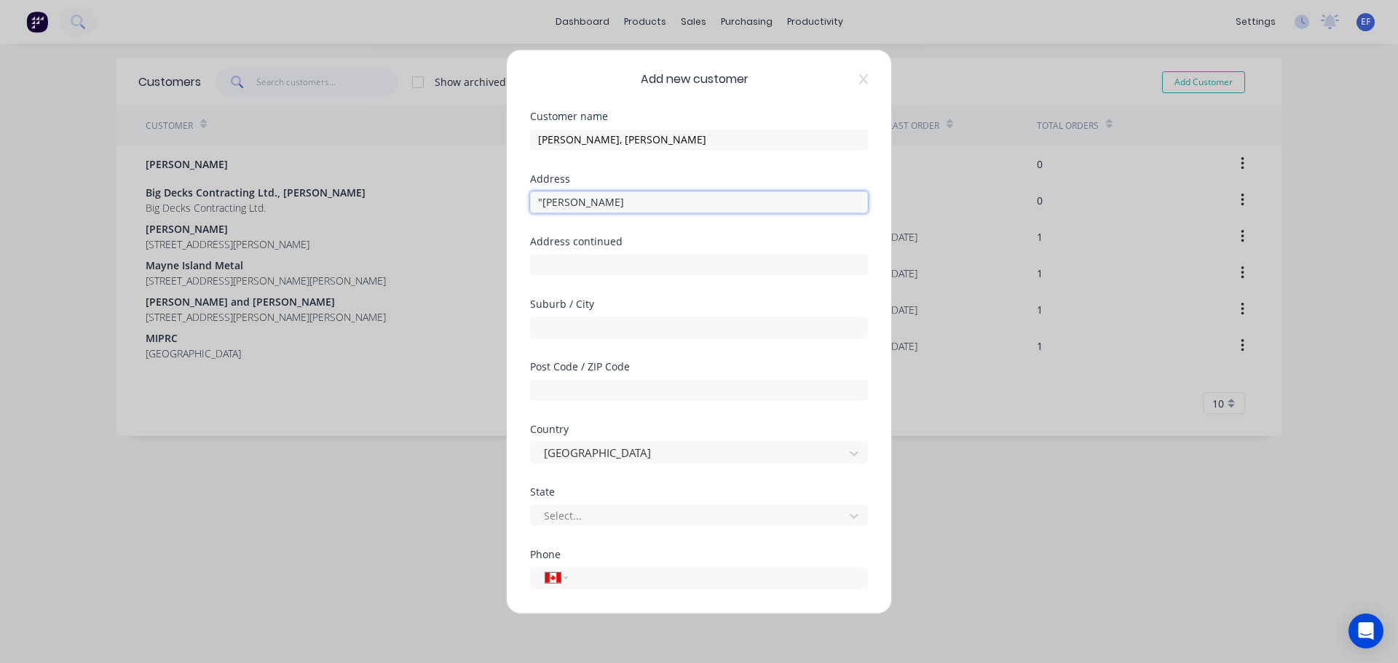
click at [544, 200] on input ""[PERSON_NAME]" at bounding box center [699, 202] width 338 height 22
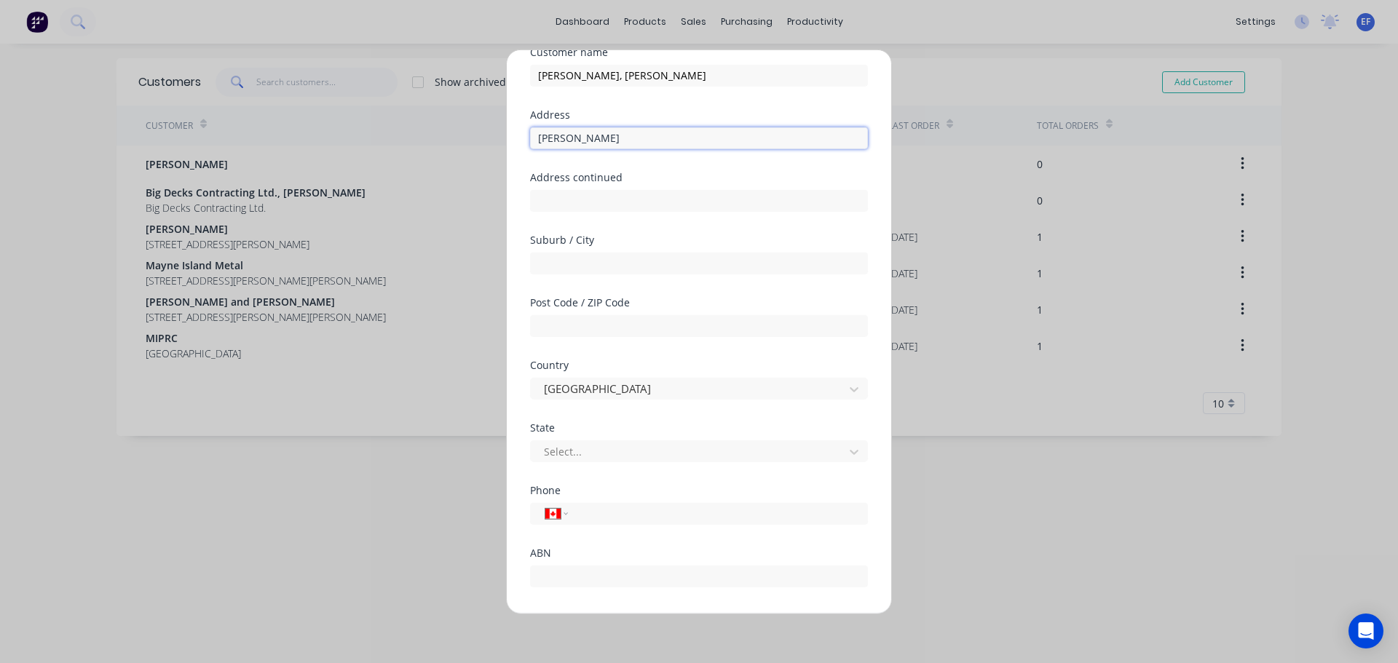
scroll to position [128, 0]
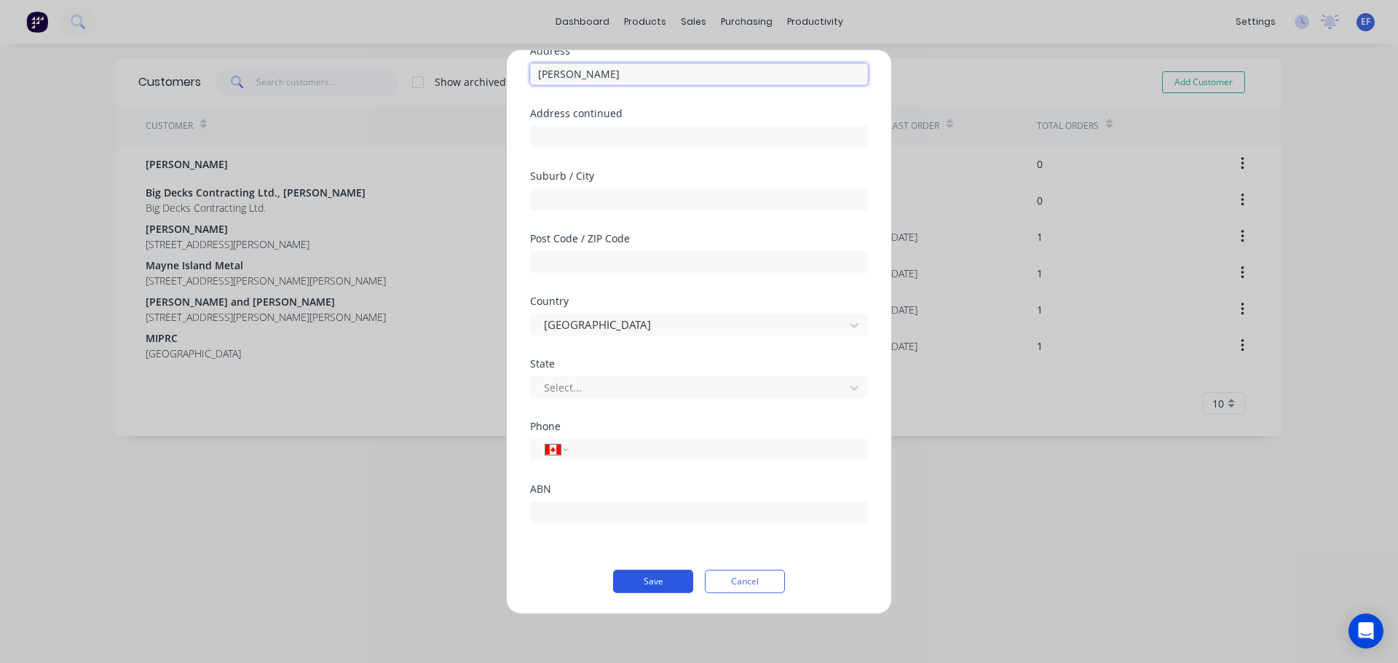
type input "[PERSON_NAME]"
click at [646, 583] on button "Save" at bounding box center [653, 580] width 80 height 23
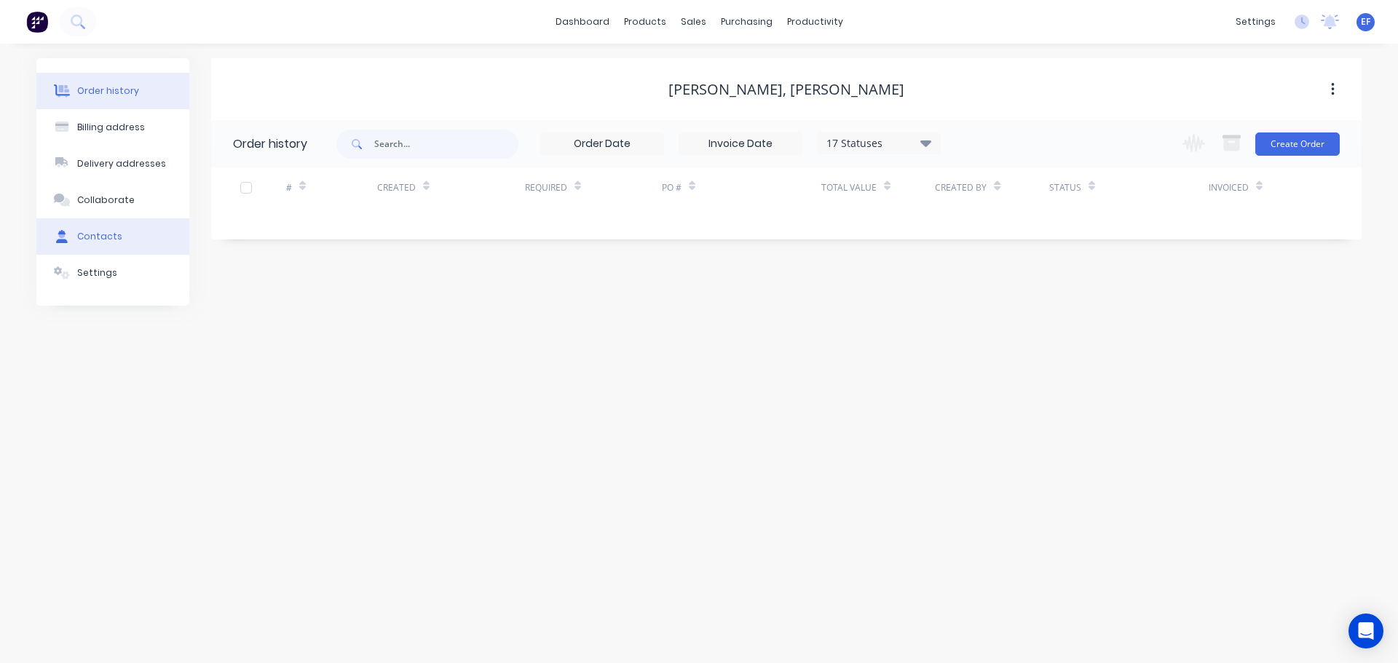
click at [111, 239] on div "Contacts" at bounding box center [99, 236] width 45 height 13
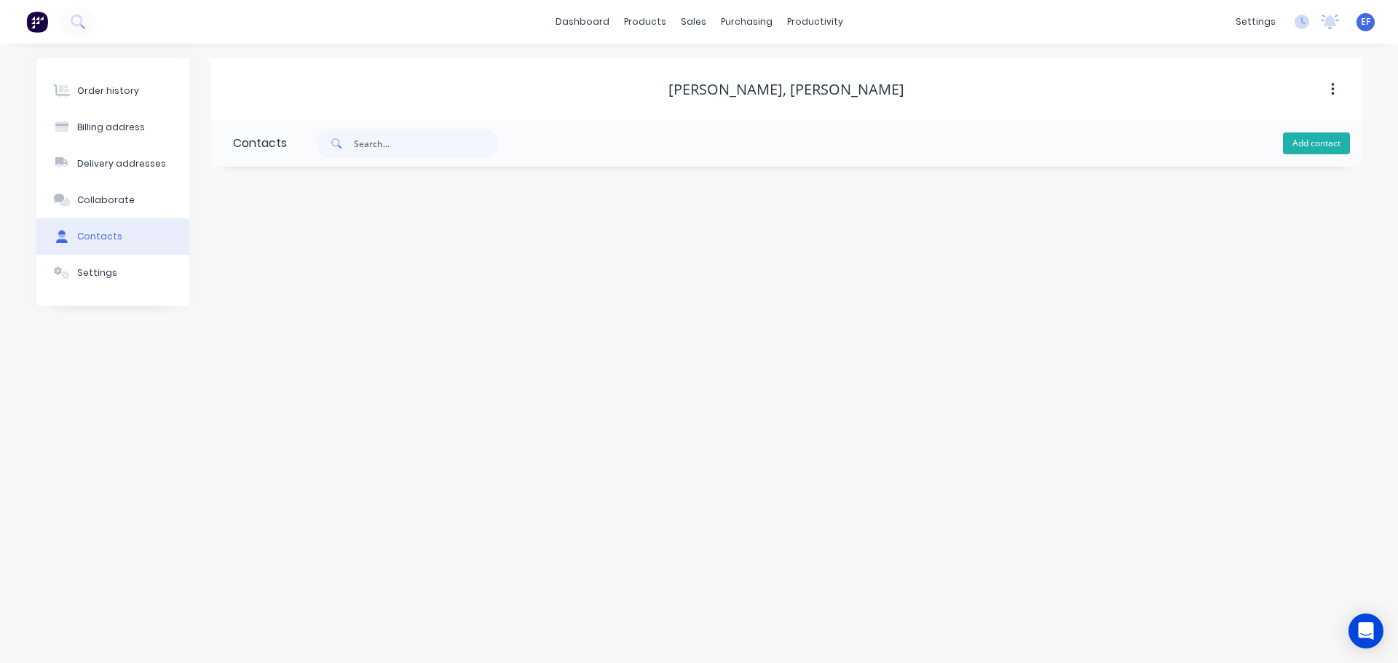
click at [1304, 150] on button "Add contact" at bounding box center [1316, 143] width 67 height 22
select select "CA"
drag, startPoint x: 684, startPoint y: 87, endPoint x: 780, endPoint y: 86, distance: 96.8
click at [780, 86] on div "[PERSON_NAME], [PERSON_NAME]" at bounding box center [786, 89] width 236 height 17
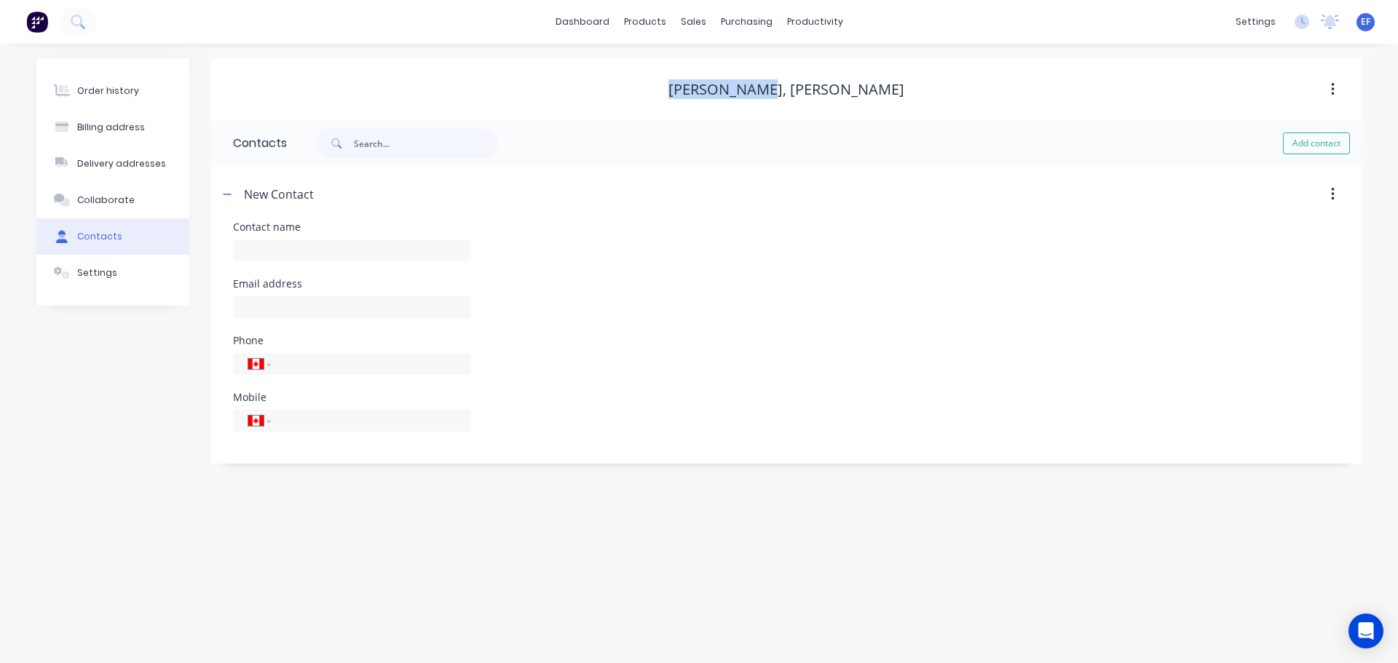
copy div "[PERSON_NAME]"
click at [322, 256] on input "text" at bounding box center [352, 250] width 238 height 22
paste input "[PERSON_NAME]"
type input "[PERSON_NAME]"
click at [304, 293] on div at bounding box center [352, 314] width 238 height 43
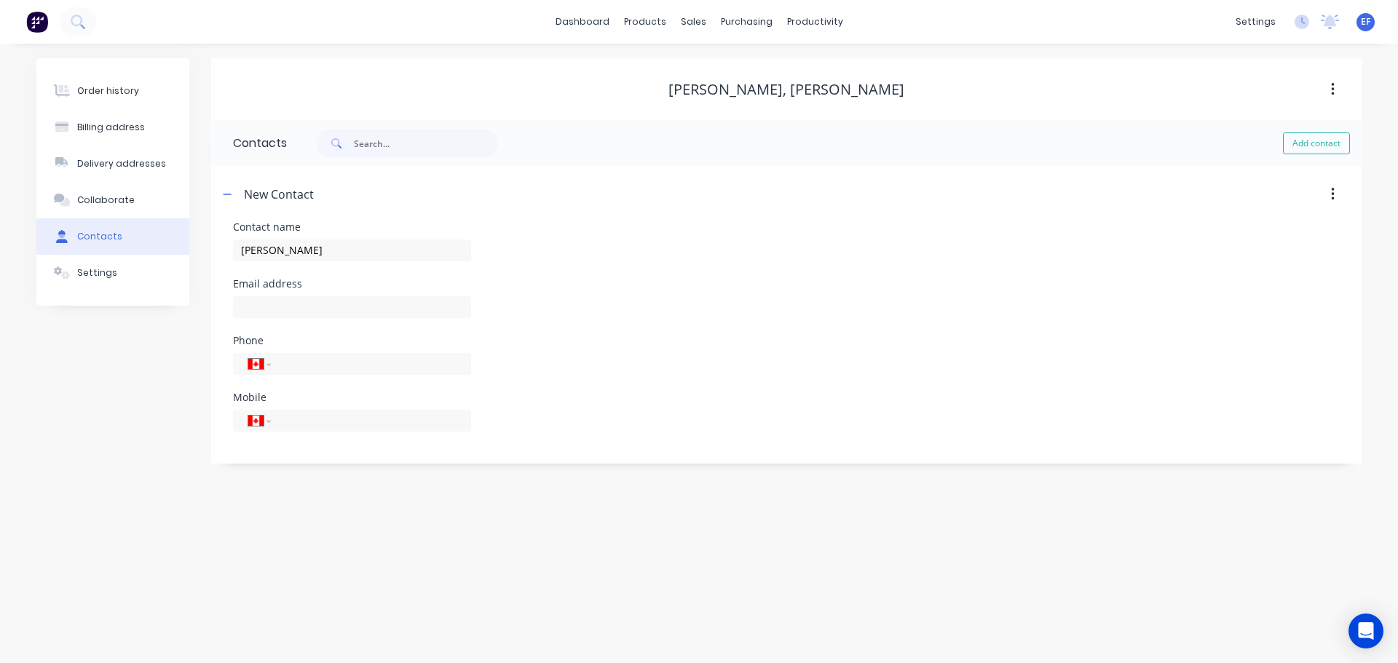
select select "CA"
click at [300, 310] on input "text" at bounding box center [352, 307] width 238 height 22
paste input "[EMAIL_ADDRESS][DOMAIN_NAME]"
type input "[EMAIL_ADDRESS][DOMAIN_NAME]"
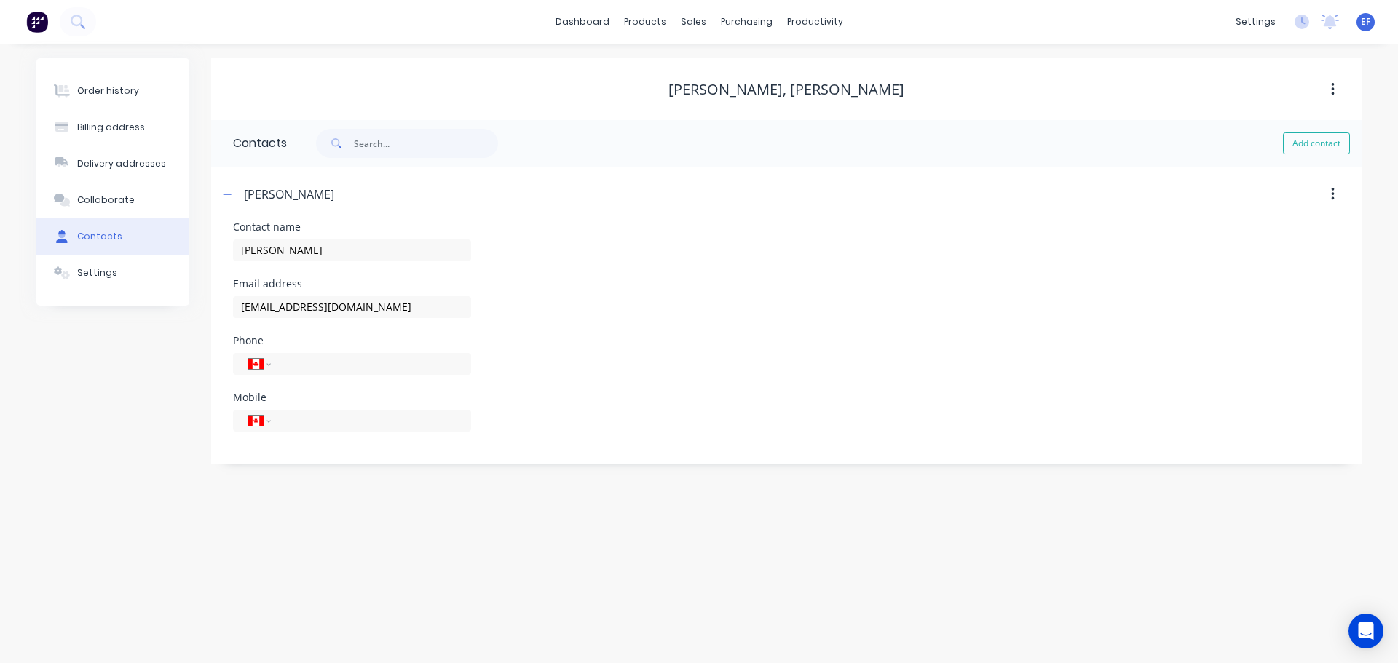
click at [102, 292] on div "Order history Billing address Delivery addresses Collaborate Contacts Settings" at bounding box center [112, 181] width 153 height 247
click at [108, 272] on div "Settings" at bounding box center [97, 272] width 40 height 13
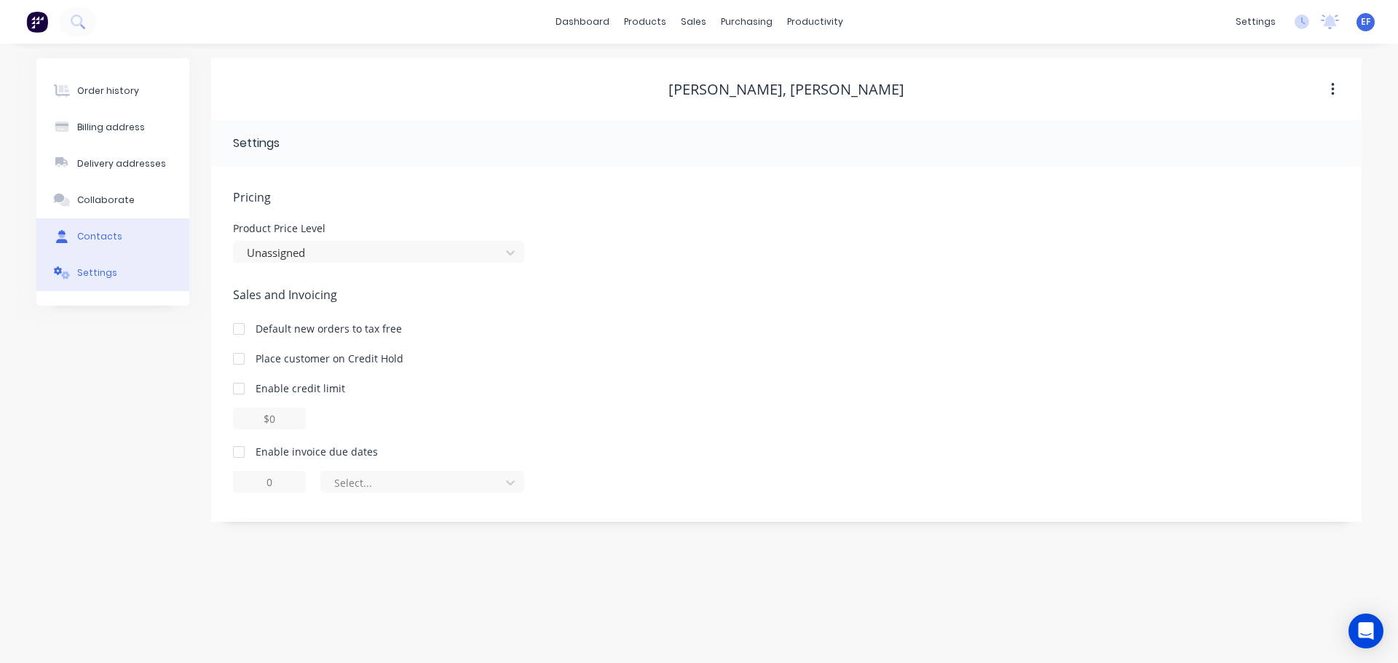
click at [103, 237] on div "Contacts" at bounding box center [99, 236] width 45 height 13
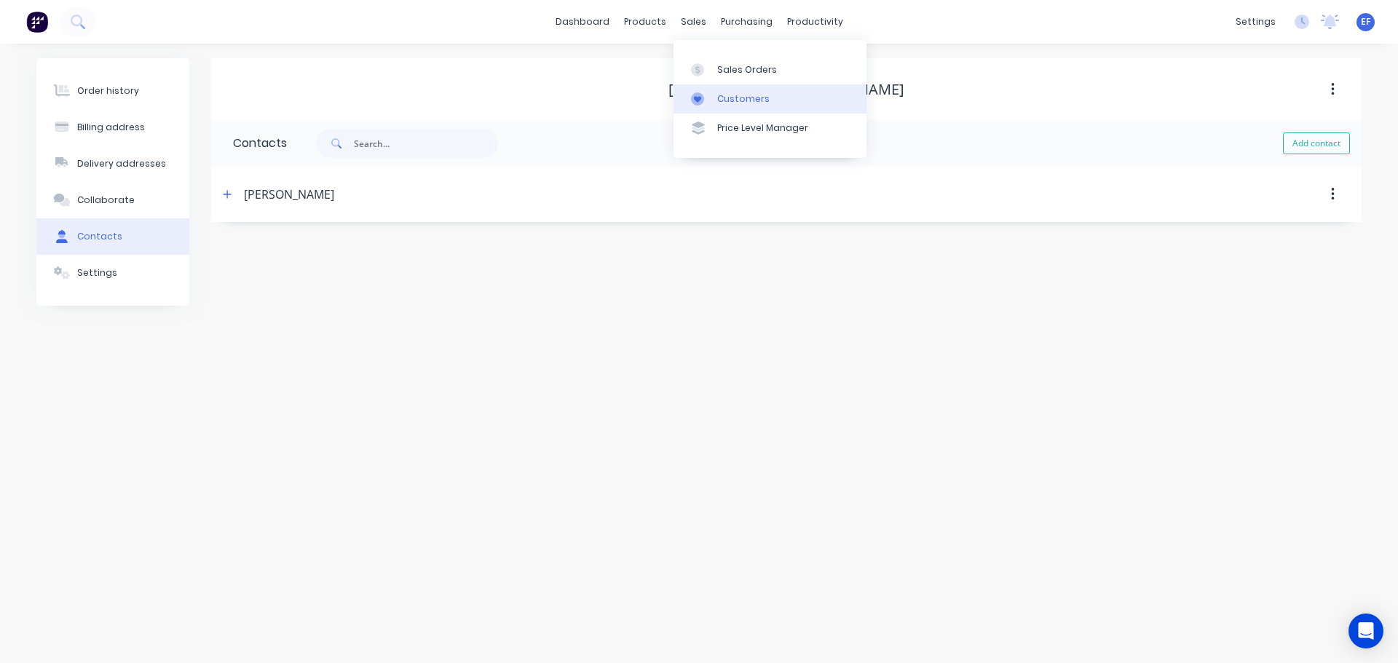
click at [702, 92] on icon at bounding box center [697, 98] width 13 height 13
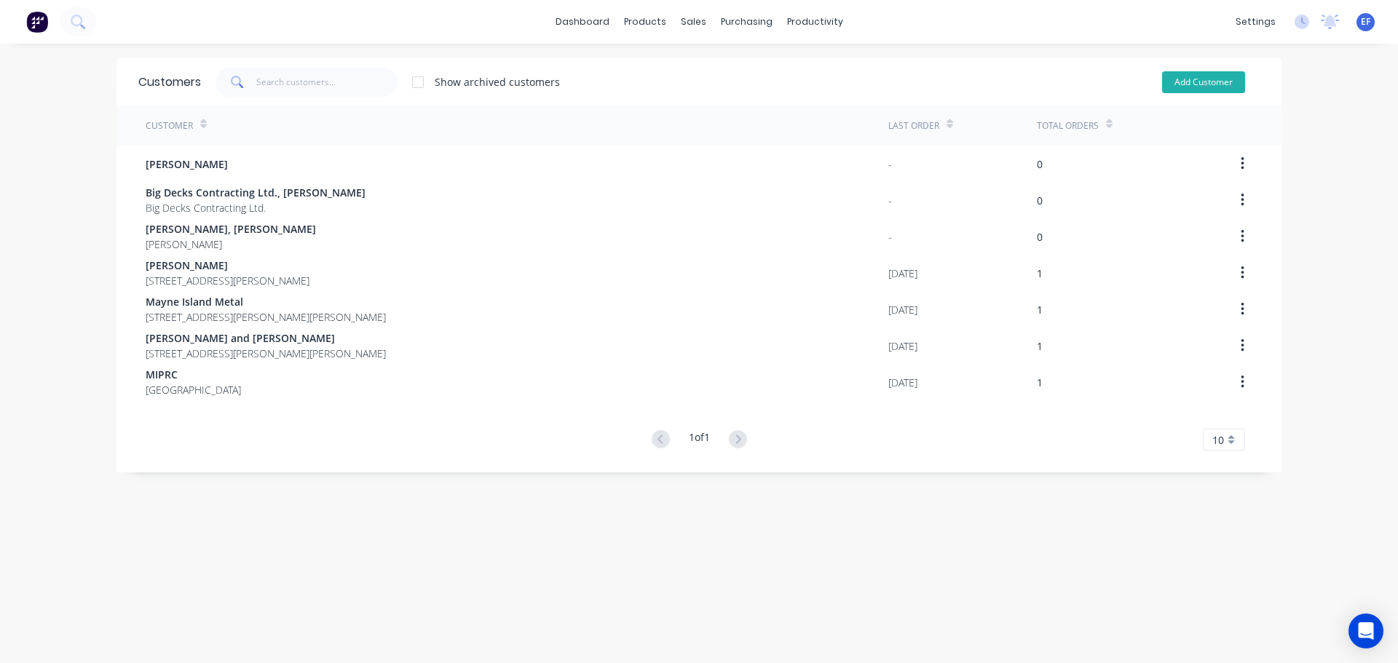
click at [1178, 81] on button "Add Customer" at bounding box center [1203, 82] width 83 height 22
select select "CA"
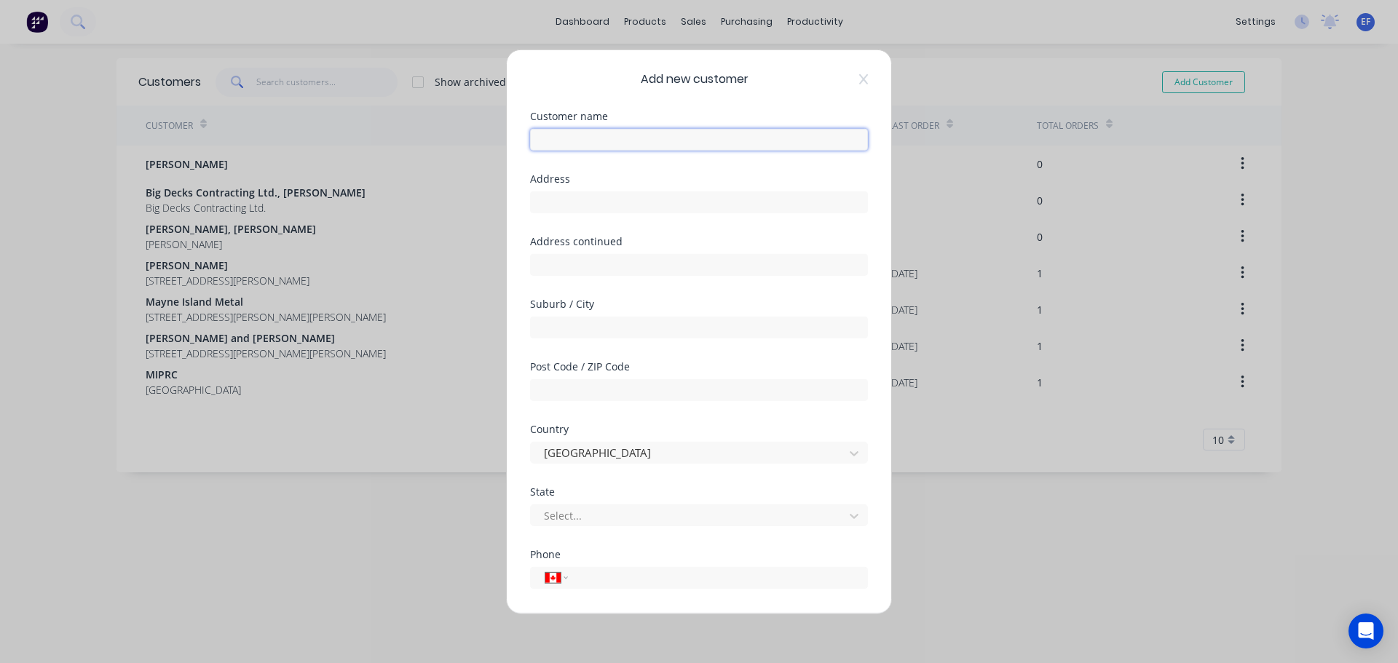
click at [584, 140] on input "text" at bounding box center [699, 139] width 338 height 22
paste input "Blackwater Group"
type input "Blackwater Group"
click at [560, 210] on input "text" at bounding box center [699, 202] width 338 height 22
paste input ""Blackwater Group [STREET_ADDRESS][PERSON_NAME][PERSON_NAME]""
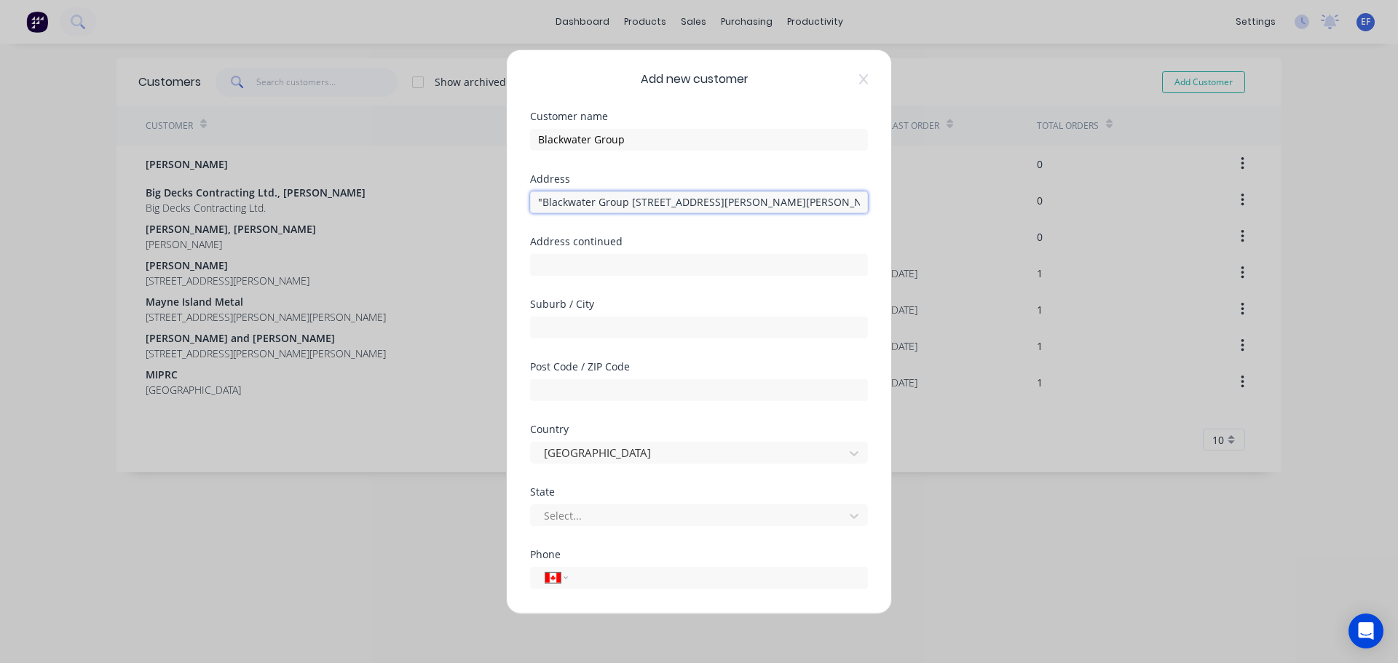
click at [540, 200] on input ""Blackwater Group [STREET_ADDRESS][PERSON_NAME][PERSON_NAME]" at bounding box center [699, 202] width 338 height 22
drag, startPoint x: 712, startPoint y: 200, endPoint x: 767, endPoint y: 200, distance: 55.3
click at [768, 200] on input "Blackwater Group [STREET_ADDRESS][PERSON_NAME][PERSON_NAME]" at bounding box center [699, 202] width 338 height 22
type input "Blackwater Group [STREET_ADDRESS][PERSON_NAME][PERSON_NAME]"
click at [587, 330] on input "text" at bounding box center [699, 327] width 338 height 22
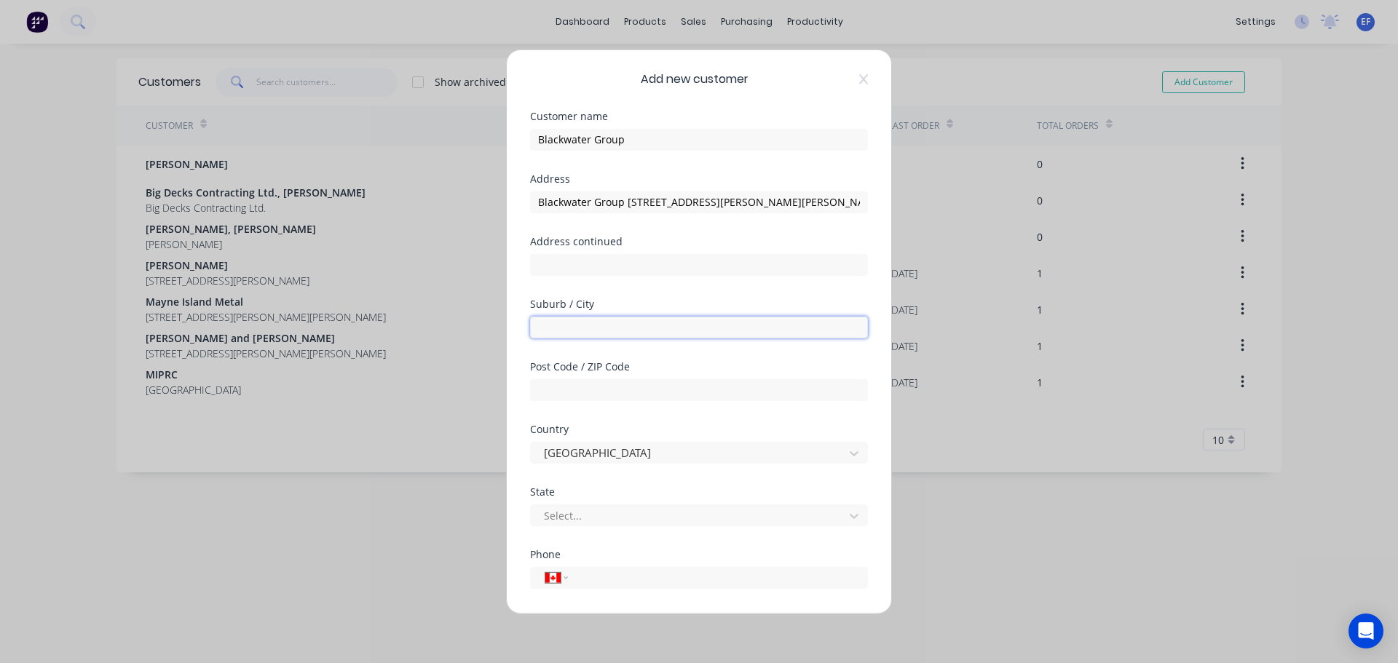
paste input "[PERSON_NAME]"
type input "[PERSON_NAME]"
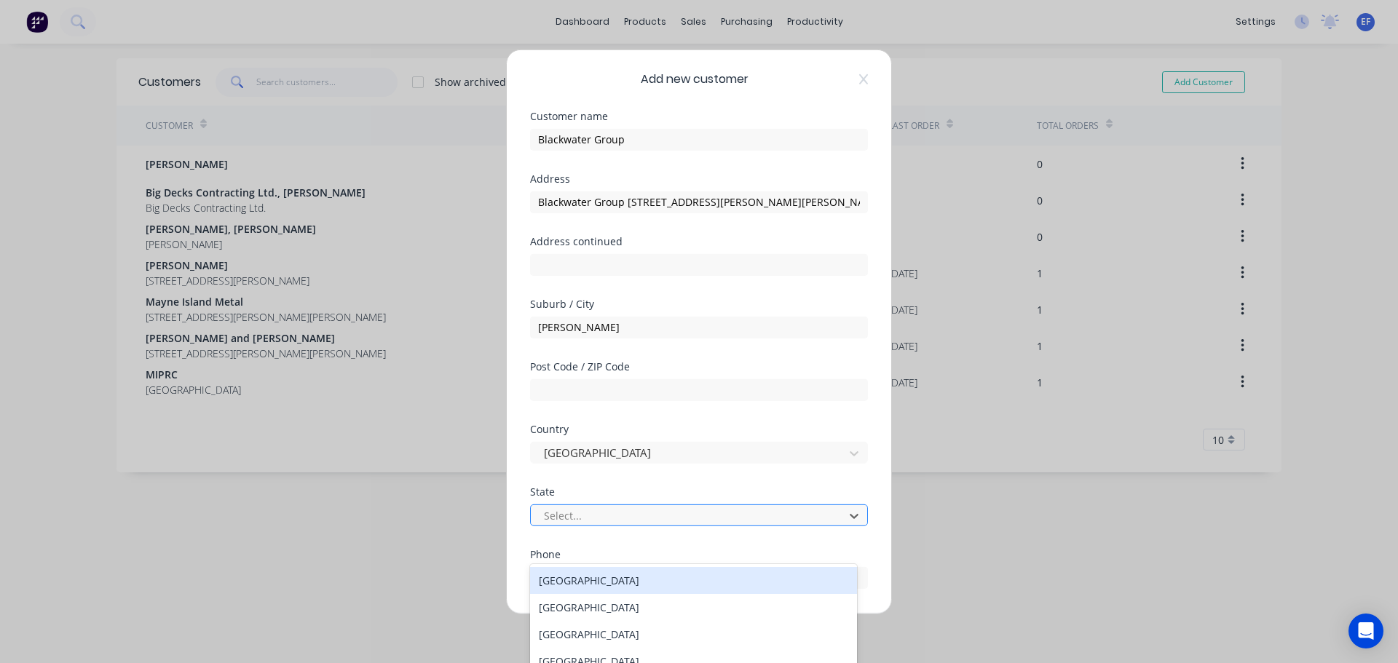
click at [622, 513] on div at bounding box center [689, 516] width 294 height 18
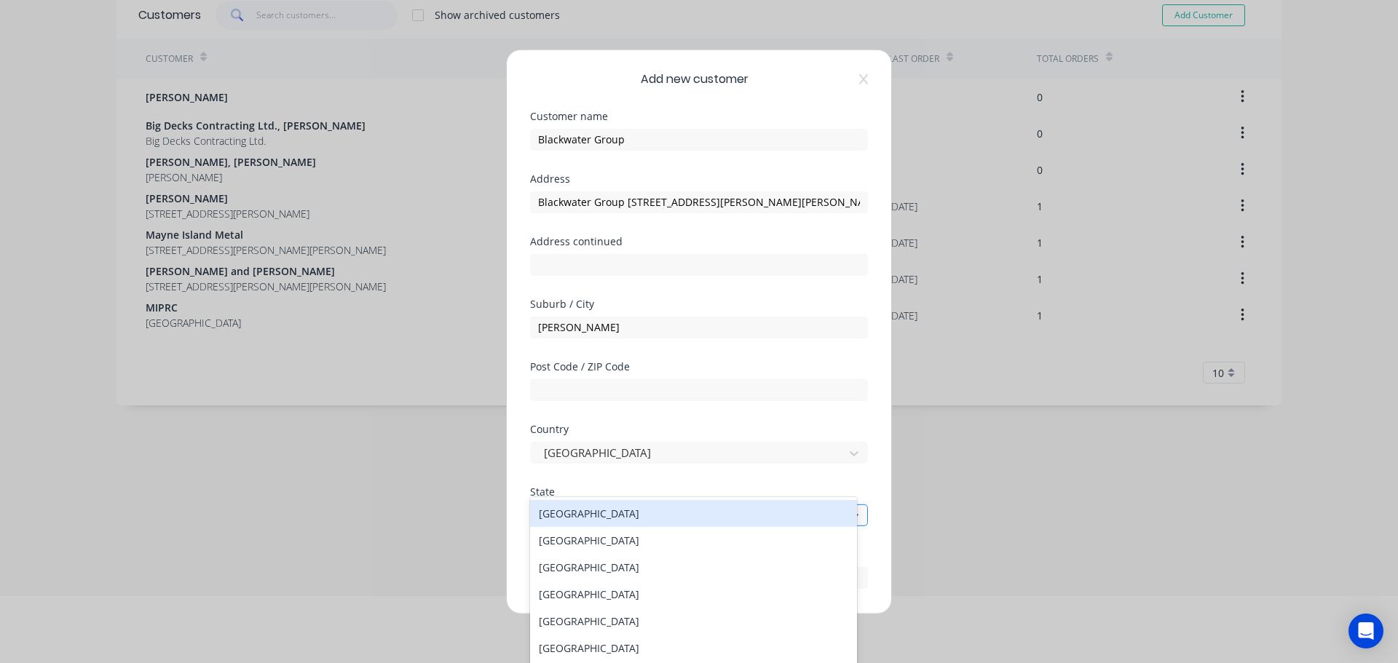
scroll to position [71, 0]
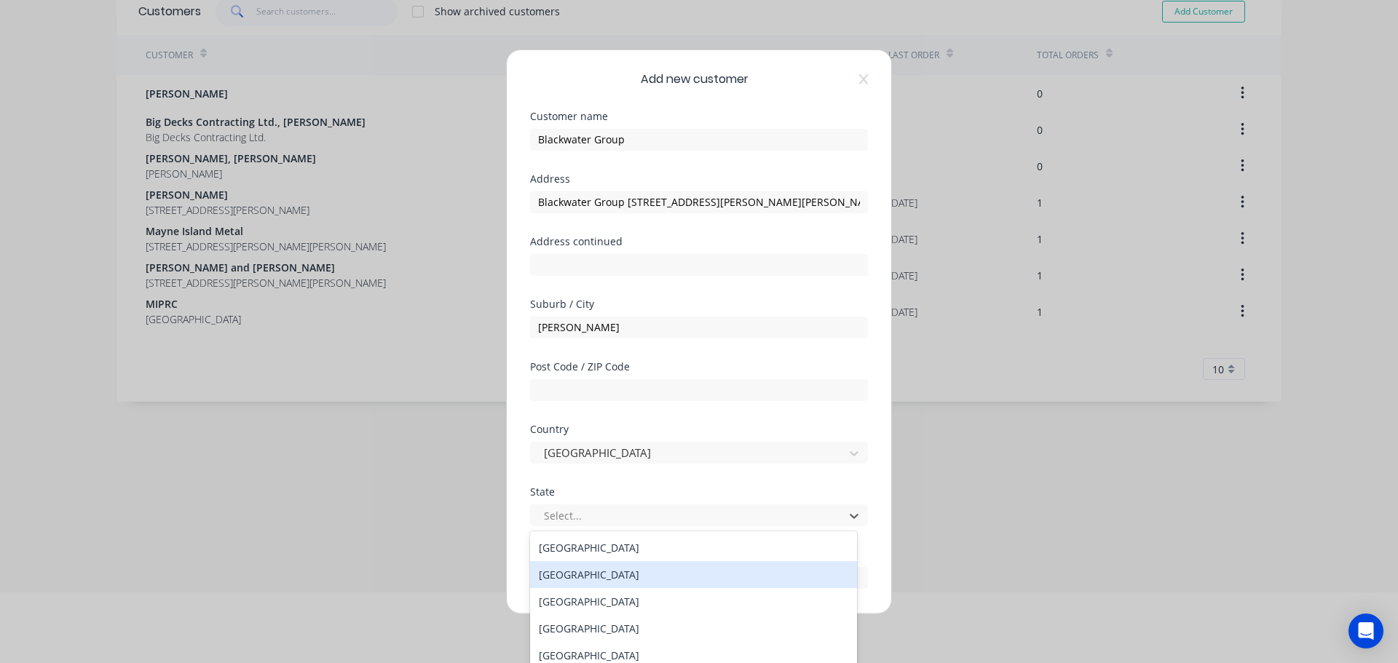
click at [600, 573] on div "[GEOGRAPHIC_DATA]" at bounding box center [693, 574] width 327 height 27
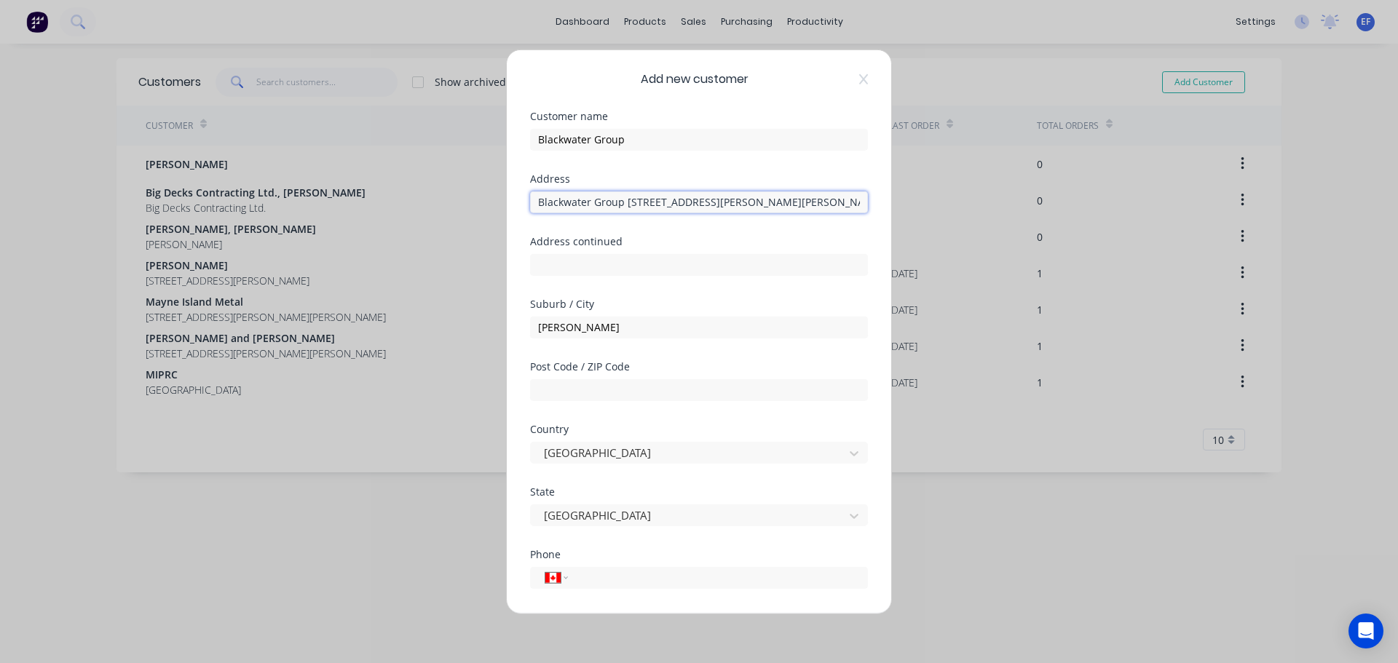
click at [829, 202] on input "Blackwater Group [STREET_ADDRESS][PERSON_NAME][PERSON_NAME]" at bounding box center [699, 202] width 338 height 22
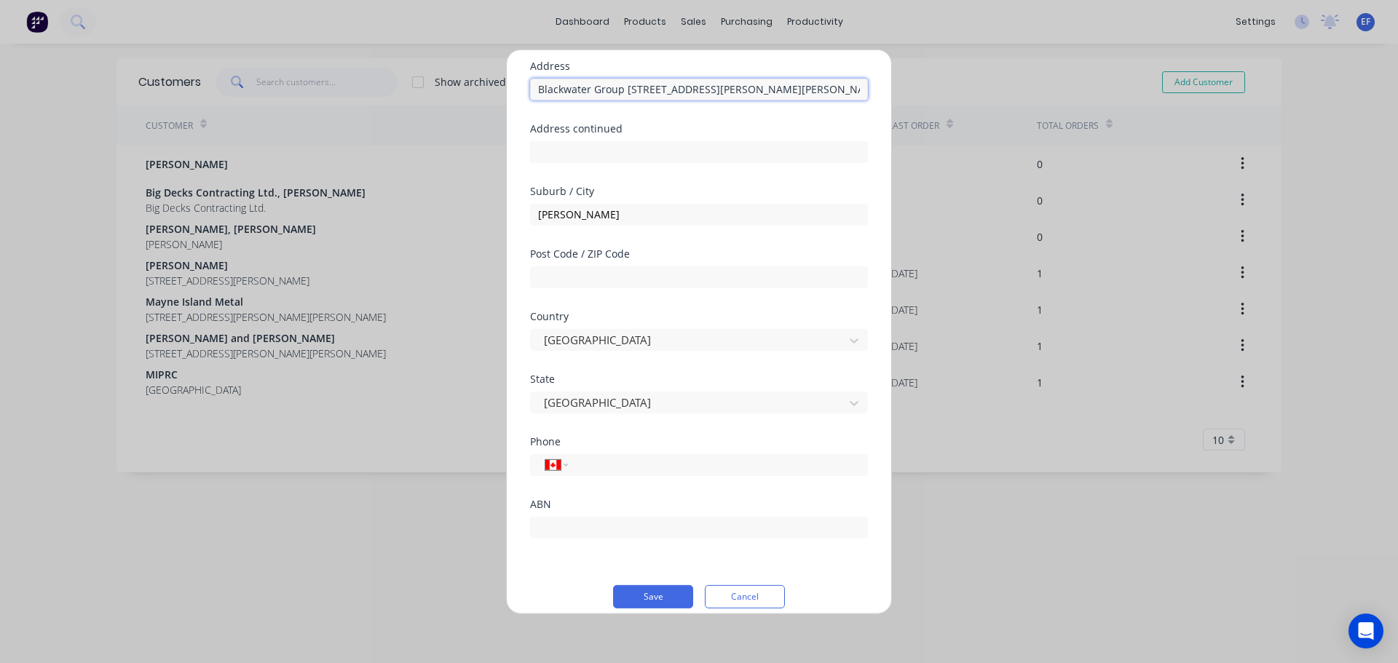
scroll to position [128, 0]
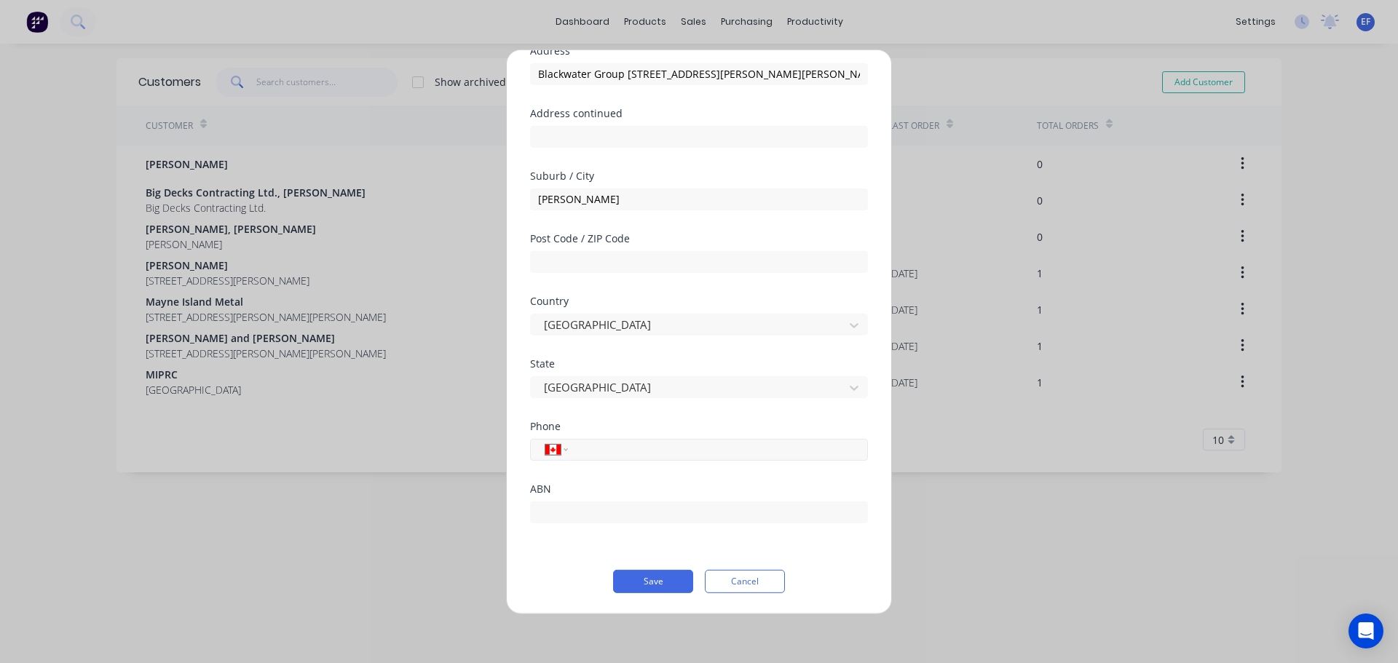
click at [610, 456] on input "tel" at bounding box center [715, 449] width 274 height 17
paste input "[PHONE_NUMBER]"
type input "[PHONE_NUMBER]"
click at [649, 578] on button "Save" at bounding box center [653, 580] width 80 height 23
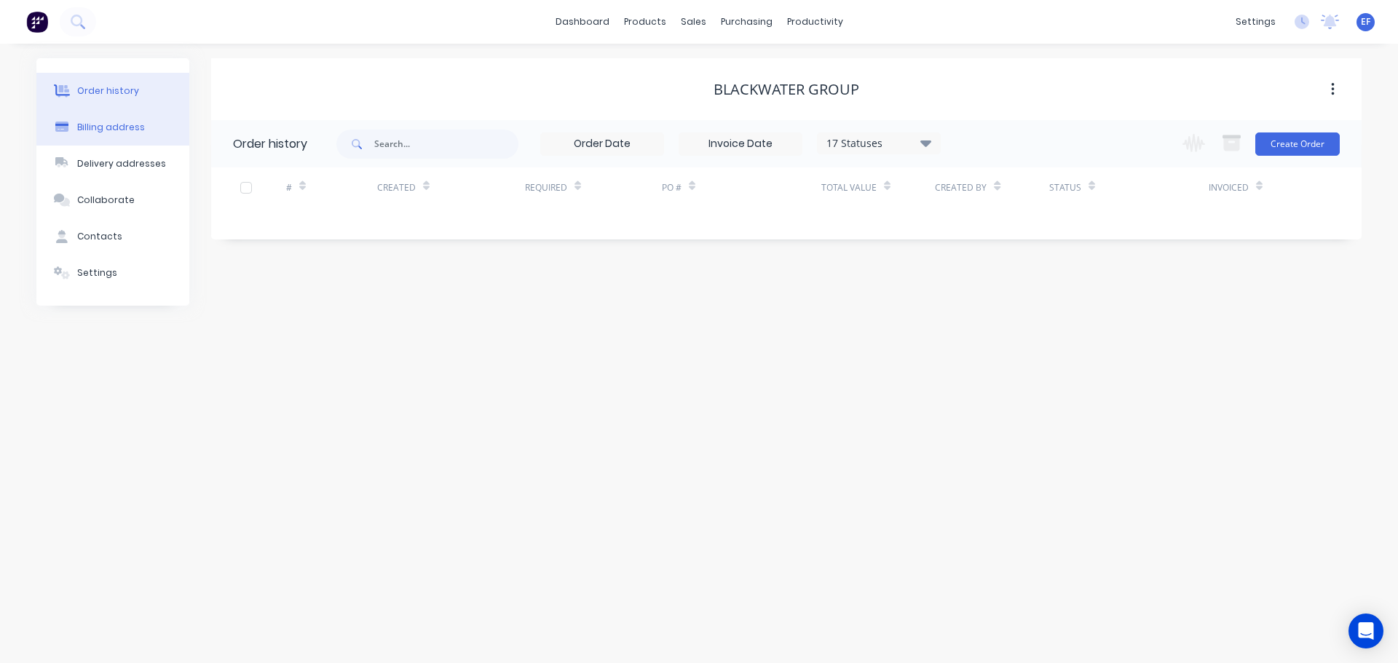
click at [111, 131] on div "Billing address" at bounding box center [111, 127] width 68 height 13
select select "CA"
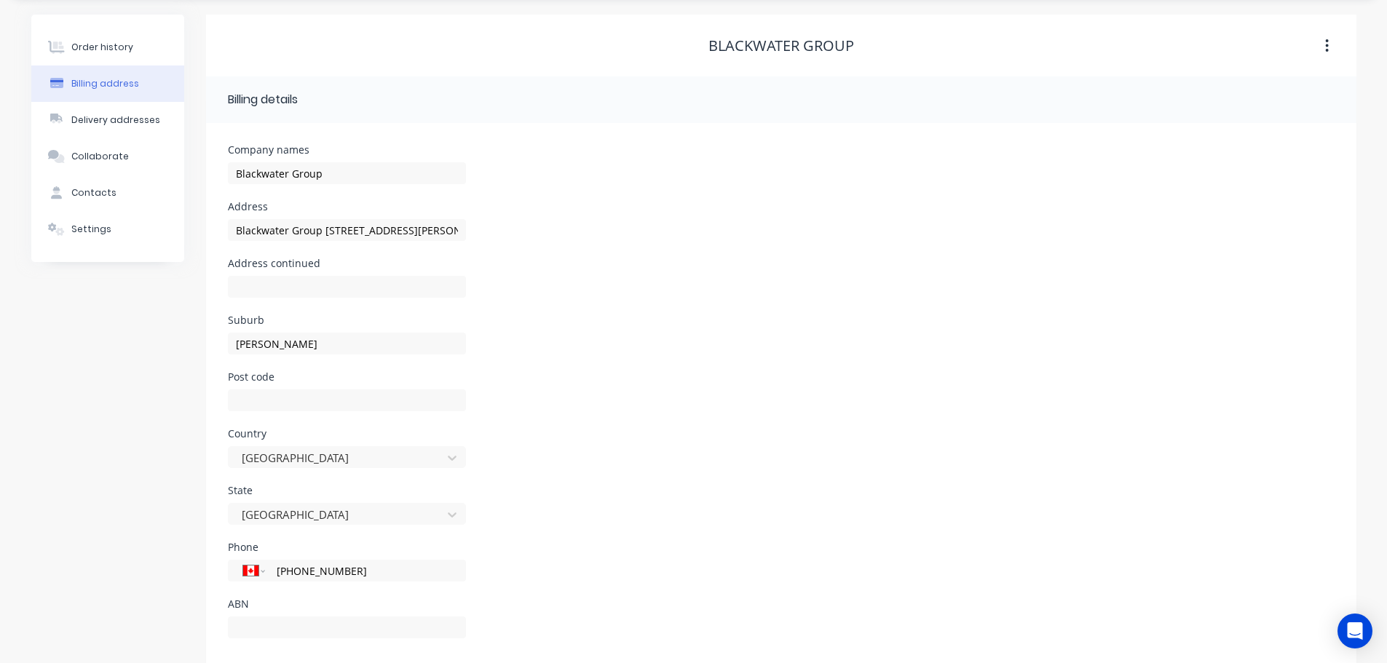
scroll to position [66, 0]
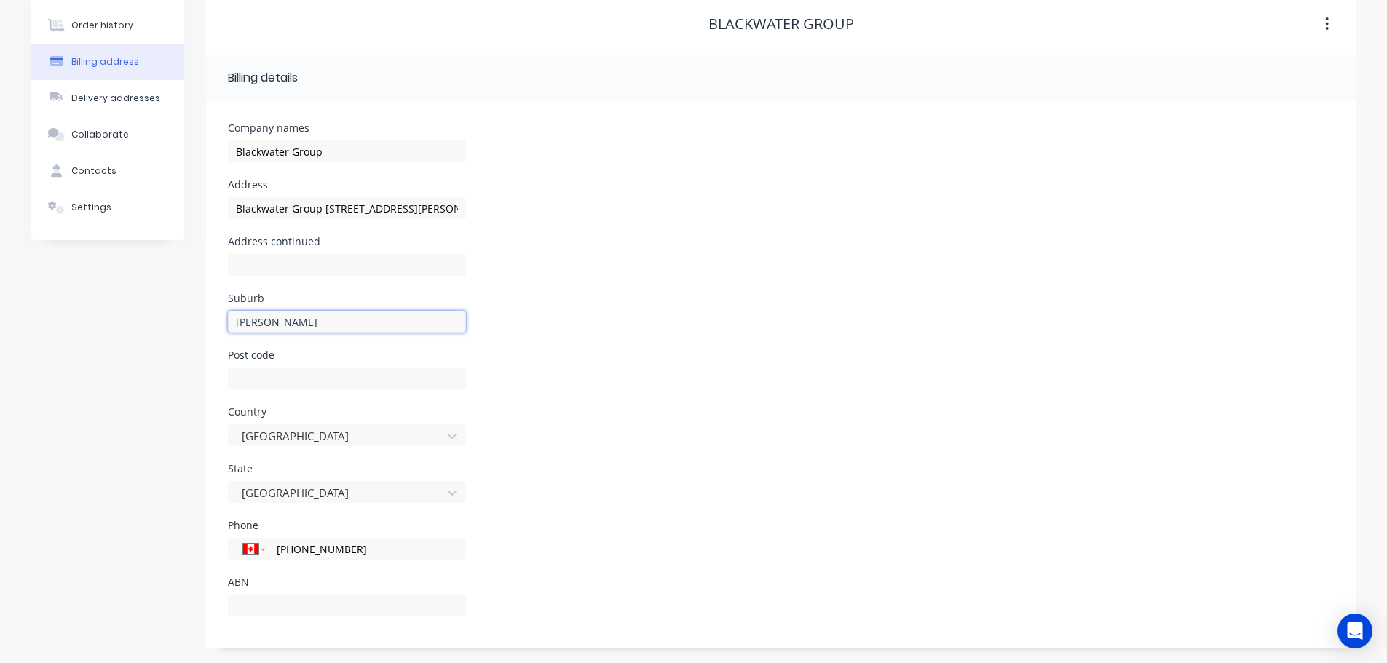
click at [292, 323] on input "[PERSON_NAME]" at bounding box center [347, 322] width 238 height 22
type input "[GEOGRAPHIC_DATA]"
click at [103, 175] on div "Contacts" at bounding box center [93, 171] width 45 height 13
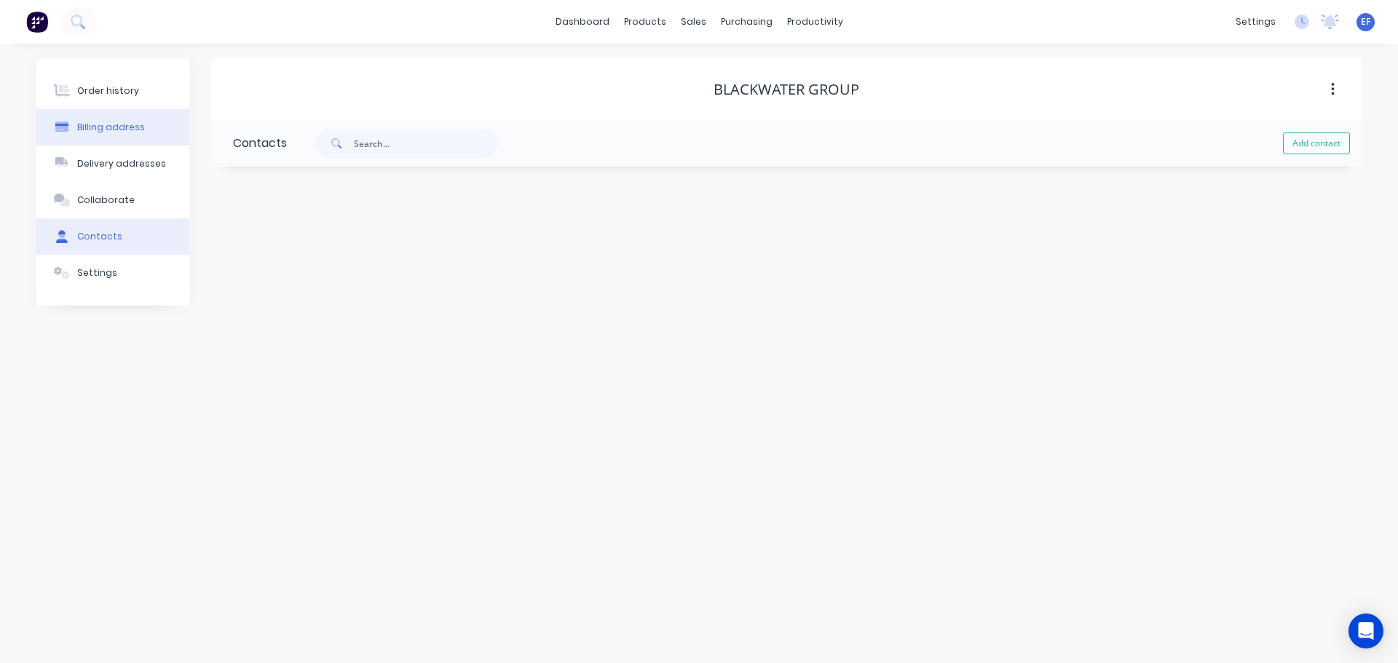
click at [100, 123] on div "Billing address" at bounding box center [111, 127] width 68 height 13
select select "CA"
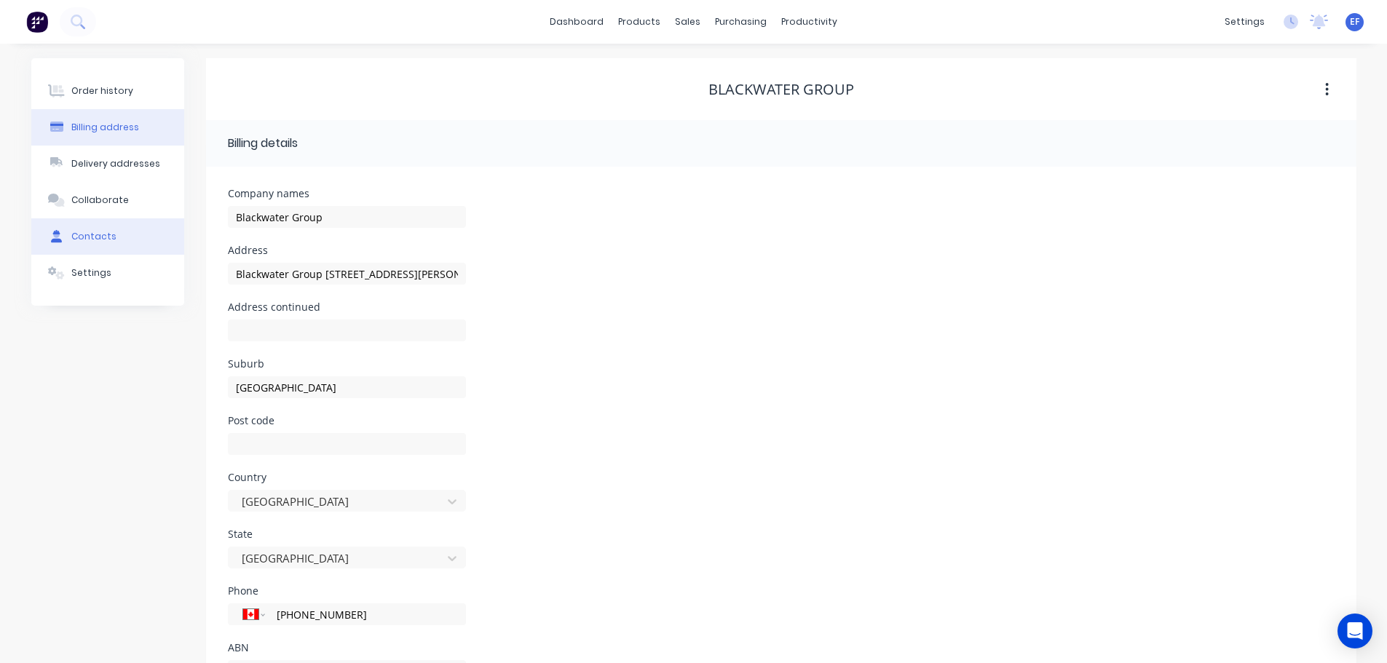
click at [77, 237] on div "Contacts" at bounding box center [93, 236] width 45 height 13
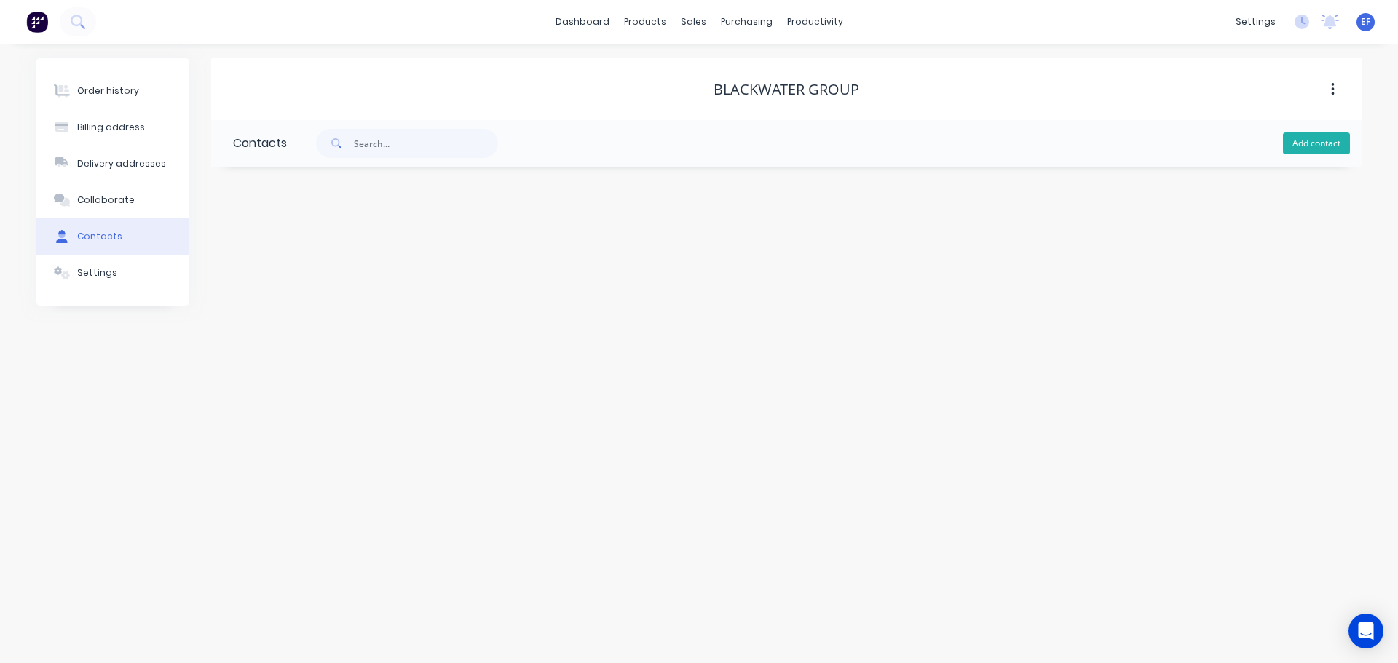
click at [1323, 144] on button "Add contact" at bounding box center [1316, 143] width 67 height 22
select select "CA"
drag, startPoint x: 716, startPoint y: 88, endPoint x: 858, endPoint y: 85, distance: 142.0
click at [862, 85] on div "Blackwater Group" at bounding box center [786, 89] width 1150 height 17
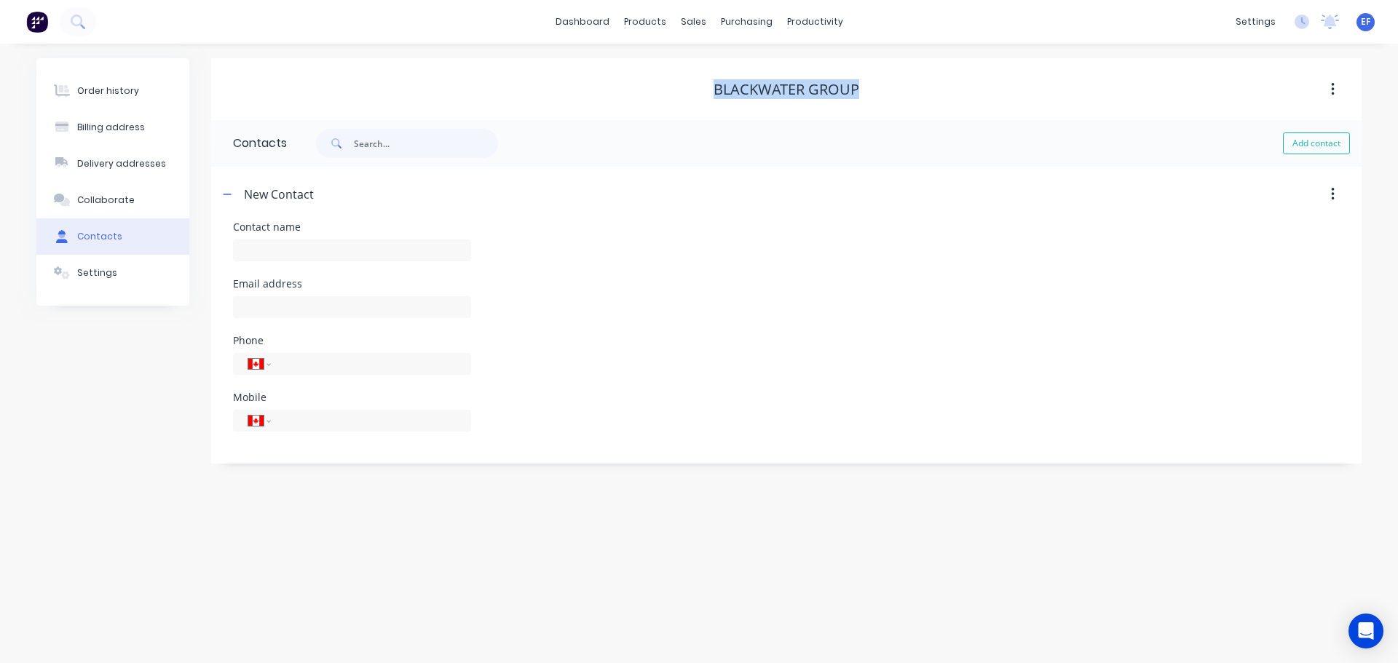
copy div "Blackwater Group"
click at [353, 240] on input "text" at bounding box center [352, 250] width 238 height 22
paste input "Blackwater Group"
type input "Blackwater Group"
select select "CA"
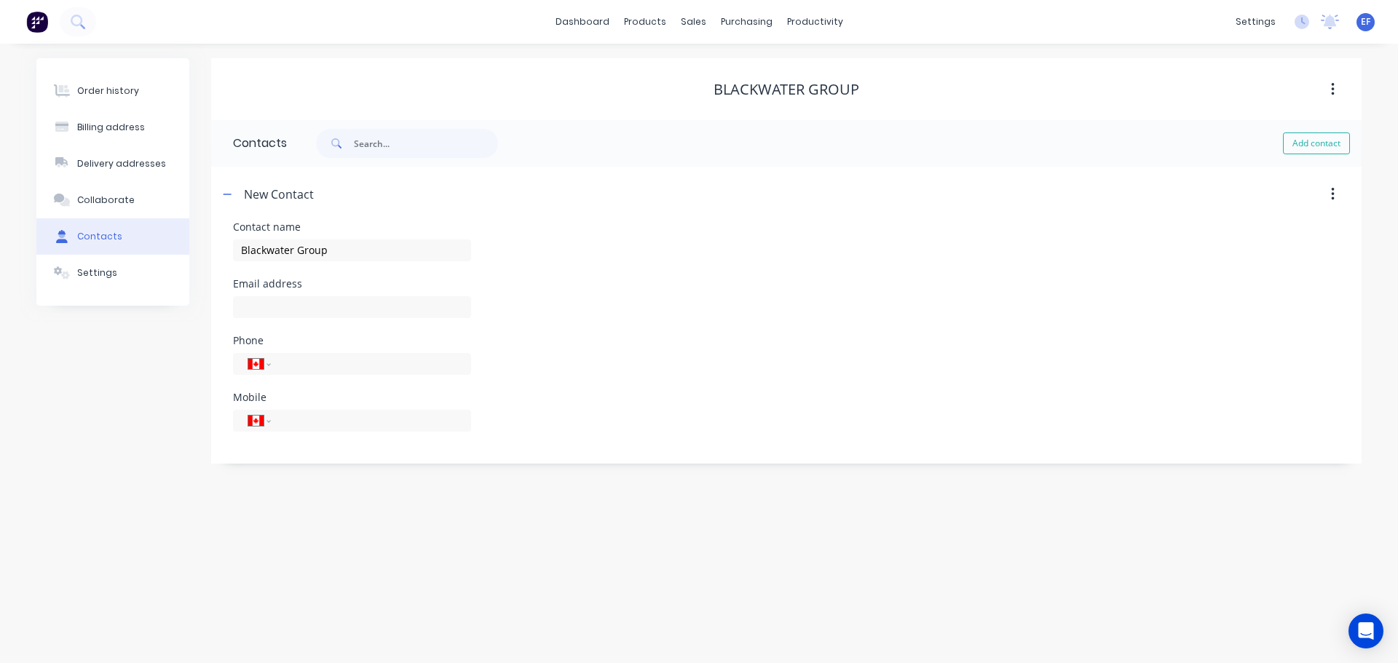
select select "CA"
click at [293, 311] on input "text" at bounding box center [352, 307] width 238 height 22
paste input "[EMAIL_ADDRESS][PERSON_NAME][DOMAIN_NAME]"
type input "[EMAIL_ADDRESS][PERSON_NAME][DOMAIN_NAME]"
click at [119, 403] on div "Order history Billing address Delivery addresses Collaborate Contacts Settings" at bounding box center [112, 260] width 153 height 405
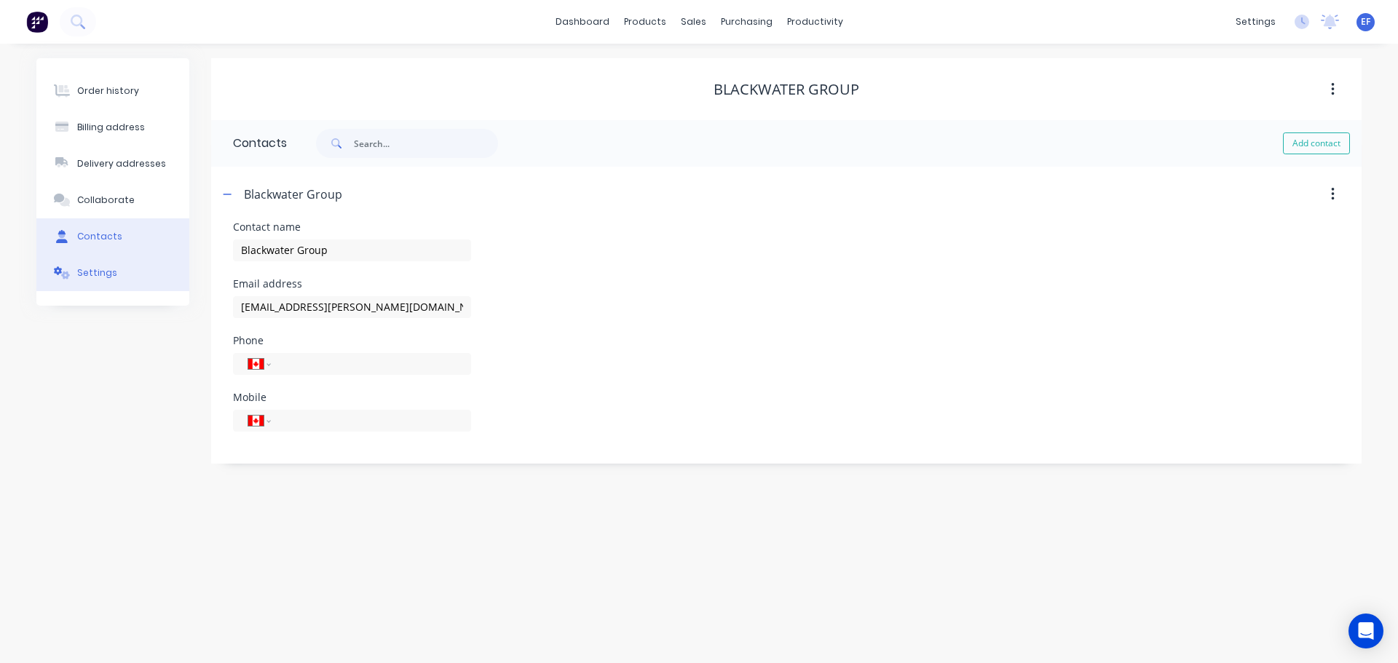
click at [130, 277] on button "Settings" at bounding box center [112, 273] width 153 height 36
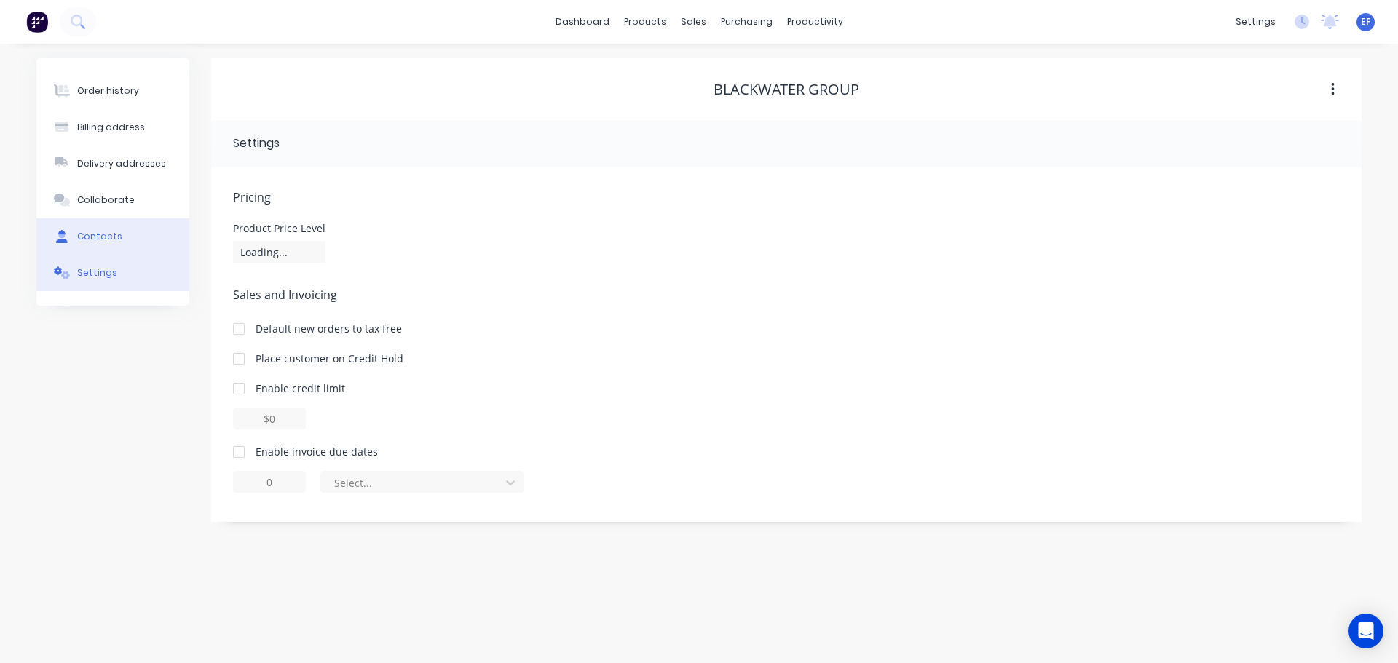
click at [123, 239] on button "Contacts" at bounding box center [112, 236] width 153 height 36
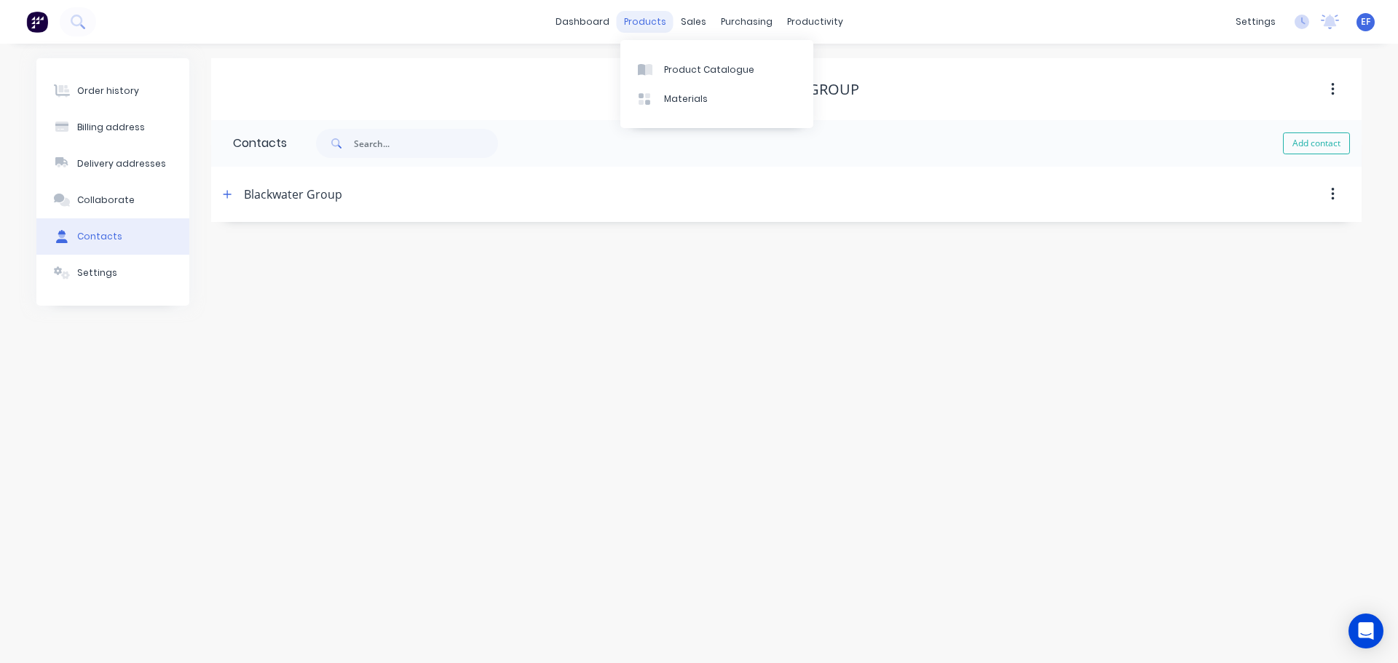
click at [670, 25] on div "products" at bounding box center [645, 22] width 57 height 22
click at [694, 23] on div "sales" at bounding box center [693, 22] width 40 height 22
click at [714, 106] on link "Customers" at bounding box center [769, 98] width 193 height 29
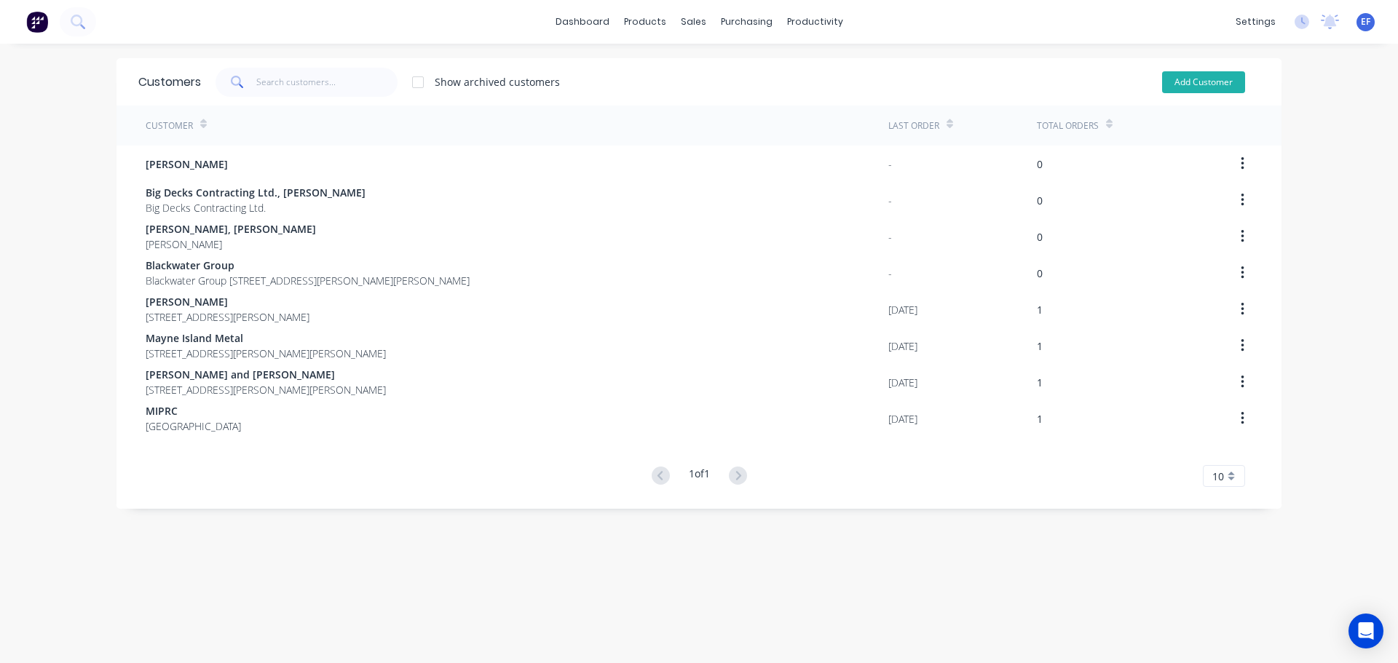
click at [1205, 90] on button "Add Customer" at bounding box center [1203, 82] width 83 height 22
select select "CA"
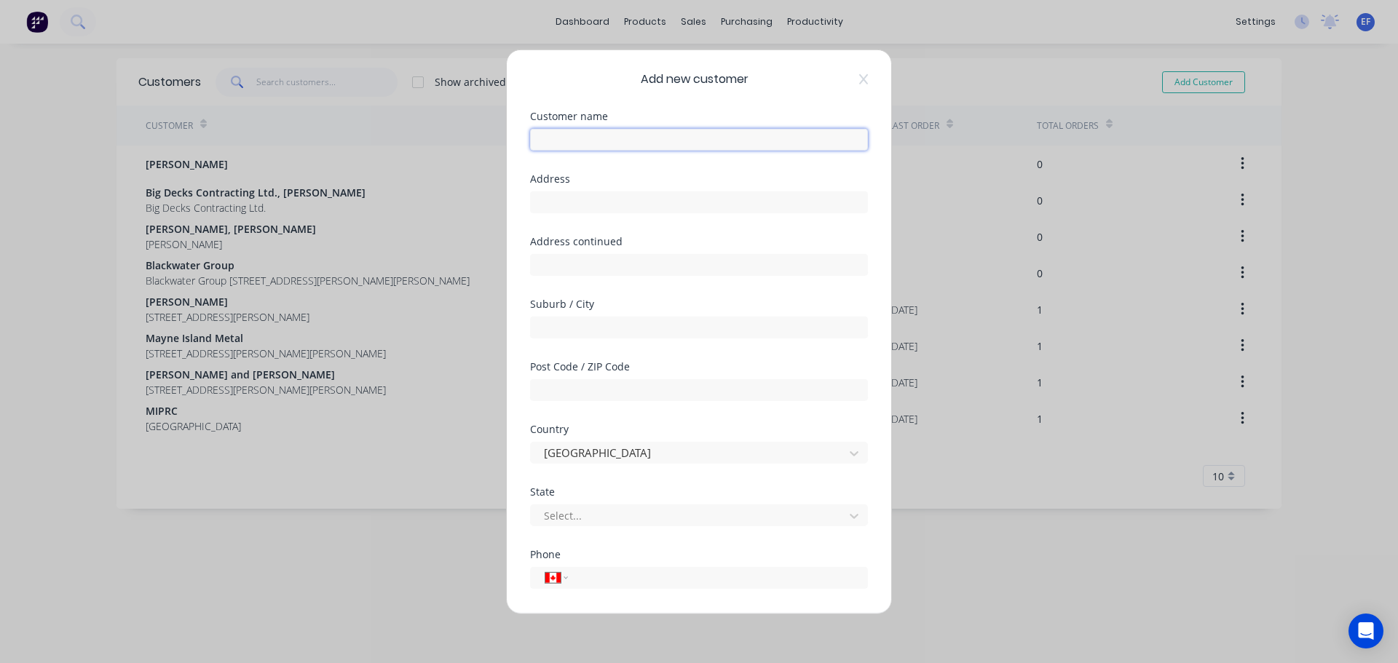
click at [649, 142] on input "text" at bounding box center [699, 139] width 338 height 22
paste input "[EMAIL_ADDRESS][PERSON_NAME][DOMAIN_NAME]"
type input "[EMAIL_ADDRESS][PERSON_NAME][DOMAIN_NAME]"
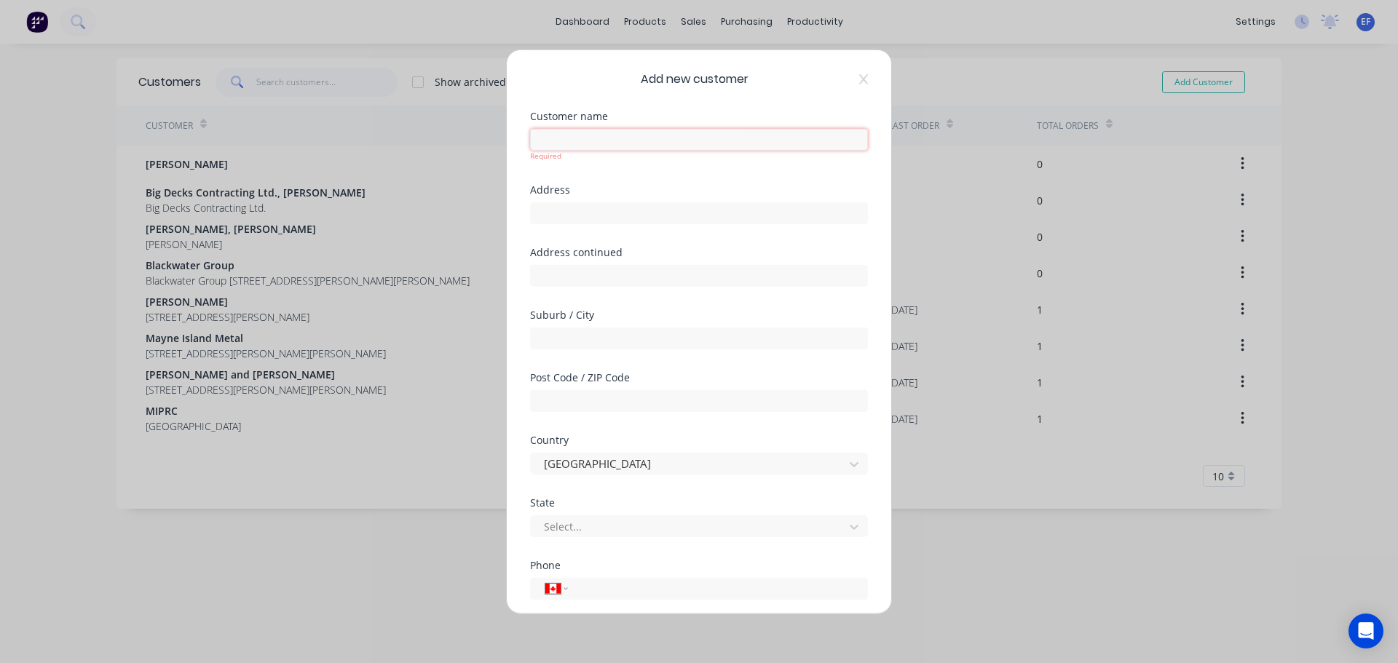
click at [769, 146] on input "text" at bounding box center [699, 139] width 338 height 22
paste input "[PERSON_NAME], [PERSON_NAME]"
type input "[PERSON_NAME], [PERSON_NAME]"
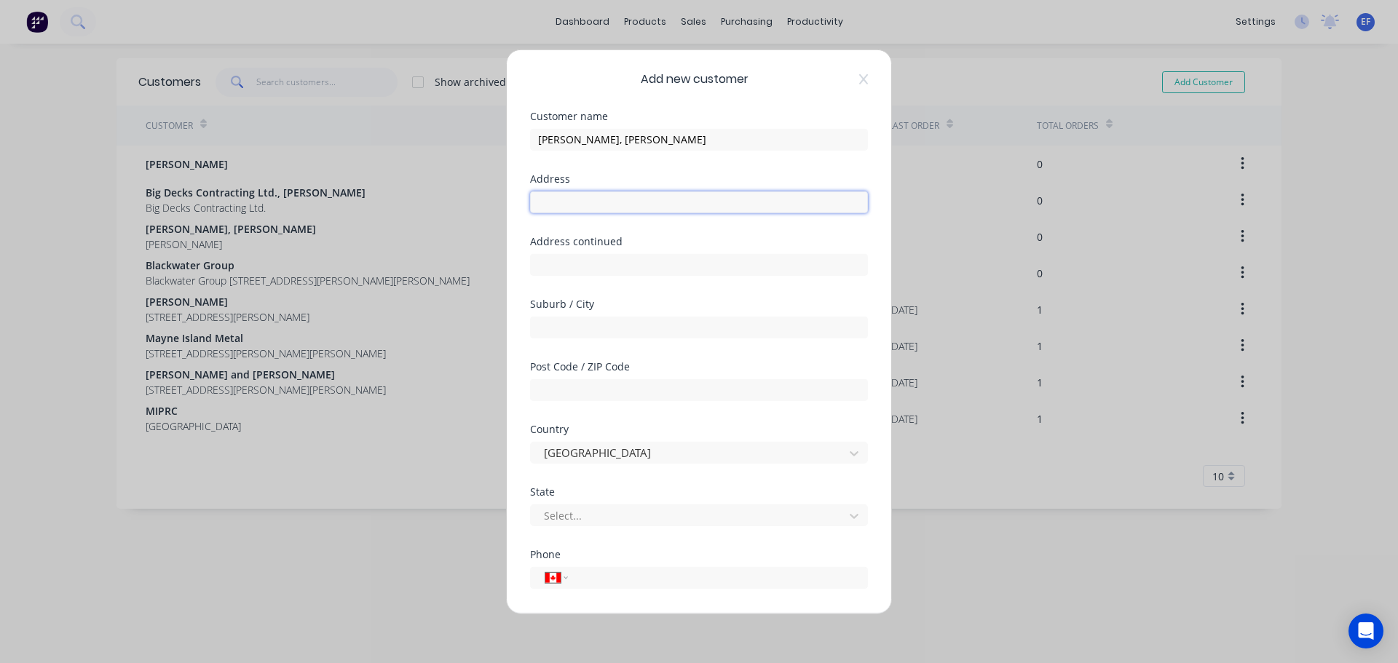
click at [649, 202] on input "text" at bounding box center [699, 202] width 338 height 22
paste input ""[PERSON_NAME] ""
type input """
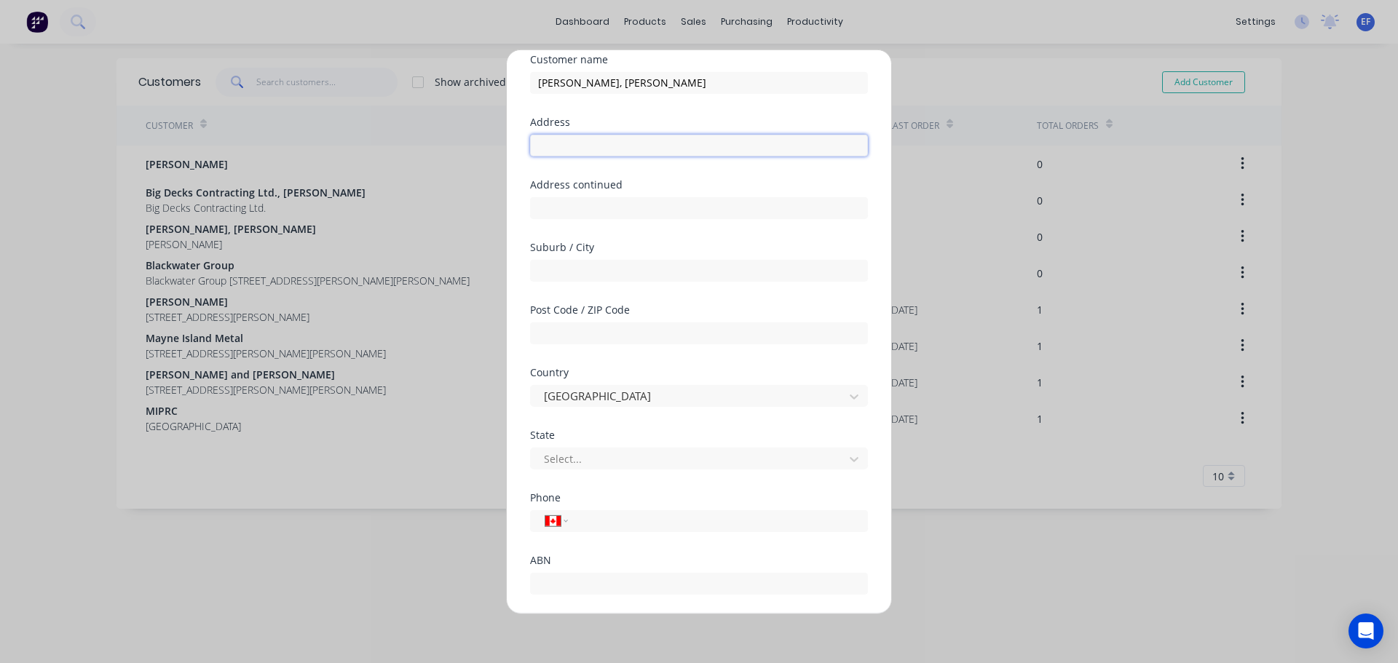
scroll to position [128, 0]
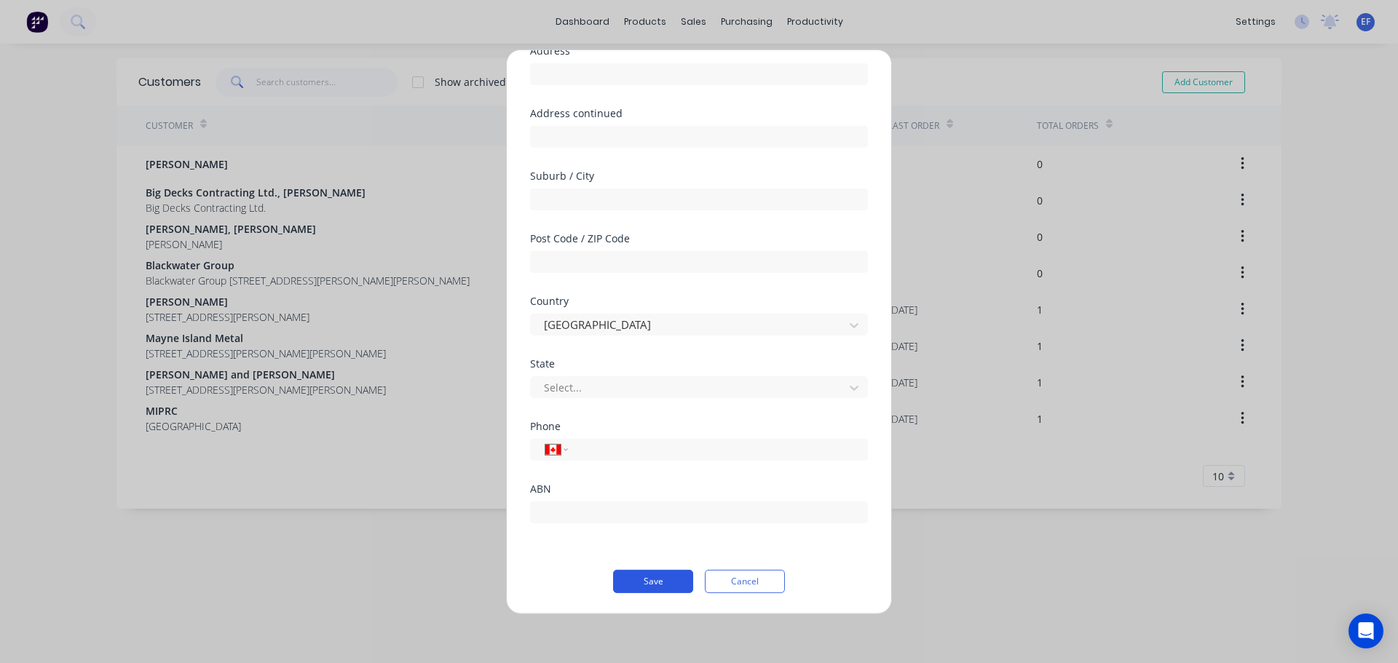
click at [641, 574] on button "Save" at bounding box center [653, 580] width 80 height 23
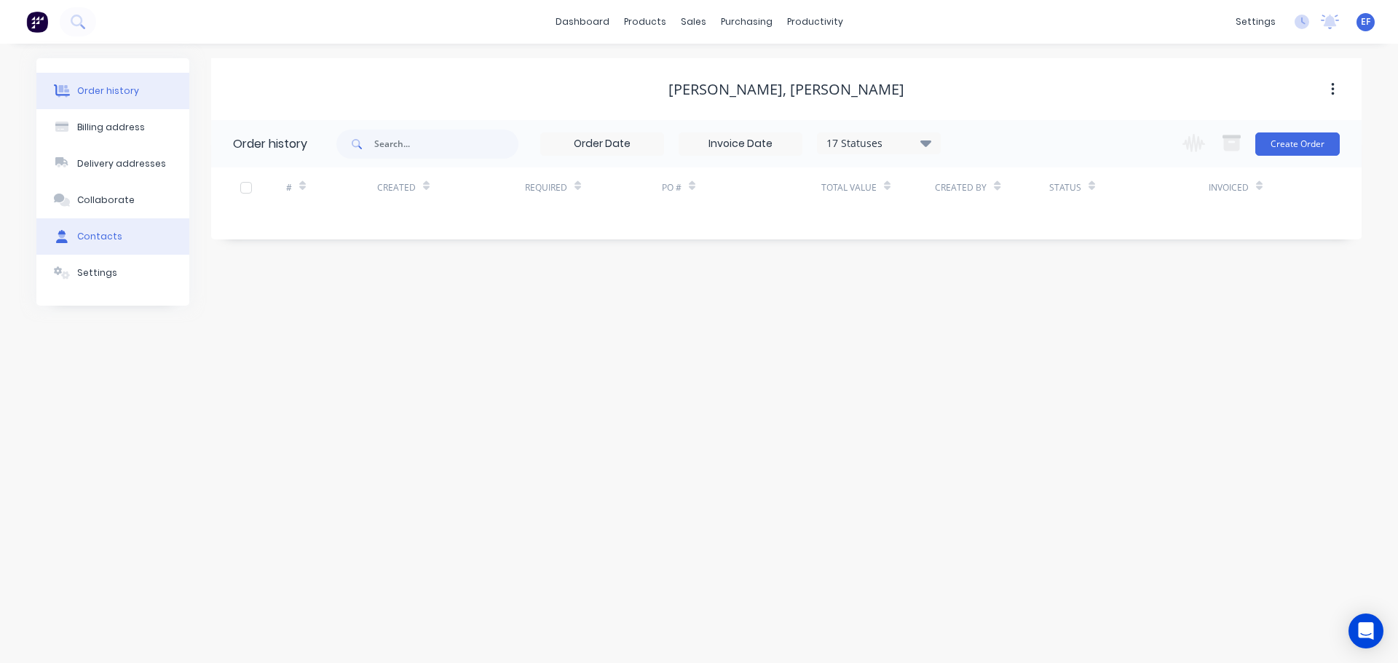
click at [98, 236] on div "Contacts" at bounding box center [99, 236] width 45 height 13
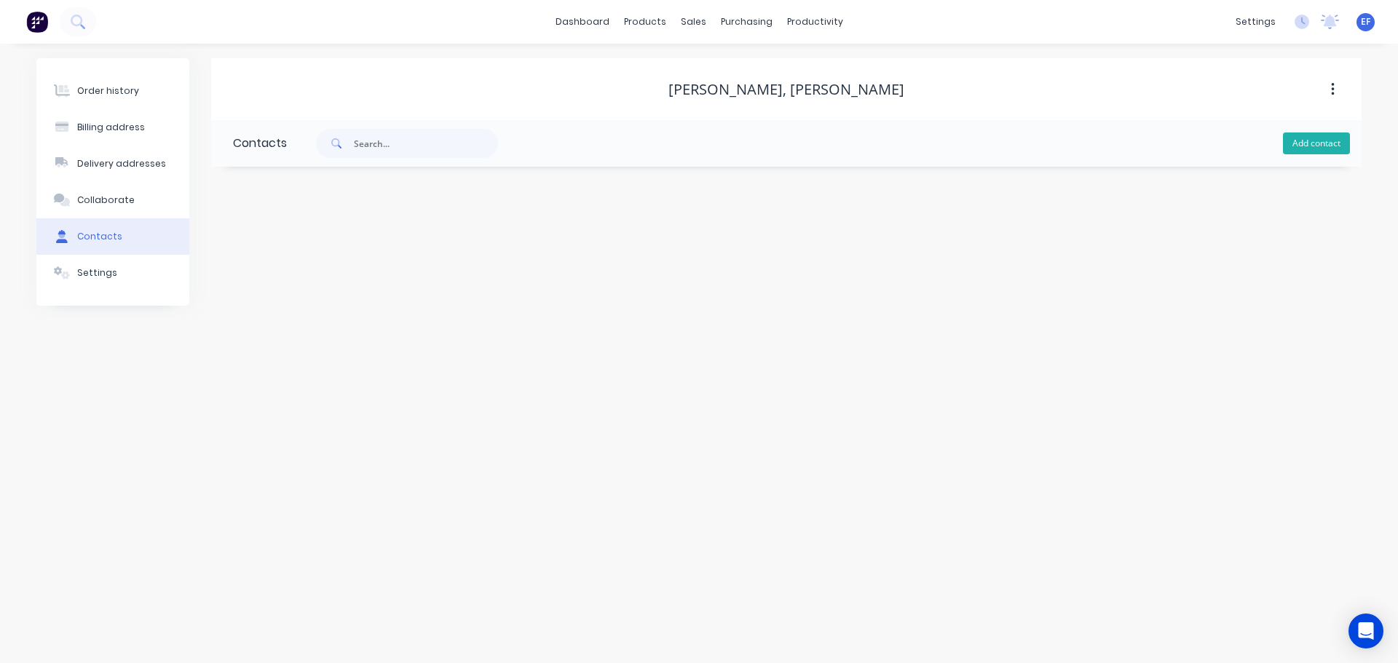
click at [1312, 139] on button "Add contact" at bounding box center [1316, 143] width 67 height 22
select select "CA"
click at [294, 254] on input "text" at bounding box center [352, 250] width 238 height 22
paste input ""[PERSON_NAME] ""
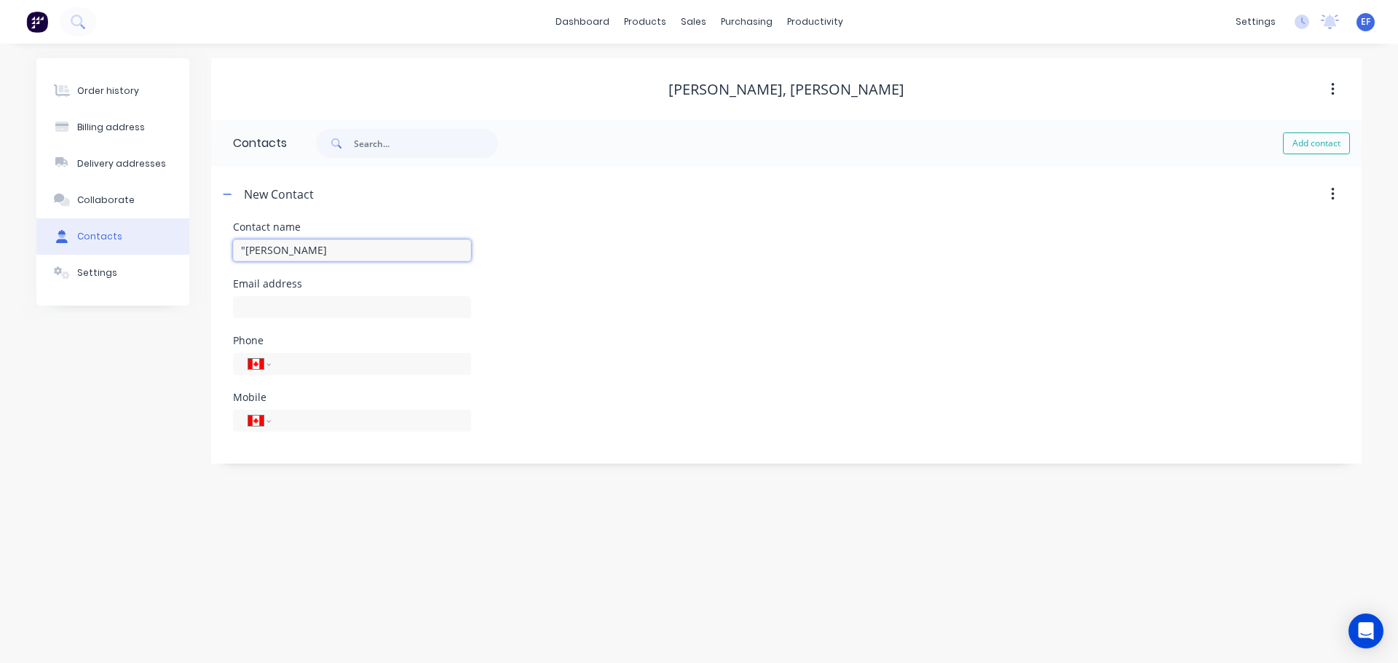
click at [247, 250] on input ""[PERSON_NAME]" at bounding box center [352, 250] width 238 height 22
type input "[PERSON_NAME]"
click at [287, 306] on input "text" at bounding box center [352, 307] width 238 height 22
select select "CA"
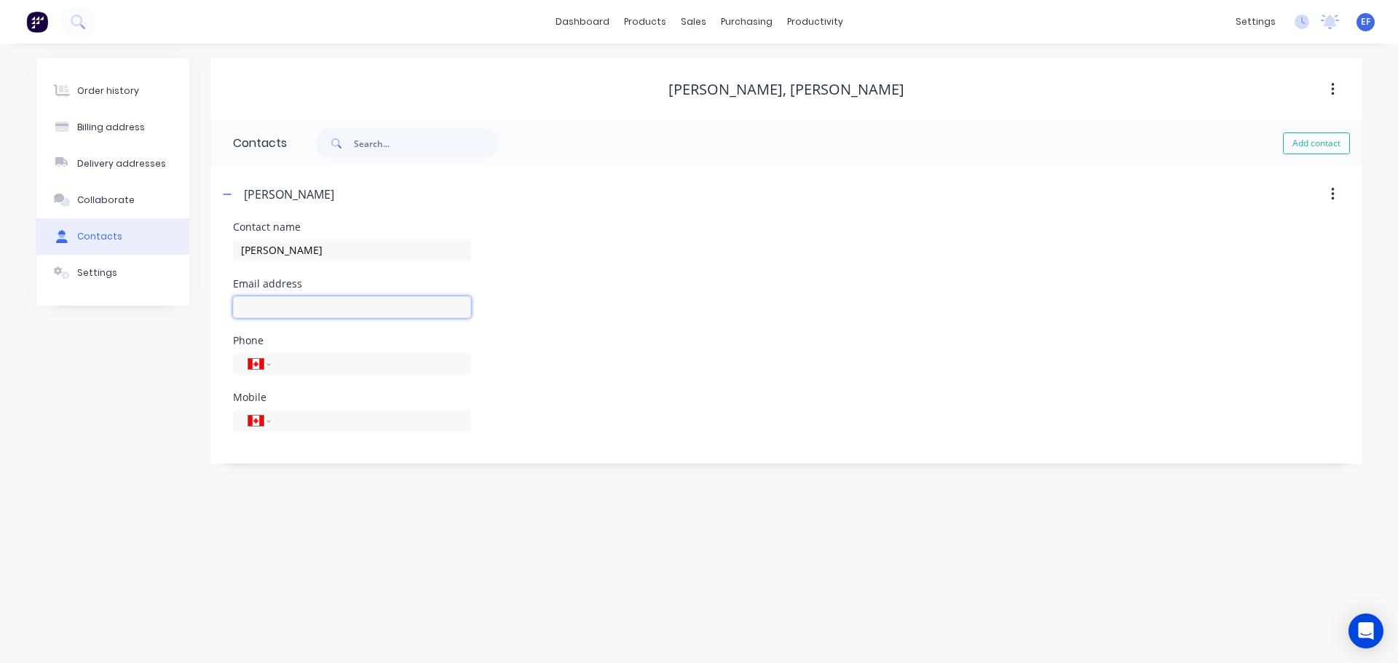
click at [247, 305] on input "text" at bounding box center [352, 307] width 238 height 22
paste input "[EMAIL_ADDRESS][PERSON_NAME][DOMAIN_NAME]"
type input "[EMAIL_ADDRESS][PERSON_NAME][DOMAIN_NAME]"
click at [552, 595] on div "Order history Billing address Delivery addresses Collaborate Contacts Settings …" at bounding box center [699, 353] width 1398 height 619
click at [116, 211] on button "Collaborate" at bounding box center [112, 200] width 153 height 36
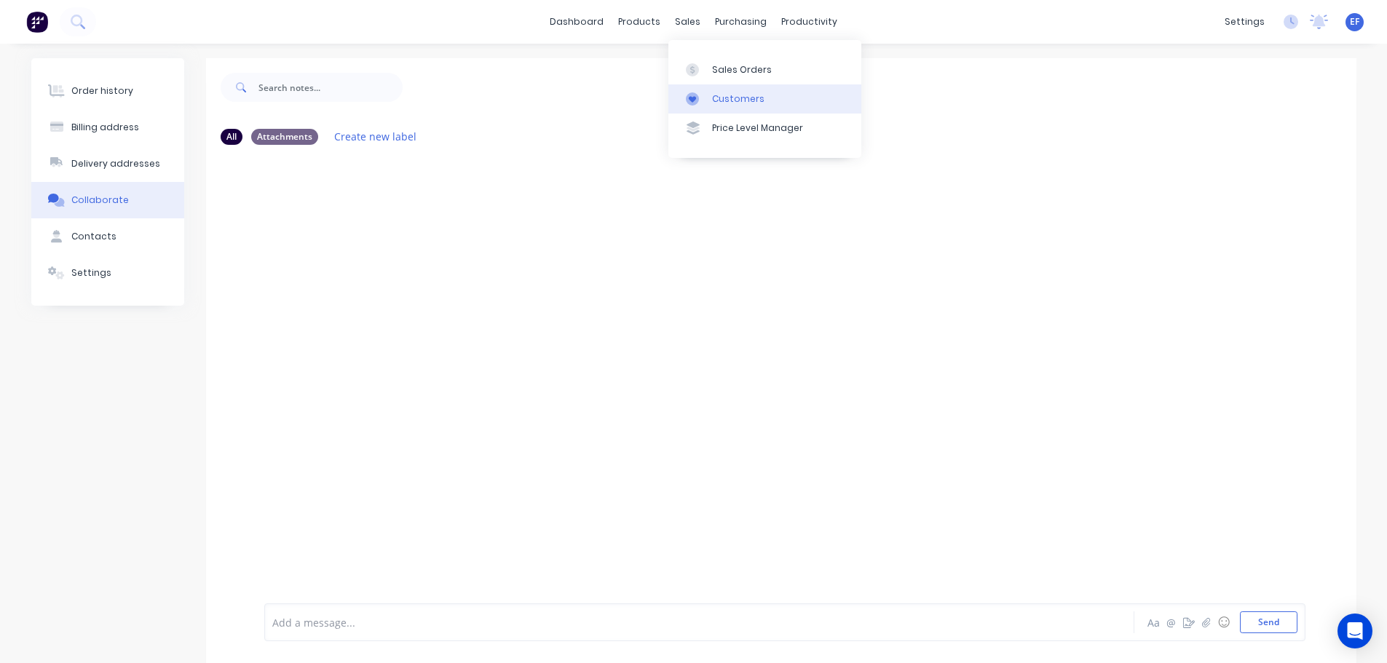
click at [713, 101] on div "Customers" at bounding box center [738, 98] width 52 height 13
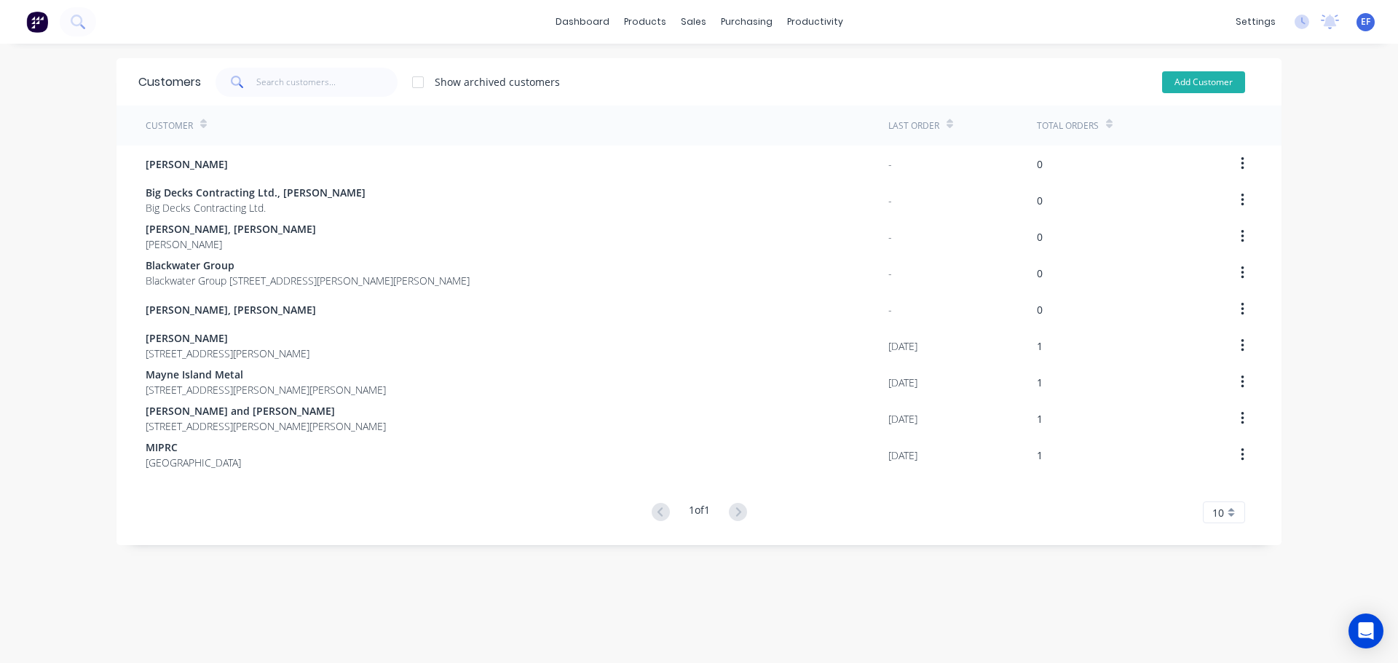
click at [1218, 84] on button "Add Customer" at bounding box center [1203, 82] width 83 height 22
select select "CA"
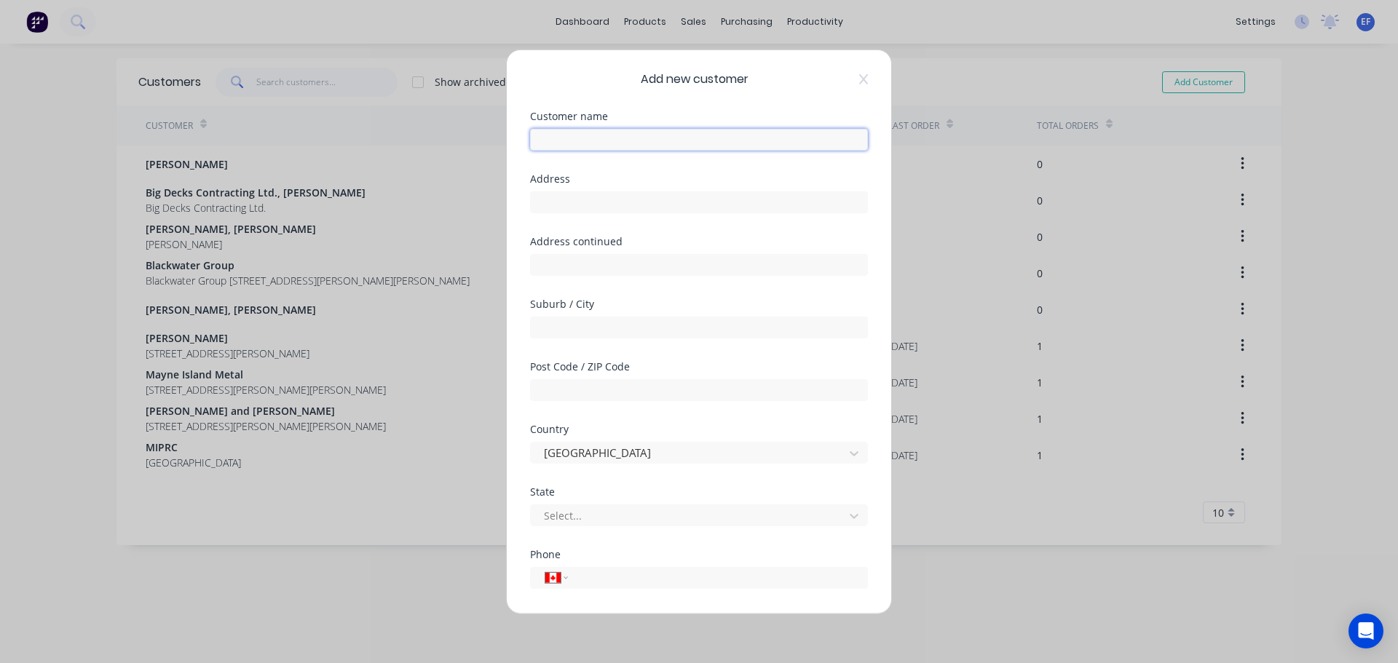
click at [575, 141] on input "text" at bounding box center [699, 139] width 338 height 22
paste input "[PERSON_NAME]"
type input "[PERSON_NAME]"
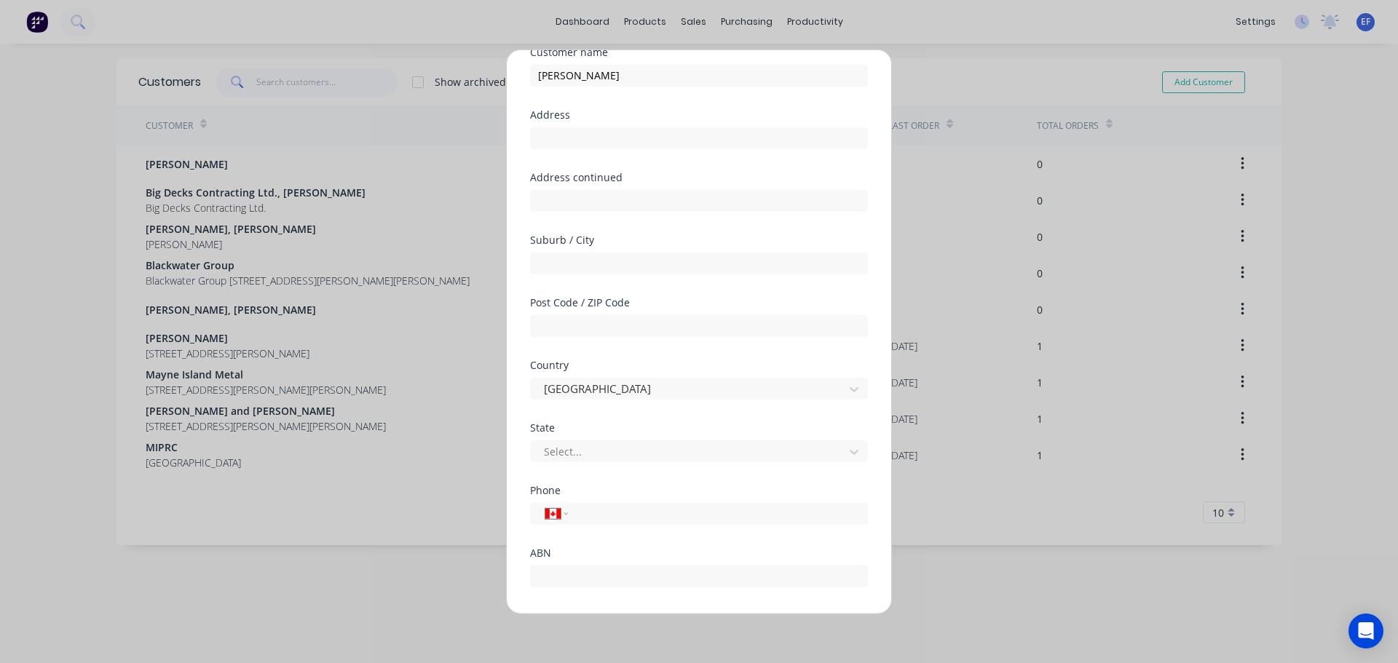
scroll to position [128, 0]
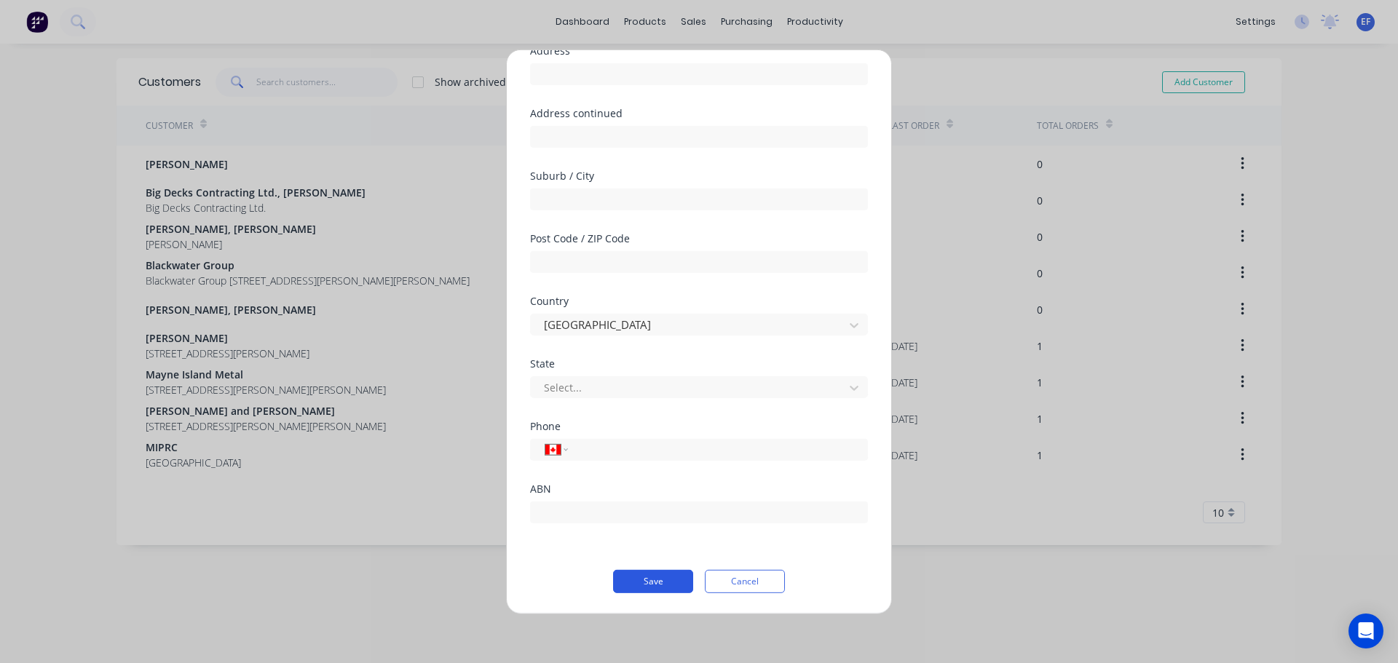
click at [669, 578] on button "Save" at bounding box center [653, 580] width 80 height 23
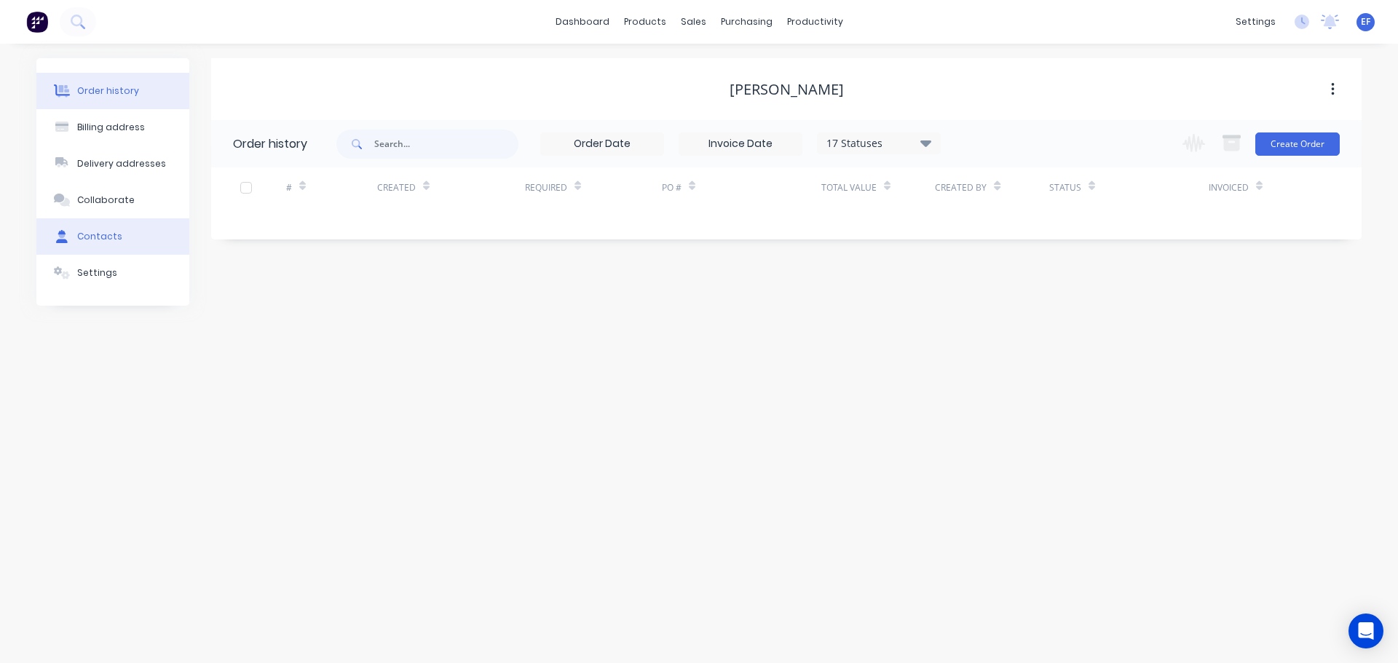
click at [90, 242] on div "Contacts" at bounding box center [99, 236] width 45 height 13
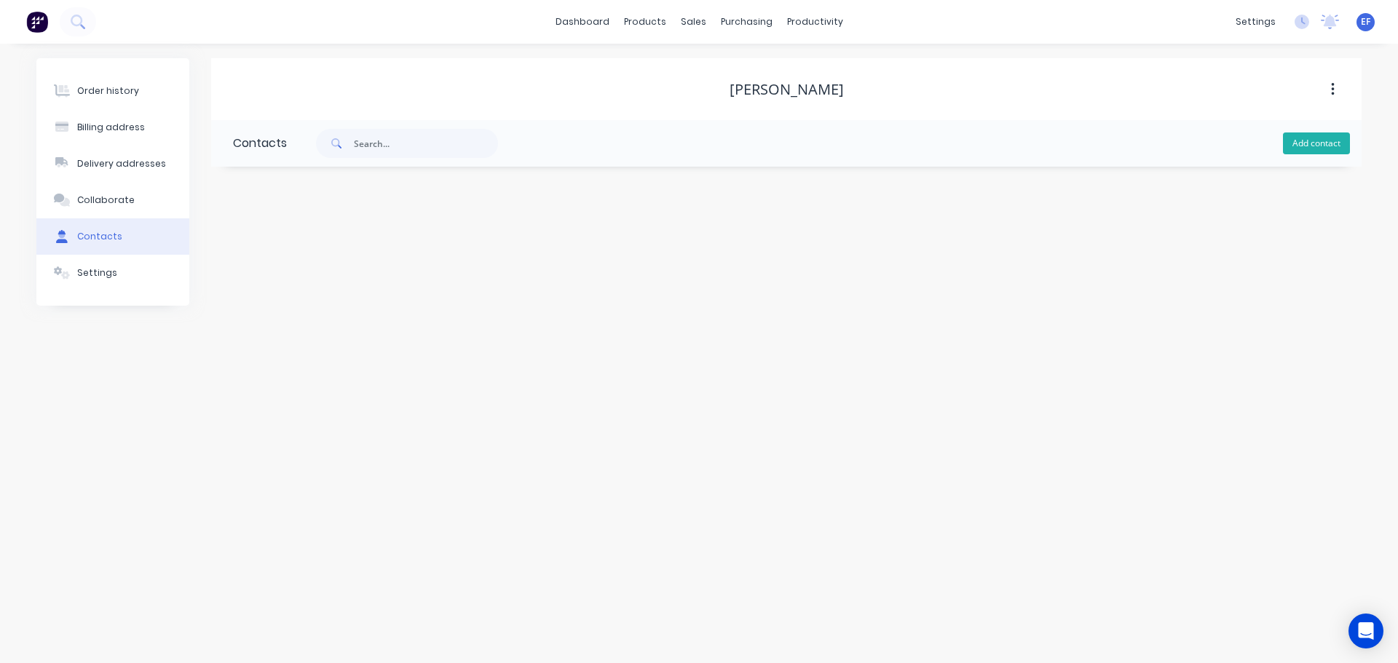
click at [1292, 146] on button "Add contact" at bounding box center [1316, 143] width 67 height 22
select select "CA"
click at [352, 250] on input "text" at bounding box center [352, 250] width 238 height 22
paste input "[PERSON_NAME]"
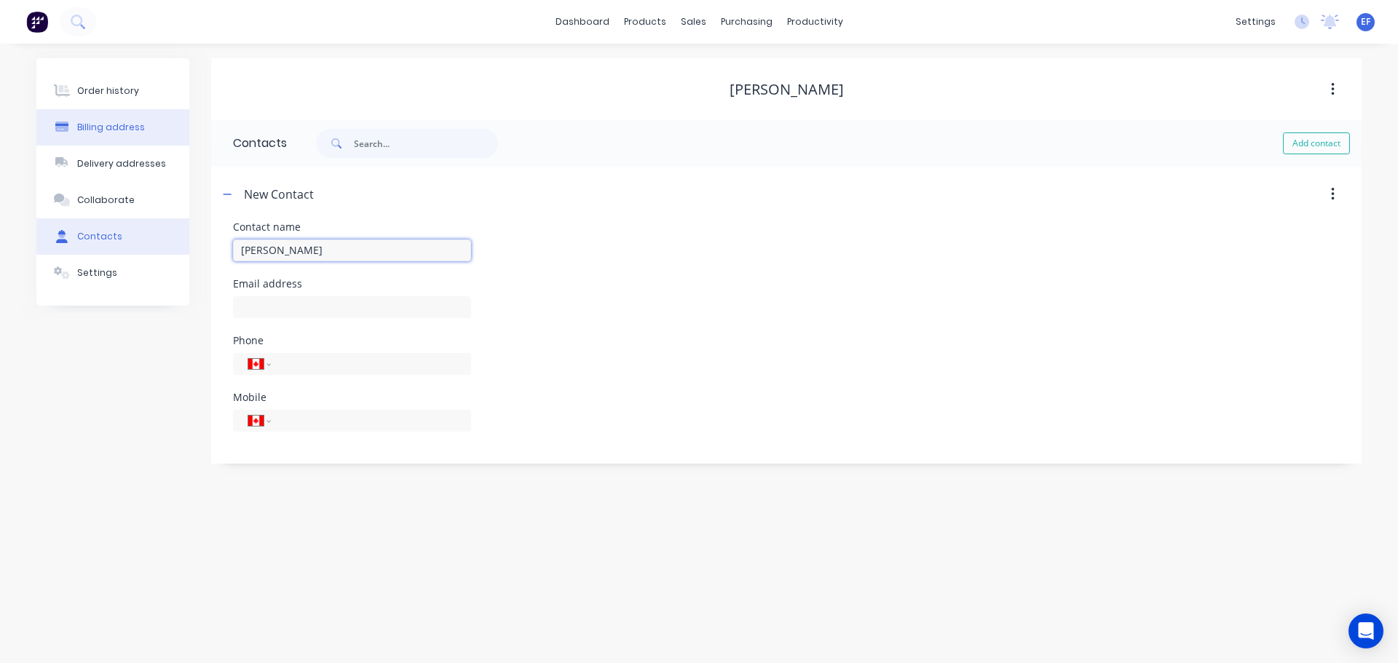
type input "[PERSON_NAME]"
select select "CA"
click at [309, 309] on input "text" at bounding box center [352, 307] width 238 height 22
paste input "[EMAIL_ADDRESS][PERSON_NAME][DOMAIN_NAME]"
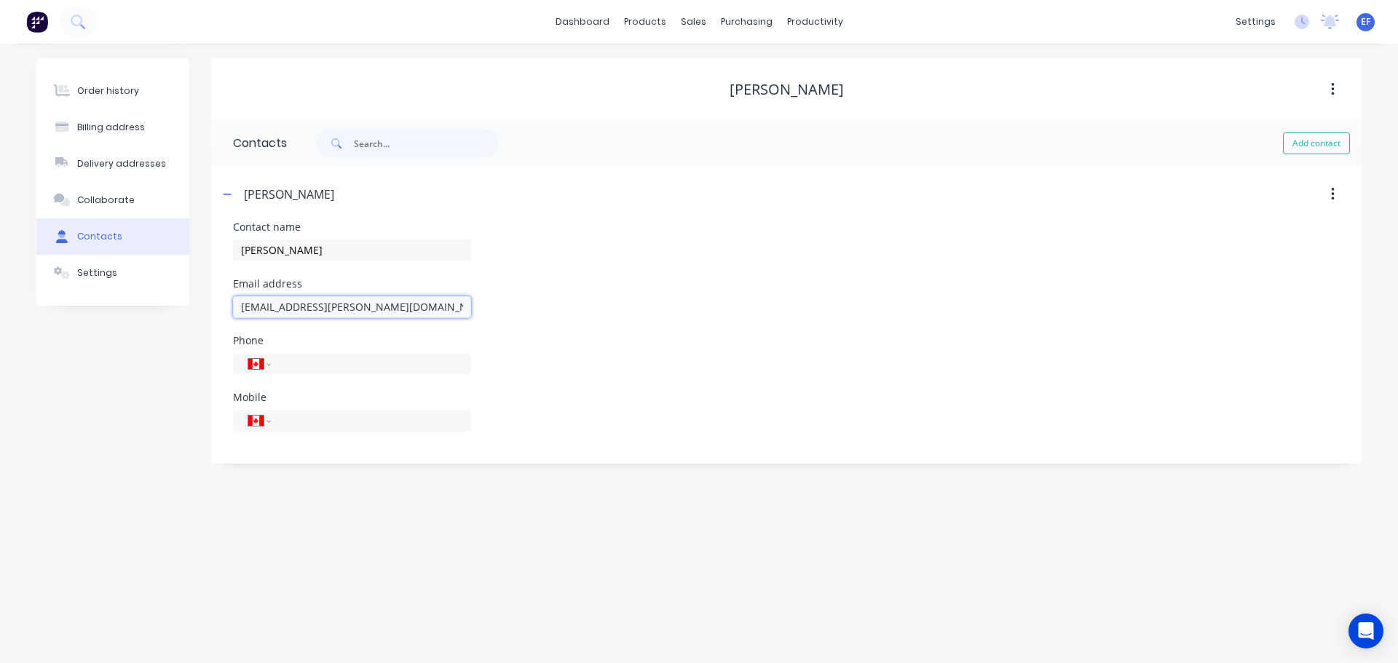
type input "[EMAIL_ADDRESS][PERSON_NAME][DOMAIN_NAME]"
click at [156, 455] on div "Order history Billing address Delivery addresses Collaborate Contacts Settings" at bounding box center [112, 260] width 153 height 405
click at [98, 285] on button "Settings" at bounding box center [112, 273] width 153 height 36
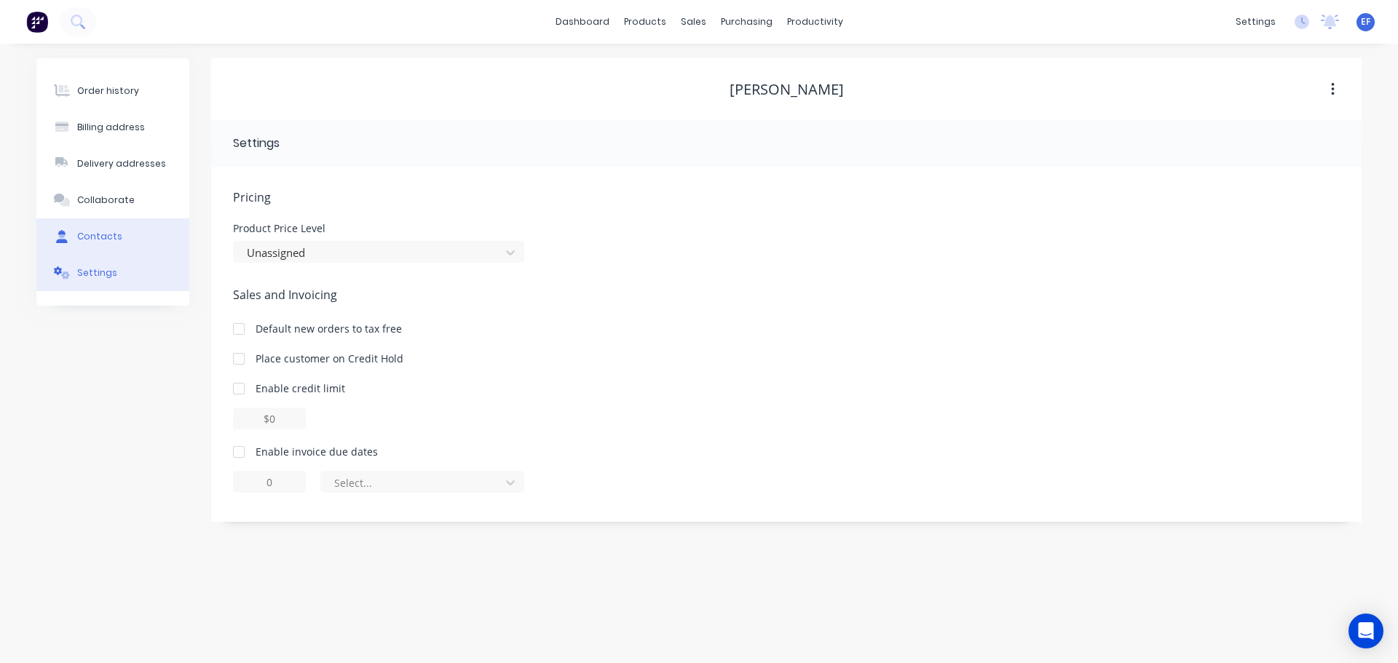
click at [99, 237] on div "Contacts" at bounding box center [99, 236] width 45 height 13
select select "CA"
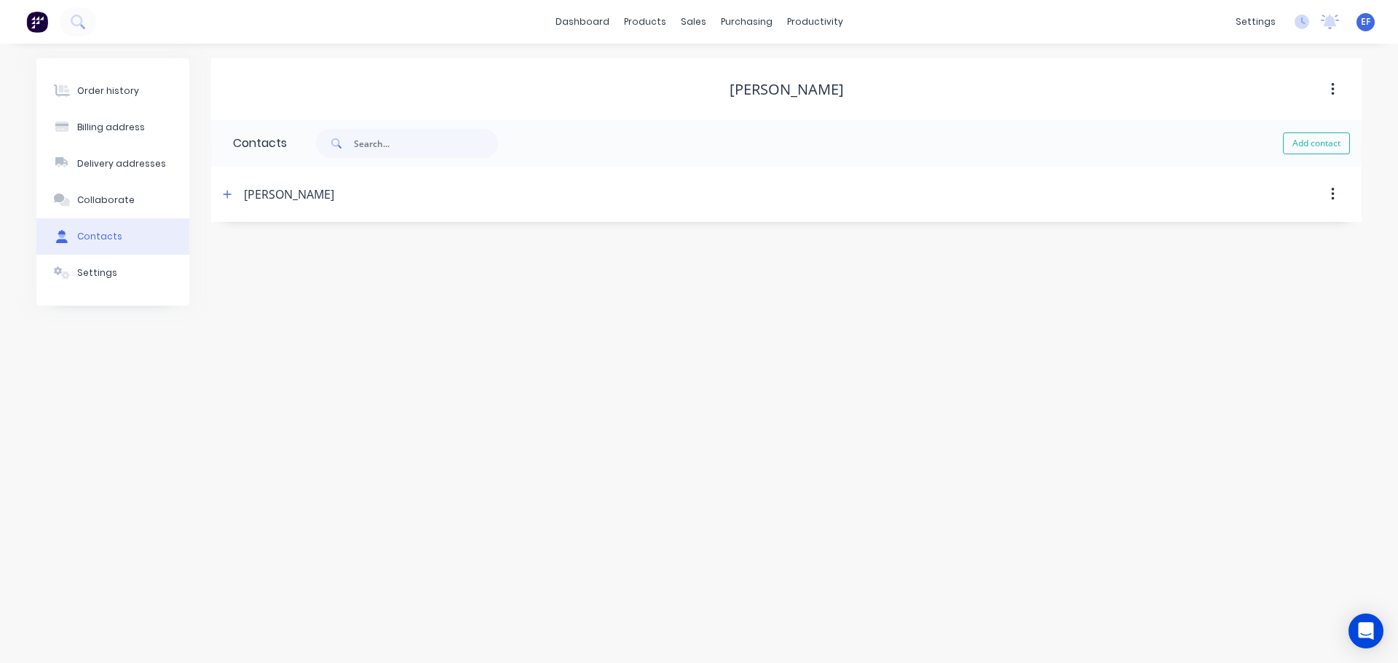
click at [244, 199] on div "[PERSON_NAME]" at bounding box center [289, 194] width 90 height 17
click at [231, 199] on icon "button" at bounding box center [227, 194] width 9 height 10
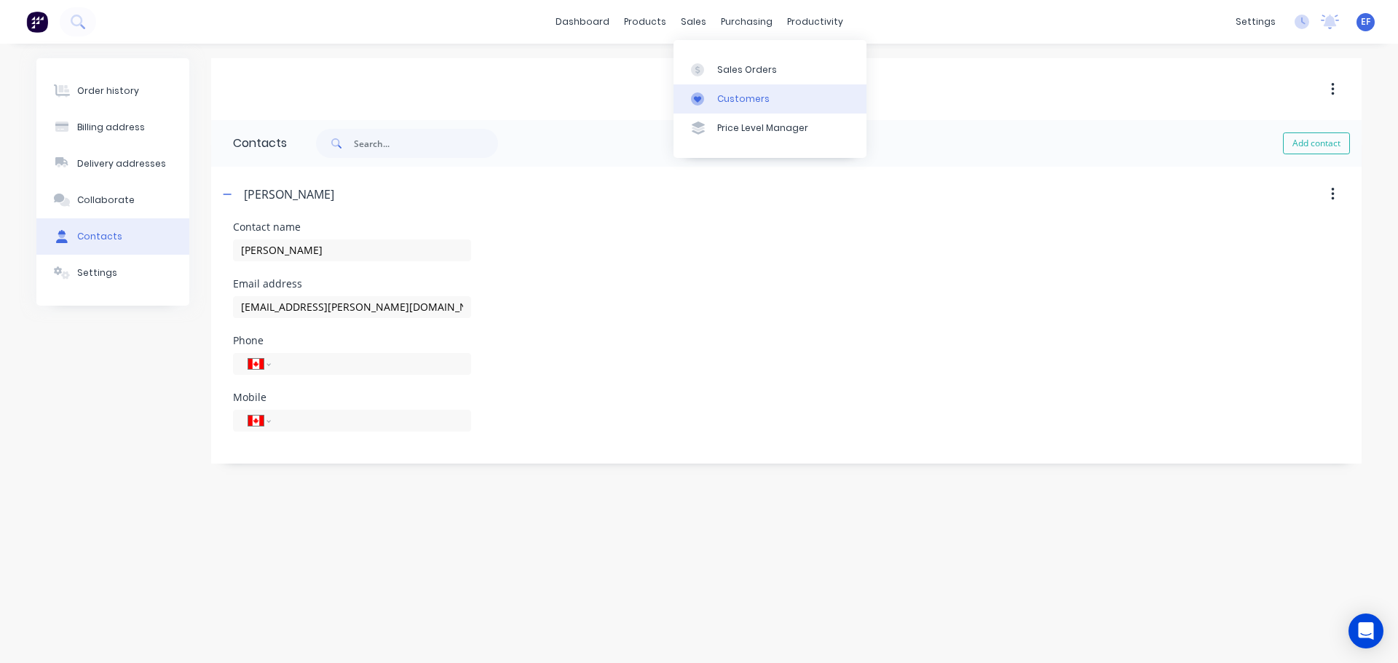
click at [733, 97] on div "Customers" at bounding box center [743, 98] width 52 height 13
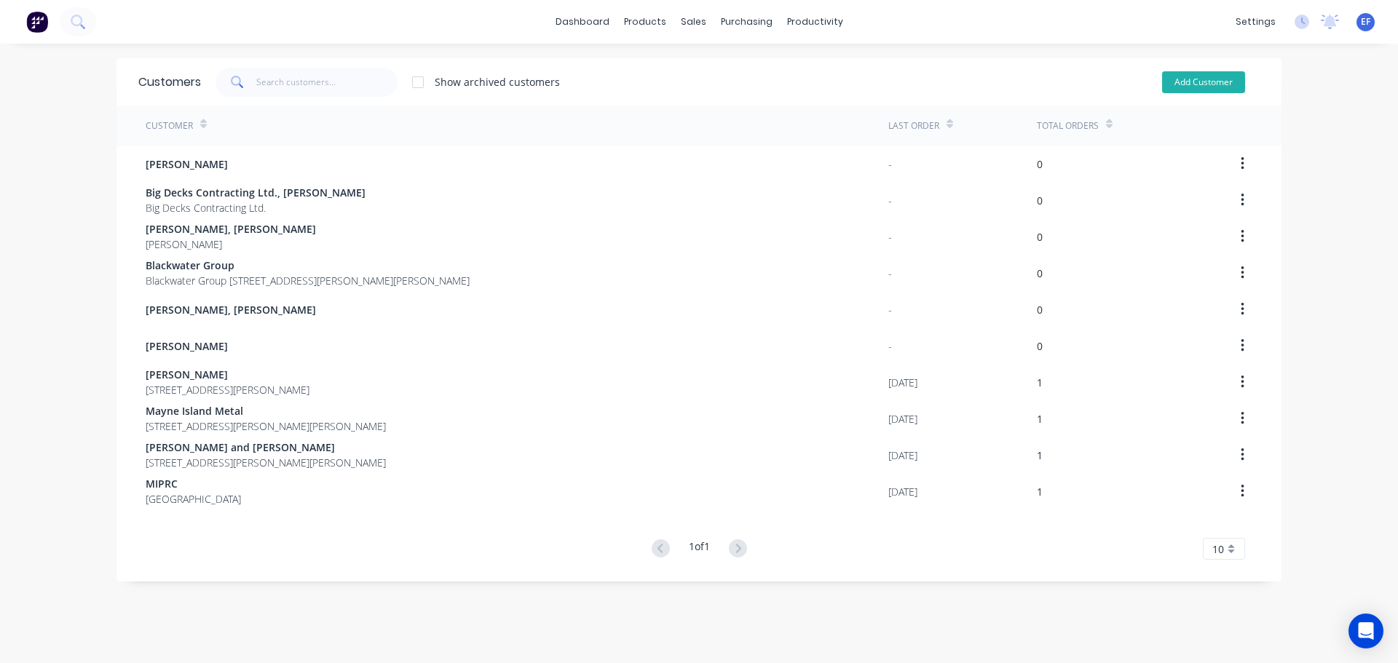
click at [1179, 83] on button "Add Customer" at bounding box center [1203, 82] width 83 height 22
select select "CA"
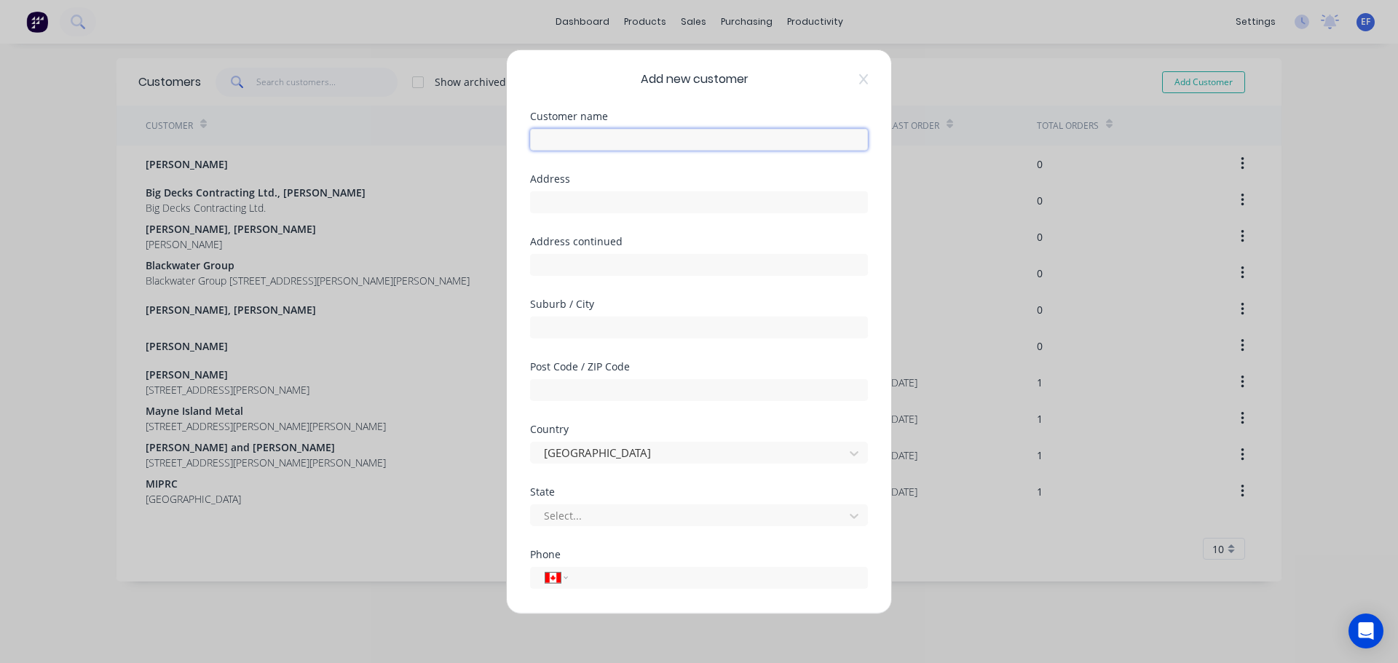
click at [626, 146] on input "text" at bounding box center [699, 139] width 338 height 22
paste input "[PERSON_NAME]"
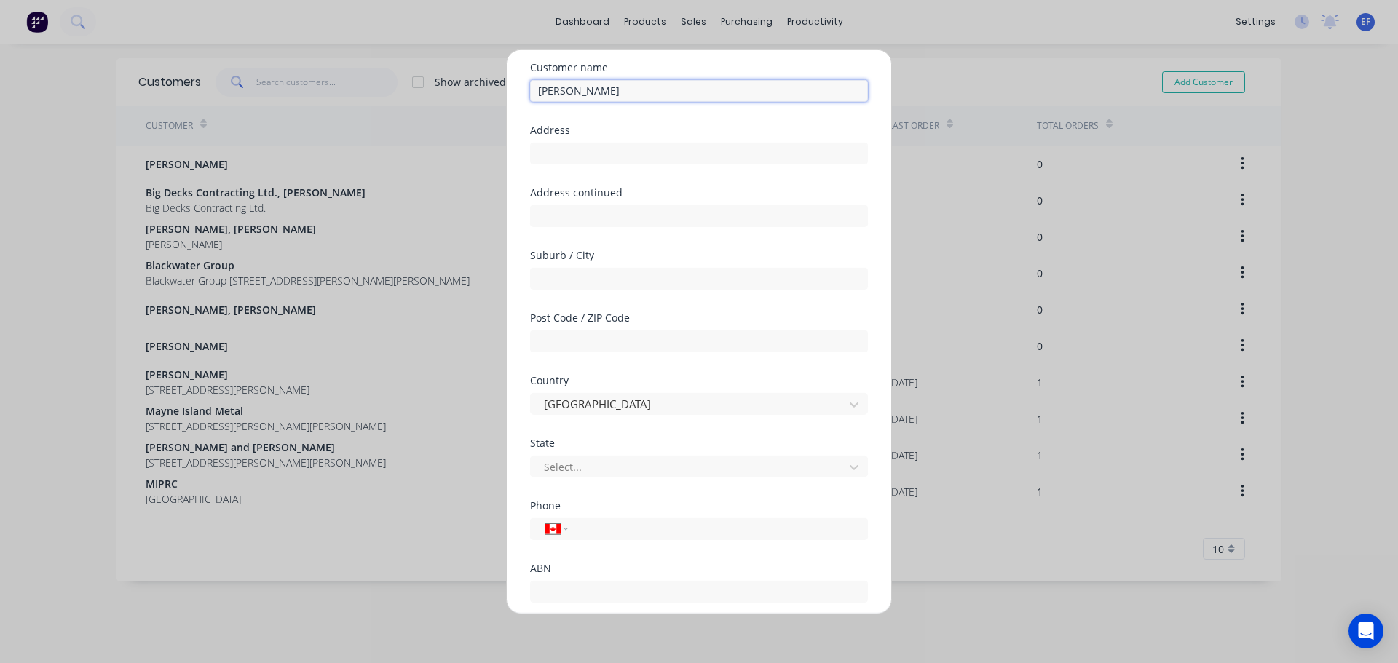
scroll to position [128, 0]
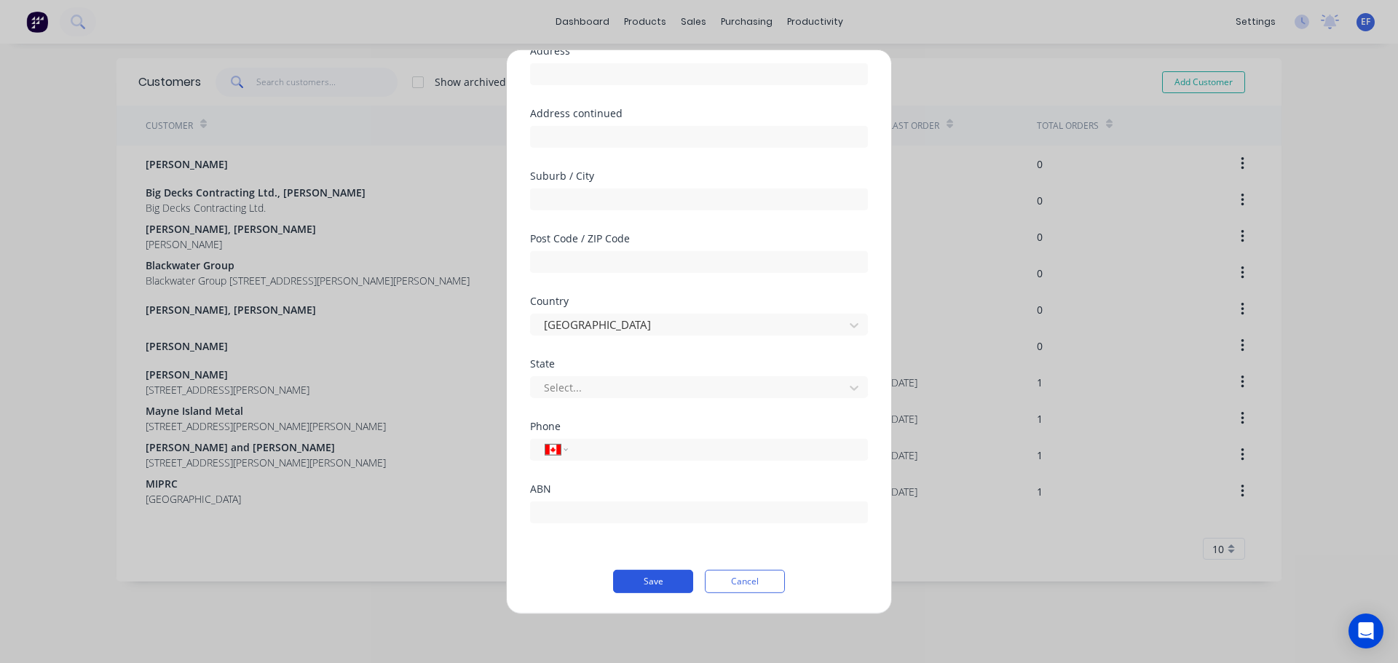
type input "[PERSON_NAME]"
click at [640, 571] on button "Save" at bounding box center [653, 580] width 80 height 23
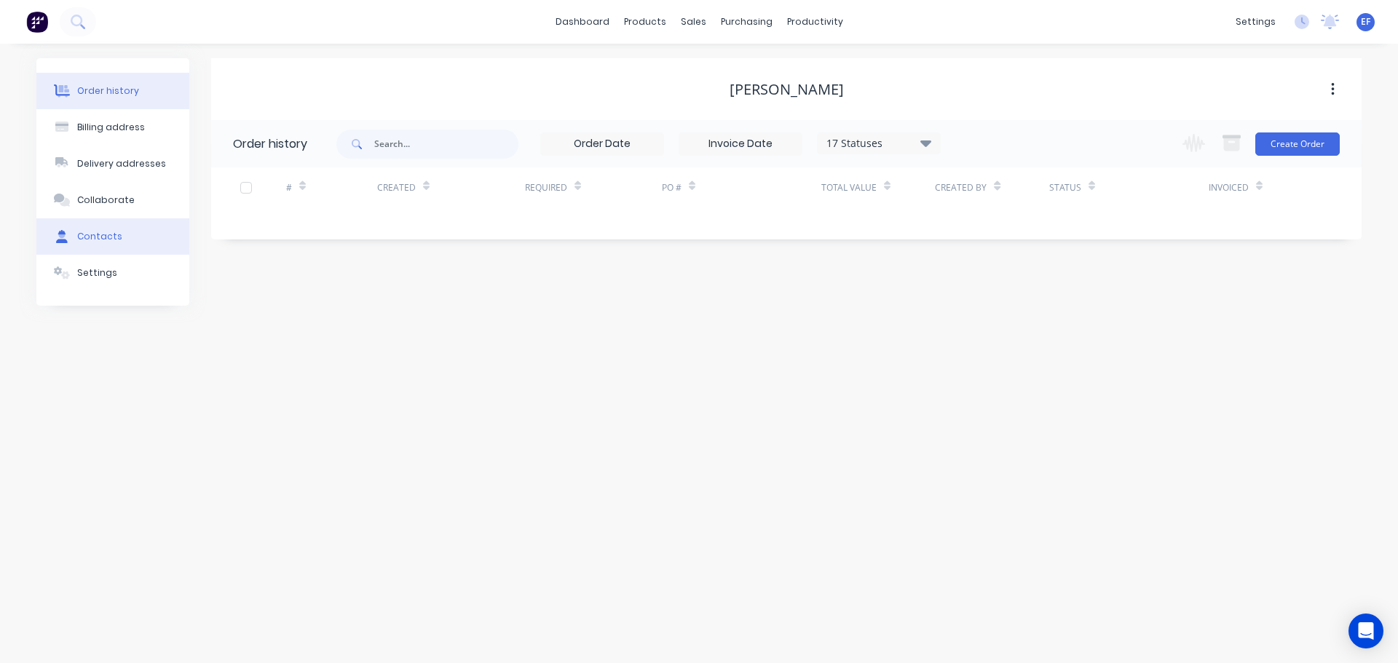
click at [99, 242] on div "Contacts" at bounding box center [99, 236] width 45 height 13
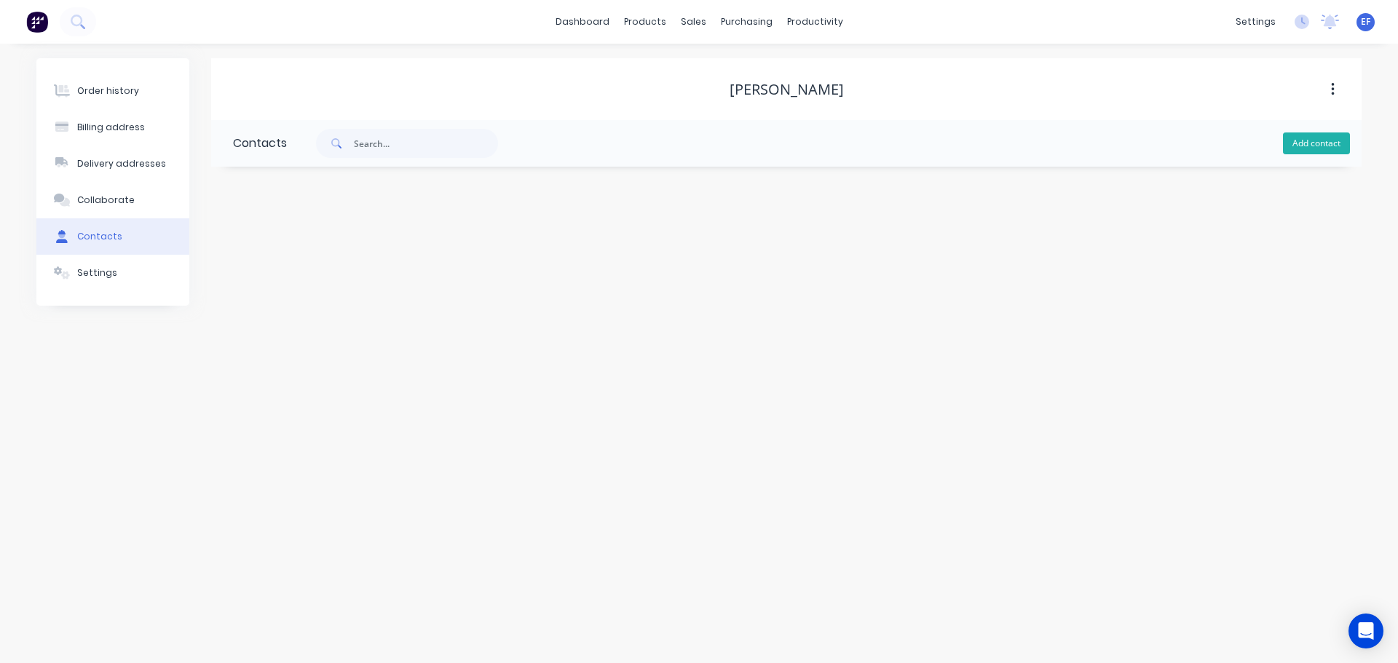
click at [1295, 146] on button "Add contact" at bounding box center [1316, 143] width 67 height 22
select select "CA"
click at [386, 253] on input "text" at bounding box center [352, 250] width 238 height 22
paste input "[PERSON_NAME]"
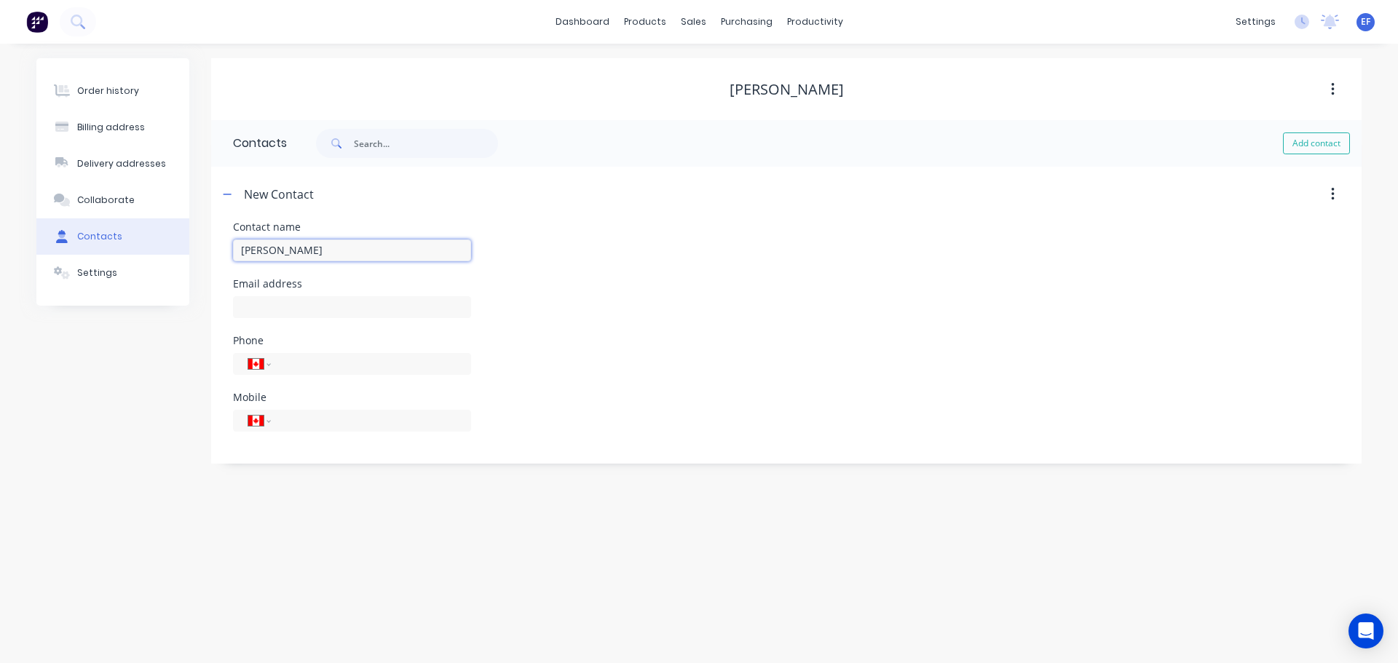
type input "[PERSON_NAME]"
select select "CA"
click at [301, 300] on input "text" at bounding box center [352, 307] width 238 height 22
paste input "[EMAIL_ADDRESS][DOMAIN_NAME]"
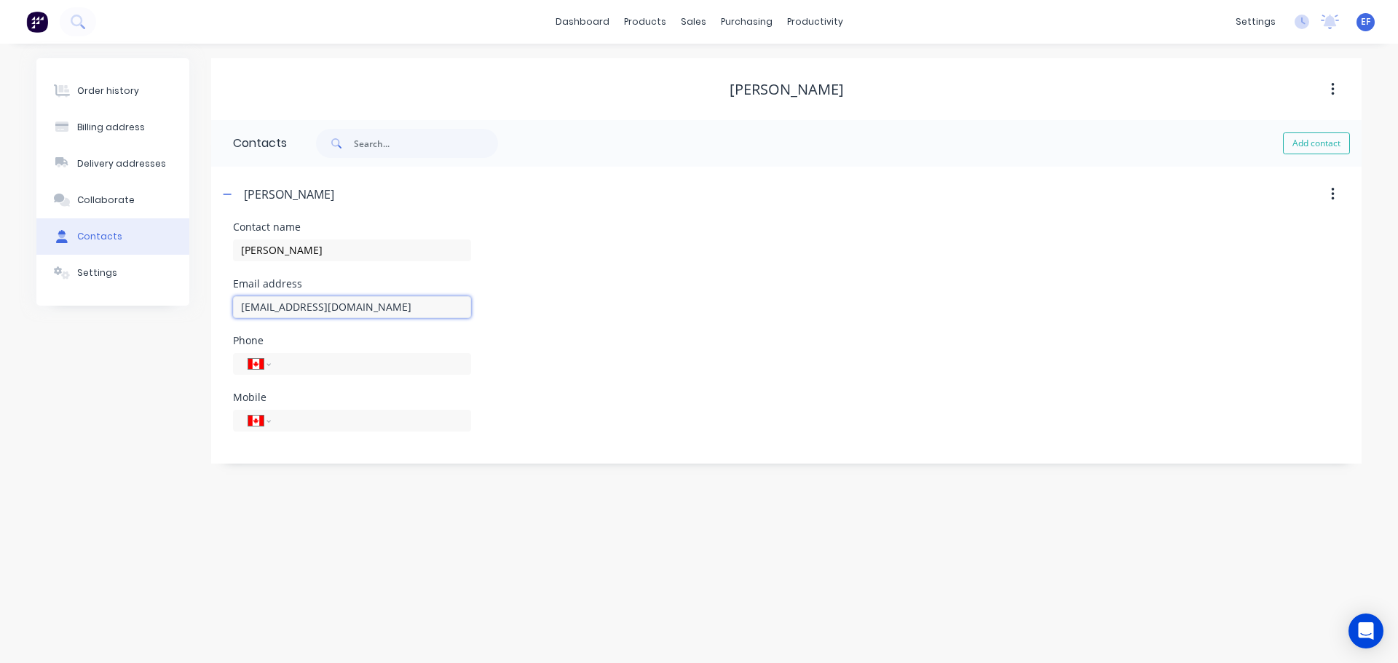
type input "[EMAIL_ADDRESS][DOMAIN_NAME]"
click at [167, 391] on div "Order history Billing address Delivery addresses Collaborate Contacts Settings" at bounding box center [112, 260] width 153 height 405
click at [151, 268] on button "Settings" at bounding box center [112, 273] width 153 height 36
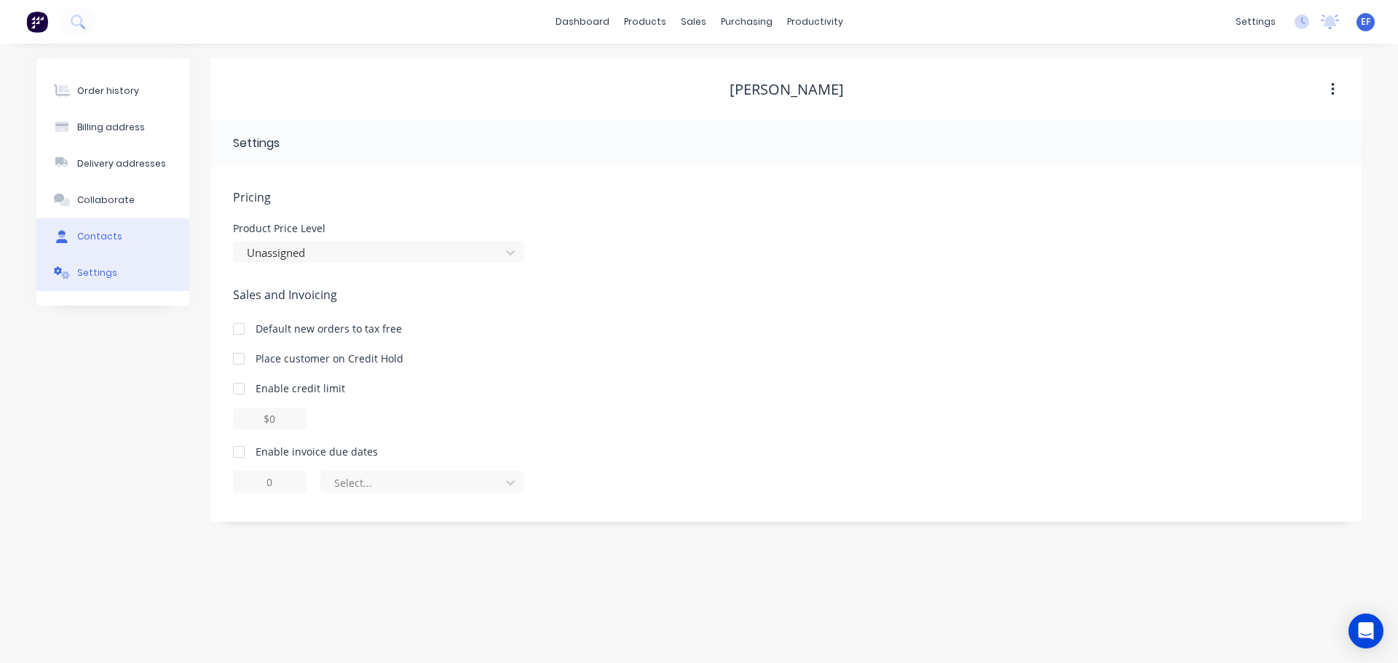
click at [133, 235] on button "Contacts" at bounding box center [112, 236] width 153 height 36
select select "CA"
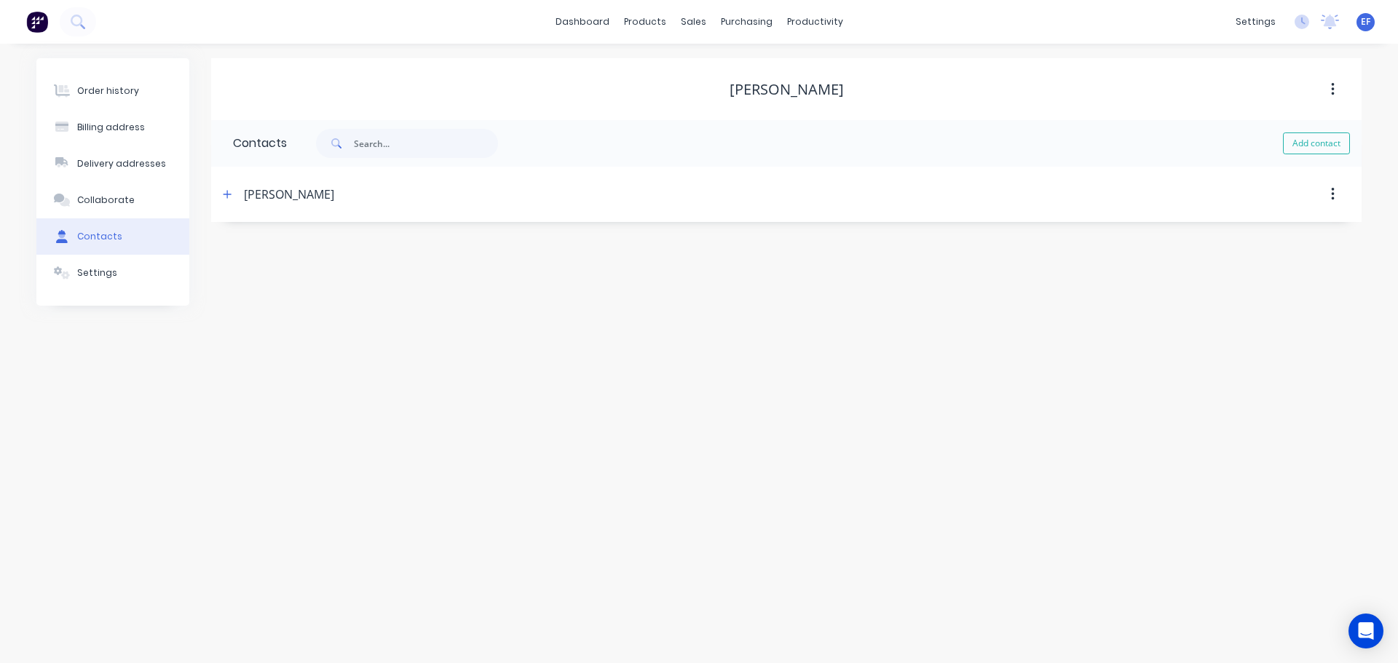
click at [247, 192] on div "[PERSON_NAME]" at bounding box center [289, 194] width 90 height 17
click at [228, 195] on icon "button" at bounding box center [227, 194] width 8 height 8
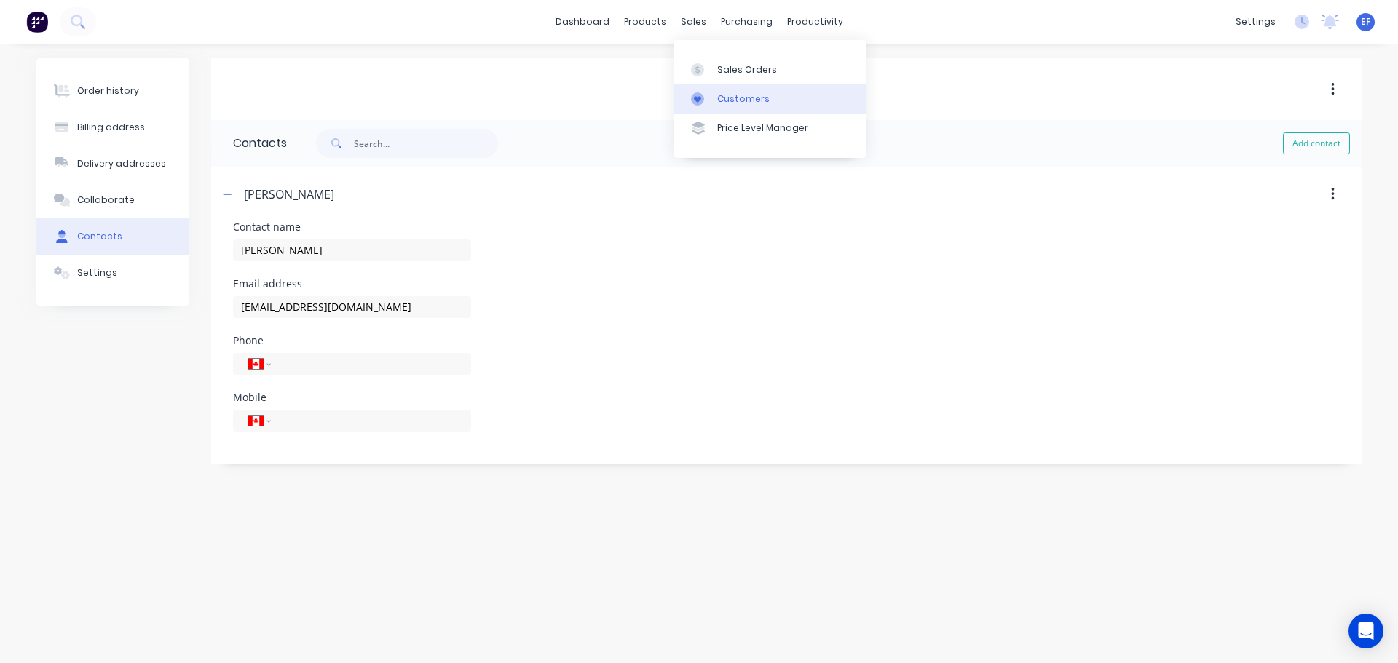
click at [716, 99] on link "Customers" at bounding box center [769, 98] width 193 height 29
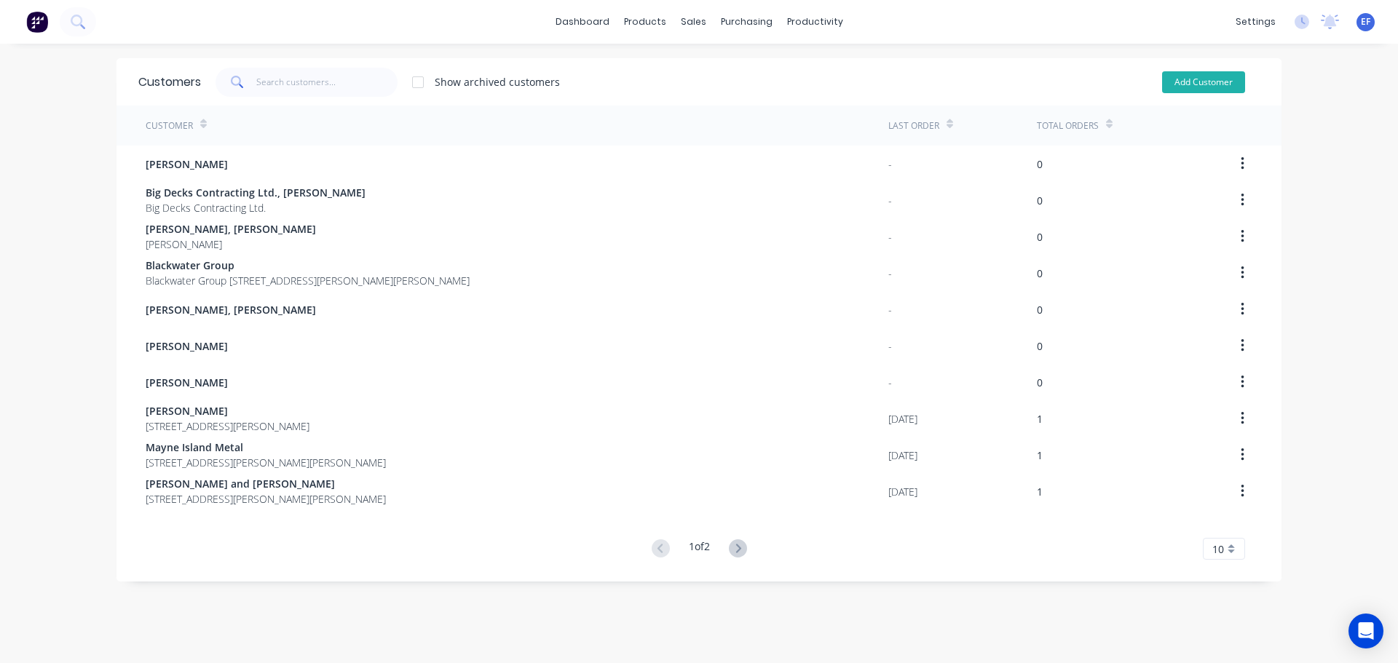
click at [1196, 83] on button "Add Customer" at bounding box center [1203, 82] width 83 height 22
select select "CA"
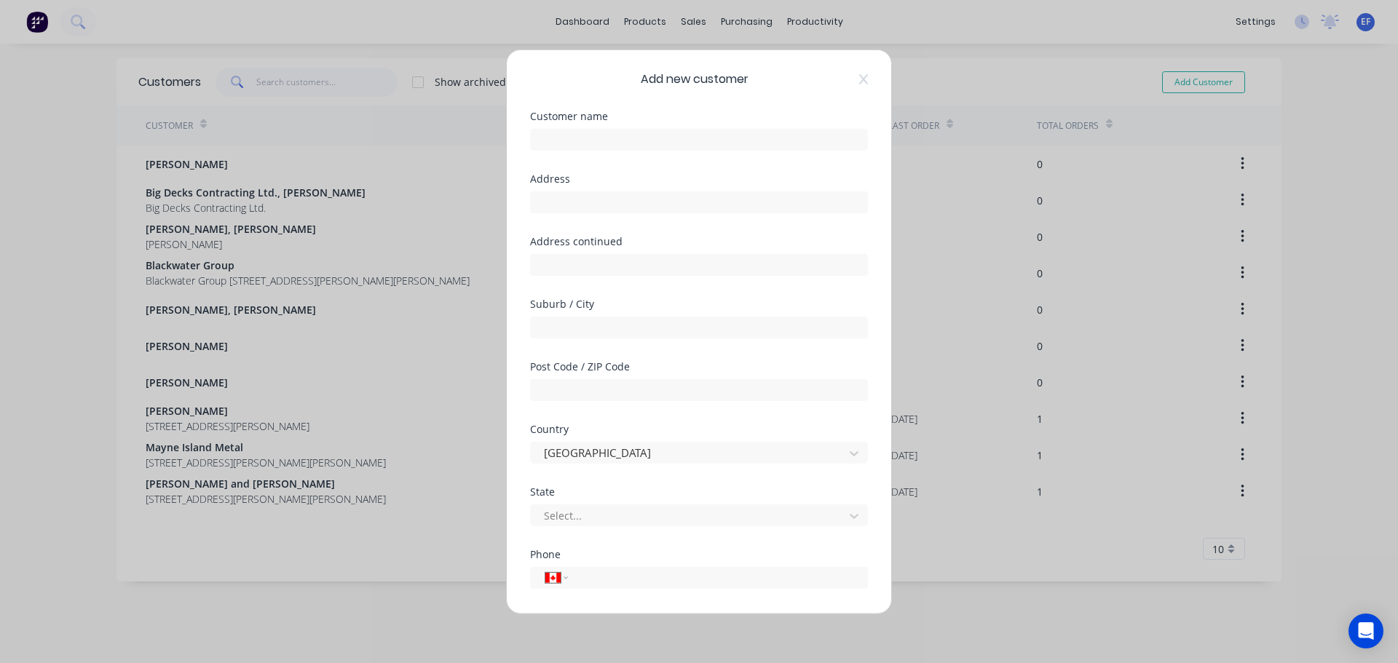
click at [594, 127] on div at bounding box center [699, 136] width 338 height 25
click at [568, 148] on input "text" at bounding box center [699, 139] width 338 height 22
paste input "[PERSON_NAME]"
type input "[PERSON_NAME]"
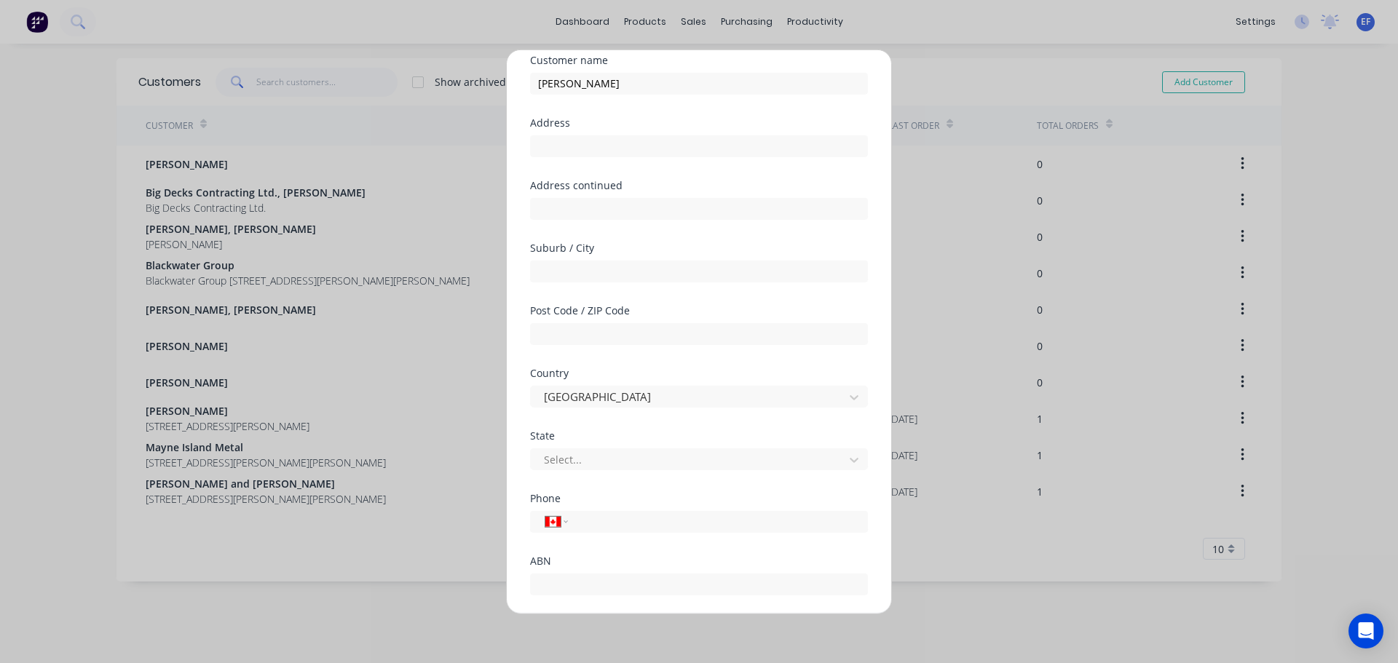
scroll to position [128, 0]
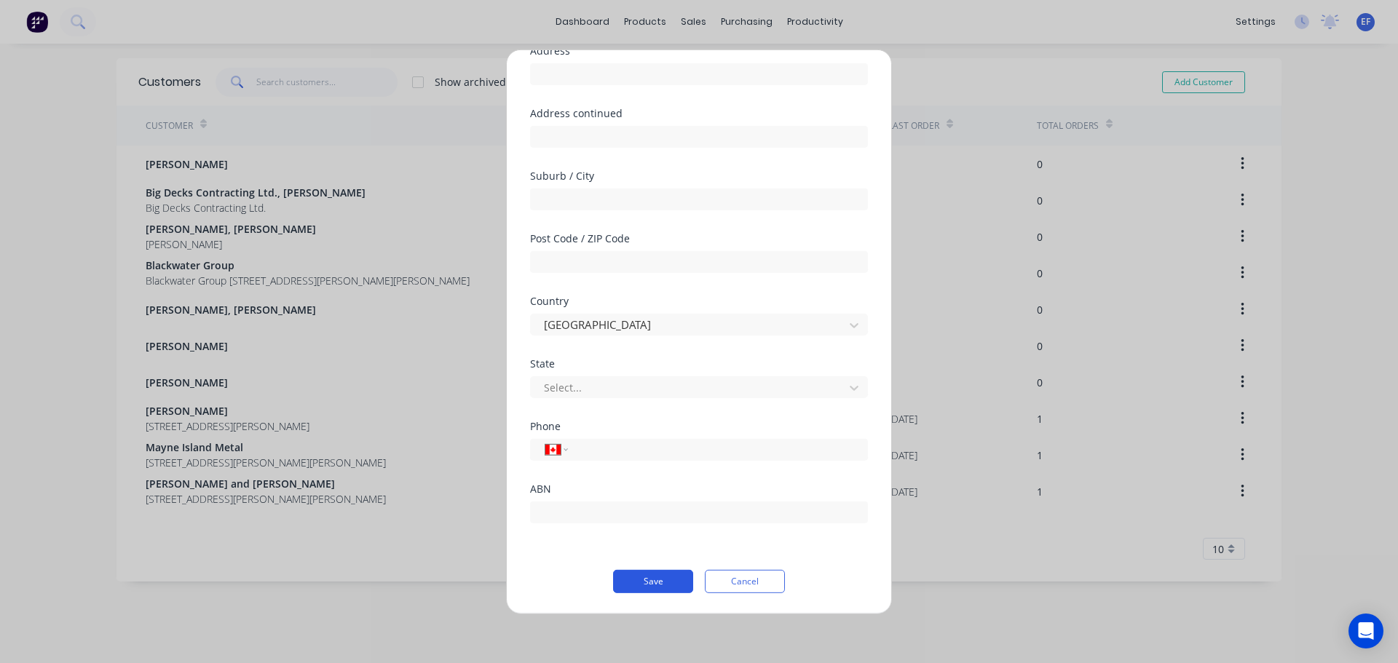
click at [666, 577] on button "Save" at bounding box center [653, 580] width 80 height 23
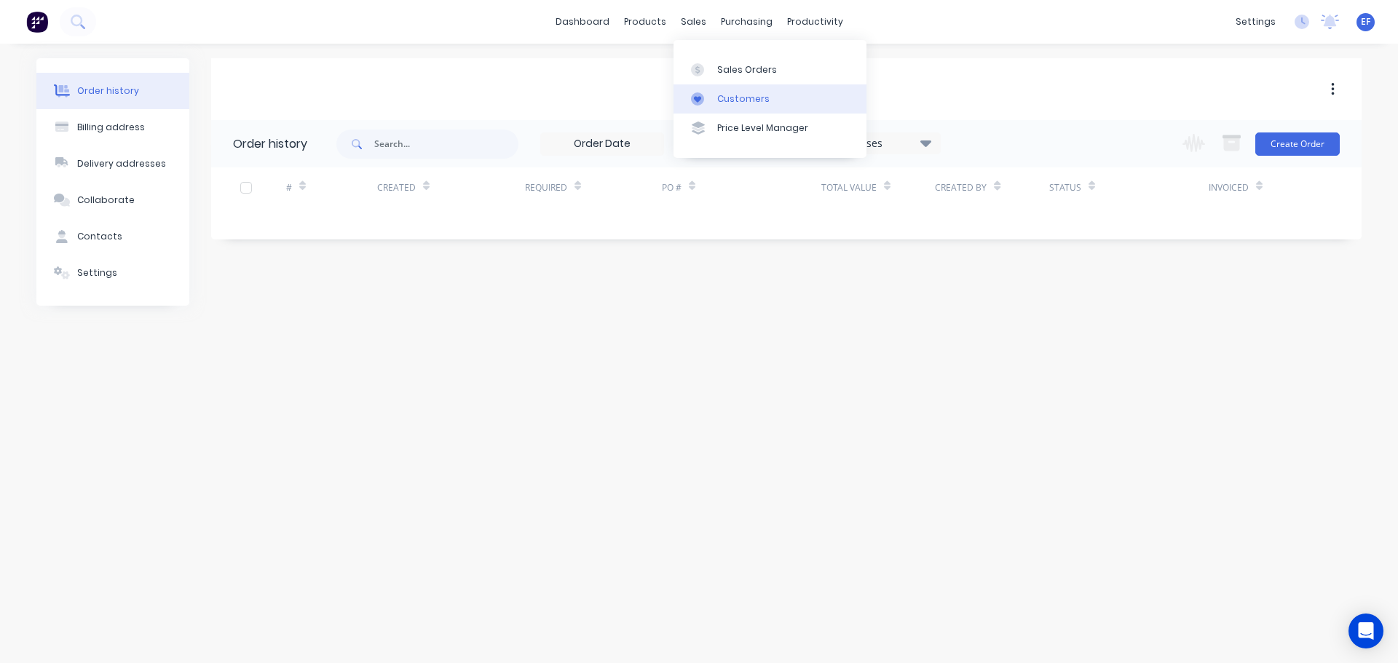
click at [708, 105] on div at bounding box center [702, 98] width 22 height 13
